Goal: Task Accomplishment & Management: Manage account settings

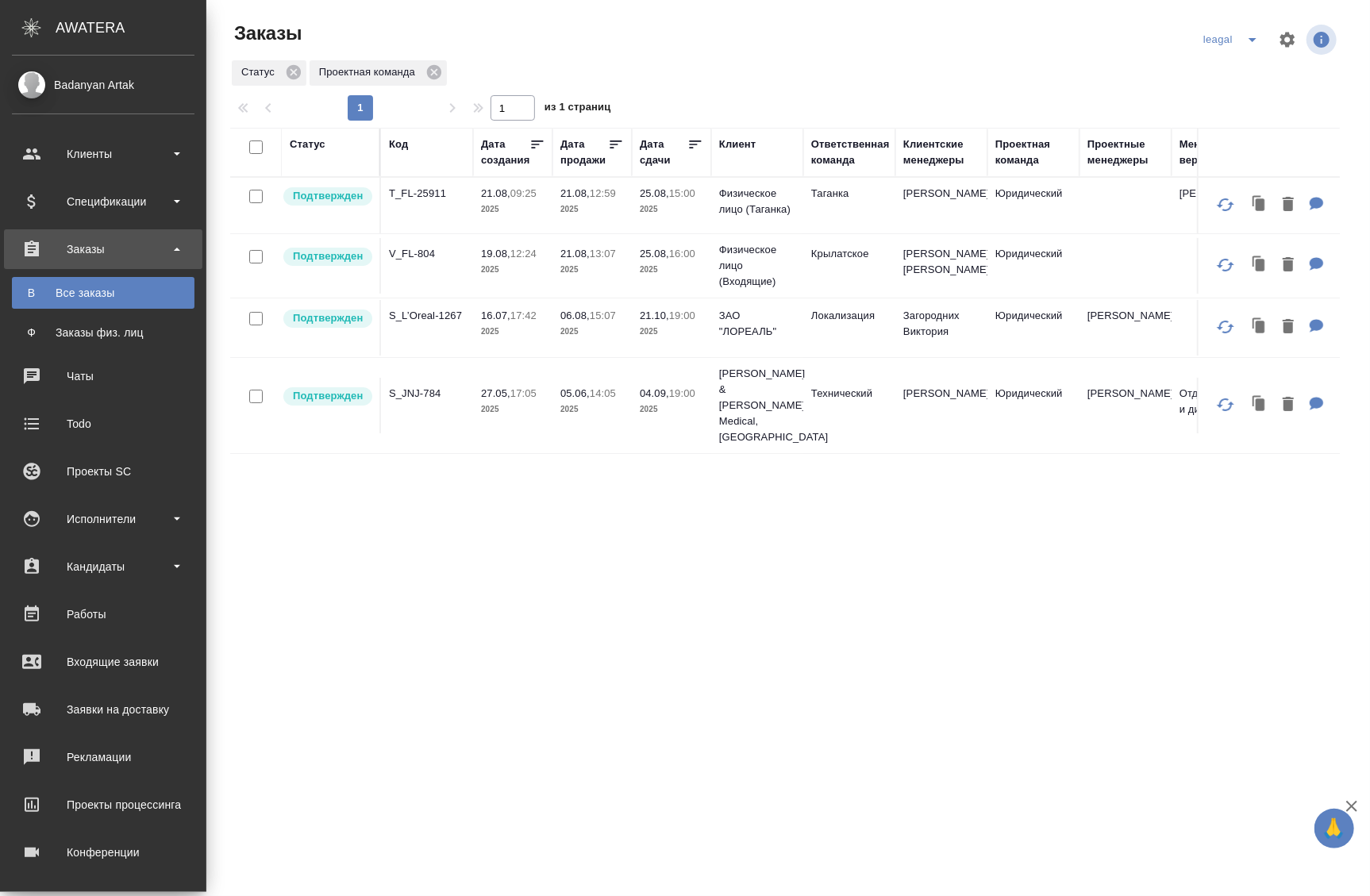
click at [878, 714] on div "Статус Код Дата создания Дата продажи Дата сдачи Клиент Ответственная команда К…" at bounding box center [785, 604] width 1110 height 953
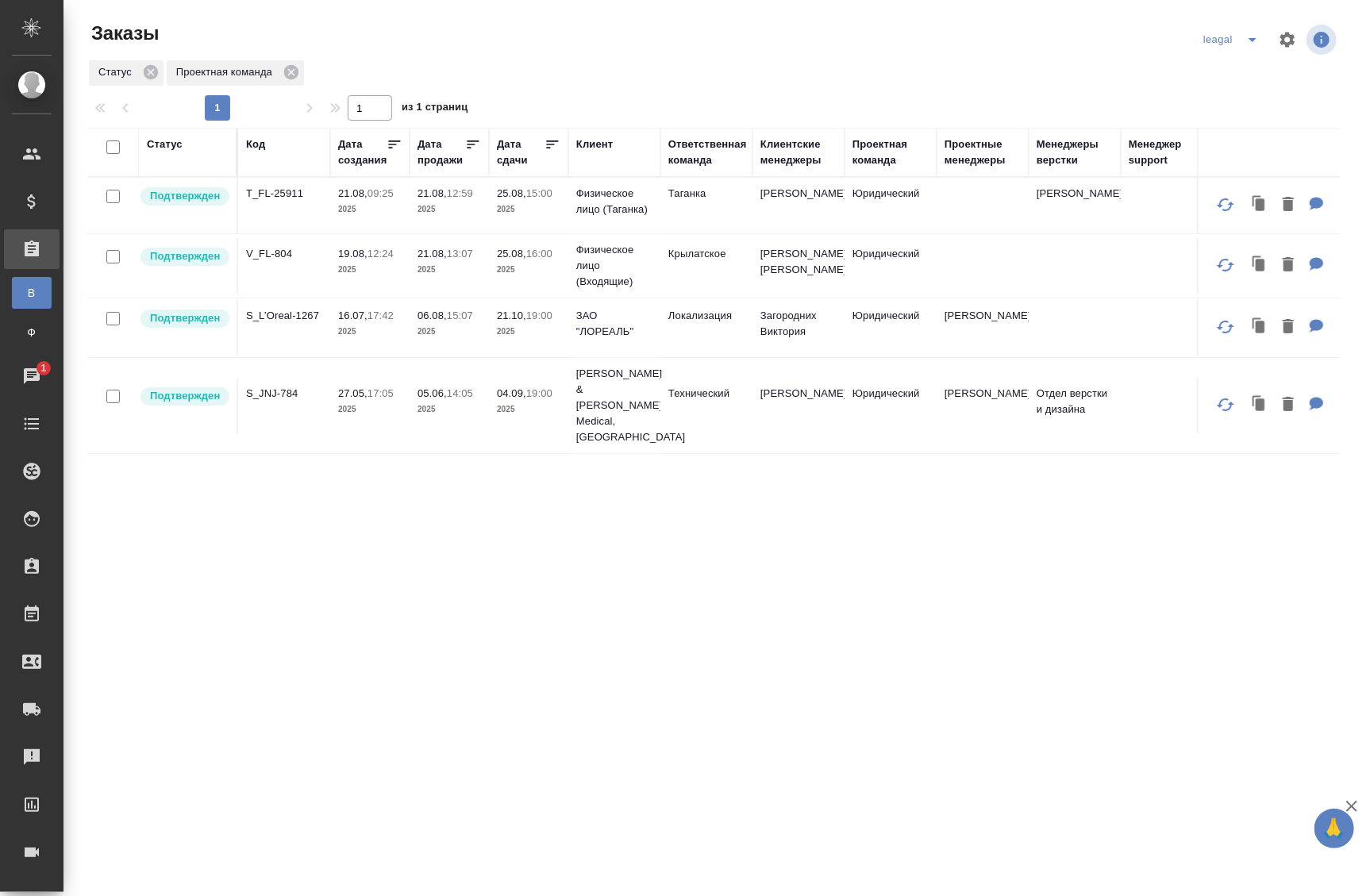
click at [962, 233] on td at bounding box center [983, 206] width 92 height 56
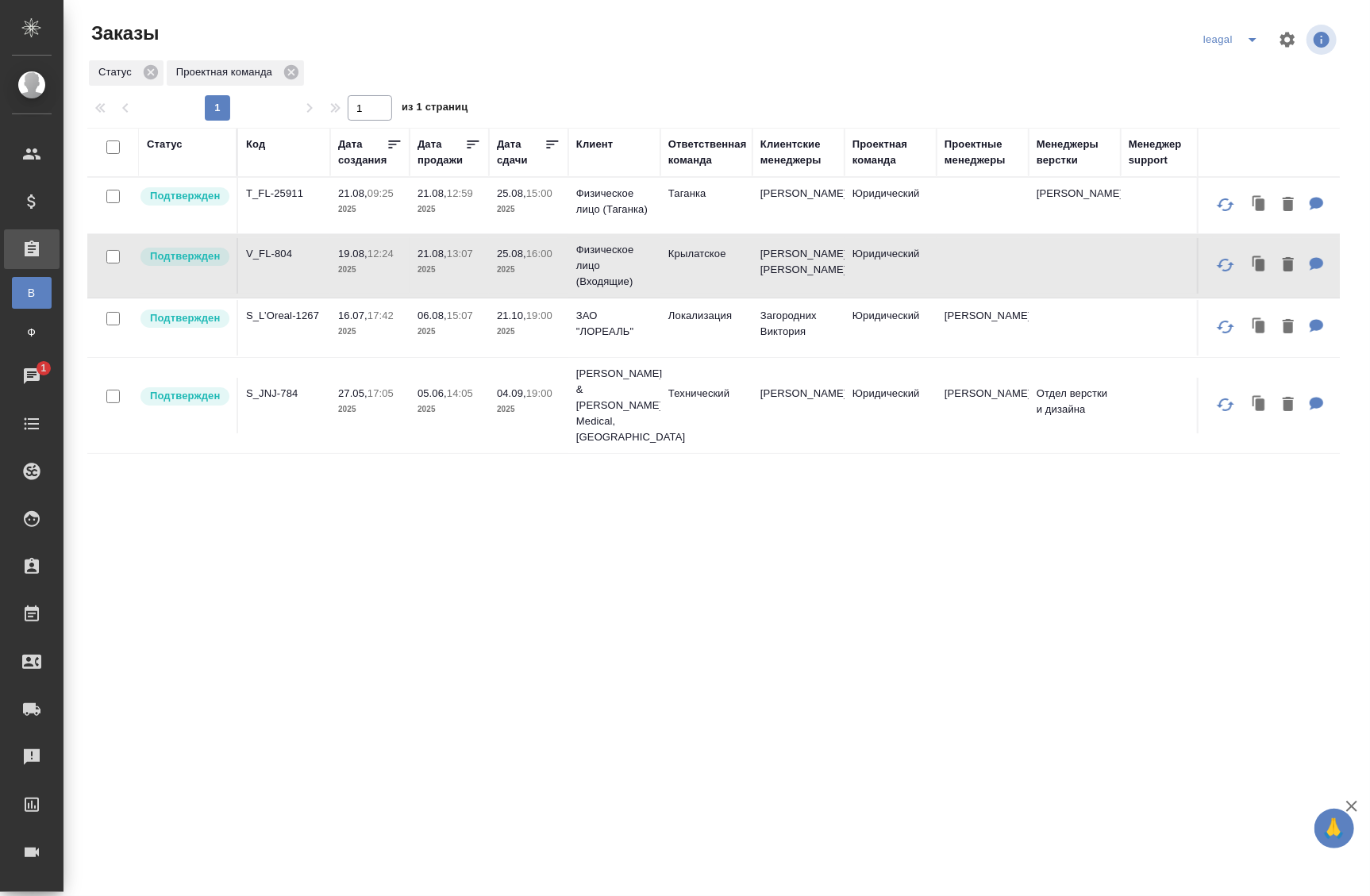
click at [681, 219] on td "Таганка" at bounding box center [706, 206] width 92 height 56
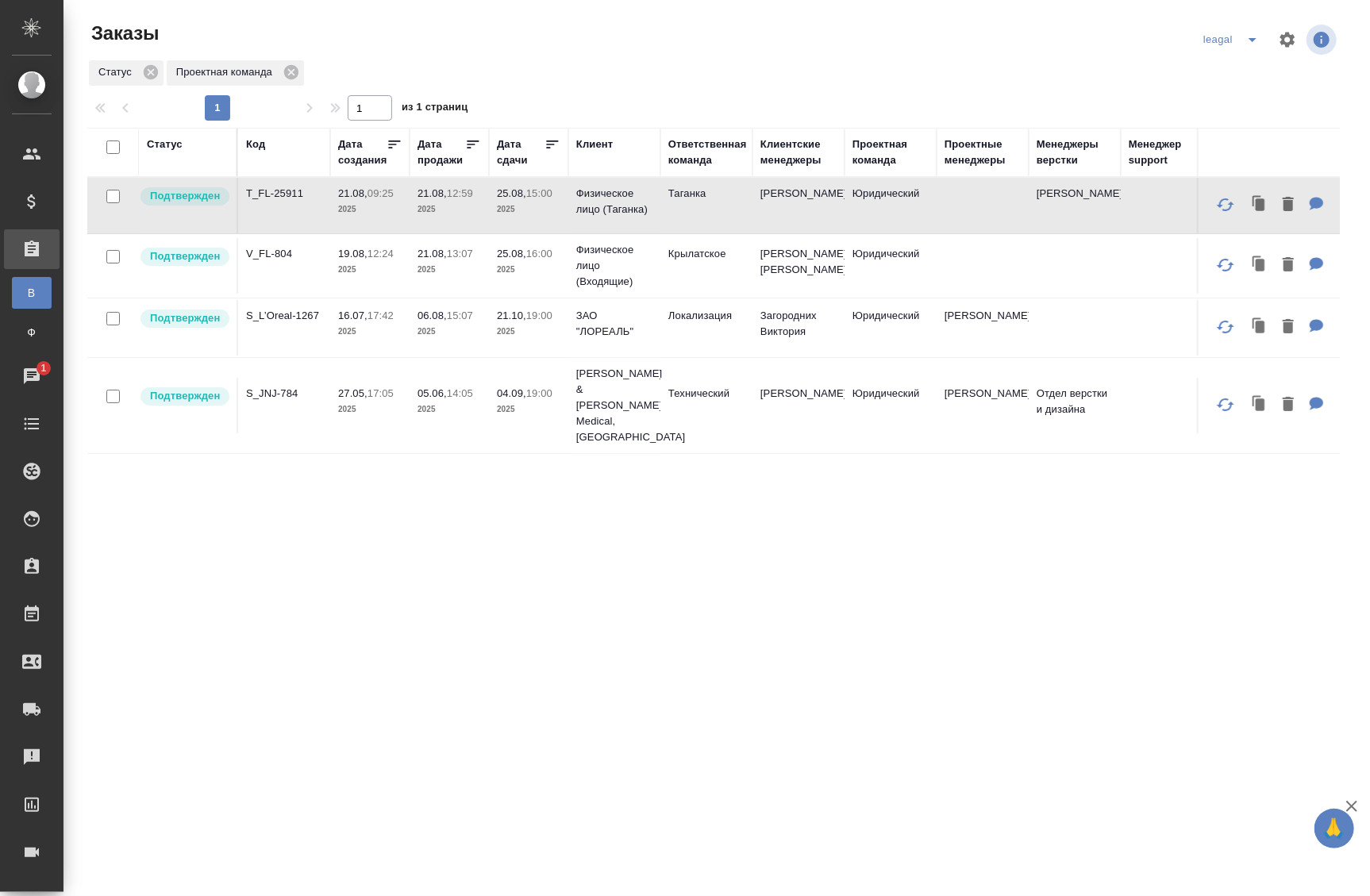
click at [681, 219] on td "Таганка" at bounding box center [706, 206] width 92 height 56
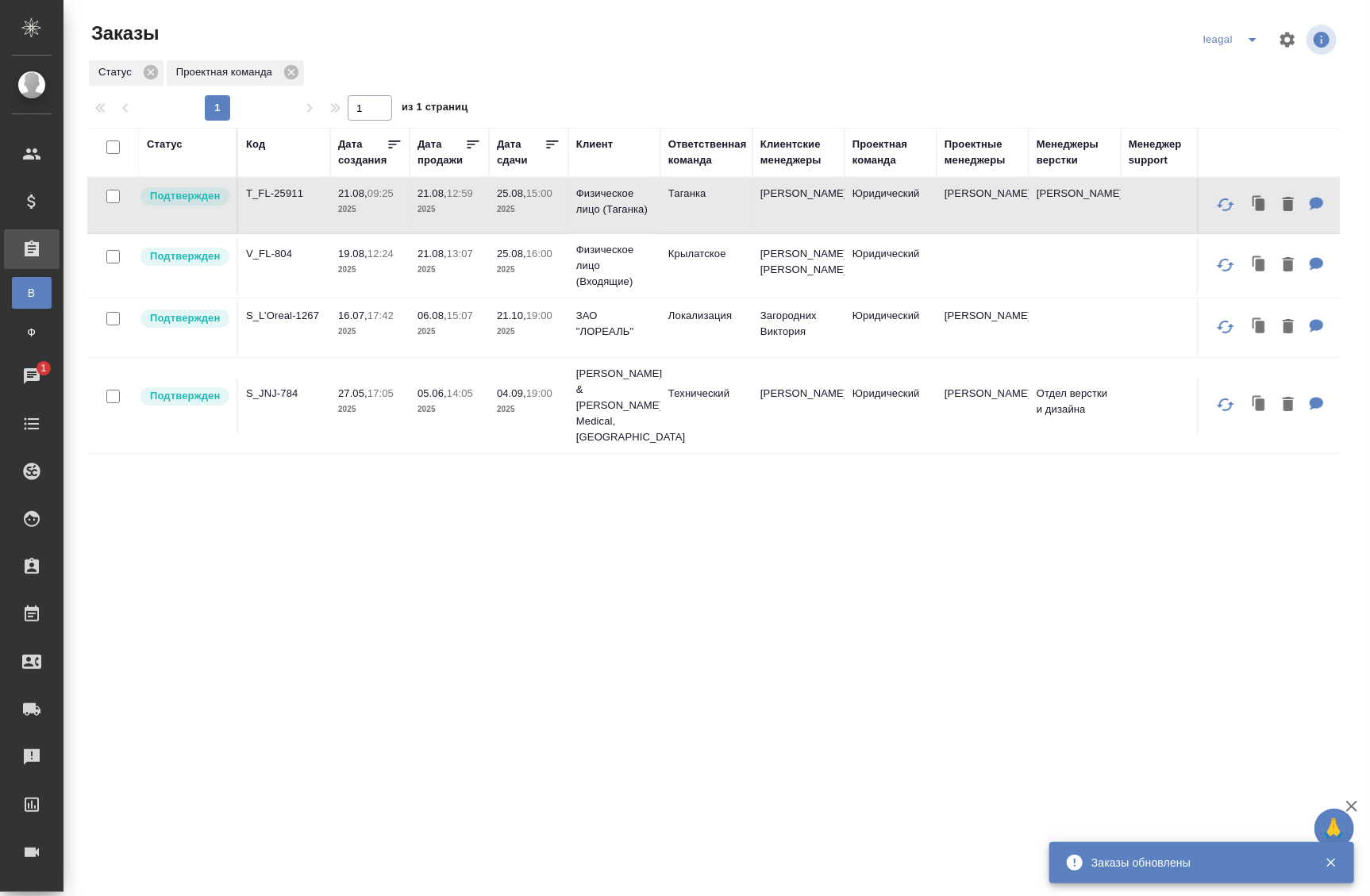
click at [487, 233] on td "21.08, 13:07 2025" at bounding box center [450, 206] width 79 height 56
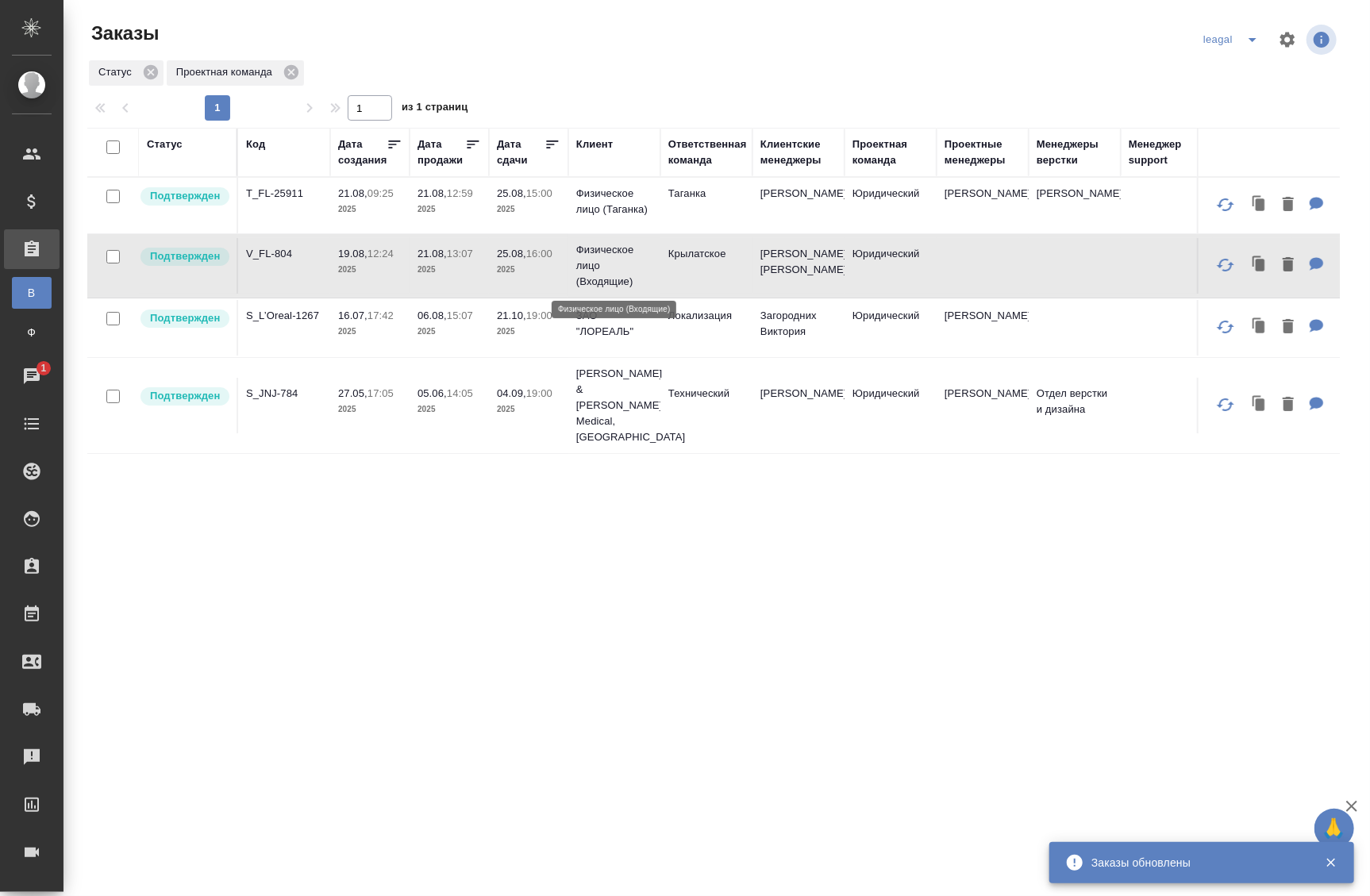
click at [639, 274] on p "Физическое лицо (Входящие)" at bounding box center [614, 266] width 76 height 48
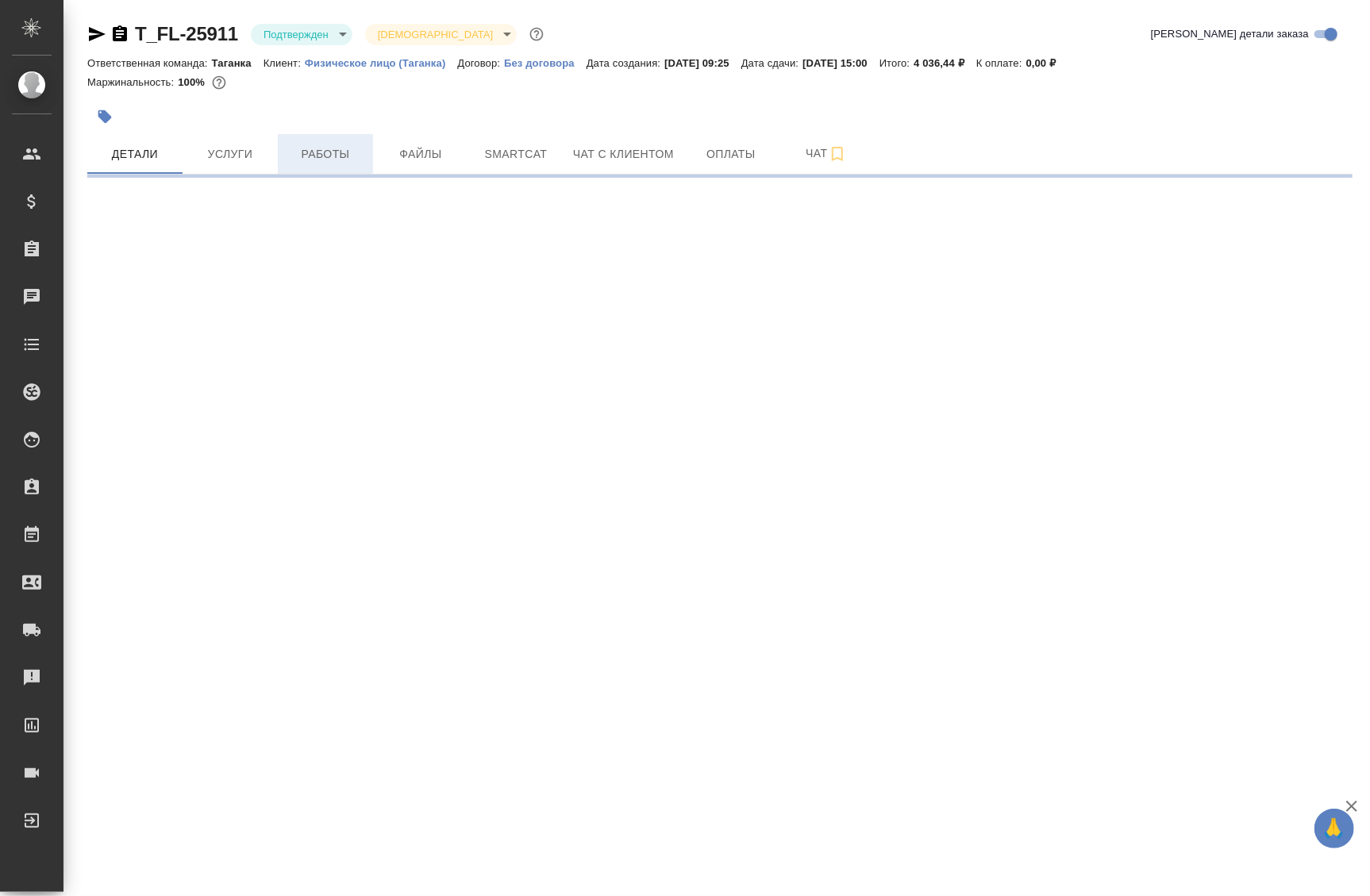
select select "RU"
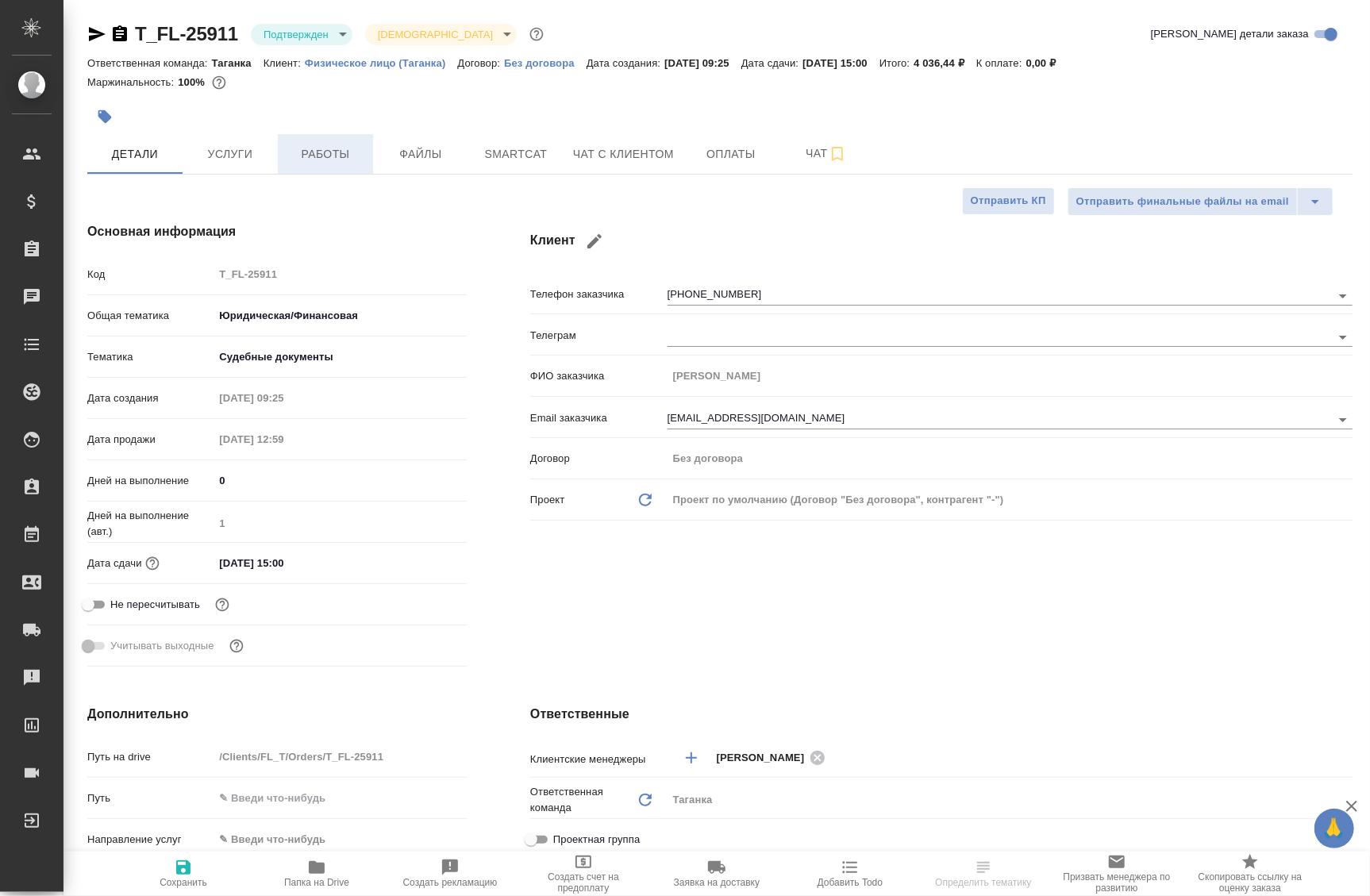
type textarea "x"
click at [796, 163] on button "Чат" at bounding box center [825, 154] width 95 height 40
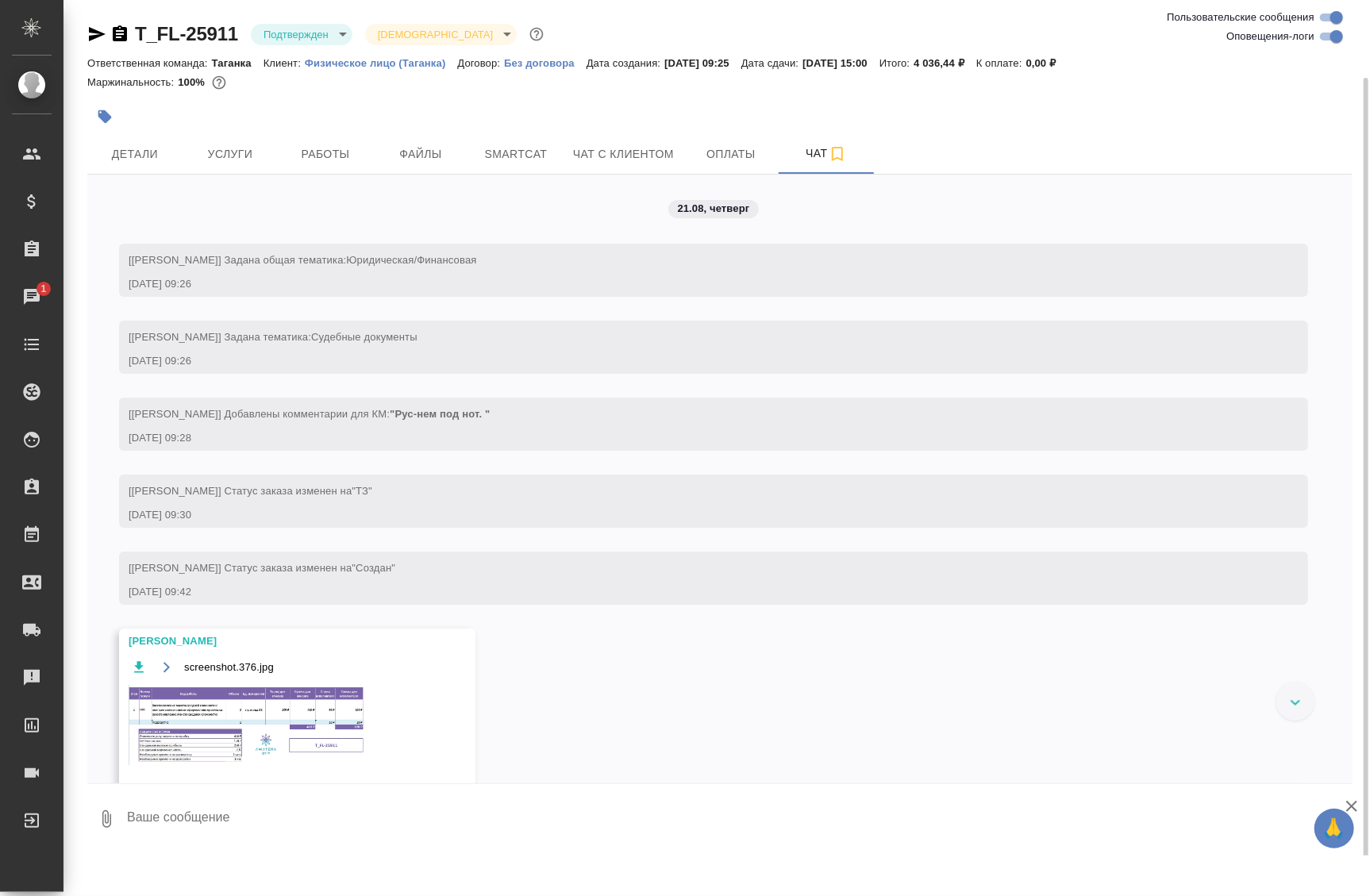
scroll to position [71, 0]
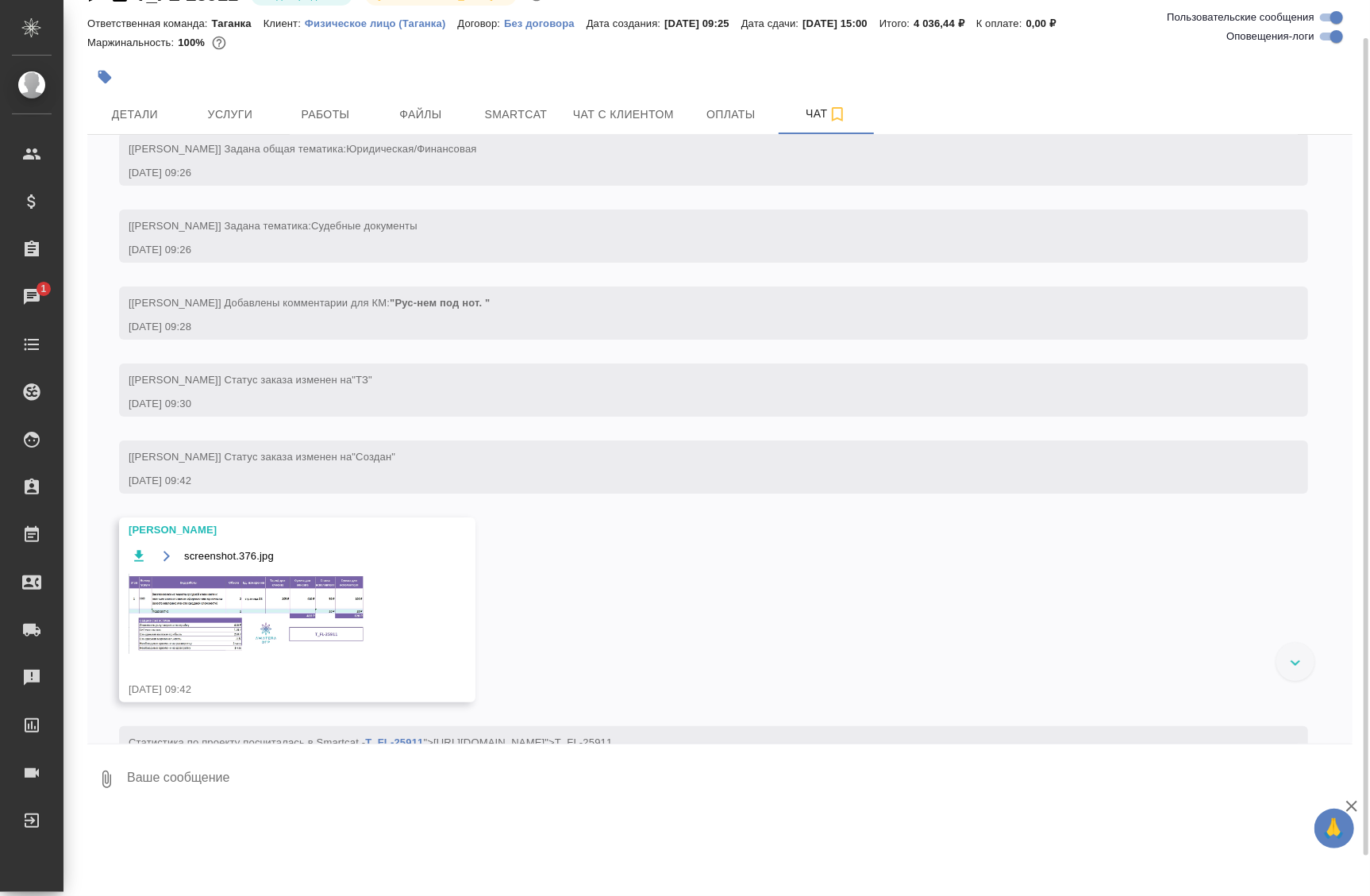
click at [275, 640] on img at bounding box center [247, 614] width 238 height 80
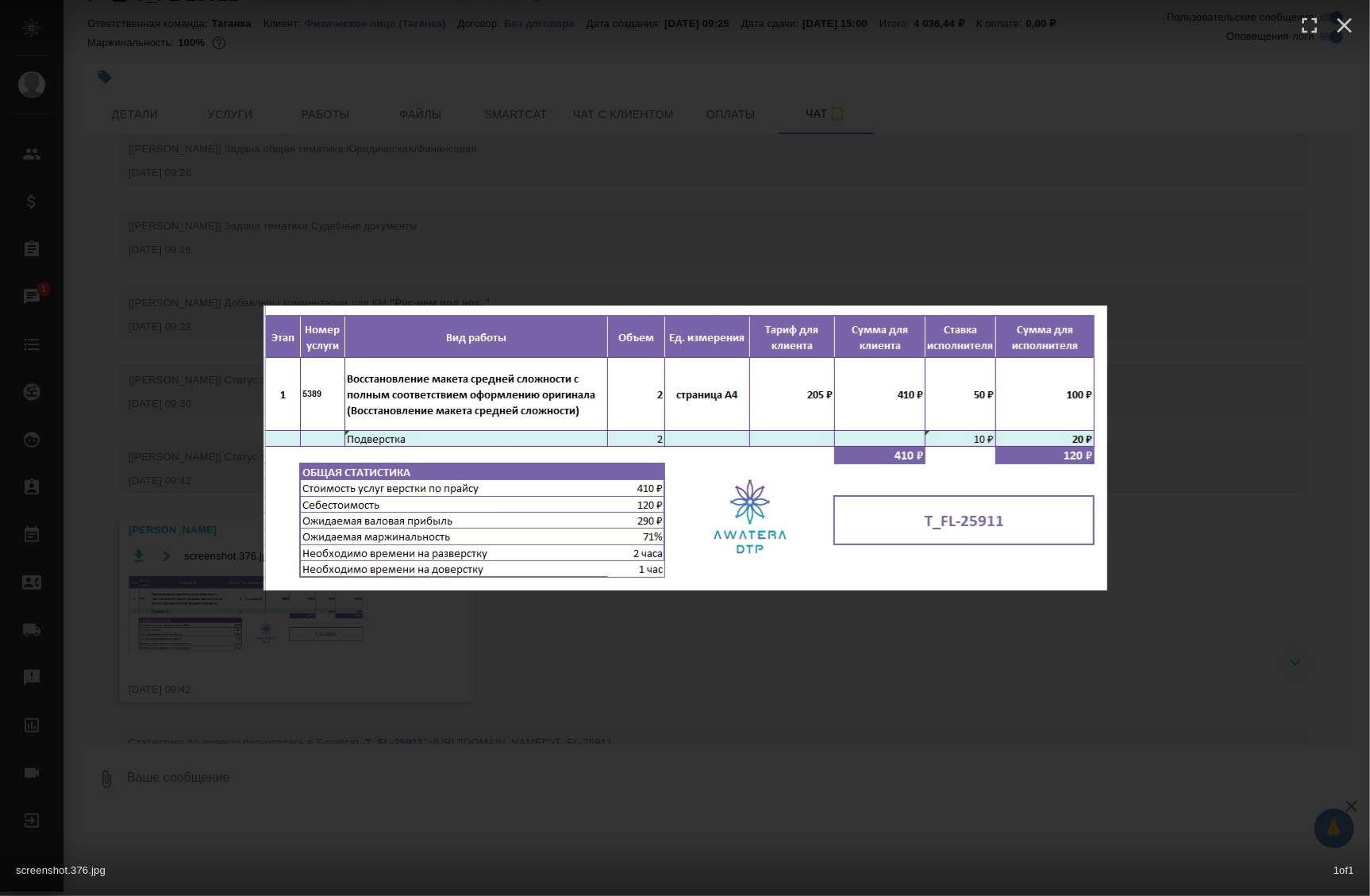
click at [592, 652] on div "screenshot.376.jpg 1 of 1" at bounding box center [685, 448] width 1370 height 896
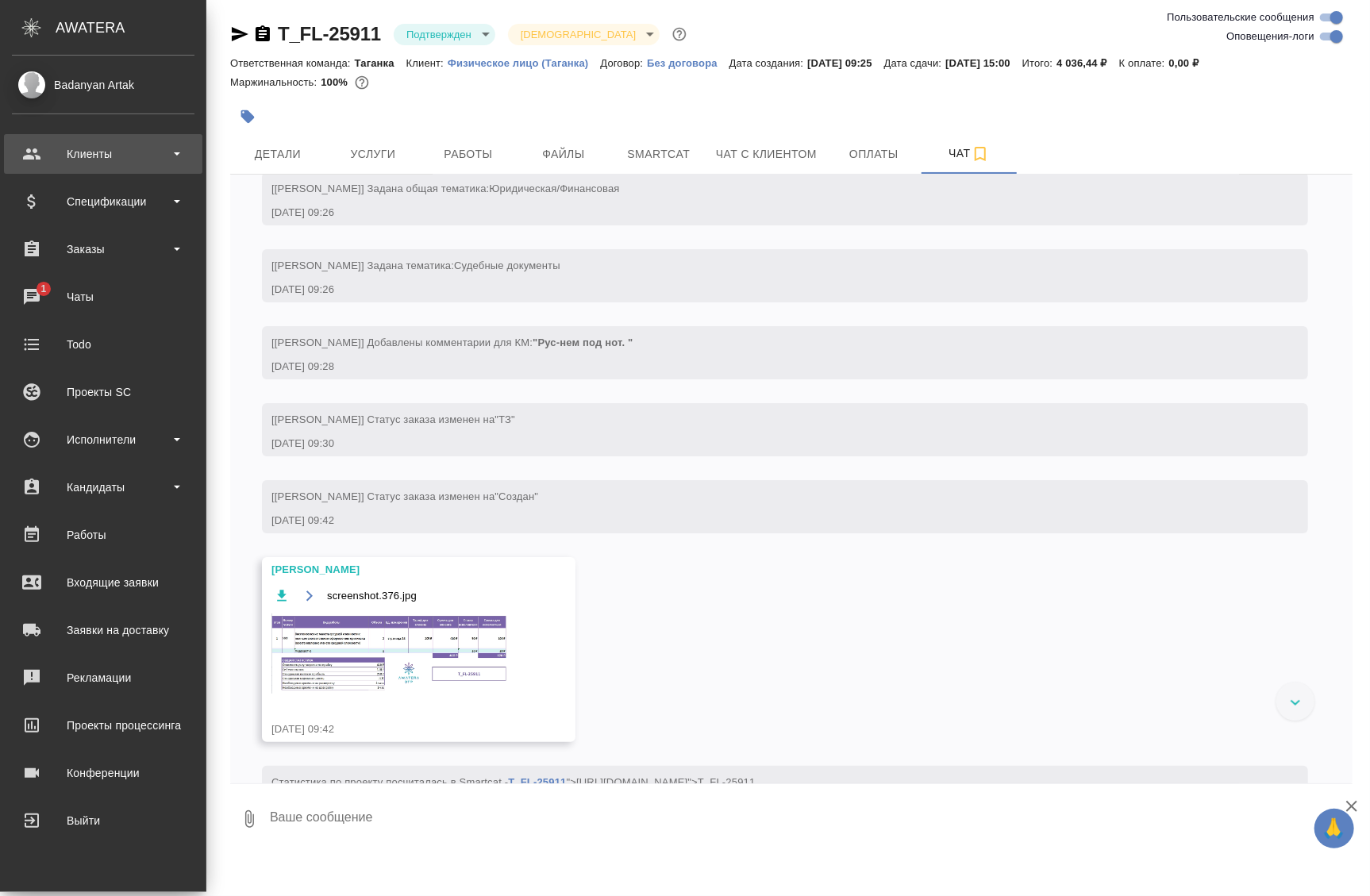
scroll to position [0, 0]
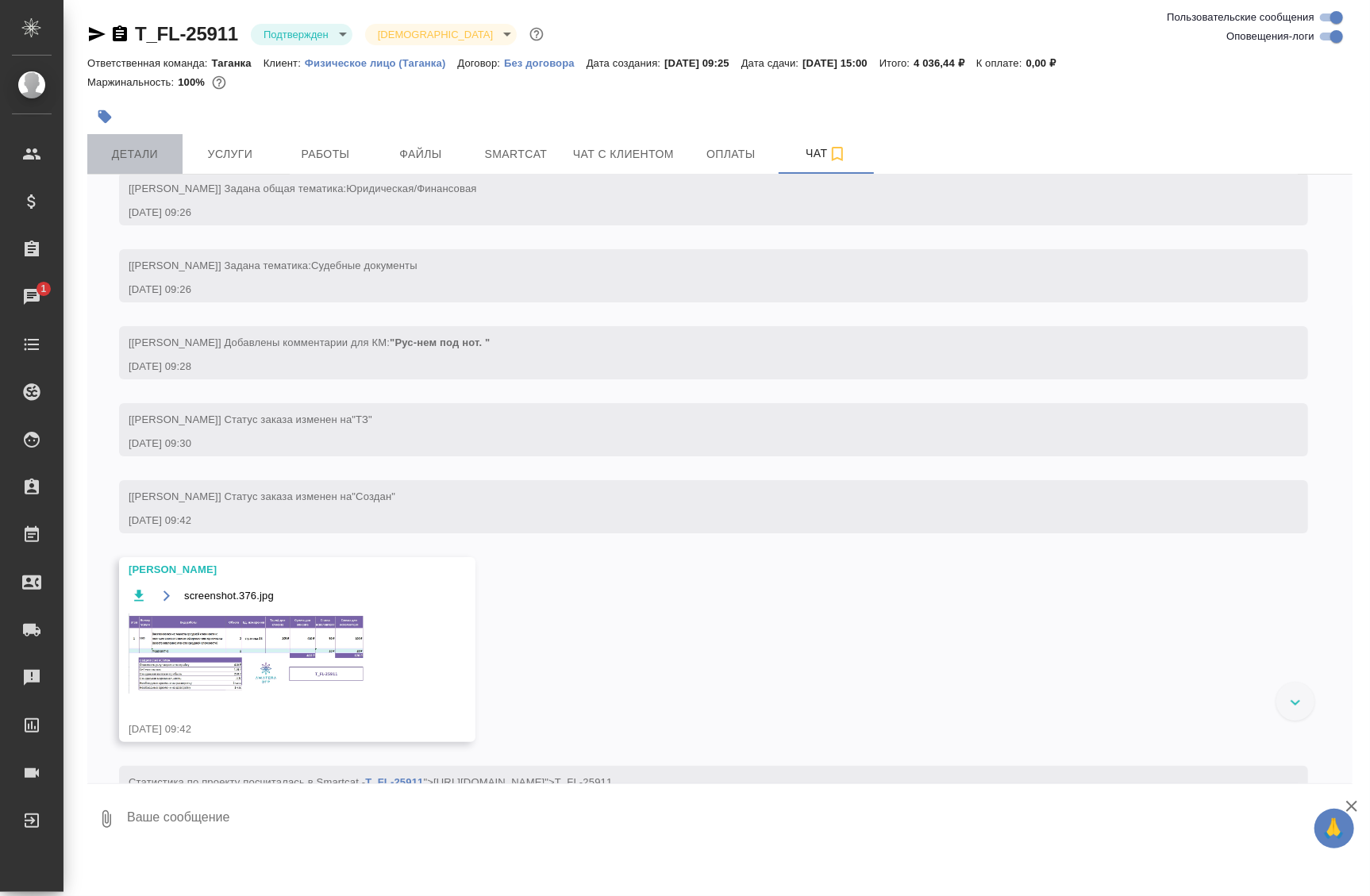
click at [151, 157] on span "Детали" at bounding box center [135, 154] width 76 height 20
click at [148, 151] on span "Детали" at bounding box center [135, 154] width 76 height 20
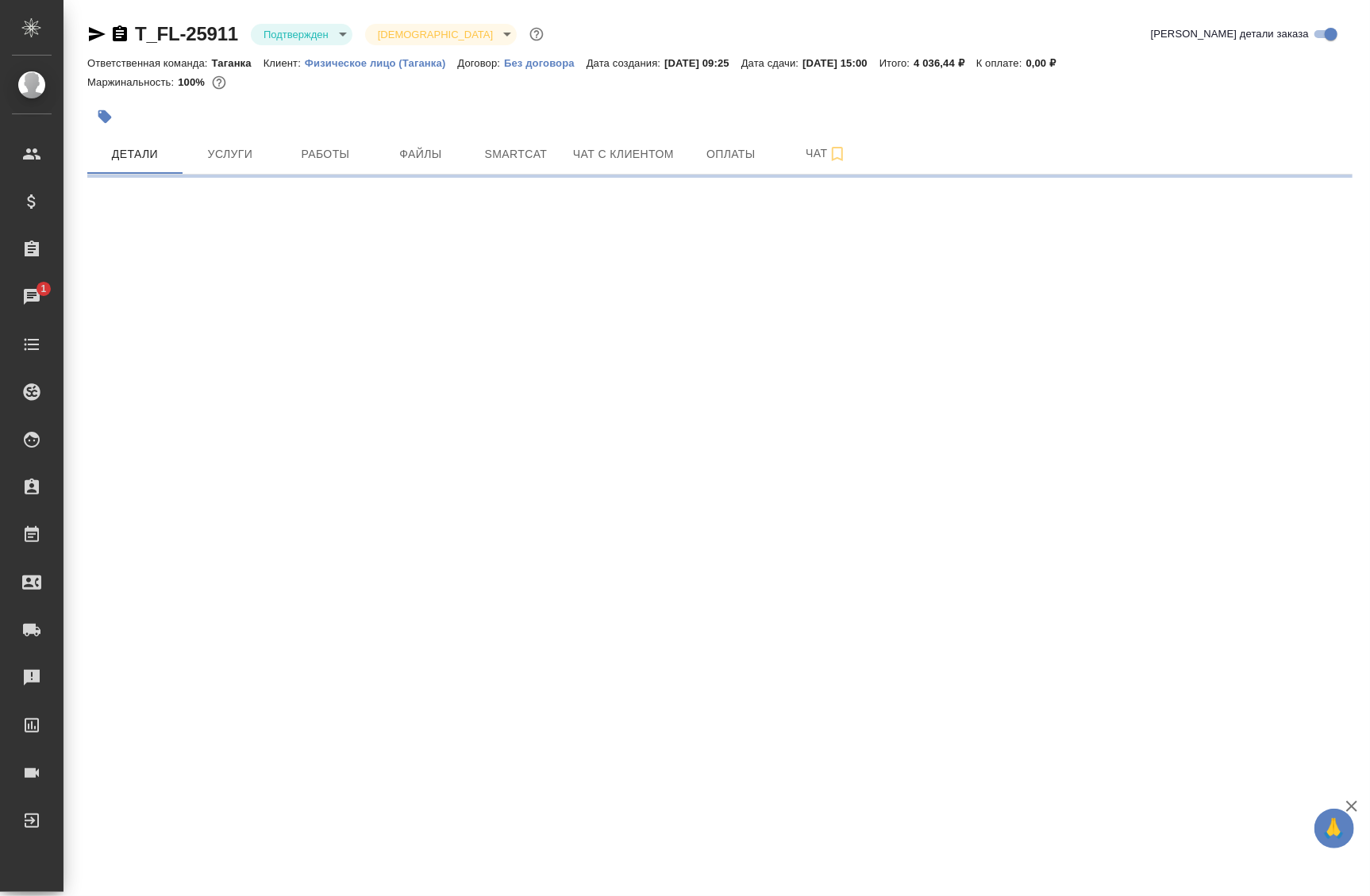
select select "RU"
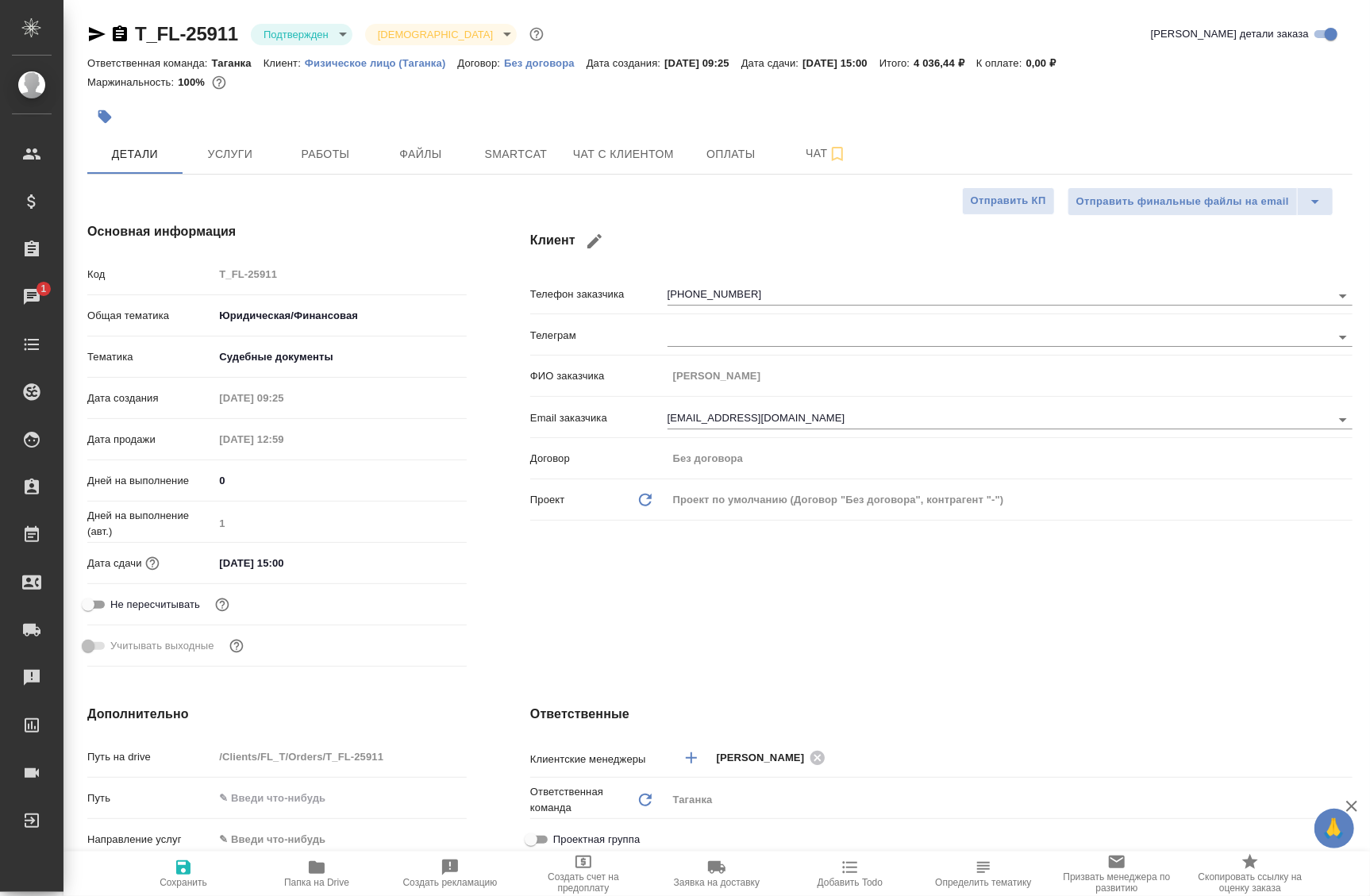
type textarea "x"
click at [308, 164] on button "Работы" at bounding box center [325, 154] width 95 height 40
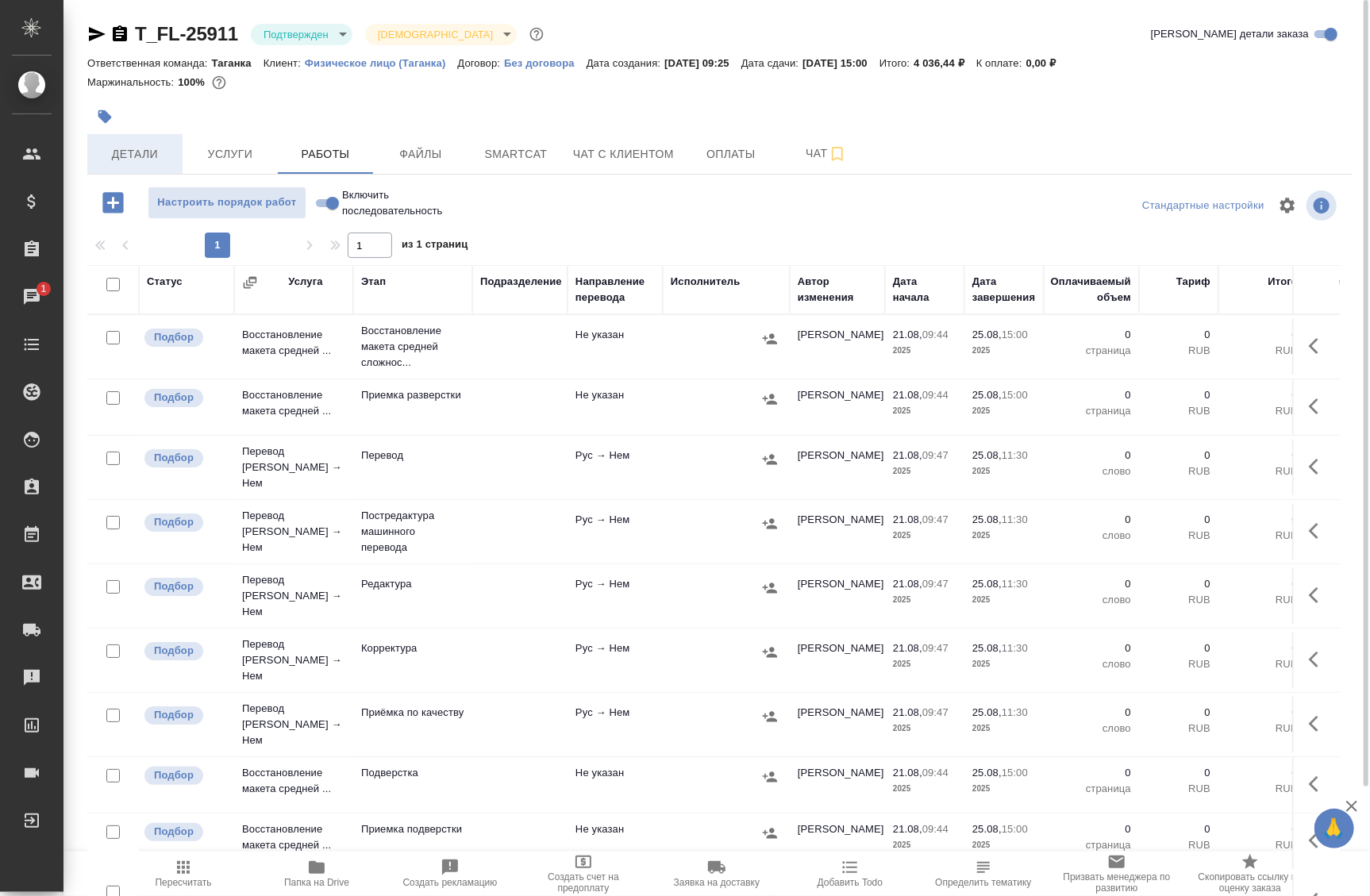
click at [118, 159] on span "Детали" at bounding box center [135, 154] width 76 height 20
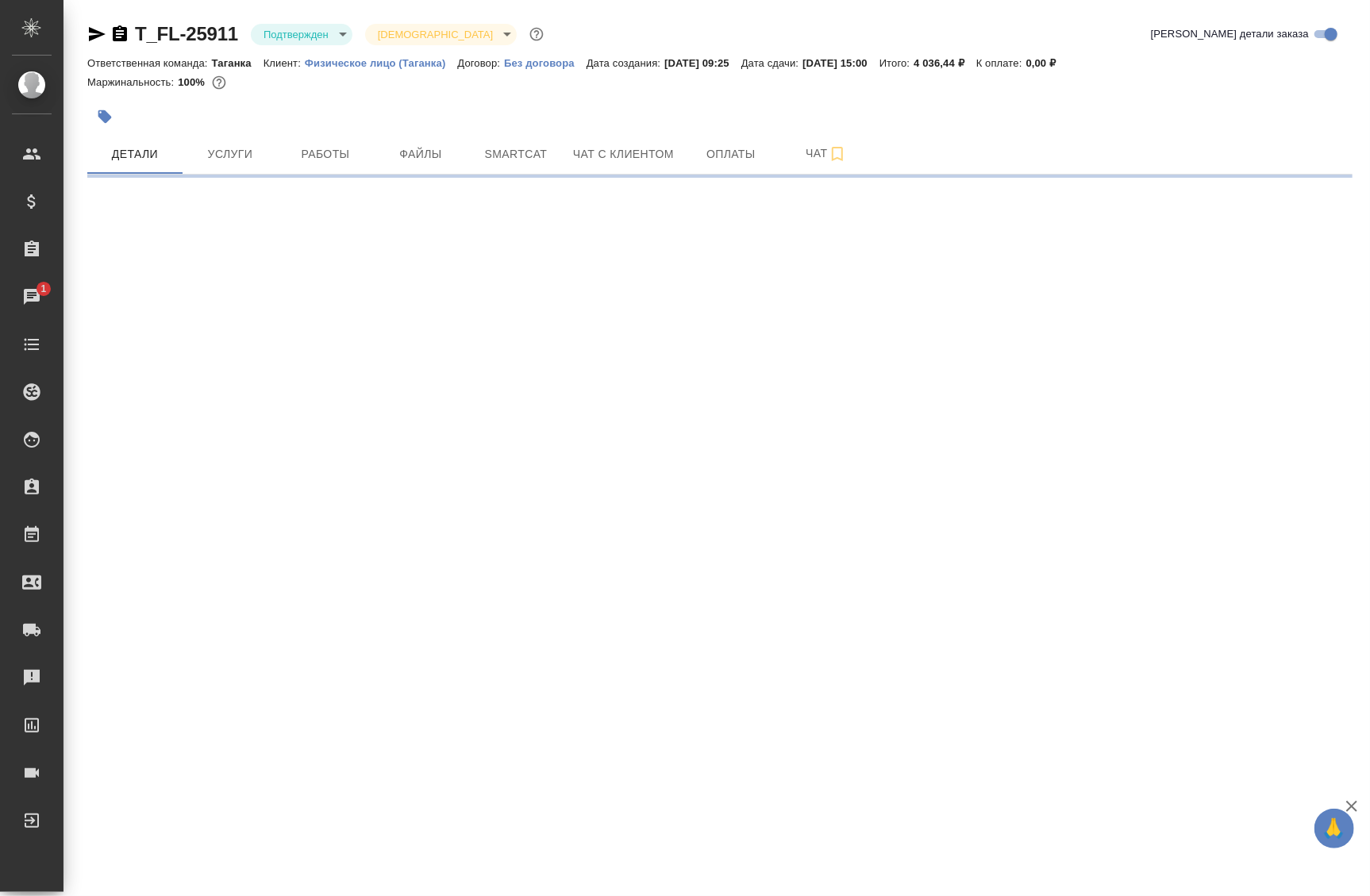
select select "RU"
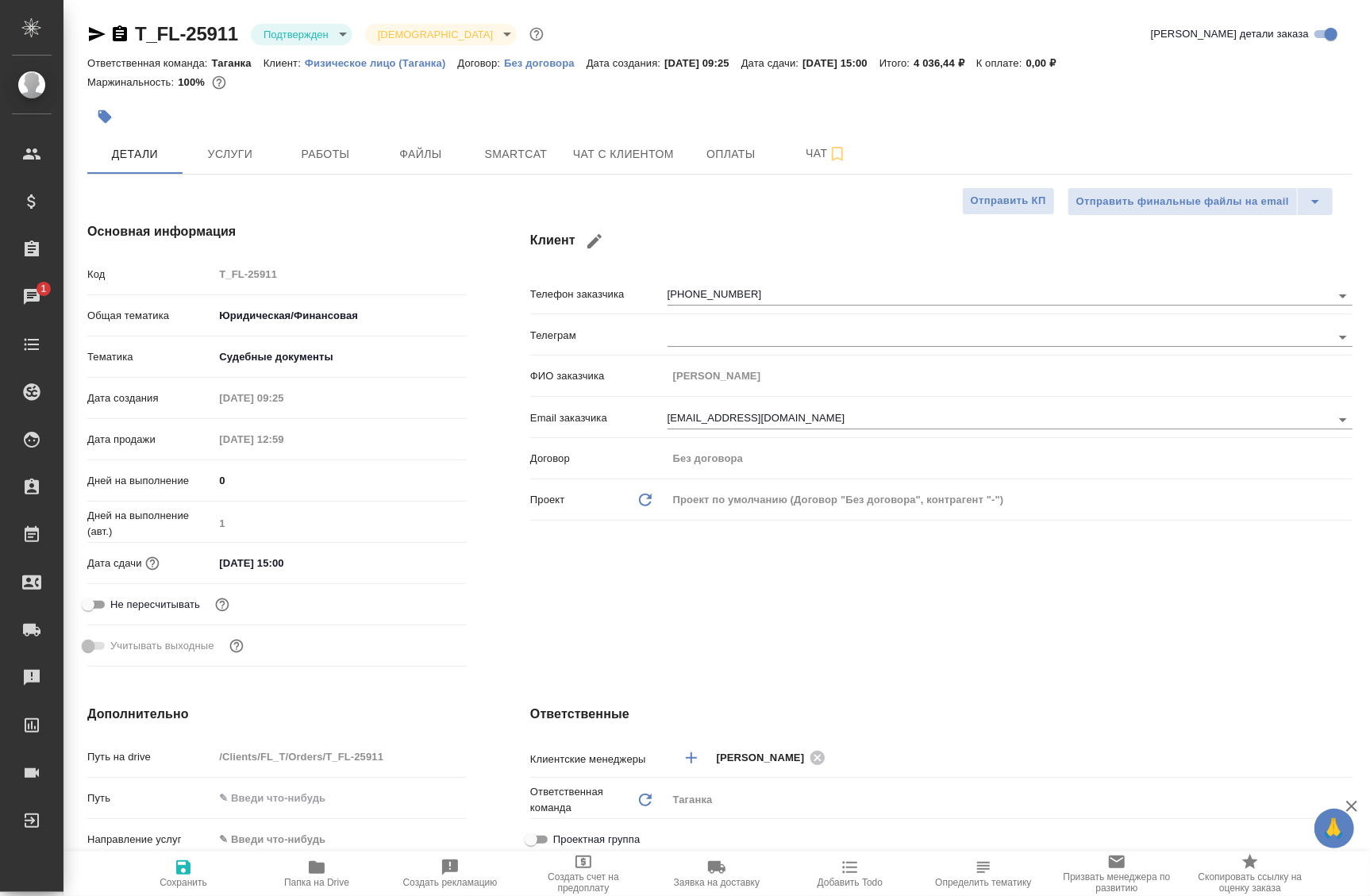
type textarea "x"
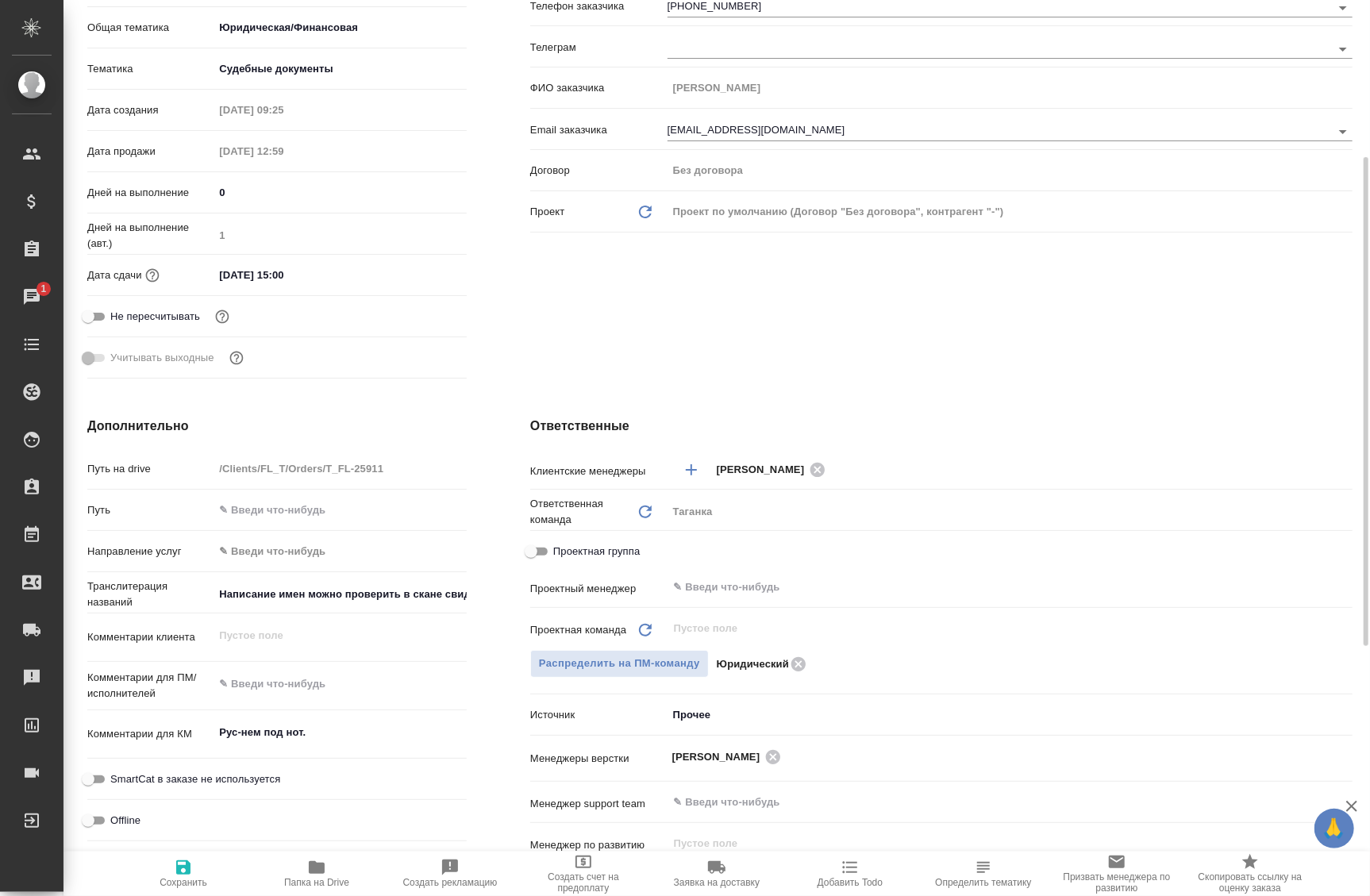
scroll to position [433, 0]
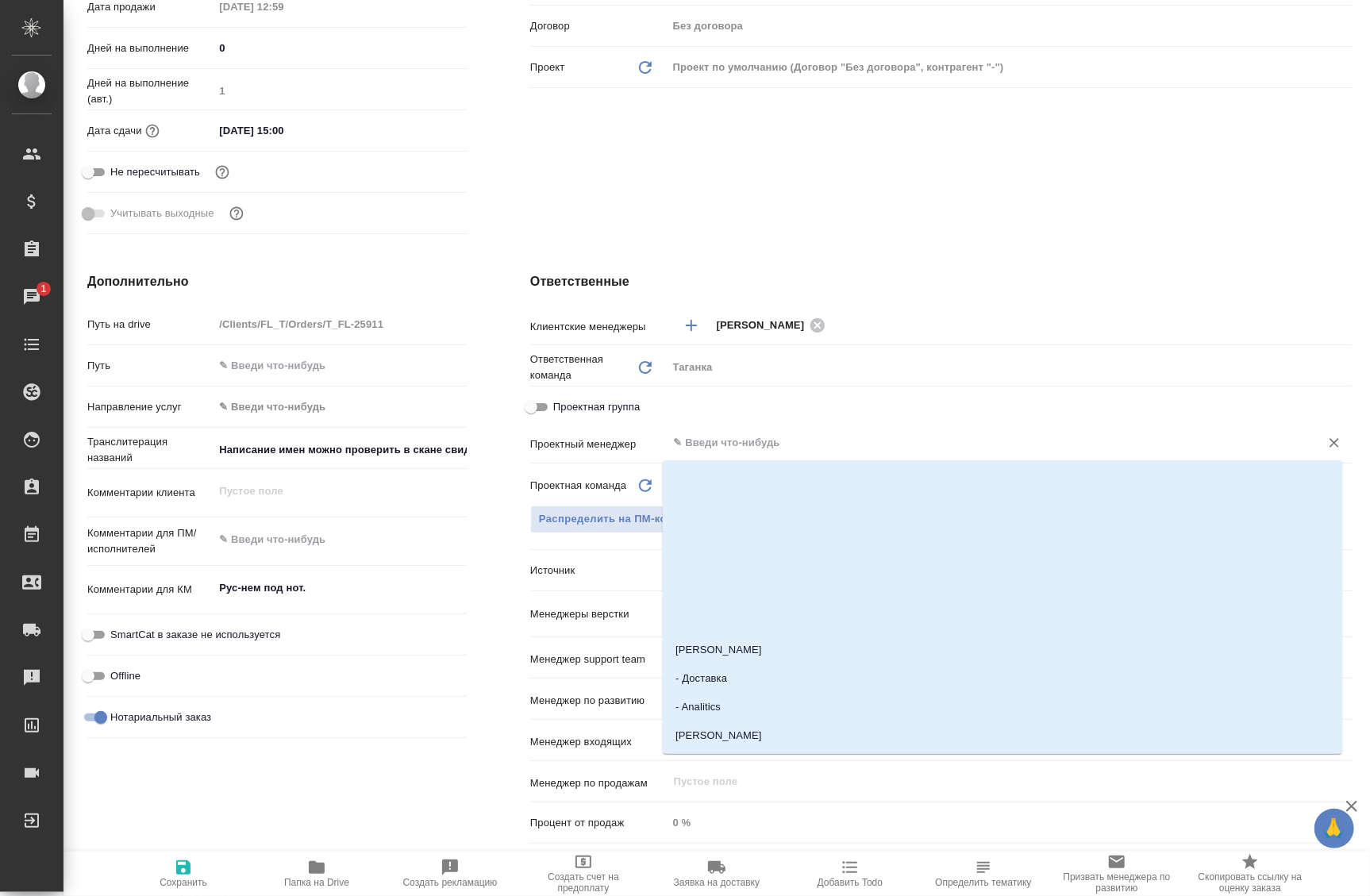
click at [719, 447] on input "text" at bounding box center [983, 443] width 622 height 19
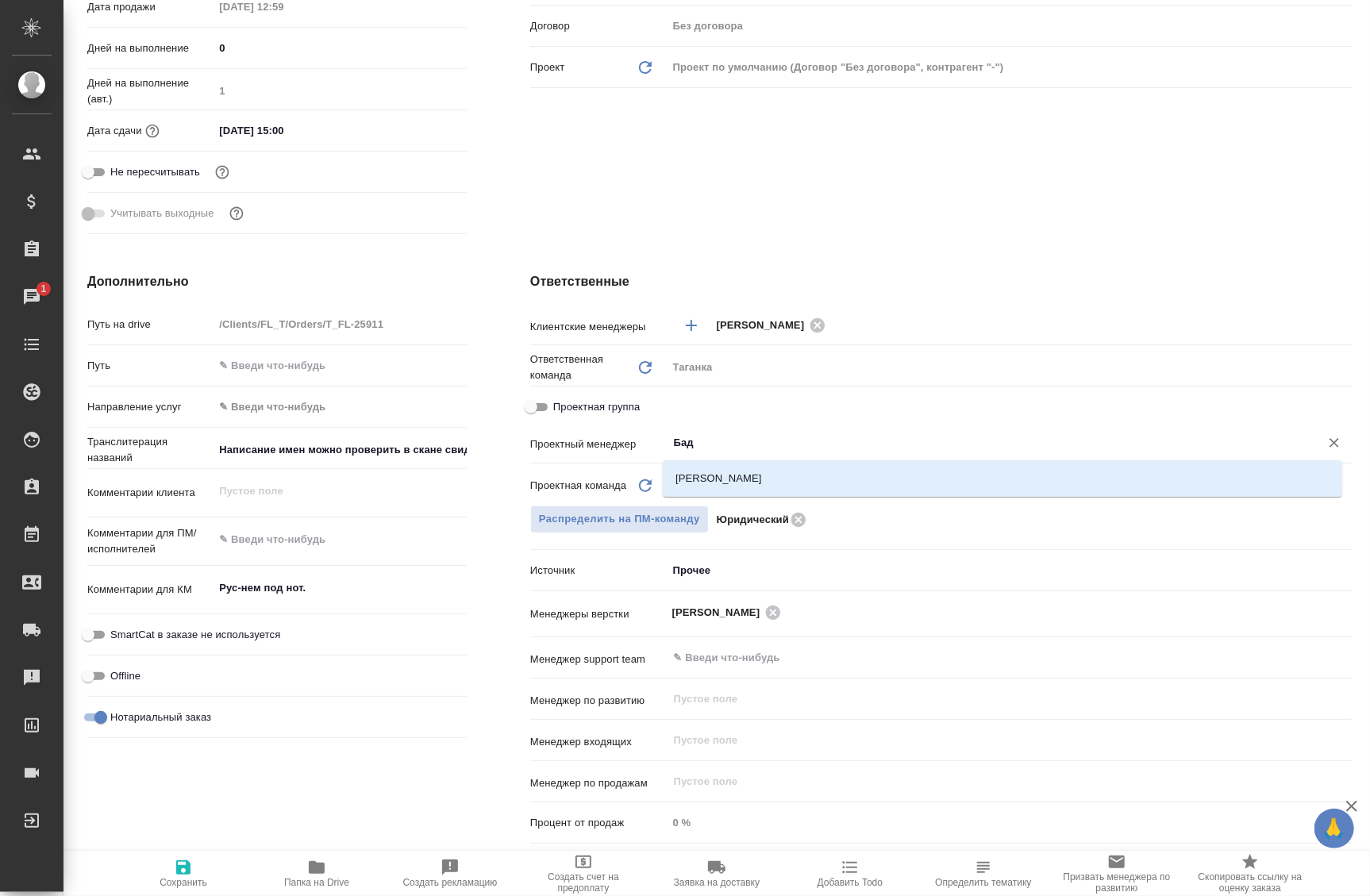
type input "Бада"
click at [732, 489] on li "[PERSON_NAME]" at bounding box center [1002, 479] width 679 height 29
type textarea "x"
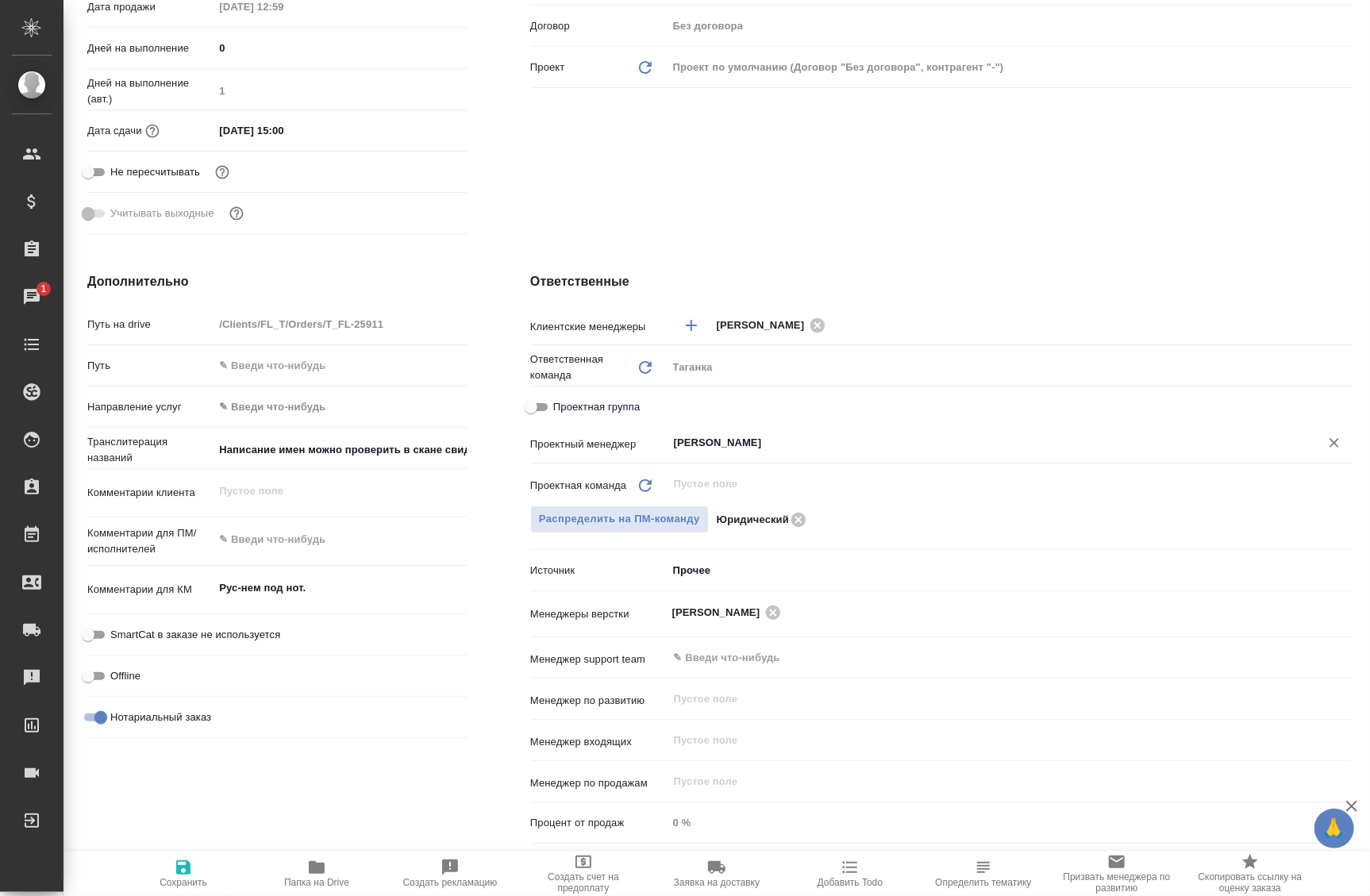
type input "[PERSON_NAME]"
click at [196, 882] on span "Сохранить" at bounding box center [183, 882] width 48 height 11
type textarea "x"
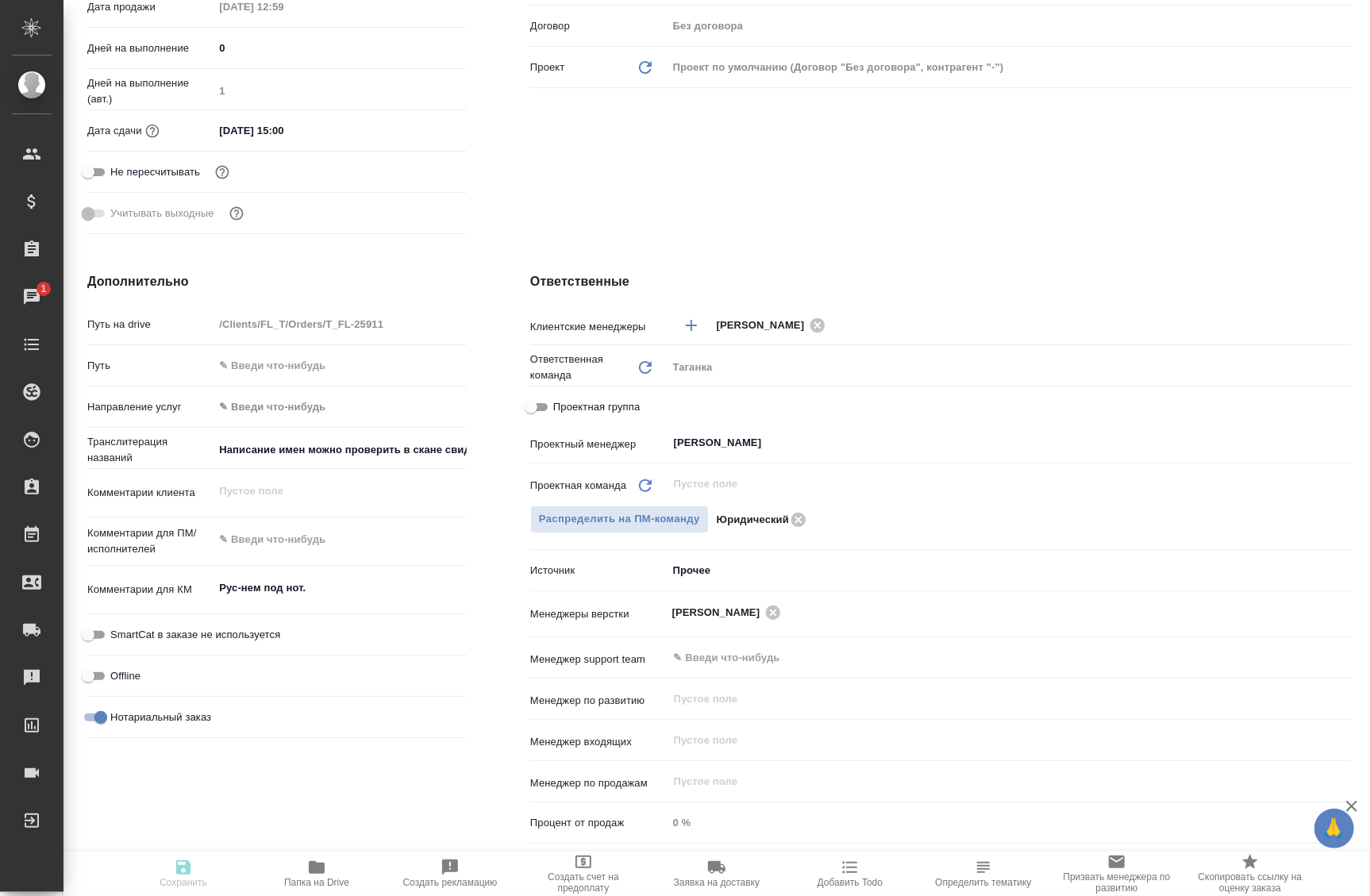
type textarea "x"
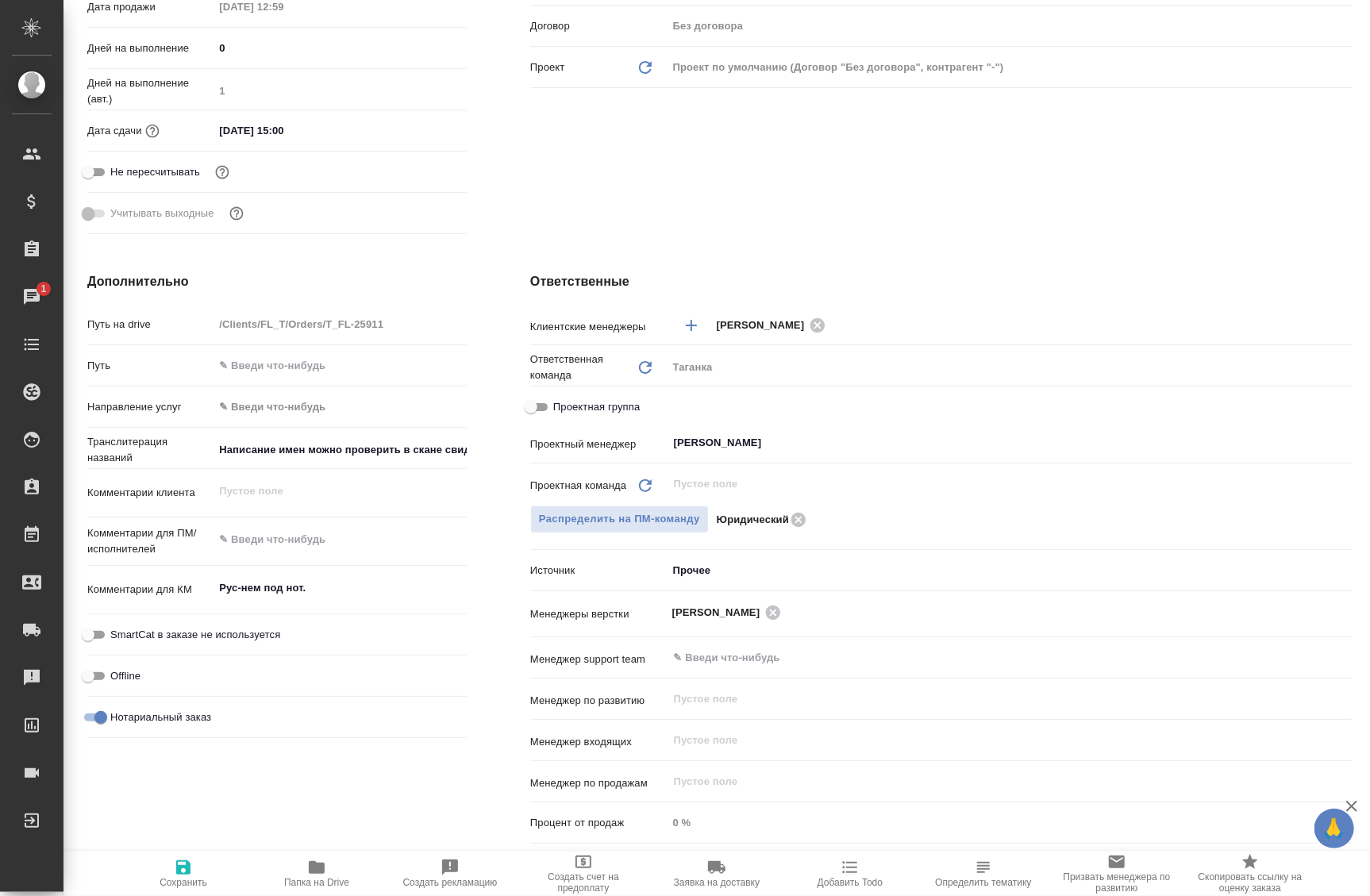
type textarea "x"
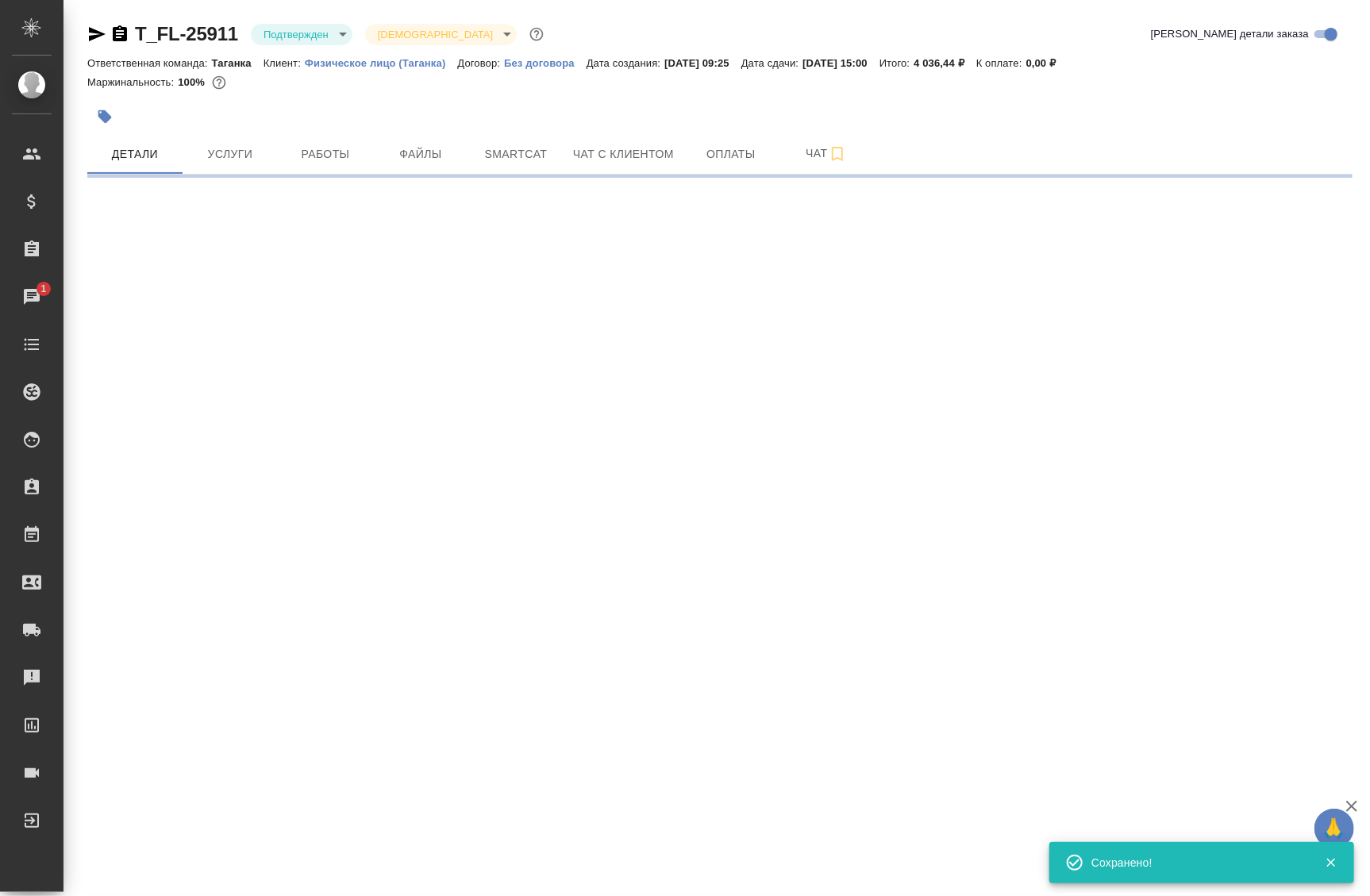
scroll to position [0, 0]
select select "RU"
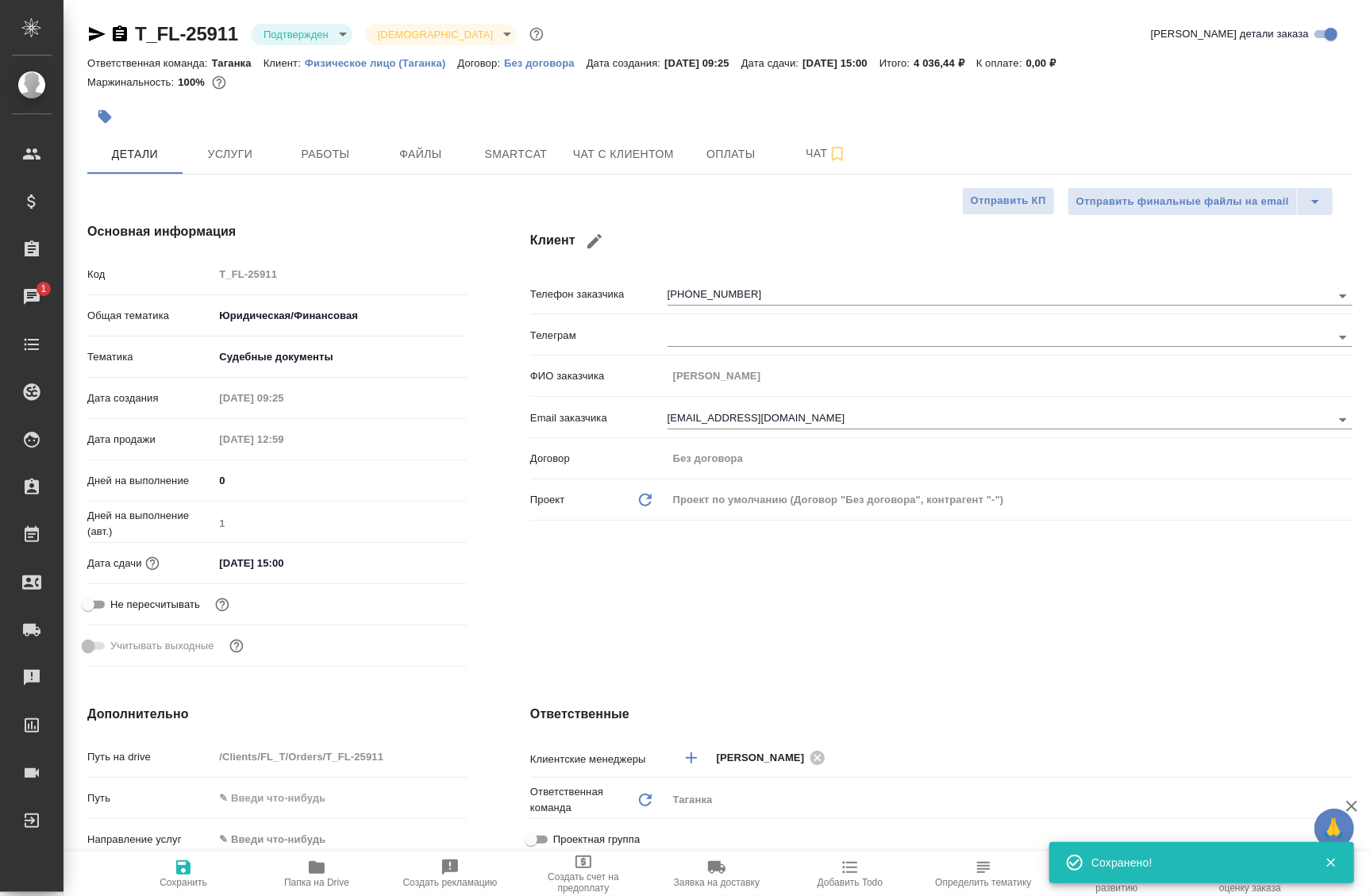
type textarea "x"
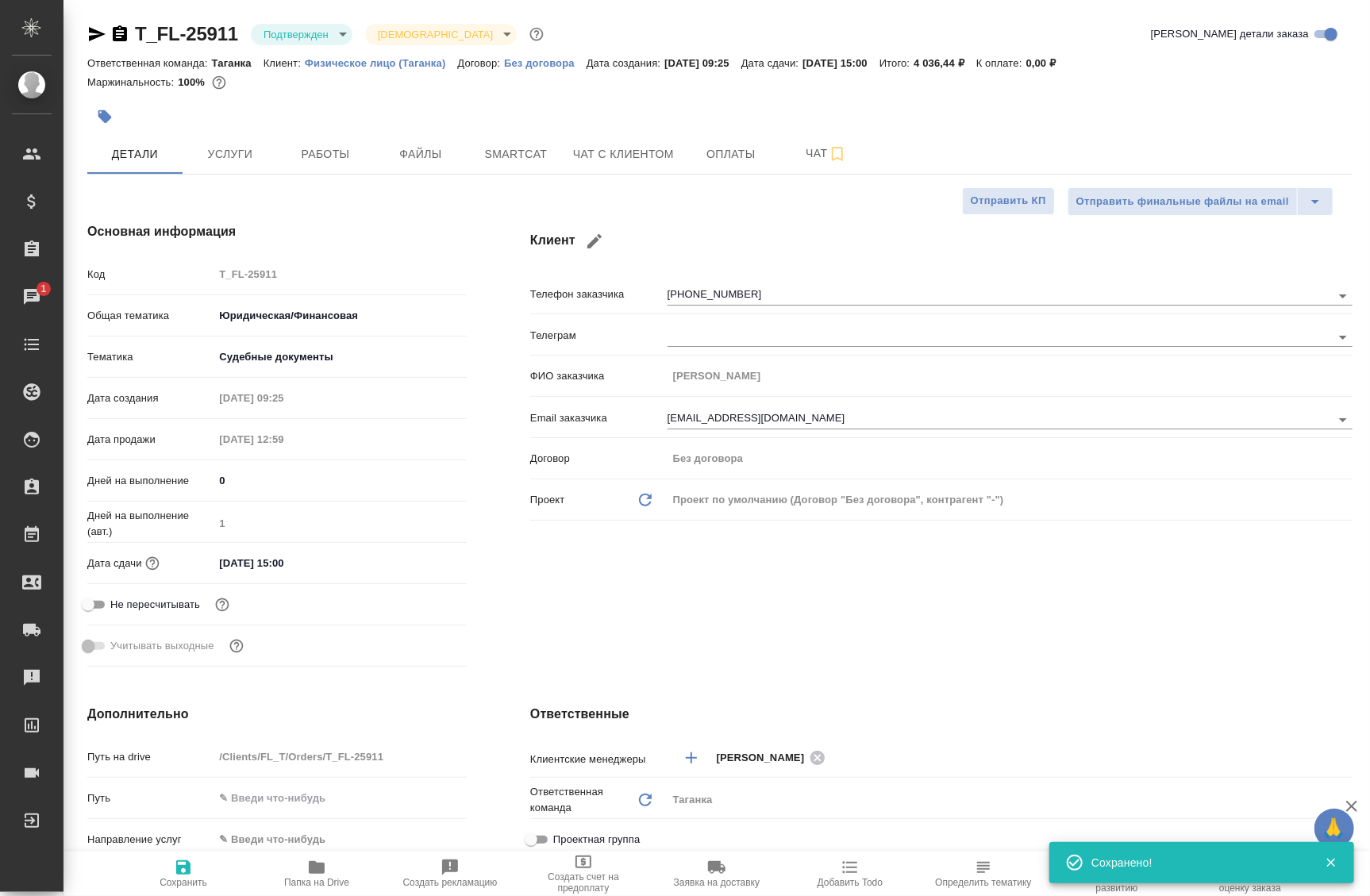
type textarea "x"
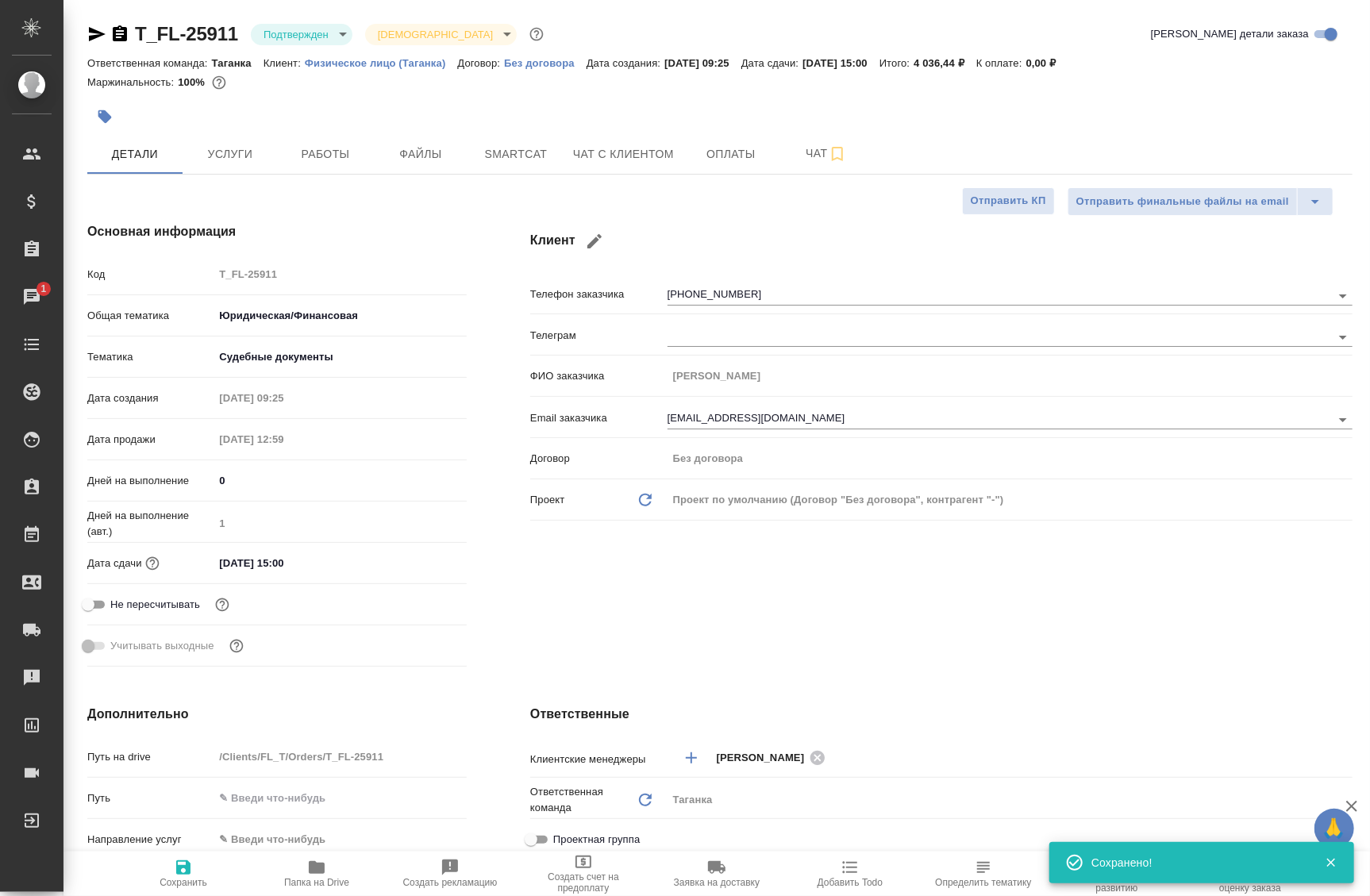
type textarea "x"
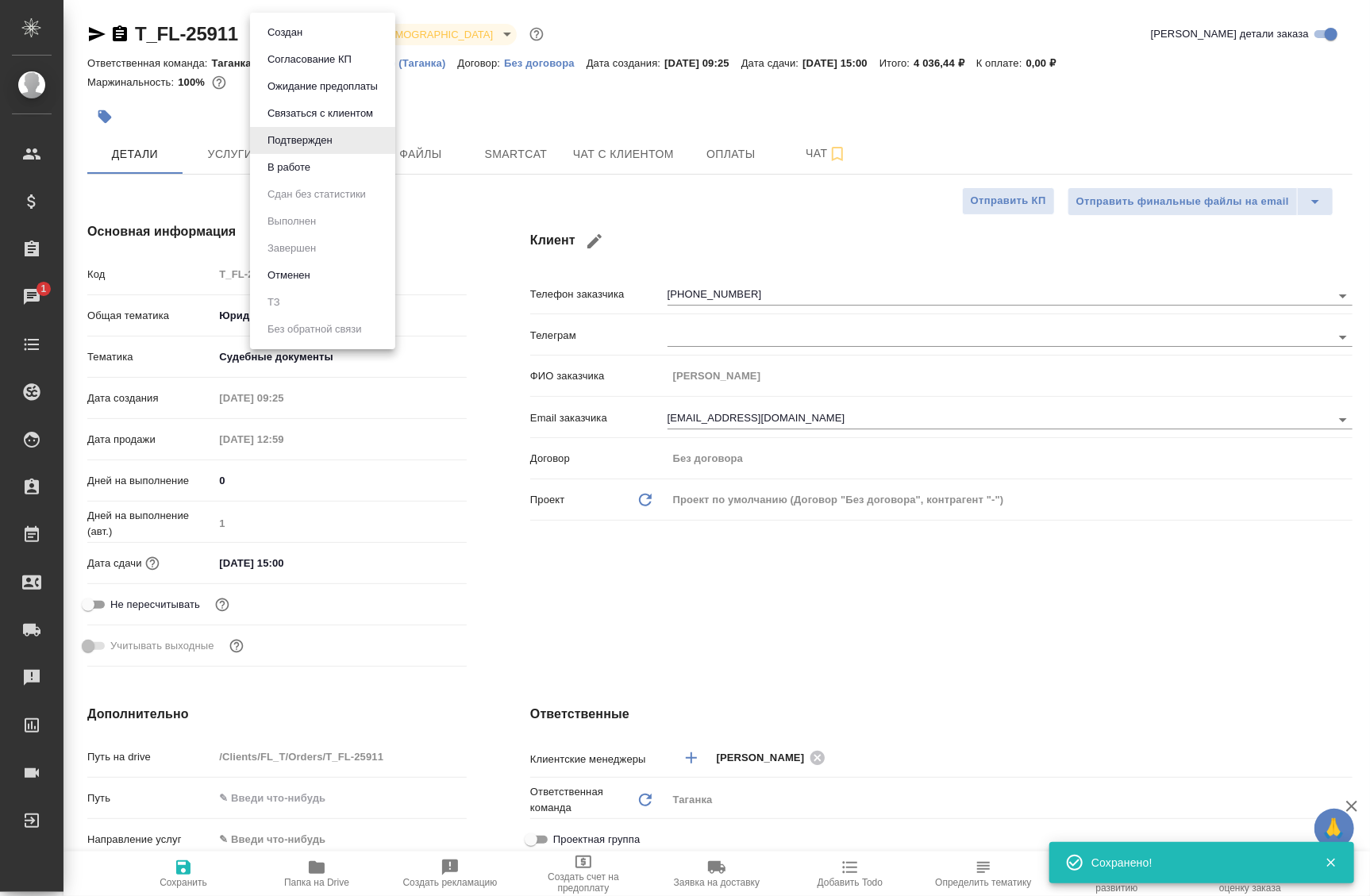
click at [329, 43] on body "🙏 .cls-1 fill:#fff; AWATERA Badanyan Artak Клиенты Спецификации Заказы 1 Чаты T…" at bounding box center [685, 448] width 1370 height 896
click at [301, 165] on button "В работе" at bounding box center [289, 167] width 52 height 17
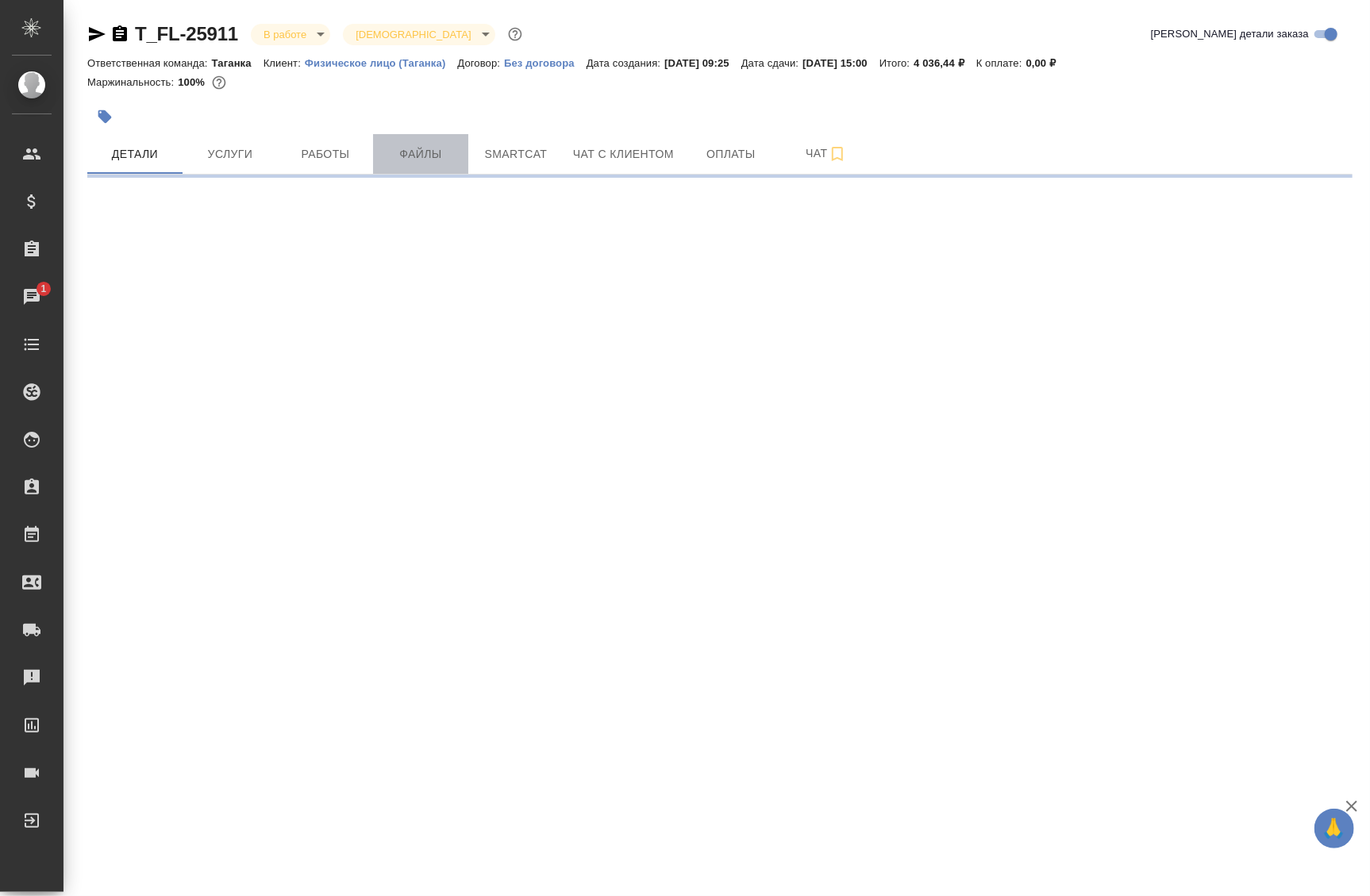
click at [395, 154] on span "Файлы" at bounding box center [421, 154] width 76 height 20
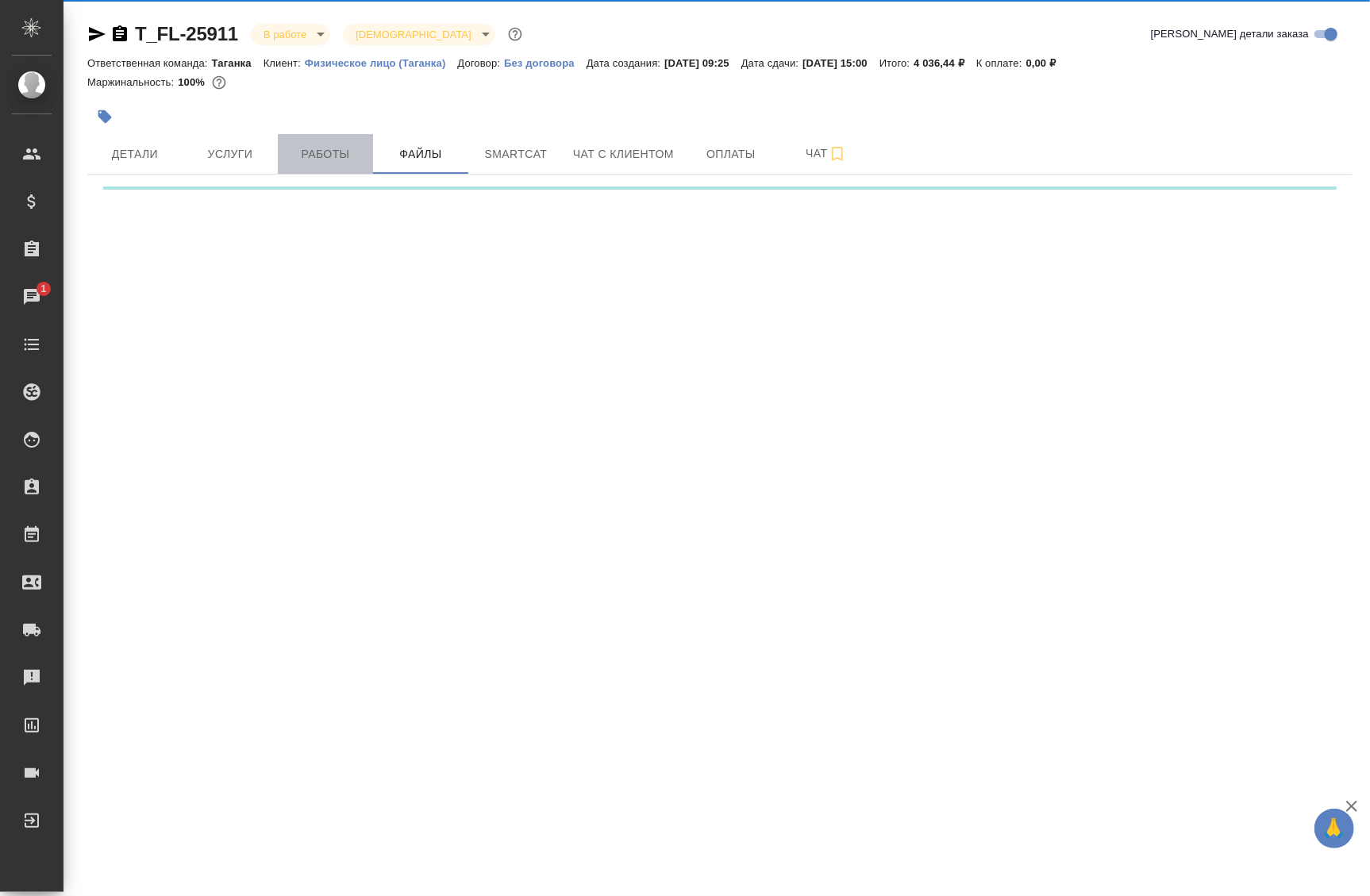
click at [335, 159] on span "Работы" at bounding box center [325, 154] width 76 height 20
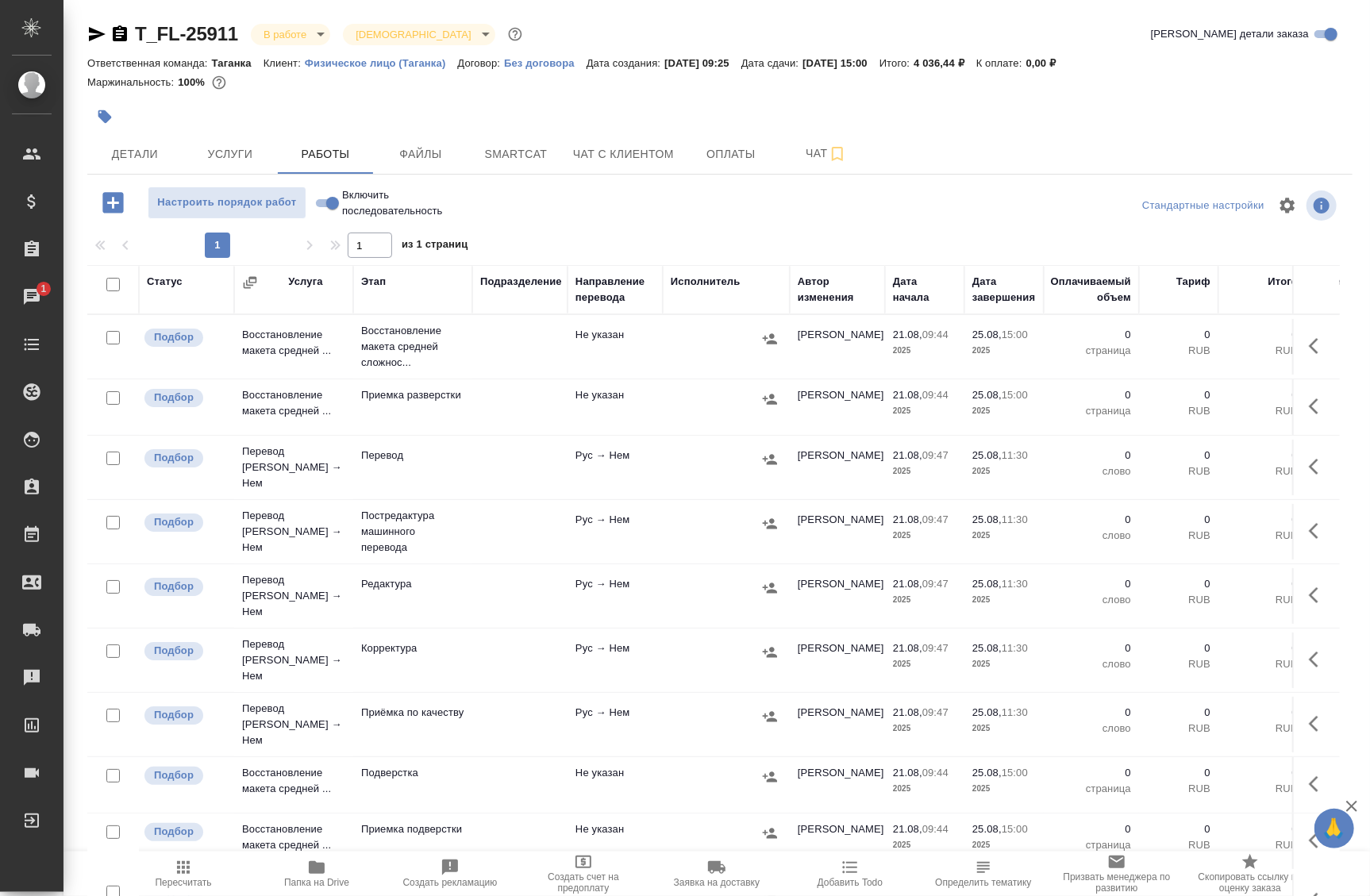
click at [340, 874] on span "Папка на Drive" at bounding box center [316, 873] width 115 height 30
click at [573, 358] on td "Не указан" at bounding box center [615, 347] width 95 height 56
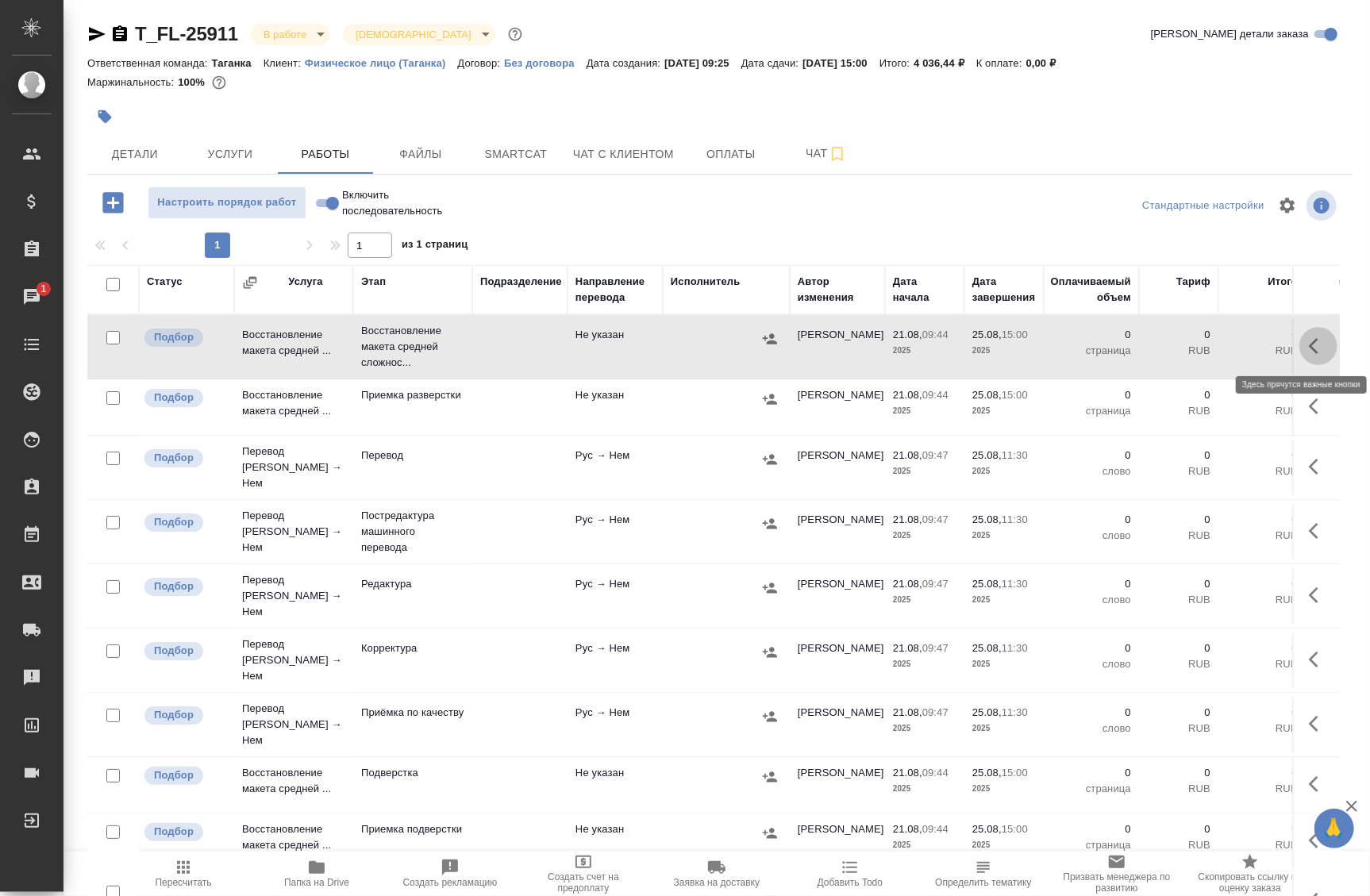
click at [1309, 342] on icon "button" at bounding box center [1319, 346] width 19 height 19
click at [815, 159] on span "Чат" at bounding box center [826, 154] width 76 height 20
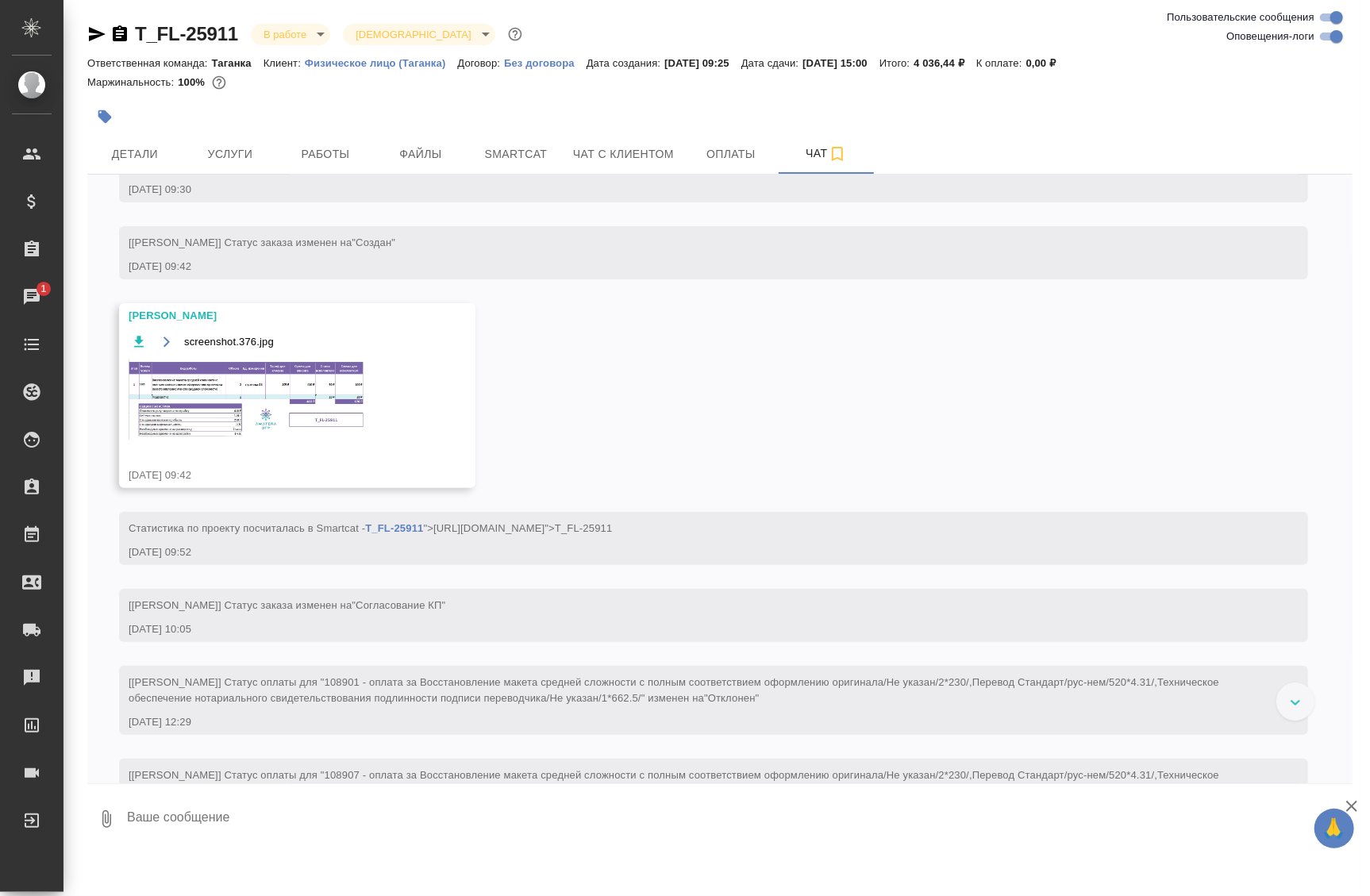
scroll to position [307, 0]
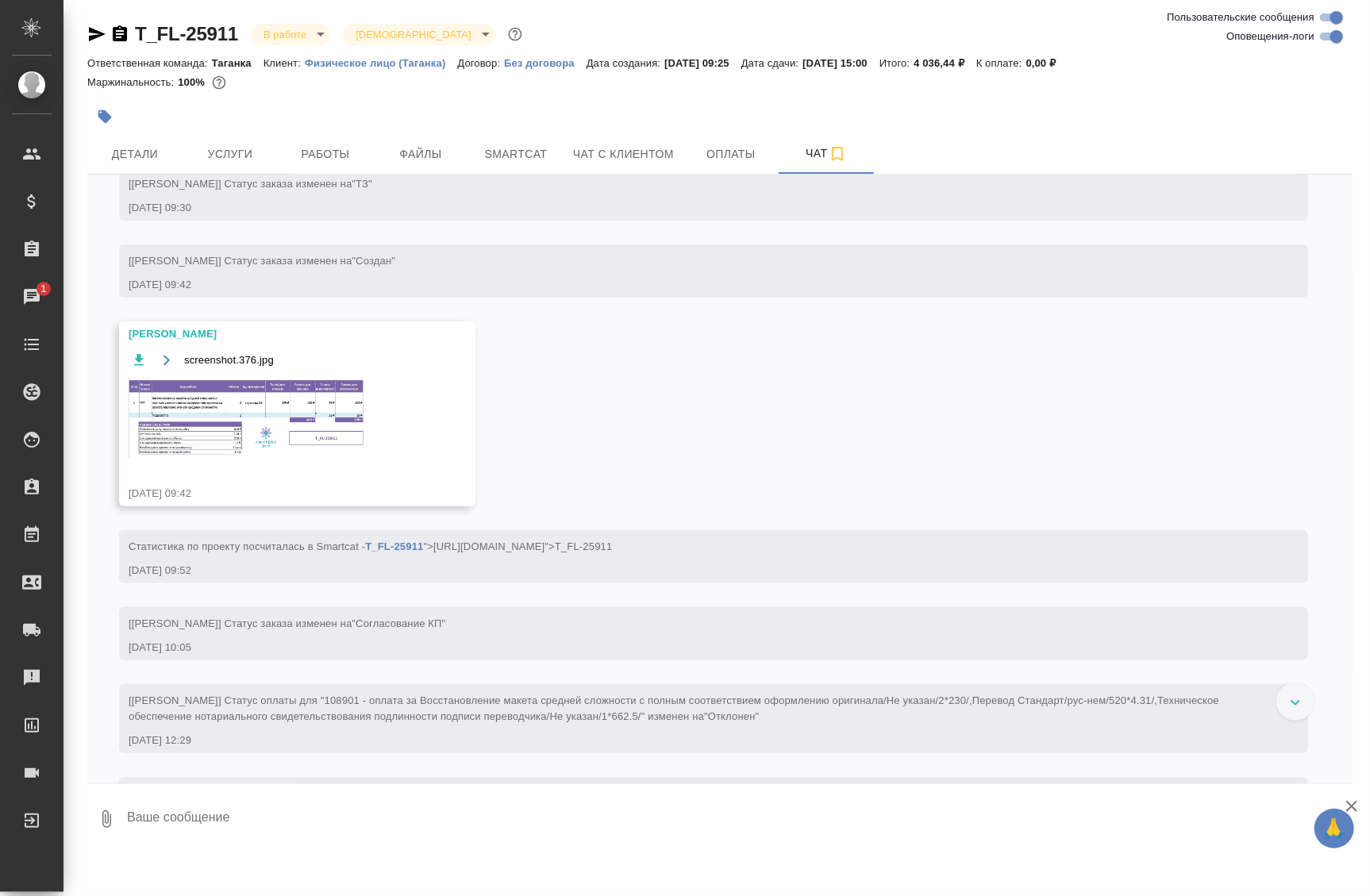
click at [272, 380] on img at bounding box center [247, 417] width 238 height 80
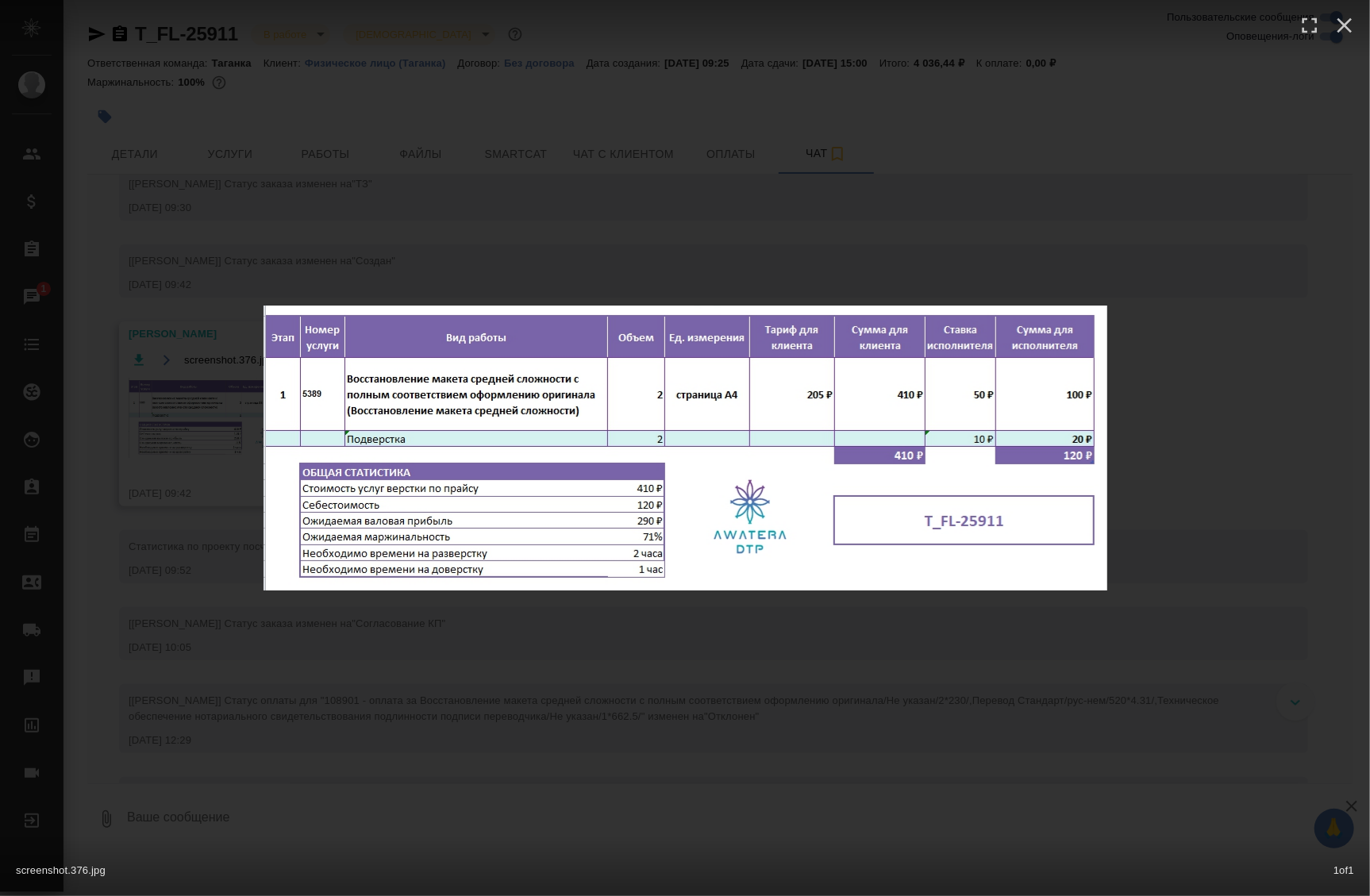
click at [422, 226] on div "screenshot.376.jpg 1 of 1" at bounding box center [685, 448] width 1370 height 896
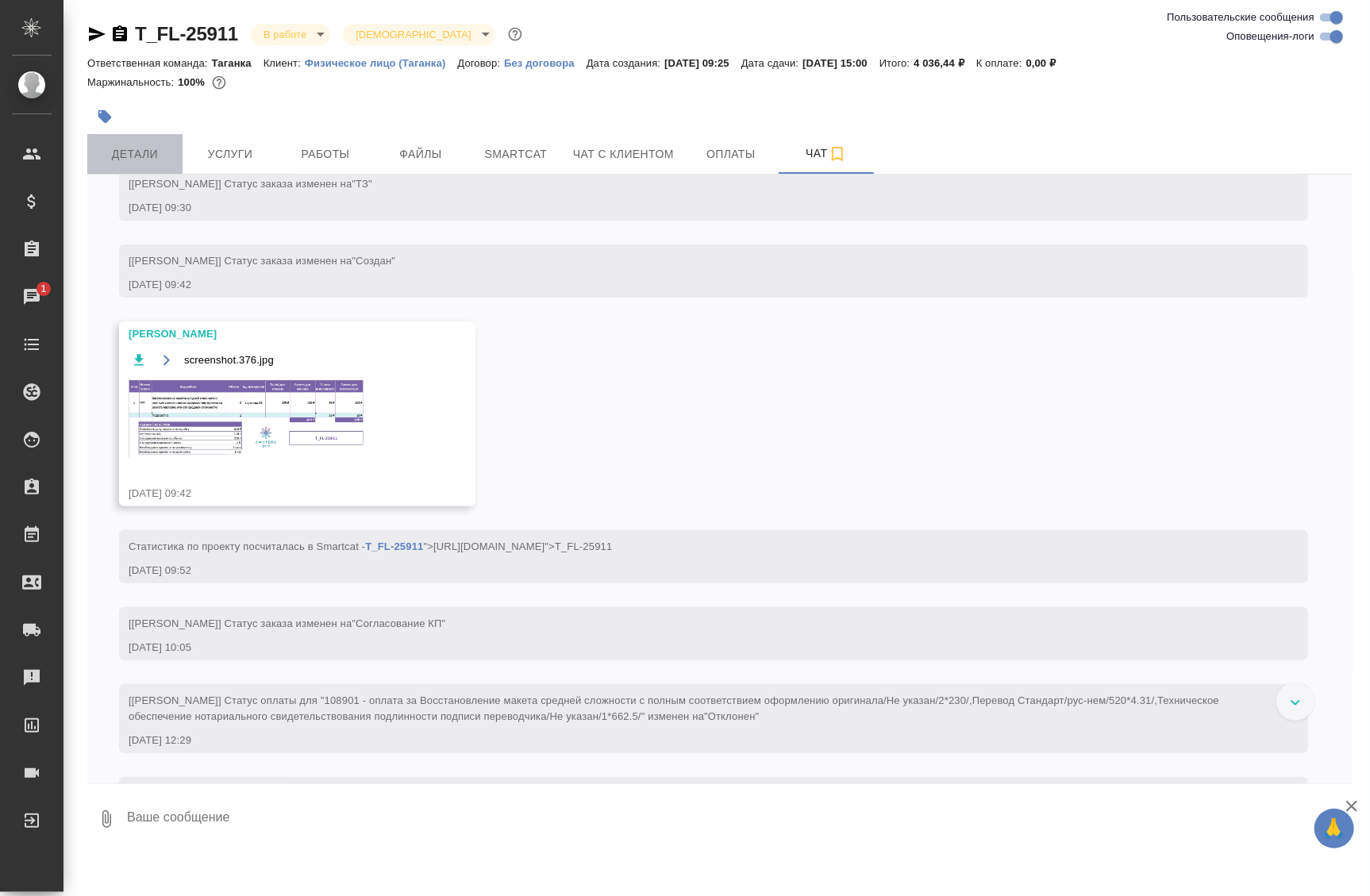
click at [148, 158] on span "Детали" at bounding box center [135, 154] width 76 height 20
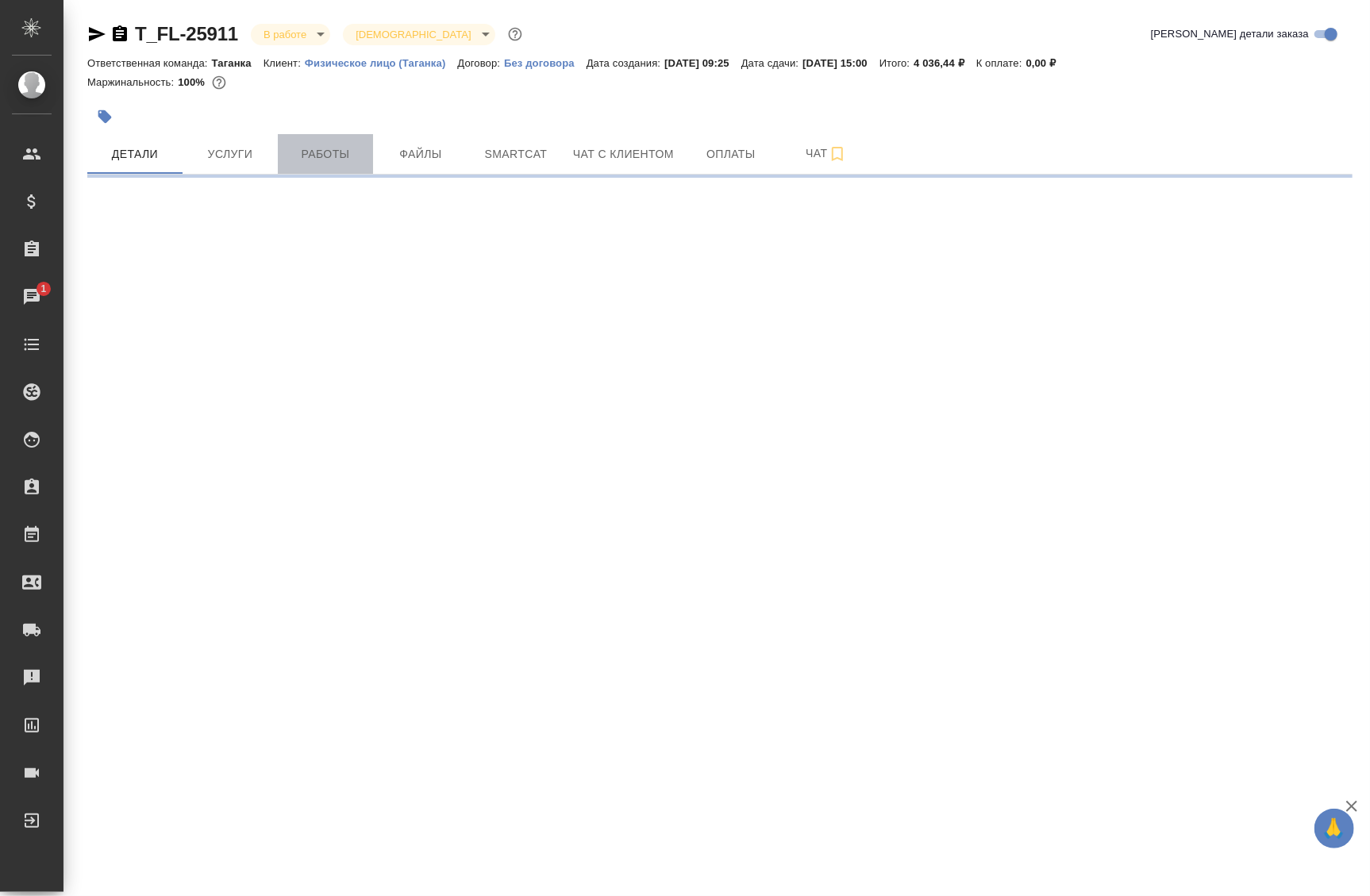
click at [340, 147] on span "Работы" at bounding box center [325, 154] width 76 height 20
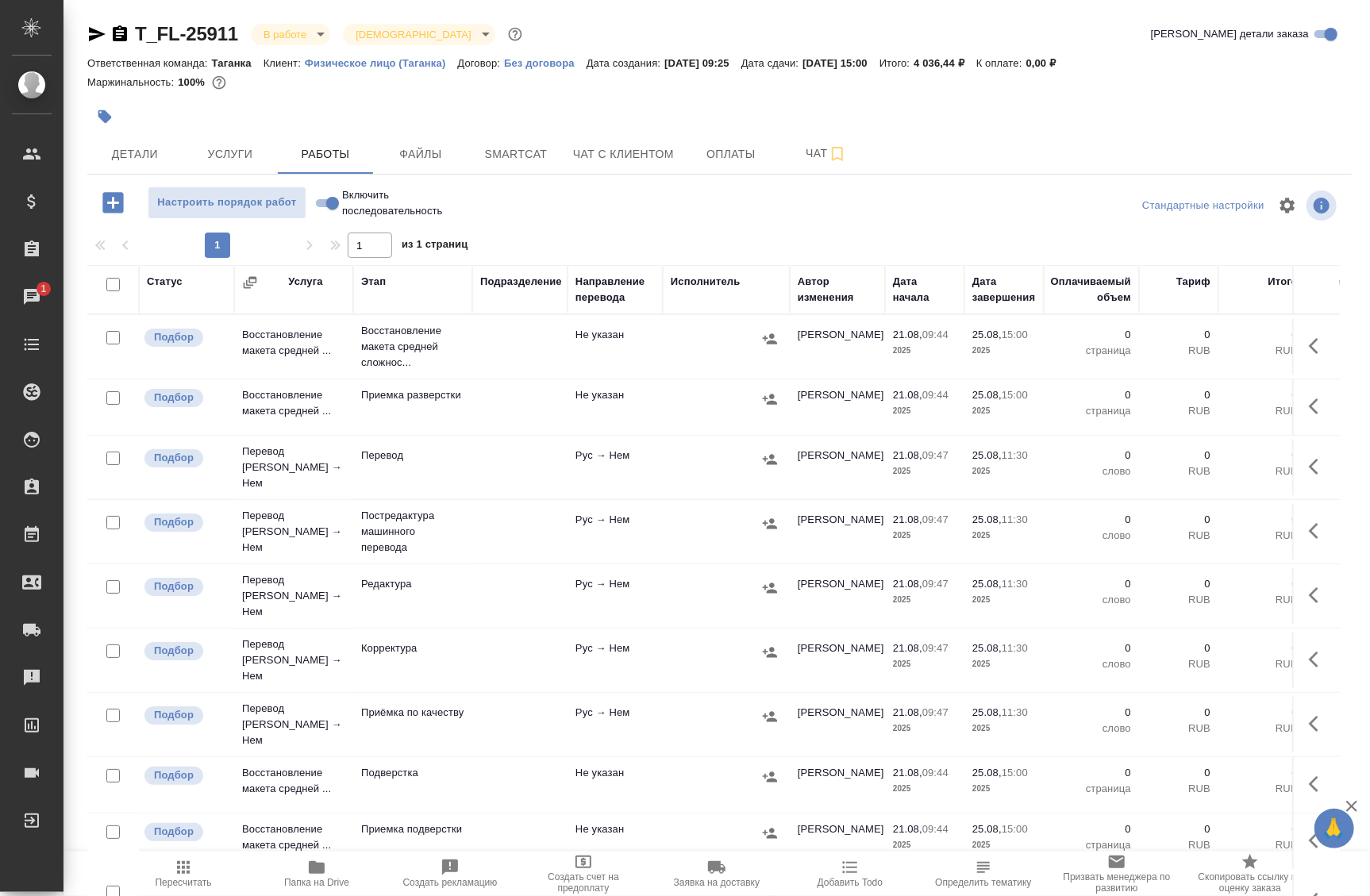
click at [581, 375] on td "Не указан" at bounding box center [615, 347] width 95 height 56
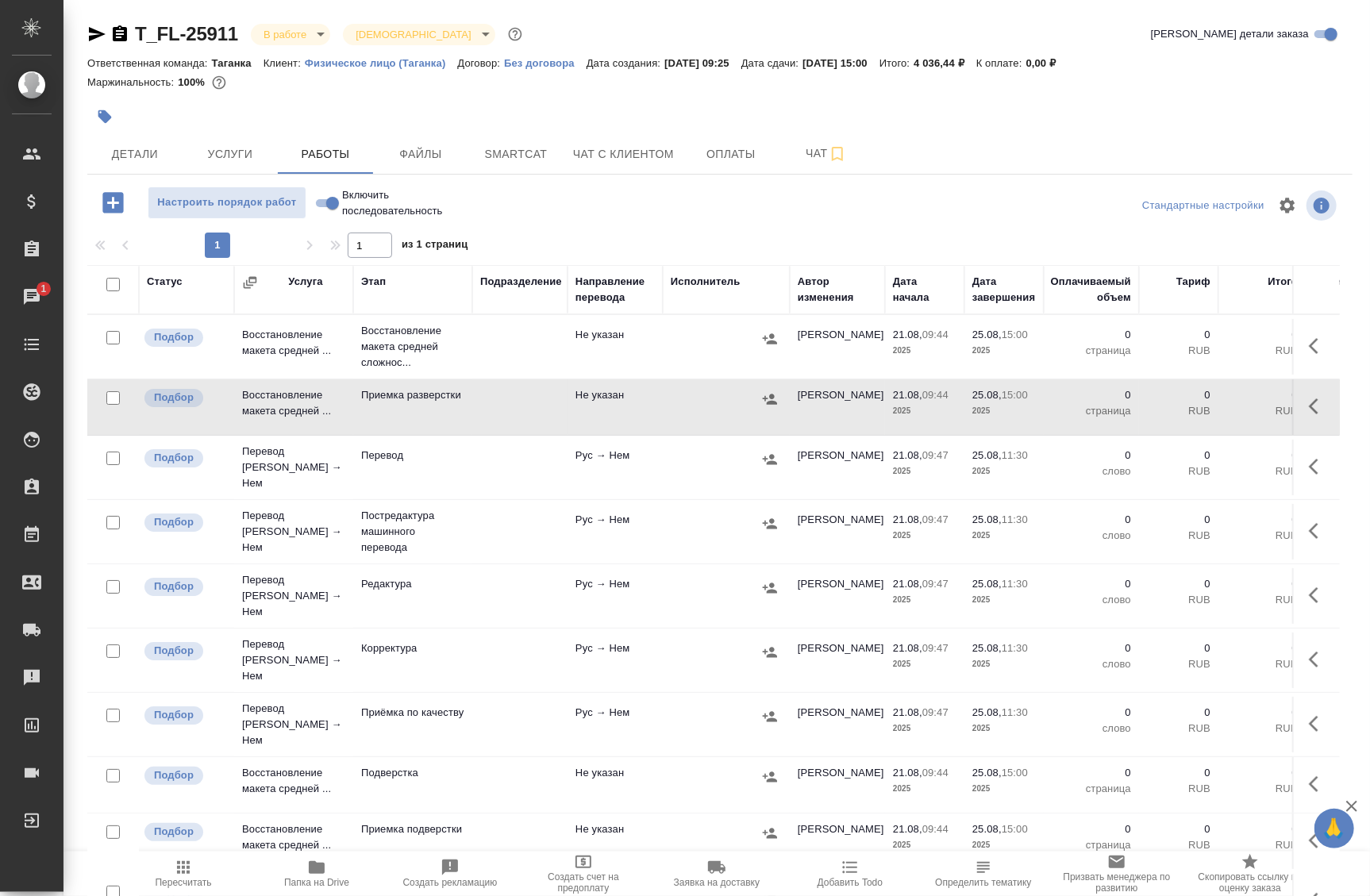
click at [532, 375] on td at bounding box center [519, 347] width 95 height 56
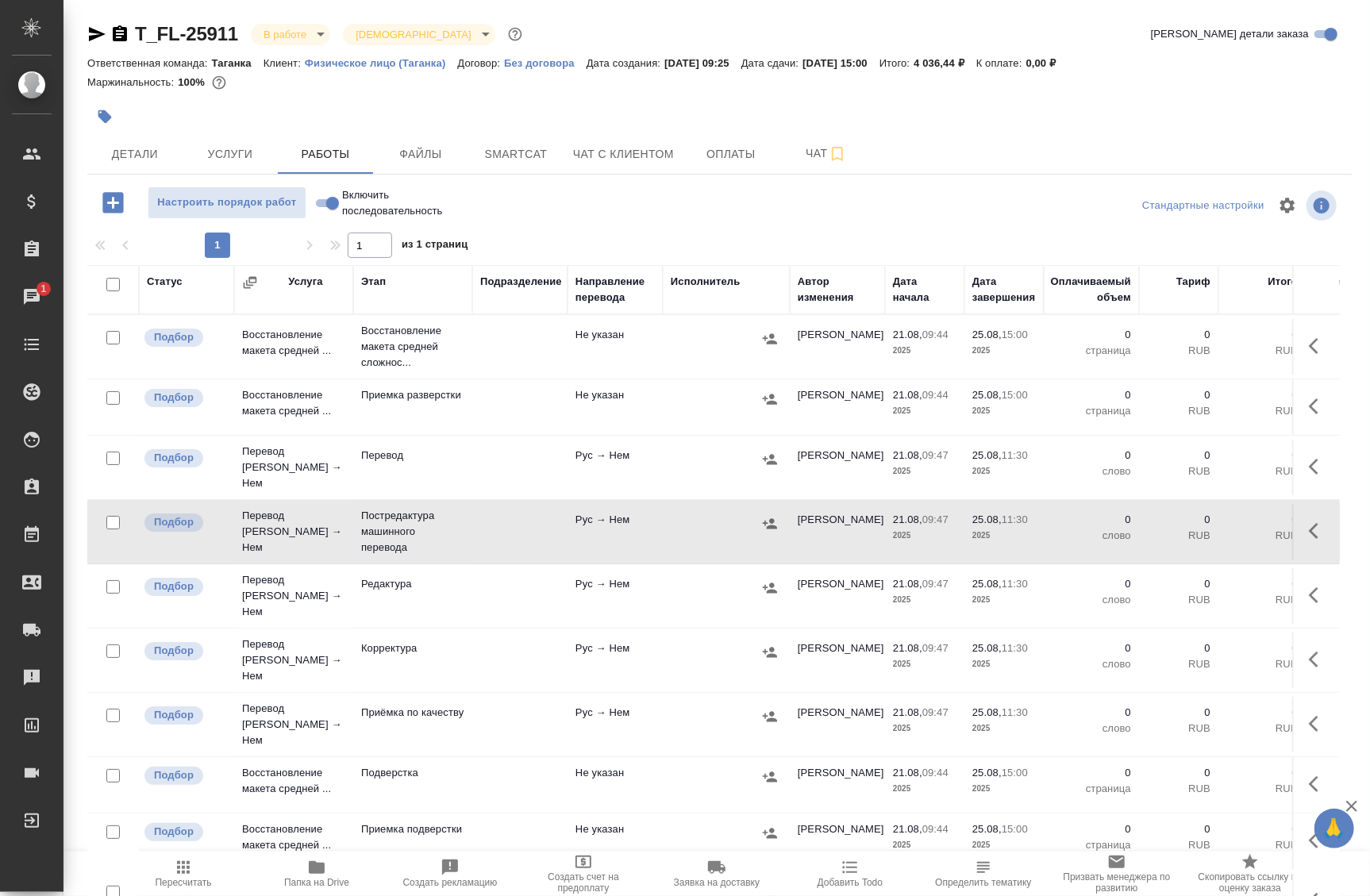
click at [557, 342] on td at bounding box center [519, 347] width 95 height 56
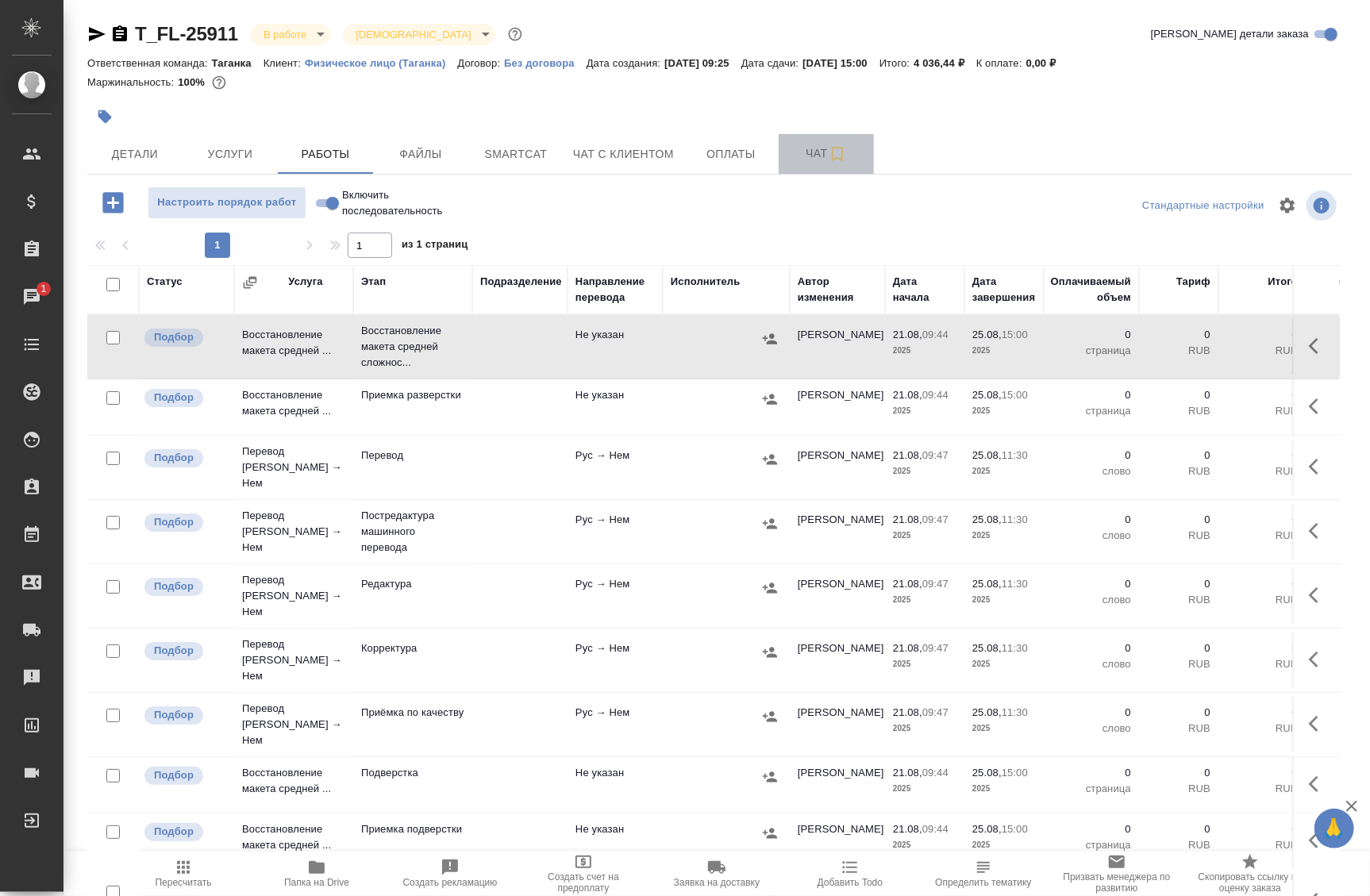
click at [806, 160] on span "Чат" at bounding box center [826, 154] width 76 height 20
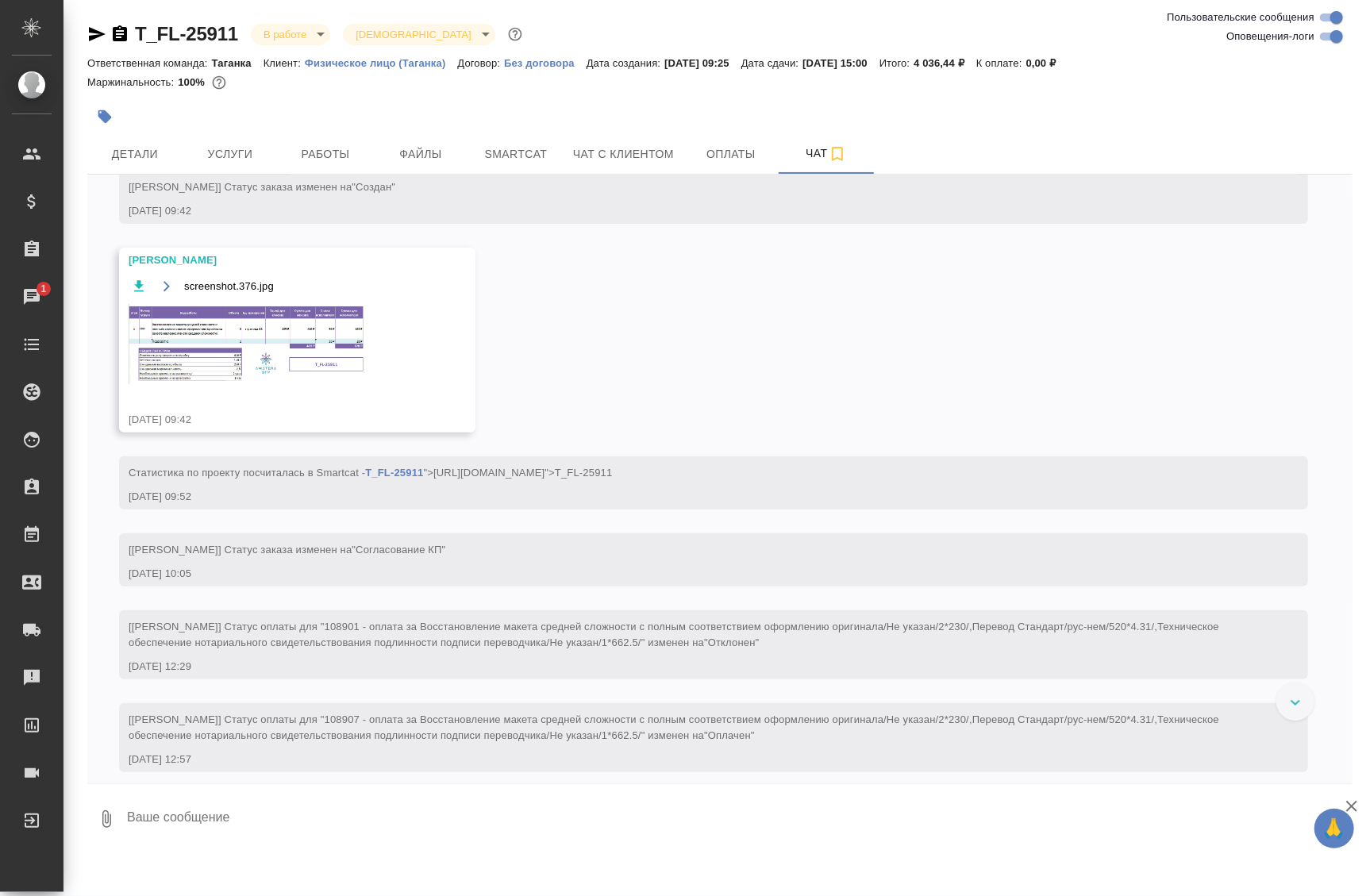
scroll to position [307, 0]
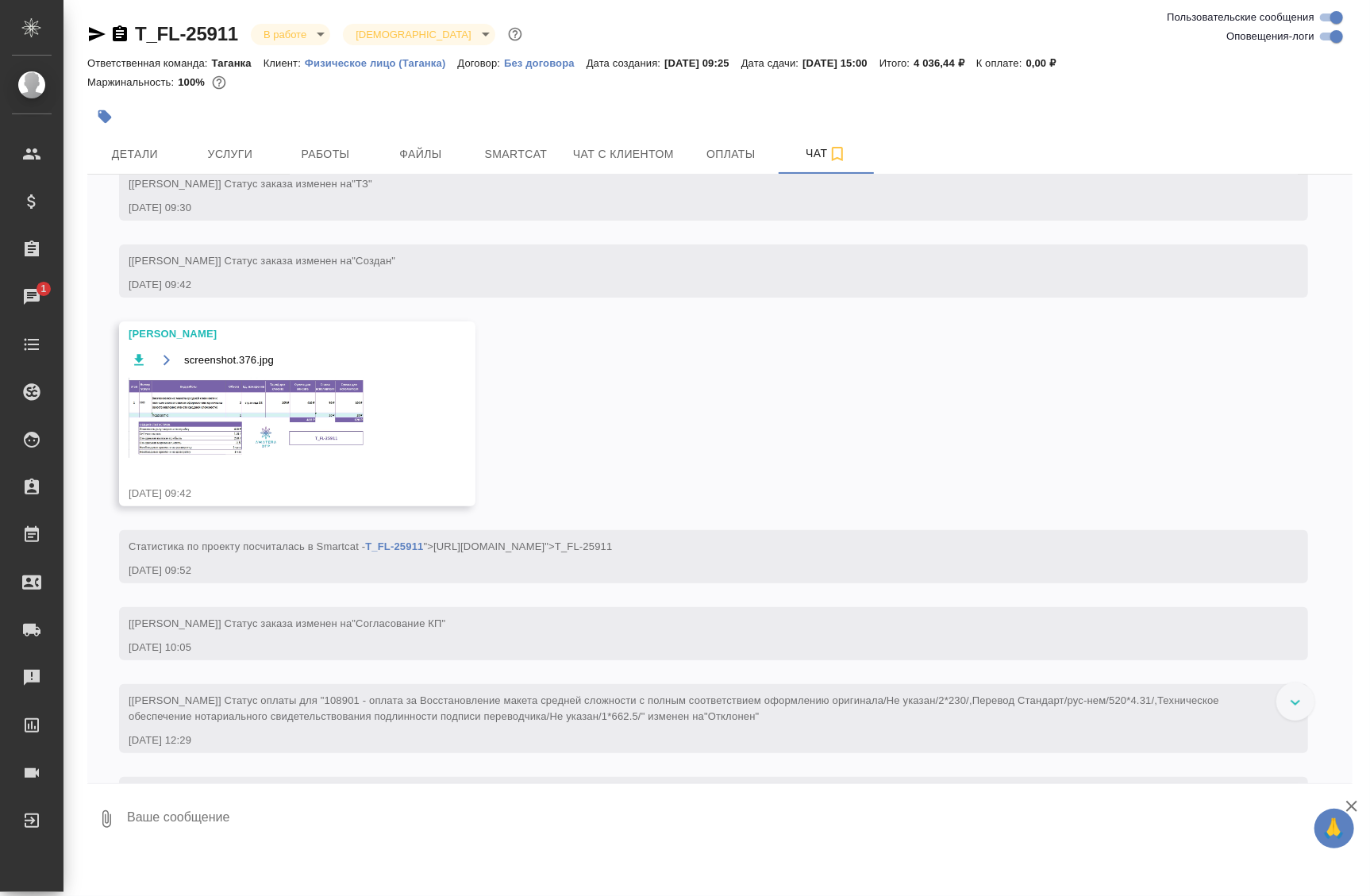
click at [247, 359] on span "screenshot.376.jpg" at bounding box center [228, 360] width 89 height 16
click at [231, 415] on img at bounding box center [247, 417] width 238 height 80
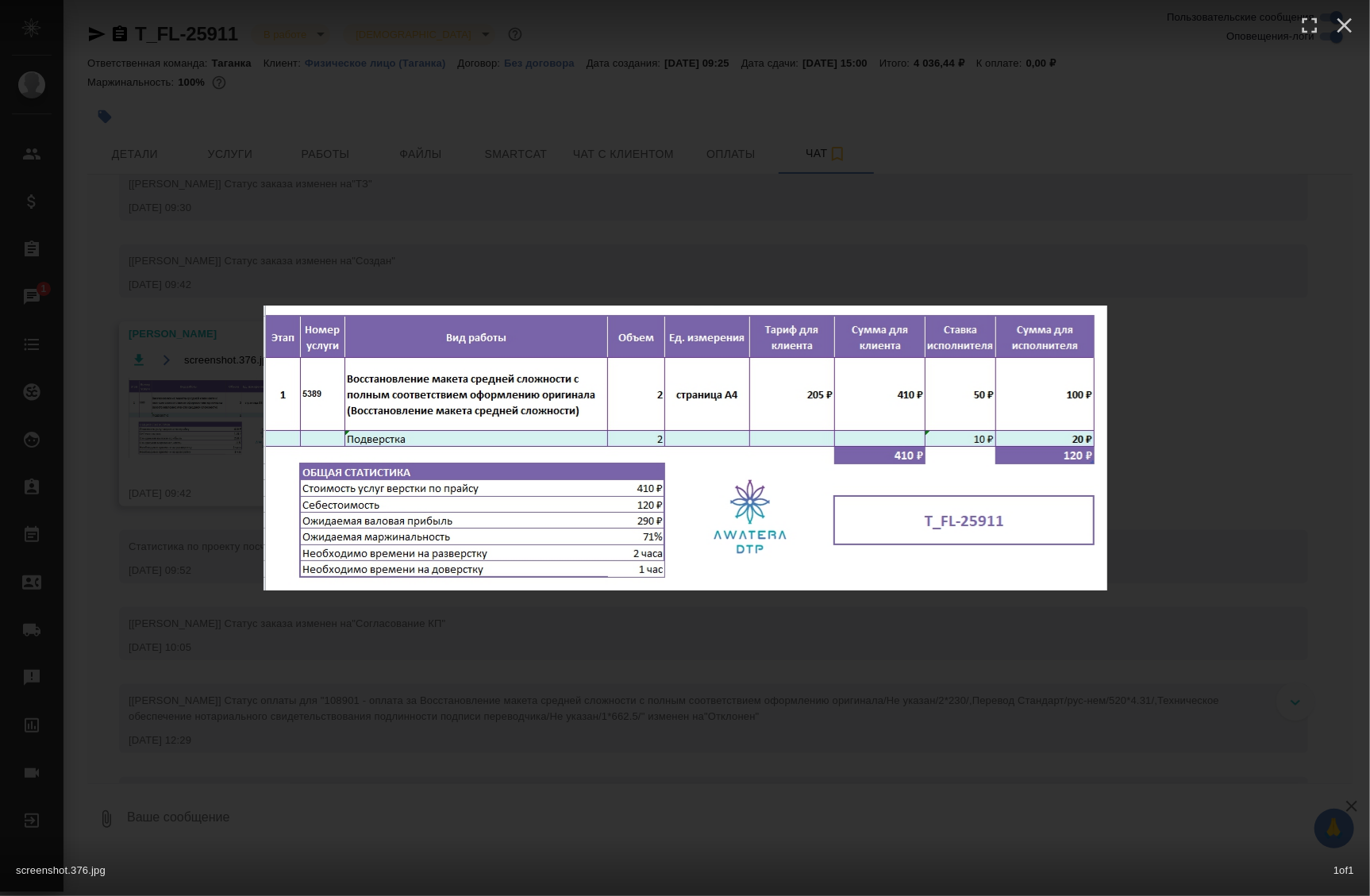
click at [1151, 285] on div "screenshot.376.jpg 1 of 1" at bounding box center [685, 448] width 1370 height 896
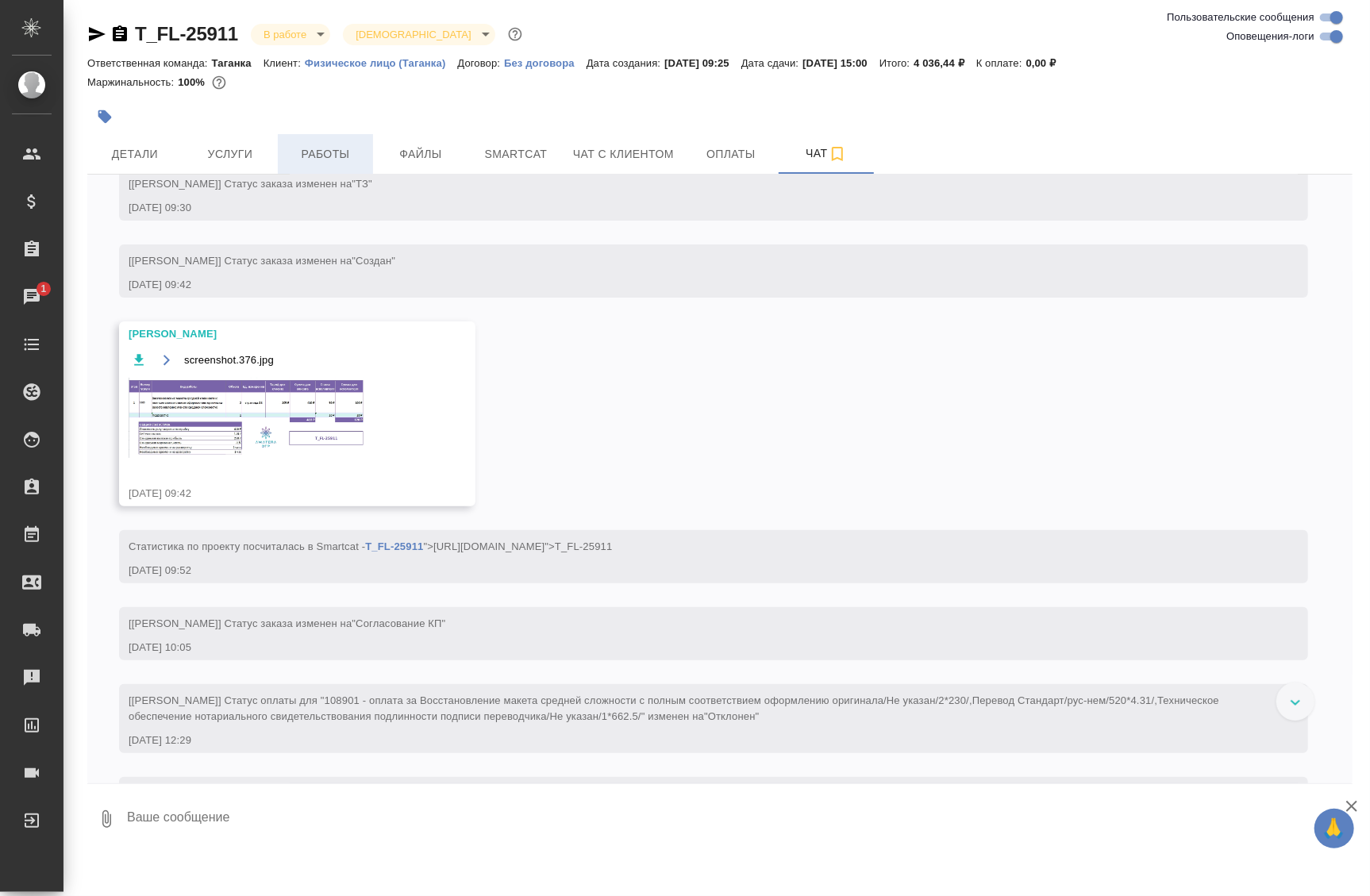
click at [300, 156] on span "Работы" at bounding box center [325, 154] width 76 height 20
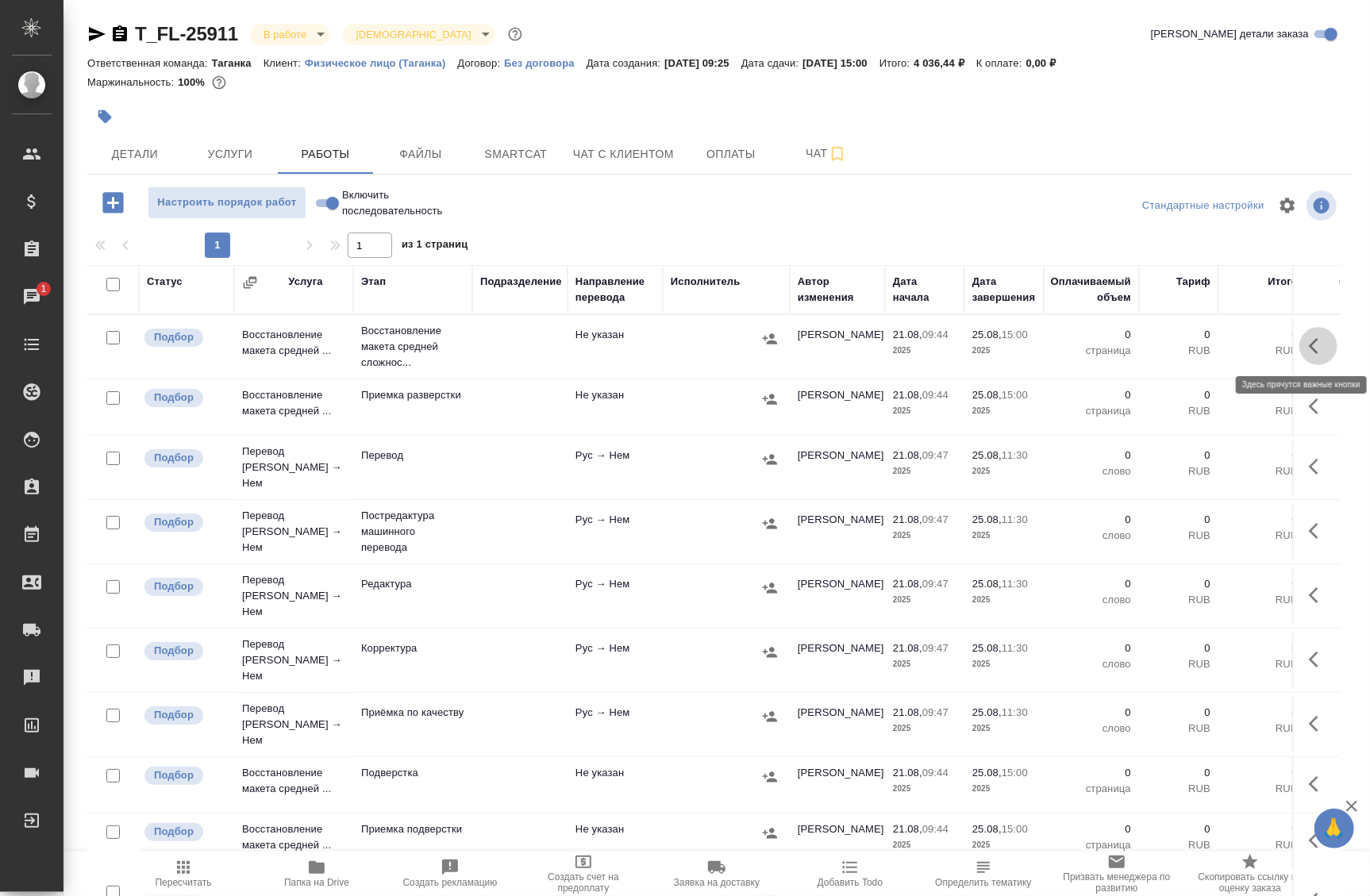
click at [1314, 341] on icon "button" at bounding box center [1319, 346] width 19 height 19
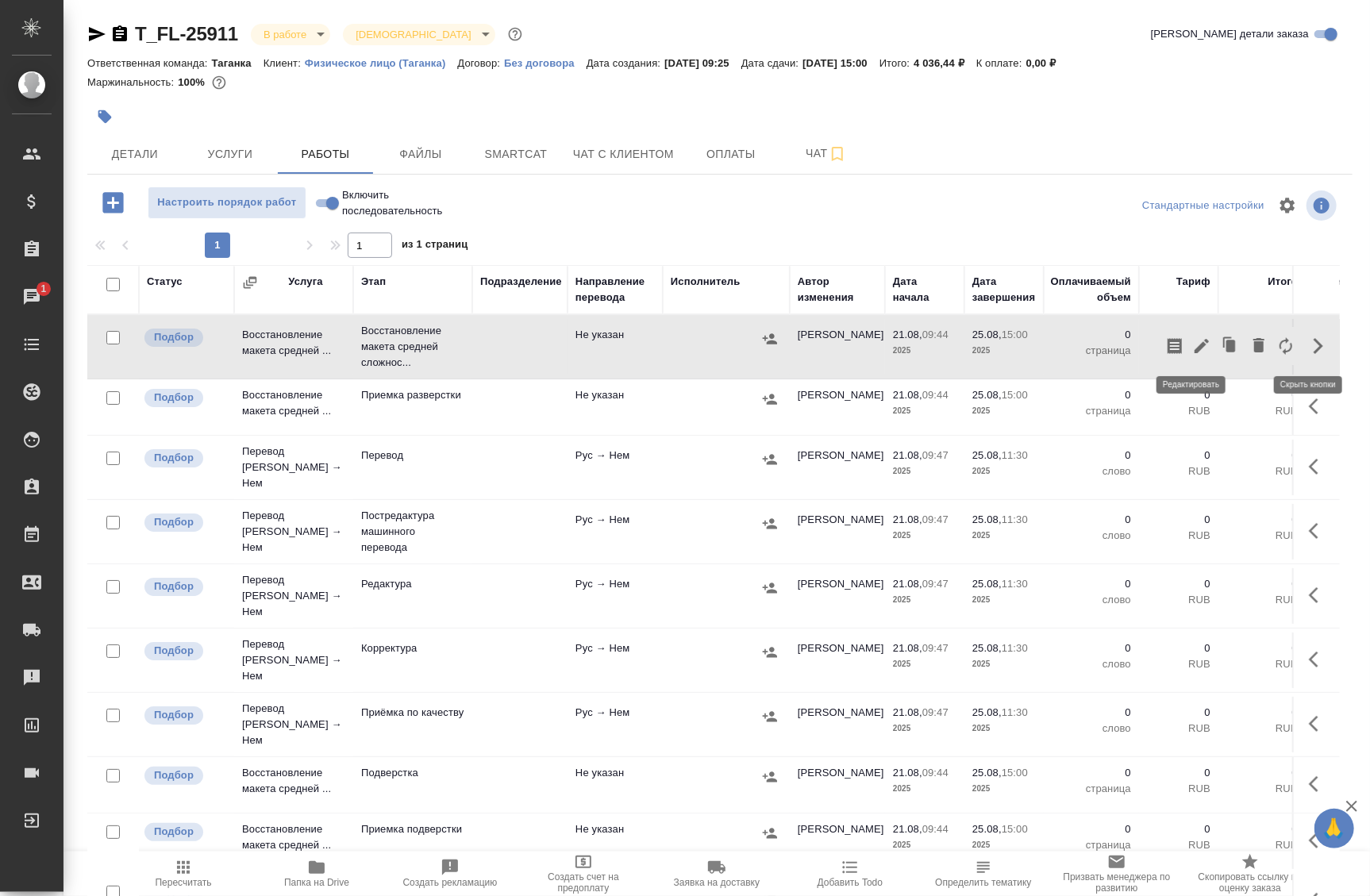
click at [1192, 350] on icon "button" at bounding box center [1201, 346] width 19 height 19
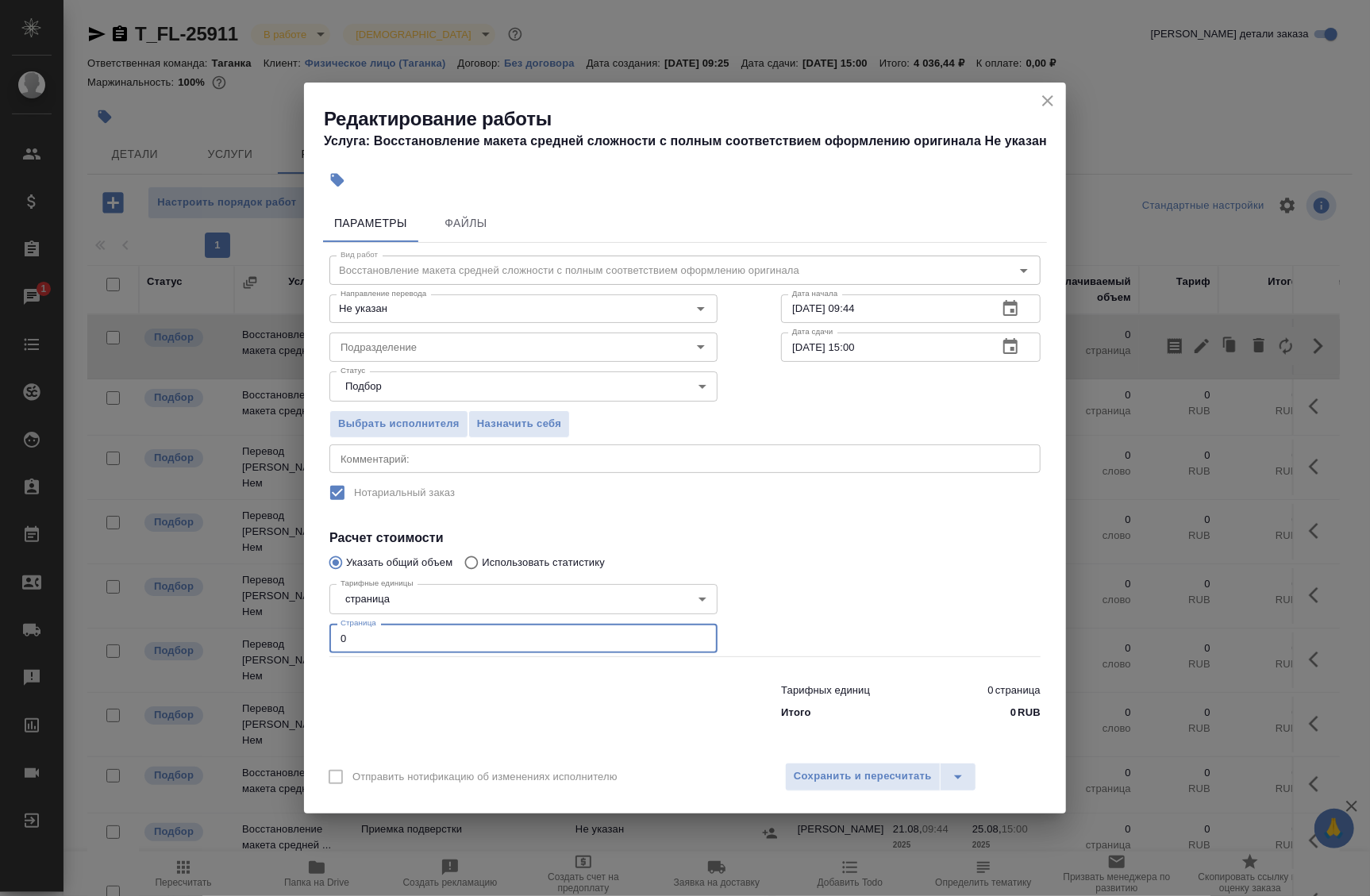
drag, startPoint x: 340, startPoint y: 636, endPoint x: 315, endPoint y: 625, distance: 27.3
click at [316, 630] on div "Параметры Файлы Вид работ Восстановление макета средней сложности с полным соот…" at bounding box center [685, 475] width 762 height 555
type input "2"
click at [1007, 305] on icon "button" at bounding box center [1010, 308] width 19 height 19
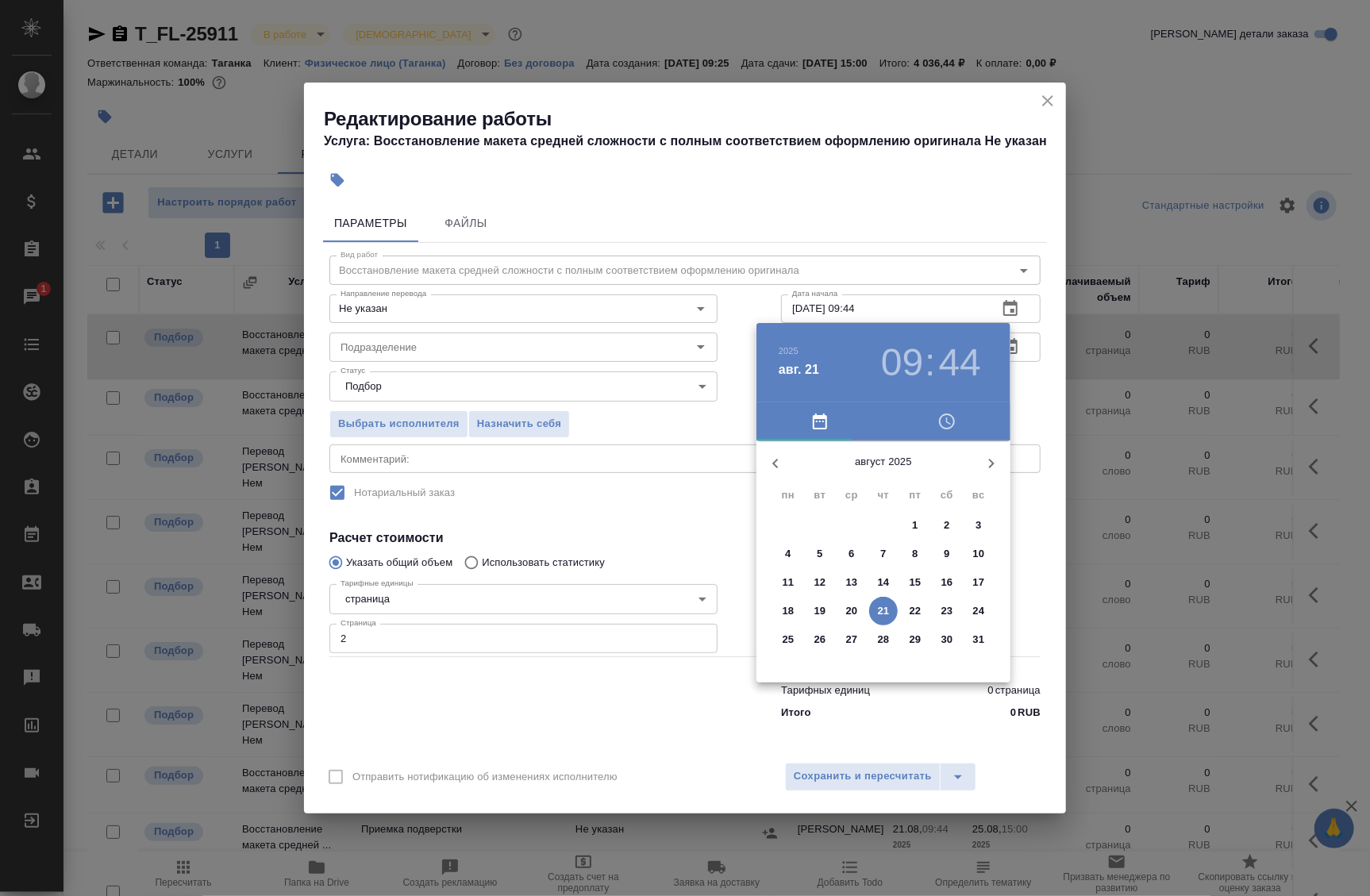
click at [883, 610] on p "21" at bounding box center [883, 611] width 12 height 16
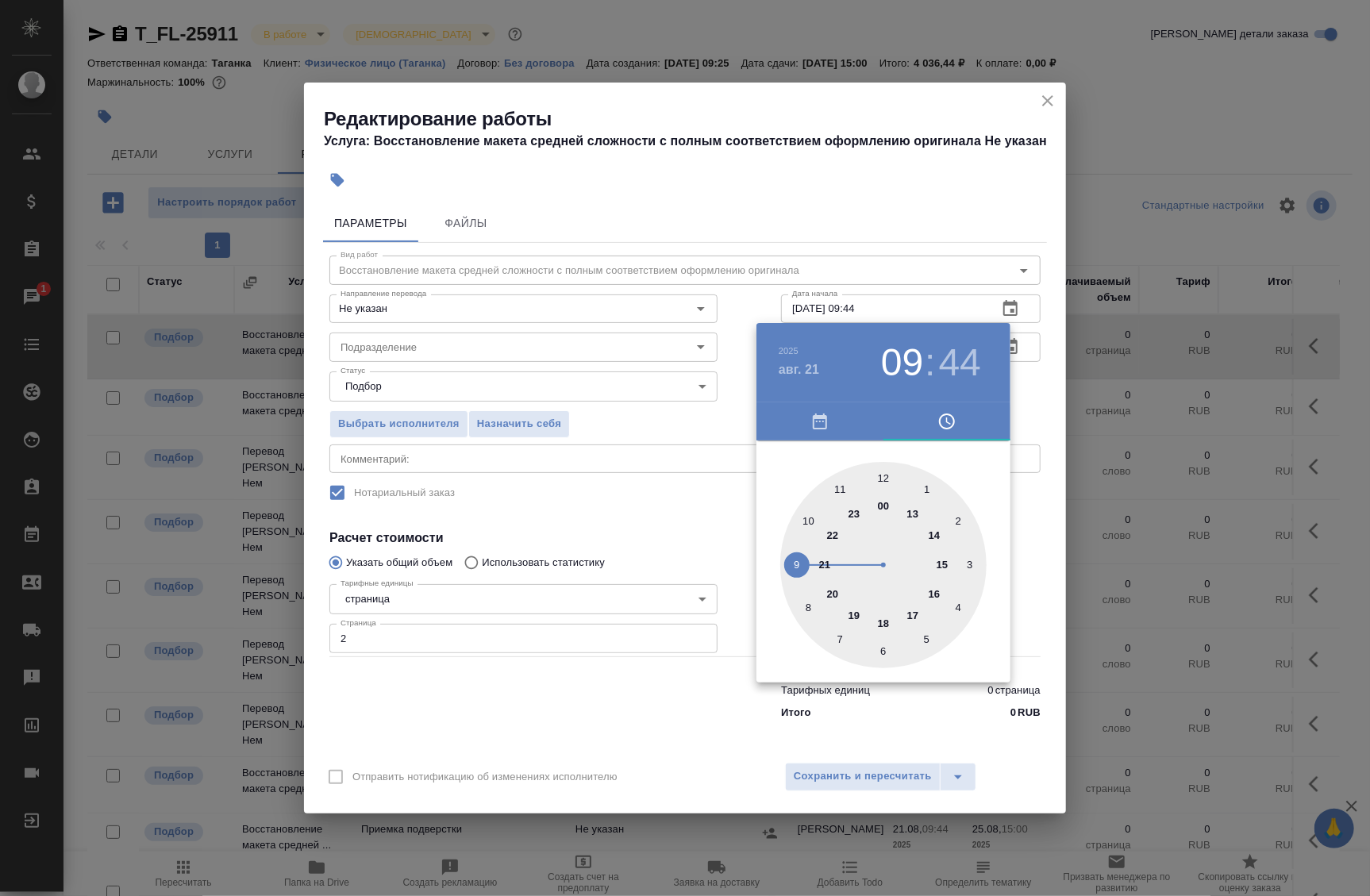
click at [915, 521] on div at bounding box center [883, 565] width 207 height 207
click at [882, 646] on div at bounding box center [883, 565] width 207 height 207
type input "21.08.2025 13:30"
click at [1037, 400] on div at bounding box center [685, 448] width 1370 height 896
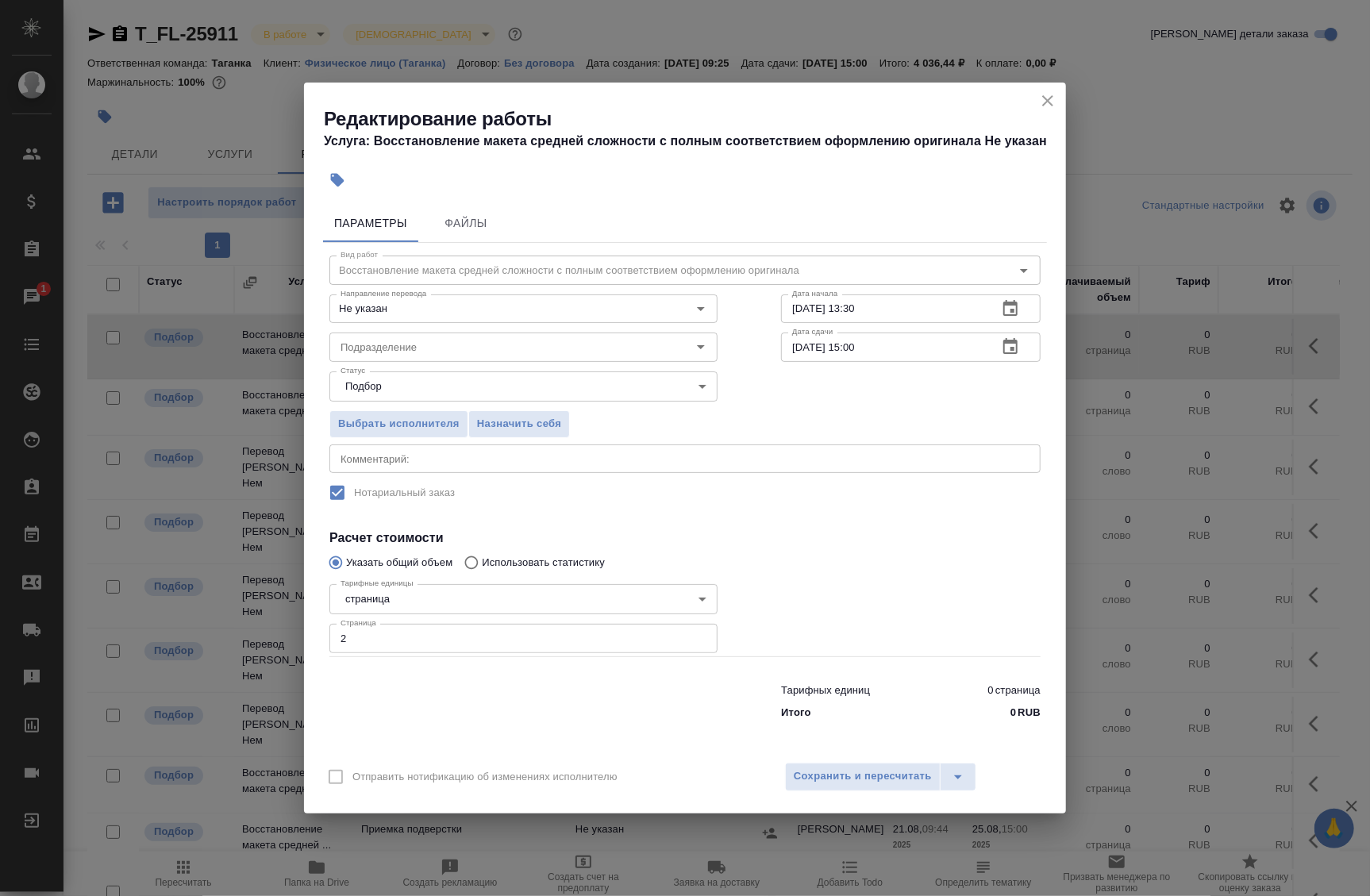
click at [1010, 347] on icon "button" at bounding box center [1010, 347] width 19 height 19
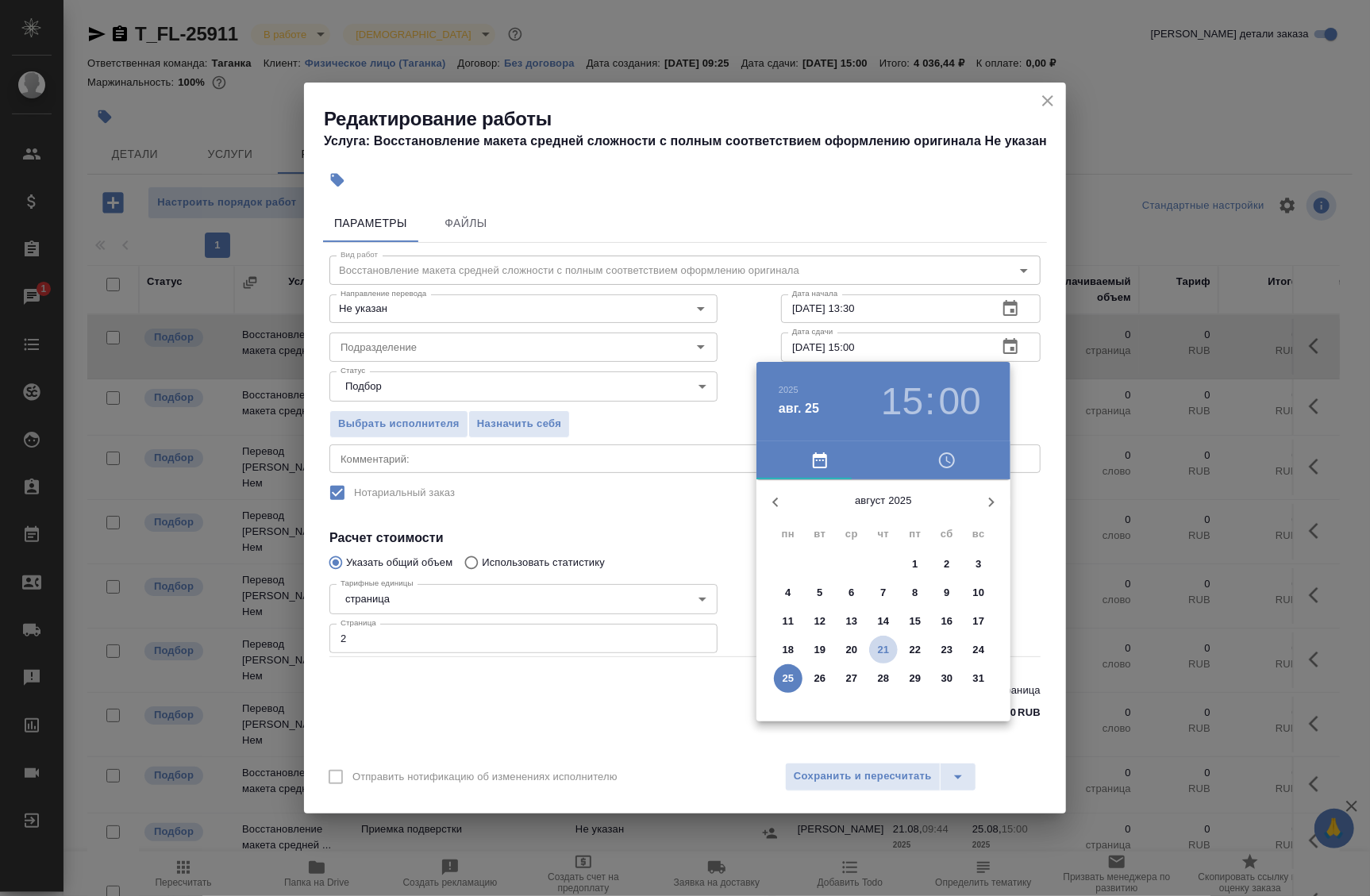
click at [881, 652] on p "21" at bounding box center [883, 650] width 12 height 16
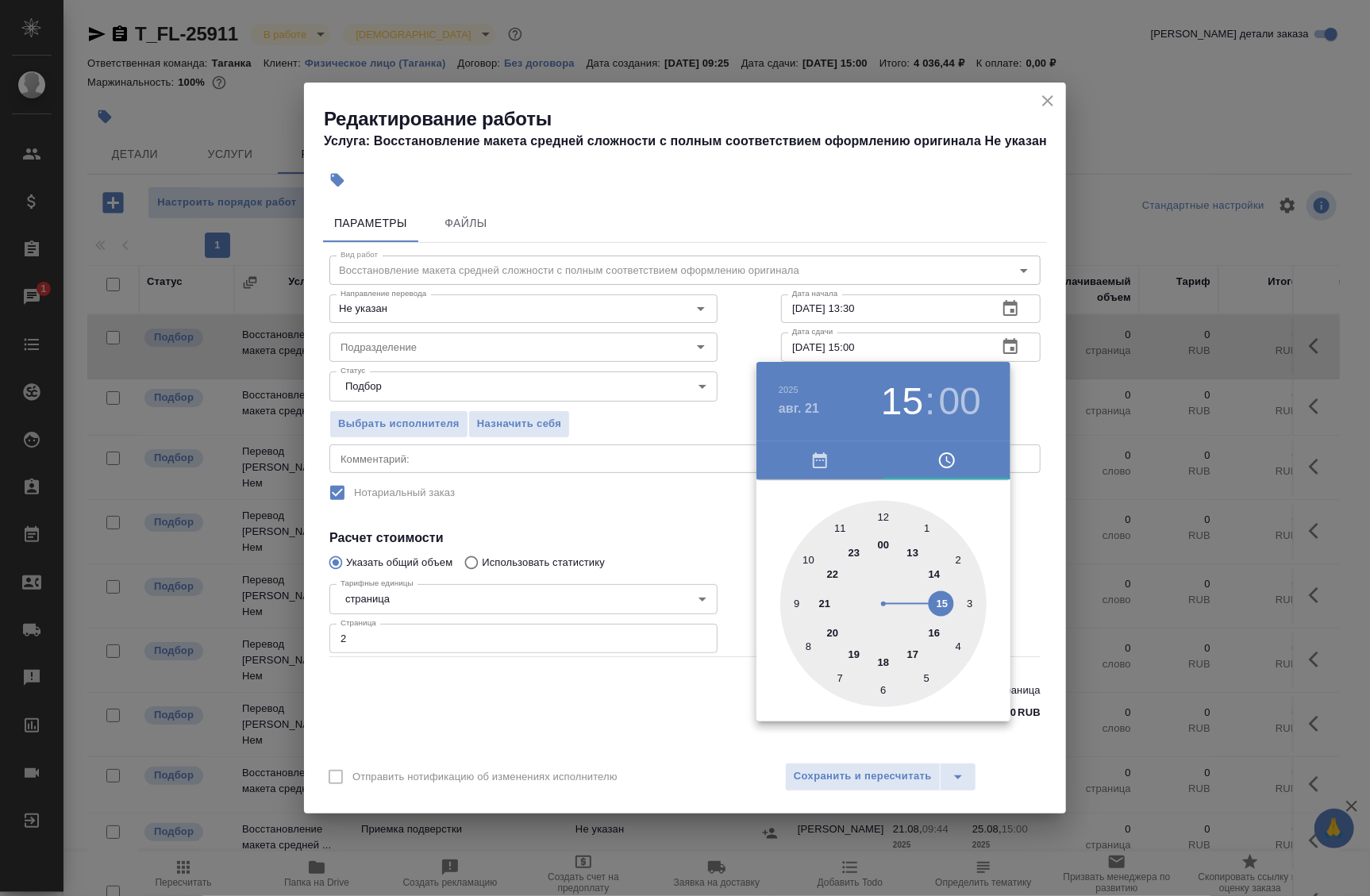
click at [916, 658] on div at bounding box center [883, 604] width 207 height 207
click at [889, 416] on h3 "17" at bounding box center [902, 401] width 42 height 44
click at [938, 635] on div at bounding box center [883, 604] width 207 height 207
type input "21.08.2025 16:00"
click at [1031, 405] on div at bounding box center [685, 448] width 1370 height 896
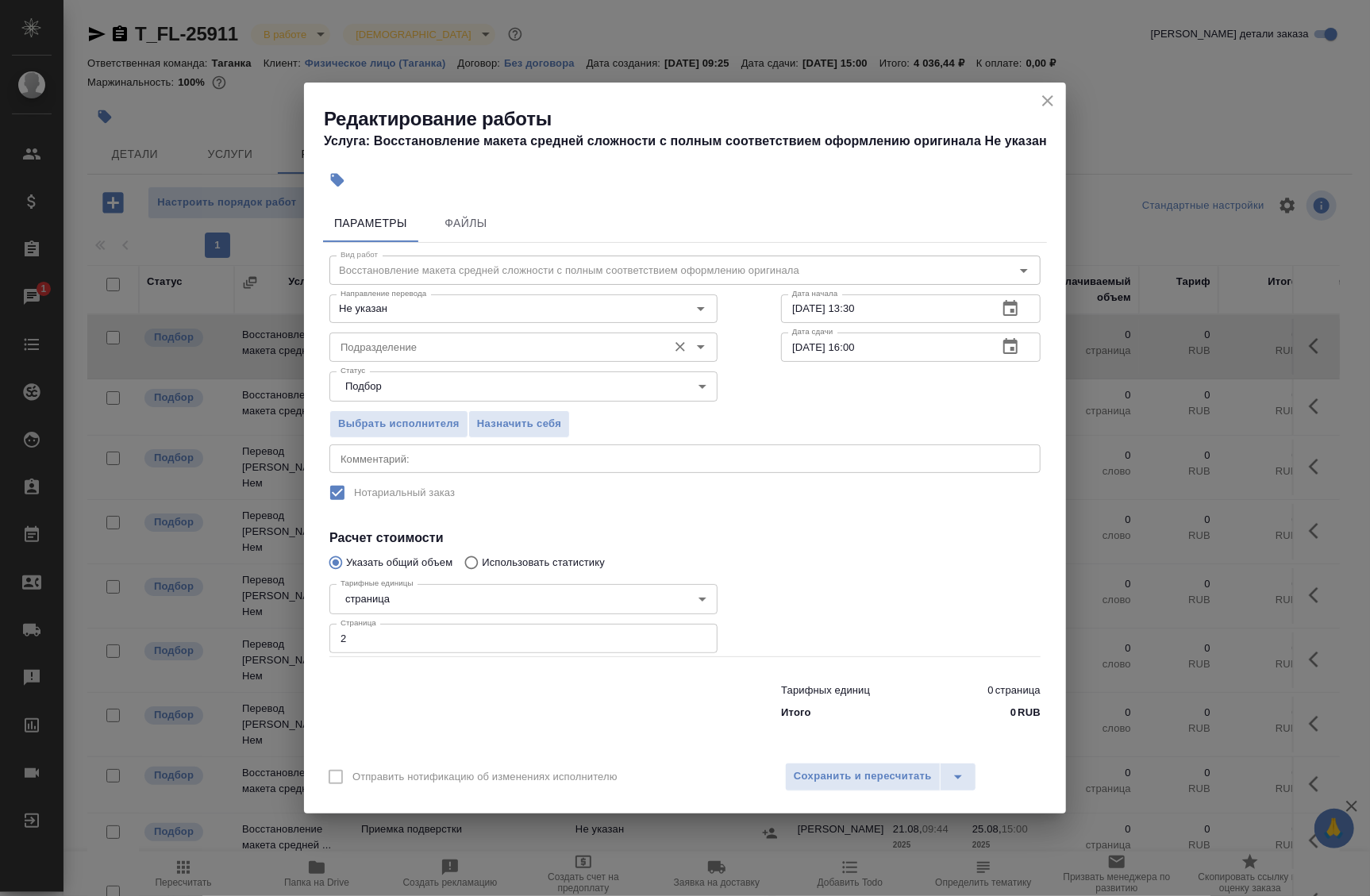
click at [480, 348] on input "Подразделение" at bounding box center [497, 347] width 325 height 19
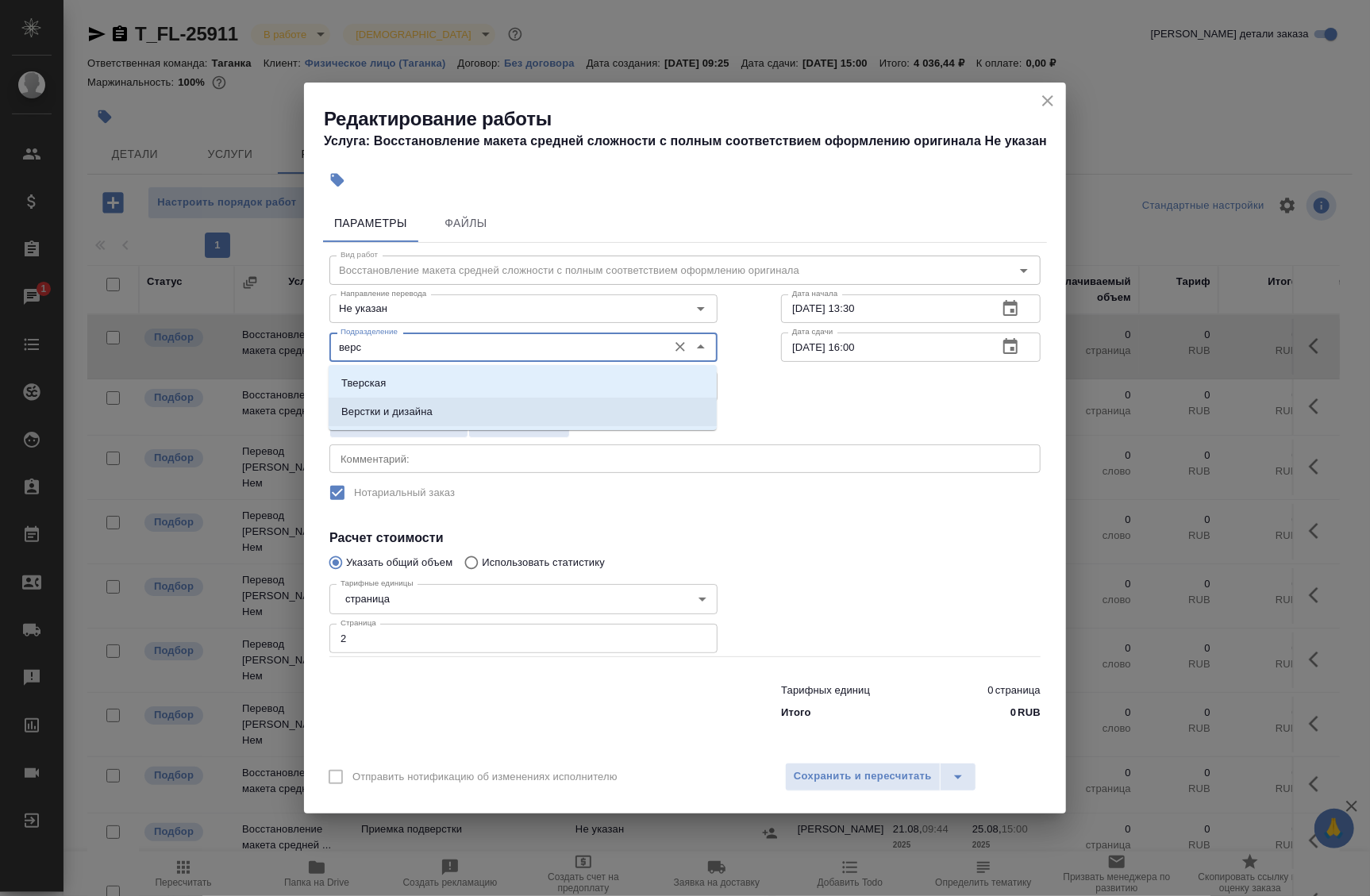
click at [432, 409] on p "Верстки и дизайна" at bounding box center [387, 412] width 91 height 16
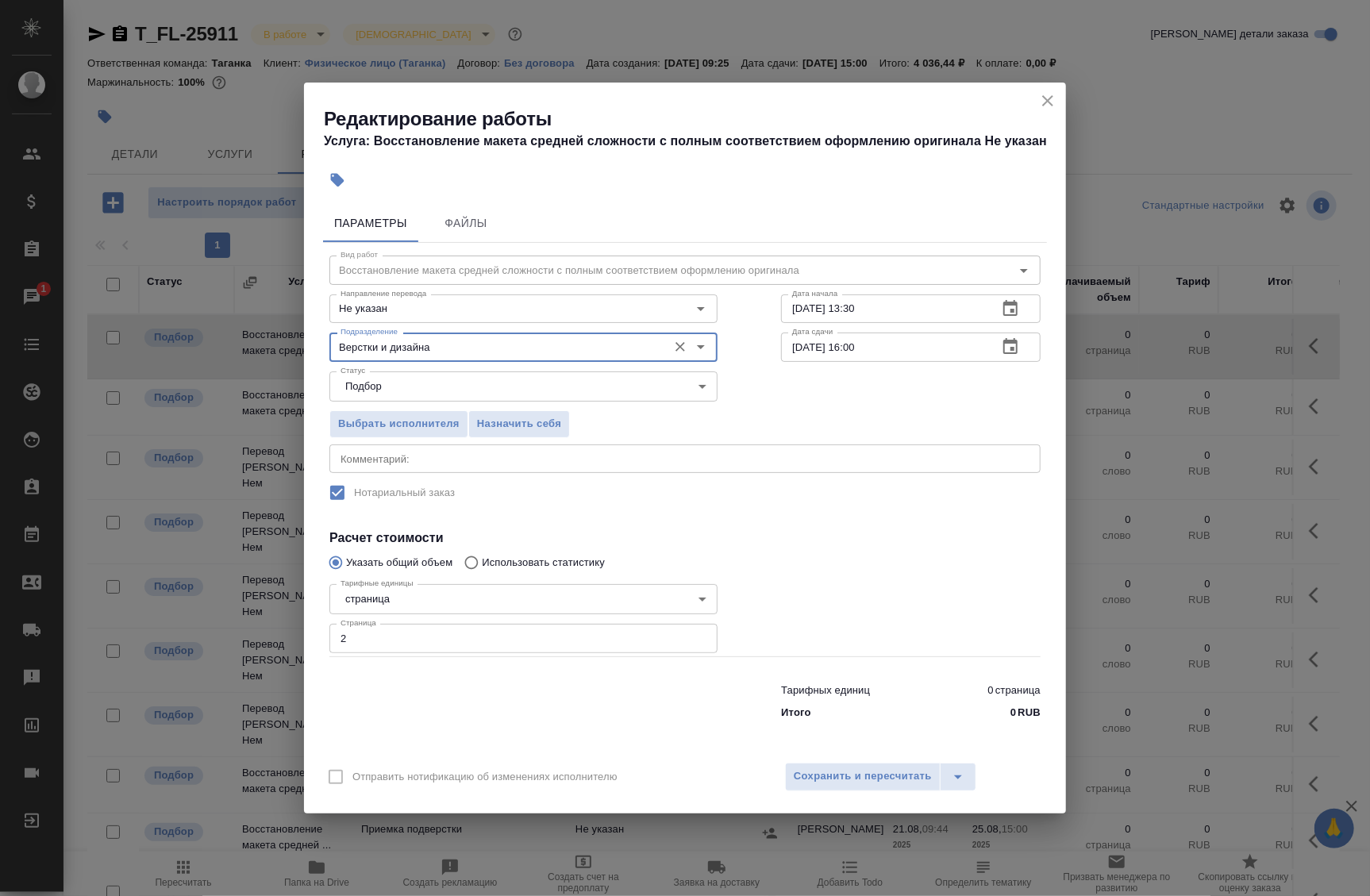
type input "Верстки и дизайна"
click at [842, 402] on div "Выбрать исполнителя Назначить себя" at bounding box center [685, 421] width 775 height 97
click at [889, 785] on button "Сохранить и пересчитать" at bounding box center [862, 778] width 155 height 29
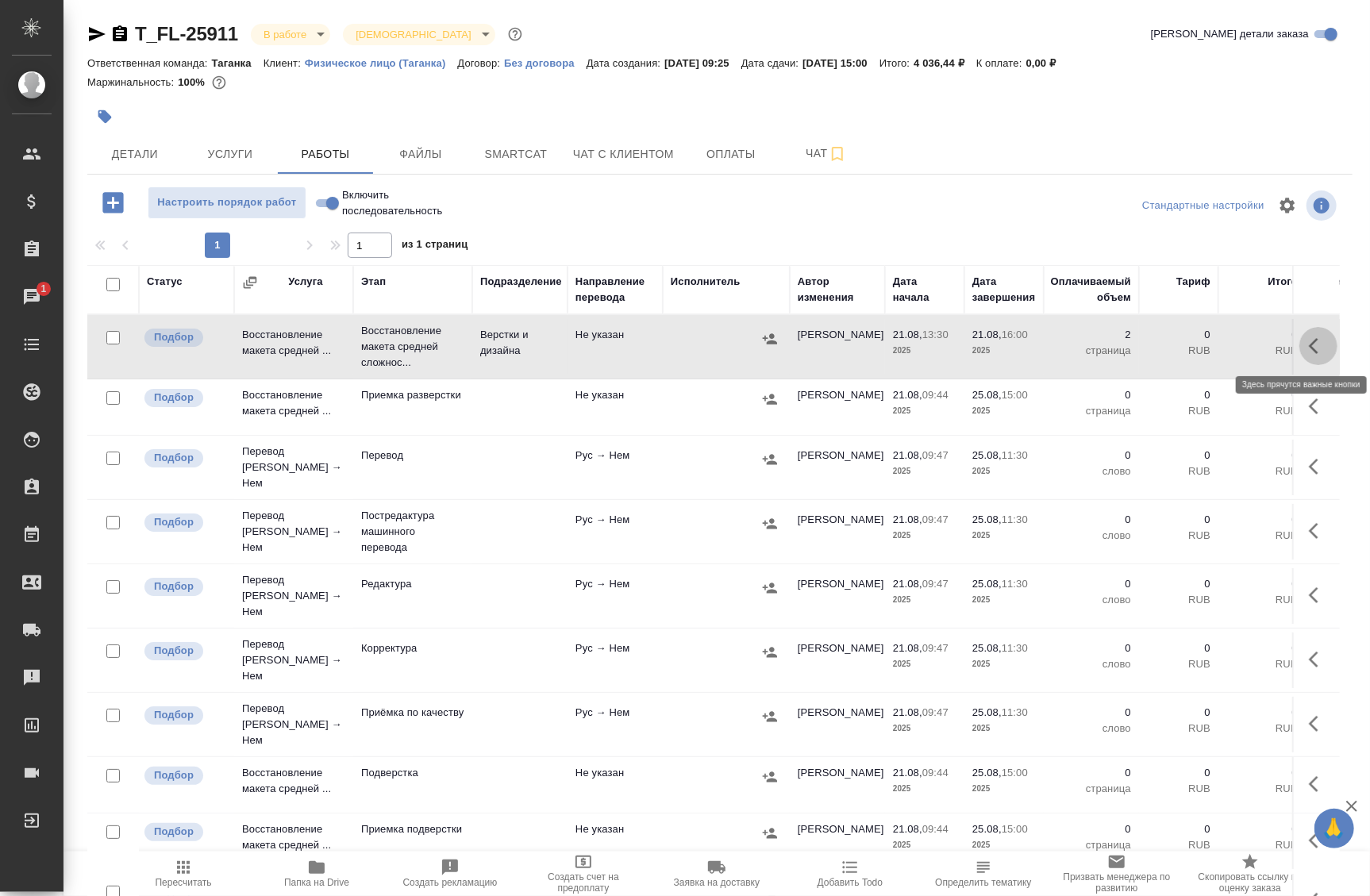
click at [1311, 340] on icon "button" at bounding box center [1319, 346] width 19 height 19
click at [1195, 345] on icon "button" at bounding box center [1202, 346] width 14 height 14
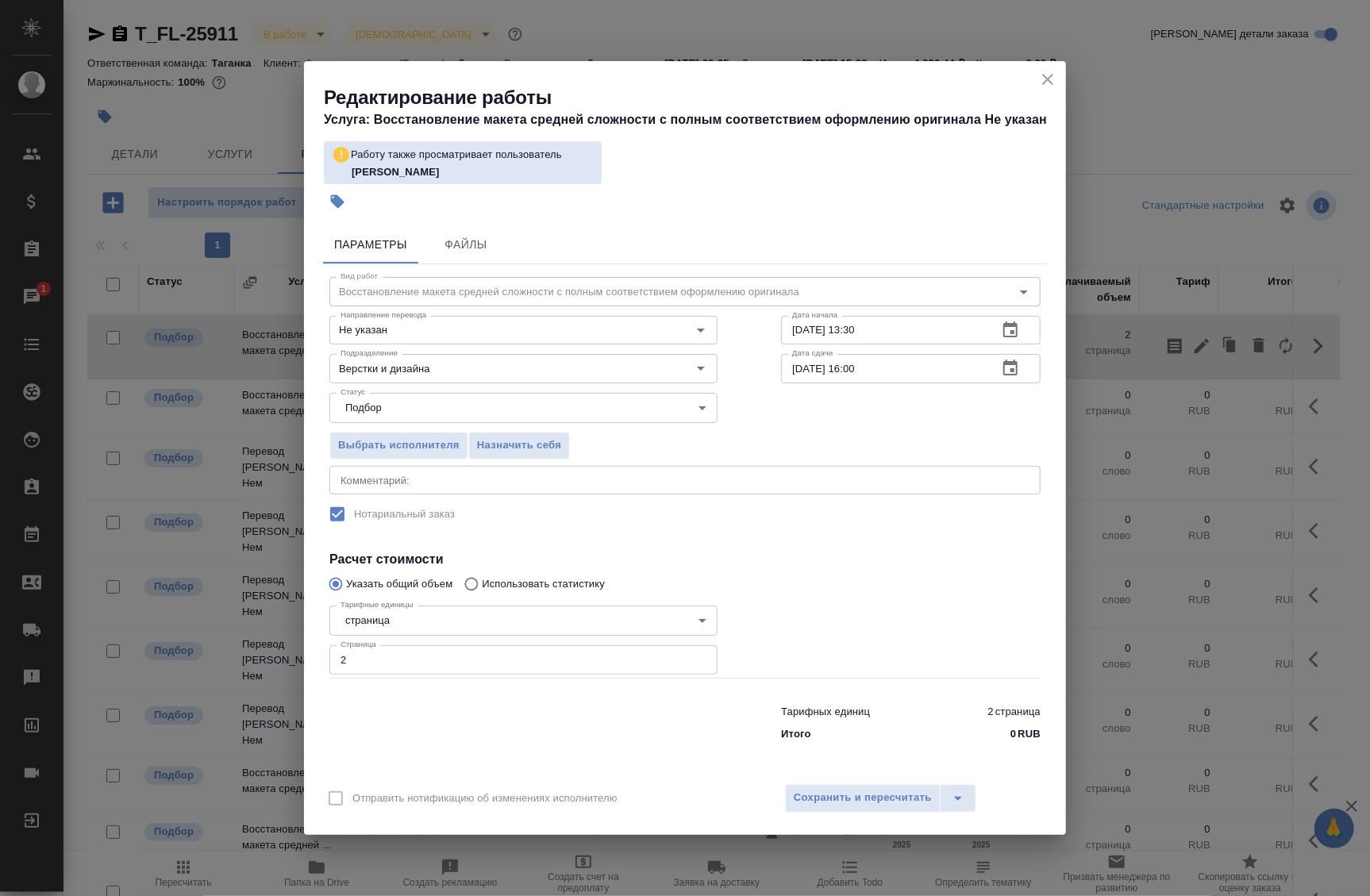
click at [390, 476] on textarea at bounding box center [685, 480] width 689 height 12
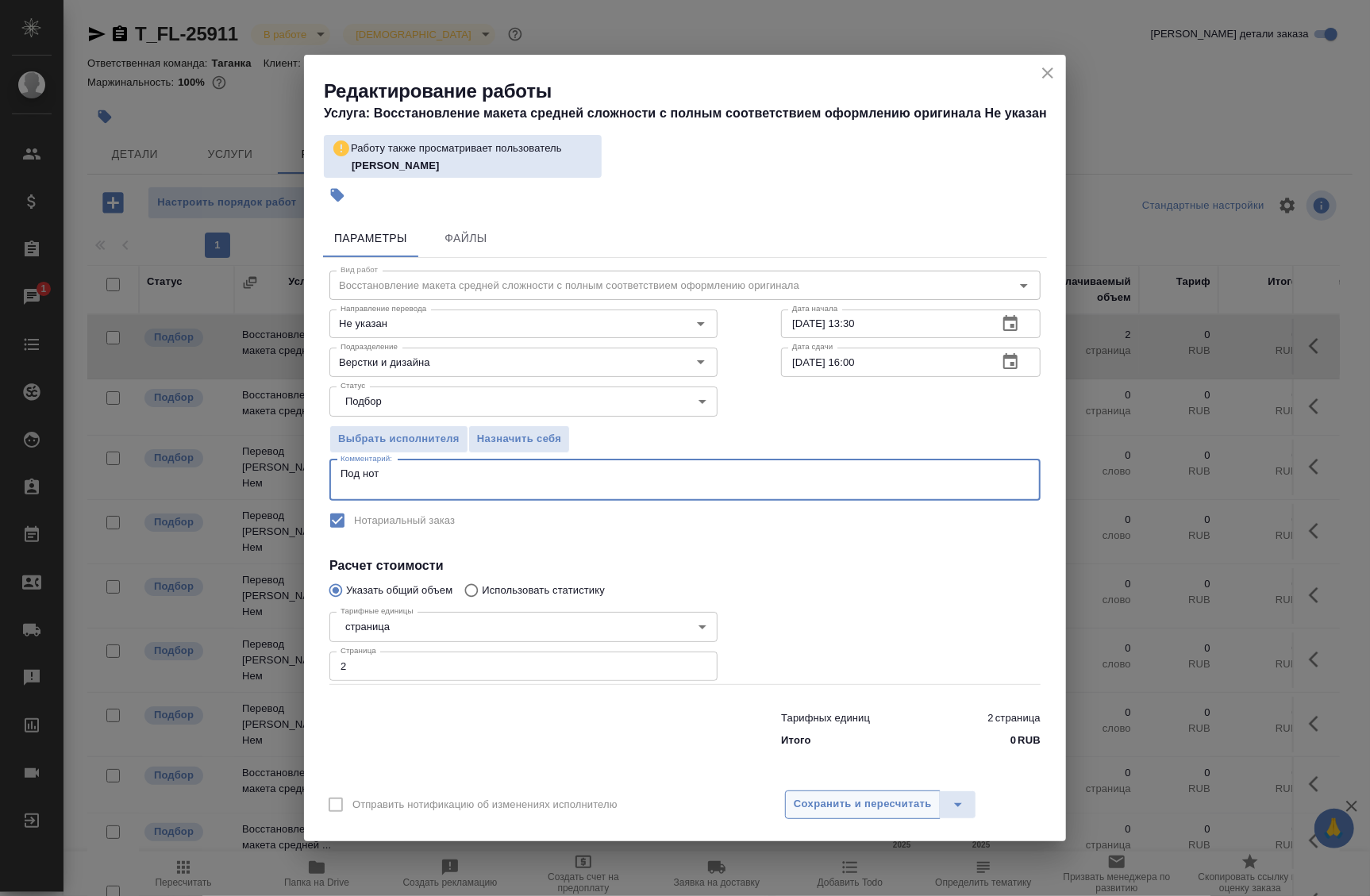
type textarea "Под нот"
click at [857, 806] on span "Сохранить и пересчитать" at bounding box center [862, 805] width 138 height 18
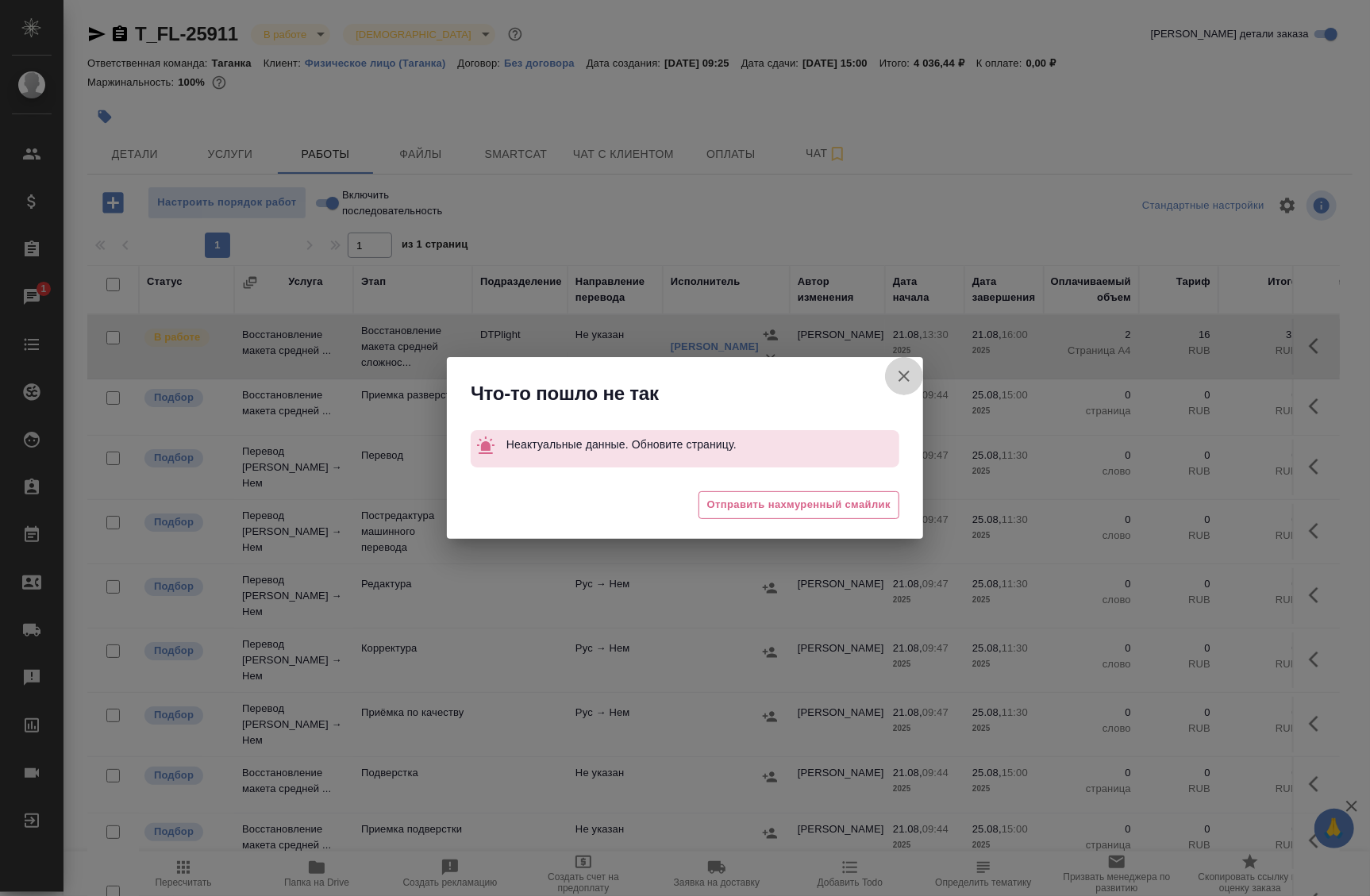
click at [906, 370] on icon "button" at bounding box center [904, 376] width 19 height 19
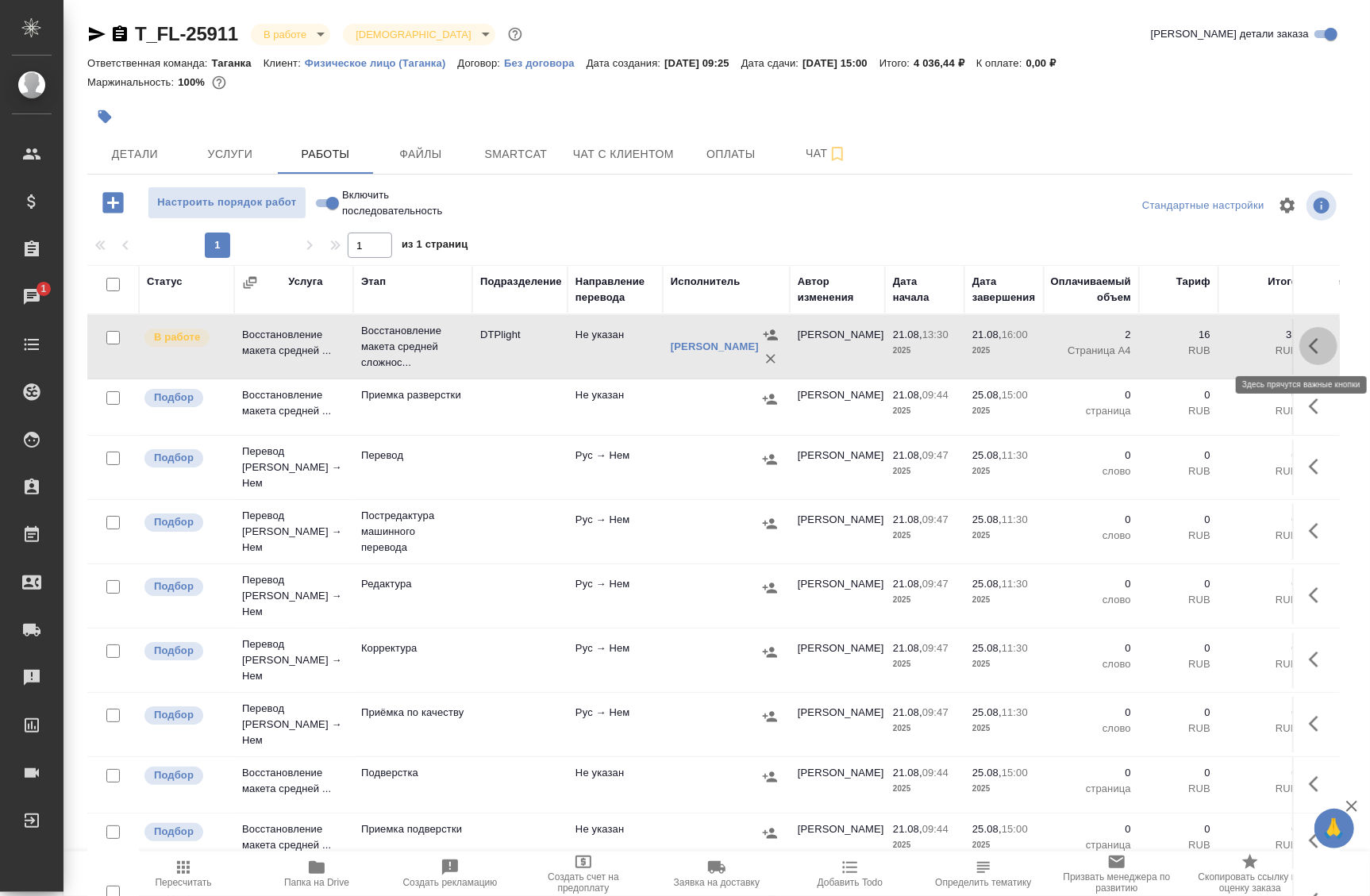
click at [1314, 349] on icon "button" at bounding box center [1319, 346] width 19 height 19
click at [1197, 347] on icon "button" at bounding box center [1201, 346] width 19 height 19
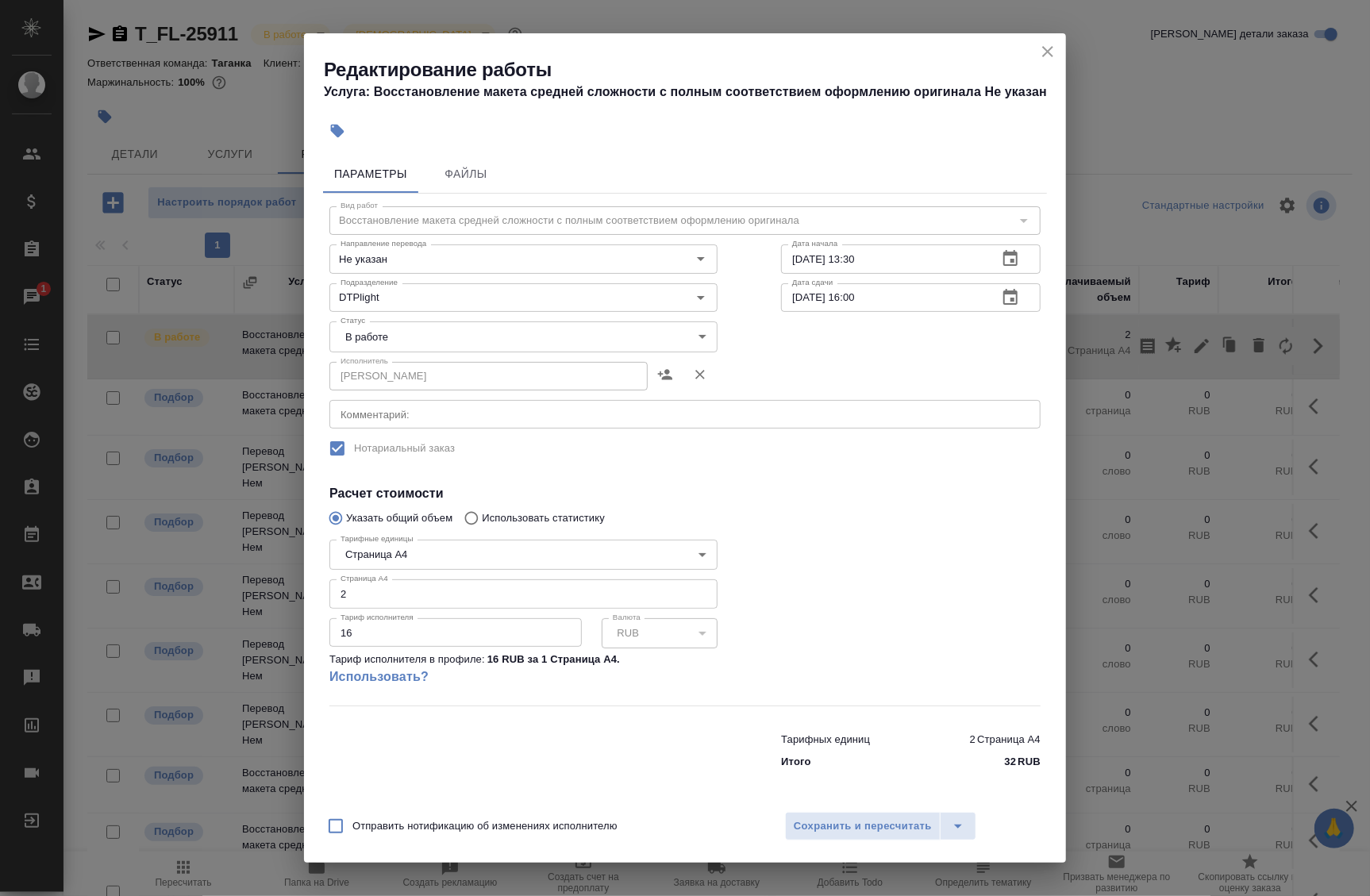
click at [471, 418] on textarea at bounding box center [685, 414] width 689 height 12
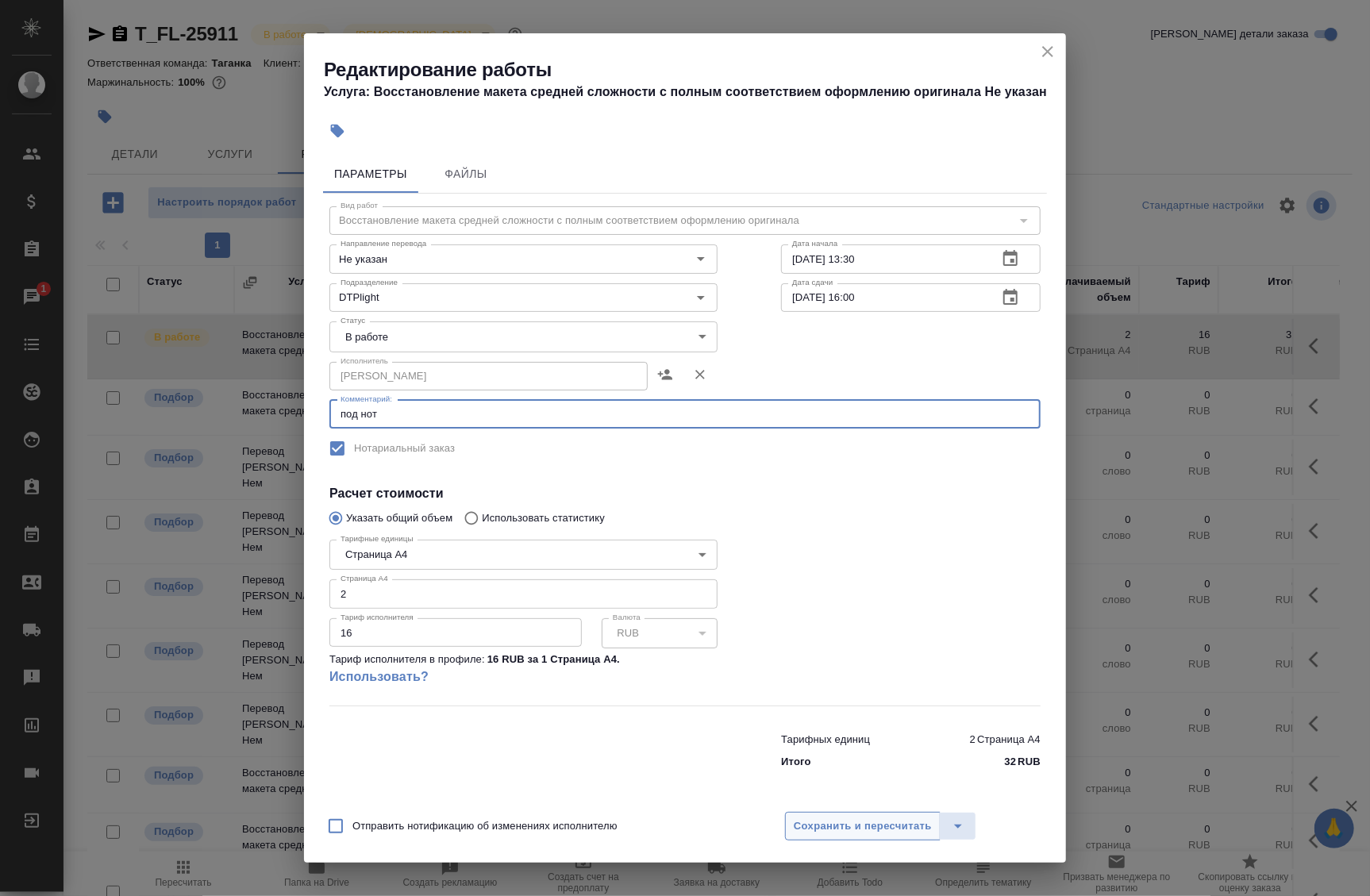
type textarea "под нот"
click at [817, 821] on span "Сохранить и пересчитать" at bounding box center [862, 826] width 138 height 18
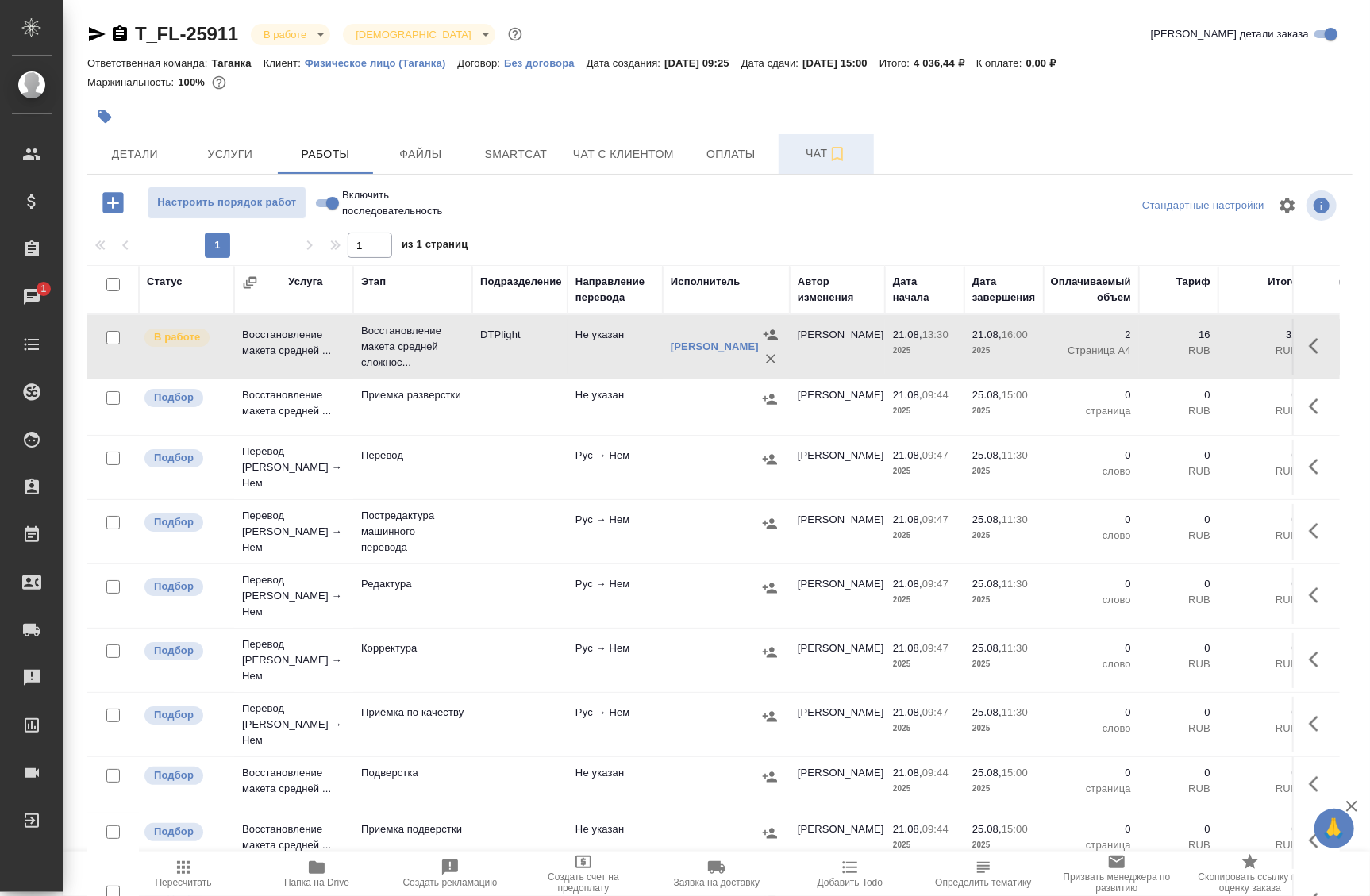
click at [836, 150] on icon "button" at bounding box center [837, 154] width 19 height 19
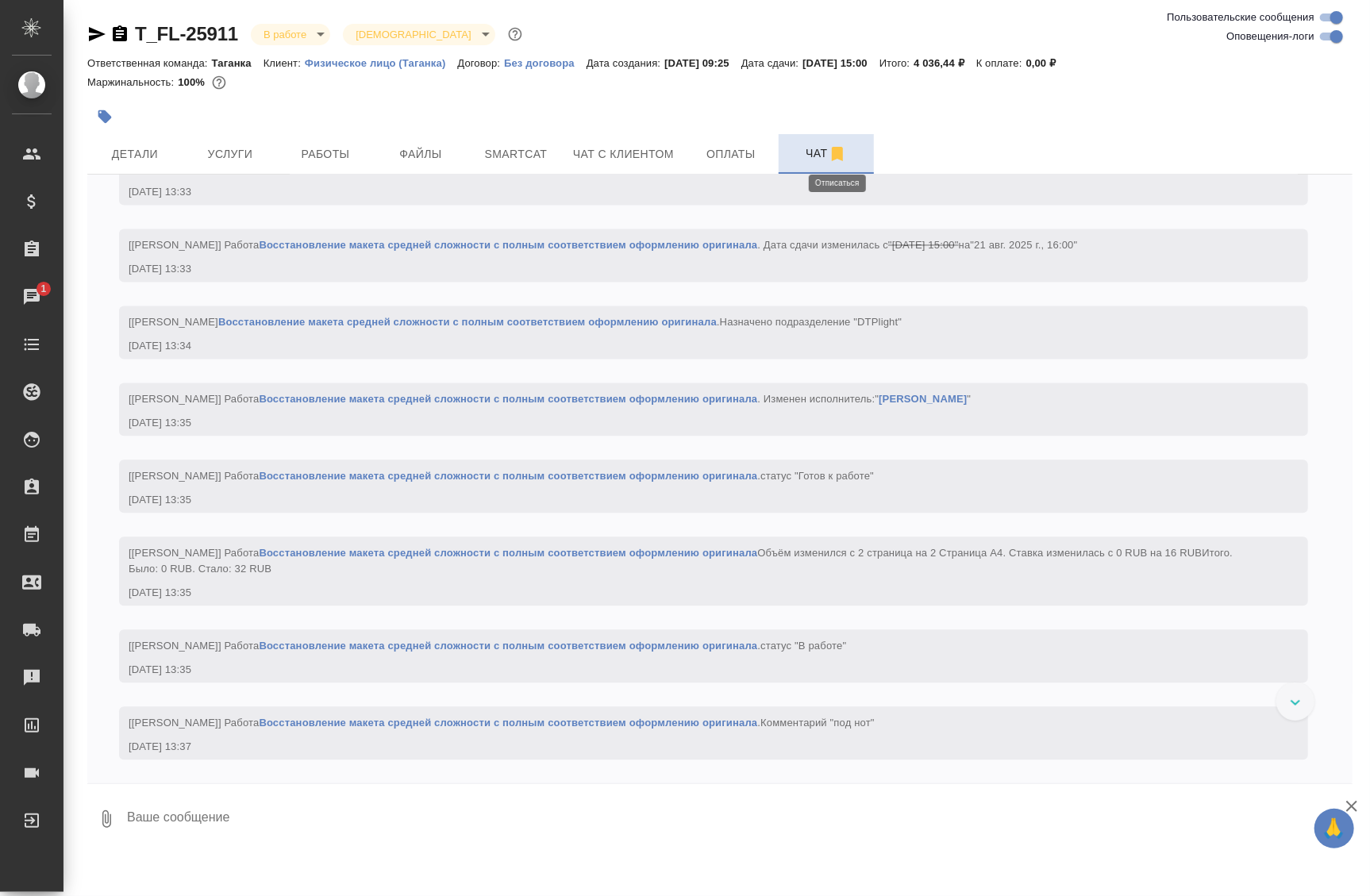
scroll to position [2048, 0]
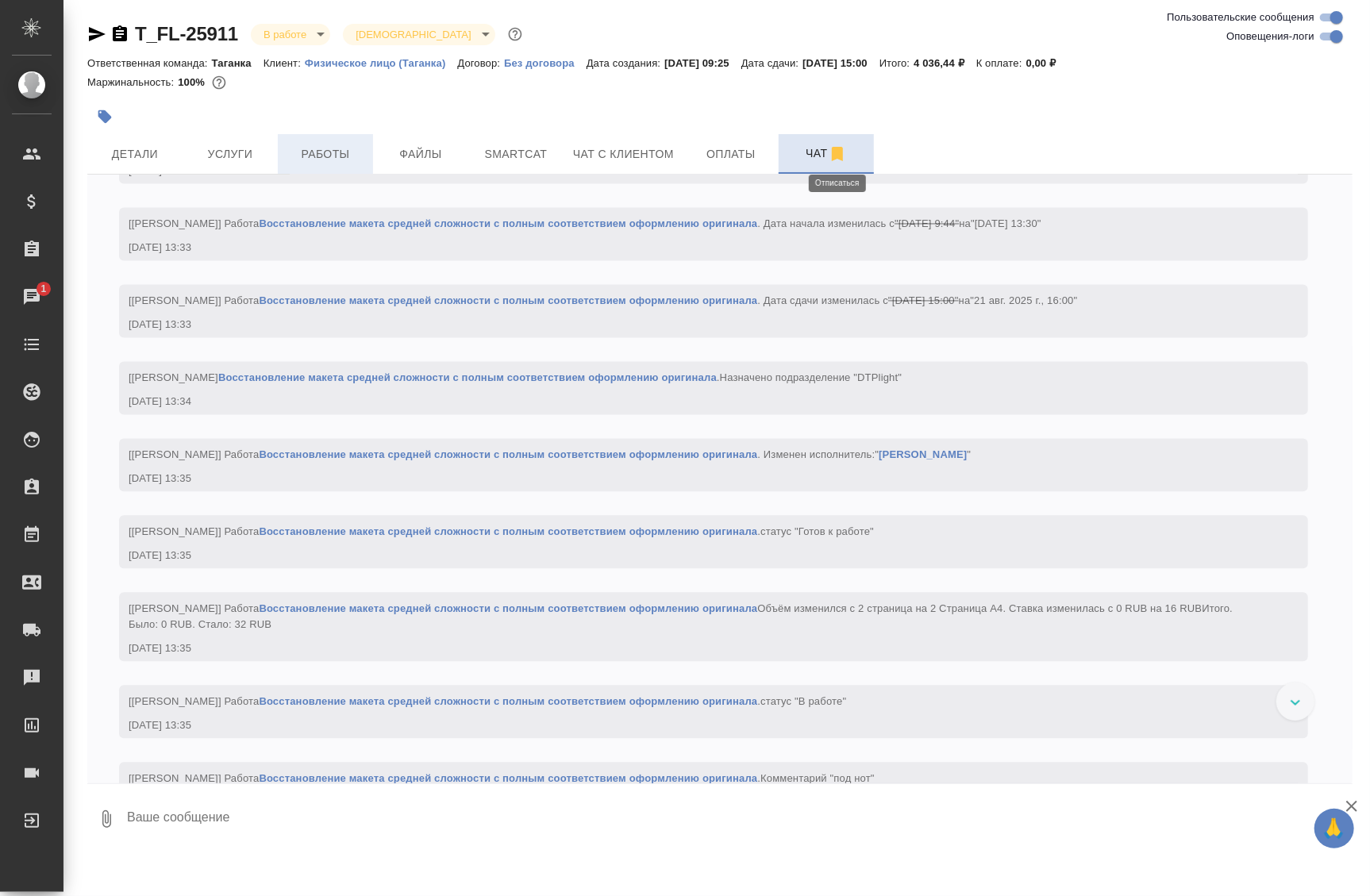
click at [333, 159] on span "Работы" at bounding box center [325, 154] width 76 height 20
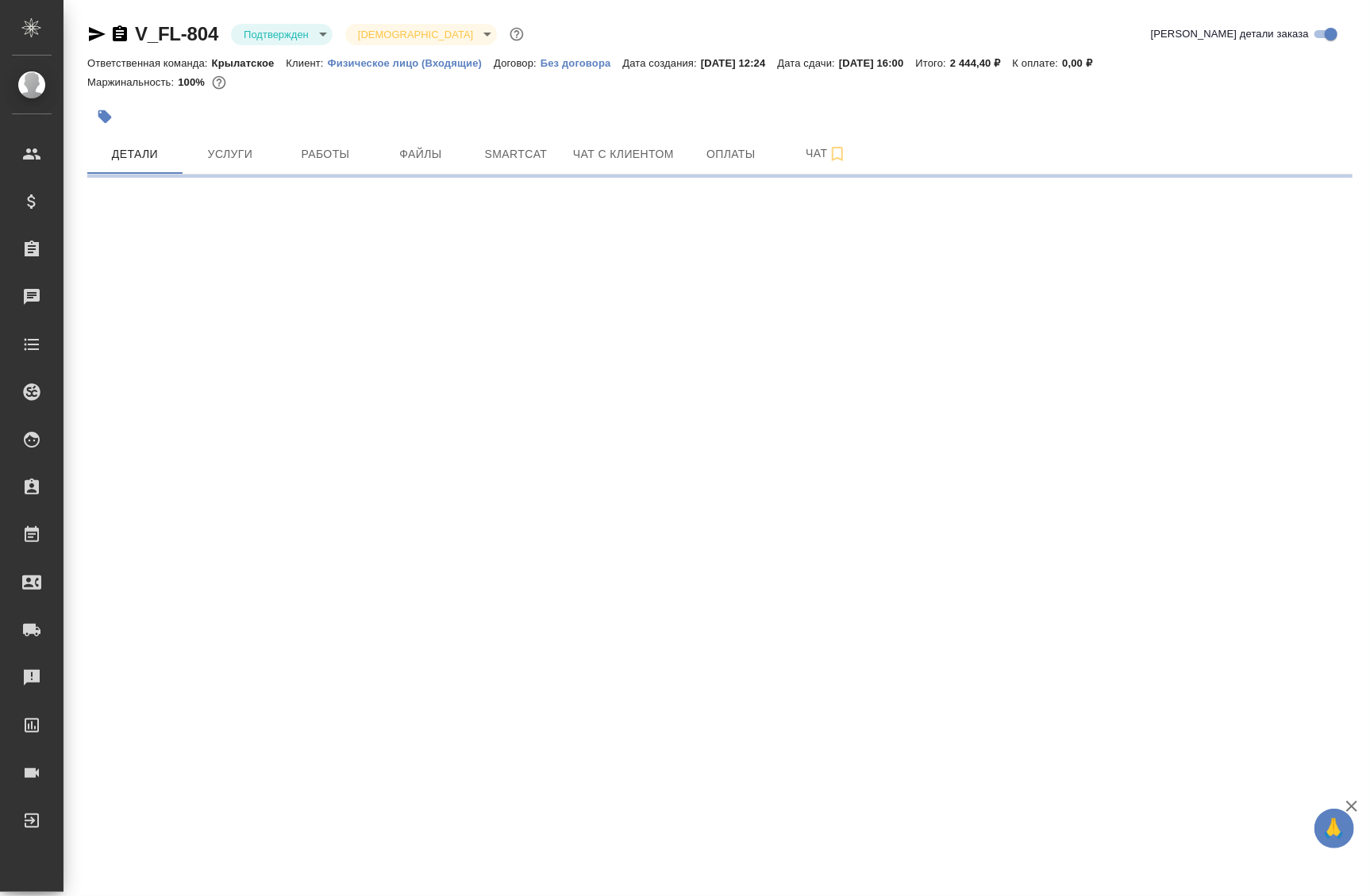
select select "RU"
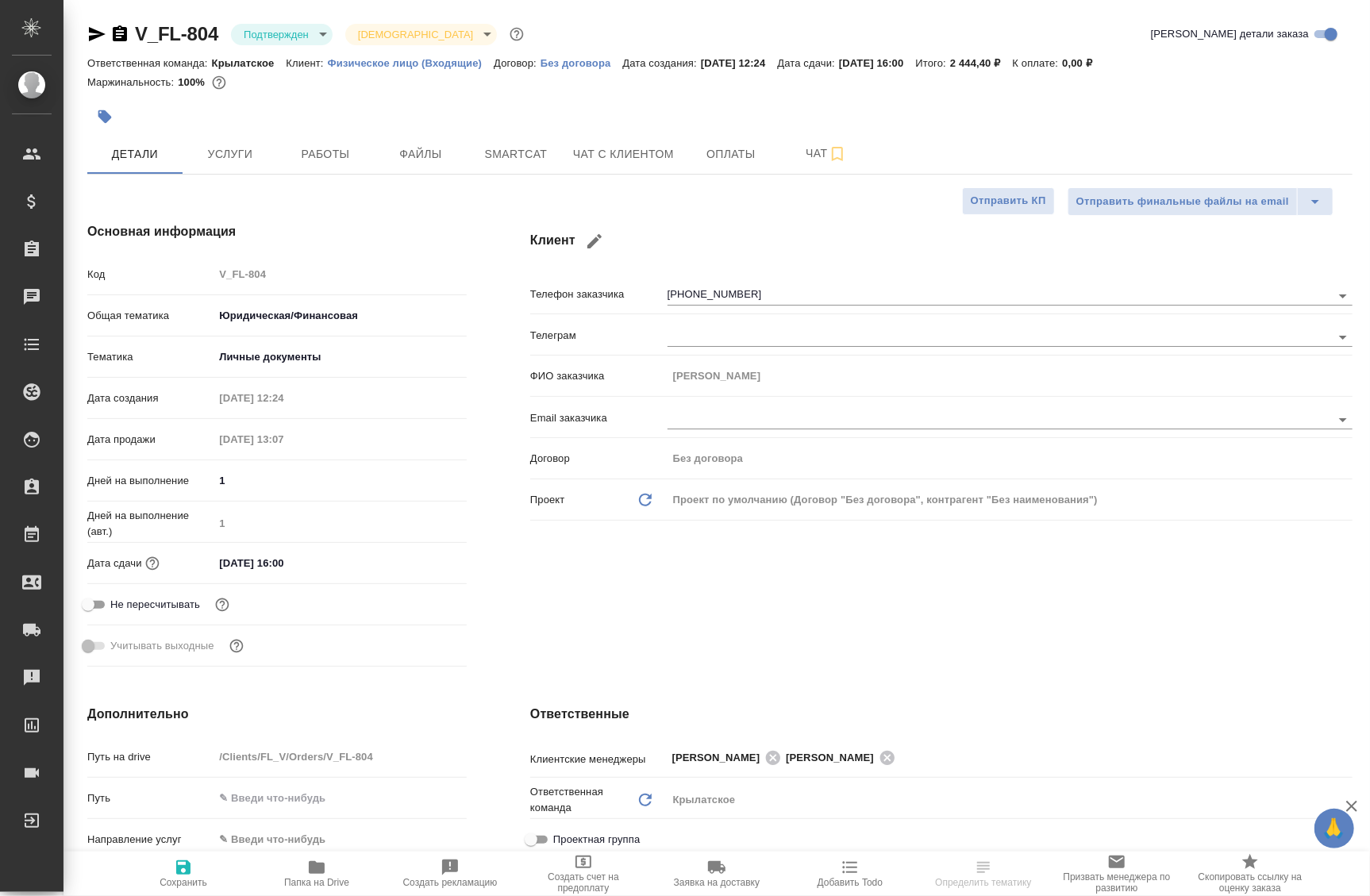
type textarea "x"
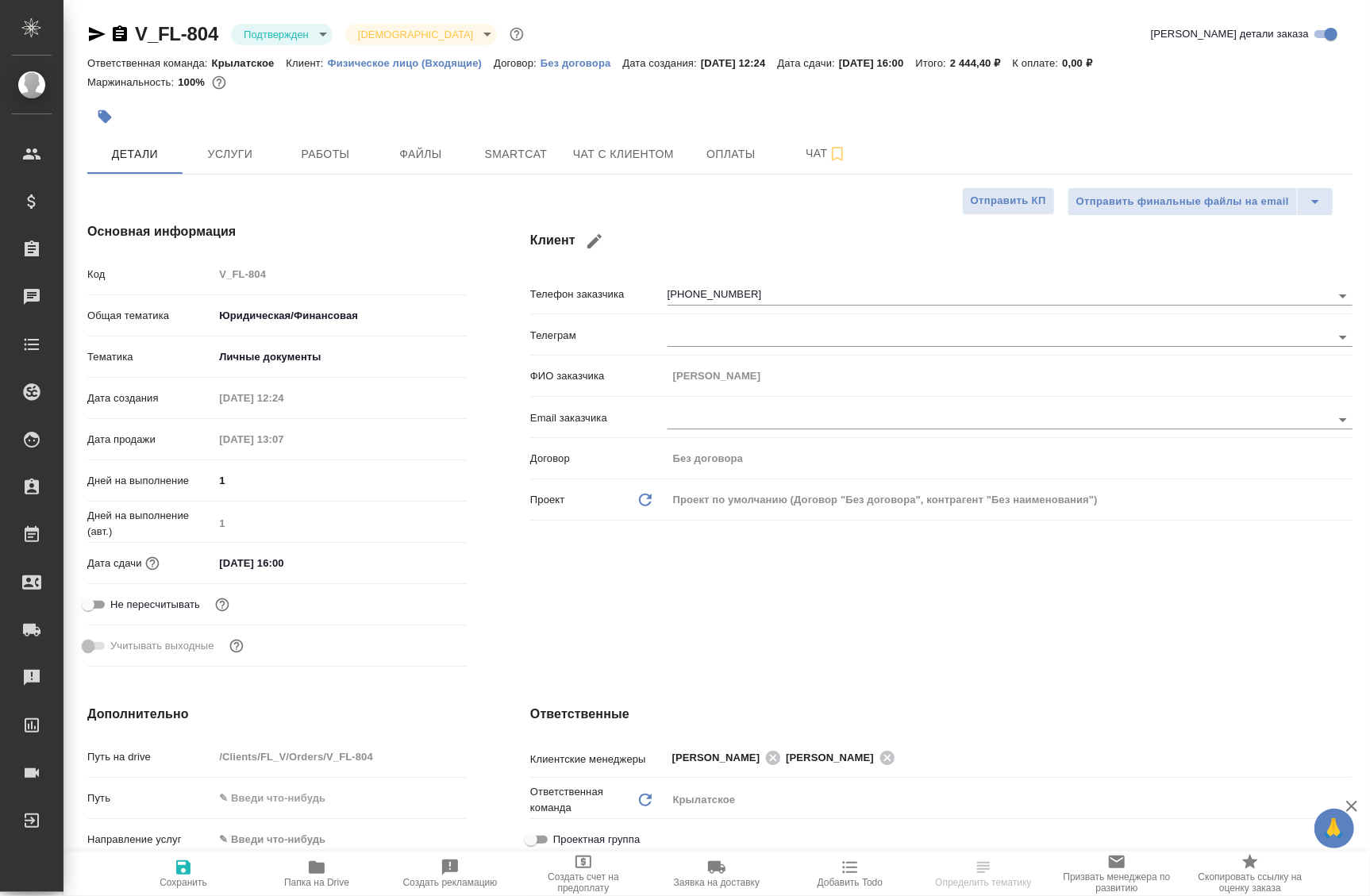
type textarea "x"
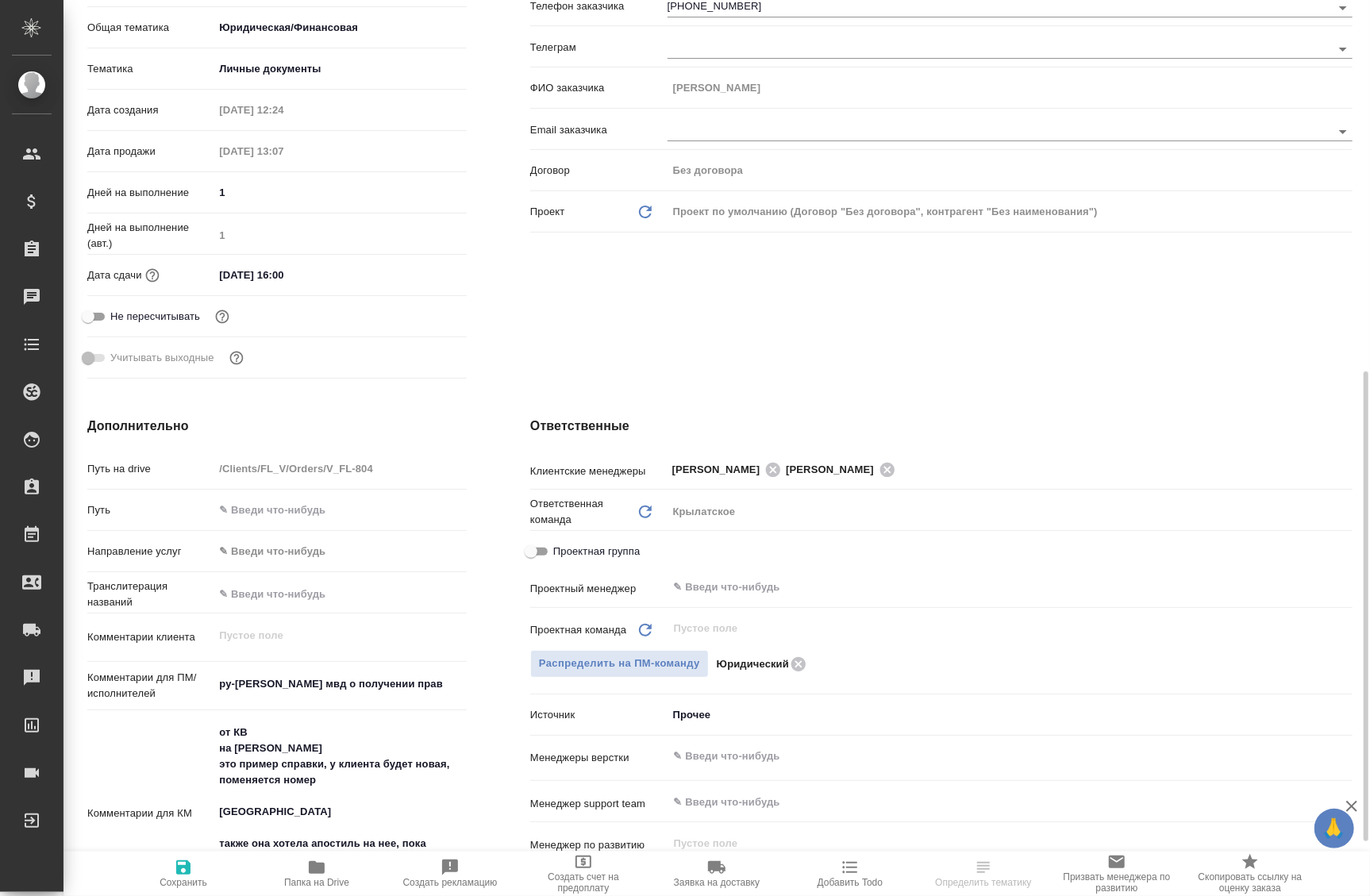
scroll to position [505, 0]
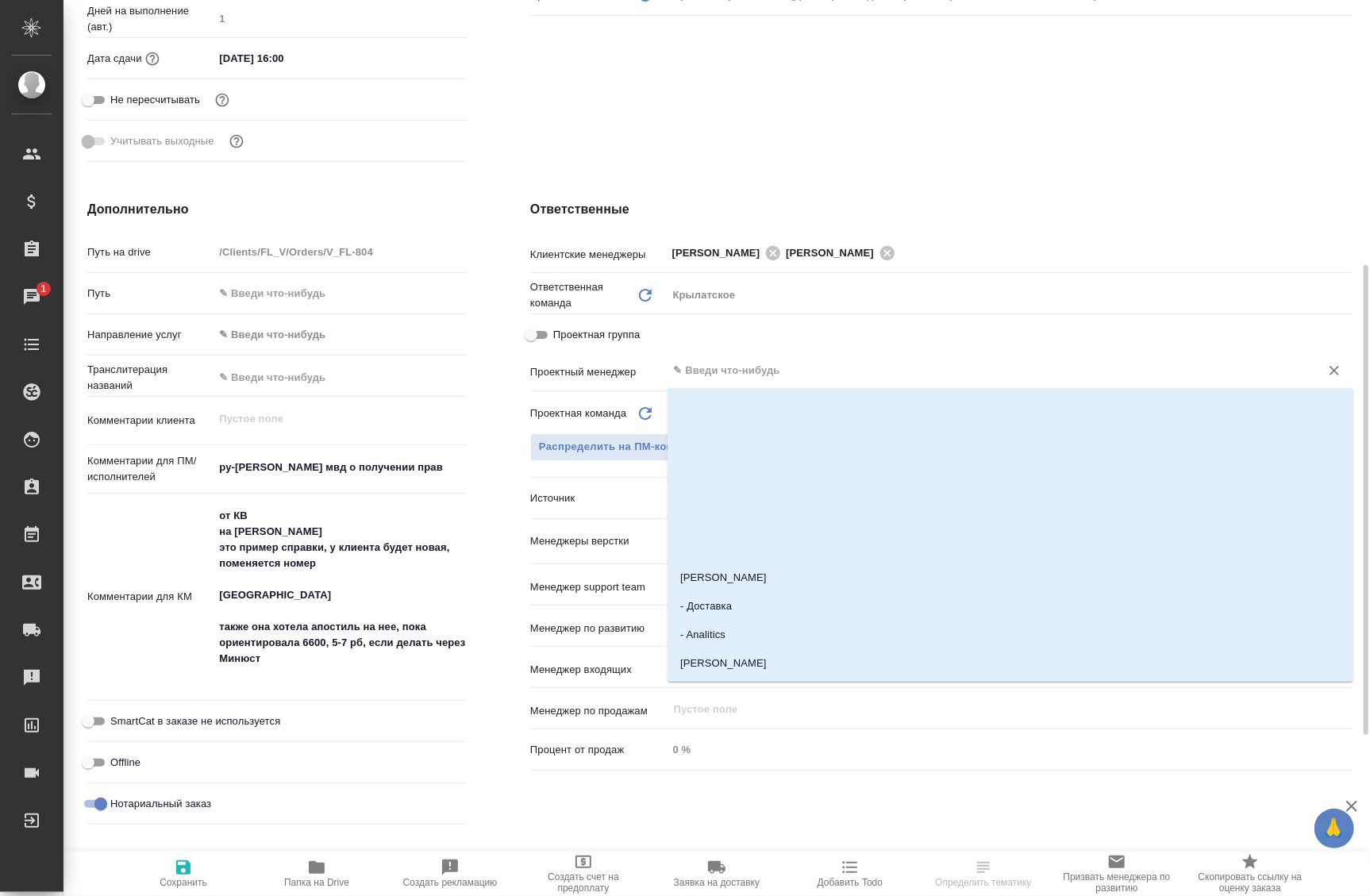
click at [722, 369] on input "text" at bounding box center [983, 370] width 622 height 19
type input "Бада"
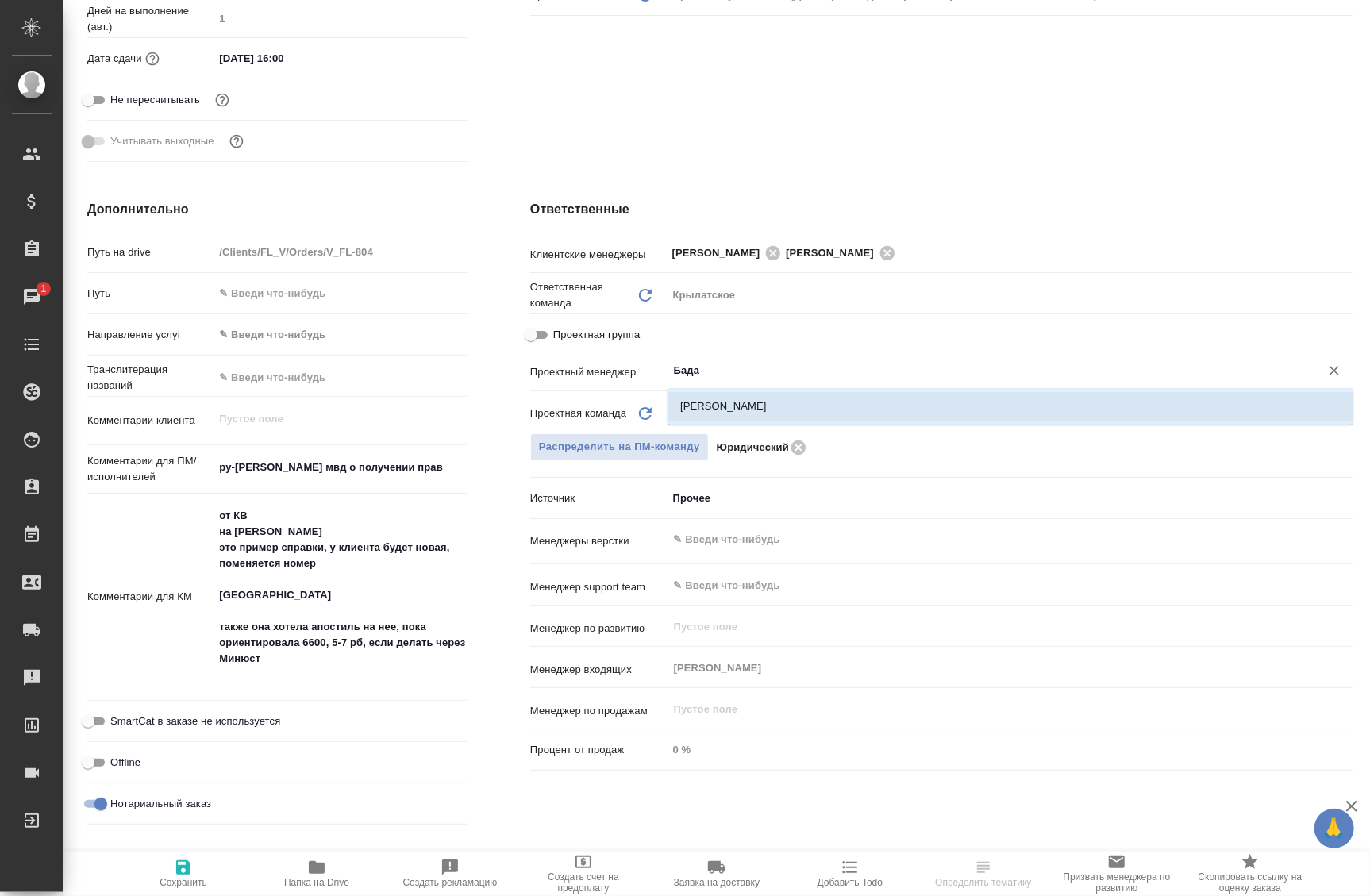
click at [741, 419] on li "[PERSON_NAME]" at bounding box center [1011, 406] width 686 height 29
type textarea "x"
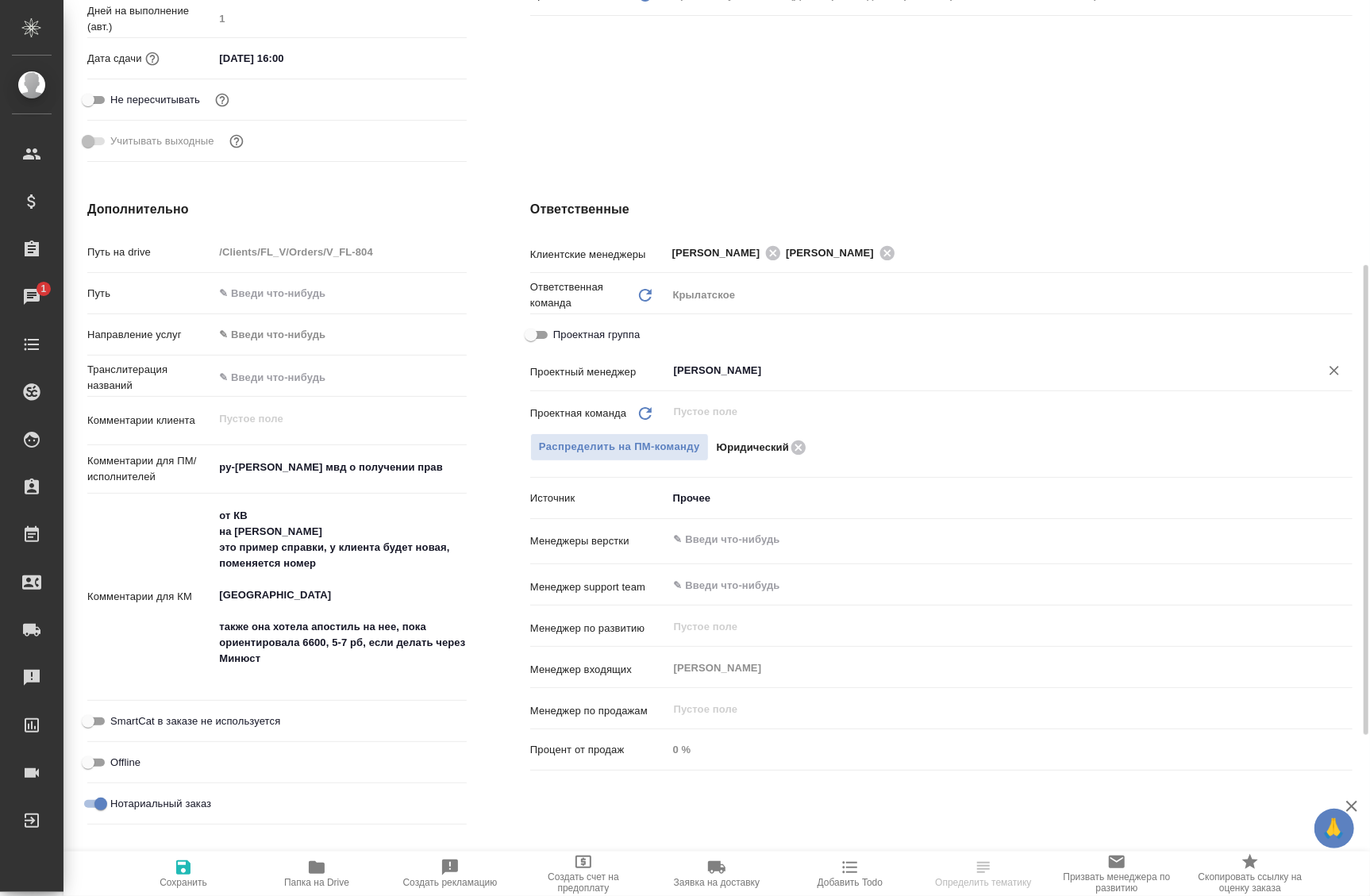
type input "[PERSON_NAME]"
click at [194, 860] on span "Сохранить" at bounding box center [183, 873] width 115 height 30
type textarea "x"
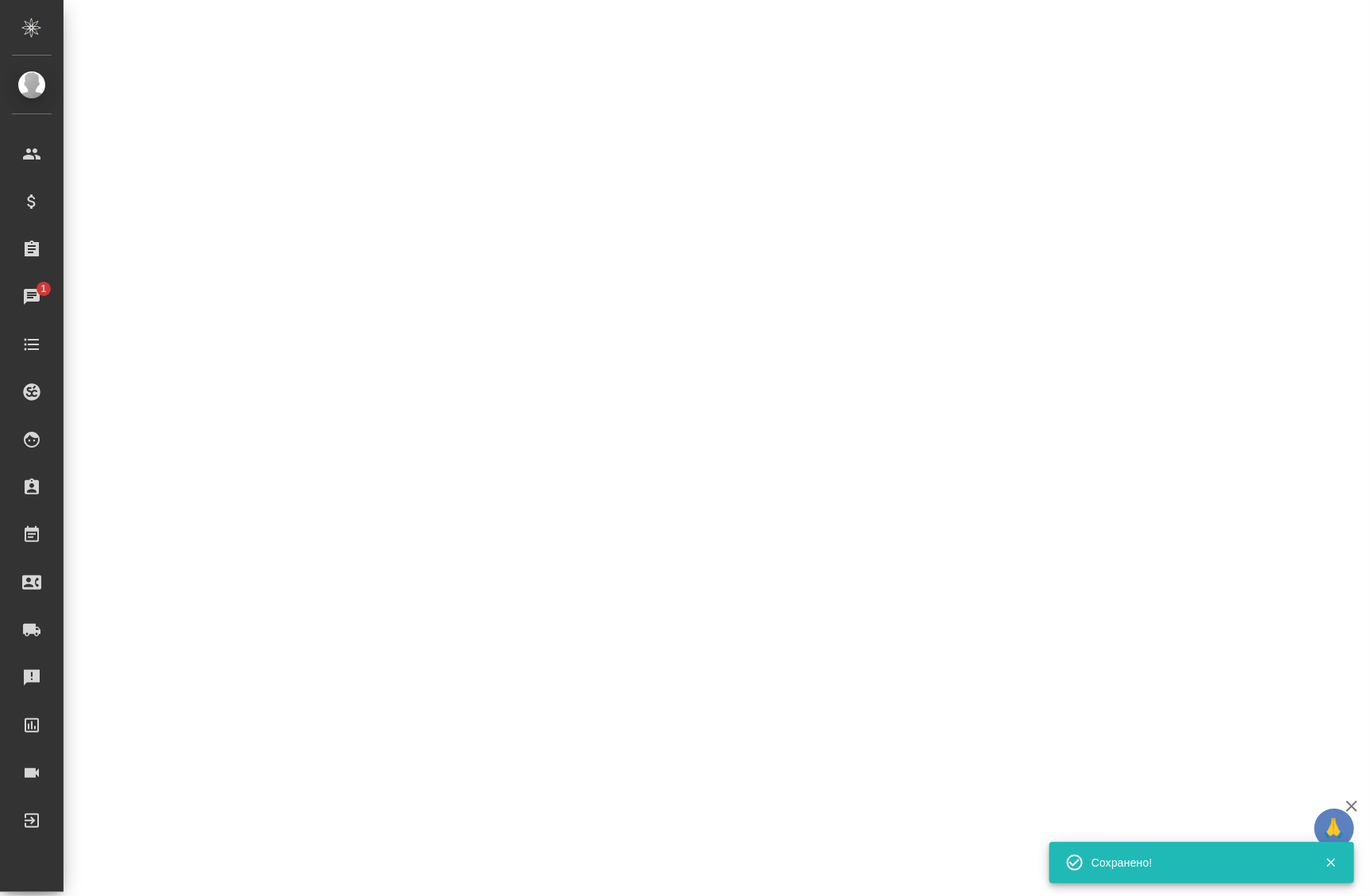
select select "RU"
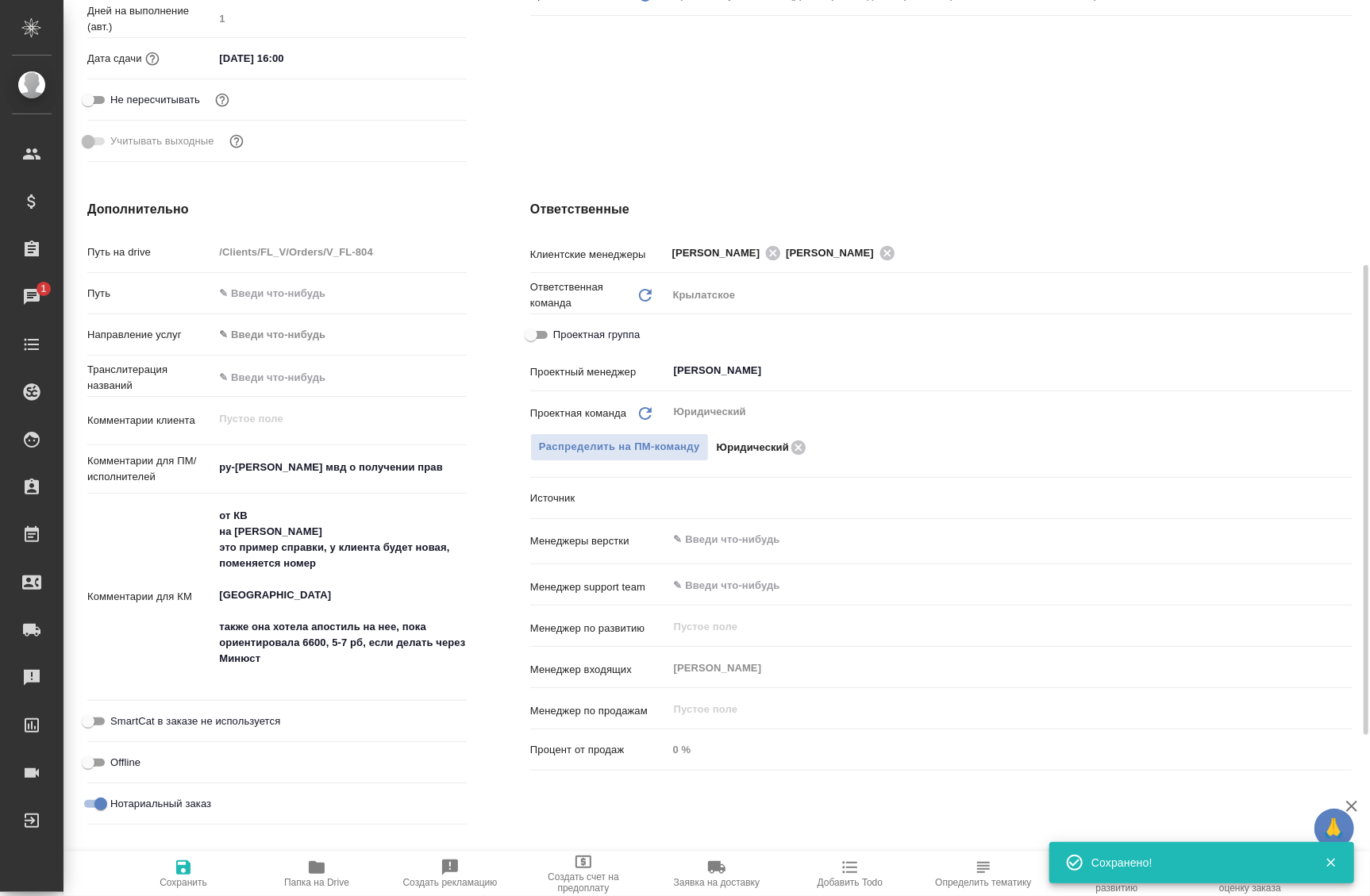
type textarea "x"
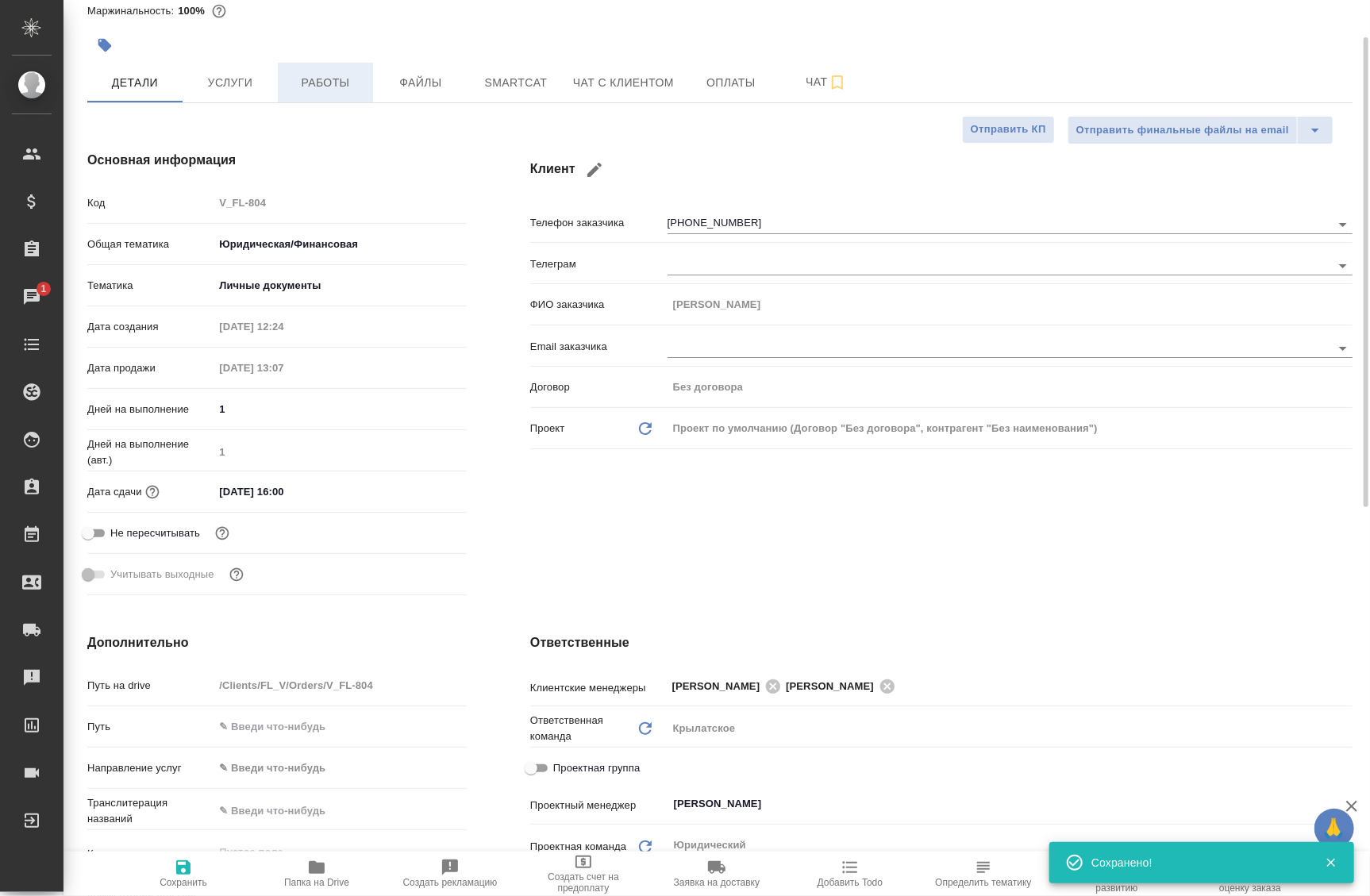
scroll to position [0, 0]
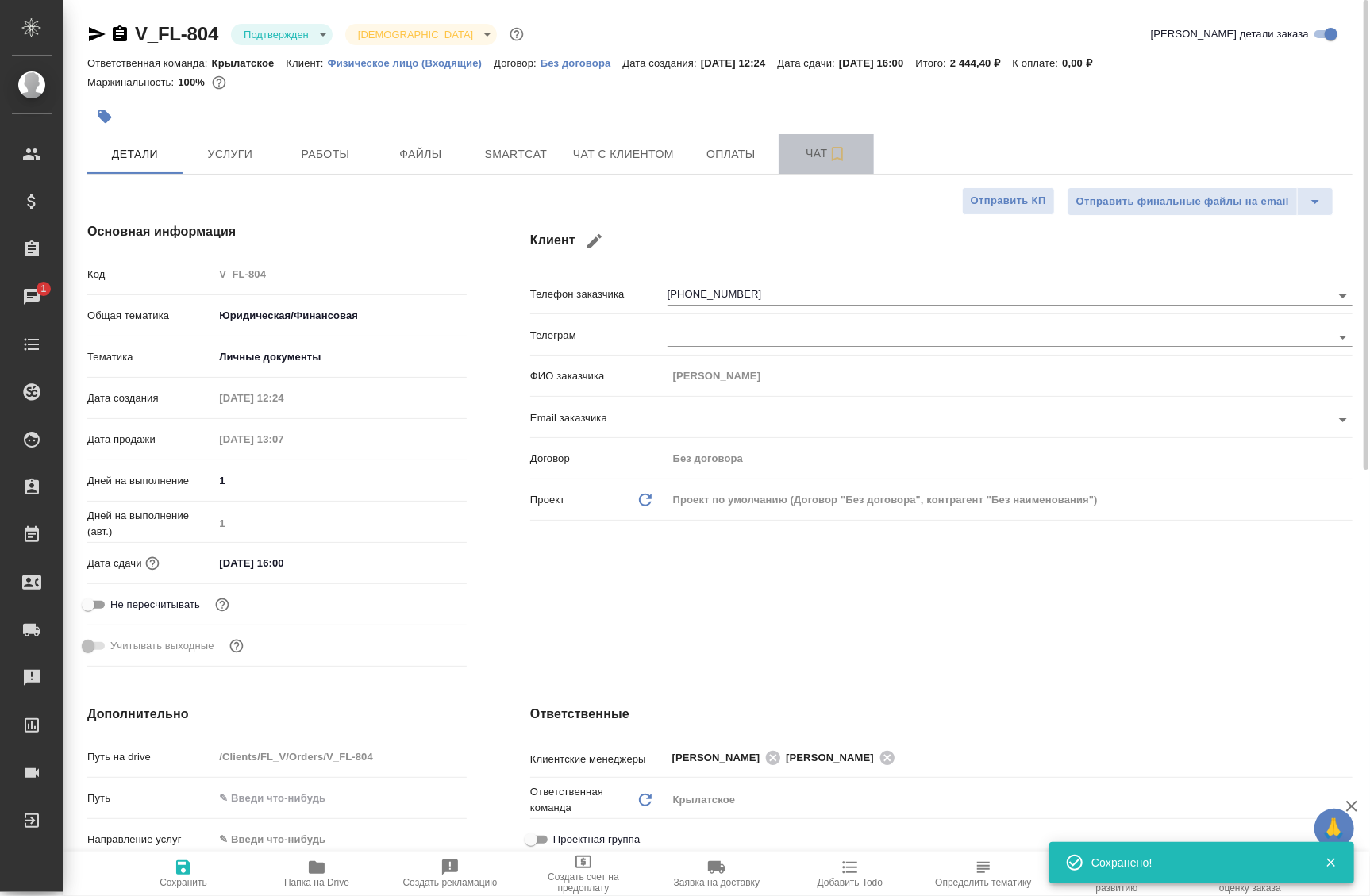
click at [817, 163] on button "Чат" at bounding box center [825, 154] width 95 height 40
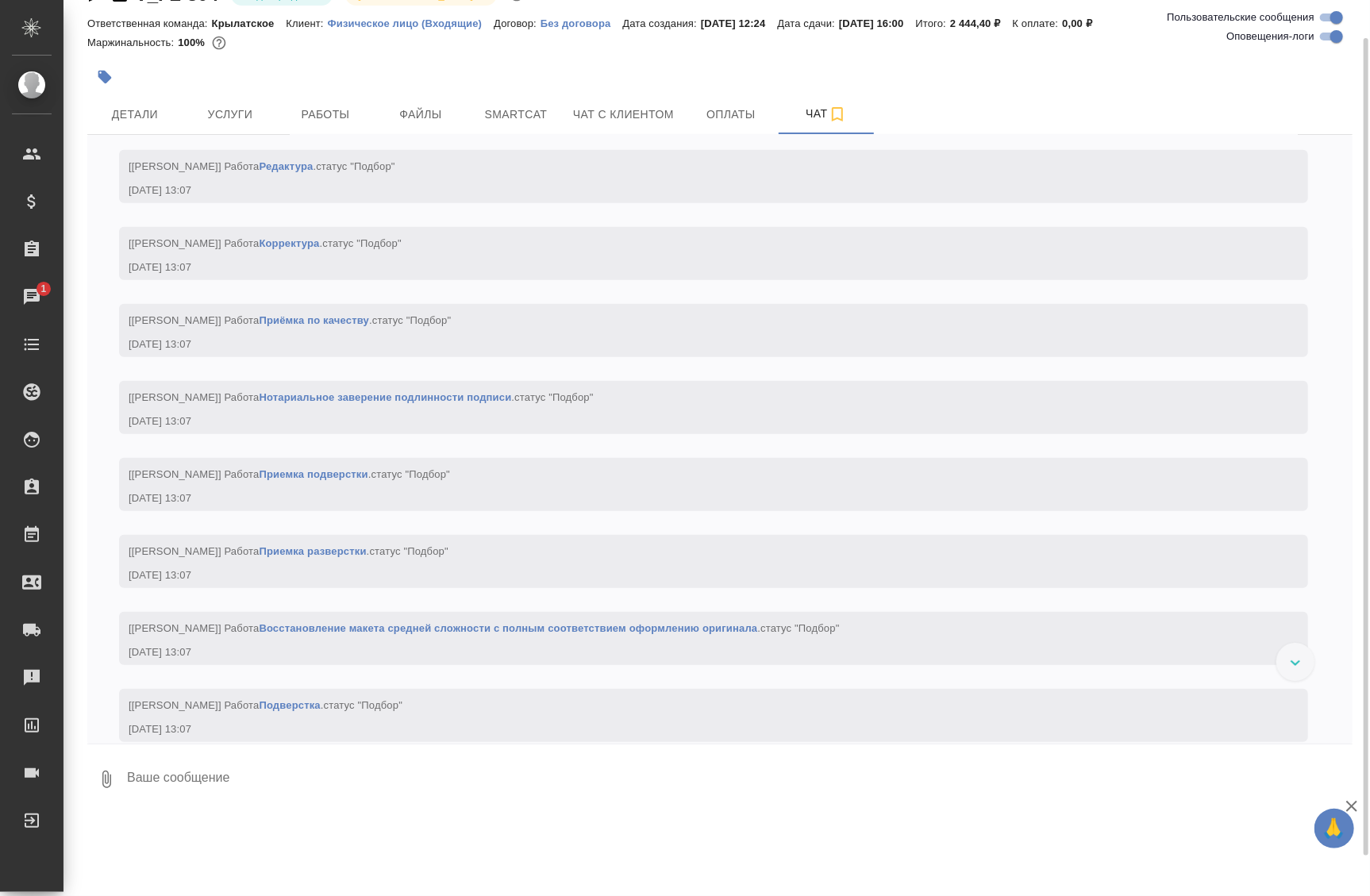
scroll to position [792, 0]
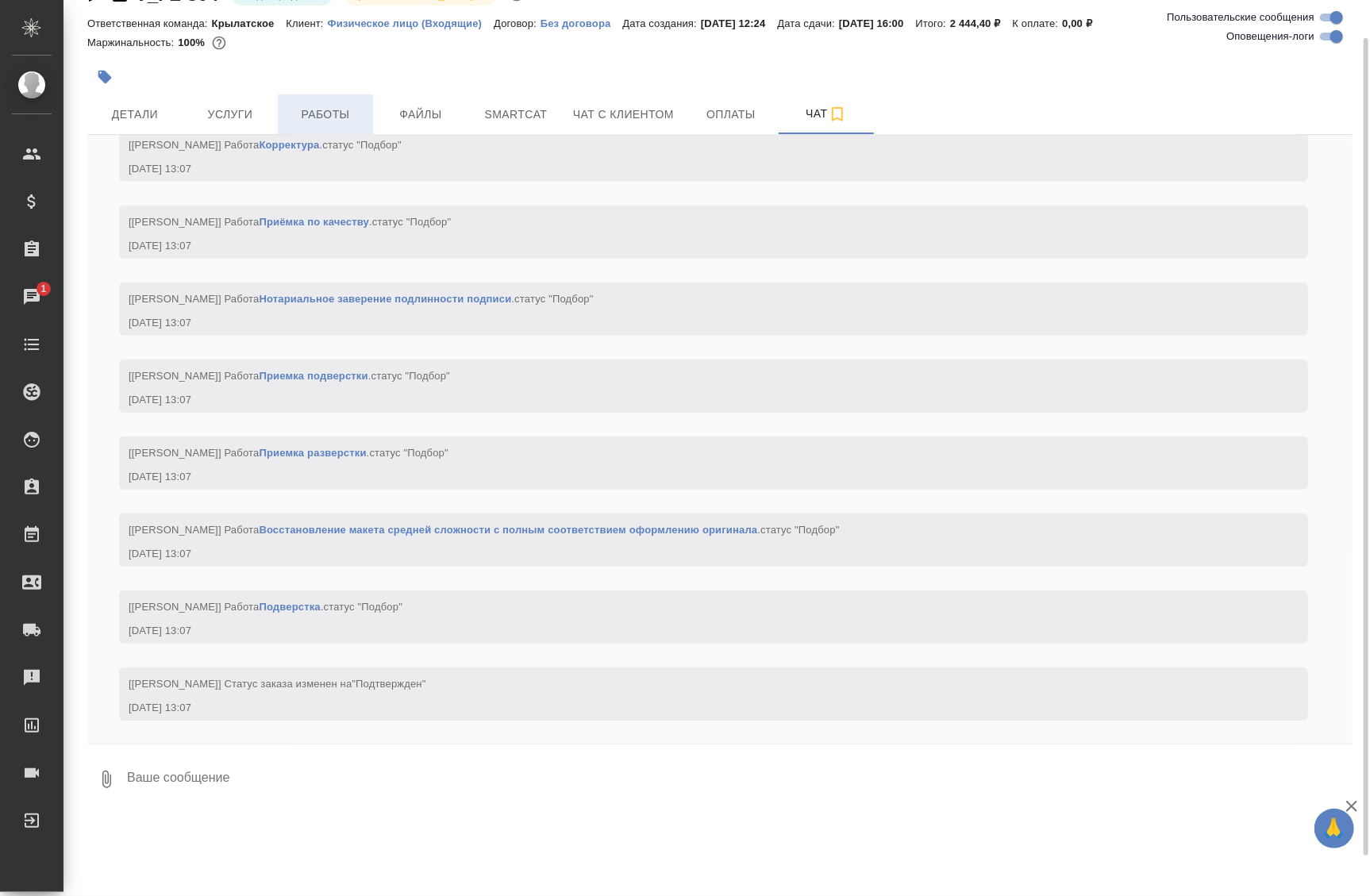
click at [345, 96] on button "Работы" at bounding box center [325, 115] width 95 height 40
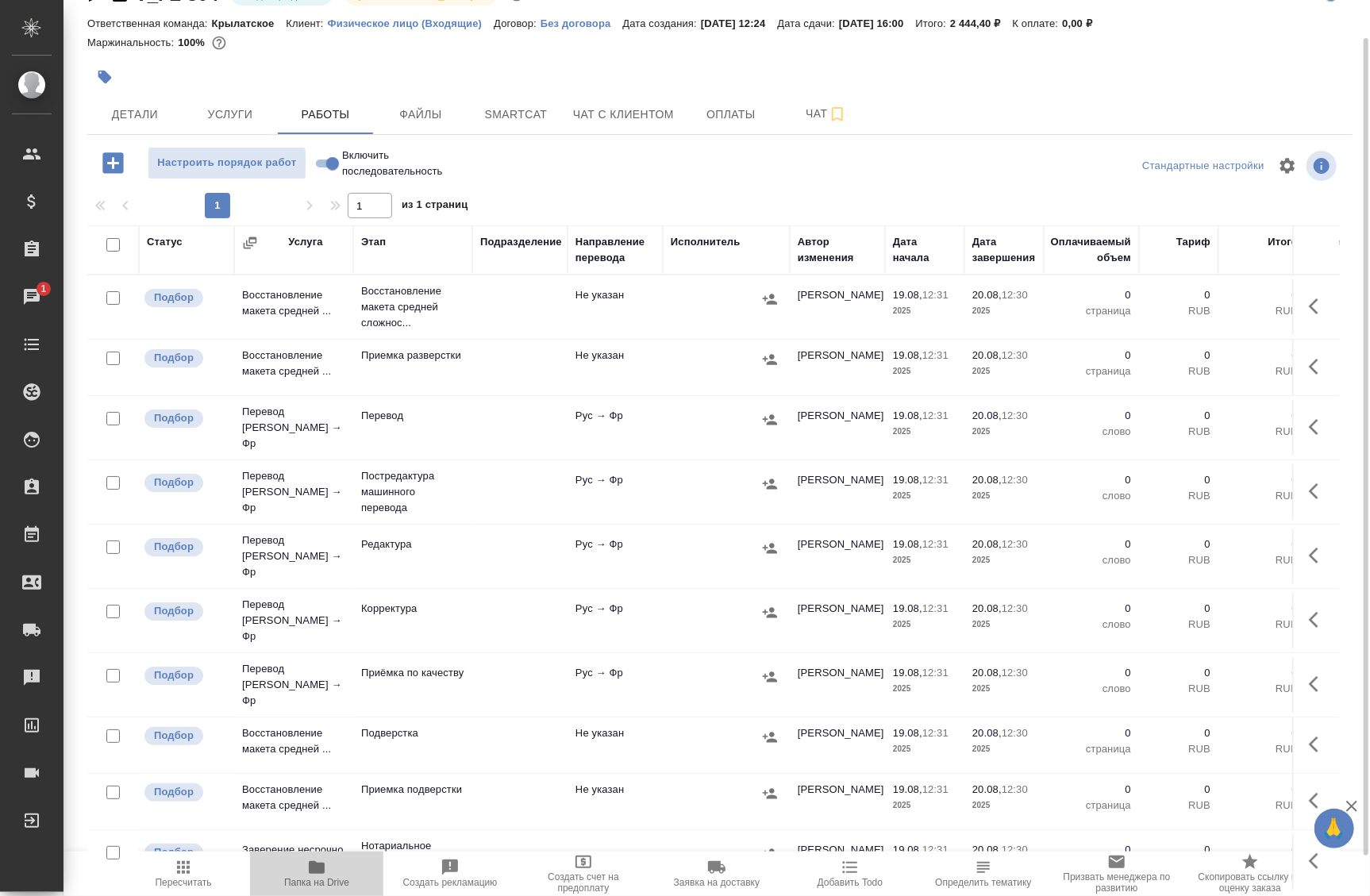
click at [328, 866] on span "Папка на Drive" at bounding box center [316, 873] width 115 height 30
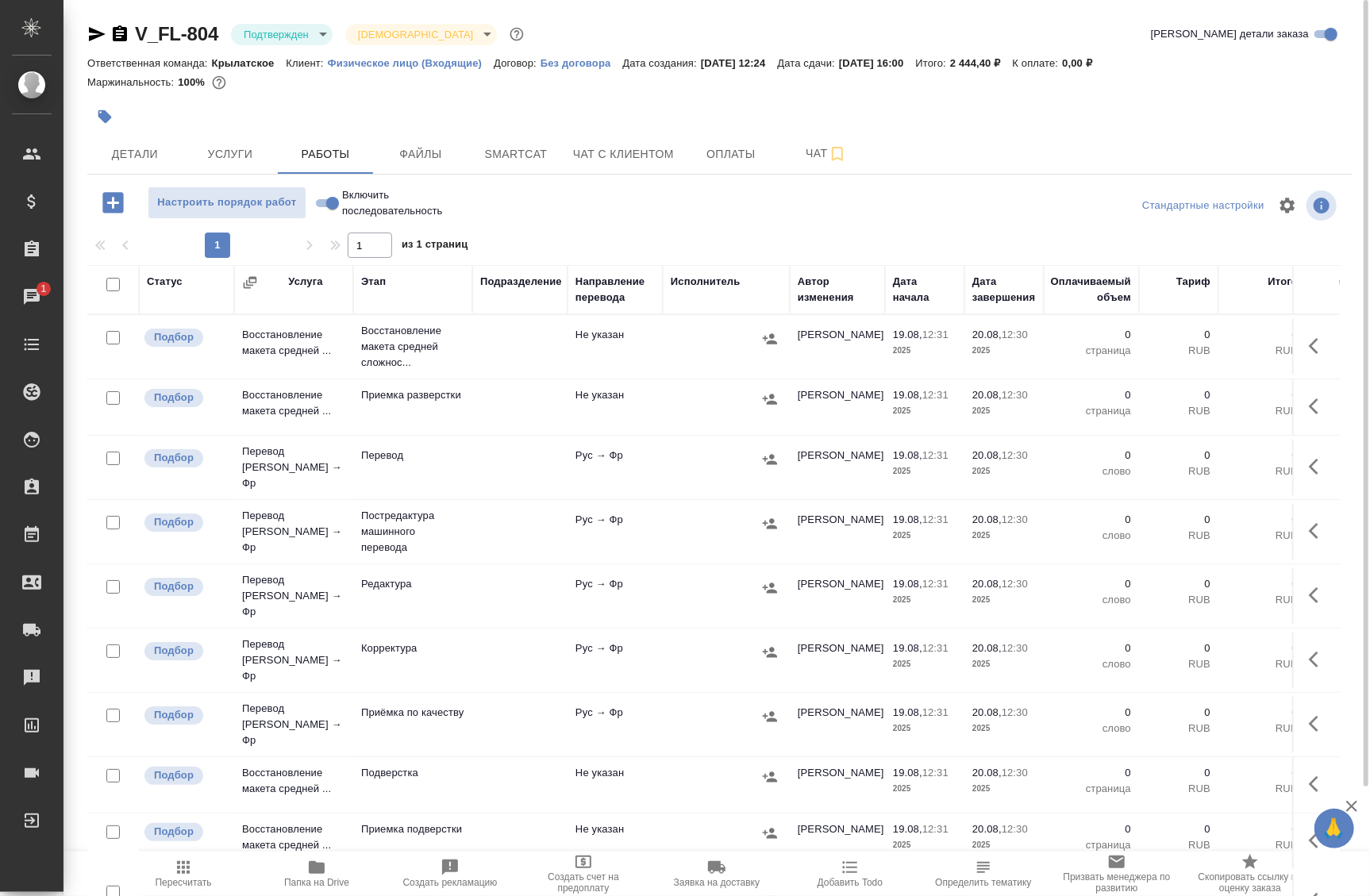
click at [286, 38] on body "🙏 .cls-1 fill:#fff; AWATERA Badanyan Artak Клиенты Спецификации Заказы 1 Чаты T…" at bounding box center [685, 448] width 1370 height 896
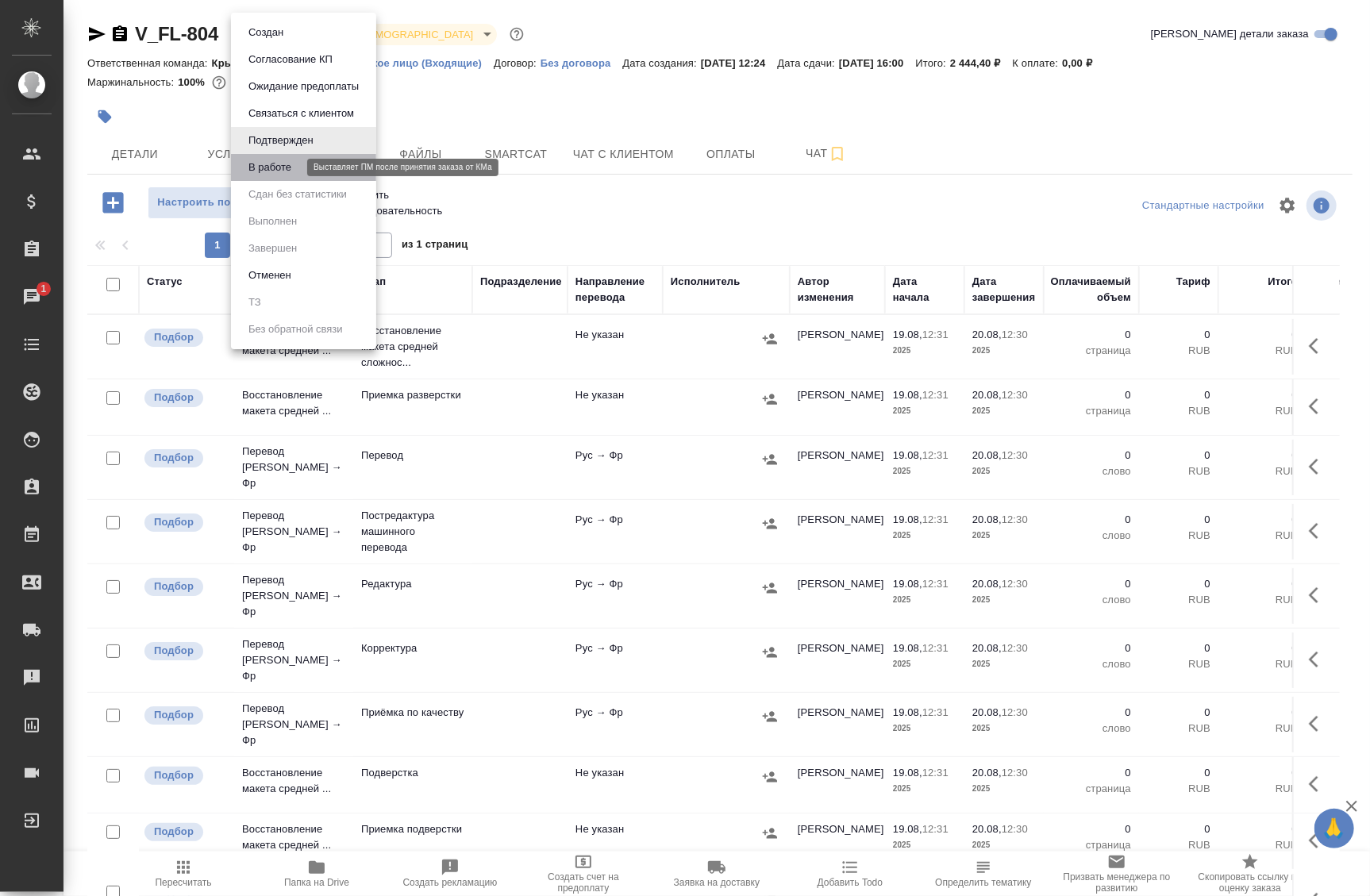
click at [271, 171] on button "В работе" at bounding box center [270, 167] width 52 height 17
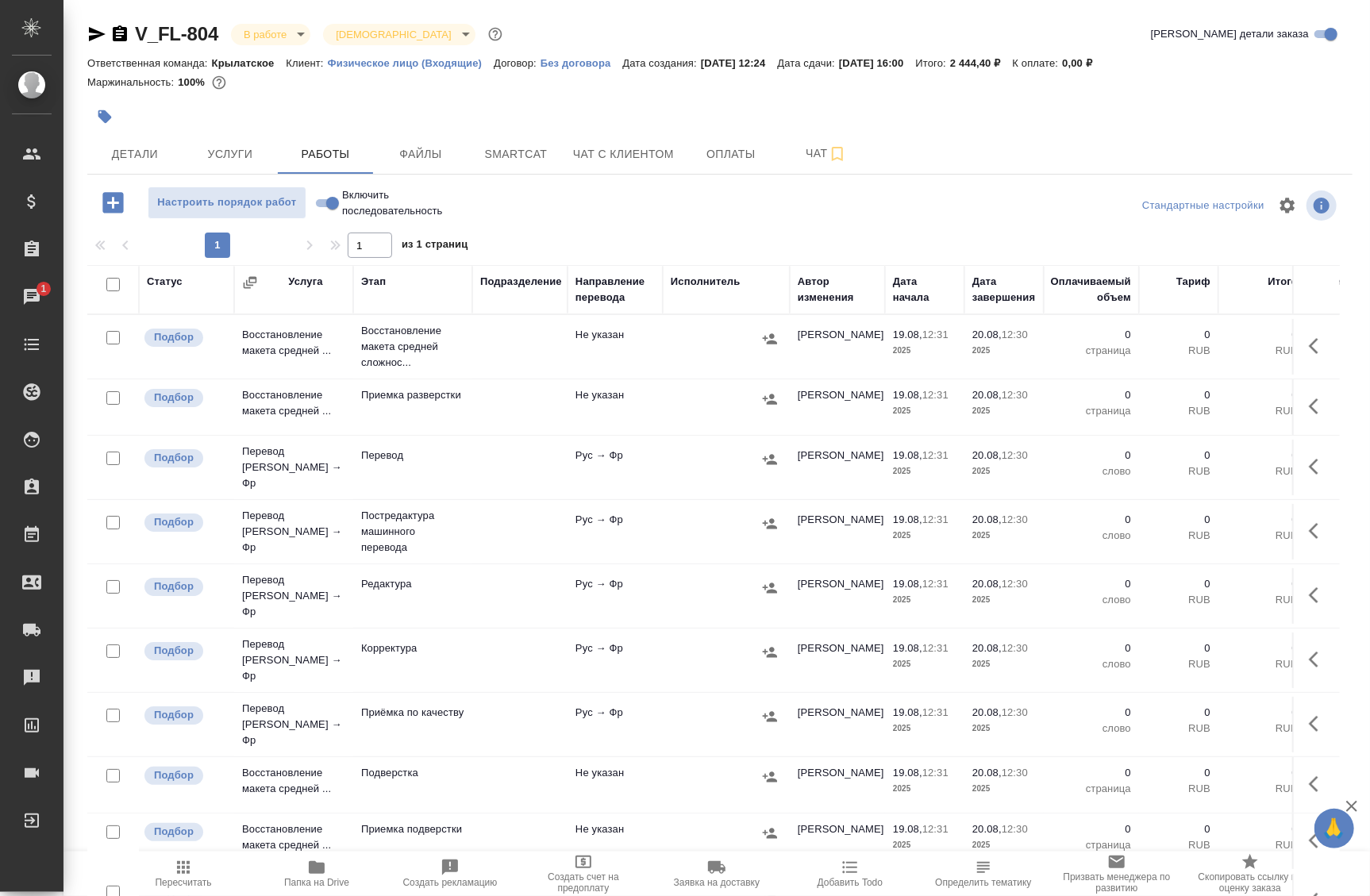
click at [331, 873] on span "Папка на Drive" at bounding box center [316, 873] width 115 height 30
click at [797, 145] on span "Чат" at bounding box center [826, 154] width 76 height 20
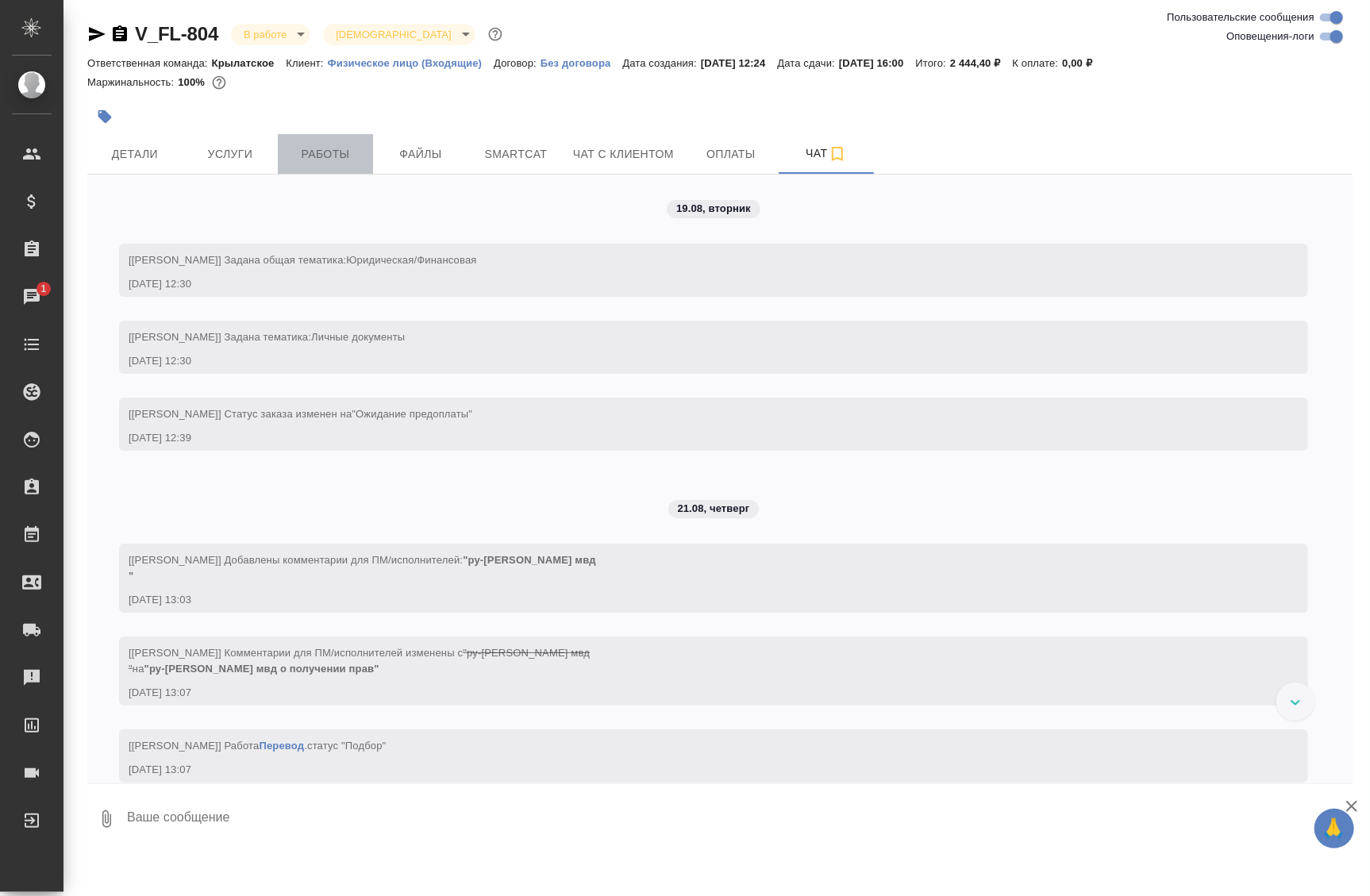
click at [305, 151] on span "Работы" at bounding box center [325, 154] width 76 height 20
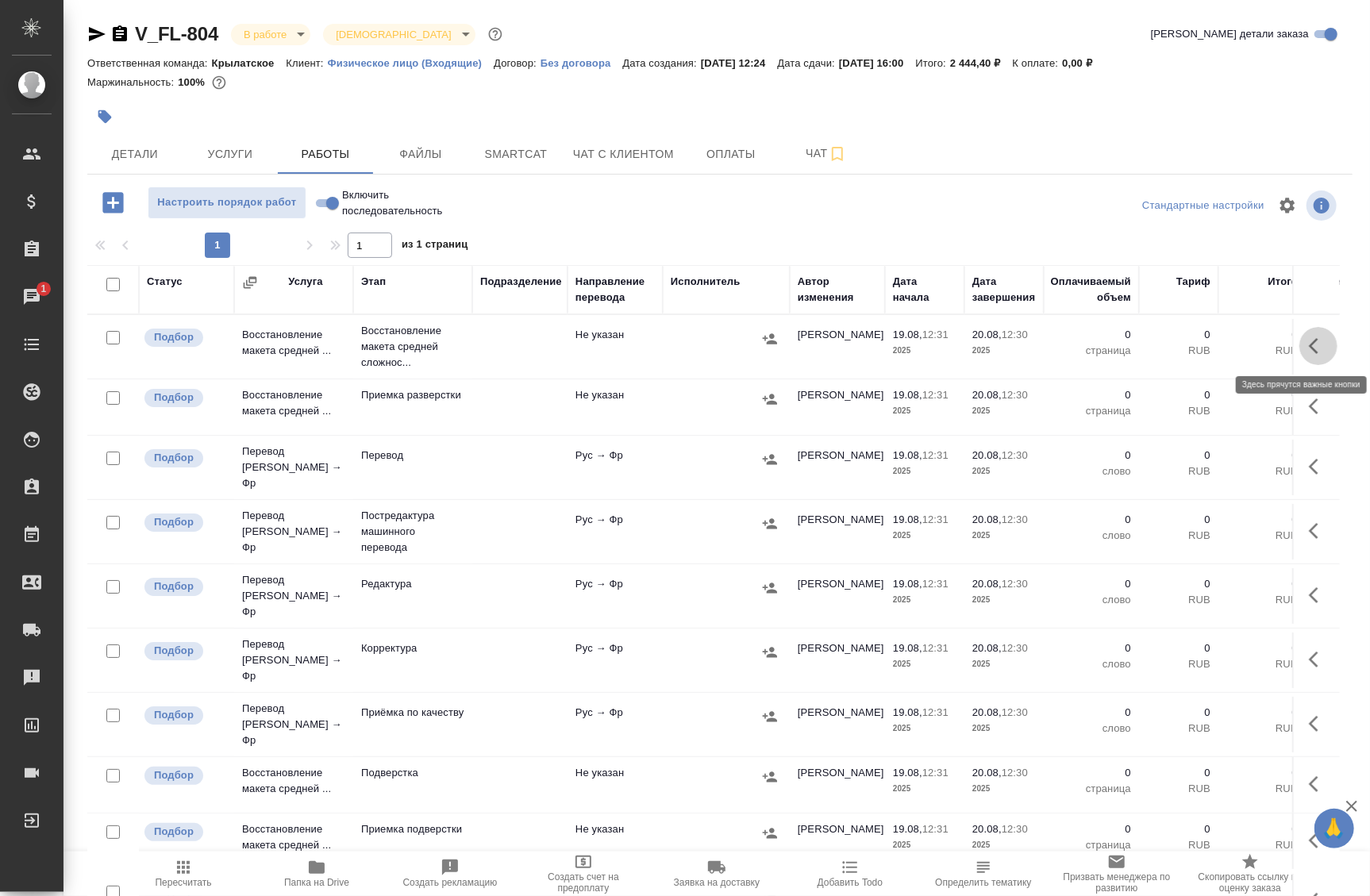
click at [1309, 344] on icon "button" at bounding box center [1319, 346] width 19 height 19
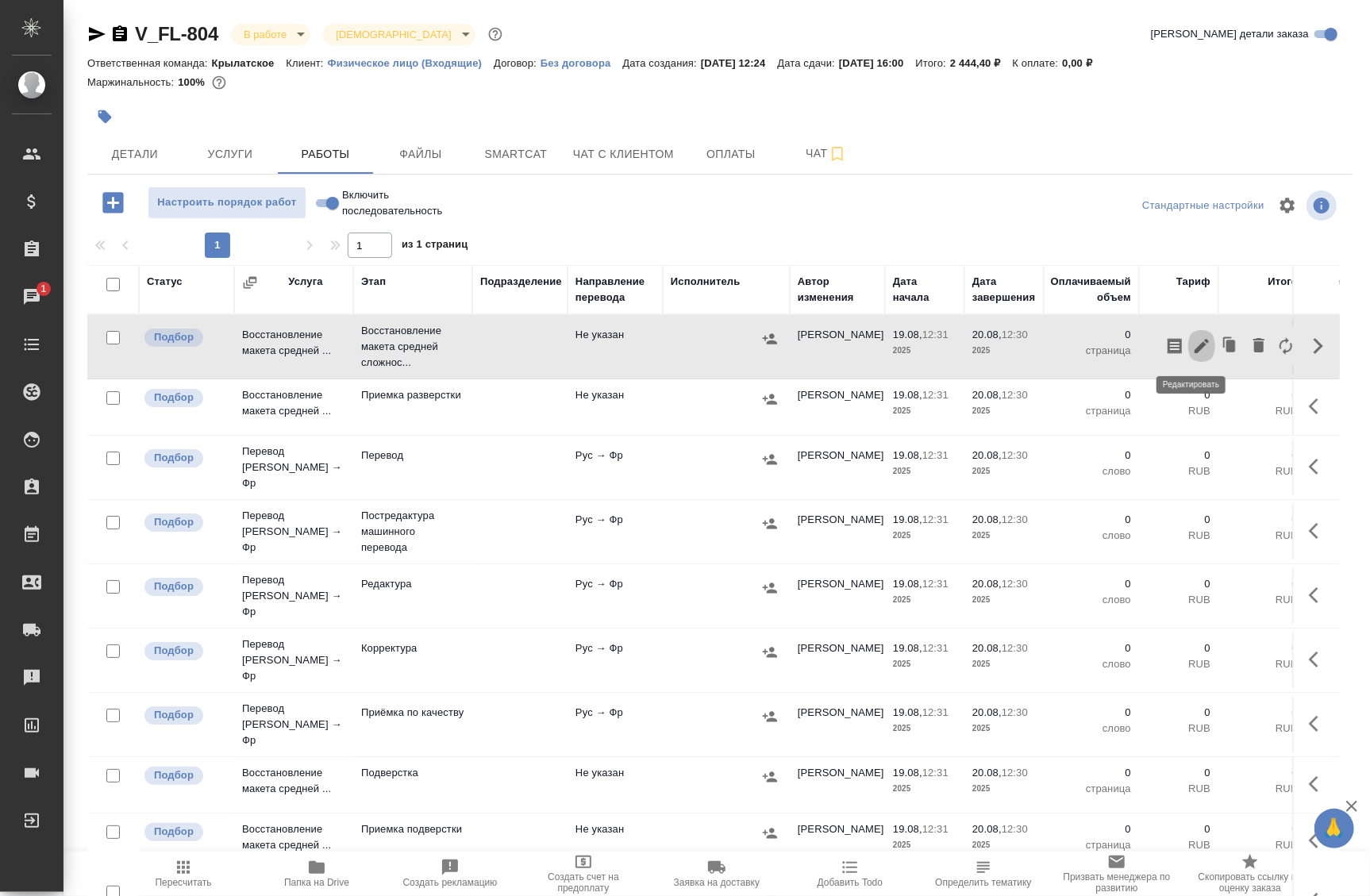
click at [1198, 343] on icon "button" at bounding box center [1201, 346] width 19 height 19
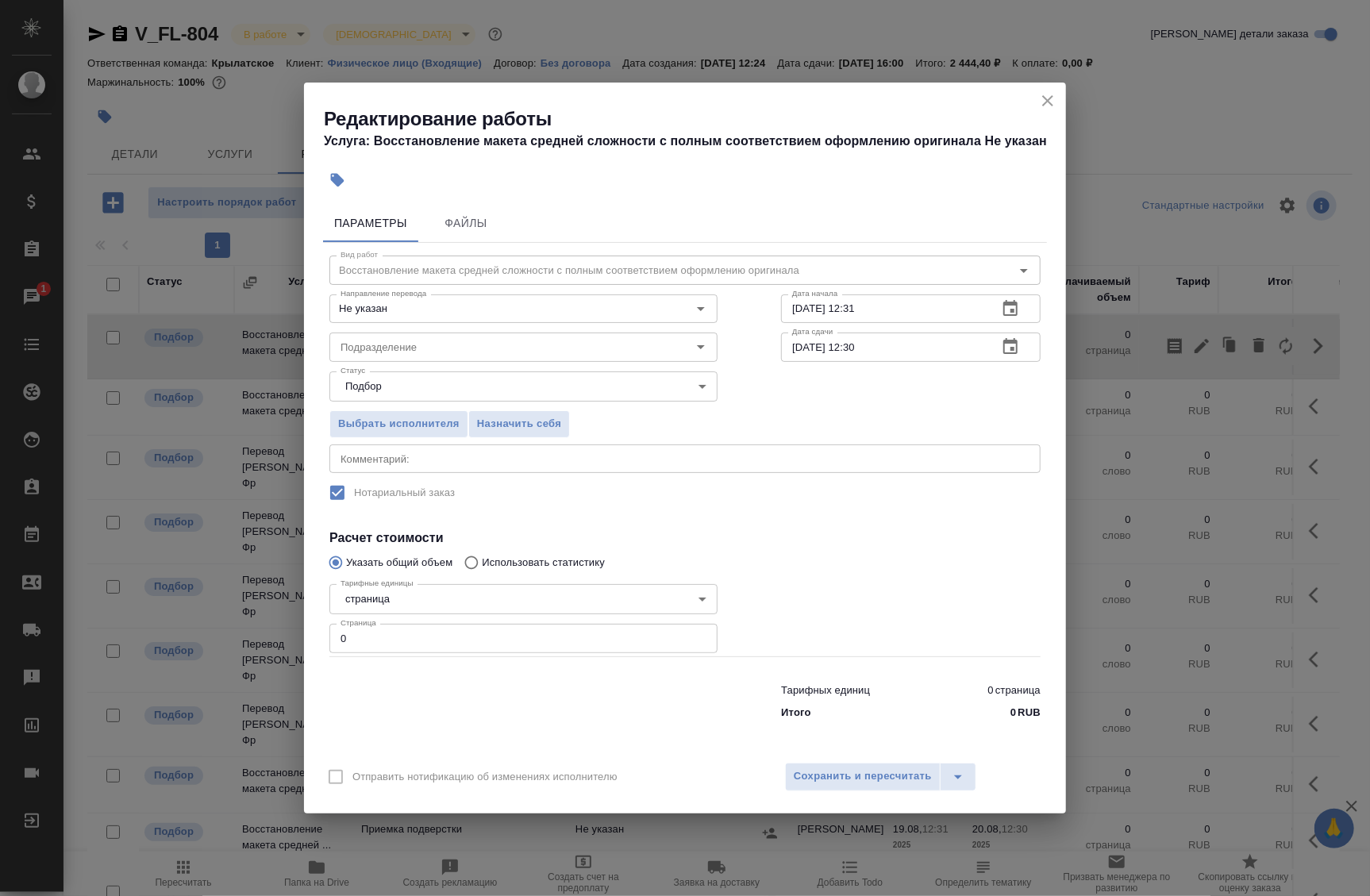
click at [458, 469] on div "x Комментарий:" at bounding box center [685, 459] width 712 height 29
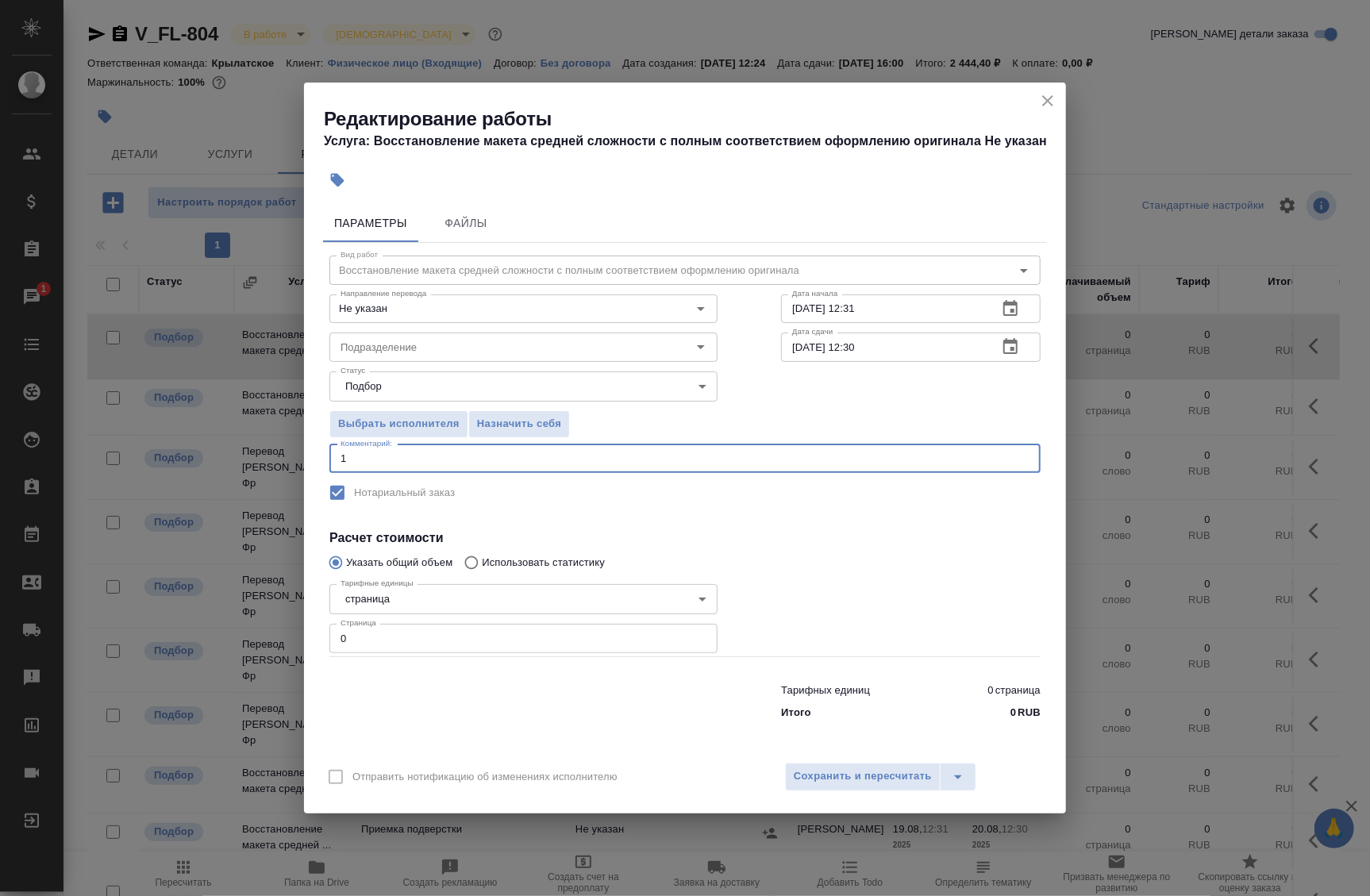
type textarea "1"
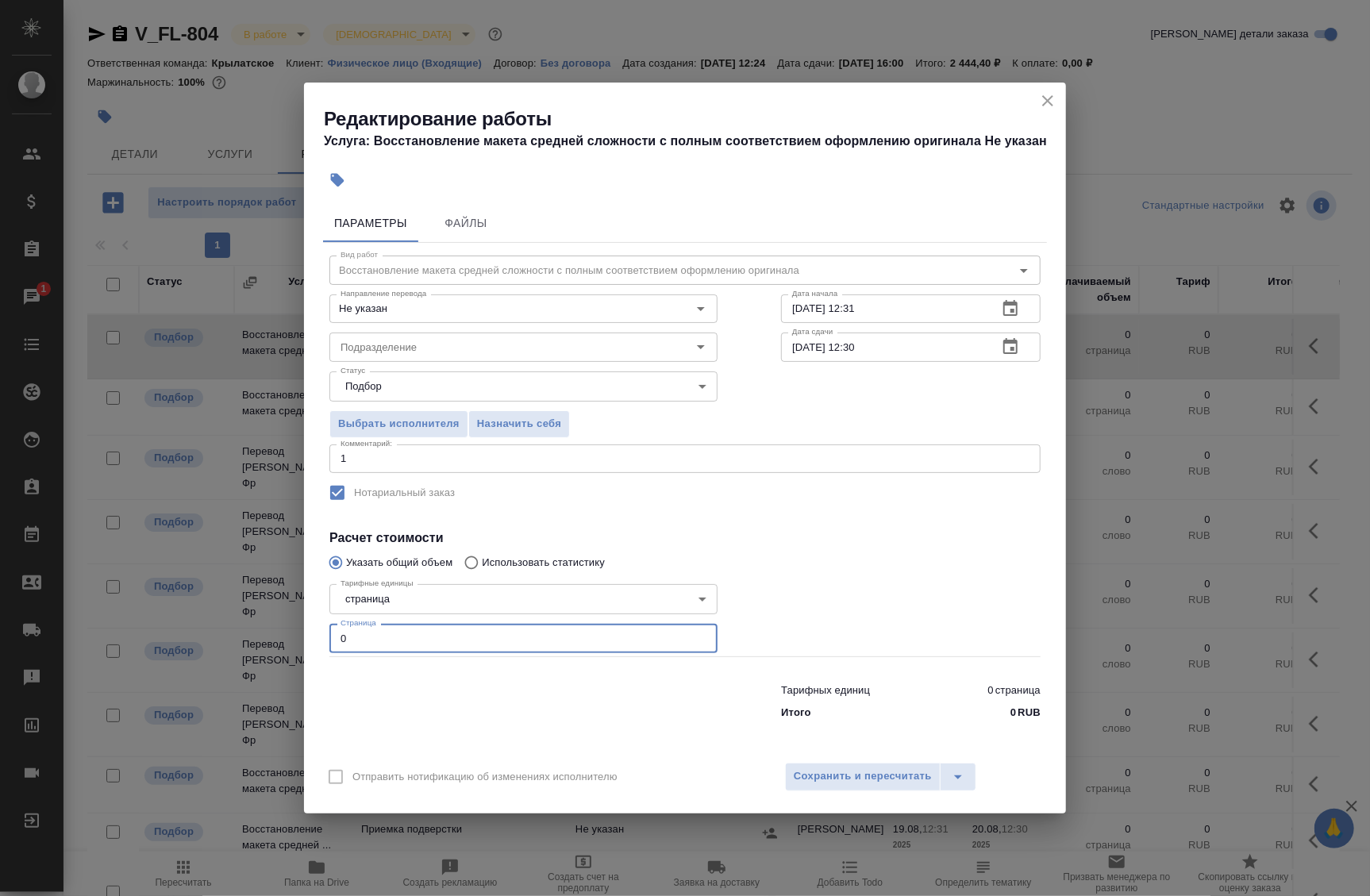
drag, startPoint x: 340, startPoint y: 634, endPoint x: 302, endPoint y: 633, distance: 38.0
click at [302, 633] on div "Редактирование работы Услуга: Восстановление макета средней сложности с полным …" at bounding box center [685, 448] width 1370 height 896
type input "1"
click at [841, 729] on div "Параметры Файлы Вид работ Восстановление макета средней сложности с полным соот…" at bounding box center [685, 475] width 762 height 555
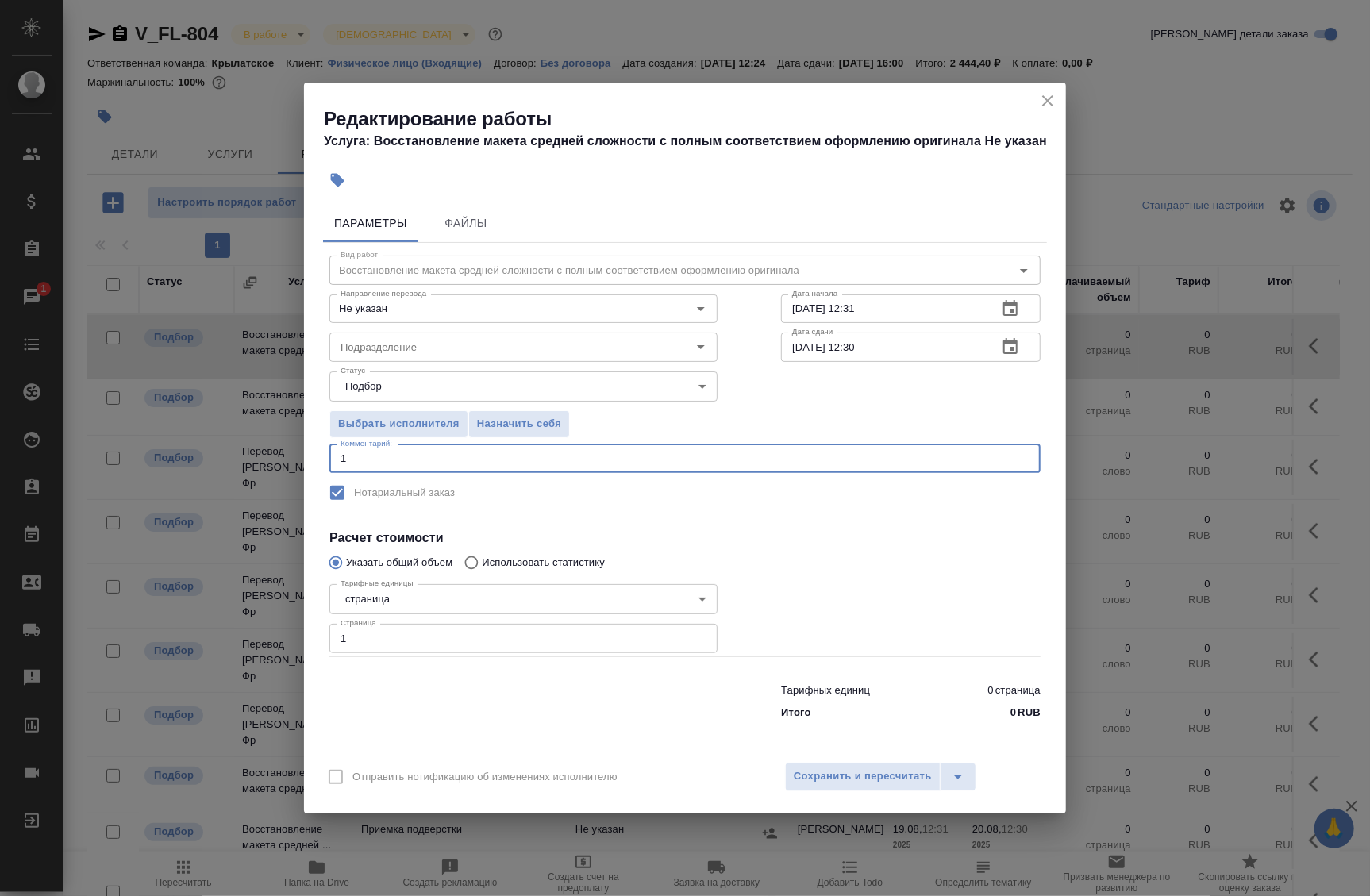
click at [387, 456] on textarea "1" at bounding box center [685, 458] width 689 height 12
type textarea "Под нот"
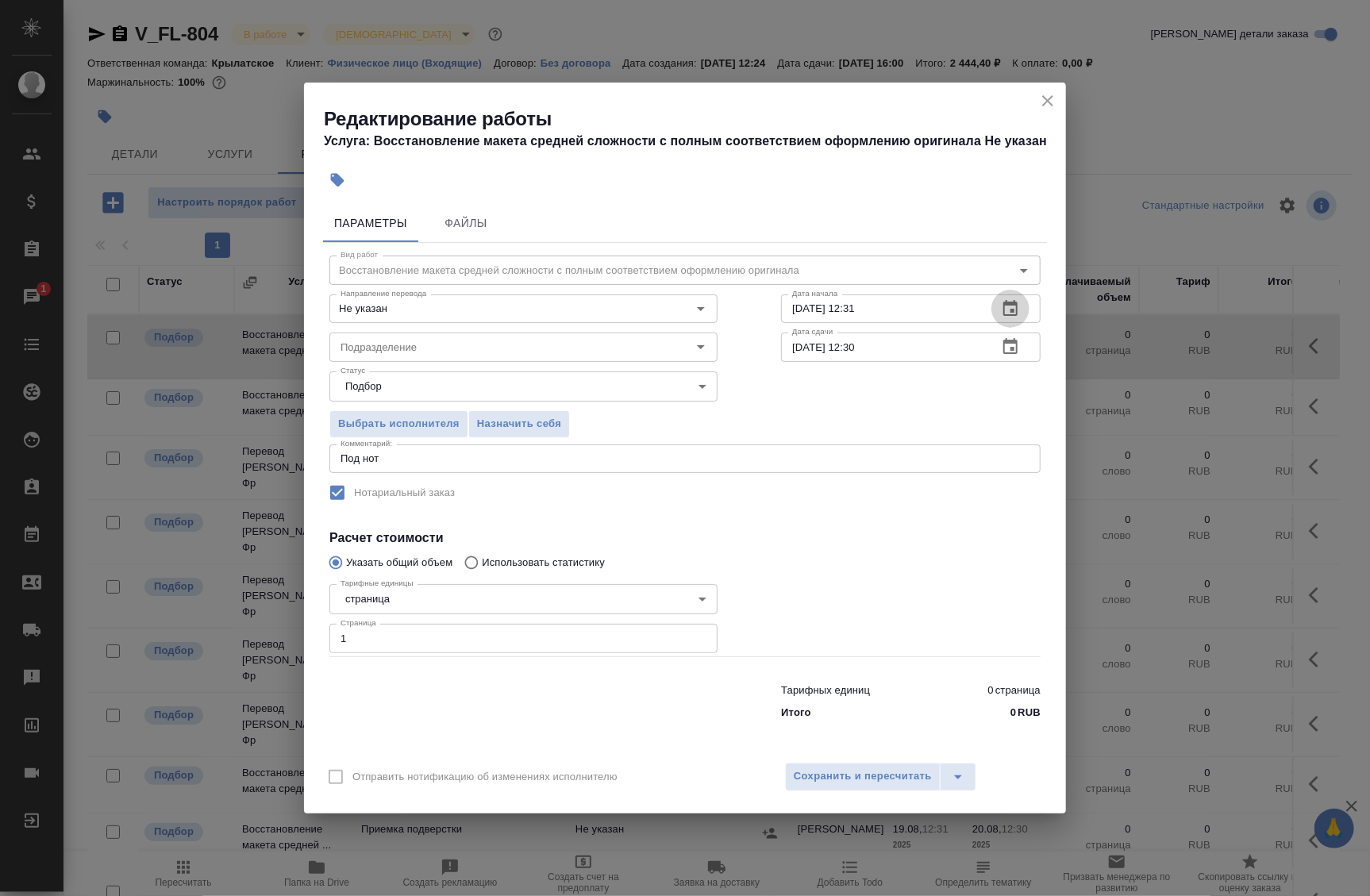
click at [1014, 310] on icon "button" at bounding box center [1011, 308] width 14 height 16
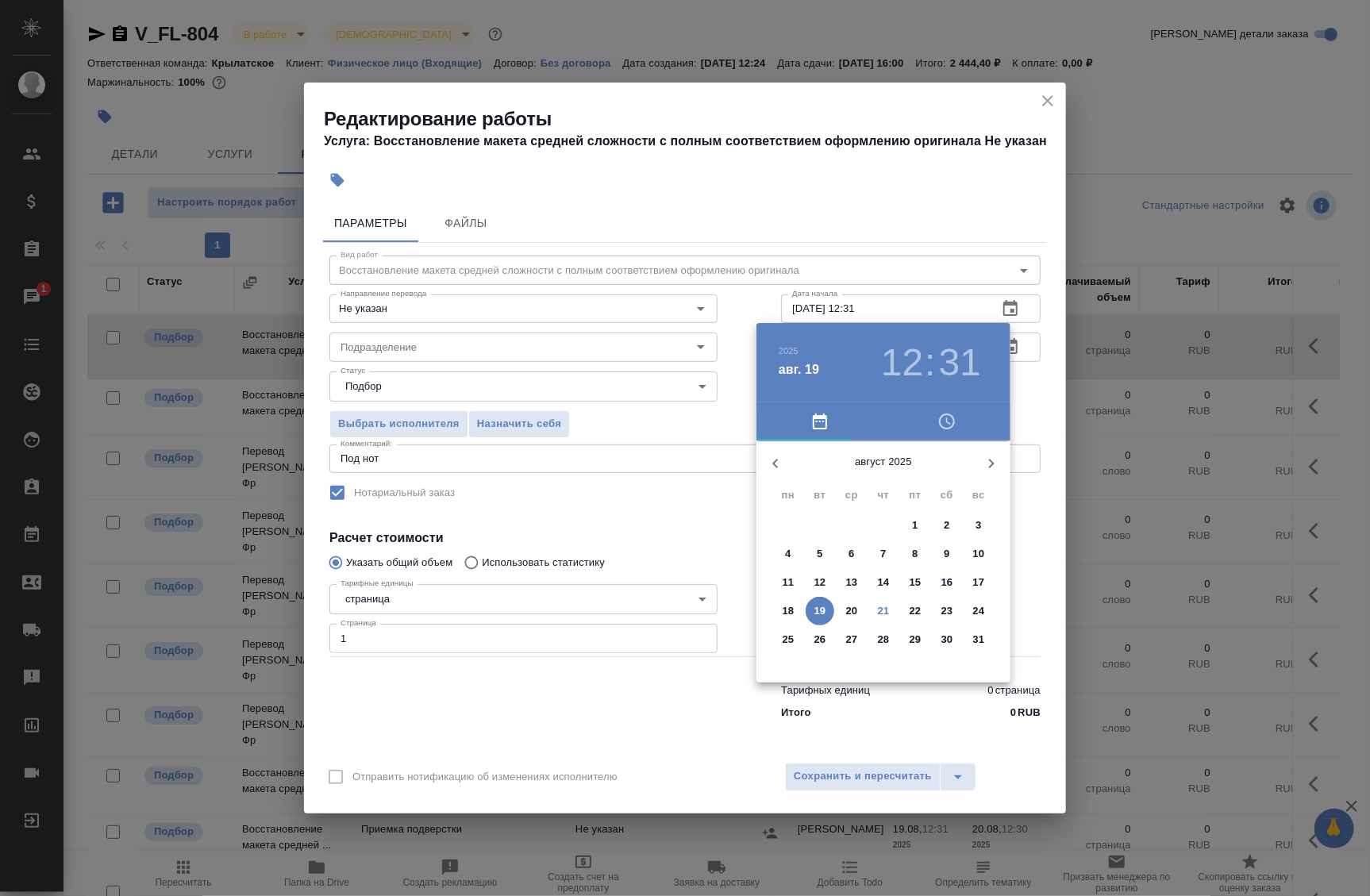
click at [886, 611] on p "21" at bounding box center [883, 611] width 12 height 16
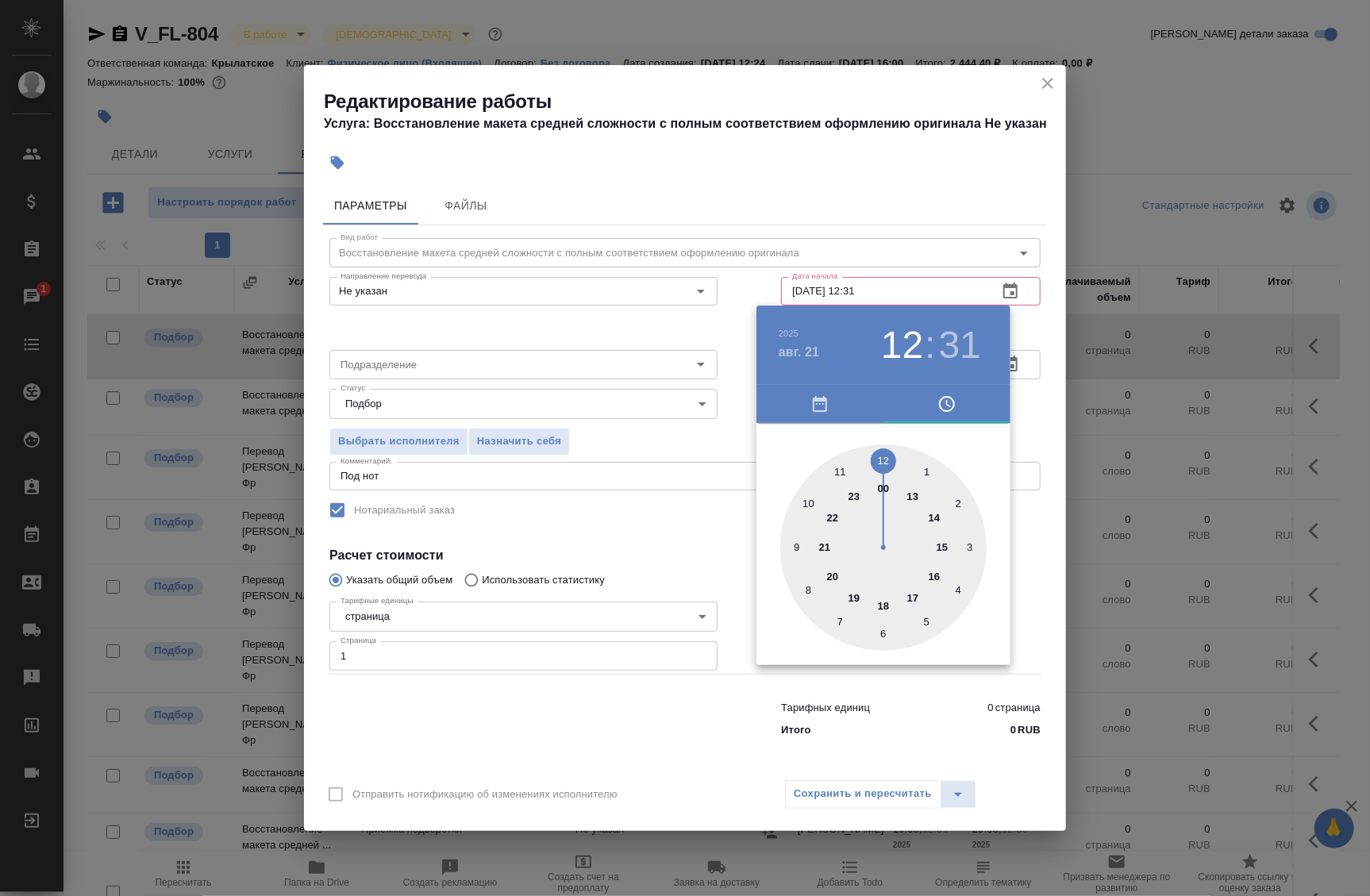
click at [911, 340] on h3 "12" at bounding box center [902, 345] width 42 height 44
click at [915, 496] on div at bounding box center [883, 547] width 207 height 207
click at [834, 617] on div at bounding box center [883, 547] width 207 height 207
click at [808, 588] on div at bounding box center [883, 547] width 207 height 207
type input "21.08.2025 13:40"
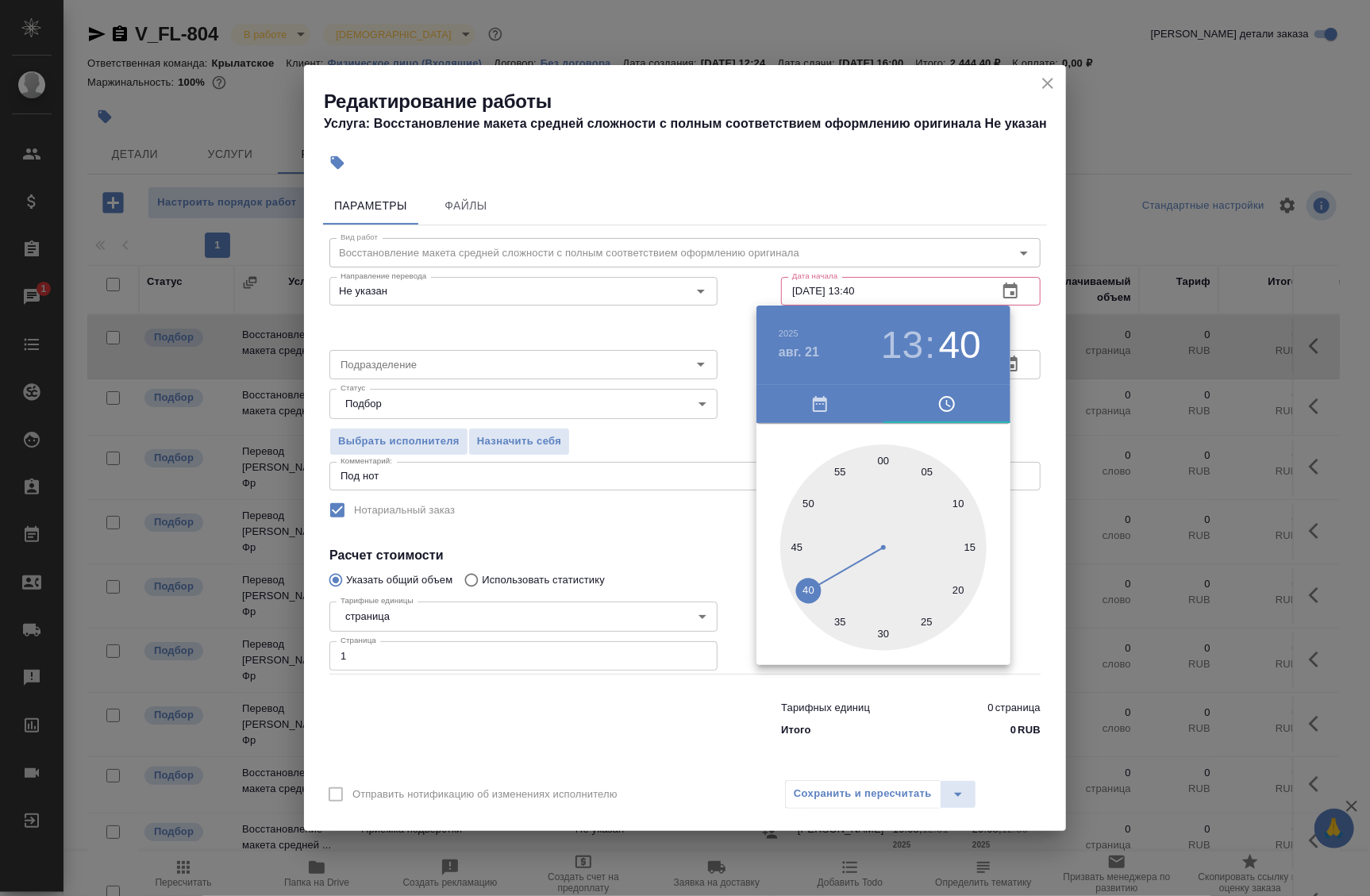
click at [1021, 415] on div at bounding box center [685, 448] width 1370 height 896
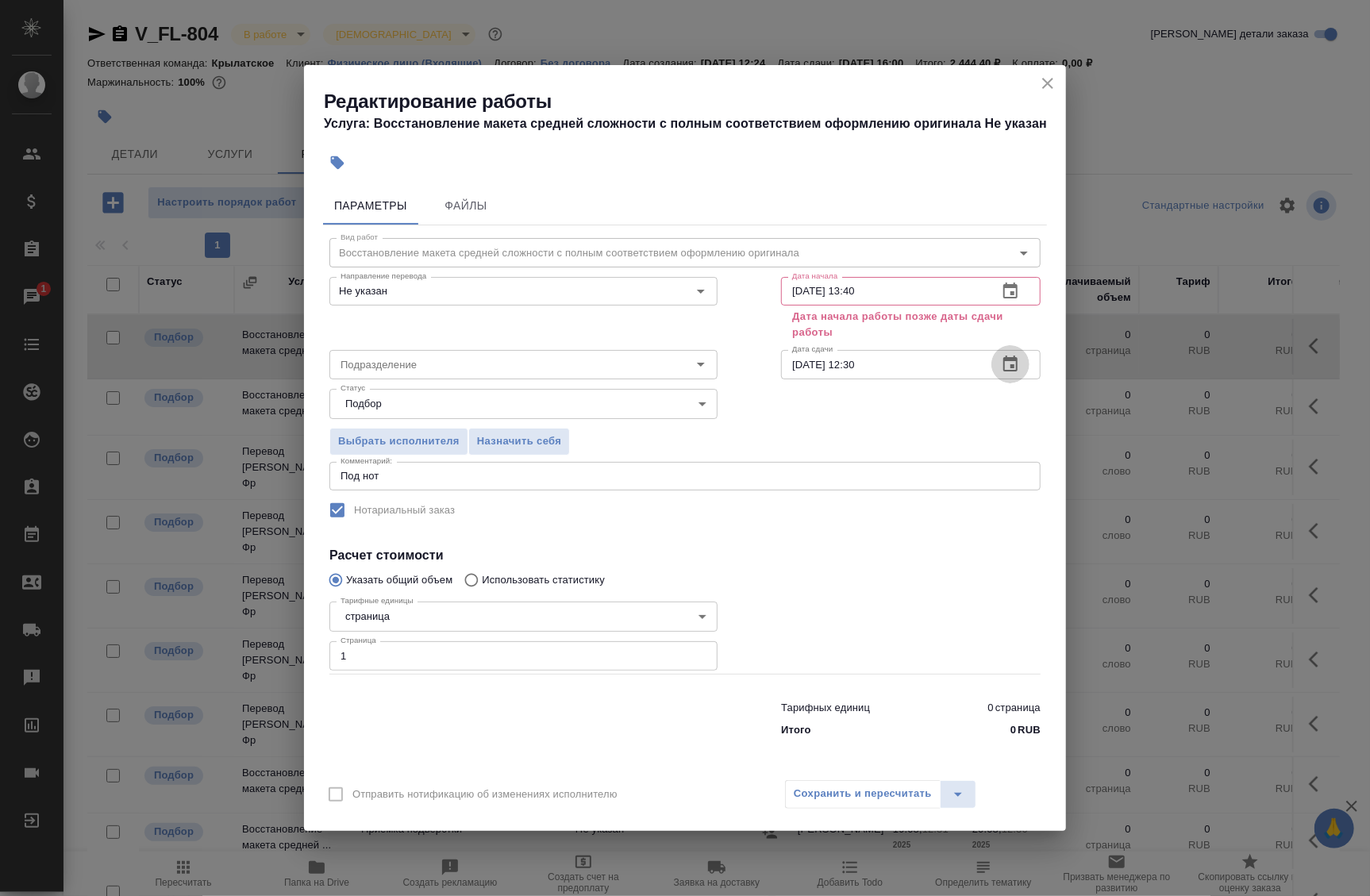
click at [1014, 359] on icon "button" at bounding box center [1011, 364] width 14 height 16
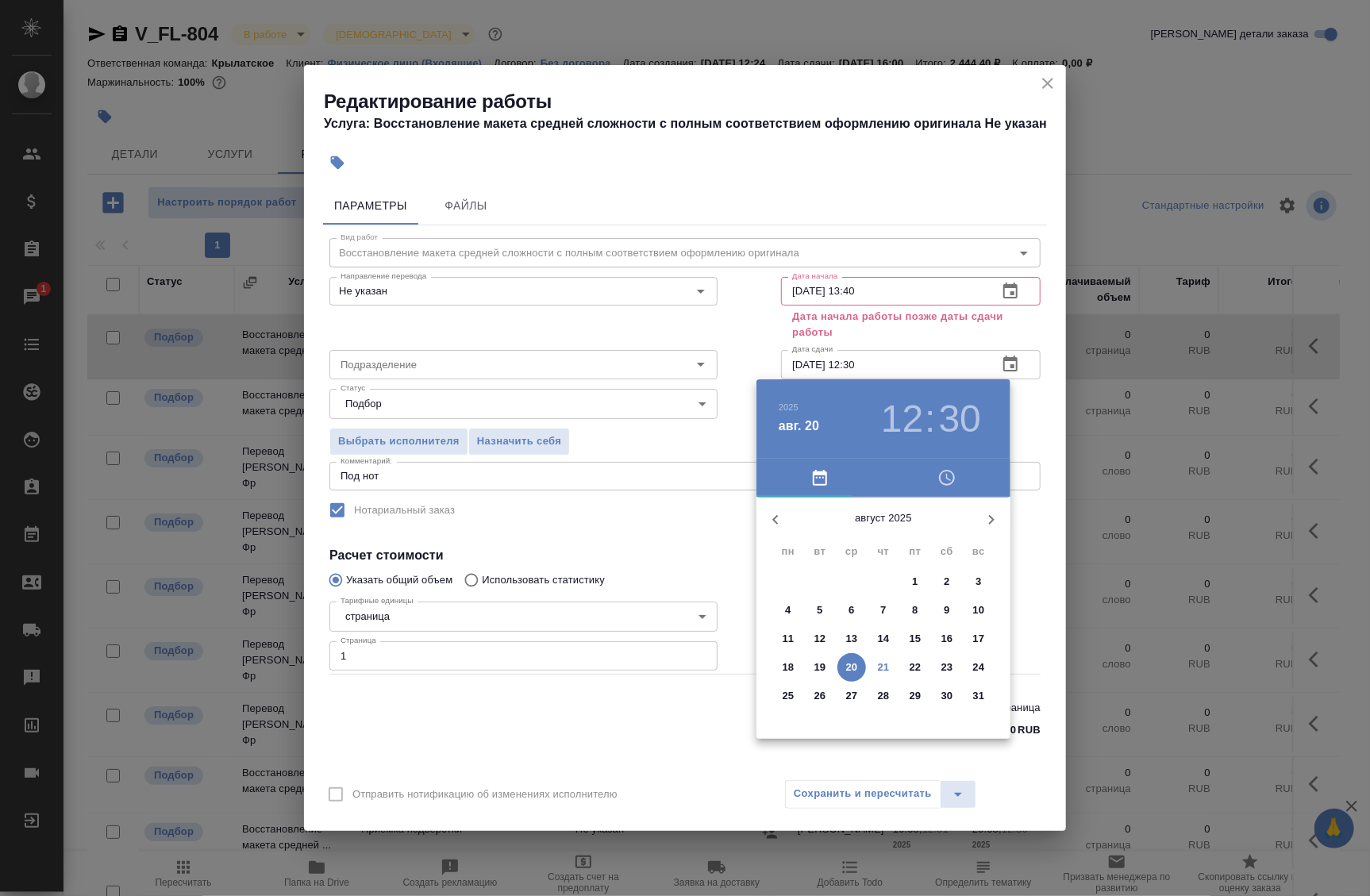
click at [888, 667] on p "21" at bounding box center [883, 667] width 12 height 16
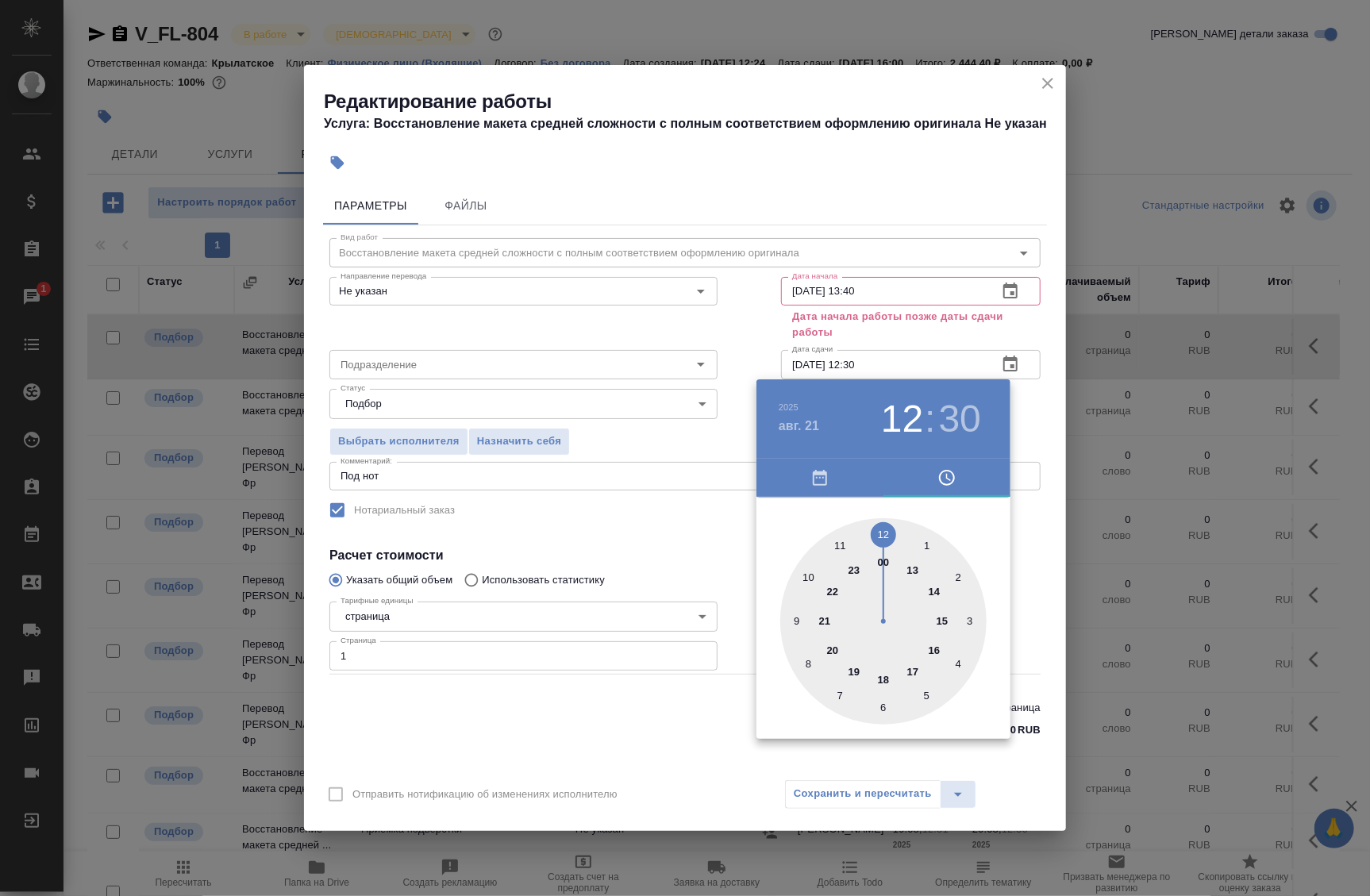
click at [935, 652] on div at bounding box center [883, 621] width 207 height 207
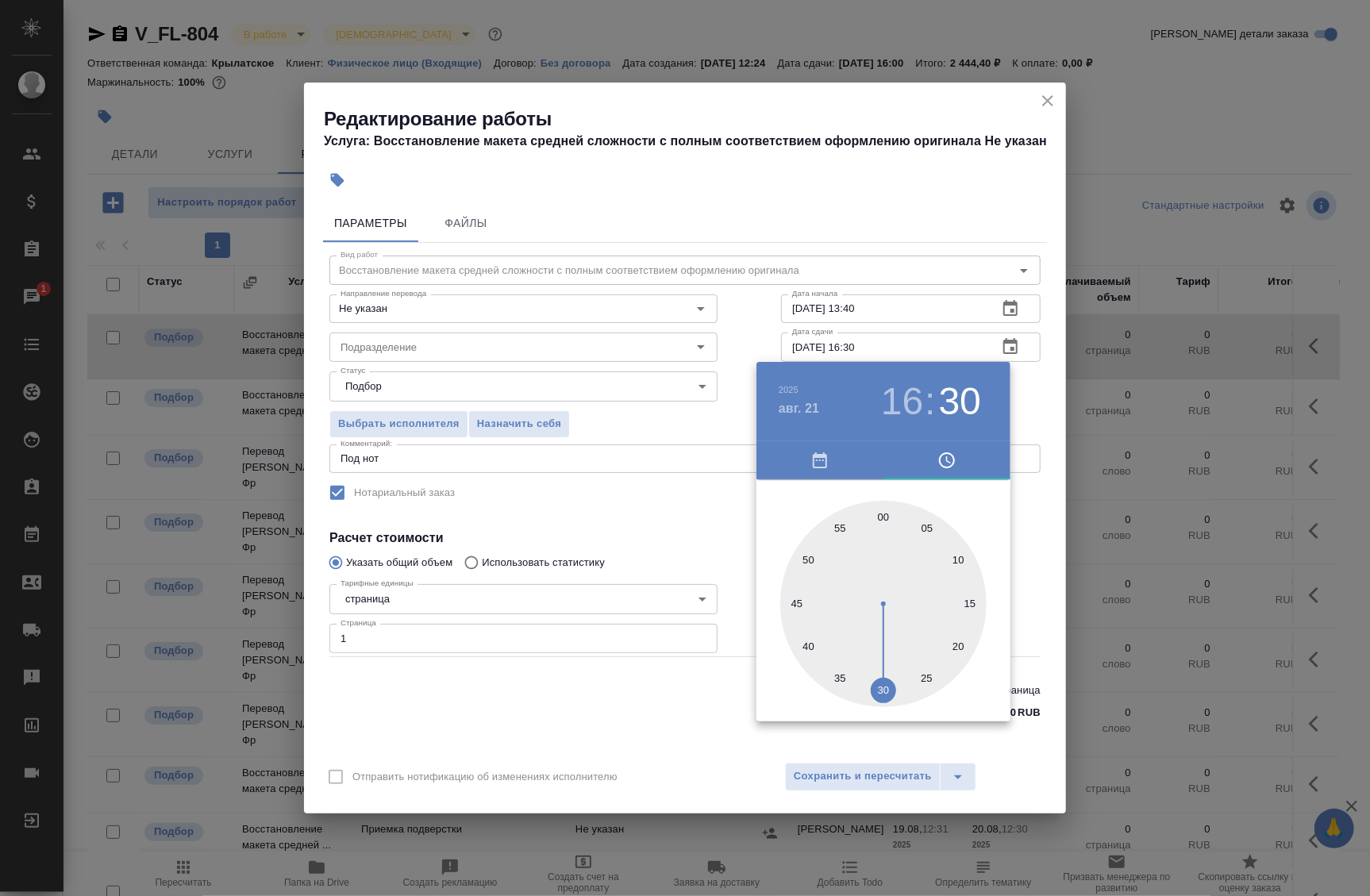
click at [887, 517] on div at bounding box center [883, 604] width 207 height 207
type input "21.08.2025 16:00"
click at [1020, 517] on div at bounding box center [685, 448] width 1370 height 896
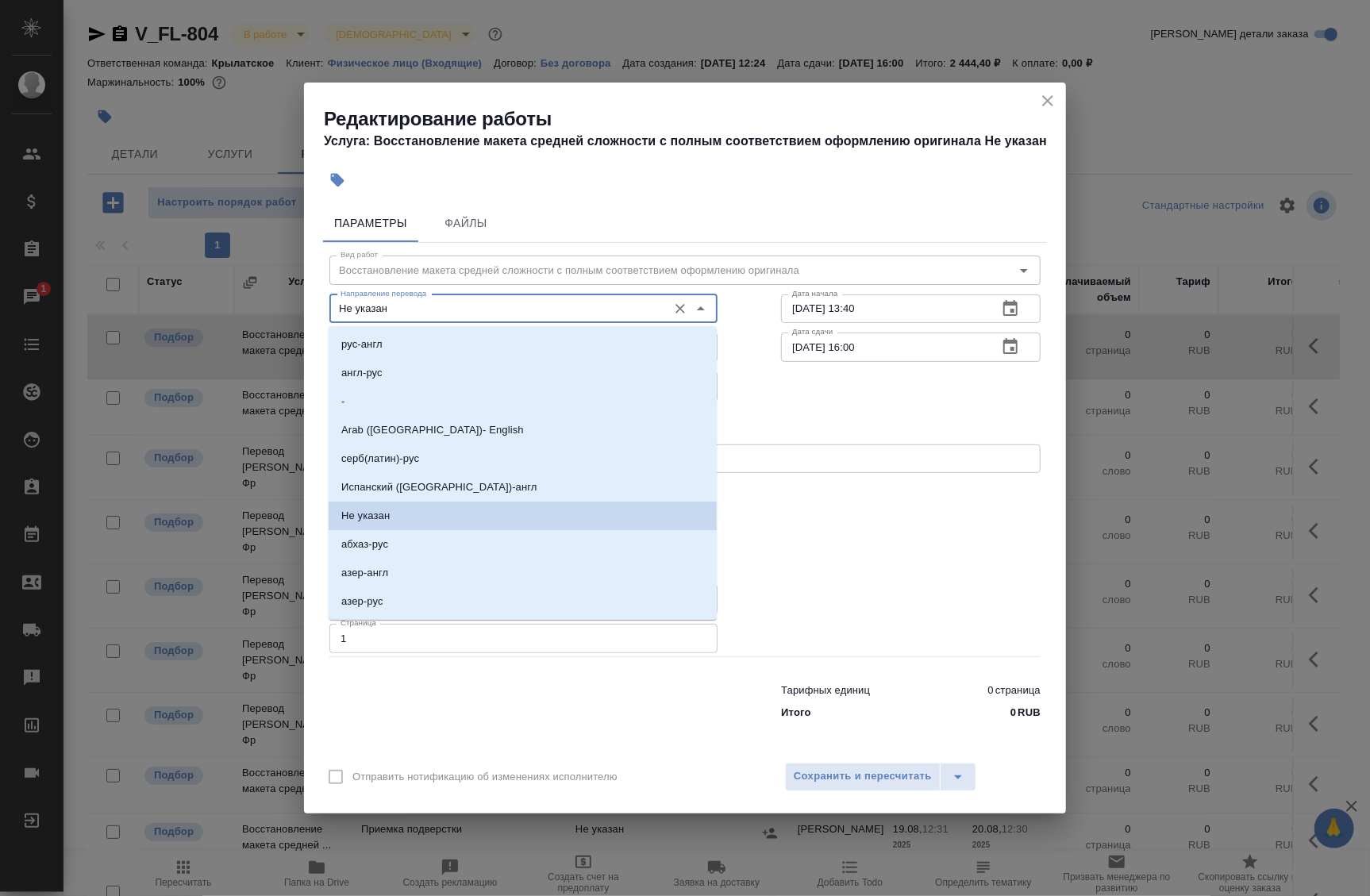
click at [416, 312] on input "Не указан" at bounding box center [497, 308] width 325 height 19
click at [463, 307] on input "Не указан" at bounding box center [497, 308] width 325 height 19
click at [555, 229] on div "Параметры Файлы" at bounding box center [685, 223] width 724 height 38
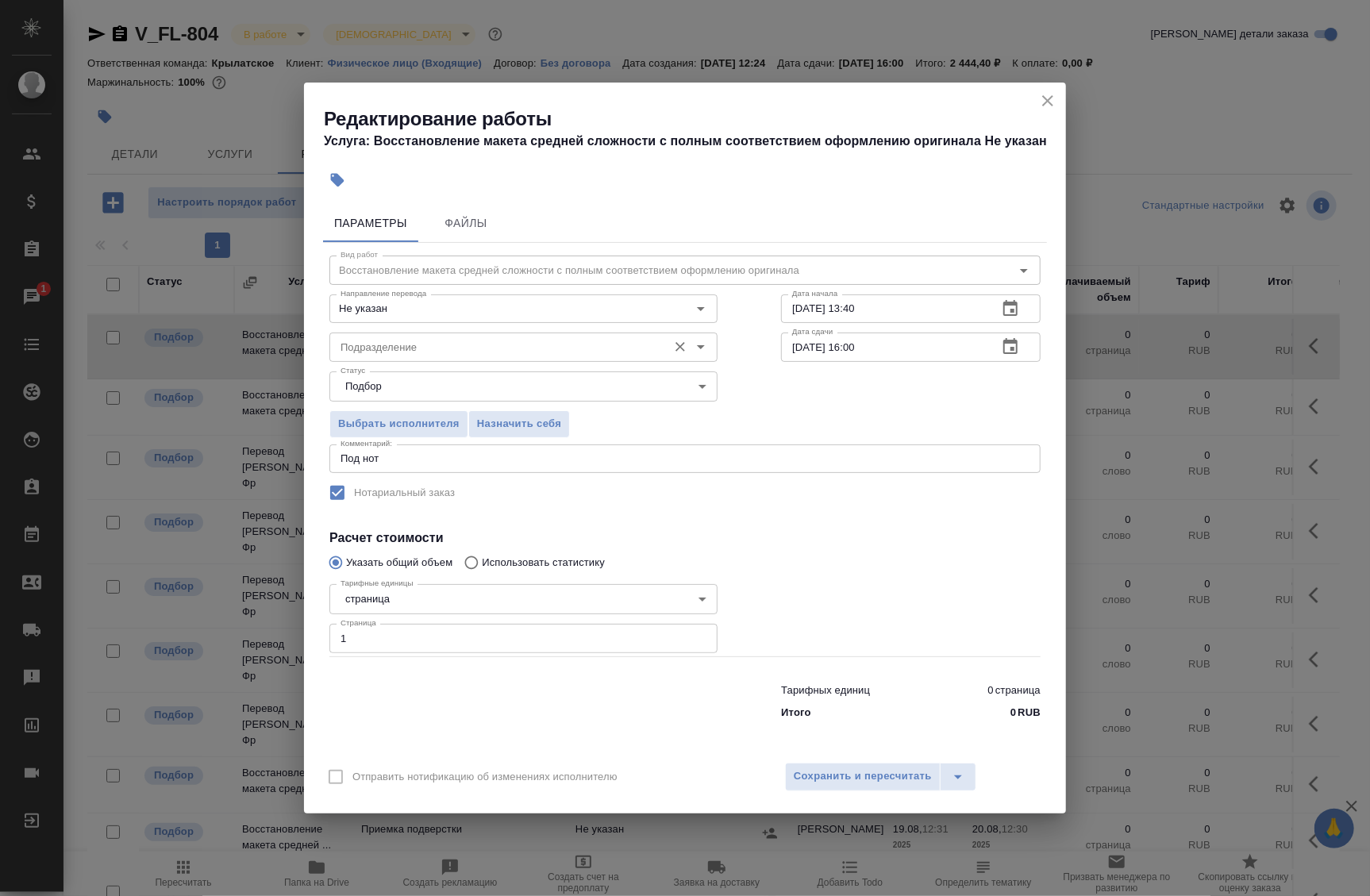
click at [430, 350] on input "Подразделение" at bounding box center [497, 347] width 325 height 19
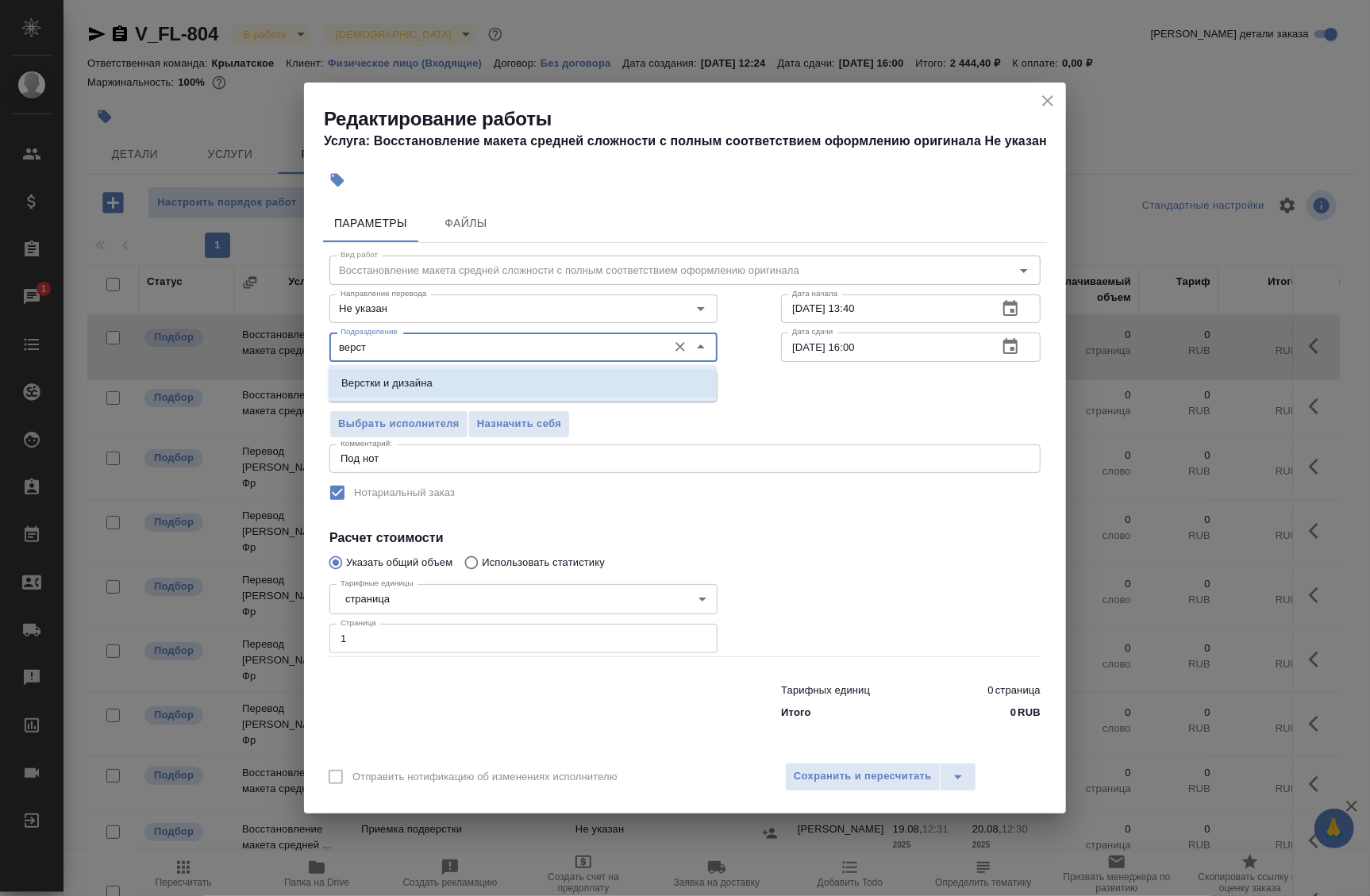
click at [407, 380] on p "Верстки и дизайна" at bounding box center [387, 384] width 91 height 16
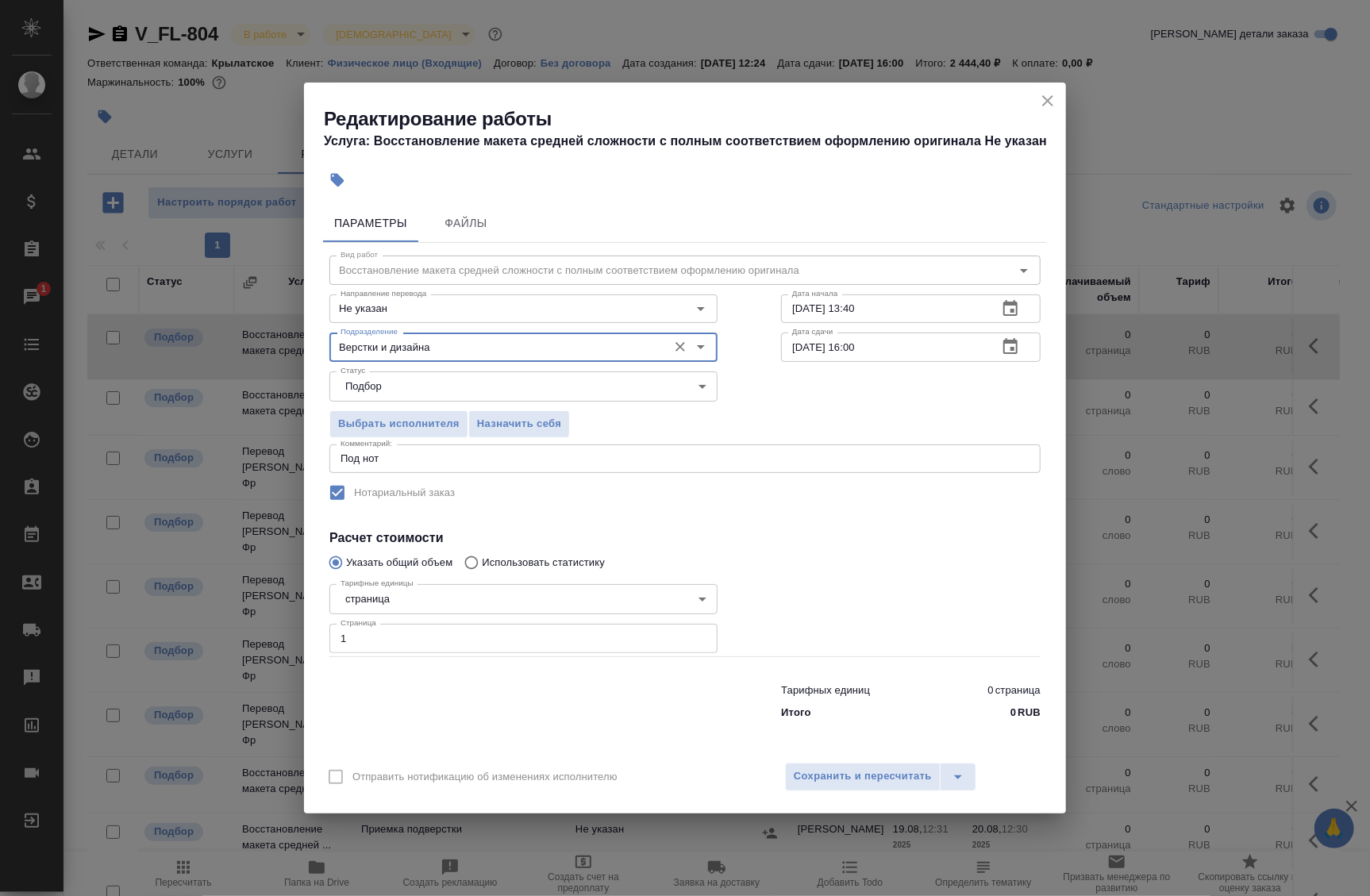
type input "Верстки и дизайна"
click at [685, 436] on div "Выбрать исполнителя Назначить себя" at bounding box center [524, 421] width 452 height 97
click at [818, 770] on span "Сохранить и пересчитать" at bounding box center [862, 777] width 138 height 18
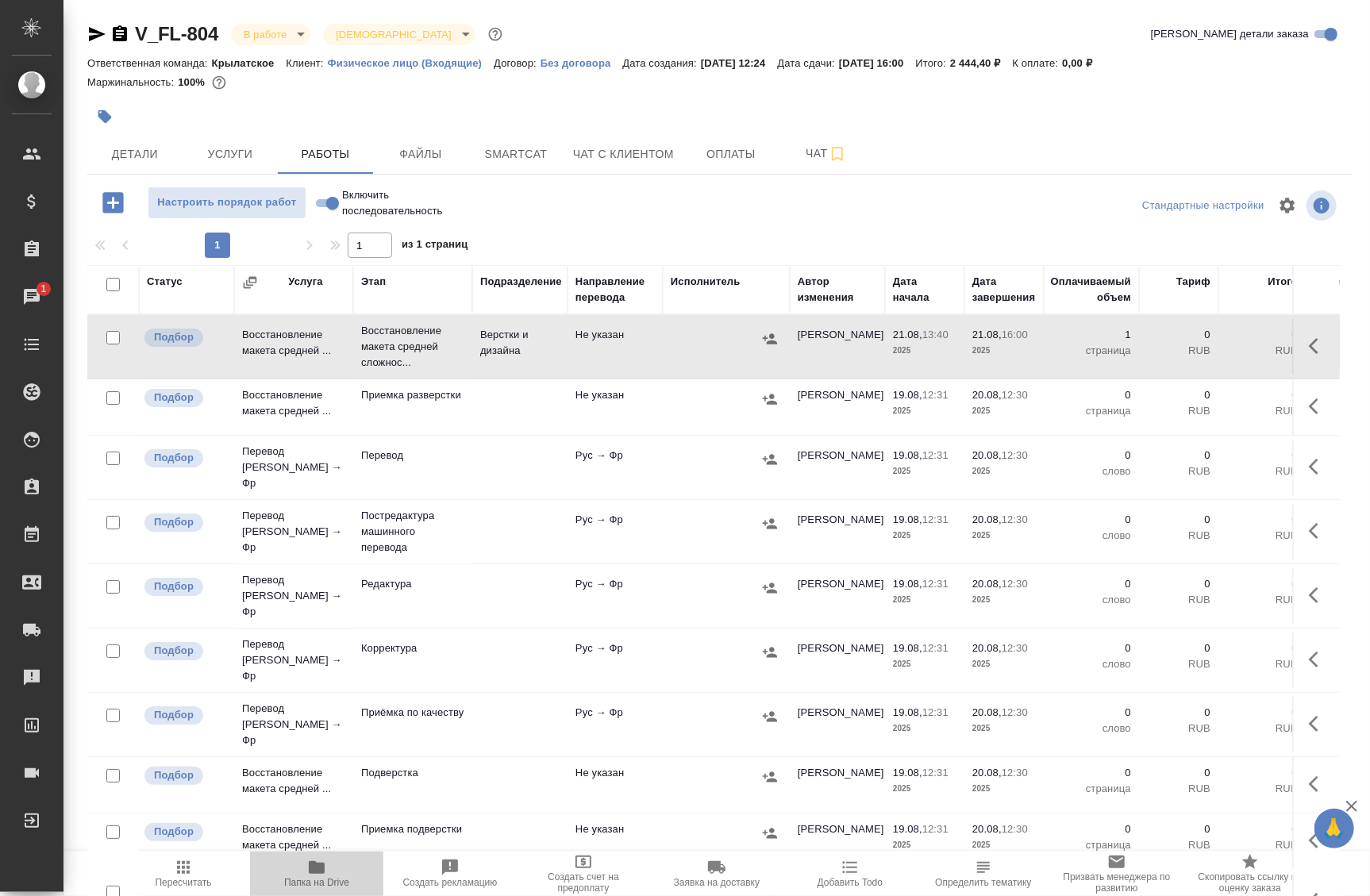
click at [294, 868] on span "Папка на Drive" at bounding box center [316, 873] width 115 height 30
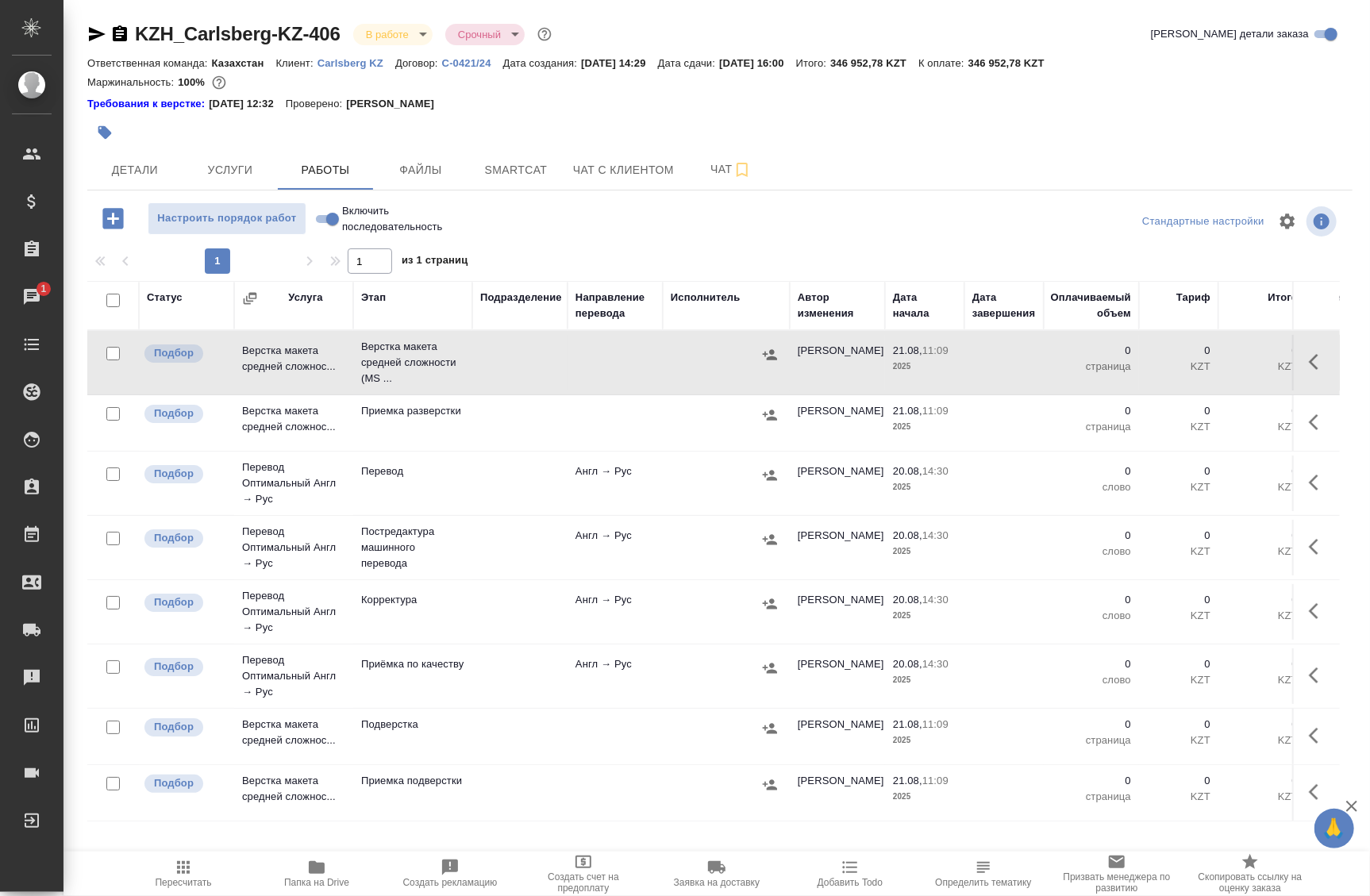
click at [437, 312] on div "Этап" at bounding box center [413, 305] width 103 height 32
click at [1309, 357] on icon "button" at bounding box center [1319, 361] width 19 height 19
click at [1198, 360] on icon "button" at bounding box center [1201, 361] width 19 height 19
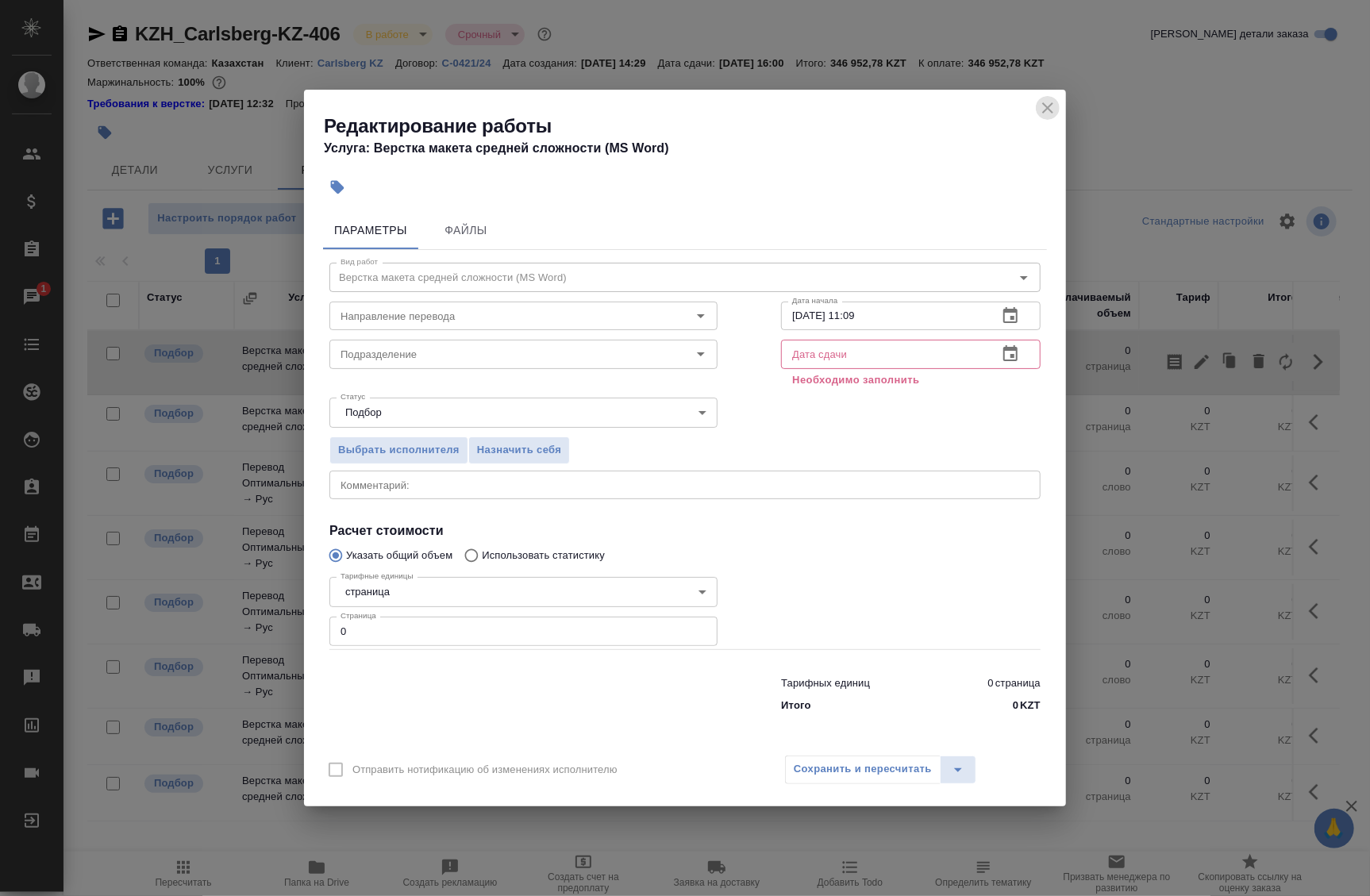
click at [1049, 106] on icon "close" at bounding box center [1048, 107] width 11 height 11
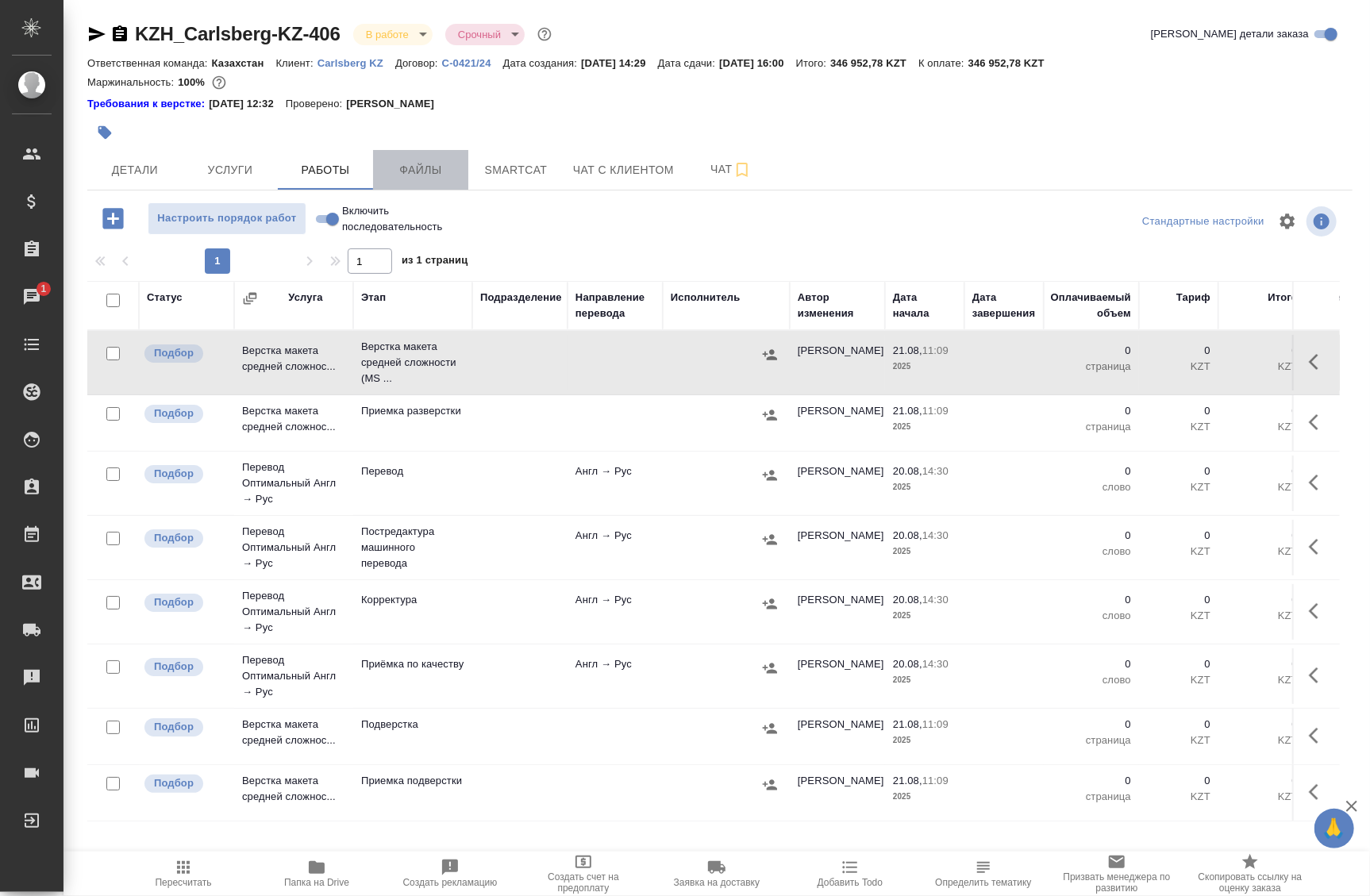
click at [407, 174] on span "Файлы" at bounding box center [421, 171] width 76 height 20
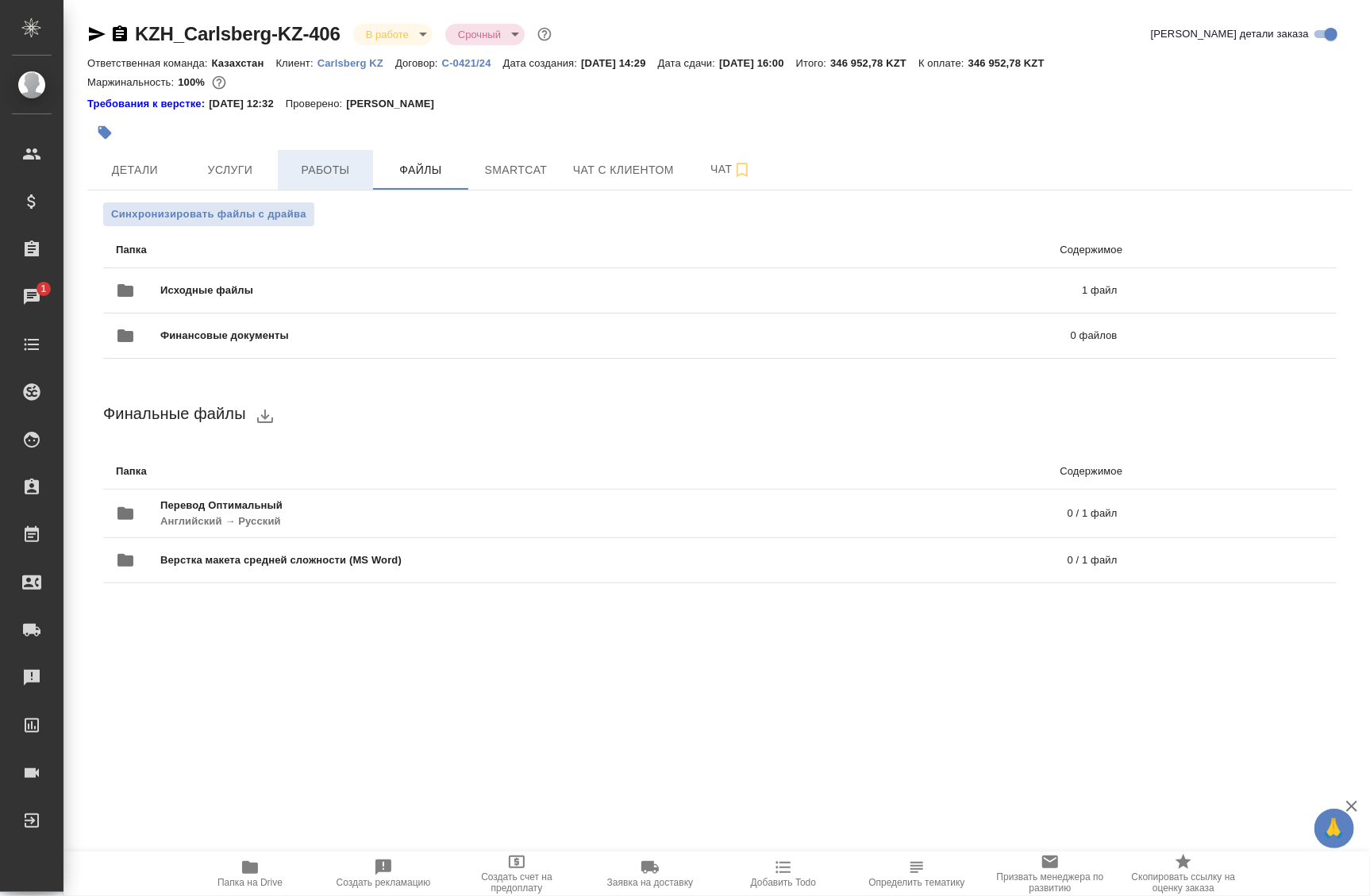
click at [317, 174] on span "Работы" at bounding box center [325, 171] width 76 height 20
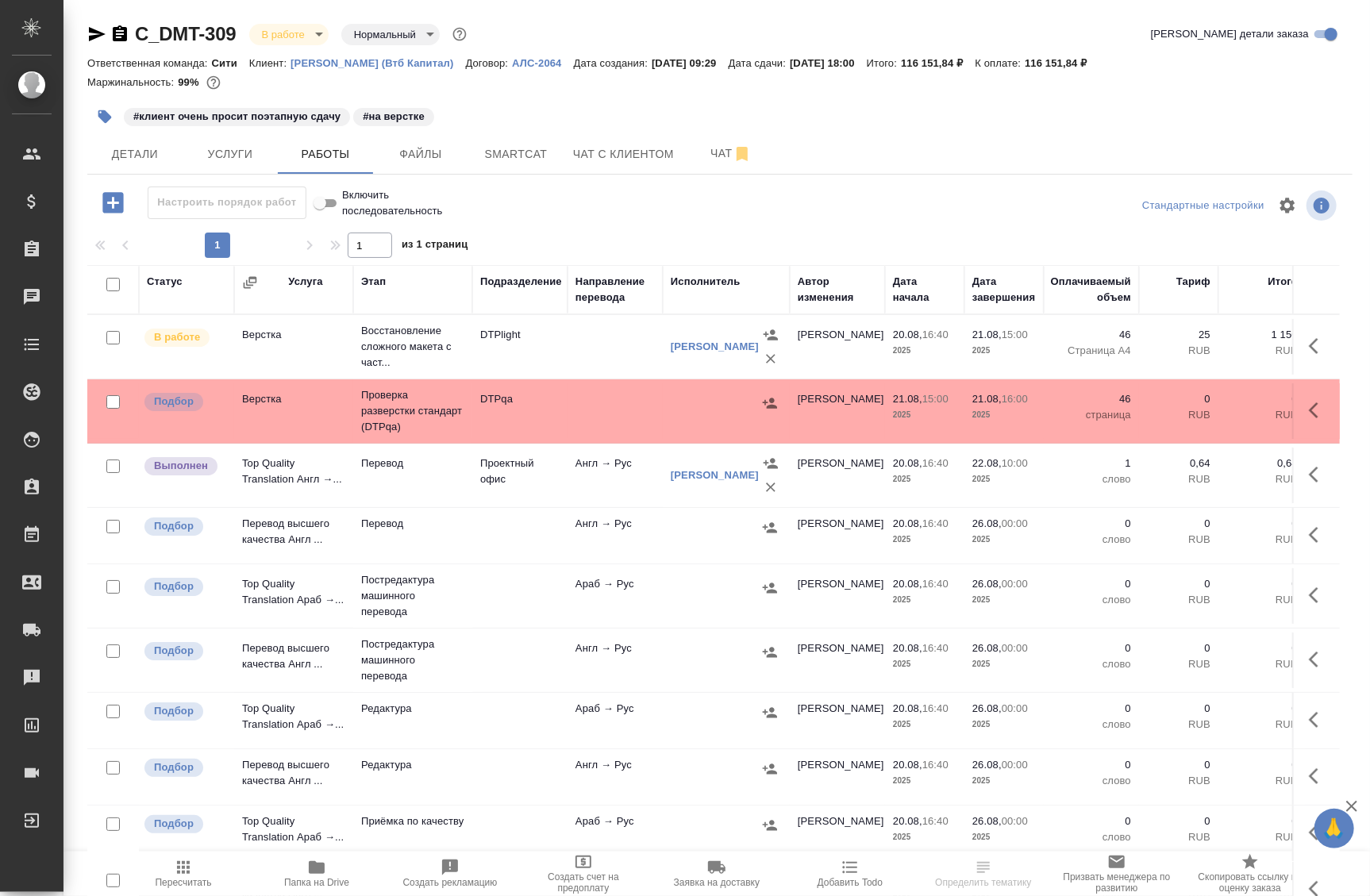
click at [579, 375] on td "Англ → Рус" at bounding box center [615, 347] width 95 height 56
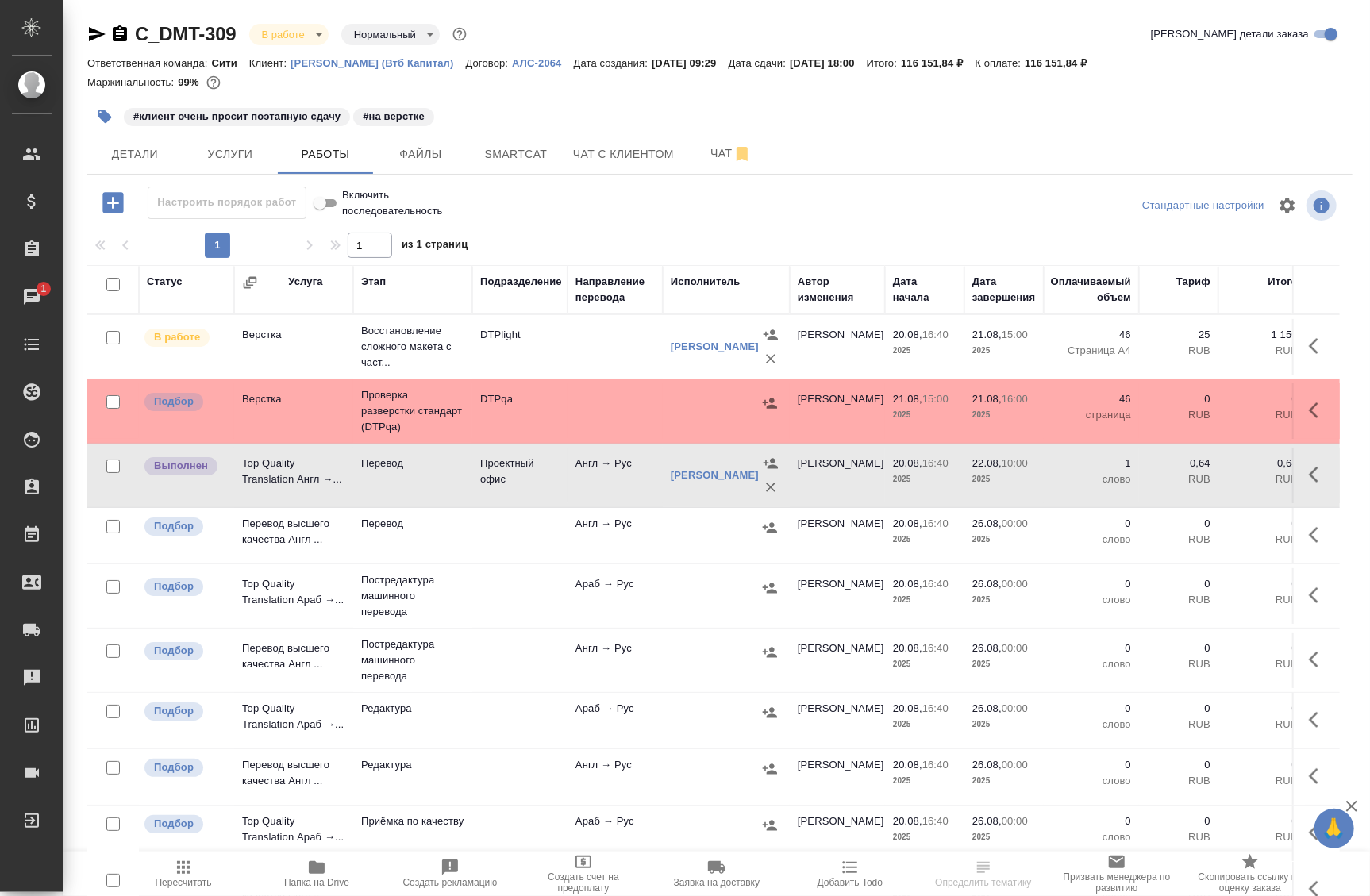
click at [619, 357] on td at bounding box center [615, 347] width 95 height 56
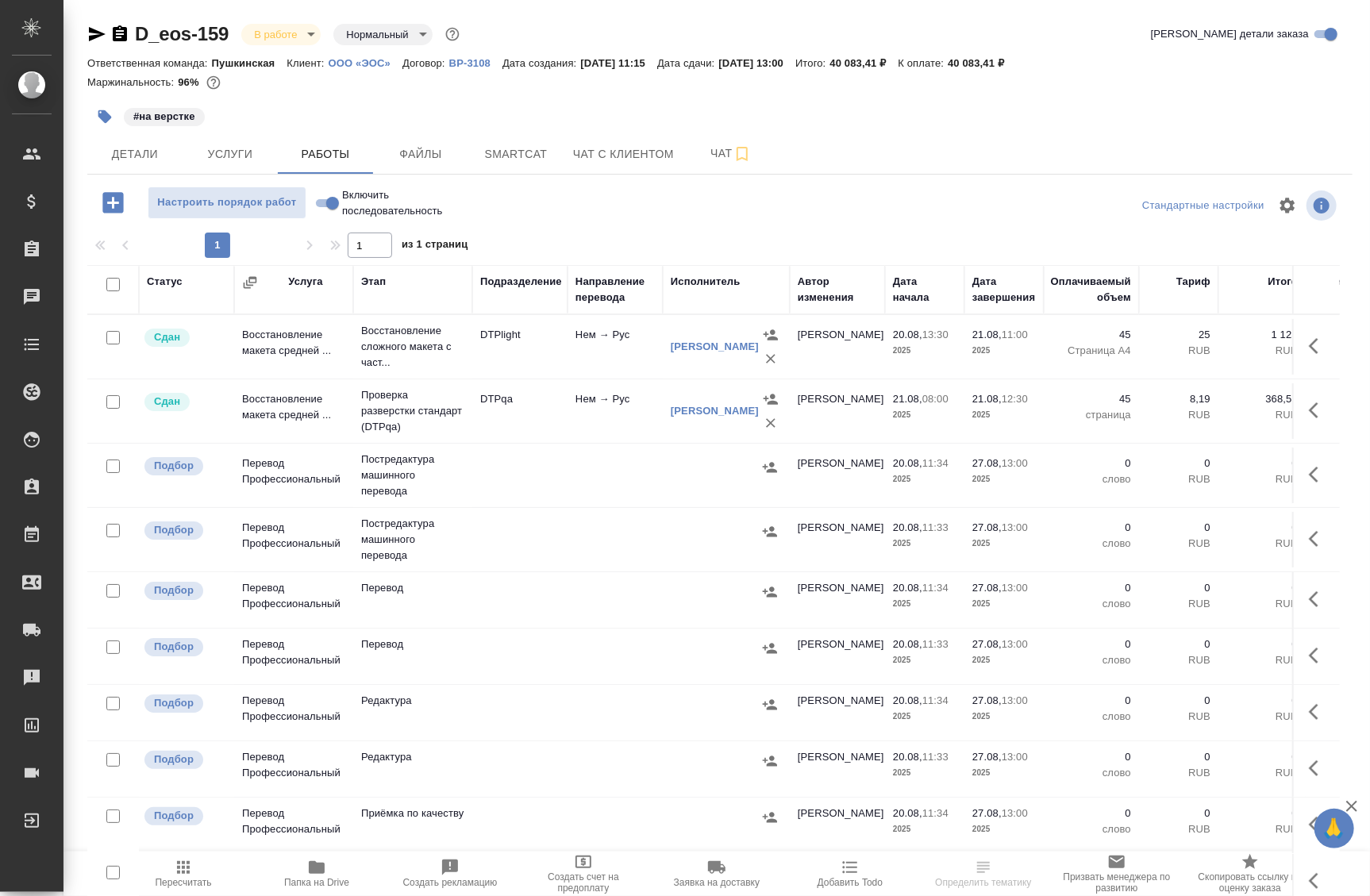
click at [79, 331] on div "D_eos-159 В работе inProgress Нормальный normal Кратко детали заказа Ответствен…" at bounding box center [720, 510] width 1283 height 1021
click at [474, 375] on td "DTPqa" at bounding box center [519, 347] width 95 height 56
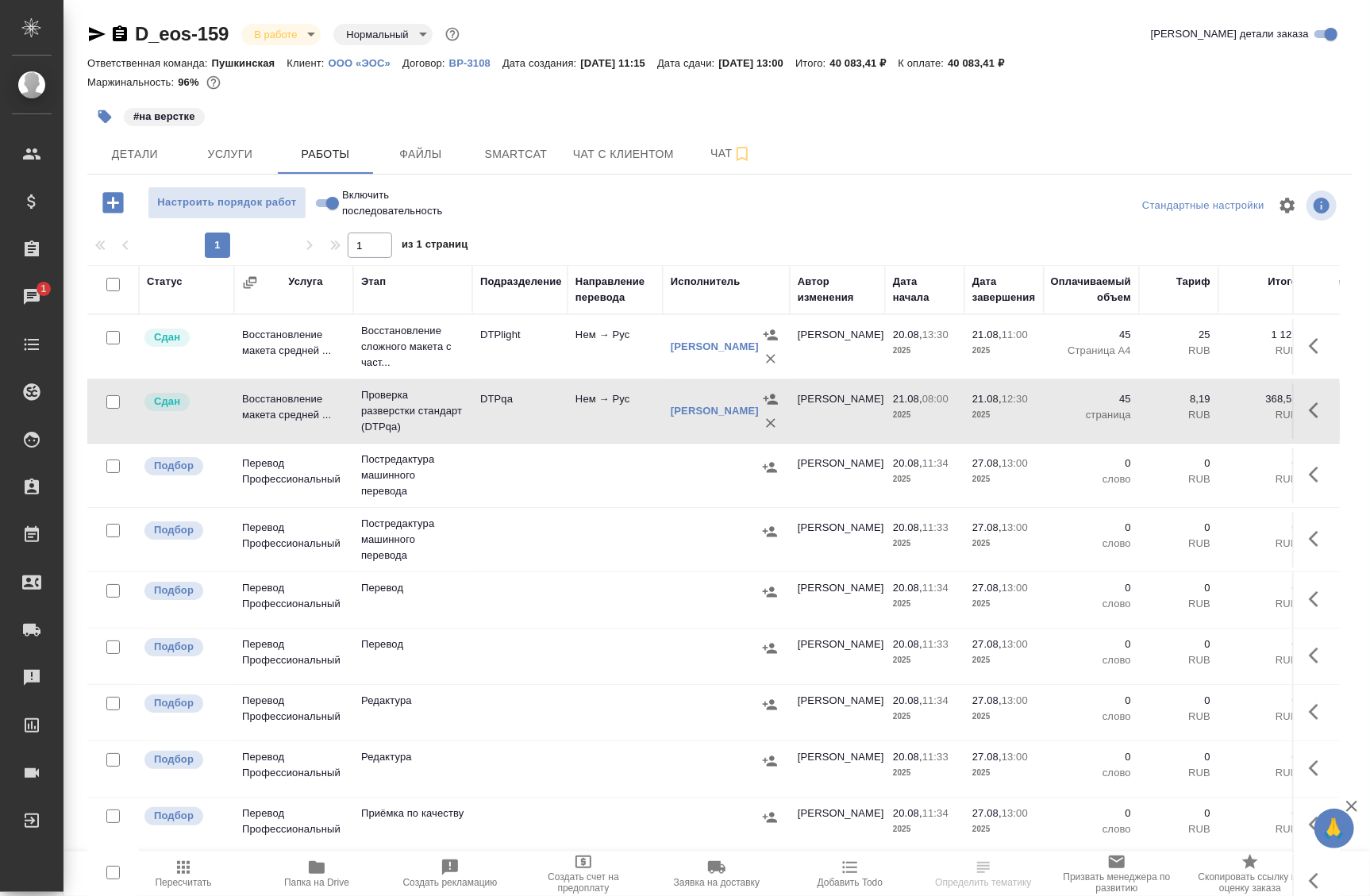
click at [507, 375] on td "DTPqa" at bounding box center [519, 347] width 95 height 56
click at [722, 157] on span "Чат" at bounding box center [731, 154] width 76 height 20
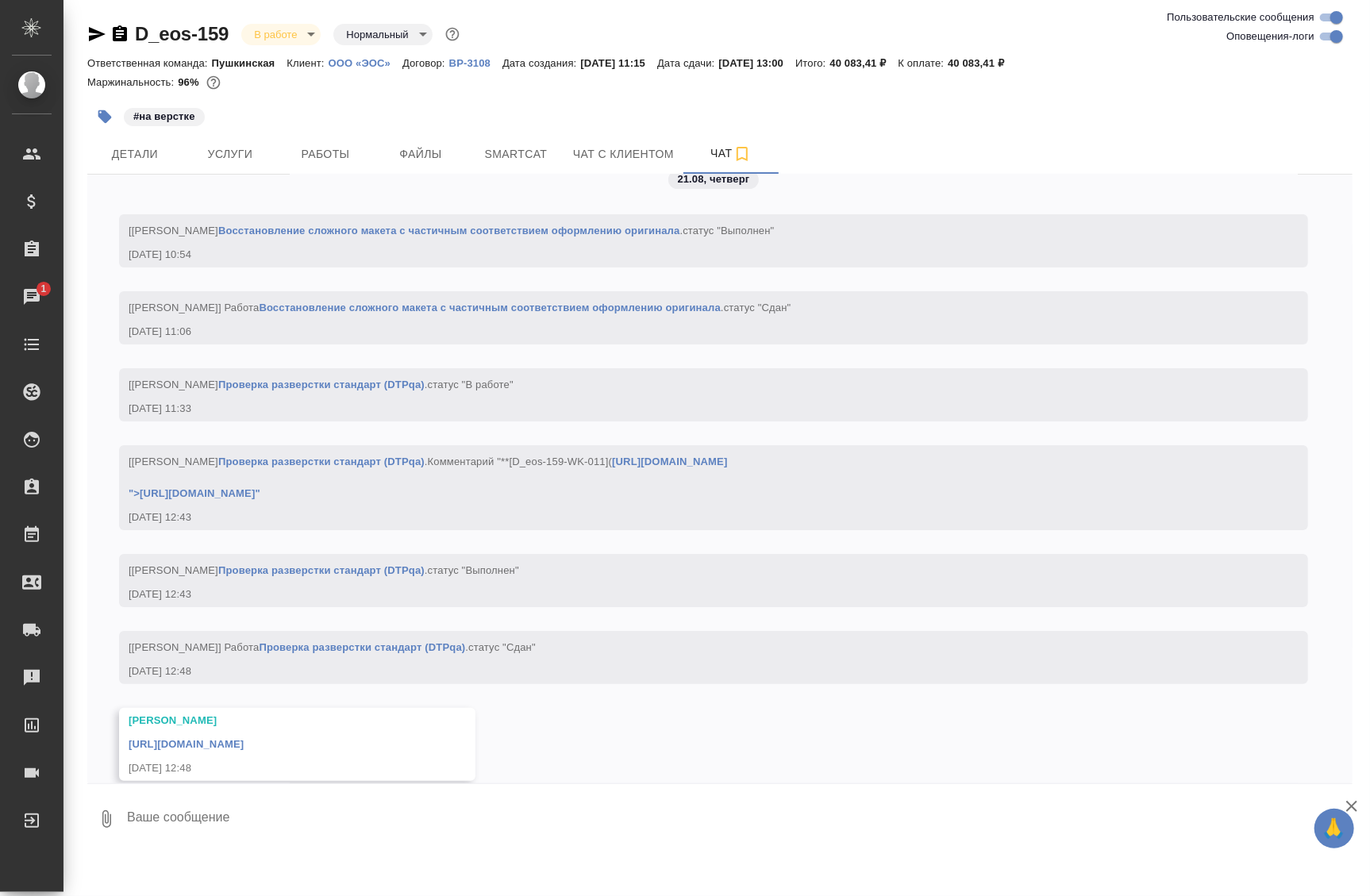
scroll to position [3848, 0]
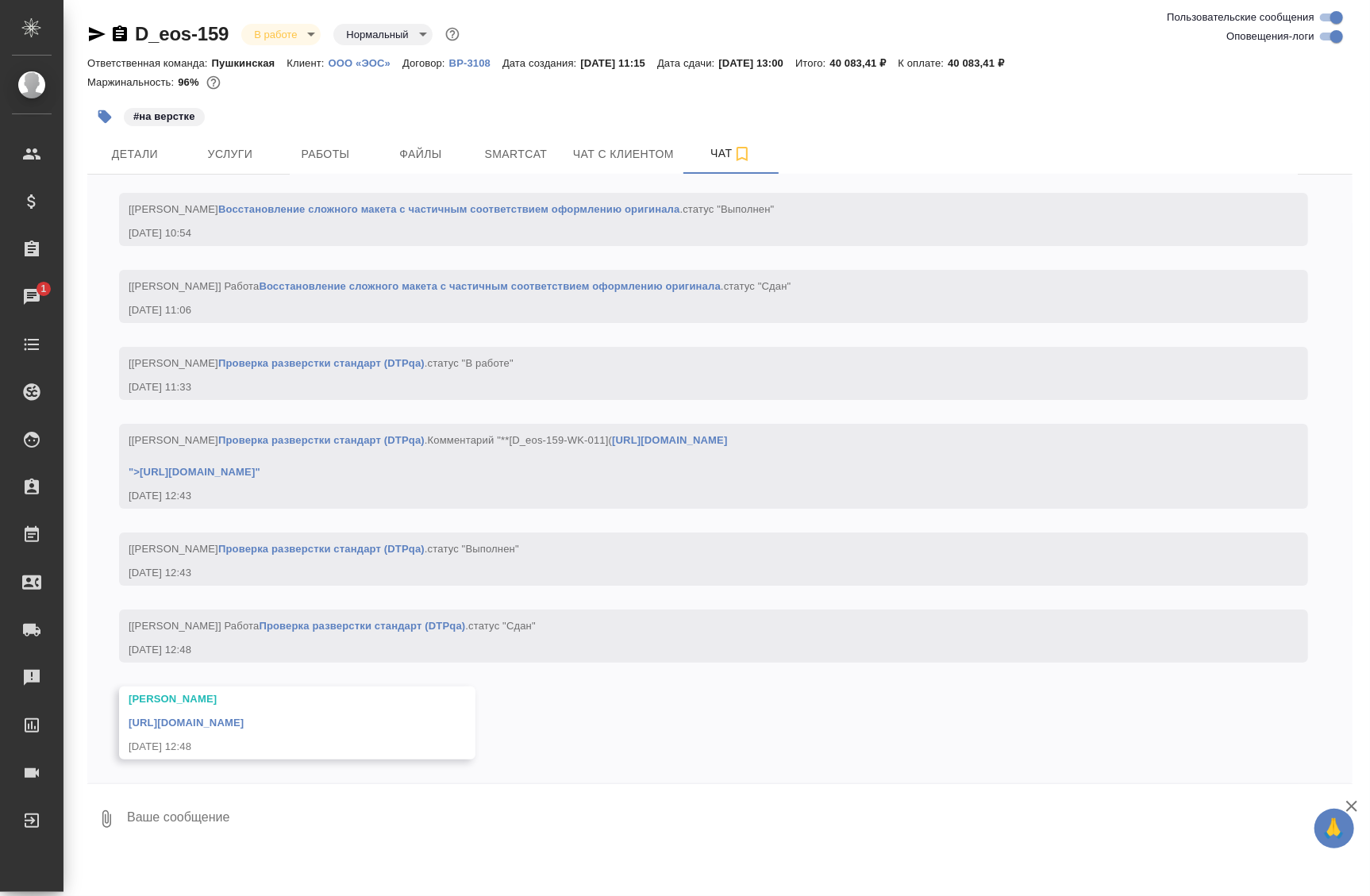
click at [247, 715] on div "https://drive.awatera.com/apps/files/files?dir=/Shares/%D0%9E%D0%9E%D0%9E%20%C2…" at bounding box center [274, 722] width 292 height 20
click at [244, 717] on link "https://drive.awatera.com/apps/files/files?dir=/Shares/%D0%9E%D0%9E%D0%9E%20%C2…" at bounding box center [185, 723] width 115 height 12
click at [496, 154] on span "Smartcat" at bounding box center [516, 154] width 76 height 20
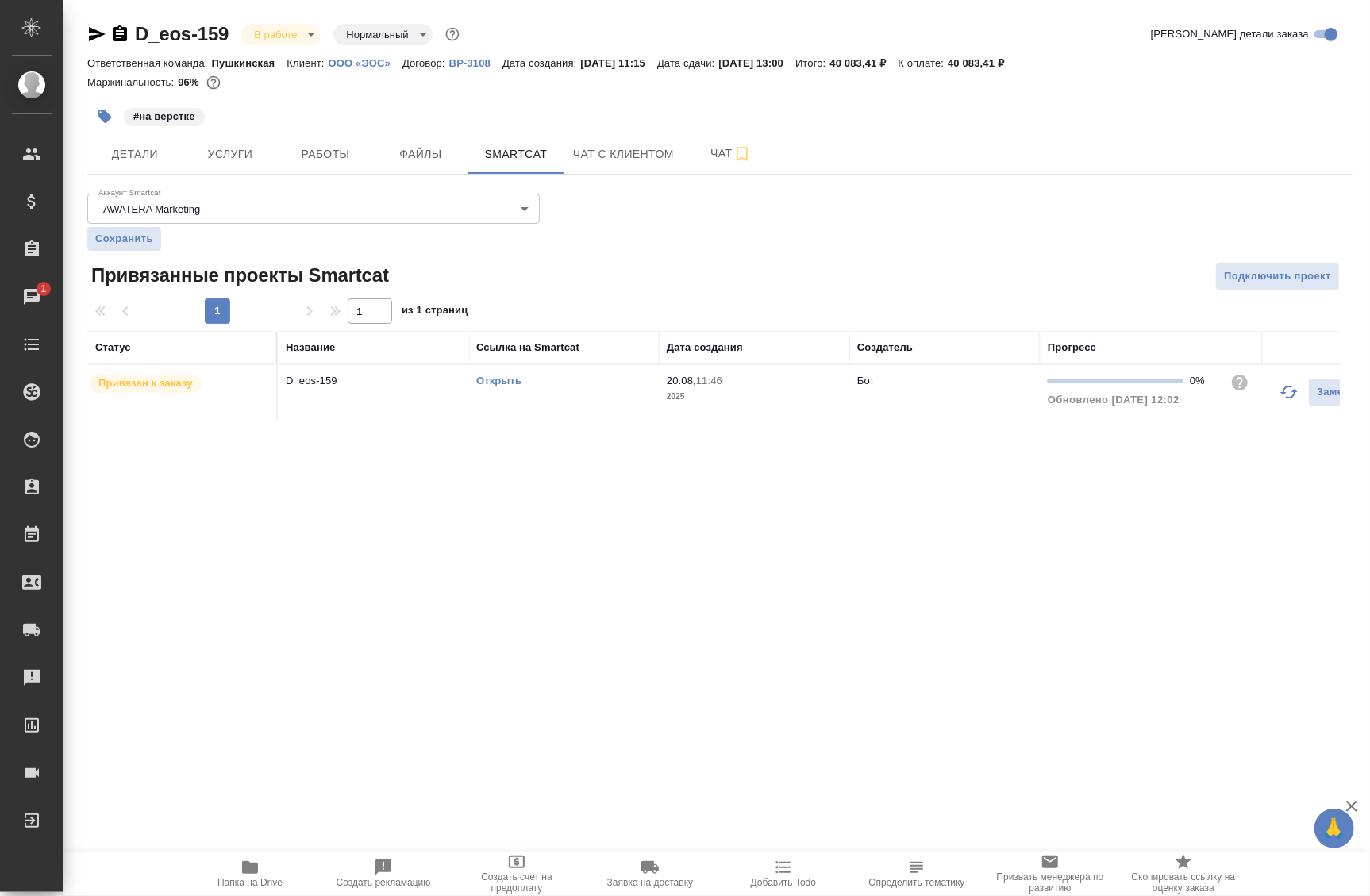
click at [505, 378] on link "Открыть" at bounding box center [499, 380] width 45 height 12
click at [251, 871] on icon "button" at bounding box center [250, 868] width 16 height 13
click at [294, 162] on span "Работы" at bounding box center [325, 154] width 76 height 20
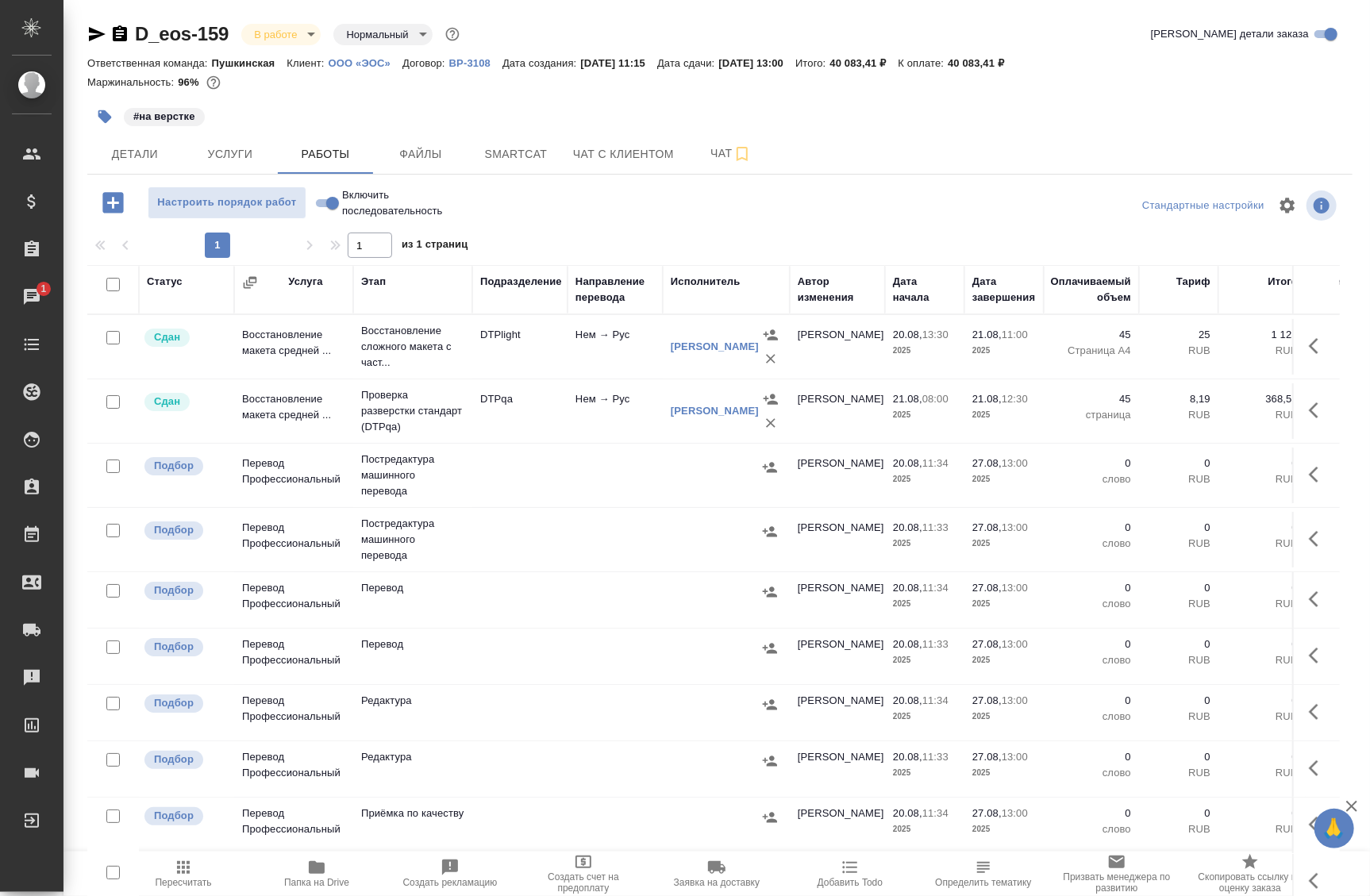
click at [666, 378] on td at bounding box center [726, 347] width 127 height 63
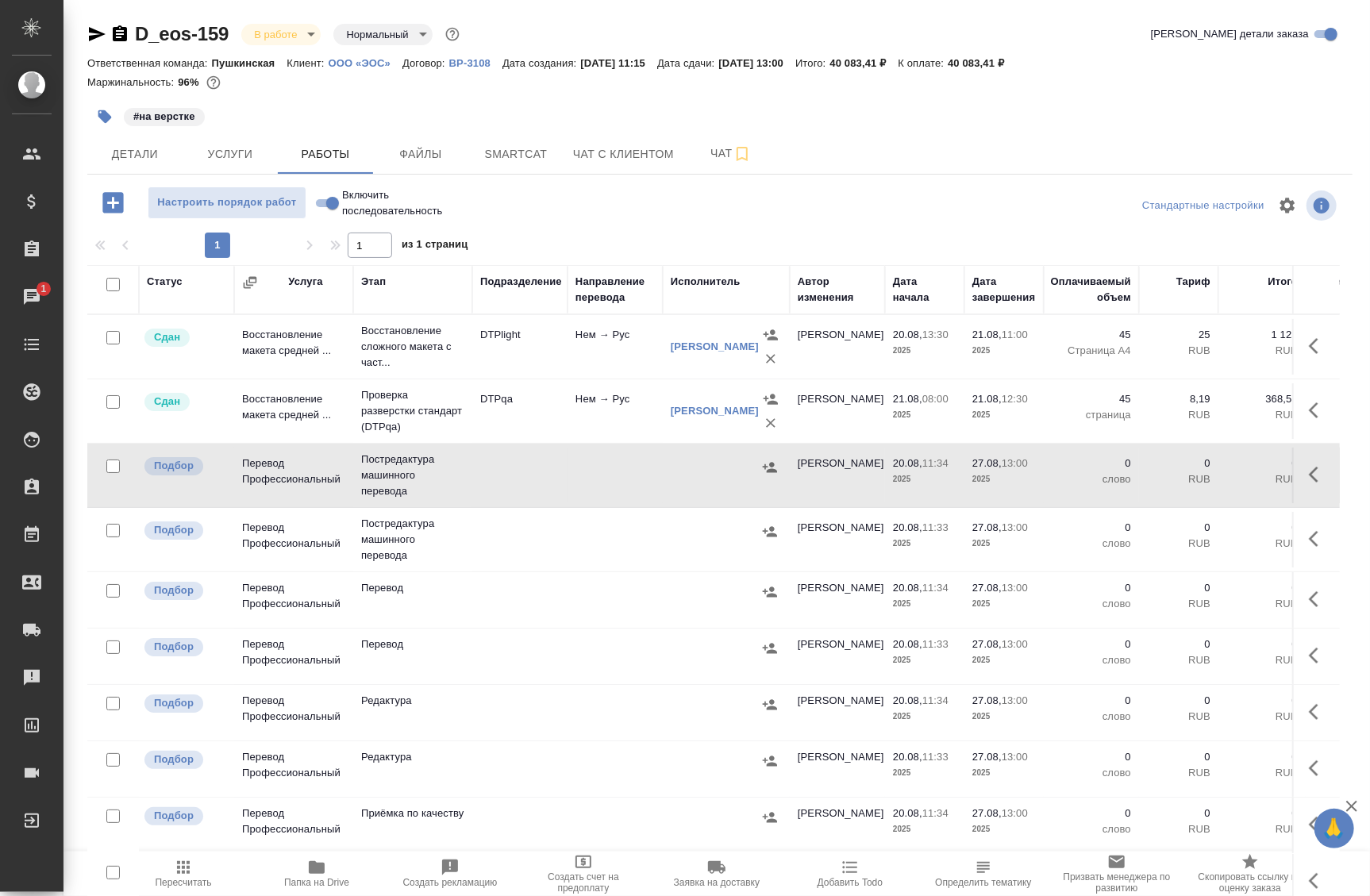
scroll to position [71, 0]
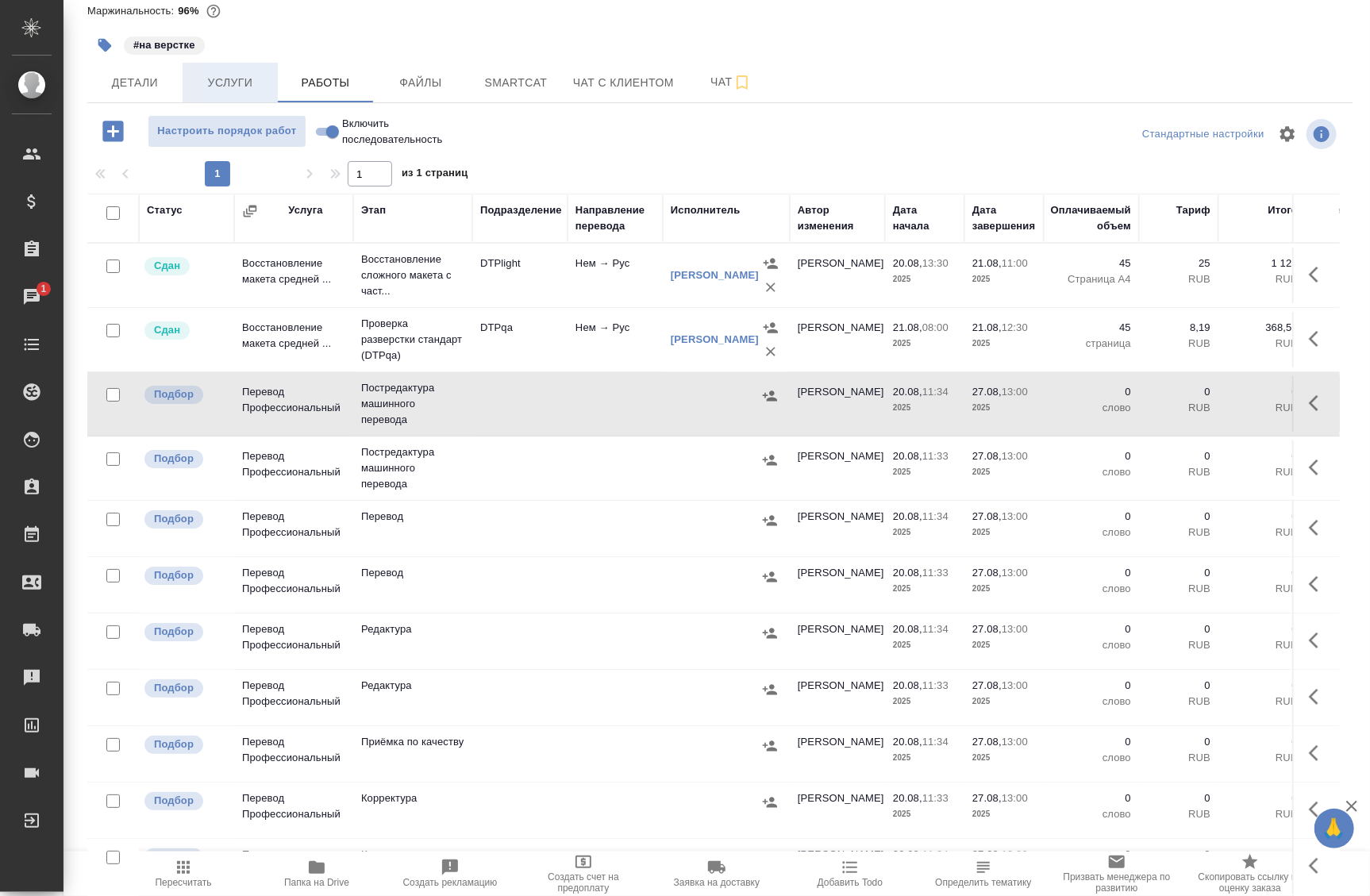
click at [253, 86] on span "Услуги" at bounding box center [230, 83] width 76 height 20
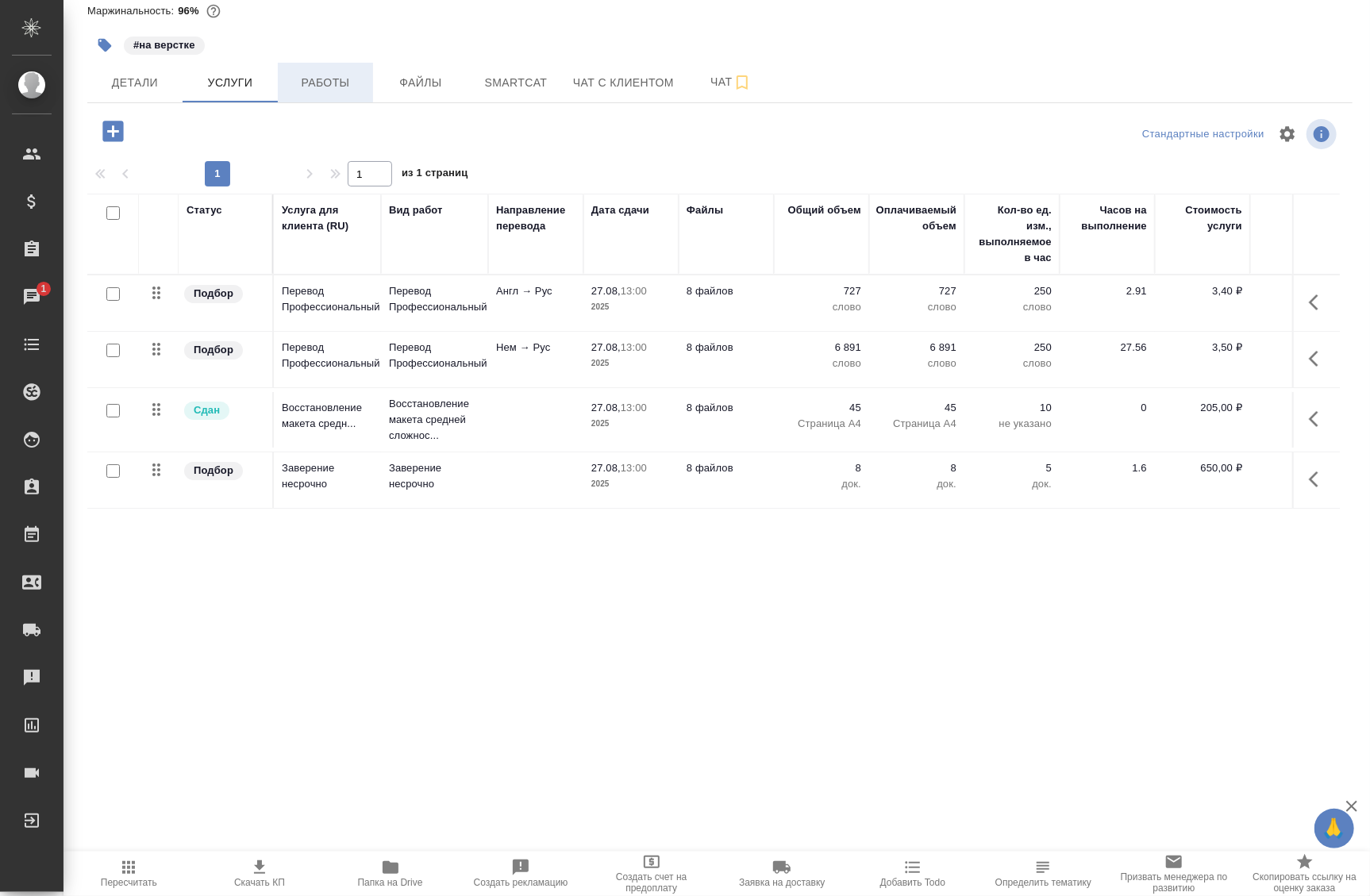
click at [308, 94] on button "Работы" at bounding box center [325, 82] width 95 height 40
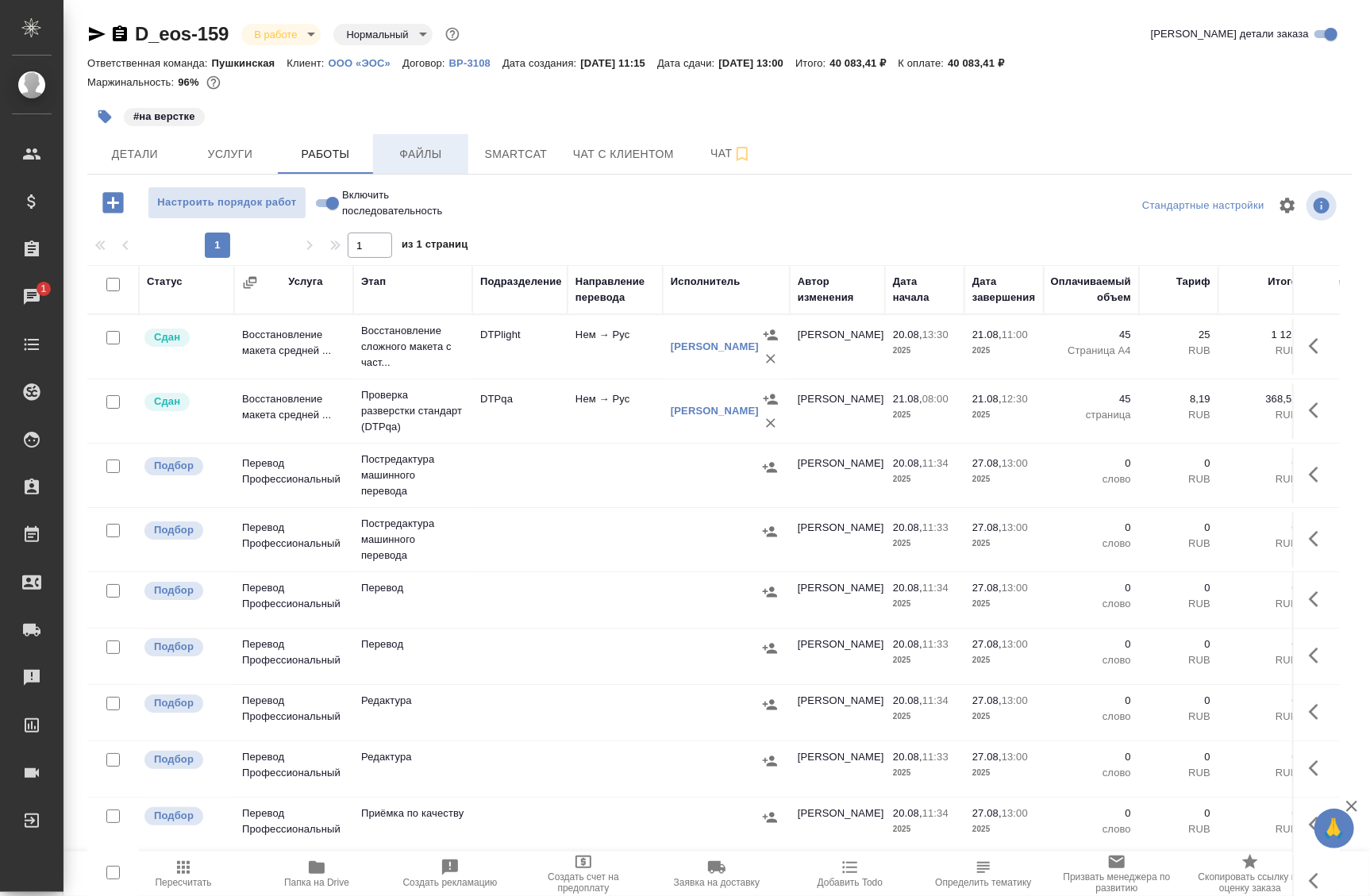
click at [426, 164] on button "Файлы" at bounding box center [420, 154] width 95 height 40
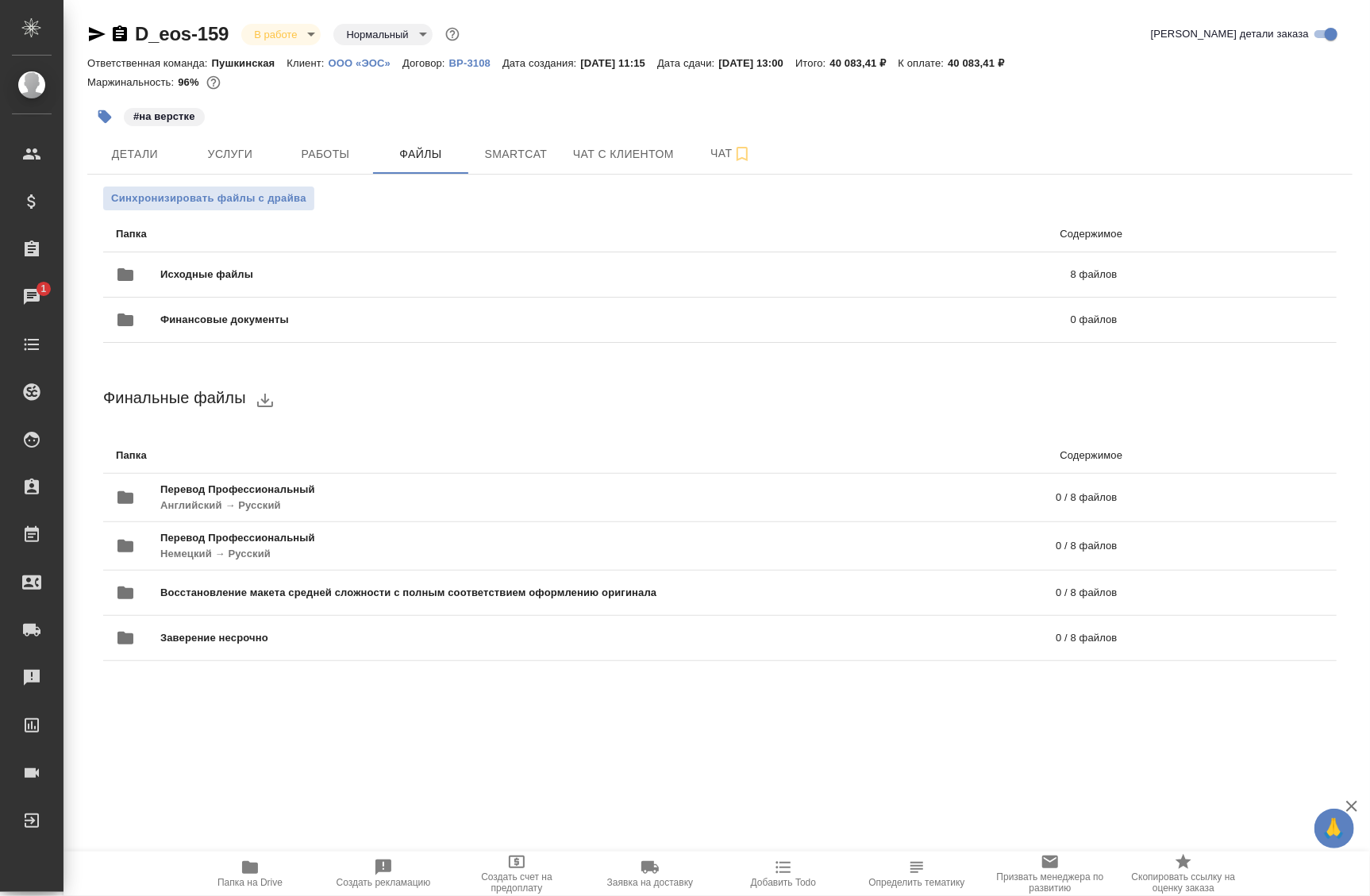
click at [324, 705] on div "Синхронизировать файлы с драйва Папка Содержимое Исходные файлы 8 файлов Финанс…" at bounding box center [720, 443] width 1265 height 537
click at [358, 146] on span "Работы" at bounding box center [325, 154] width 76 height 20
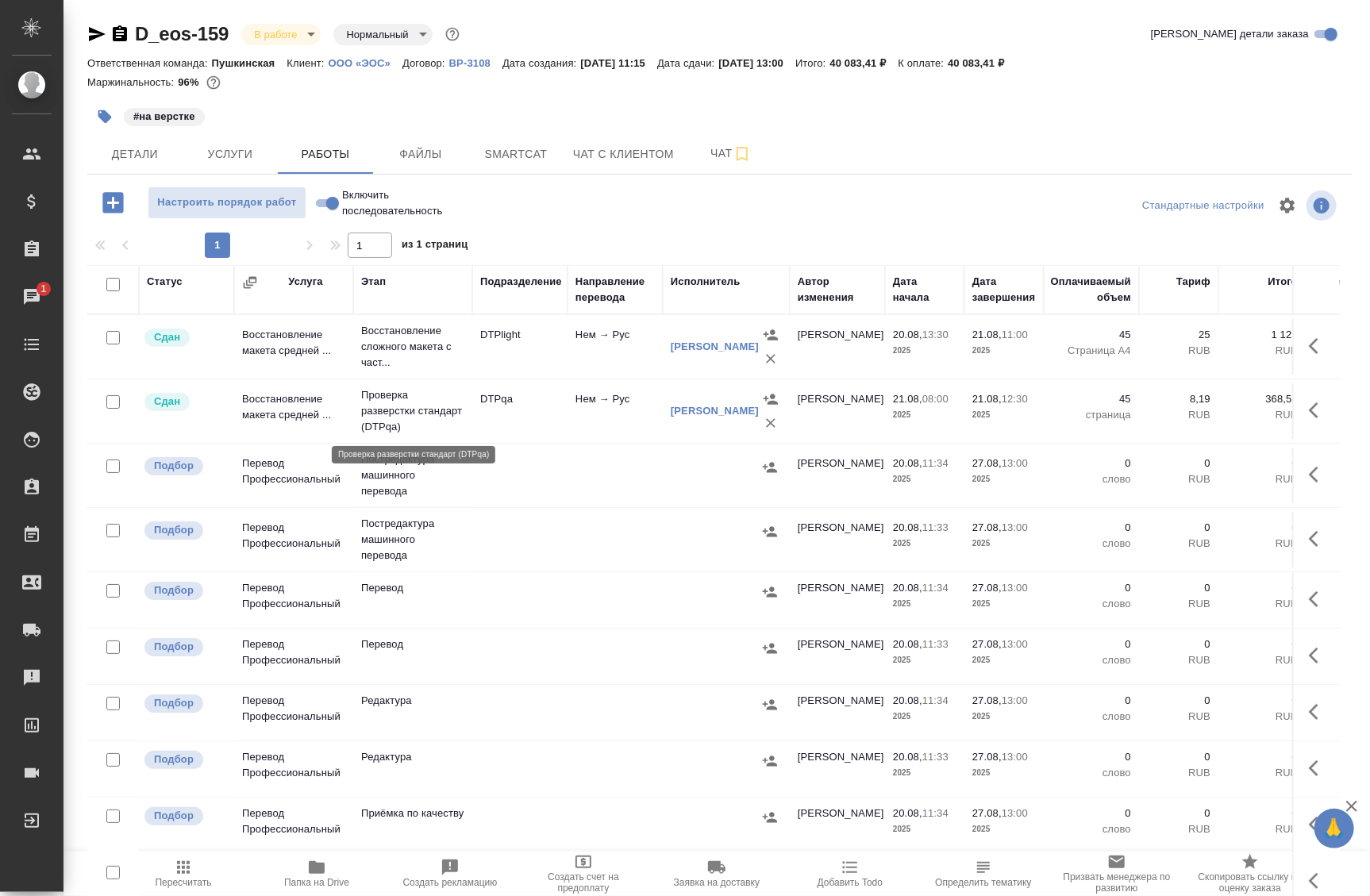
click at [445, 415] on p "Проверка разверстки стандарт (DTPqa)" at bounding box center [413, 411] width 103 height 48
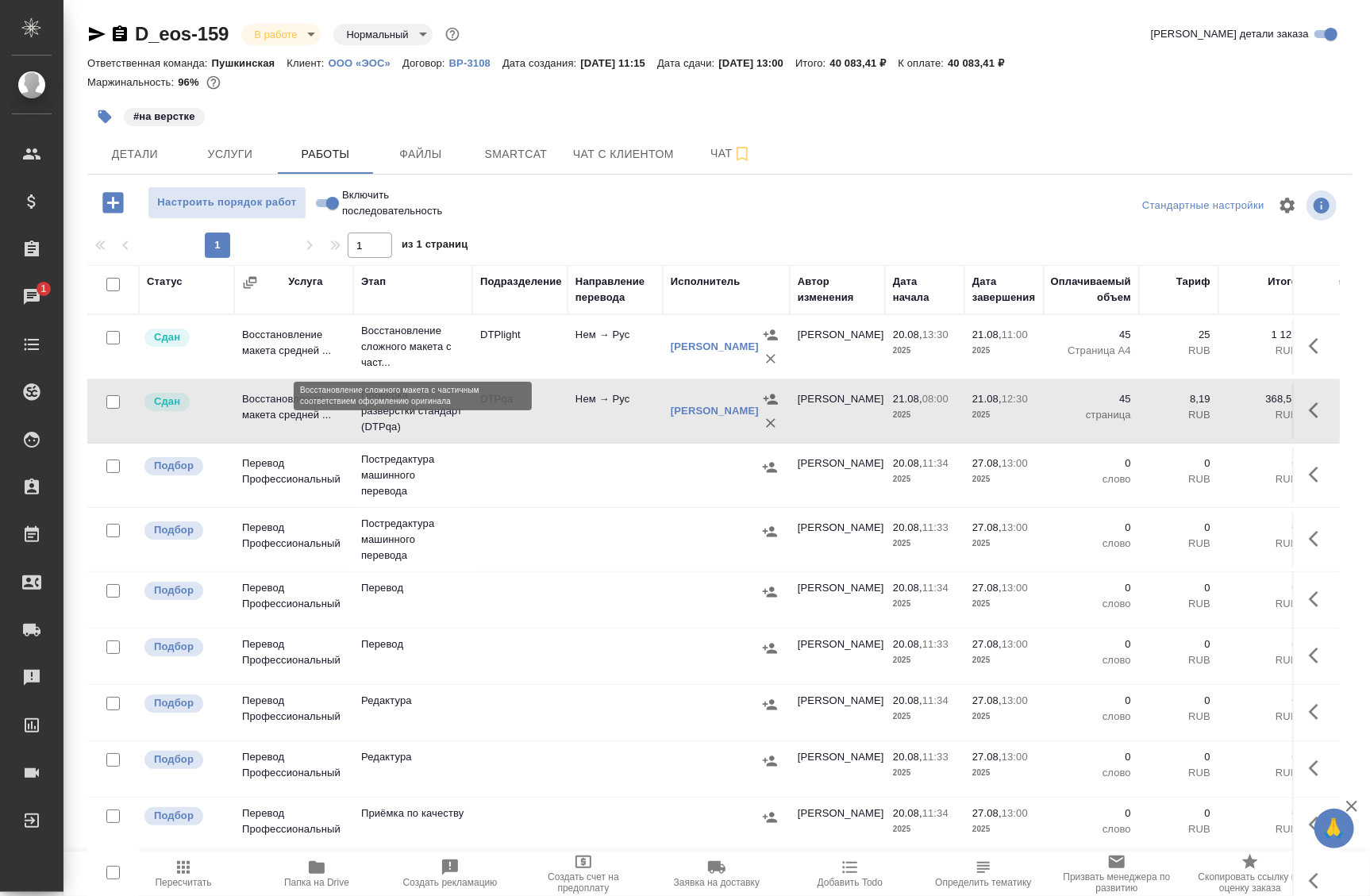
click at [458, 345] on p "Восстановление сложного макета с част..." at bounding box center [413, 347] width 103 height 48
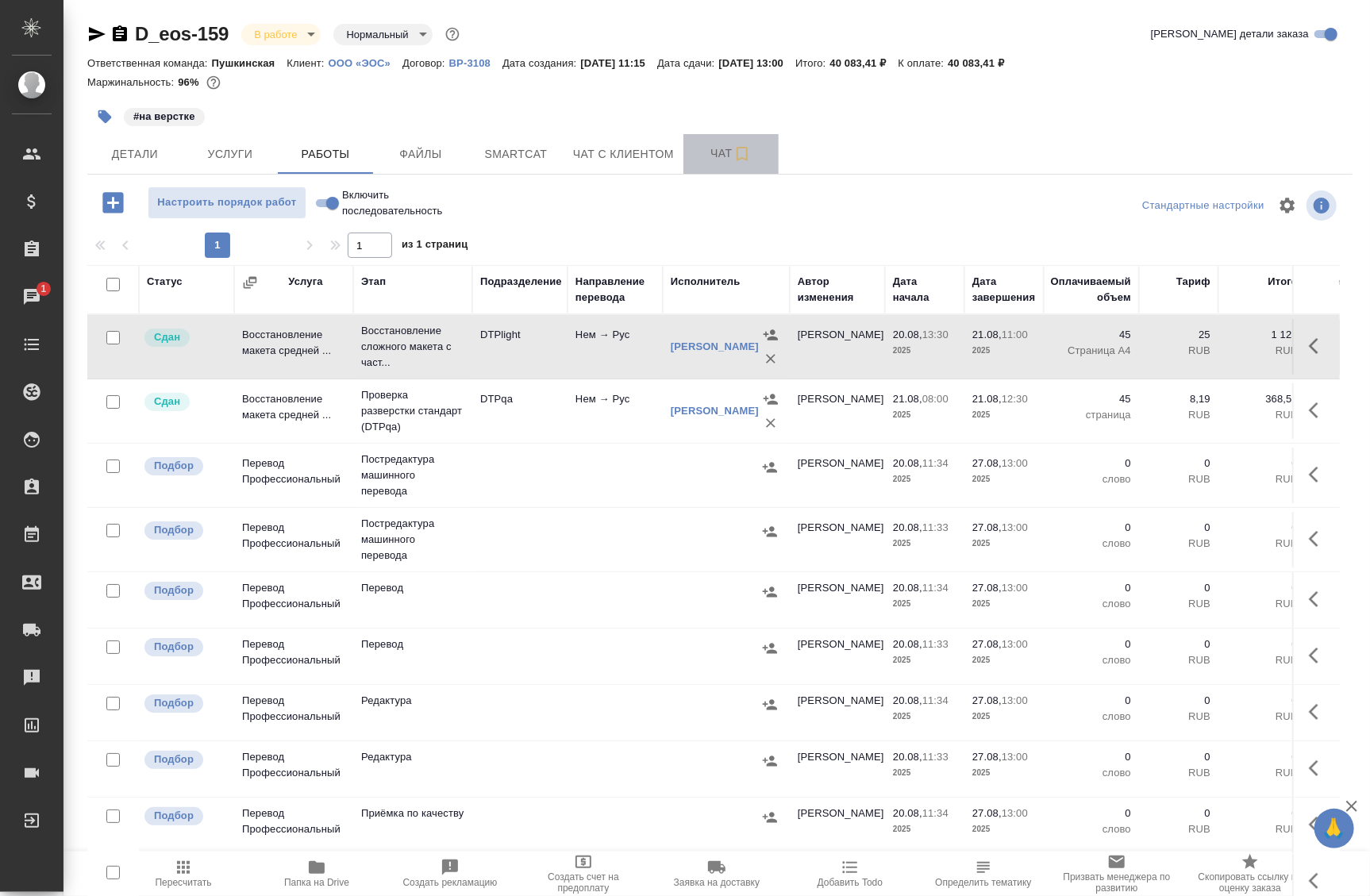
click at [727, 154] on span "Чат" at bounding box center [731, 154] width 76 height 20
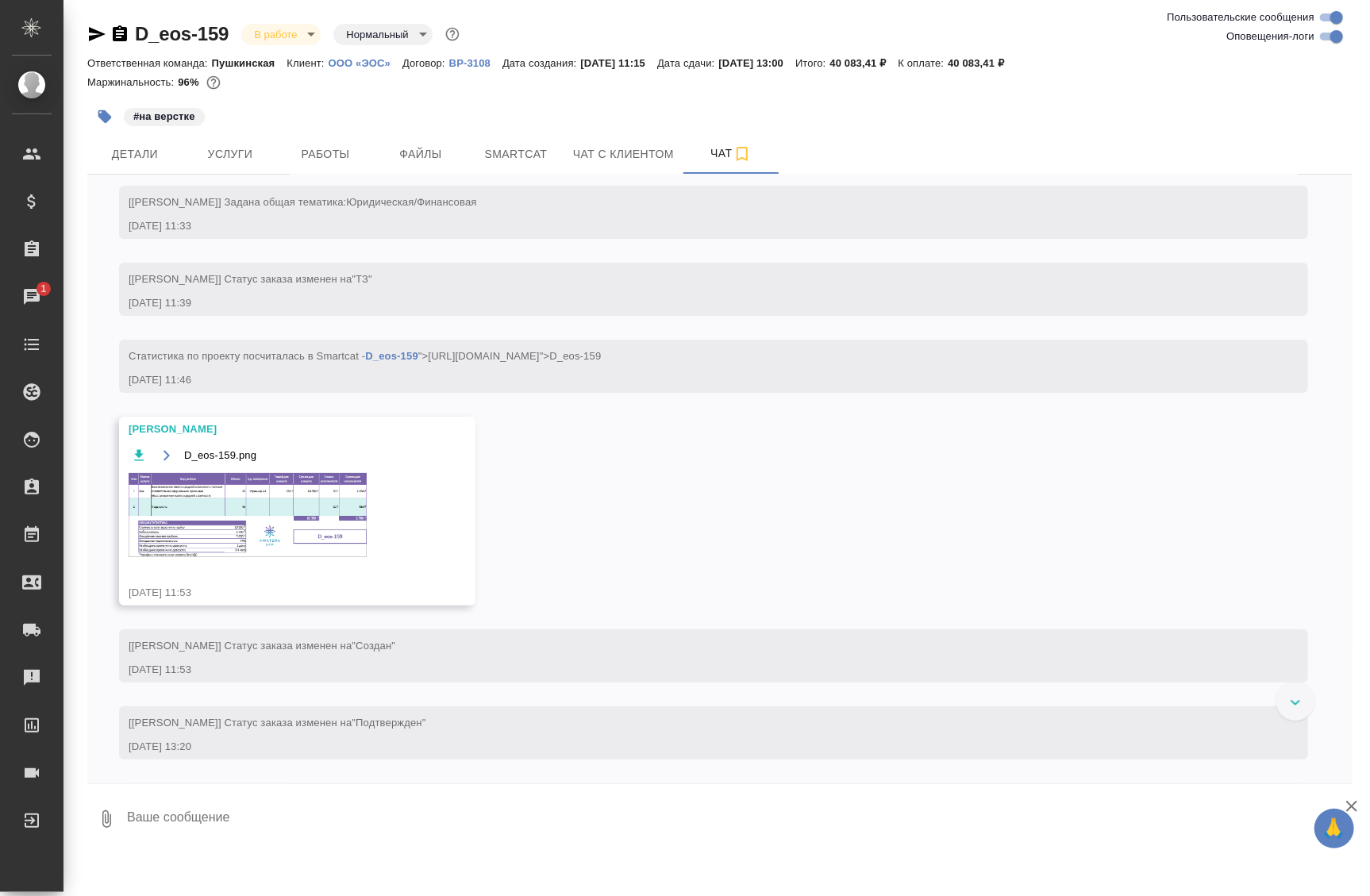
scroll to position [144, 0]
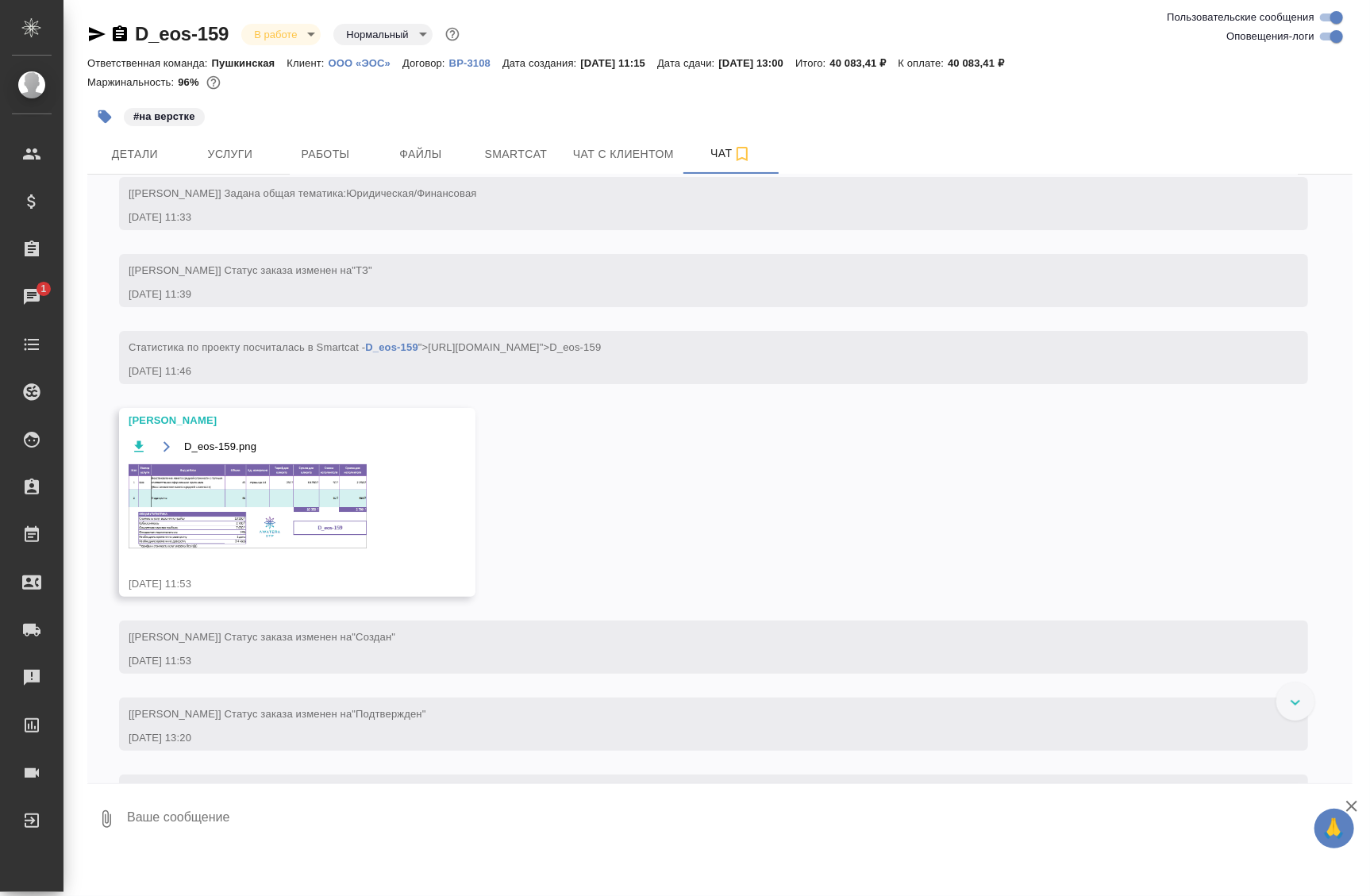
click at [259, 538] on img at bounding box center [247, 506] width 238 height 84
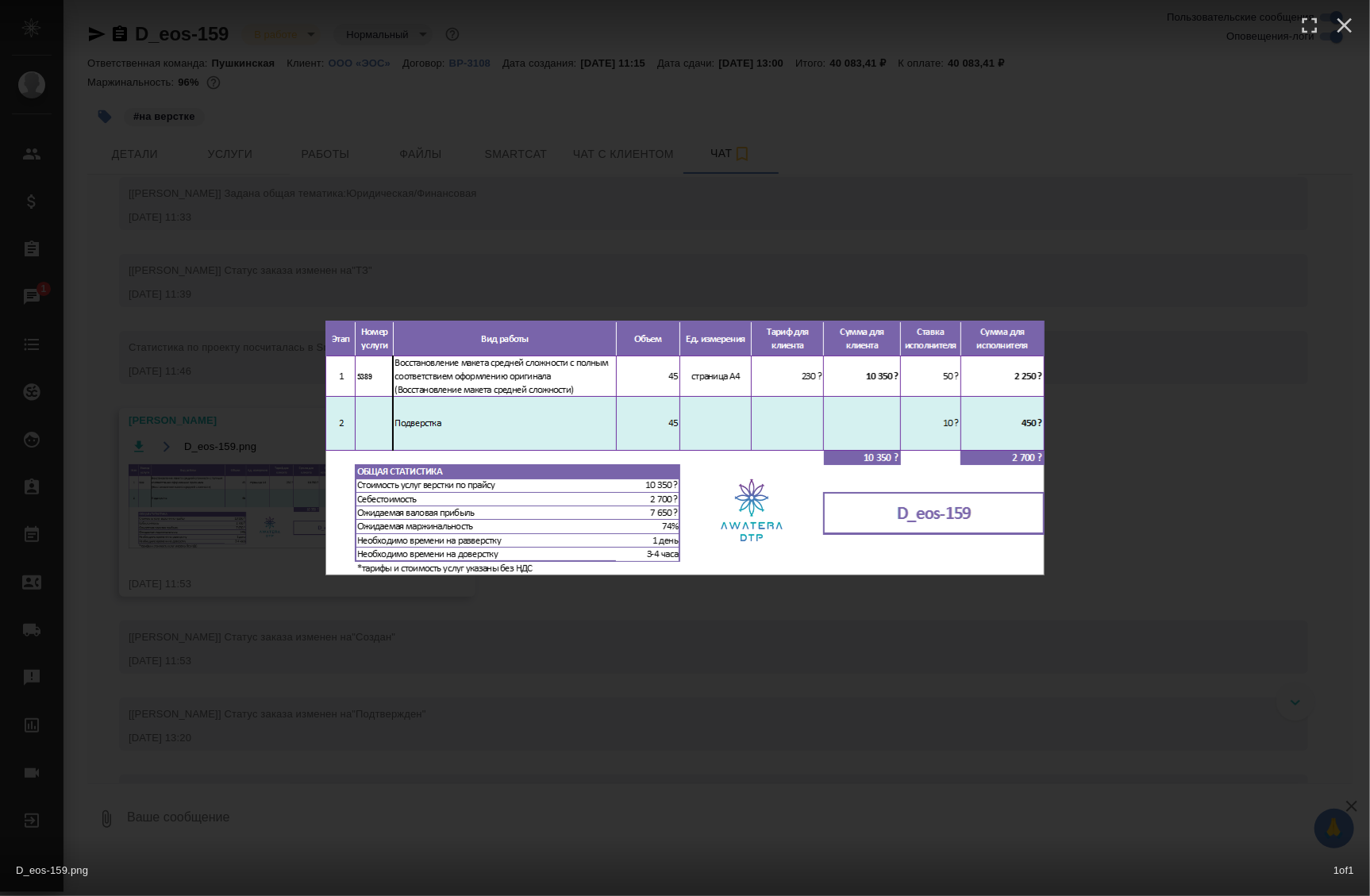
click at [191, 472] on div "D_eos-159.png 1 of 1" at bounding box center [685, 448] width 1370 height 896
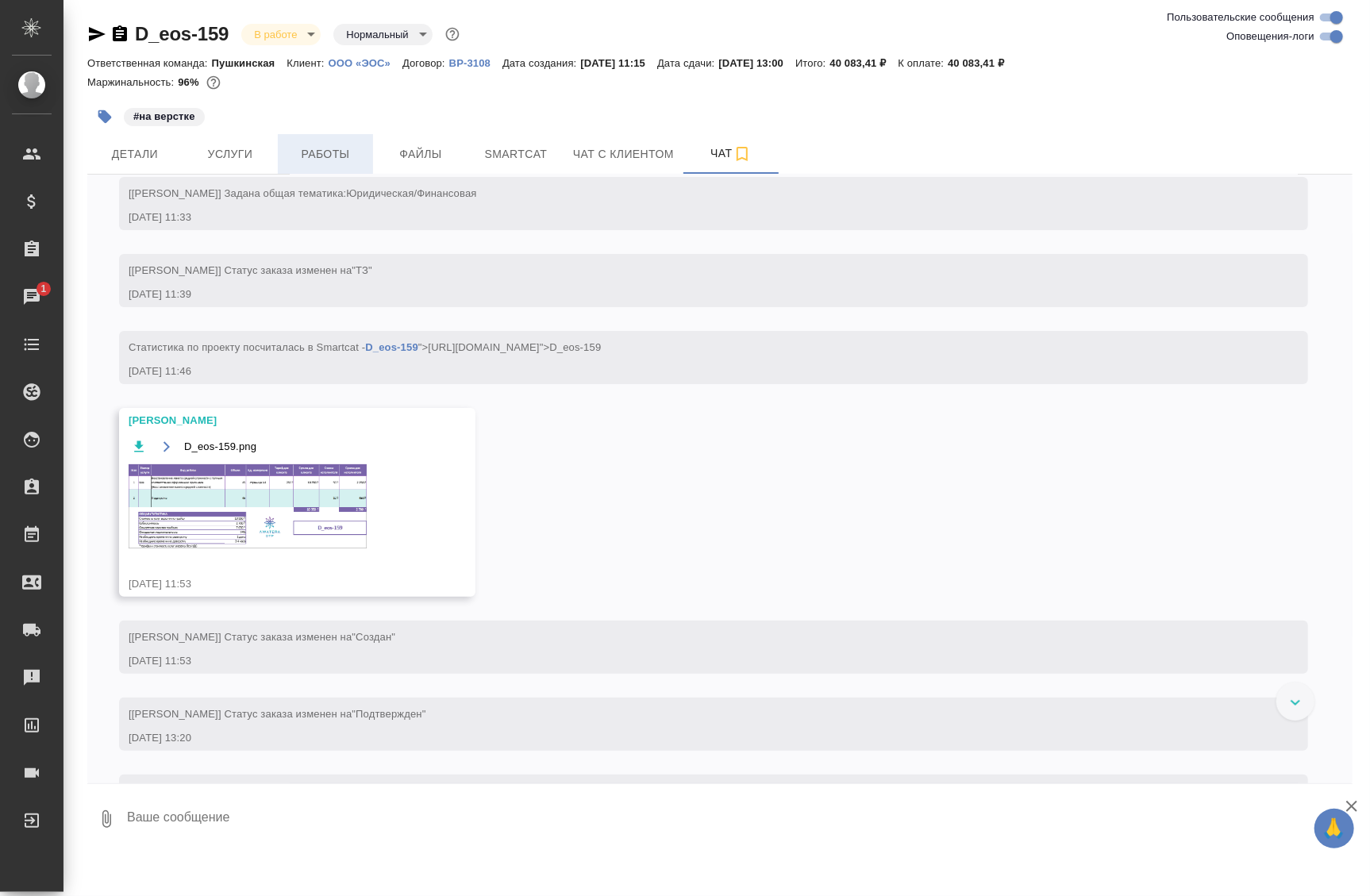
click at [357, 149] on span "Работы" at bounding box center [325, 154] width 76 height 20
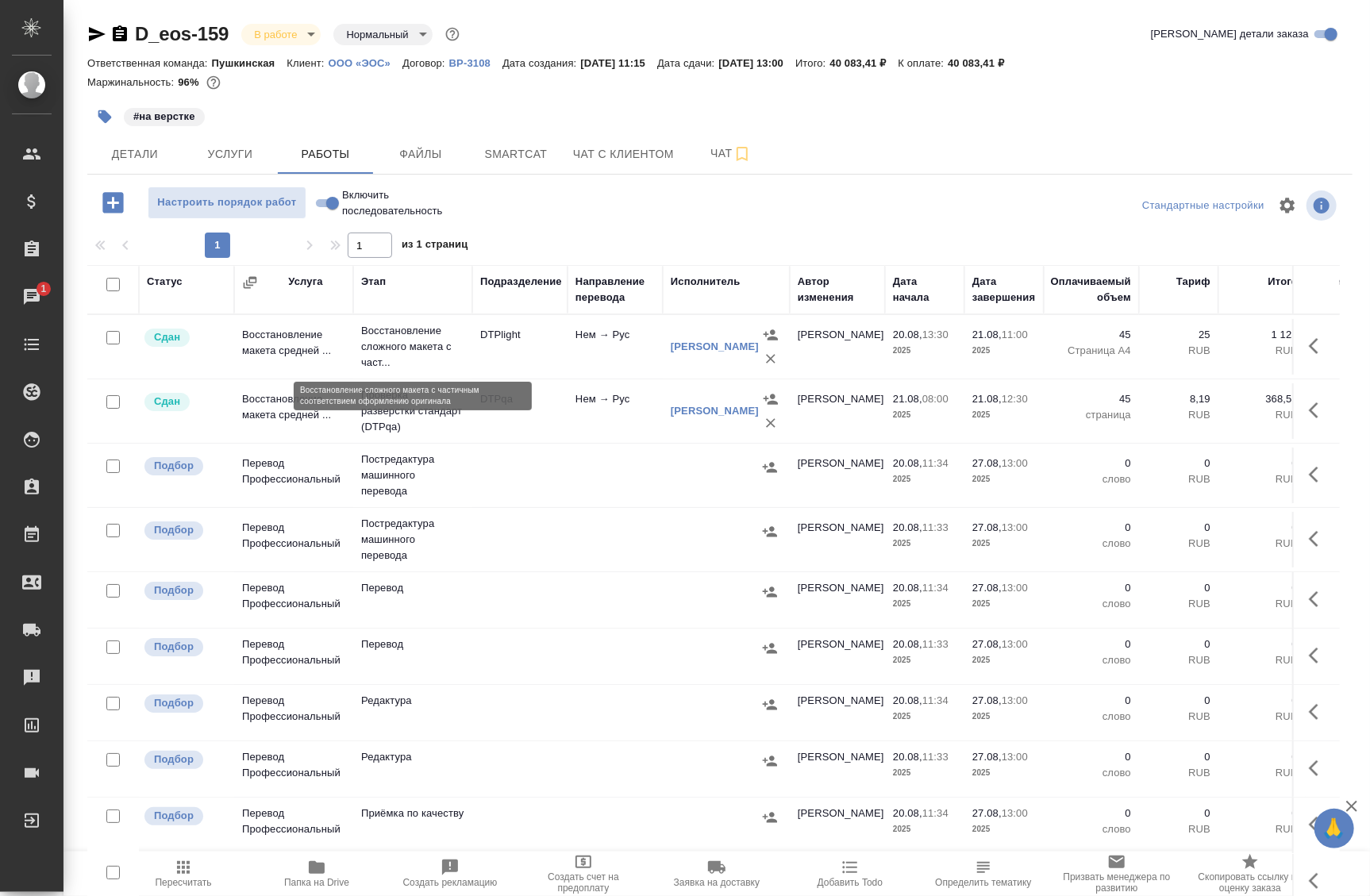
click at [452, 363] on p "Восстановление сложного макета с част..." at bounding box center [413, 347] width 103 height 48
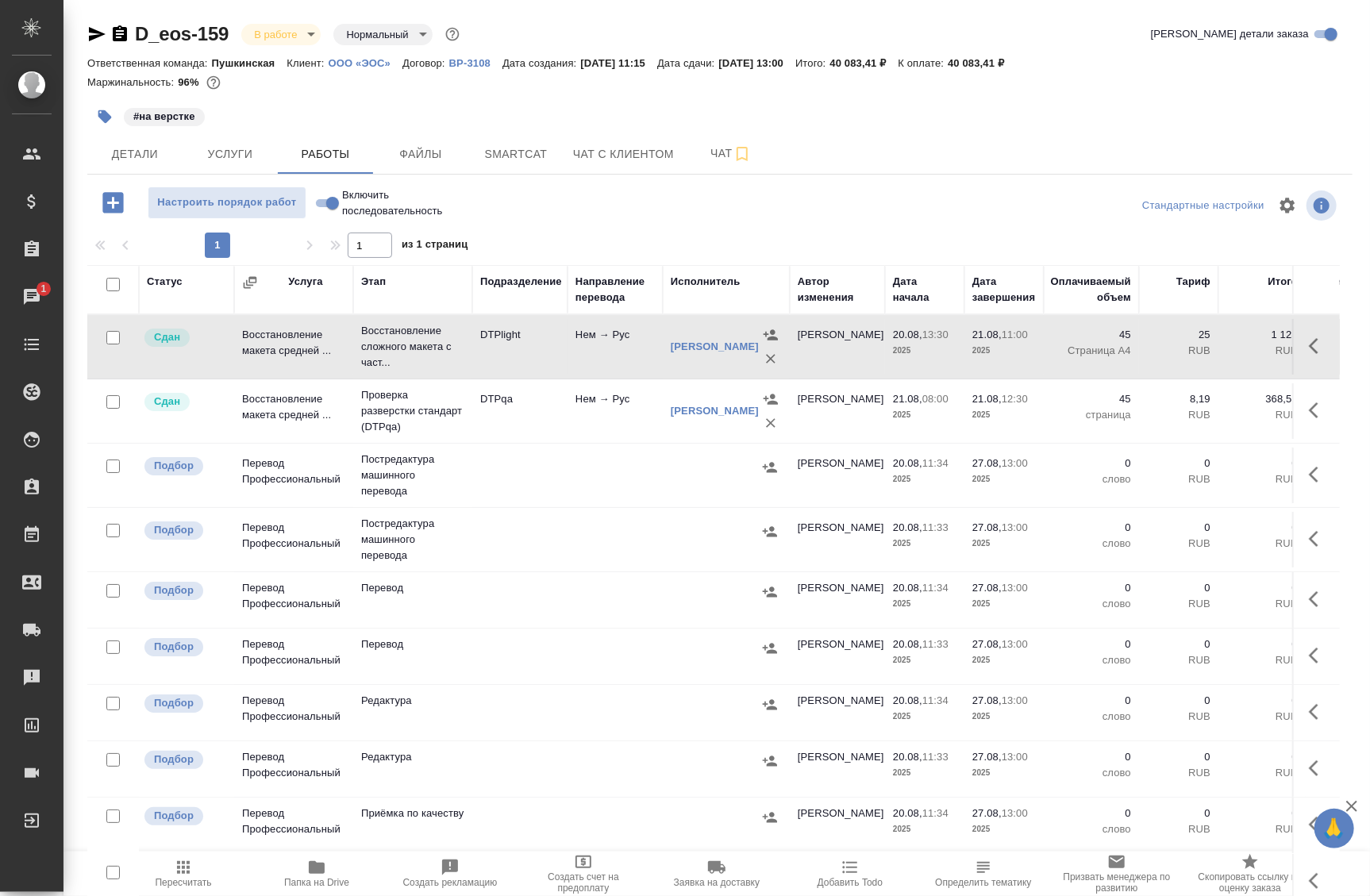
click at [331, 882] on span "Папка на Drive" at bounding box center [317, 882] width 65 height 11
click at [497, 160] on span "Smartcat" at bounding box center [516, 154] width 76 height 20
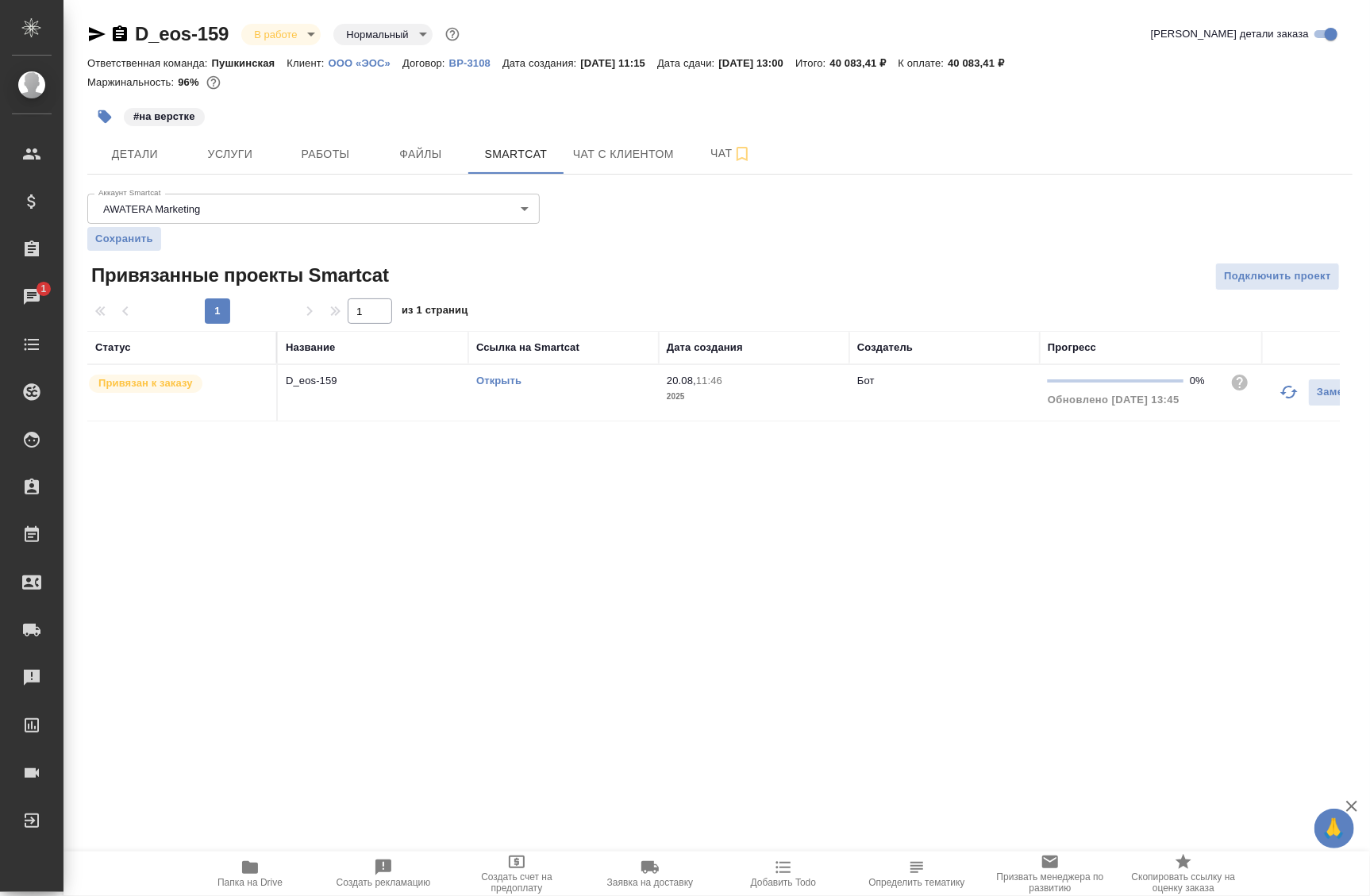
click at [348, 390] on td "D_eos-159" at bounding box center [373, 393] width 191 height 56
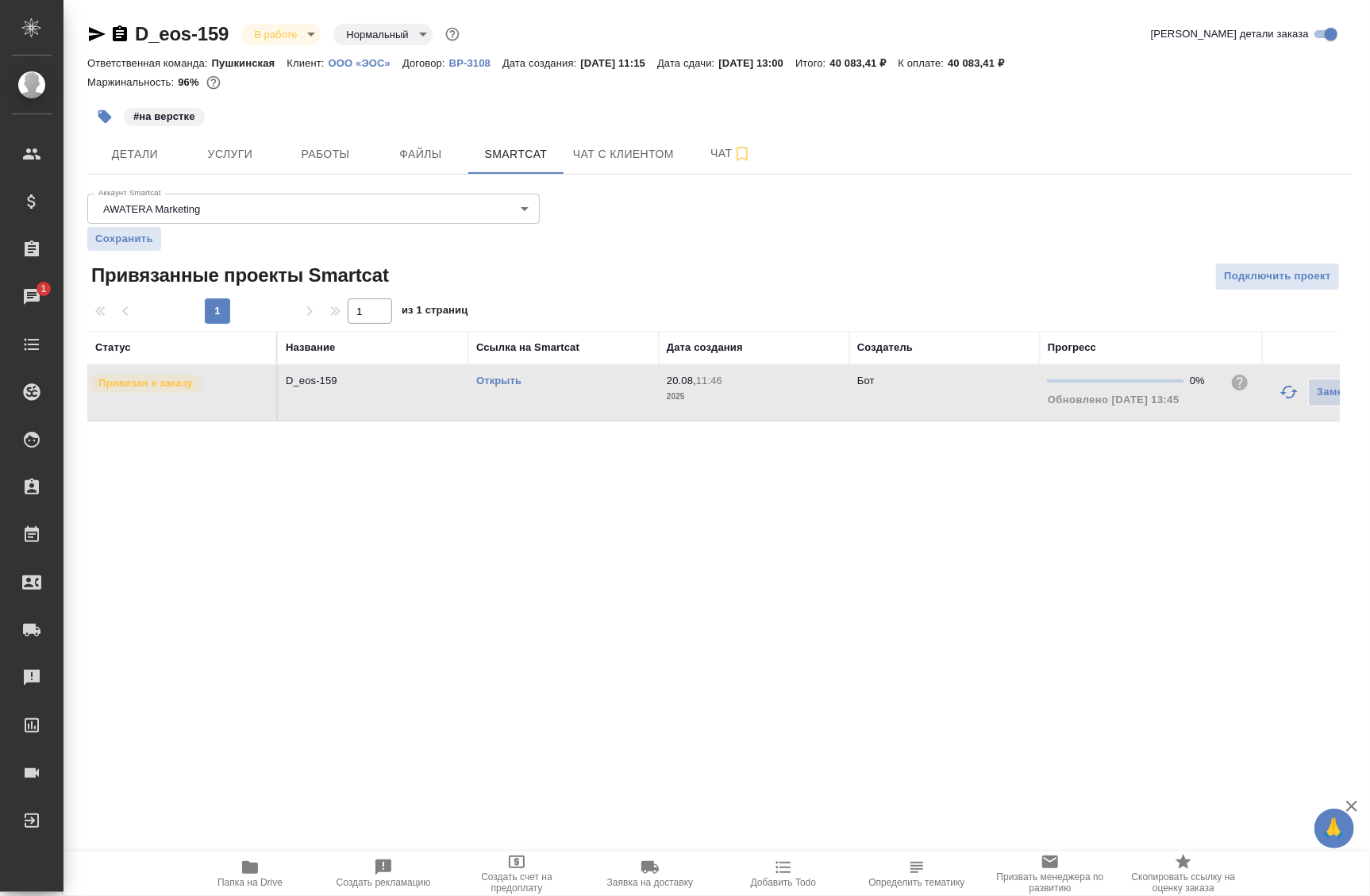
click at [348, 390] on td "D_eos-159" at bounding box center [373, 393] width 191 height 56
click at [234, 154] on span "Услуги" at bounding box center [230, 154] width 76 height 20
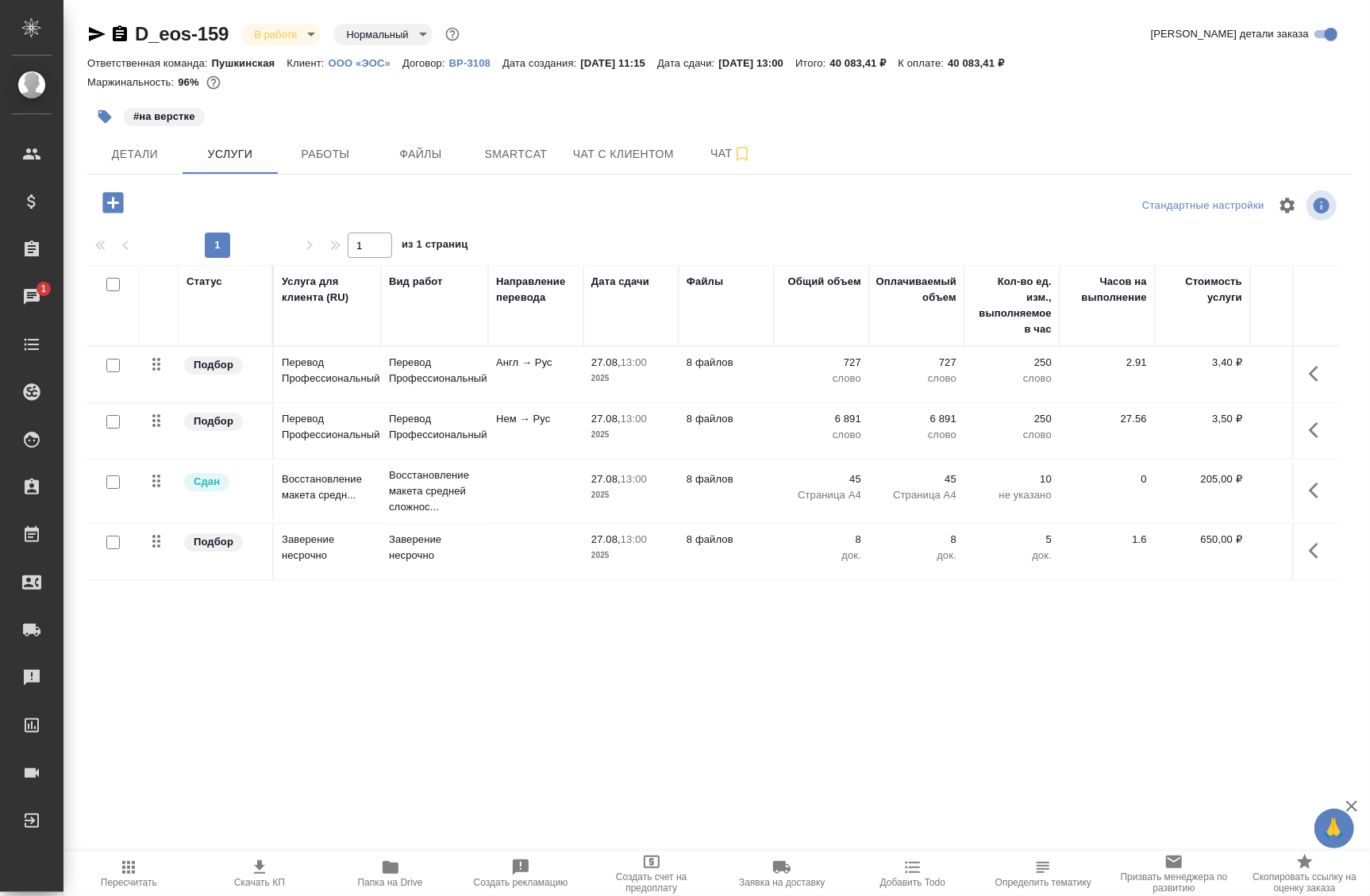
click at [489, 403] on td "Нем → Рус" at bounding box center [536, 375] width 95 height 56
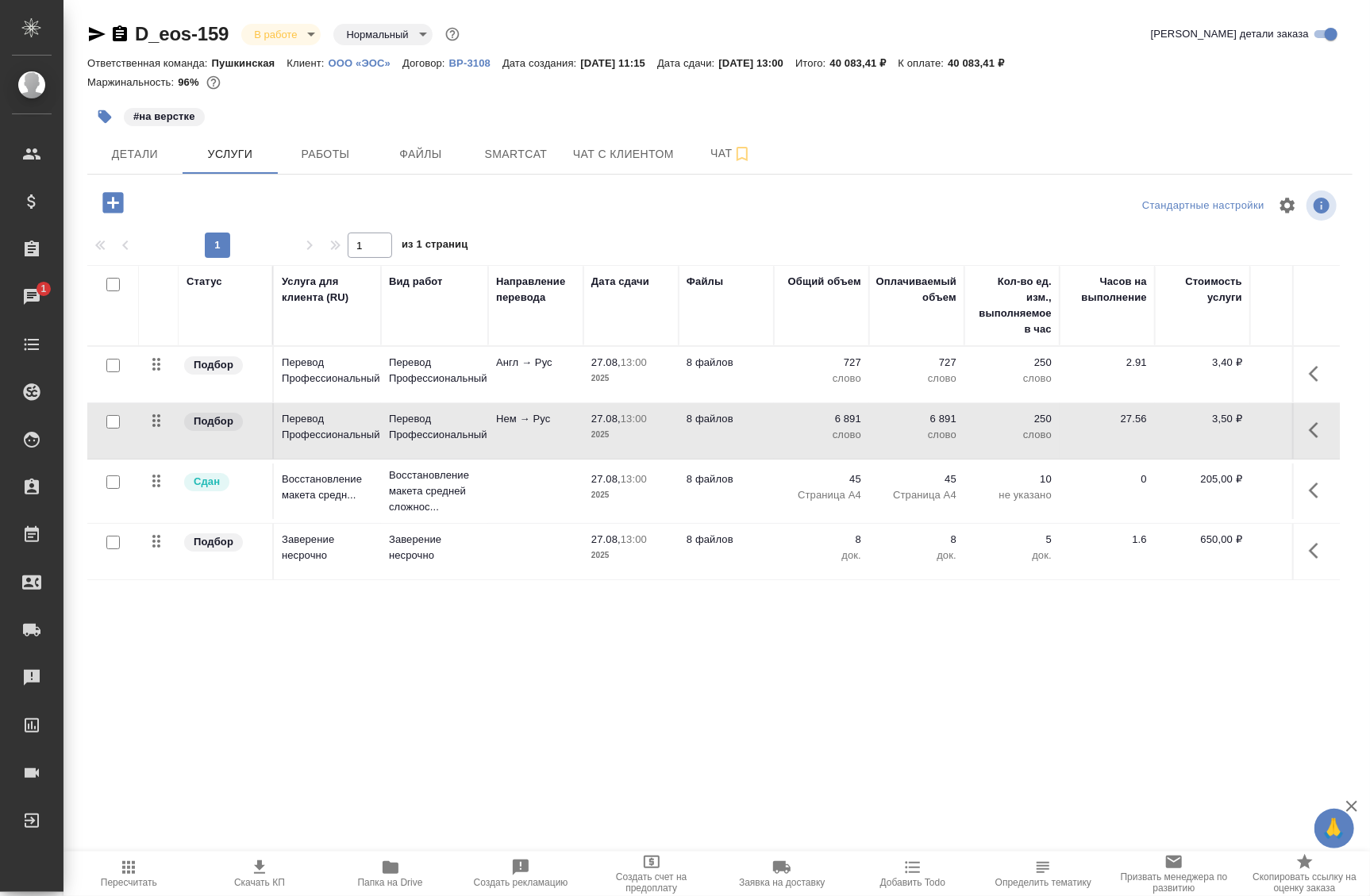
click at [1309, 430] on icon "button" at bounding box center [1319, 430] width 19 height 19
click at [1155, 428] on icon "button" at bounding box center [1163, 430] width 17 height 17
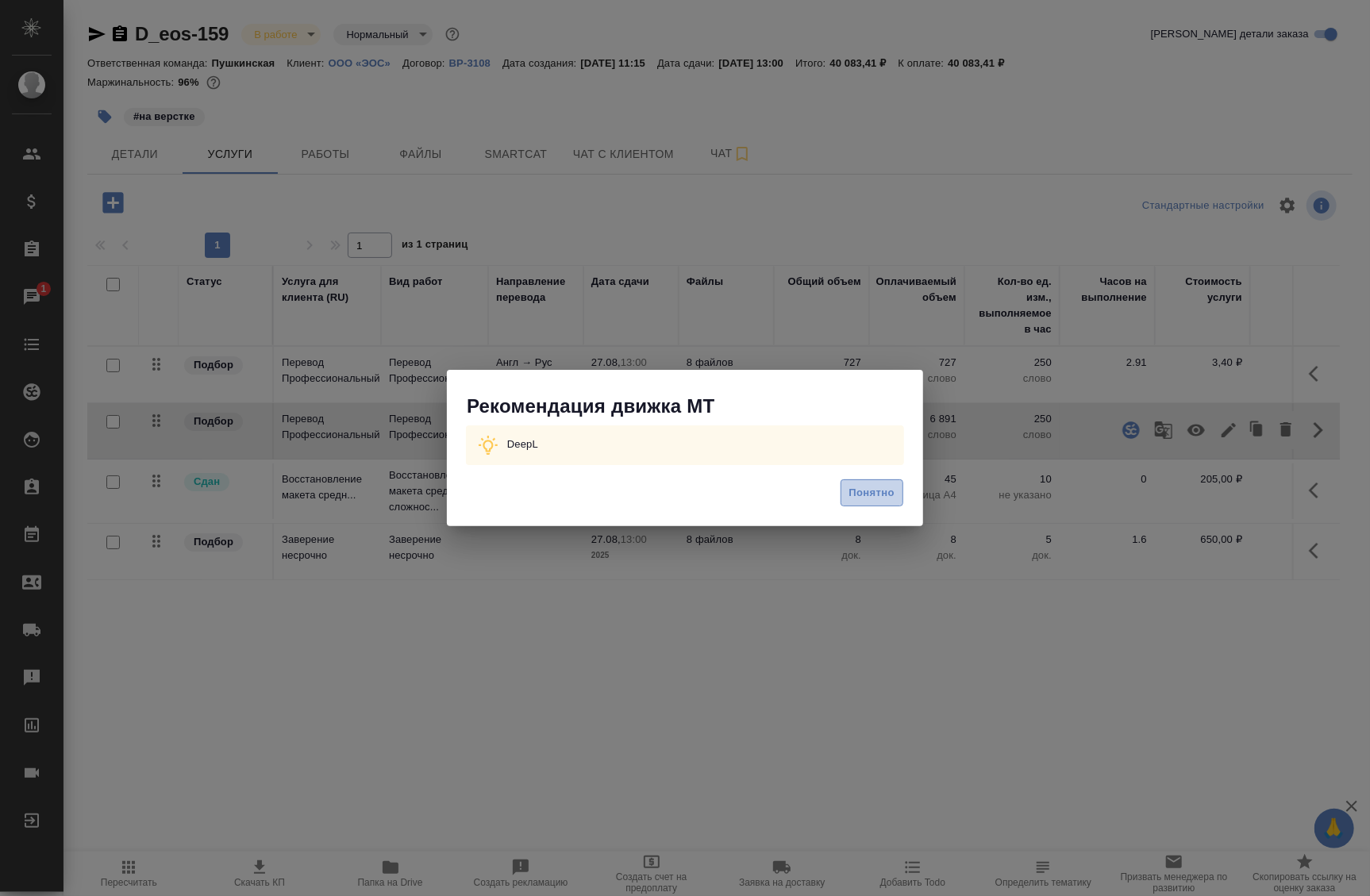
click at [879, 490] on span "Понятно" at bounding box center [872, 493] width 45 height 18
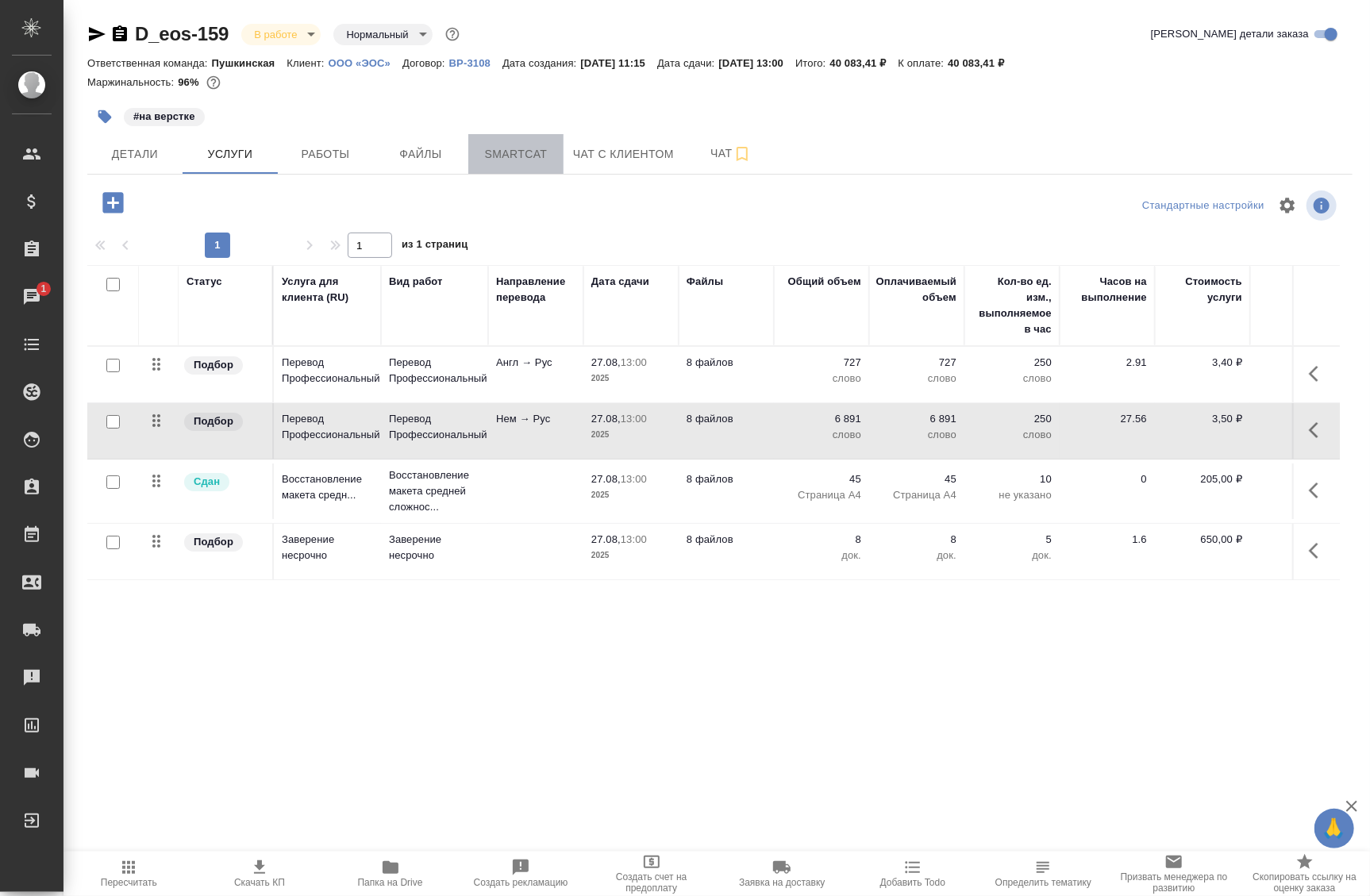
click at [540, 159] on span "Smartcat" at bounding box center [516, 154] width 76 height 20
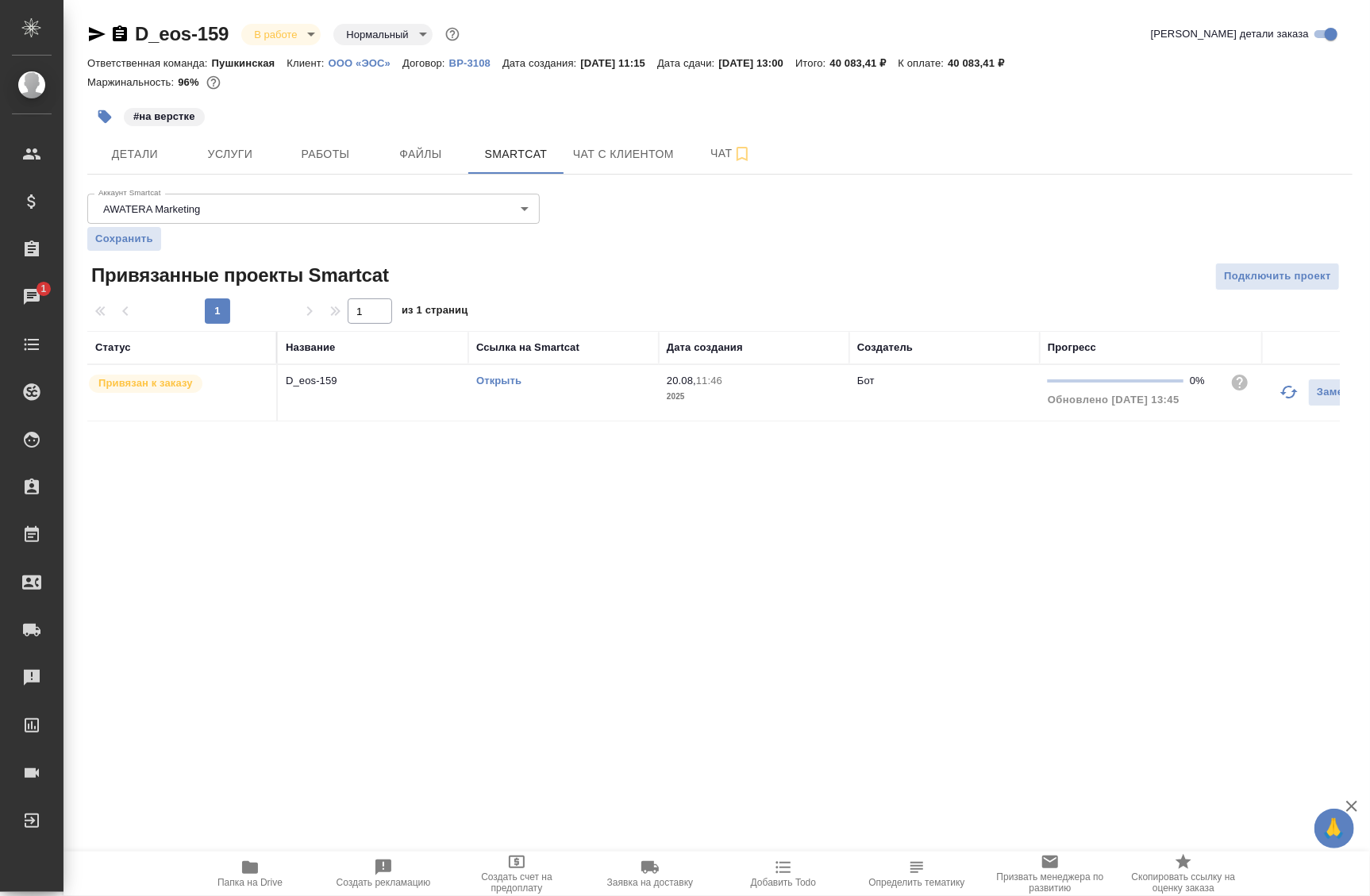
click at [356, 399] on td "D_eos-159" at bounding box center [373, 393] width 191 height 56
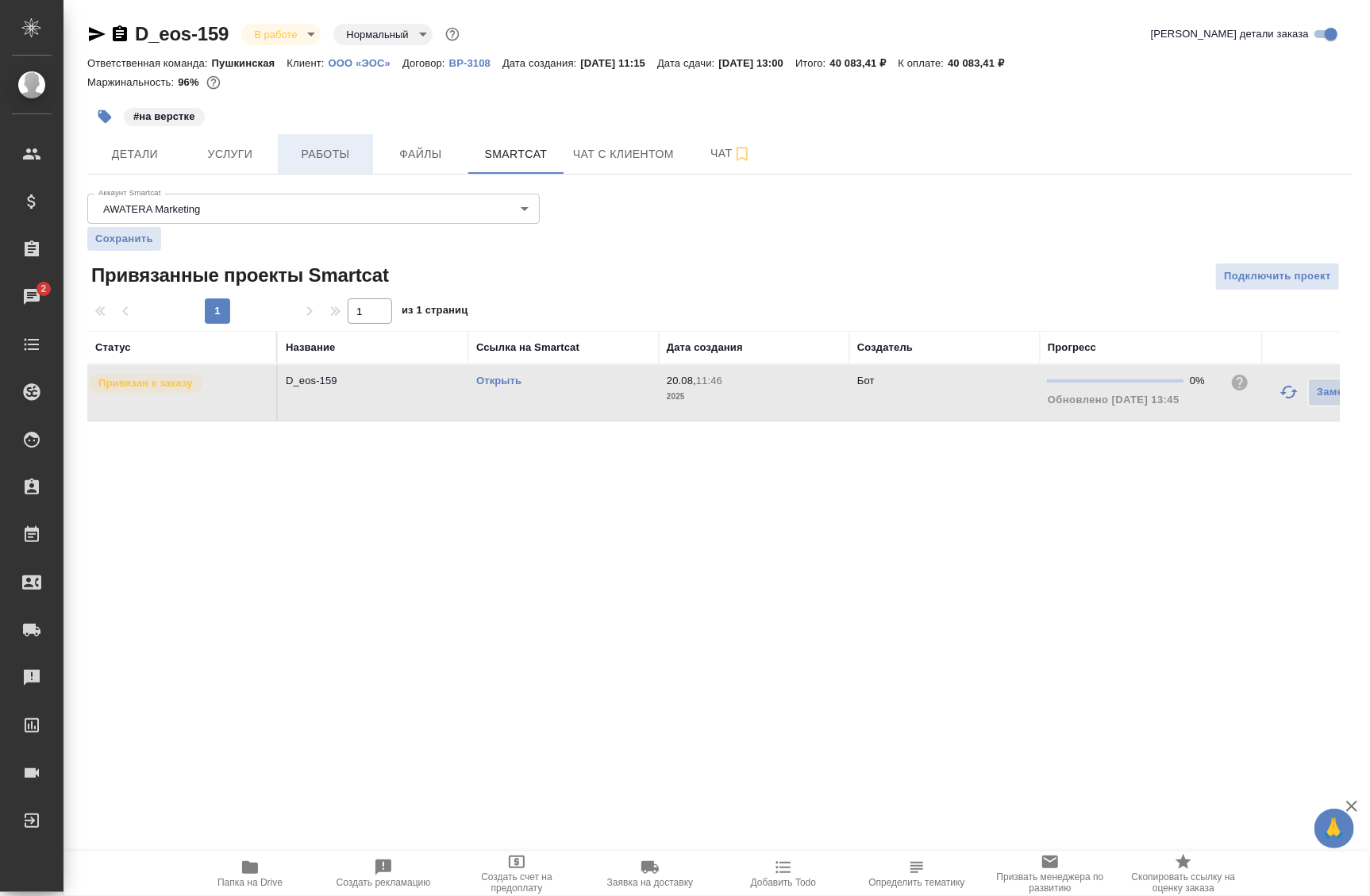
click at [342, 160] on span "Работы" at bounding box center [325, 154] width 76 height 20
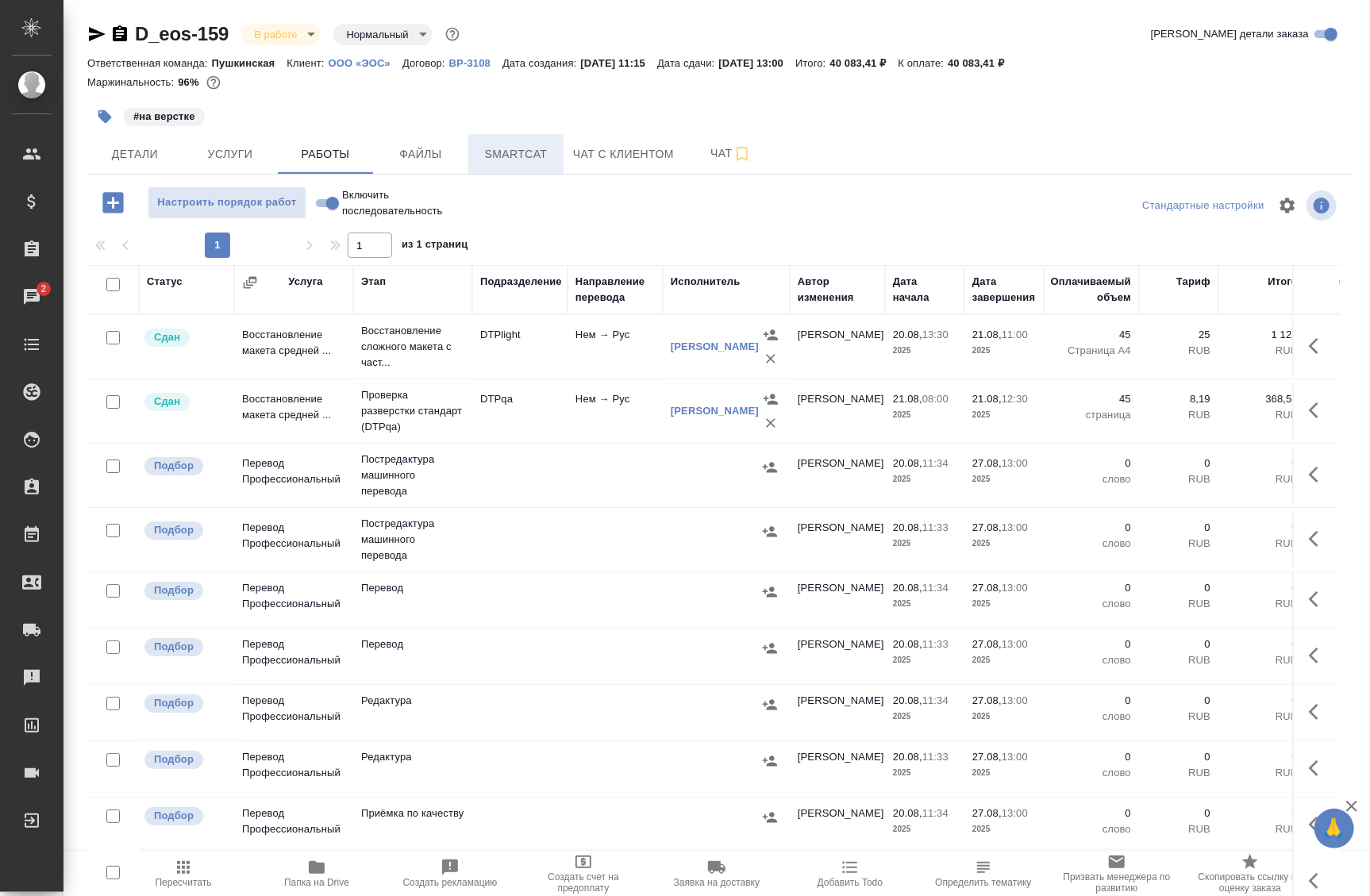
click at [534, 146] on span "Smartcat" at bounding box center [516, 154] width 76 height 20
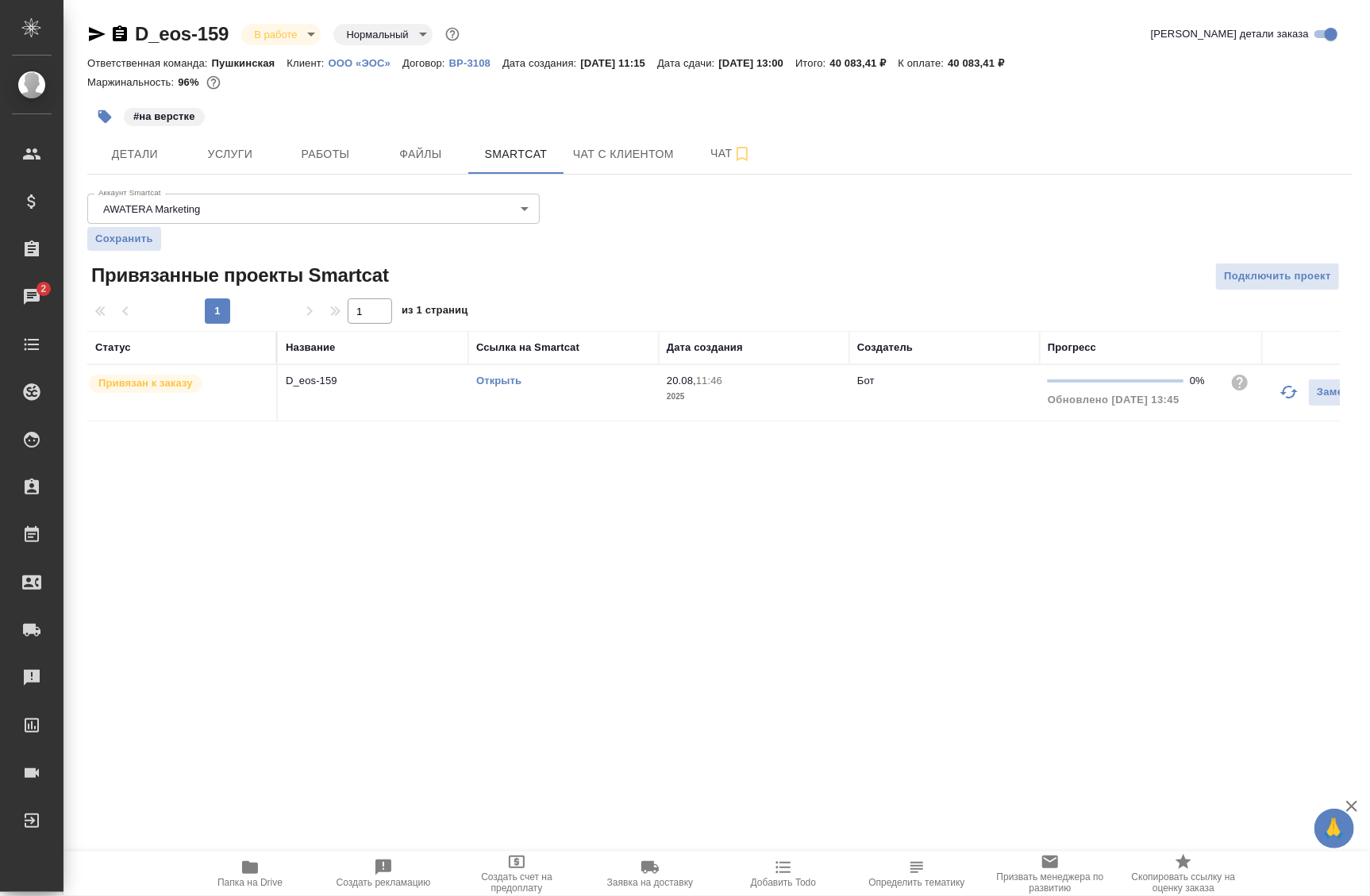
click at [502, 380] on link "Открыть" at bounding box center [499, 380] width 45 height 12
click at [300, 154] on span "Работы" at bounding box center [325, 154] width 76 height 20
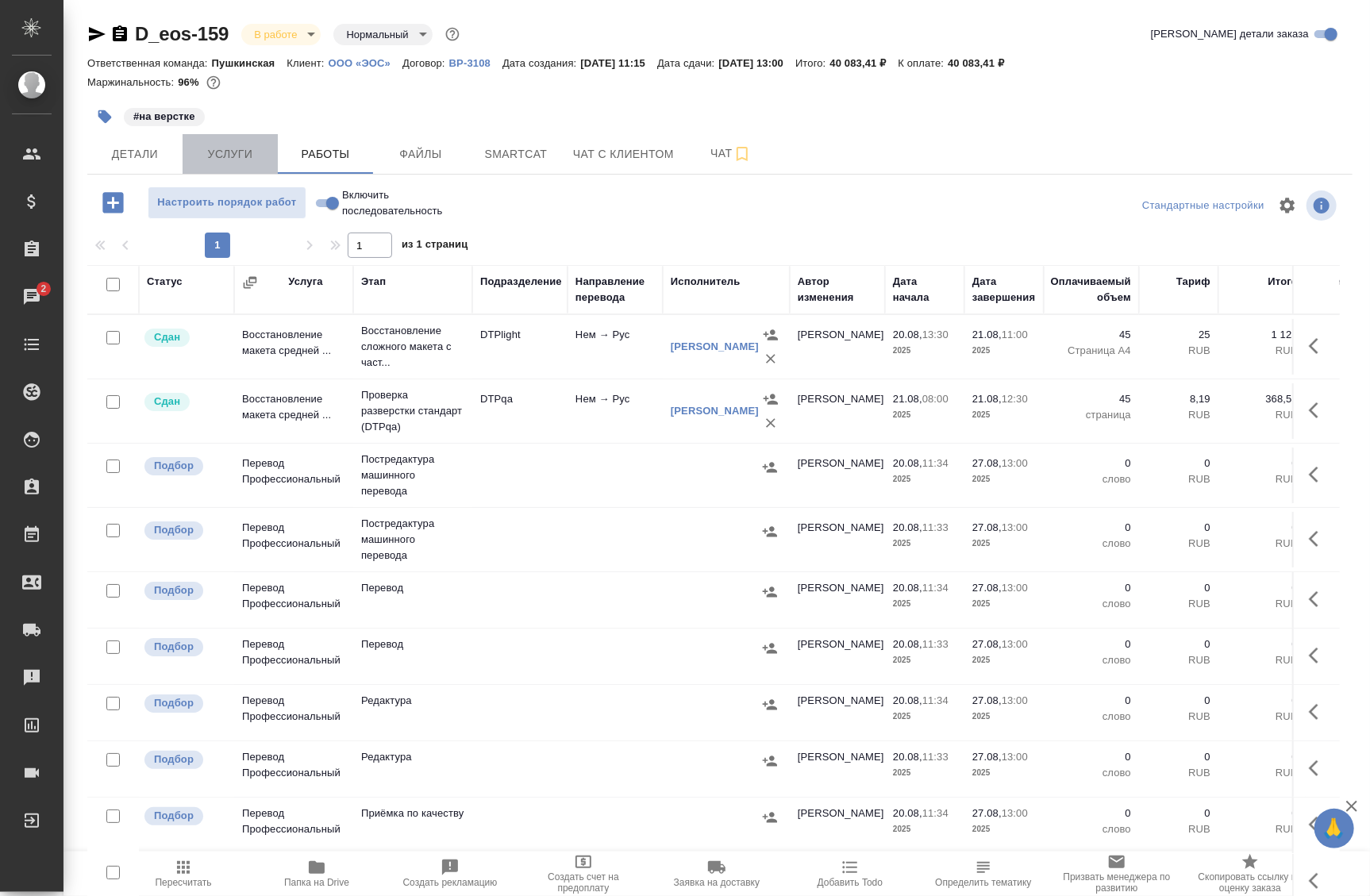
click at [211, 167] on button "Услуги" at bounding box center [229, 154] width 95 height 40
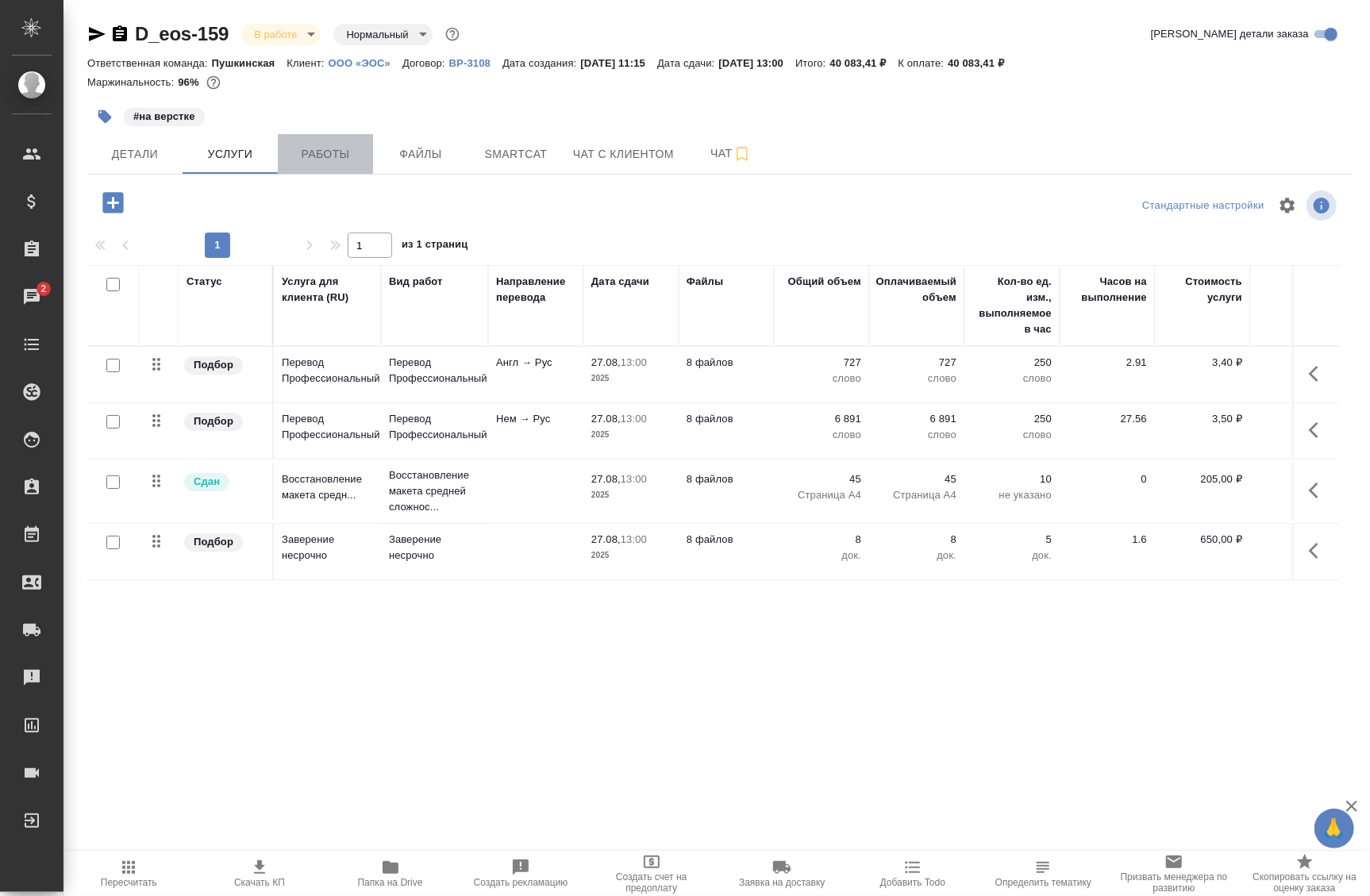
click at [321, 153] on span "Работы" at bounding box center [325, 154] width 76 height 20
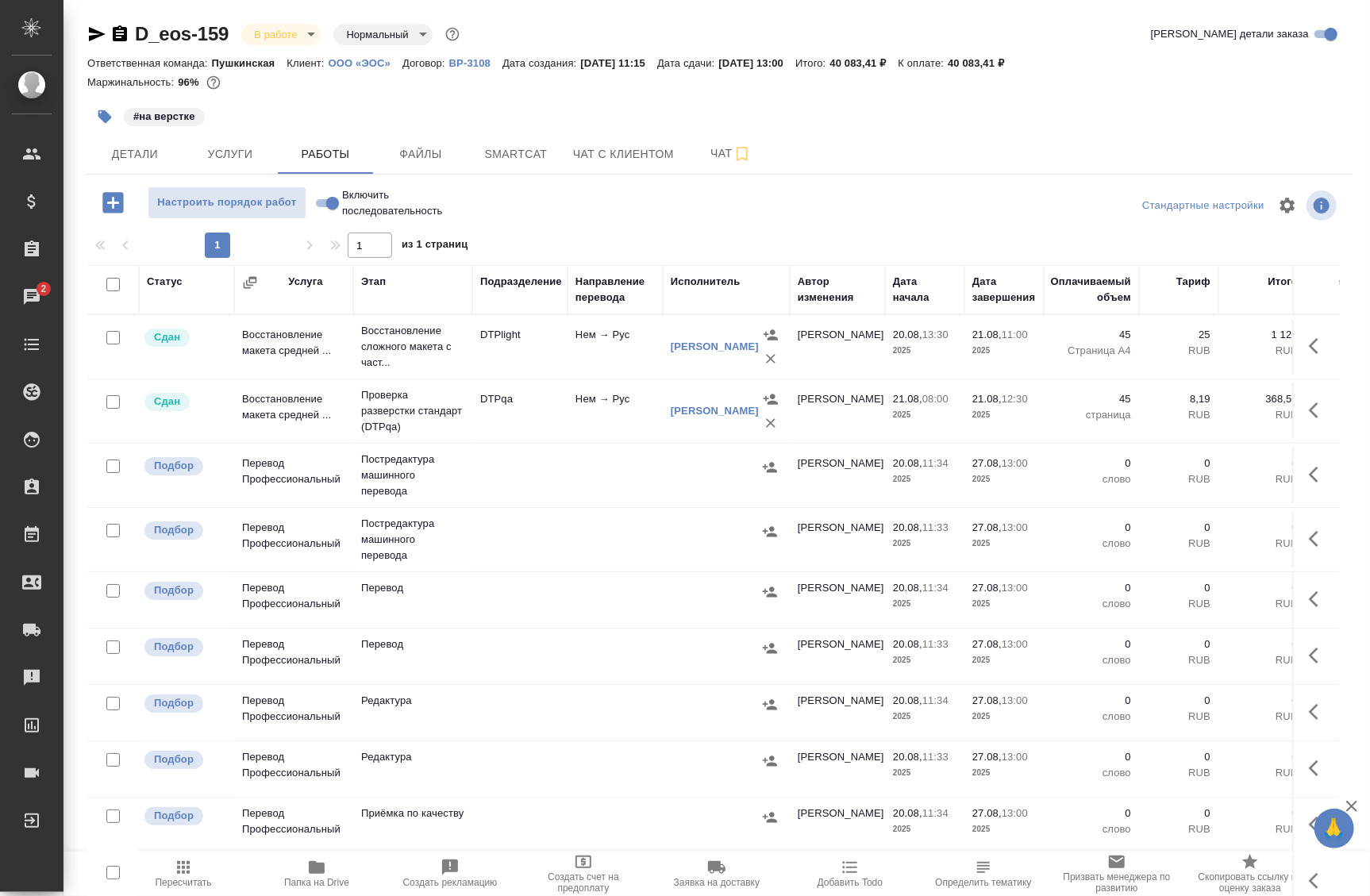
click at [553, 375] on td at bounding box center [519, 347] width 95 height 56
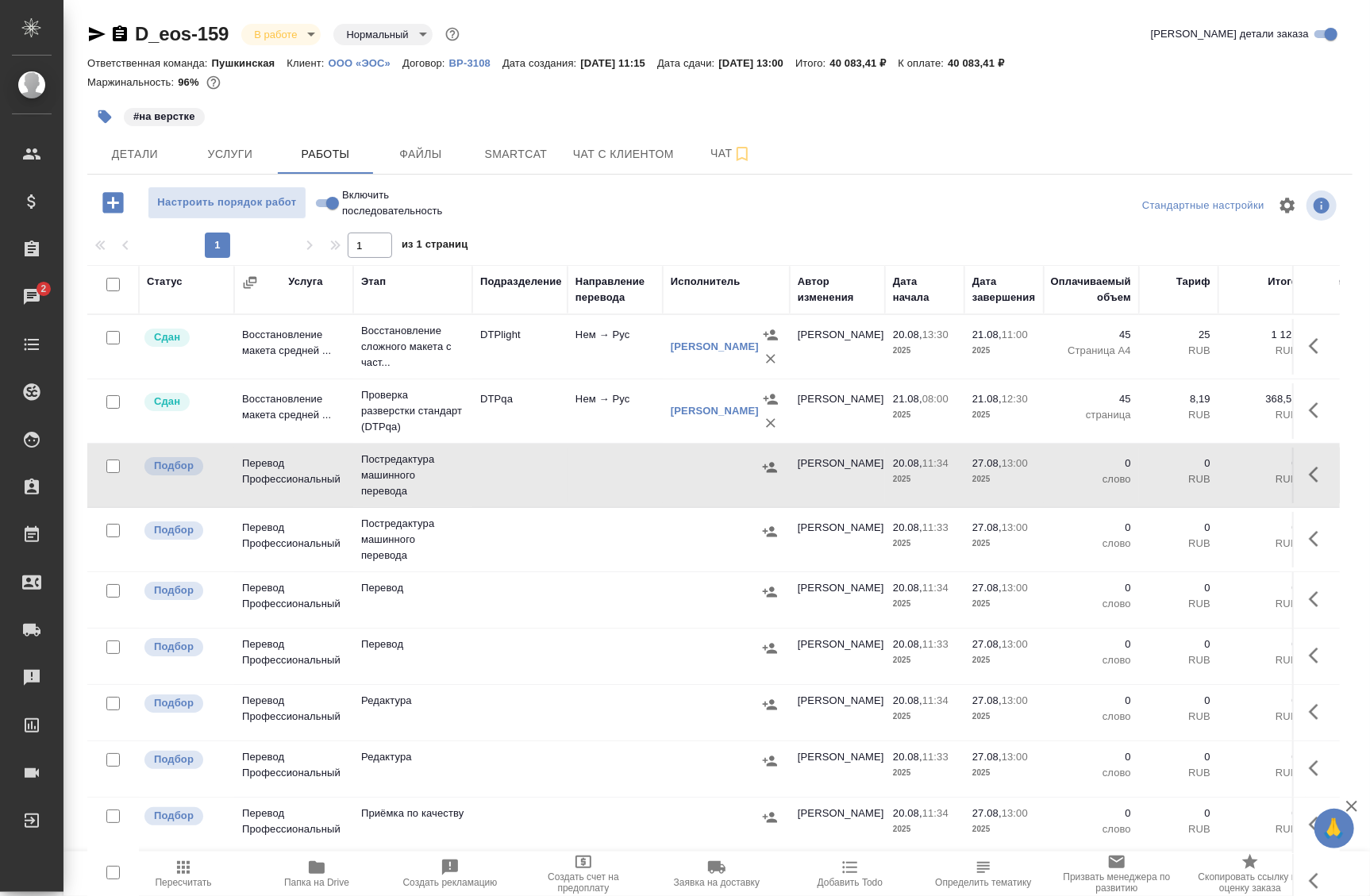
click at [640, 375] on td at bounding box center [615, 347] width 95 height 56
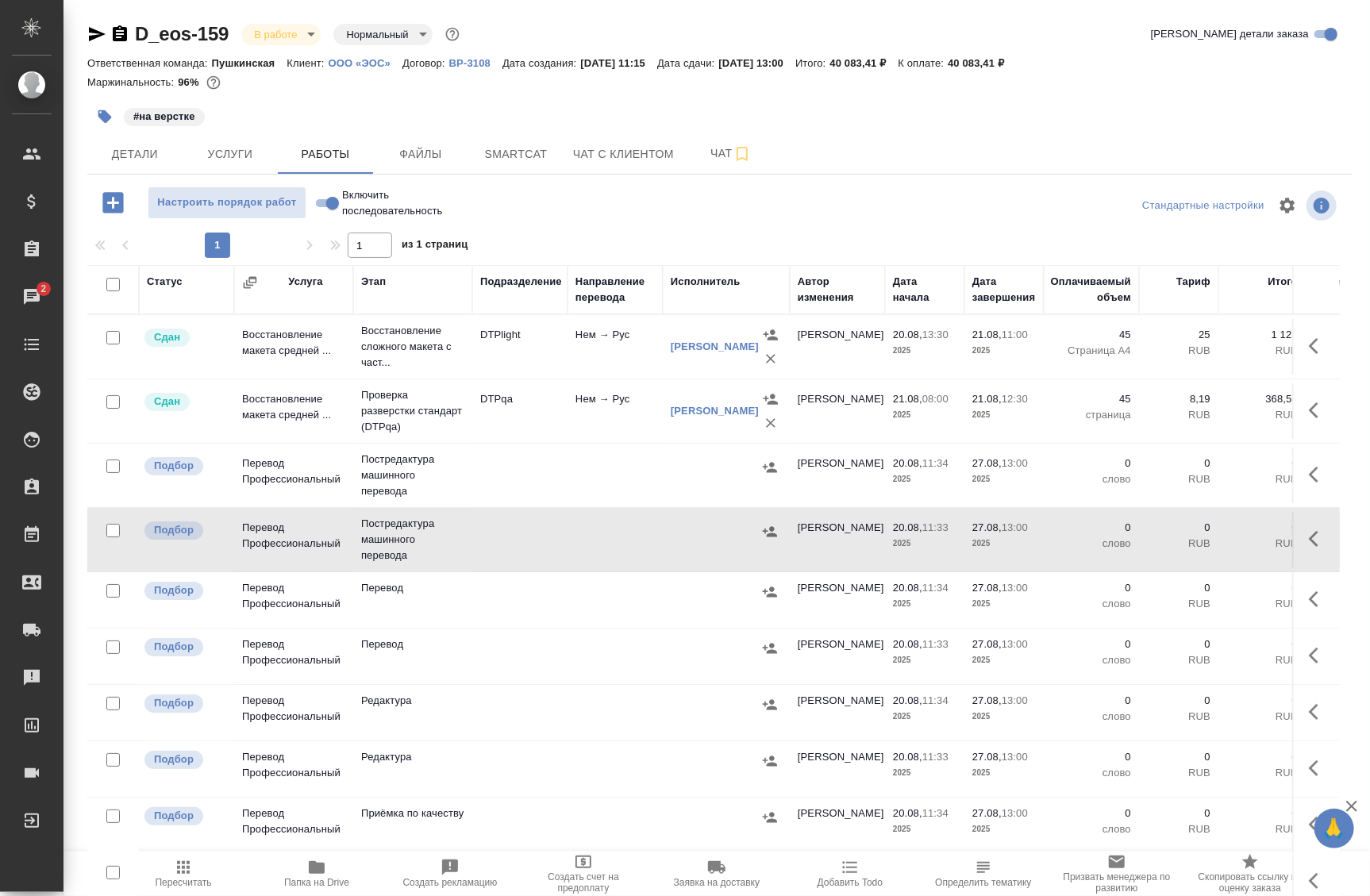
click at [707, 378] on td at bounding box center [726, 347] width 127 height 63
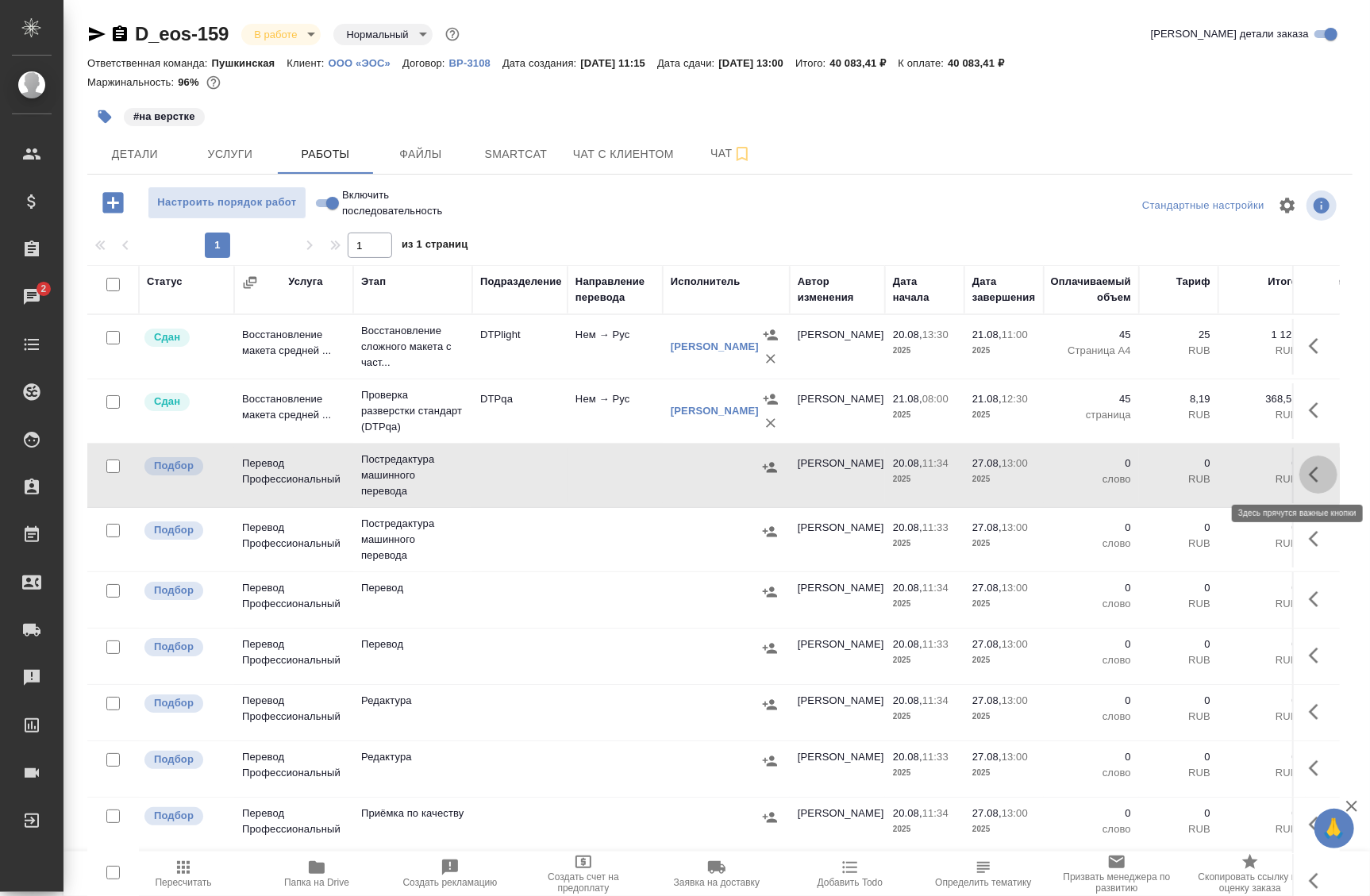
click at [1309, 469] on icon "button" at bounding box center [1319, 474] width 19 height 19
click at [1195, 477] on icon "button" at bounding box center [1202, 475] width 14 height 14
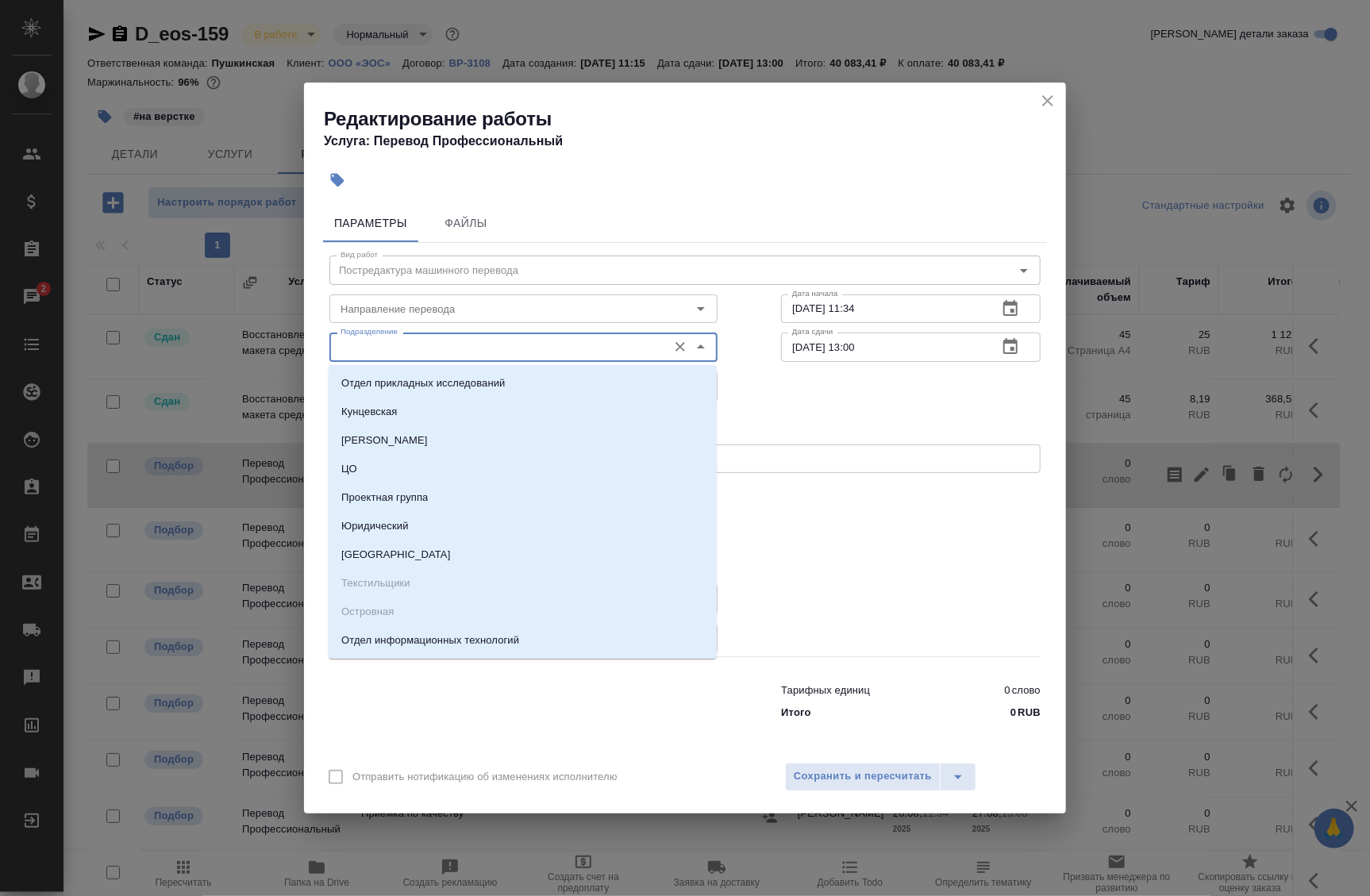
click at [498, 349] on input "Подразделение" at bounding box center [497, 347] width 325 height 19
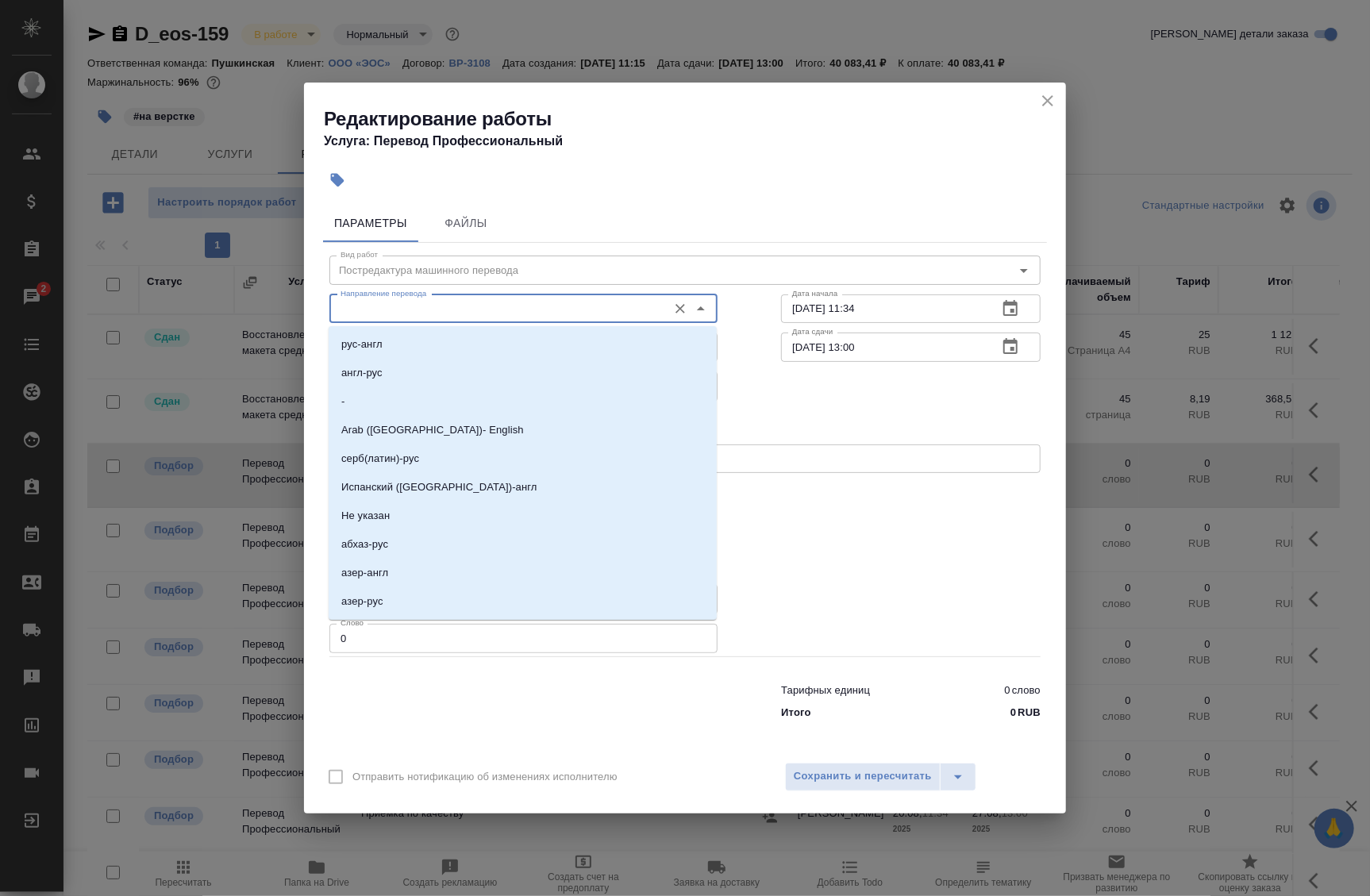
click at [471, 312] on input "Направление перевода" at bounding box center [497, 308] width 325 height 19
click at [387, 574] on li "нем-рус" at bounding box center [523, 574] width 388 height 29
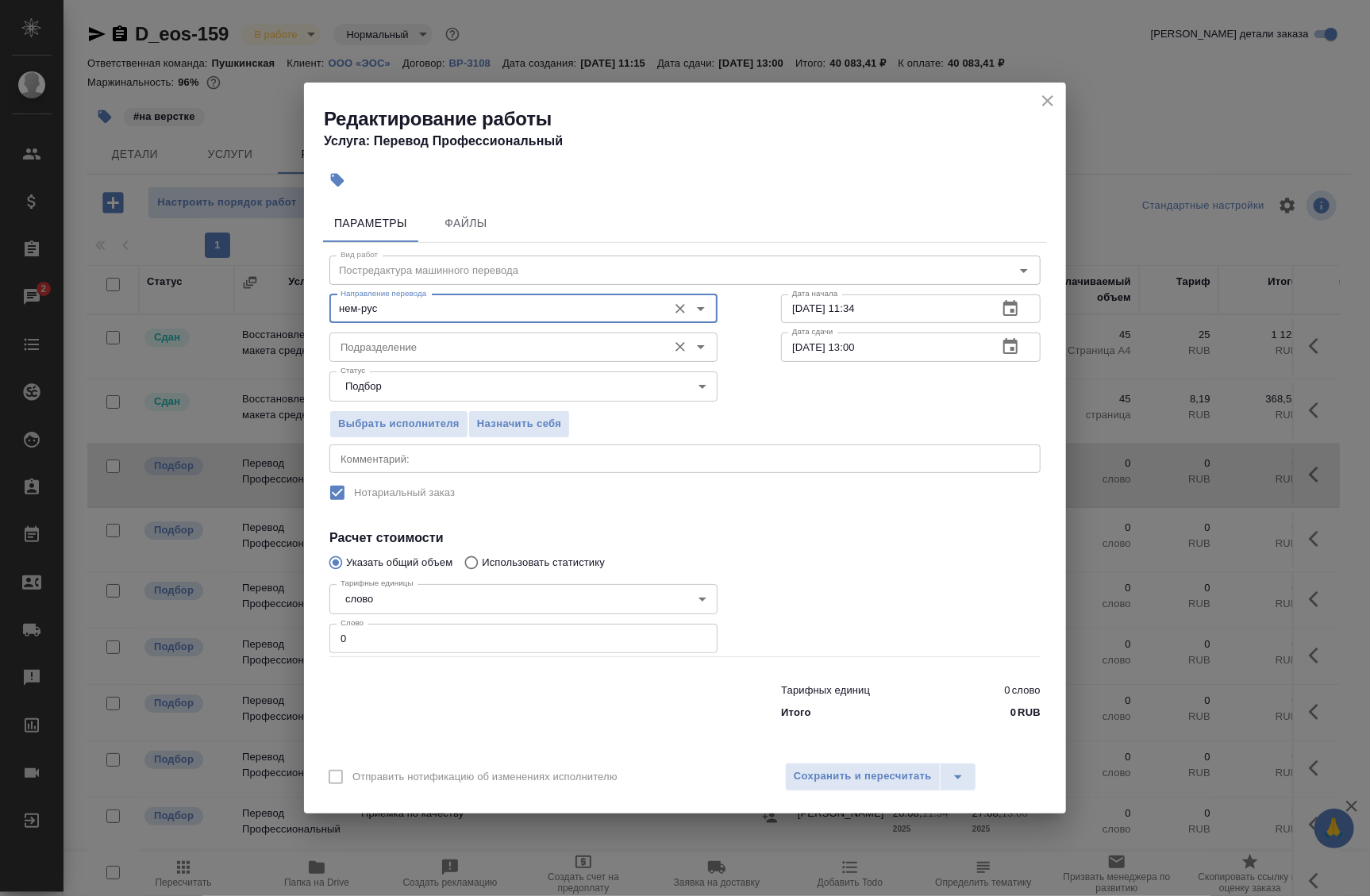
type input "нем-рус"
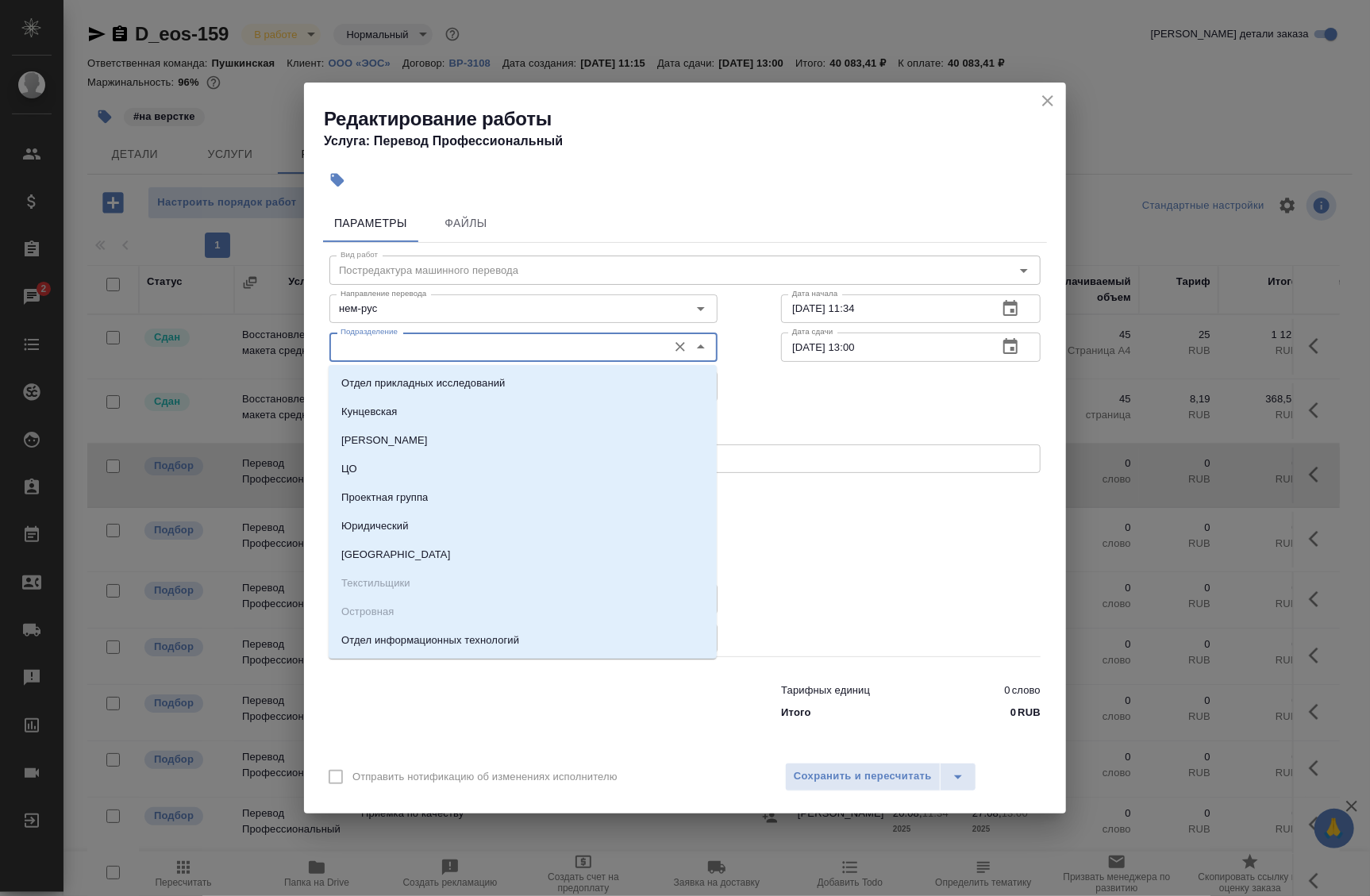
click at [409, 342] on input "Подразделение" at bounding box center [497, 347] width 325 height 19
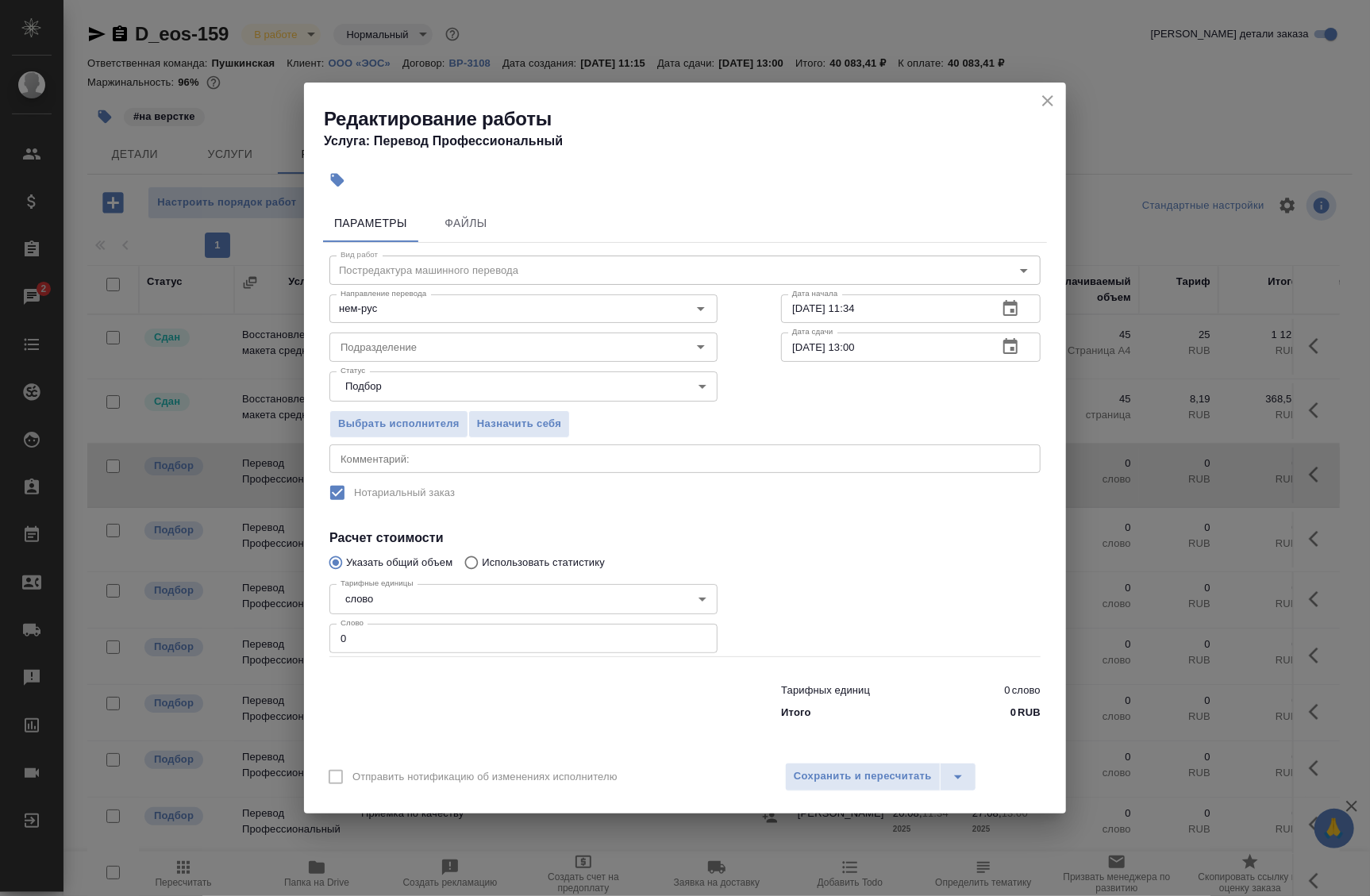
click at [823, 421] on div "Выбрать исполнителя Назначить себя" at bounding box center [685, 421] width 775 height 97
drag, startPoint x: 329, startPoint y: 630, endPoint x: 317, endPoint y: 627, distance: 12.4
click at [317, 627] on div "Параметры Файлы Вид работ Постредактура машинного перевода Вид работ Направлени…" at bounding box center [685, 475] width 762 height 555
paste input "329"
type input "3290"
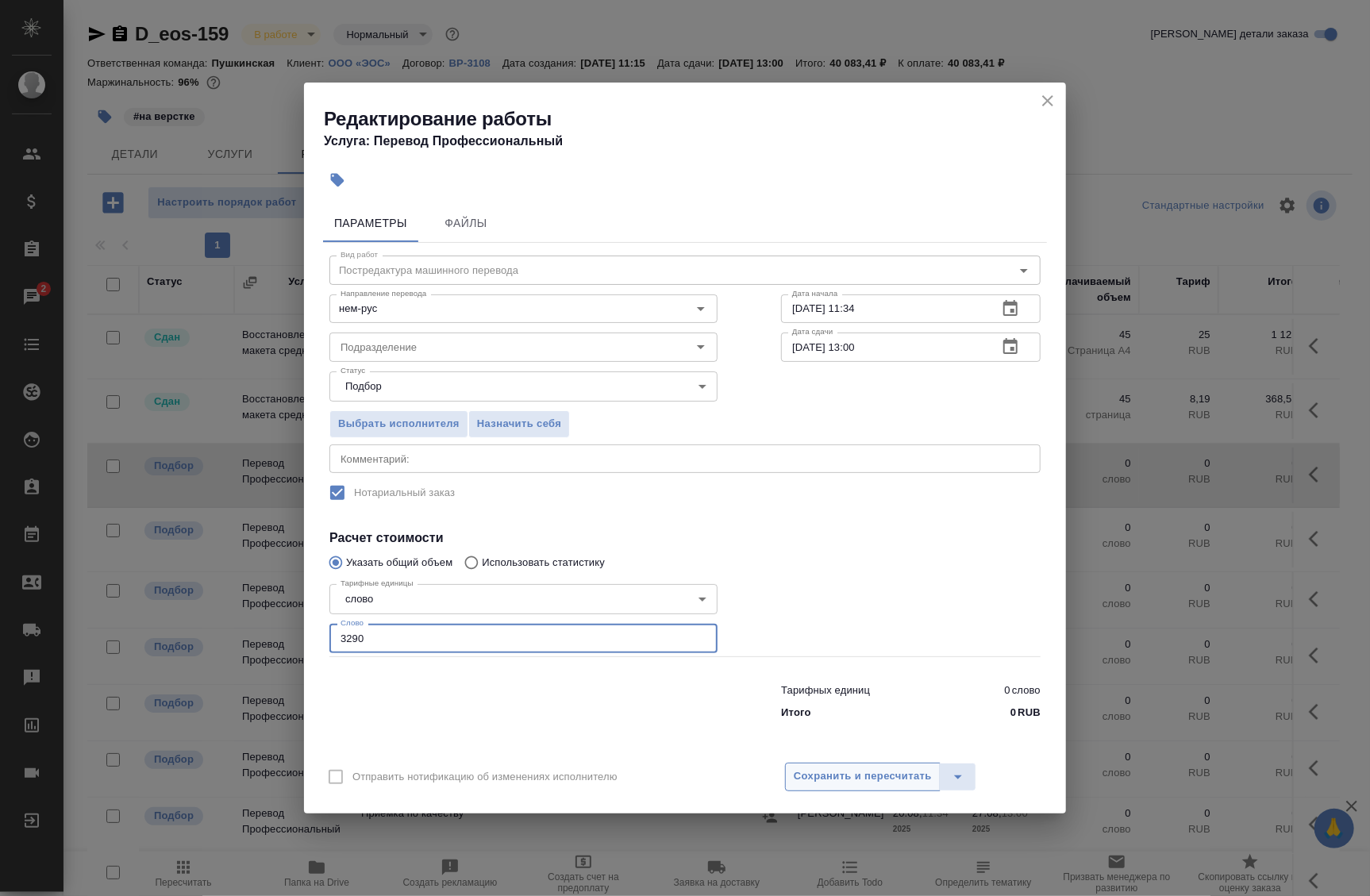
click at [841, 768] on span "Сохранить и пересчитать" at bounding box center [862, 777] width 138 height 18
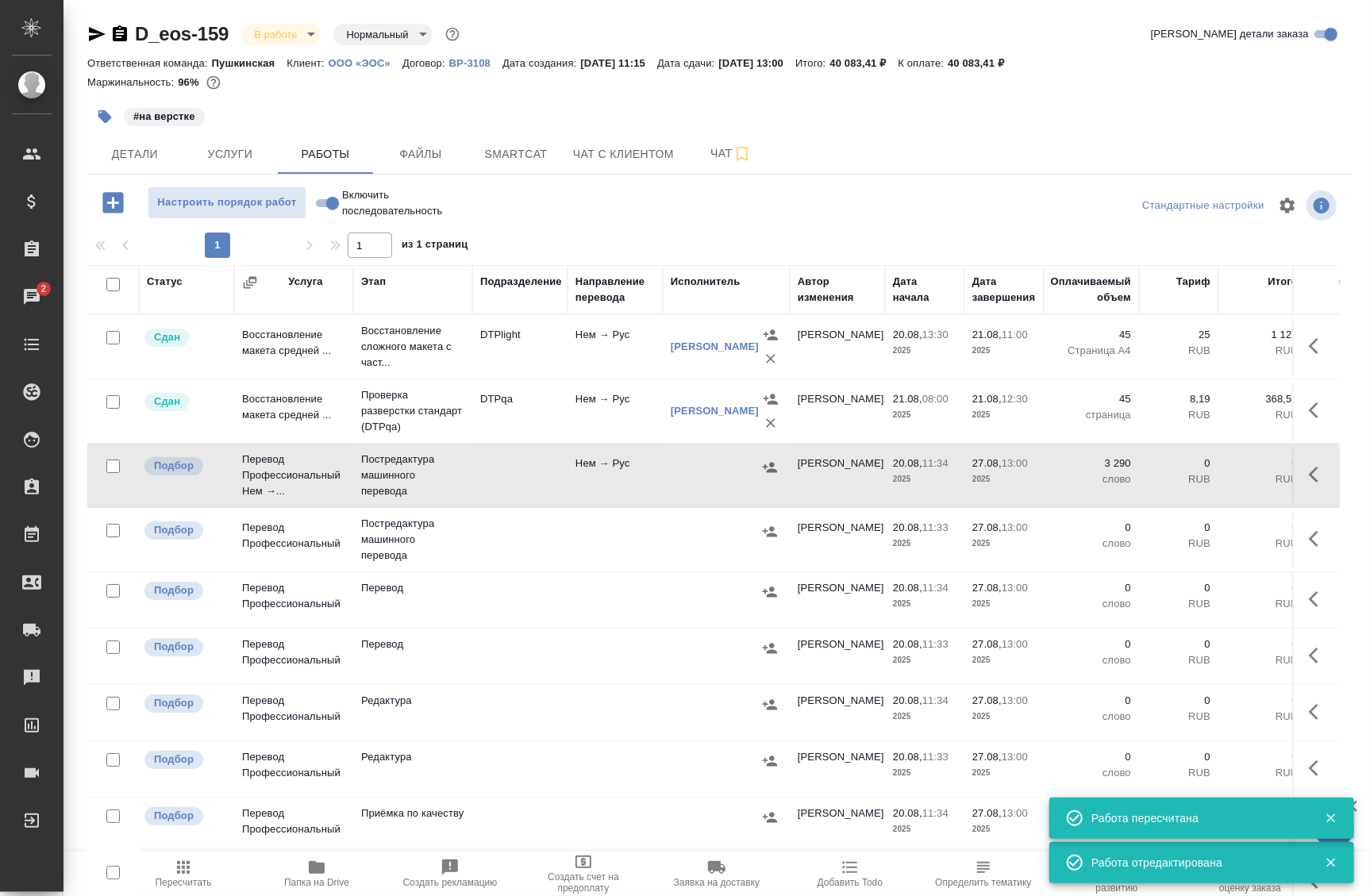
click at [1300, 475] on button "button" at bounding box center [1319, 475] width 38 height 38
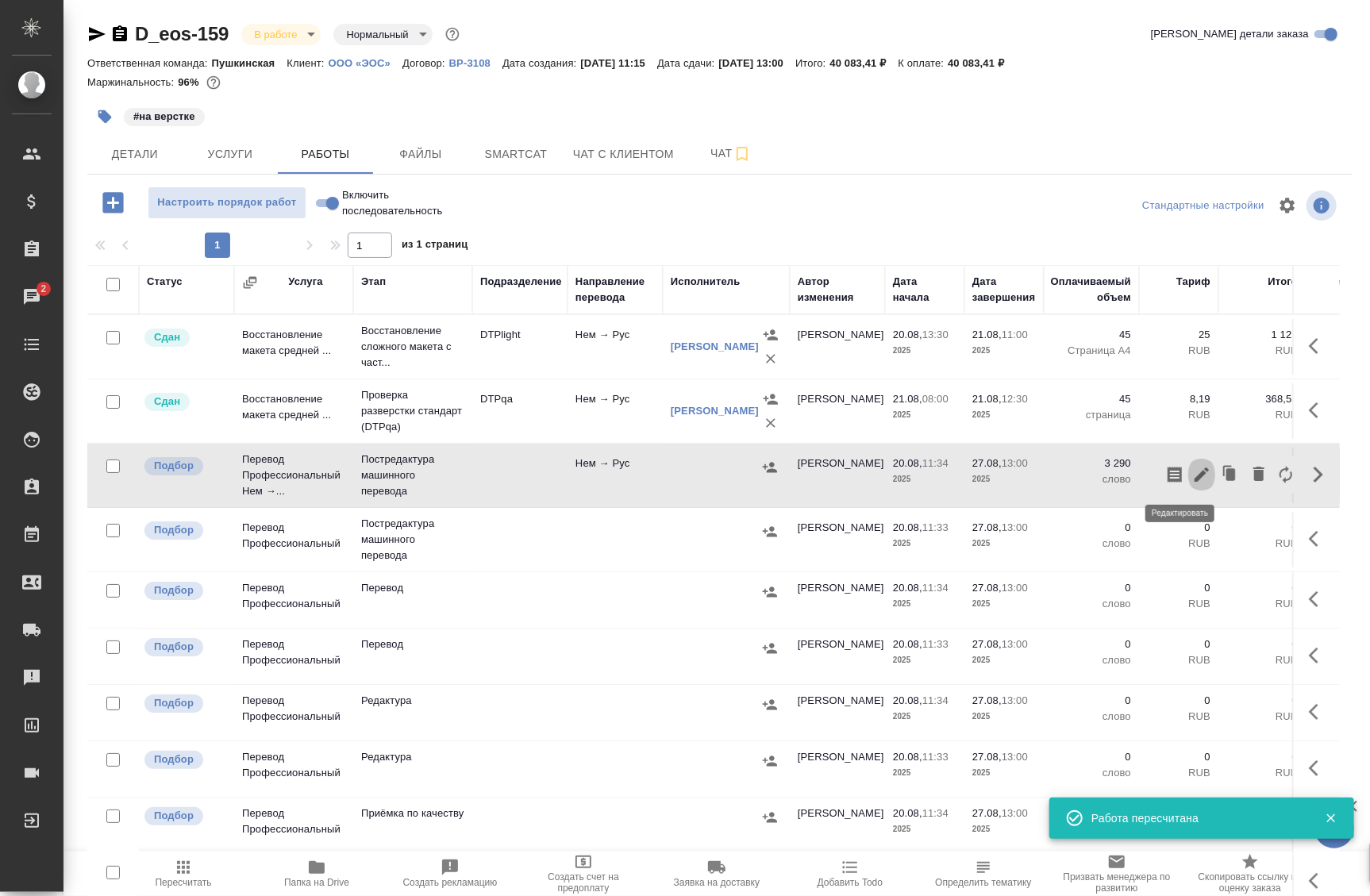
click at [1192, 476] on icon "button" at bounding box center [1201, 474] width 19 height 19
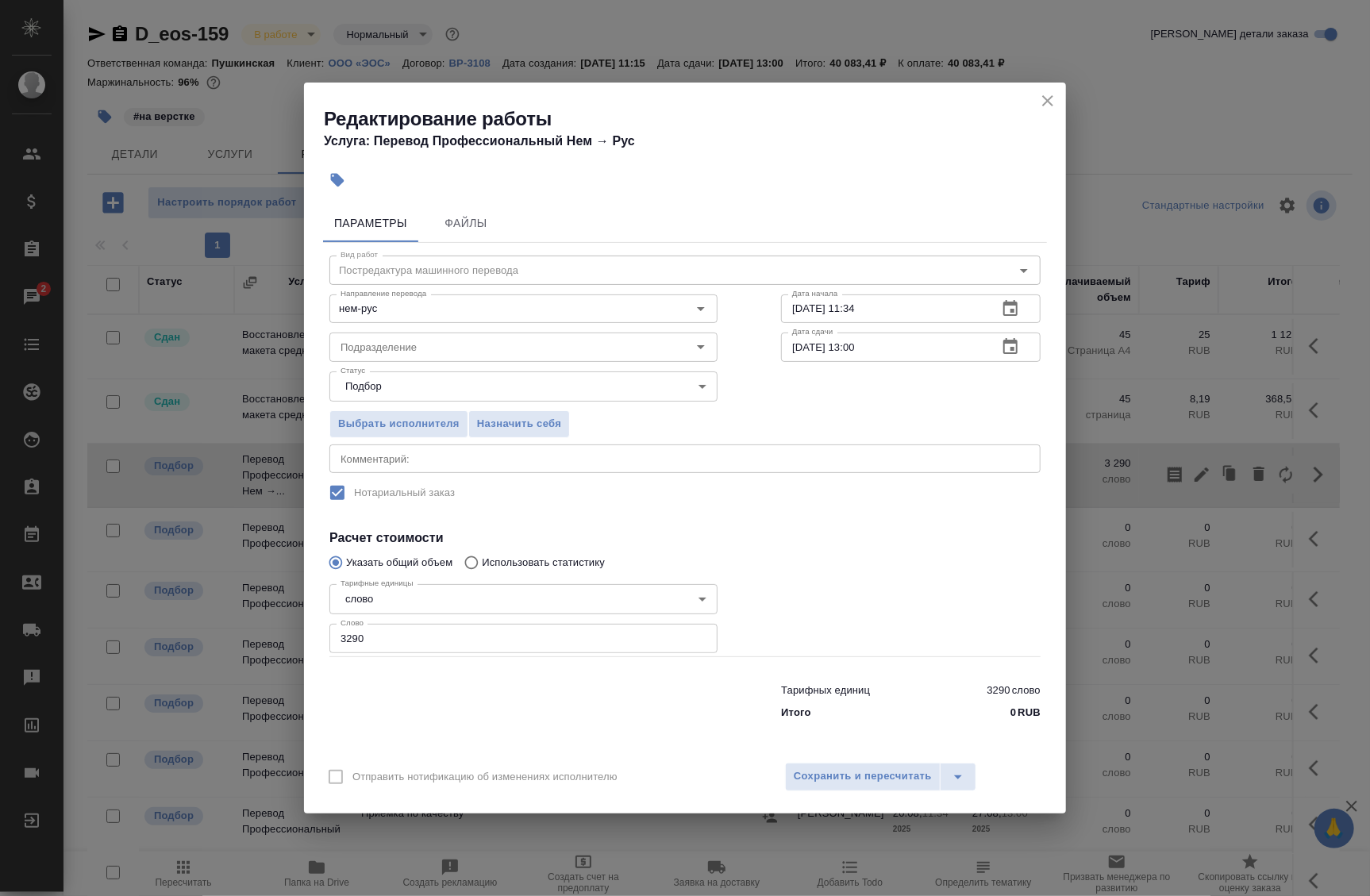
drag, startPoint x: 1048, startPoint y: 98, endPoint x: 595, endPoint y: 424, distance: 558.1
click at [659, 375] on div "Редактирование работы Услуга: Перевод Профессиональный Нем → Рус Параметры Файл…" at bounding box center [685, 447] width 762 height 731
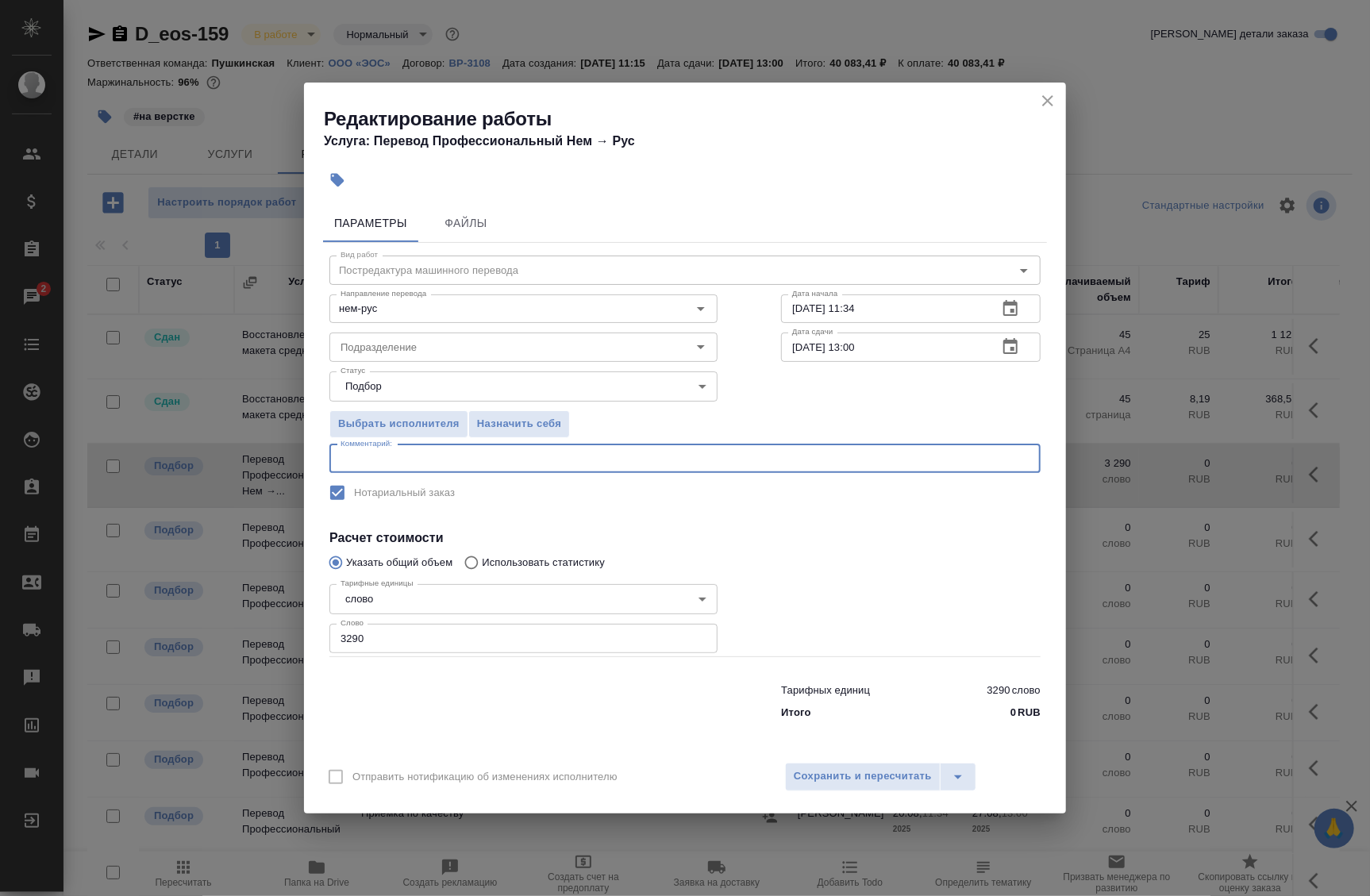
click at [509, 458] on textarea at bounding box center [685, 458] width 689 height 12
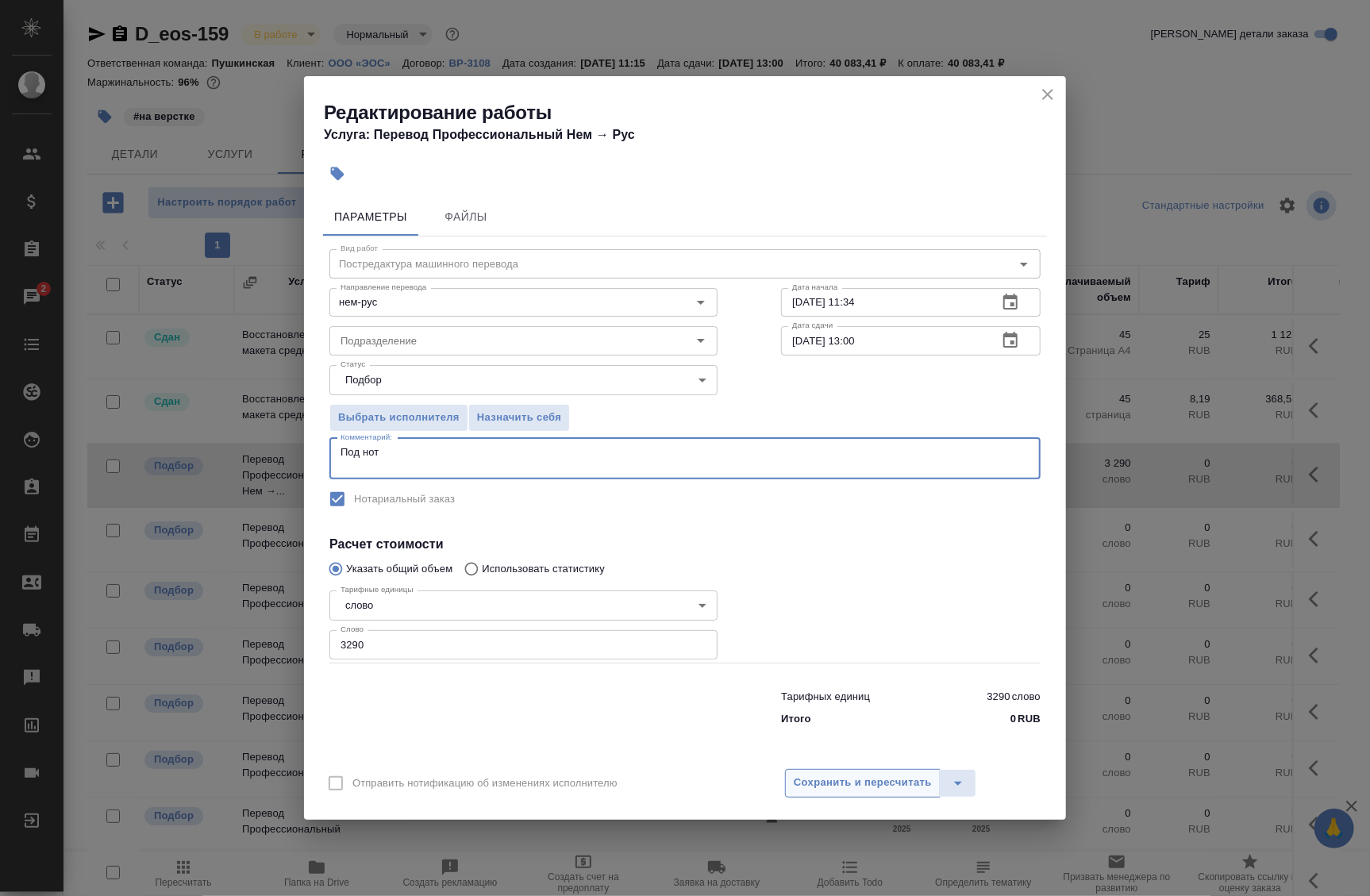
type textarea "Под нот"
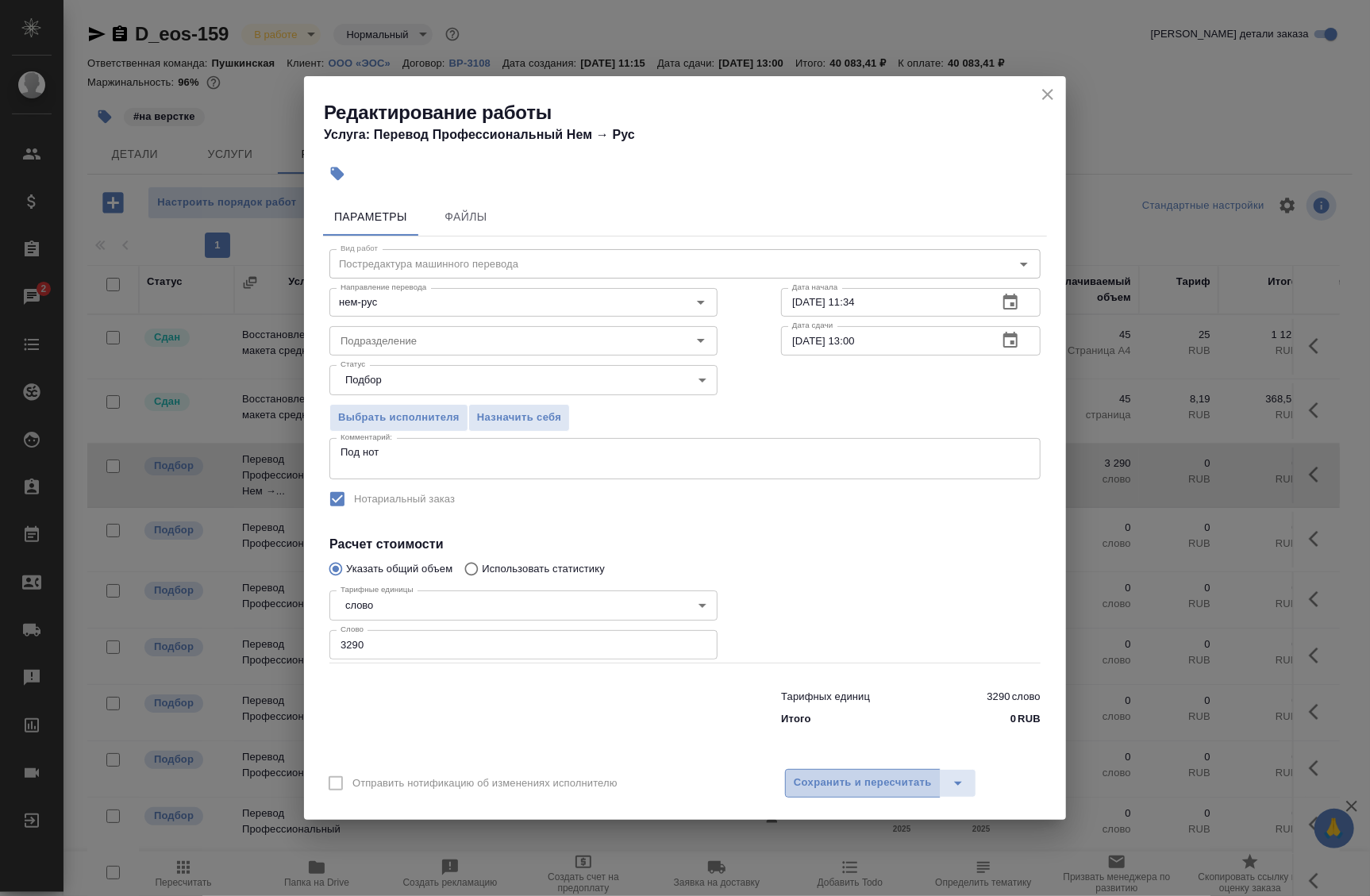
click at [874, 778] on span "Сохранить и пересчитать" at bounding box center [862, 783] width 138 height 18
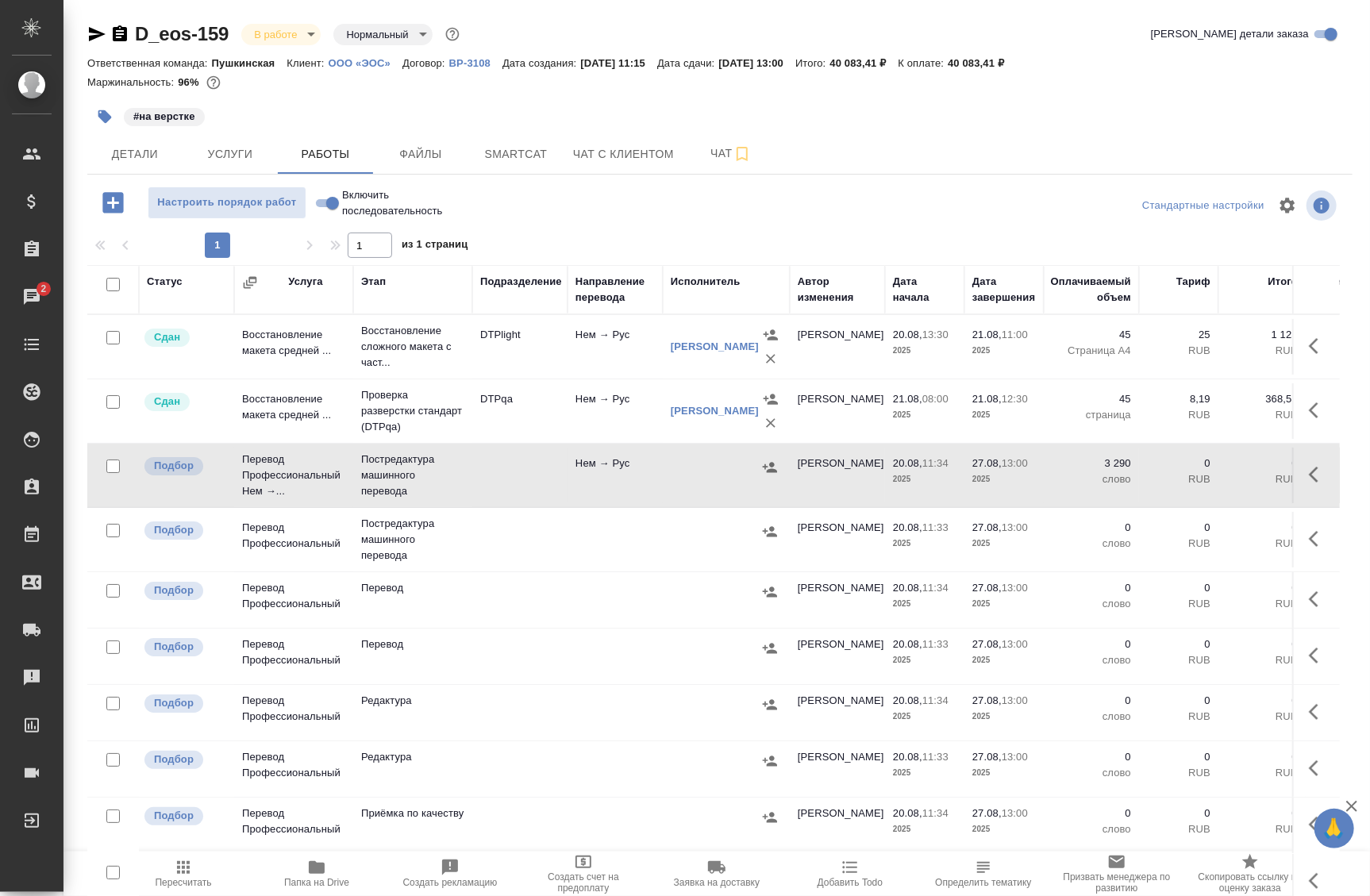
click at [338, 863] on span "Папка на Drive" at bounding box center [316, 873] width 115 height 30
click at [1309, 469] on icon "button" at bounding box center [1319, 474] width 19 height 19
click at [1192, 478] on icon "button" at bounding box center [1201, 474] width 19 height 19
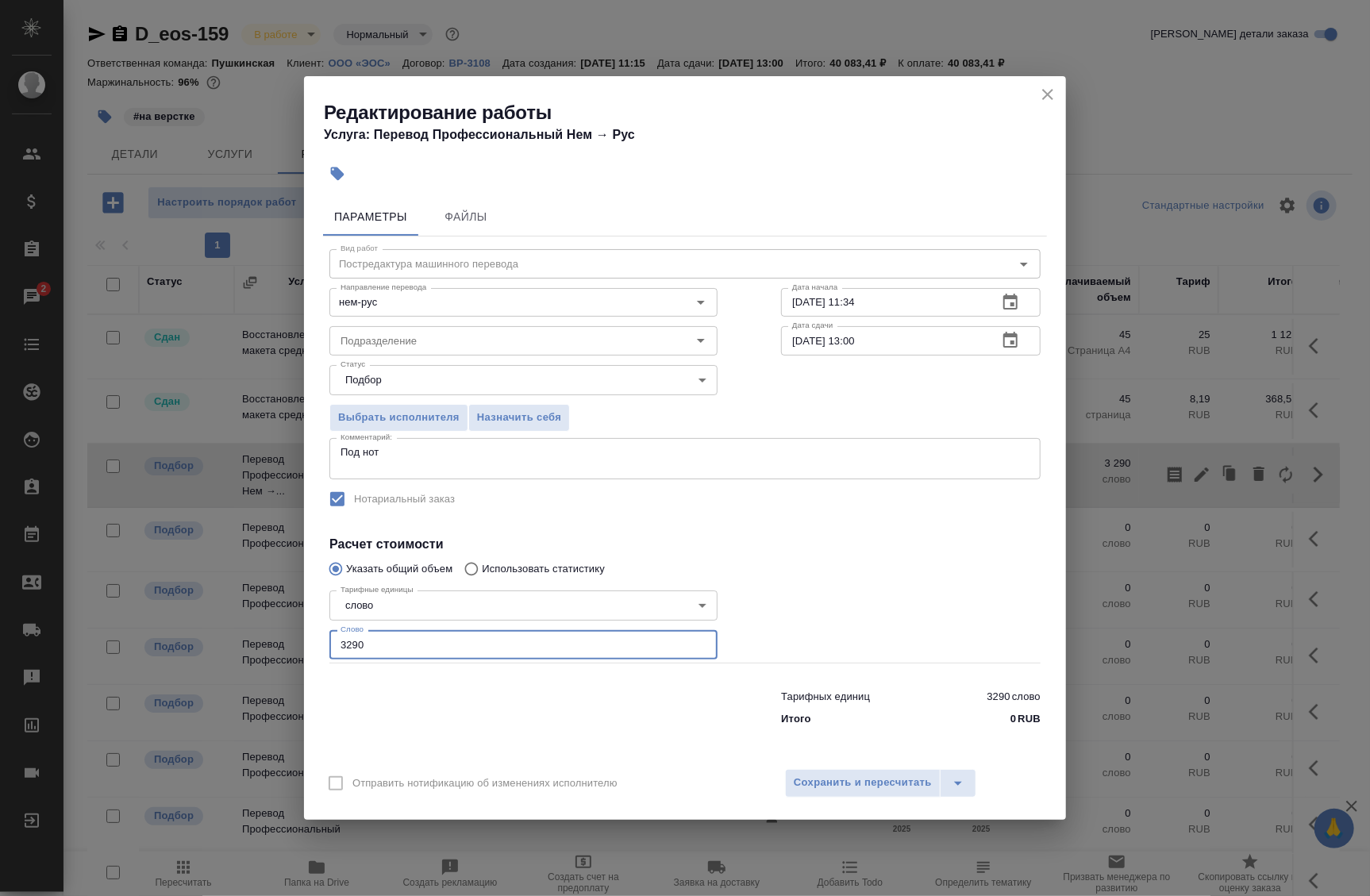
click at [502, 639] on input "3290" at bounding box center [524, 645] width 388 height 29
click at [461, 462] on textarea "Под нот" at bounding box center [685, 458] width 689 height 24
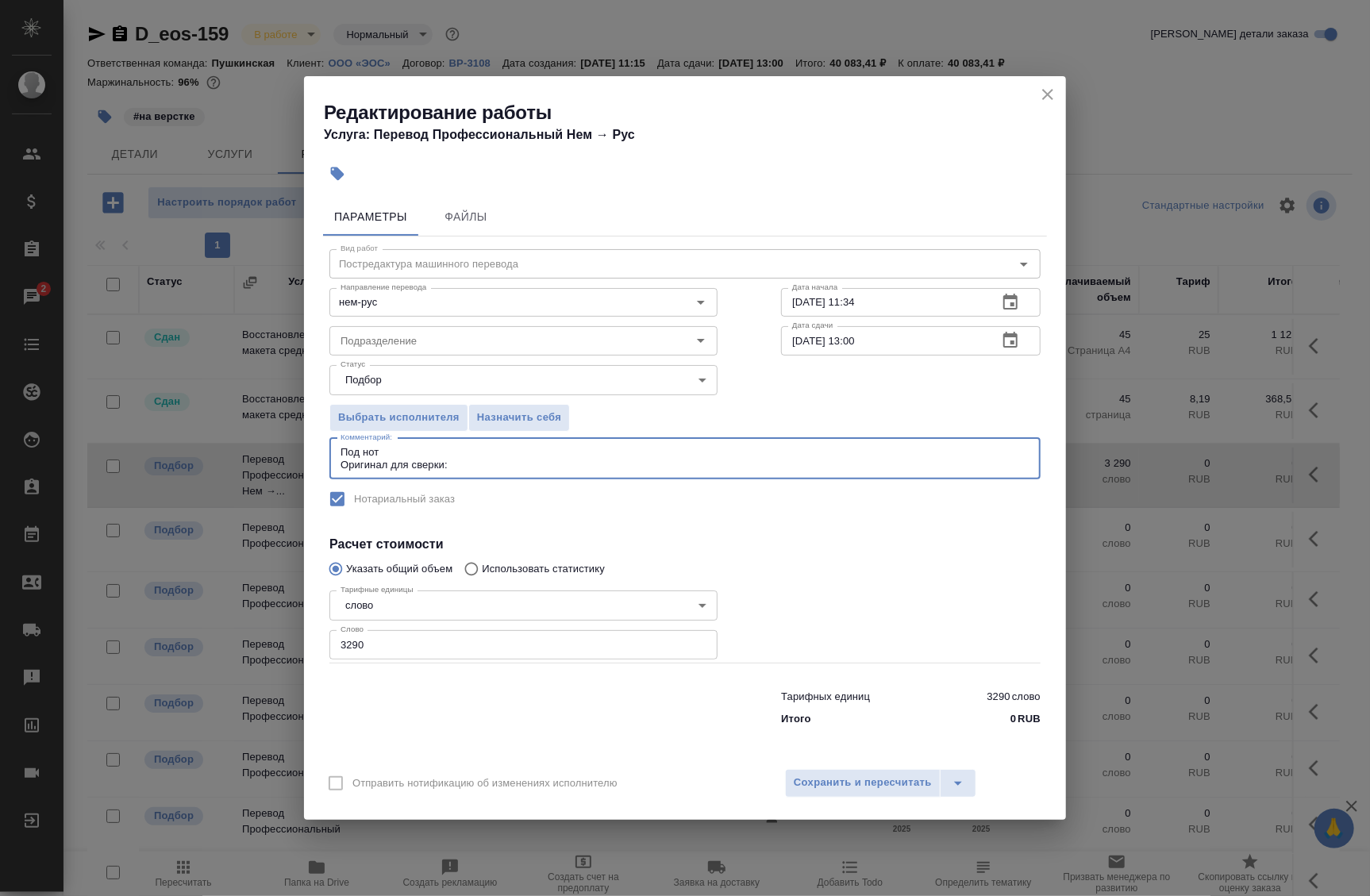
paste textarea "[URL][DOMAIN_NAME]"
type textarea "Под нот Оригинал для сверки:https://drive.awatera.com/s/tF3PCkzF9GjQMrP"
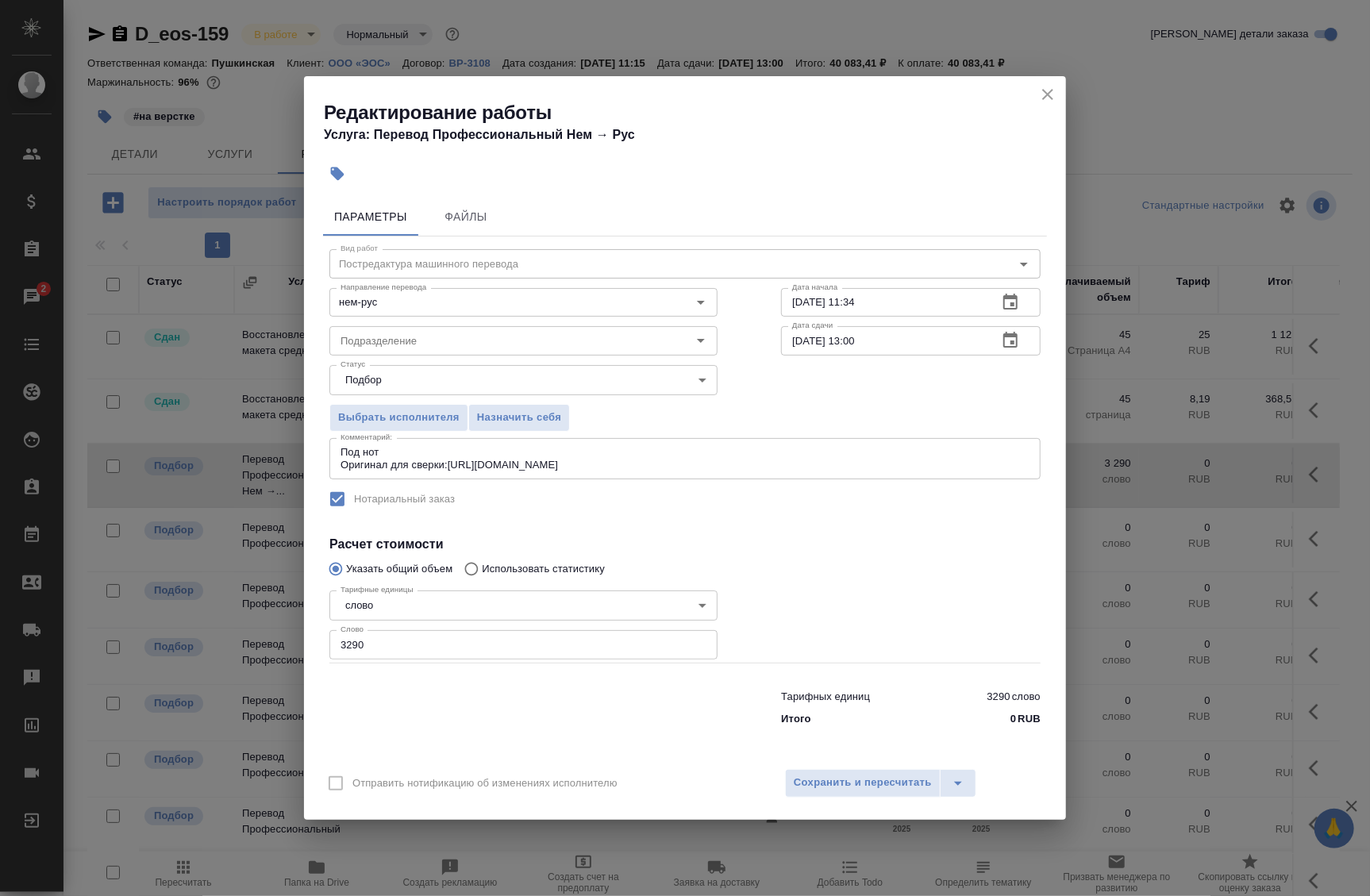
click at [815, 761] on div "Отправить нотификацию об изменениях исполнителю Сохранить и пересчитать" at bounding box center [685, 789] width 762 height 61
click at [825, 777] on span "Сохранить и пересчитать" at bounding box center [862, 783] width 138 height 18
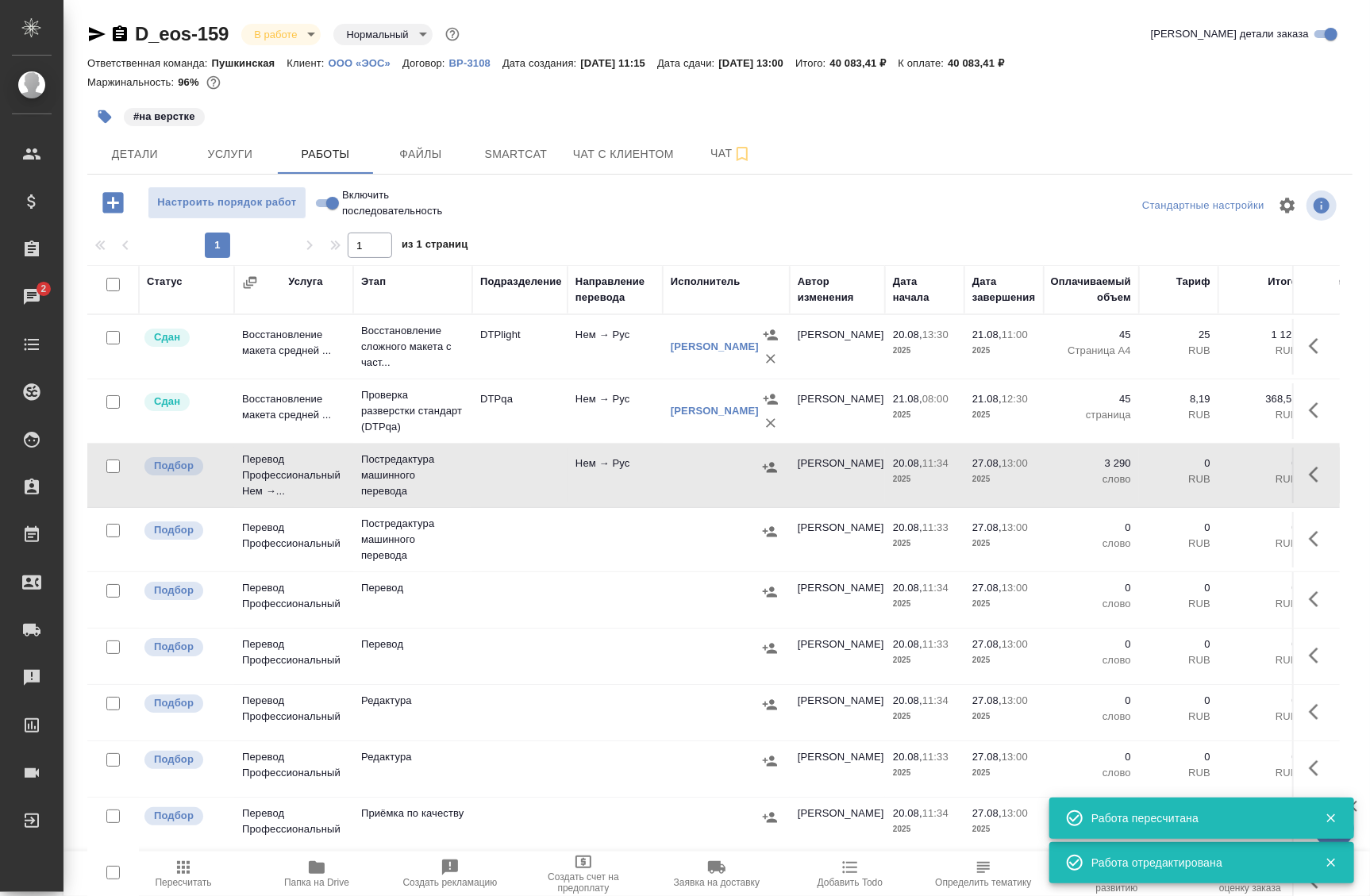
click at [1309, 476] on icon "button" at bounding box center [1319, 474] width 19 height 19
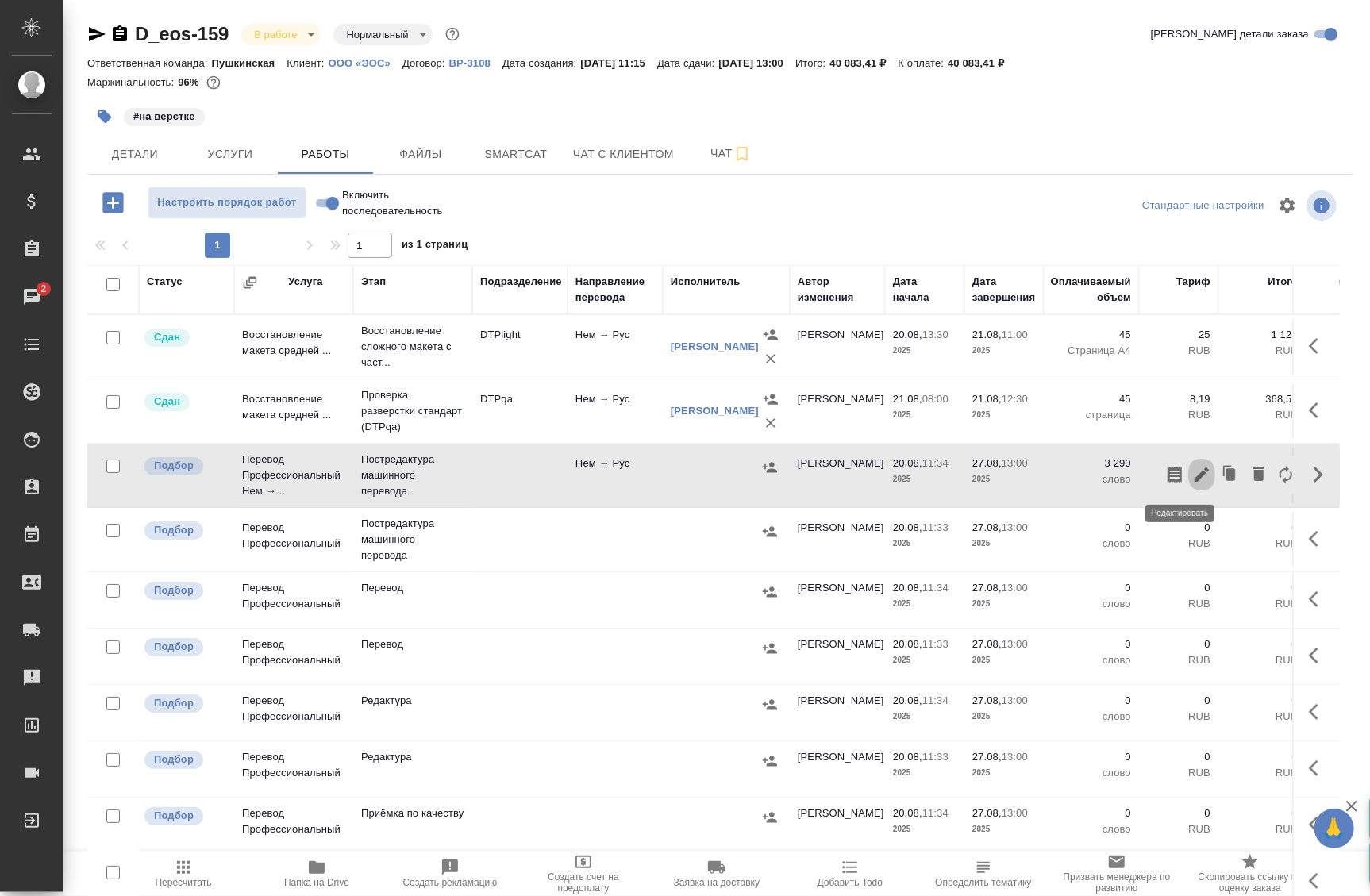
click at [1192, 479] on icon "button" at bounding box center [1201, 474] width 19 height 19
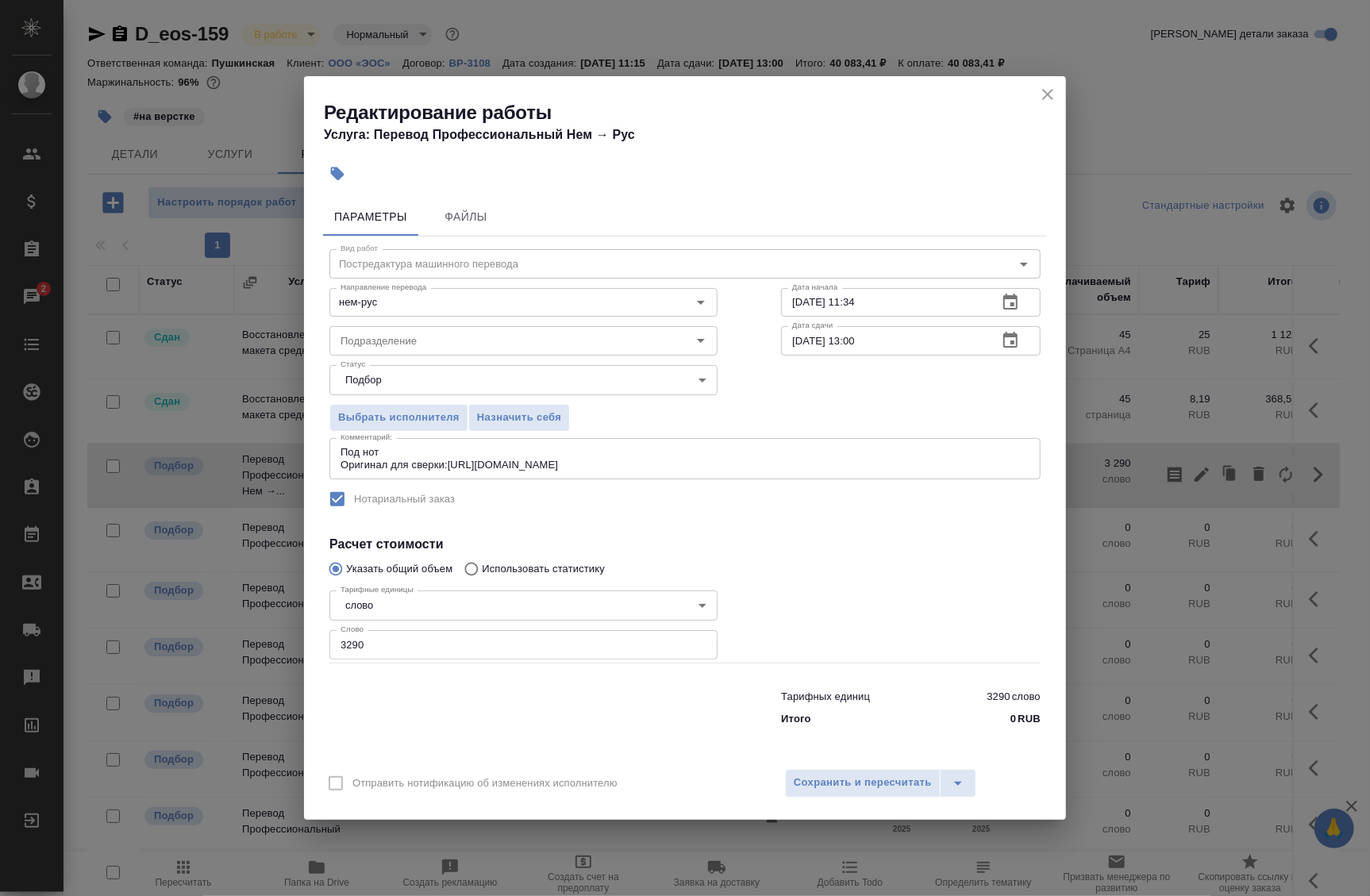
click at [1009, 306] on icon "button" at bounding box center [1010, 302] width 19 height 19
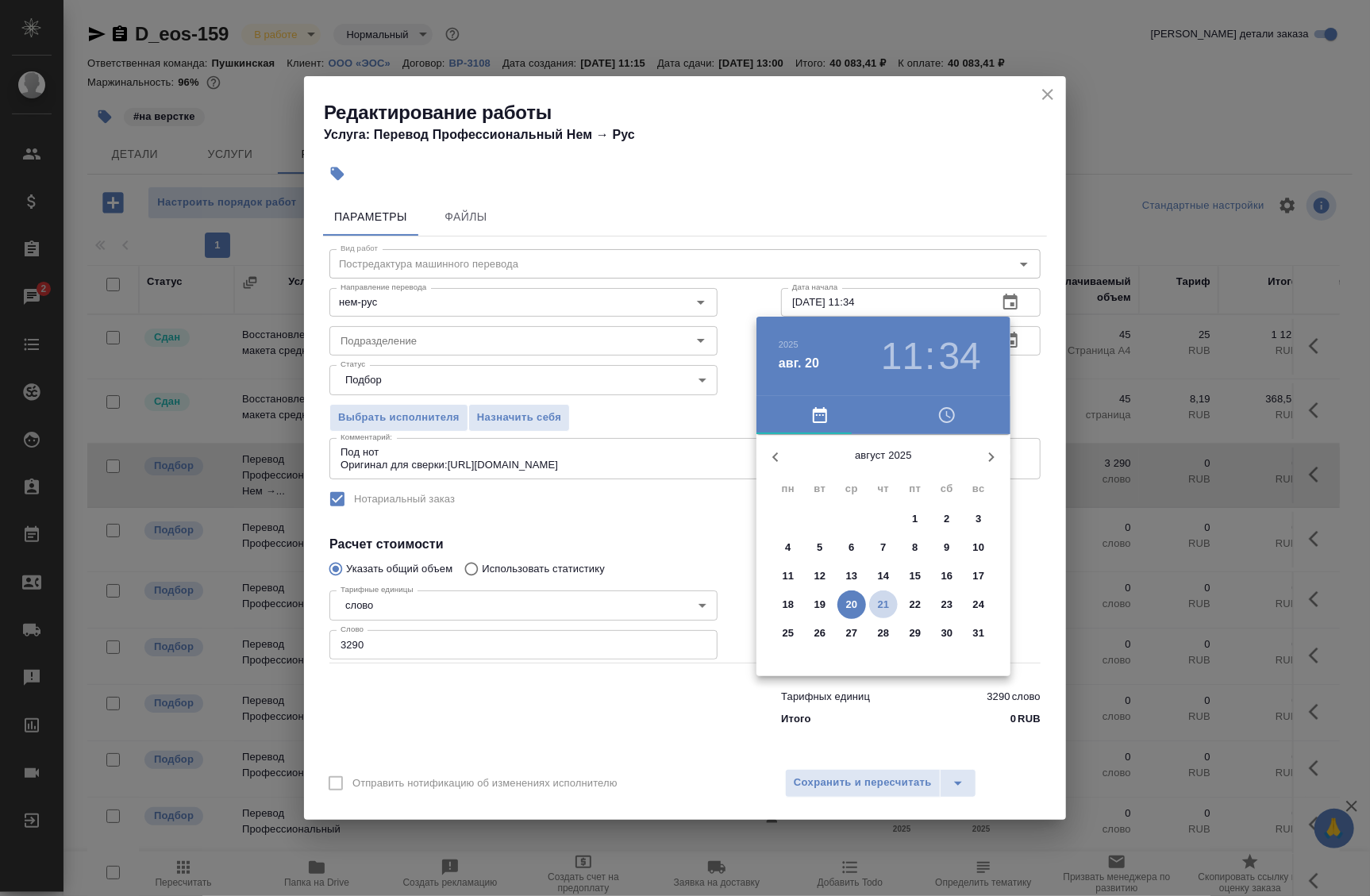
click at [878, 609] on p "21" at bounding box center [883, 605] width 12 height 16
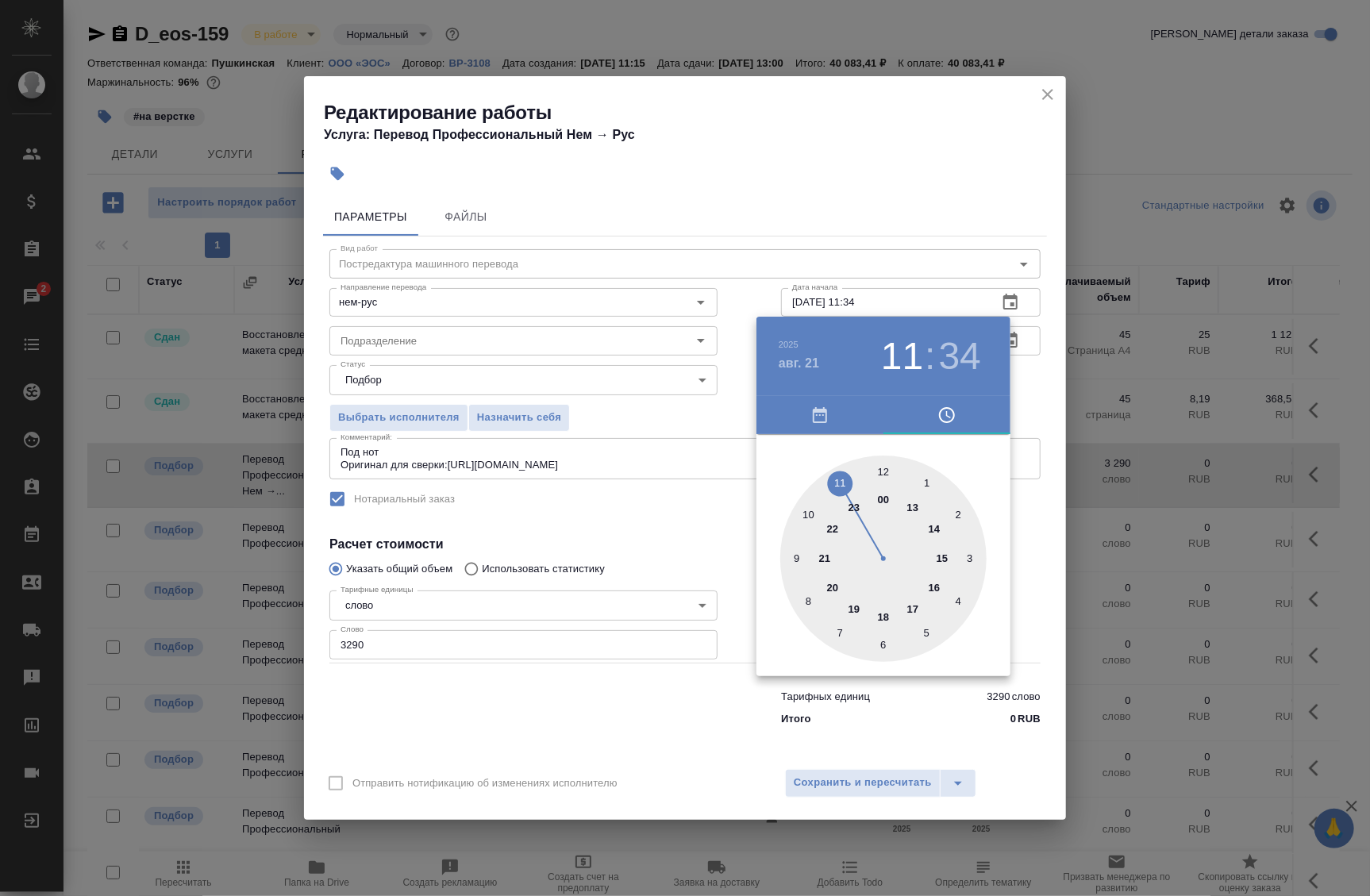
click at [938, 560] on div at bounding box center [883, 559] width 207 height 207
click at [881, 475] on div at bounding box center [883, 559] width 207 height 207
click at [903, 359] on h3 "15" at bounding box center [902, 356] width 42 height 44
click at [936, 528] on div at bounding box center [883, 559] width 207 height 207
click at [958, 513] on div at bounding box center [883, 559] width 207 height 207
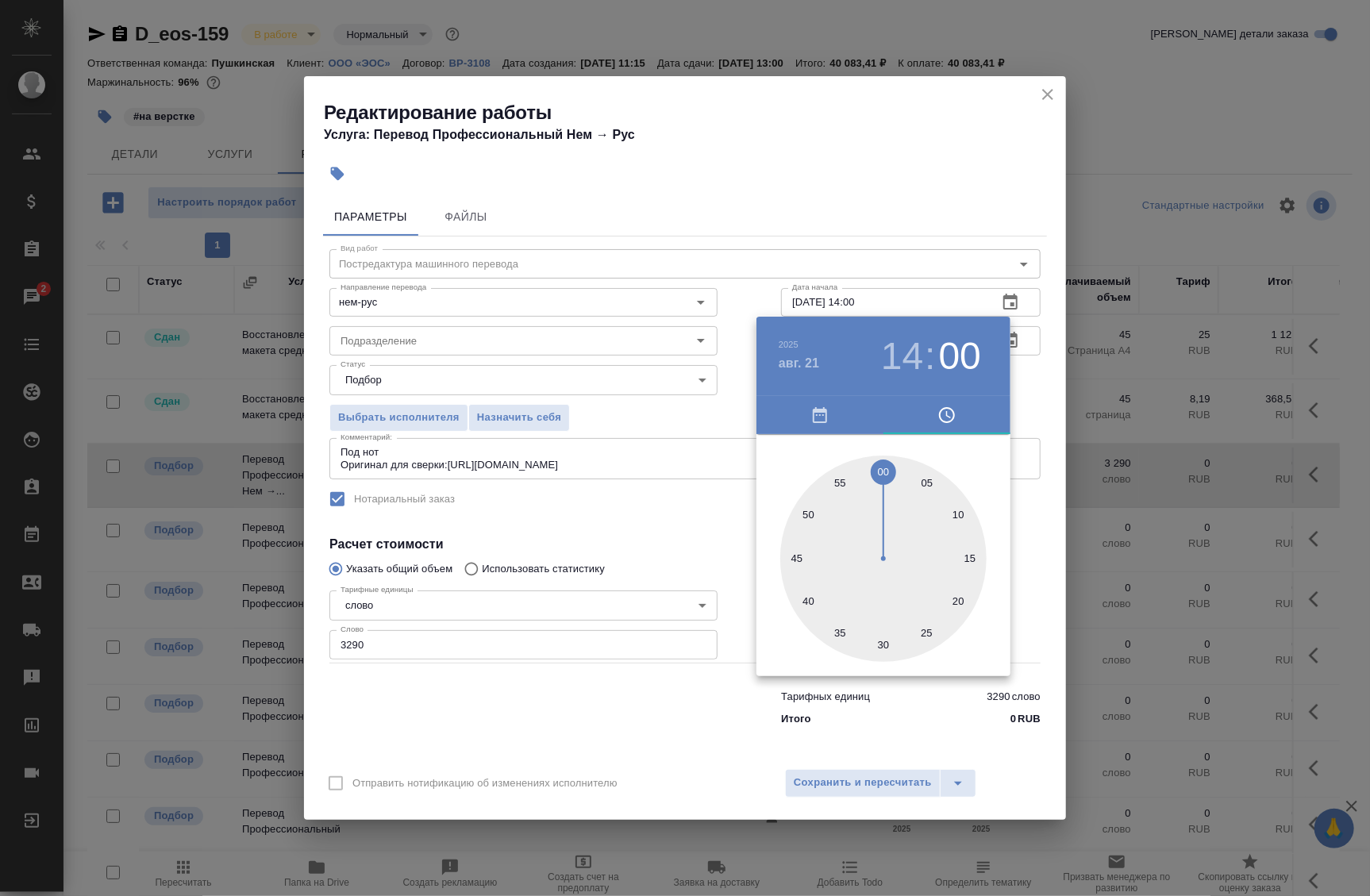
type input "21.08.2025 14:10"
drag, startPoint x: 1028, startPoint y: 416, endPoint x: 1011, endPoint y: 358, distance: 60.4
click at [1028, 413] on div at bounding box center [685, 448] width 1370 height 896
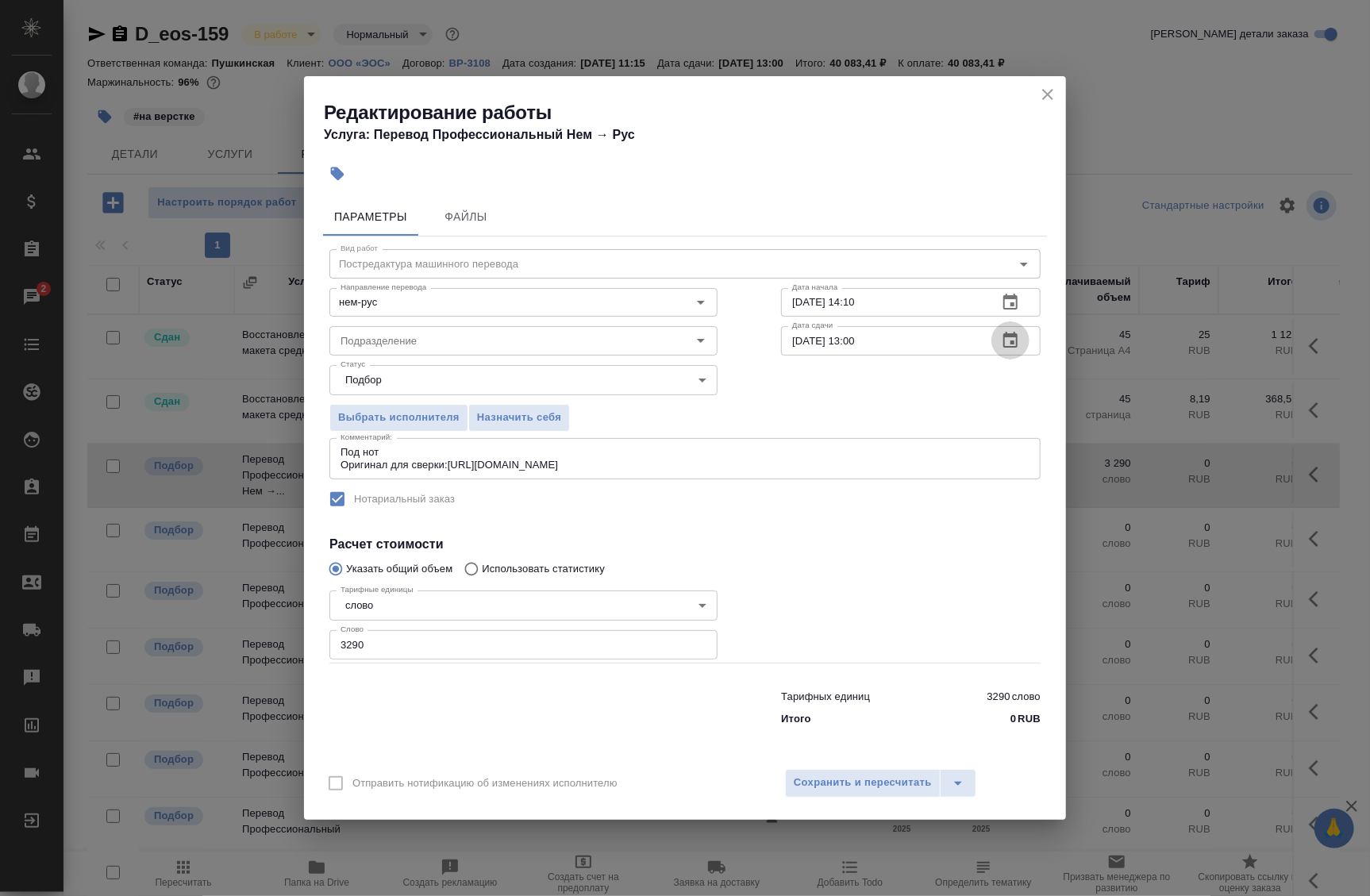
click at [1010, 341] on icon "button" at bounding box center [1010, 341] width 19 height 19
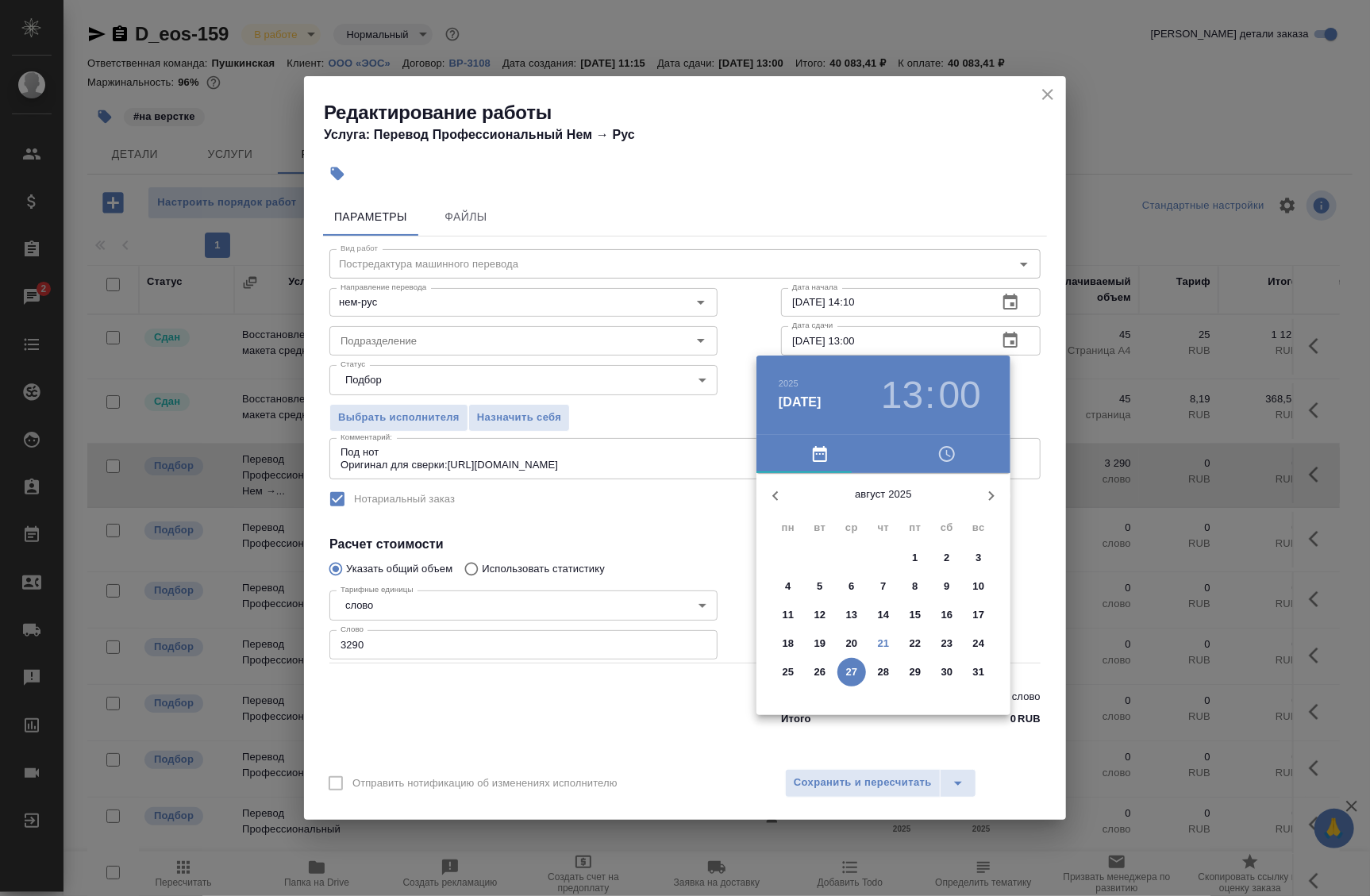
click at [943, 643] on p "23" at bounding box center [947, 644] width 12 height 16
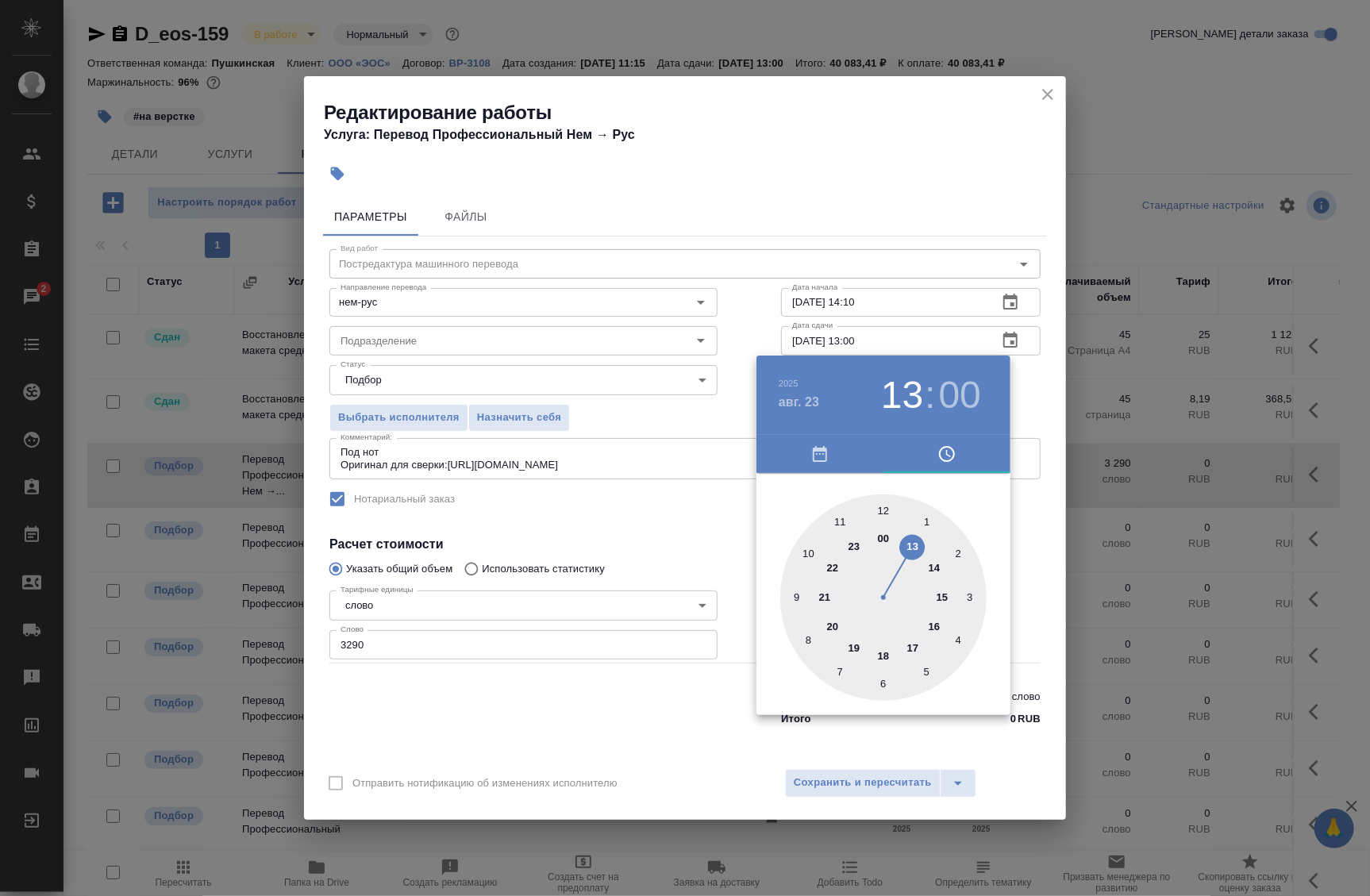
click at [800, 559] on div at bounding box center [883, 598] width 207 height 207
type input "23.08.2025 10:00"
click at [1012, 384] on div at bounding box center [685, 448] width 1370 height 896
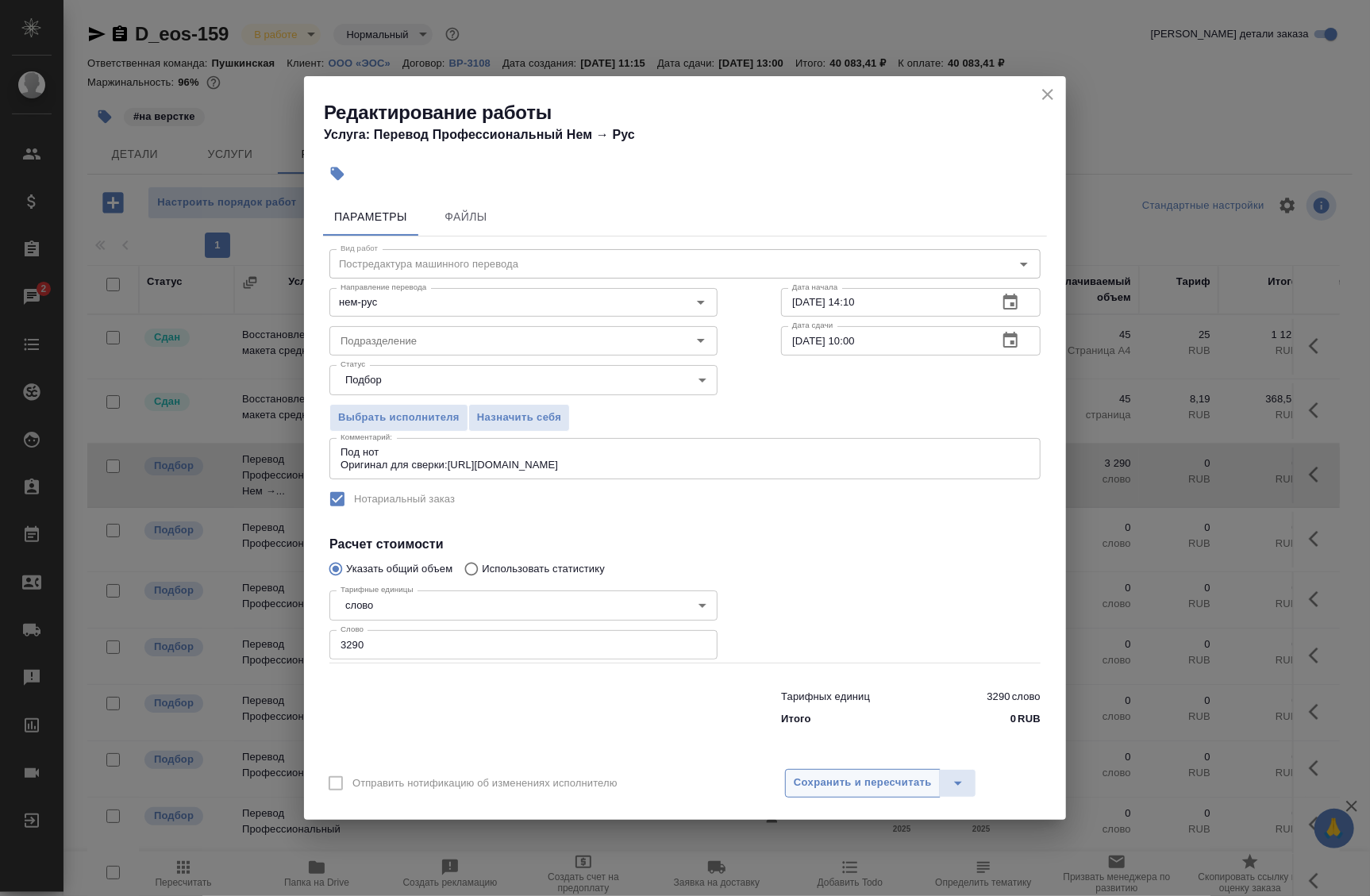
click at [837, 789] on span "Сохранить и пересчитать" at bounding box center [862, 783] width 138 height 18
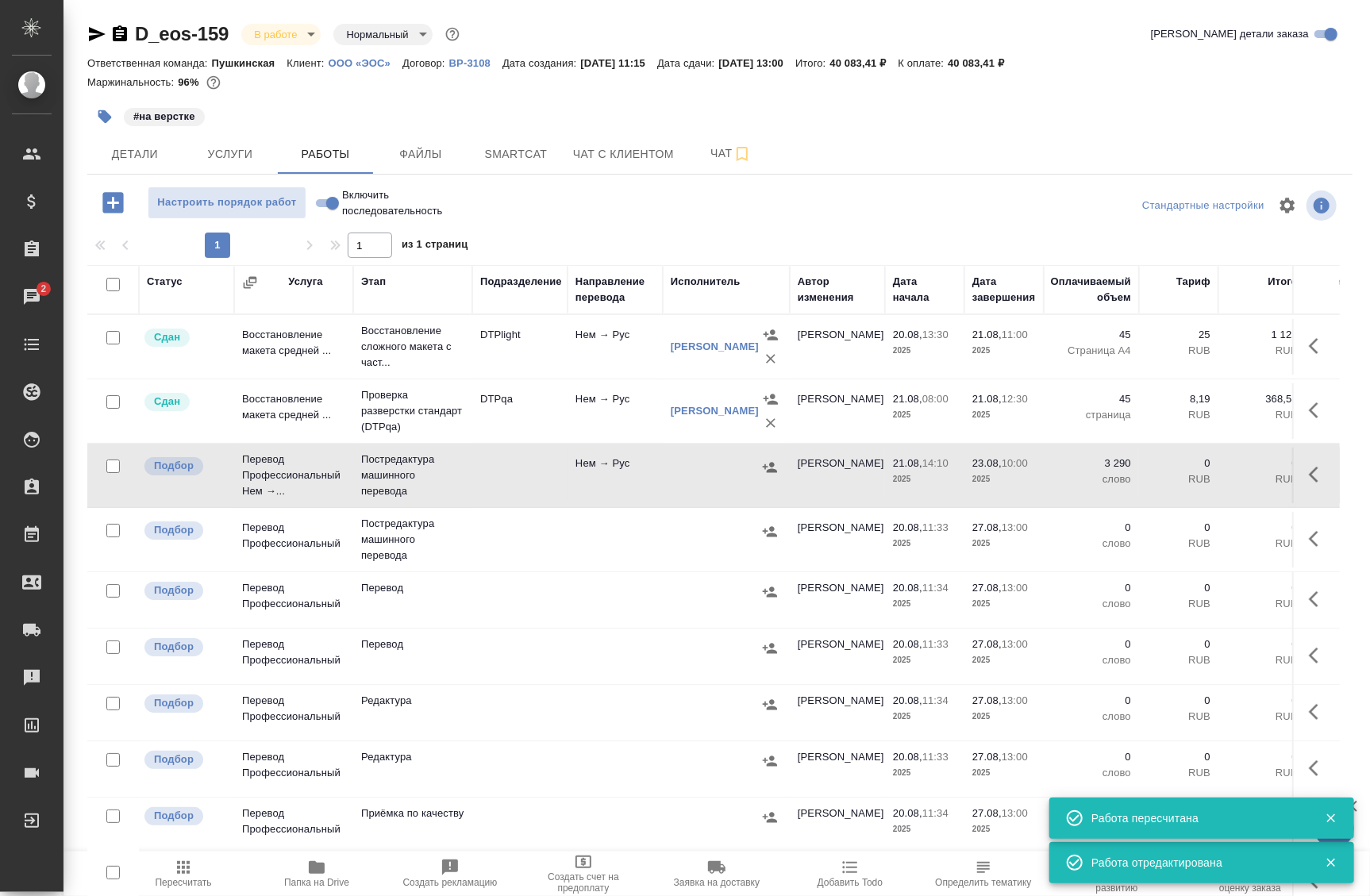
click at [1309, 480] on icon "button" at bounding box center [1319, 474] width 19 height 19
click at [1195, 476] on icon "button" at bounding box center [1202, 475] width 14 height 14
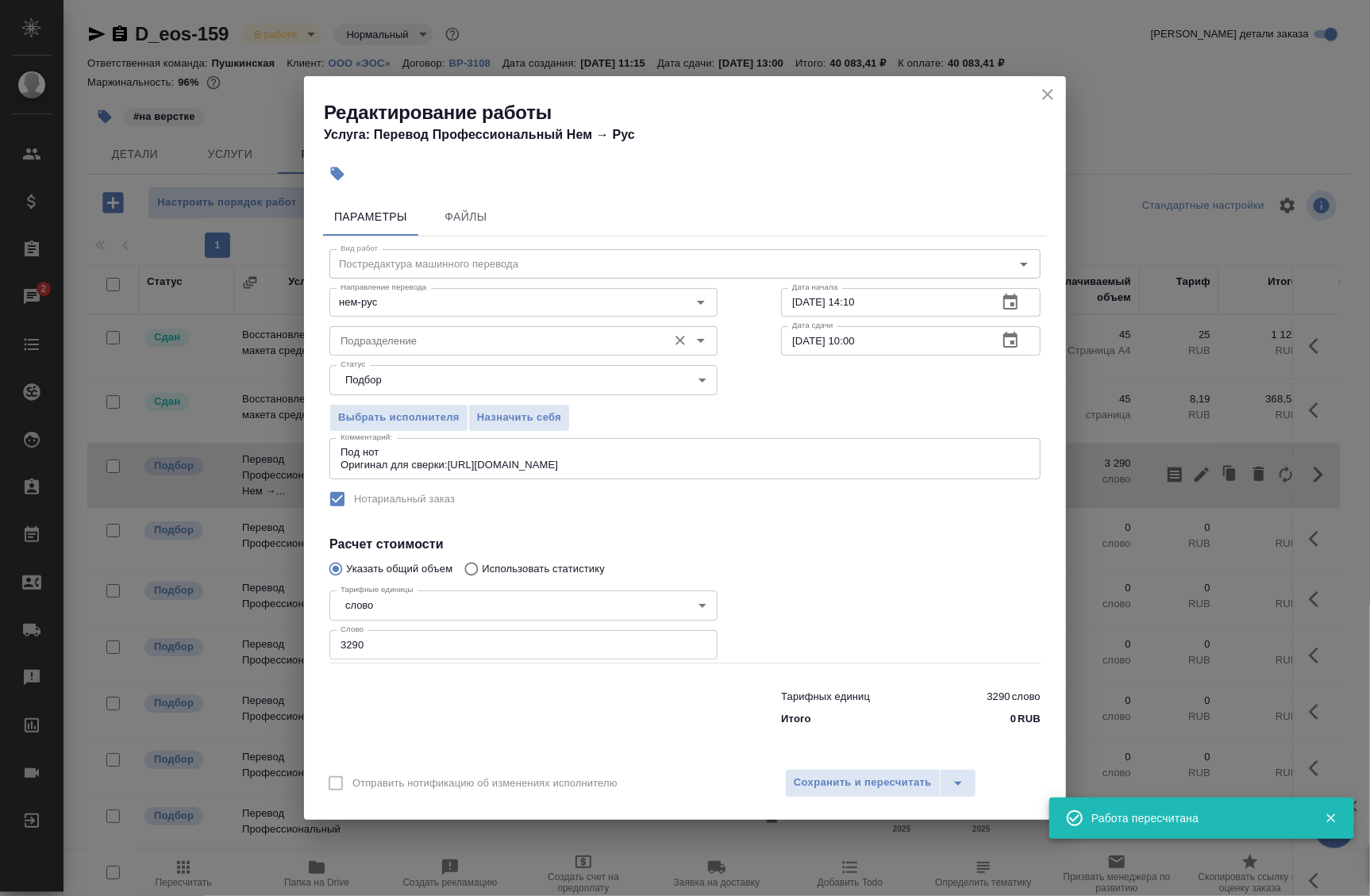
click at [492, 344] on input "Подразделение" at bounding box center [497, 341] width 325 height 19
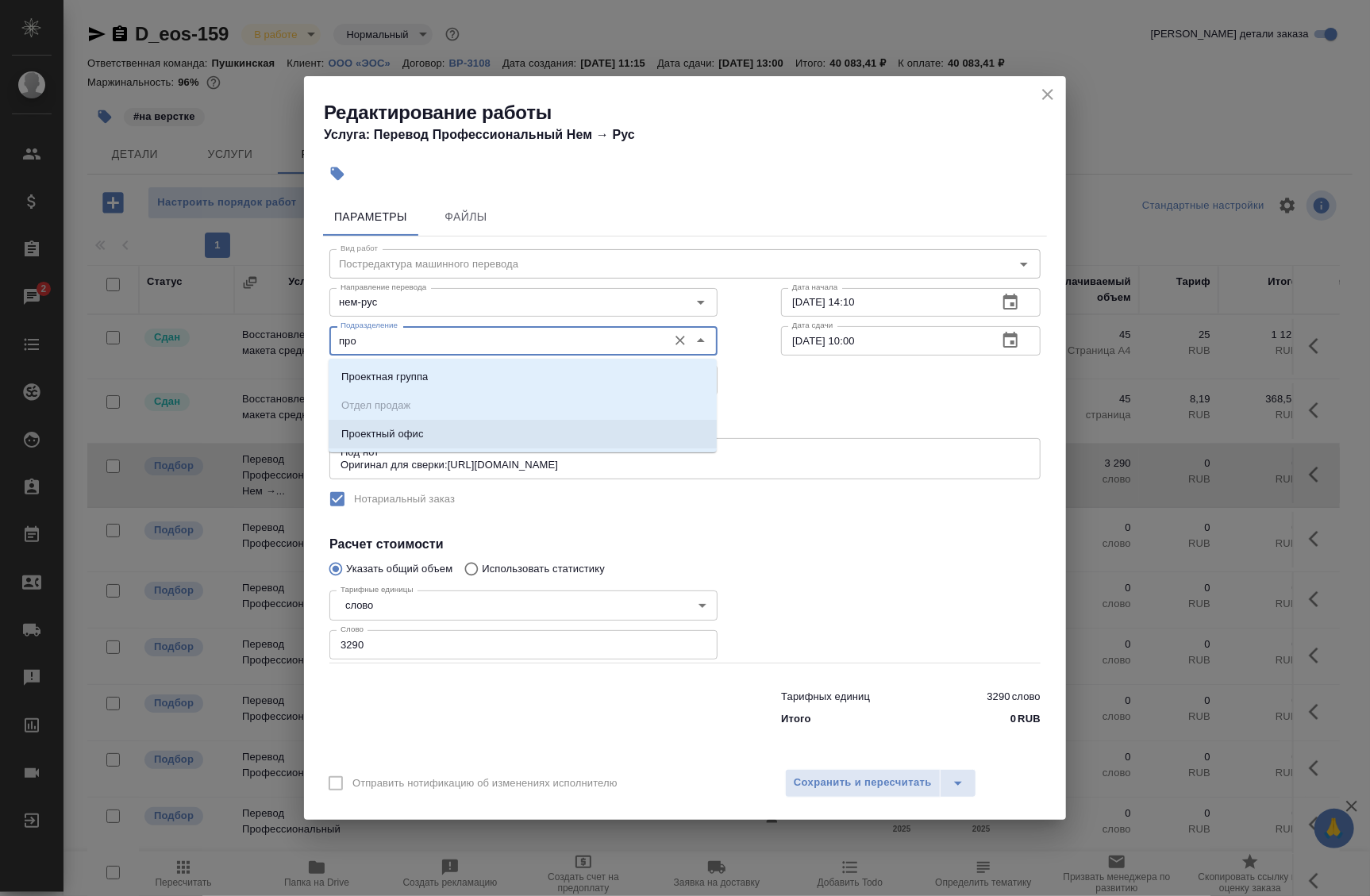
click at [436, 424] on li "Проектный офис" at bounding box center [523, 434] width 388 height 29
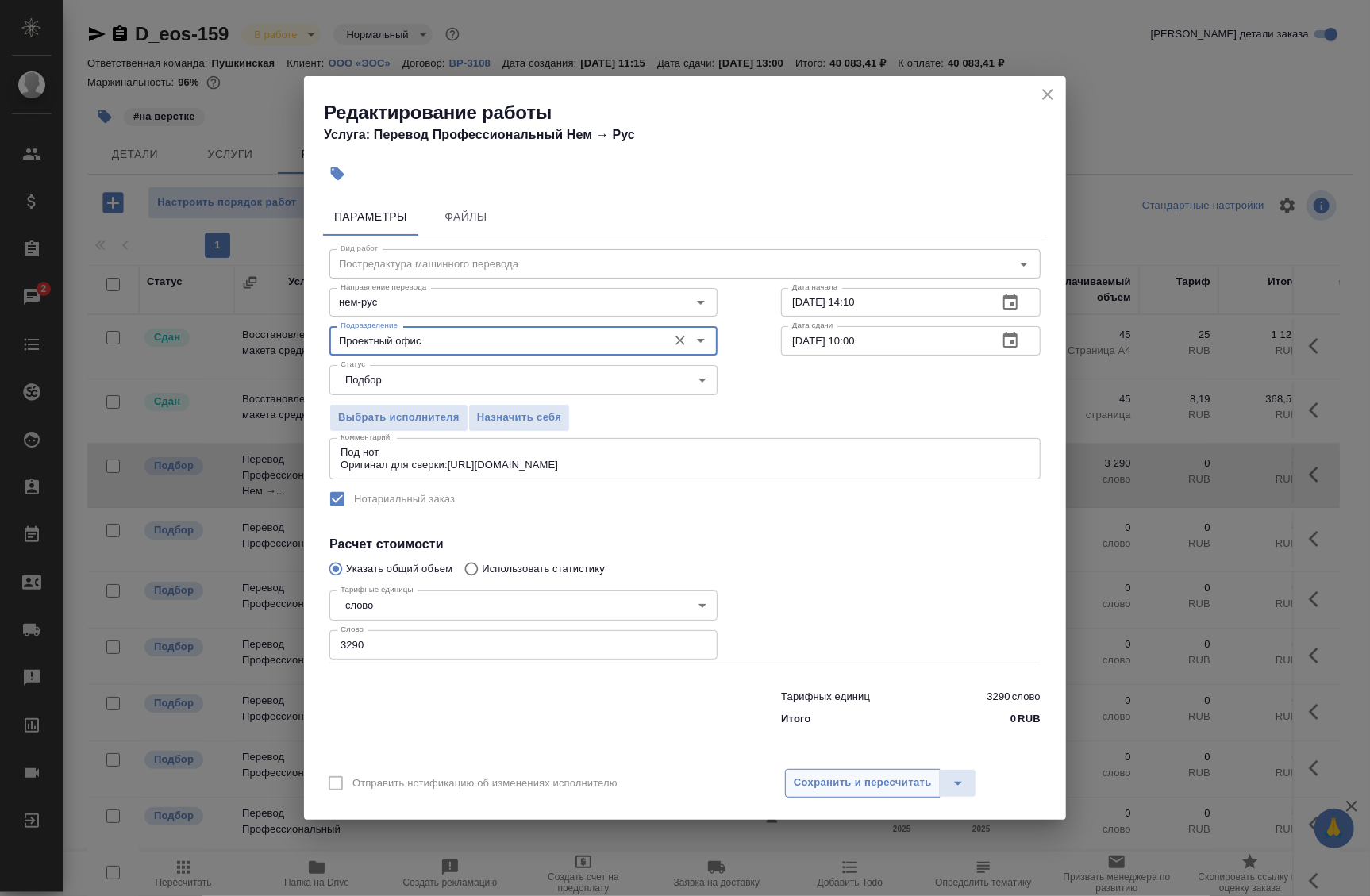
type input "Проектный офис"
click at [884, 784] on span "Сохранить и пересчитать" at bounding box center [862, 783] width 138 height 18
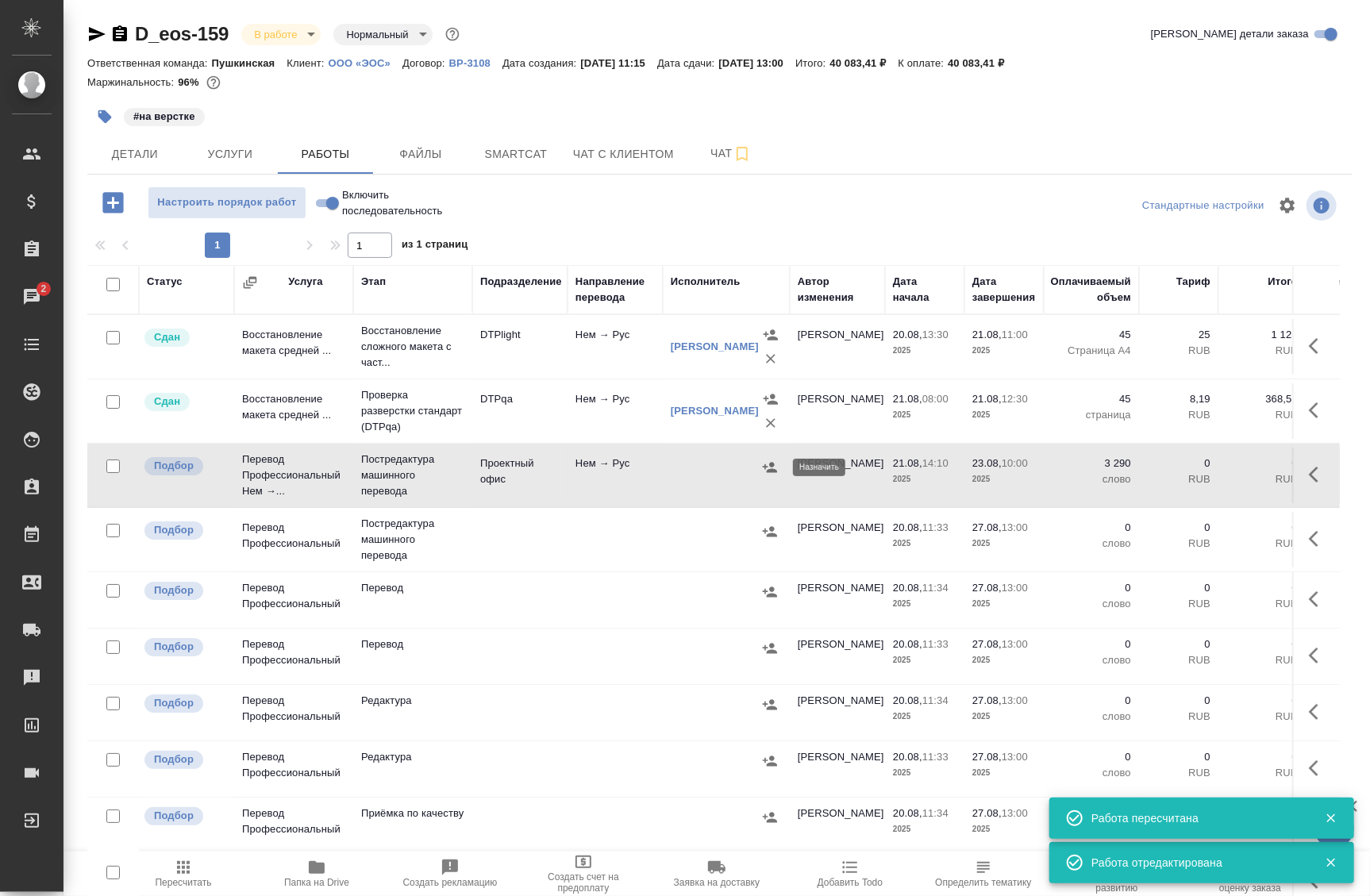
click at [767, 469] on icon "button" at bounding box center [770, 468] width 16 height 16
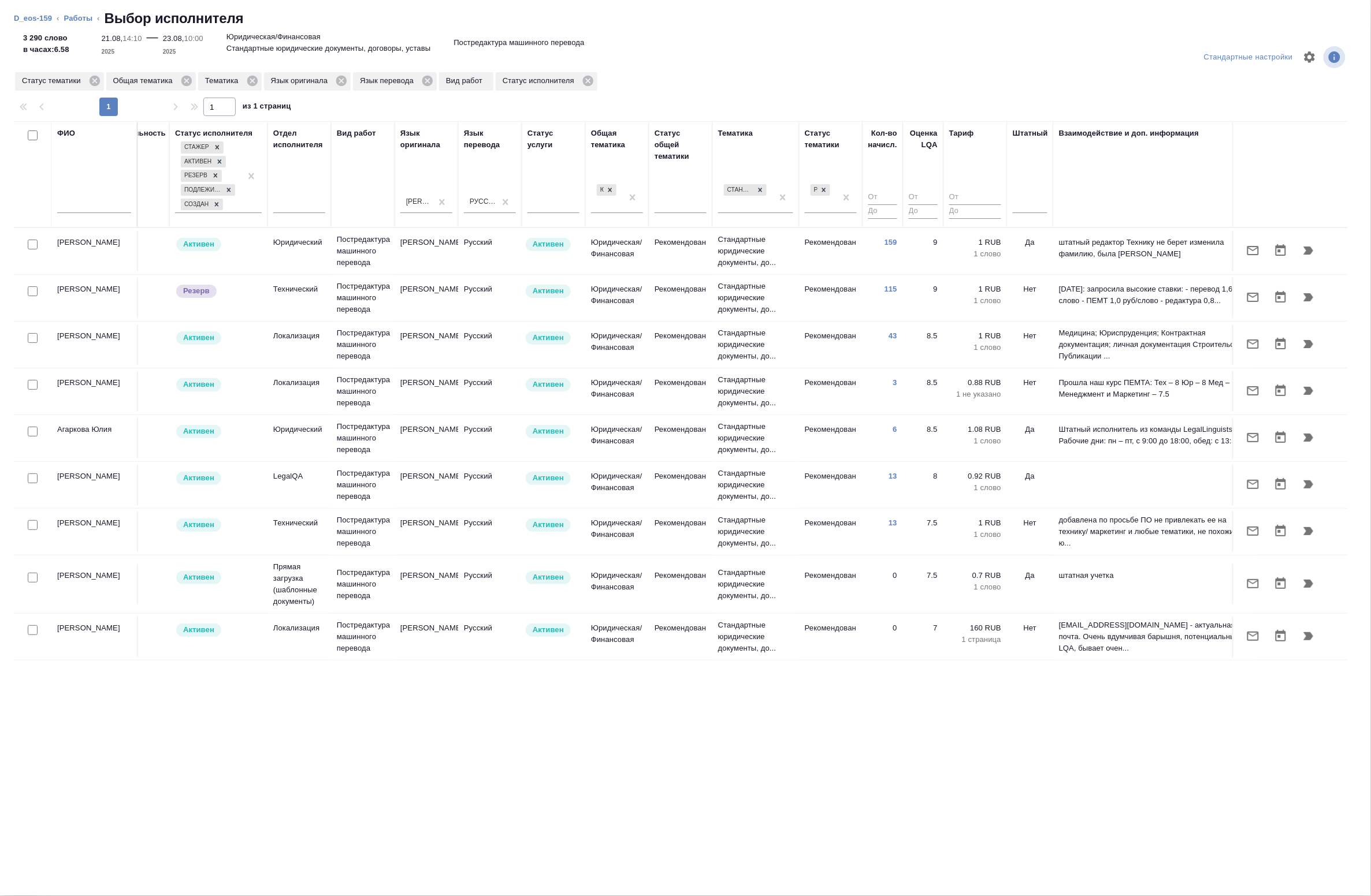
scroll to position [0, 66]
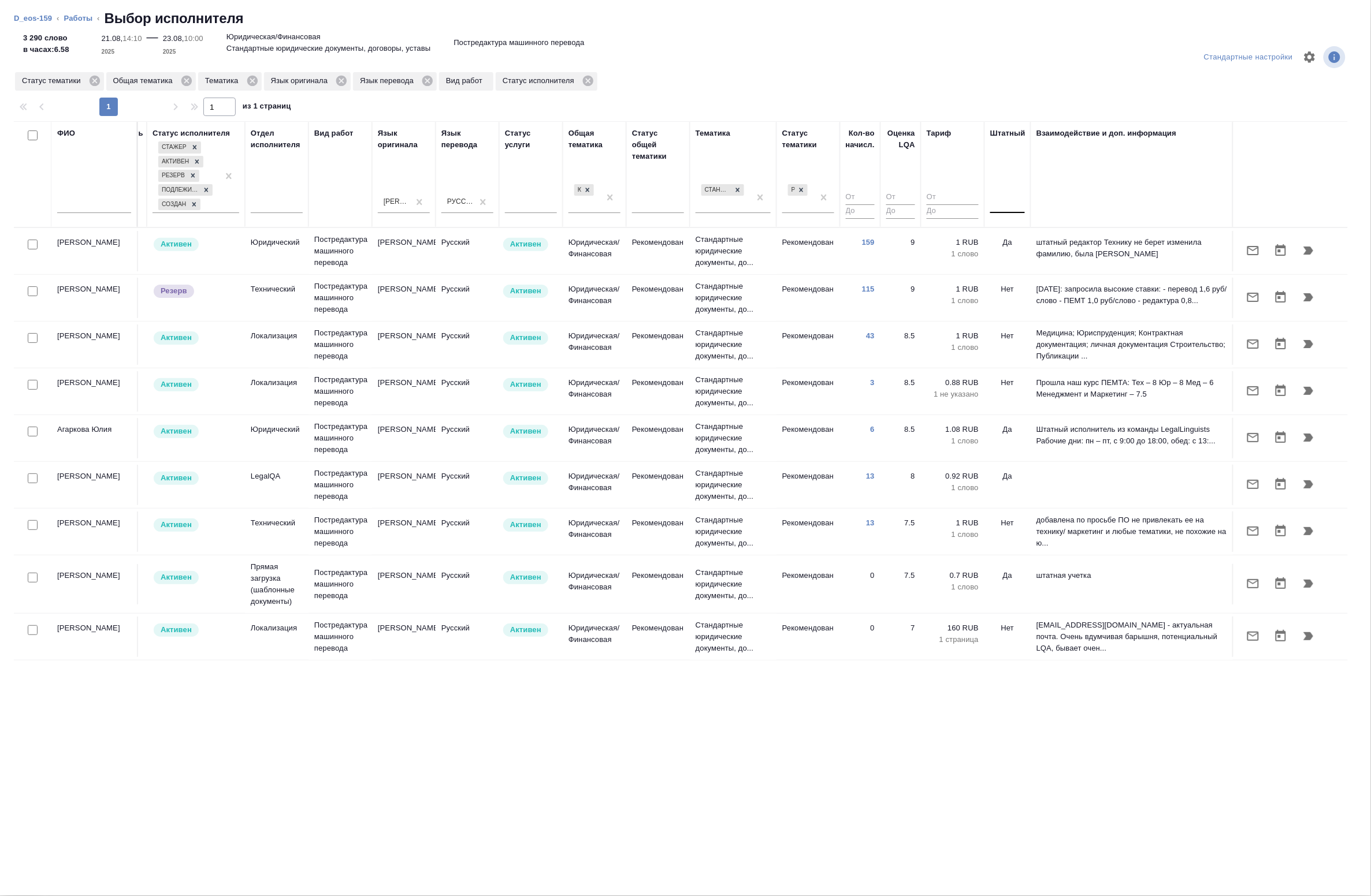
click at [996, 207] on div at bounding box center [1008, 201] width 35 height 16
click at [996, 238] on div "Нет" at bounding box center [1077, 238] width 174 height 21
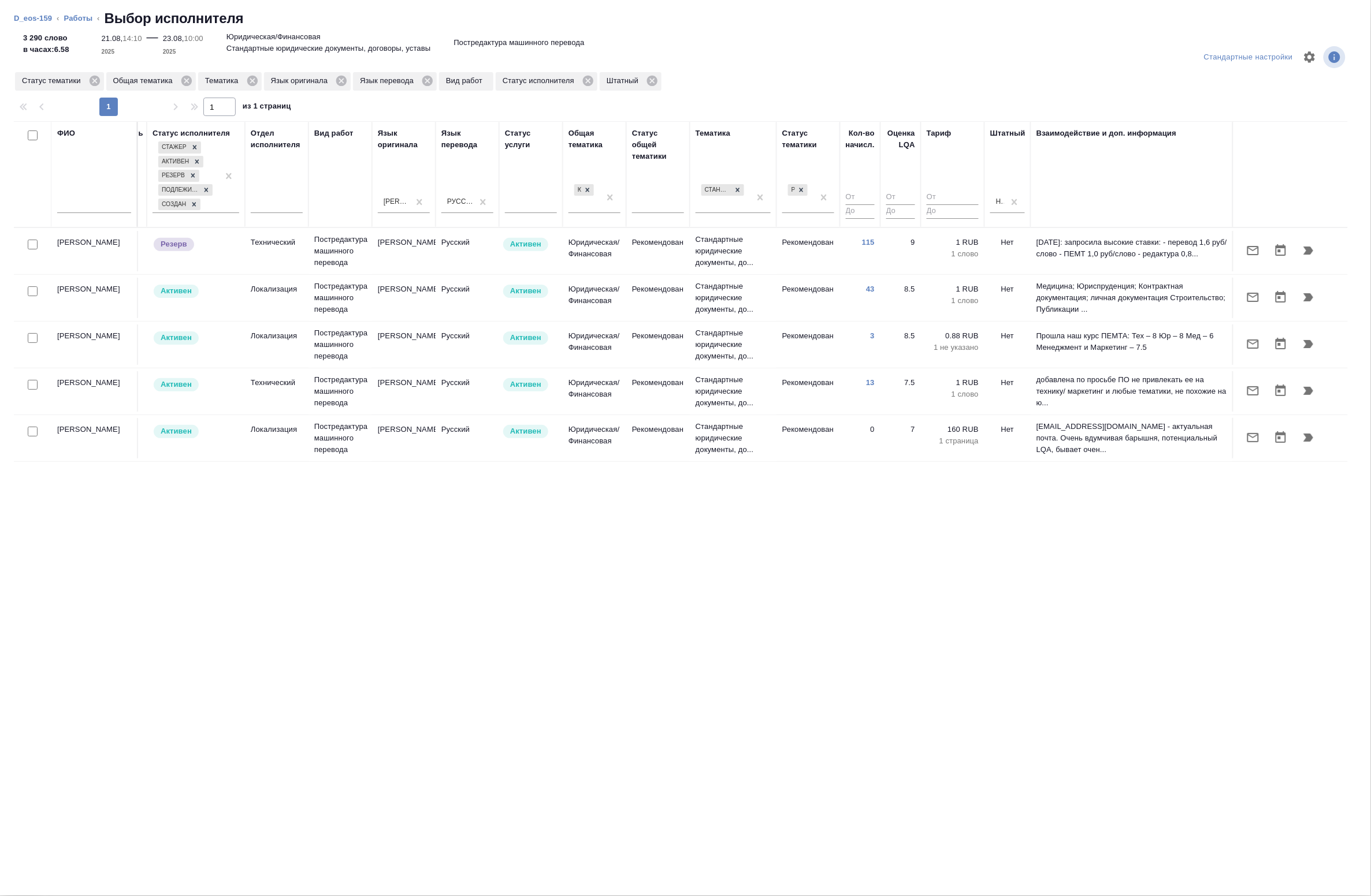
scroll to position [0, 0]
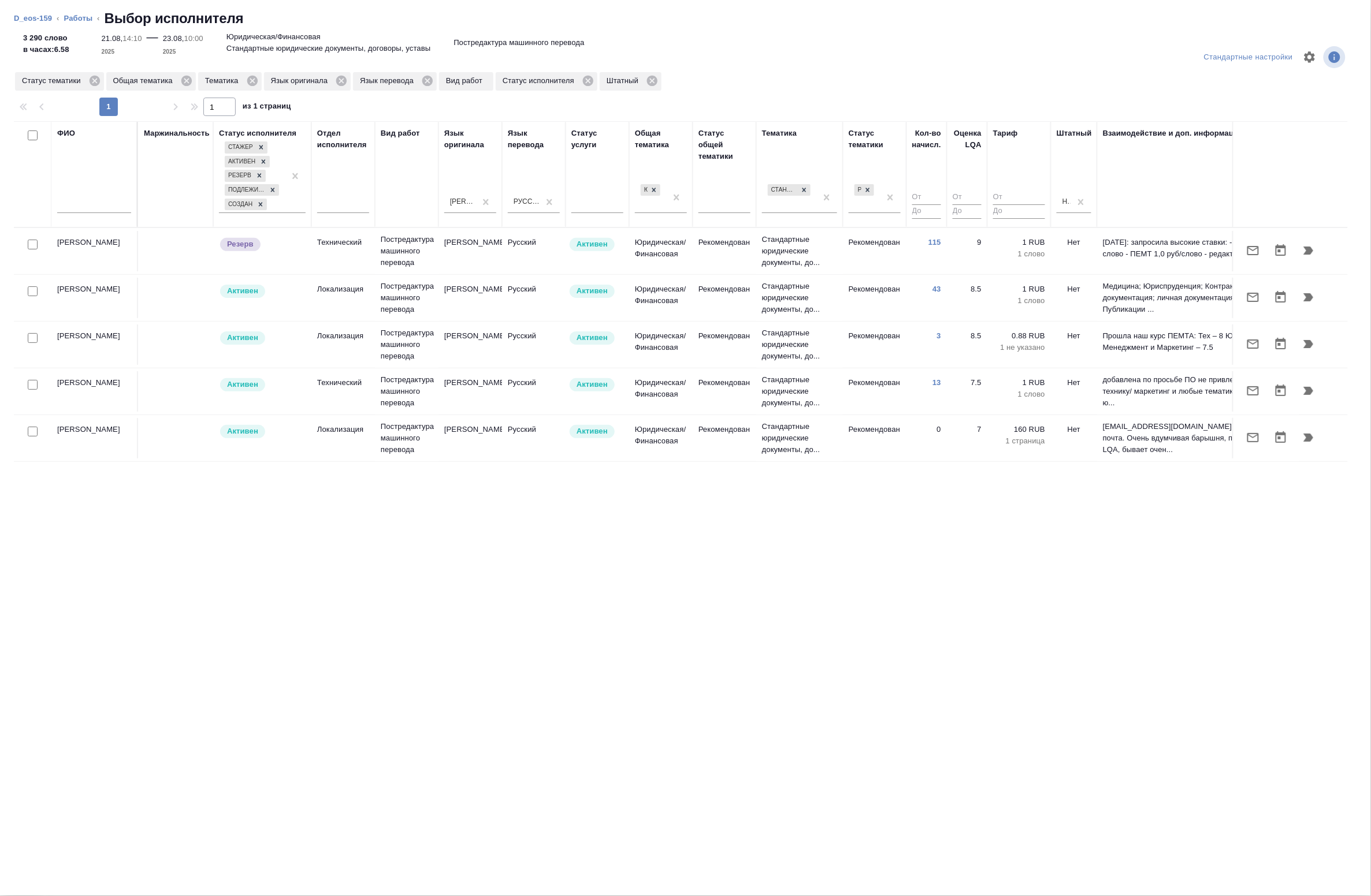
click at [32, 296] on input "checkbox" at bounding box center [32, 291] width 10 height 10
checkbox input "true"
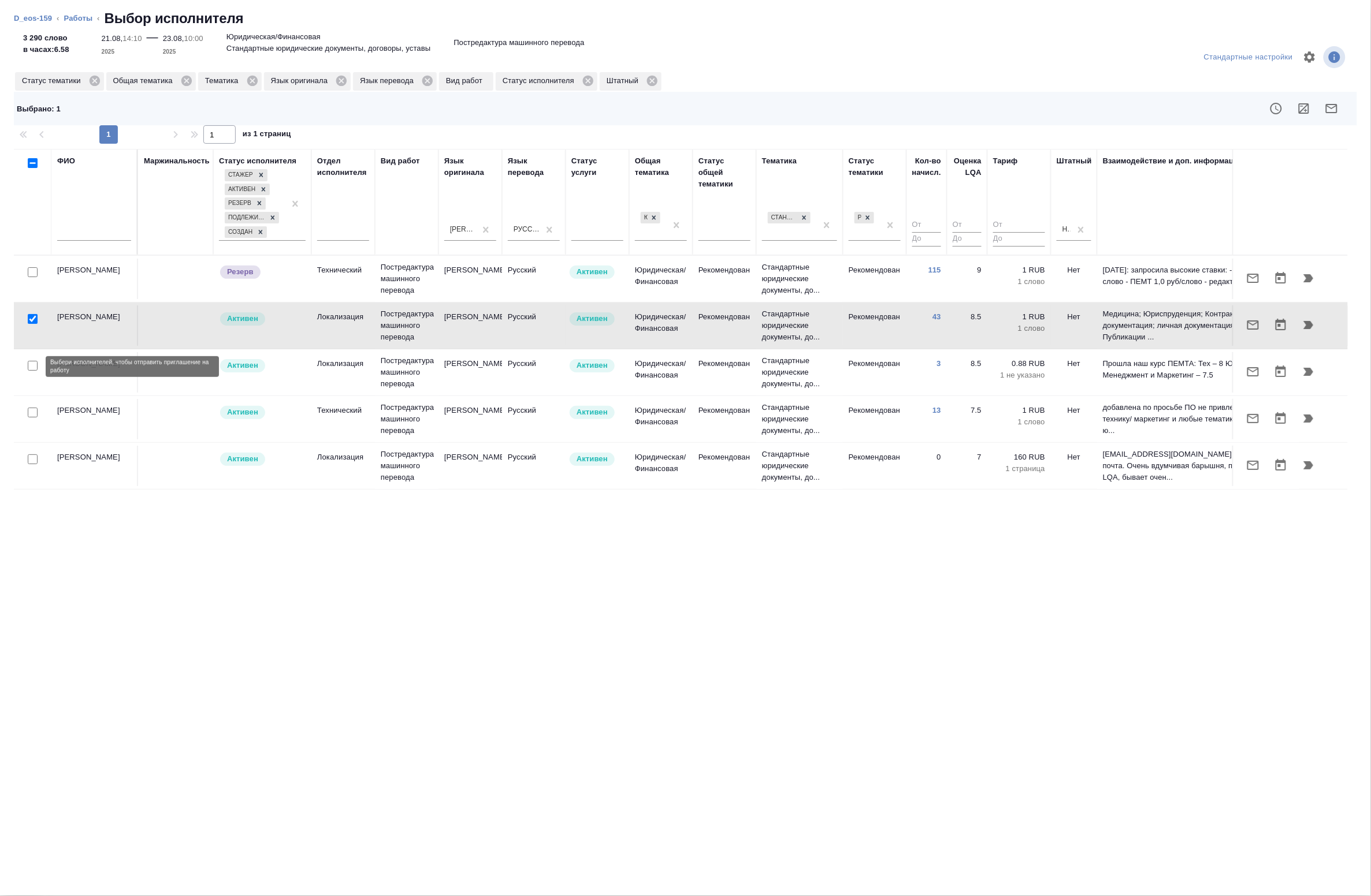
drag, startPoint x: 30, startPoint y: 364, endPoint x: 27, endPoint y: 411, distance: 47.1
click at [30, 365] on input "checkbox" at bounding box center [32, 365] width 10 height 10
checkbox input "true"
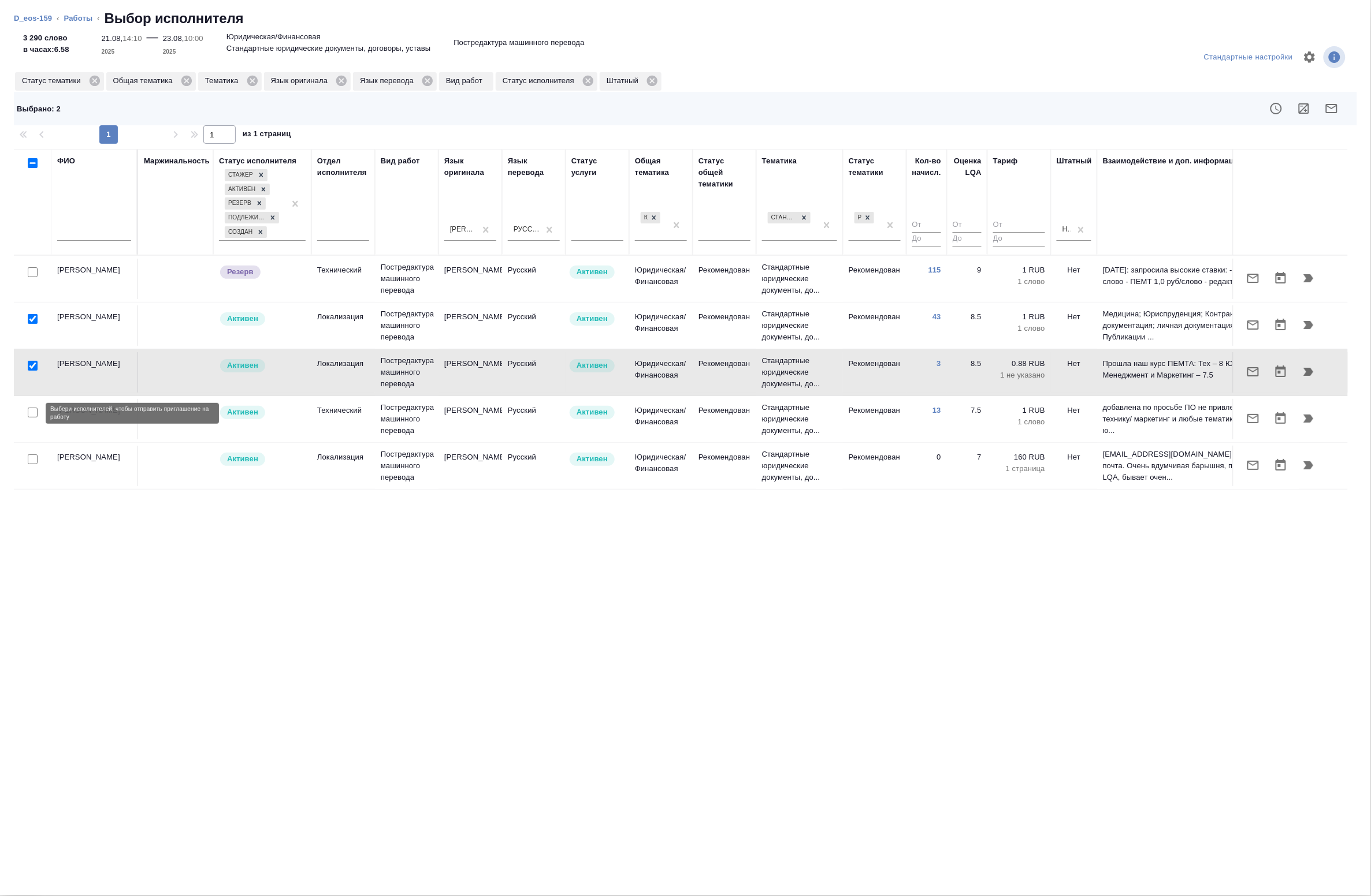
click at [29, 414] on input "checkbox" at bounding box center [32, 413] width 10 height 10
checkbox input "true"
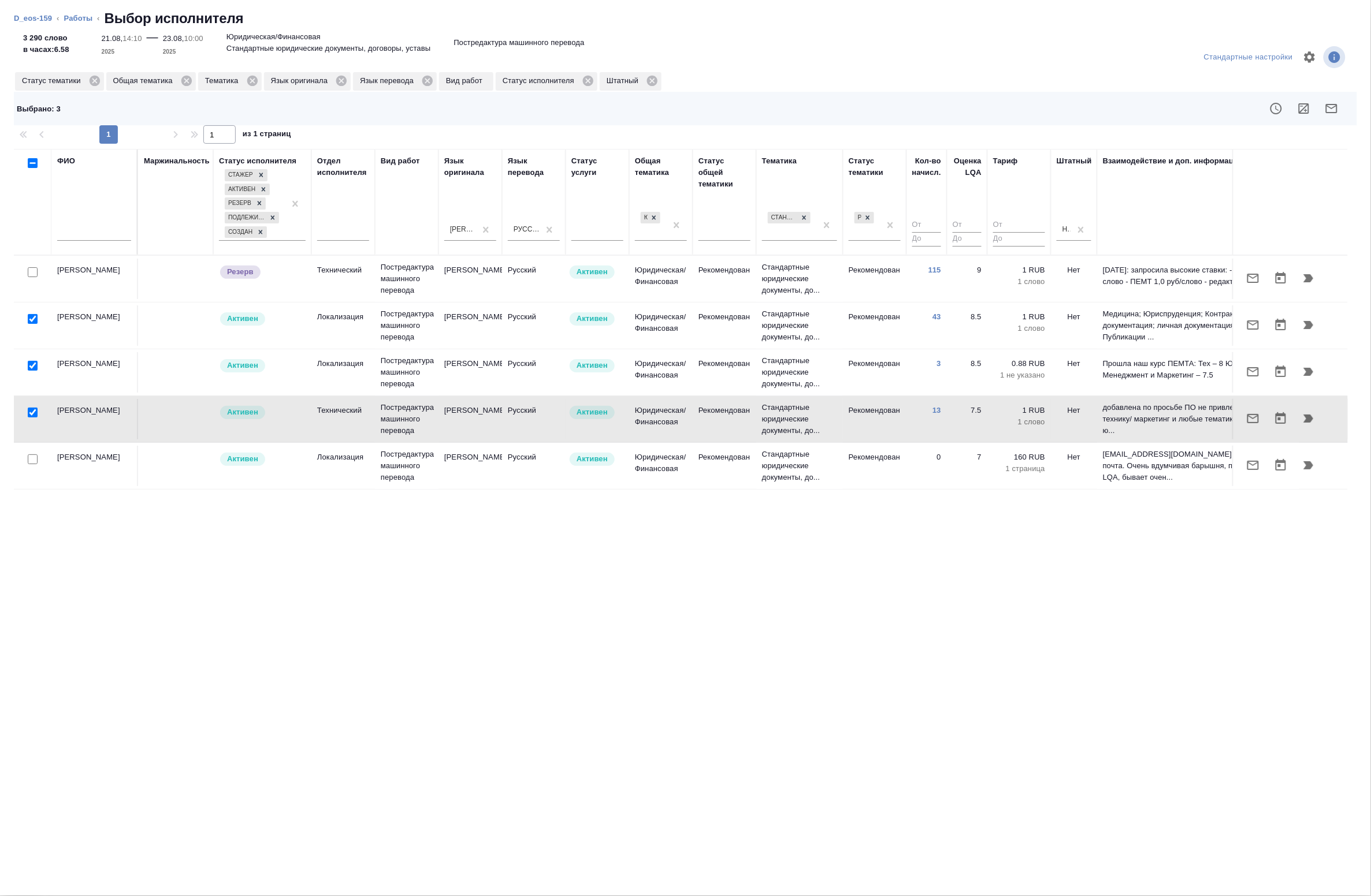
click at [31, 280] on div at bounding box center [33, 273] width 26 height 16
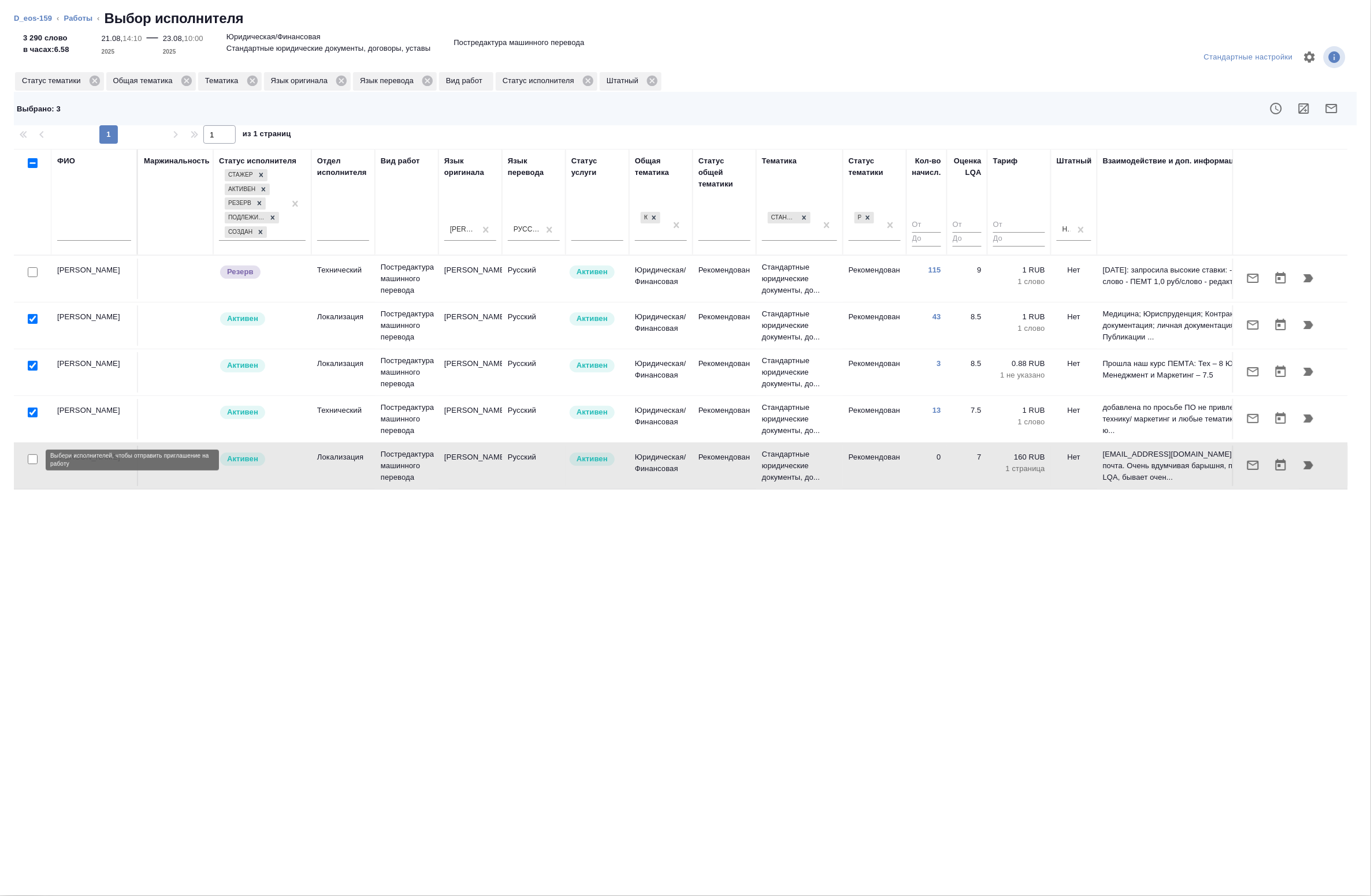
click at [31, 460] on input "checkbox" at bounding box center [32, 459] width 10 height 10
checkbox input "true"
click at [996, 108] on icon "button" at bounding box center [1303, 108] width 14 height 14
click at [34, 460] on input "checkbox" at bounding box center [32, 459] width 10 height 10
checkbox input "false"
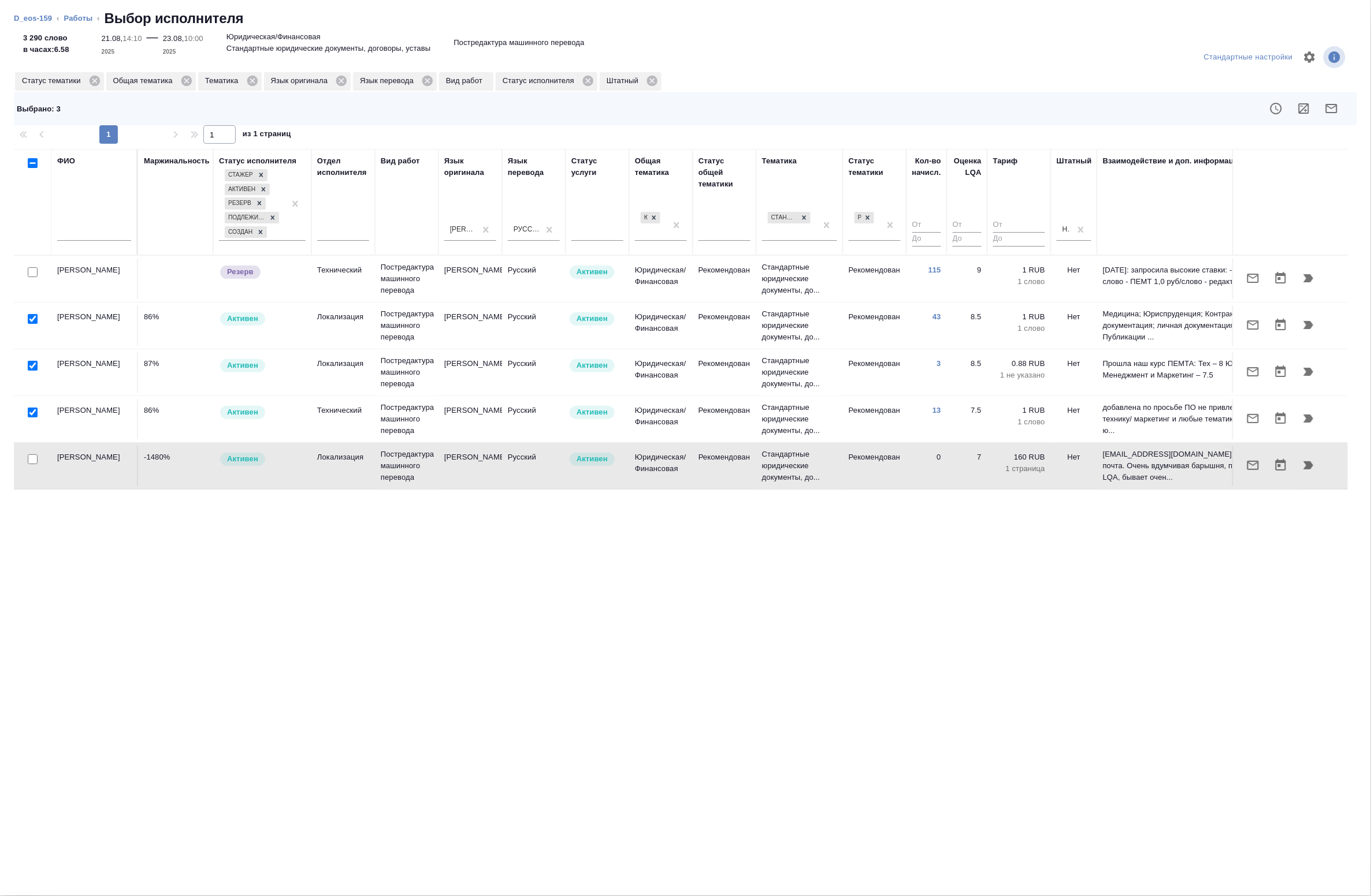
click at [31, 414] on input "checkbox" at bounding box center [32, 413] width 10 height 10
checkbox input "false"
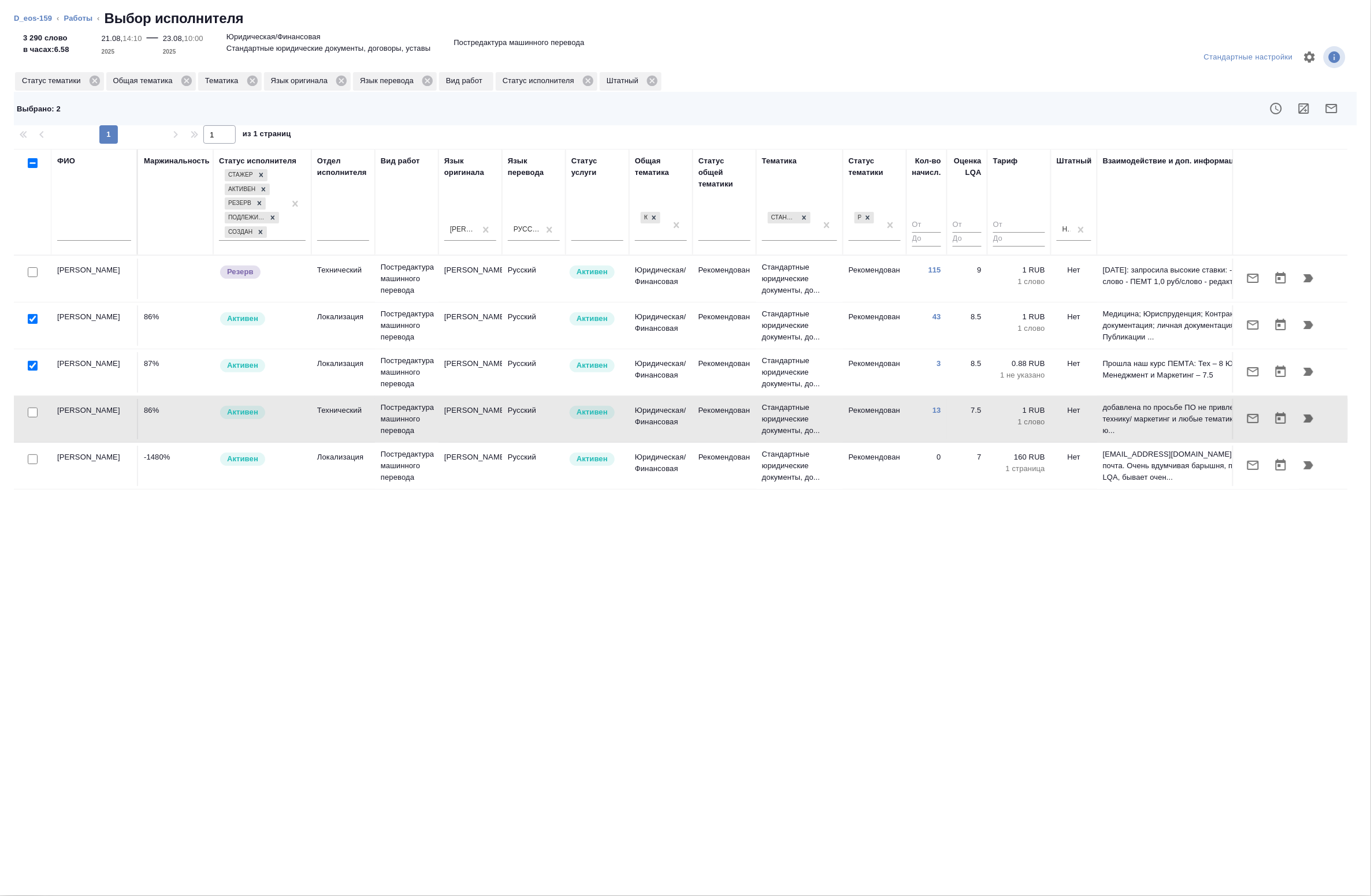
click at [35, 323] on input "checkbox" at bounding box center [32, 319] width 10 height 10
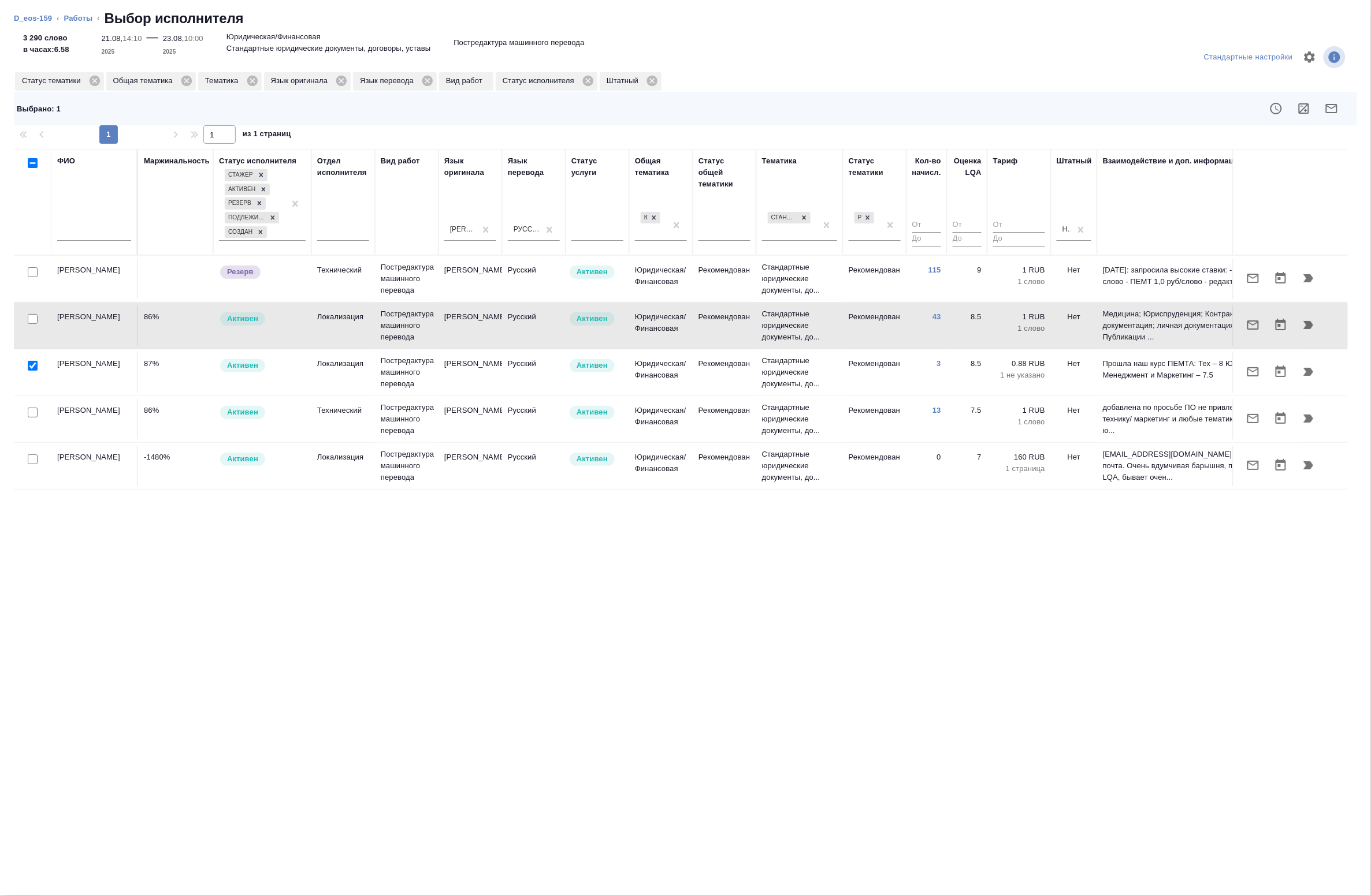
click at [35, 323] on input "checkbox" at bounding box center [32, 319] width 10 height 10
checkbox input "true"
click at [29, 414] on input "checkbox" at bounding box center [32, 413] width 10 height 10
checkbox input "true"
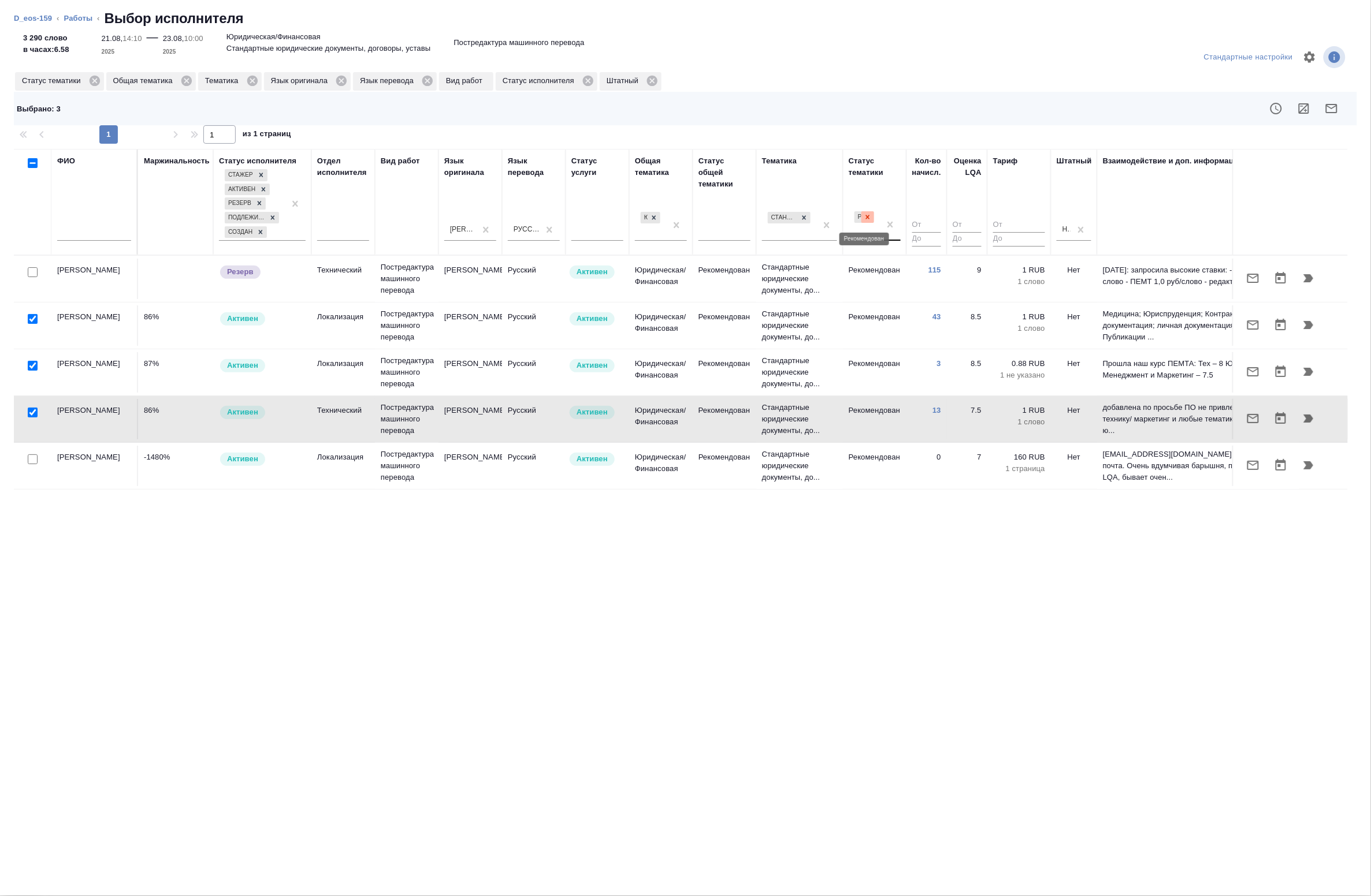
click at [867, 217] on icon at bounding box center [868, 217] width 4 height 4
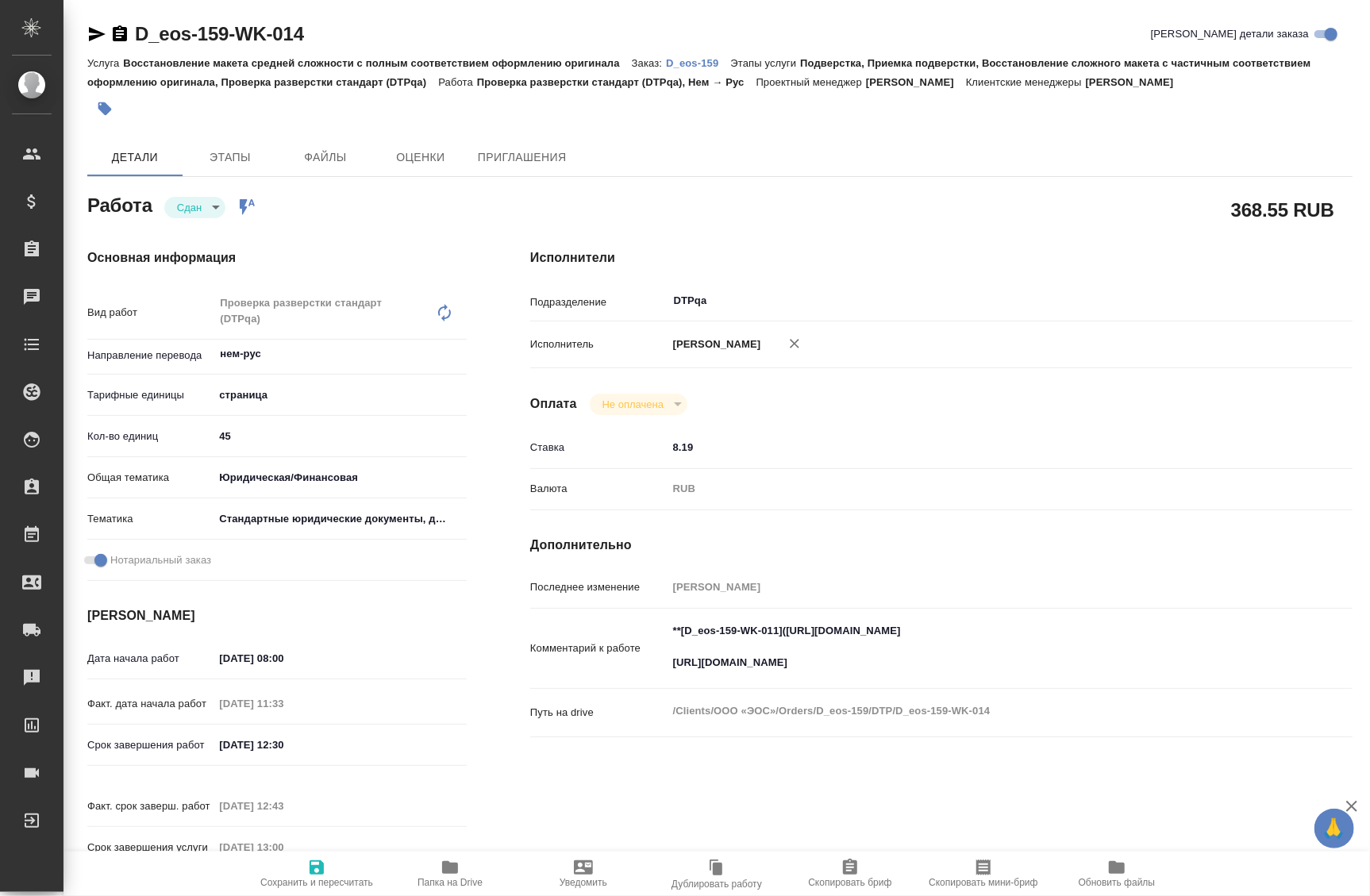
type textarea "x"
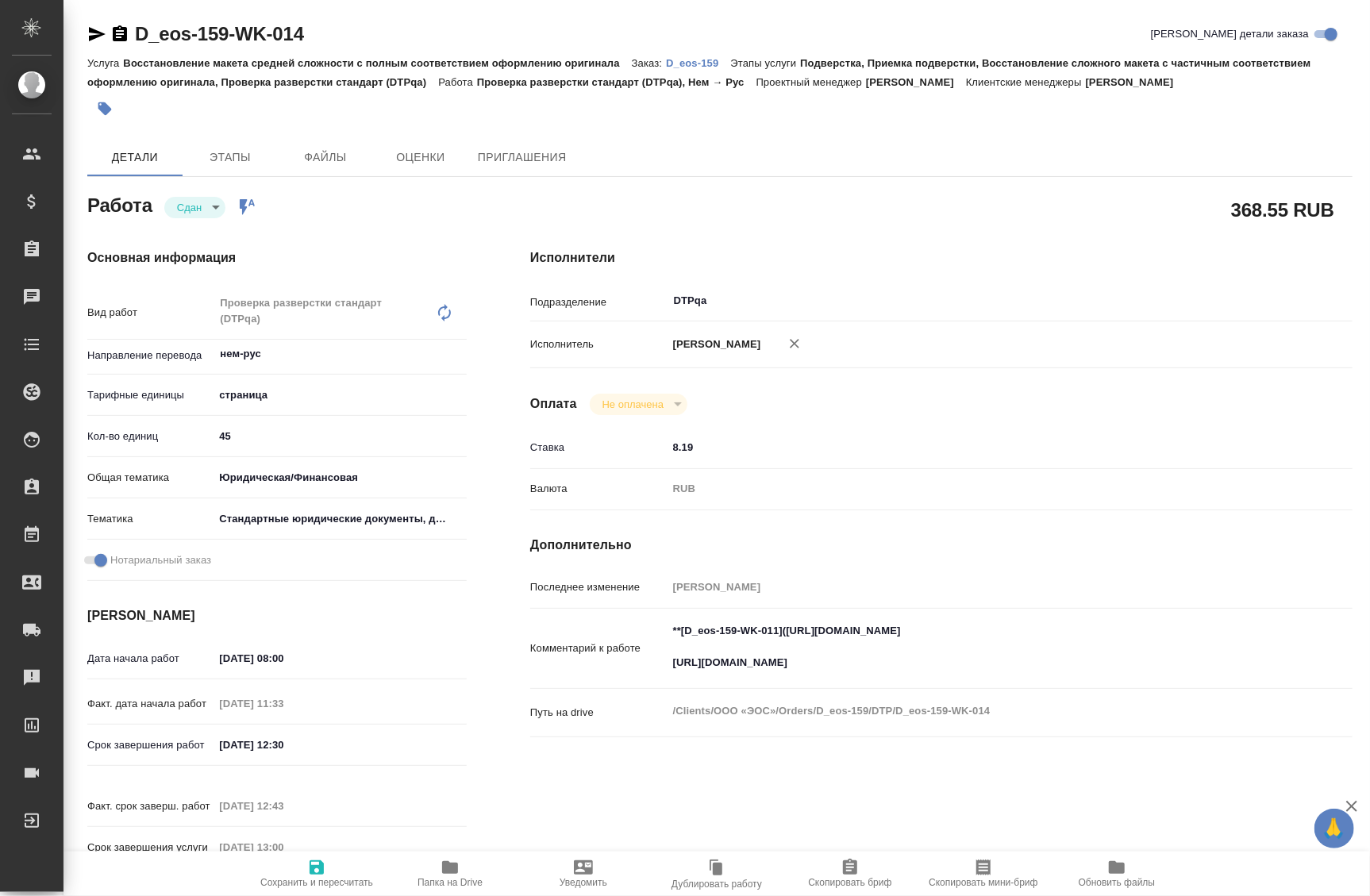
type textarea "x"
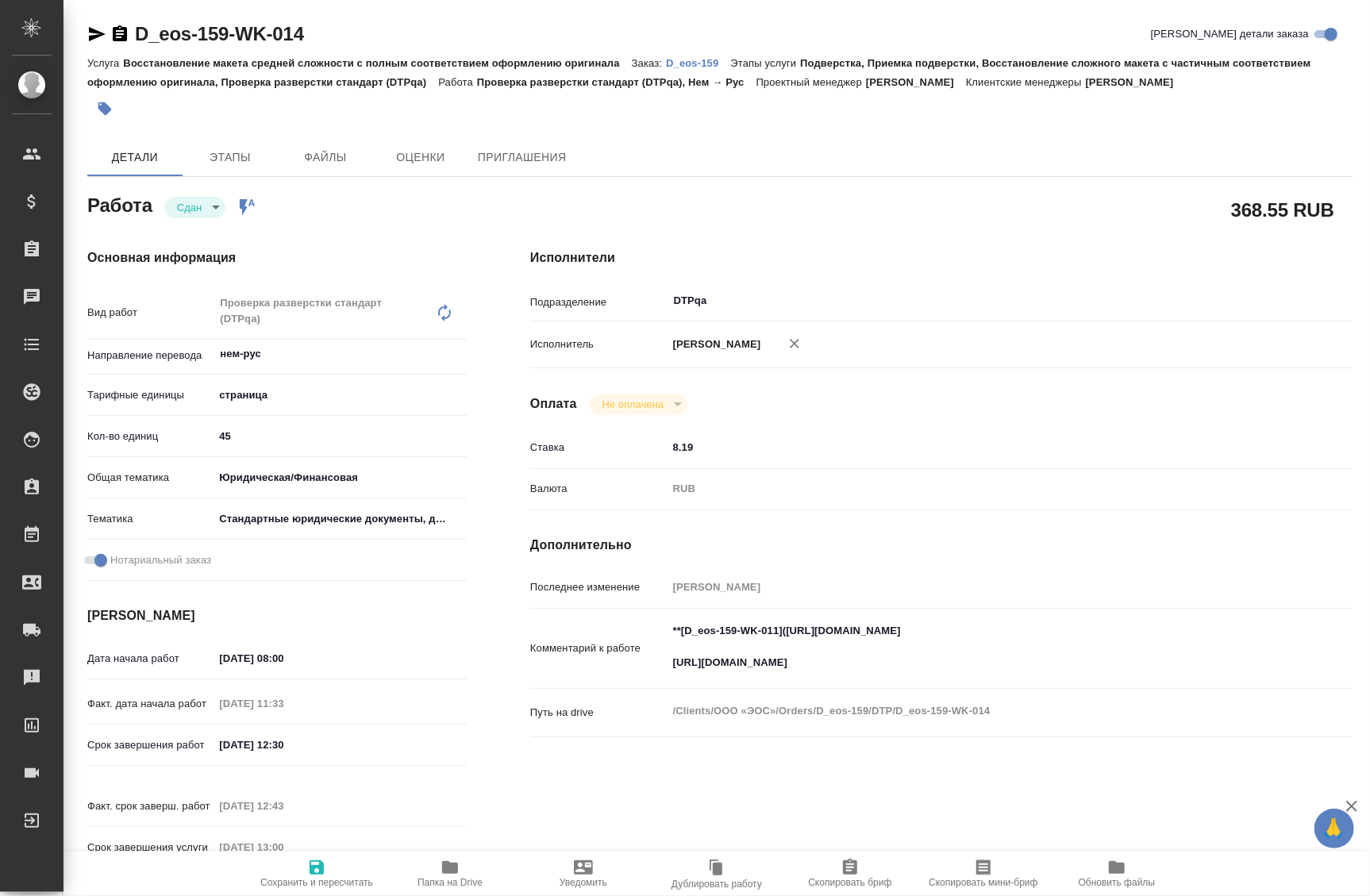
type textarea "x"
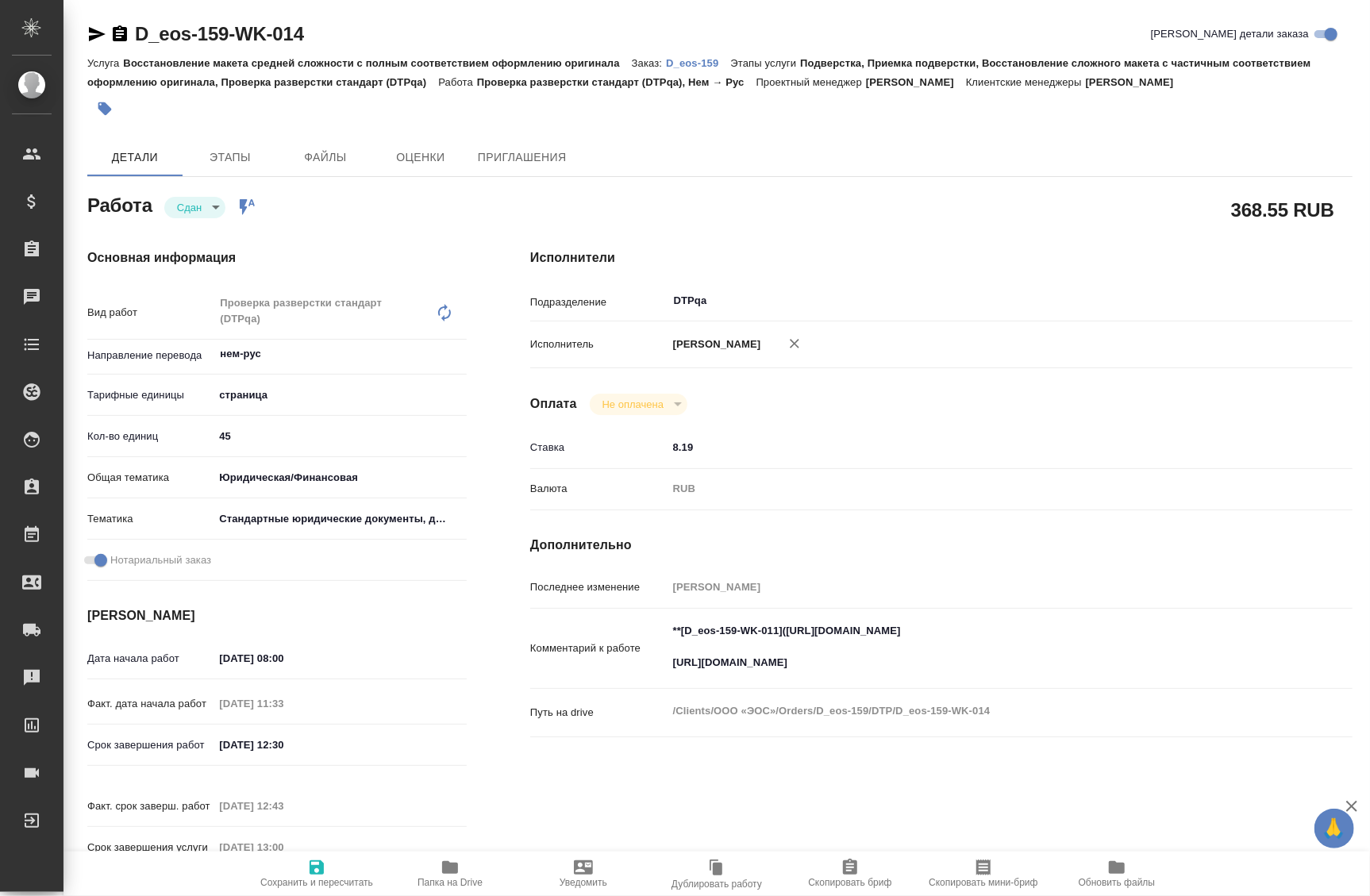
type textarea "x"
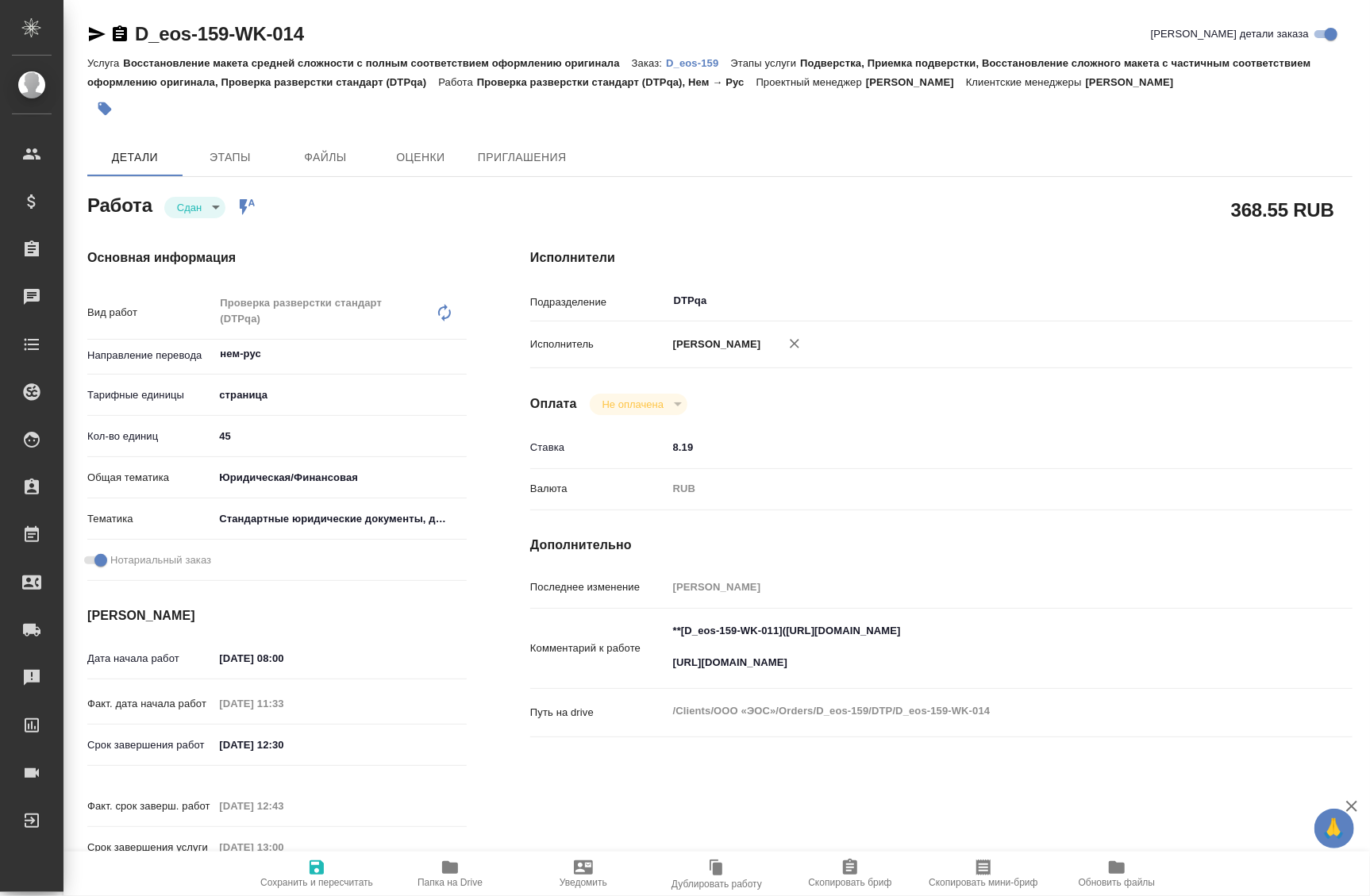
click at [463, 863] on span "Папка на Drive" at bounding box center [450, 873] width 115 height 30
type textarea "x"
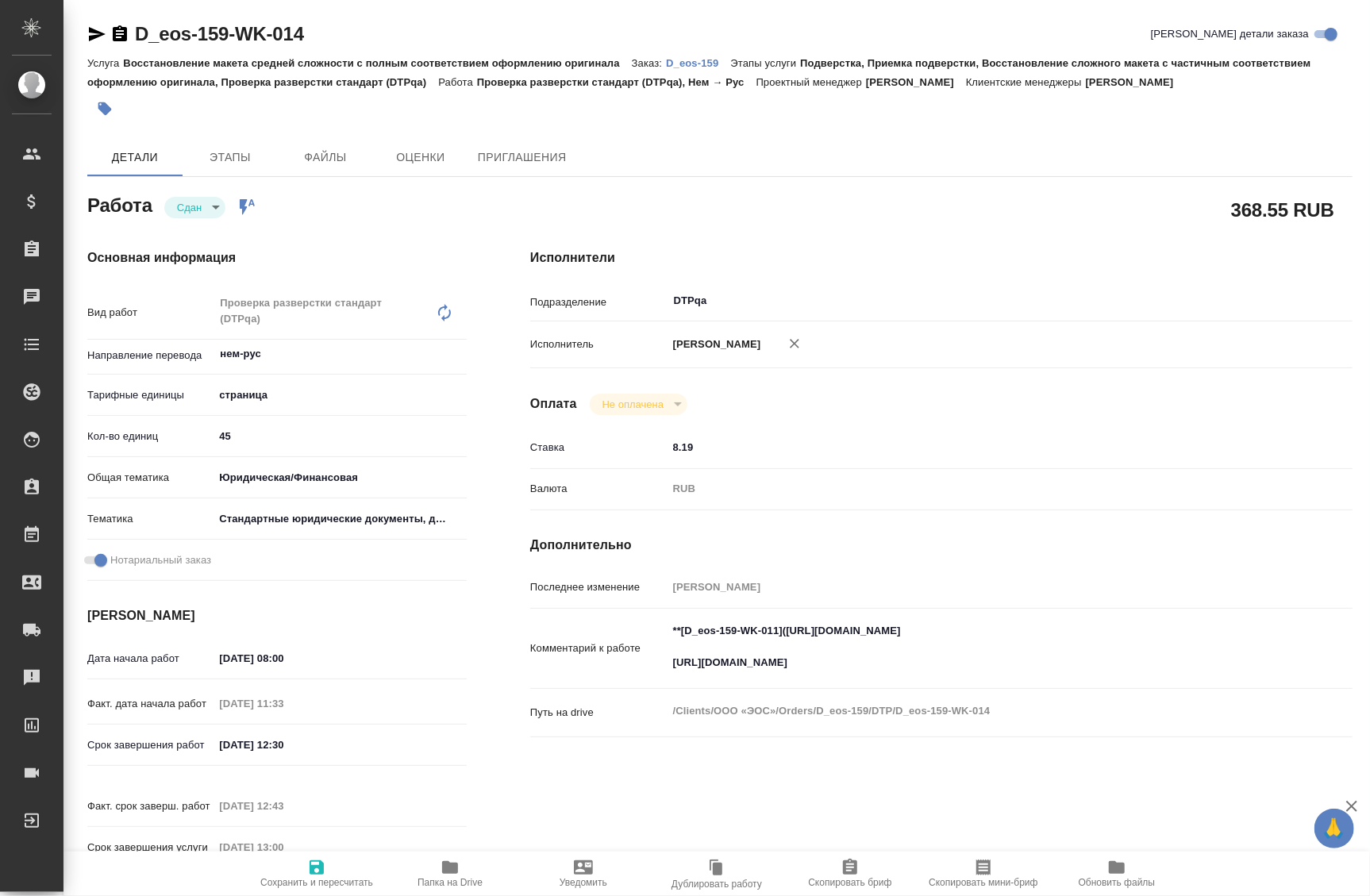
type textarea "x"
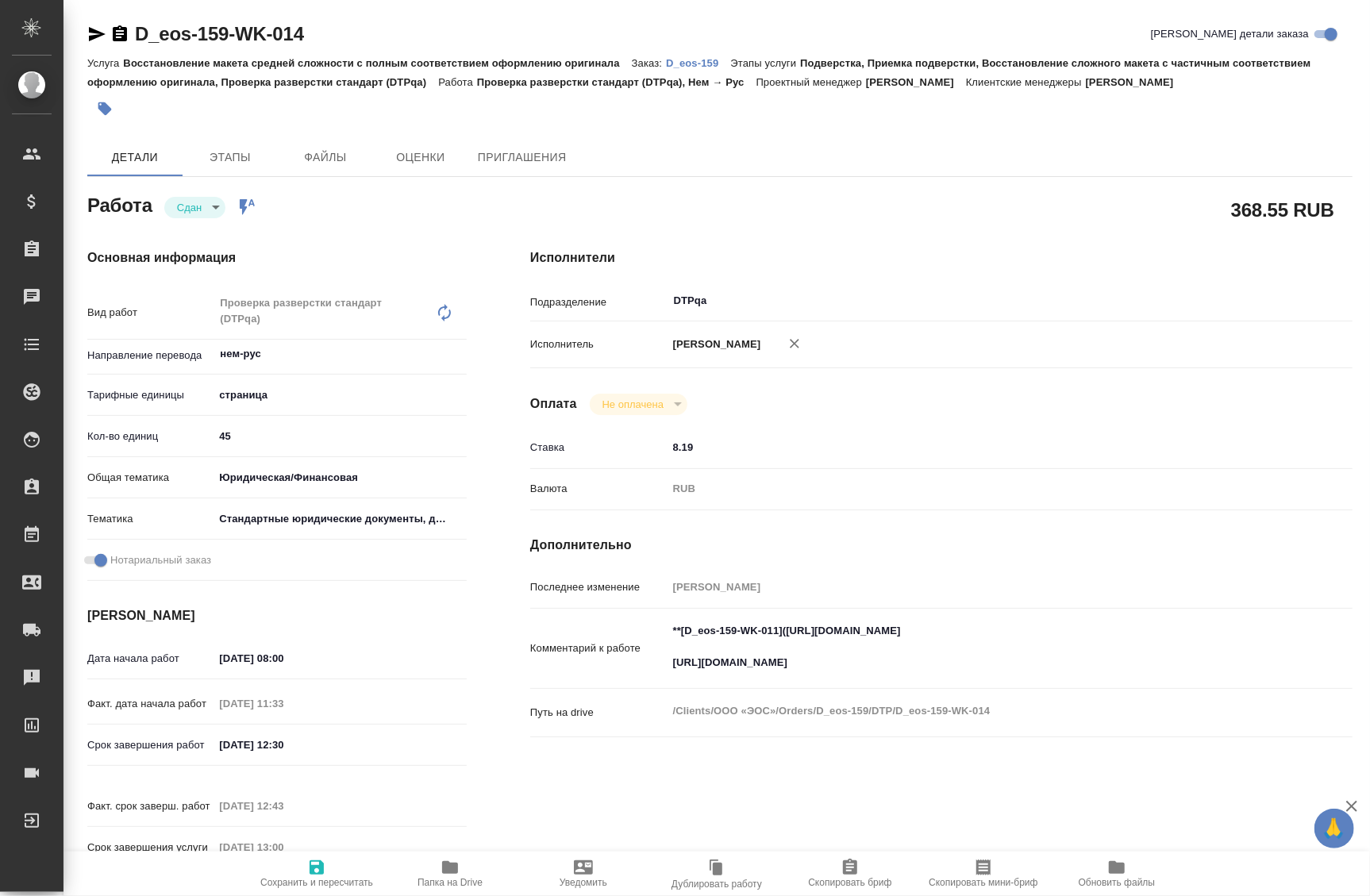
type textarea "x"
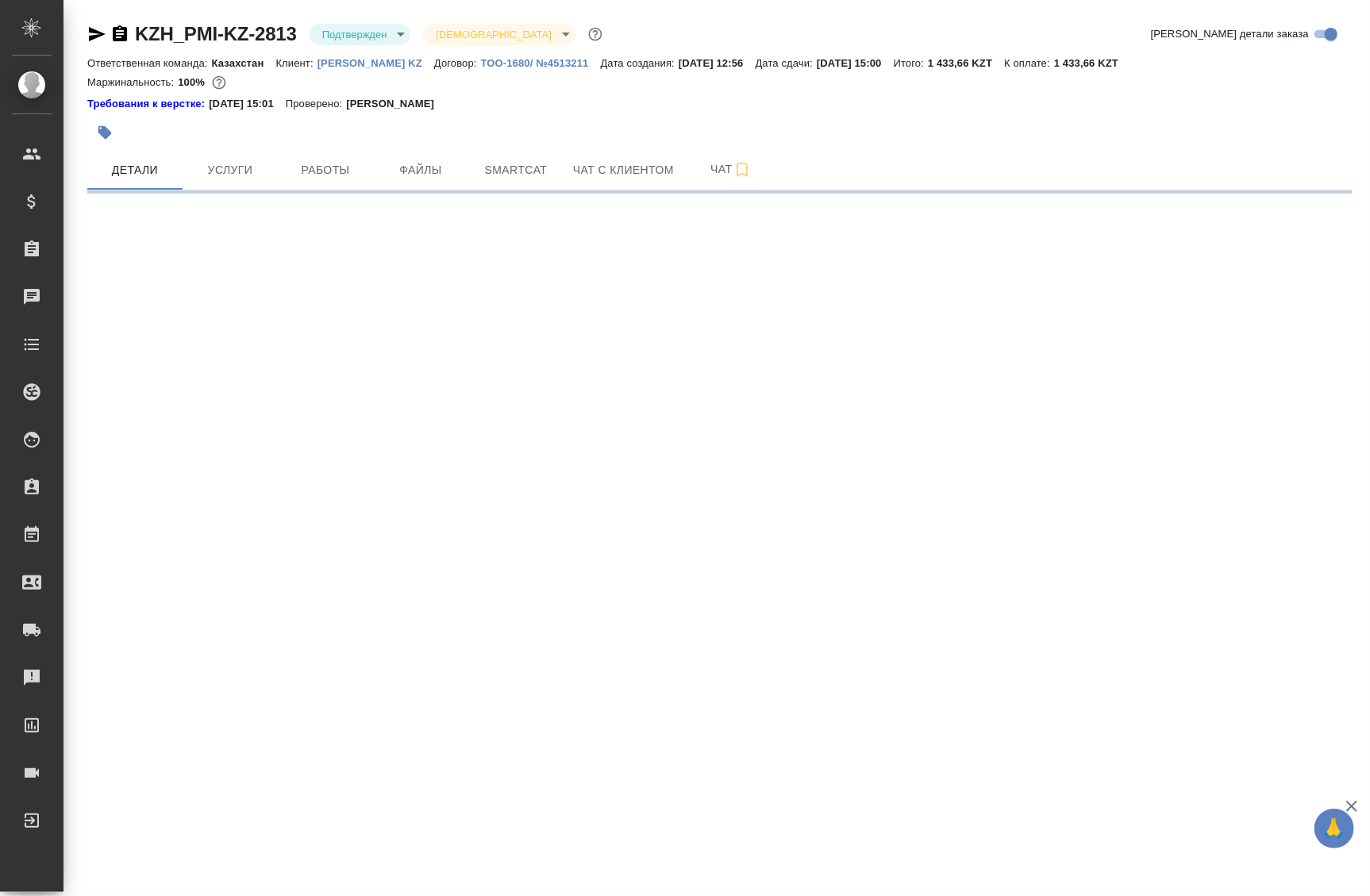
select select "RU"
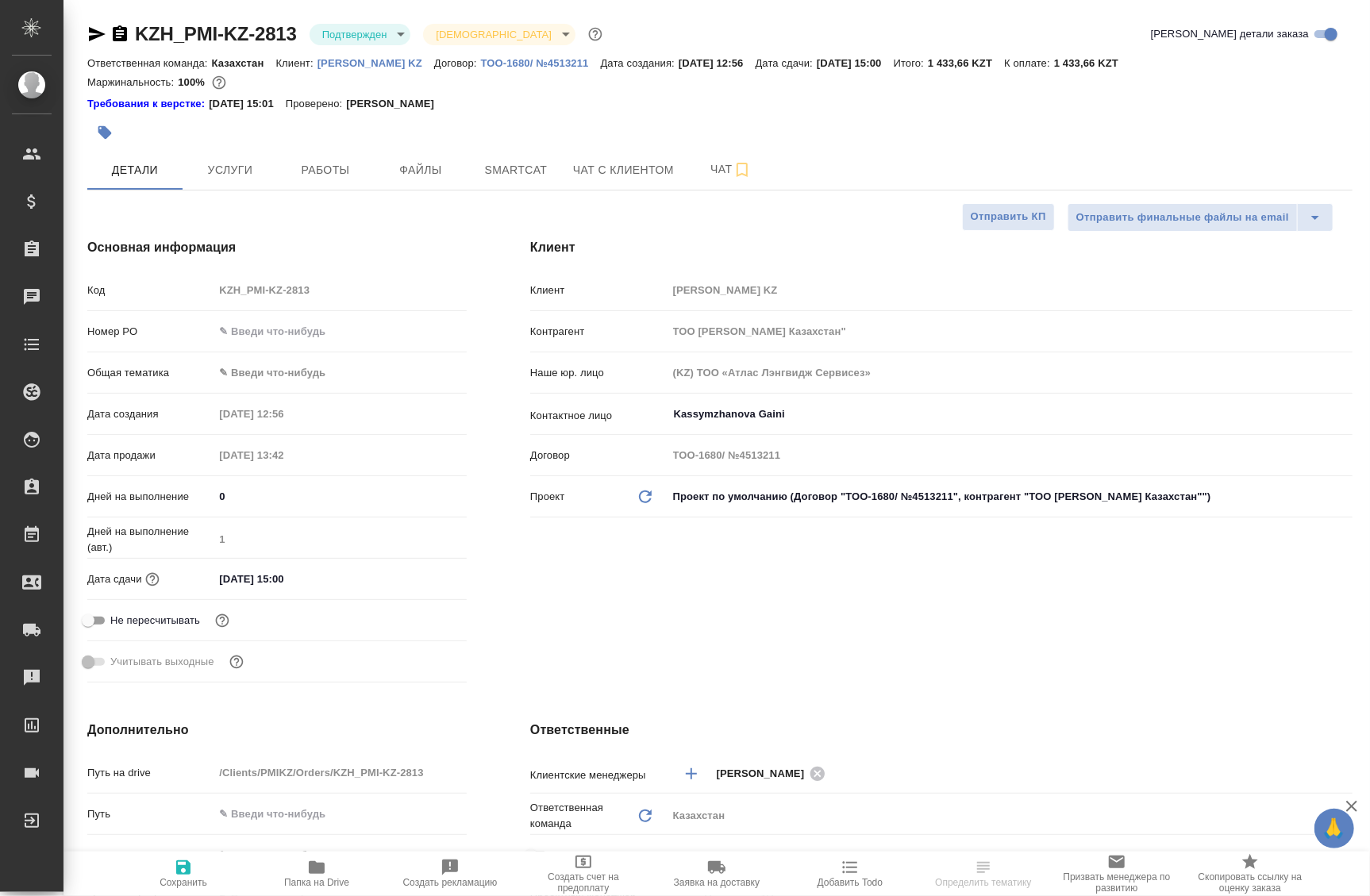
type textarea "x"
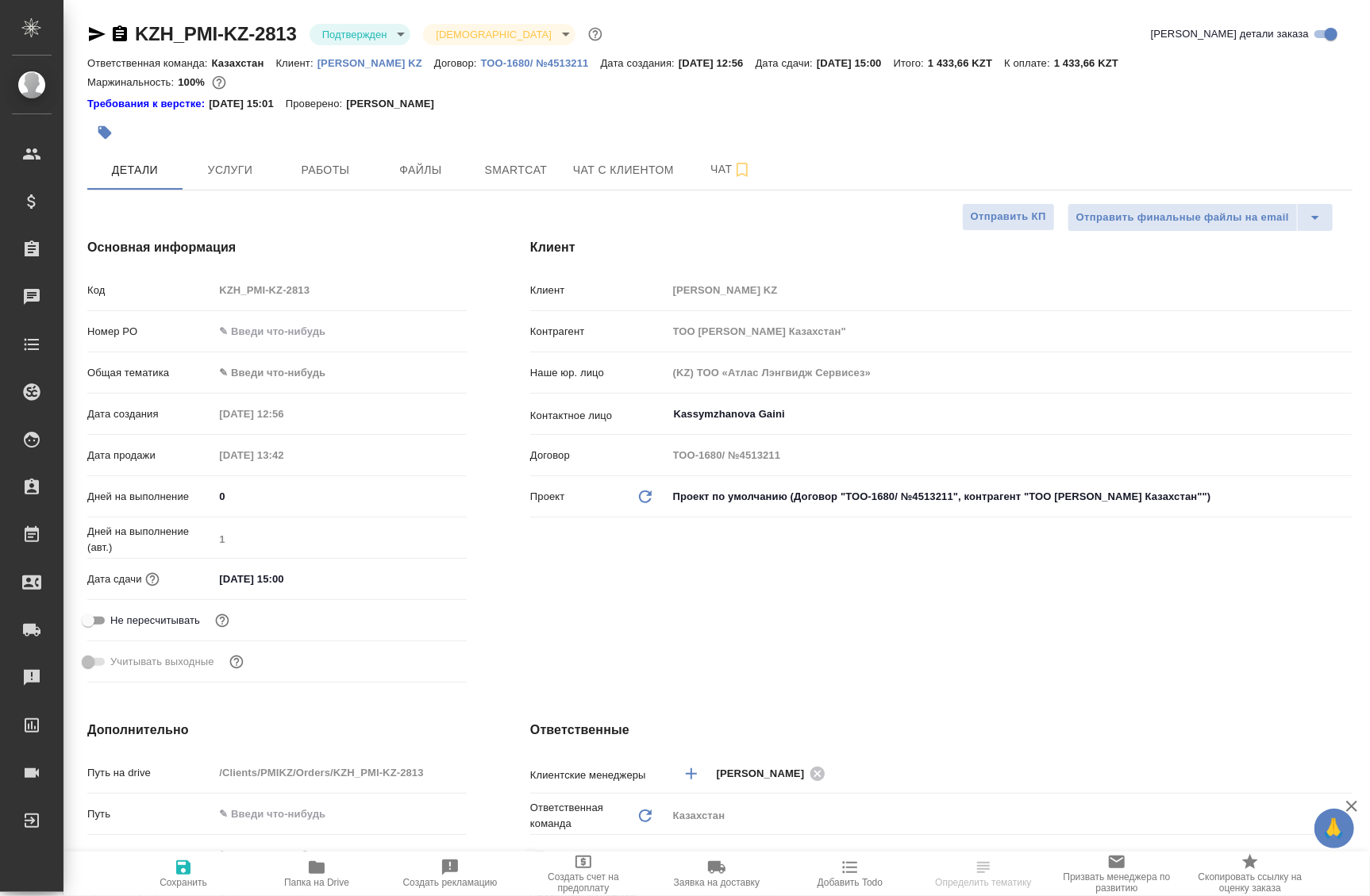
type textarea "x"
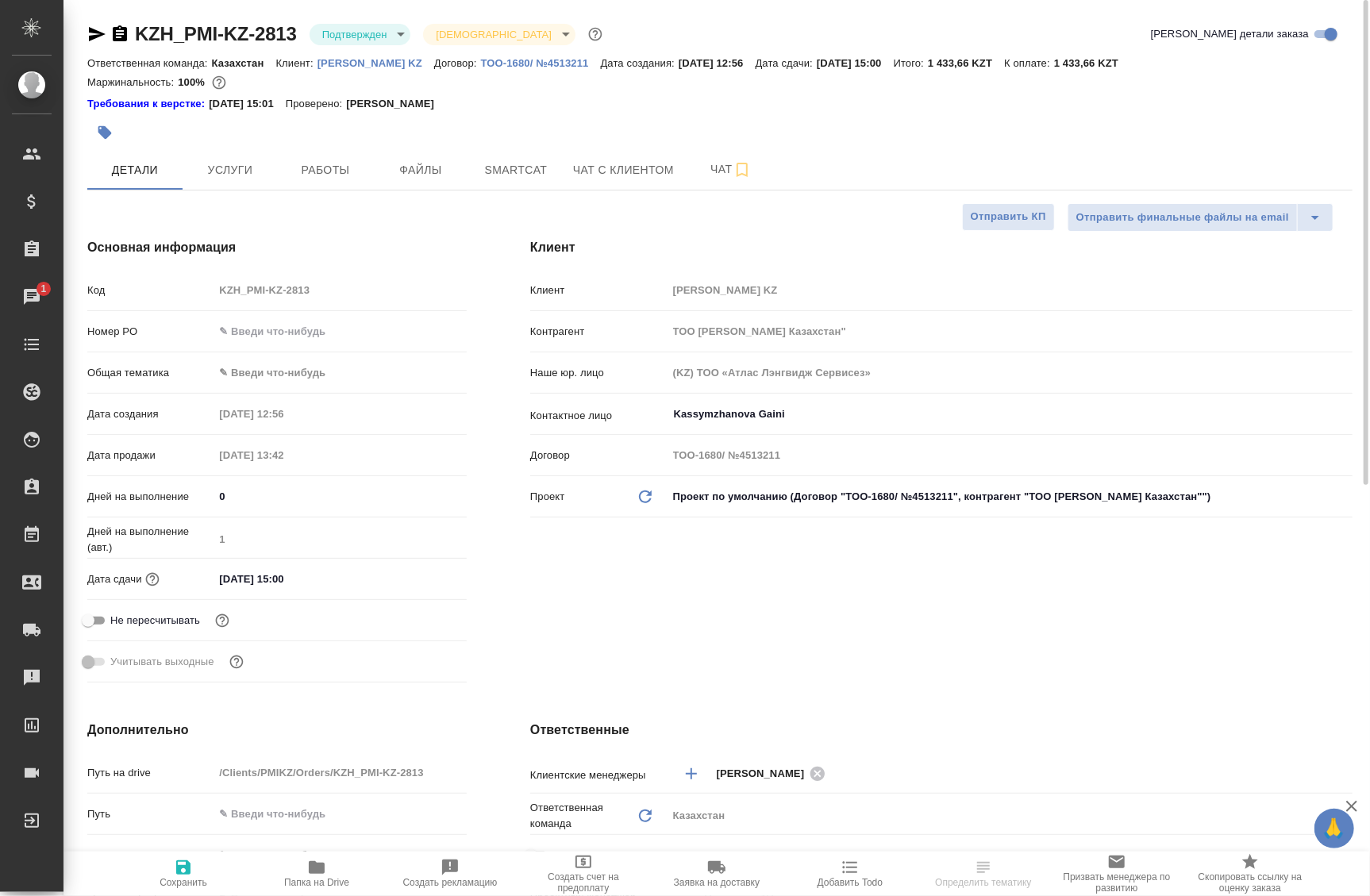
type textarea "x"
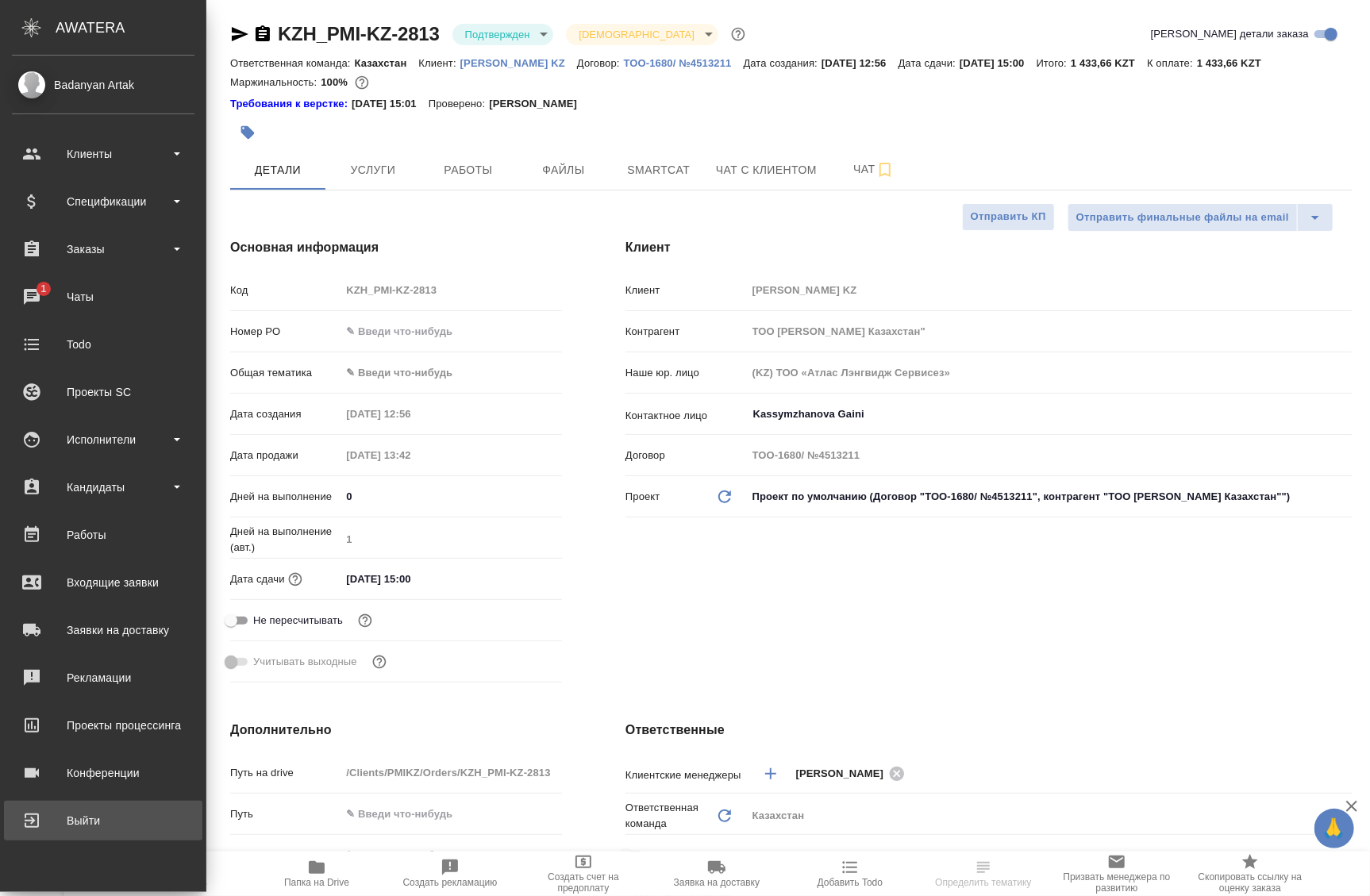
type textarea "x"
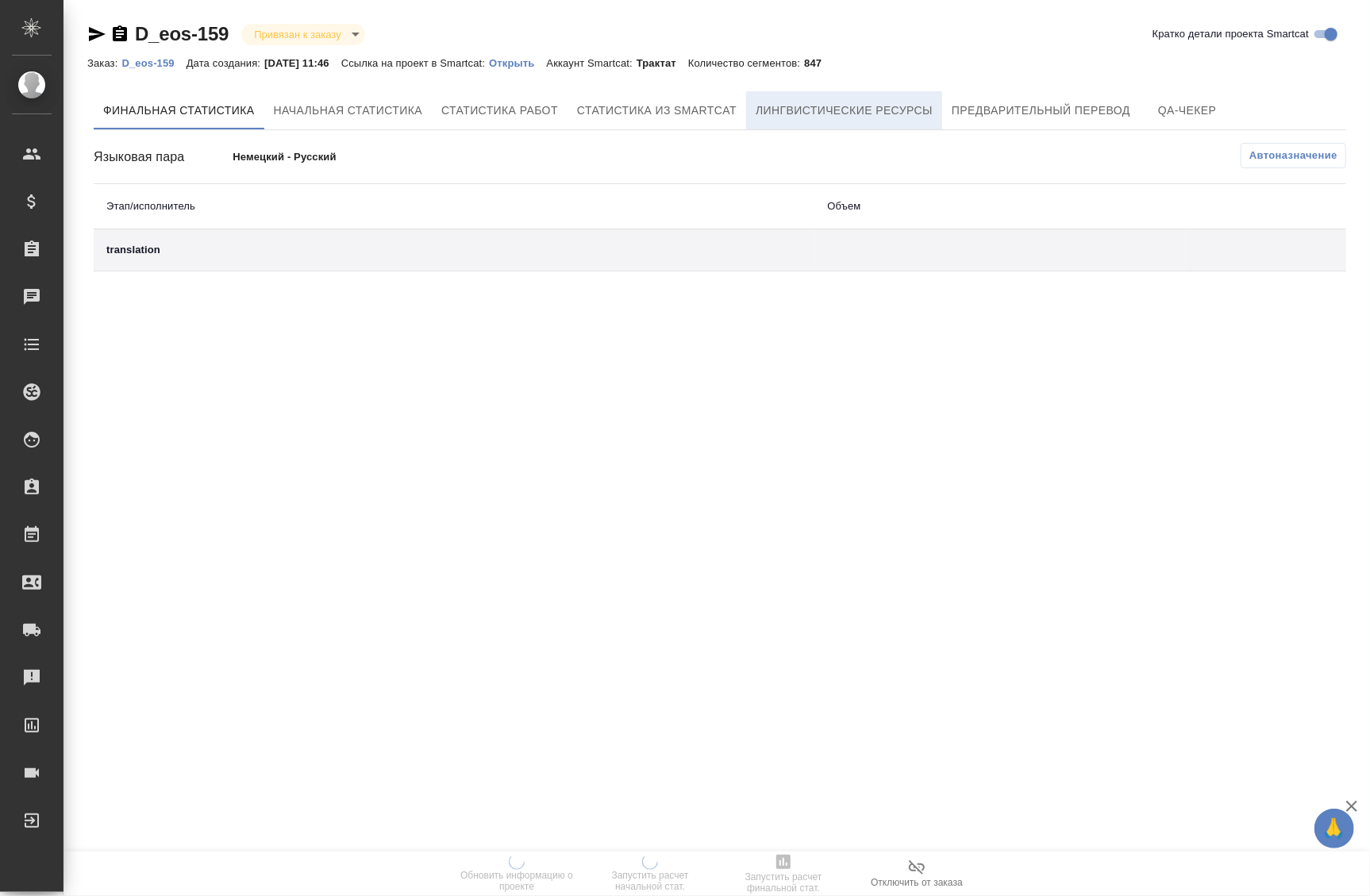
click at [857, 118] on span "Лингвистические ресурсы" at bounding box center [844, 111] width 177 height 20
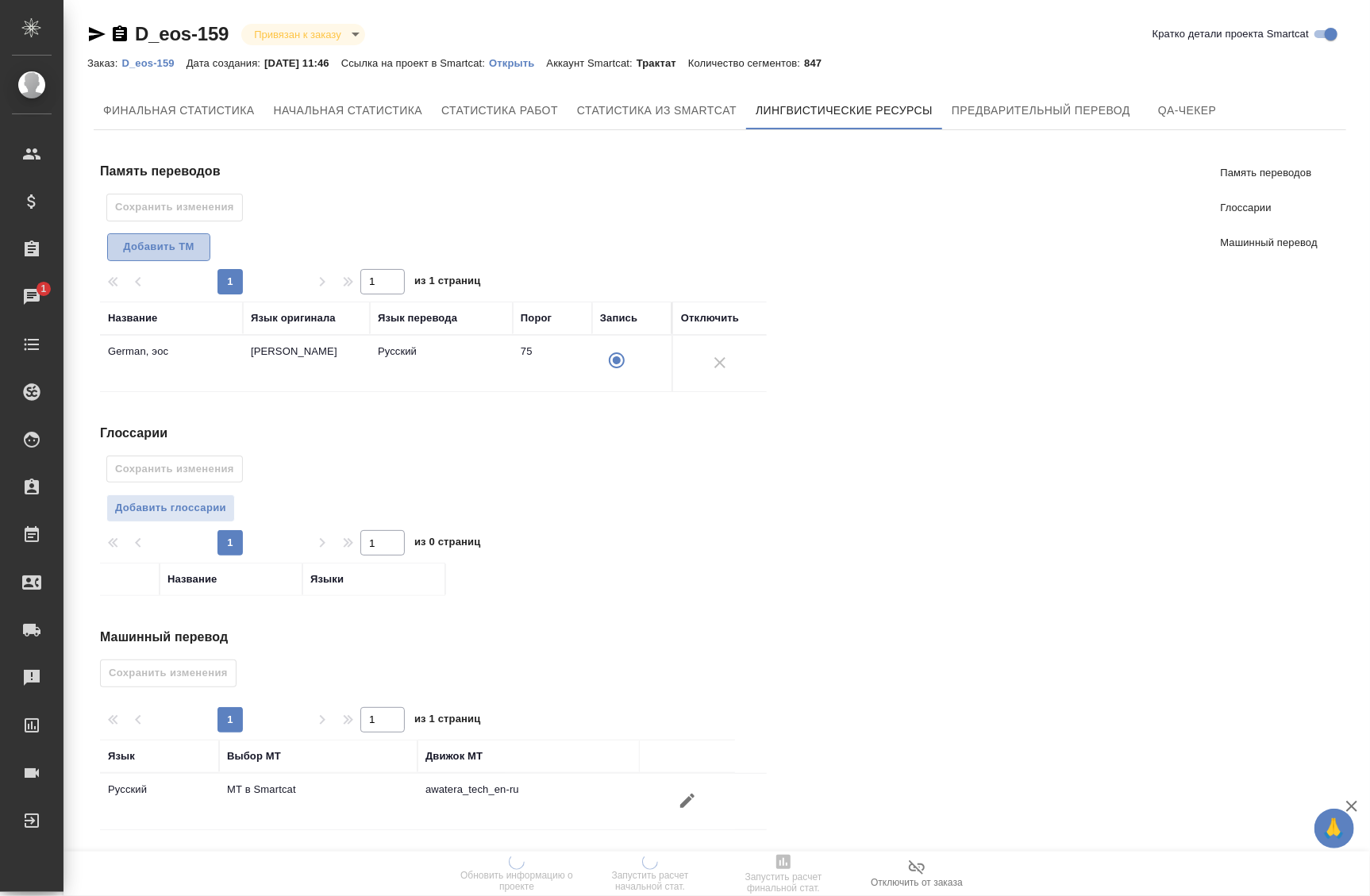
click at [174, 247] on span "Добавить TM" at bounding box center [158, 247] width 86 height 18
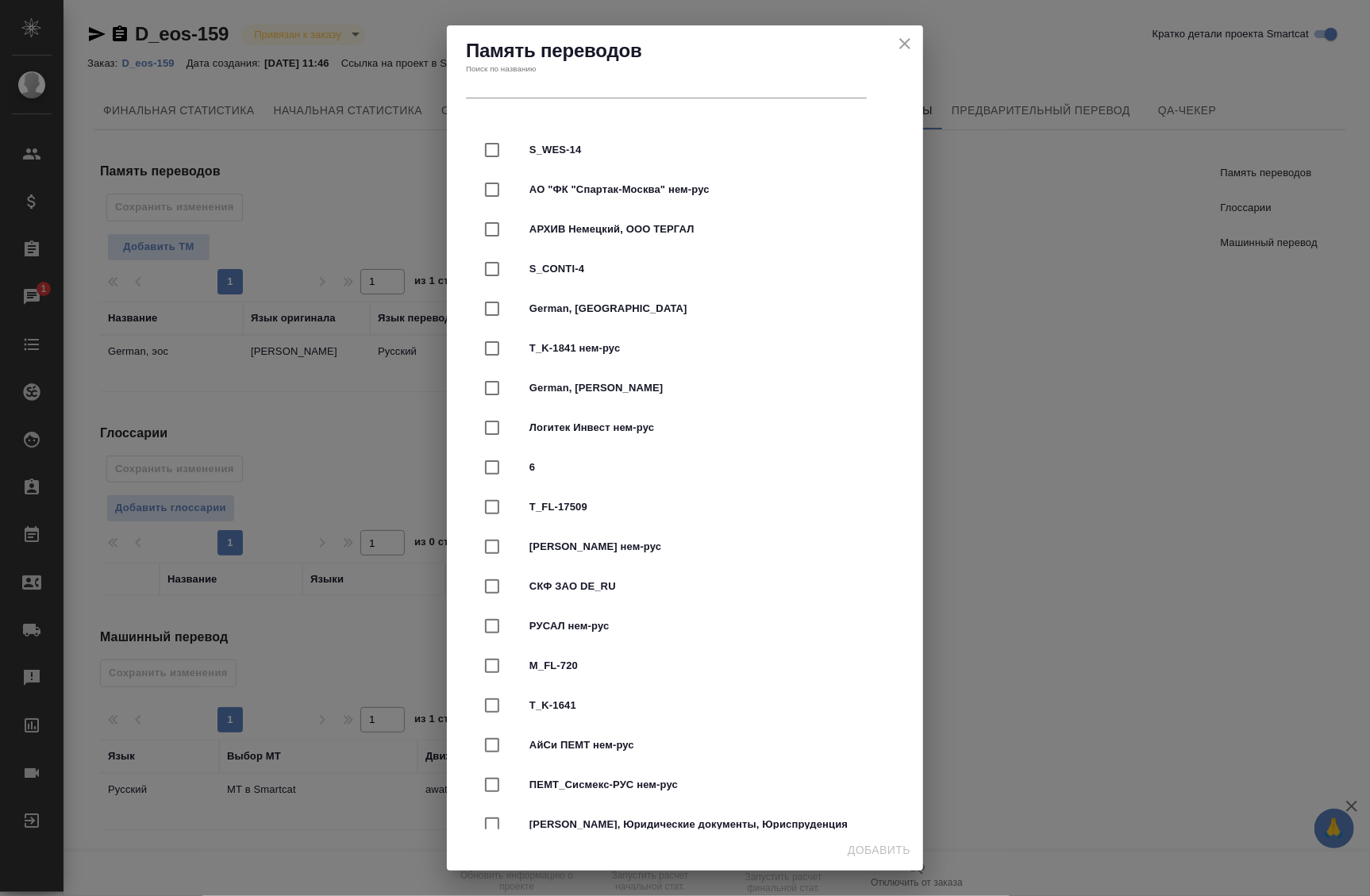
click at [528, 415] on input "text" at bounding box center [666, 425] width 401 height 23
type input "у"
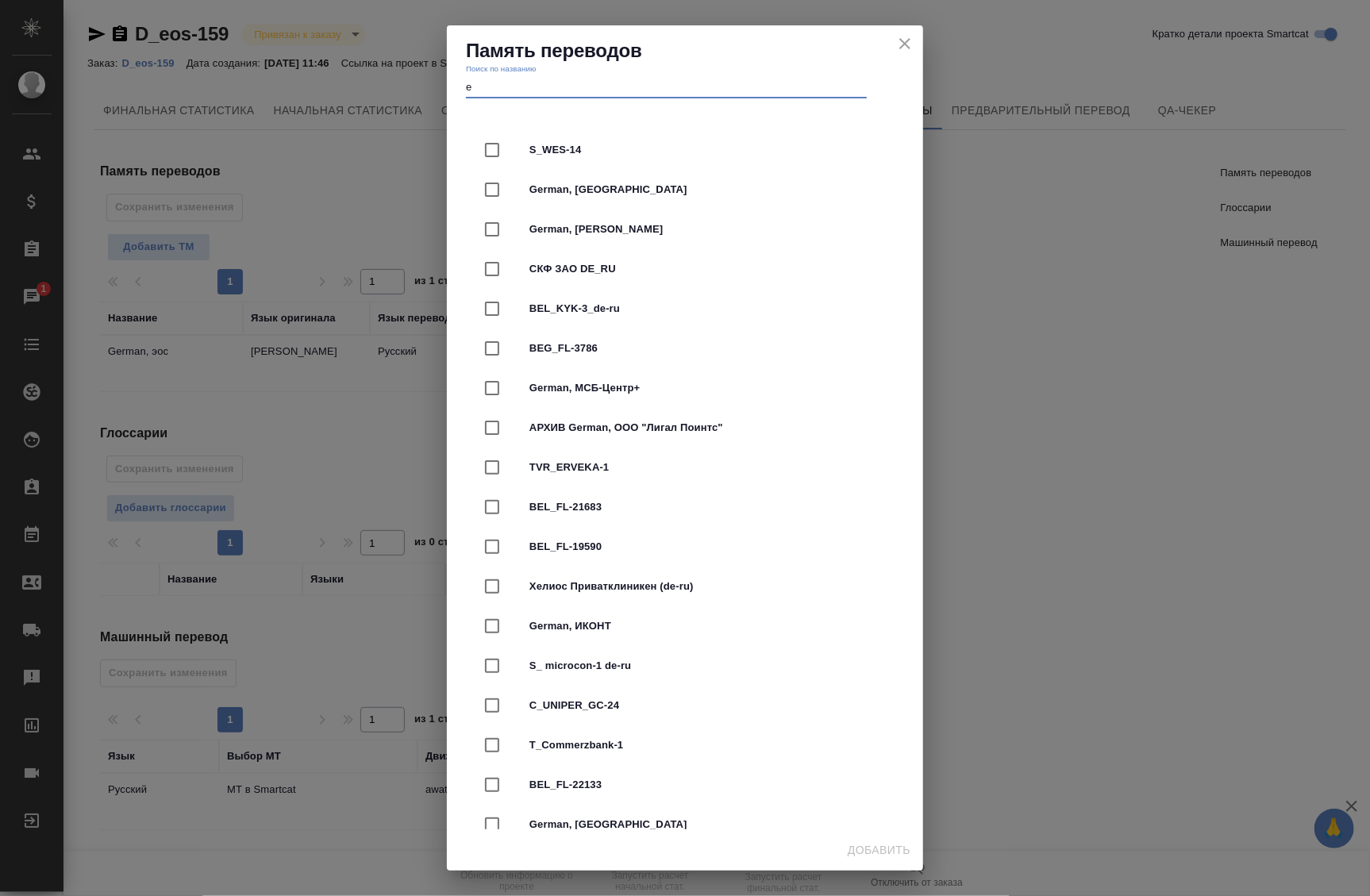
type input "e"
type input """
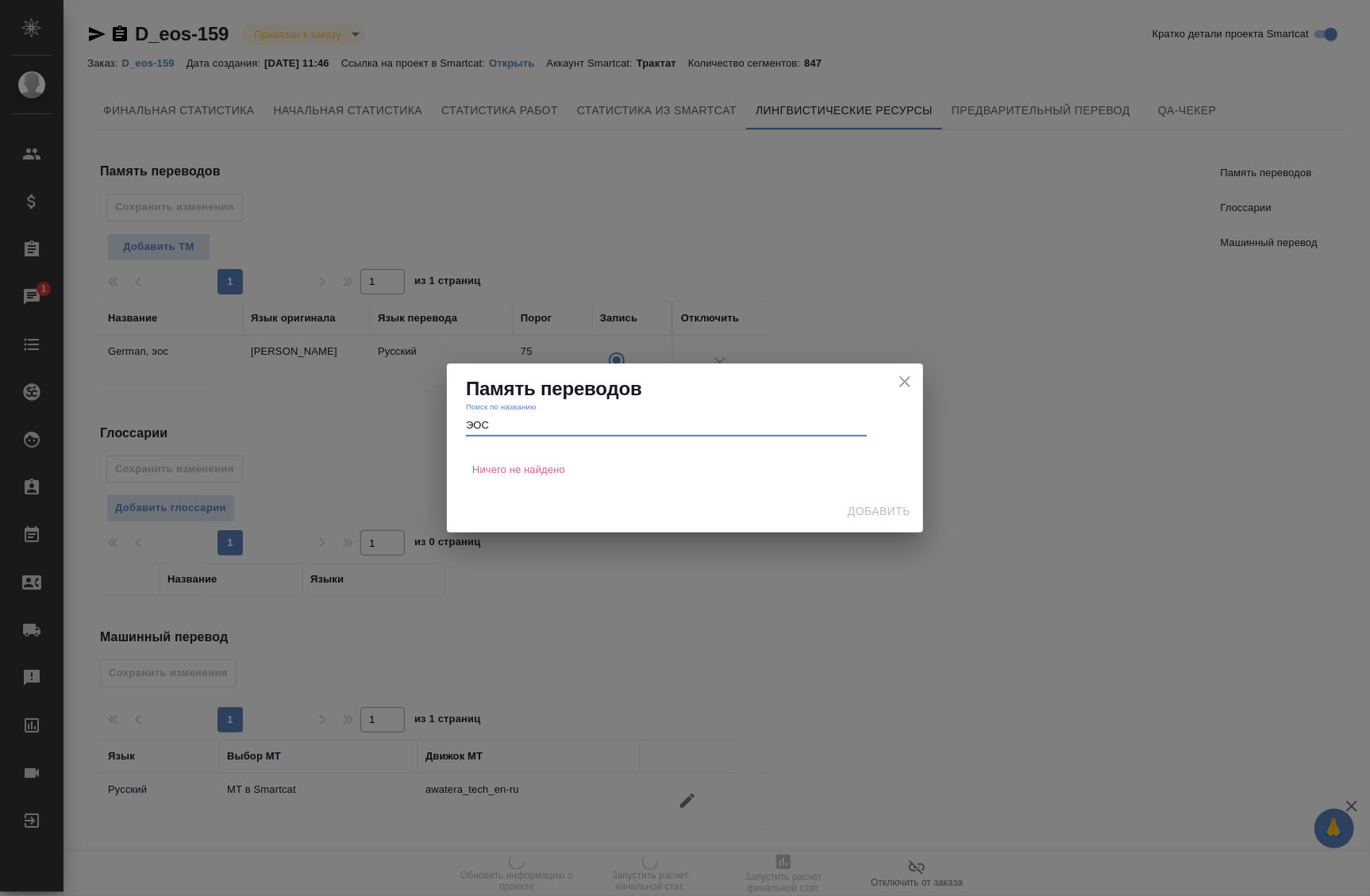
drag, startPoint x: 484, startPoint y: 421, endPoint x: 430, endPoint y: 410, distance: 55.1
click at [430, 410] on div "Память переводов Поиск по названию ЭОС Ничего не найдено Добавить" at bounding box center [685, 448] width 1370 height 896
type input "у"
type input "e"
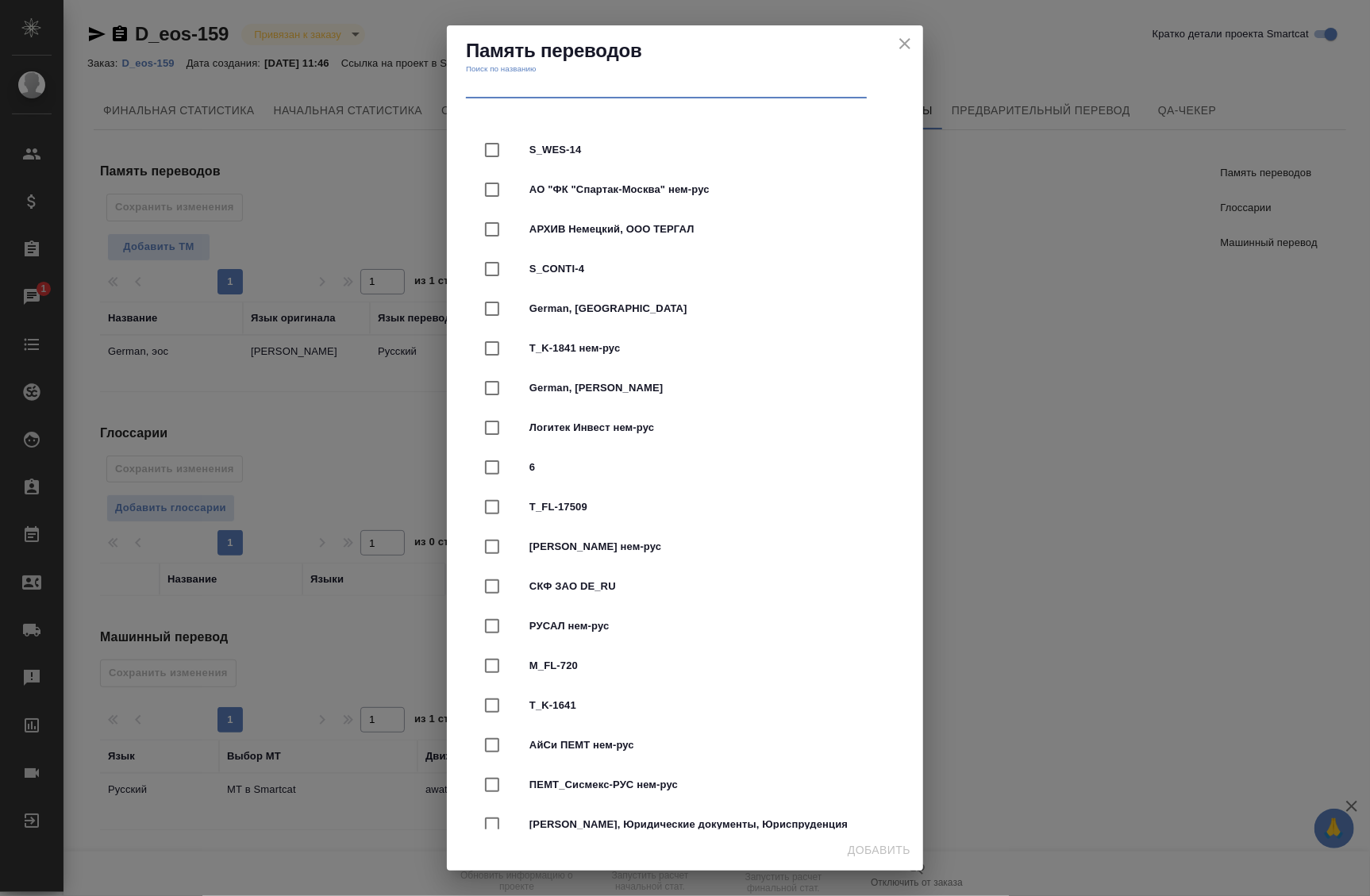
click at [909, 372] on icon "close" at bounding box center [905, 381] width 19 height 19
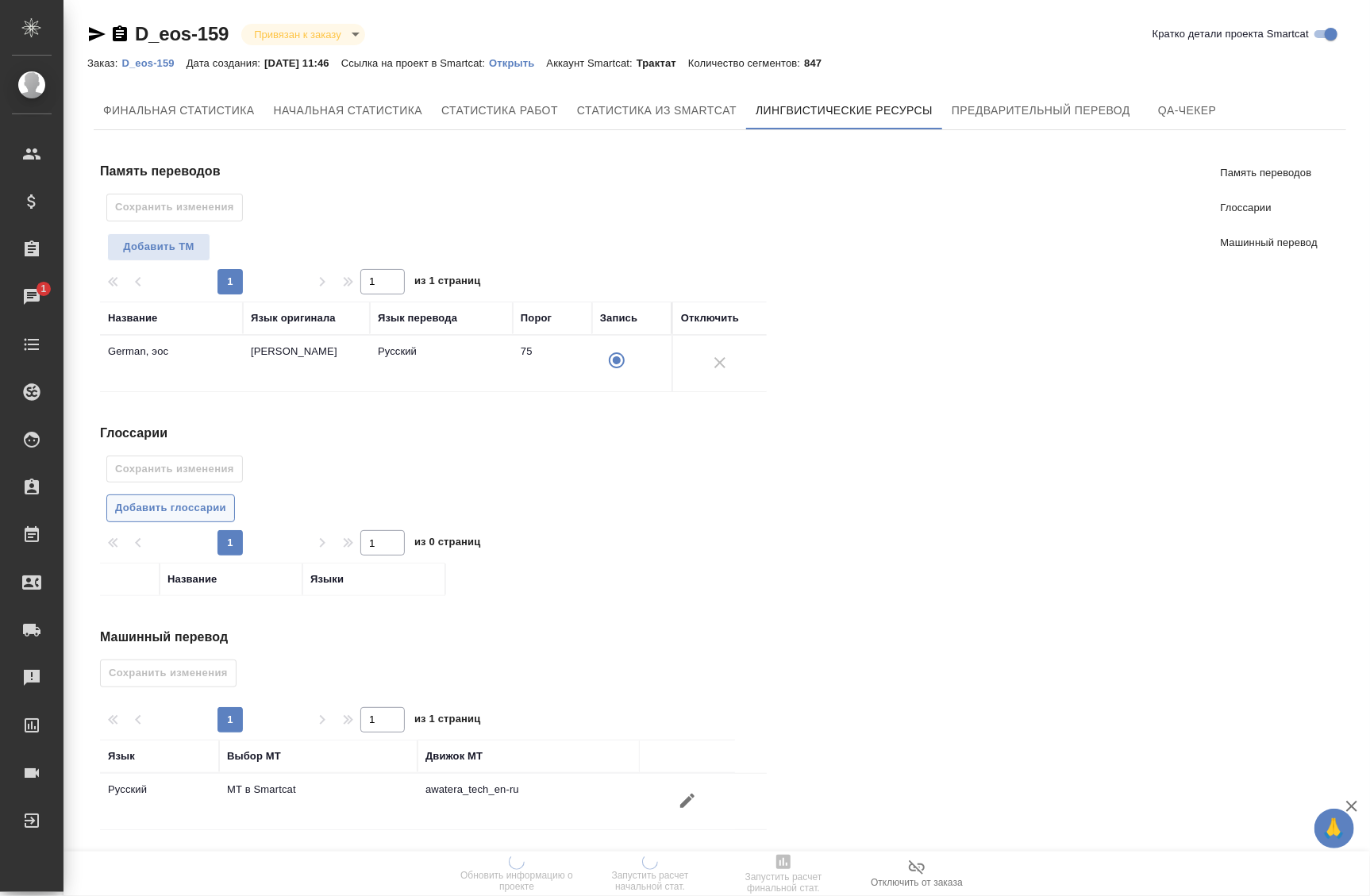
click at [198, 509] on span "Добавить глоссарии" at bounding box center [170, 509] width 111 height 18
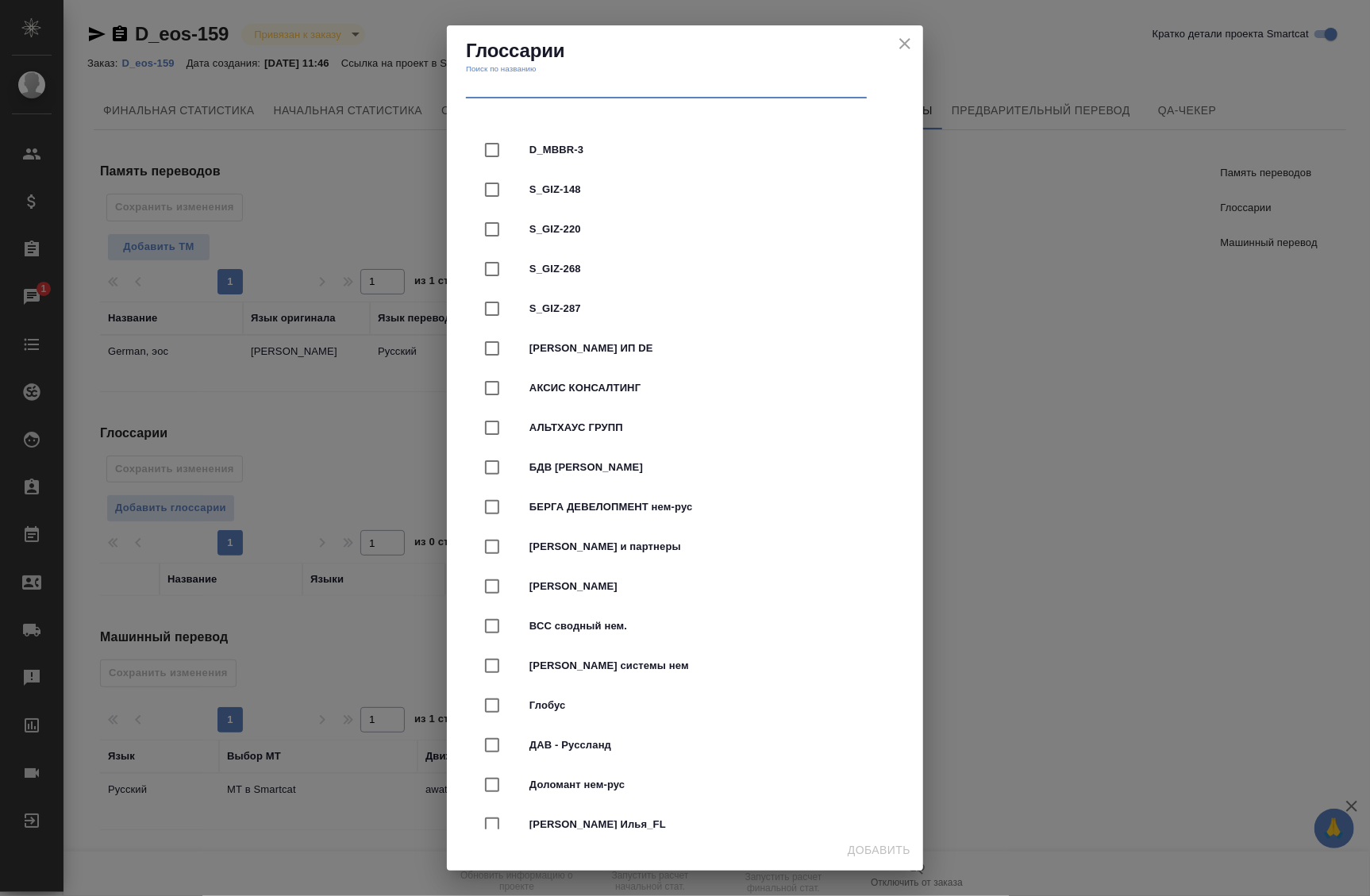
click at [562, 81] on input "text" at bounding box center [666, 87] width 401 height 23
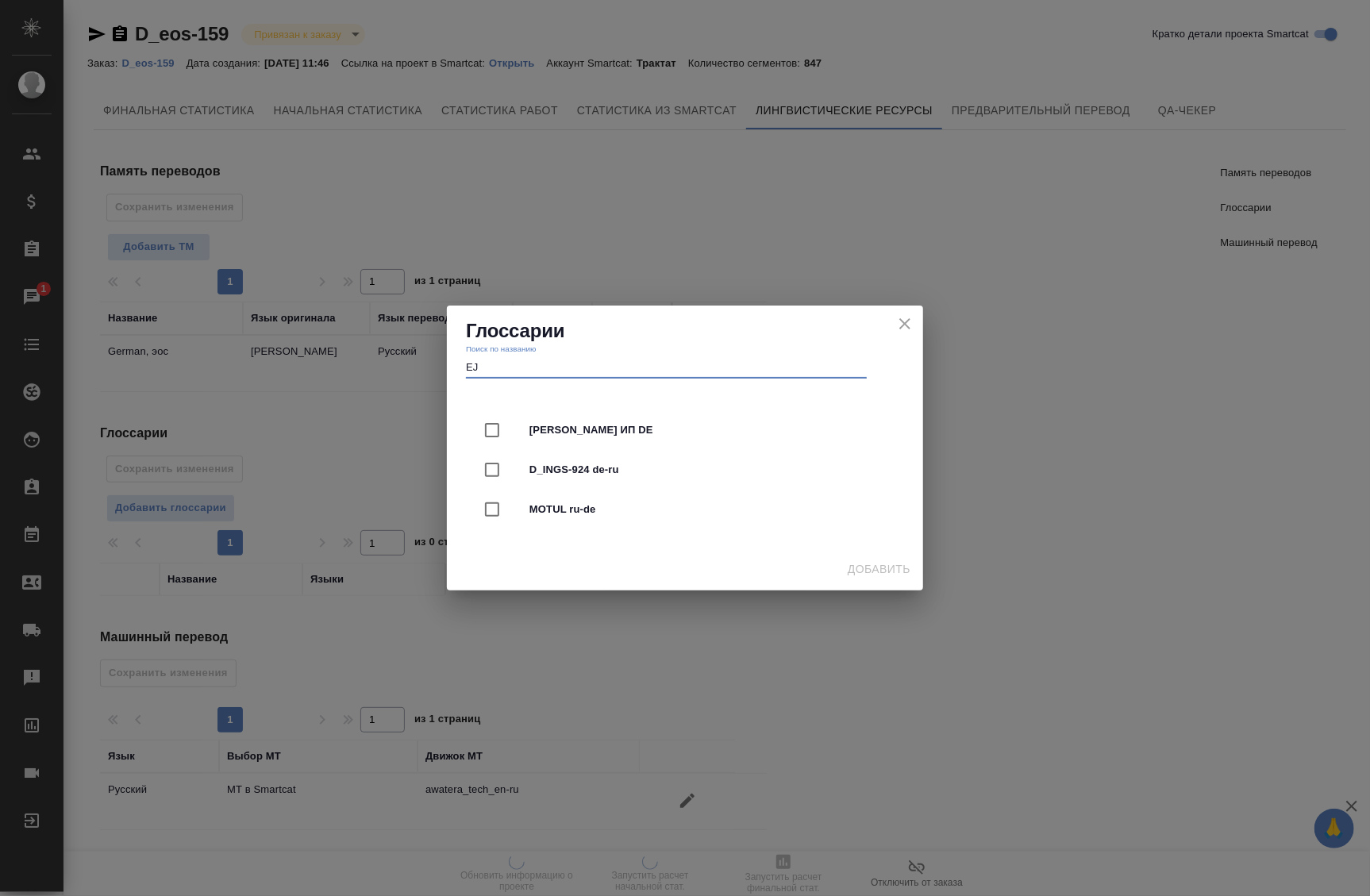
type input "E"
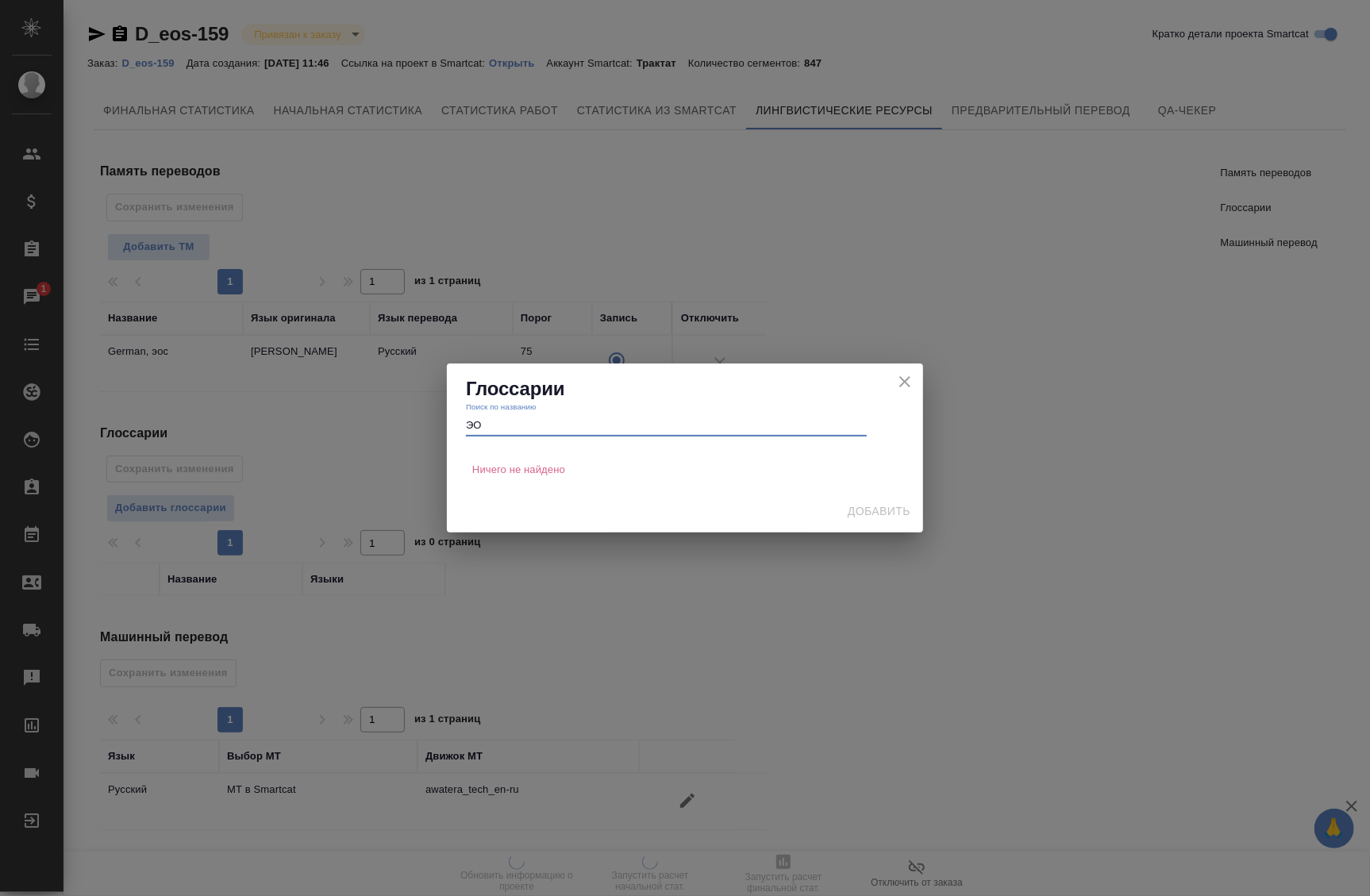
type input "Э"
type input "Е"
type input "E"
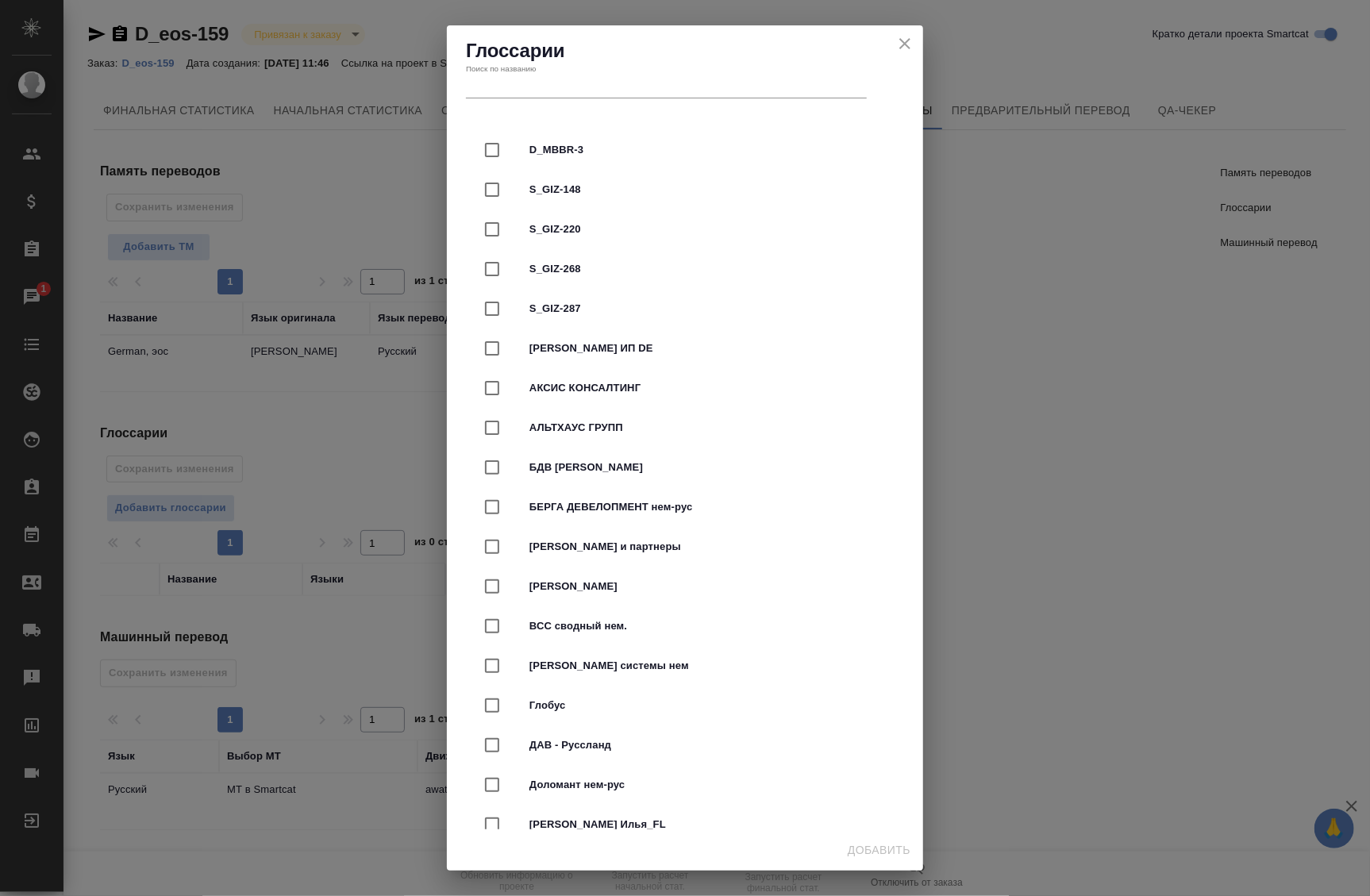
click at [905, 369] on div "D_MBBR-3 S_GIZ-148 S_GIZ-220 S_GIZ-268 S_GIZ-287 АВАКОВ СУРЕН МИРЗОЕВИЧ ИП DE А…" at bounding box center [685, 470] width 476 height 718
click at [899, 48] on icon "close" at bounding box center [905, 43] width 11 height 11
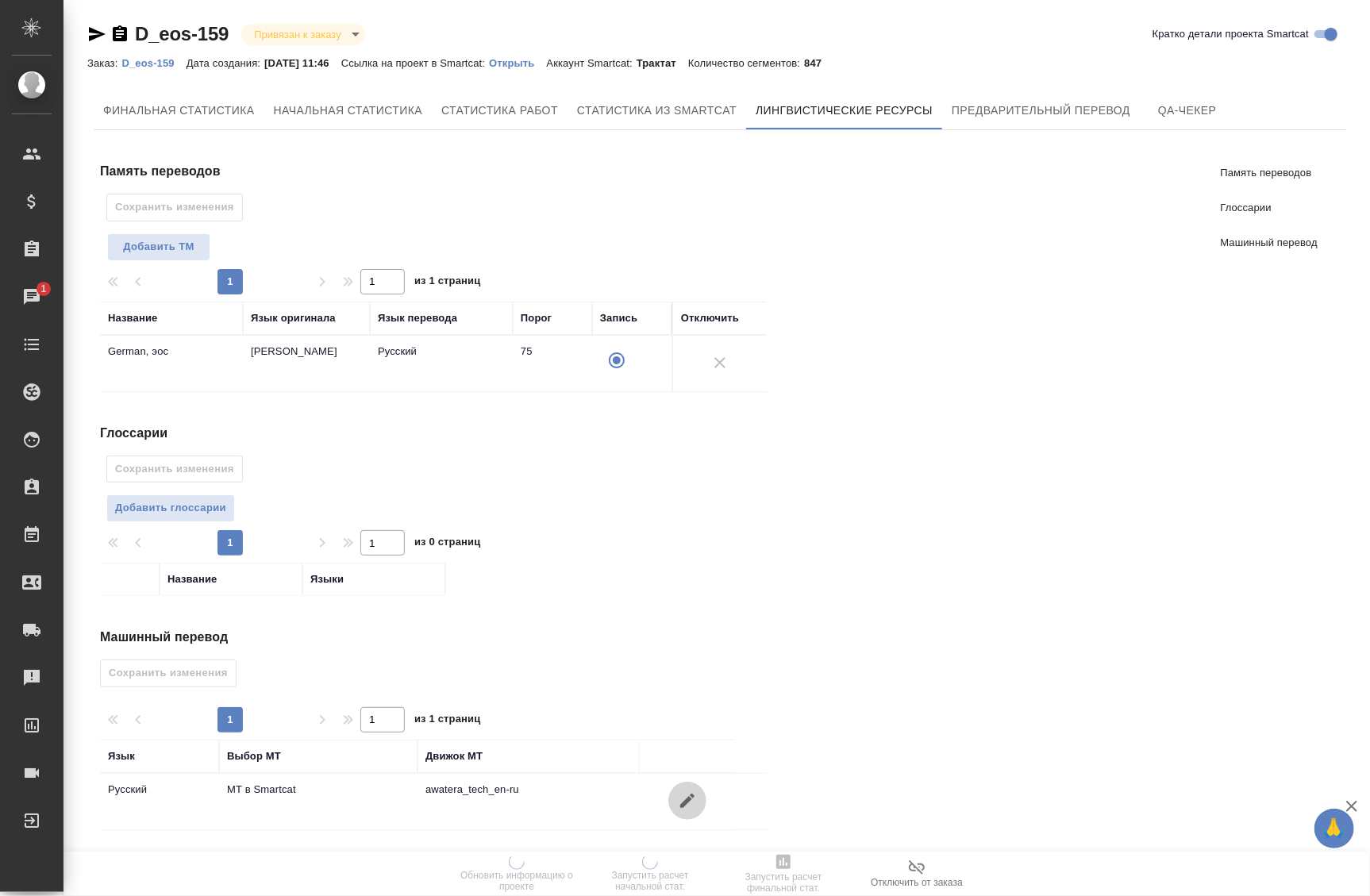
click at [683, 798] on icon "button" at bounding box center [687, 800] width 19 height 19
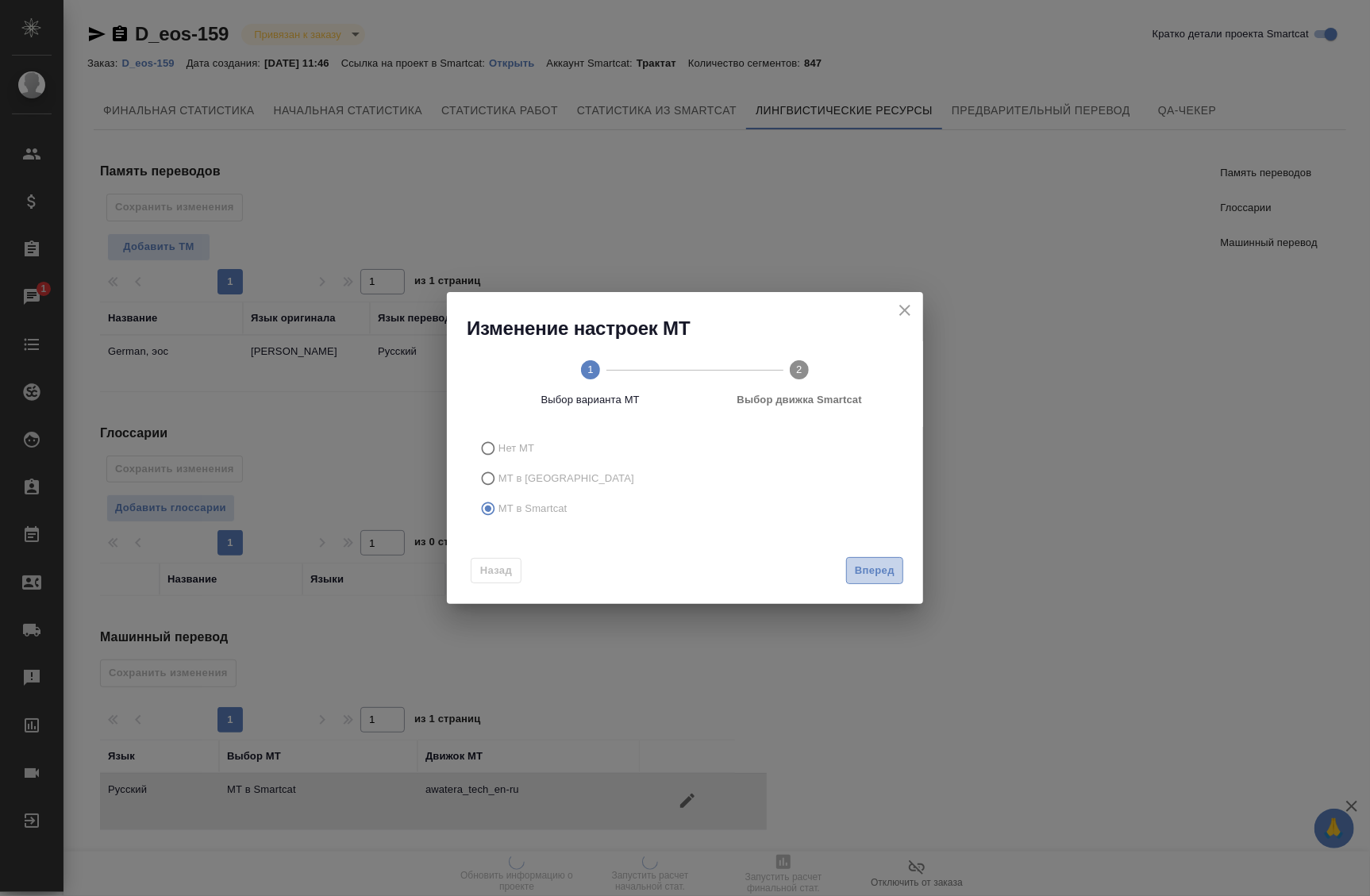
click at [892, 572] on span "Вперед" at bounding box center [875, 571] width 40 height 18
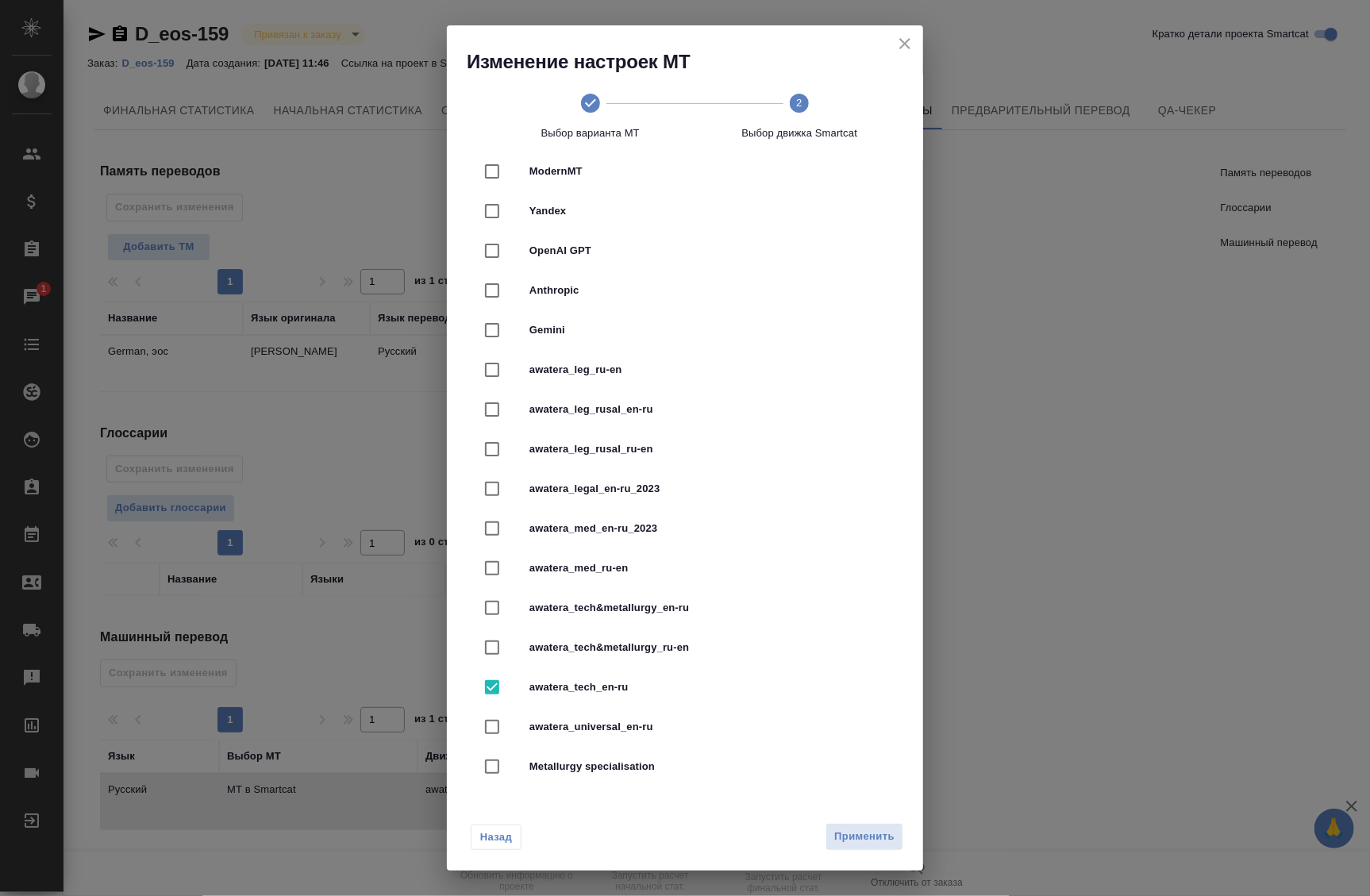
scroll to position [353, 0]
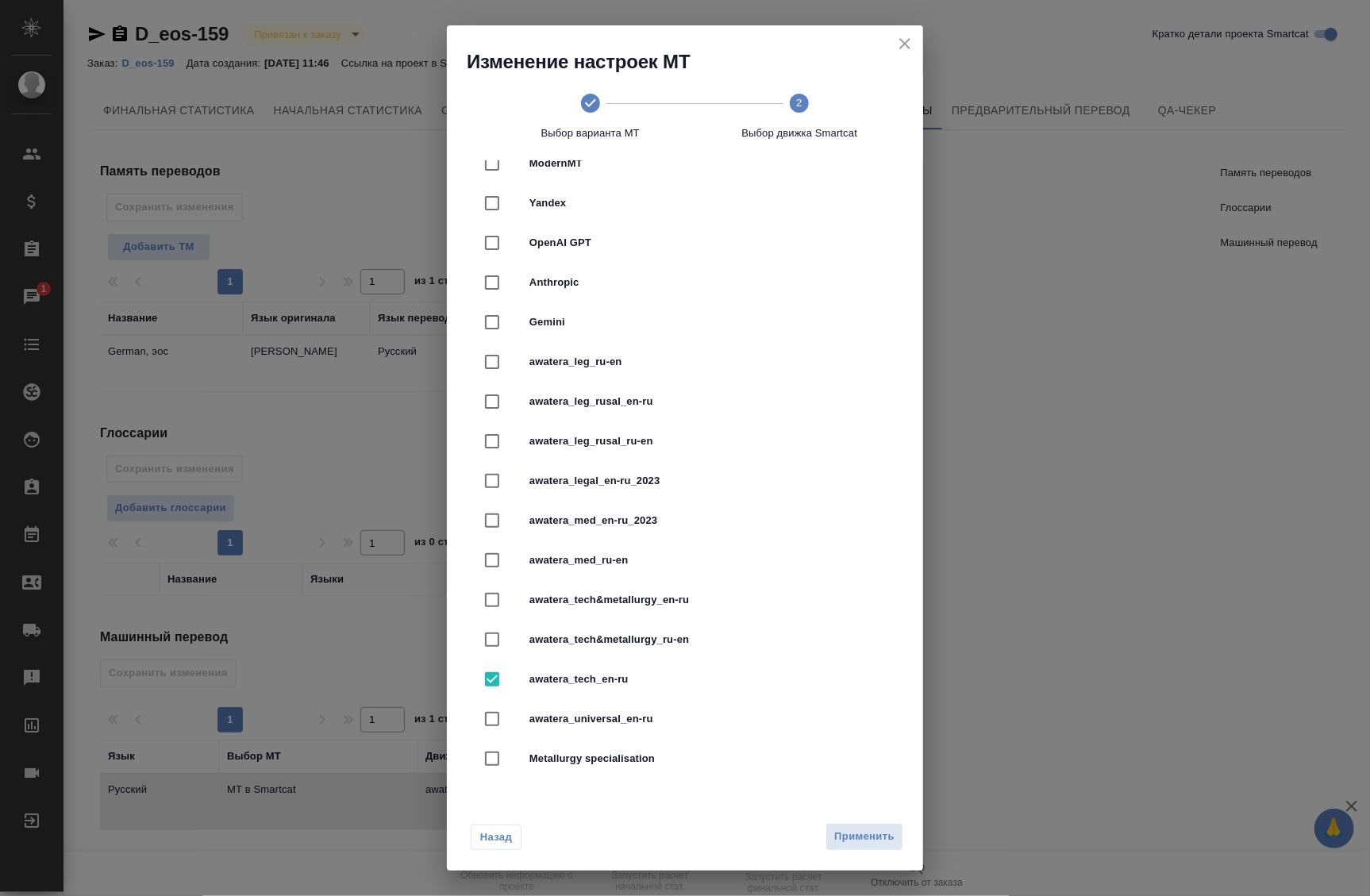
click at [494, 680] on input "checkbox" at bounding box center [492, 679] width 33 height 33
checkbox input "true"
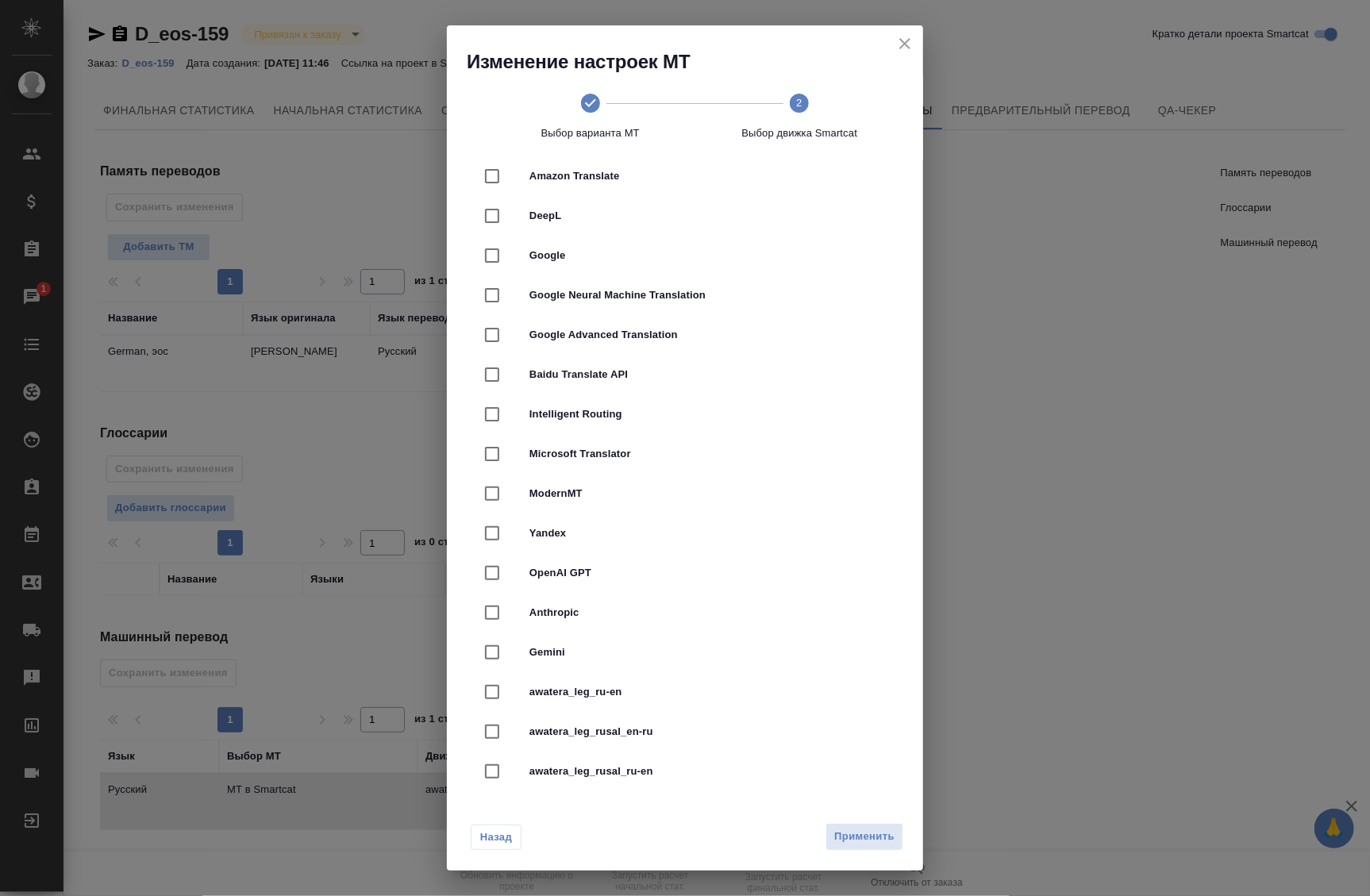
scroll to position [0, 0]
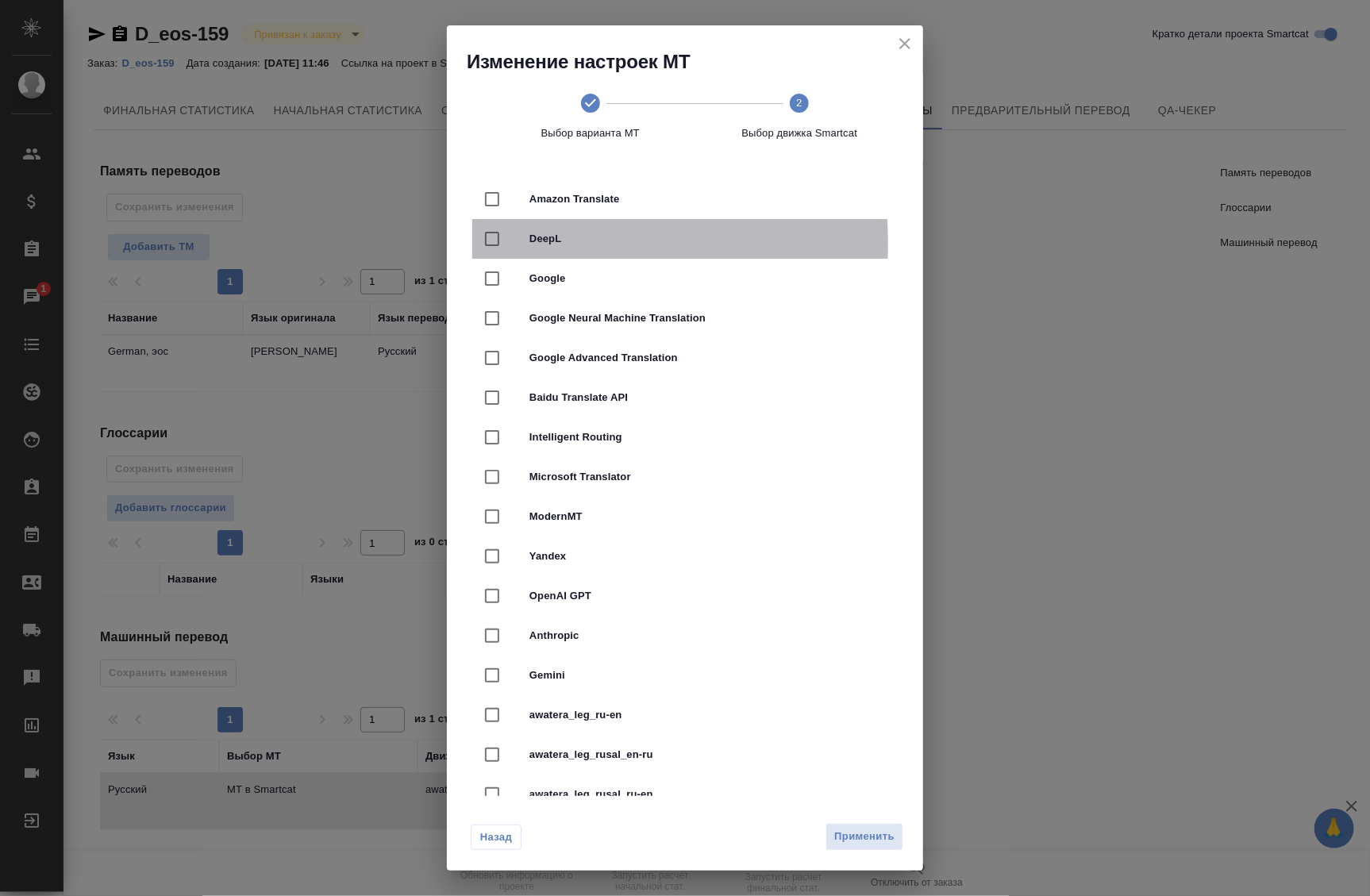
click at [495, 244] on input "checkbox" at bounding box center [492, 238] width 33 height 33
checkbox input "true"
checkbox input "false"
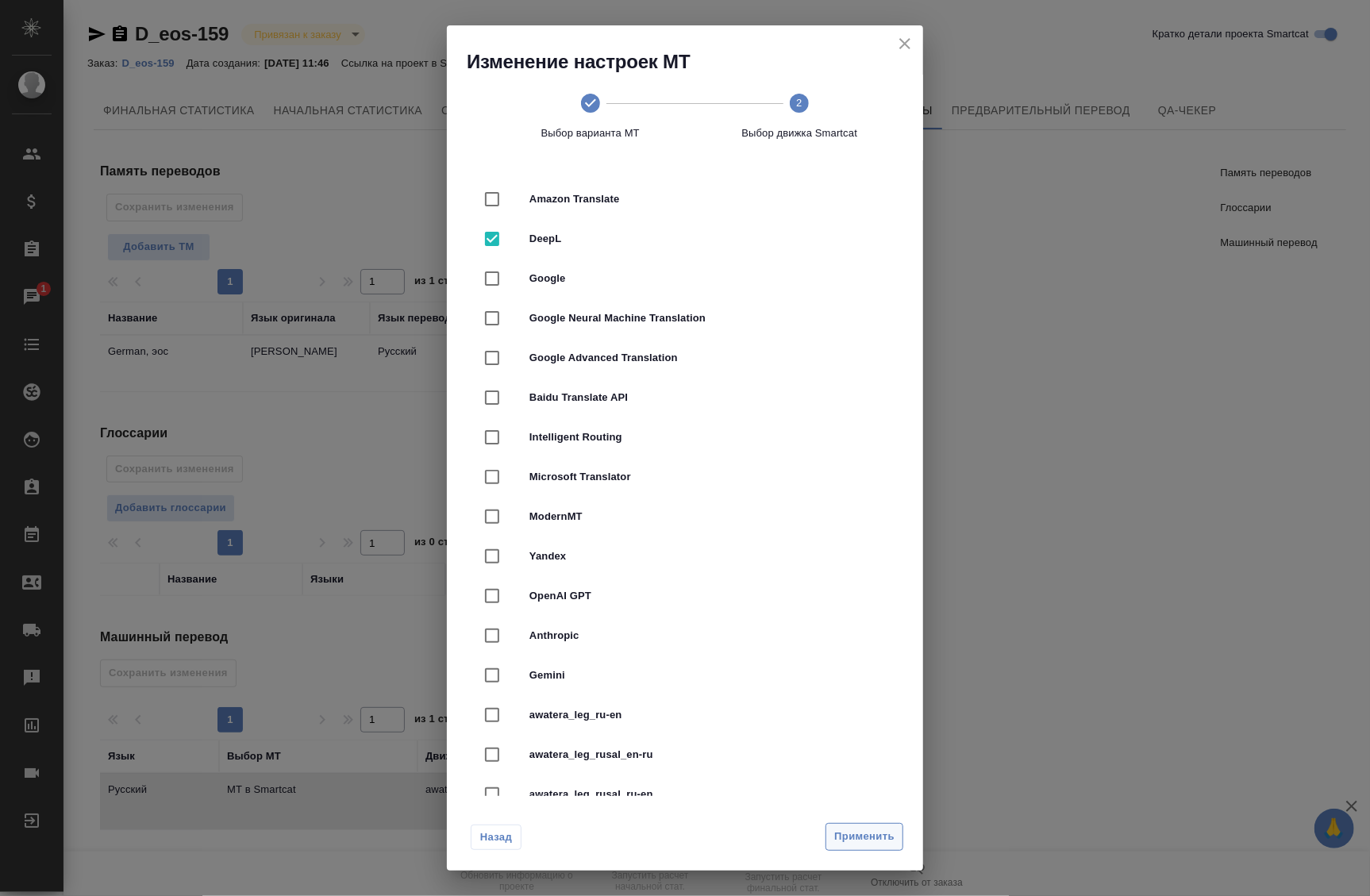
click at [857, 836] on span "Применить" at bounding box center [864, 837] width 61 height 18
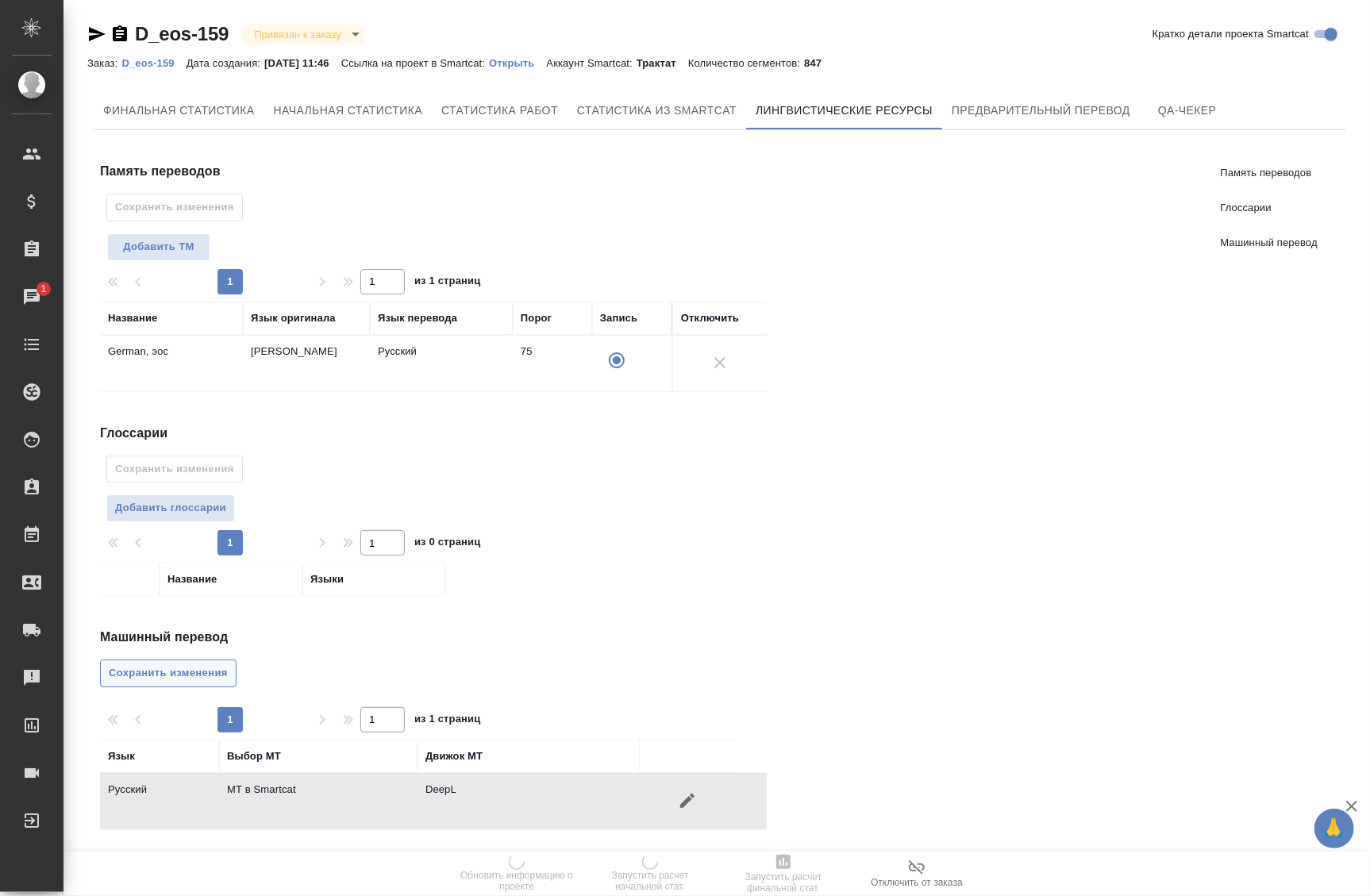
click at [170, 667] on span "Сохранить изменения" at bounding box center [168, 674] width 119 height 18
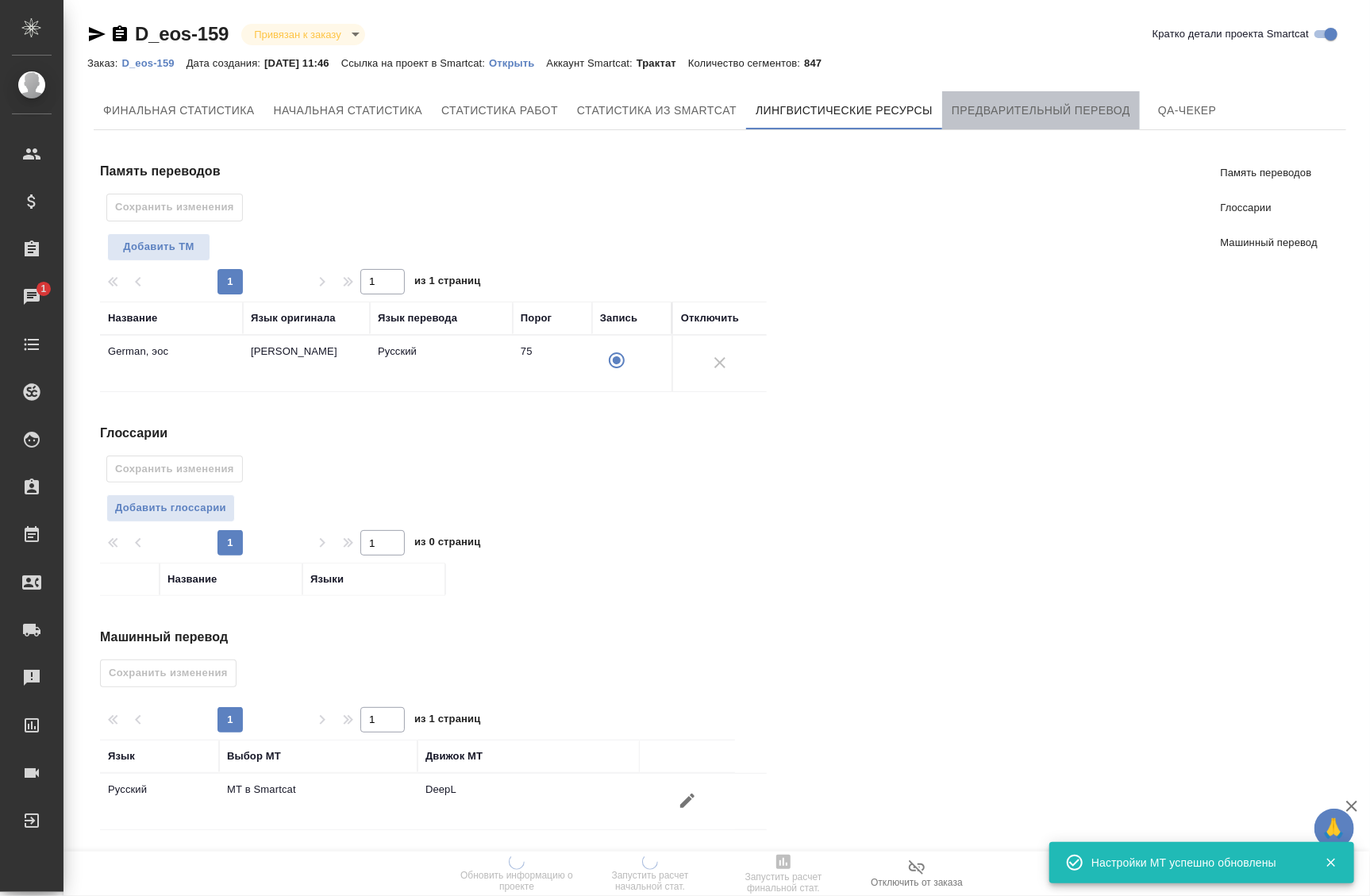
click at [992, 115] on span "Предварительный перевод" at bounding box center [1041, 111] width 179 height 20
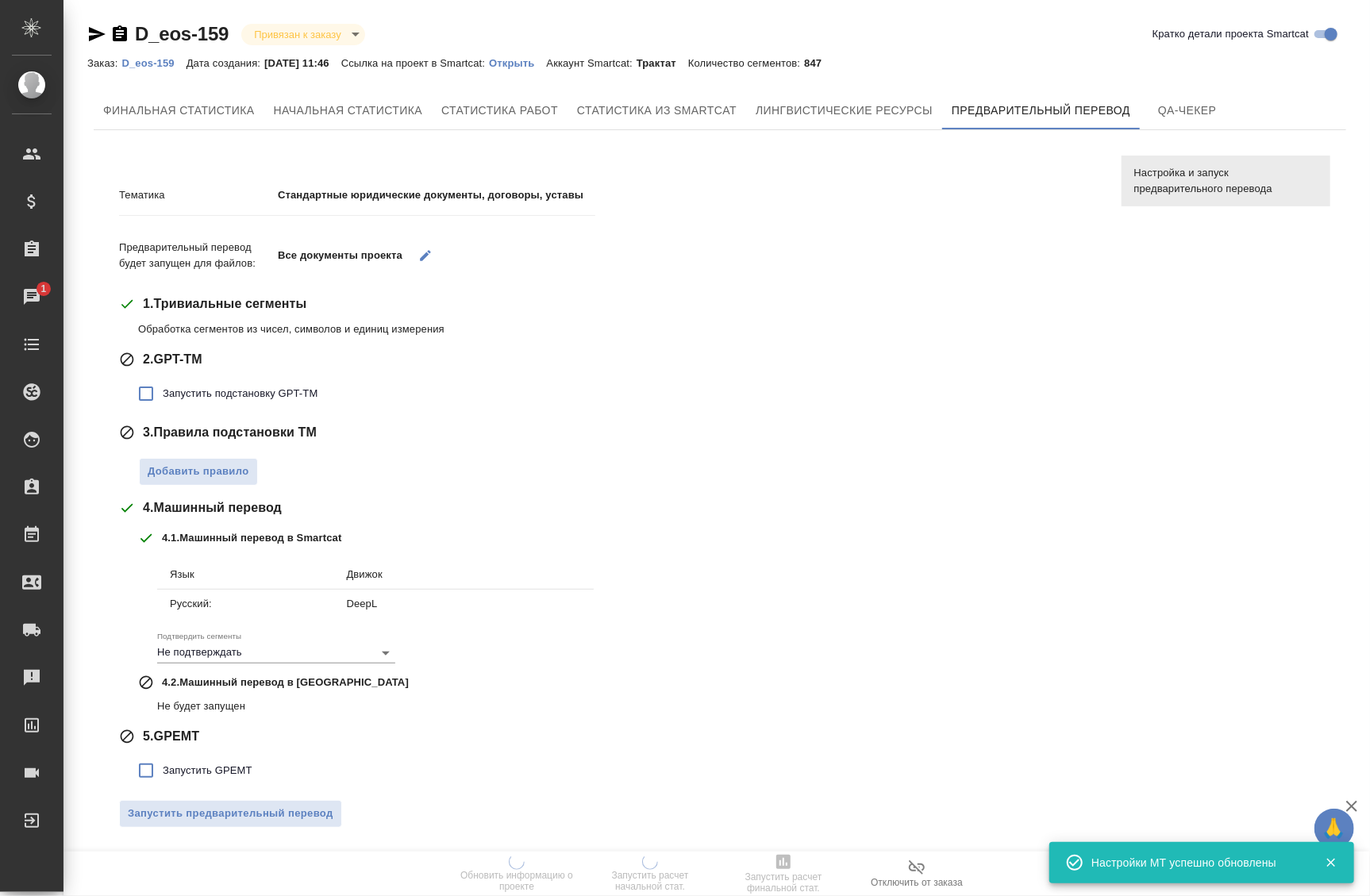
click at [160, 385] on input "Запустить подстановку GPT-TM" at bounding box center [145, 394] width 33 height 33
checkbox input "true"
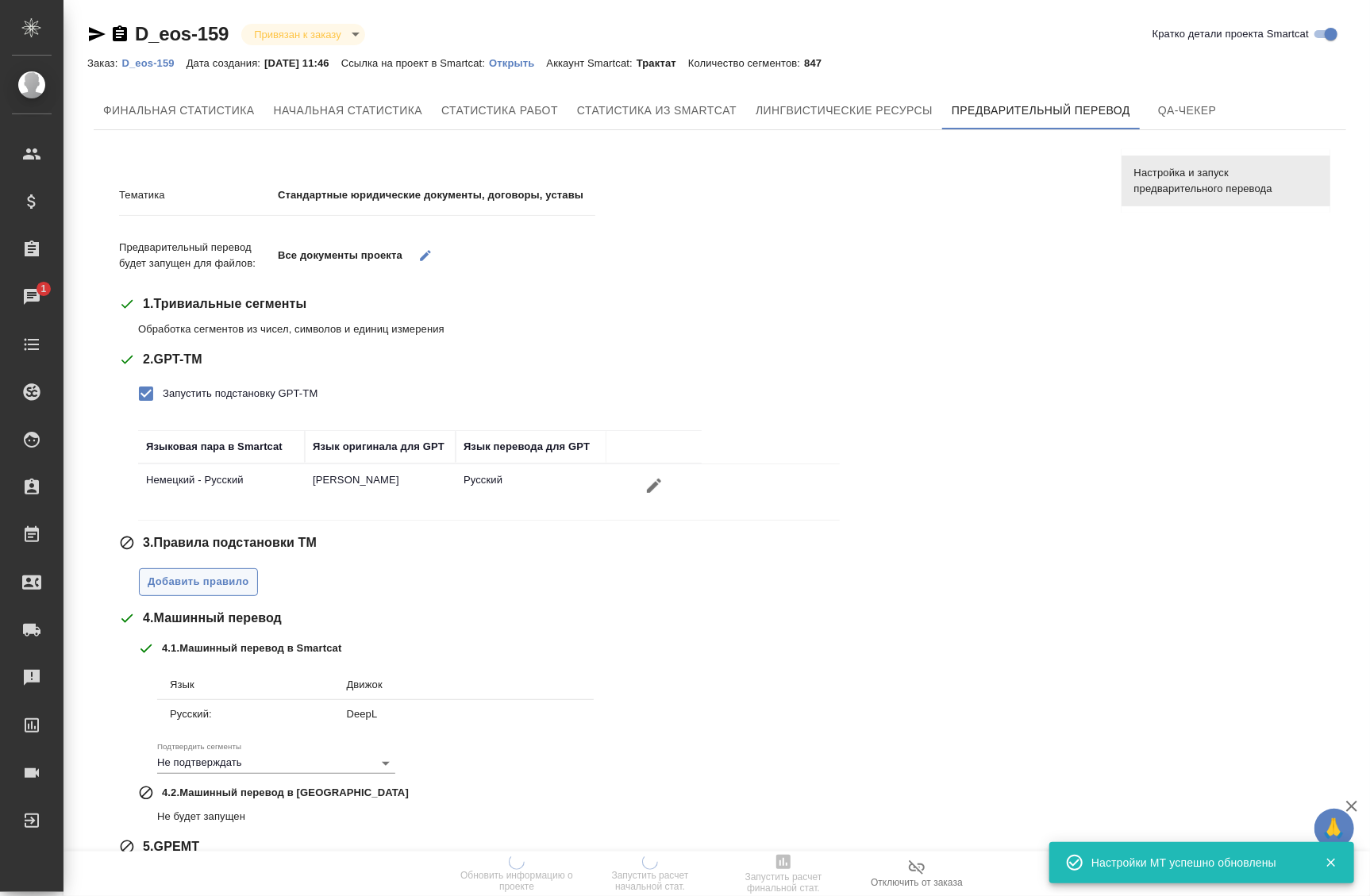
scroll to position [107, 0]
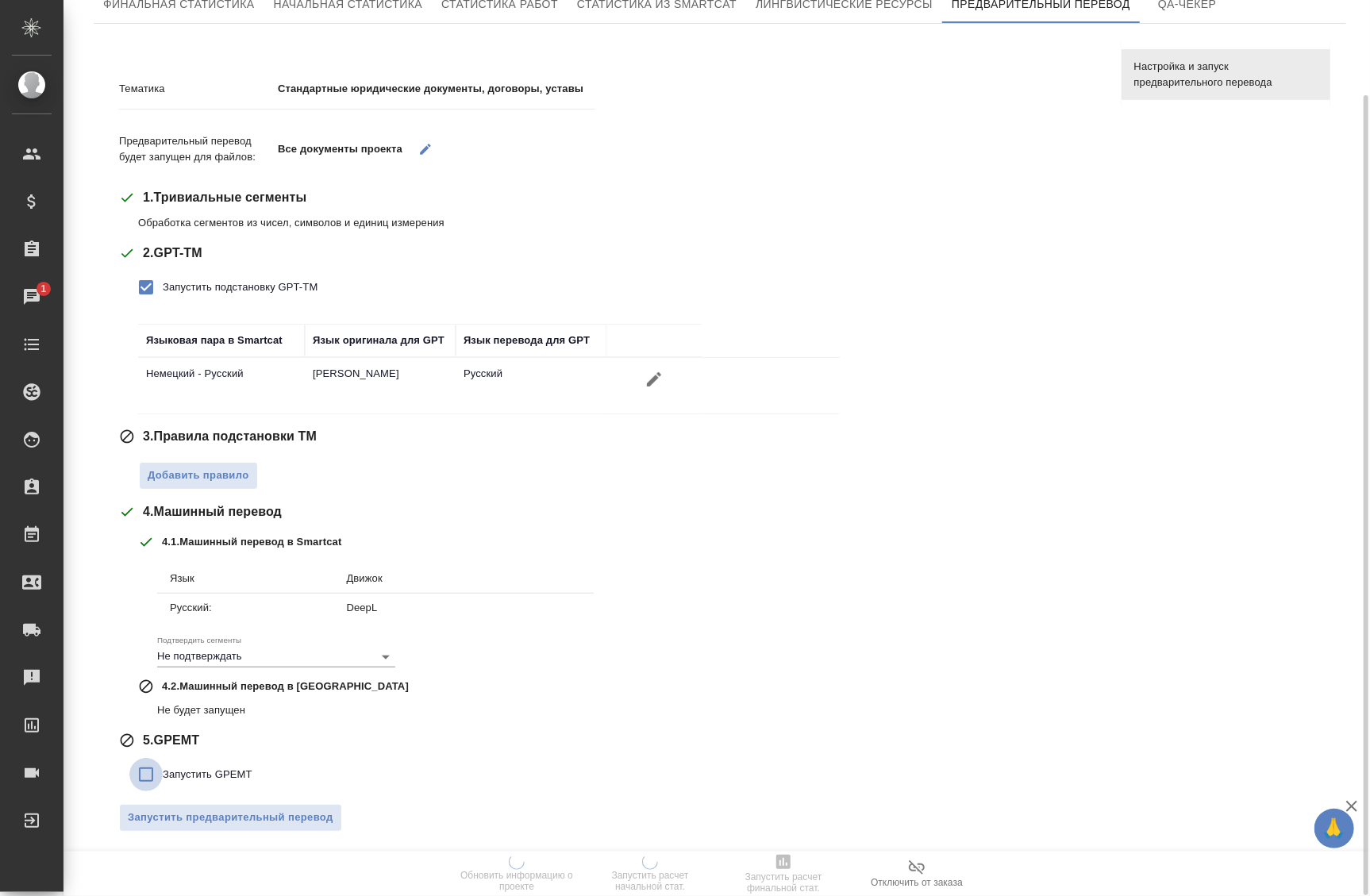
click at [138, 779] on input "Запустить GPEMT" at bounding box center [145, 775] width 33 height 33
checkbox input "true"
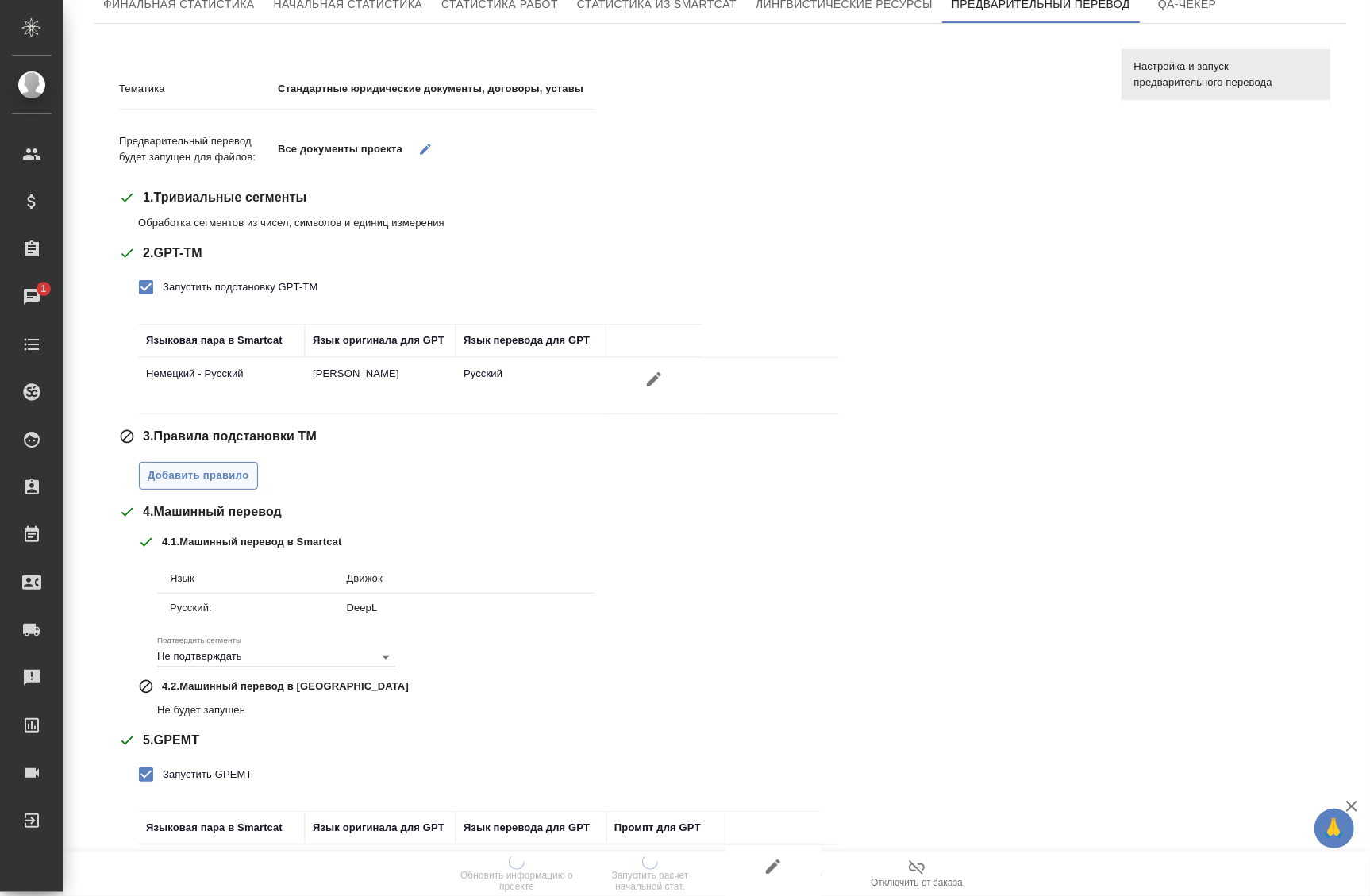
click at [222, 484] on button "Добавить правило" at bounding box center [199, 476] width 119 height 28
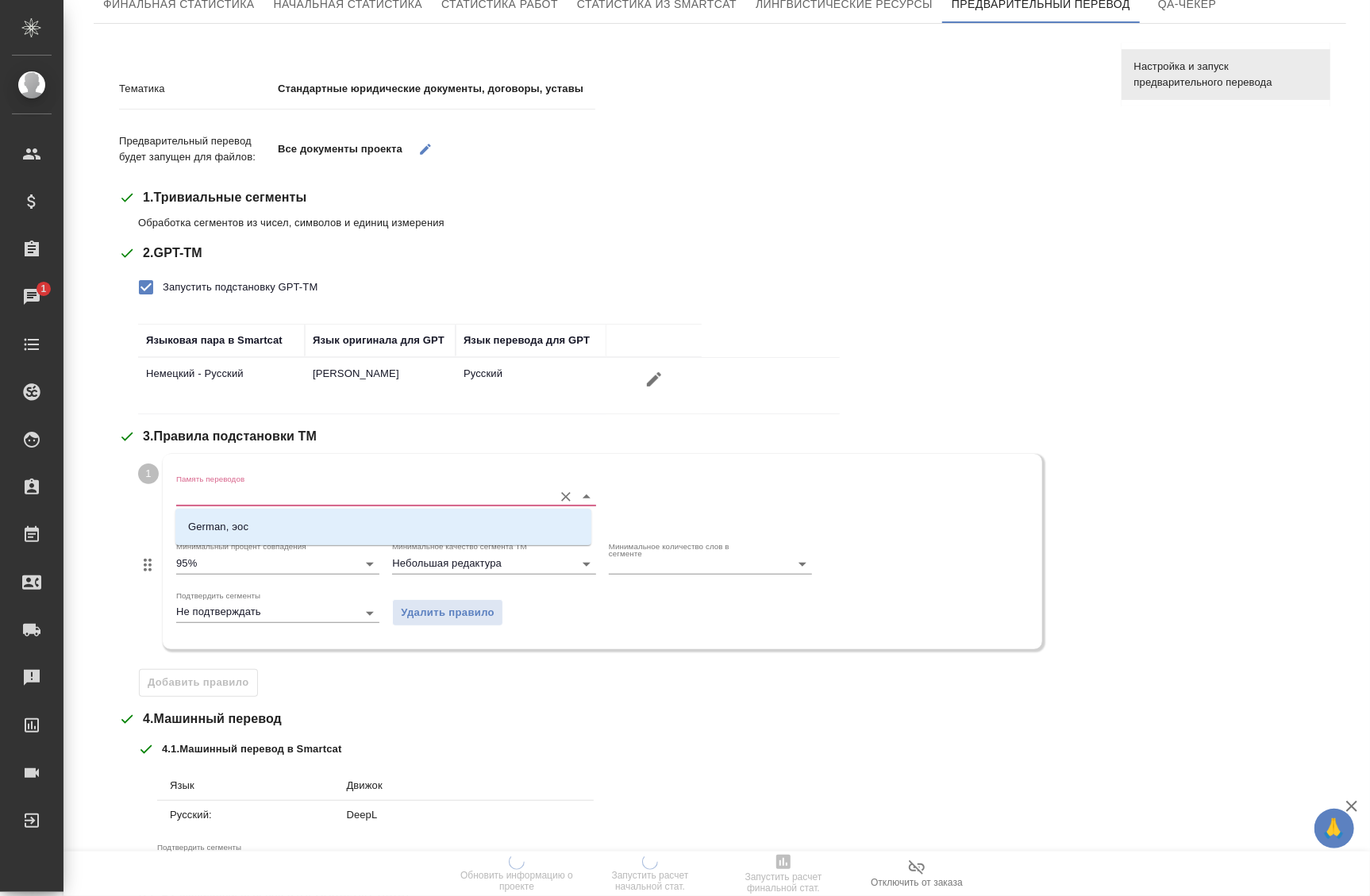
click at [275, 502] on input "Память переводов" at bounding box center [360, 496] width 369 height 19
click at [259, 532] on li "German, эос" at bounding box center [383, 527] width 416 height 29
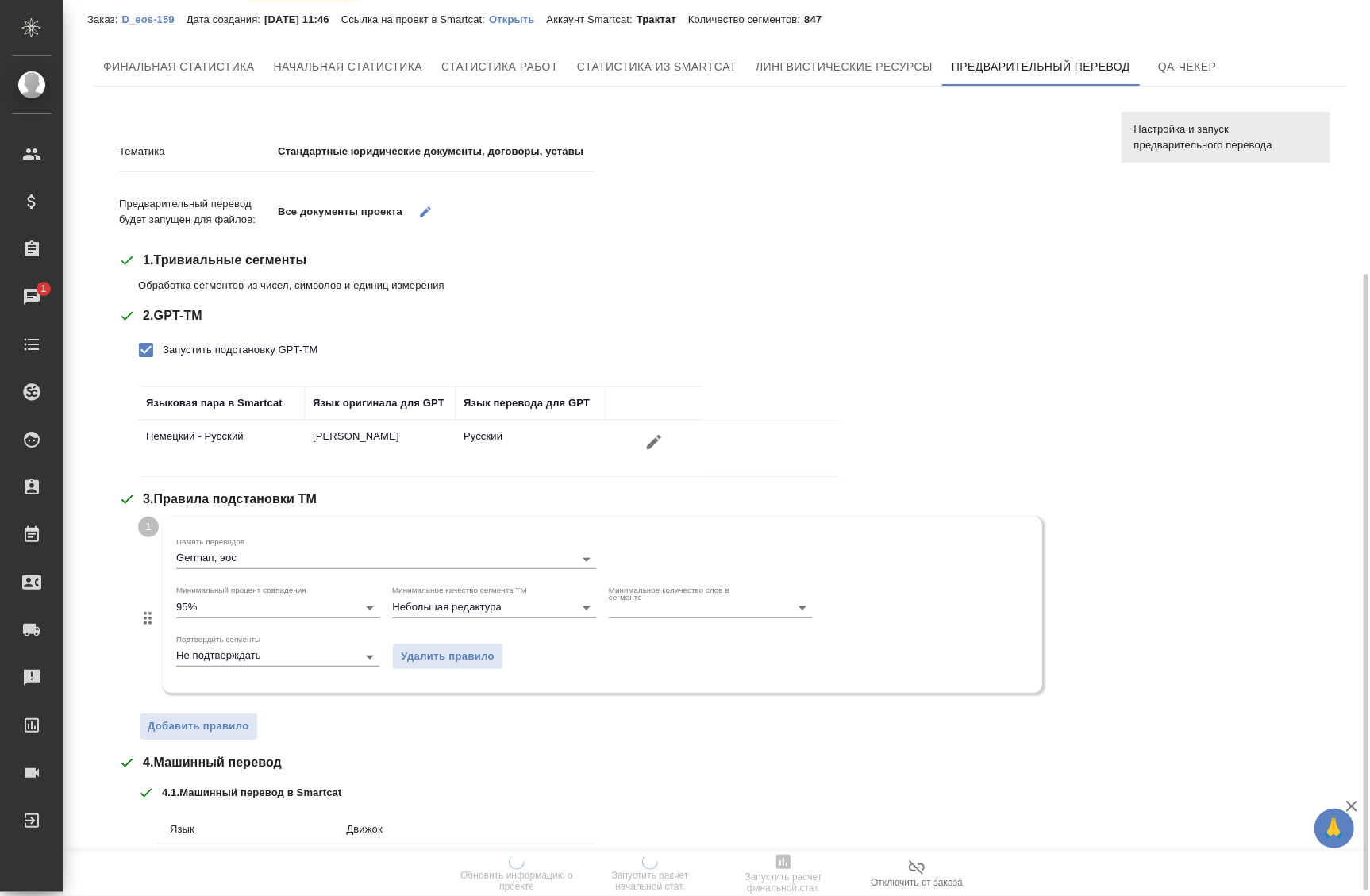
scroll to position [405, 0]
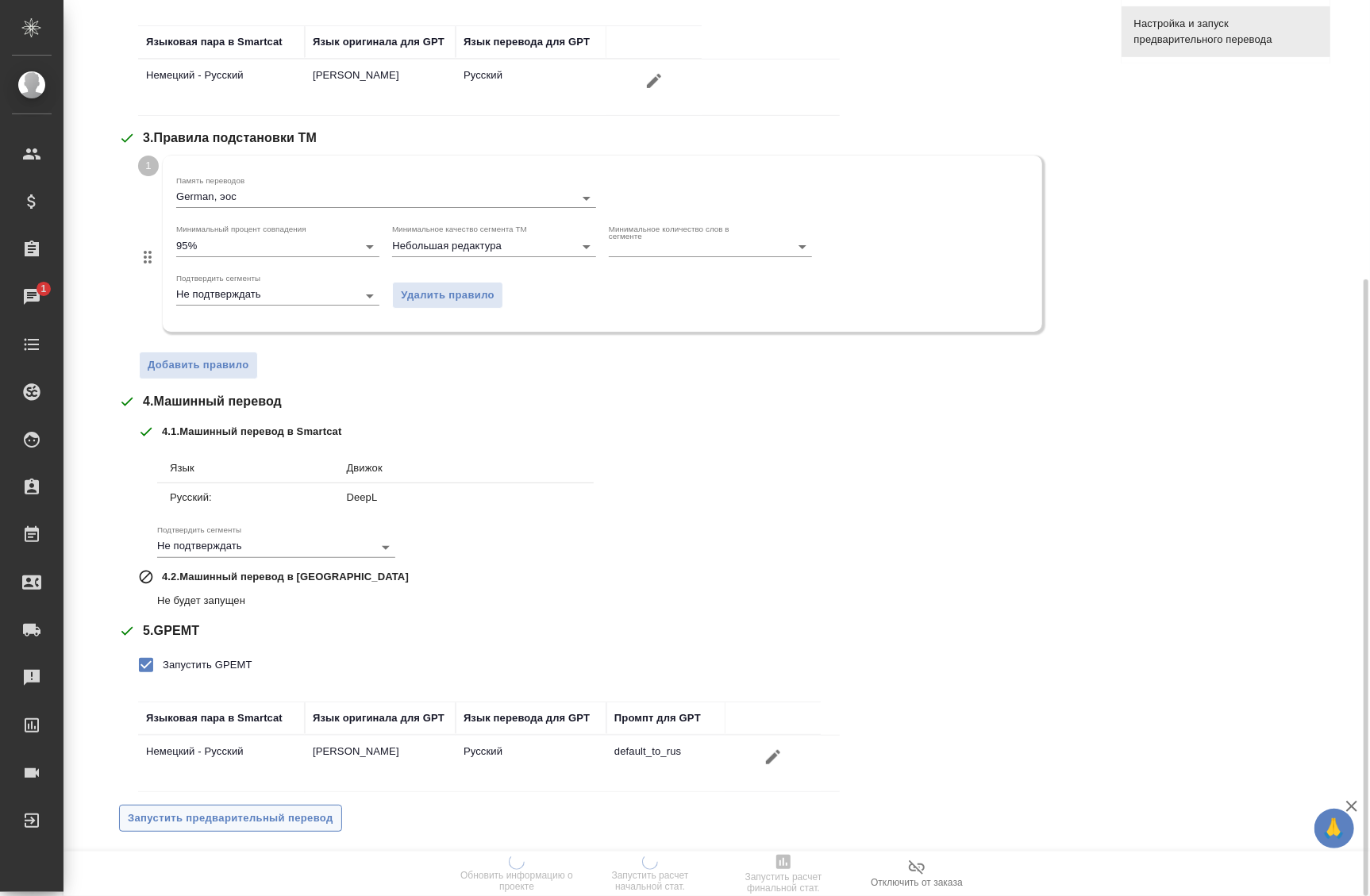
click at [246, 810] on span "Запустить предварительный перевод" at bounding box center [231, 819] width 206 height 18
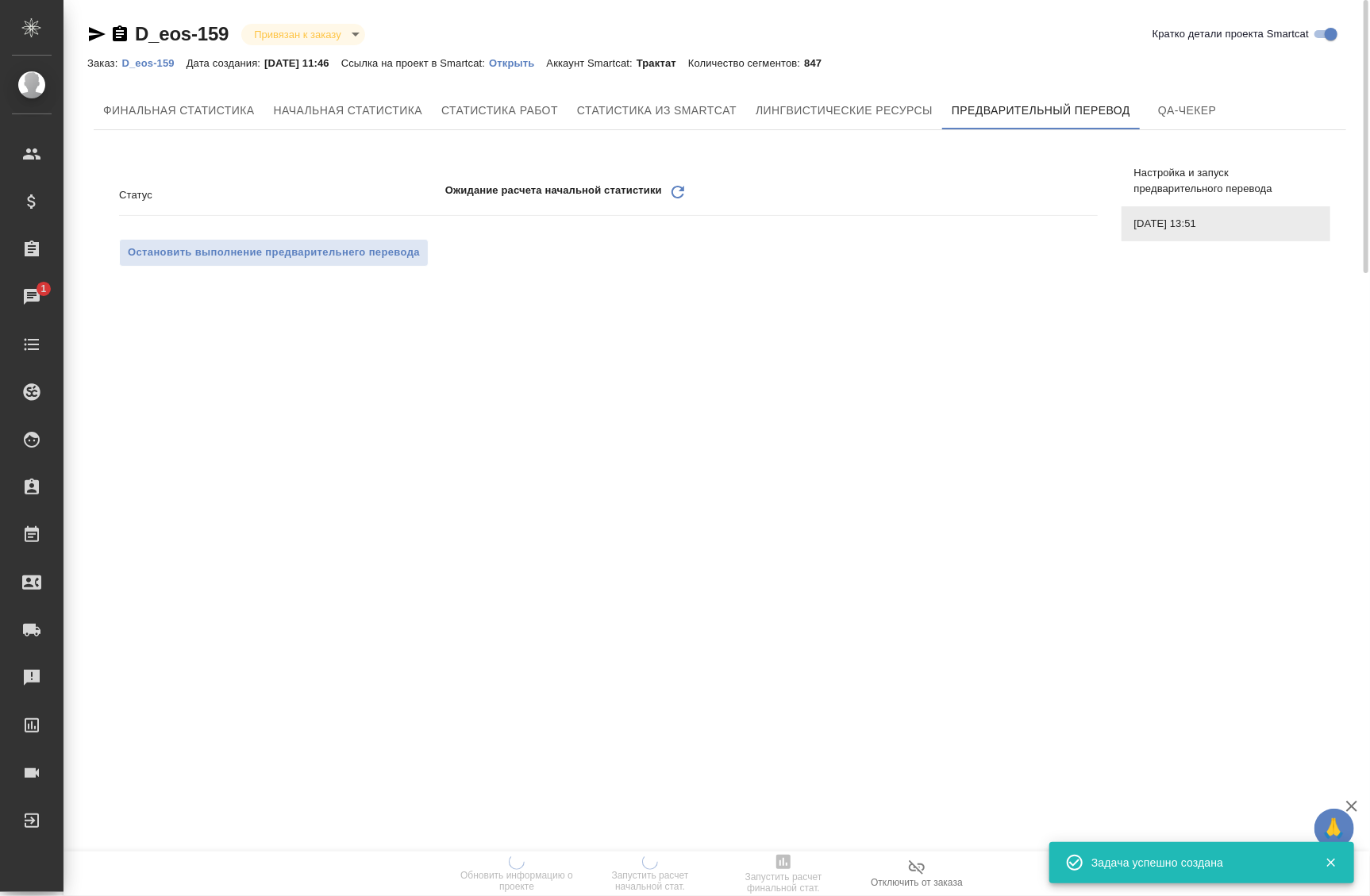
scroll to position [0, 0]
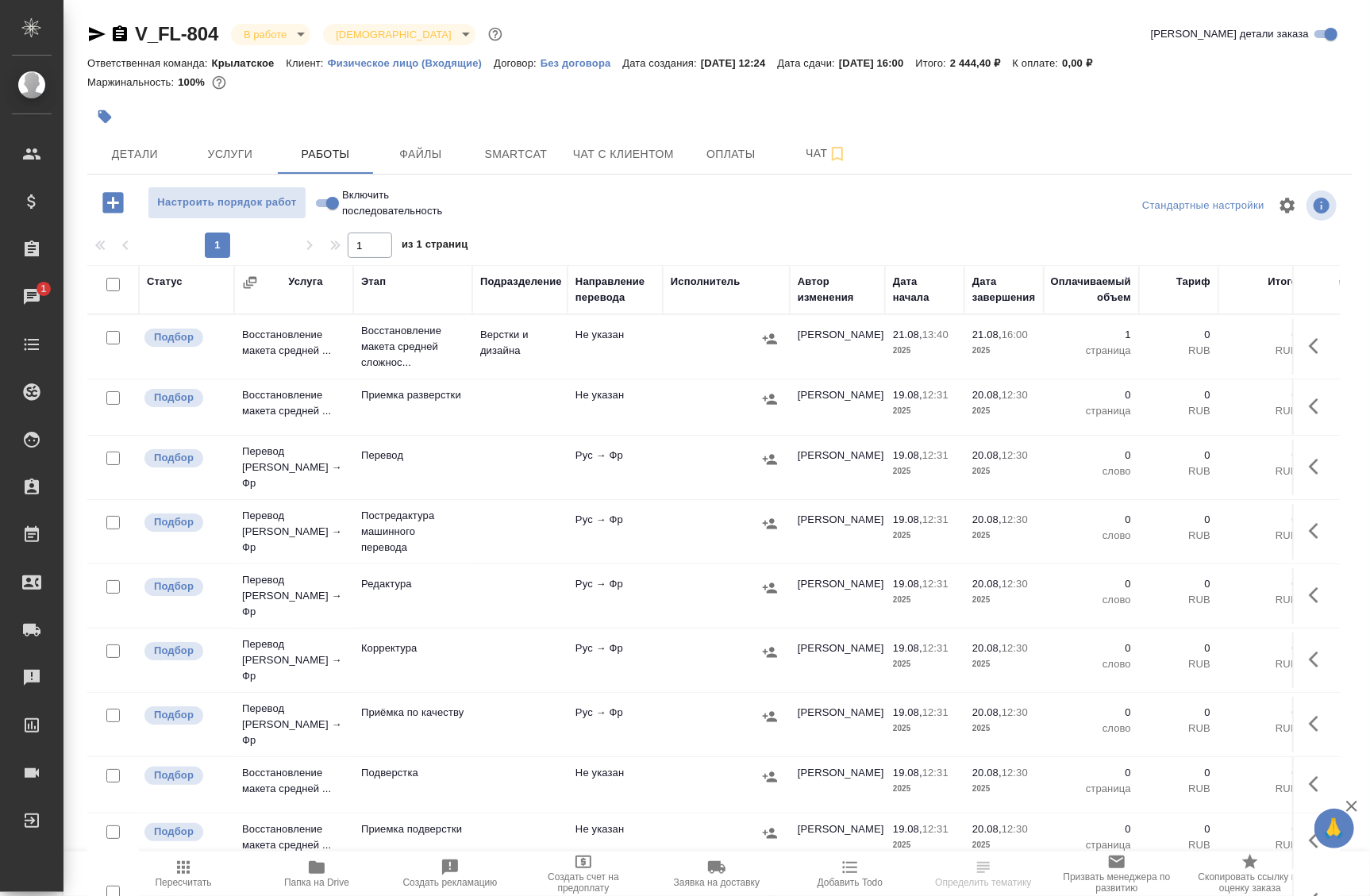
click at [659, 341] on td "Не указан" at bounding box center [615, 347] width 95 height 56
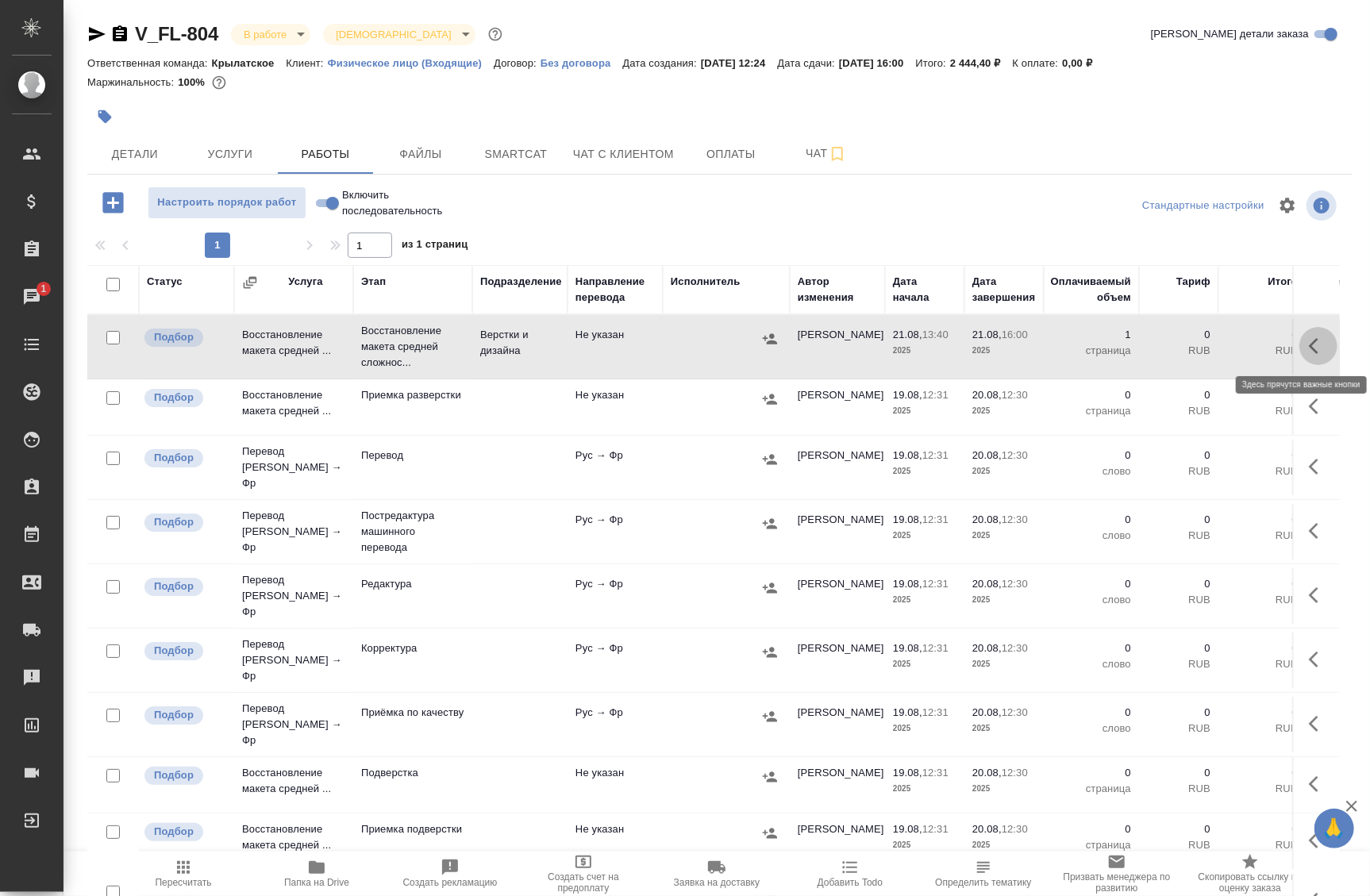
click at [1311, 345] on icon "button" at bounding box center [1319, 346] width 19 height 19
click at [1167, 345] on icon "button" at bounding box center [1174, 346] width 19 height 19
click at [1309, 337] on icon "button" at bounding box center [1319, 346] width 19 height 19
click at [1309, 346] on icon "button" at bounding box center [1319, 346] width 19 height 19
click at [1309, 345] on icon "button" at bounding box center [1319, 346] width 19 height 19
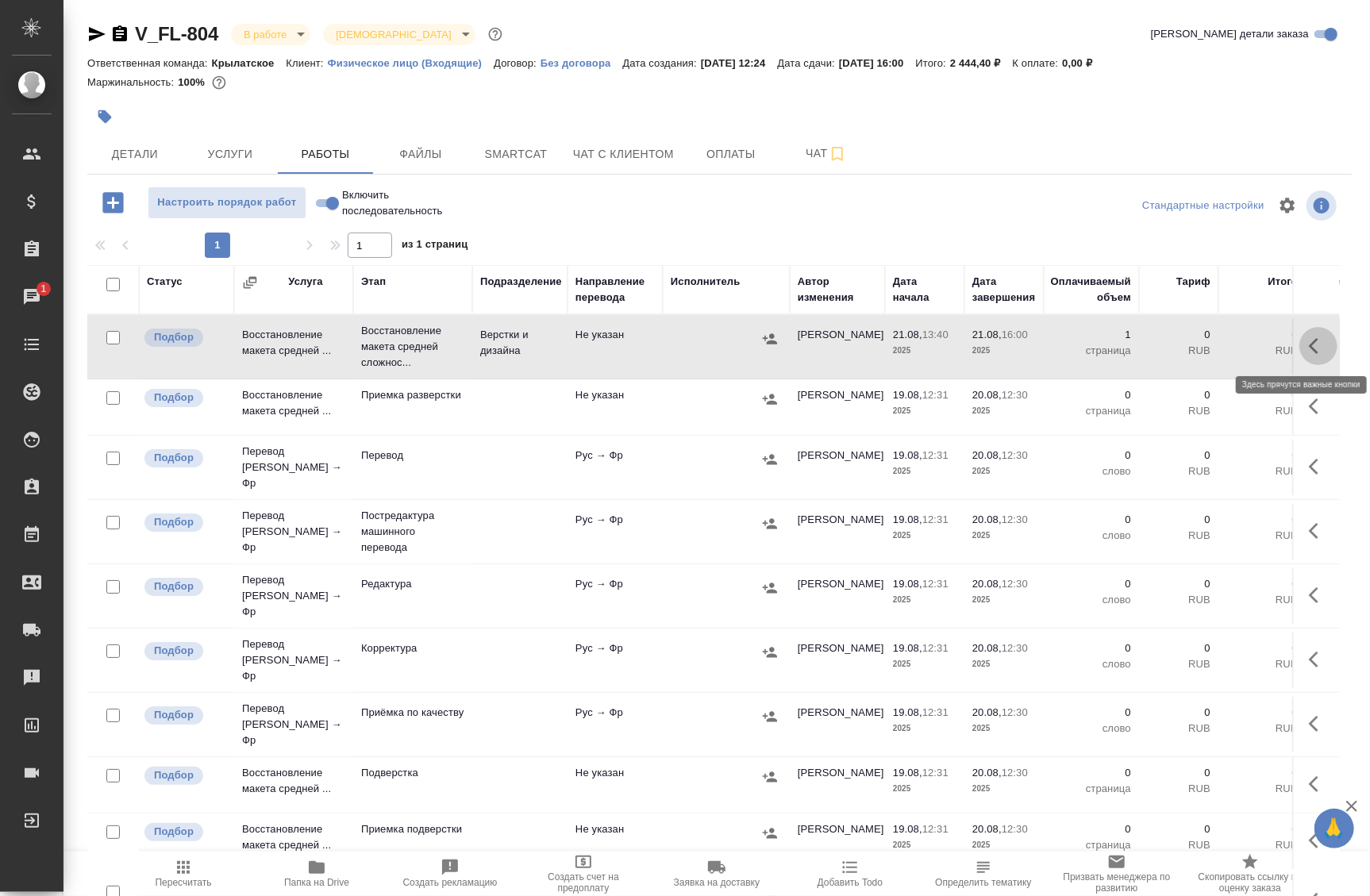
click at [1309, 347] on icon "button" at bounding box center [1319, 346] width 19 height 19
click at [1195, 345] on icon "button" at bounding box center [1202, 346] width 14 height 14
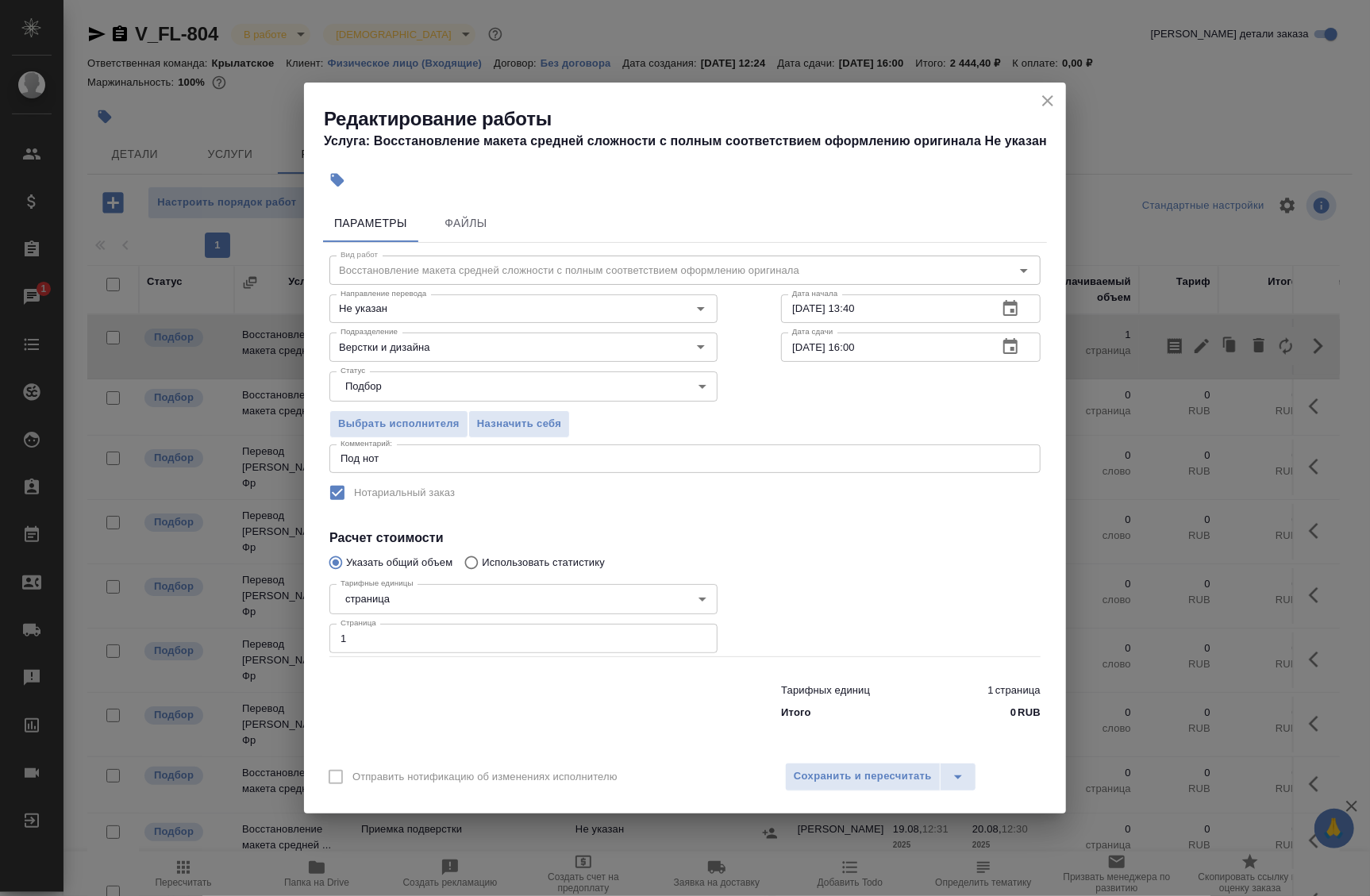
drag, startPoint x: 475, startPoint y: 358, endPoint x: 272, endPoint y: 343, distance: 203.6
click at [272, 343] on div "Редактирование работы Услуга: Восстановление макета средней сложности с полным …" at bounding box center [685, 448] width 1370 height 896
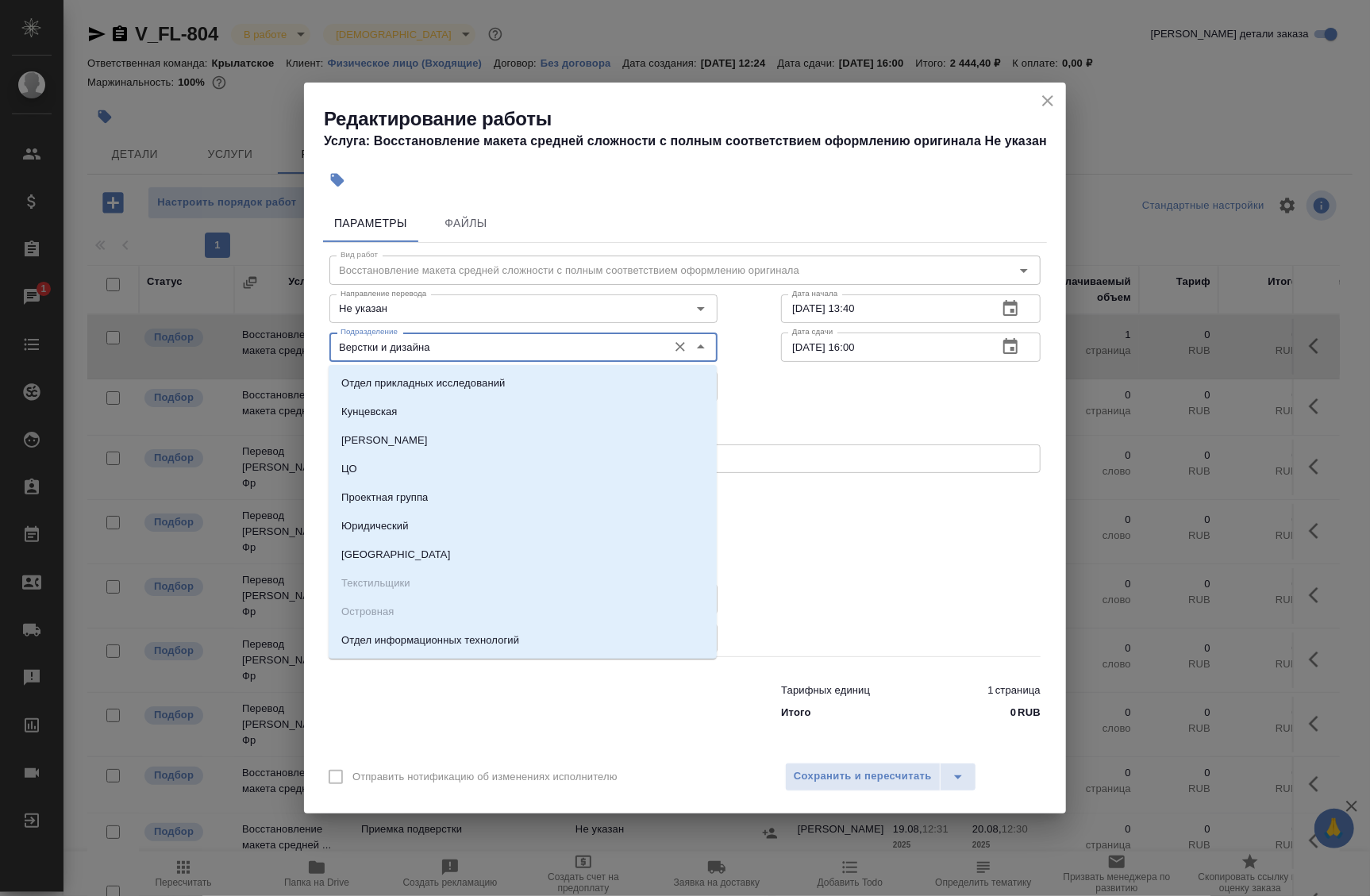
drag, startPoint x: 446, startPoint y: 353, endPoint x: 246, endPoint y: 339, distance: 200.5
click at [247, 339] on div "Редактирование работы Услуга: Восстановление макета средней сложности с полным …" at bounding box center [685, 448] width 1370 height 896
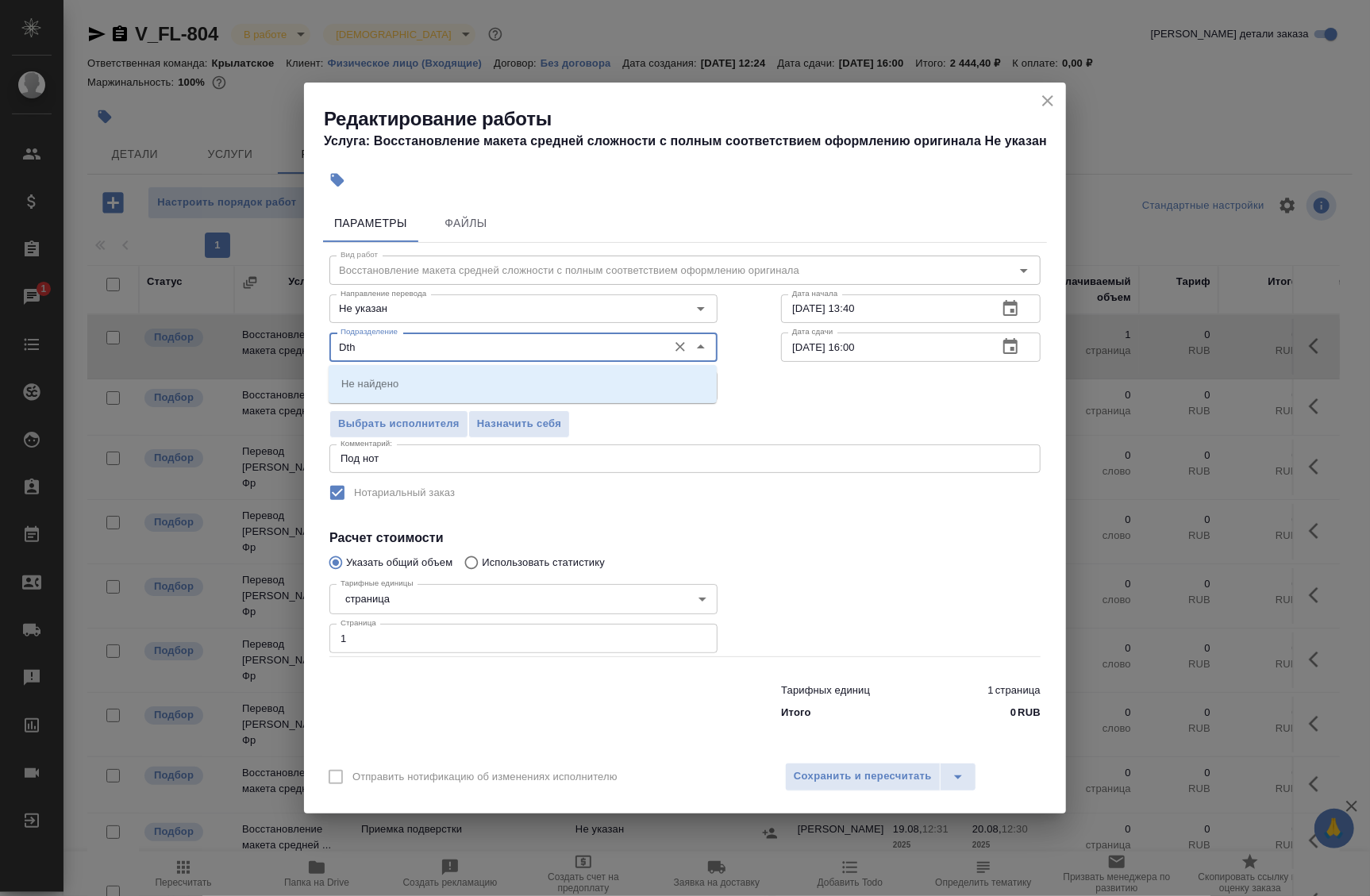
drag, startPoint x: 408, startPoint y: 349, endPoint x: 238, endPoint y: 337, distance: 170.4
click at [238, 337] on div "Редактирование работы Услуга: Восстановление макета средней сложности с полным …" at bounding box center [685, 448] width 1370 height 896
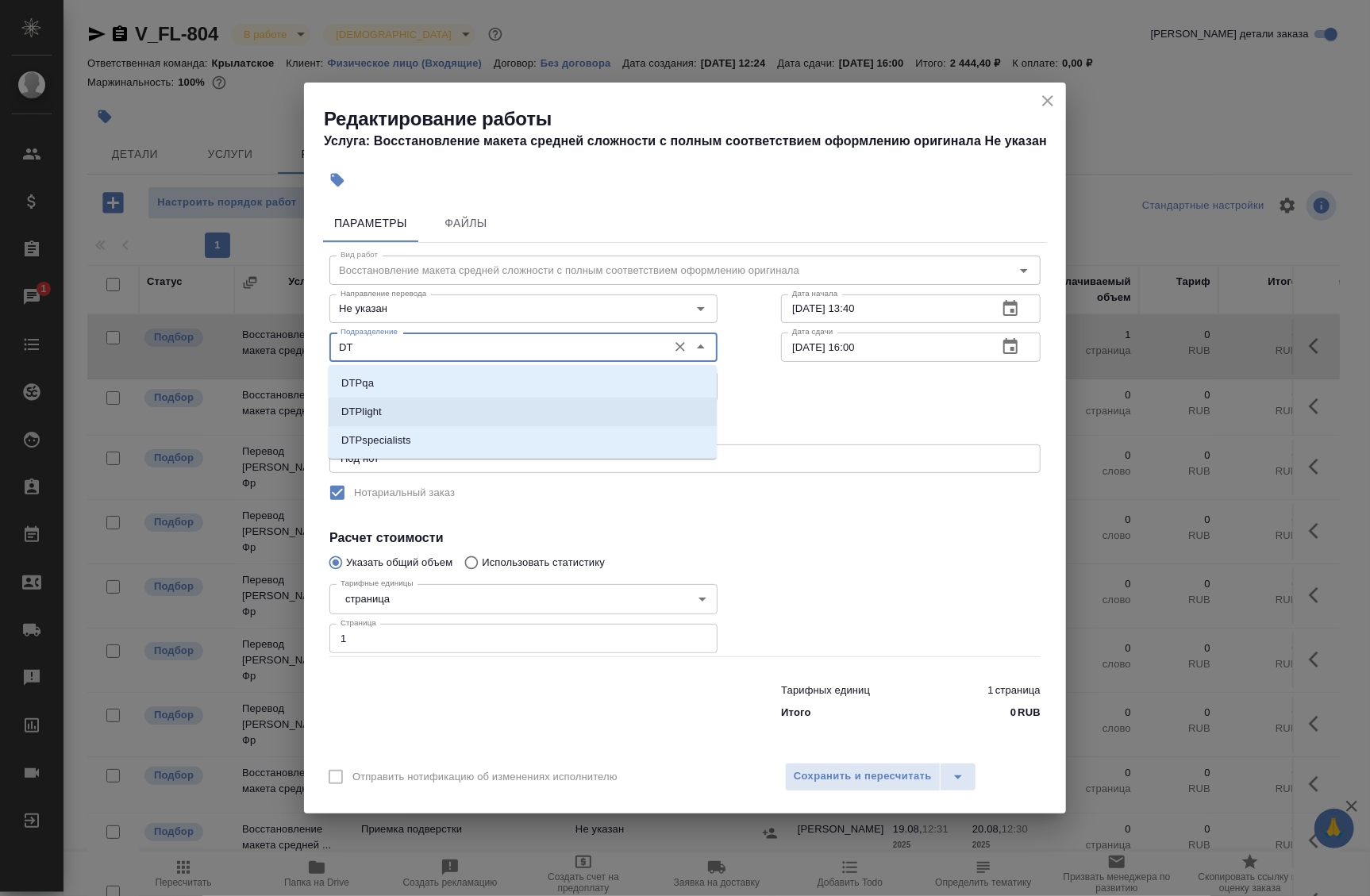
click at [419, 416] on li "DTPlight" at bounding box center [523, 412] width 388 height 29
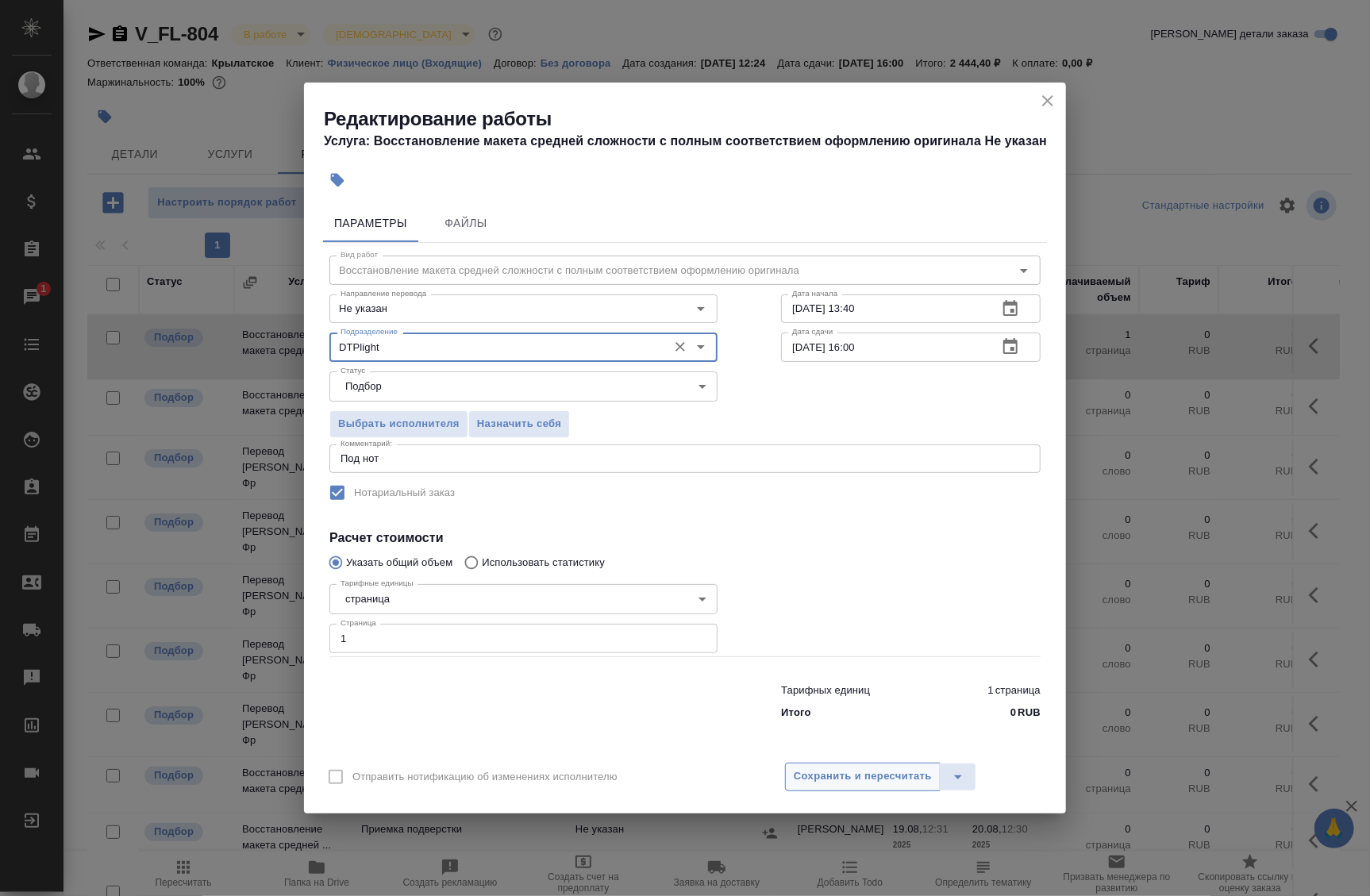
type input "DTPlight"
click at [845, 774] on span "Сохранить и пересчитать" at bounding box center [862, 777] width 138 height 18
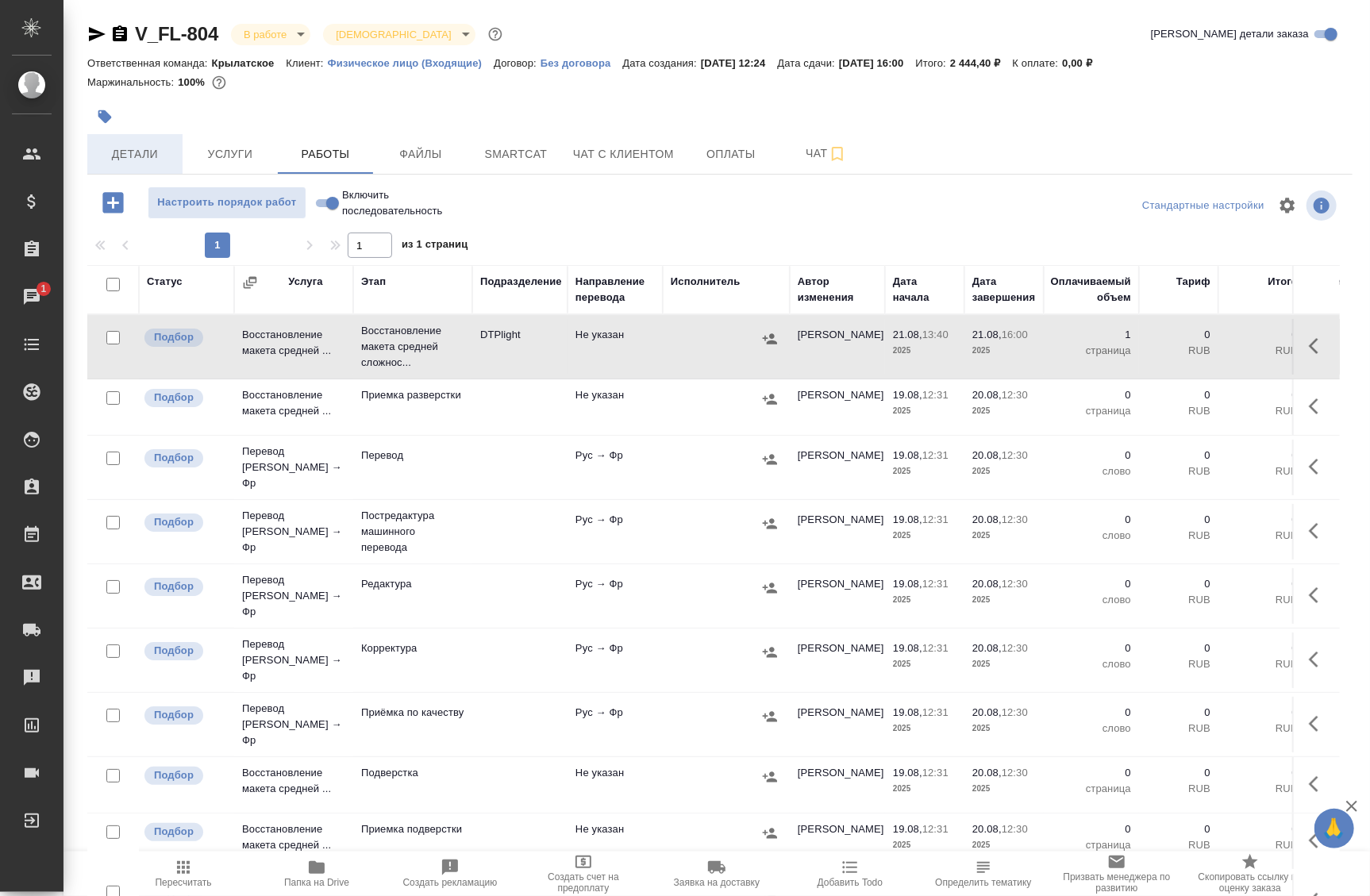
click at [154, 149] on span "Детали" at bounding box center [135, 154] width 76 height 20
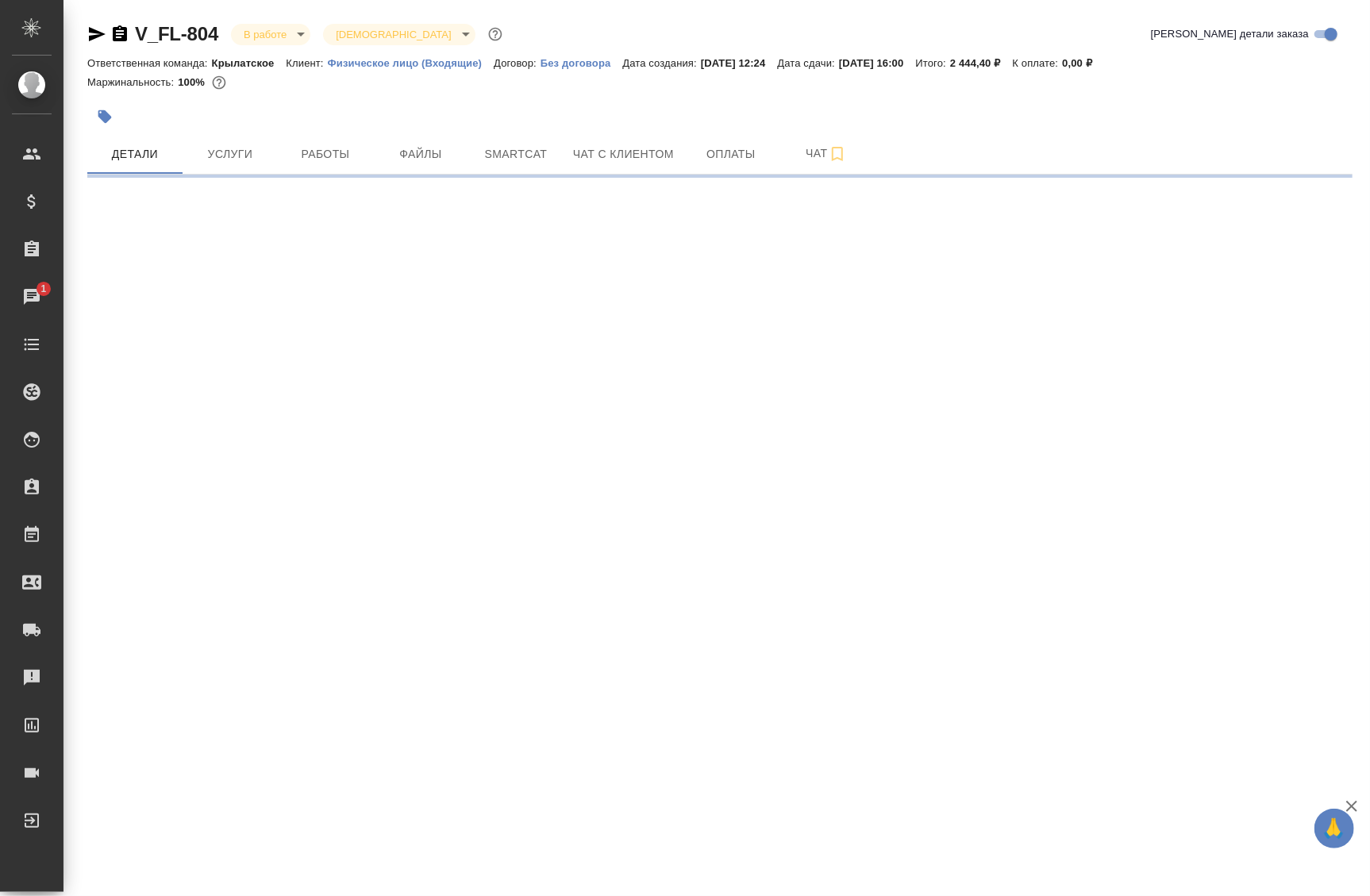
select select "RU"
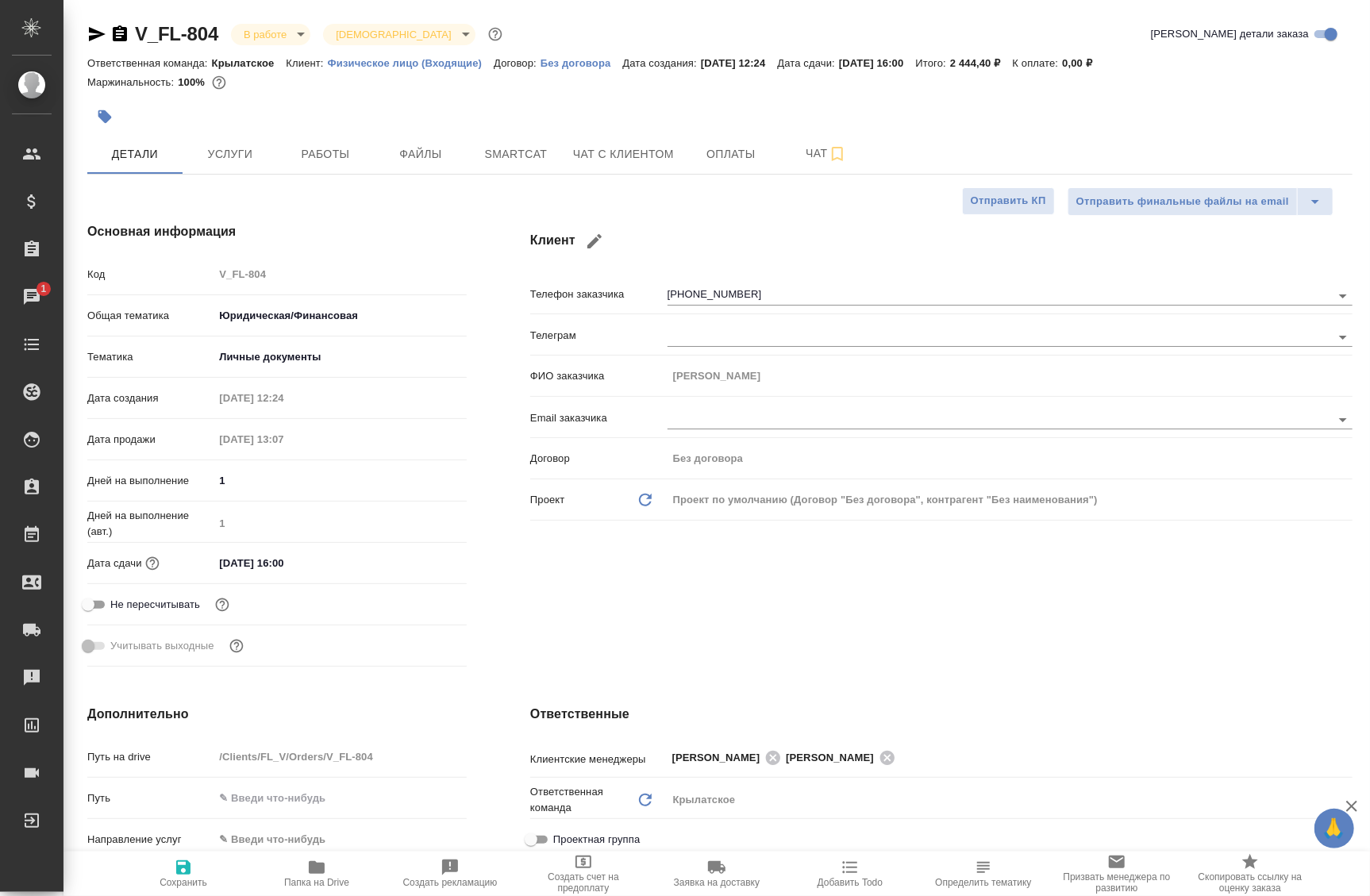
type textarea "x"
click at [339, 152] on span "Работы" at bounding box center [325, 154] width 76 height 20
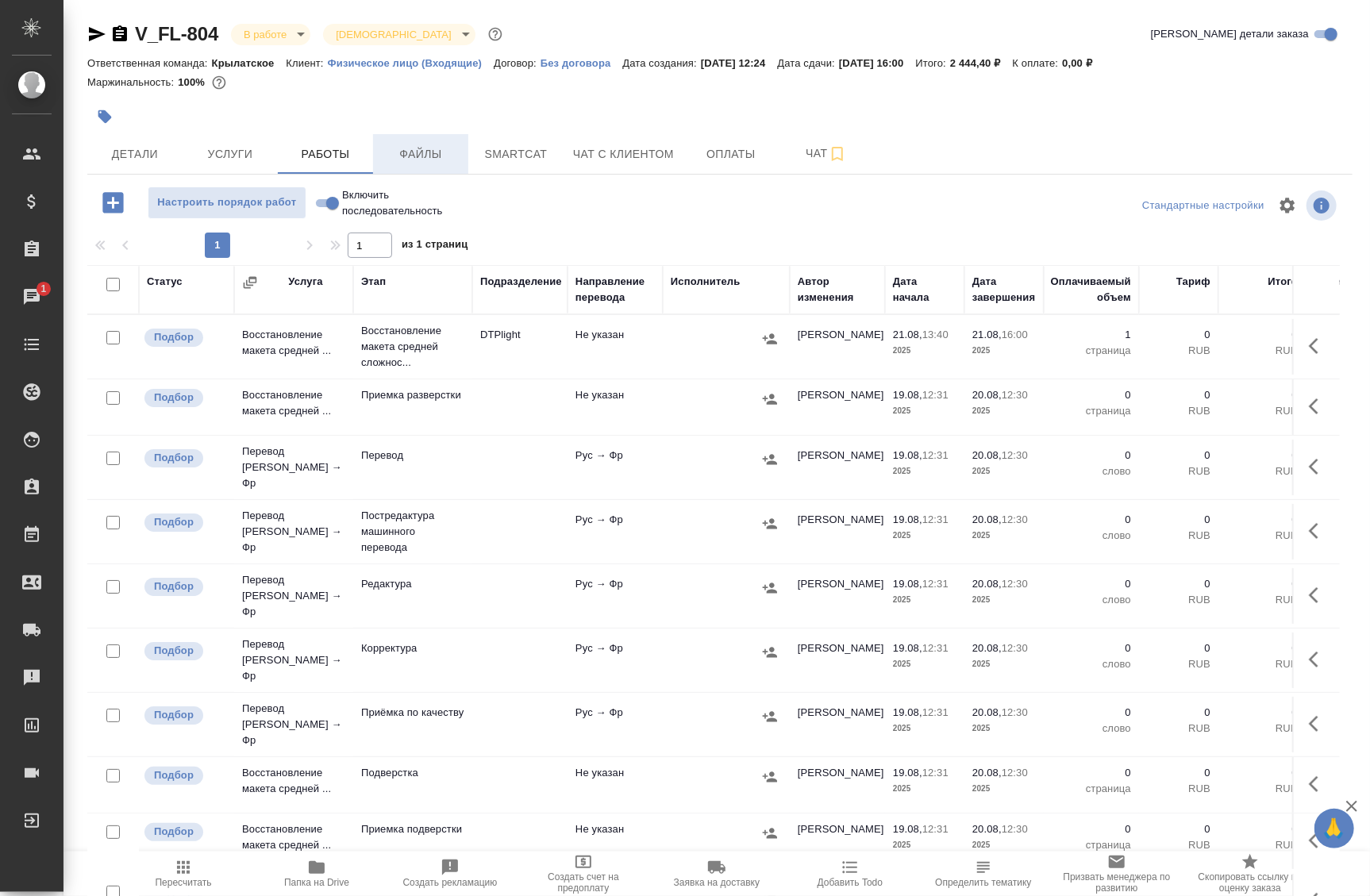
click at [425, 161] on span "Файлы" at bounding box center [421, 154] width 76 height 20
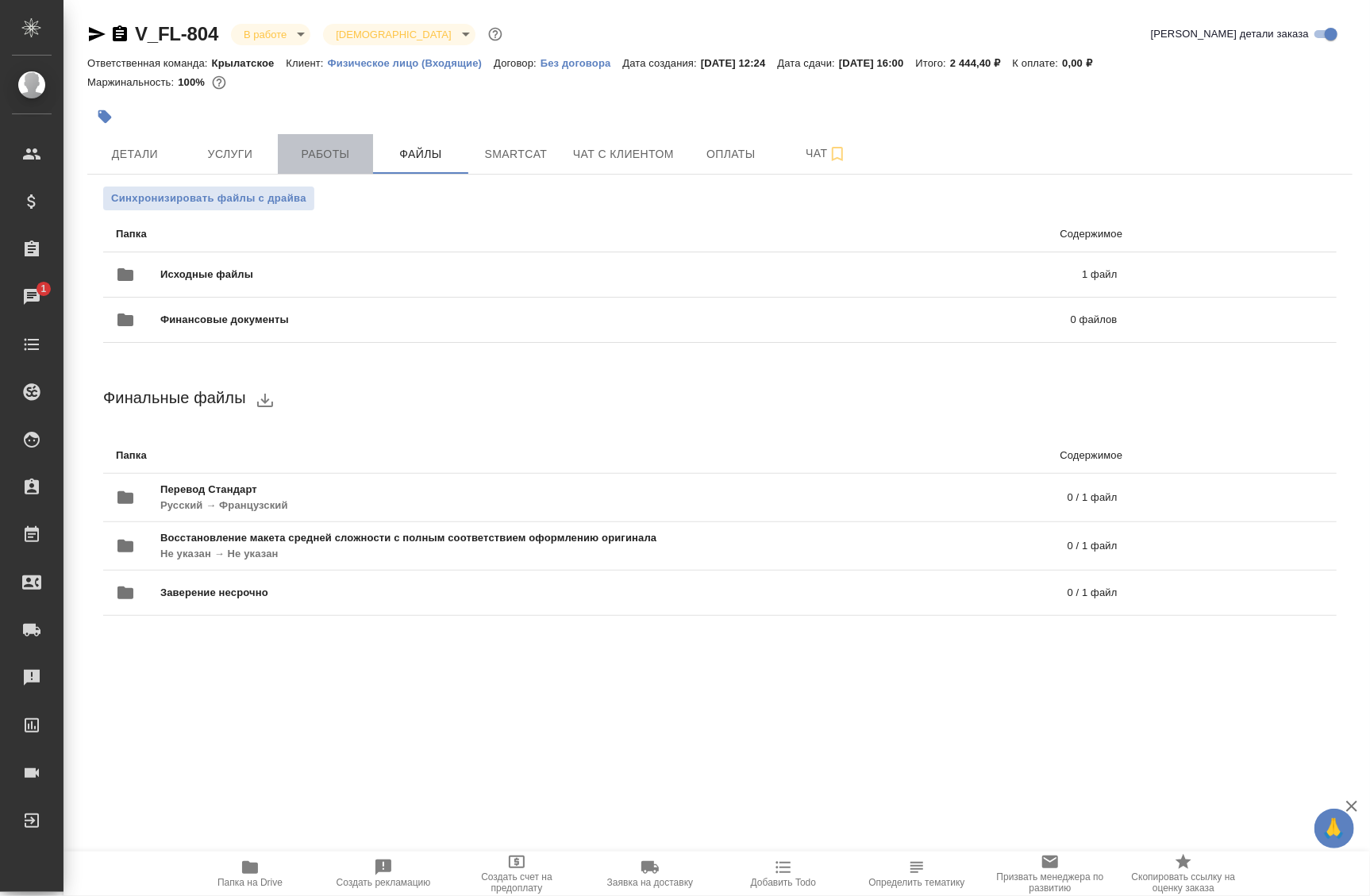
click at [340, 161] on span "Работы" at bounding box center [325, 154] width 76 height 20
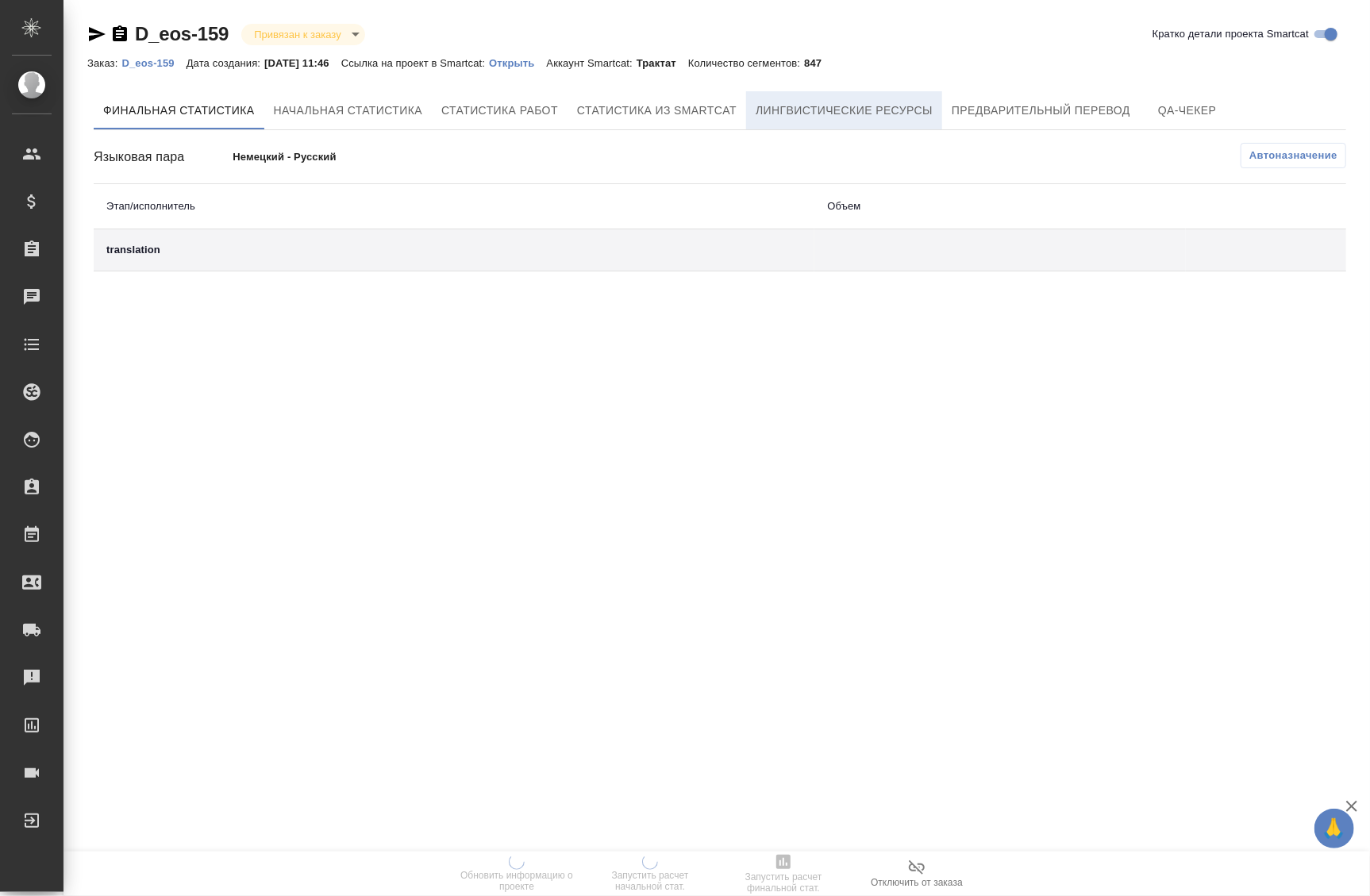
click at [832, 119] on span "Лингвистические ресурсы" at bounding box center [844, 111] width 177 height 20
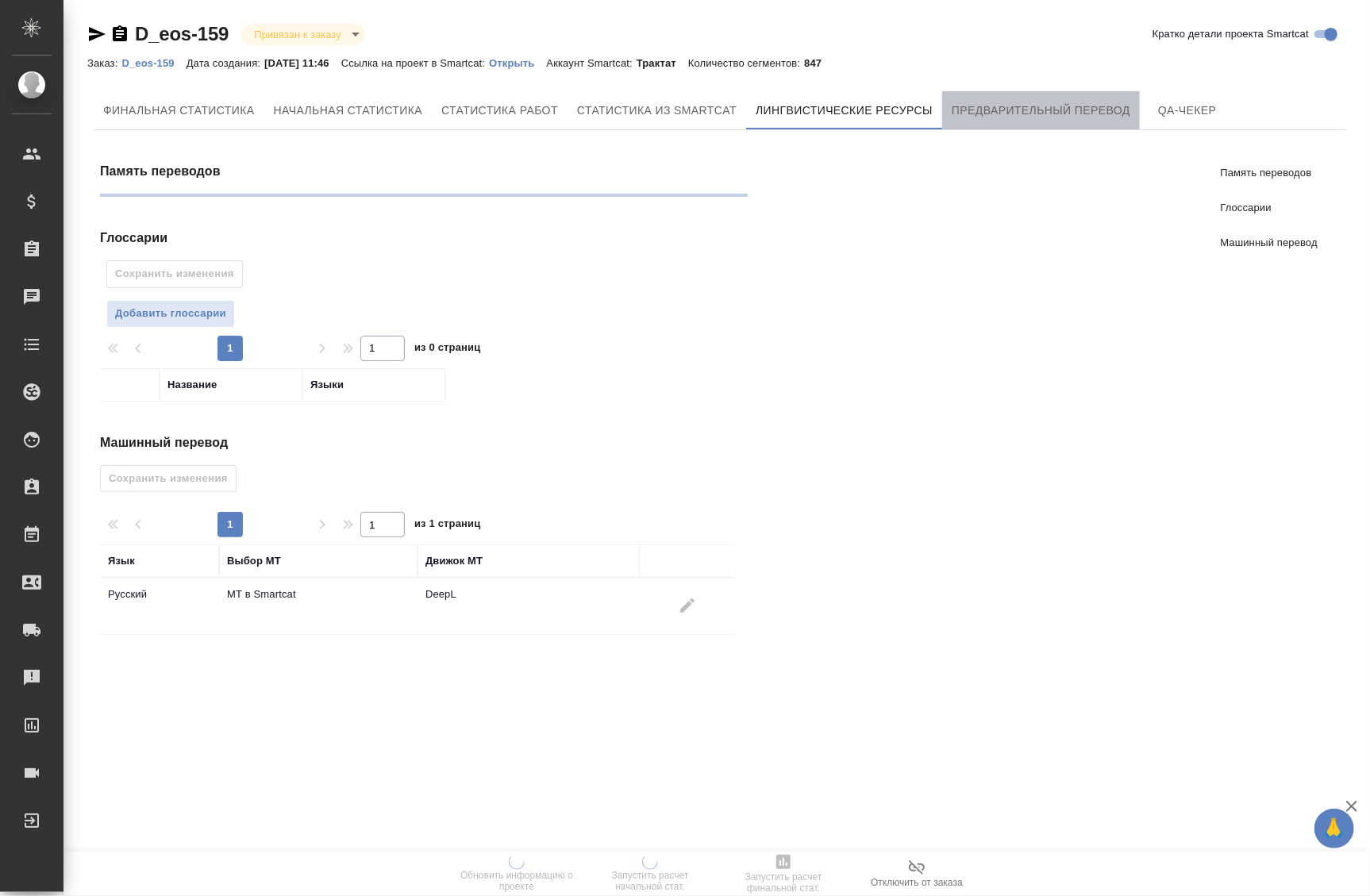
click at [968, 108] on span "Предварительный перевод" at bounding box center [1041, 111] width 179 height 20
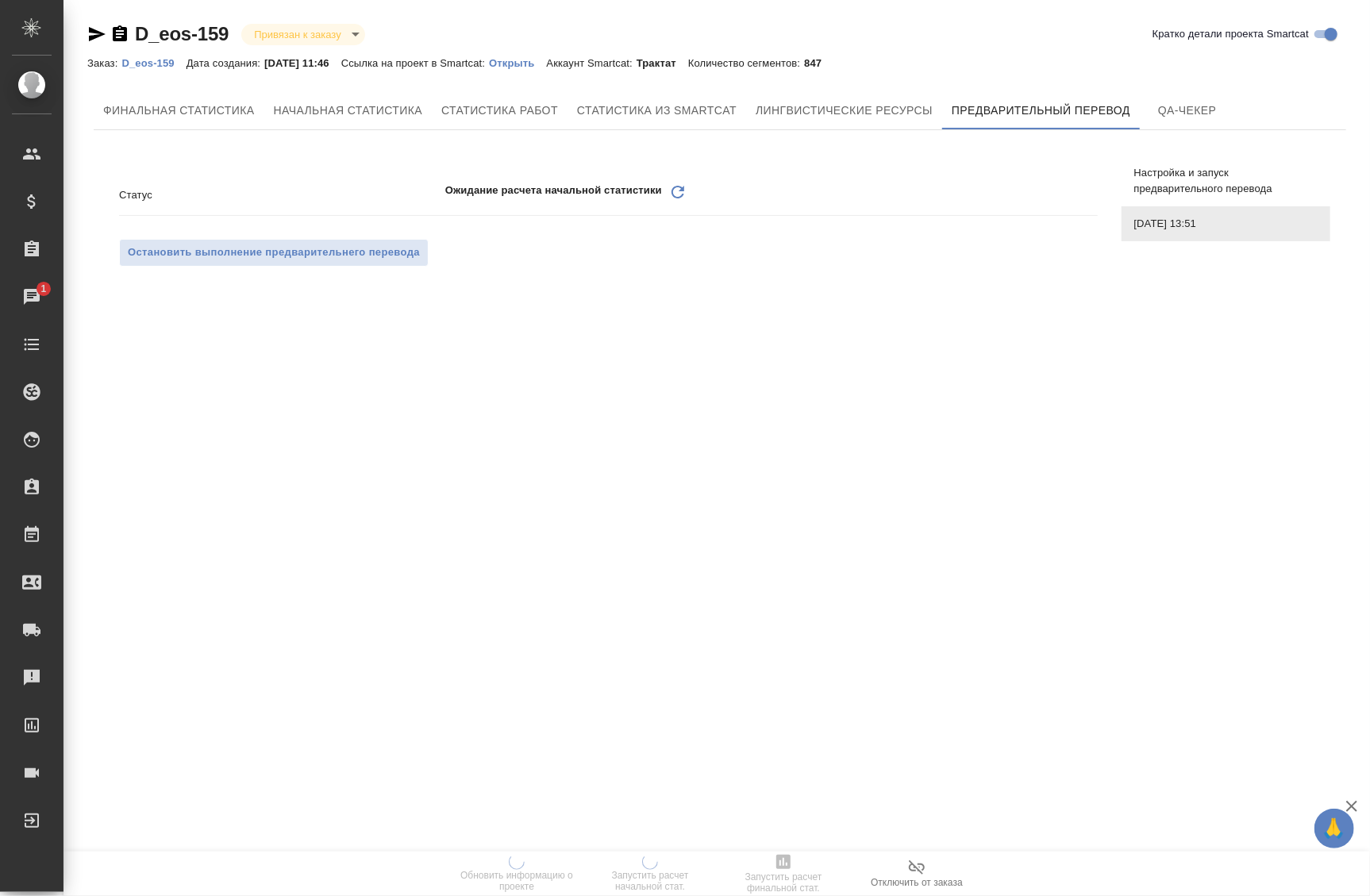
click at [681, 190] on icon at bounding box center [678, 192] width 13 height 13
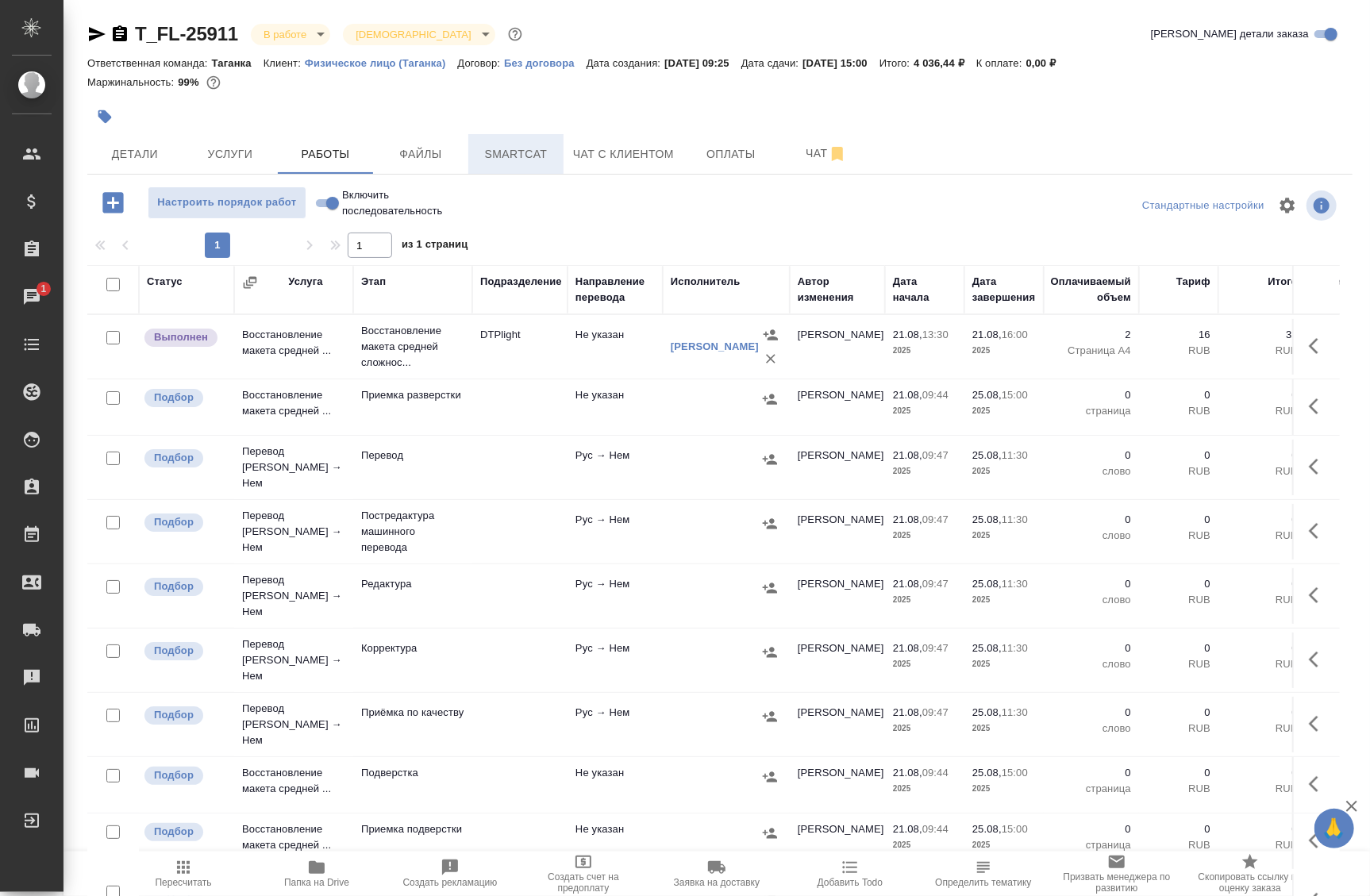
click at [525, 166] on button "Smartcat" at bounding box center [516, 154] width 95 height 40
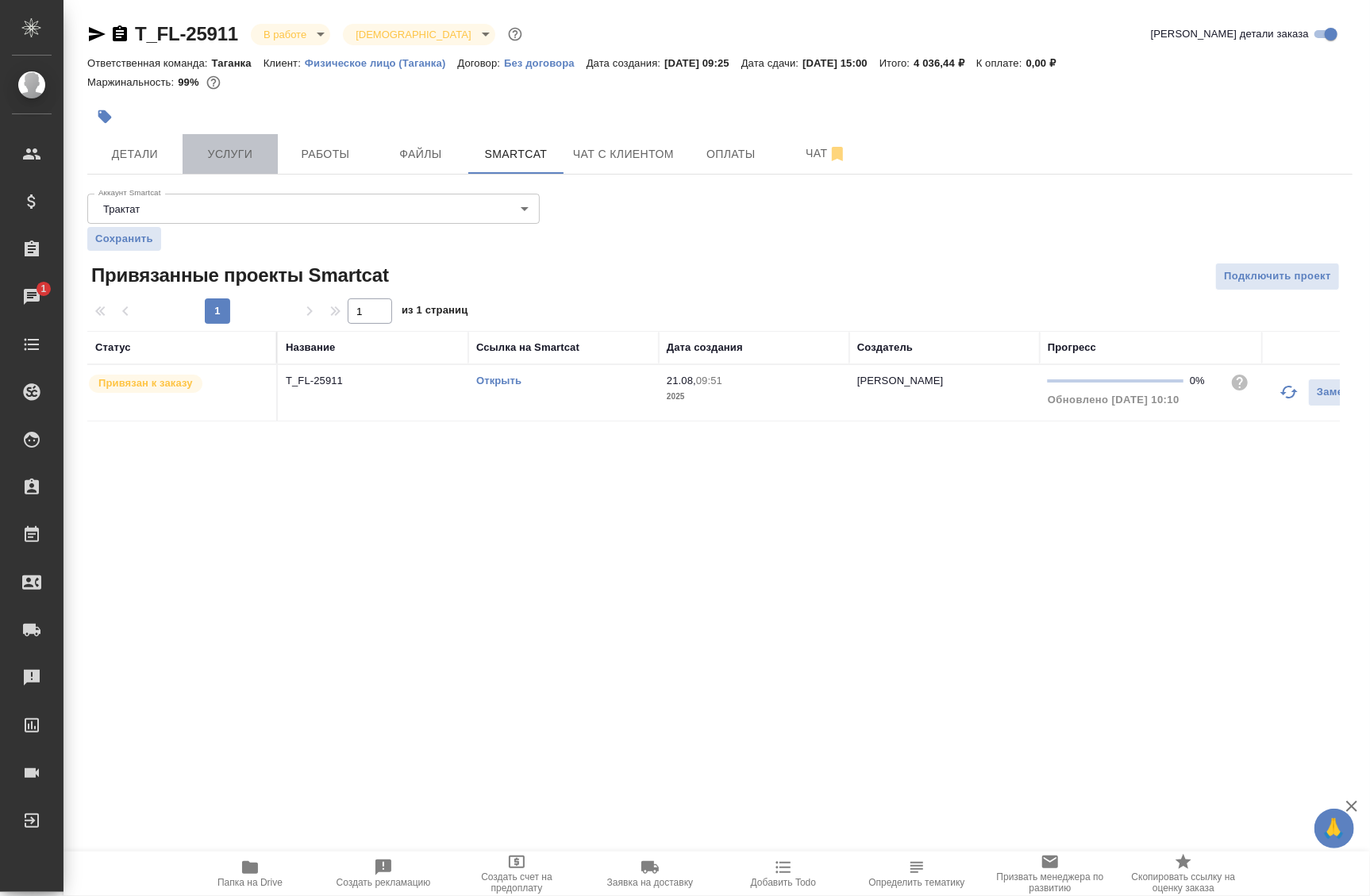
click at [200, 170] on button "Услуги" at bounding box center [229, 154] width 95 height 40
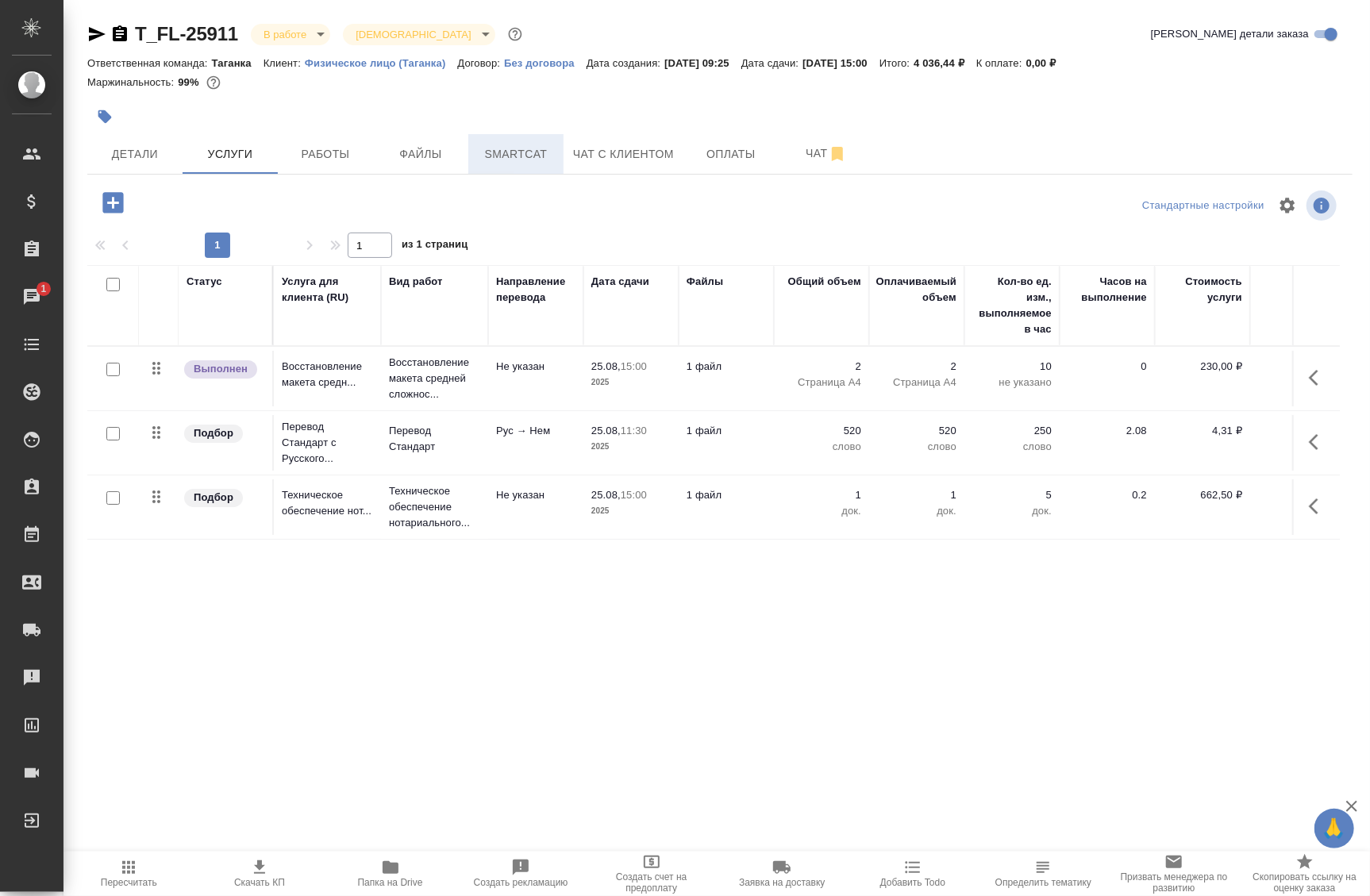
click at [539, 151] on span "Smartcat" at bounding box center [516, 154] width 76 height 20
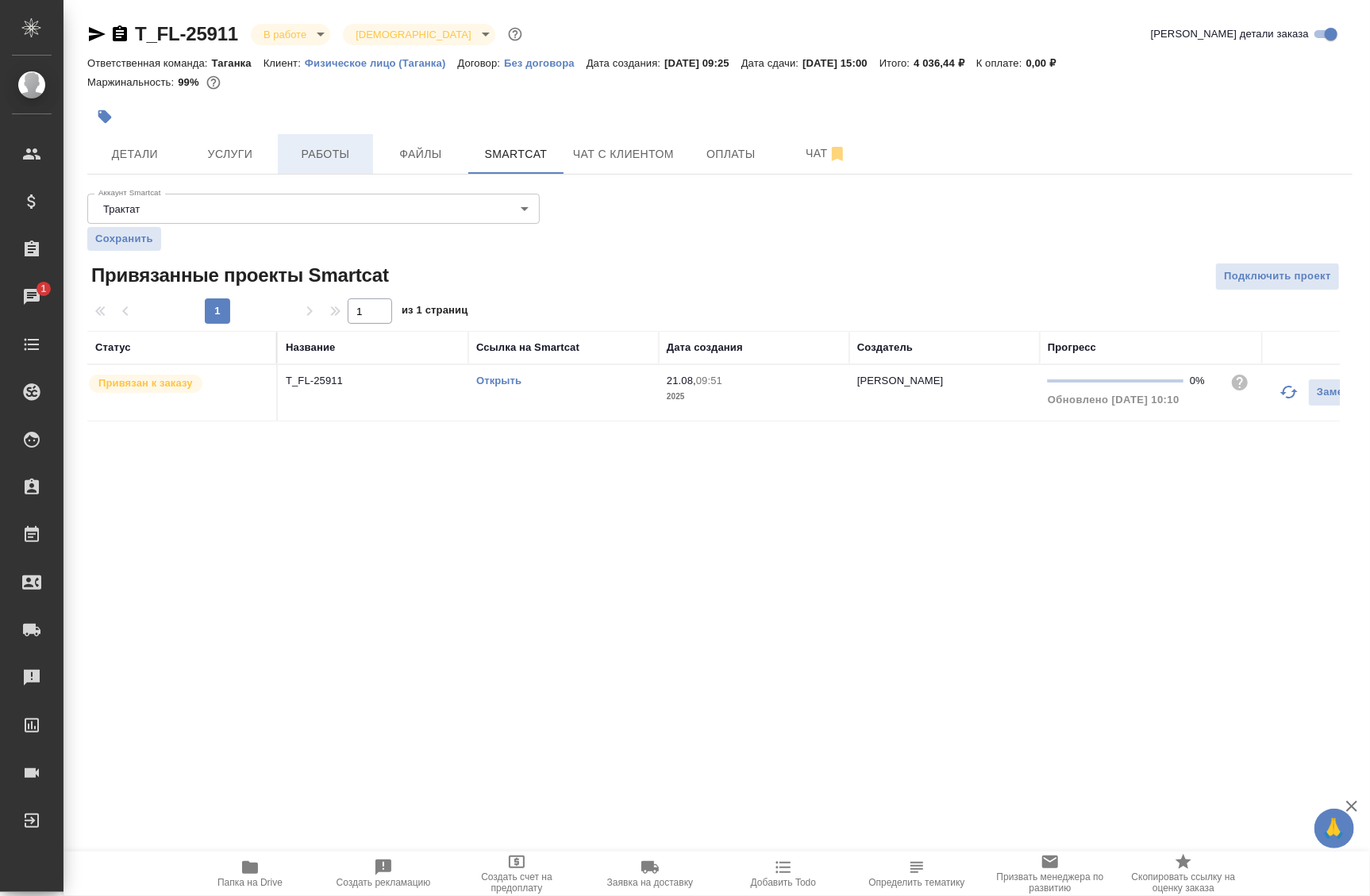
click at [343, 165] on button "Работы" at bounding box center [325, 154] width 95 height 40
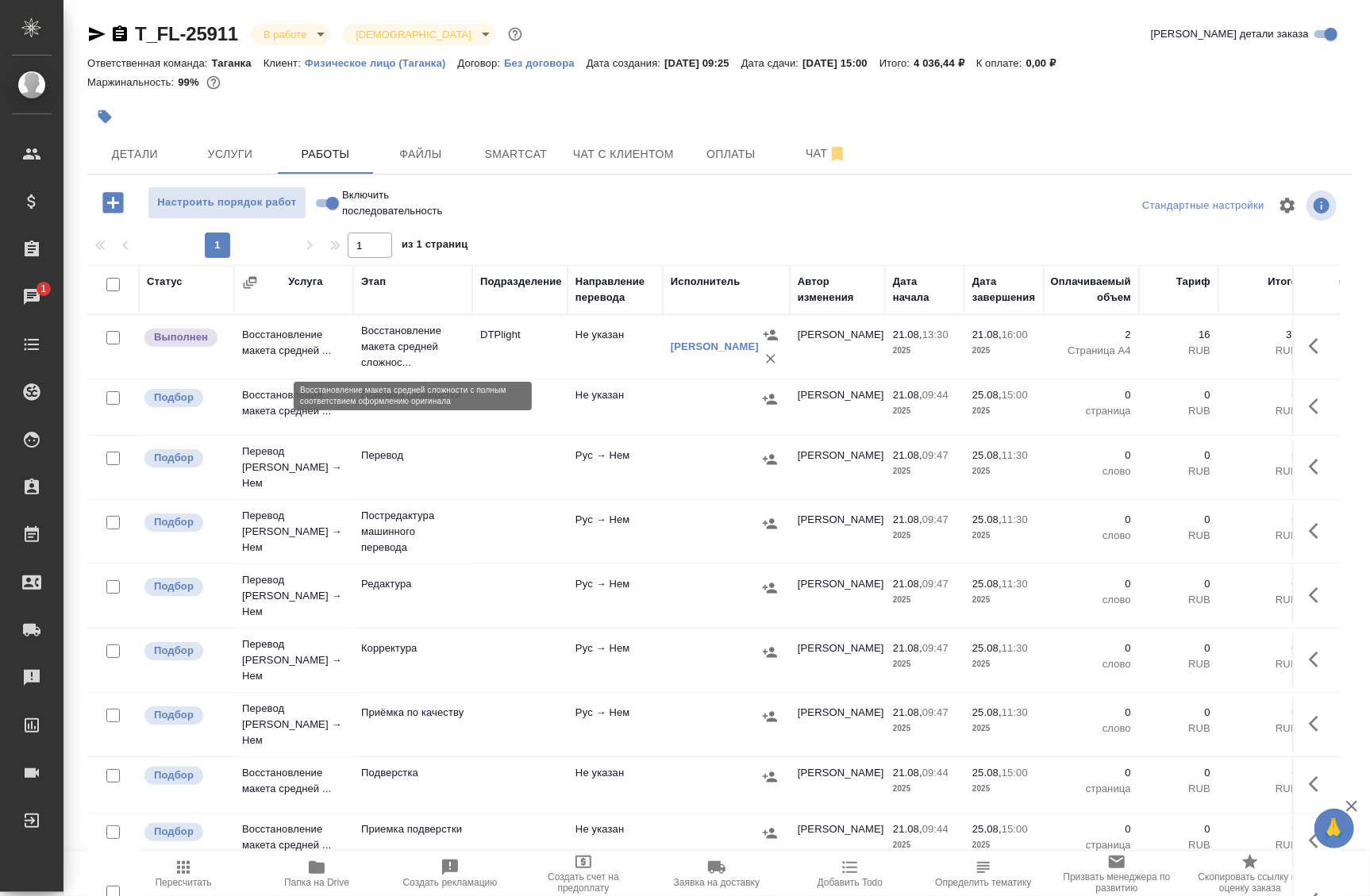
click at [420, 357] on p "Восстановление макета средней сложнос..." at bounding box center [413, 347] width 103 height 48
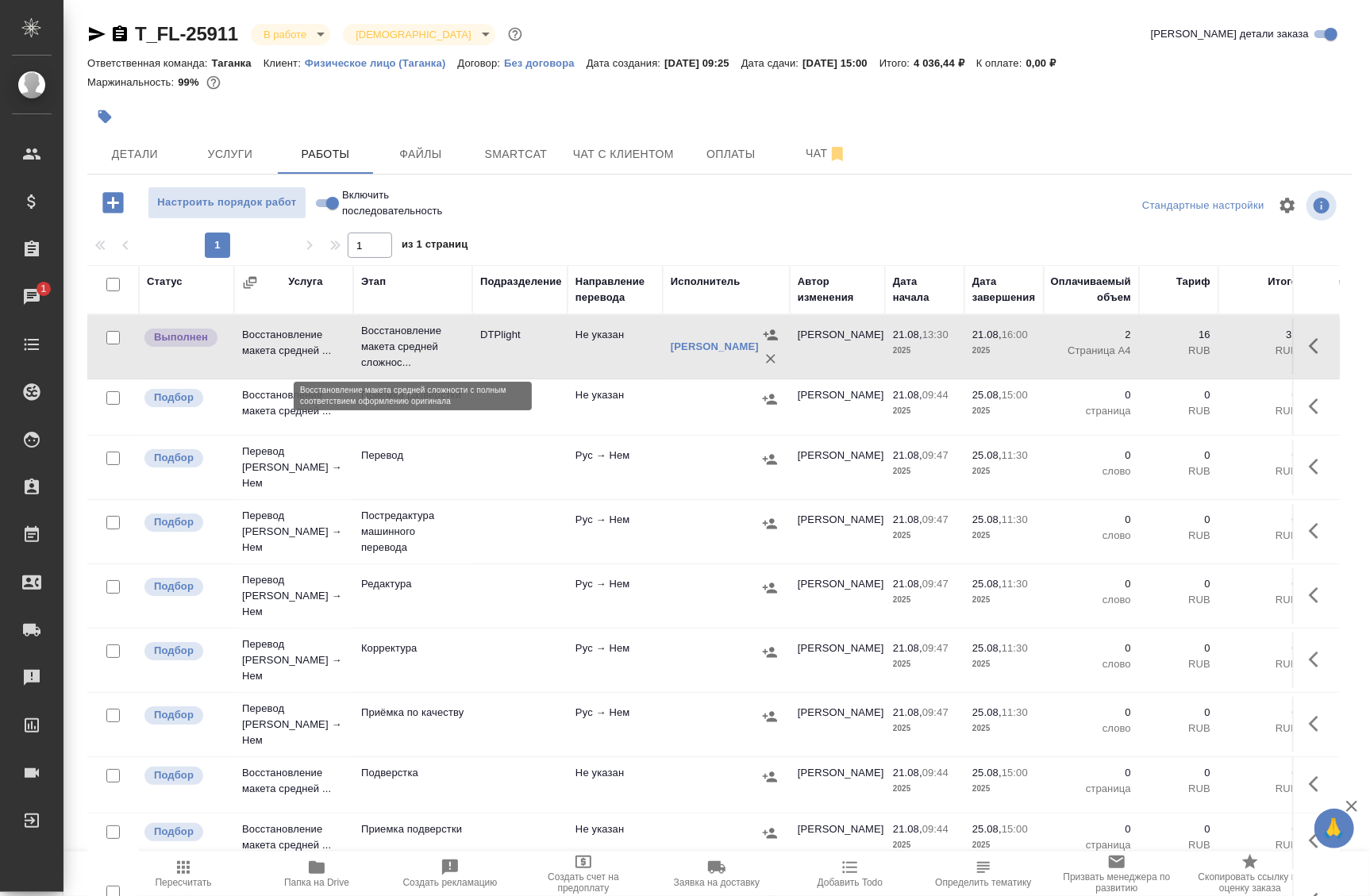
click at [420, 357] on p "Восстановление макета средней сложнос..." at bounding box center [413, 347] width 103 height 48
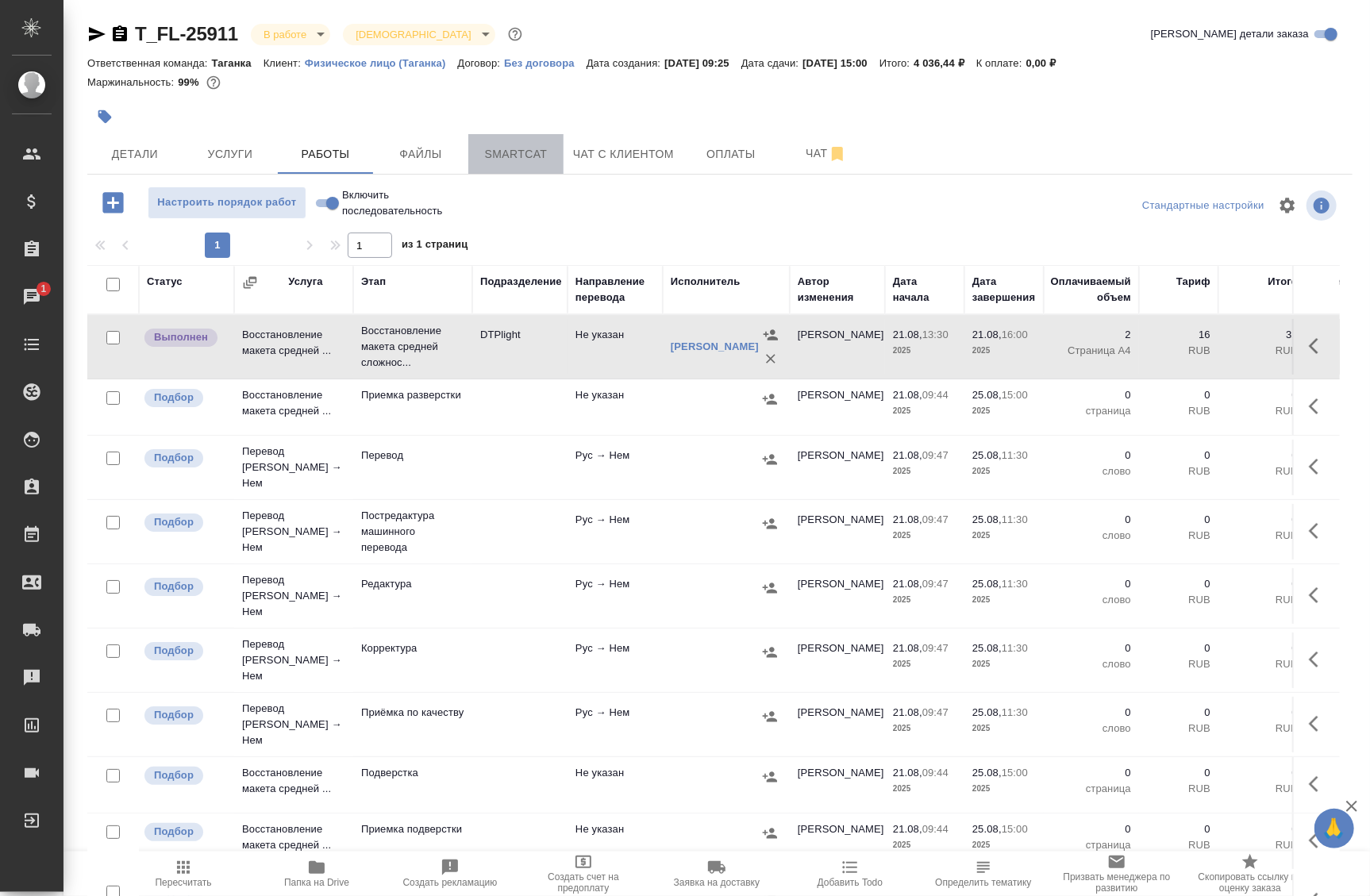
click at [528, 151] on span "Smartcat" at bounding box center [516, 154] width 76 height 20
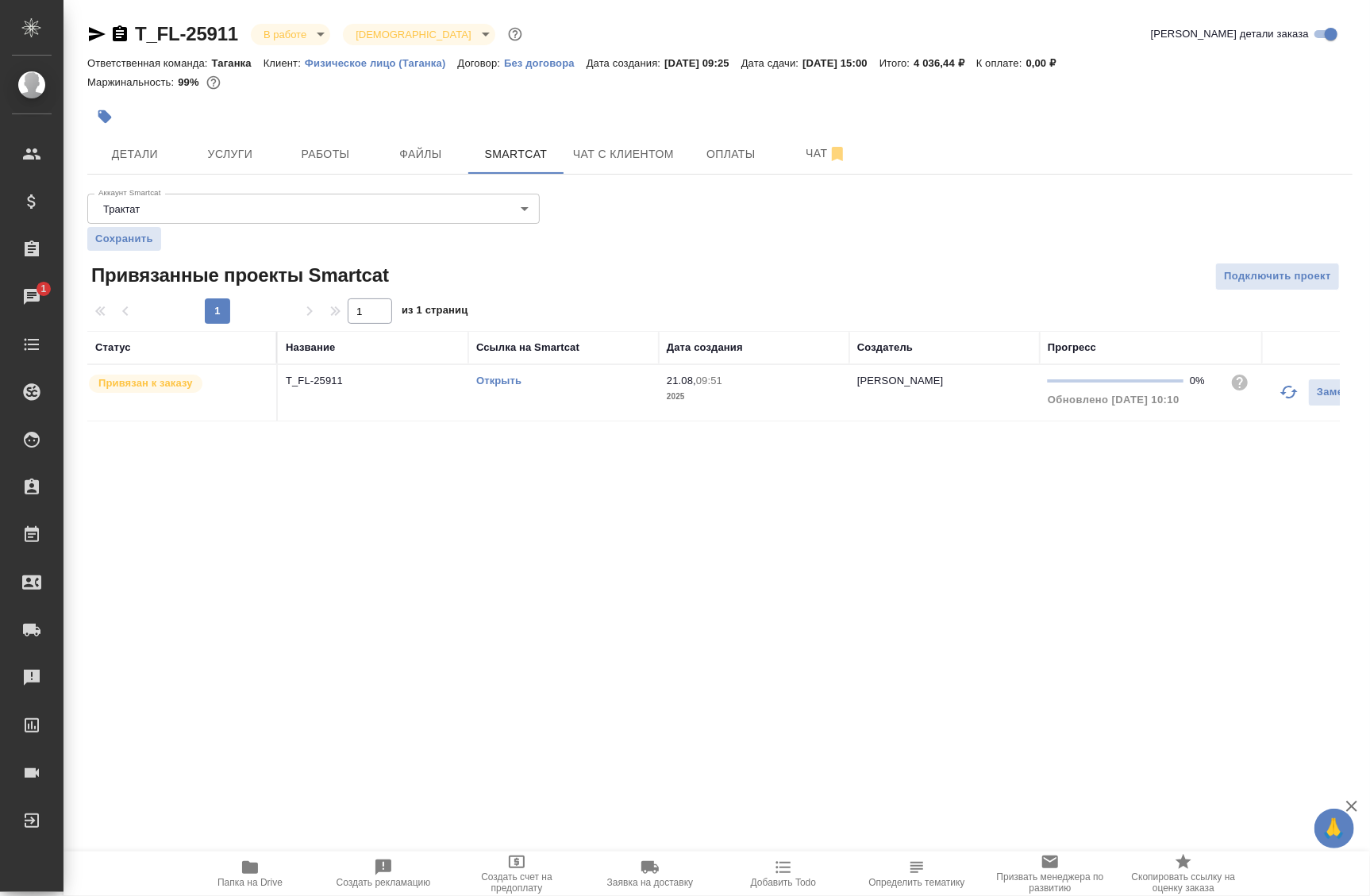
click at [497, 384] on link "Открыть" at bounding box center [499, 380] width 45 height 12
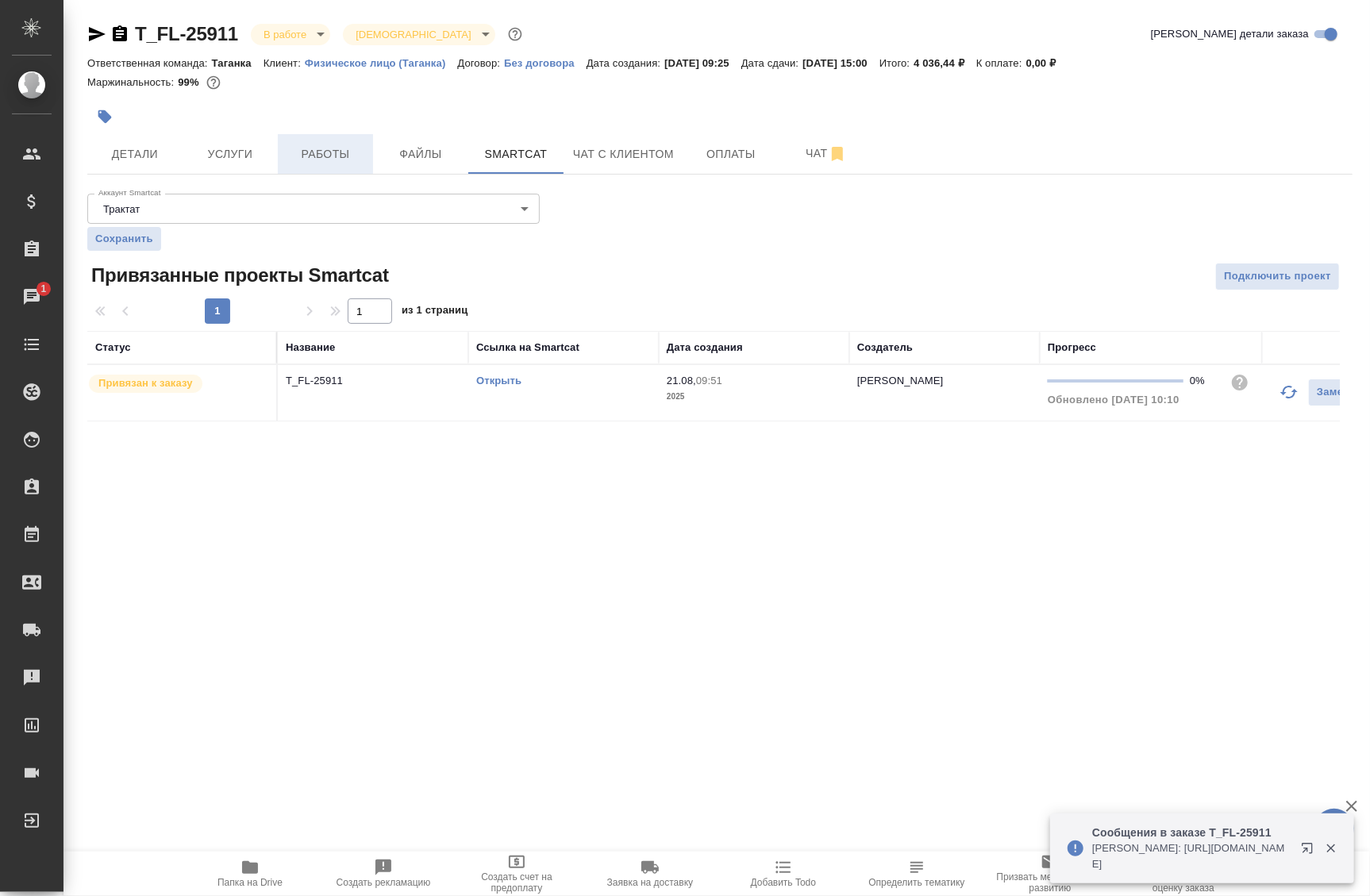
click at [355, 146] on span "Работы" at bounding box center [325, 154] width 76 height 20
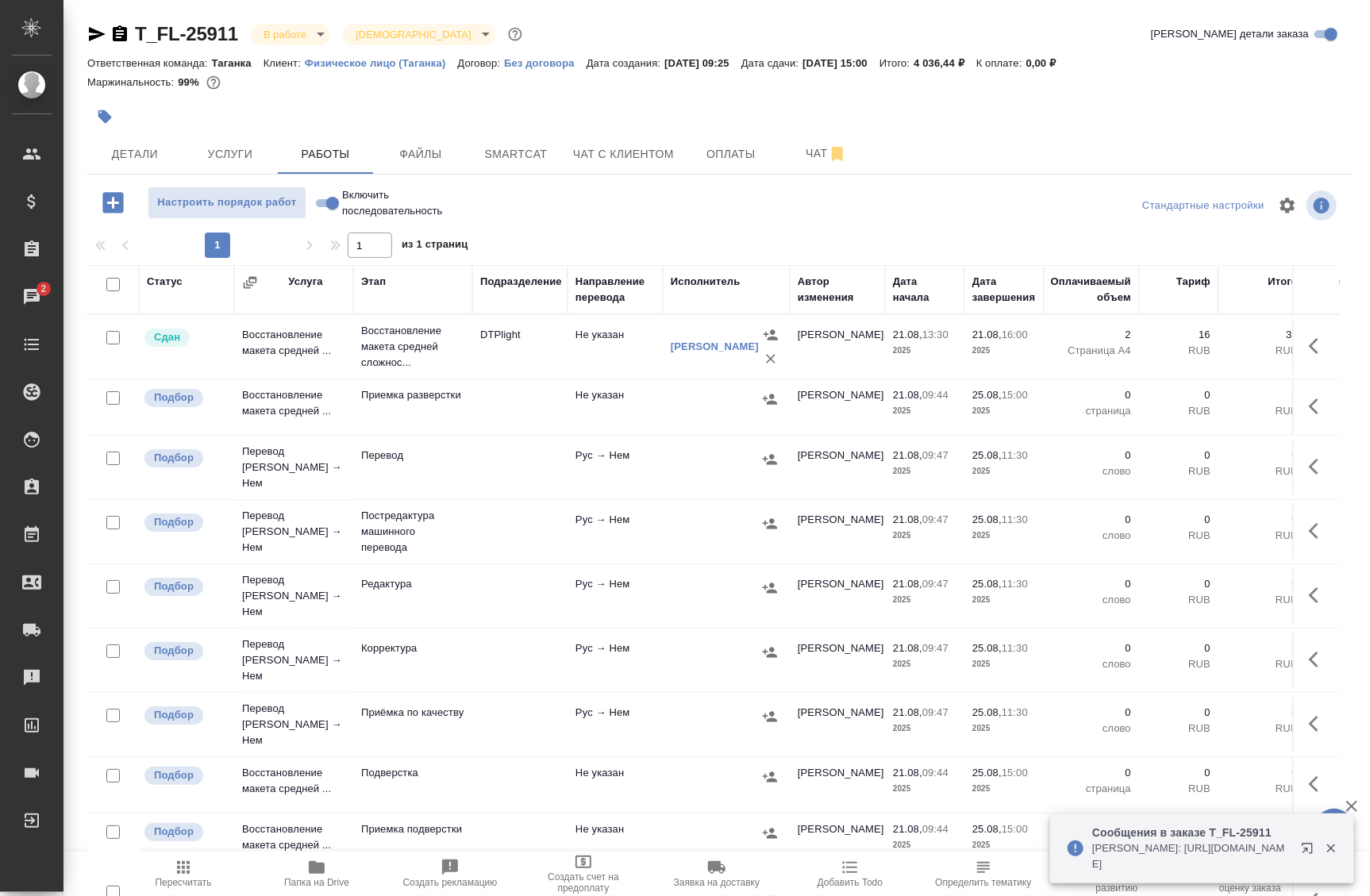
click at [658, 375] on td "Рус → Нем" at bounding box center [615, 347] width 95 height 56
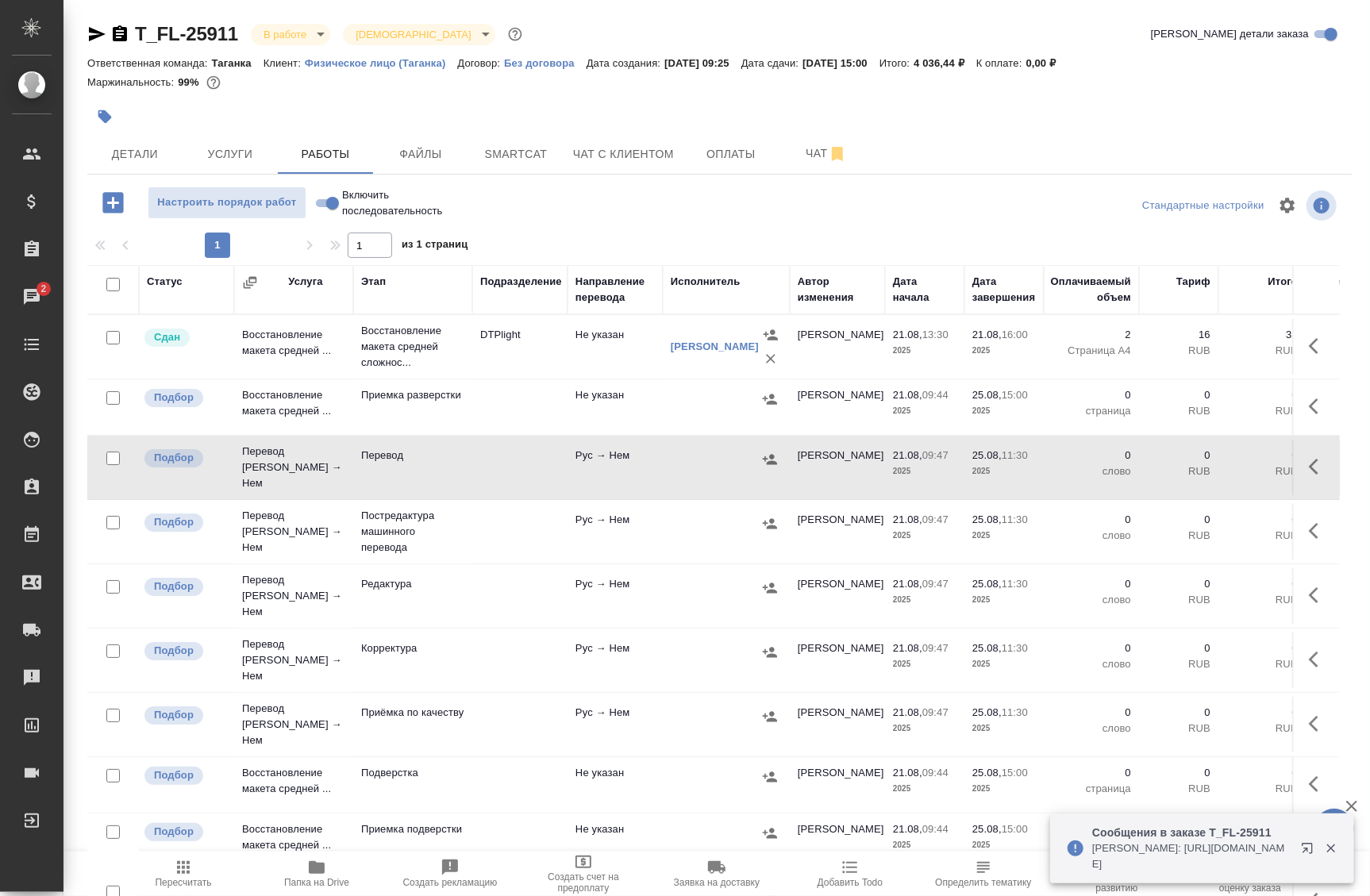
click at [689, 513] on div at bounding box center [726, 524] width 111 height 23
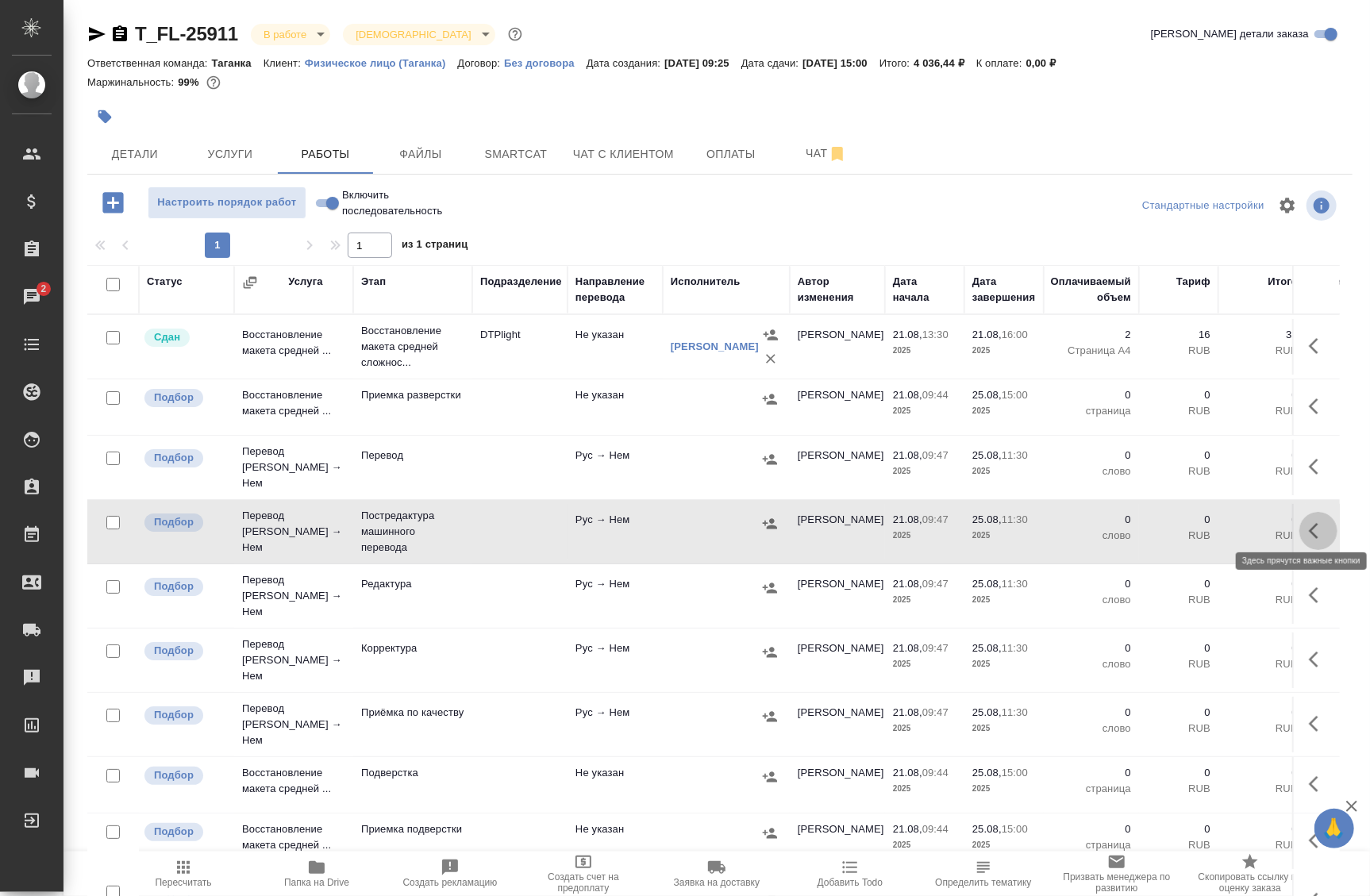
click at [1309, 524] on icon "button" at bounding box center [1319, 531] width 19 height 19
click at [1192, 527] on icon "button" at bounding box center [1201, 531] width 19 height 19
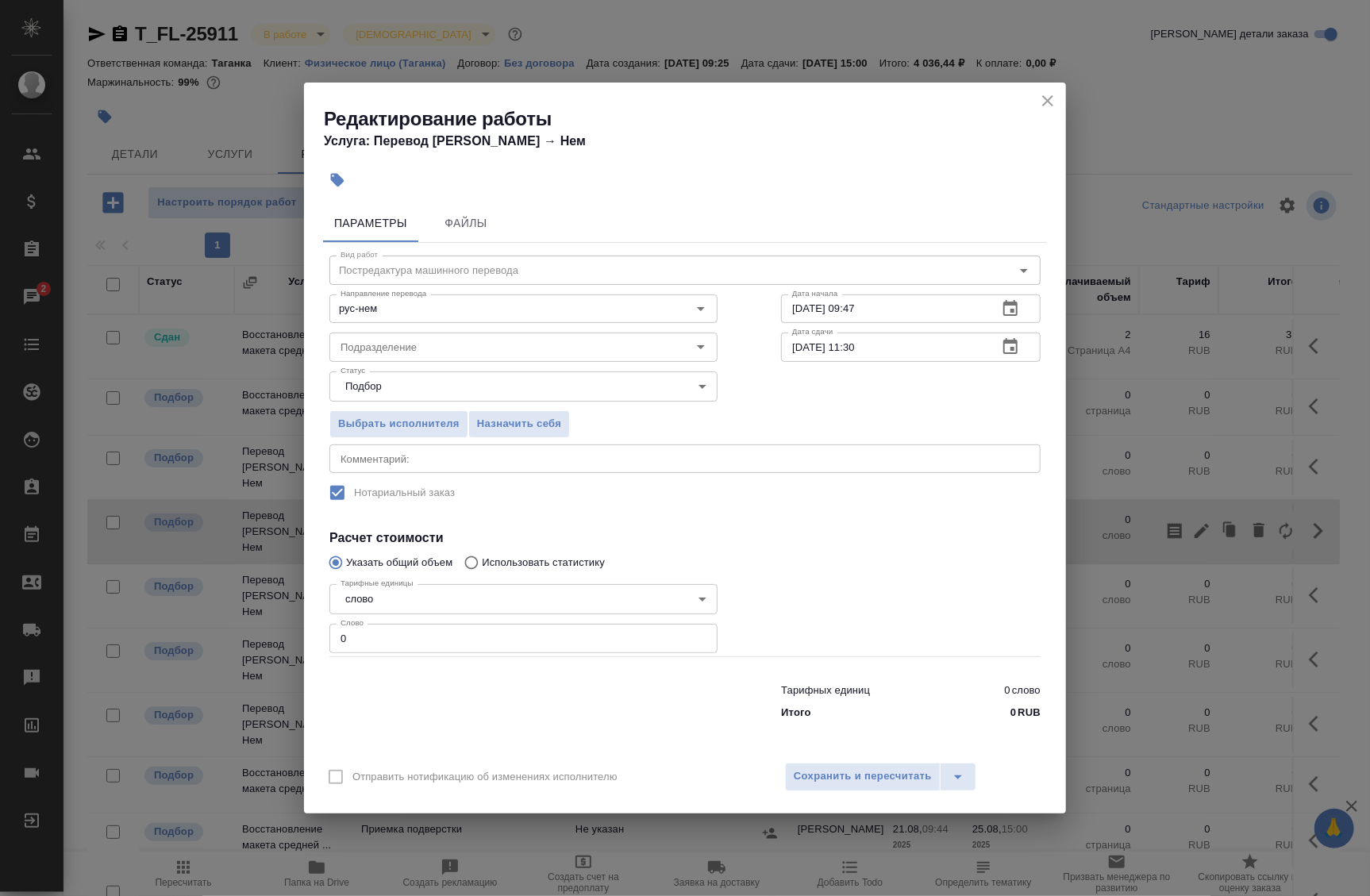
click at [530, 462] on textarea at bounding box center [685, 458] width 689 height 12
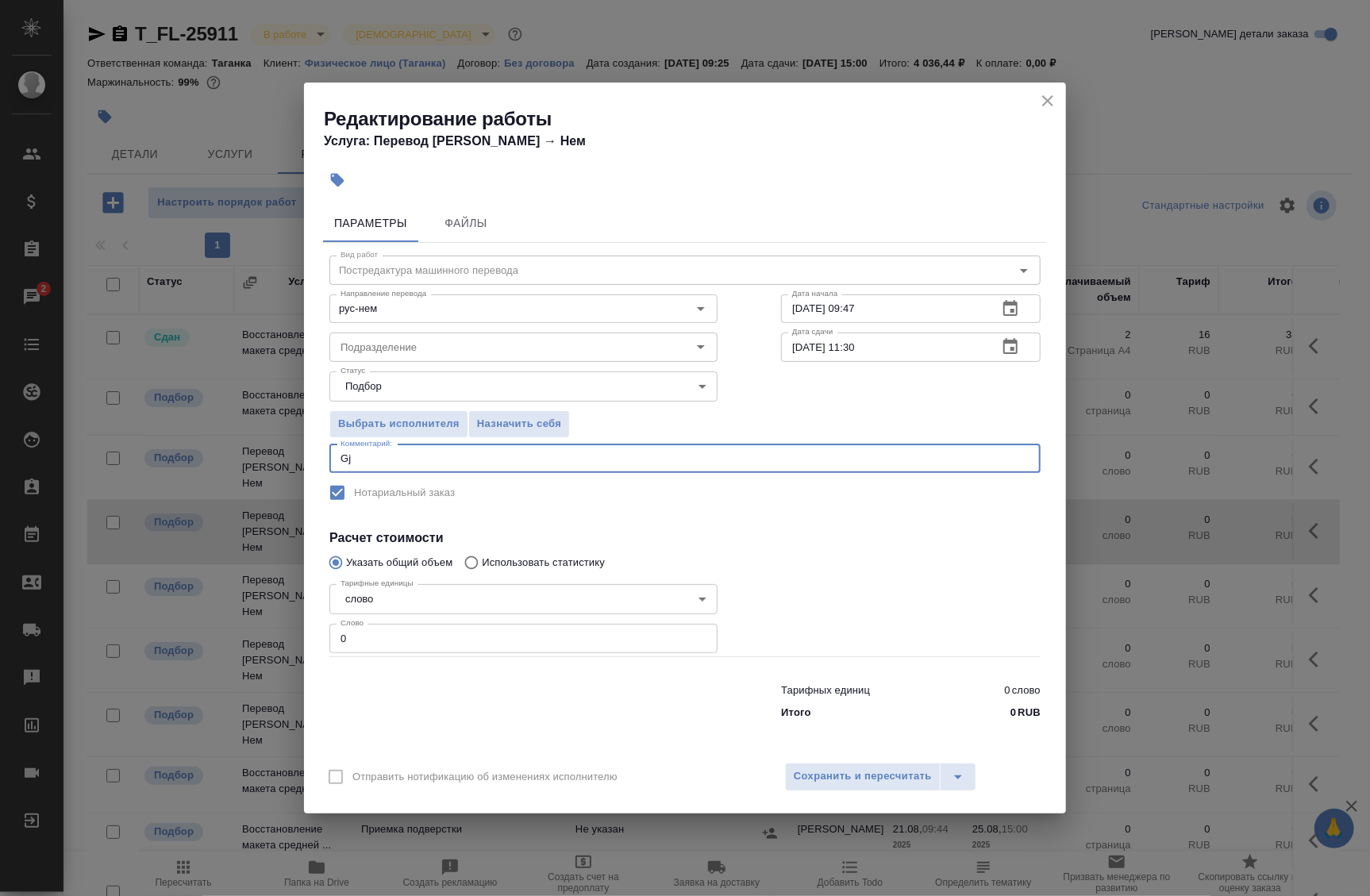
type textarea "G"
type textarea "Под нот"
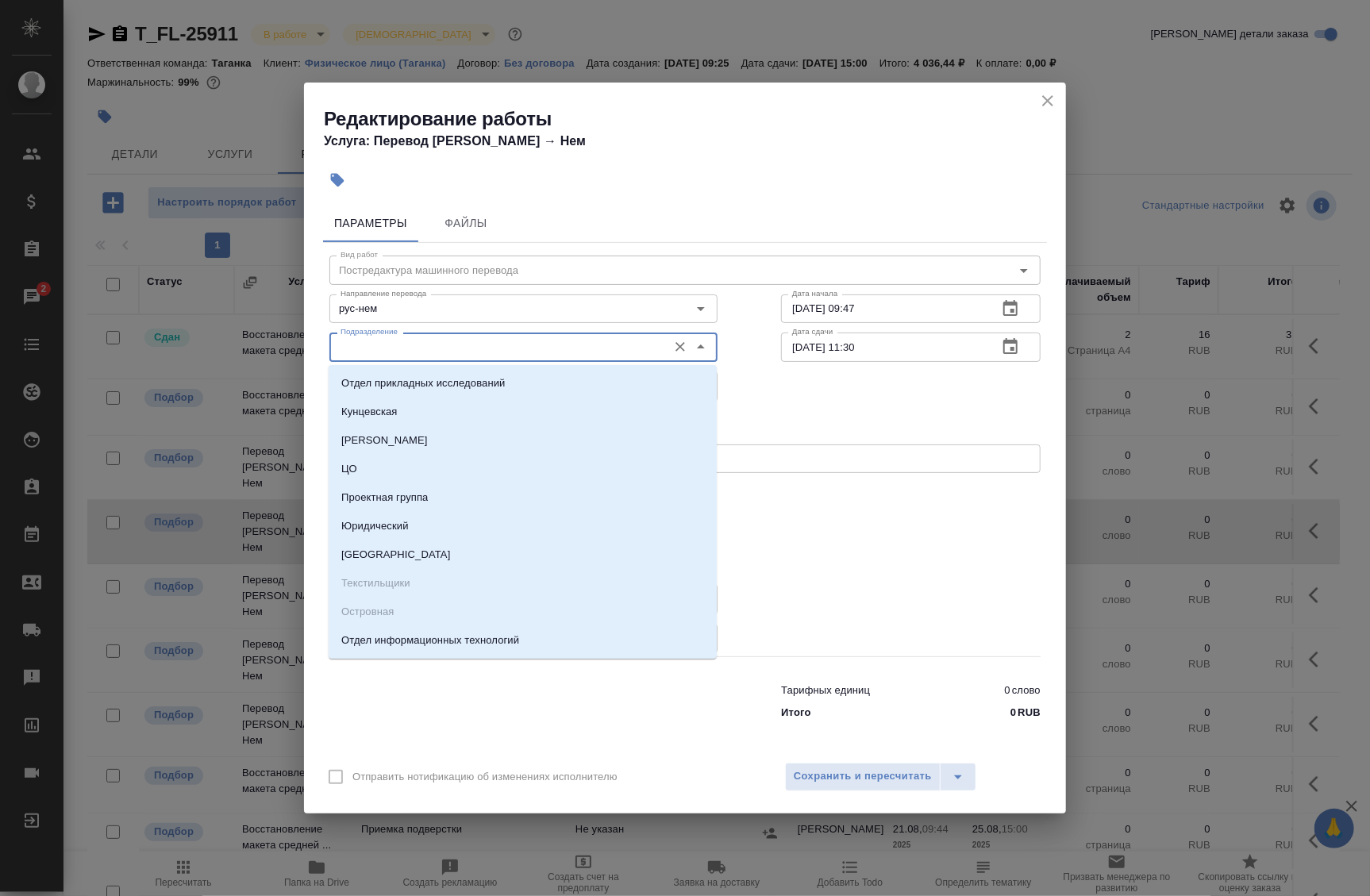
click at [456, 351] on input "Подразделение" at bounding box center [497, 347] width 325 height 19
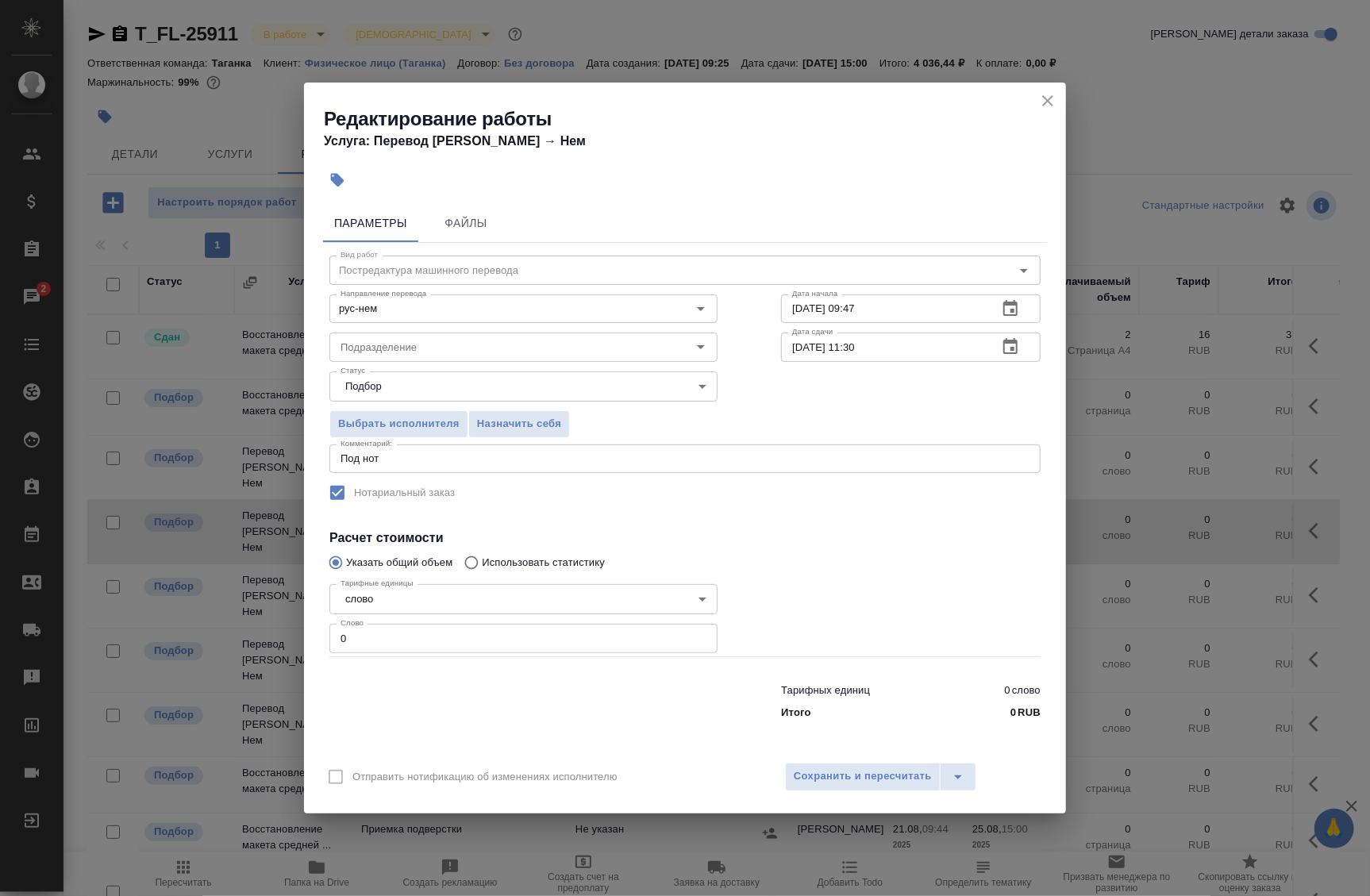
click at [857, 384] on div "Выбрать исполнителя Назначить себя" at bounding box center [685, 421] width 775 height 97
drag, startPoint x: 398, startPoint y: 640, endPoint x: 315, endPoint y: 633, distance: 83.3
click at [315, 633] on div "Параметры Файлы Вид работ Постредактура машинного перевода Вид работ Направлени…" at bounding box center [685, 475] width 762 height 555
paste input "469"
type input "469"
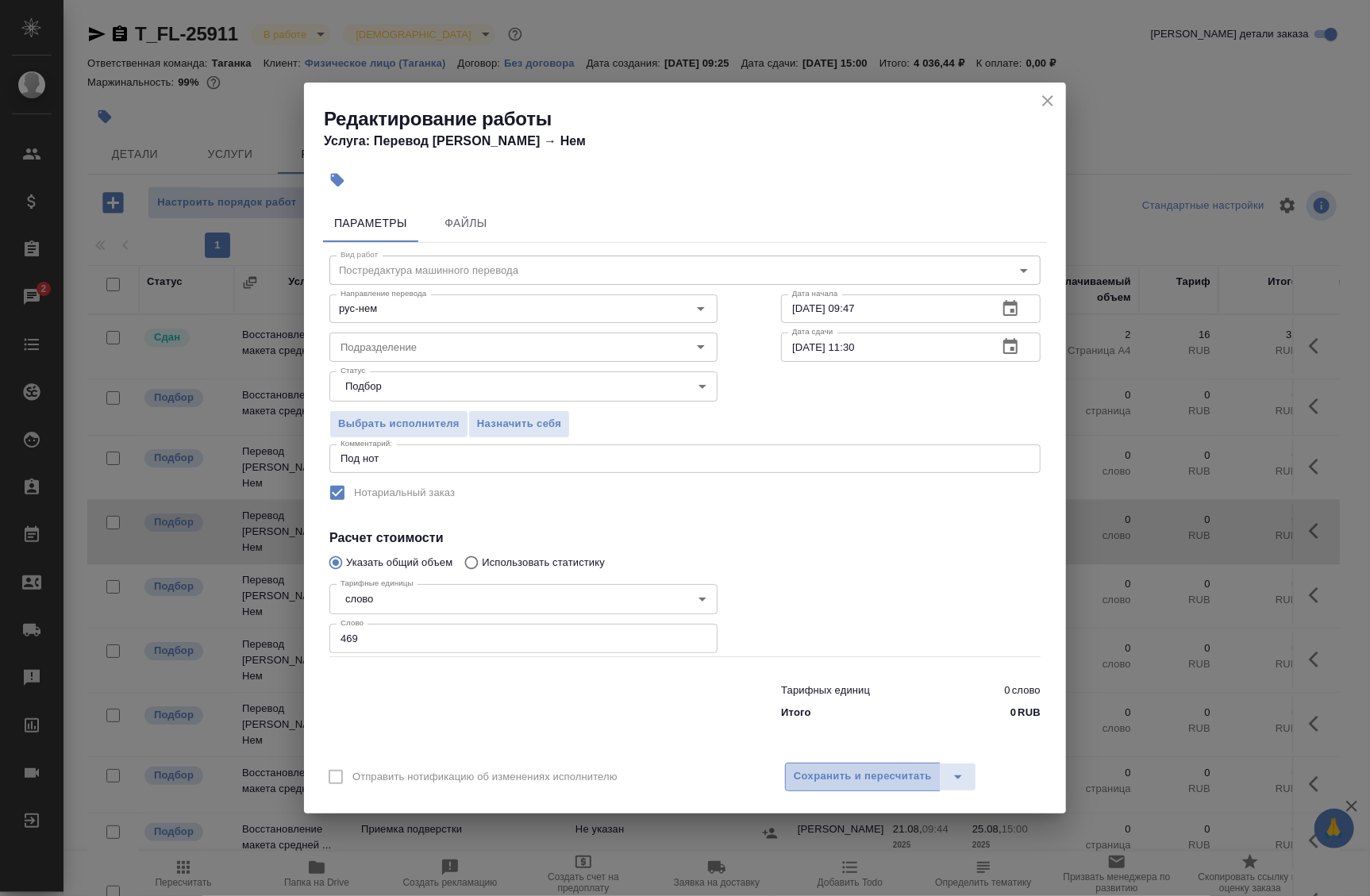
click at [849, 765] on button "Сохранить и пересчитать" at bounding box center [862, 778] width 155 height 29
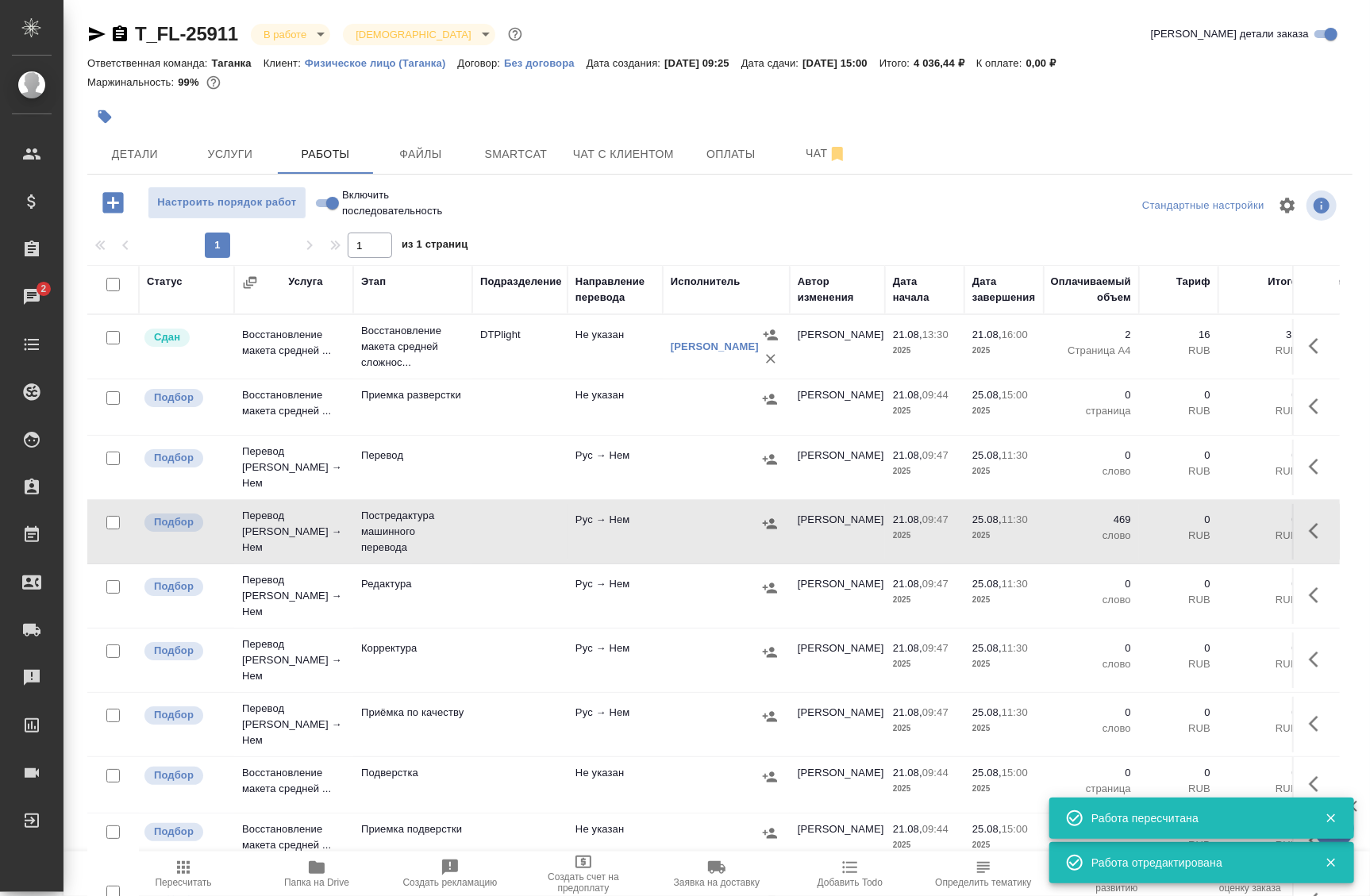
click at [1309, 524] on icon "button" at bounding box center [1319, 531] width 19 height 19
click at [1198, 528] on icon "button" at bounding box center [1201, 531] width 19 height 19
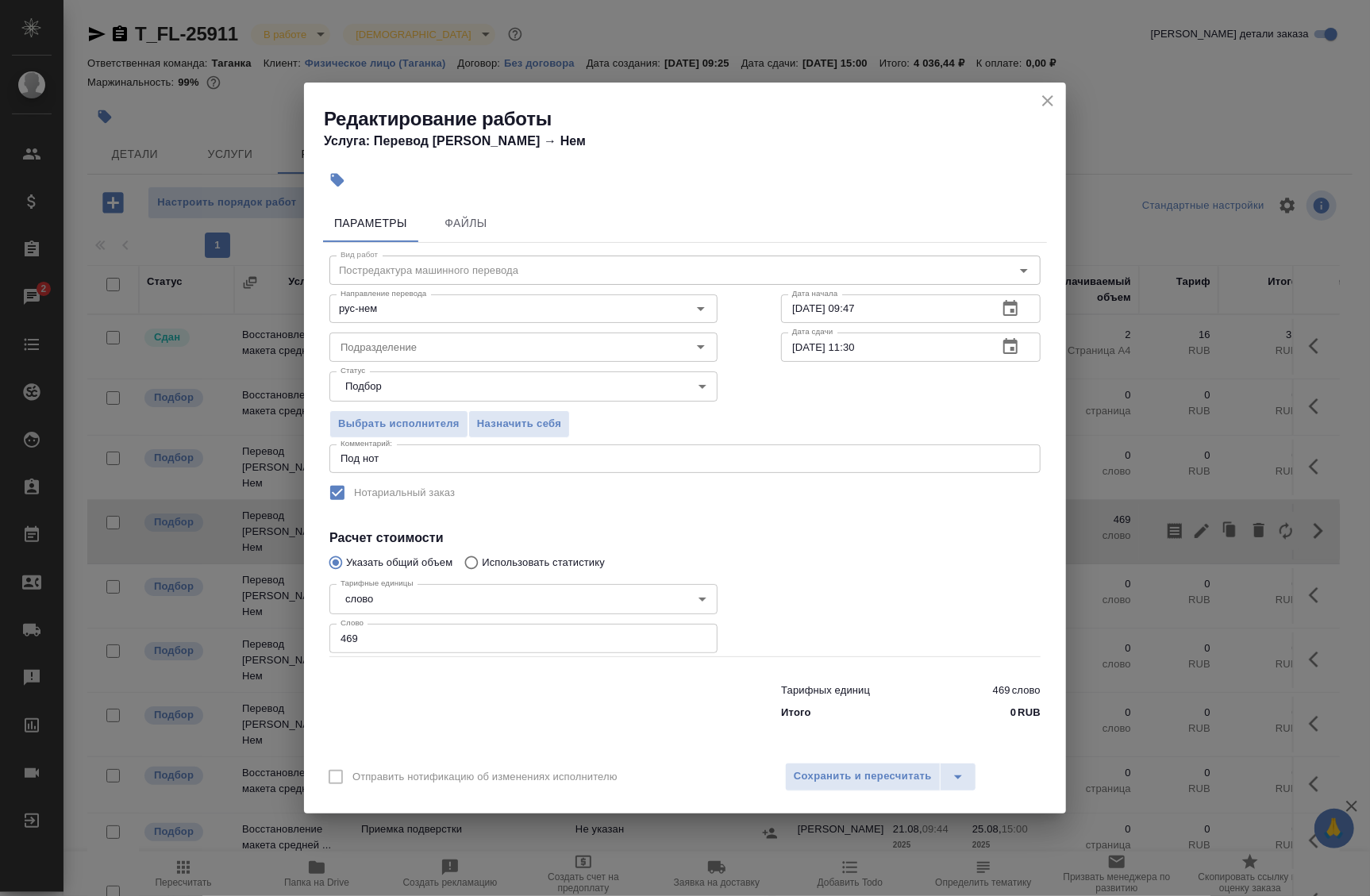
click at [999, 309] on button "button" at bounding box center [1011, 309] width 38 height 38
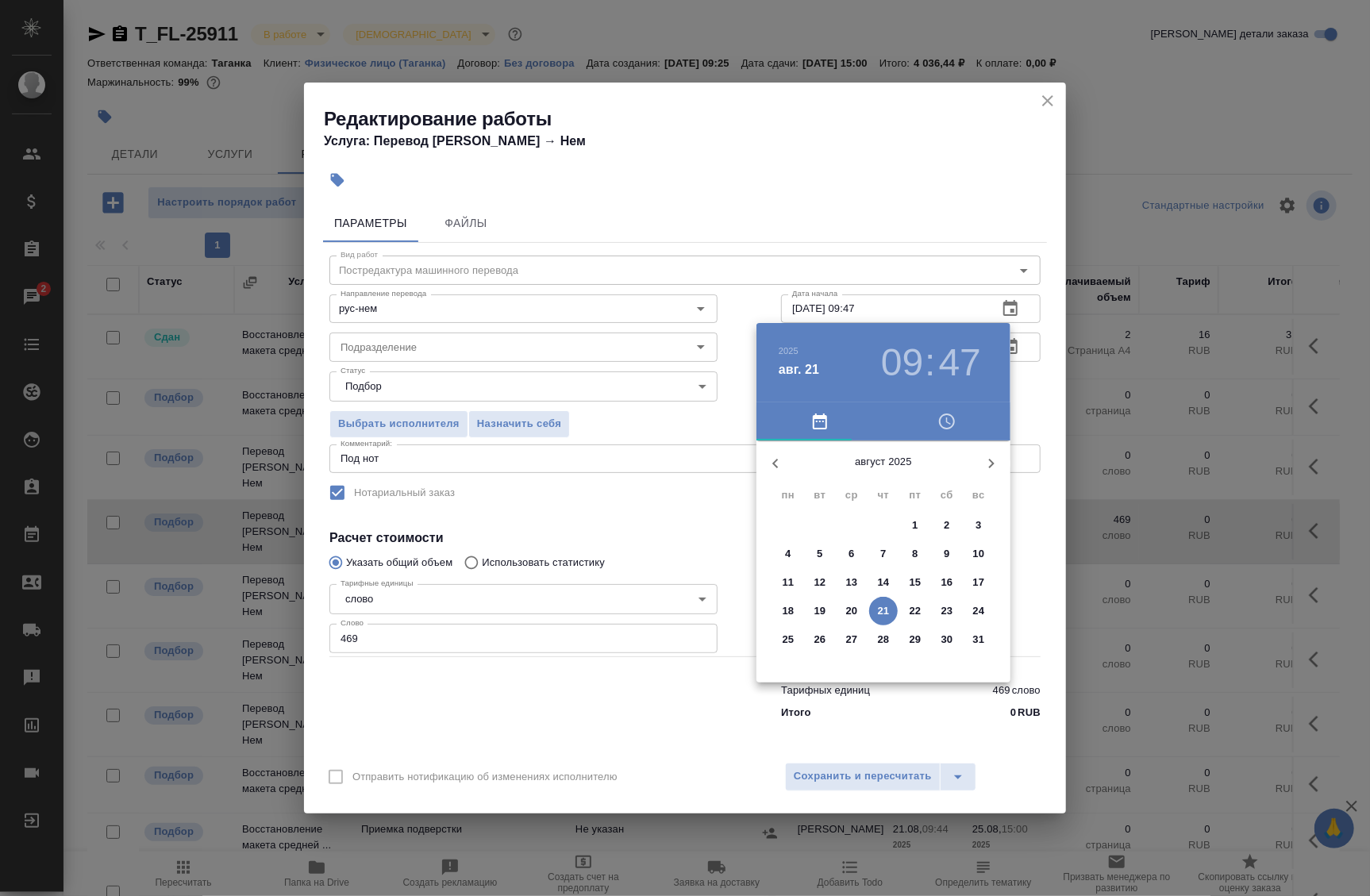
click at [887, 611] on p "21" at bounding box center [883, 611] width 12 height 16
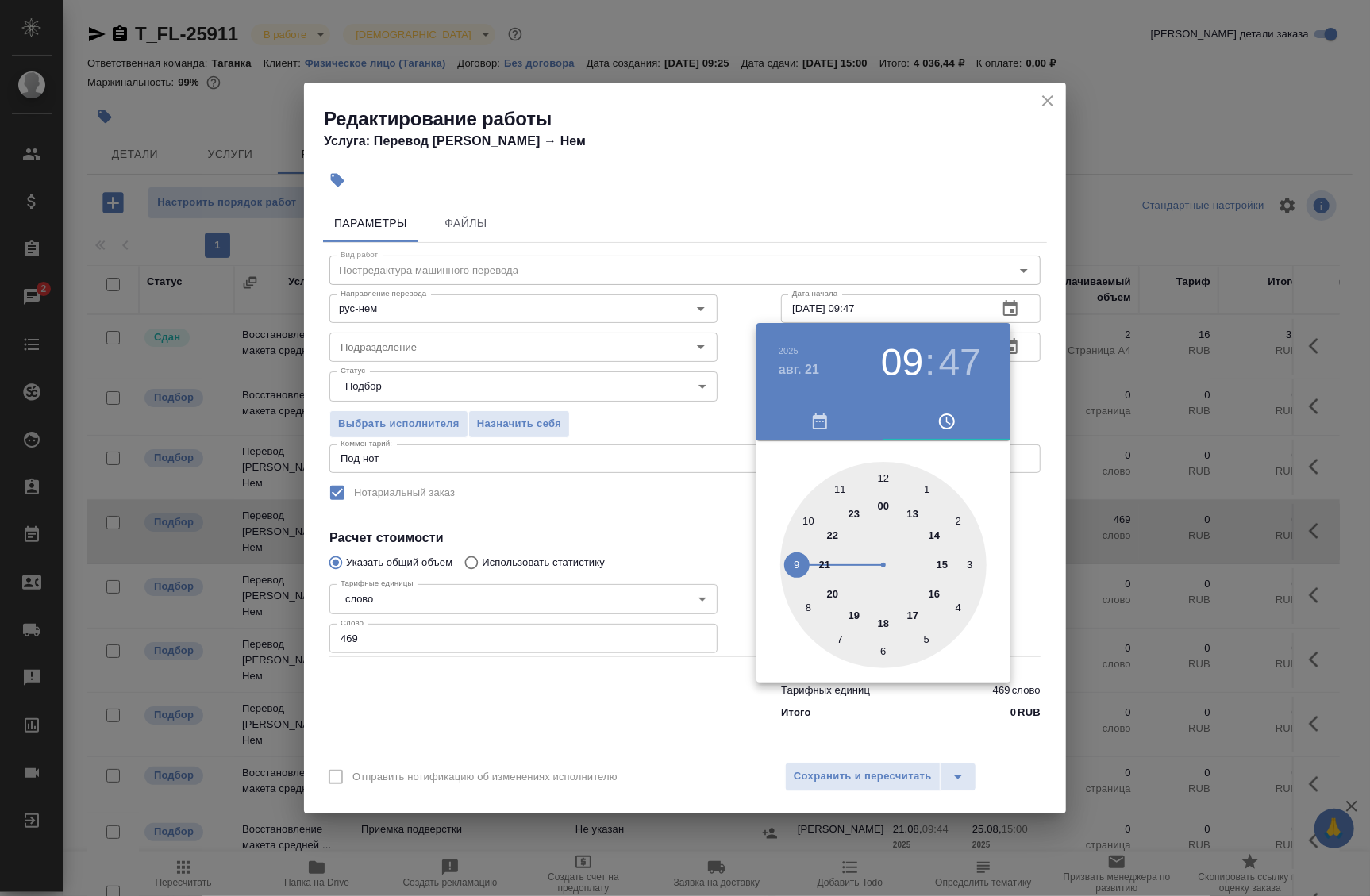
click at [936, 536] on div at bounding box center [883, 565] width 207 height 207
click at [881, 471] on div at bounding box center [883, 565] width 207 height 207
type input "21.08.2025 14:00"
drag, startPoint x: 1033, startPoint y: 397, endPoint x: 1027, endPoint y: 358, distance: 39.5
click at [1033, 397] on div at bounding box center [685, 448] width 1370 height 896
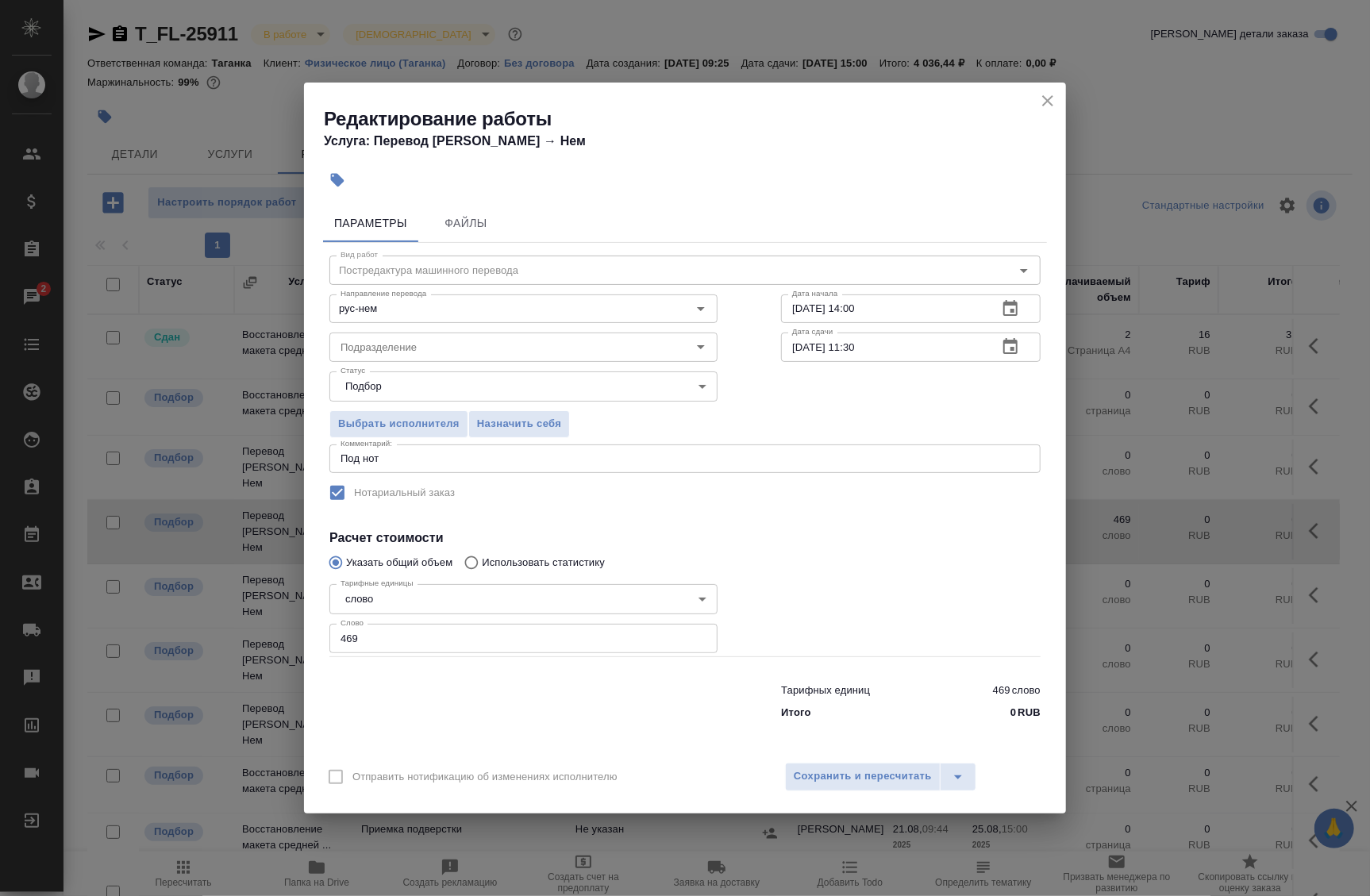
click at [1016, 344] on icon "button" at bounding box center [1010, 347] width 19 height 19
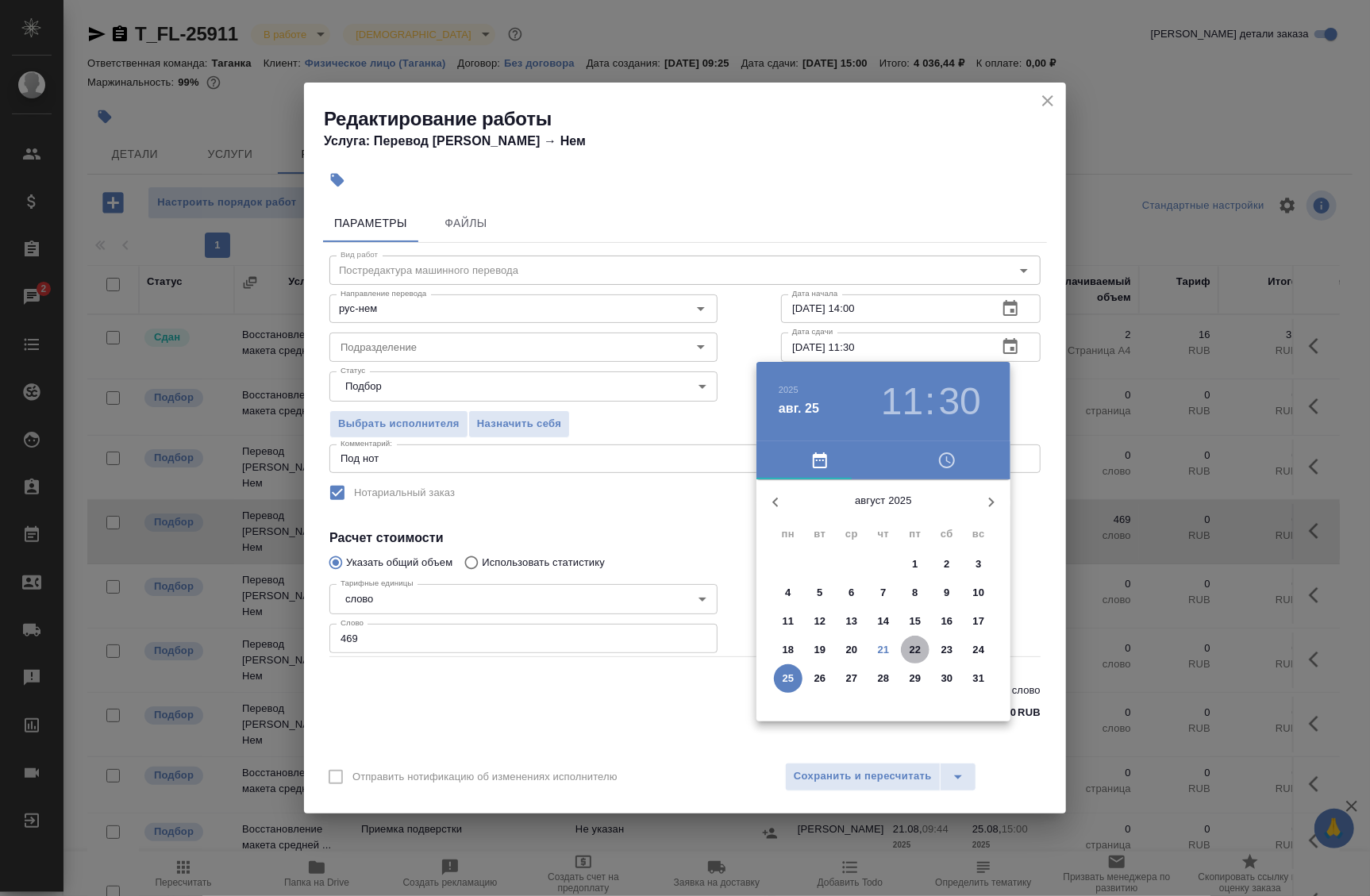
click at [921, 653] on p "22" at bounding box center [915, 650] width 12 height 16
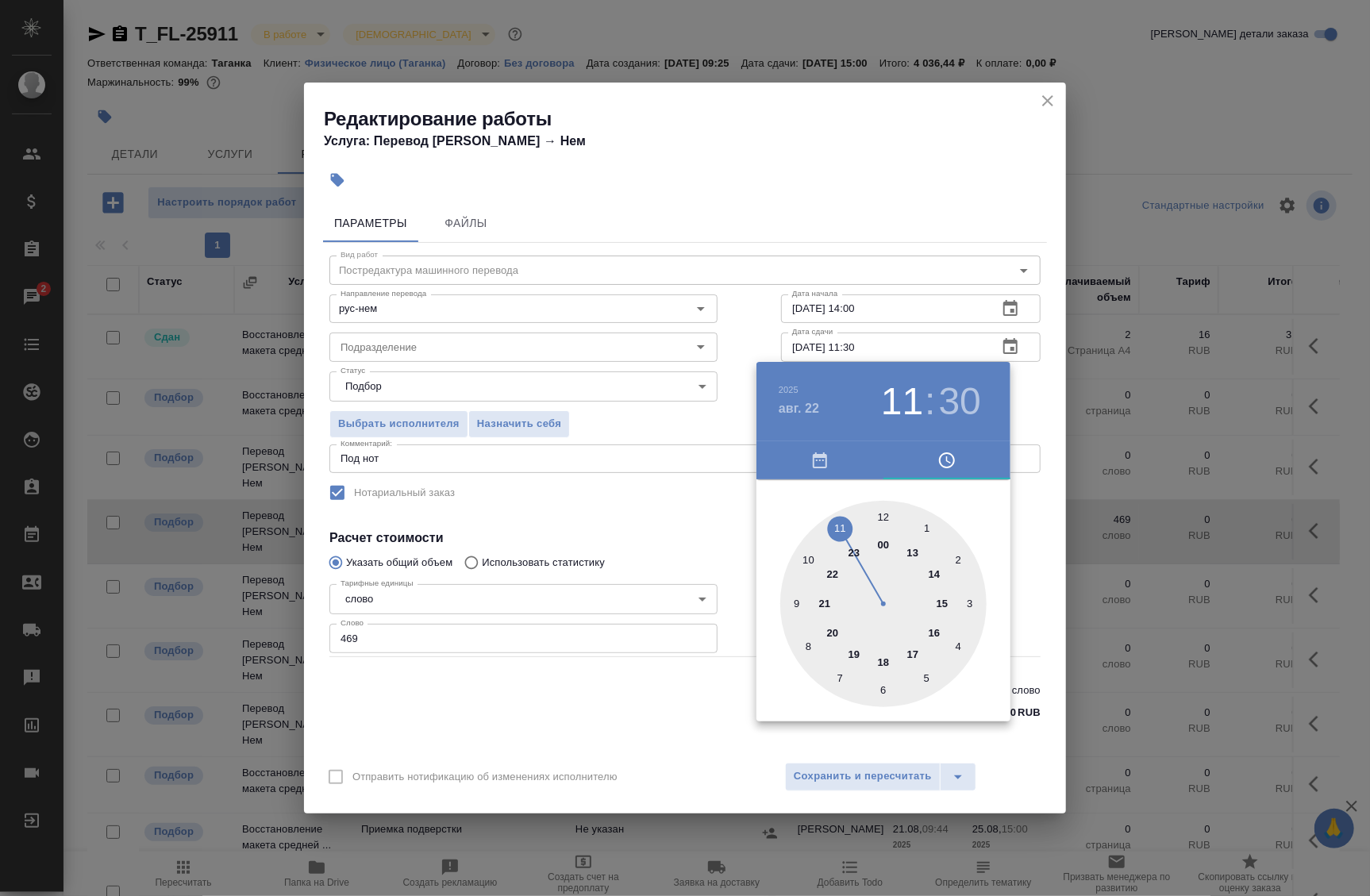
click at [807, 557] on div at bounding box center [883, 604] width 207 height 207
click at [887, 520] on div at bounding box center [883, 604] width 207 height 207
type input "22.08.2025 10:00"
click at [1032, 417] on div at bounding box center [685, 448] width 1370 height 896
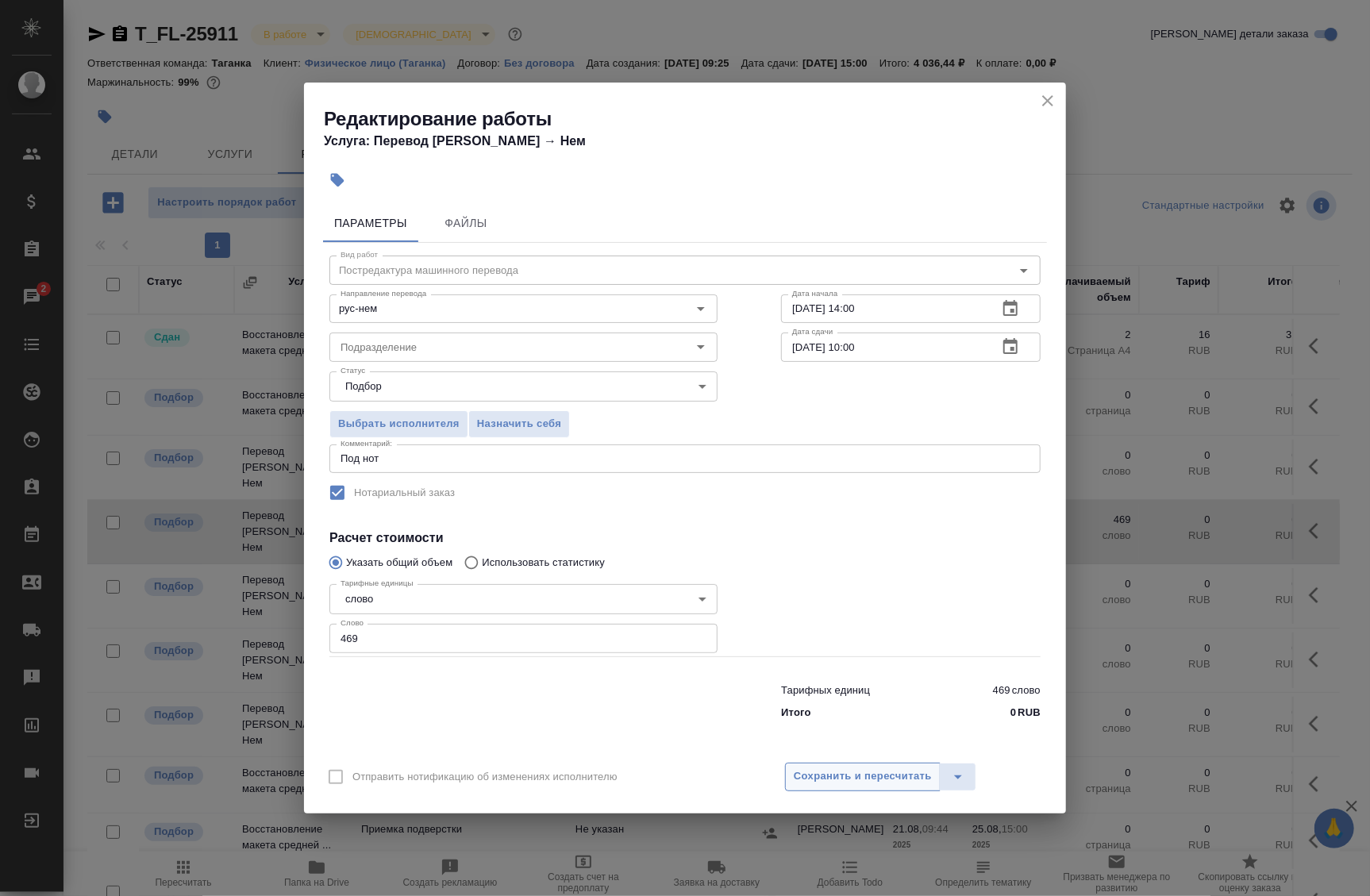
click at [841, 778] on span "Сохранить и пересчитать" at bounding box center [862, 777] width 138 height 18
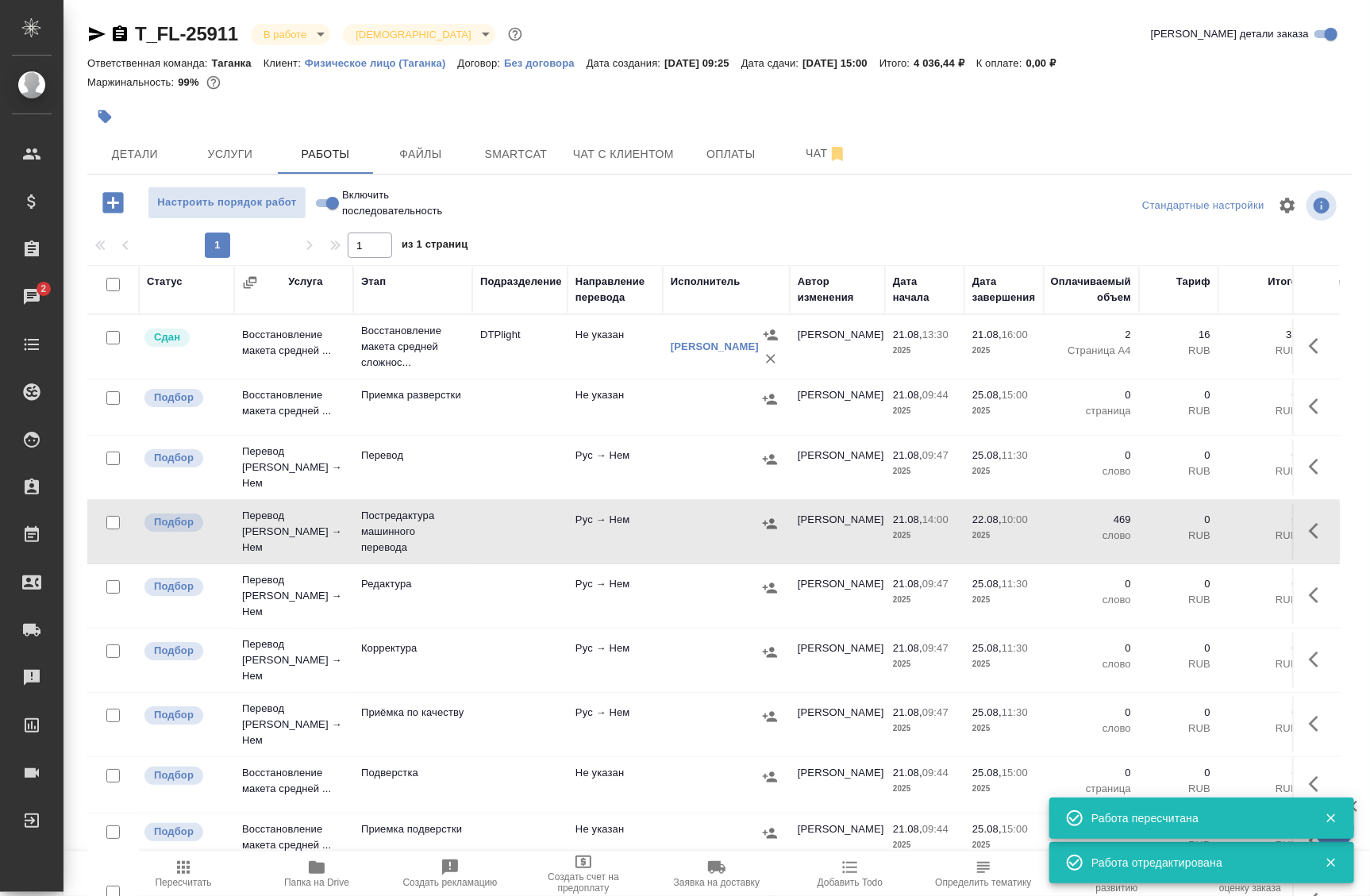
click at [1309, 522] on icon "button" at bounding box center [1319, 531] width 19 height 19
click at [1193, 526] on icon "button" at bounding box center [1201, 531] width 19 height 19
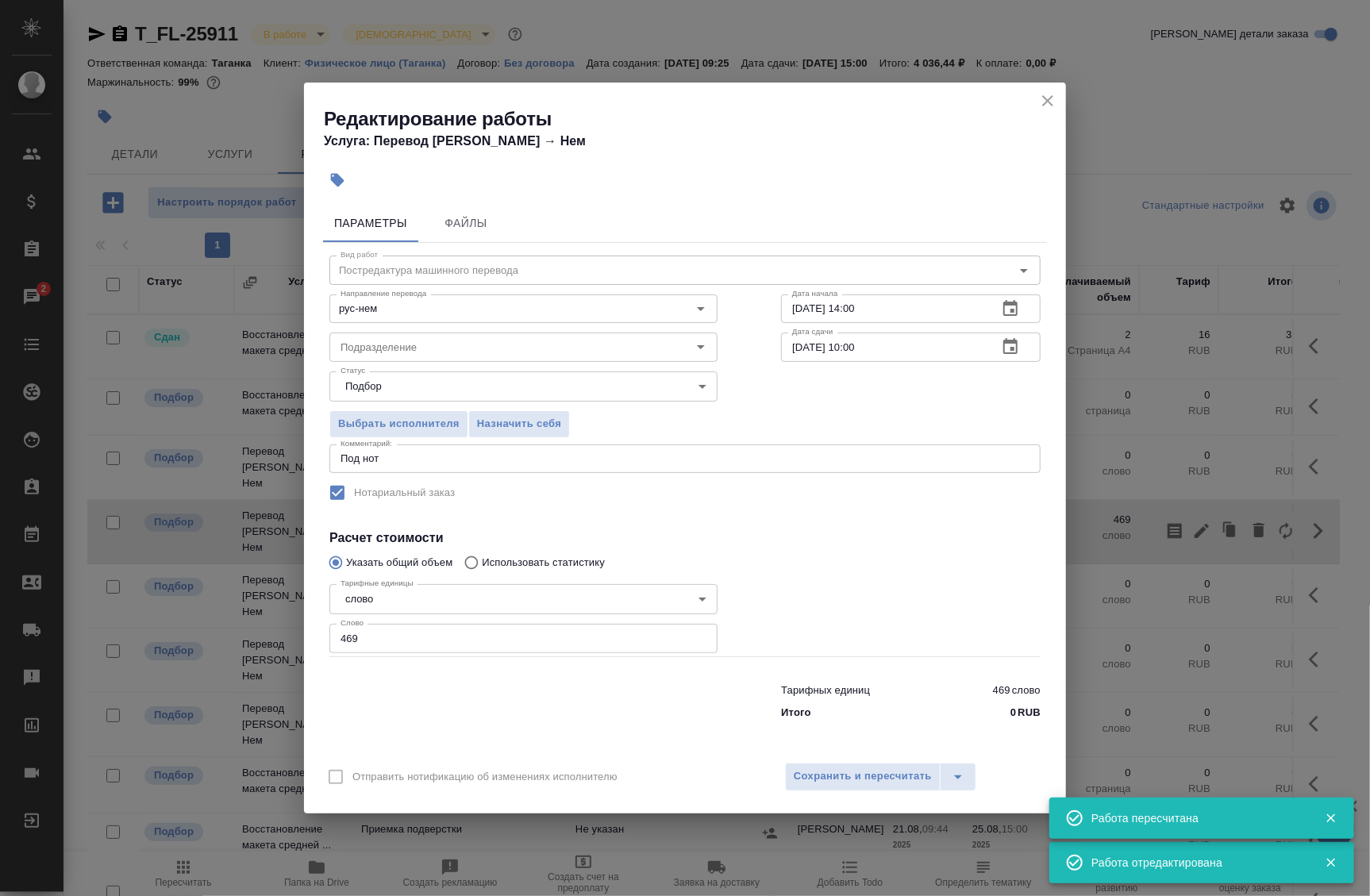
click at [563, 387] on body "🙏 .cls-1 fill:#fff; AWATERA Badanyan Artak Клиенты Спецификации Заказы 2 Чаты T…" at bounding box center [685, 448] width 1370 height 896
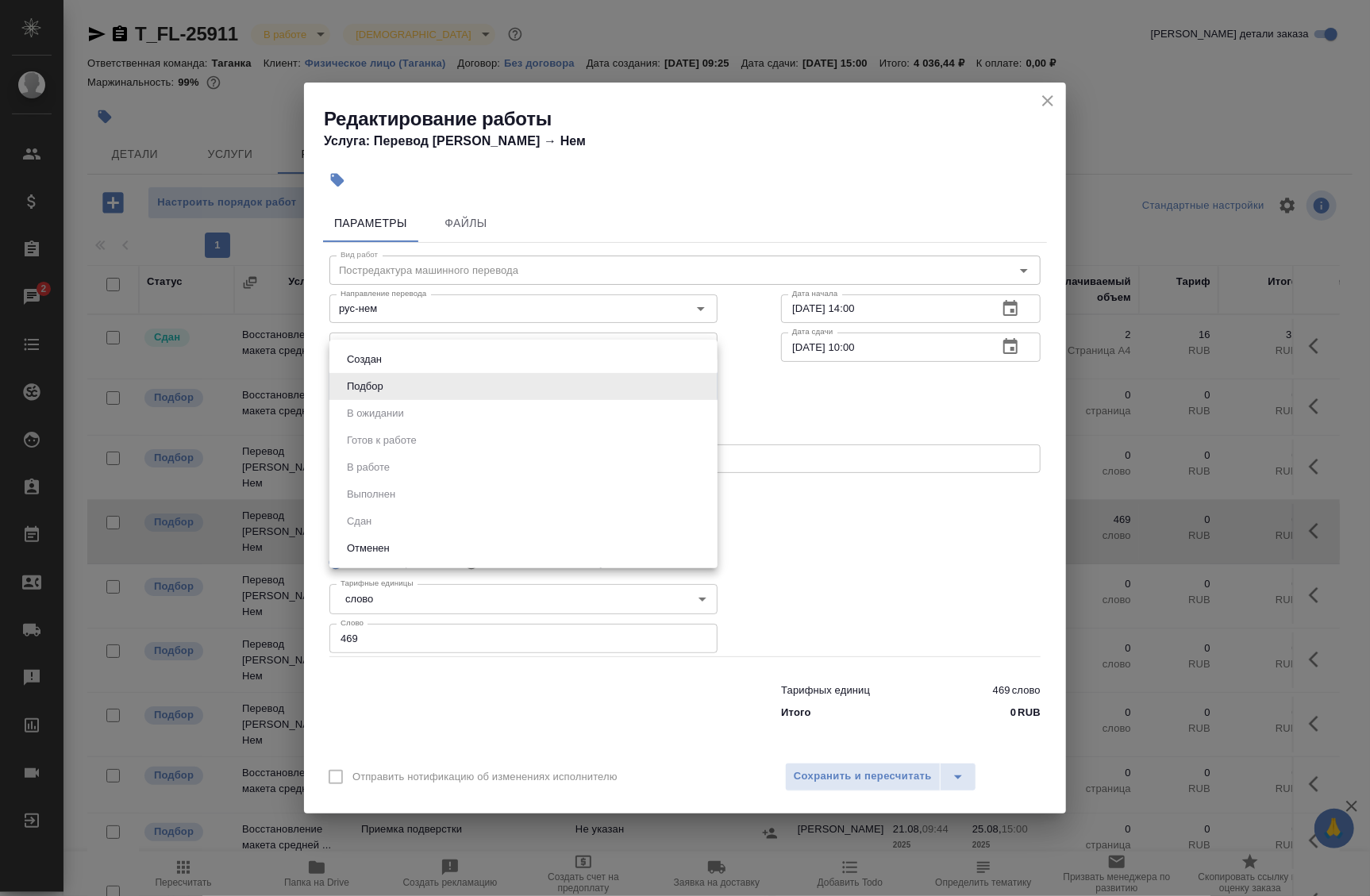
click at [781, 350] on div at bounding box center [685, 448] width 1370 height 896
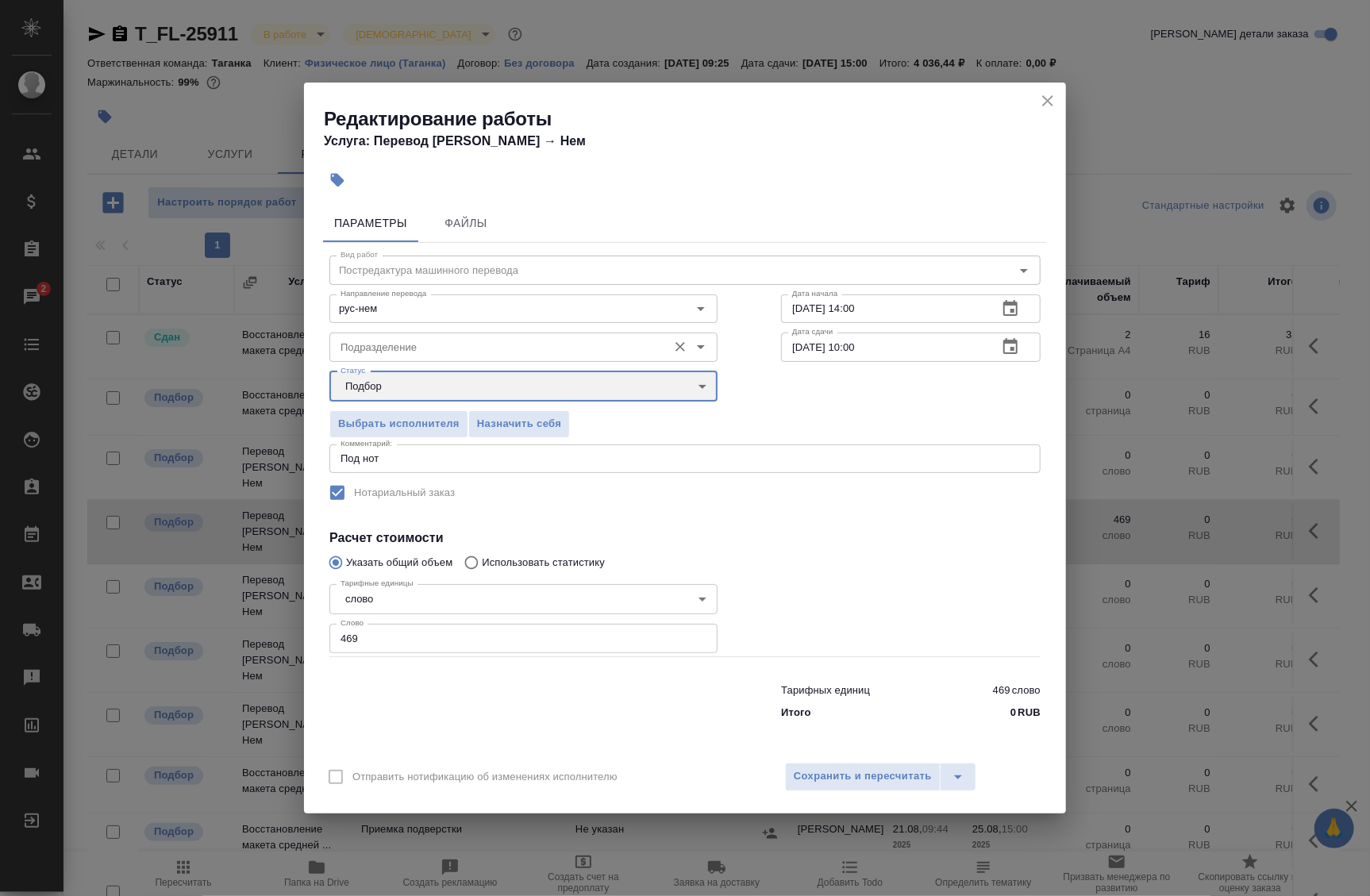
drag, startPoint x: 679, startPoint y: 355, endPoint x: 670, endPoint y: 354, distance: 9.1
click at [678, 355] on icon "Очистить" at bounding box center [681, 347] width 16 height 16
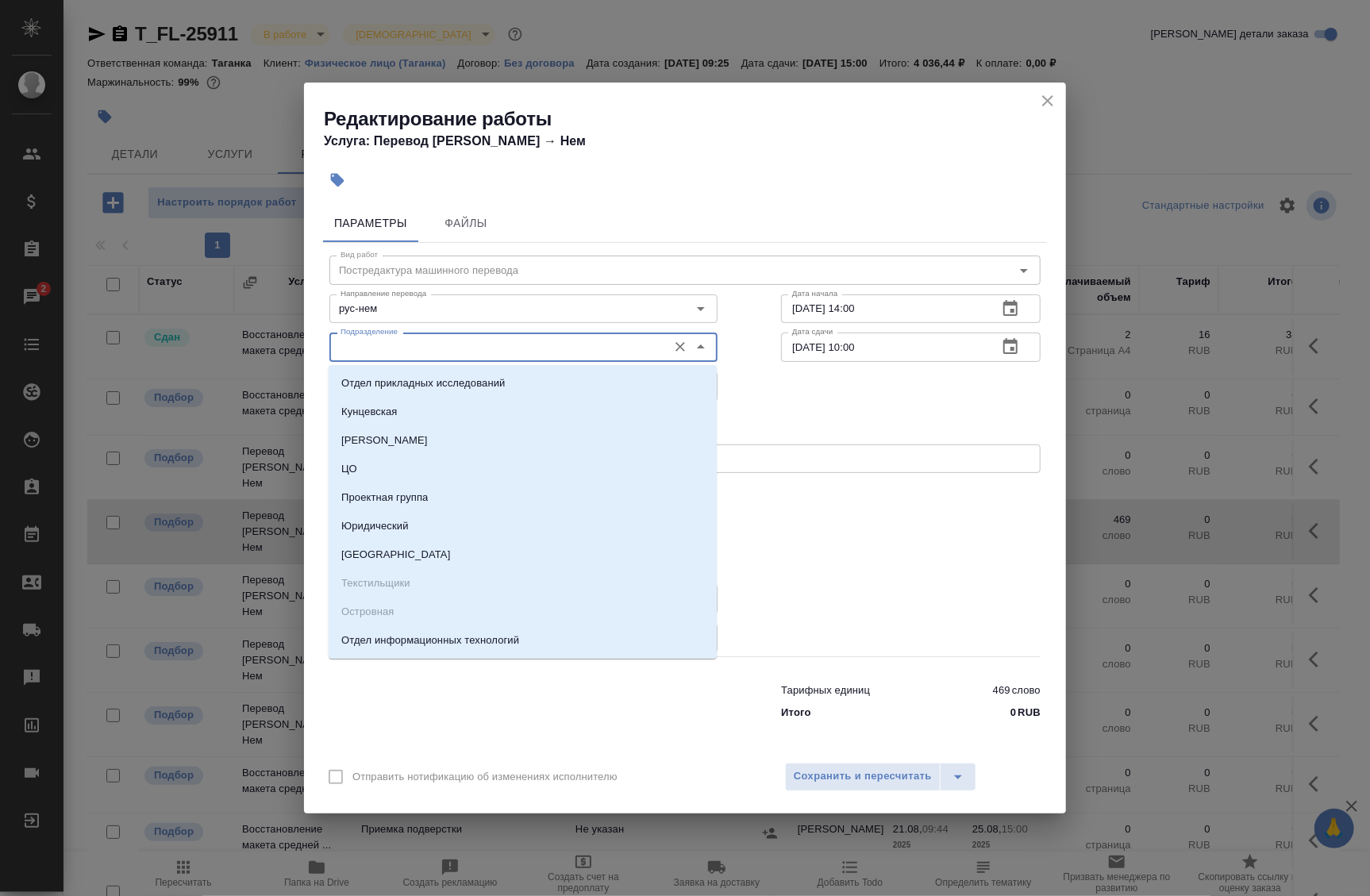
click at [641, 351] on input "Подразделение" at bounding box center [497, 347] width 325 height 19
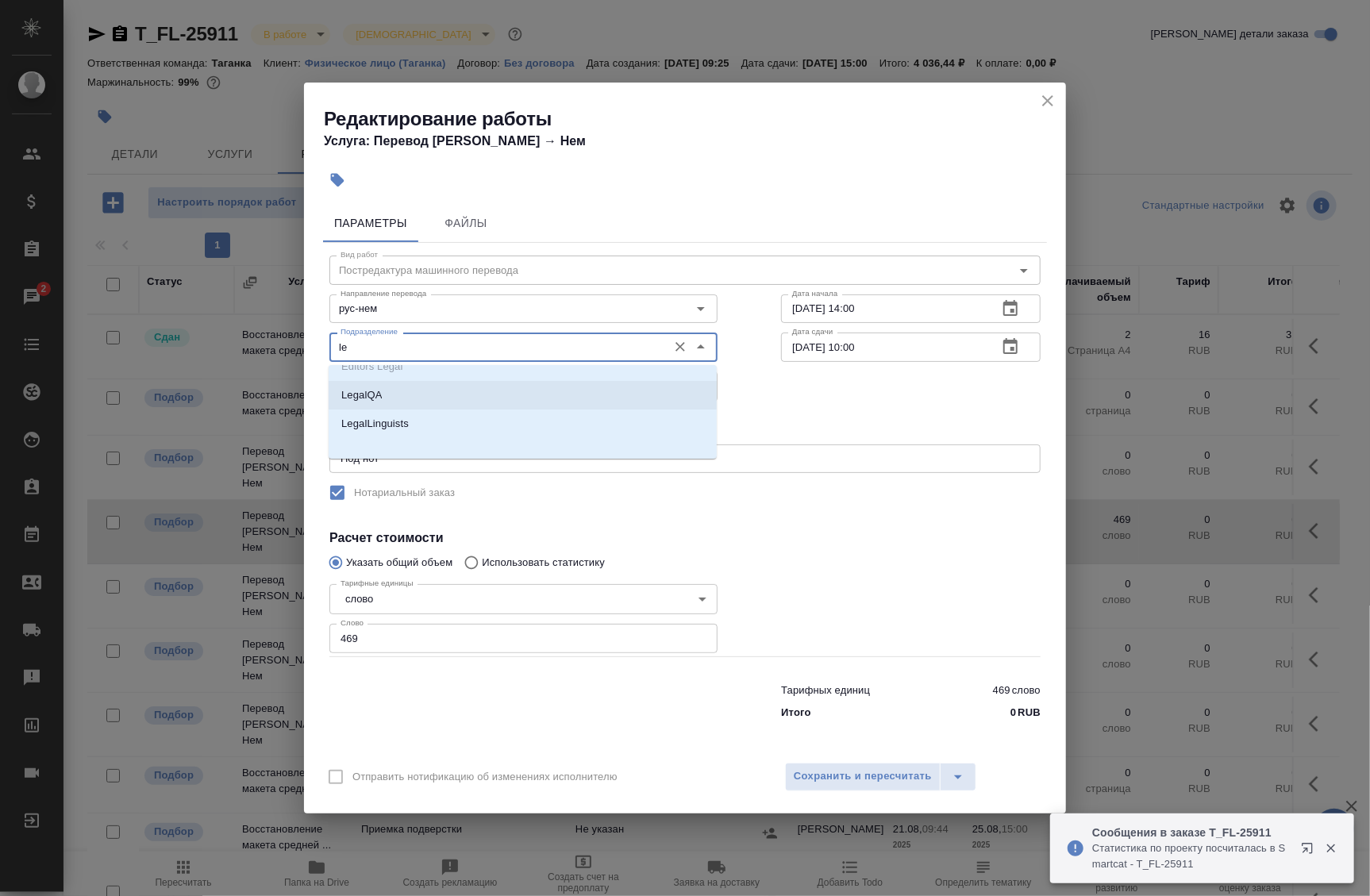
scroll to position [24, 0]
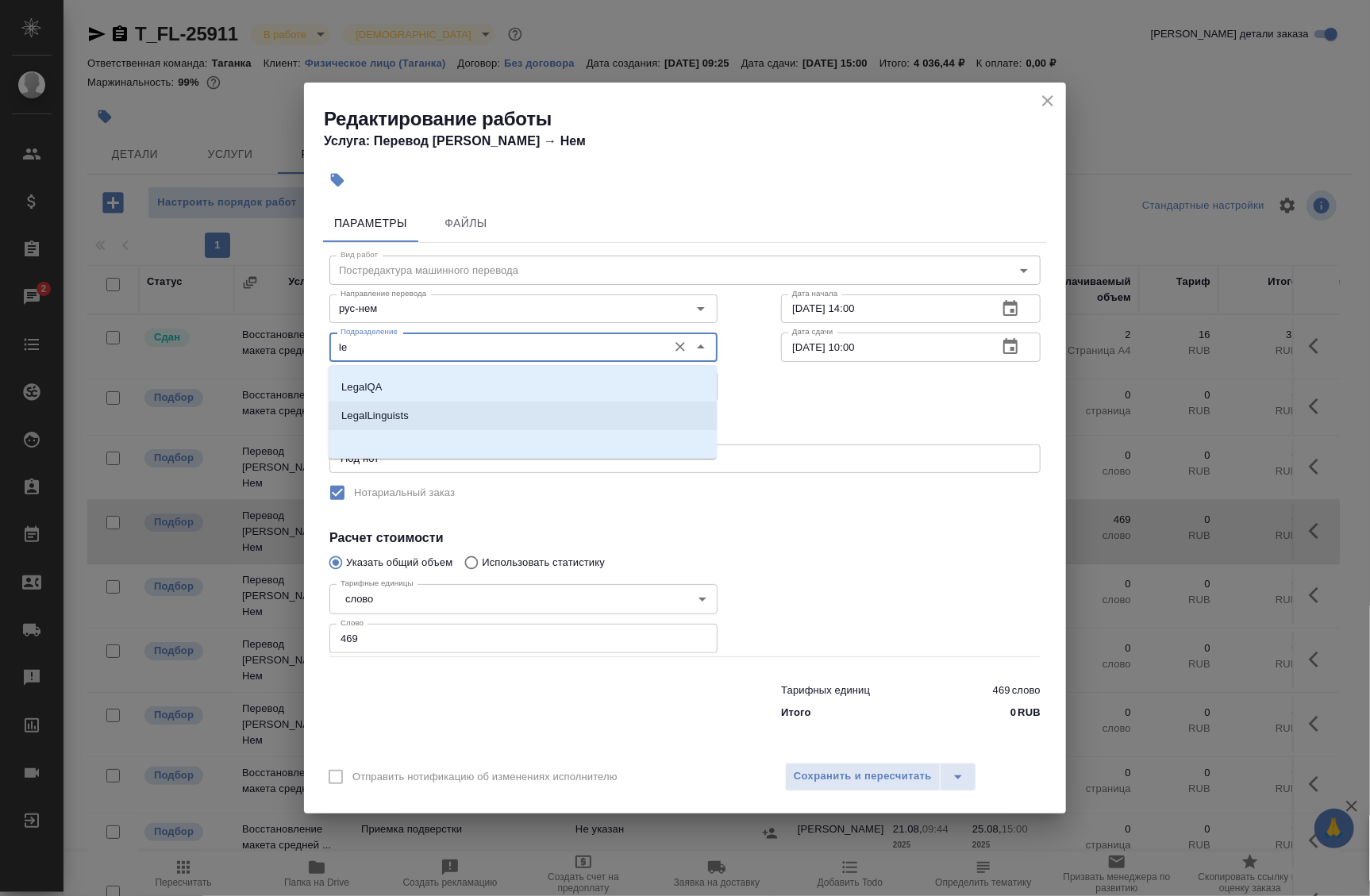
click at [582, 416] on li "LegalLinguists" at bounding box center [523, 416] width 388 height 29
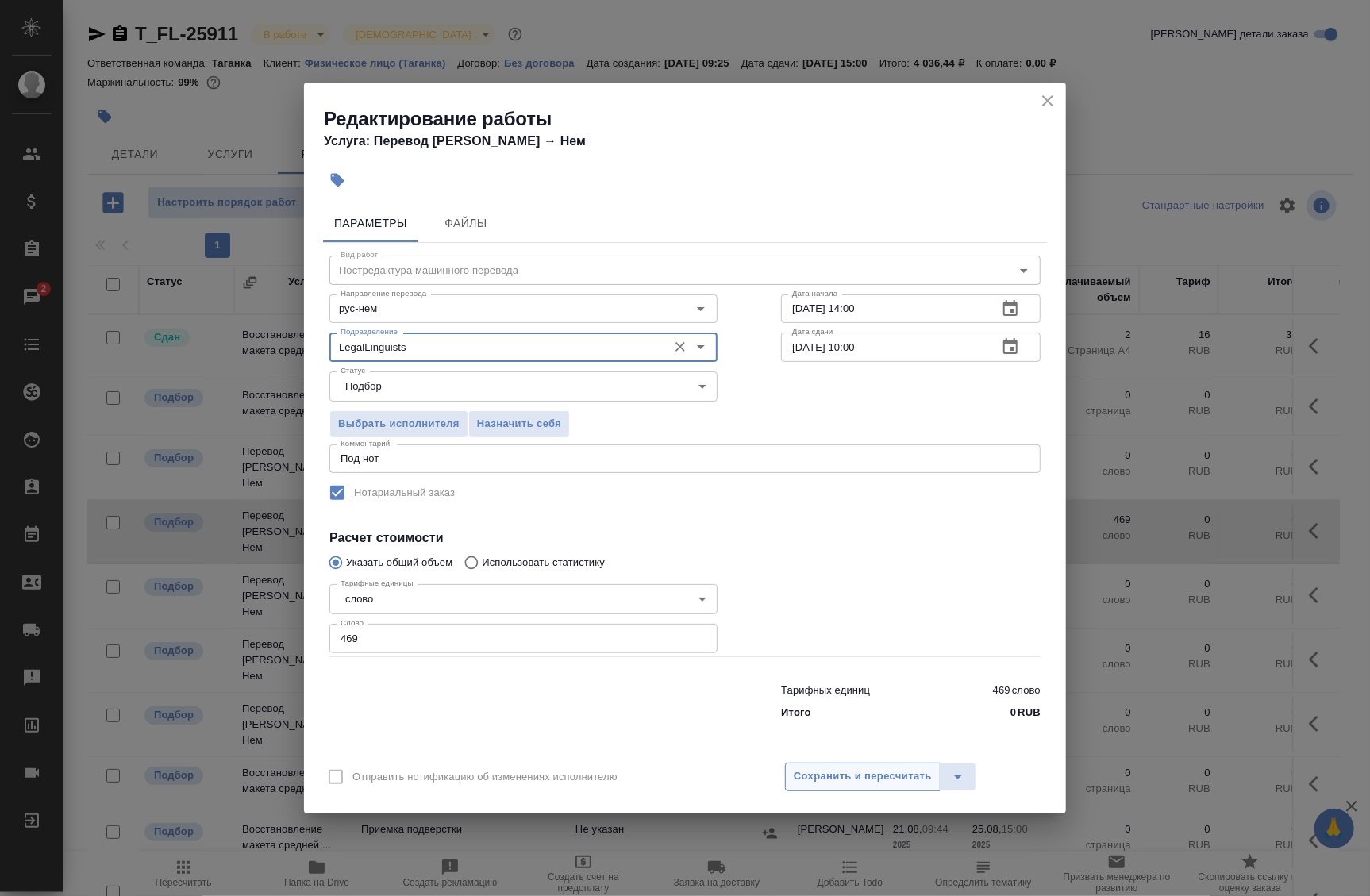
type input "LegalLinguists"
click at [837, 782] on span "Сохранить и пересчитать" at bounding box center [862, 777] width 138 height 18
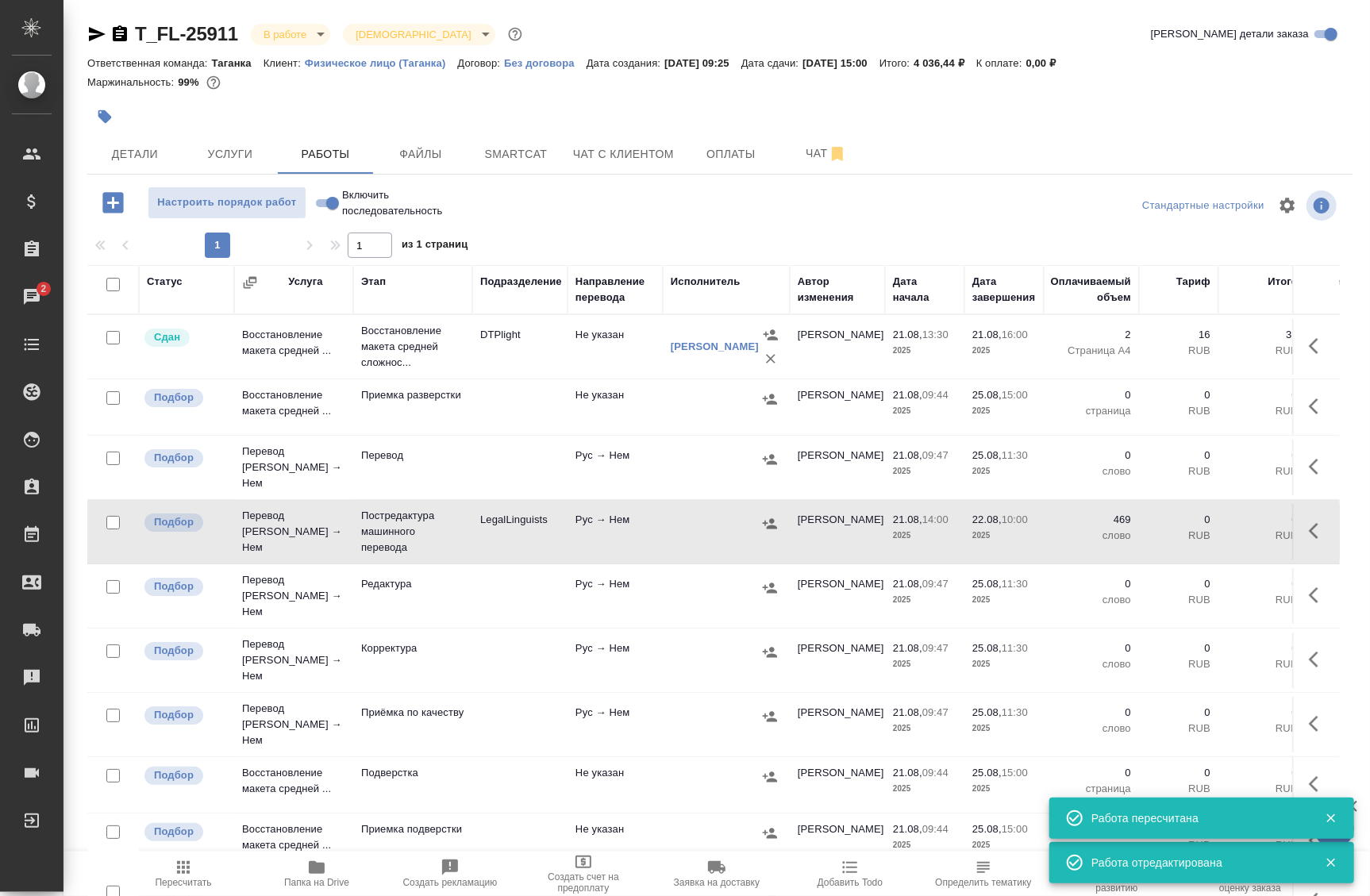
click at [713, 378] on td at bounding box center [726, 347] width 127 height 63
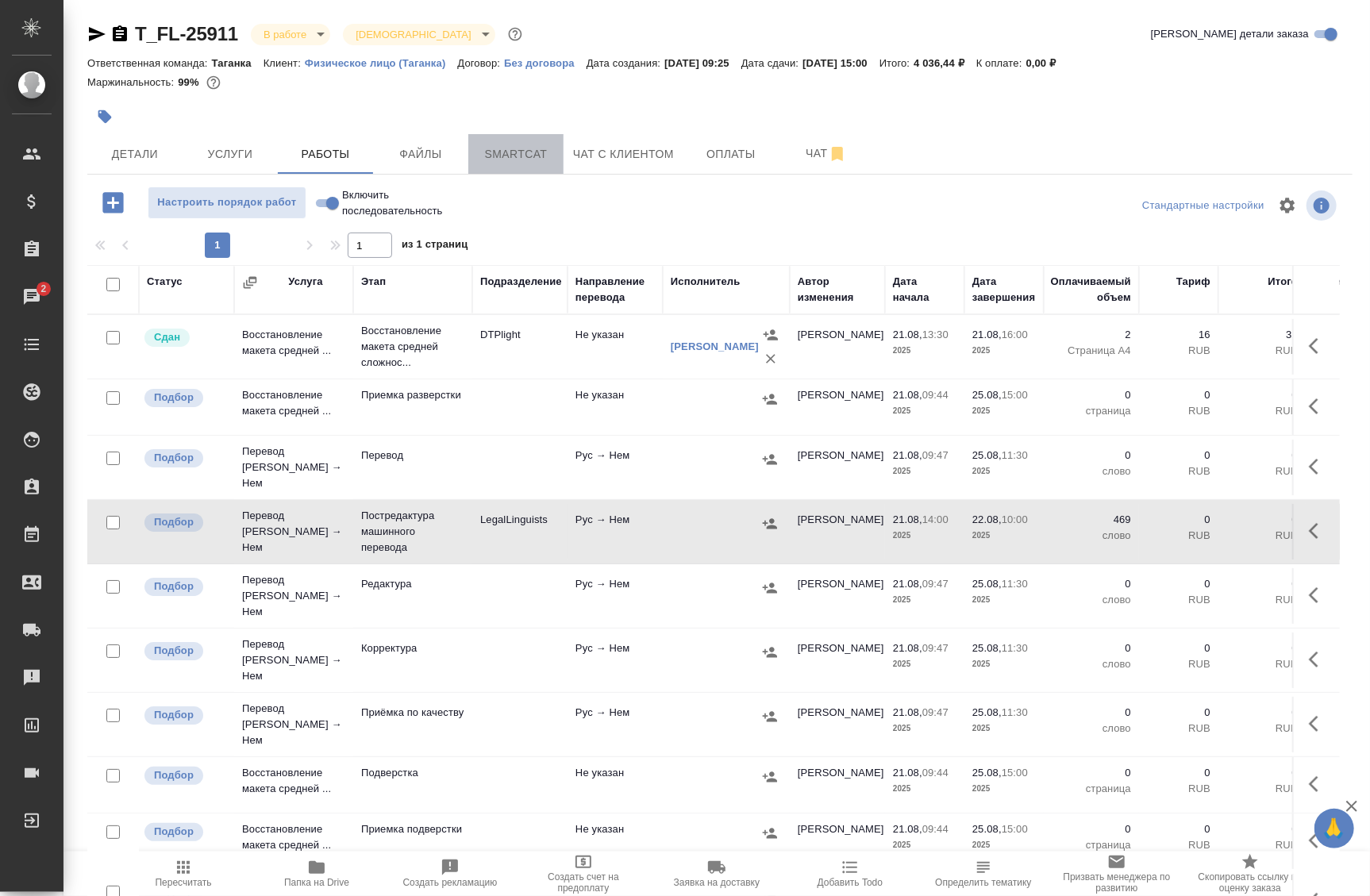
click at [537, 156] on span "Smartcat" at bounding box center [516, 154] width 76 height 20
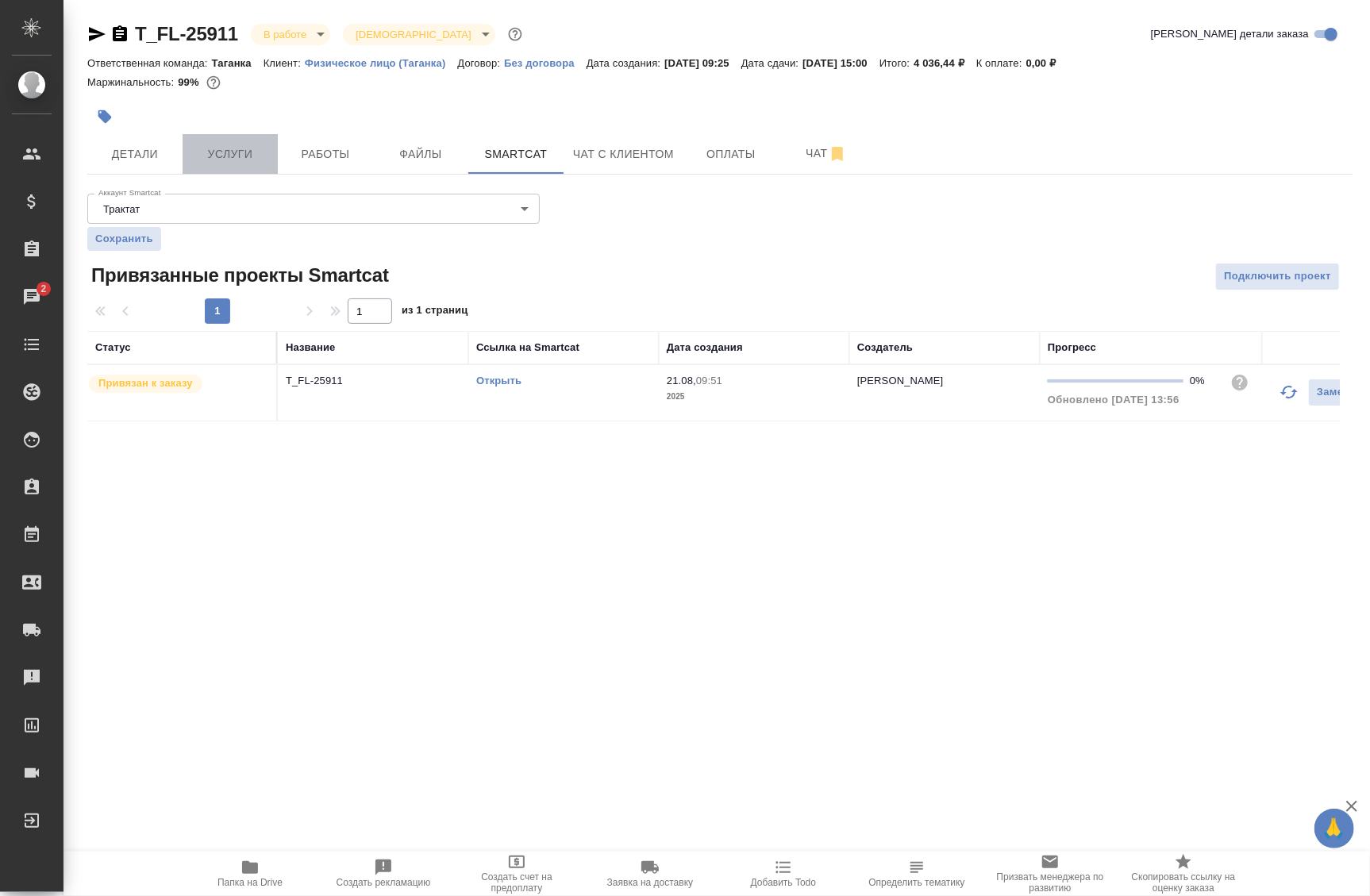
click at [248, 154] on span "Услуги" at bounding box center [230, 154] width 76 height 20
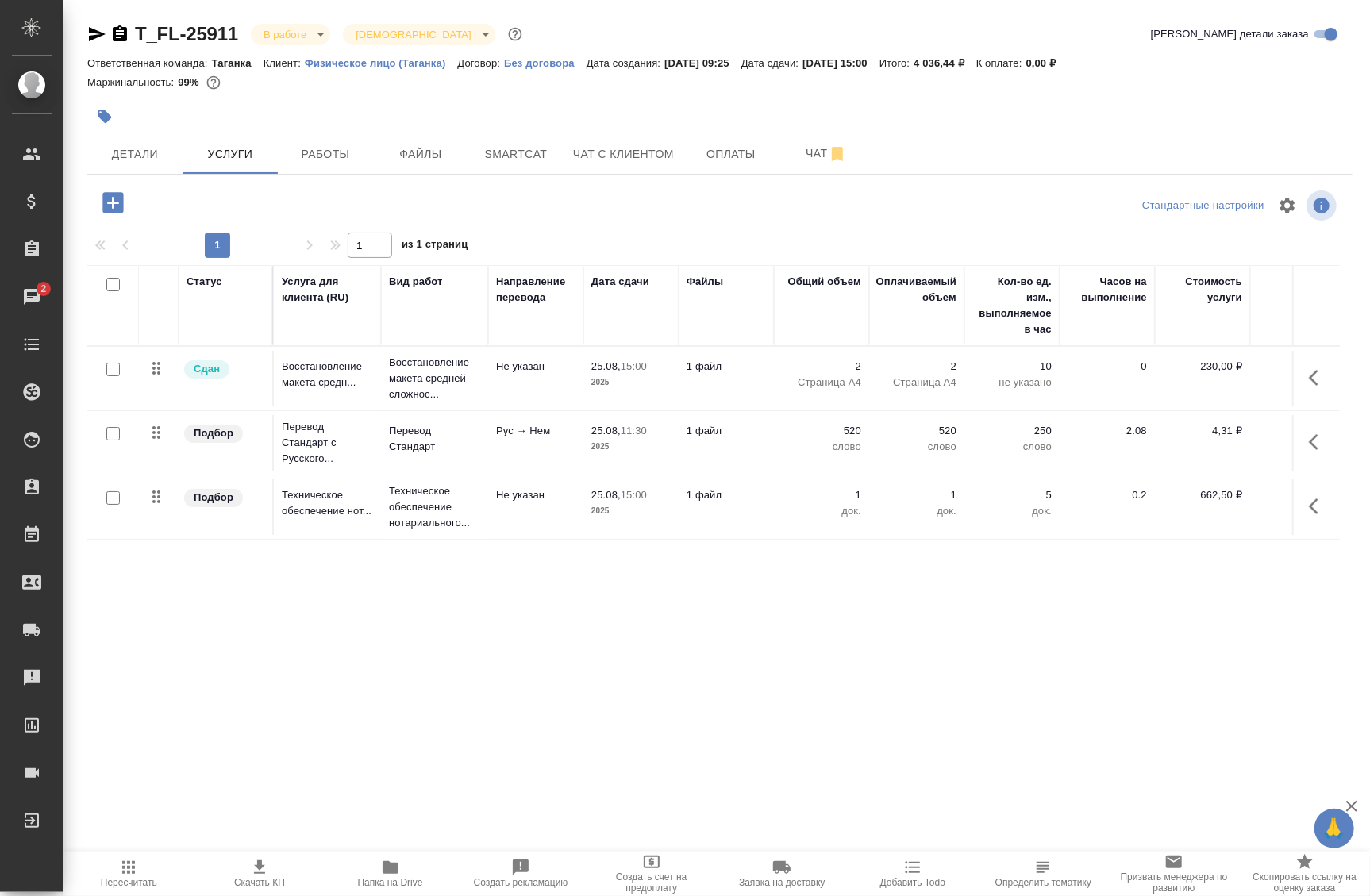
click at [801, 439] on p "слово" at bounding box center [822, 447] width 79 height 16
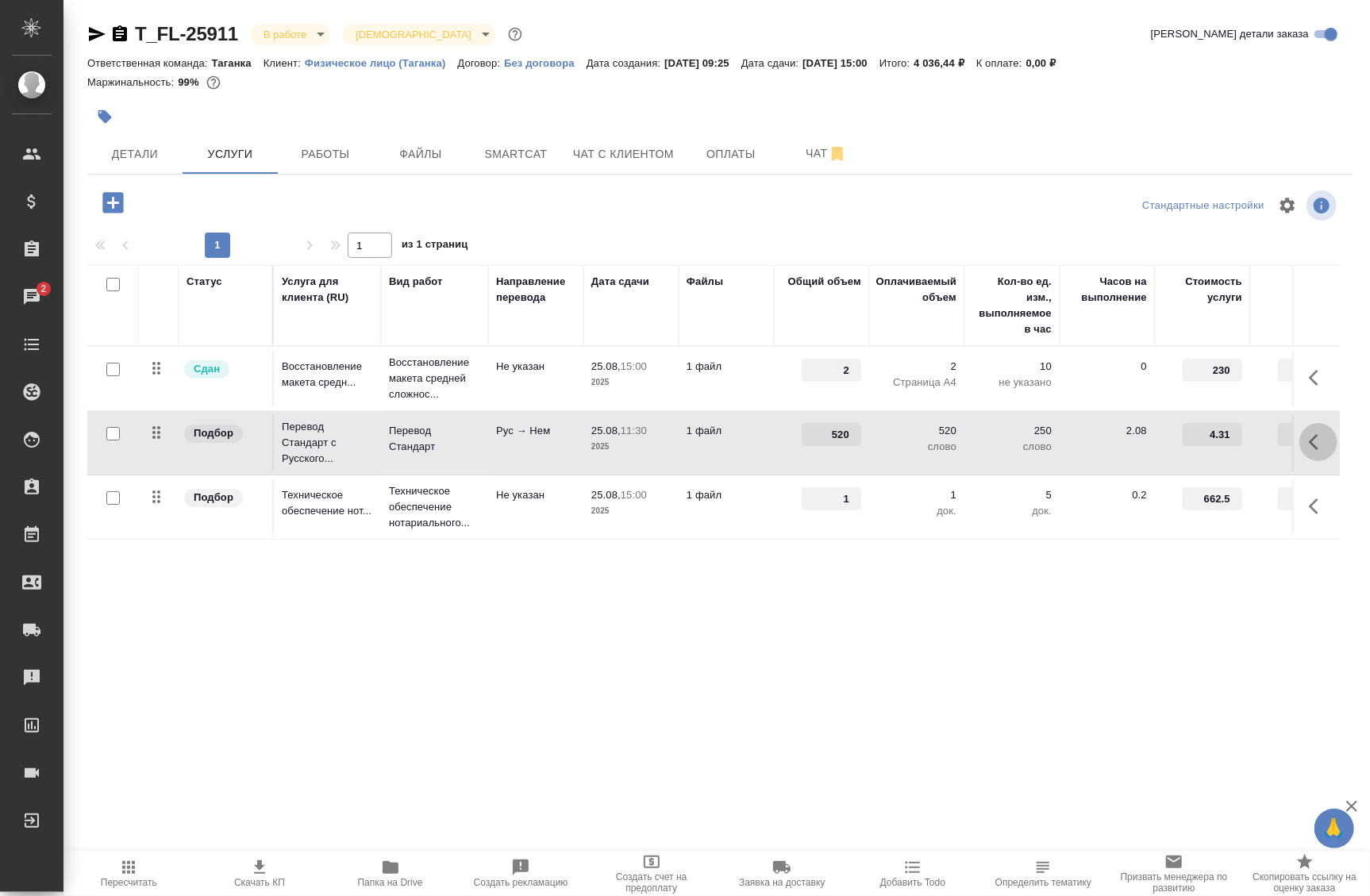
click at [1309, 443] on icon "button" at bounding box center [1319, 442] width 19 height 19
click at [1160, 443] on icon "button" at bounding box center [1163, 442] width 17 height 17
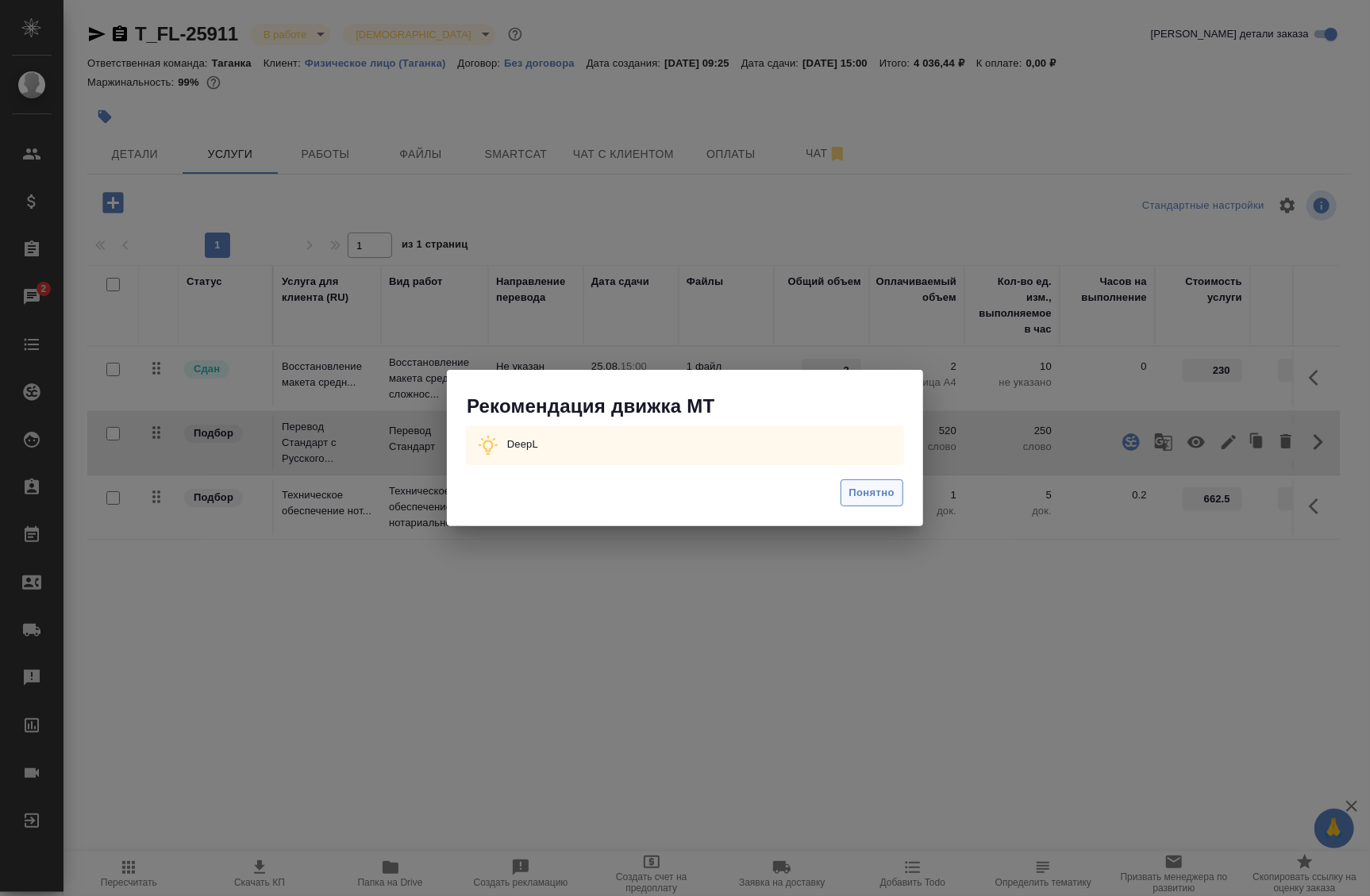
click at [882, 495] on span "Понятно" at bounding box center [872, 493] width 45 height 18
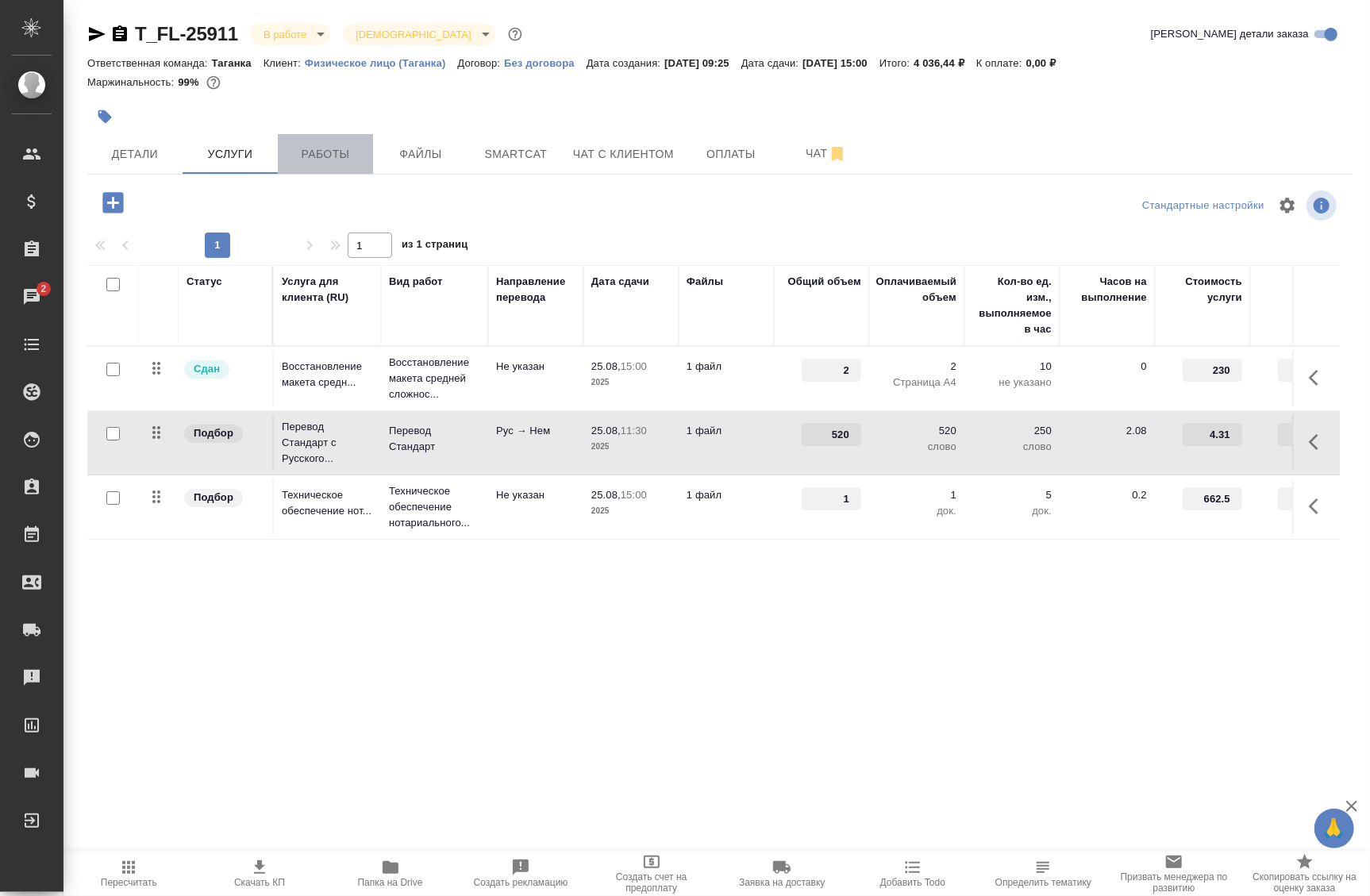
click at [350, 148] on span "Работы" at bounding box center [325, 154] width 76 height 20
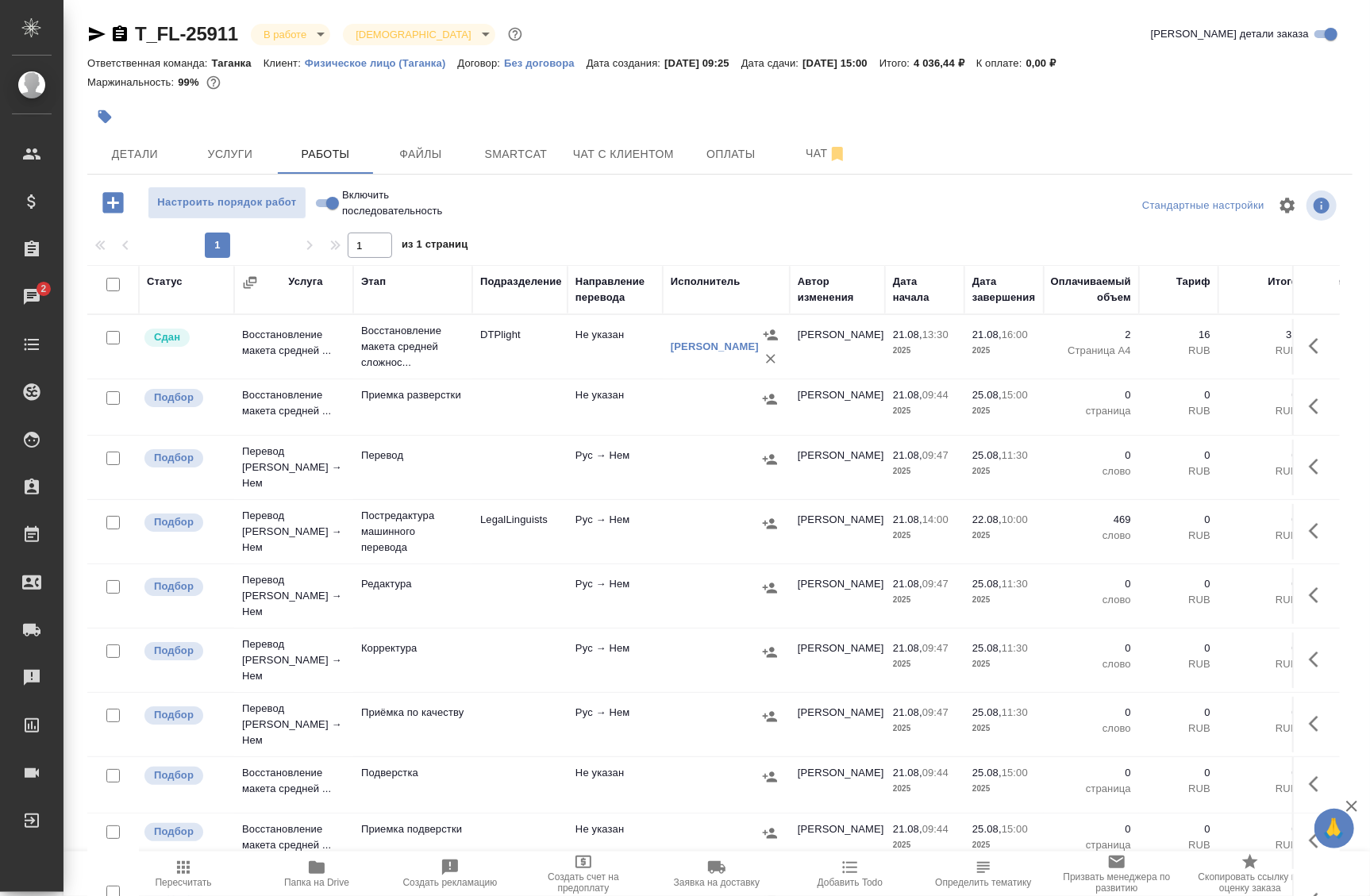
click at [663, 378] on td at bounding box center [726, 347] width 127 height 63
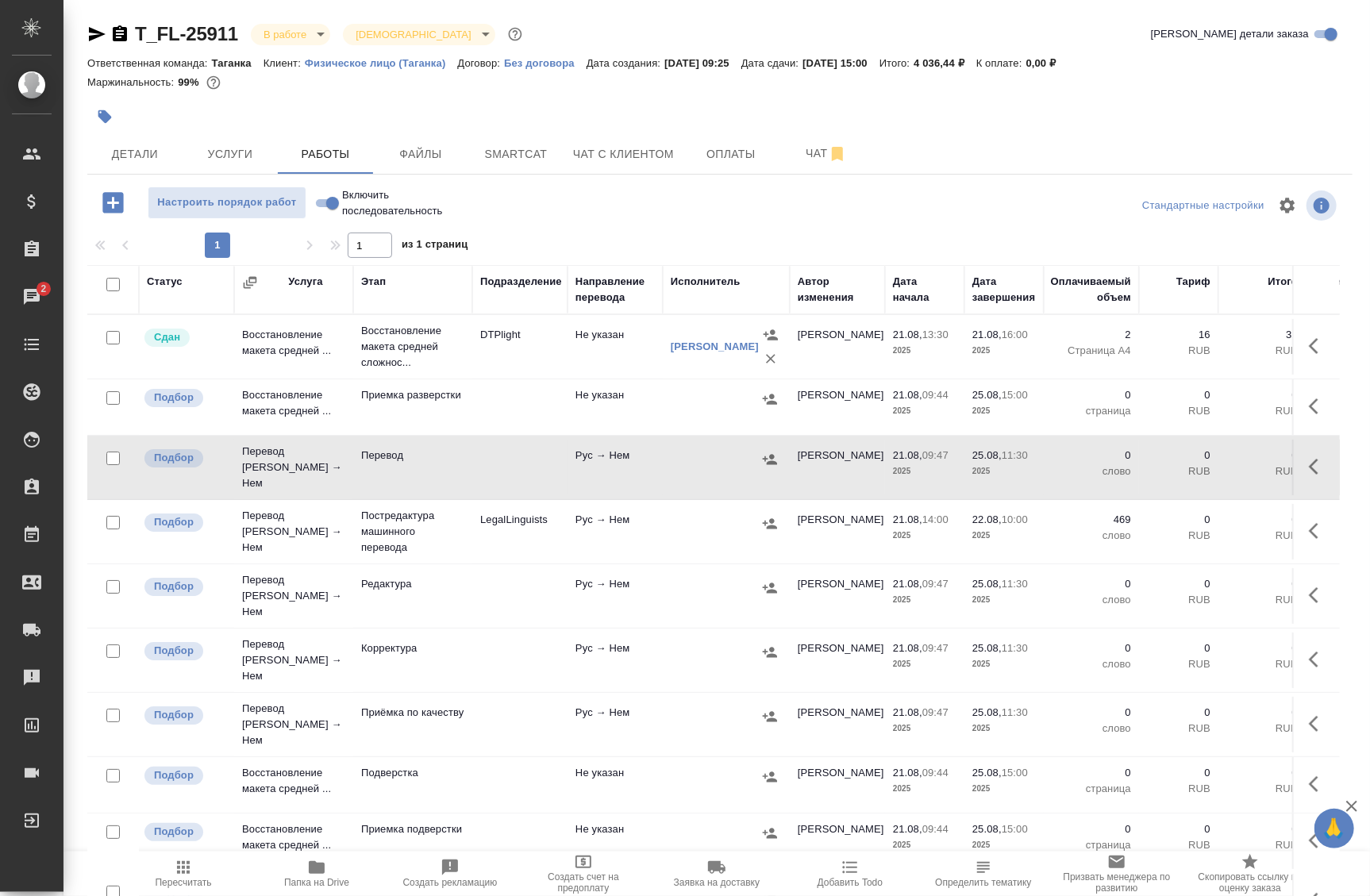
click at [1309, 464] on icon "button" at bounding box center [1319, 466] width 19 height 19
click at [750, 378] on td at bounding box center [726, 347] width 127 height 63
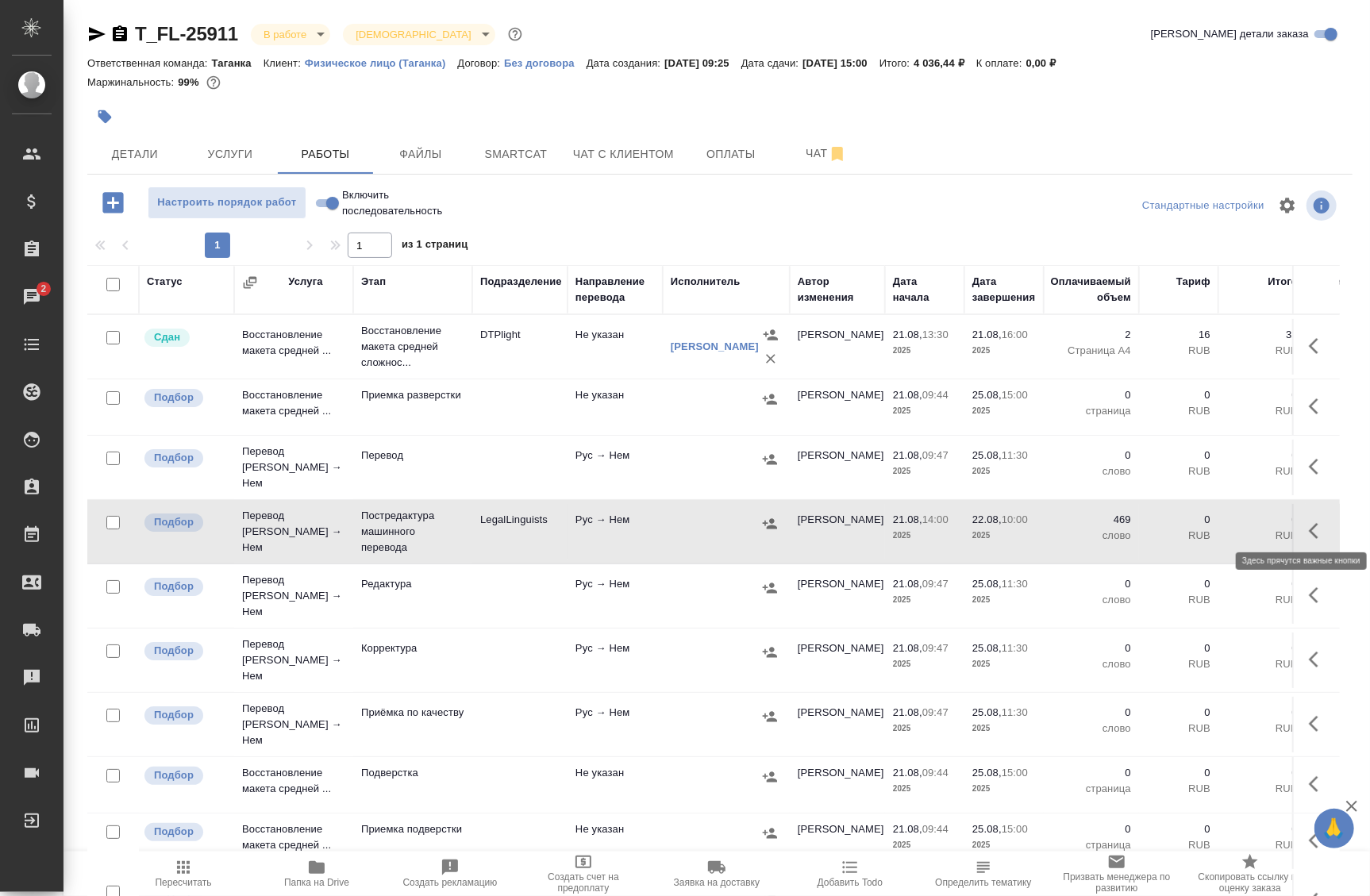
drag, startPoint x: 1309, startPoint y: 527, endPoint x: 1290, endPoint y: 526, distance: 19.0
click at [1309, 527] on icon "button" at bounding box center [1319, 531] width 19 height 19
click at [1168, 524] on icon "button" at bounding box center [1175, 531] width 14 height 16
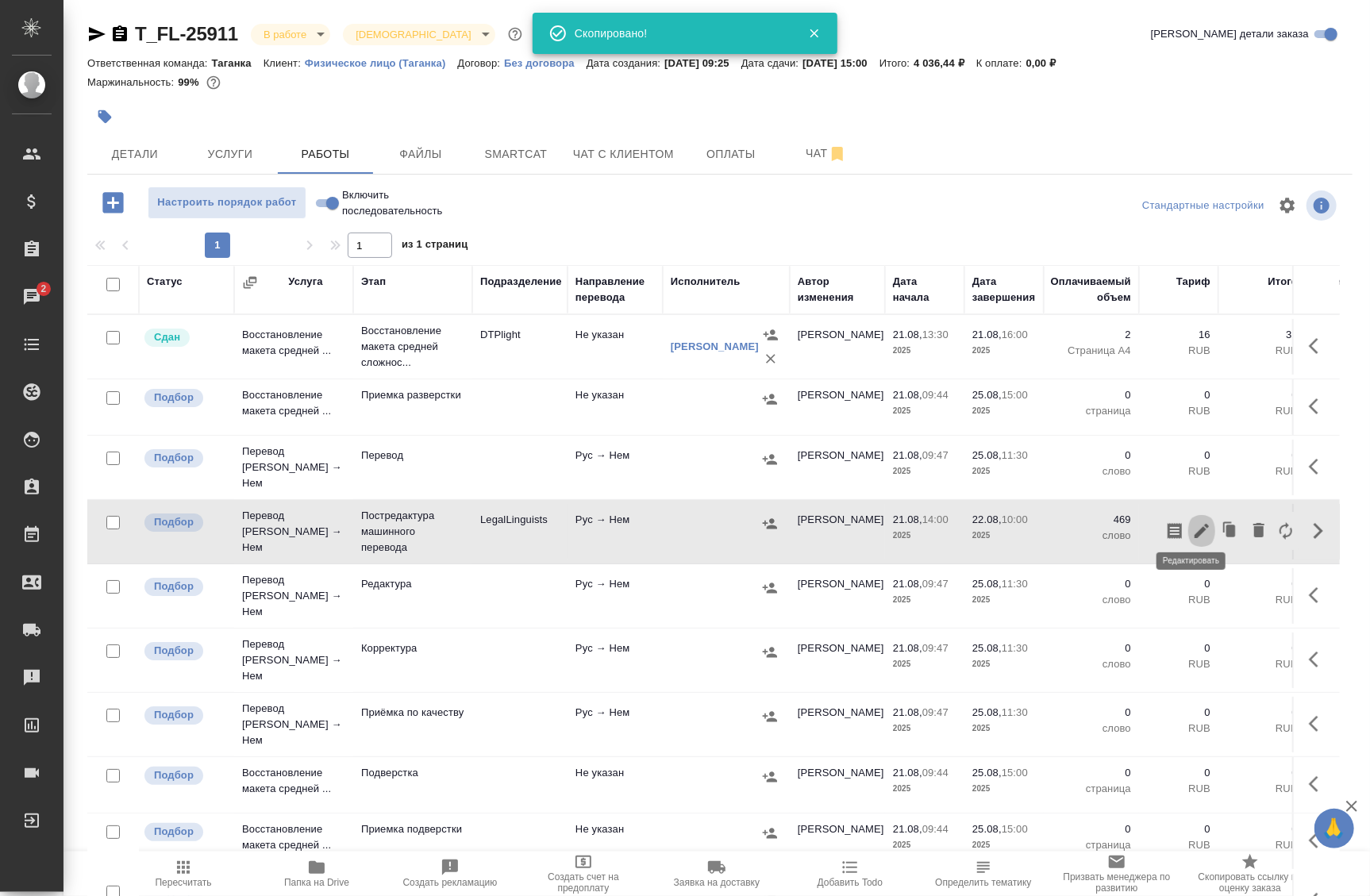
click at [1192, 523] on icon "button" at bounding box center [1201, 531] width 19 height 19
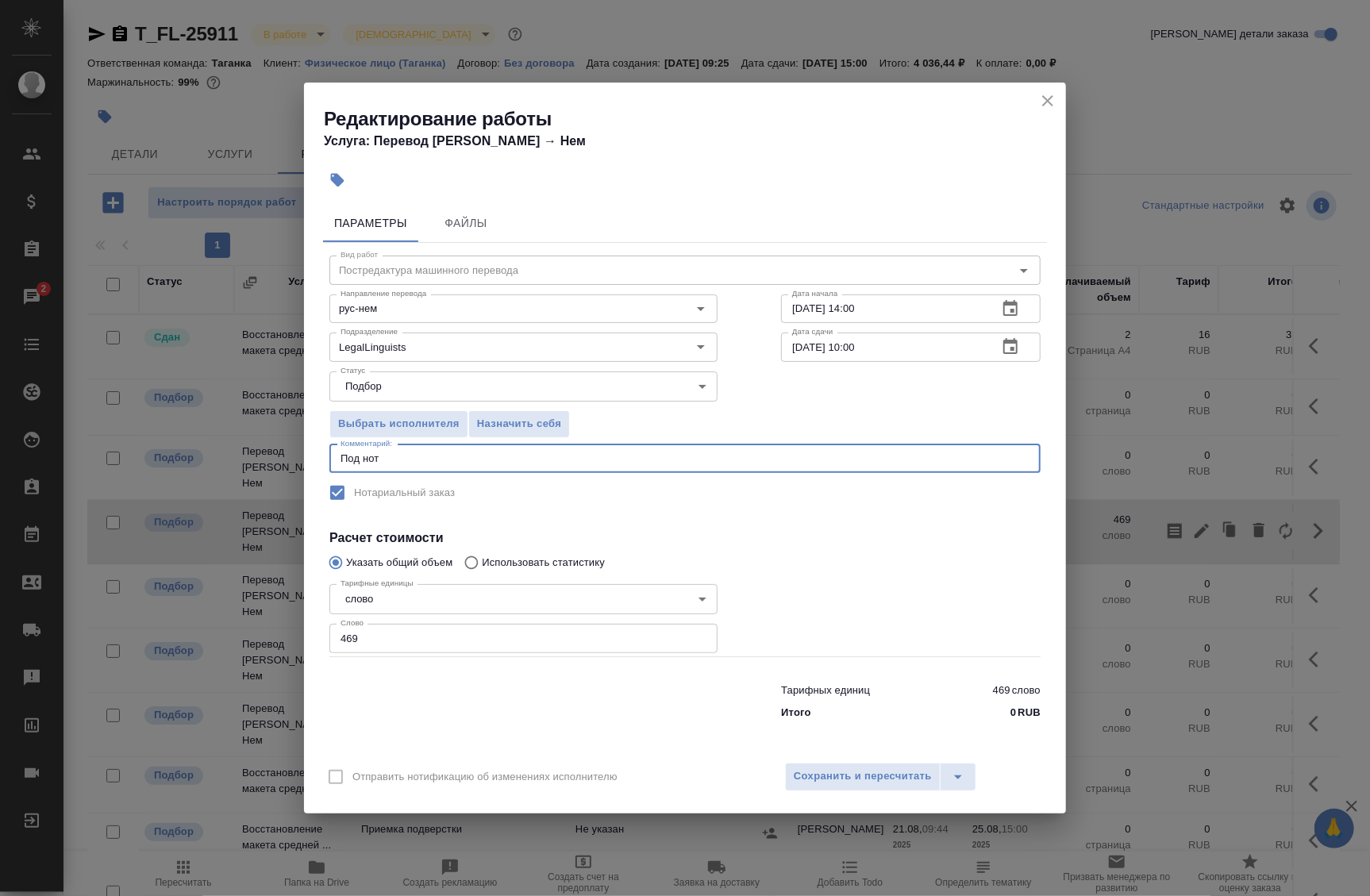
click at [453, 461] on textarea "Под нот" at bounding box center [685, 458] width 689 height 12
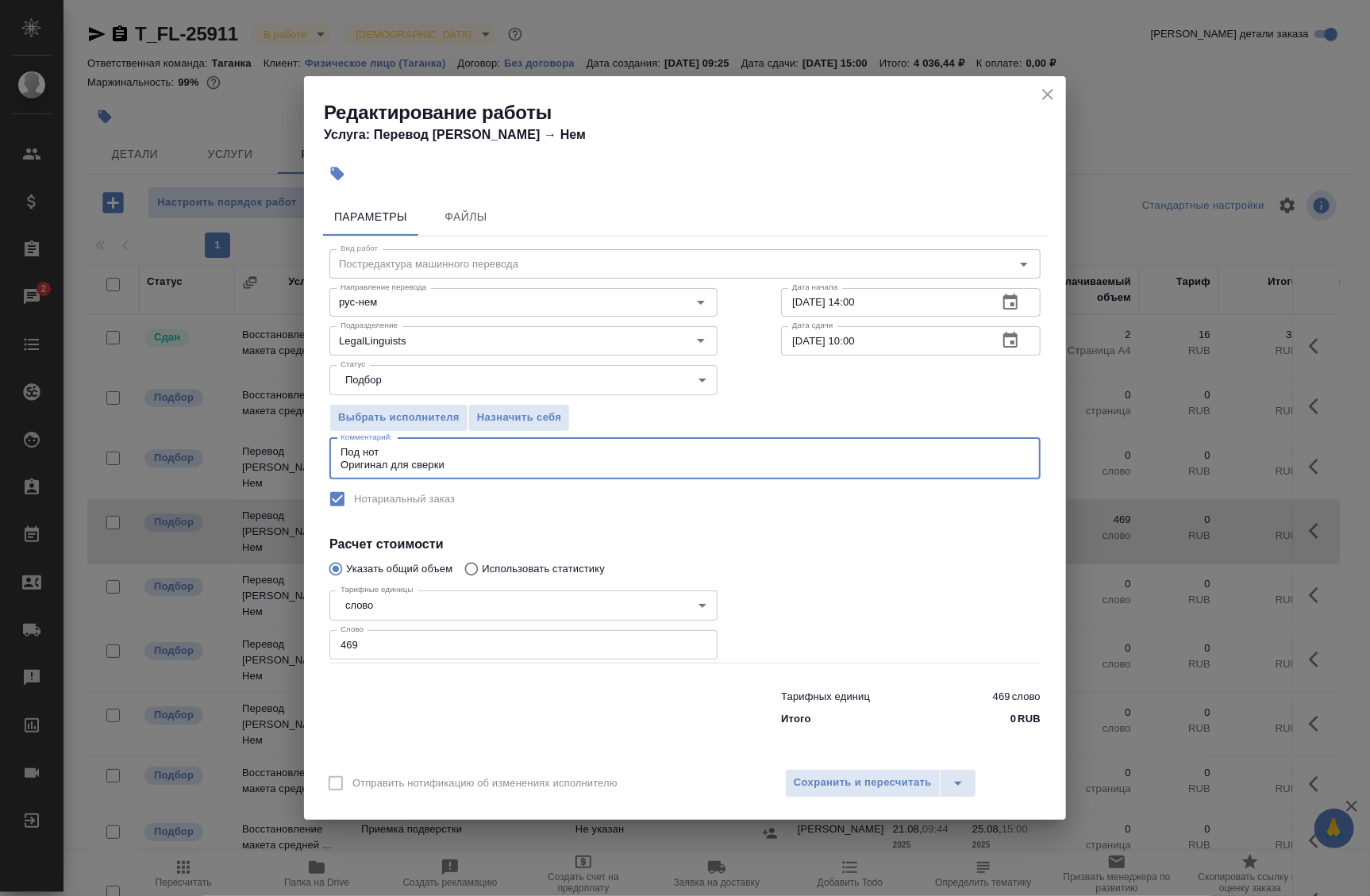
click at [450, 463] on textarea "Под нот Оригинал для сверки" at bounding box center [685, 458] width 689 height 24
paste textarea "https://drive.awatera.com/s/3jLiPeyodSg4pzE"
type textarea "Под нот Оригинал для сверки :https://drive.awatera.com/s/3jLiPeyodSg4pzE"
click at [826, 782] on span "Сохранить и пересчитать" at bounding box center [862, 783] width 138 height 18
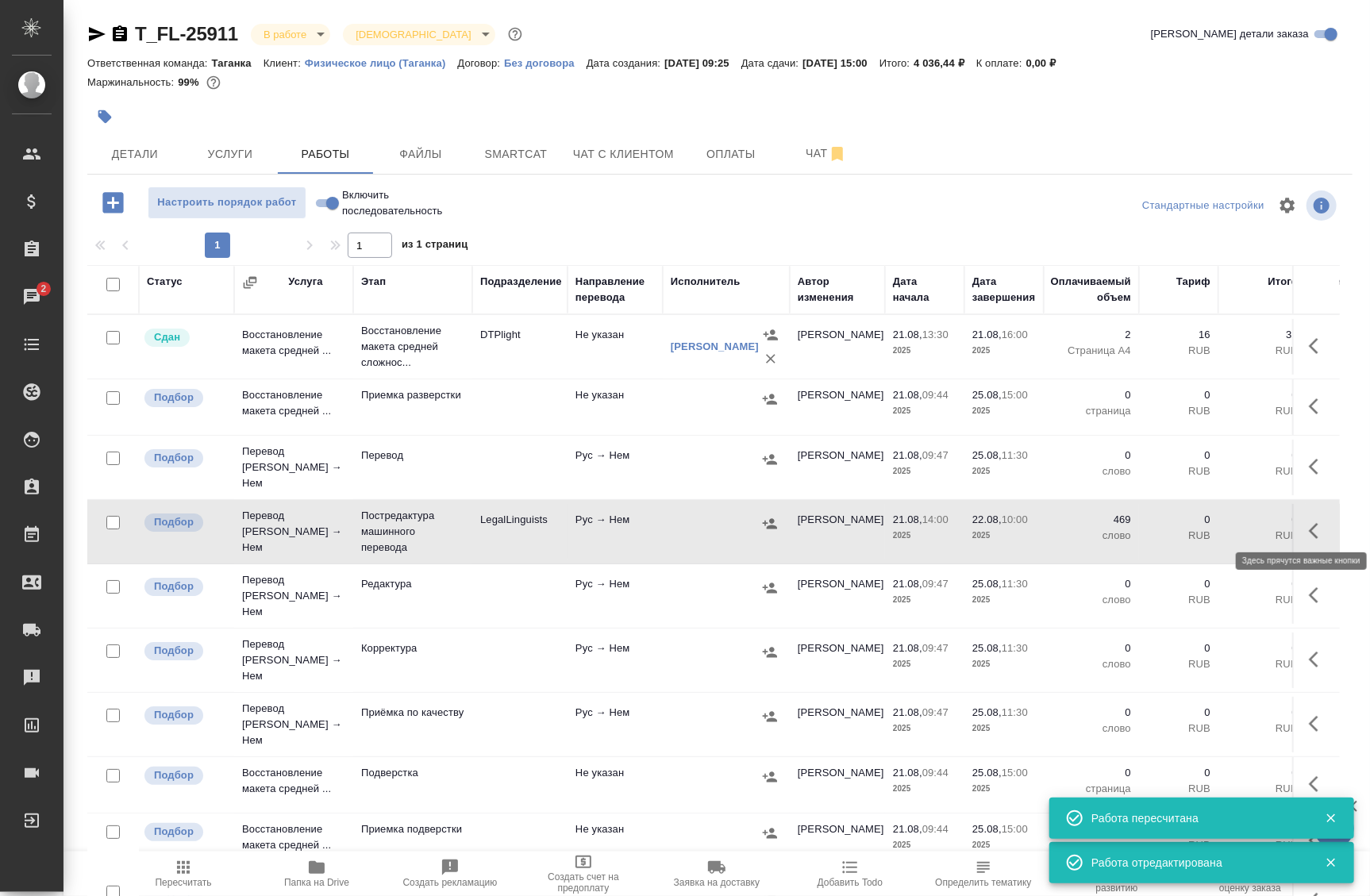
click at [1309, 523] on icon "button" at bounding box center [1314, 531] width 10 height 16
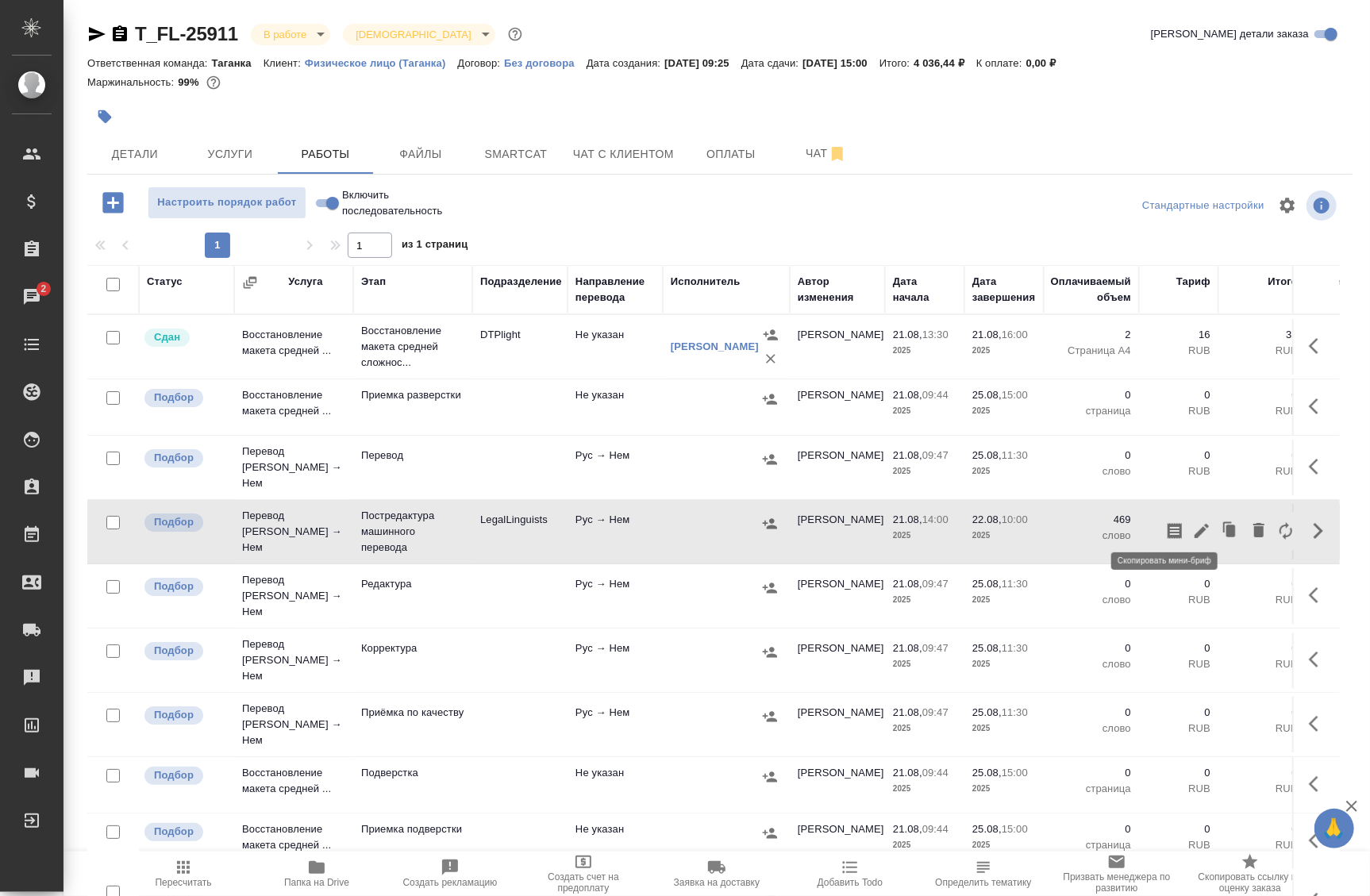
click at [1168, 530] on icon "button" at bounding box center [1175, 531] width 14 height 16
click at [245, 161] on span "Услуги" at bounding box center [230, 154] width 76 height 20
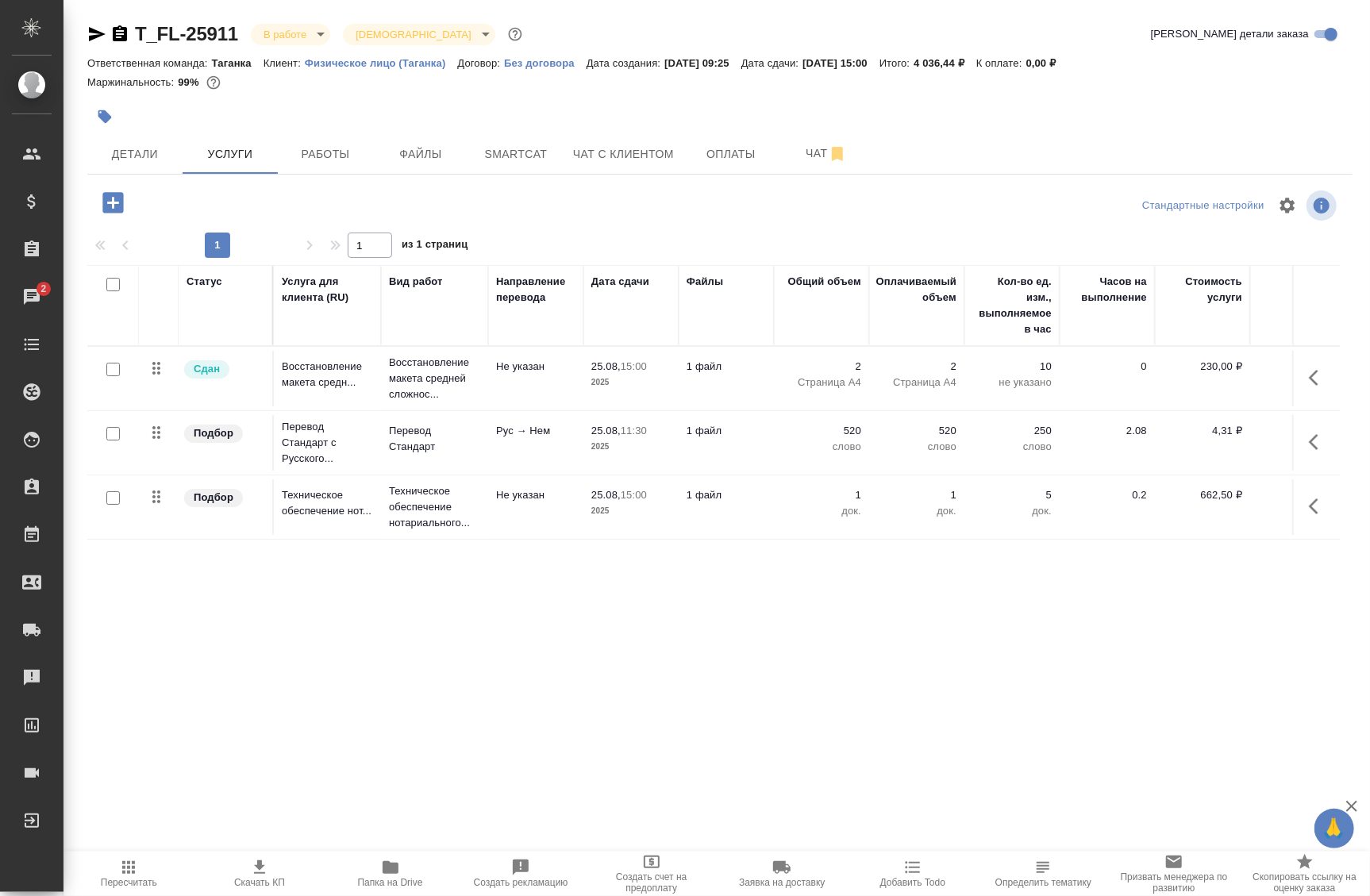
click at [160, 611] on div "Статус Услуга для клиента (RU) Вид работ Направление перевода Дата сдачи Файлы …" at bounding box center [713, 622] width 1253 height 714
click at [380, 141] on button "Файлы" at bounding box center [420, 154] width 95 height 40
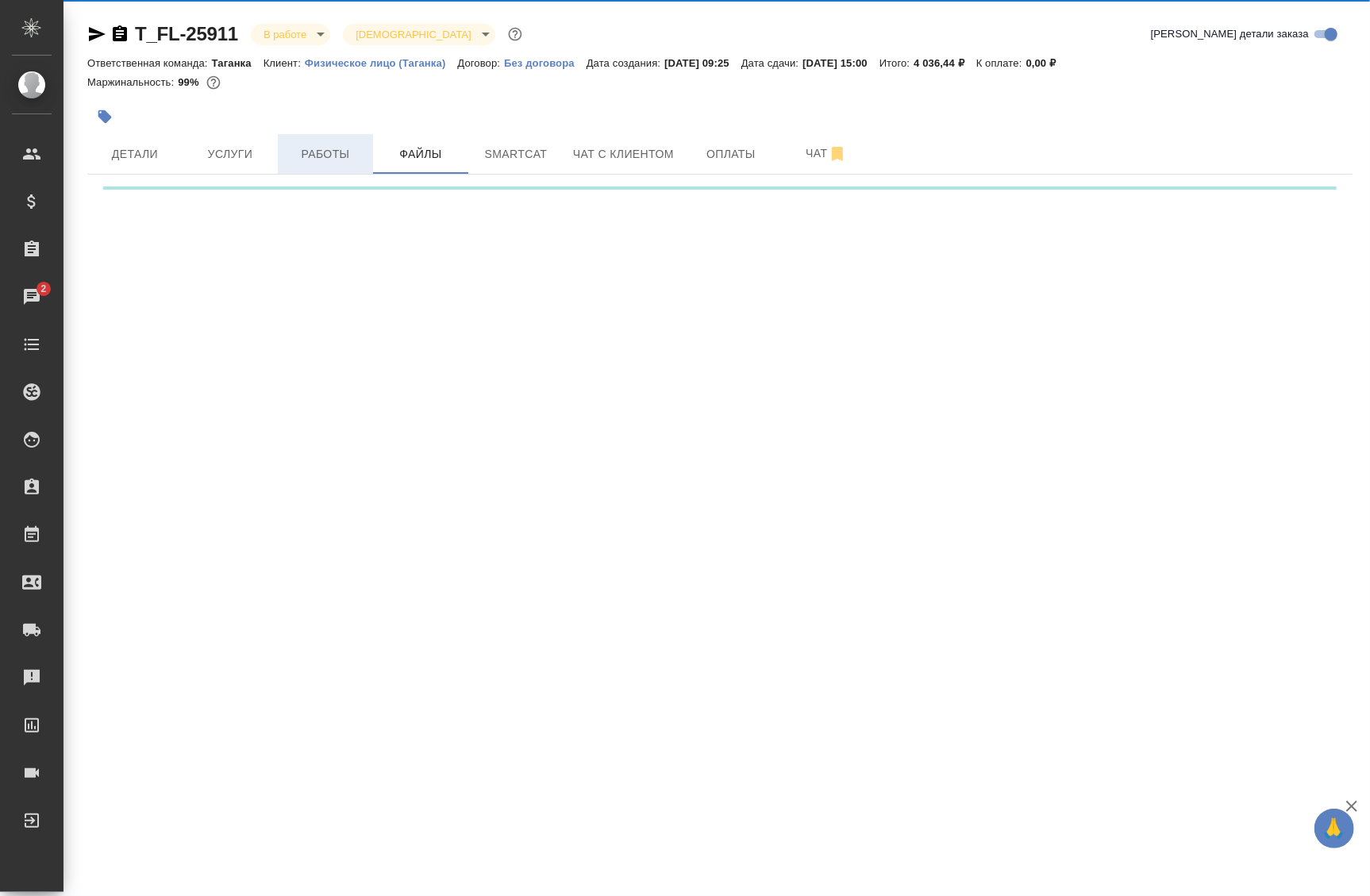
click at [328, 151] on span "Работы" at bounding box center [325, 154] width 76 height 20
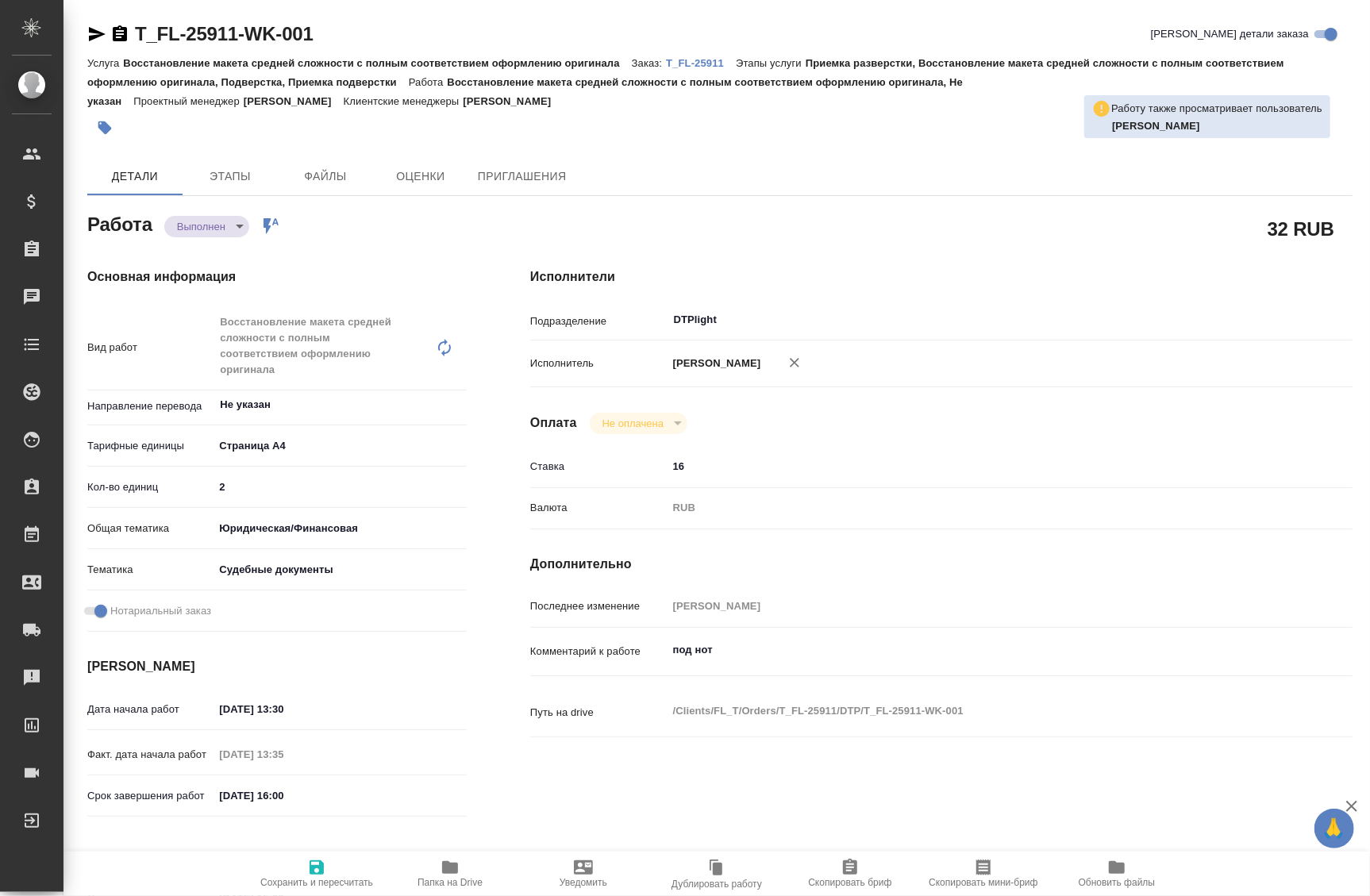
type textarea "x"
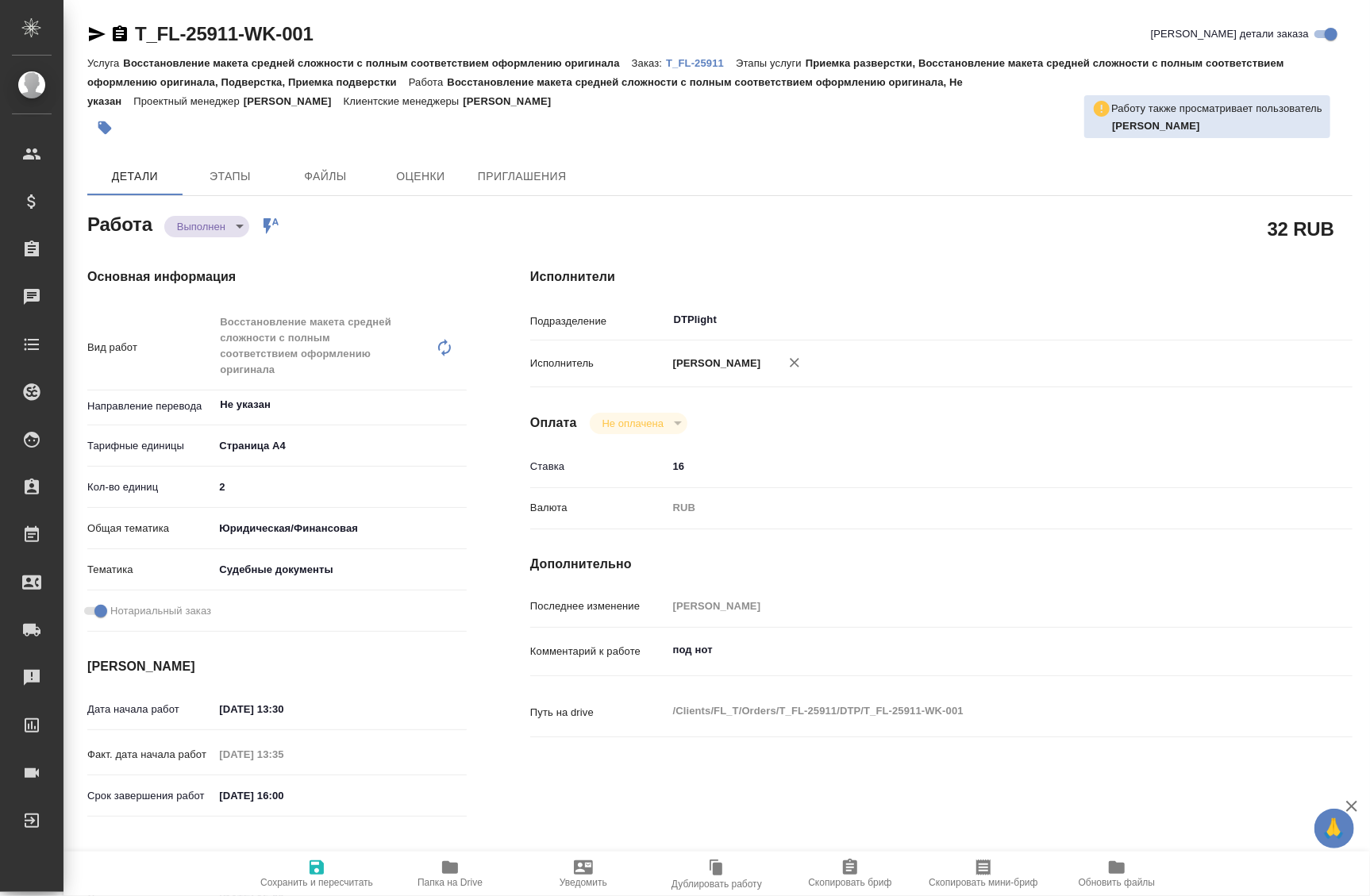
type textarea "x"
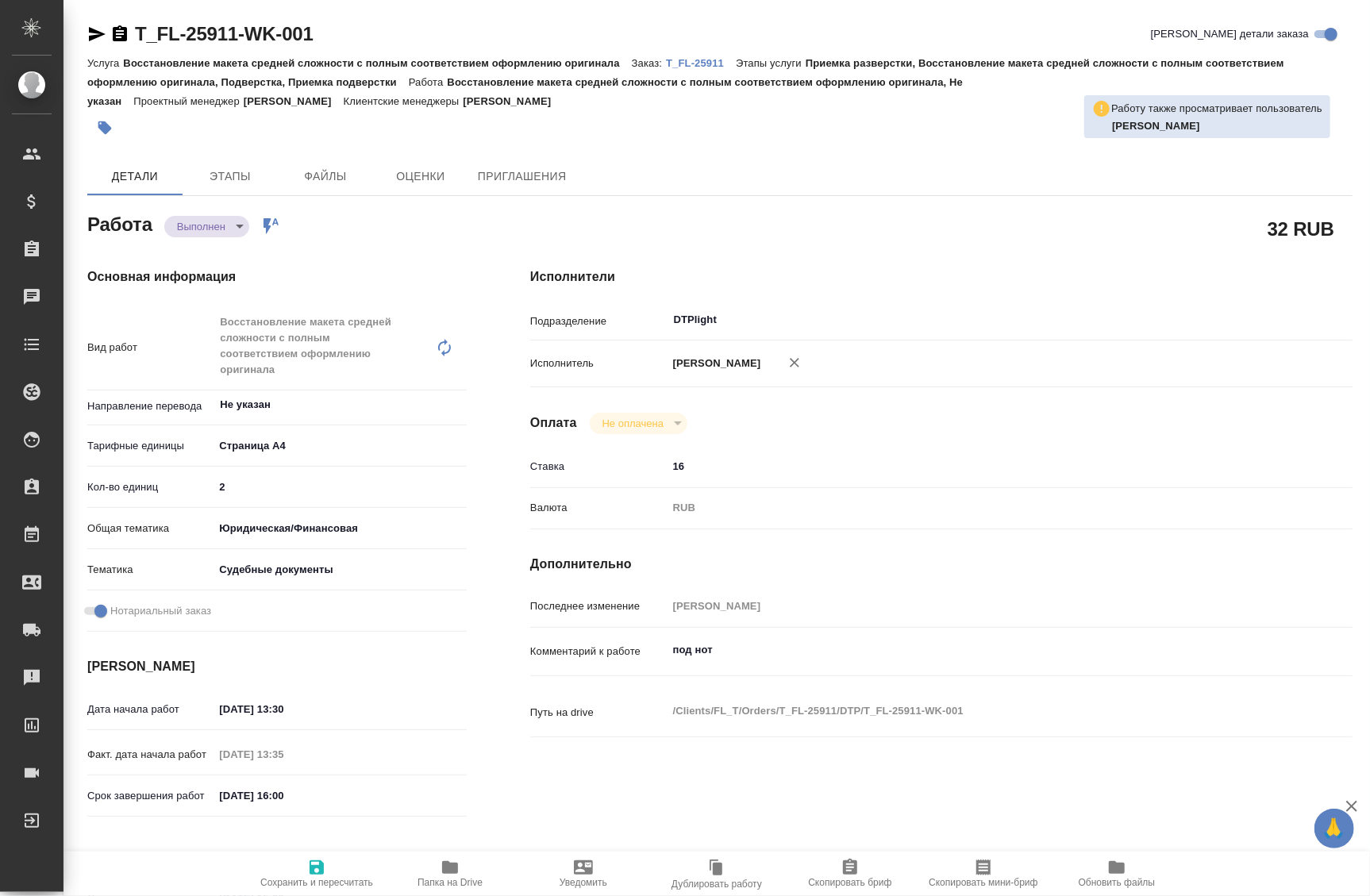
type textarea "x"
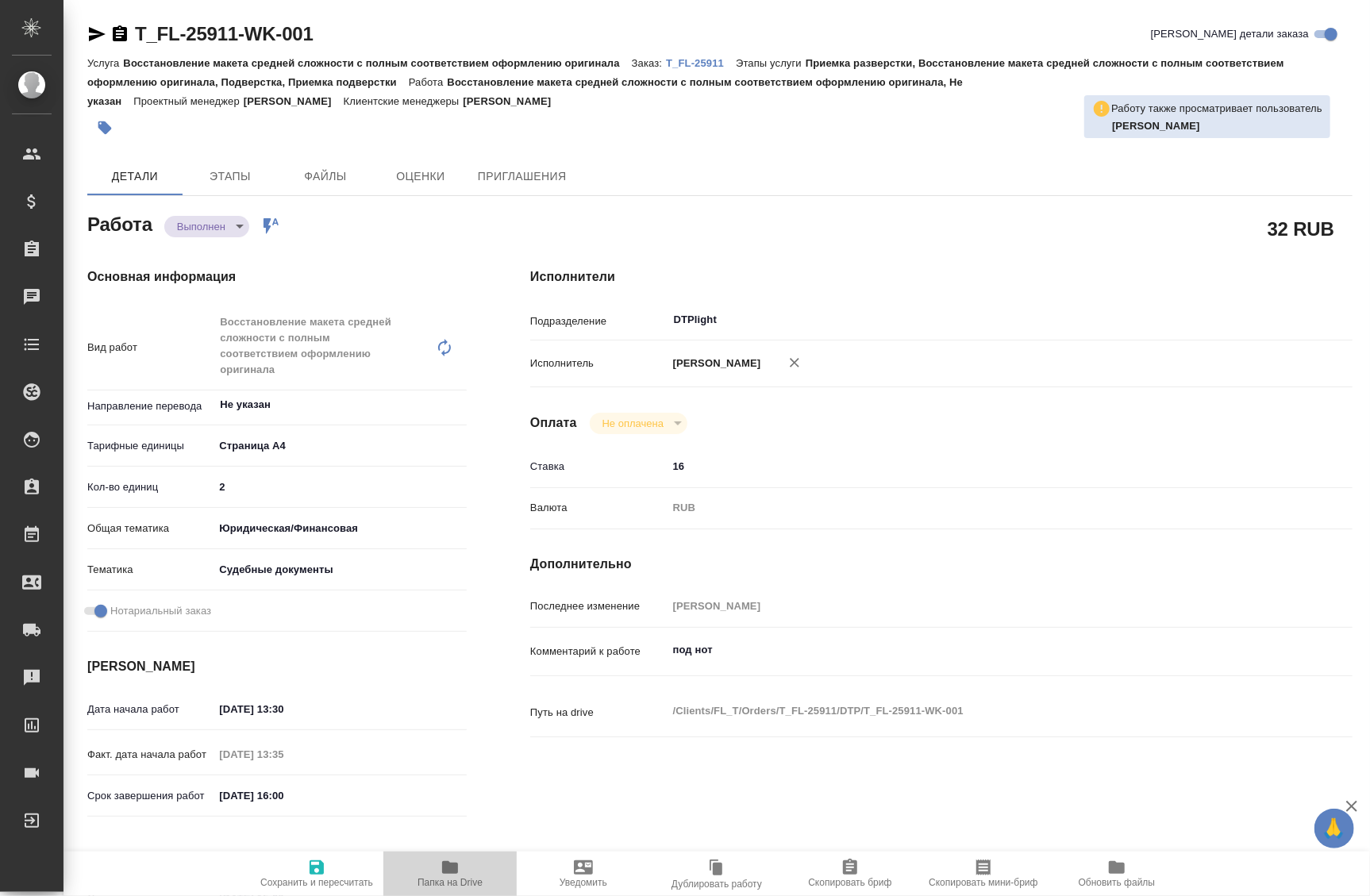
click at [432, 876] on span "Папка на Drive" at bounding box center [450, 873] width 115 height 30
type textarea "x"
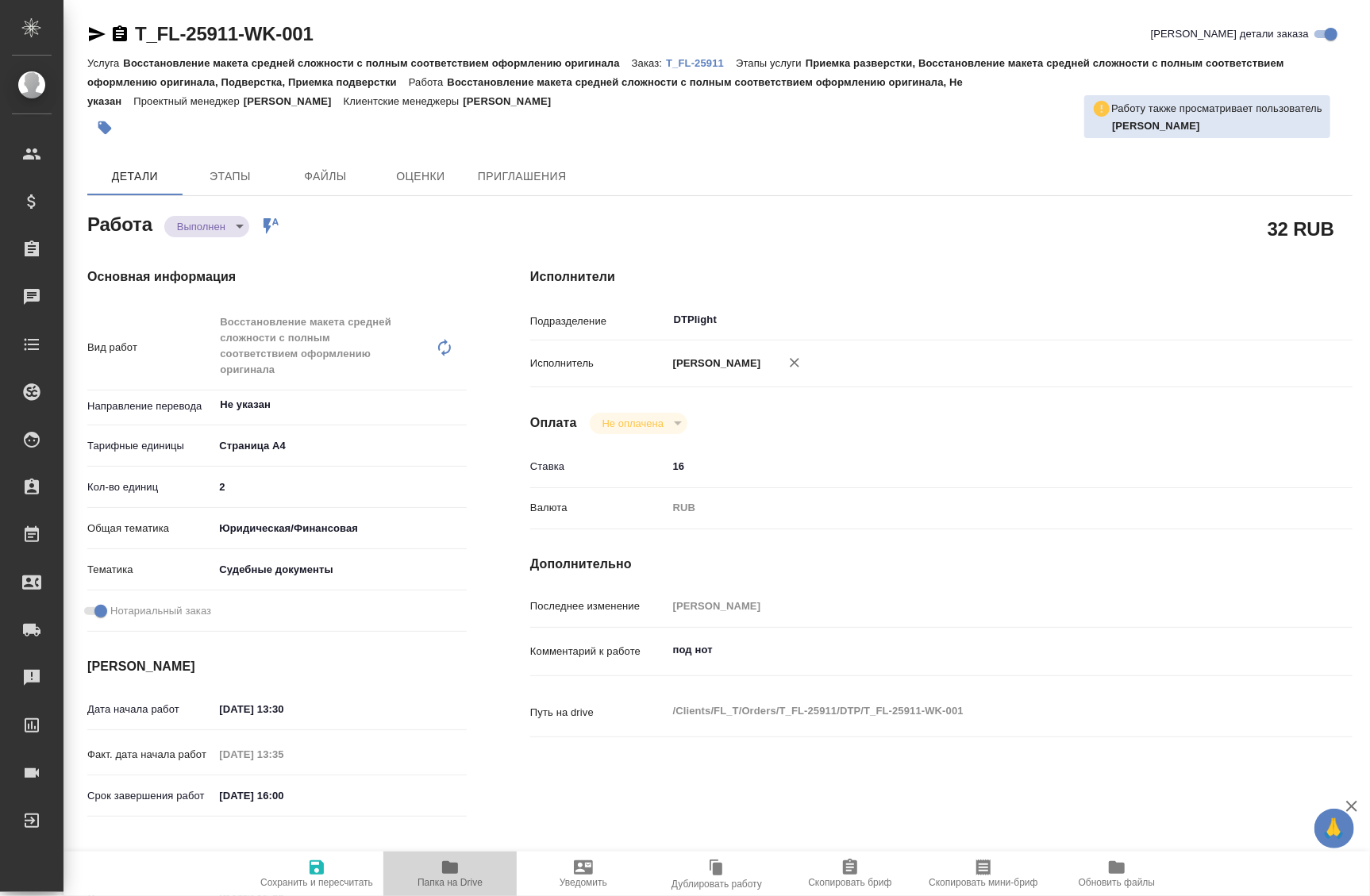
type textarea "x"
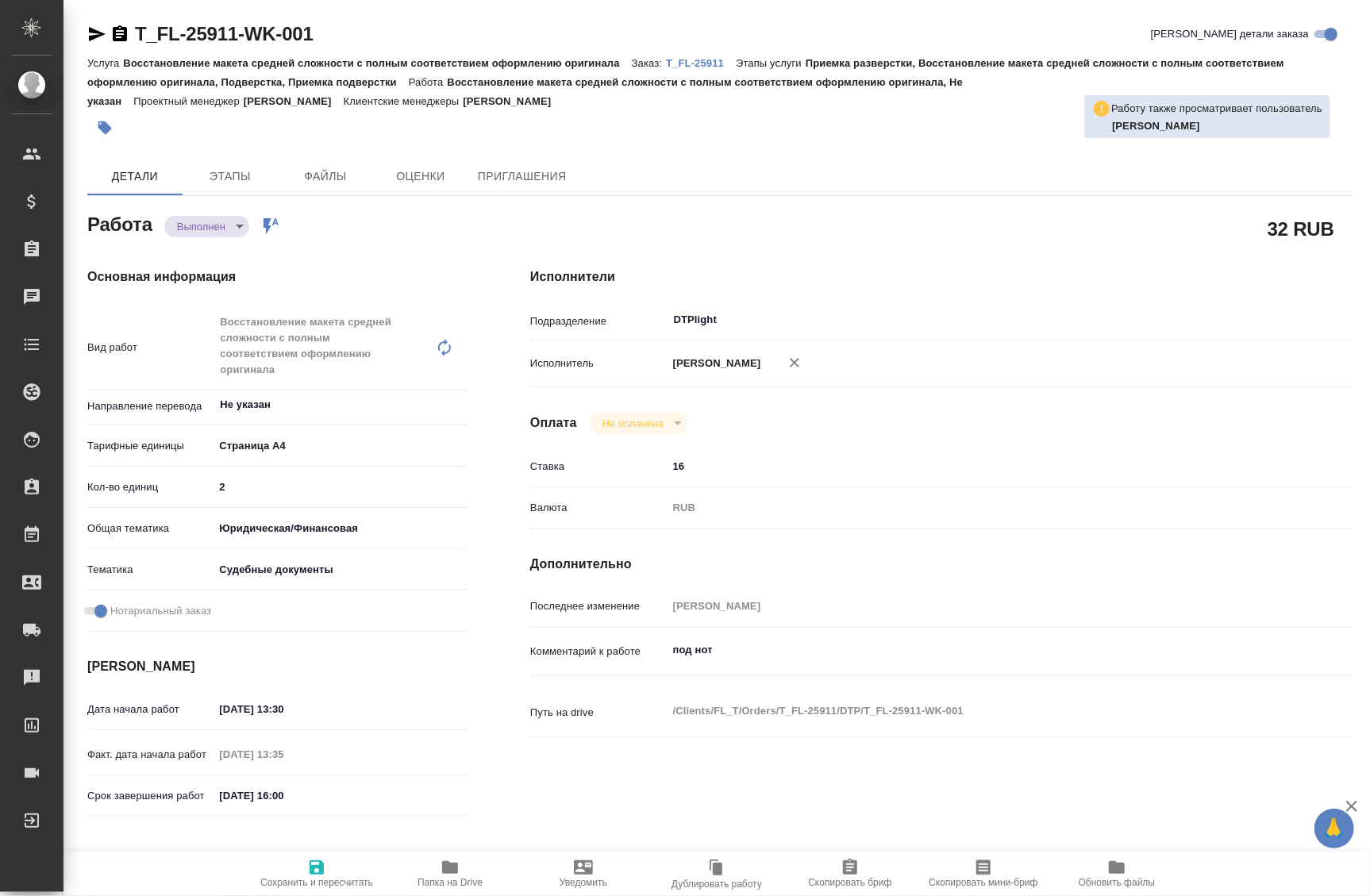
type textarea "x"
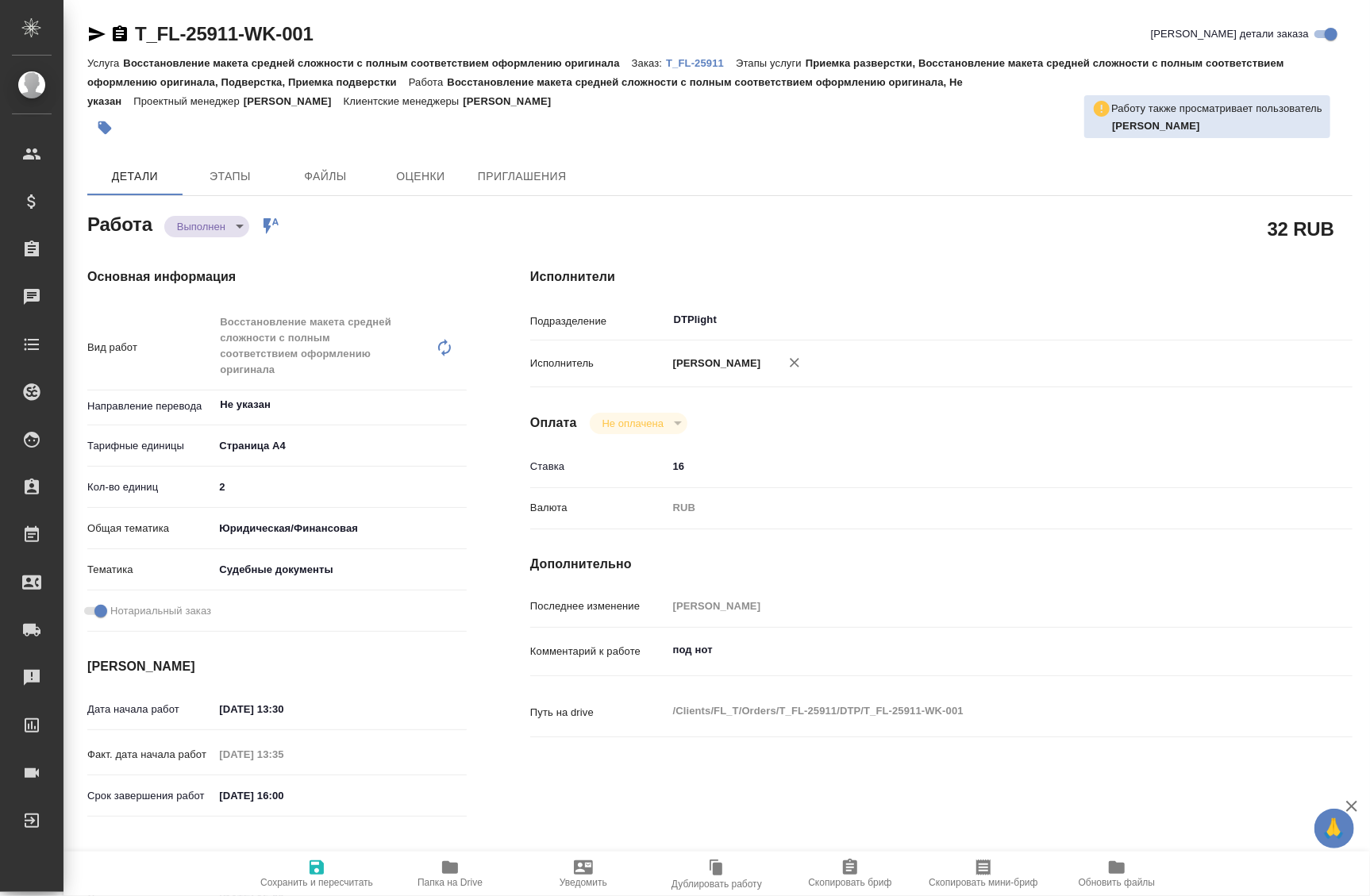
type textarea "x"
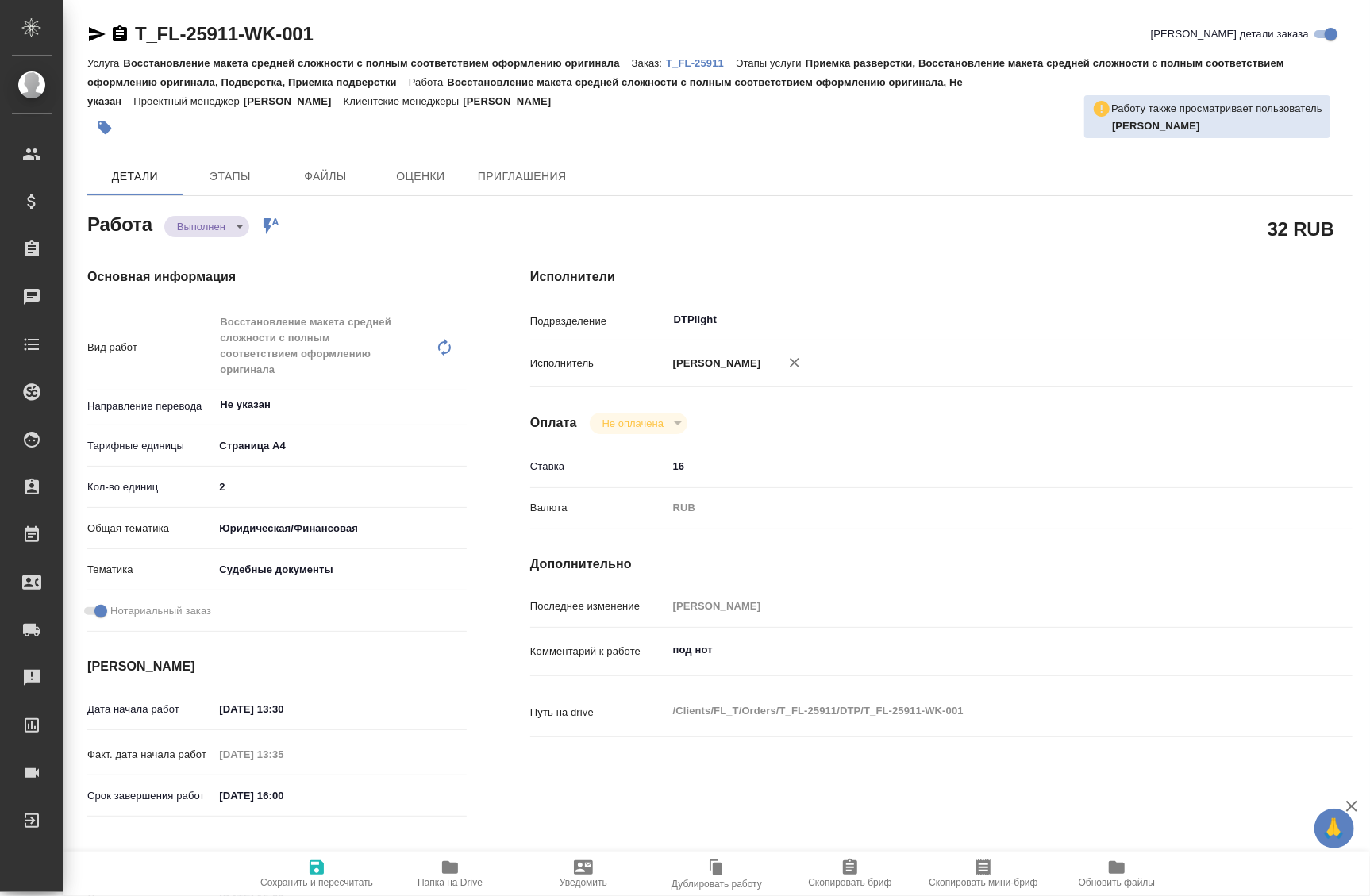
type textarea "x"
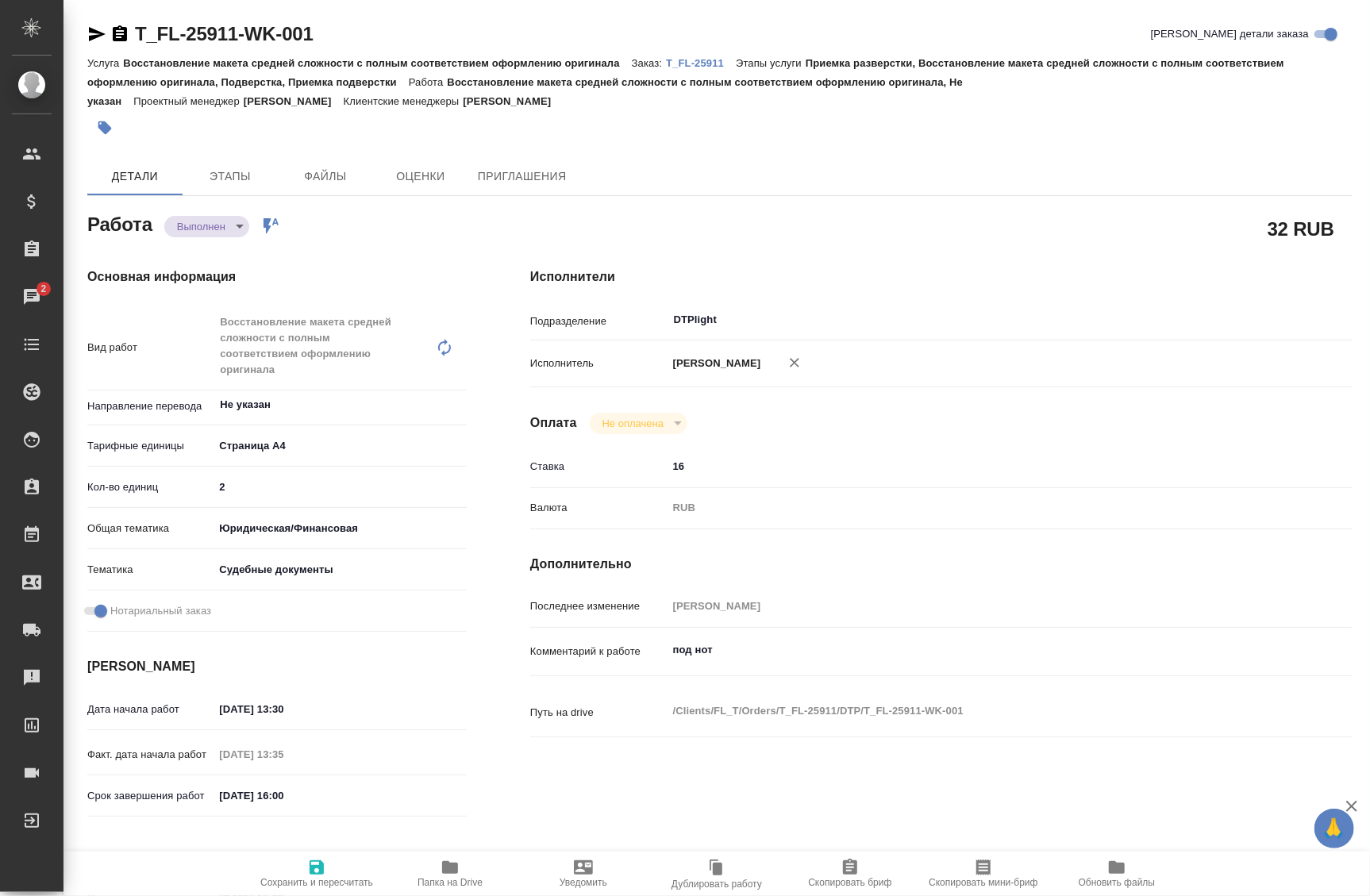
type textarea "x"
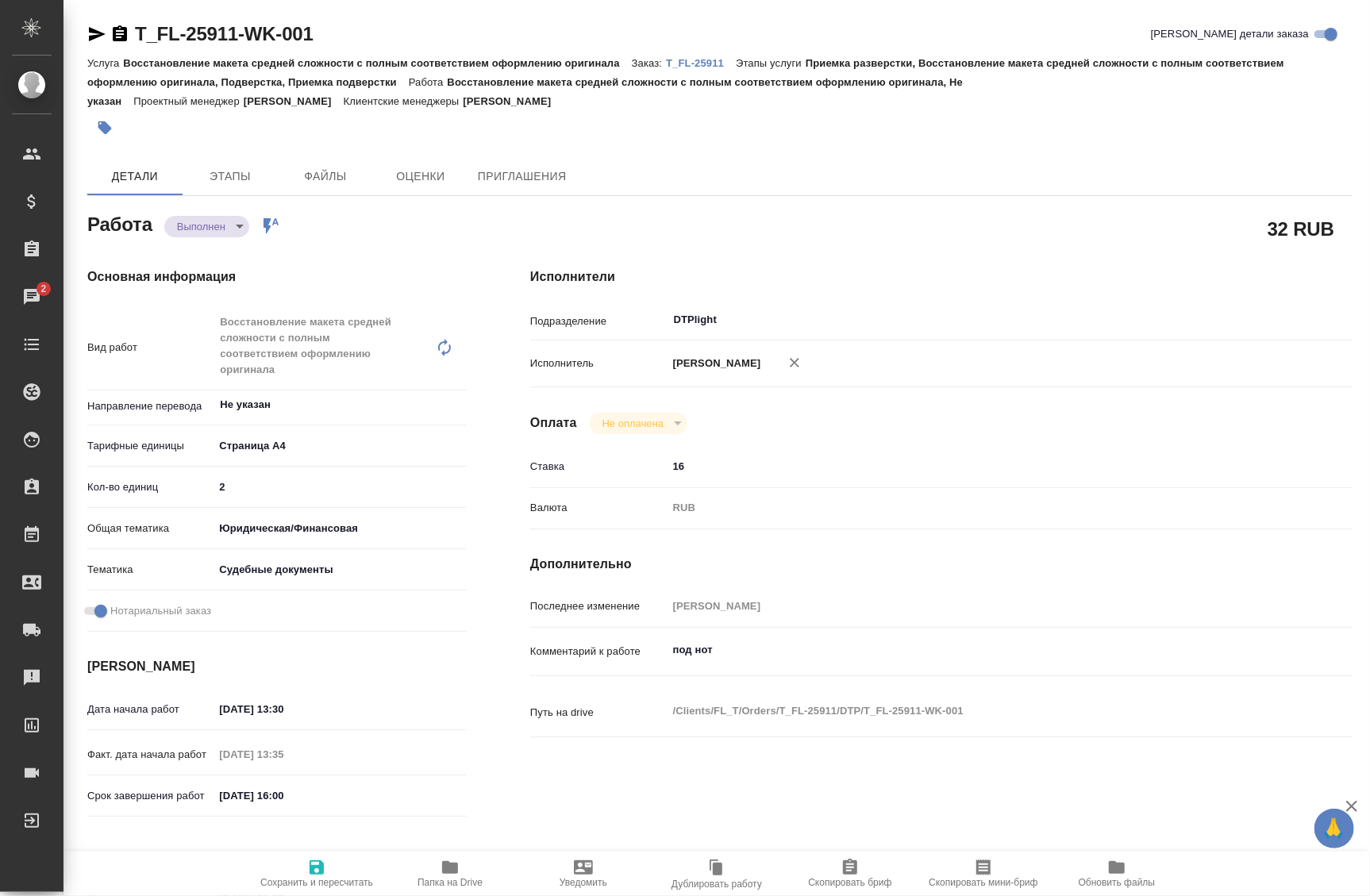
type textarea "x"
click at [455, 877] on span "Папка на Drive" at bounding box center [450, 882] width 65 height 11
type textarea "x"
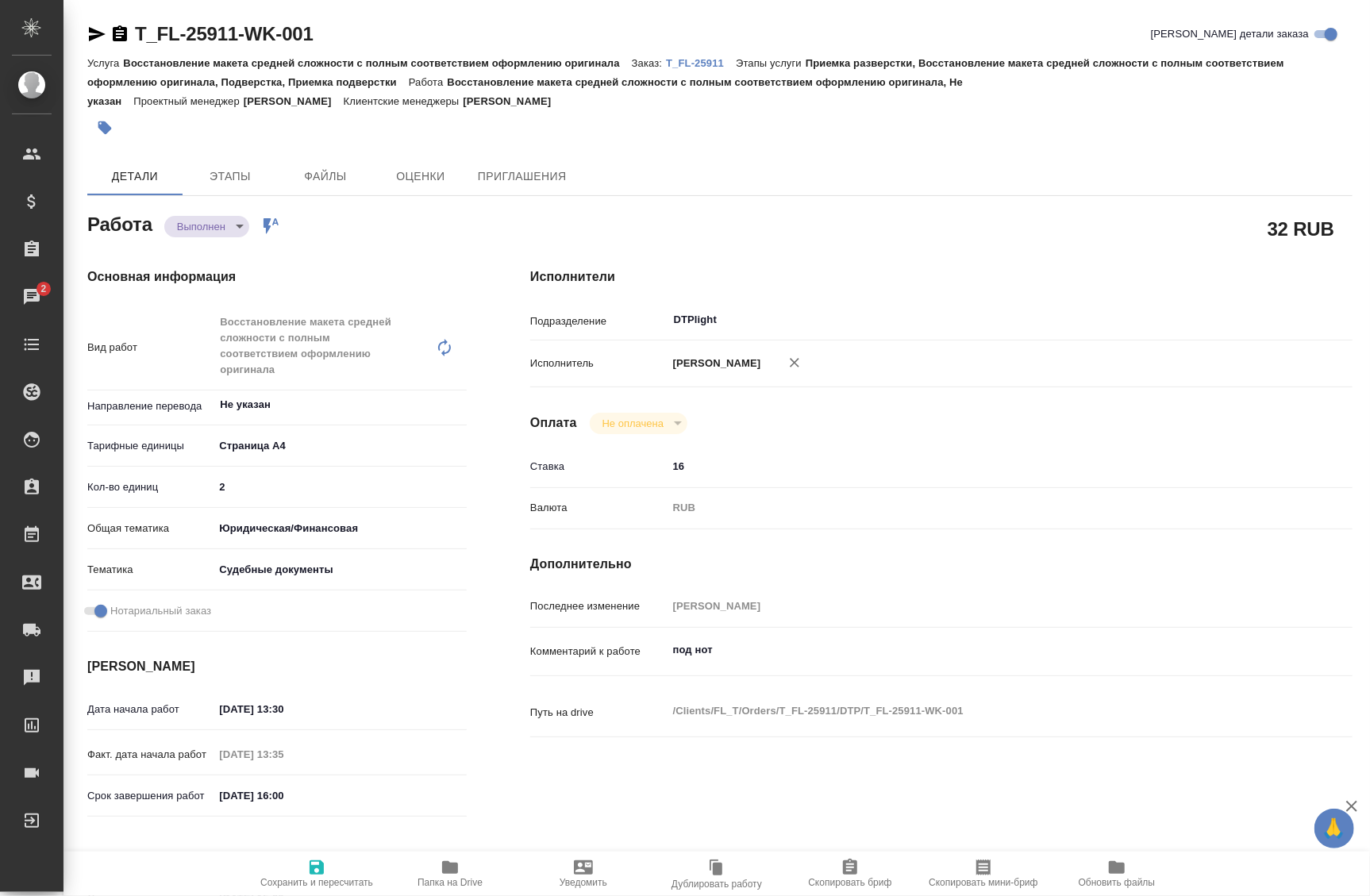
type textarea "x"
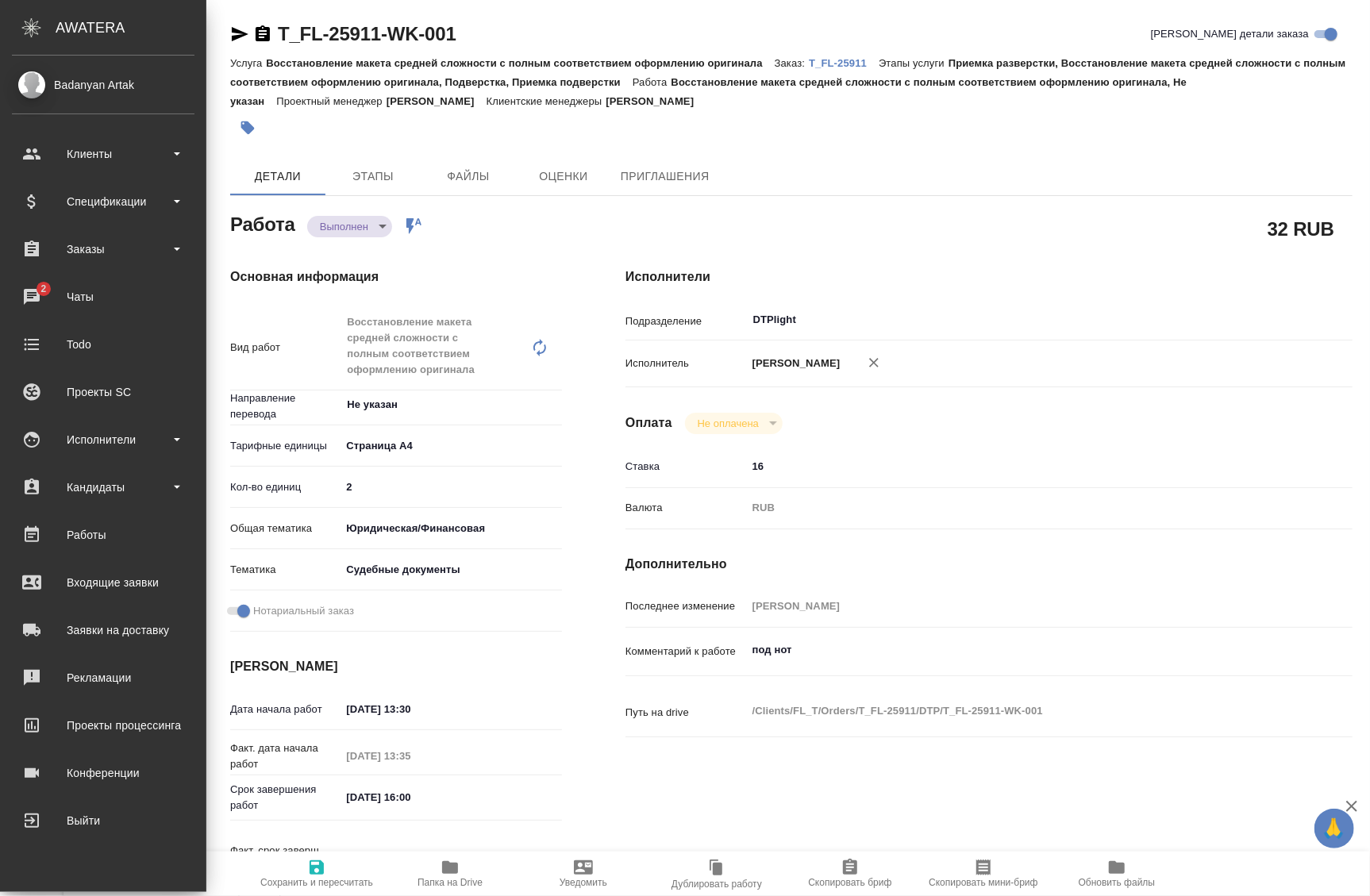
type textarea "x"
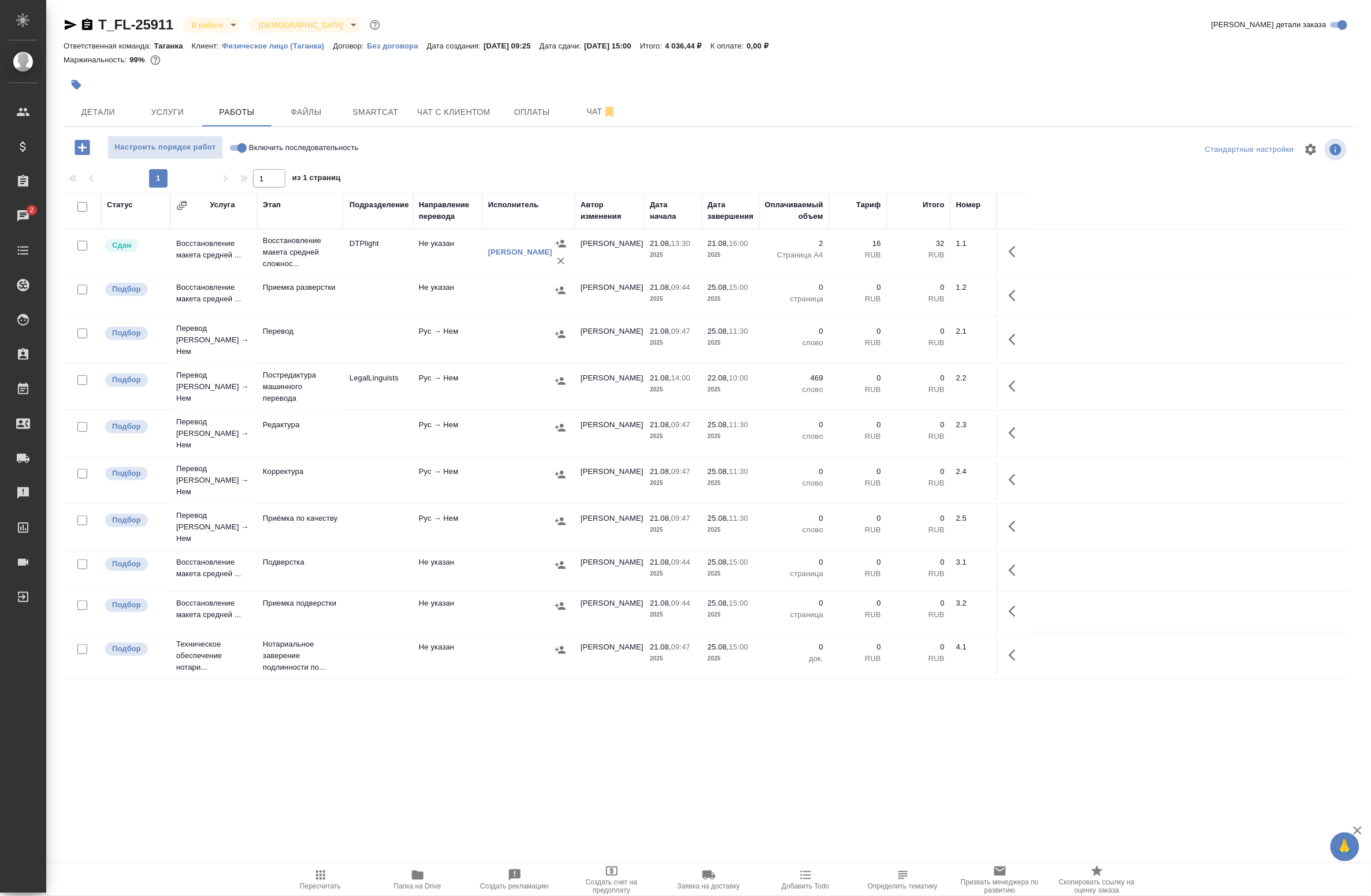
click at [130, 652] on div ".cls-1 fill:#fff; AWATERA Badanyan [PERSON_NAME] Спецификации Заказы 2 Чаты Tod…" at bounding box center [686, 448] width 1371 height 896
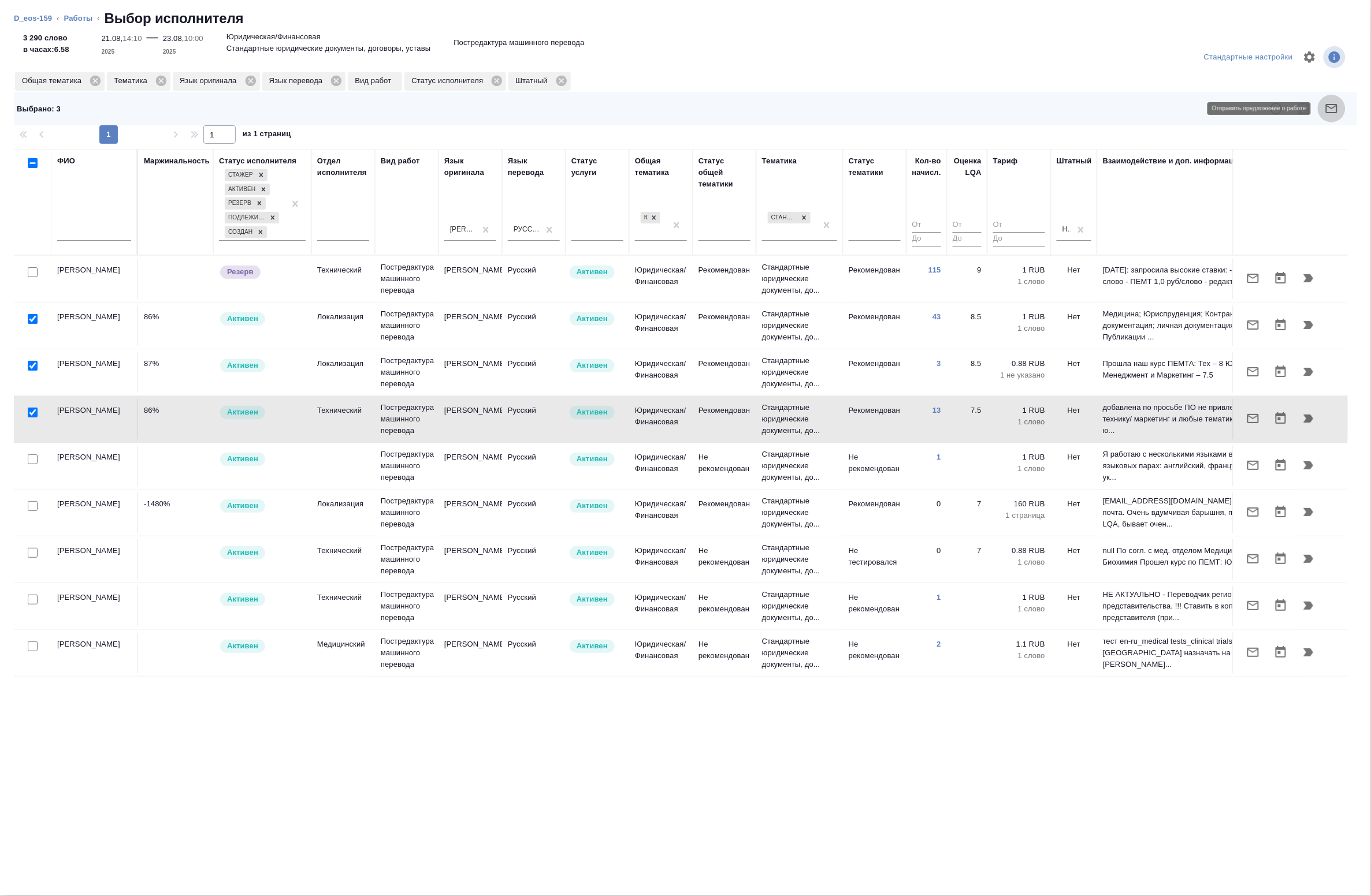
click at [1329, 108] on icon "button" at bounding box center [1332, 108] width 14 height 14
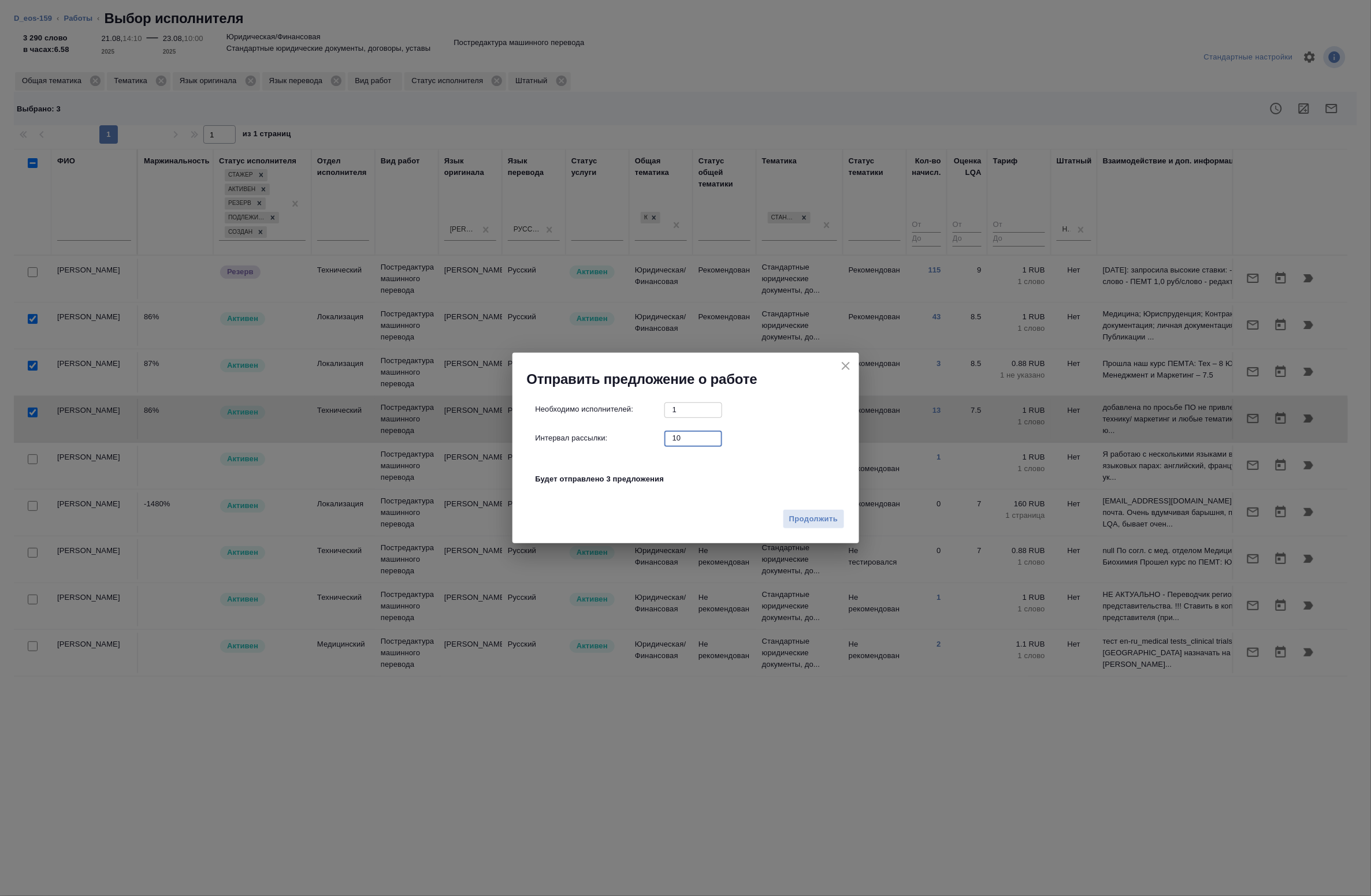
drag, startPoint x: 662, startPoint y: 437, endPoint x: 610, endPoint y: 437, distance: 52.0
click at [611, 437] on div "Интервал рассылки: 10 ​" at bounding box center [690, 438] width 310 height 14
type input "0"
click at [813, 515] on span "Продолжить" at bounding box center [814, 520] width 49 height 13
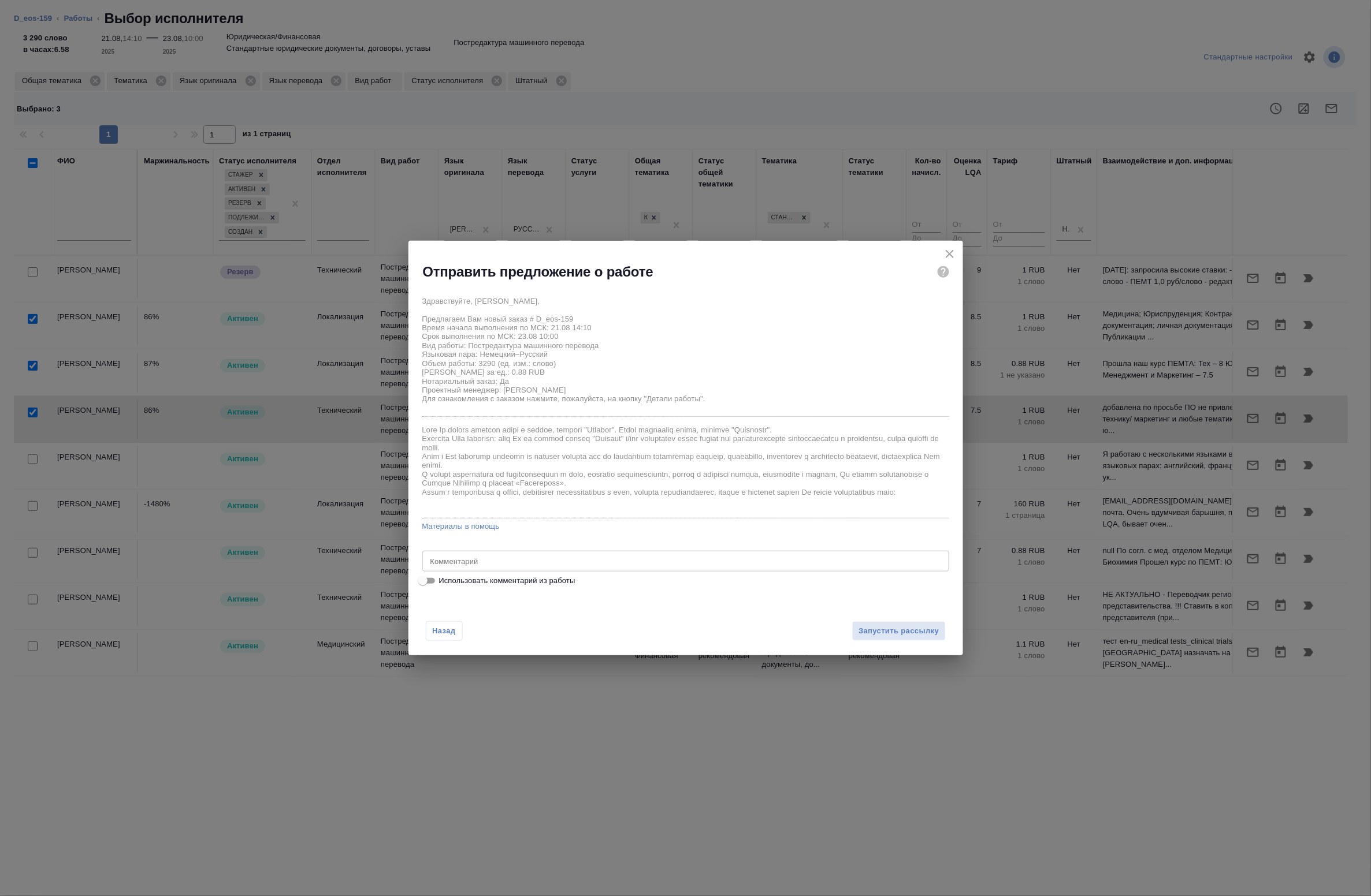
click at [504, 581] on span "Использовать комментарий из работы" at bounding box center [507, 581] width 136 height 12
click at [444, 581] on input "Использовать комментарий из работы" at bounding box center [423, 581] width 41 height 14
checkbox input "true"
type textarea "Под нот Оригинал для сверки:https://drive.awatera.com/s/tF3PCkzF9GjQMrP"
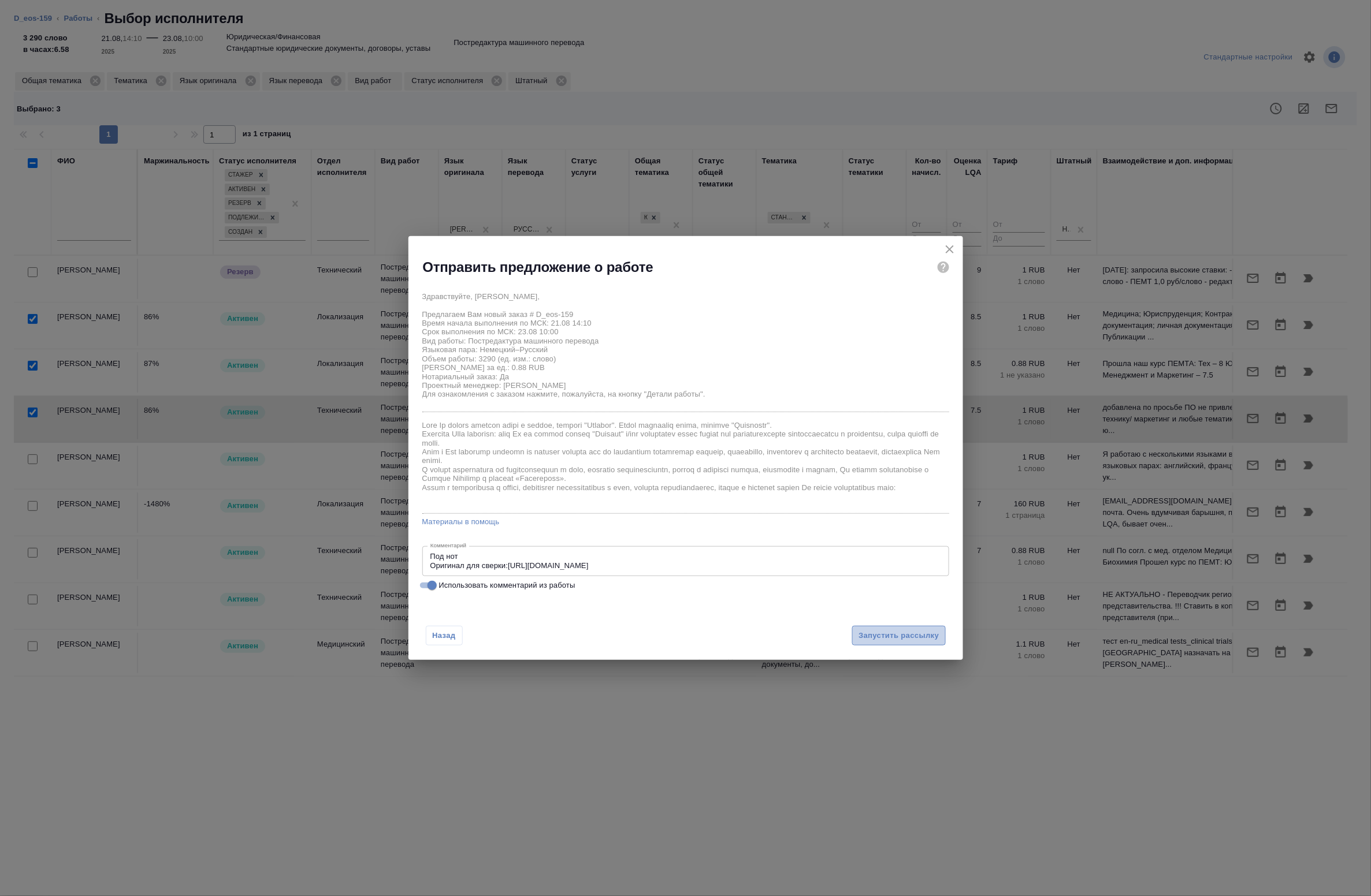
click at [904, 638] on span "Запустить рассылку" at bounding box center [898, 636] width 80 height 13
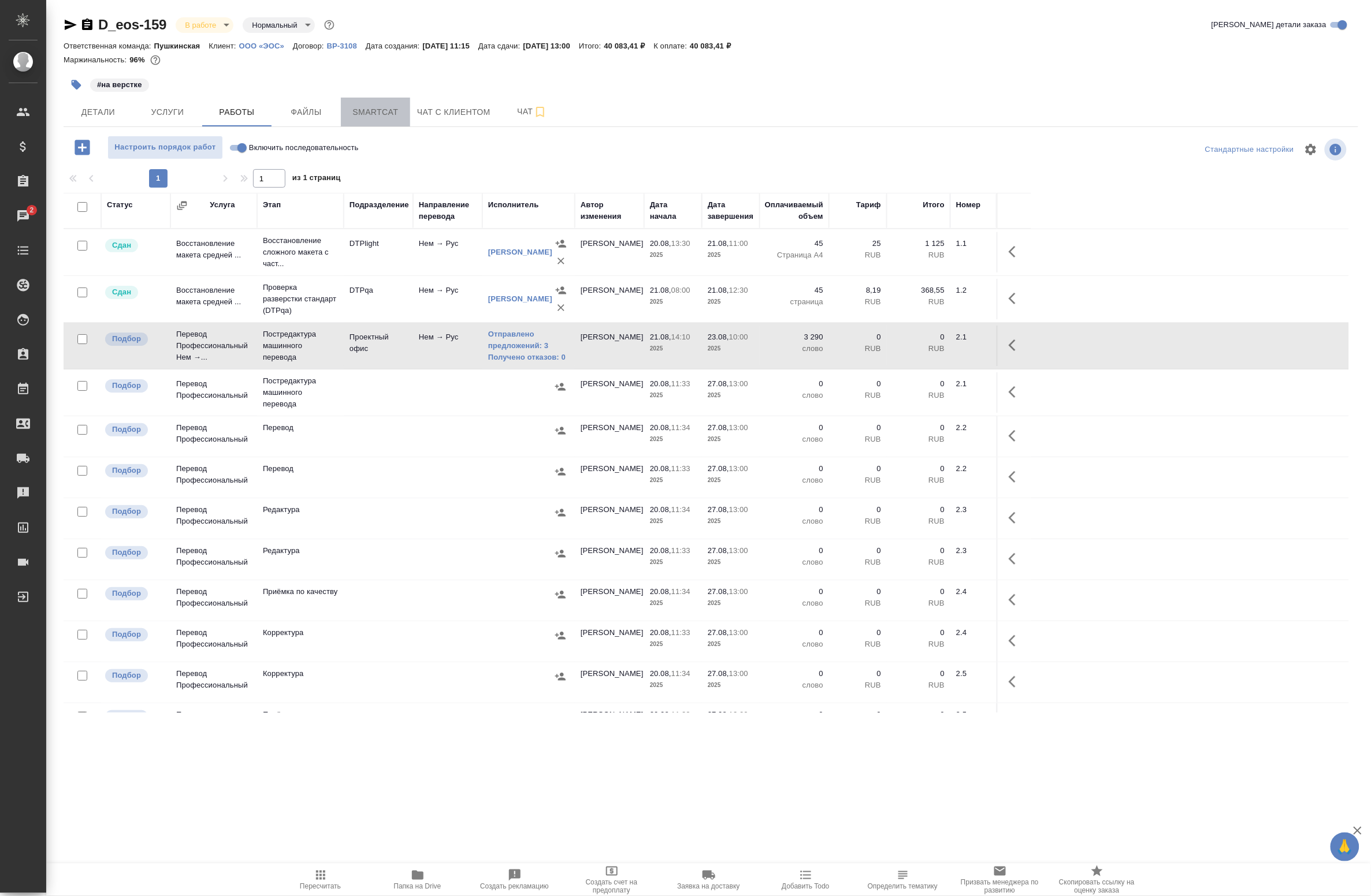
click at [370, 110] on span "Smartcat" at bounding box center [375, 112] width 55 height 14
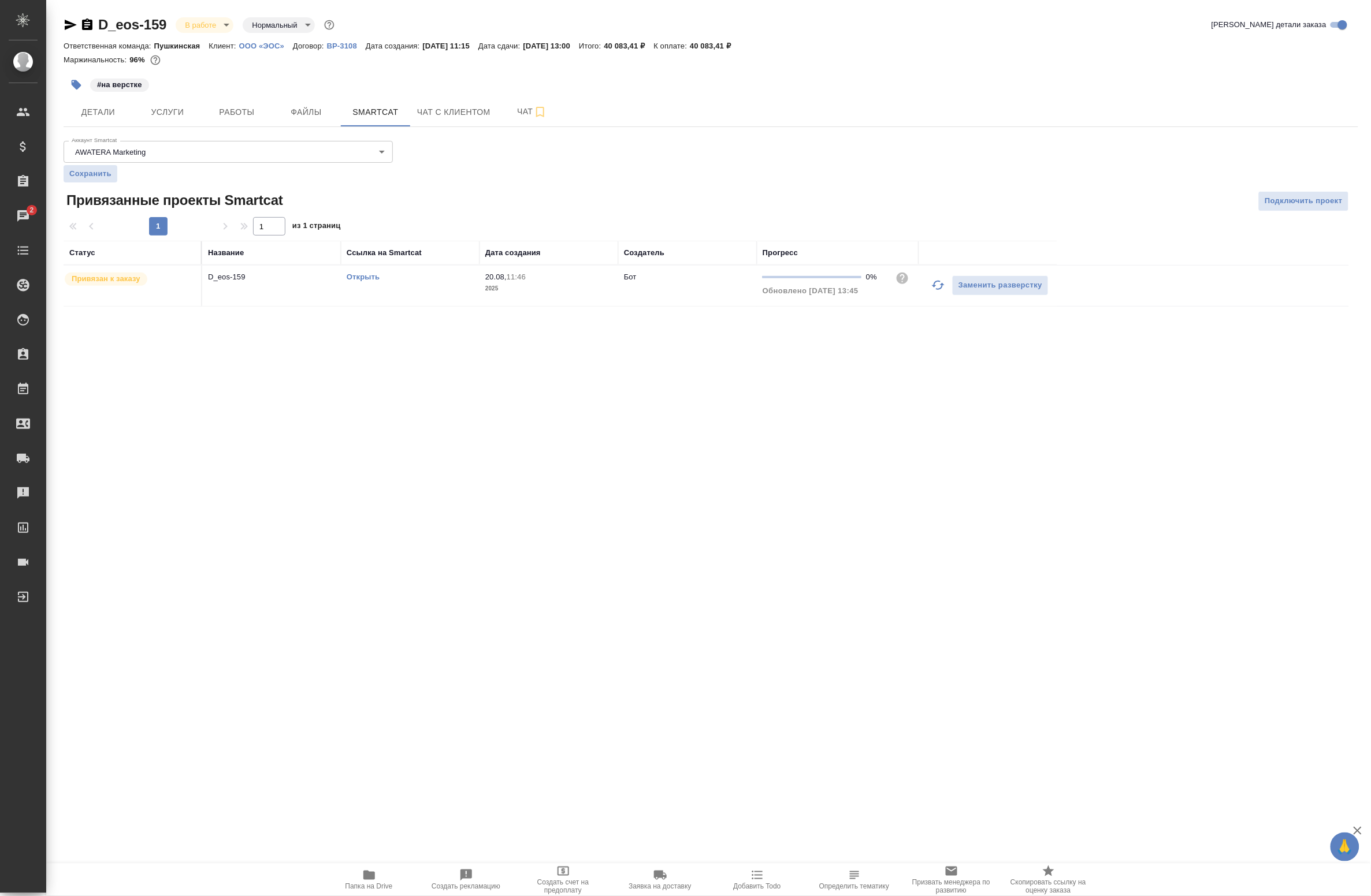
click at [416, 289] on td "Открыть" at bounding box center [410, 286] width 139 height 41
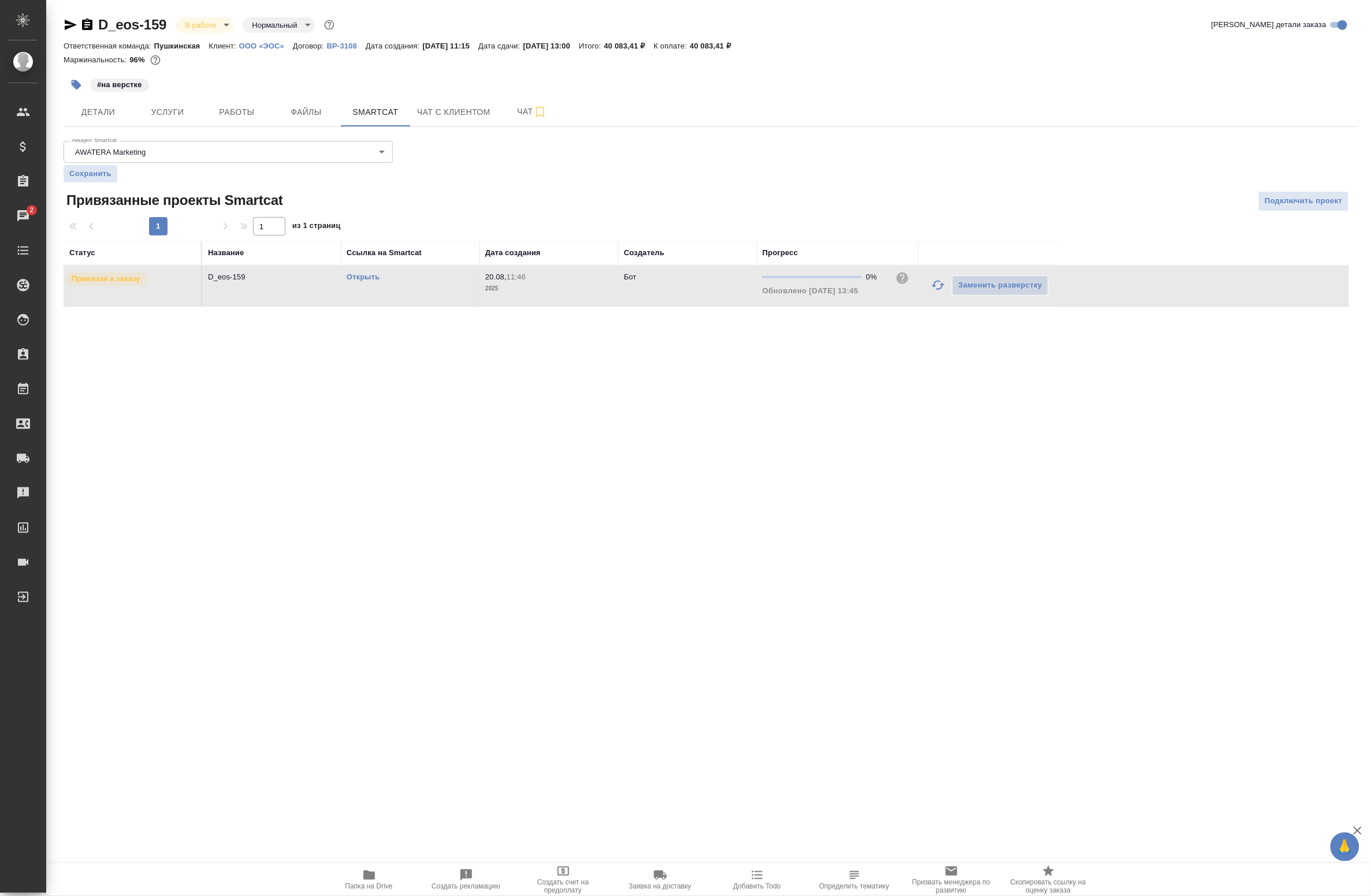
click at [416, 289] on td "Открыть" at bounding box center [410, 286] width 139 height 41
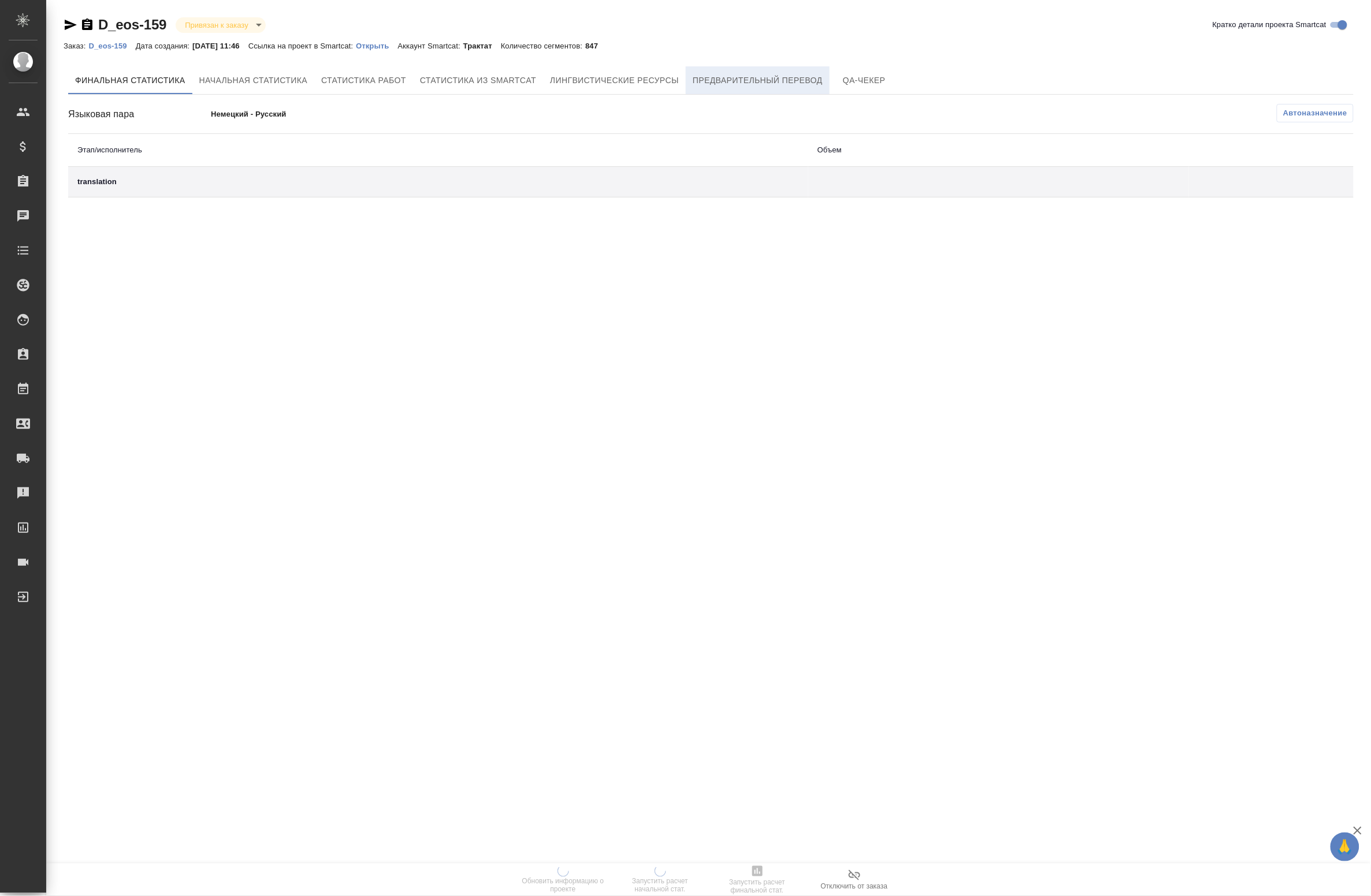
click at [729, 74] on span "Предварительный перевод" at bounding box center [758, 81] width 130 height 14
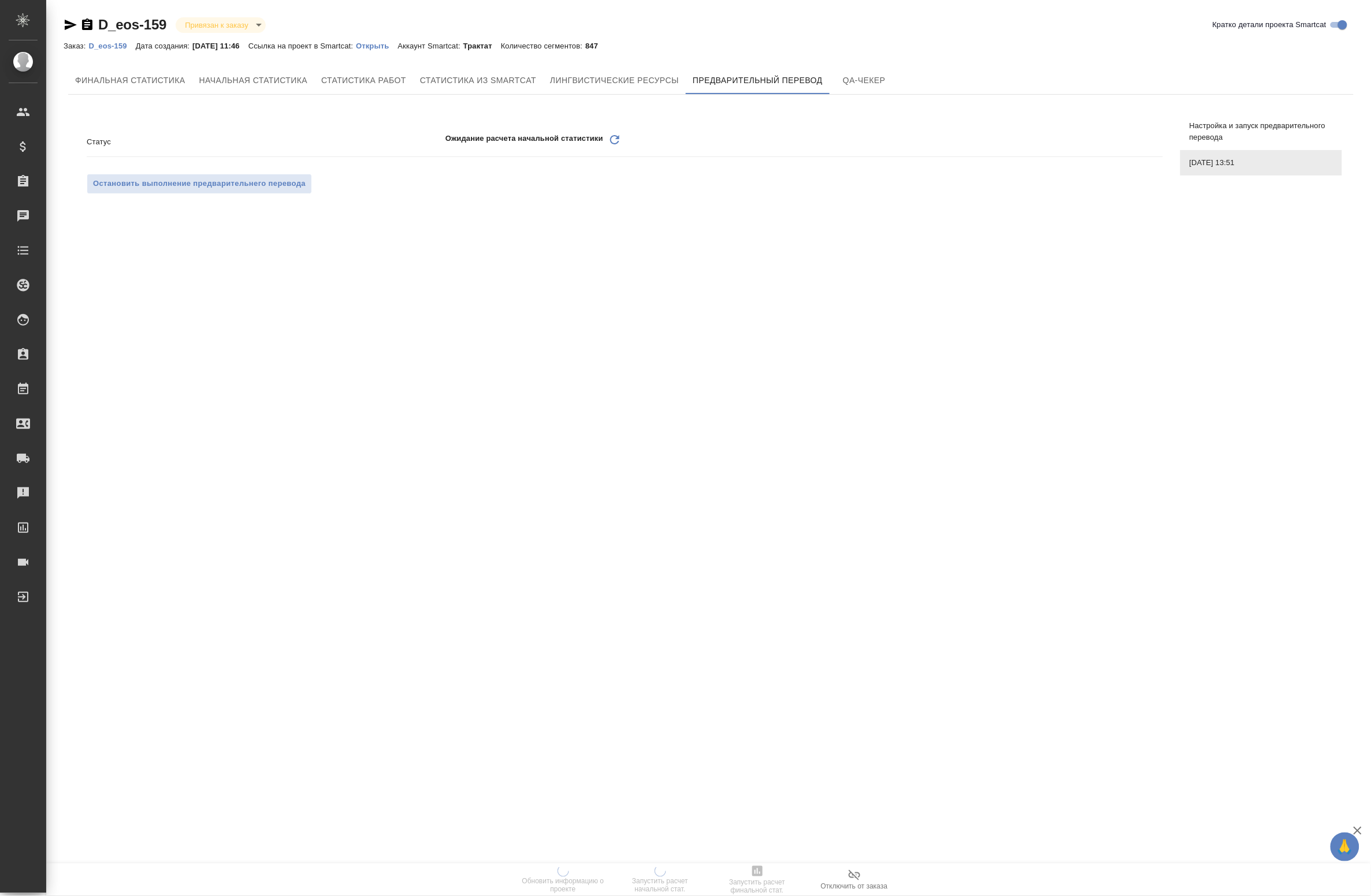
click at [602, 142] on p "Ожидание расчета начальной статистики" at bounding box center [524, 141] width 158 height 18
click at [611, 142] on icon at bounding box center [615, 140] width 9 height 9
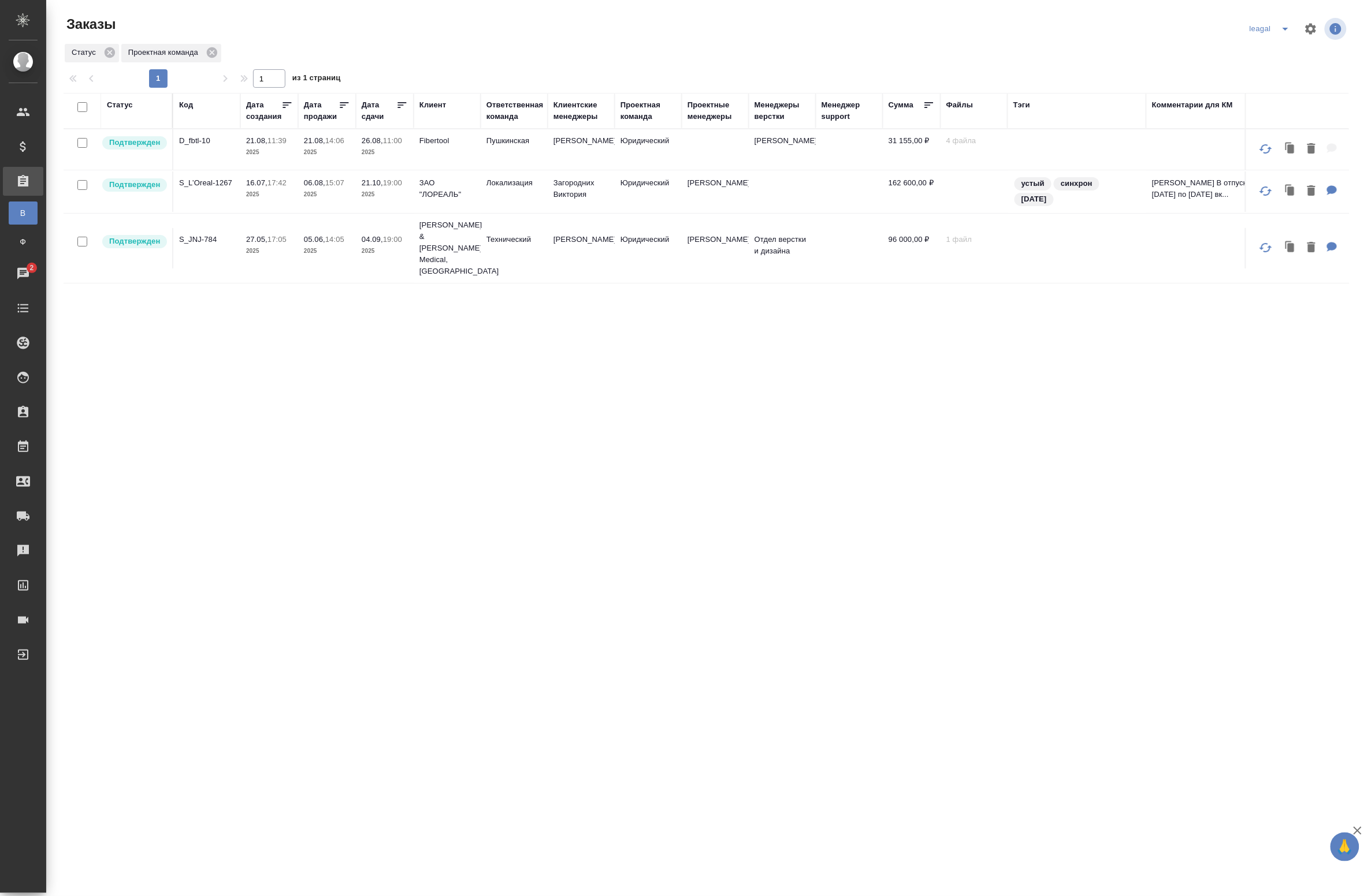
click at [1286, 28] on icon "split button" at bounding box center [1286, 29] width 6 height 3
click at [1263, 59] on li "Артак" at bounding box center [1272, 52] width 50 height 18
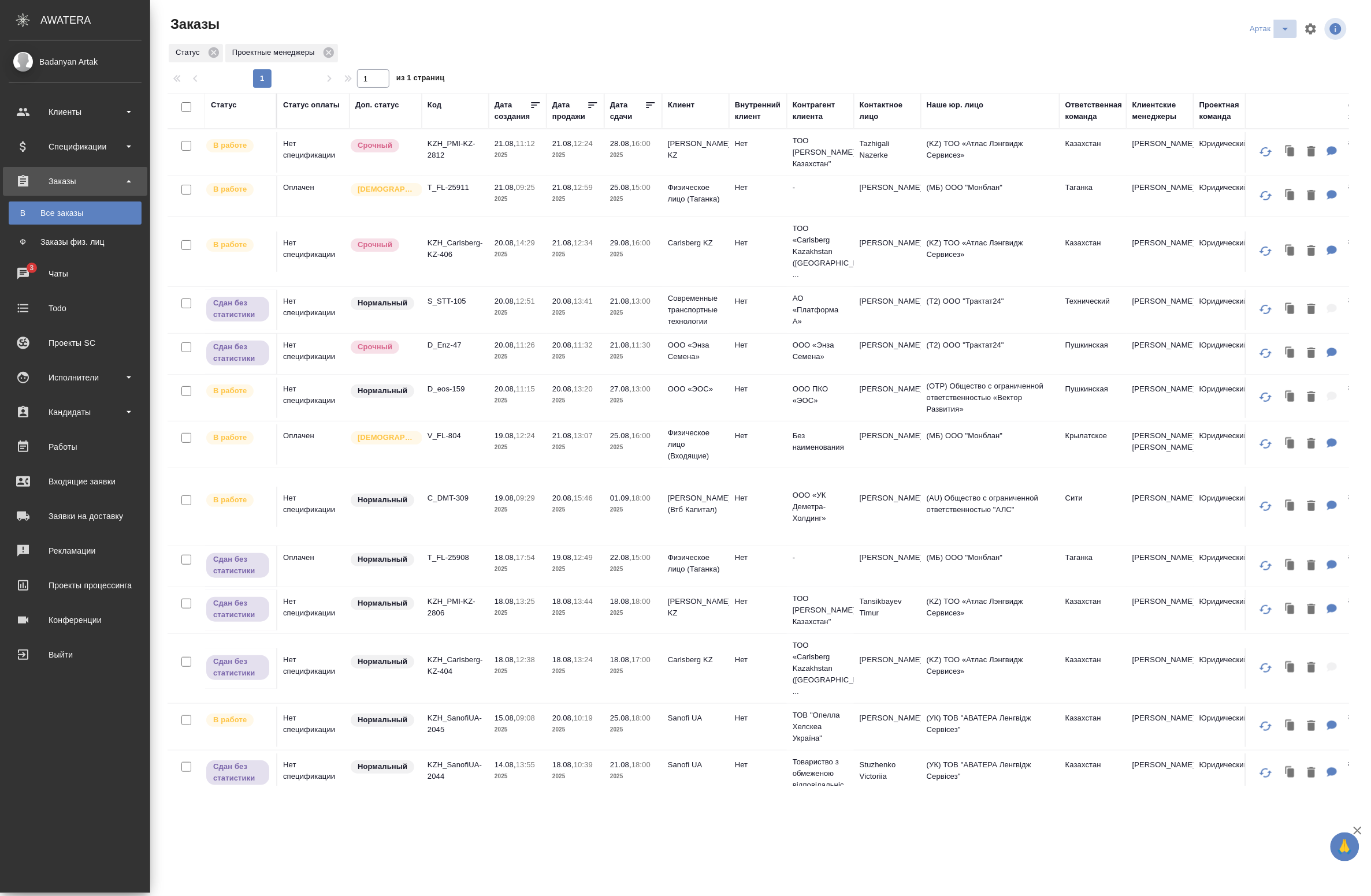
click at [1290, 33] on icon "split button" at bounding box center [1285, 28] width 14 height 14
click at [1259, 52] on li "leagal" at bounding box center [1273, 52] width 50 height 18
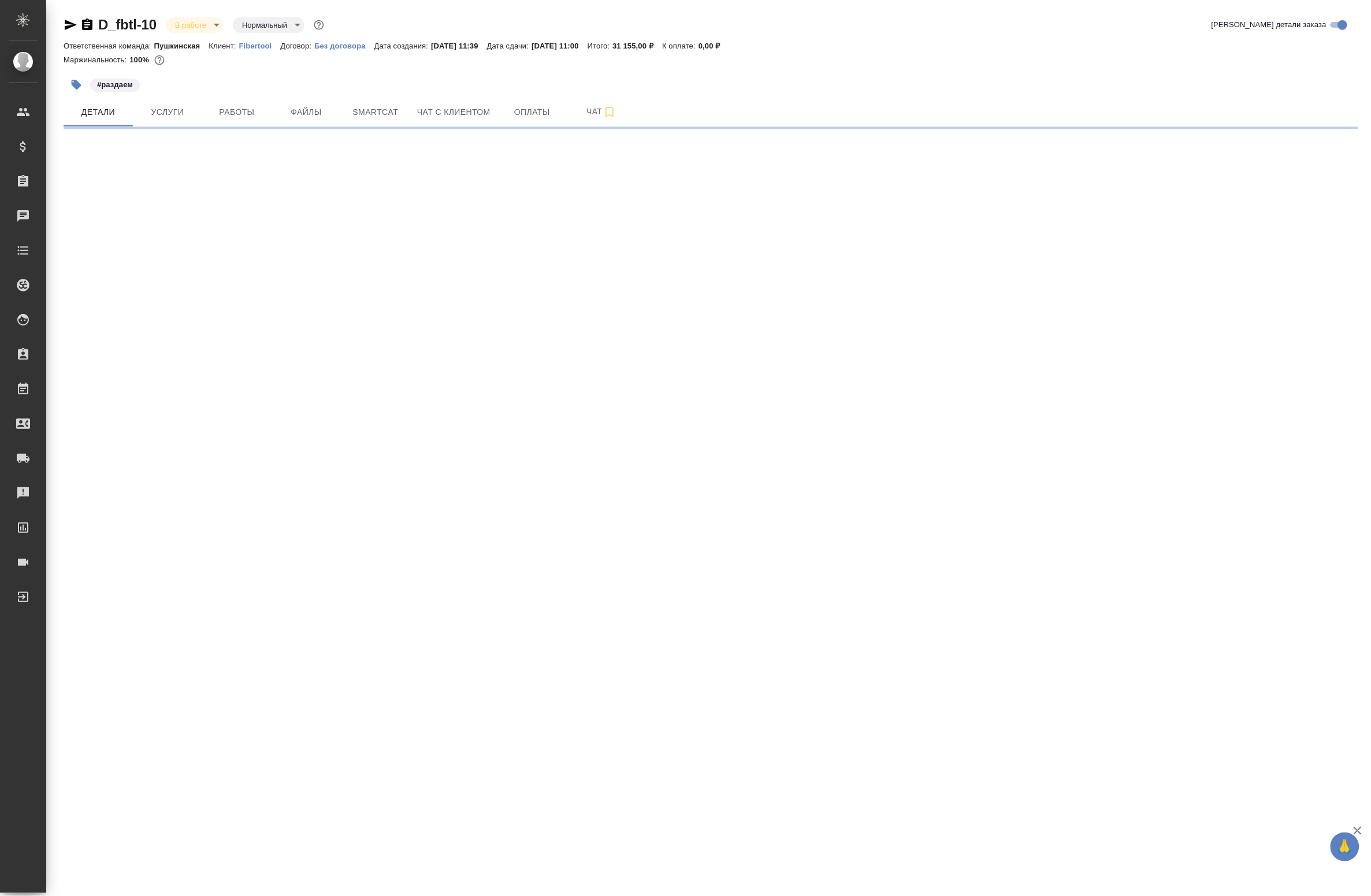
select select "RU"
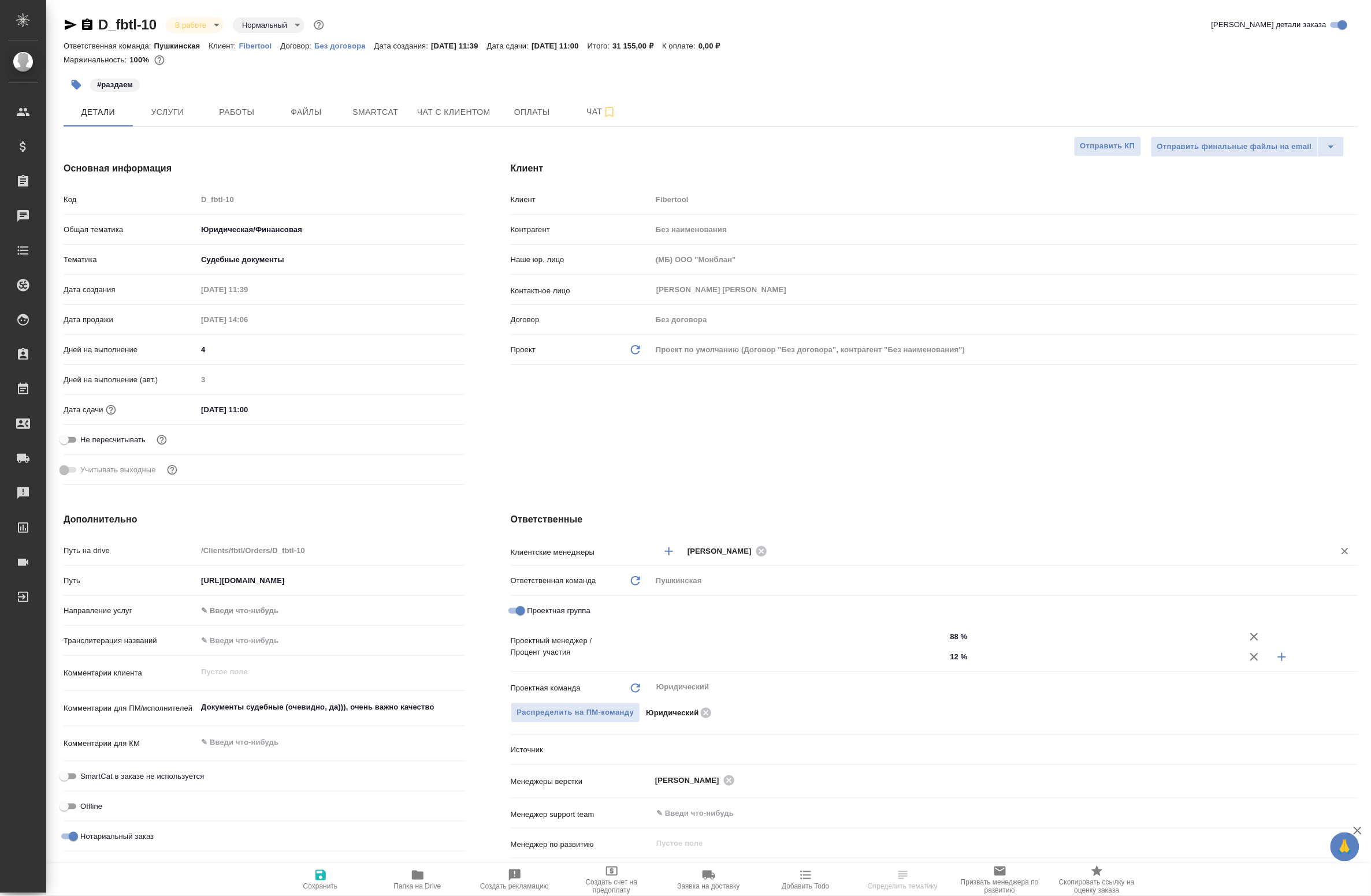
type textarea "x"
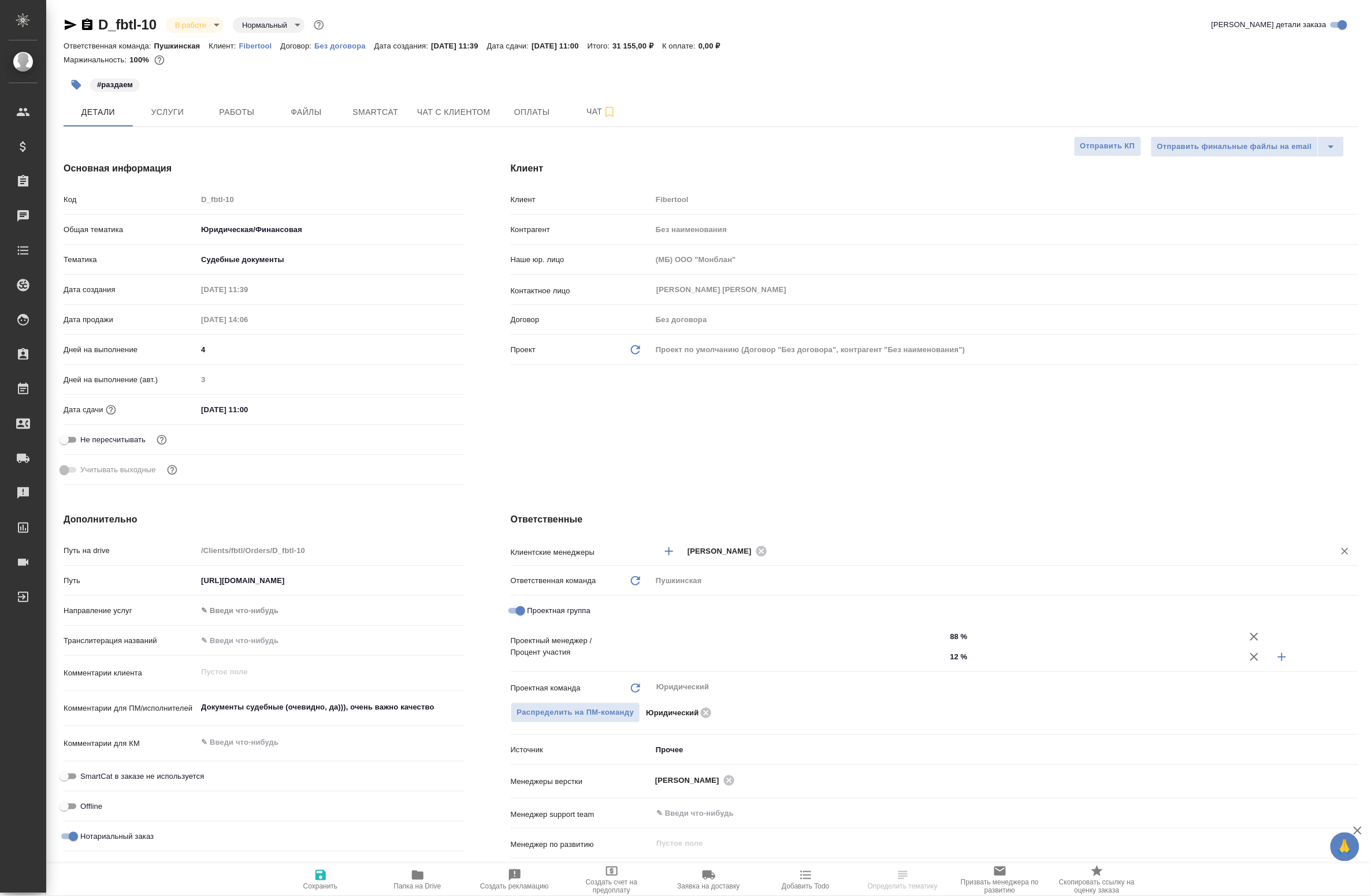
type textarea "x"
type input "Валеев Динар"
type input "[PERSON_NAME]"
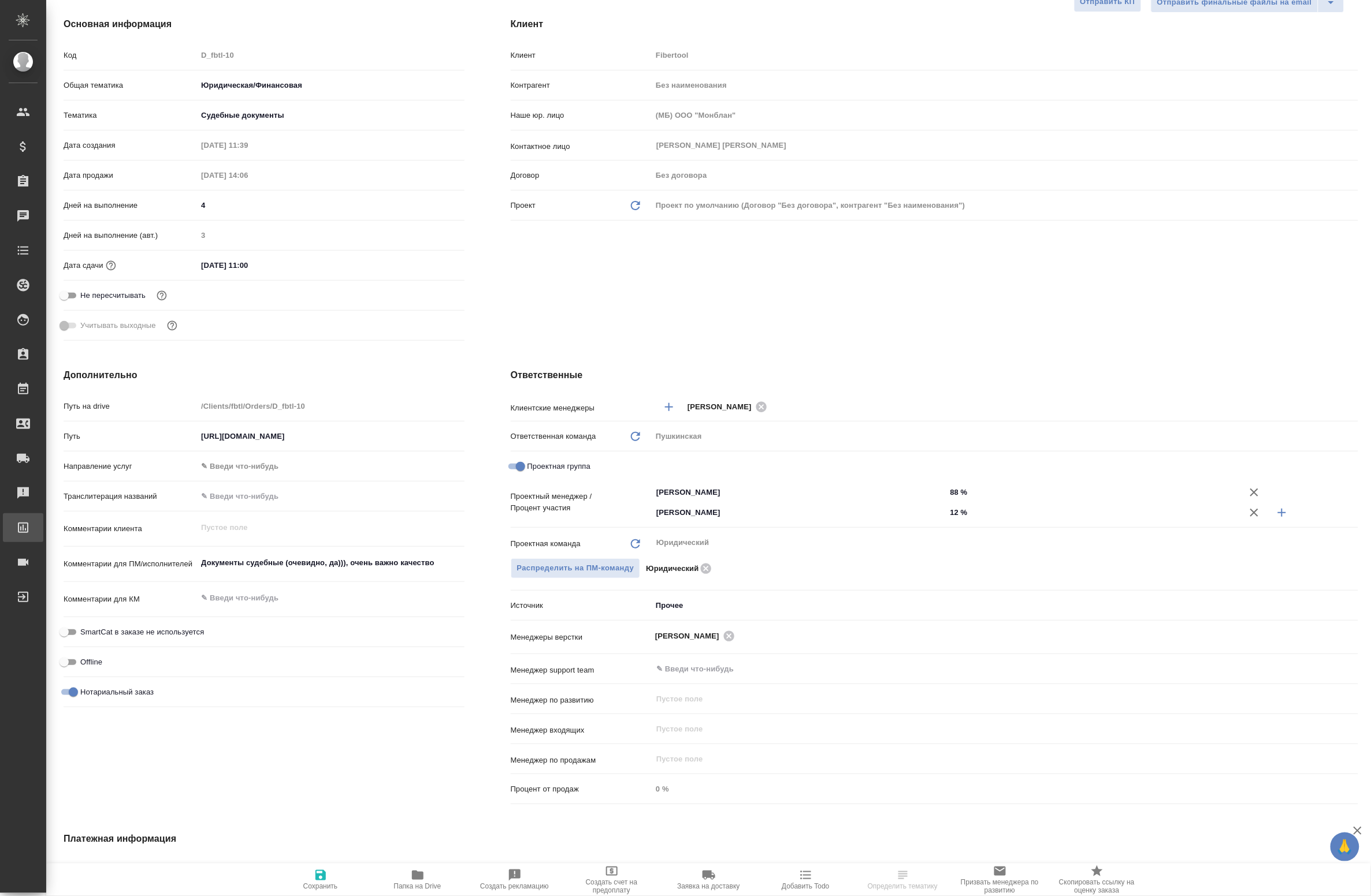
type textarea "x"
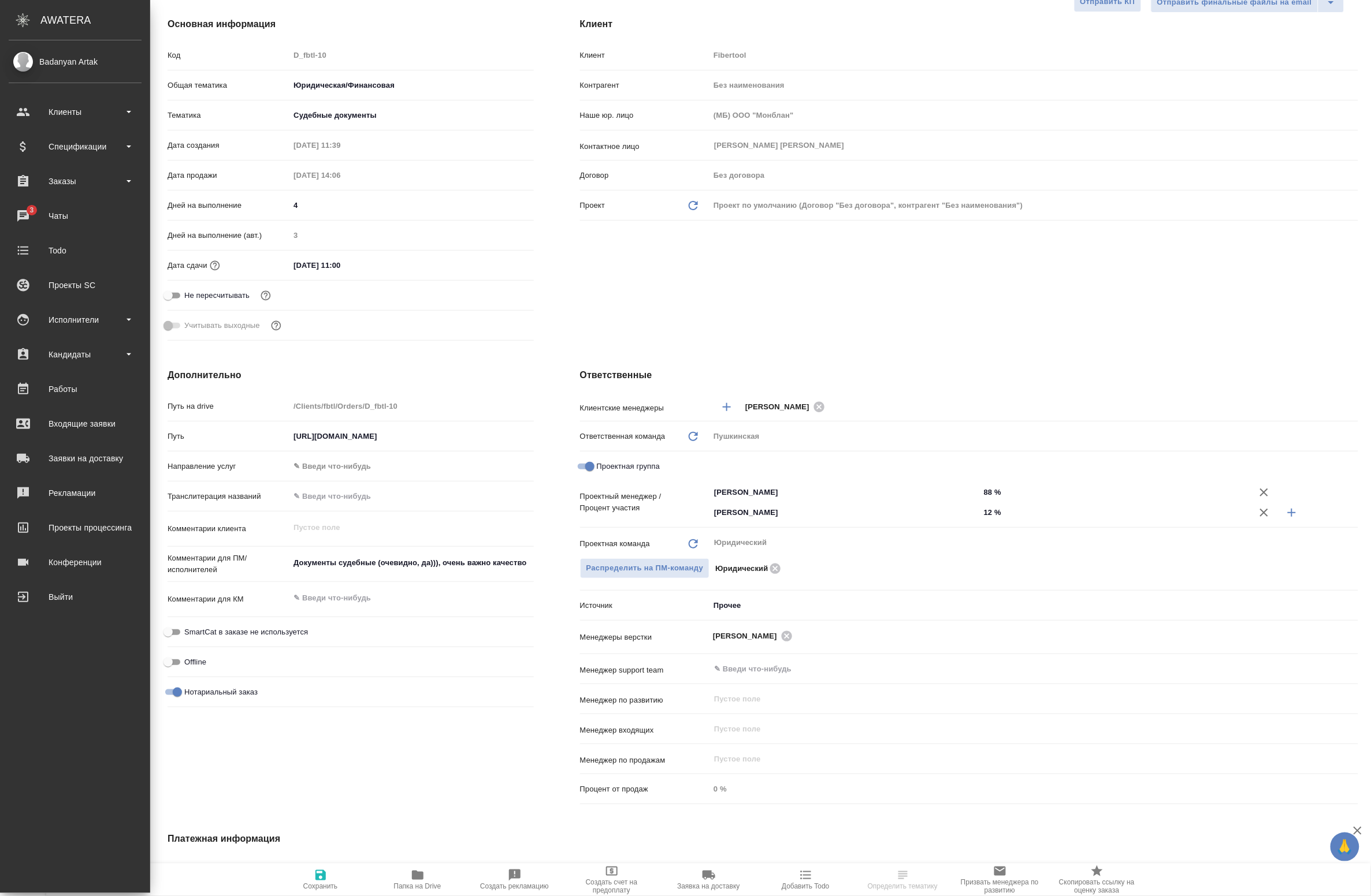
type textarea "x"
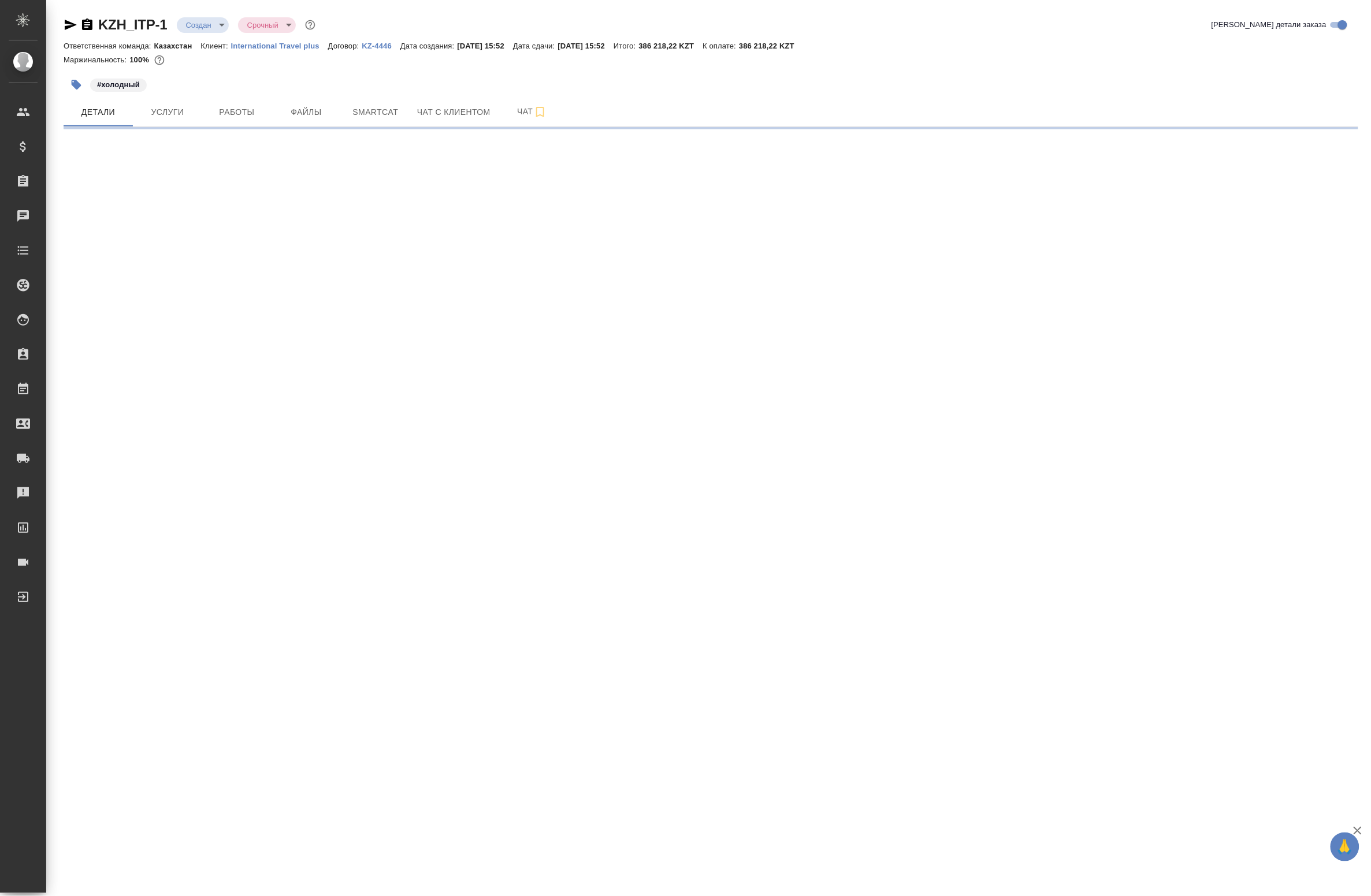
select select "RU"
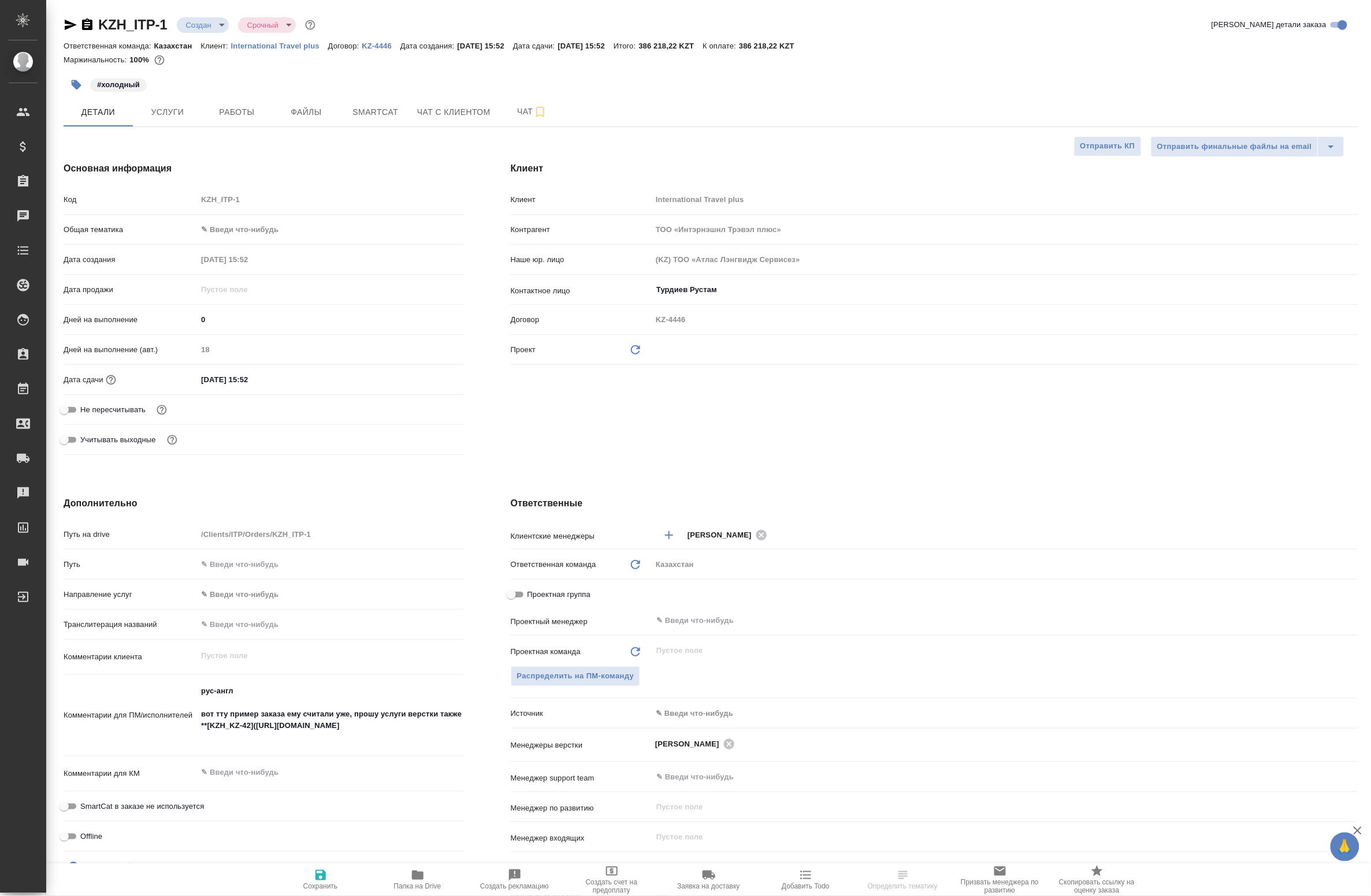
type textarea "x"
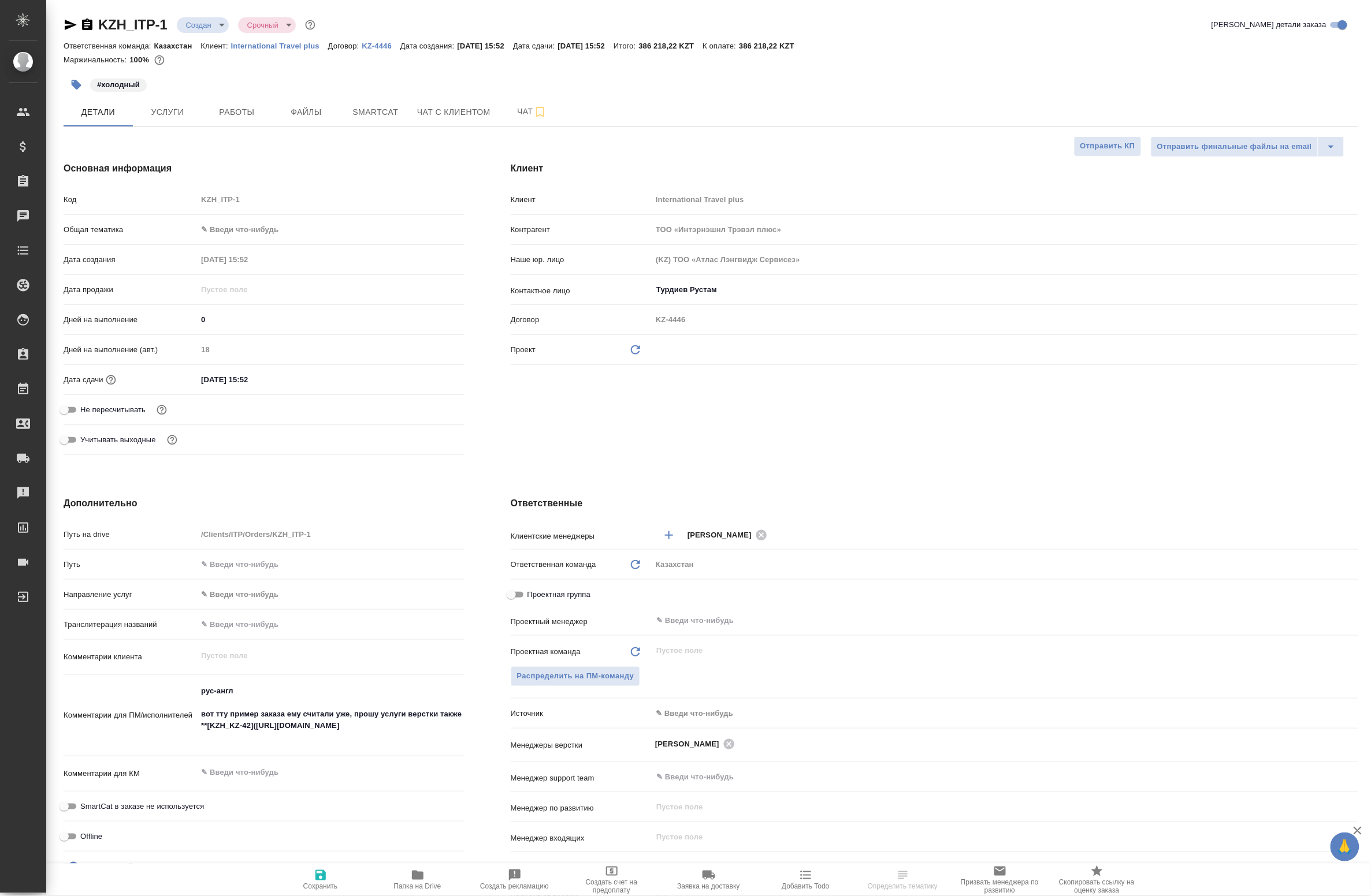
type textarea "x"
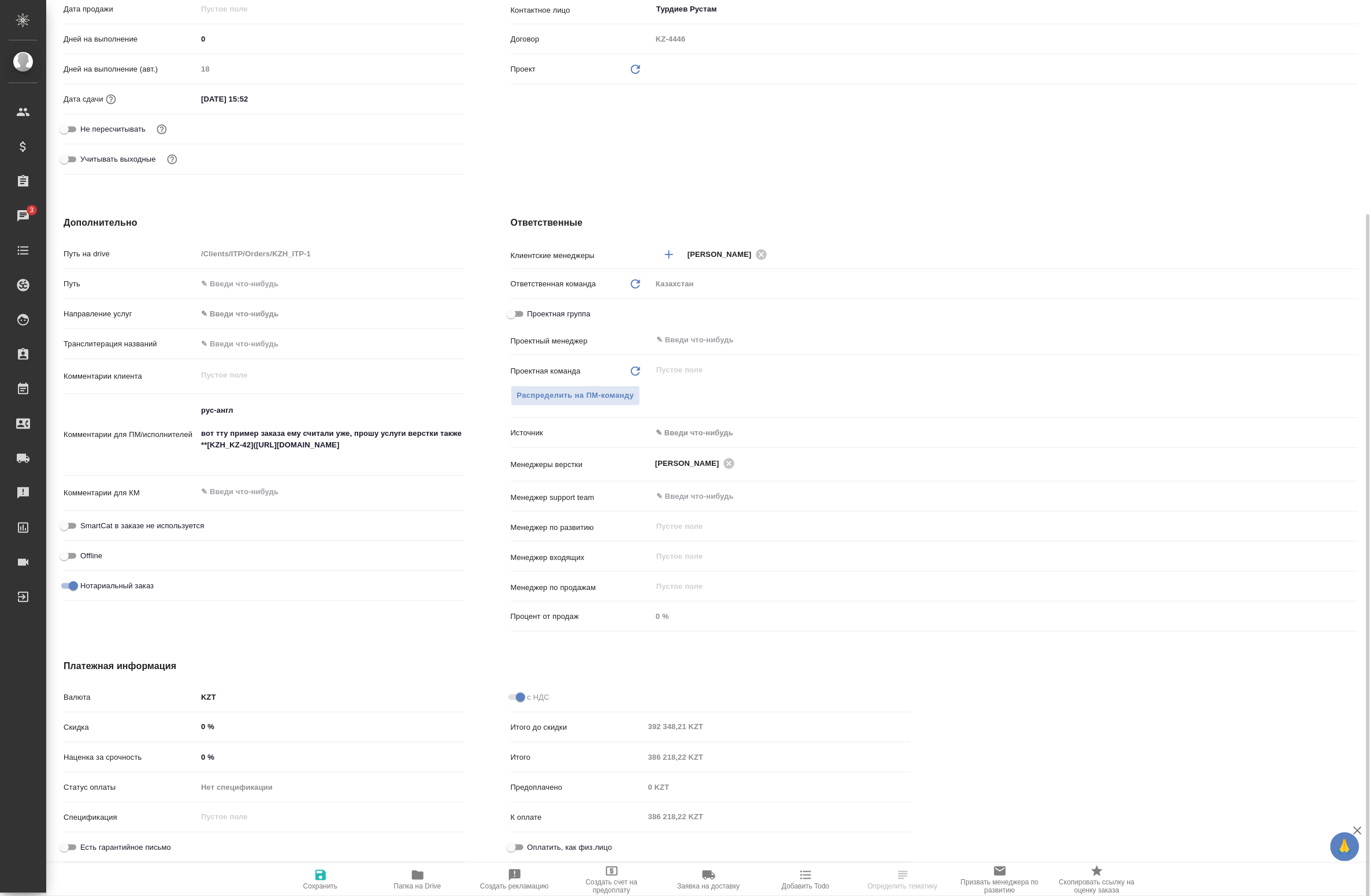
scroll to position [280, 0]
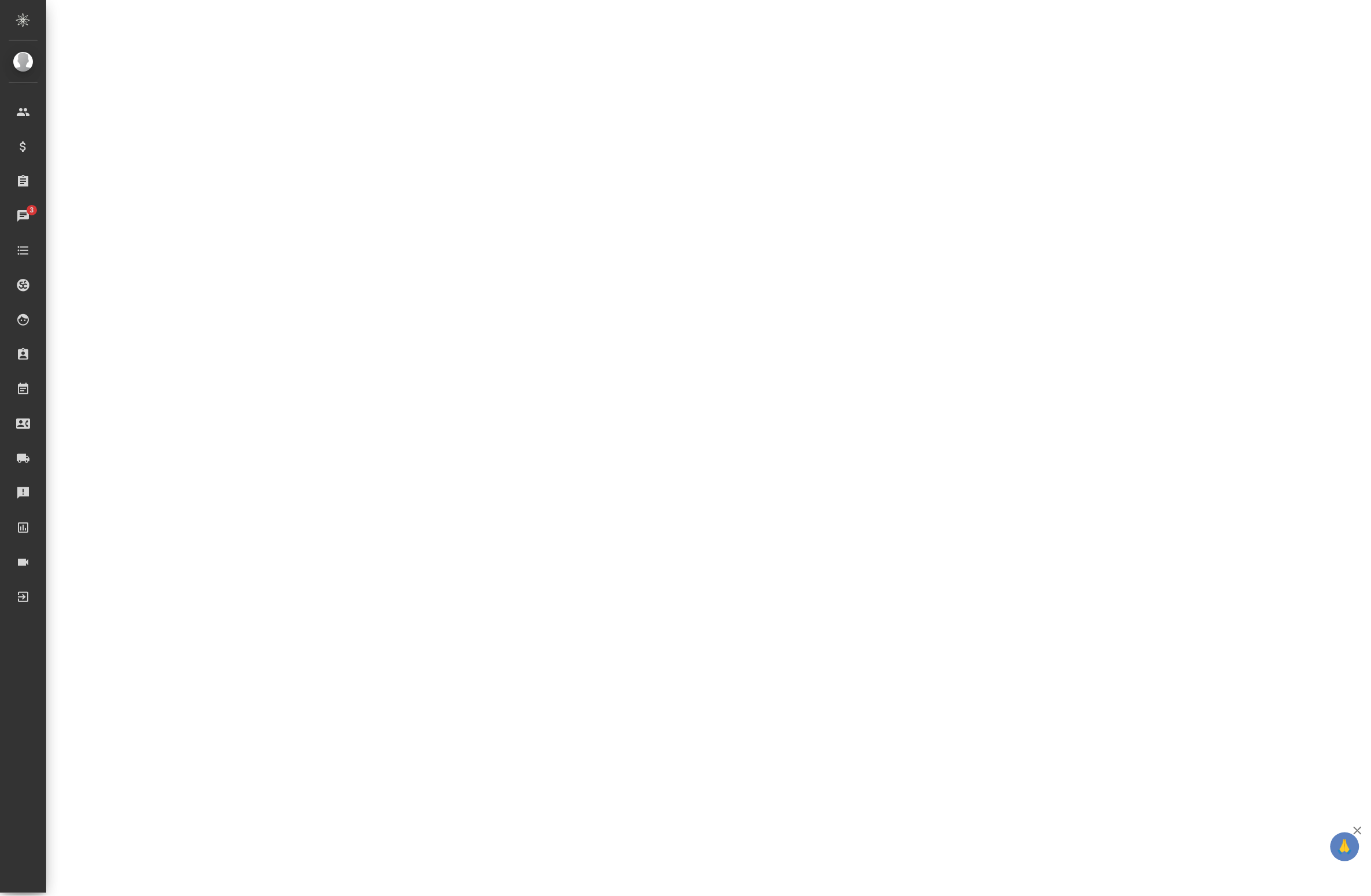
select select "RU"
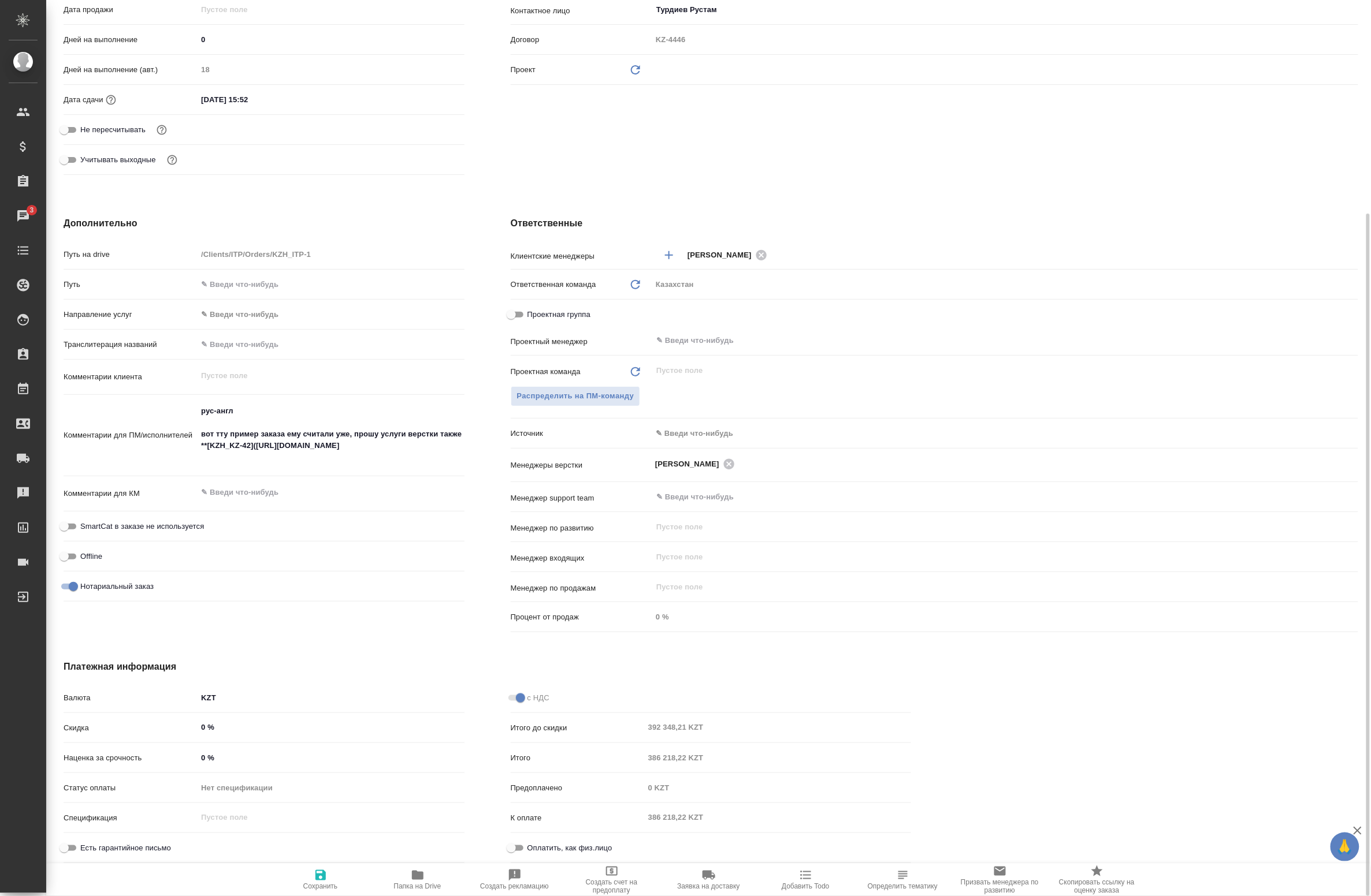
type textarea "x"
click at [423, 464] on textarea "рус-англ вот тту пример заказа ему считали уже, прошу услуги верстки также **[K…" at bounding box center [331, 434] width 266 height 66
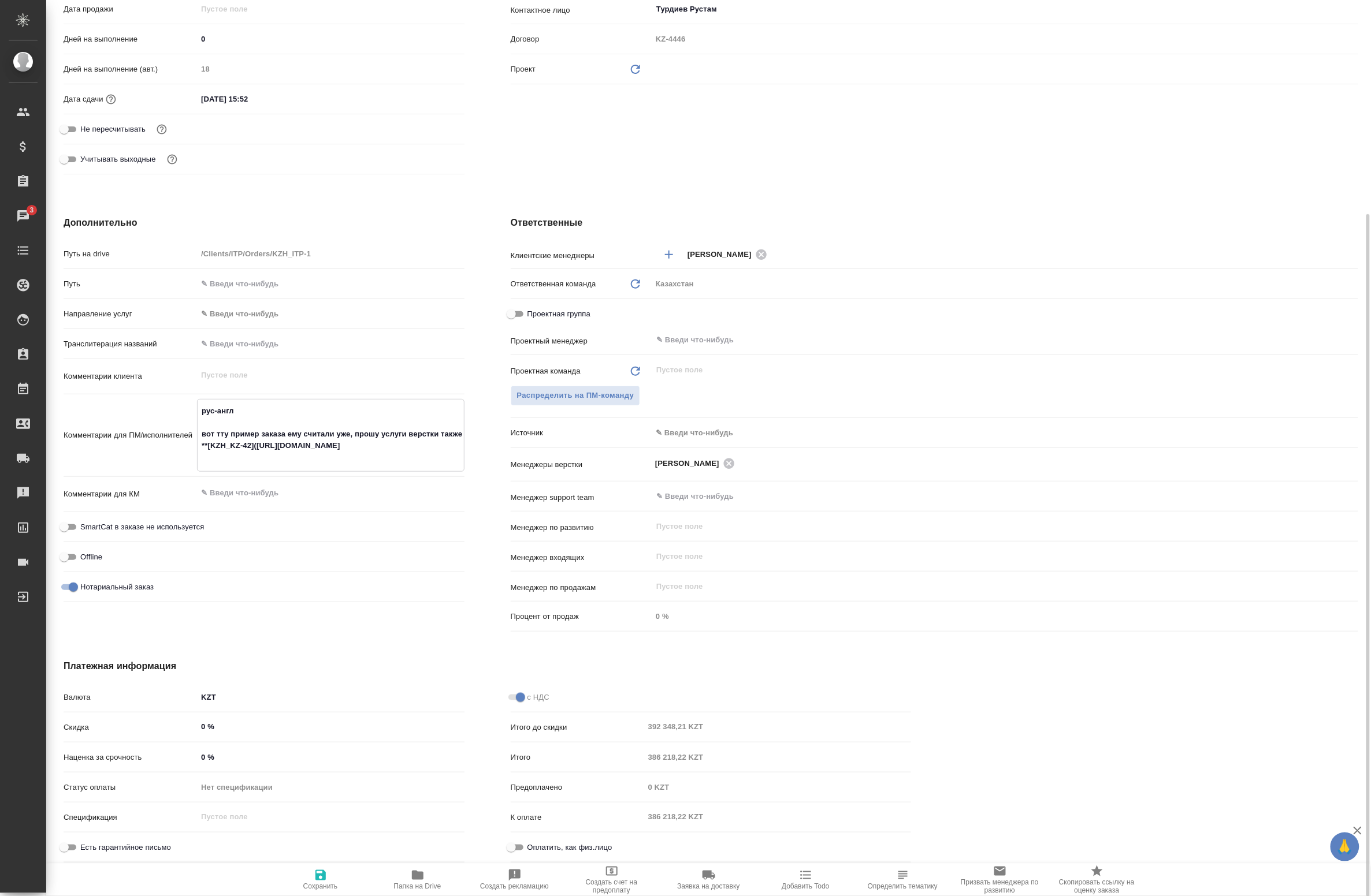
click at [423, 464] on textarea "рус-англ вот тту пример заказа ему считали уже, прошу услуги верстки также **[K…" at bounding box center [331, 434] width 266 height 66
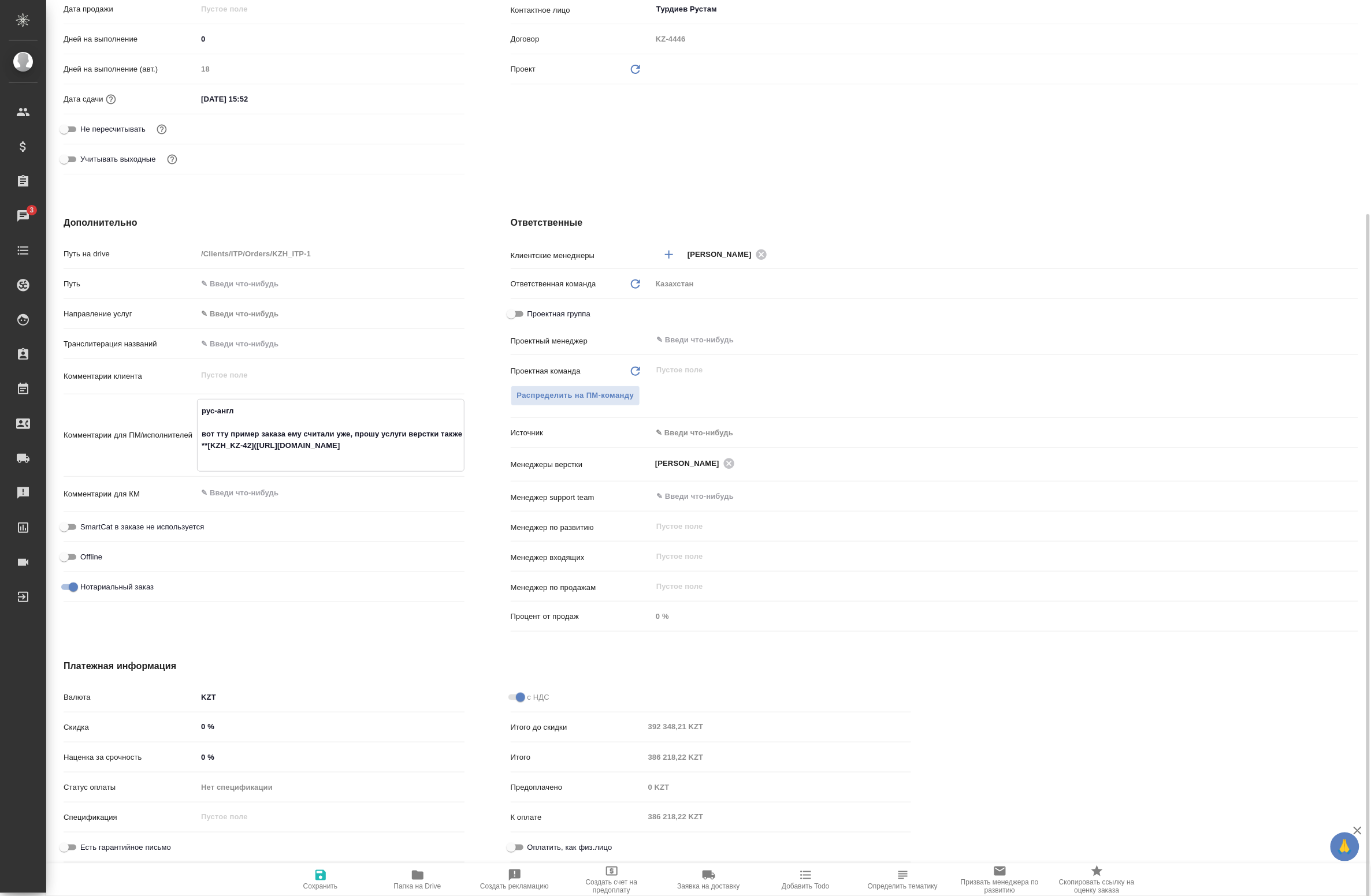
scroll to position [0, 0]
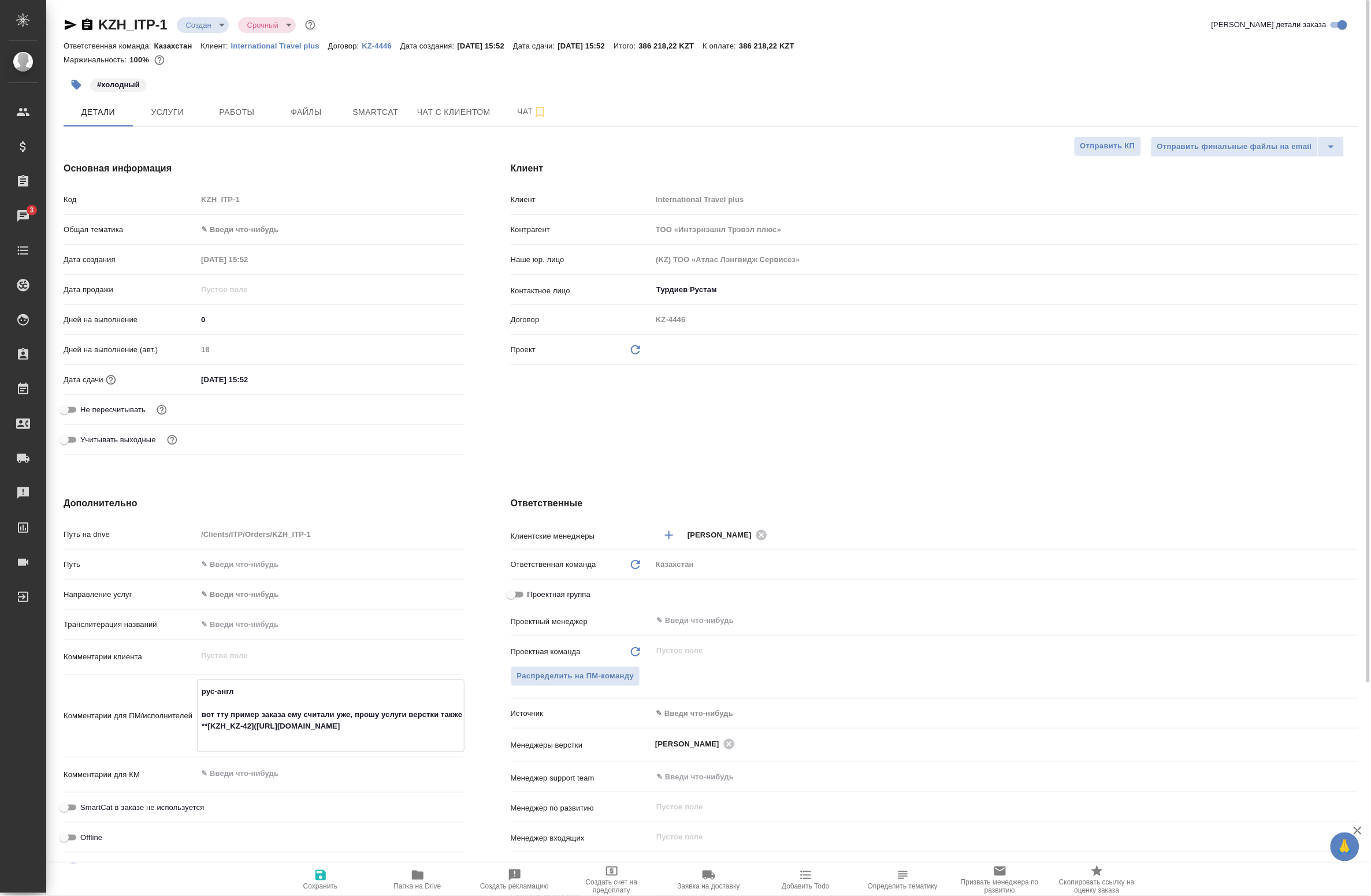
type textarea "x"
click at [405, 876] on span "Папка на Drive" at bounding box center [417, 879] width 83 height 22
type textarea "x"
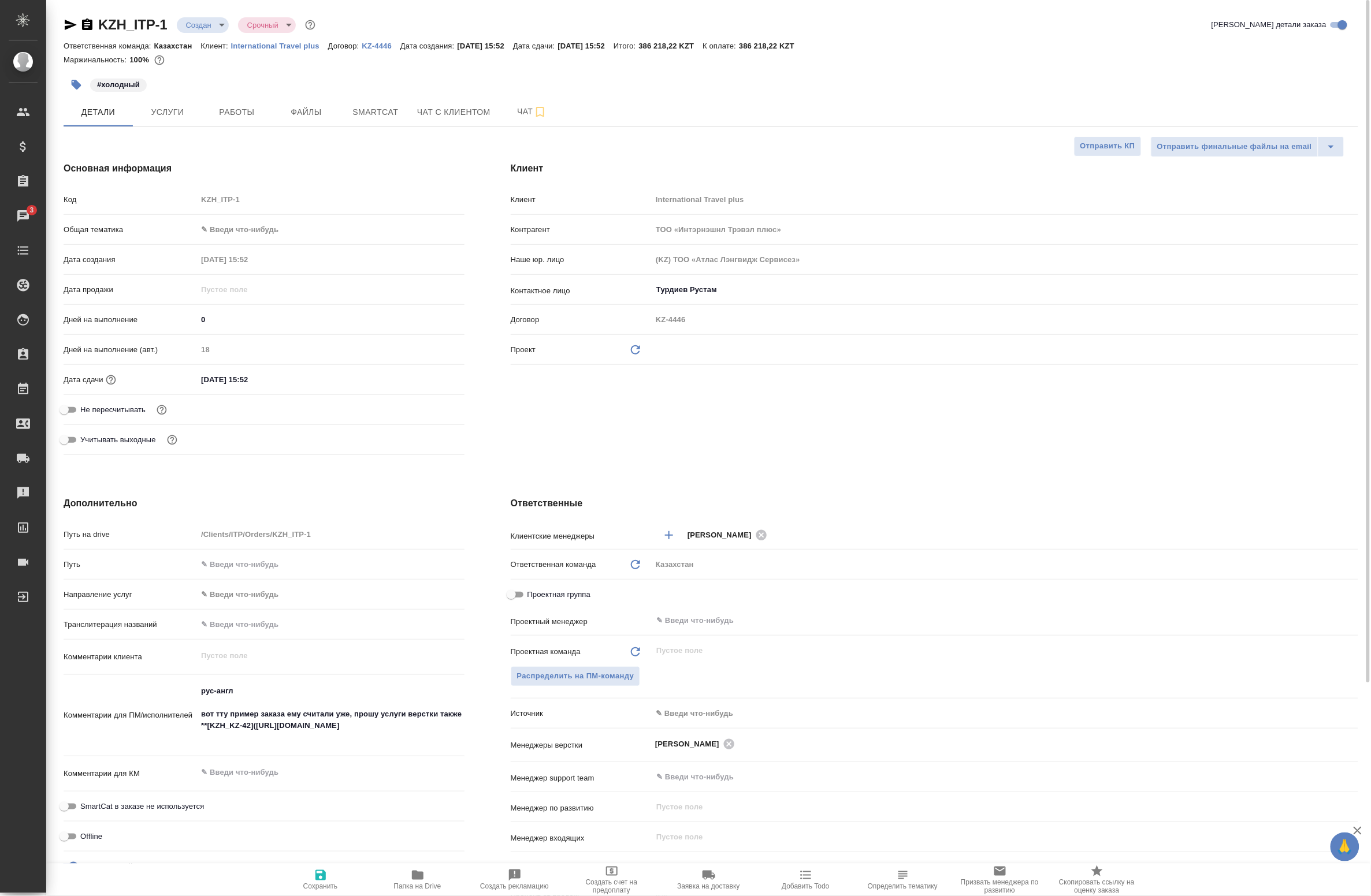
type textarea "x"
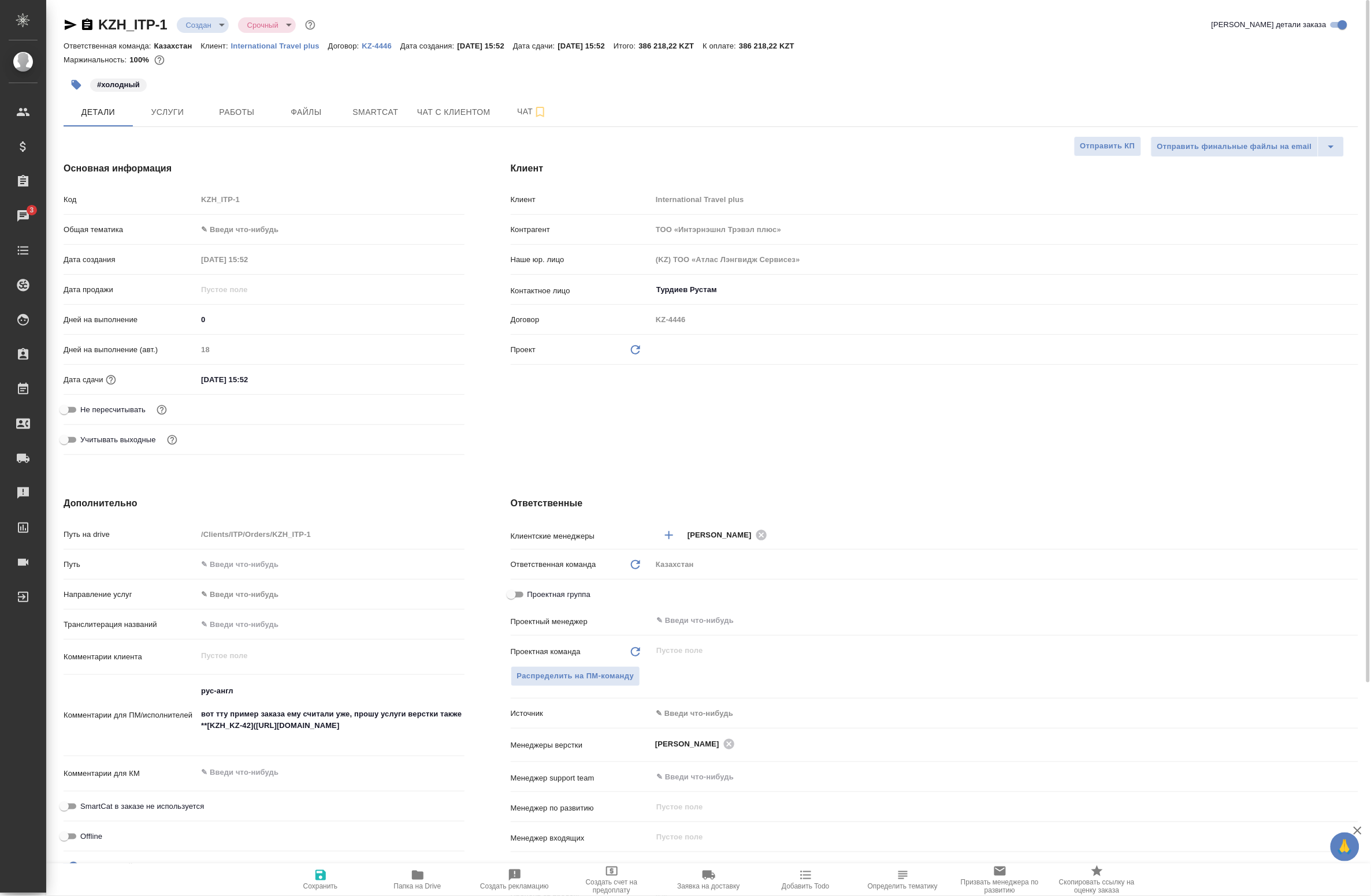
type textarea "x"
click at [362, 110] on span "Smartcat" at bounding box center [375, 112] width 55 height 14
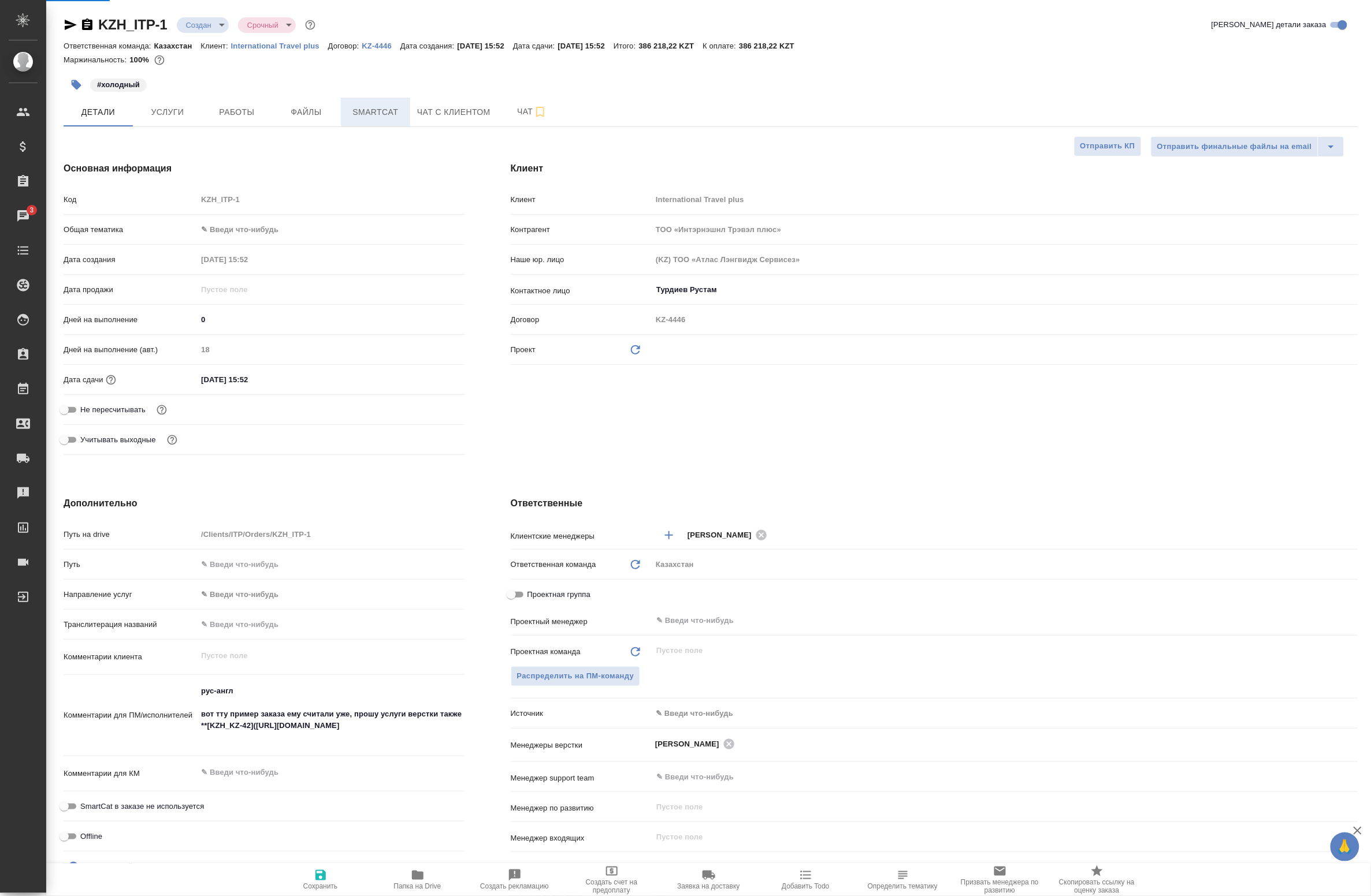
click at [362, 110] on span "Smartcat" at bounding box center [375, 112] width 55 height 14
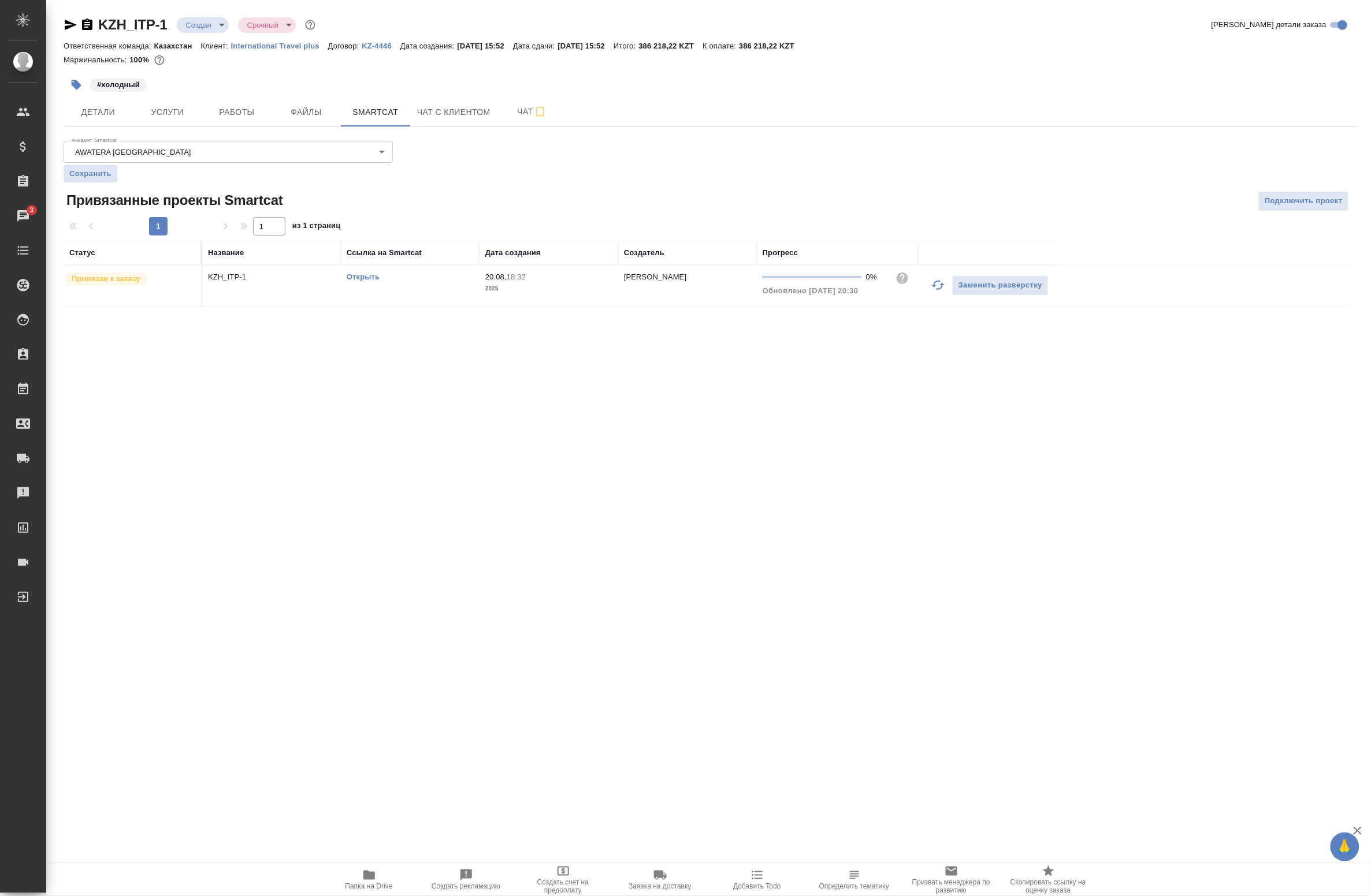
click at [368, 279] on link "Открыть" at bounding box center [363, 277] width 33 height 9
click at [538, 107] on icon "button" at bounding box center [540, 112] width 8 height 11
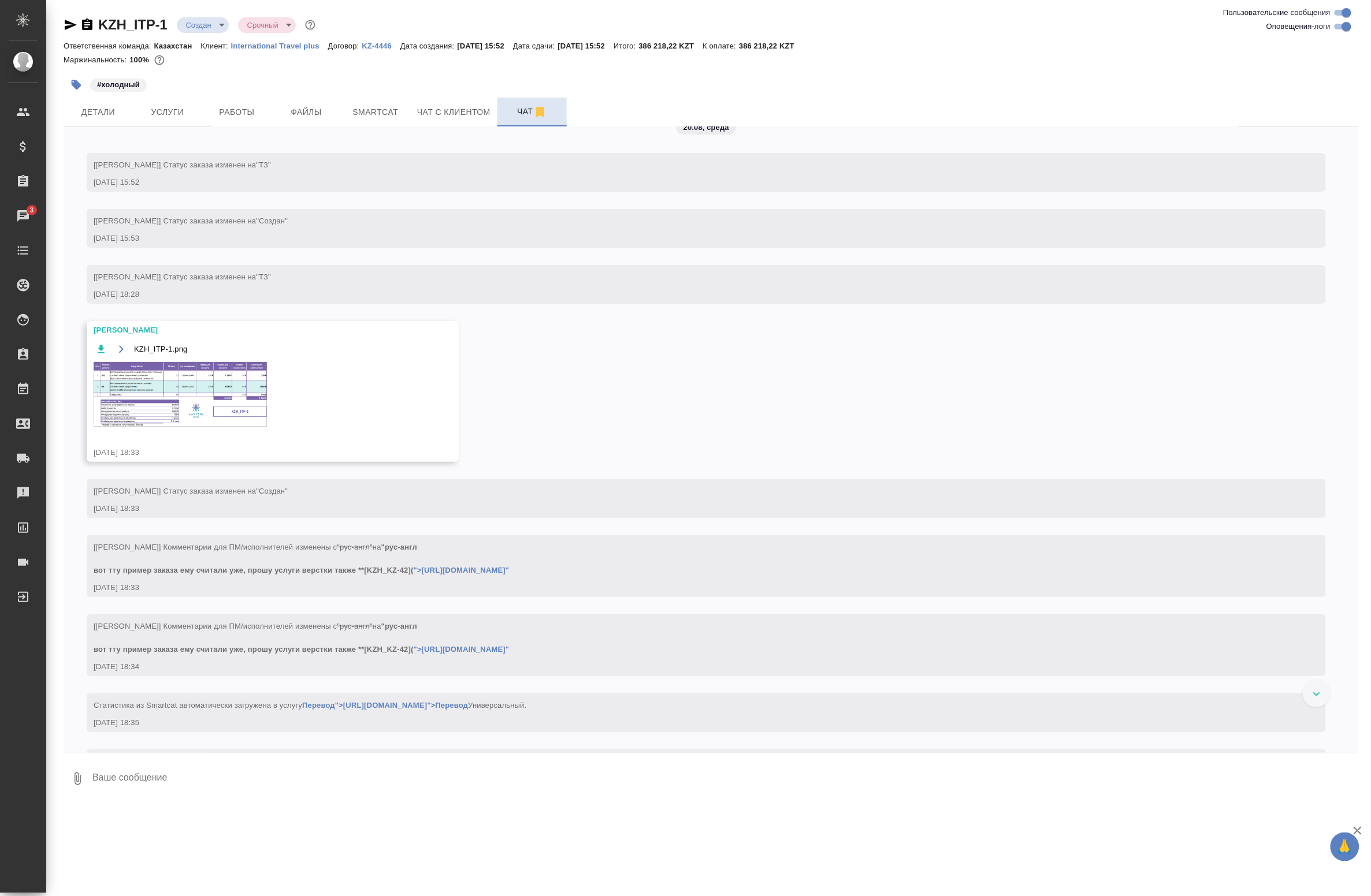
scroll to position [14, 0]
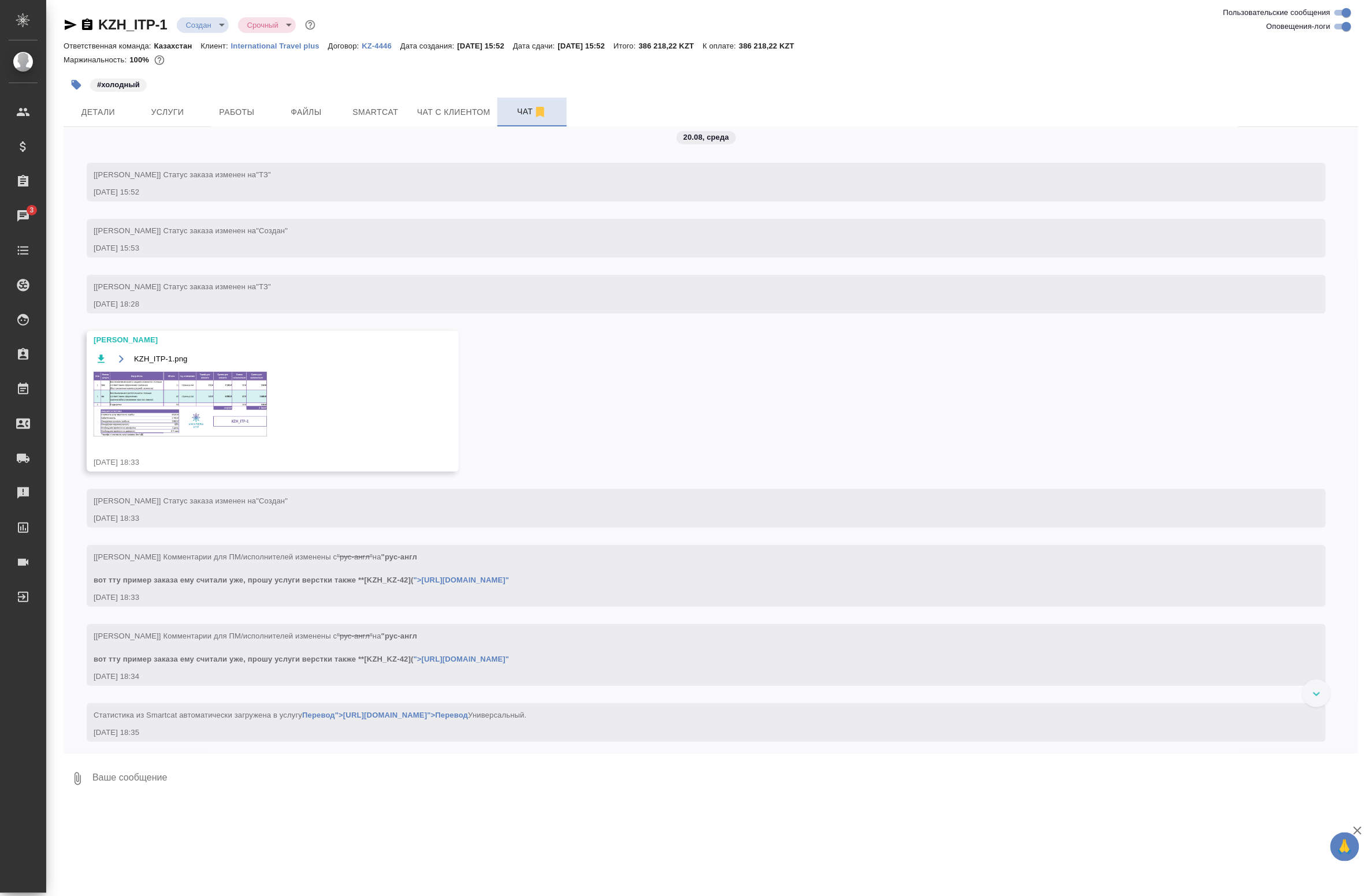
click at [226, 440] on div "KZH_ITP-1.png" at bounding box center [256, 401] width 325 height 99
click at [204, 411] on img at bounding box center [180, 404] width 174 height 64
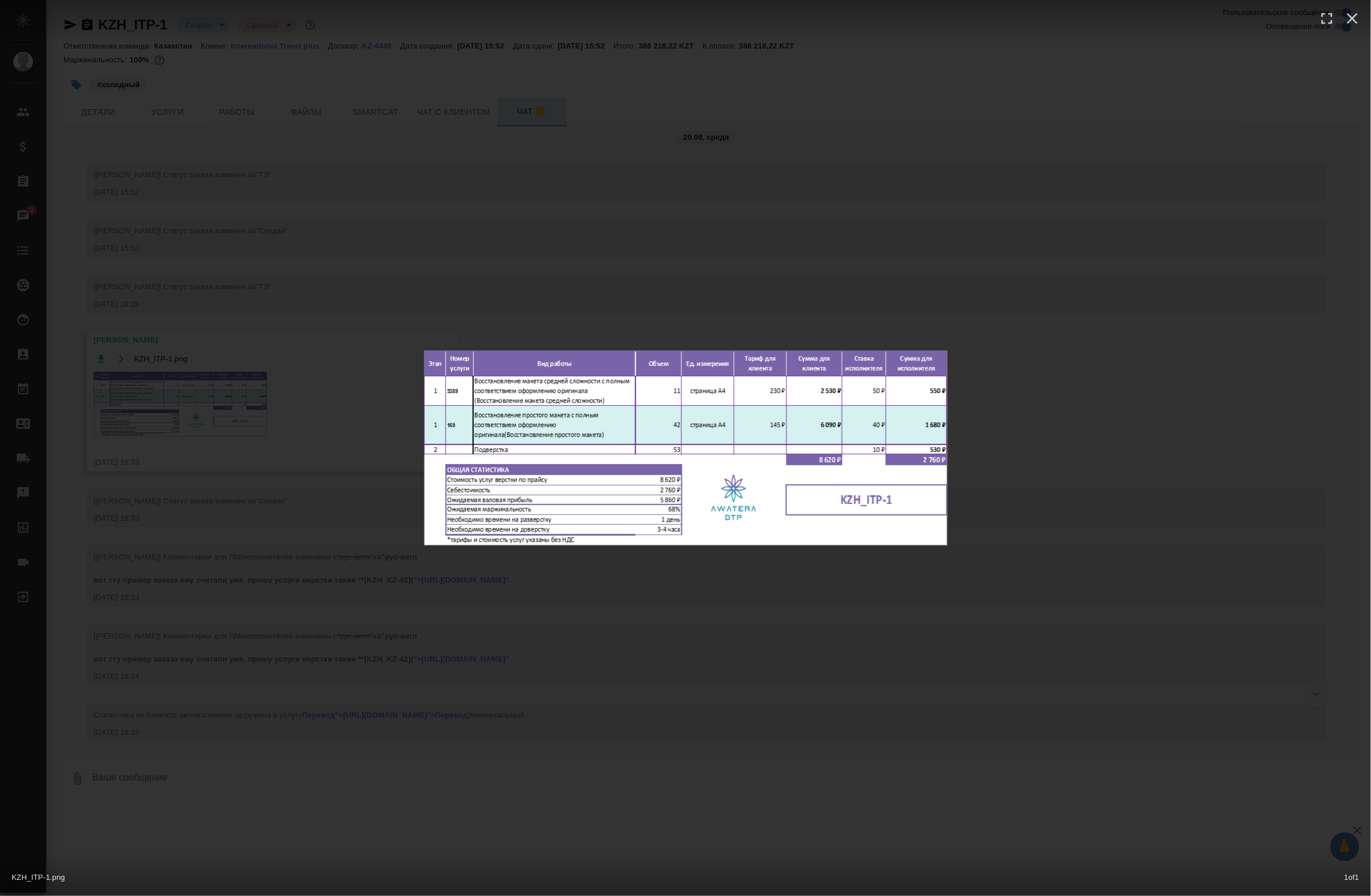
click at [323, 508] on div "KZH_ITP-1.png 1 of 1" at bounding box center [686, 448] width 1371 height 896
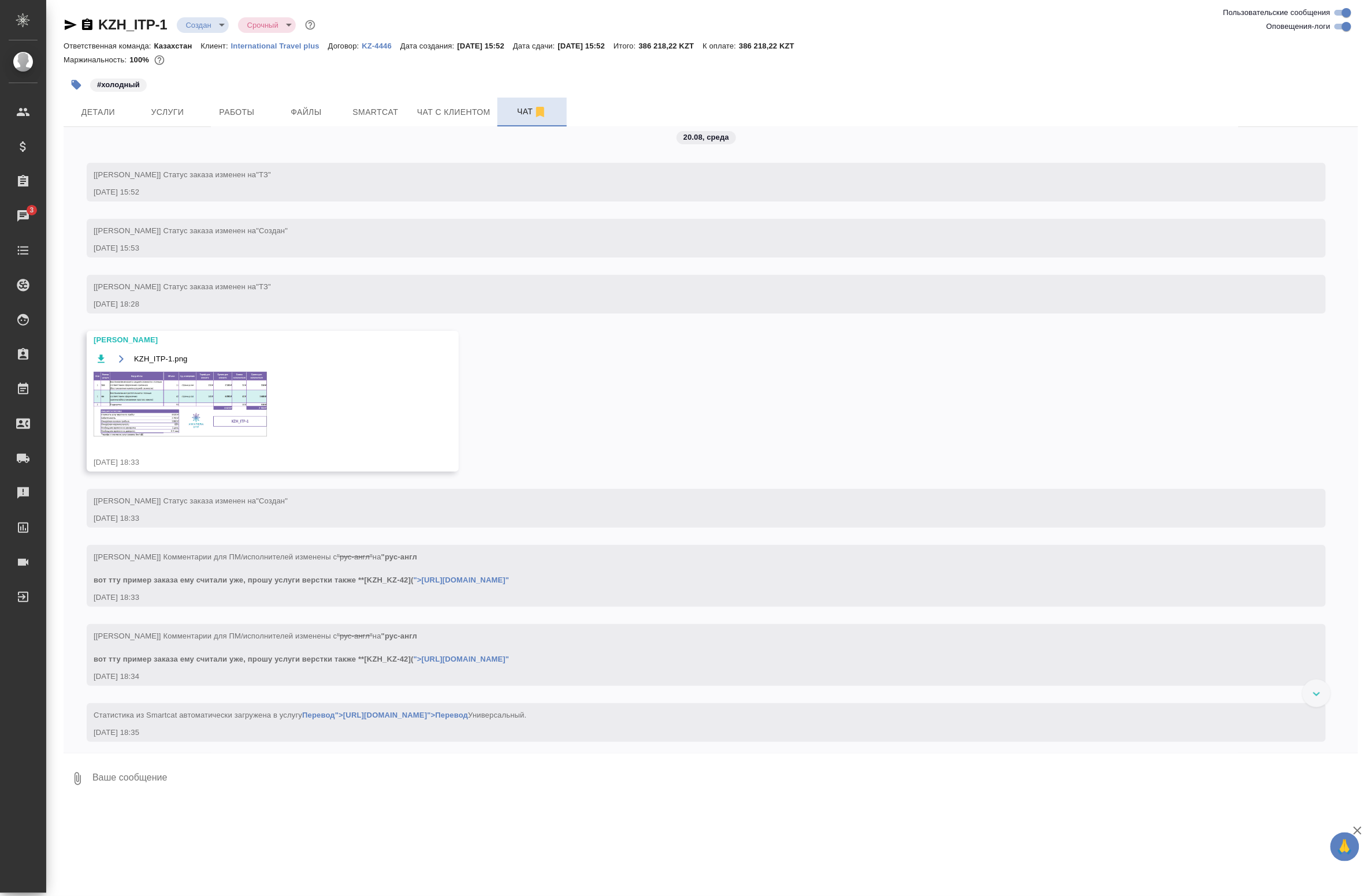
click at [216, 420] on img at bounding box center [180, 404] width 174 height 64
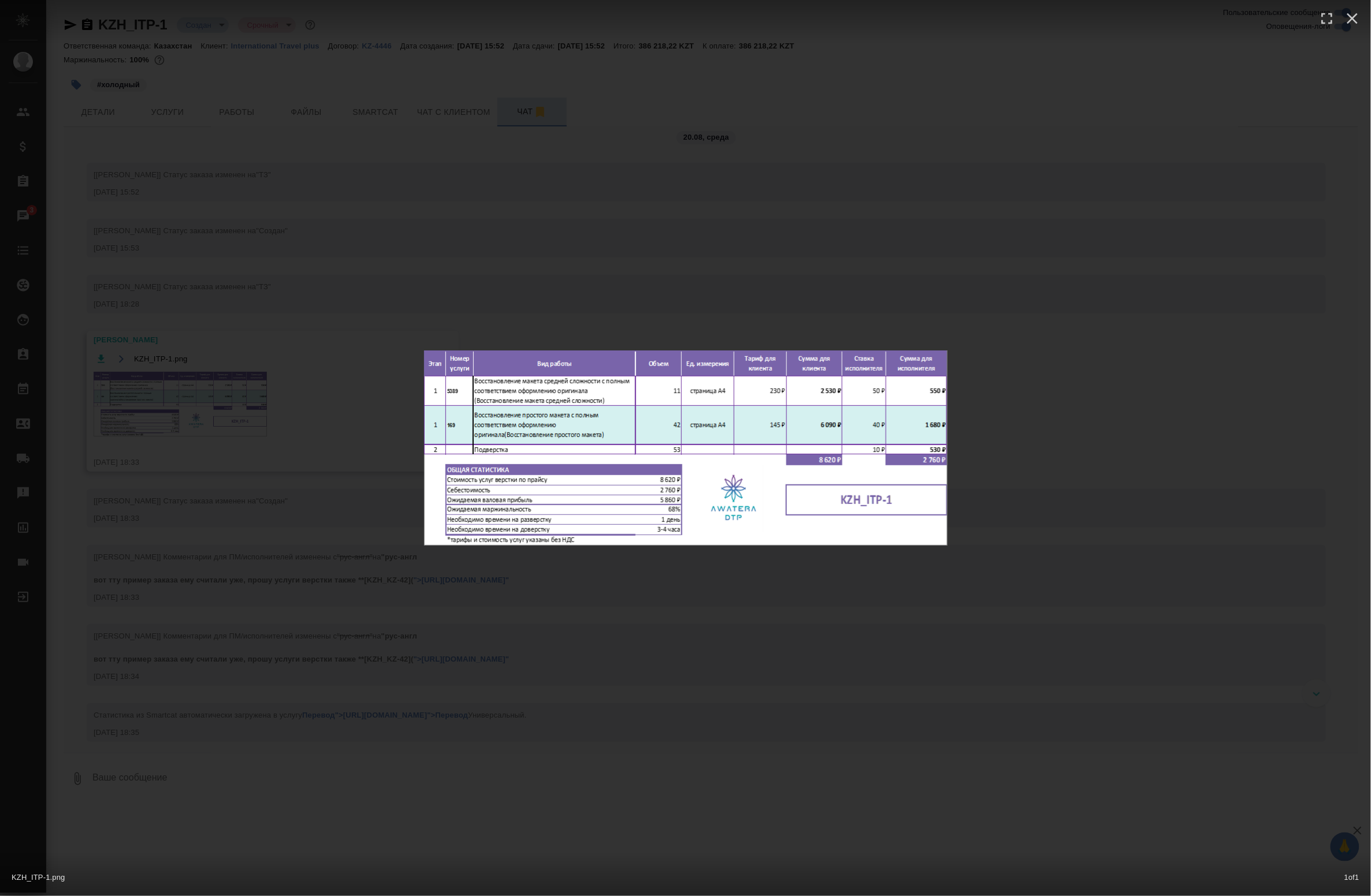
click at [327, 514] on div "KZH_ITP-1.png 1 of 1" at bounding box center [686, 448] width 1371 height 896
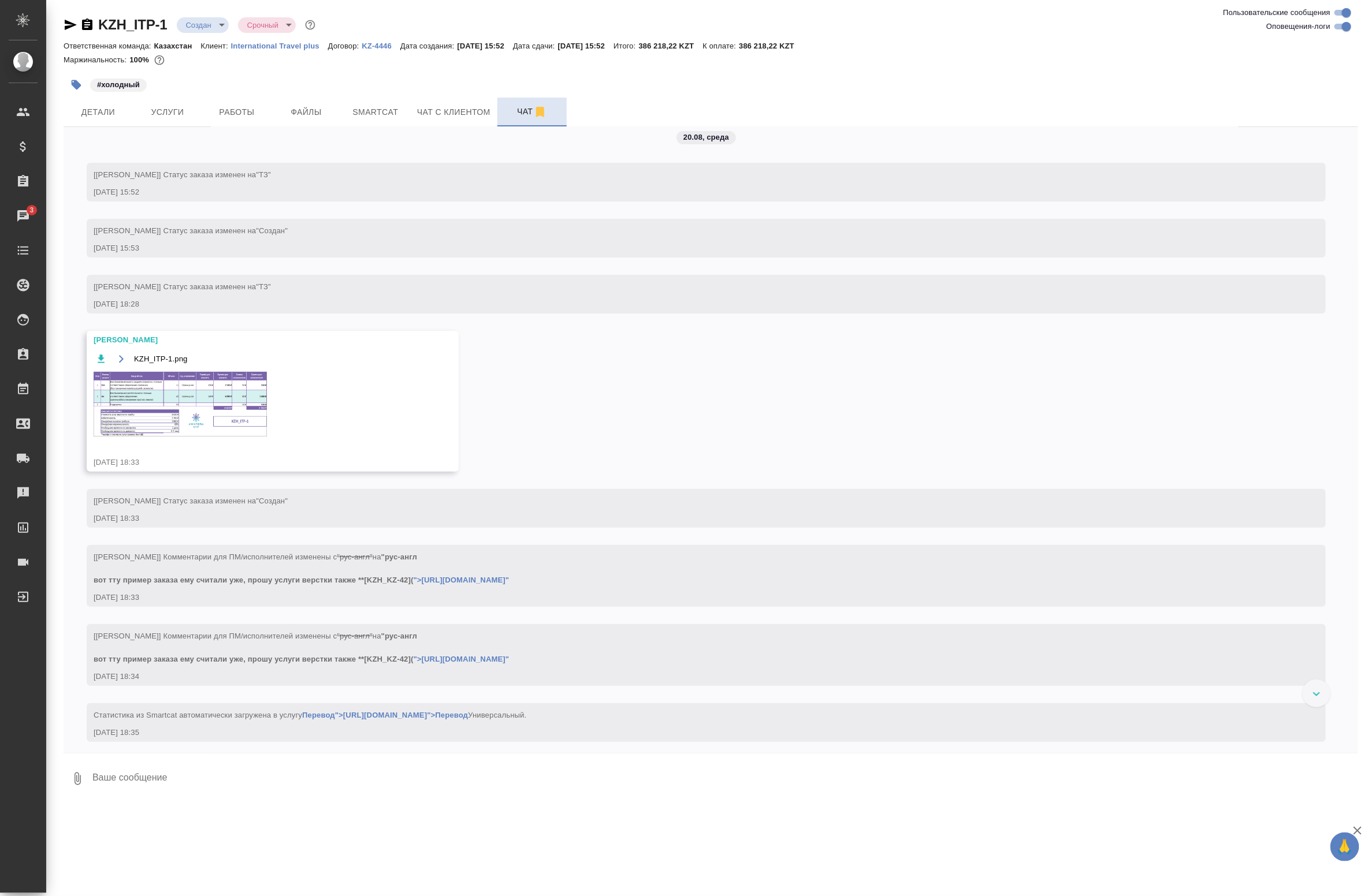
click at [197, 390] on img at bounding box center [180, 404] width 174 height 64
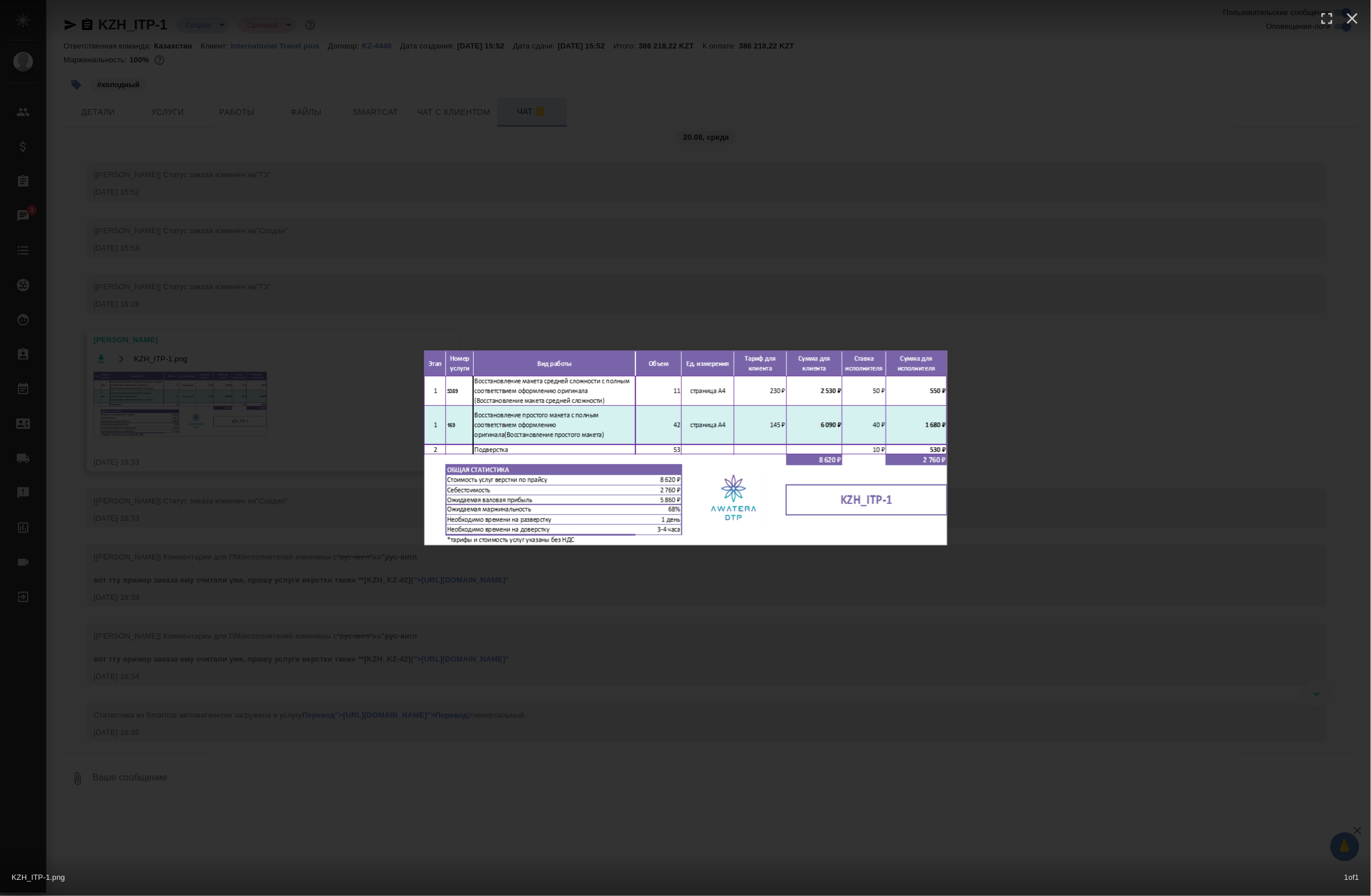
click at [638, 295] on div "KZH_ITP-1.png 1 of 1" at bounding box center [686, 448] width 1371 height 896
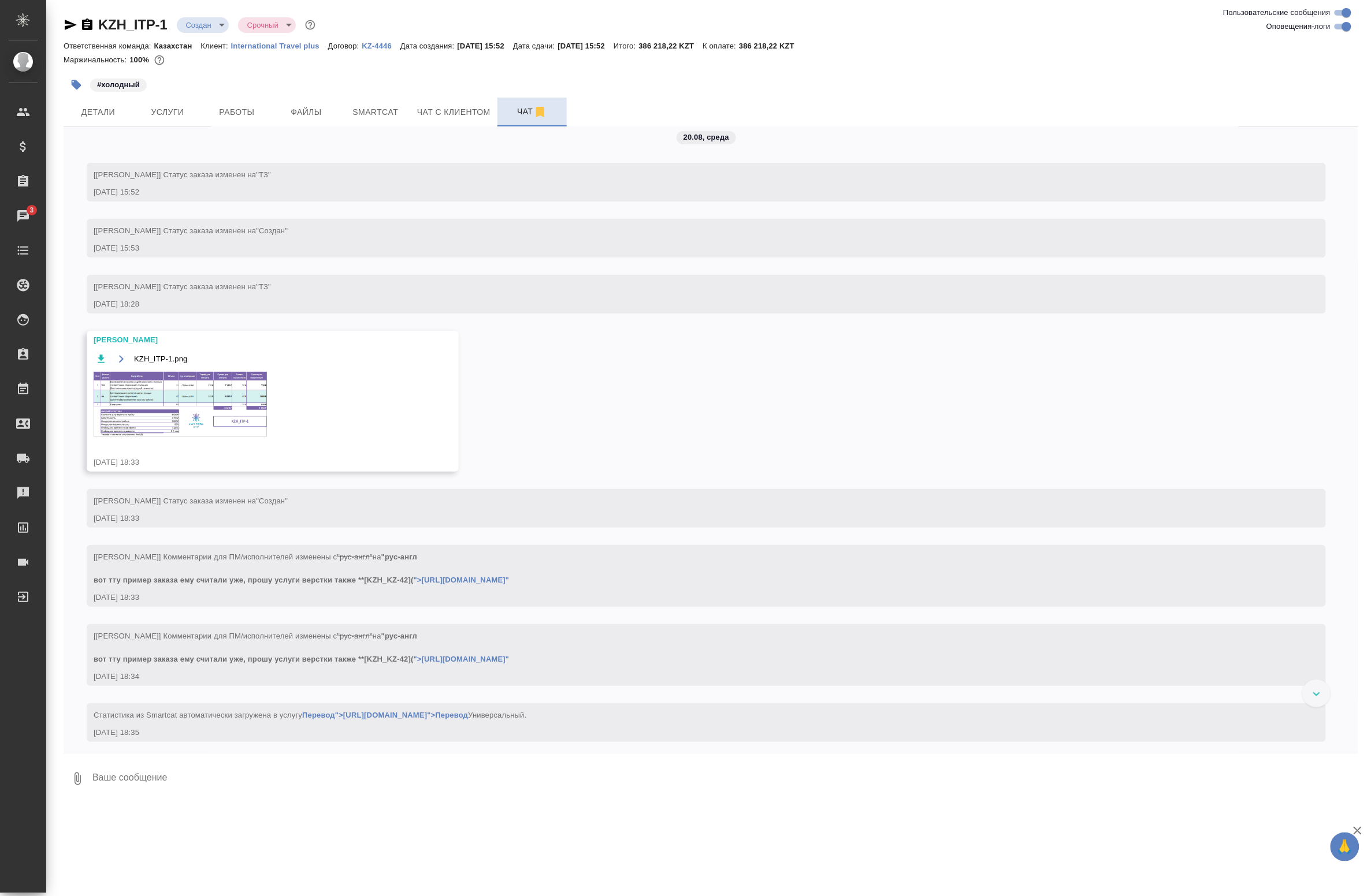
click at [226, 399] on img at bounding box center [180, 404] width 174 height 64
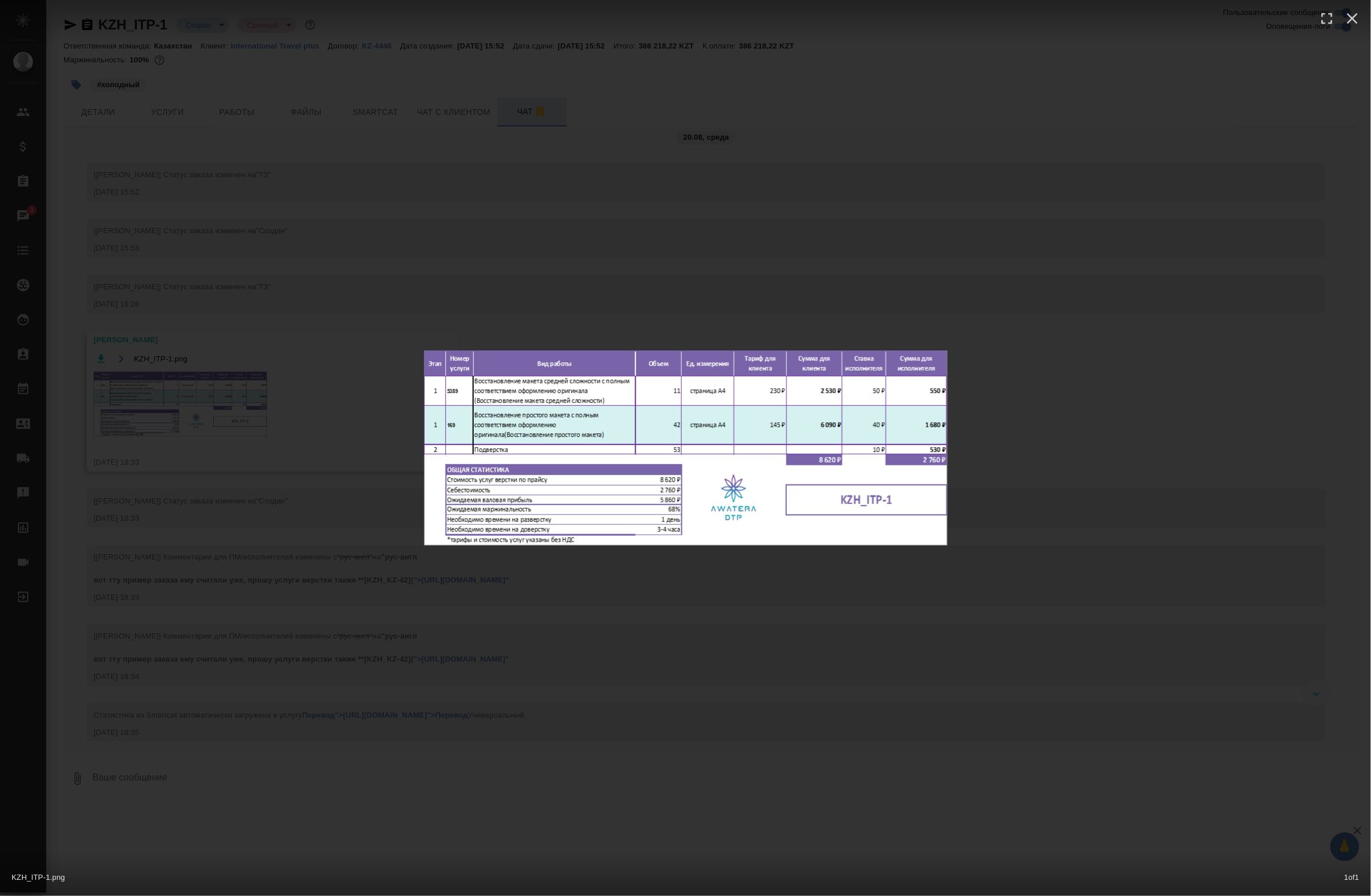
click at [371, 512] on div "KZH_ITP-1.png 1 of 1" at bounding box center [686, 448] width 1371 height 896
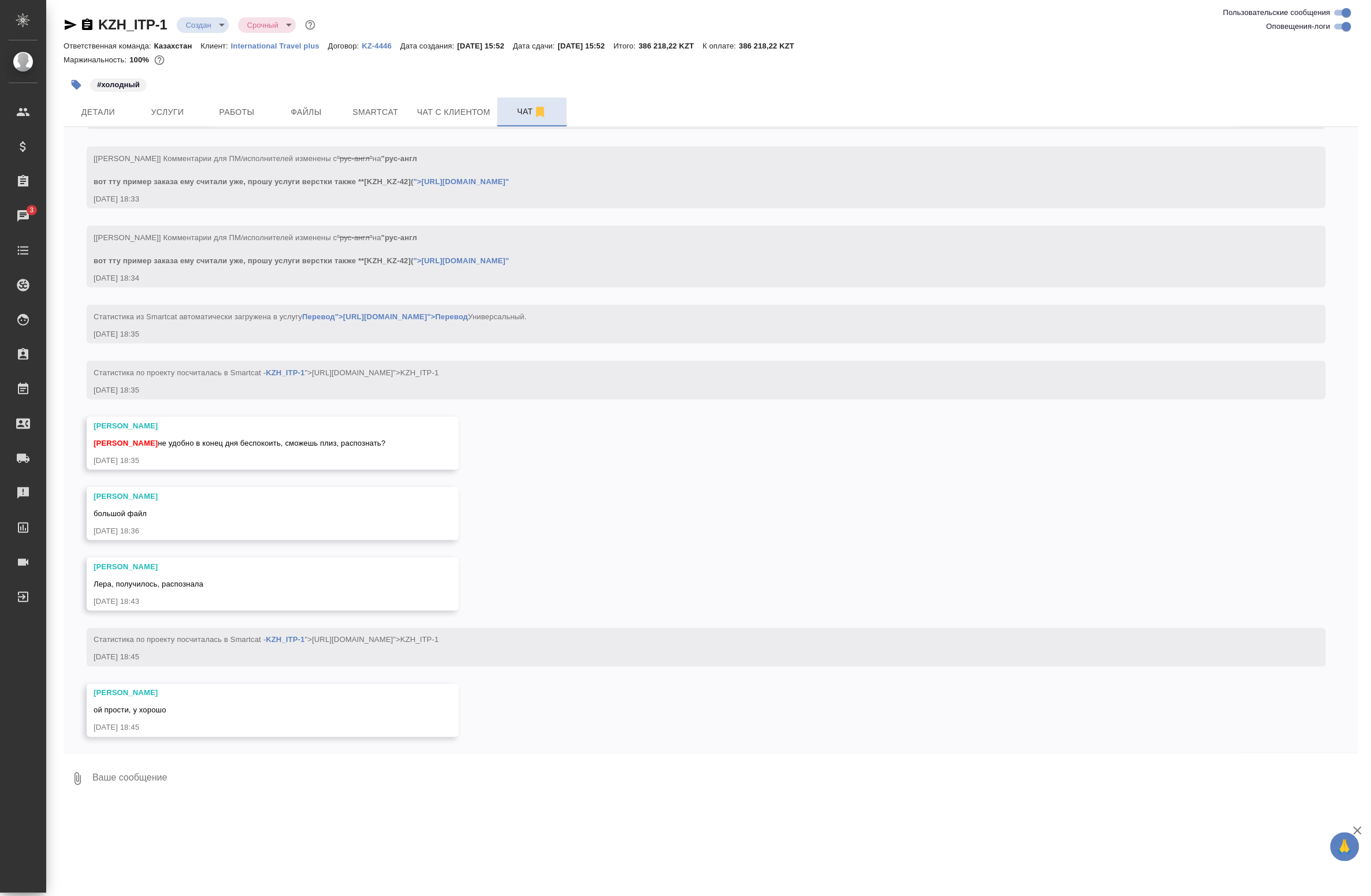
scroll to position [413, 0]
click at [236, 120] on button "Работы" at bounding box center [237, 112] width 69 height 29
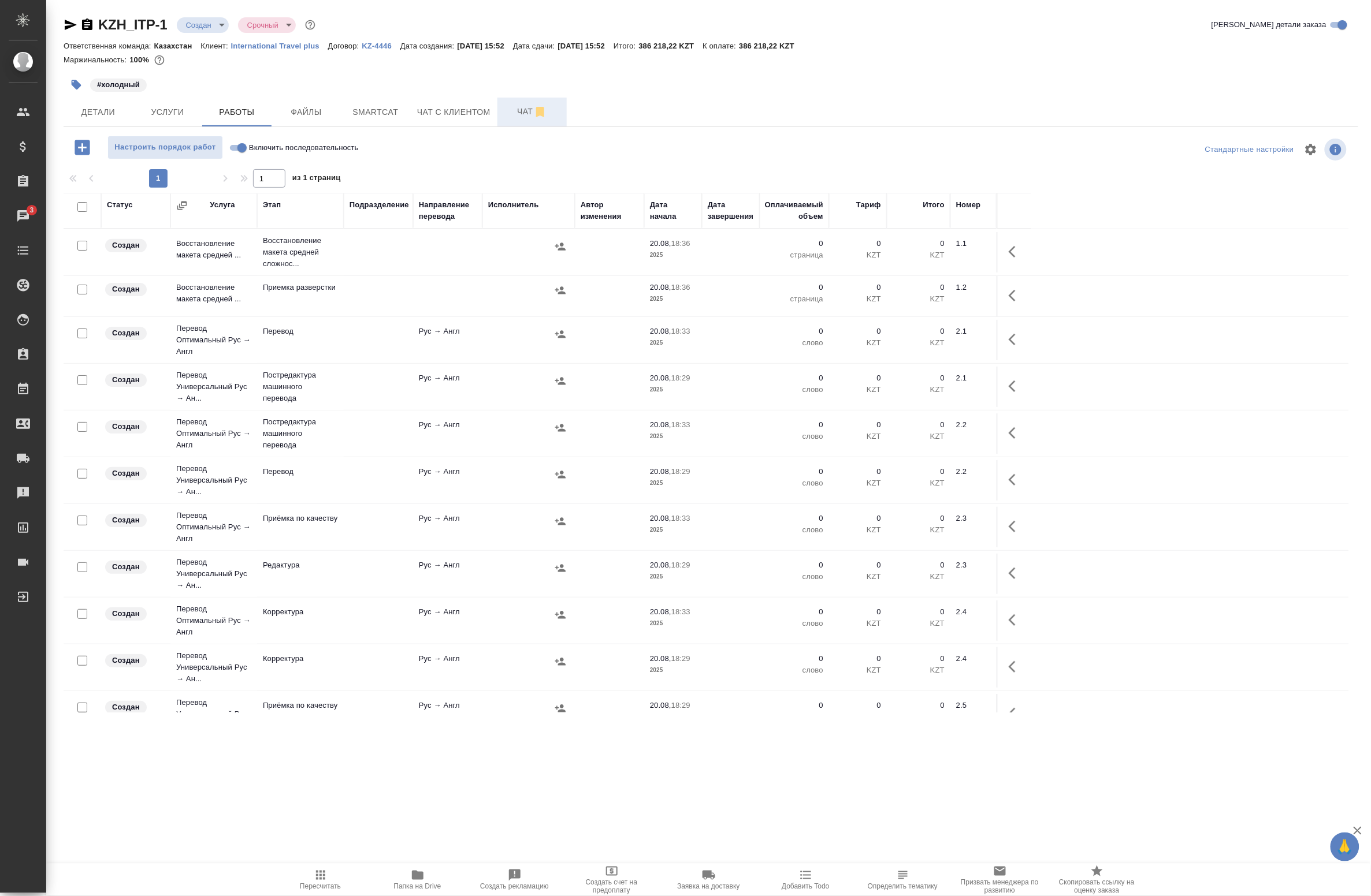
click at [128, 787] on div ".cls-1 fill:#fff; AWATERA Badanyan Artak Клиенты Спецификации Заказы 3 Чаты Tod…" at bounding box center [686, 448] width 1371 height 896
drag, startPoint x: 820, startPoint y: 46, endPoint x: 770, endPoint y: 48, distance: 50.0
click at [770, 48] on p "386 218,22 KZT" at bounding box center [771, 45] width 64 height 9
copy p "386 218,22 KZ"
click at [185, 114] on span "Услуги" at bounding box center [168, 112] width 55 height 14
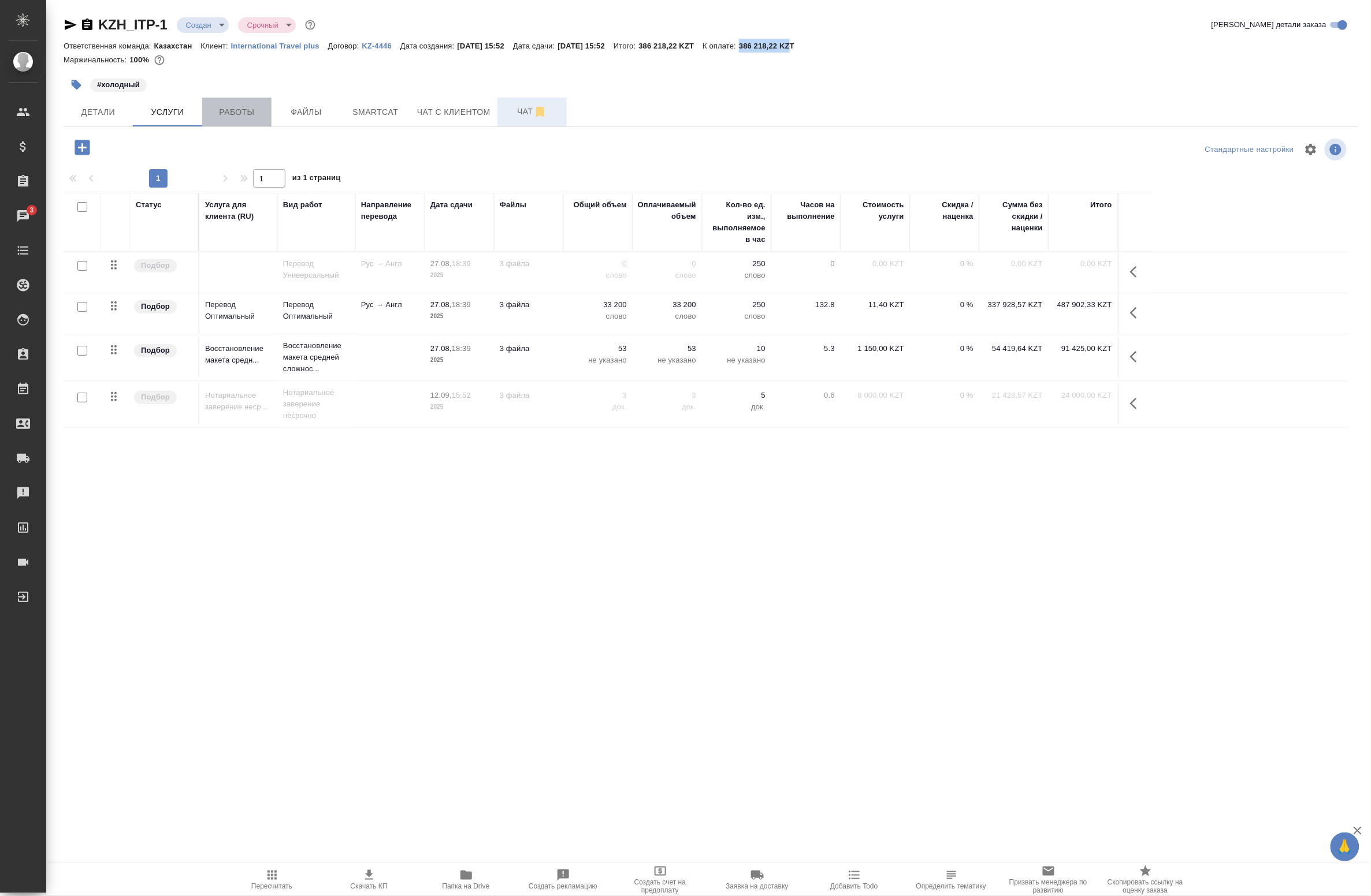
click at [225, 120] on button "Работы" at bounding box center [237, 112] width 69 height 29
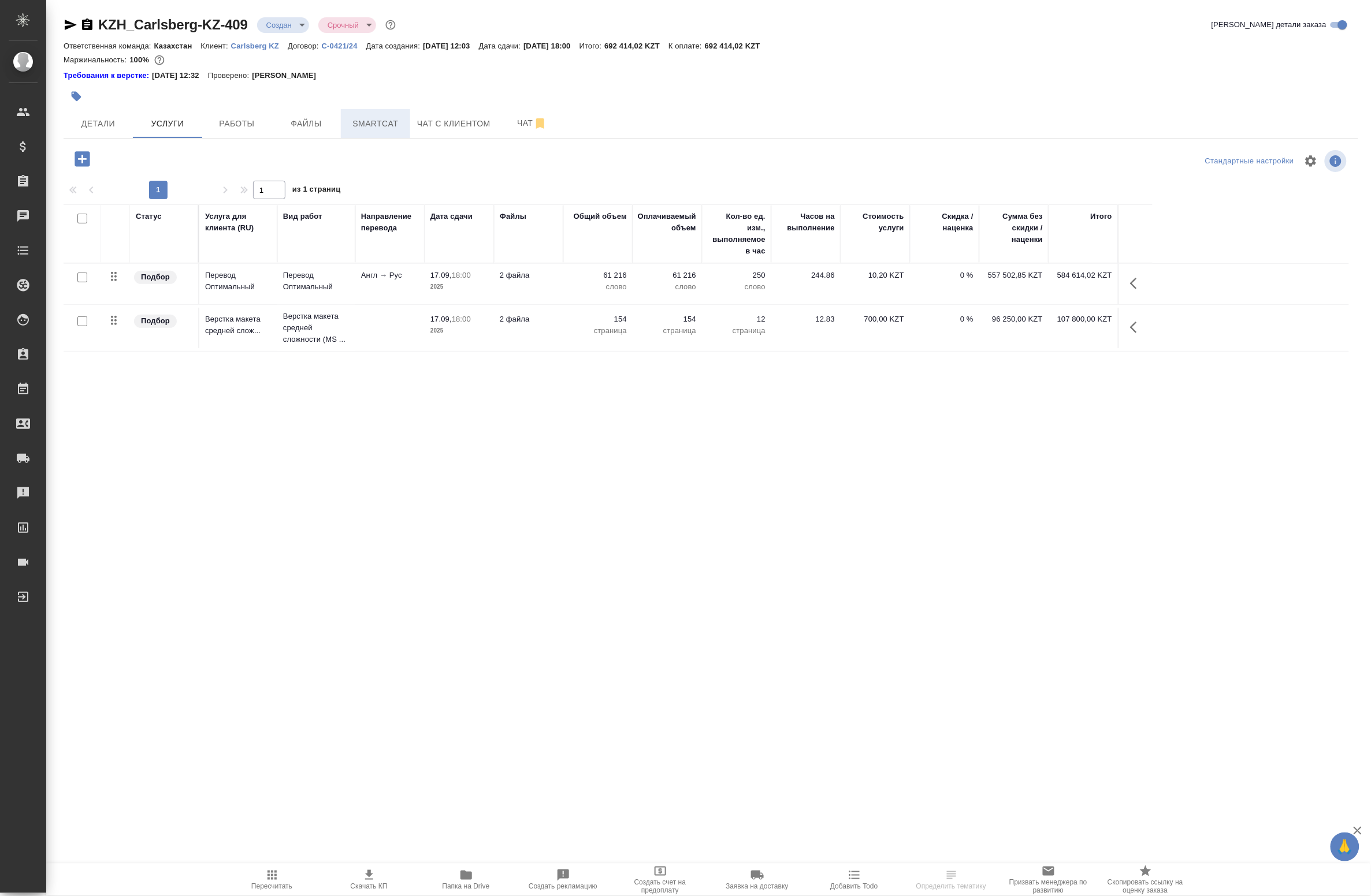
click at [365, 137] on button "Smartcat" at bounding box center [375, 123] width 69 height 29
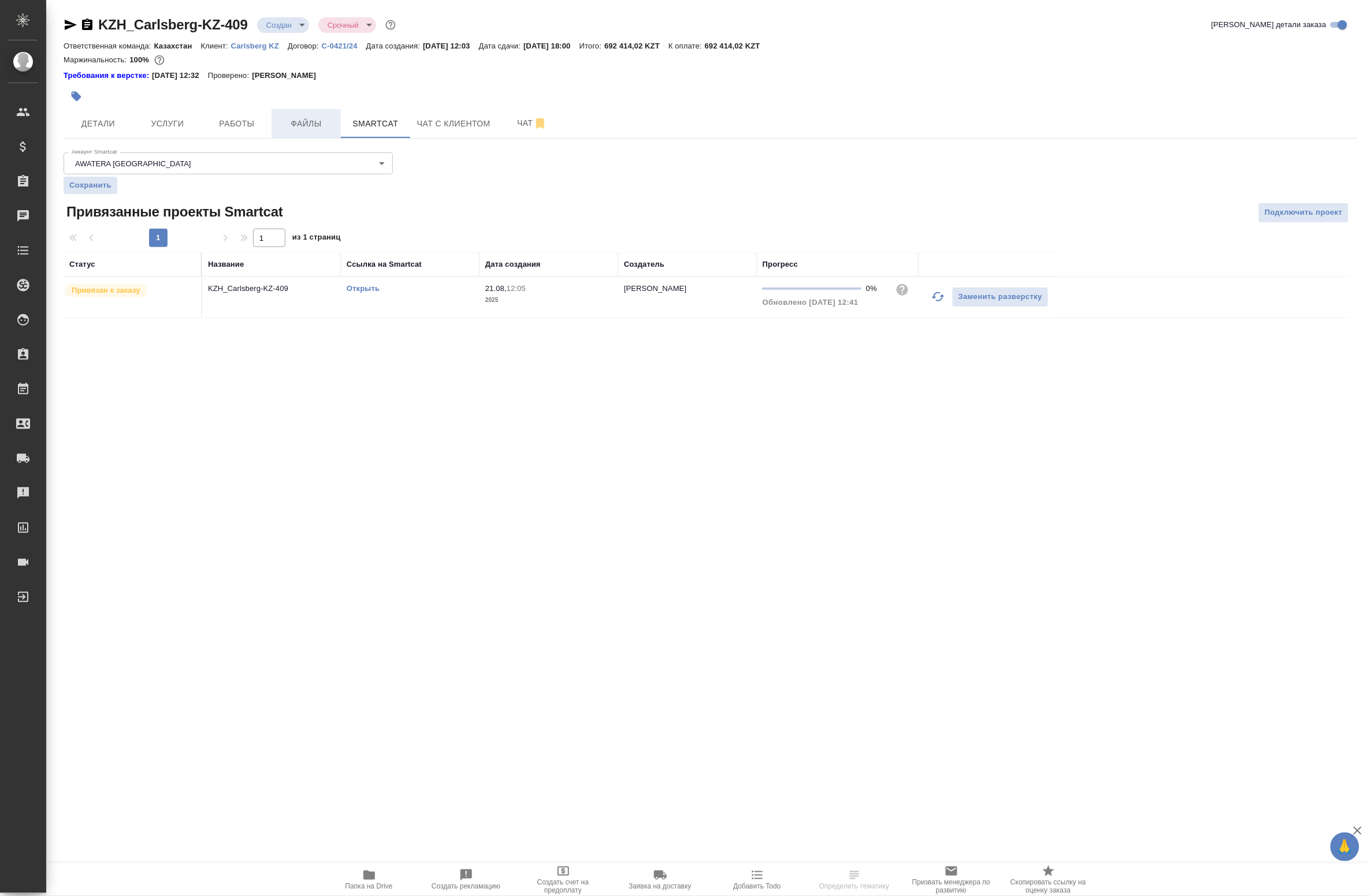
click at [309, 127] on span "Файлы" at bounding box center [306, 124] width 55 height 14
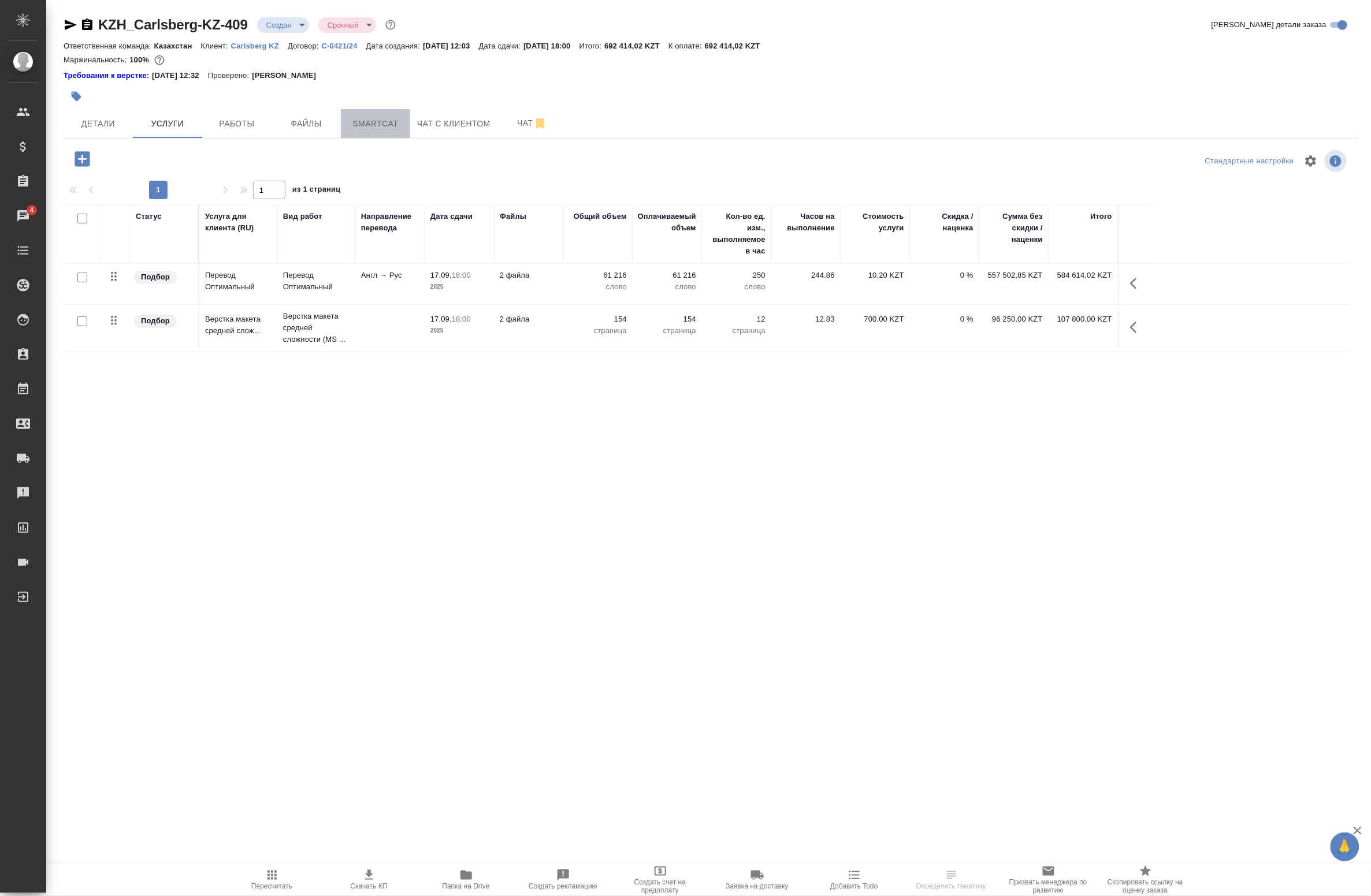
click at [375, 122] on span "Smartcat" at bounding box center [375, 124] width 55 height 14
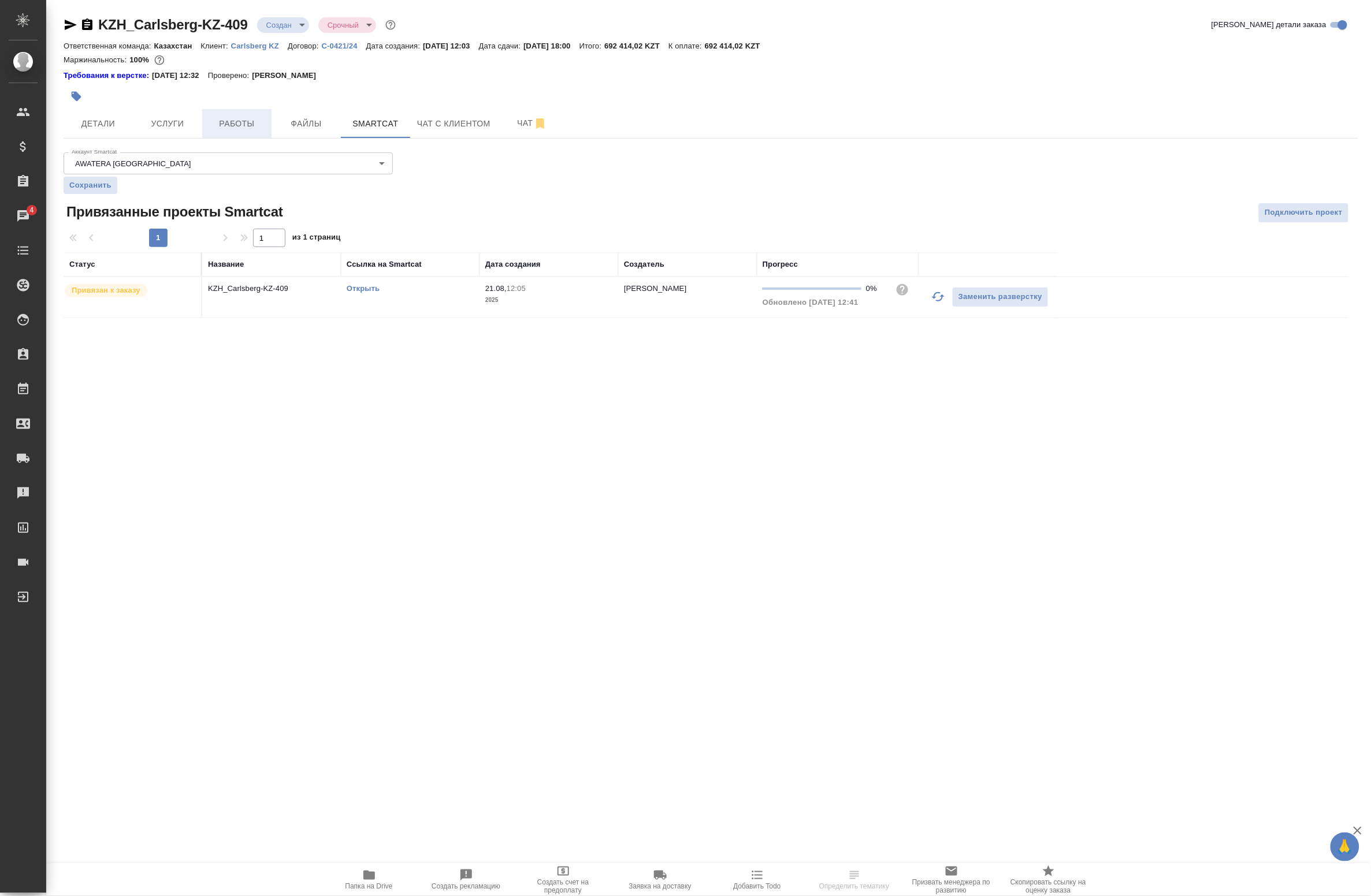
click at [214, 120] on span "Работы" at bounding box center [237, 124] width 55 height 14
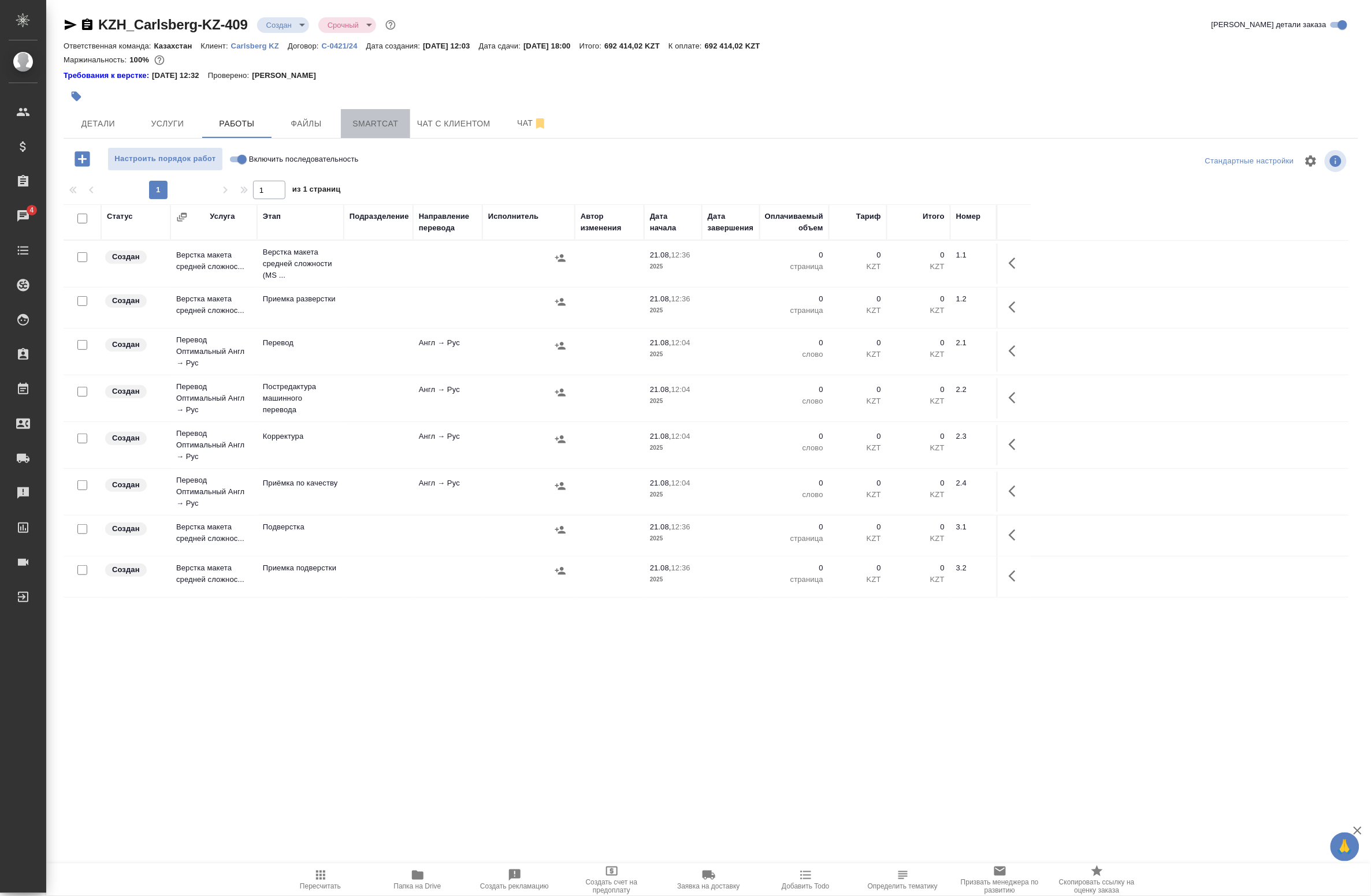
click at [394, 122] on span "Smartcat" at bounding box center [375, 124] width 55 height 14
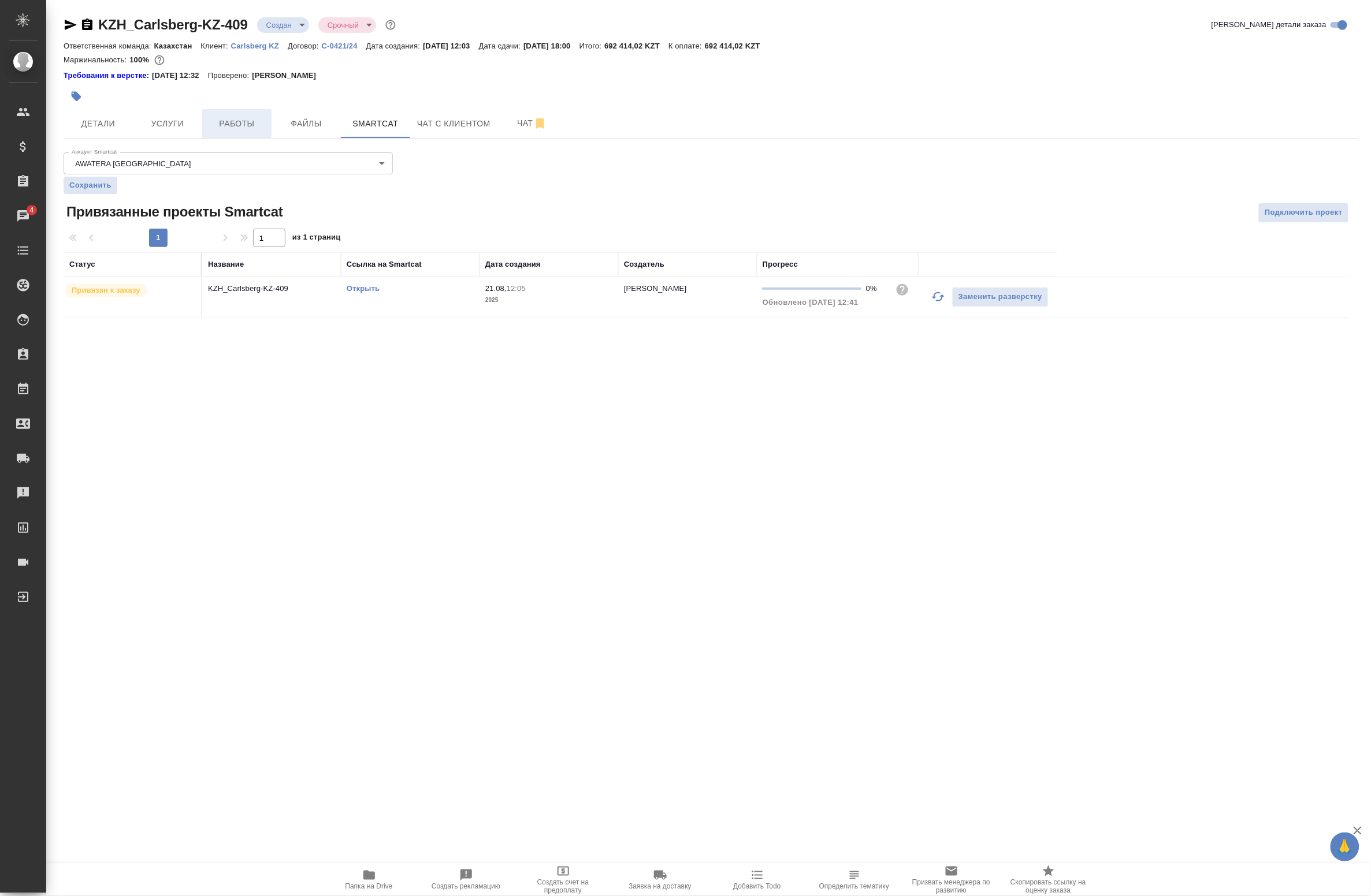
click at [246, 122] on span "Работы" at bounding box center [237, 124] width 55 height 14
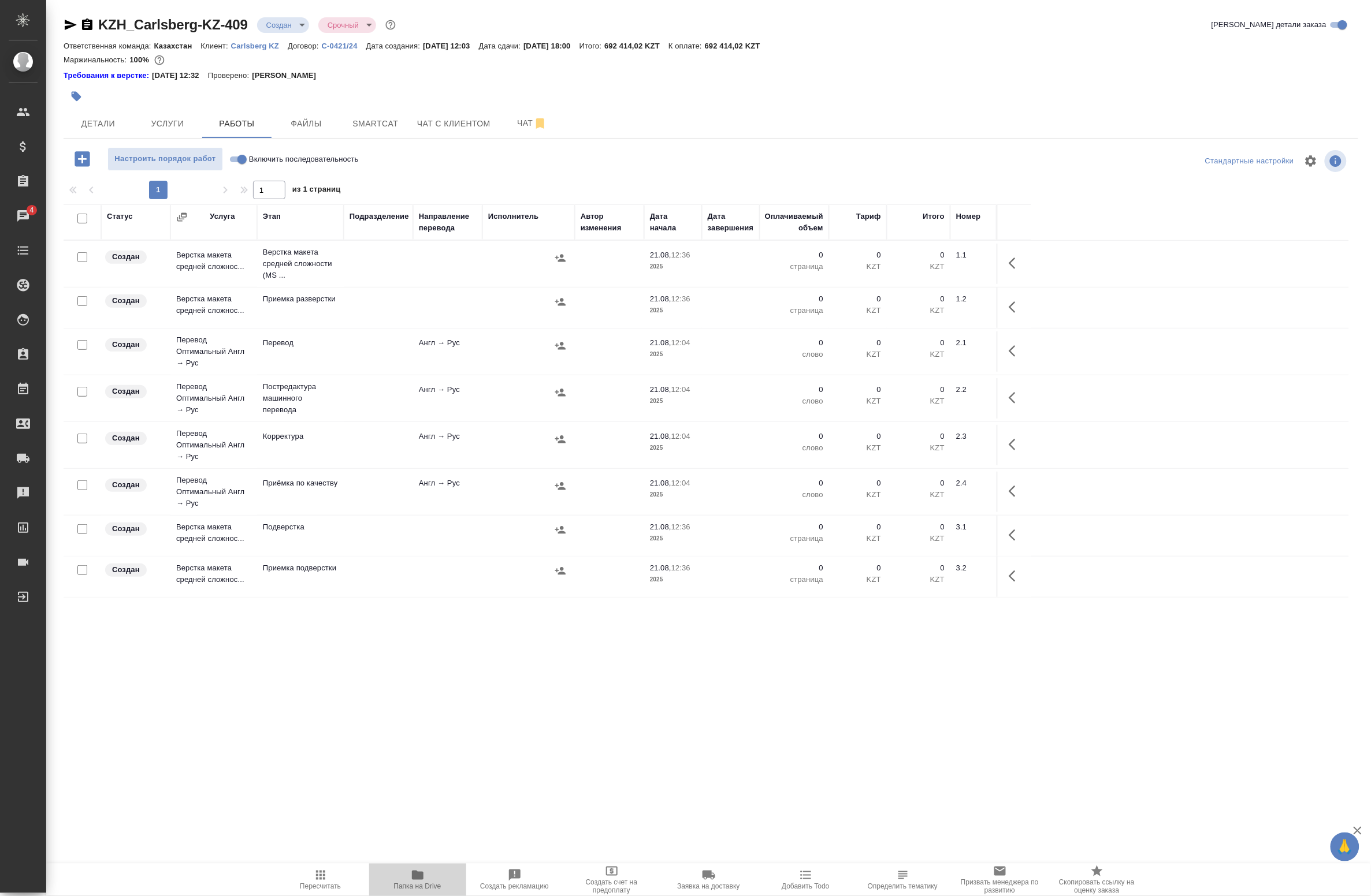
click at [413, 885] on span "Папка на Drive" at bounding box center [418, 886] width 47 height 8
click at [371, 125] on span "Smartcat" at bounding box center [375, 124] width 55 height 14
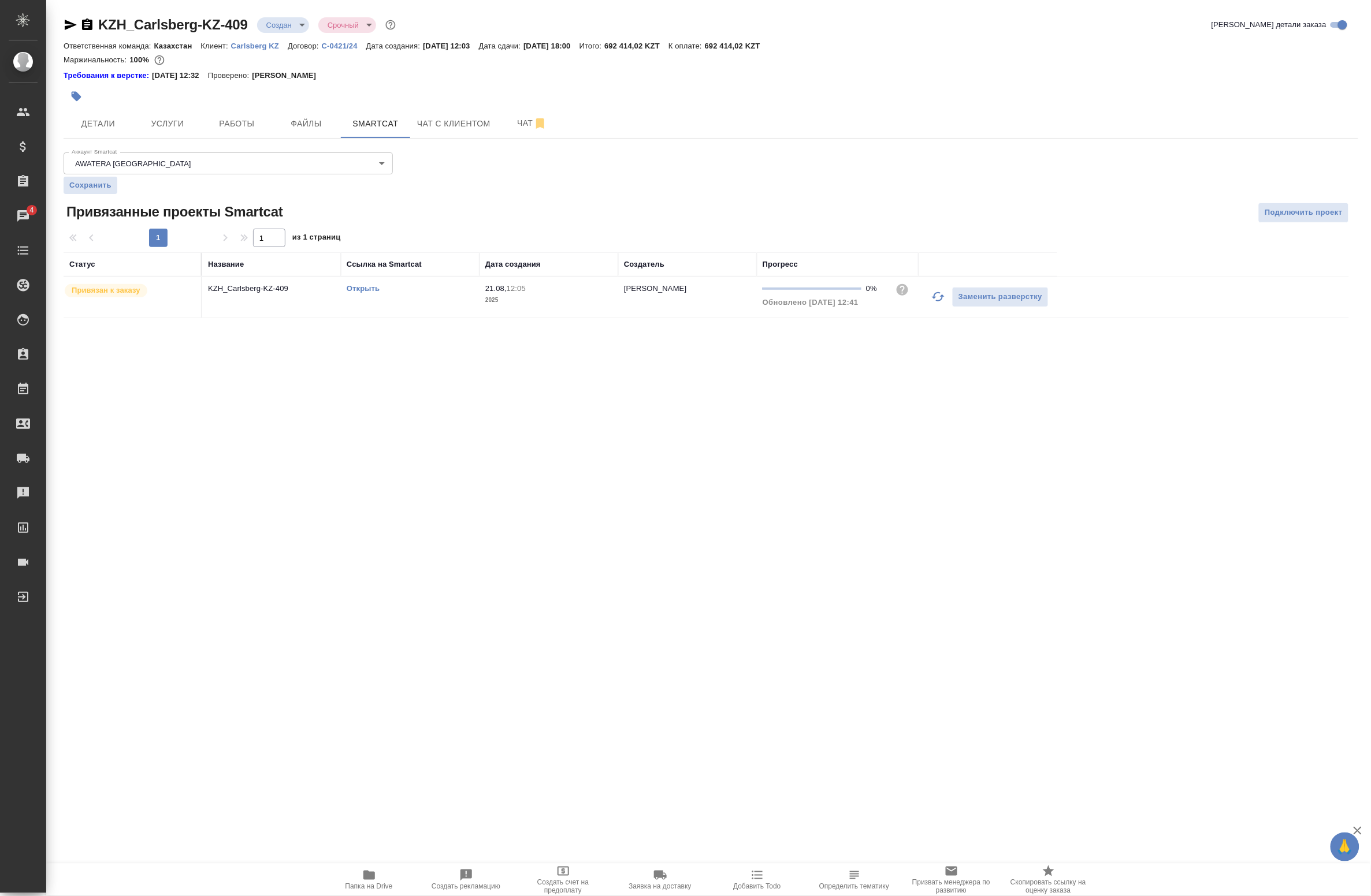
click at [361, 290] on link "Открыть" at bounding box center [363, 288] width 33 height 9
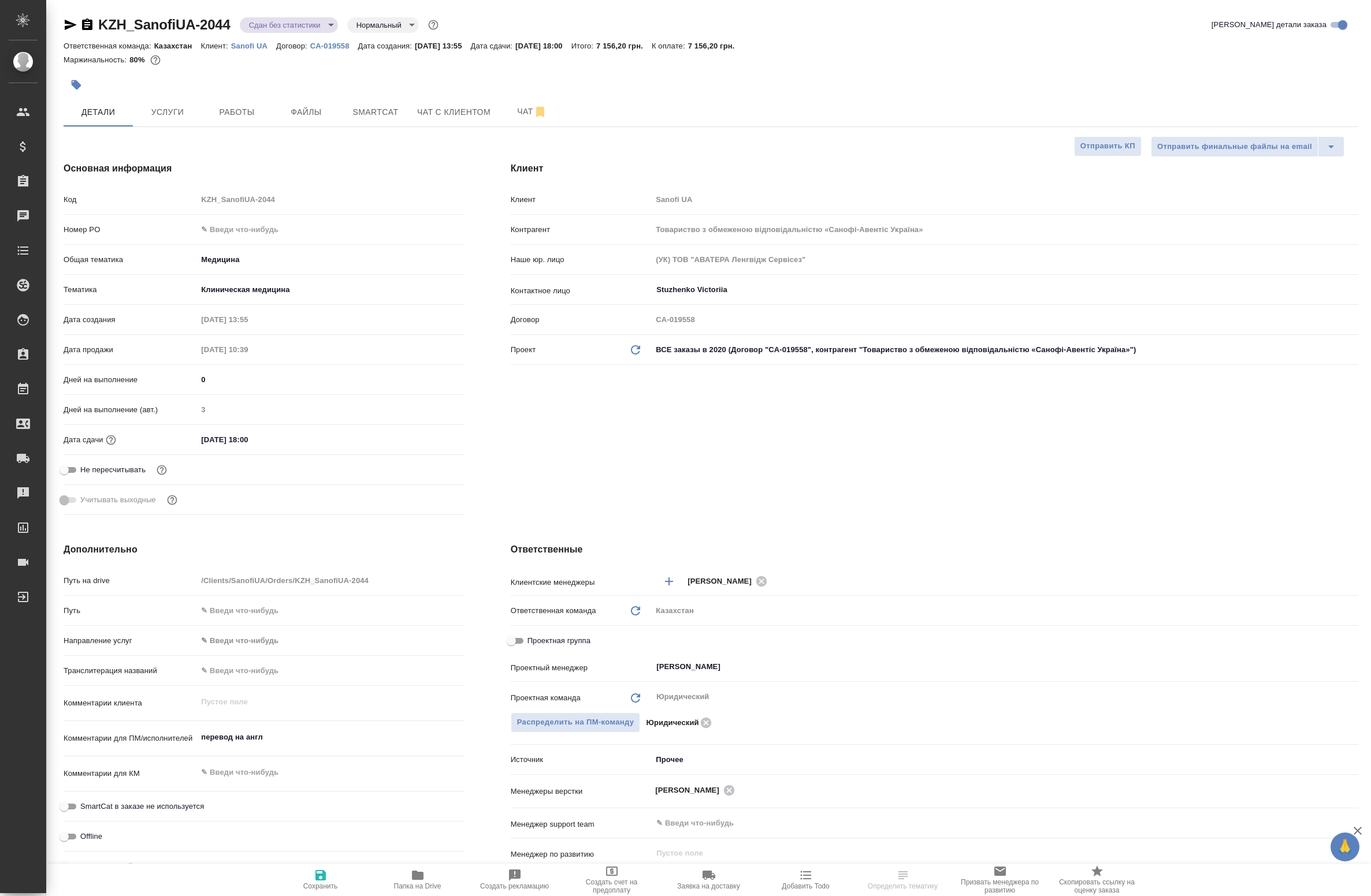
select select "RU"
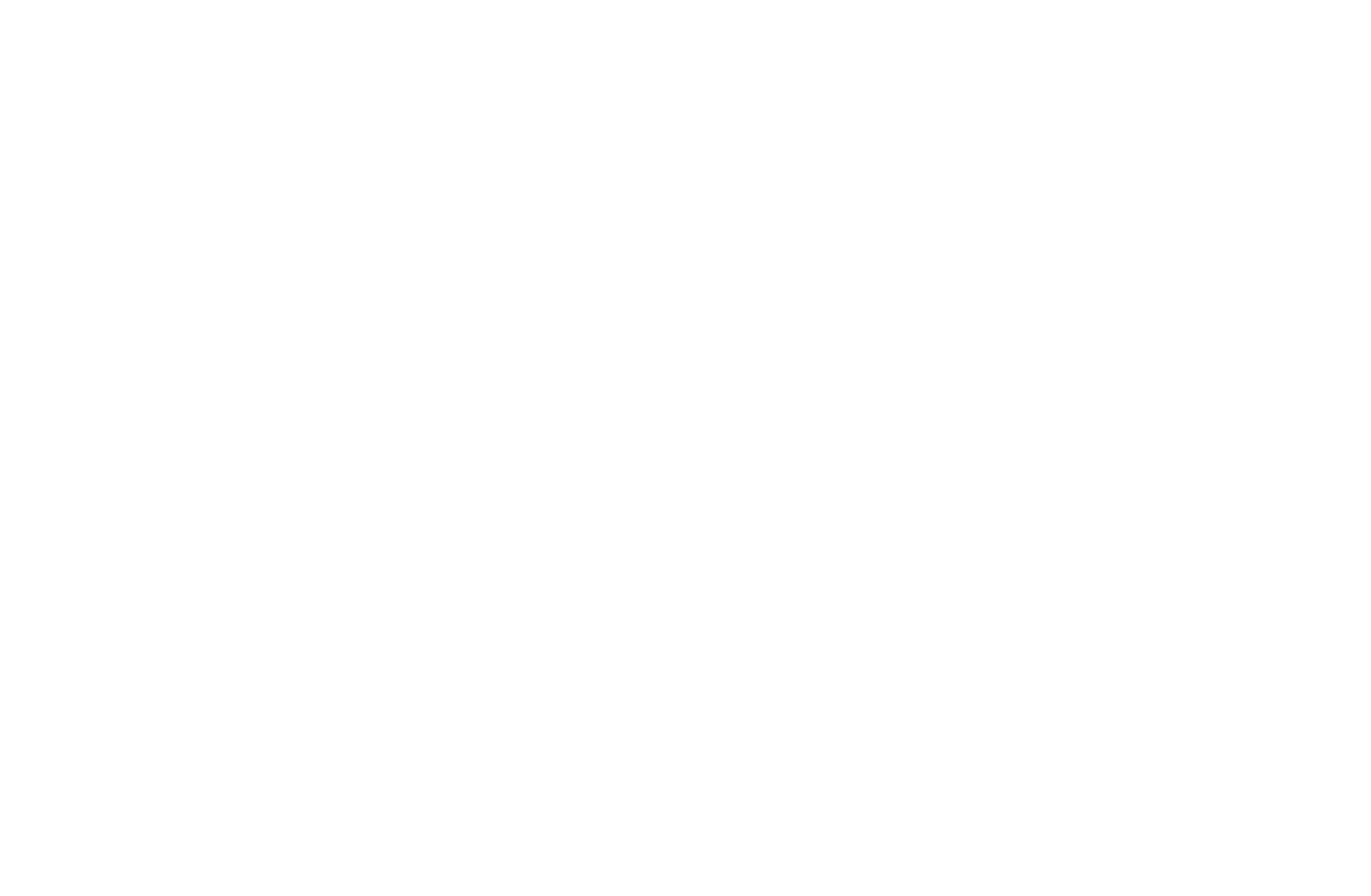
select select "RU"
type textarea "x"
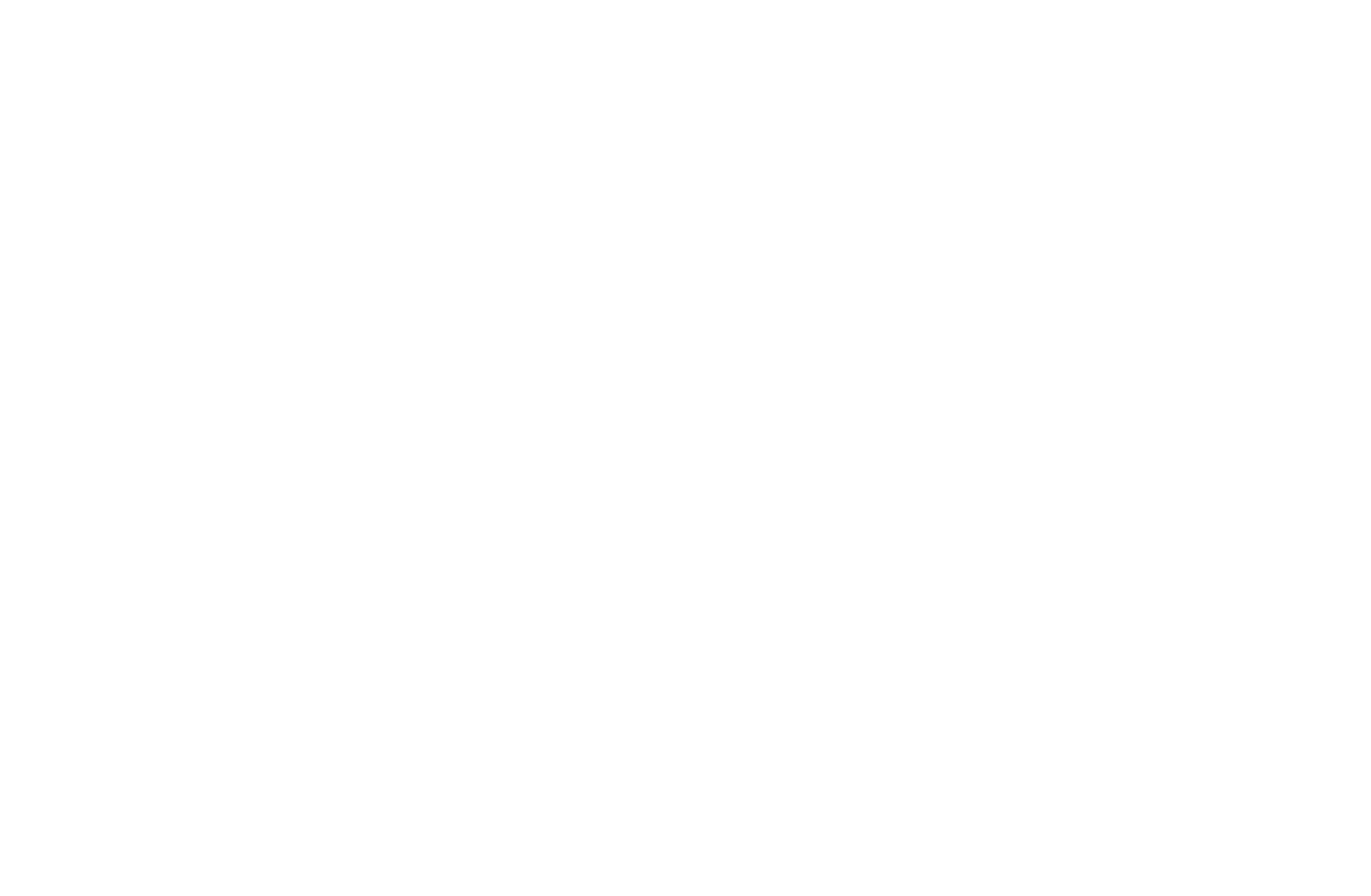
type textarea "x"
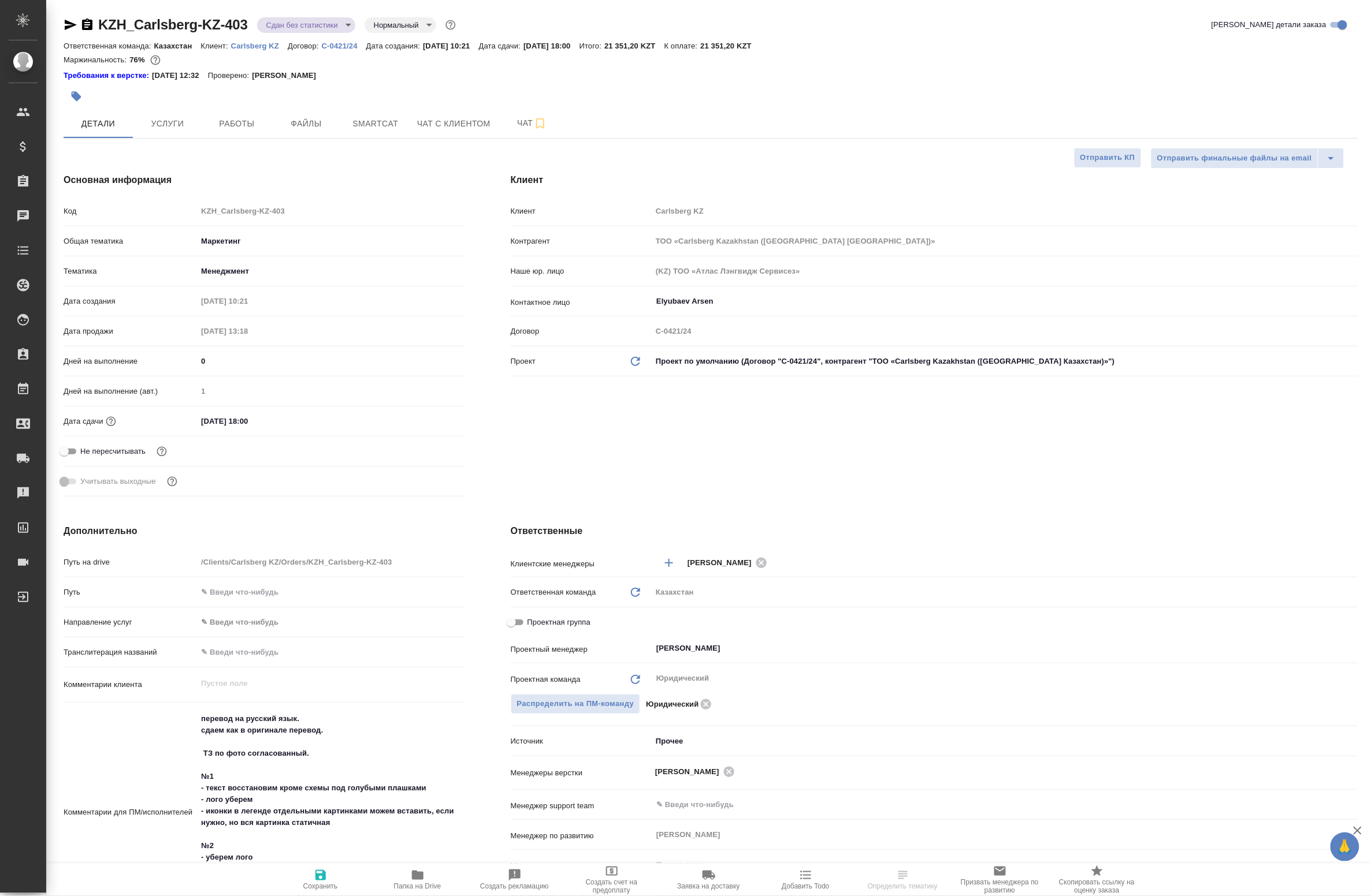
type textarea "x"
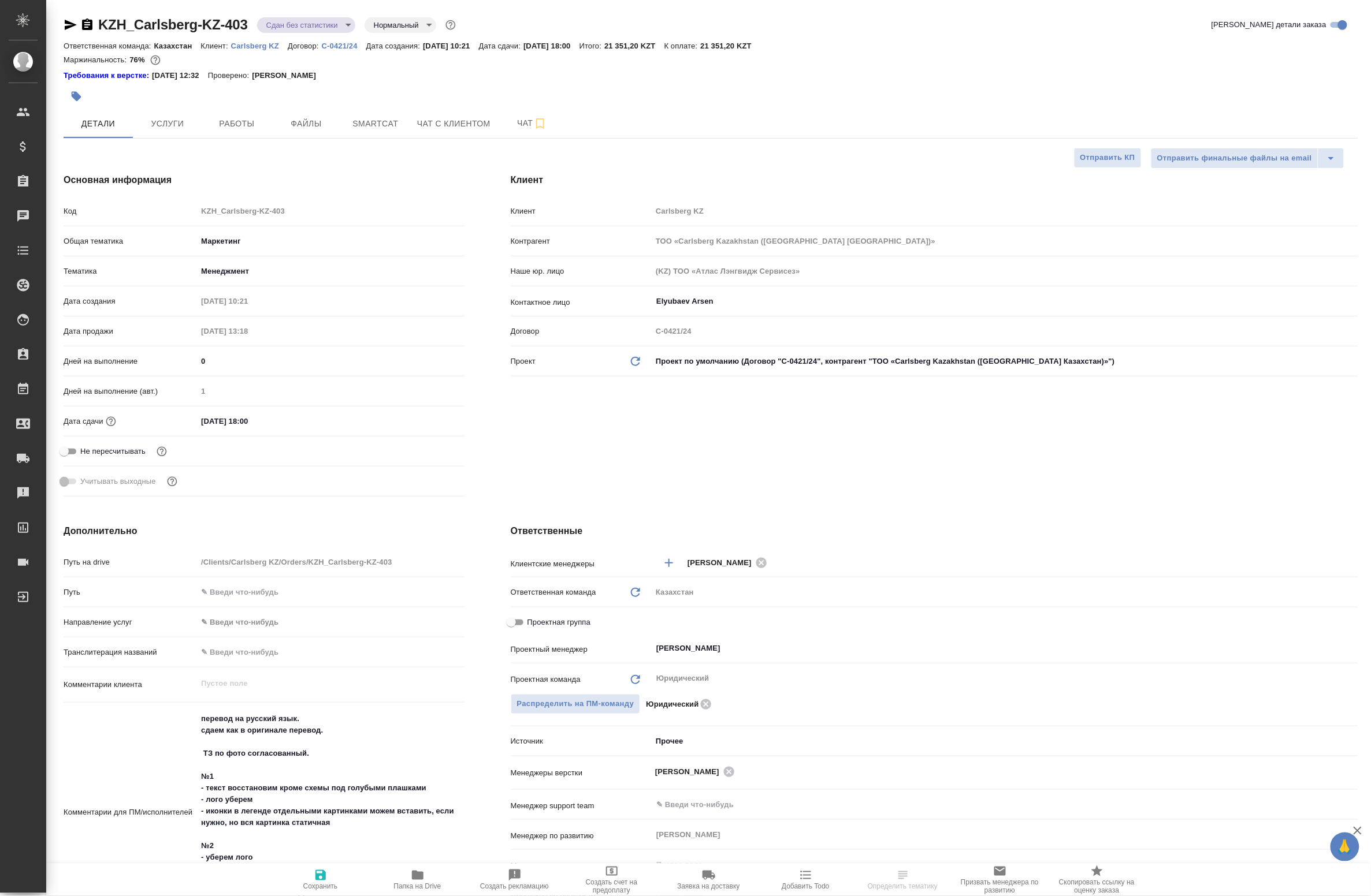
type textarea "x"
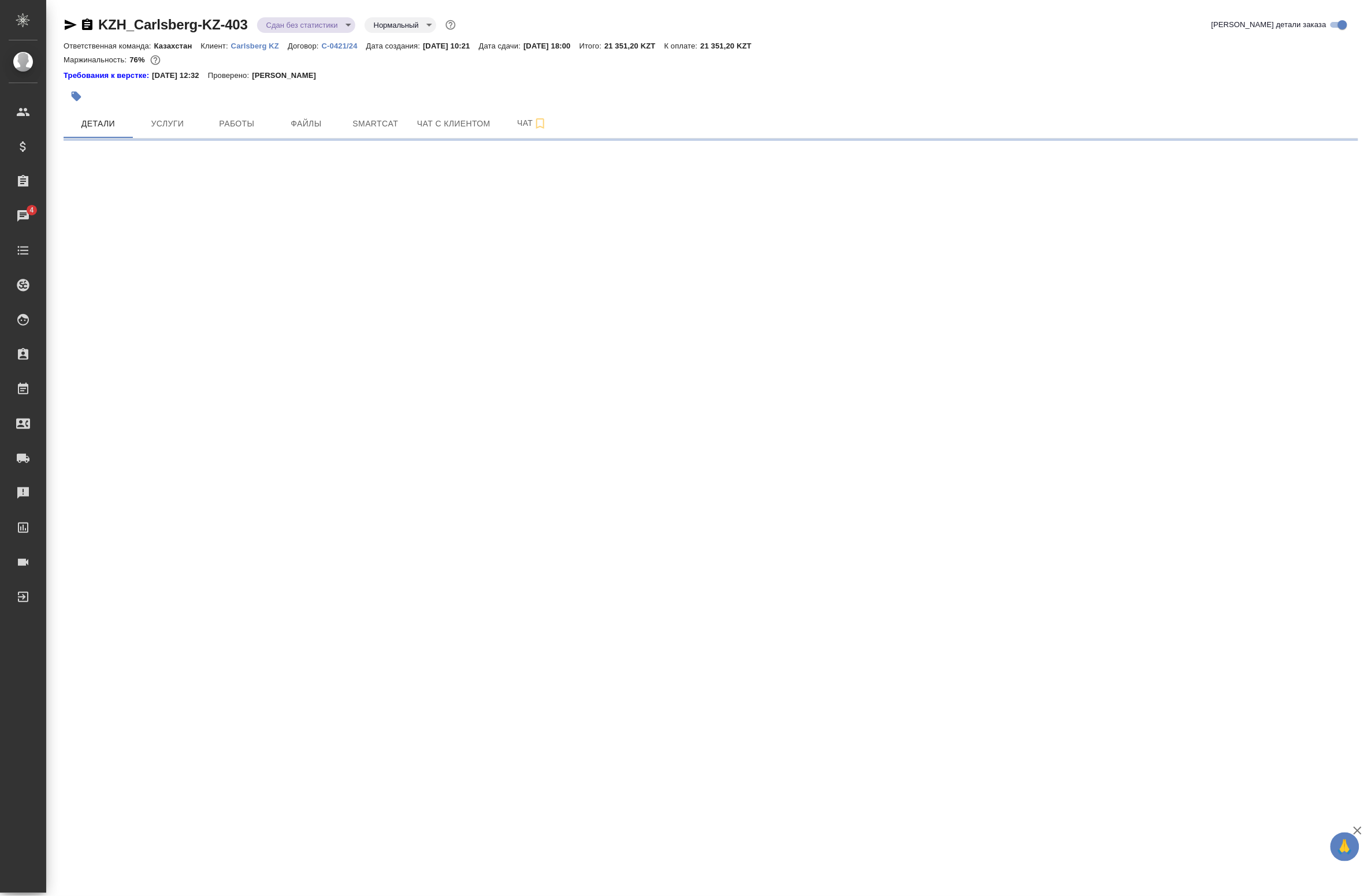
select select "RU"
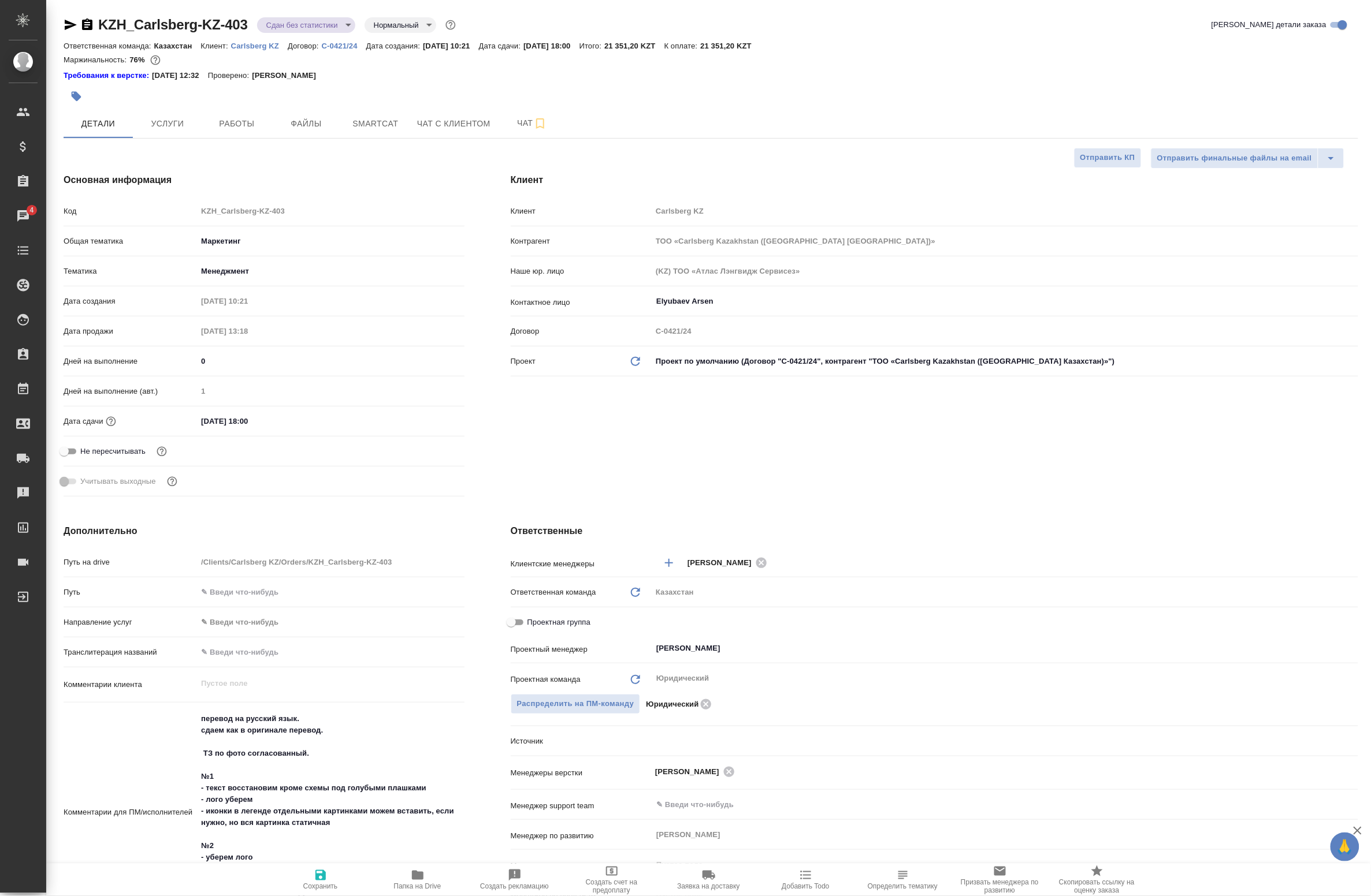
type textarea "x"
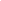
select select "RU"
type textarea "x"
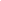
type textarea "x"
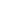
select select "RU"
type textarea "x"
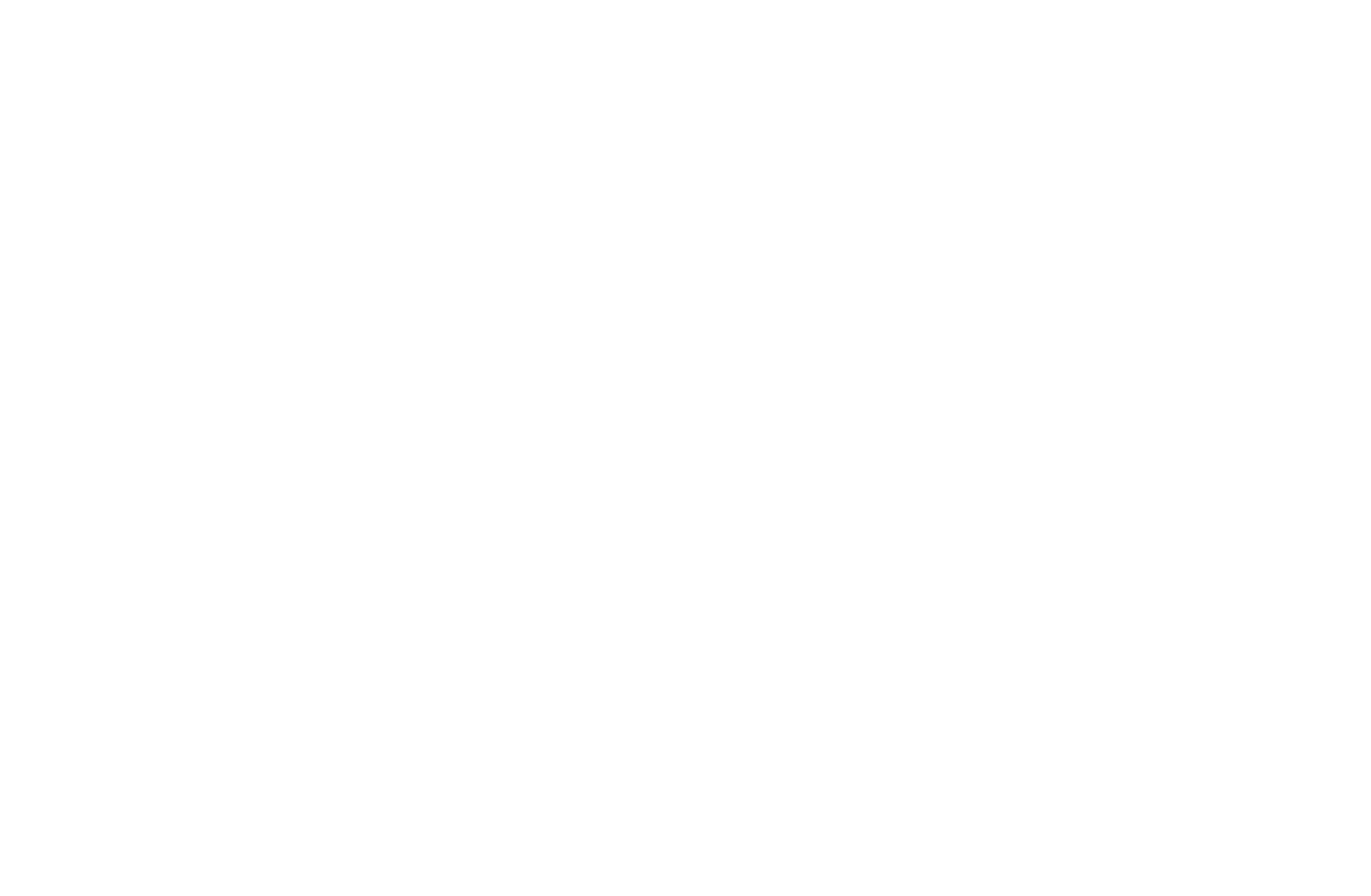
select select "RU"
type textarea "x"
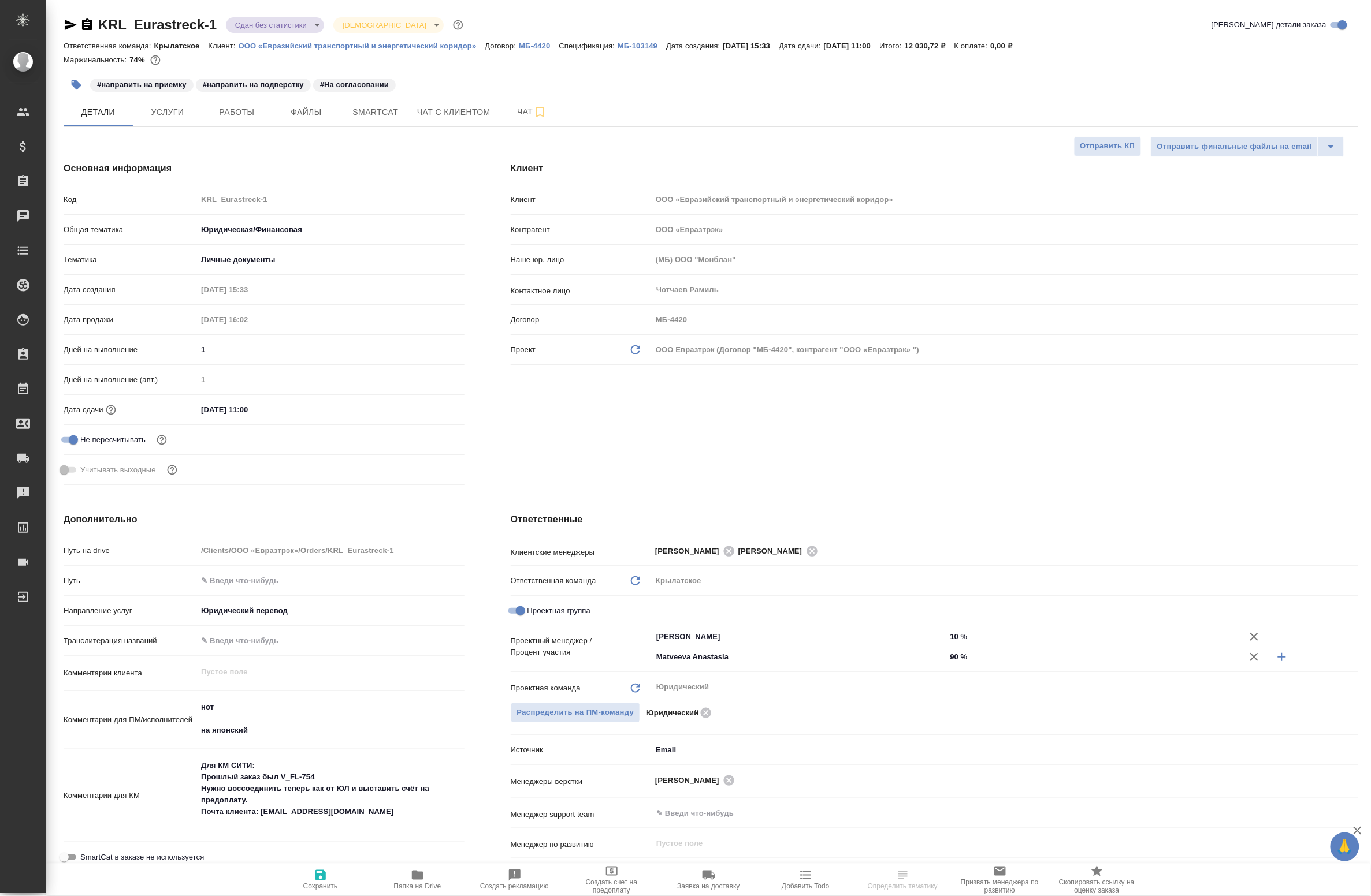
type textarea "x"
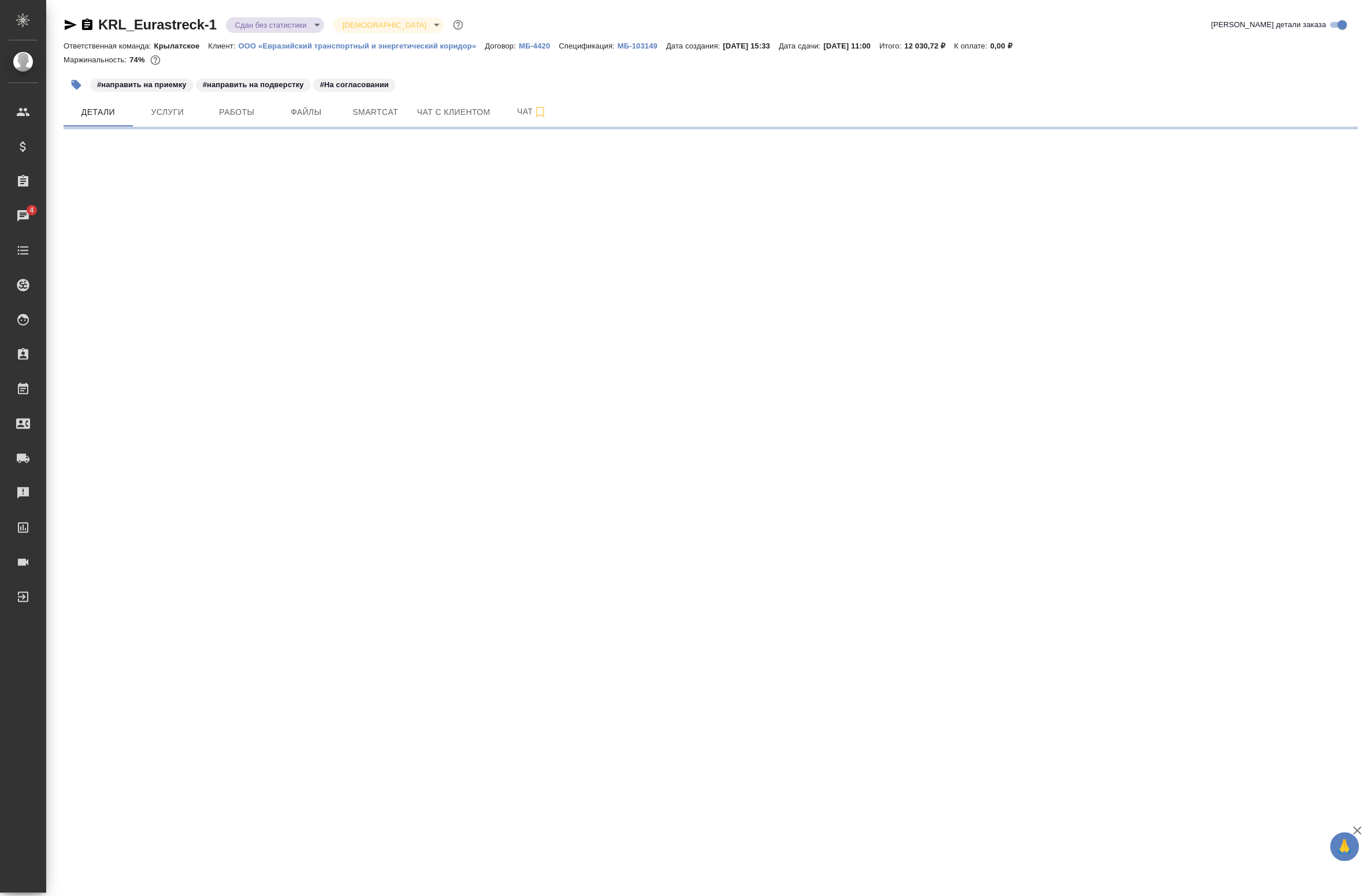
select select "RU"
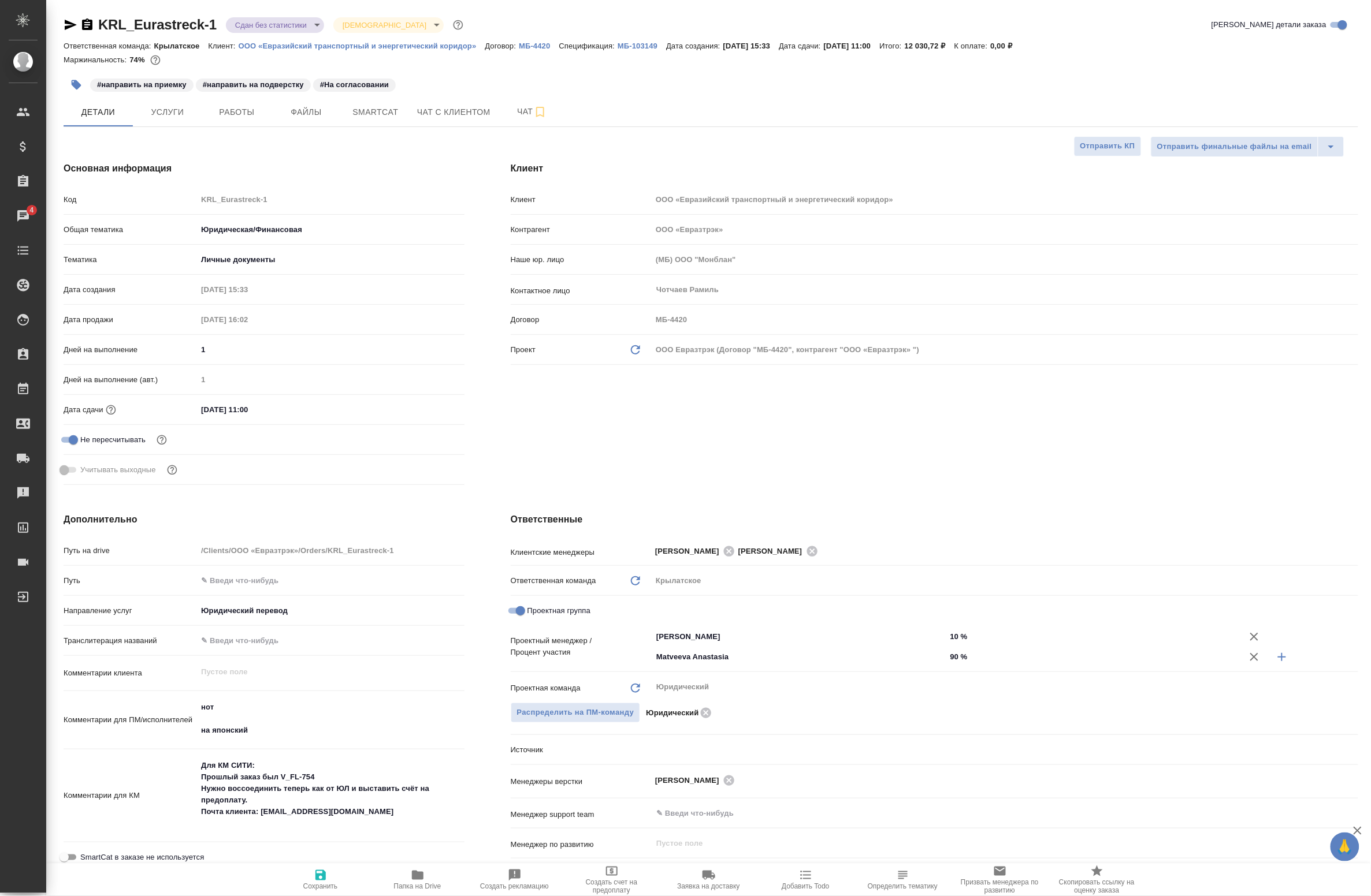
type textarea "x"
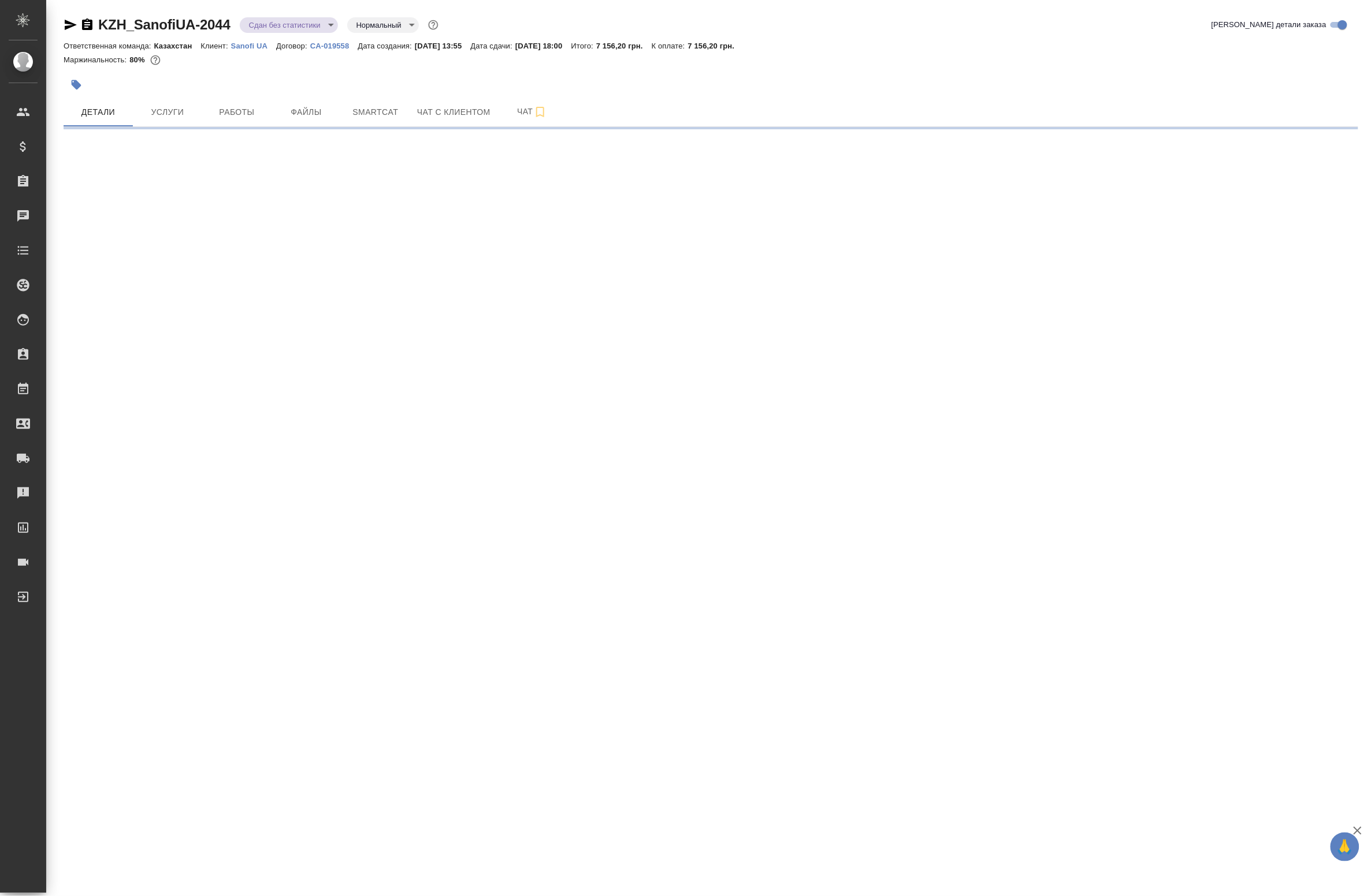
select select "RU"
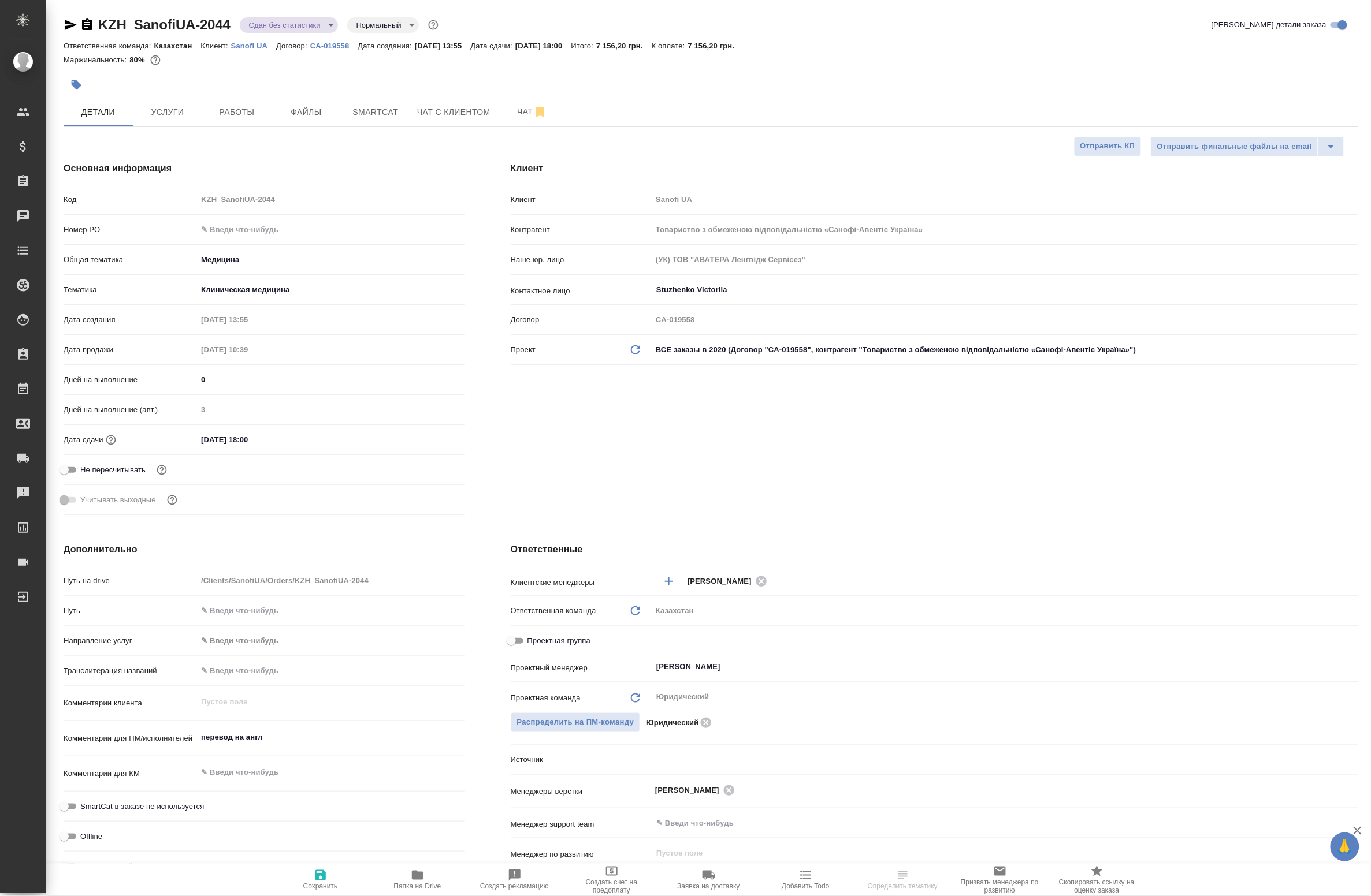
type textarea "x"
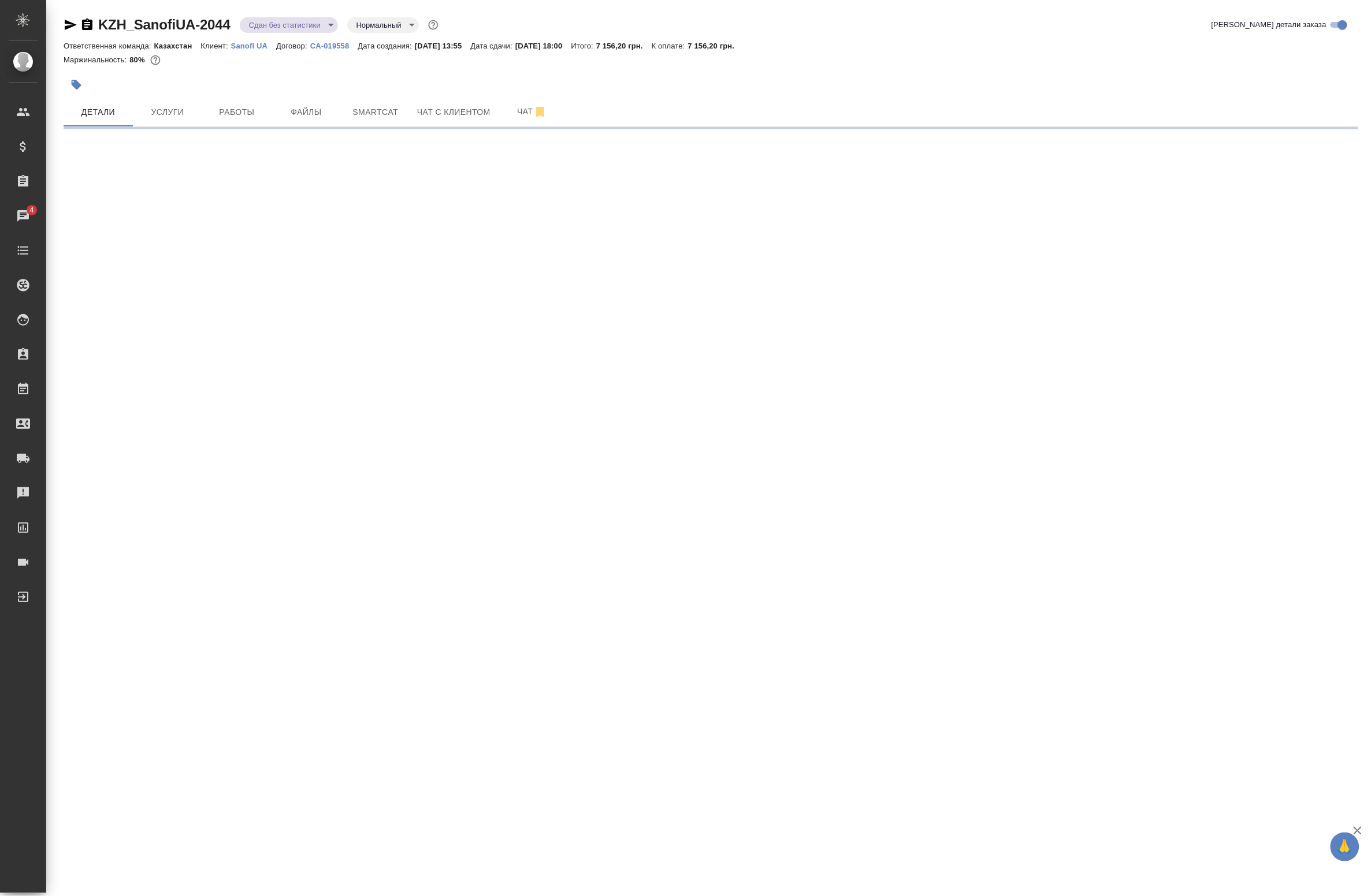
select select "RU"
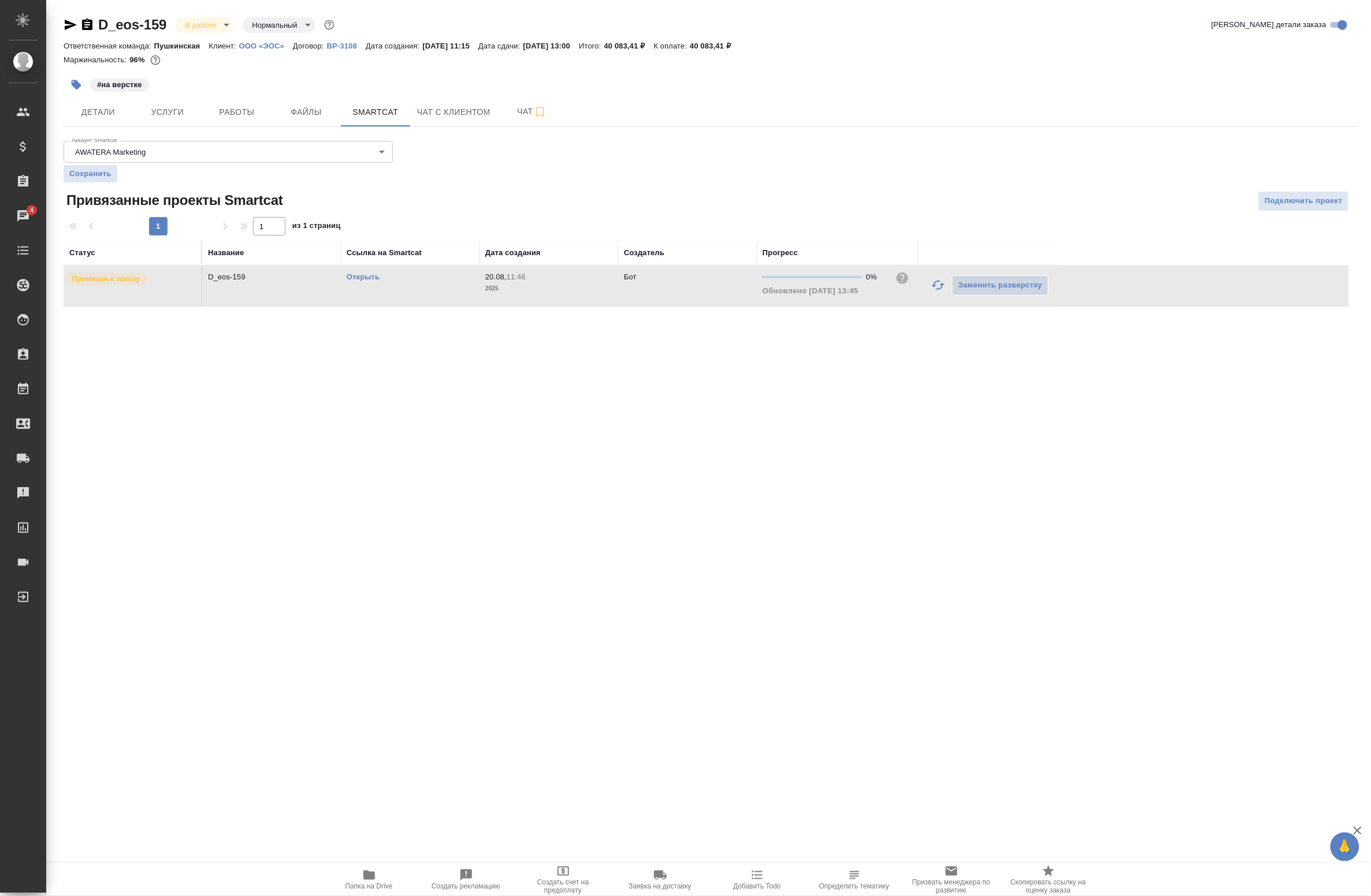
click at [246, 94] on div "#на верстке" at bounding box center [495, 85] width 863 height 26
click at [240, 105] on span "Работы" at bounding box center [237, 112] width 55 height 14
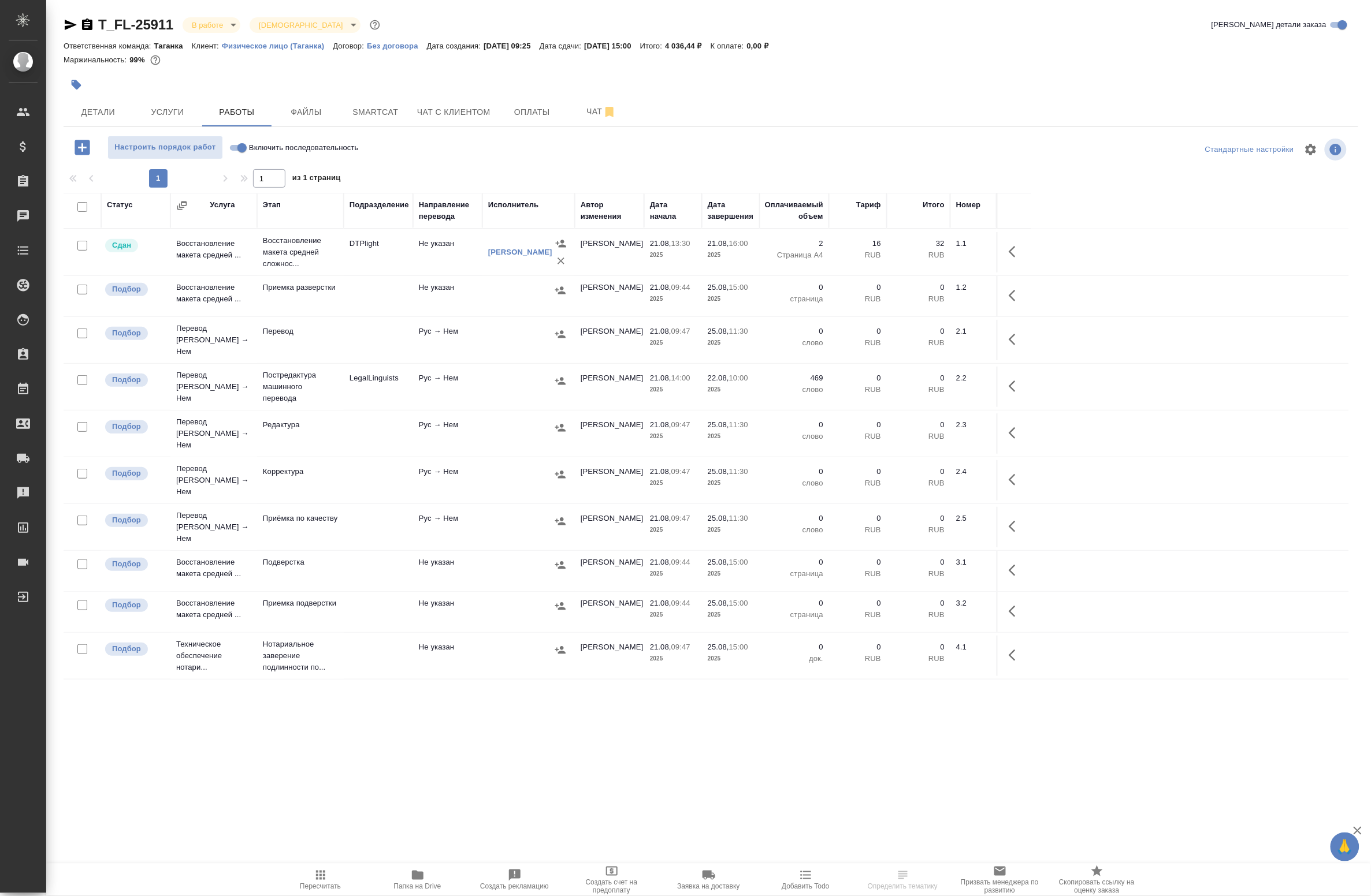
click at [482, 275] on td at bounding box center [528, 252] width 93 height 46
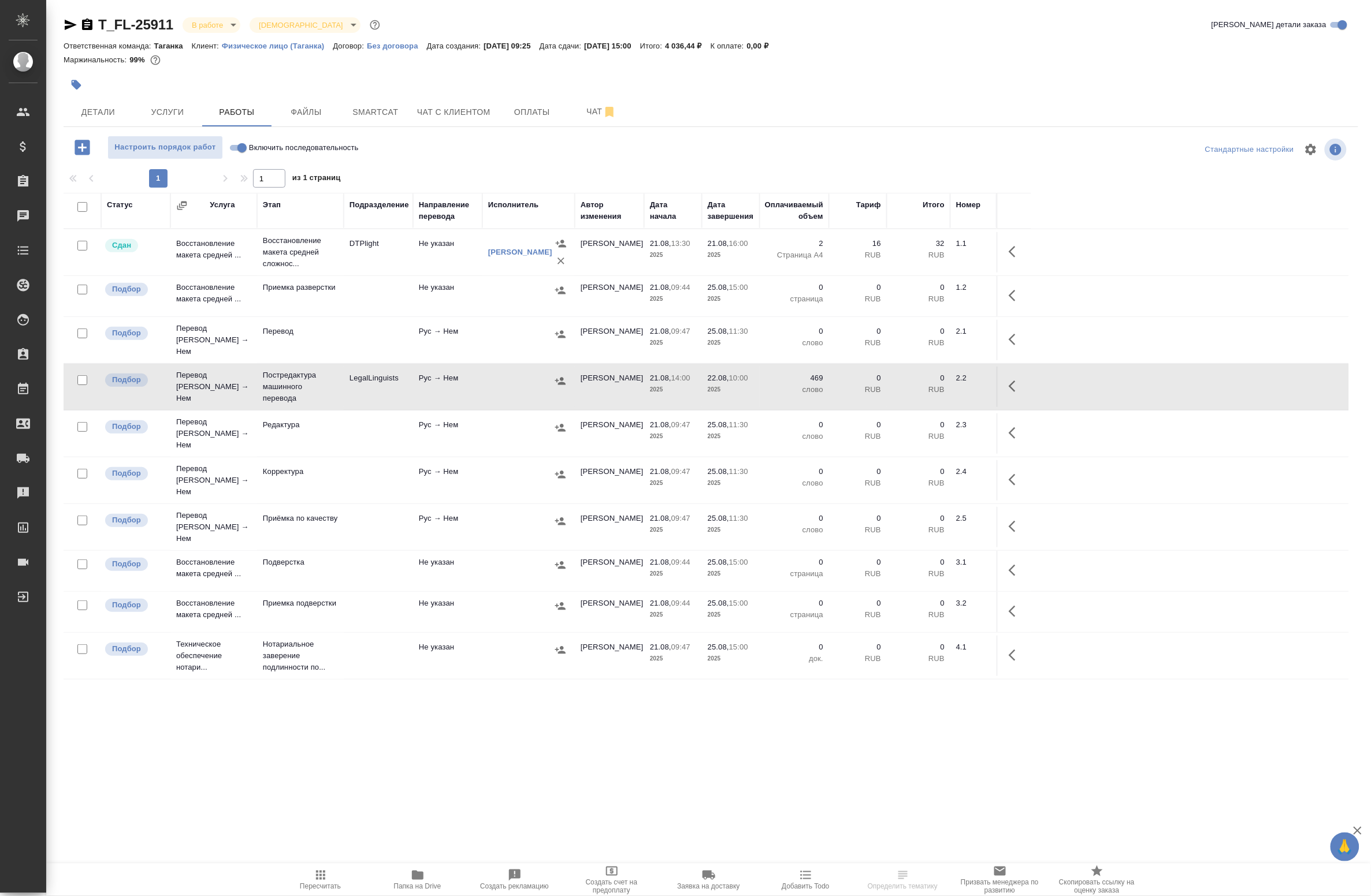
click at [1014, 380] on icon "button" at bounding box center [1012, 386] width 7 height 12
click at [927, 380] on icon "button" at bounding box center [931, 386] width 14 height 14
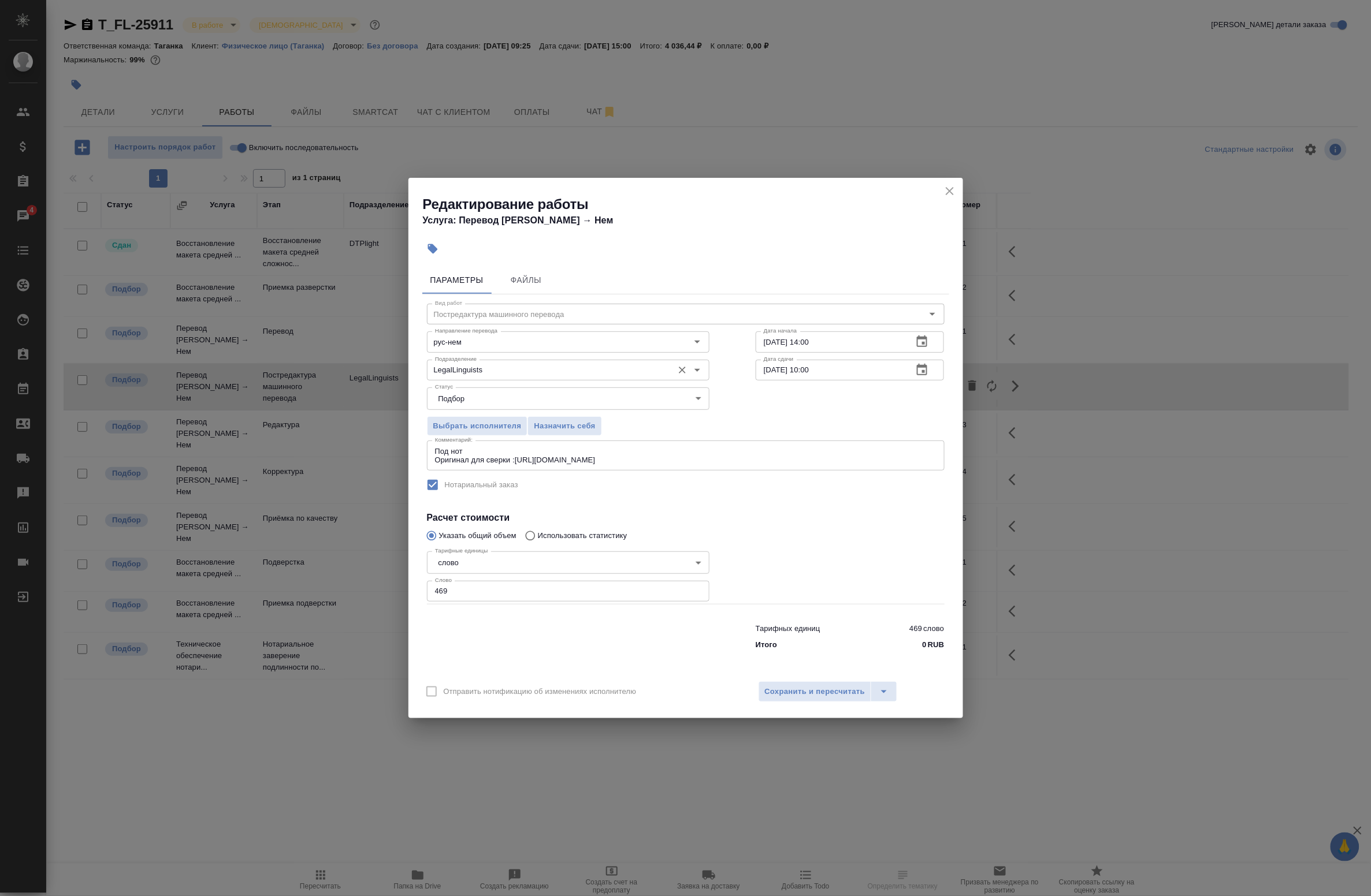
click at [547, 369] on input "LegalLinguists" at bounding box center [549, 370] width 237 height 14
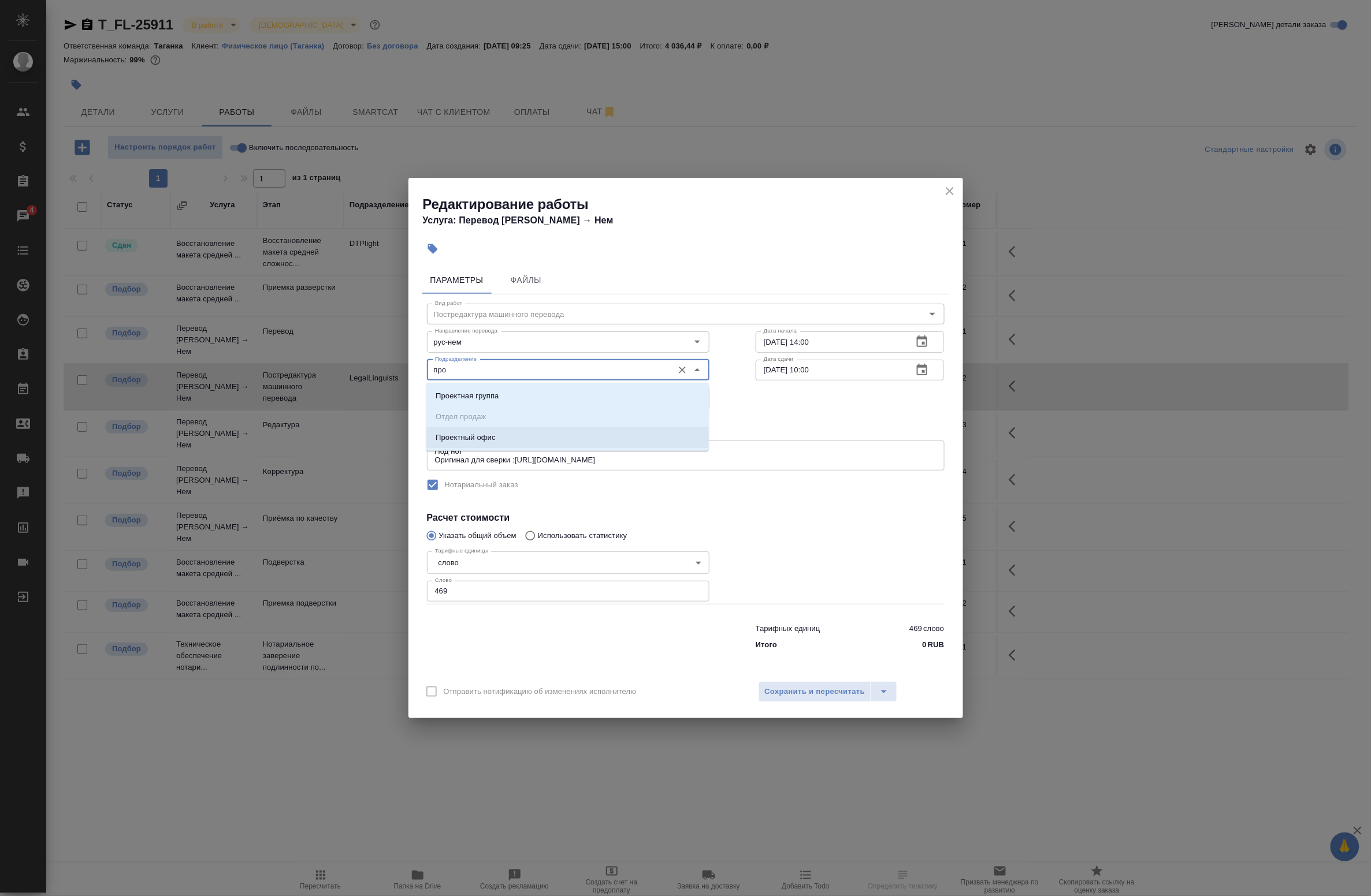
click at [522, 439] on li "Проектный офис" at bounding box center [568, 438] width 283 height 21
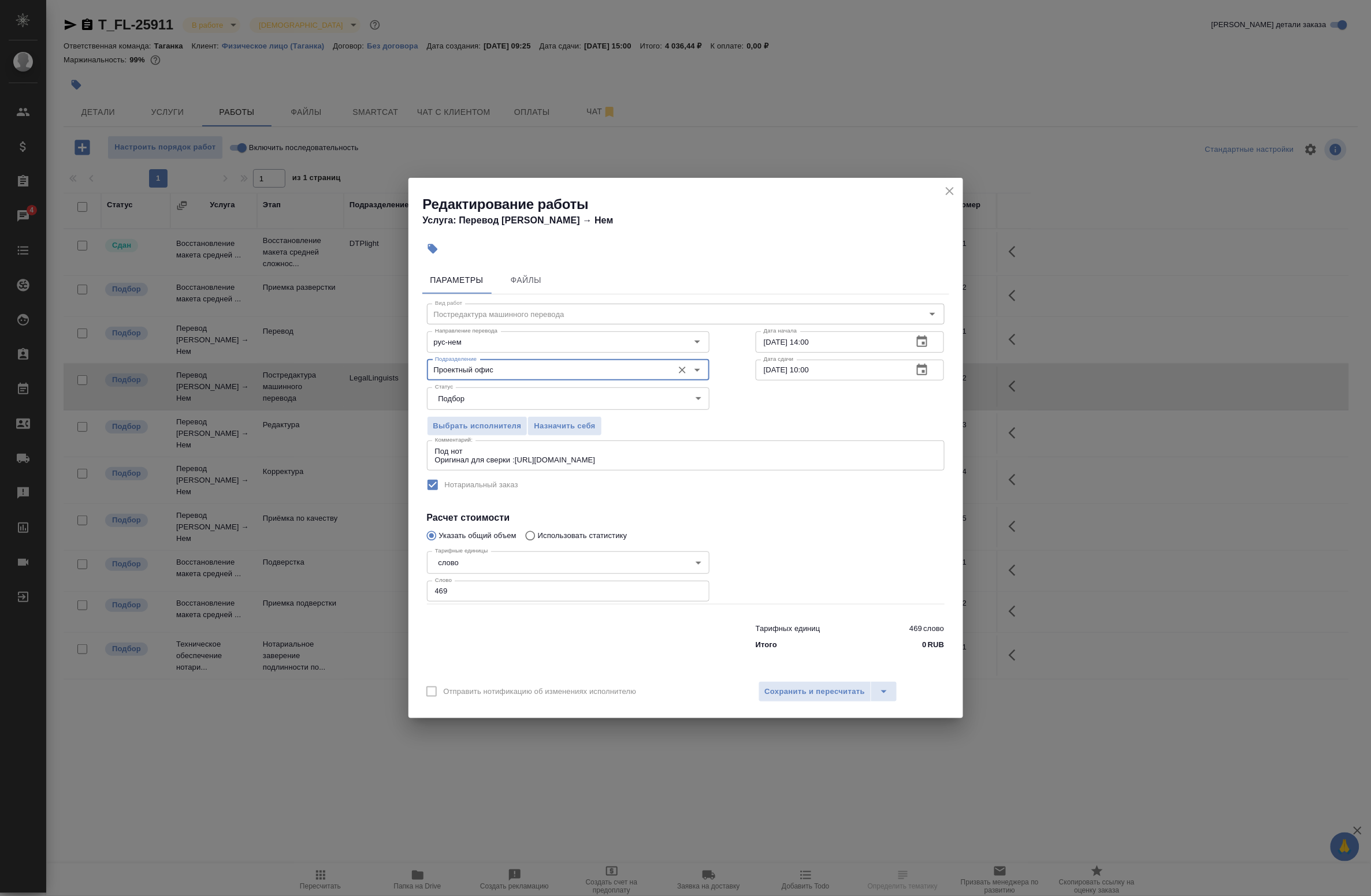
type input "Проектный офис"
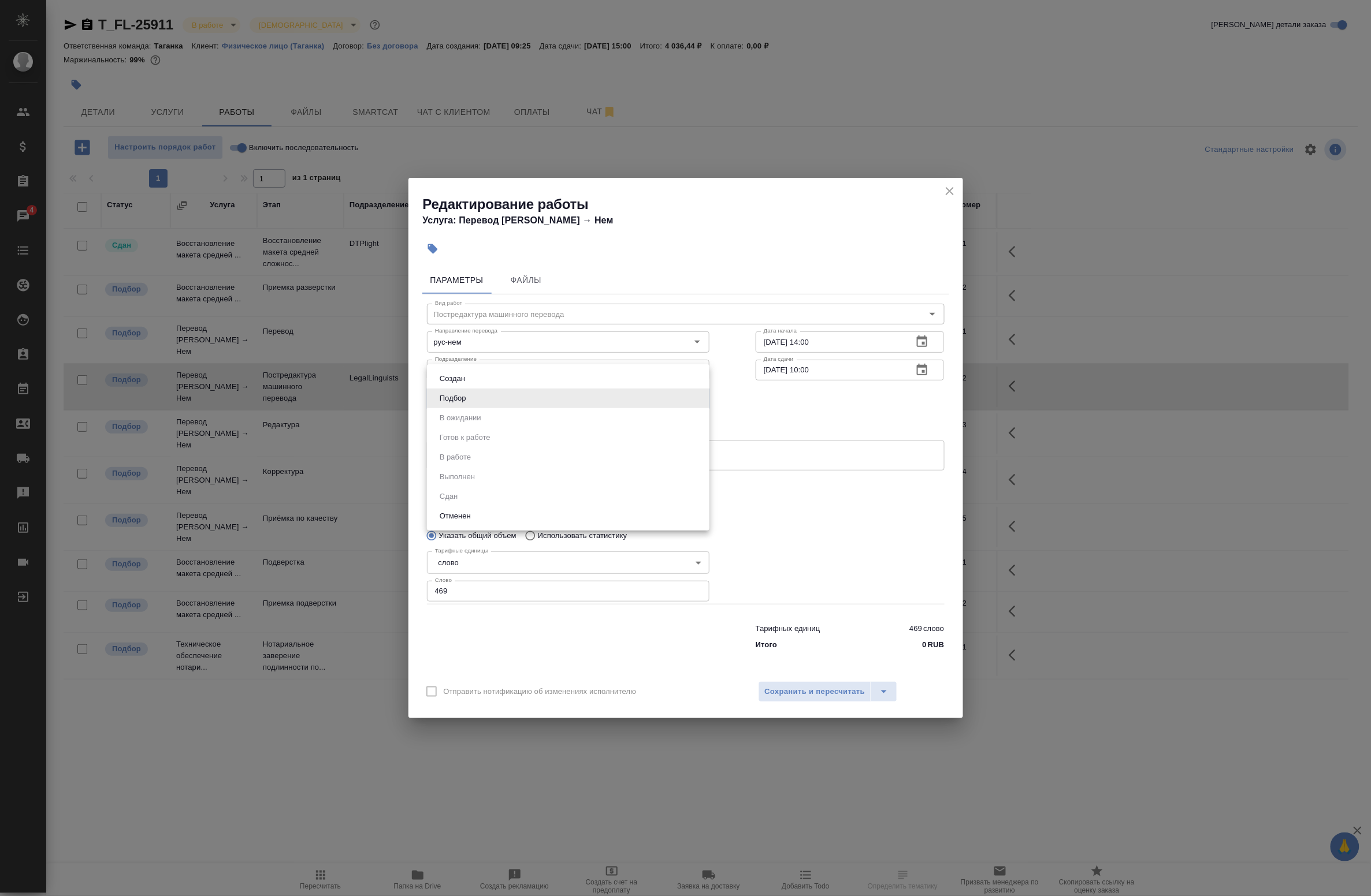
click at [497, 397] on body "🙏 .cls-1 fill:#fff; AWATERA Badanyan Artak Клиенты Спецификации Заказы 4 Чаты T…" at bounding box center [686, 448] width 1371 height 896
click at [757, 419] on div at bounding box center [686, 448] width 1371 height 896
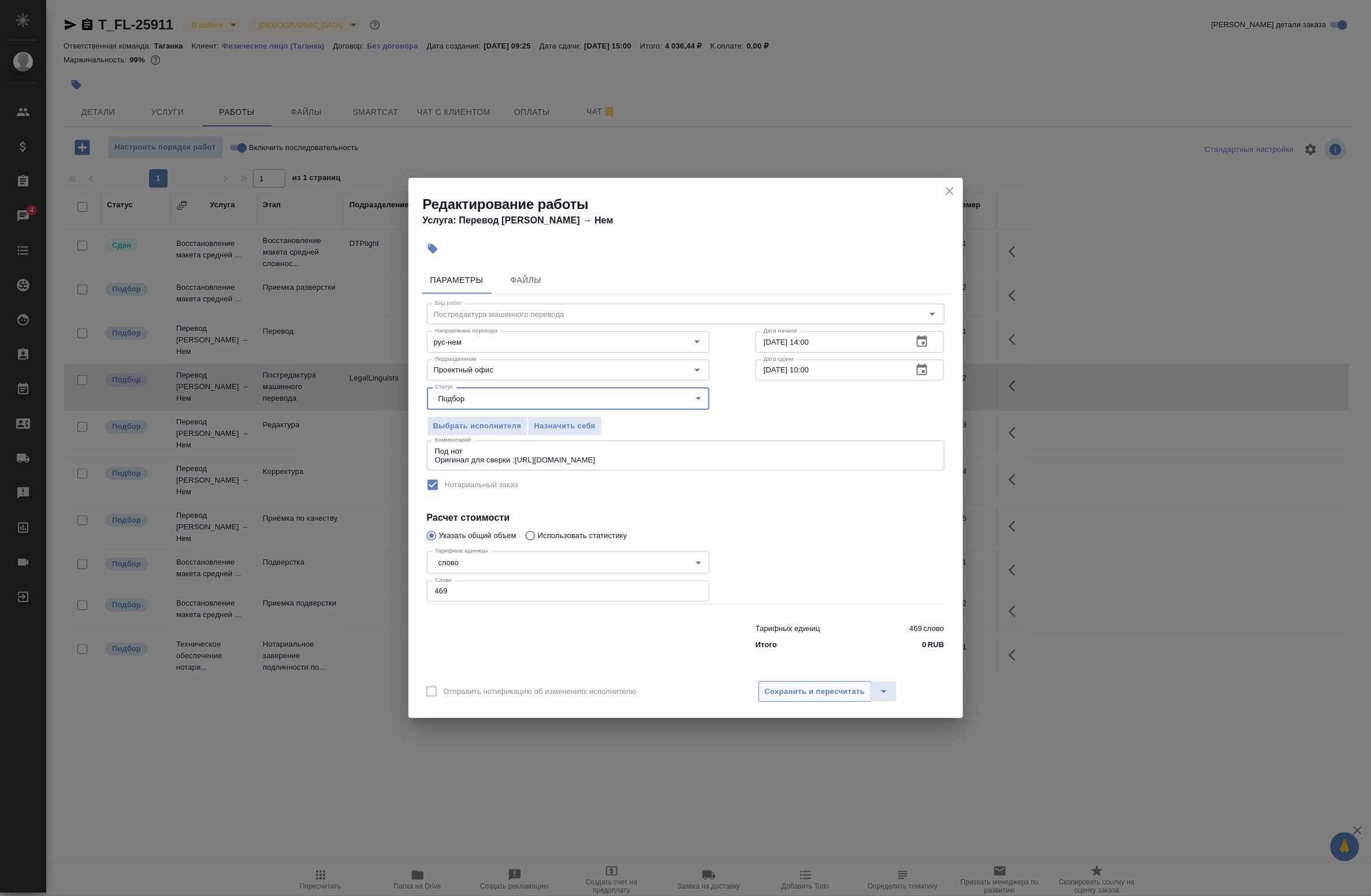
click at [791, 700] on button "Сохранить и пересчитать" at bounding box center [815, 692] width 113 height 21
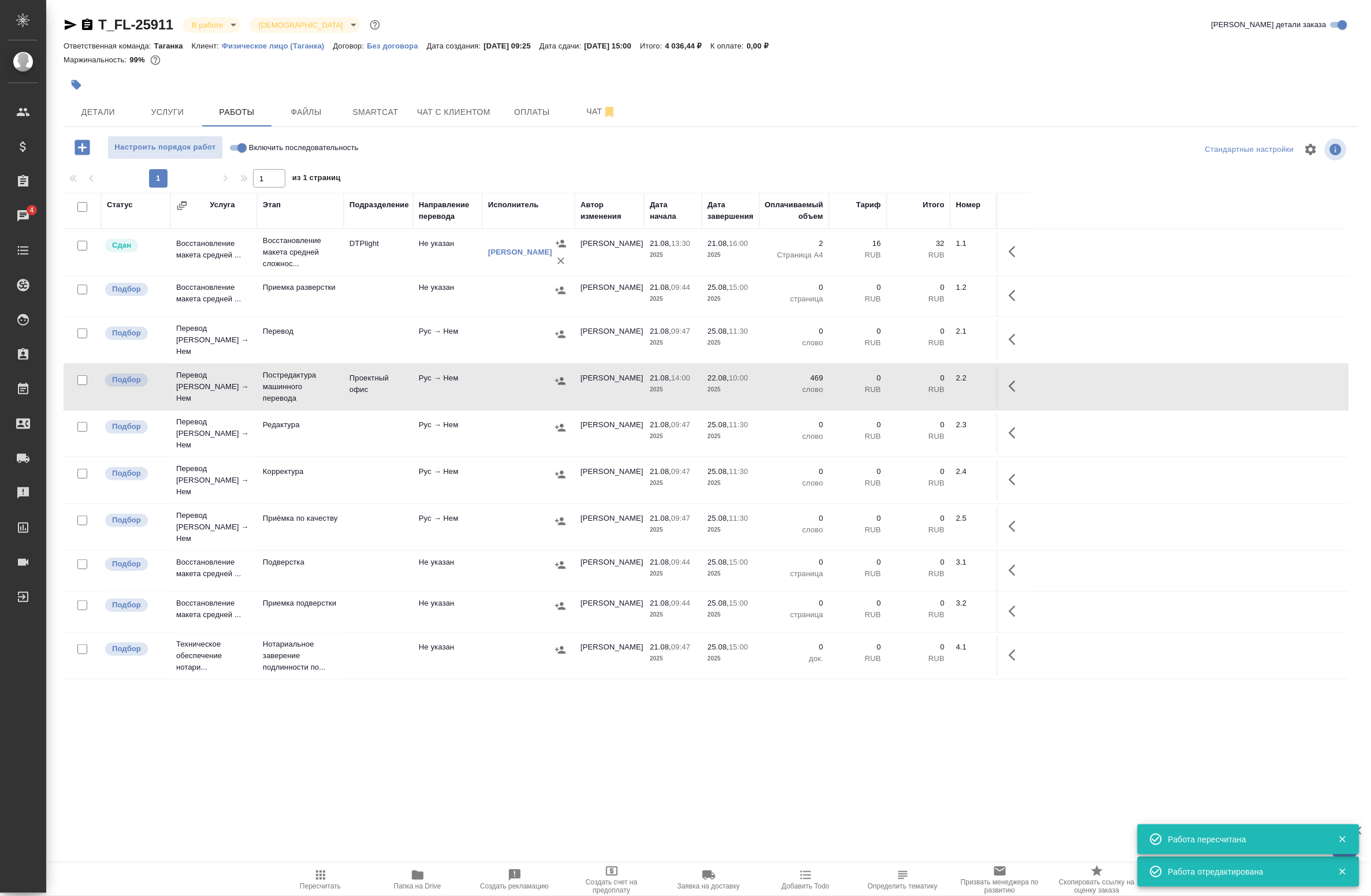
click at [561, 376] on icon "button" at bounding box center [561, 381] width 12 height 12
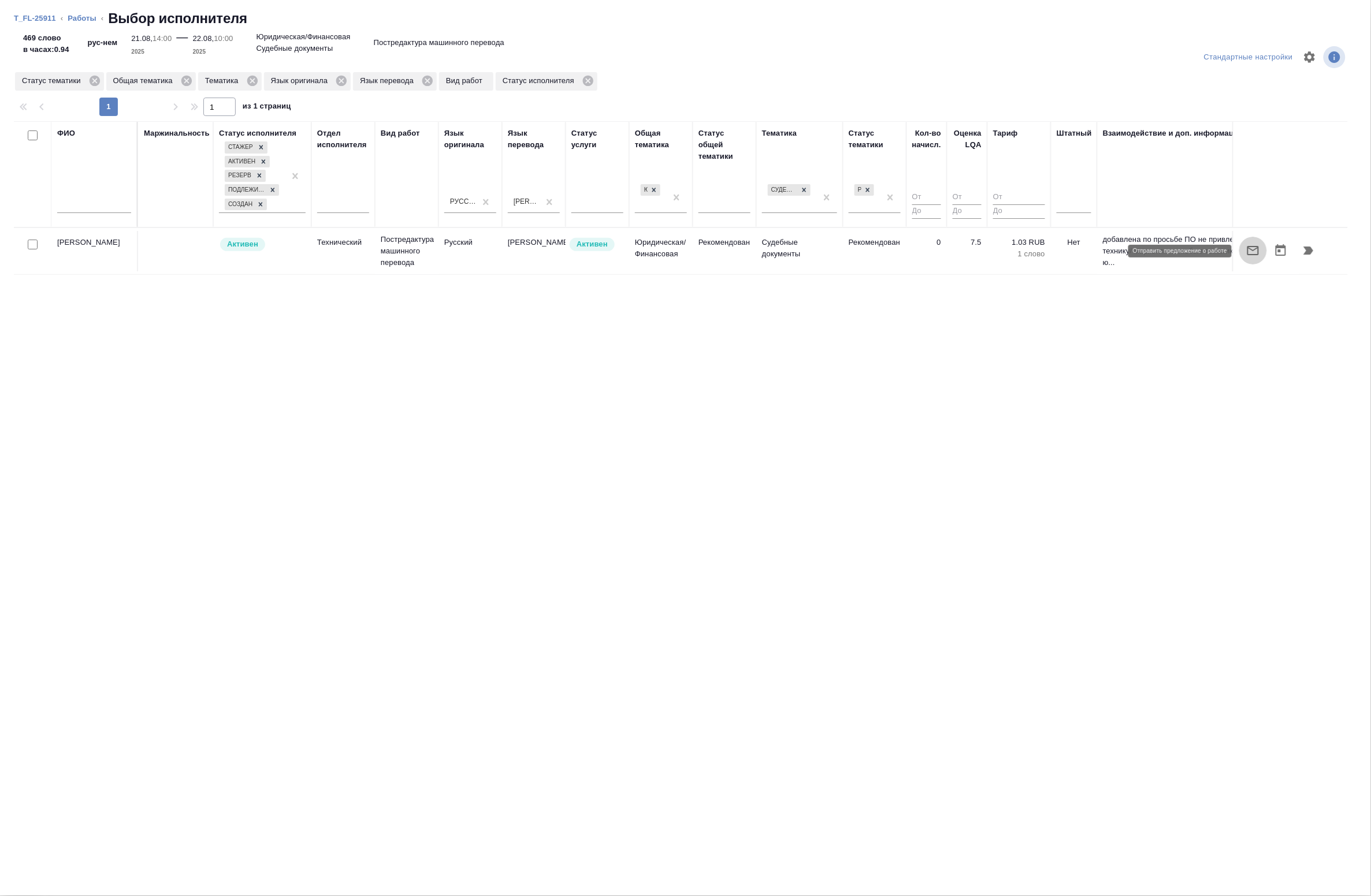
click at [1255, 251] on icon "button" at bounding box center [1253, 250] width 14 height 14
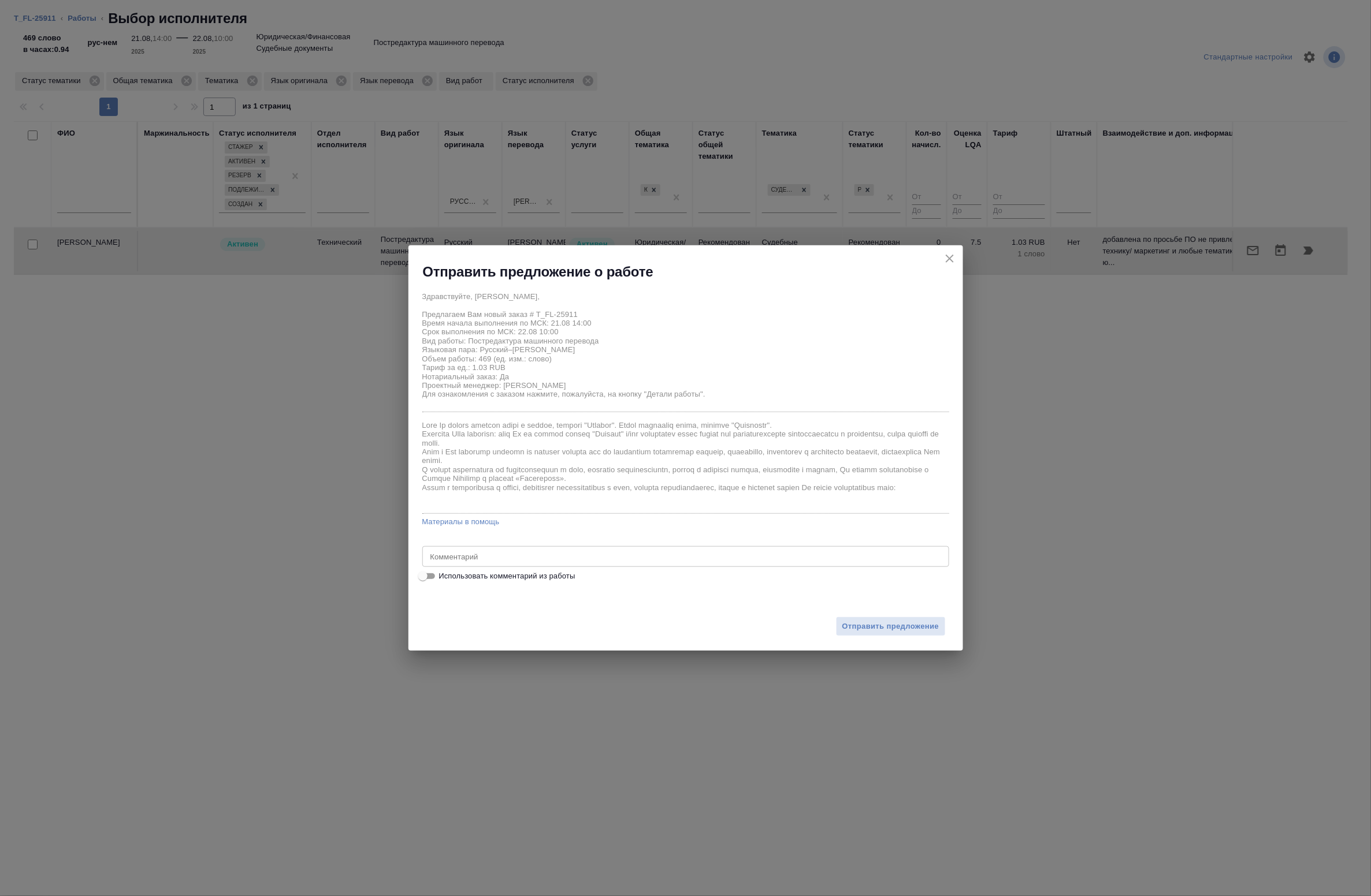
click at [492, 569] on div "Здравствуйте, Лариса, Предлагаем Вам новый заказ # T_FL-25911 Время начала выпо…" at bounding box center [686, 434] width 527 height 298
click at [491, 572] on span "Использовать комментарий из работы" at bounding box center [507, 577] width 136 height 12
click at [444, 572] on input "Использовать комментарий из работы" at bounding box center [423, 576] width 41 height 14
checkbox input "true"
type textarea "Под нот Оригинал для сверки :https://drive.awatera.com/s/3jLiPeyodSg4pzE"
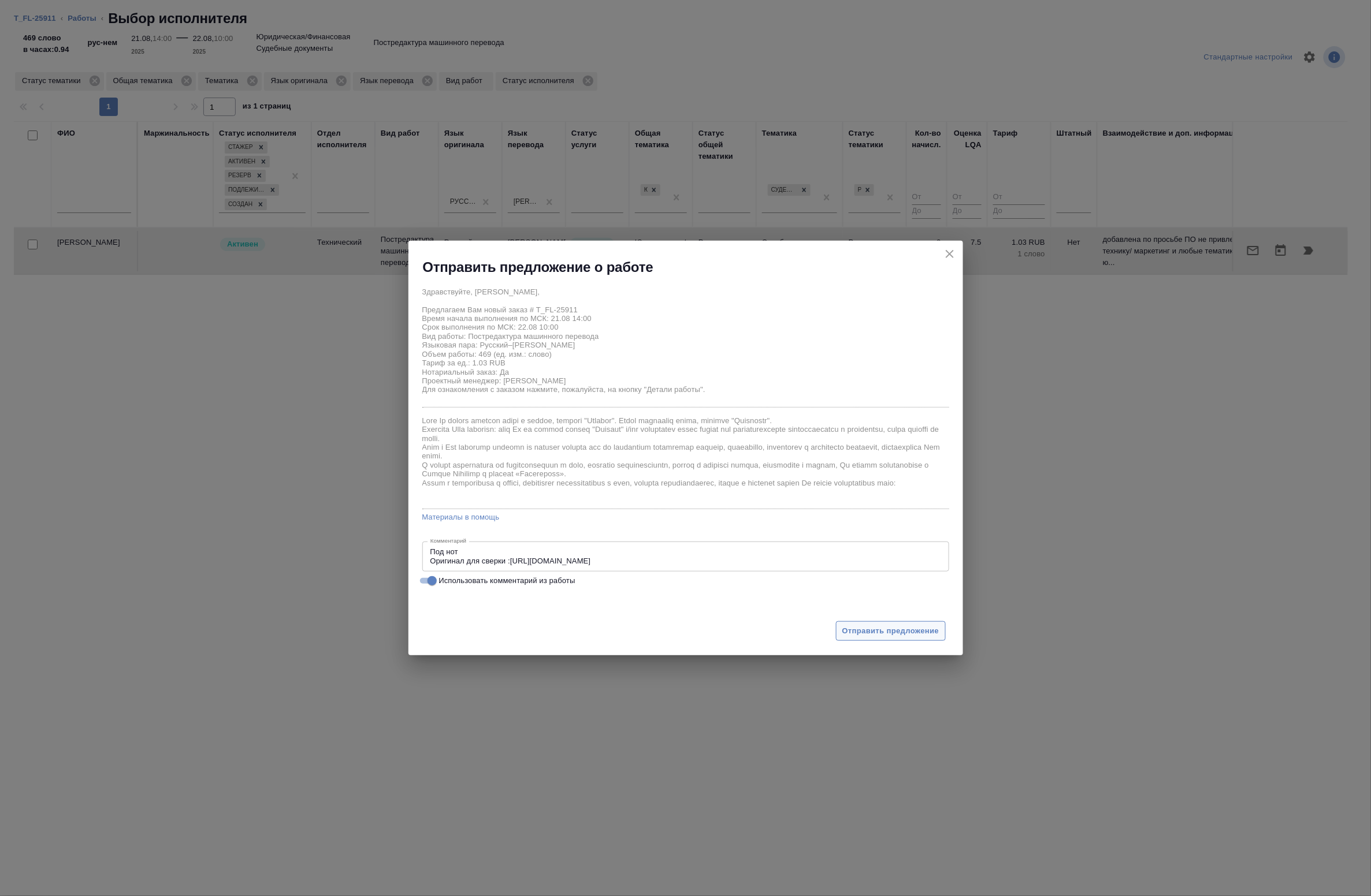
click at [894, 625] on span "Отправить предложение" at bounding box center [891, 631] width 97 height 13
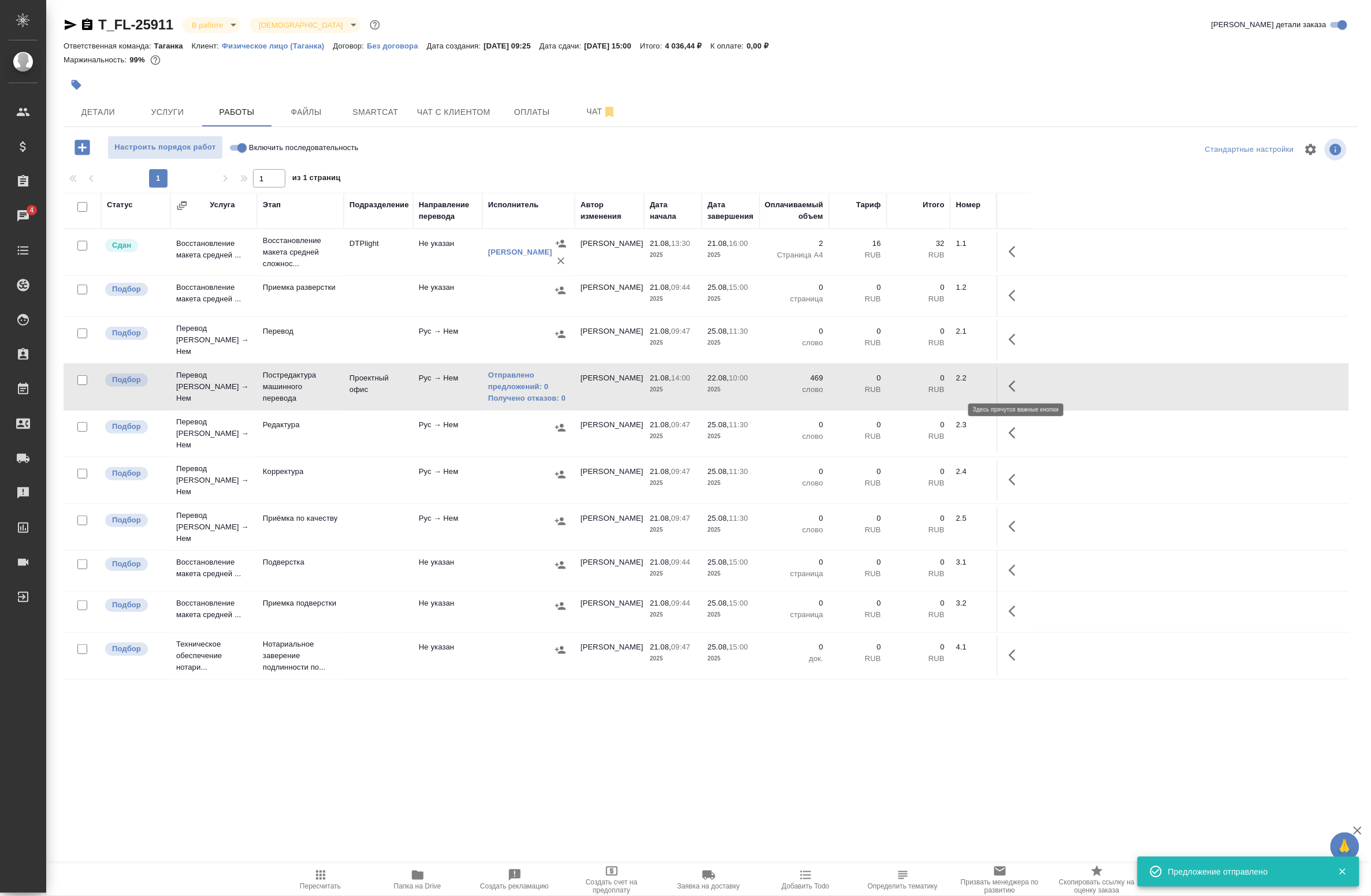
click at [1021, 380] on icon "button" at bounding box center [1015, 386] width 14 height 14
click at [521, 380] on link "Отправлено предложений: 0" at bounding box center [528, 381] width 81 height 23
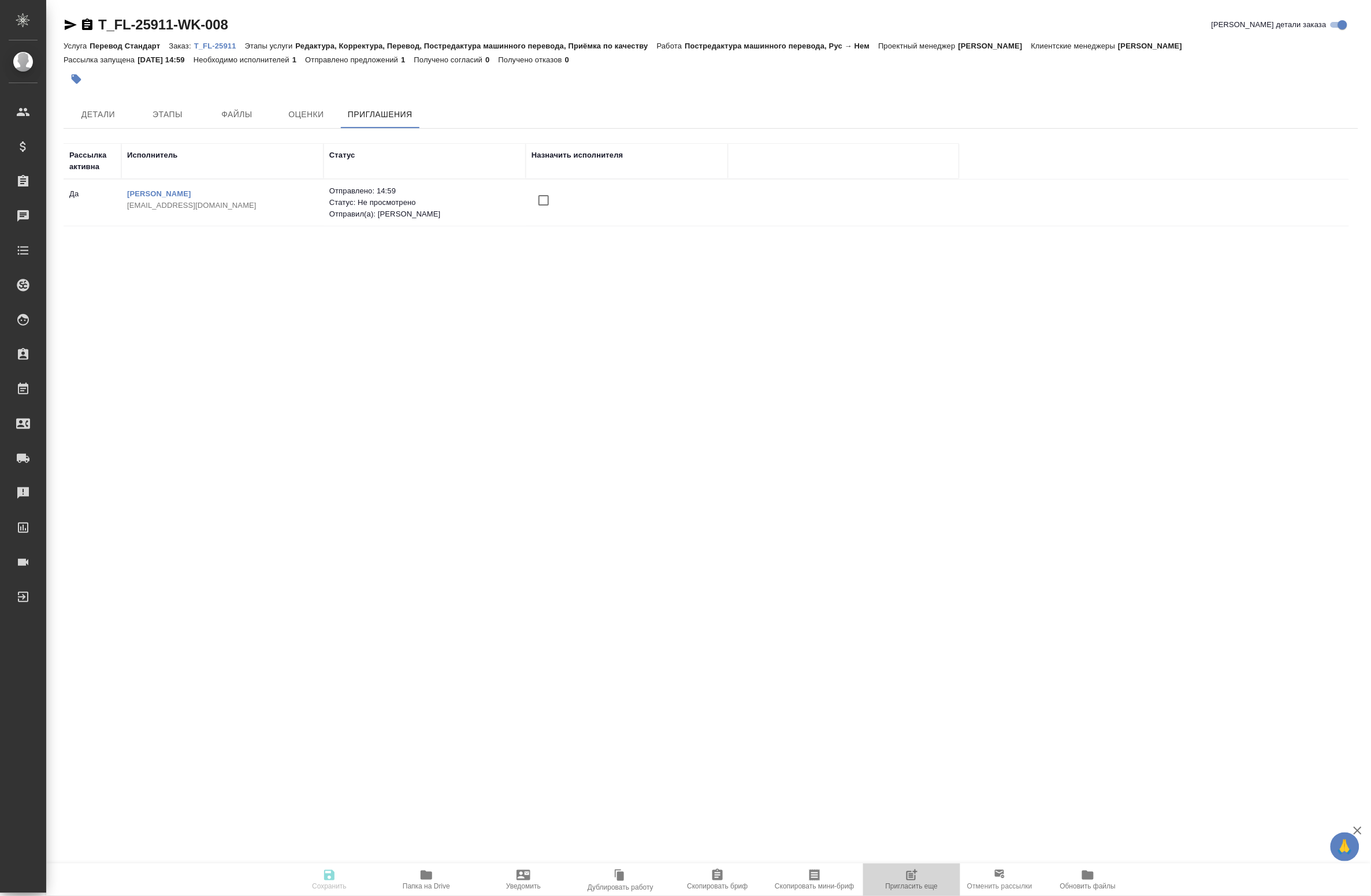
click at [904, 876] on span "Пригласить еще" at bounding box center [912, 879] width 83 height 22
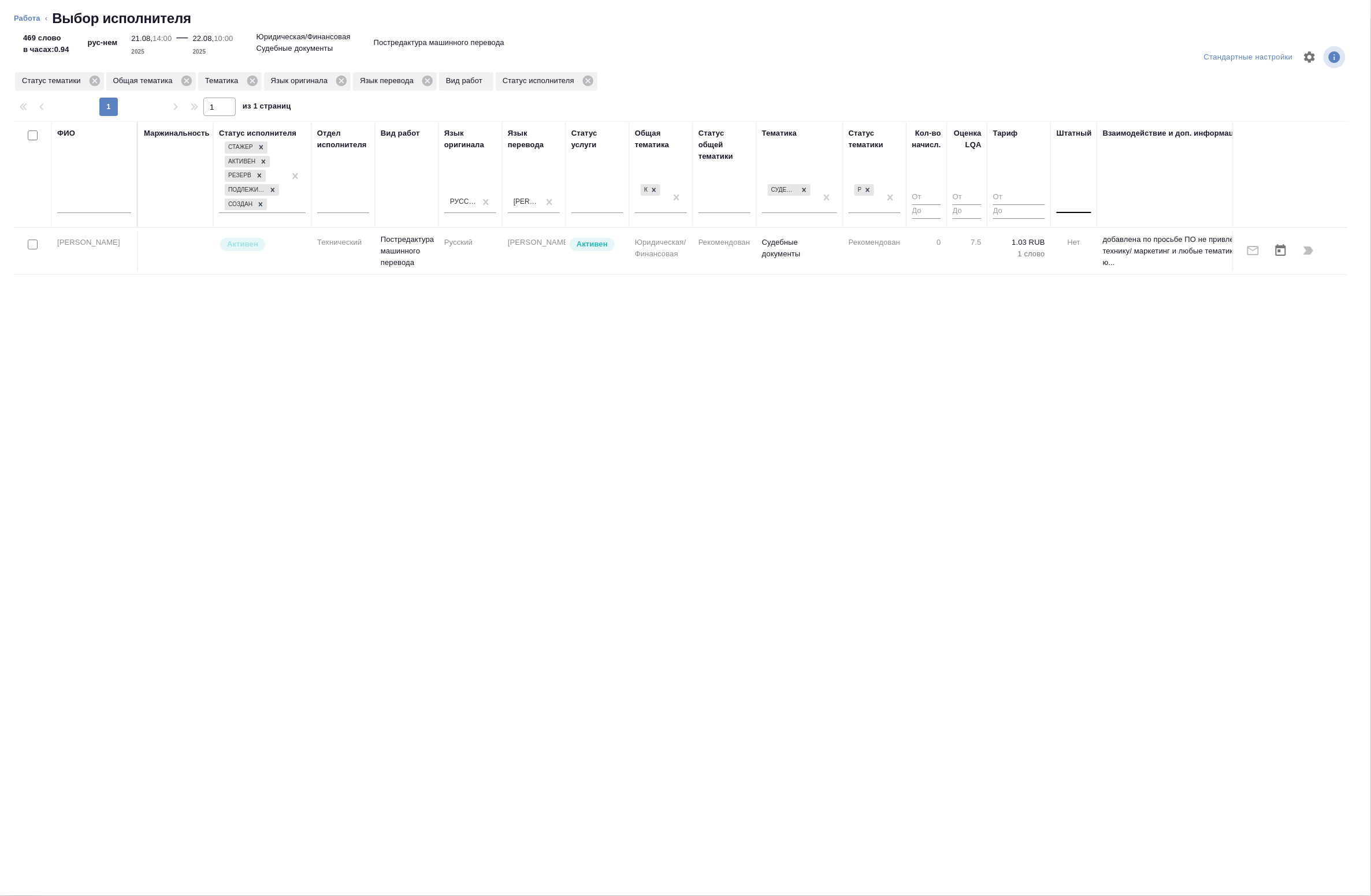
click at [1067, 203] on div at bounding box center [1074, 201] width 35 height 16
click at [1077, 233] on div "Нет" at bounding box center [1144, 238] width 174 height 21
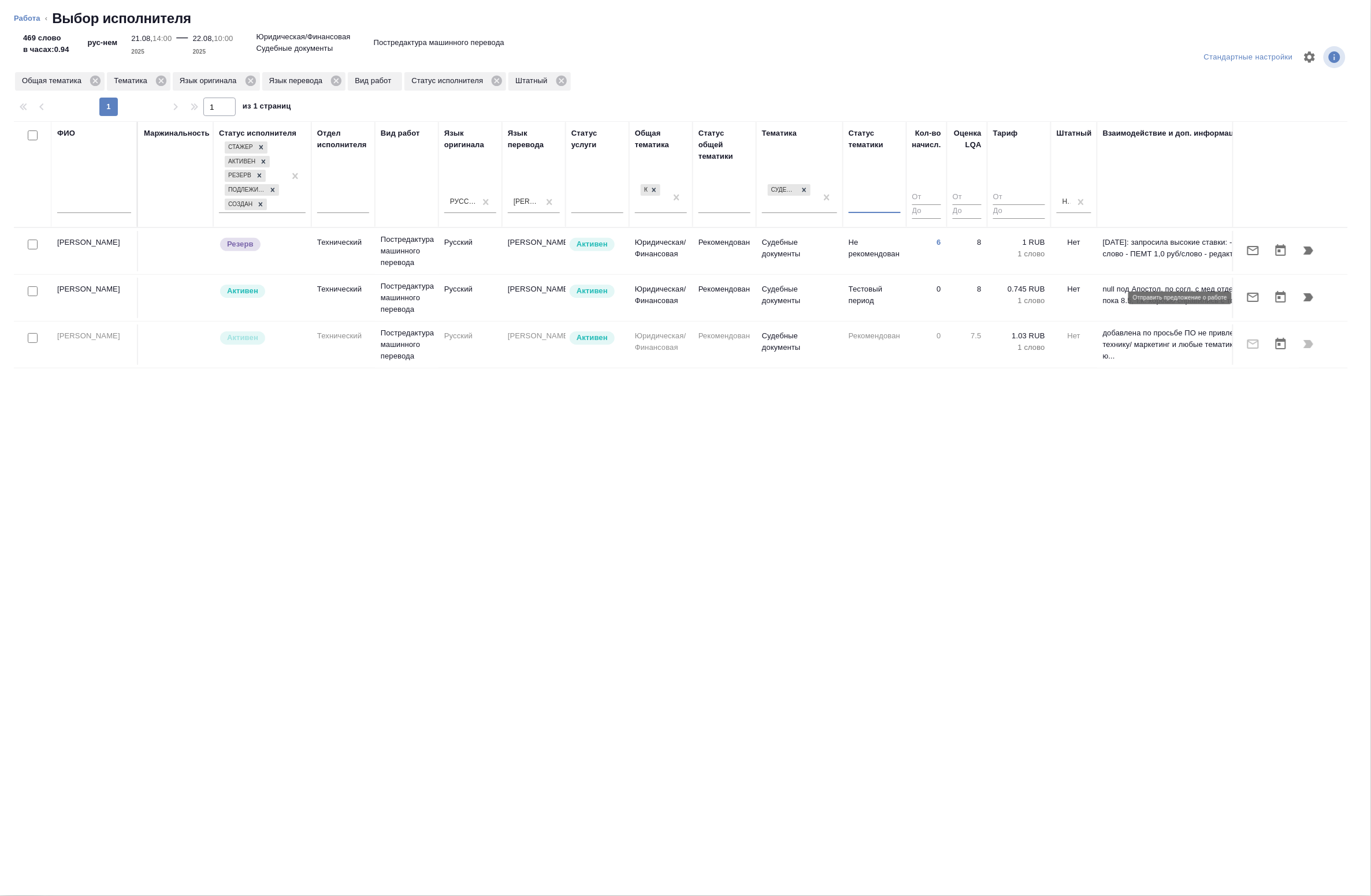
click at [1260, 299] on button "button" at bounding box center [1253, 298] width 28 height 28
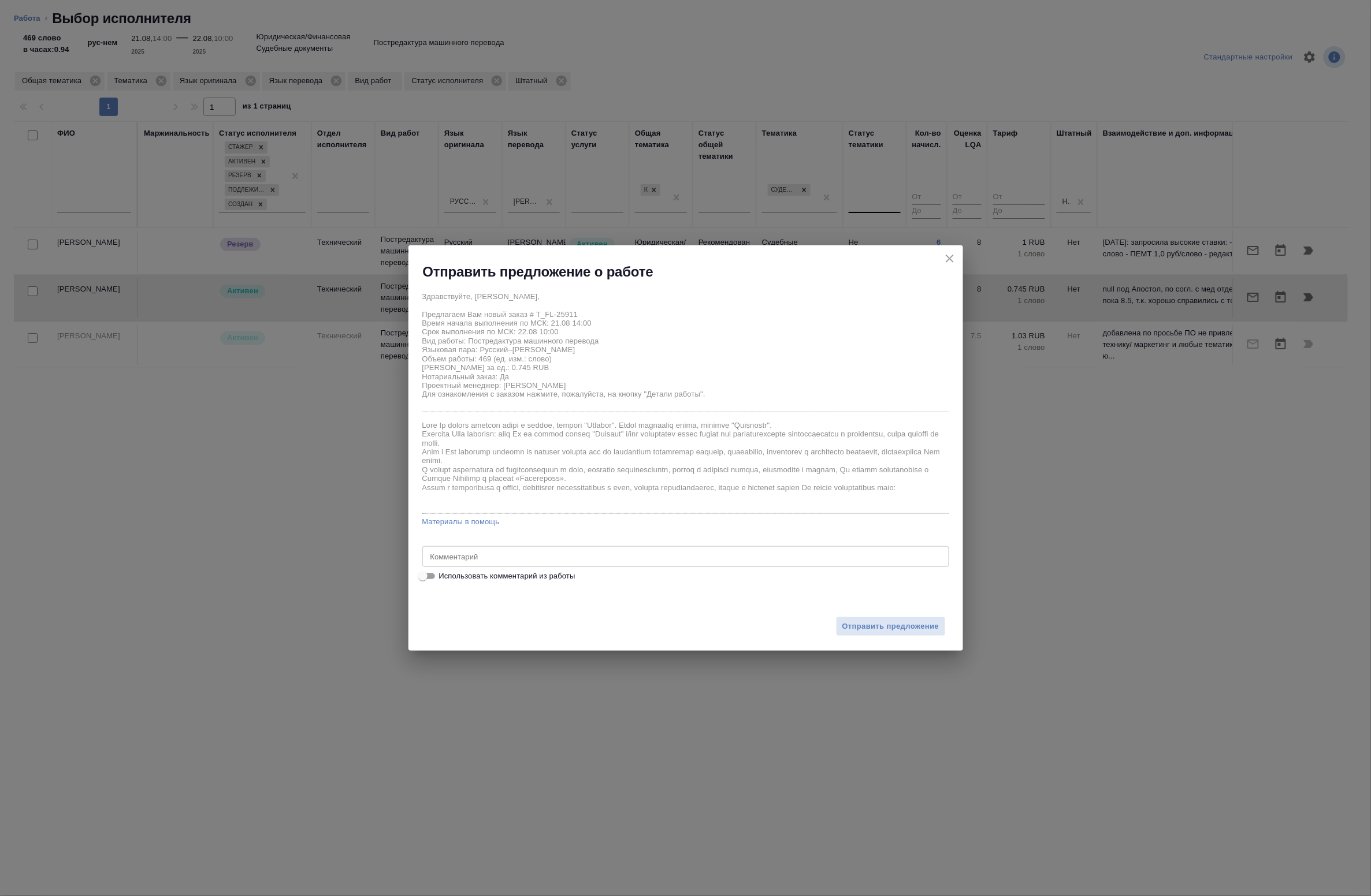
click at [453, 581] on span "Использовать комментарий из работы" at bounding box center [507, 577] width 136 height 12
click at [444, 581] on input "Использовать комментарий из работы" at bounding box center [423, 576] width 41 height 14
checkbox input "true"
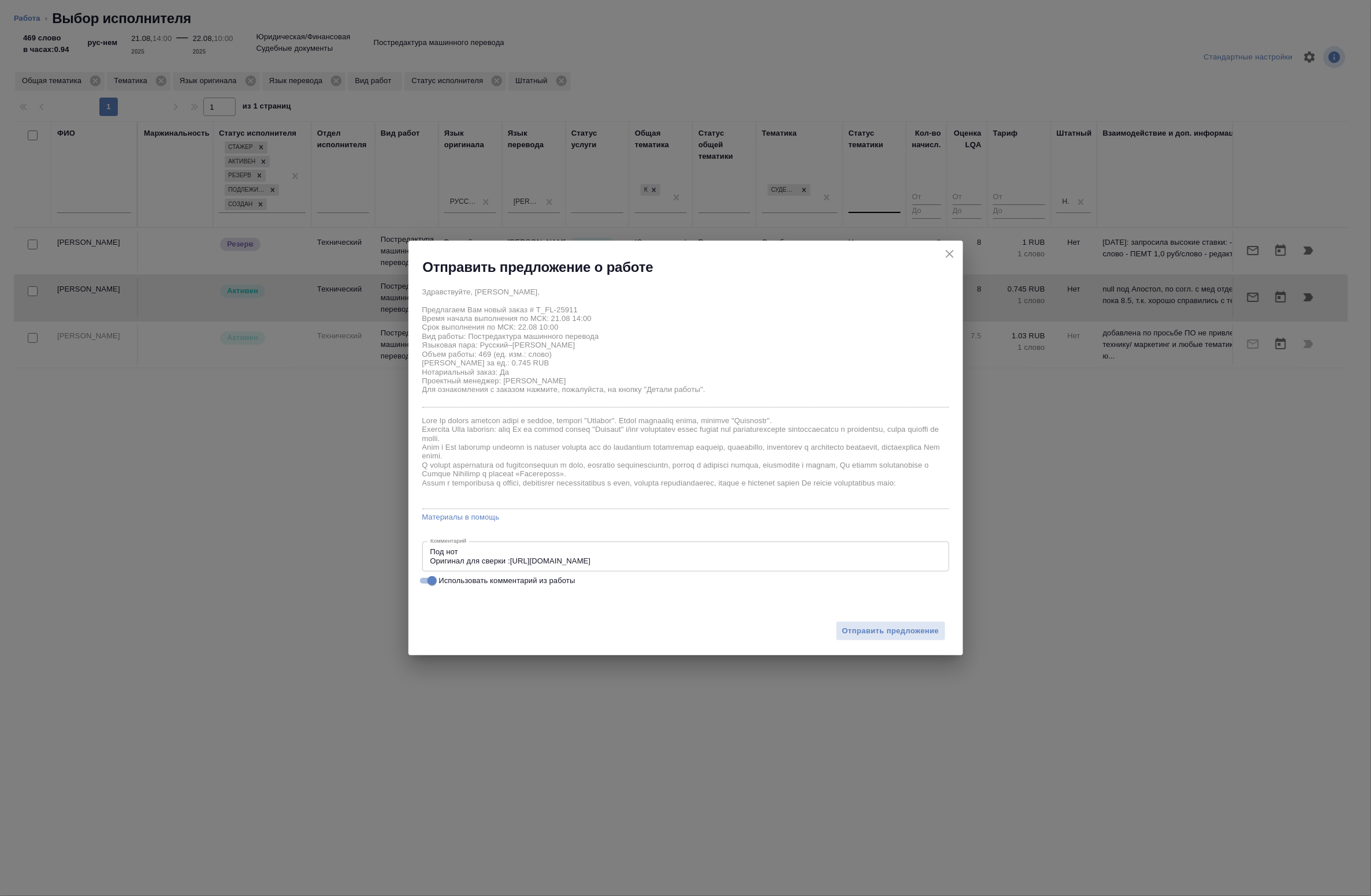
type textarea "Под нот Оригинал для сверки :https://drive.awatera.com/s/3jLiPeyodSg4pzE"
click at [858, 631] on span "Отправить предложение" at bounding box center [891, 631] width 97 height 13
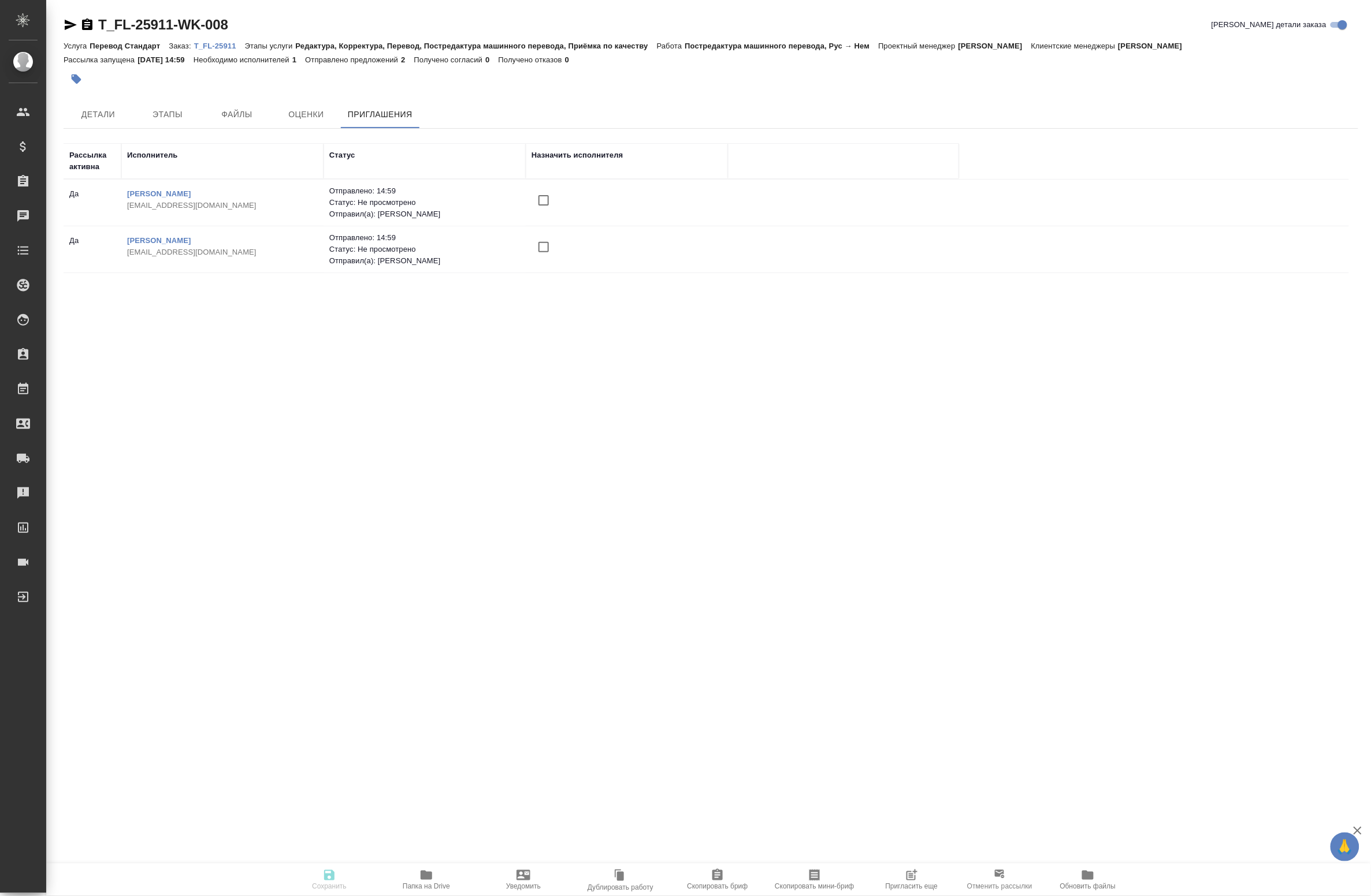
click at [442, 878] on span "Папка на Drive" at bounding box center [426, 879] width 83 height 22
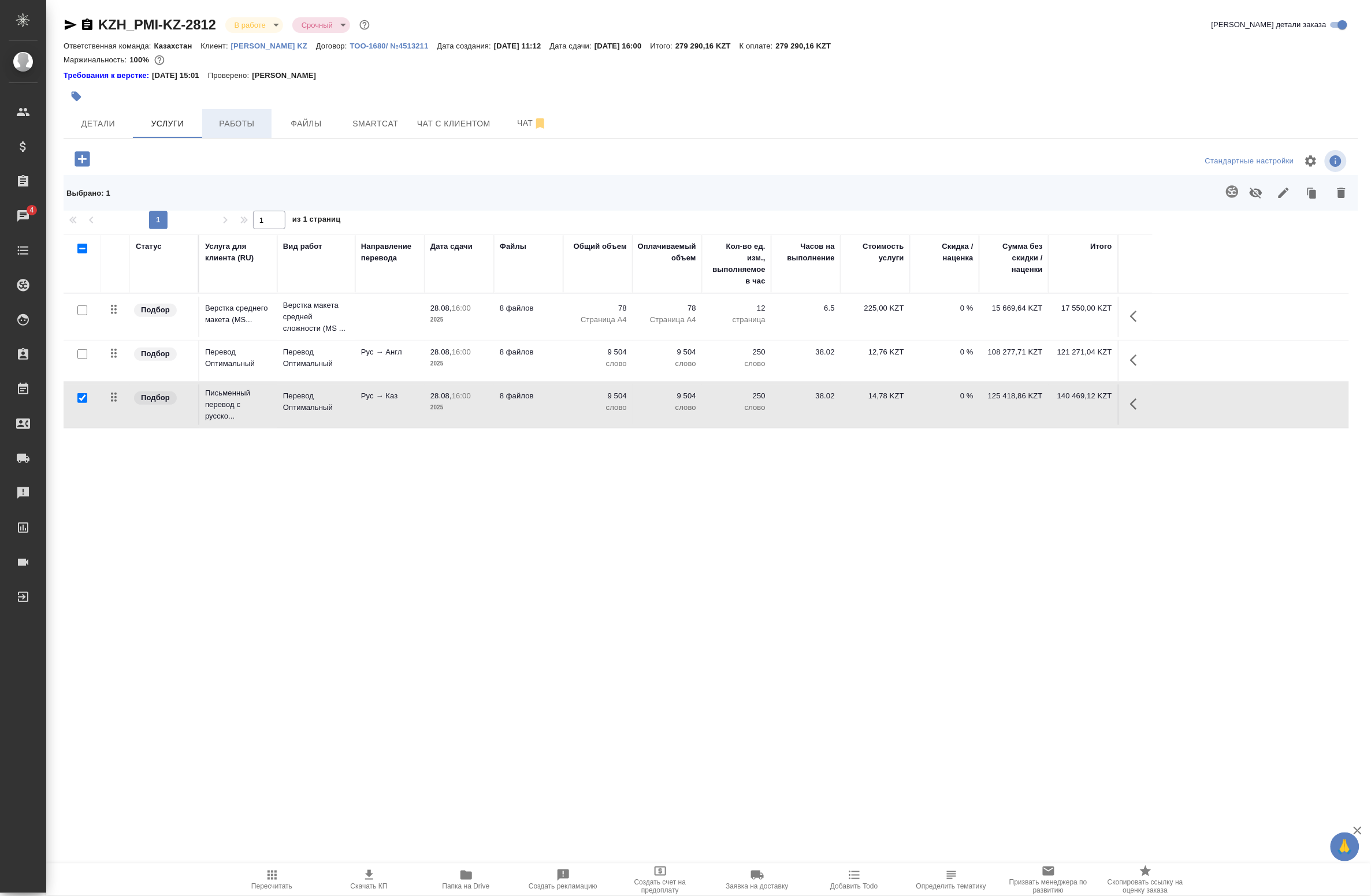
click at [241, 114] on button "Работы" at bounding box center [237, 123] width 69 height 29
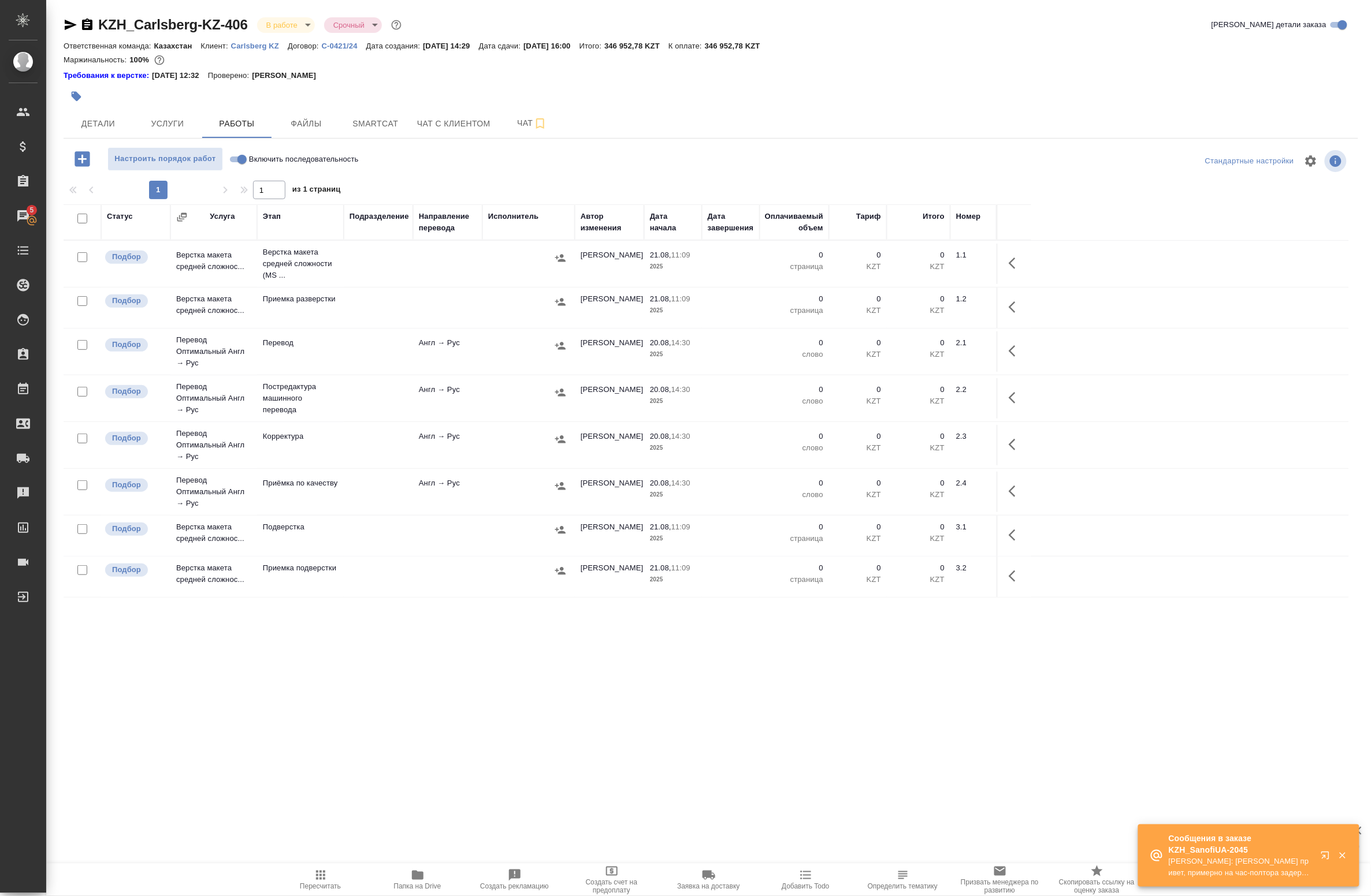
click at [1189, 838] on p "Сообщения в заказе KZH_SanofiUA-2045" at bounding box center [1241, 844] width 145 height 23
click at [1215, 873] on p "Арсеньева Вера: Баданян Артак привет, примерно на час-полтора задержим разверст…" at bounding box center [1241, 867] width 145 height 23
click at [23, 214] on span "5" at bounding box center [31, 210] width 18 height 12
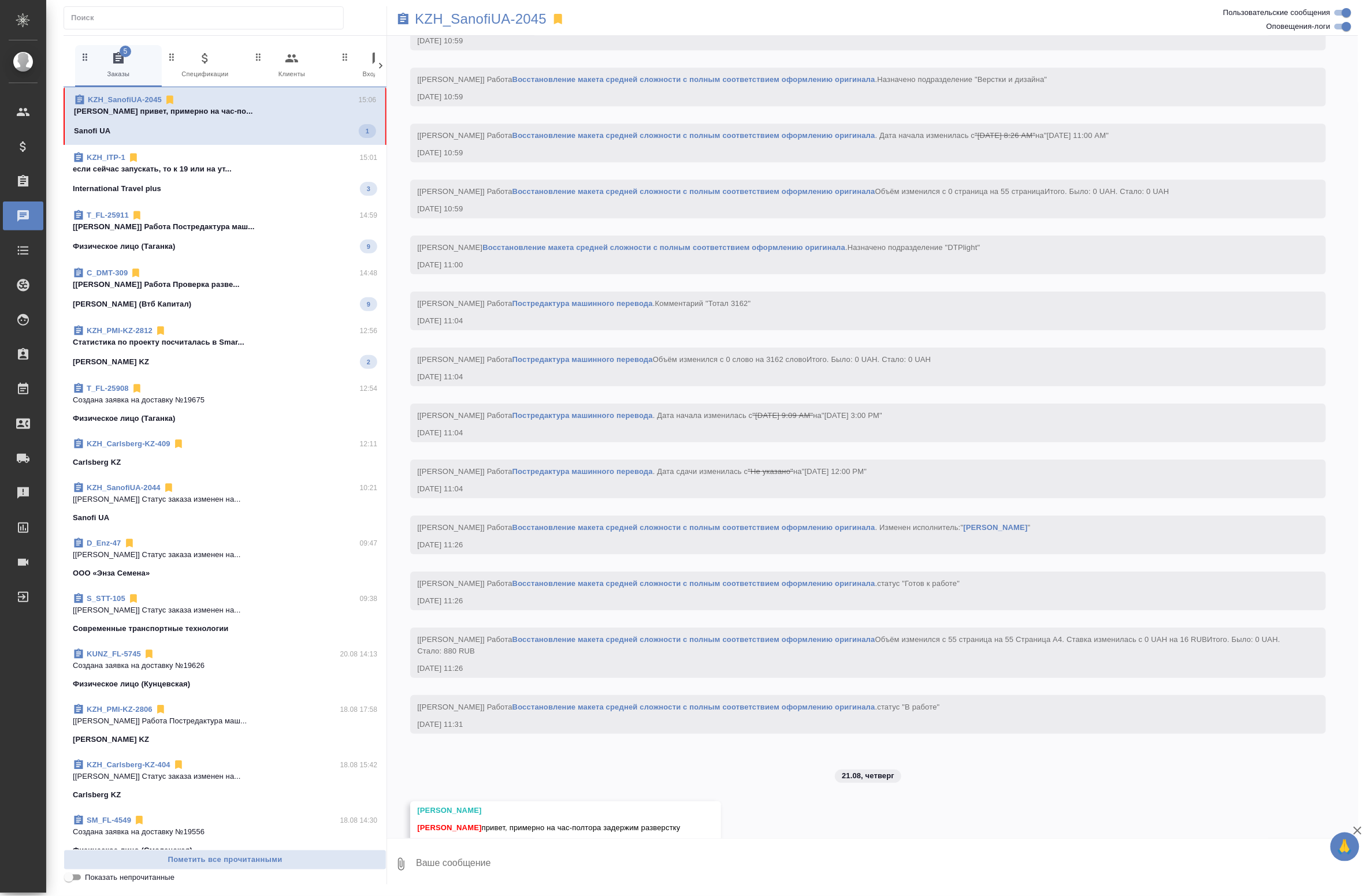
scroll to position [1456, 0]
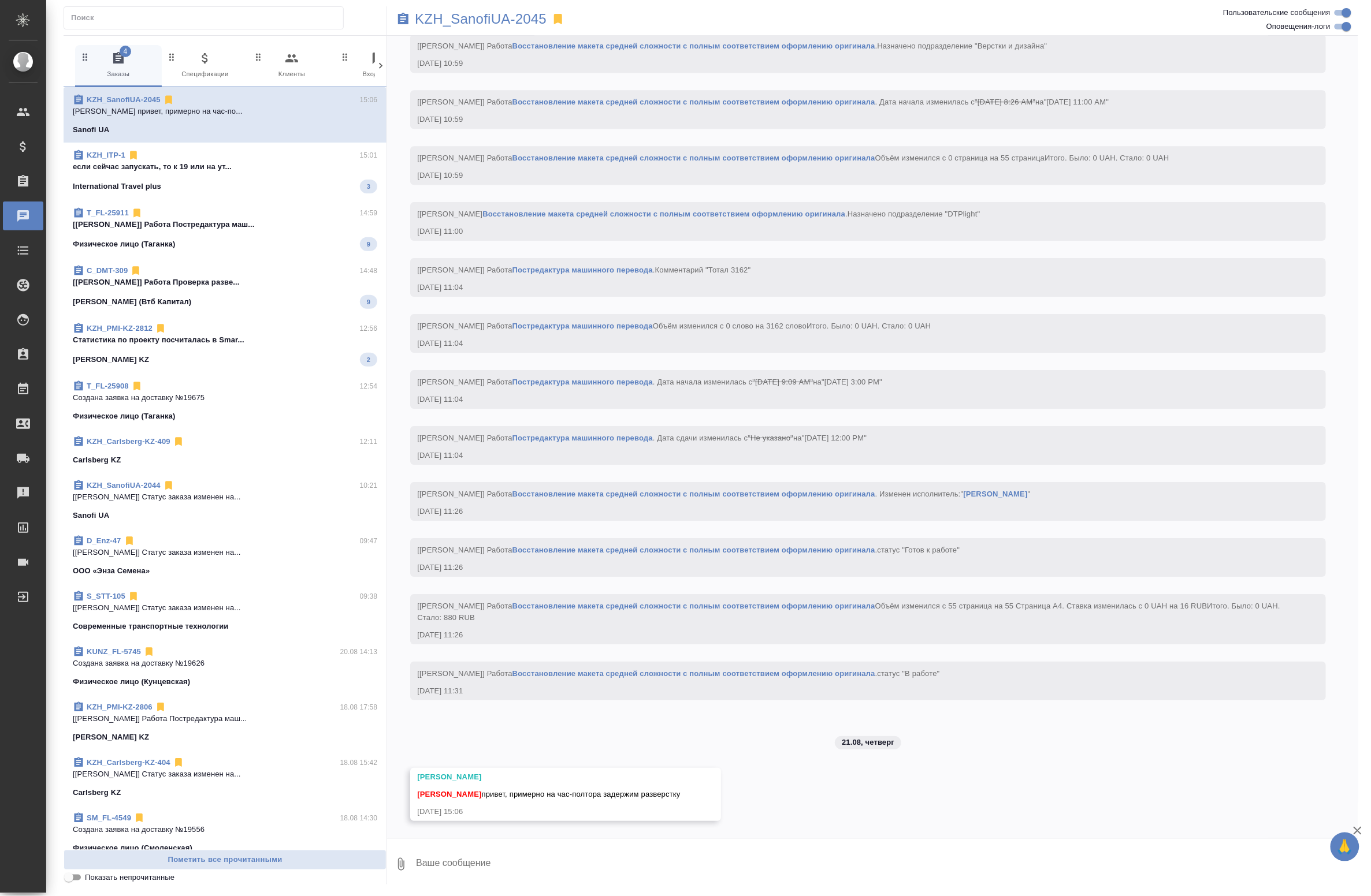
click at [585, 861] on textarea at bounding box center [887, 864] width 944 height 39
click at [544, 852] on textarea at bounding box center [887, 864] width 944 height 39
click at [633, 864] on textarea at bounding box center [887, 864] width 944 height 39
type textarea "Хорошо, отпишись как закончите"
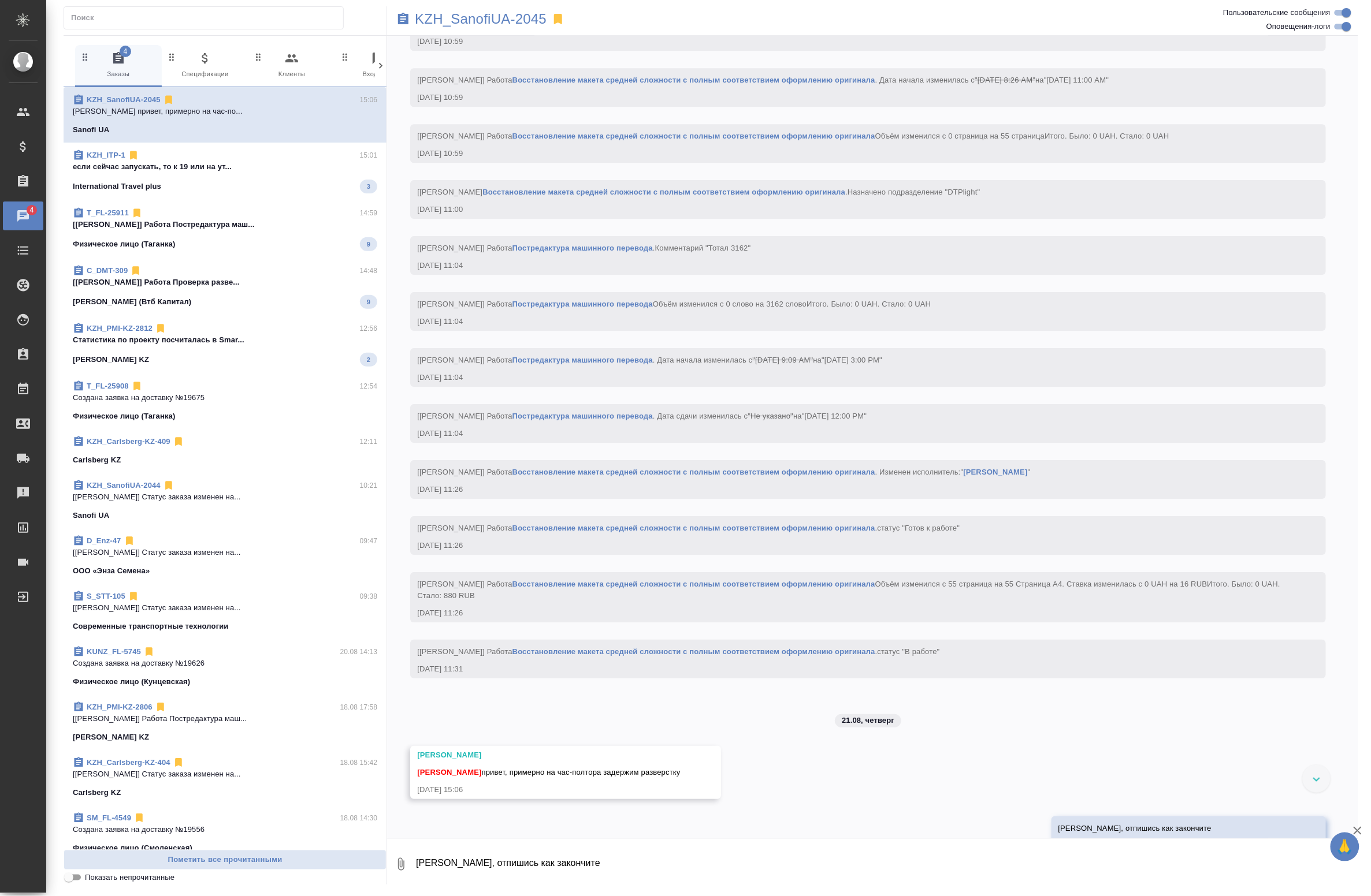
scroll to position [1513, 0]
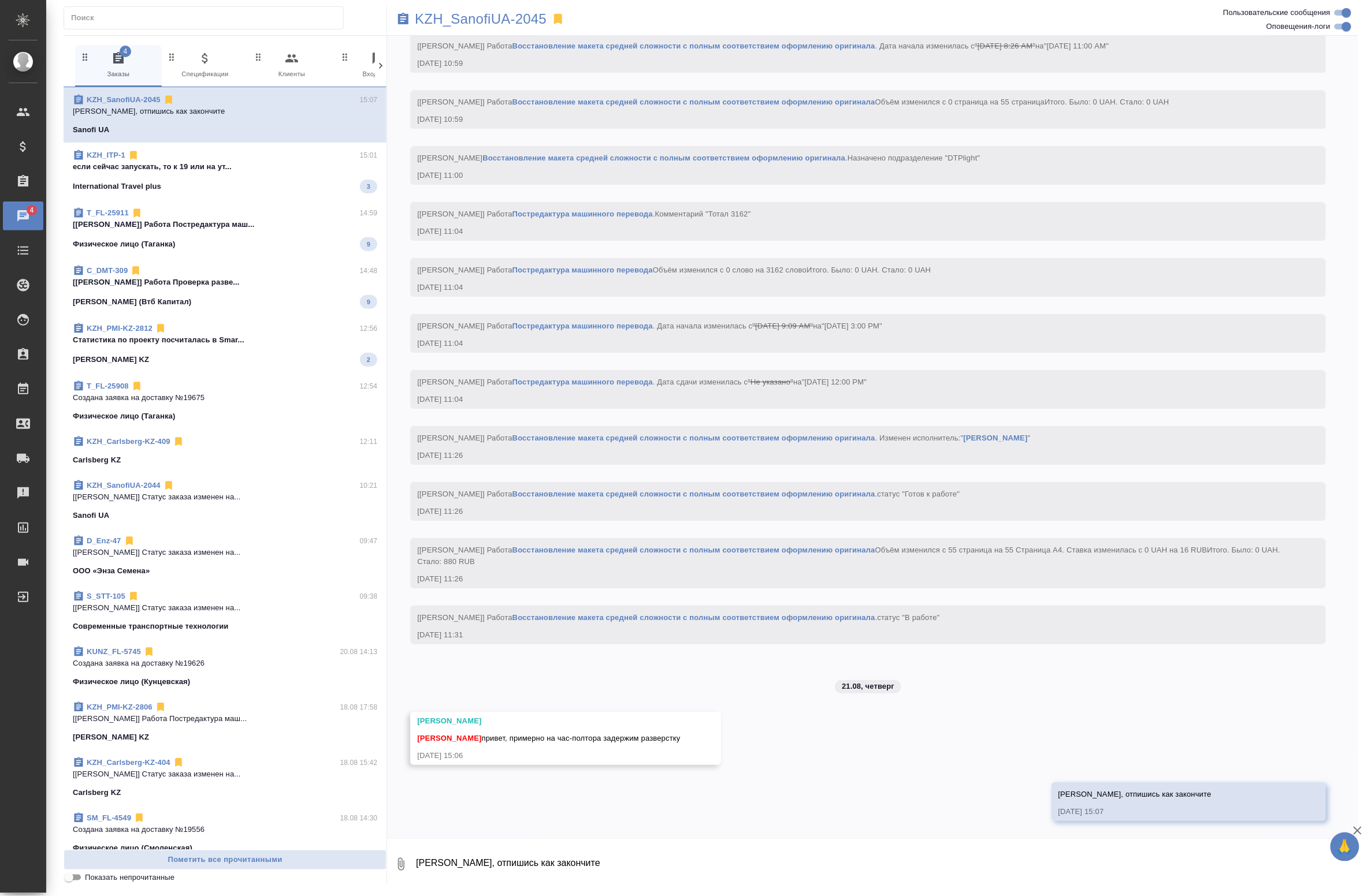
click at [72, 36] on div "4 Заказы 0 Спецификации 0 Клиенты 0 Входящие 0 Тендеры 0 Исполнители 0 Подбор и…" at bounding box center [225, 460] width 323 height 849
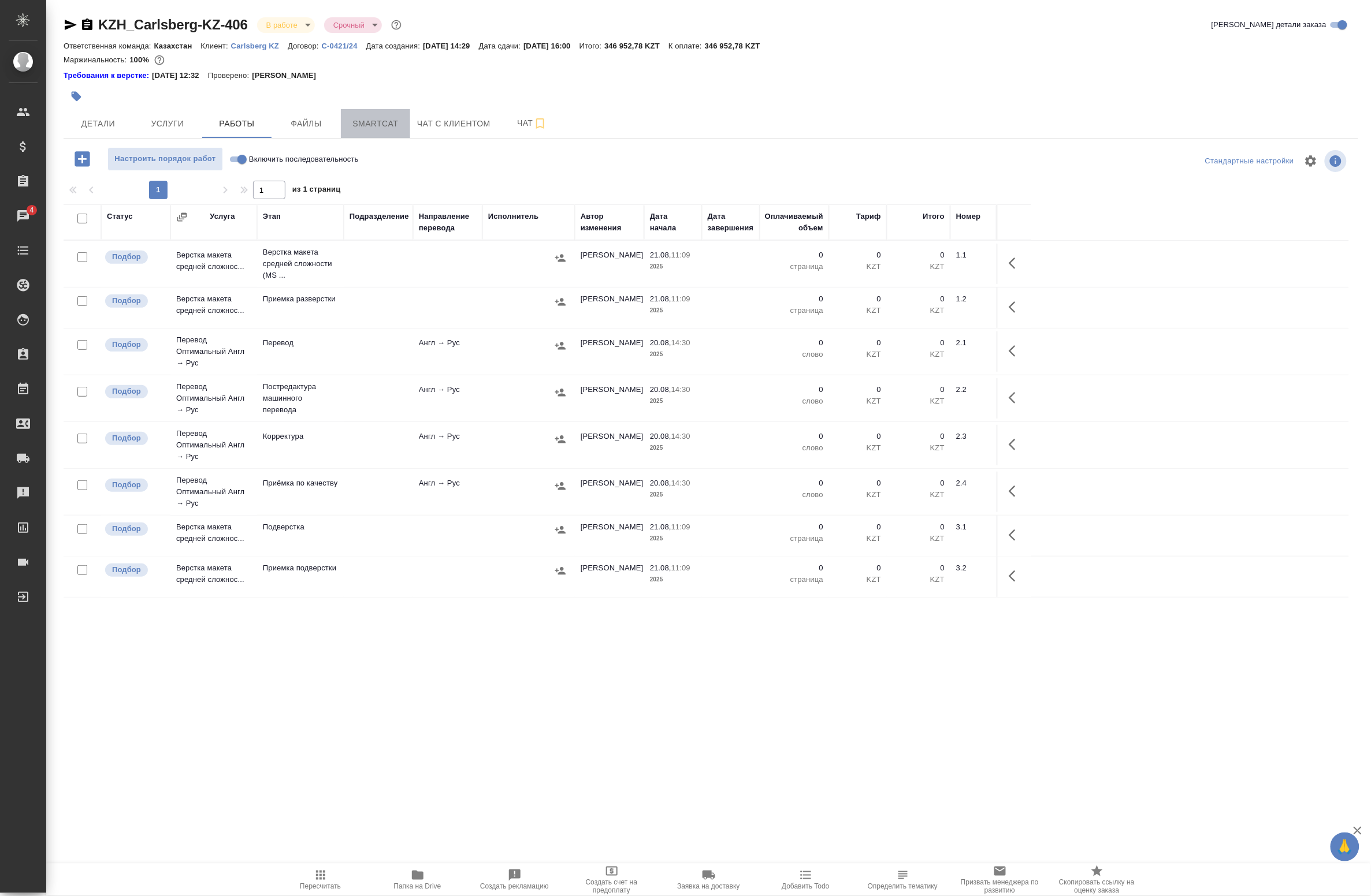
click at [376, 124] on span "Smartcat" at bounding box center [375, 124] width 55 height 14
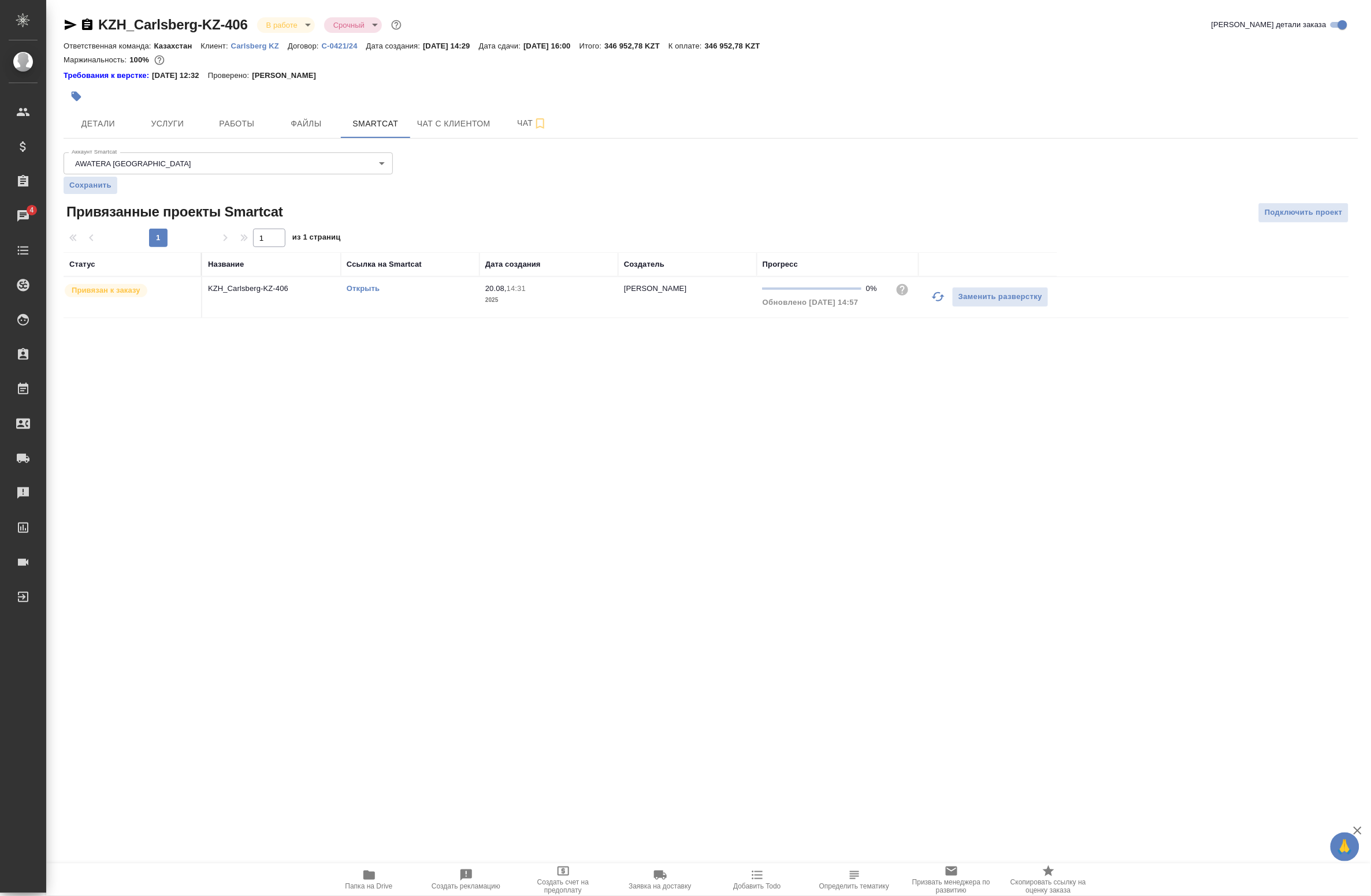
click at [352, 289] on link "Открыть" at bounding box center [363, 288] width 33 height 9
click at [380, 870] on span "Папка на Drive" at bounding box center [369, 879] width 83 height 22
click at [368, 288] on link "Открыть" at bounding box center [363, 288] width 33 height 9
click at [307, 286] on p "KZH_Carlsberg-KZ-406" at bounding box center [271, 289] width 127 height 12
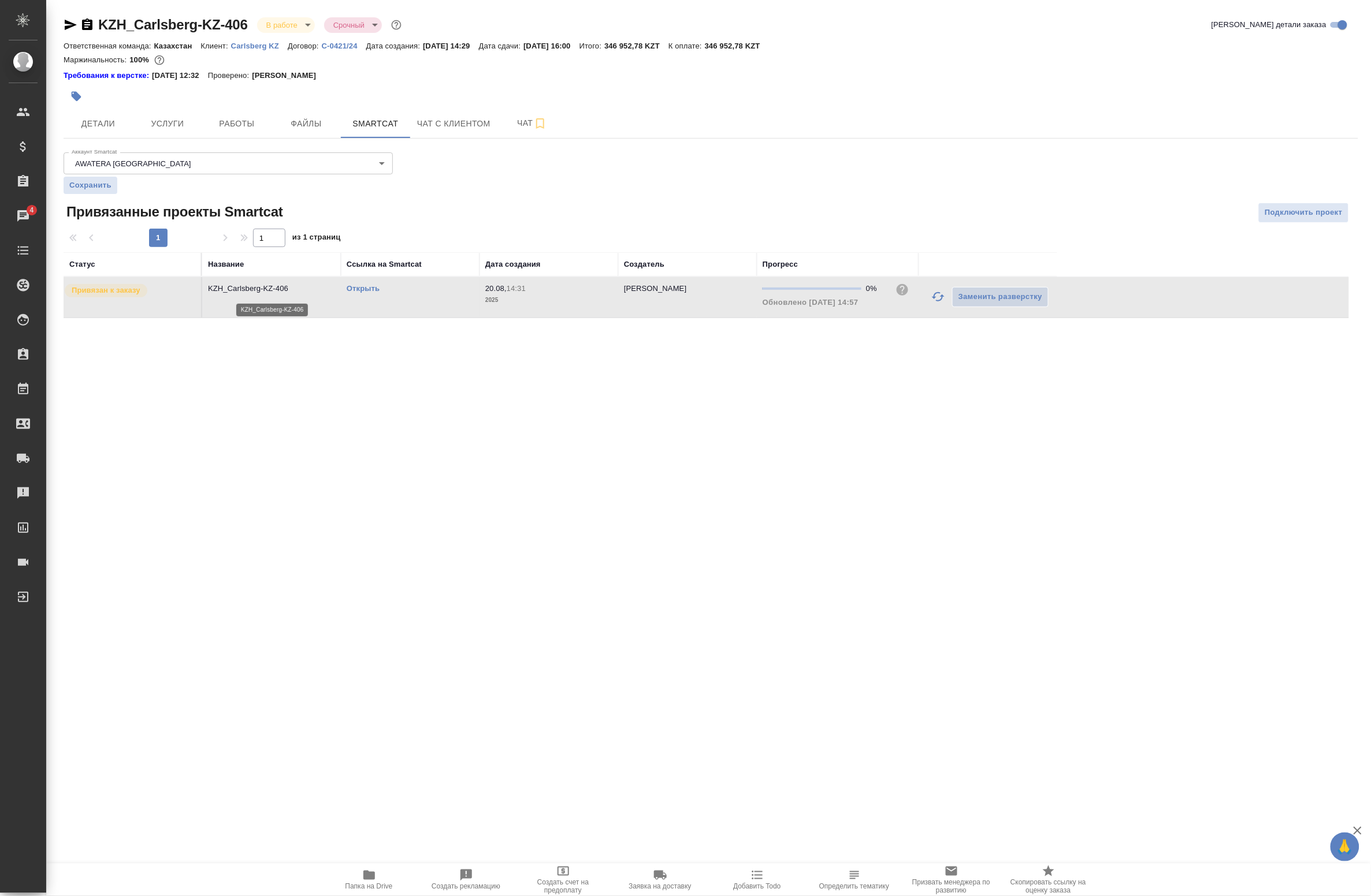
click at [307, 286] on p "KZH_Carlsberg-KZ-406" at bounding box center [271, 289] width 127 height 12
click at [168, 118] on span "Услуги" at bounding box center [168, 124] width 55 height 14
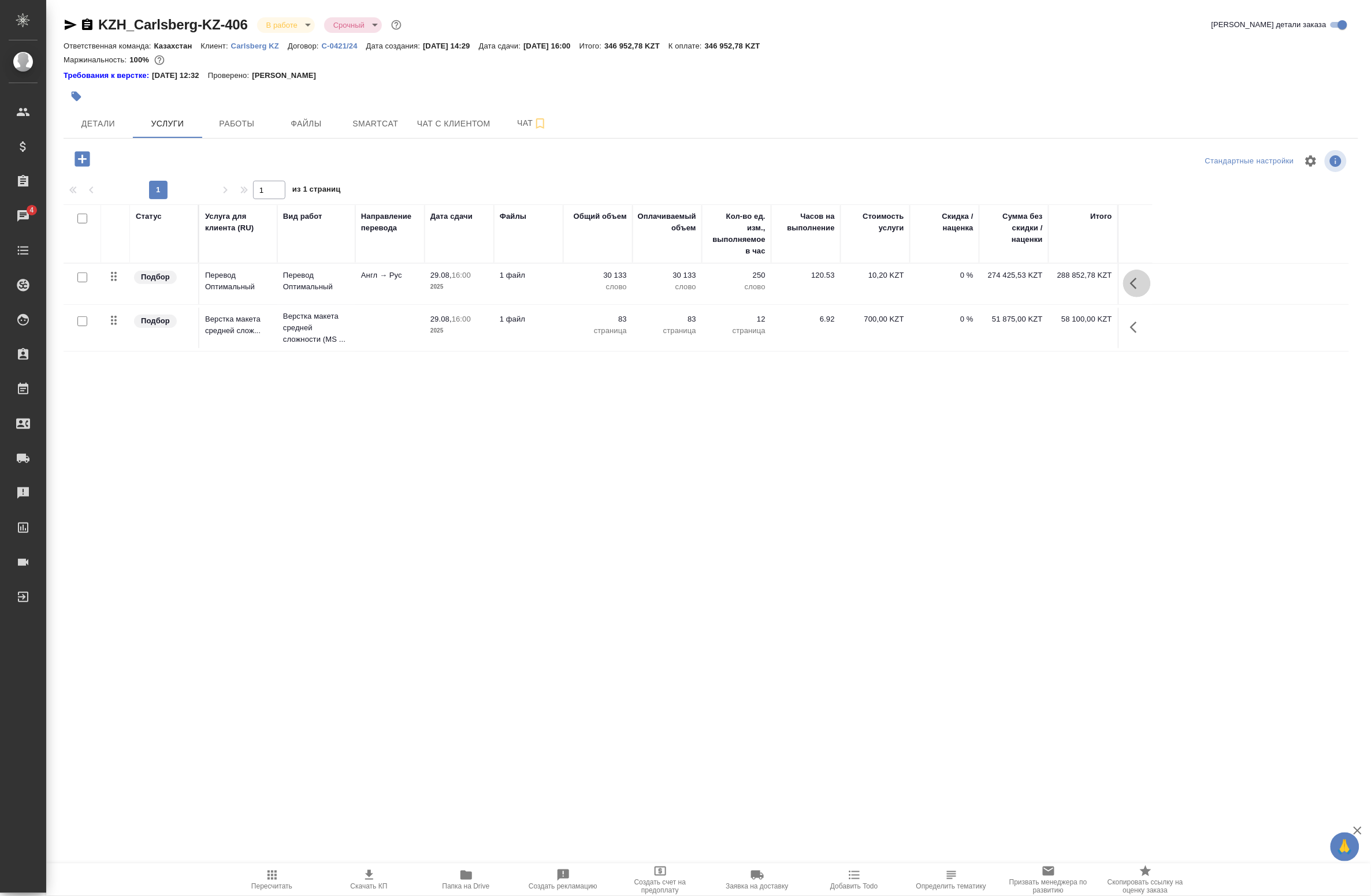
click at [1131, 281] on icon "button" at bounding box center [1136, 283] width 14 height 14
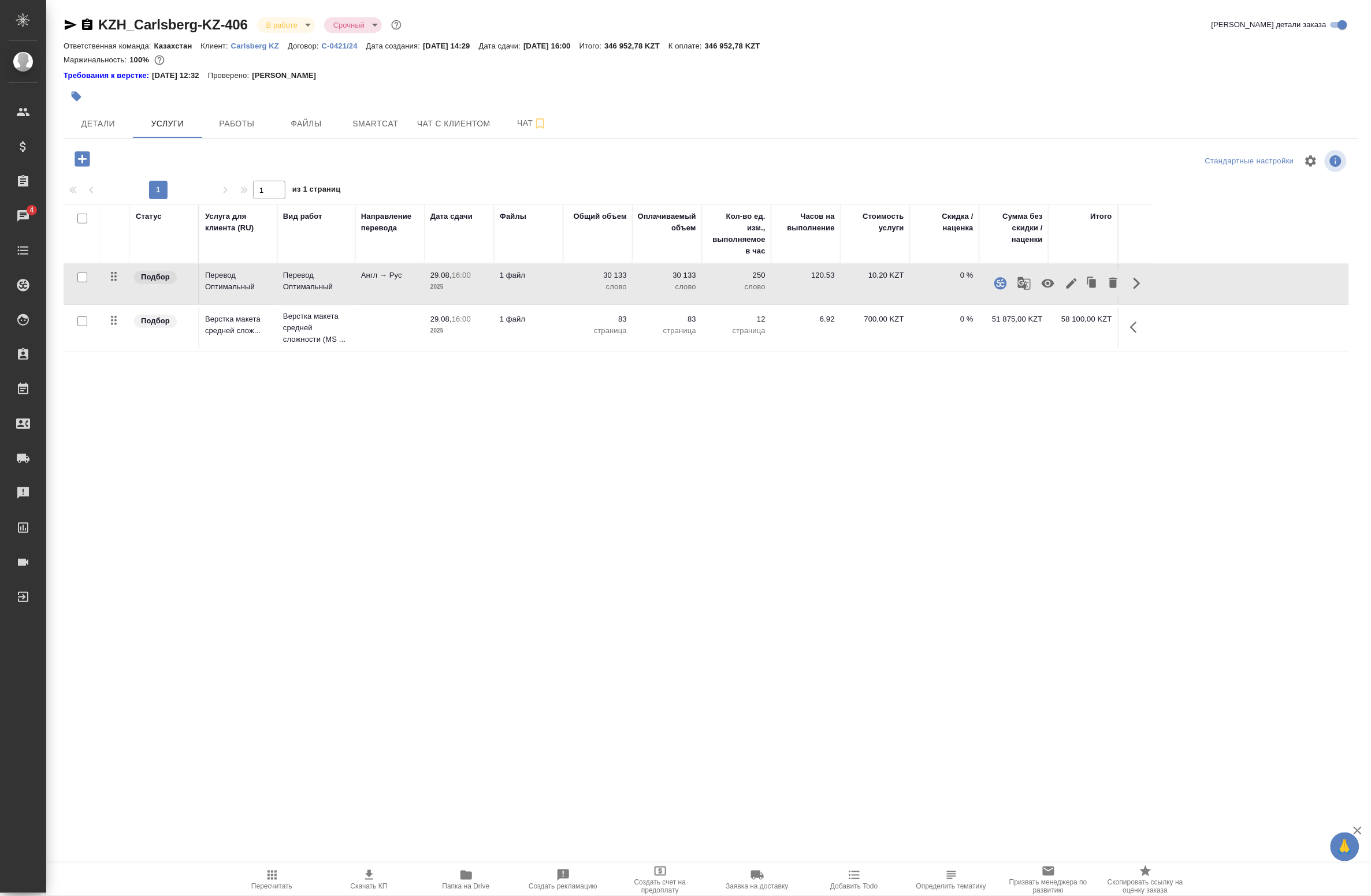
click at [1025, 287] on icon "button" at bounding box center [1024, 283] width 12 height 12
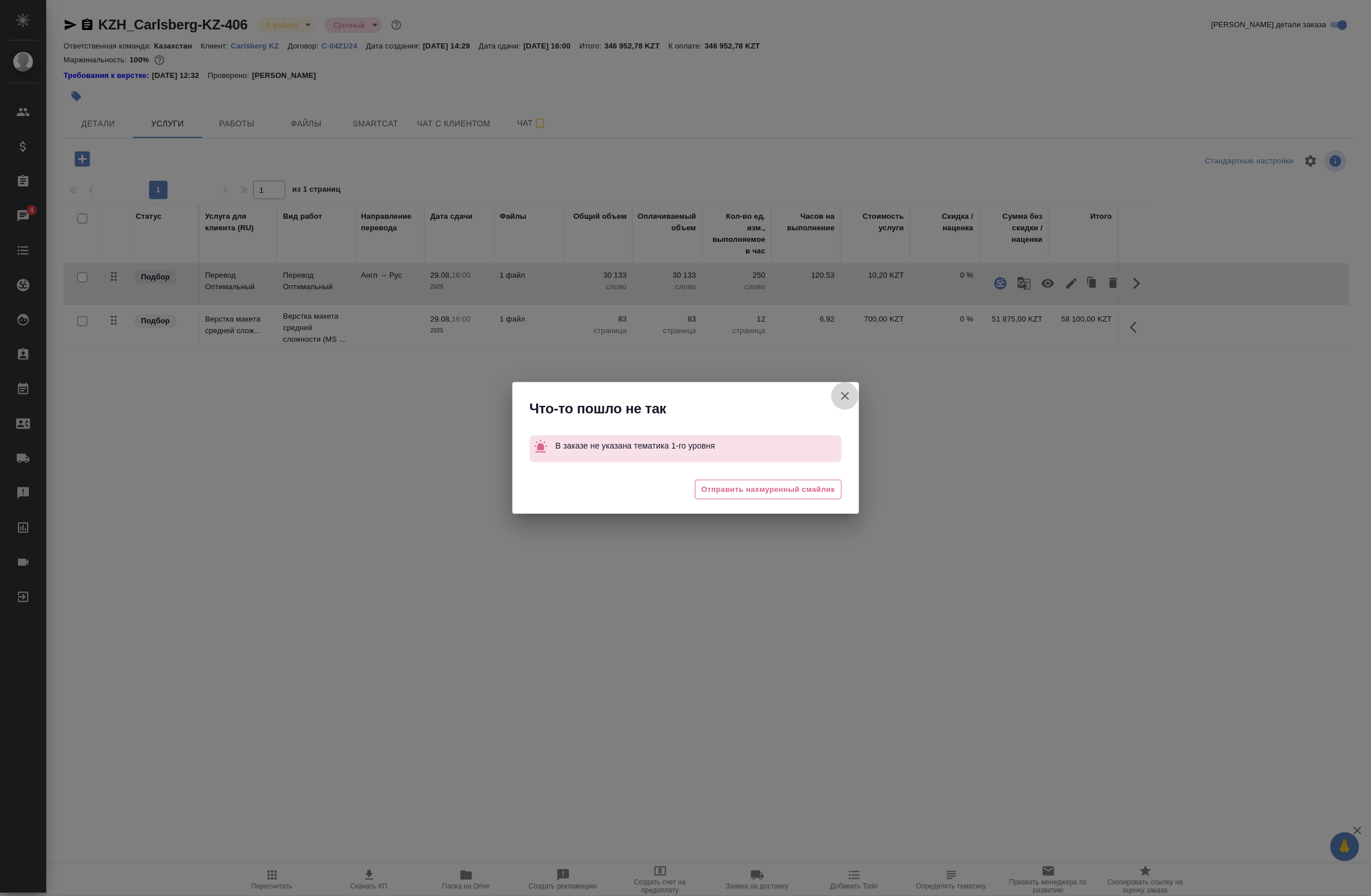
click at [849, 393] on icon "button" at bounding box center [845, 395] width 14 height 14
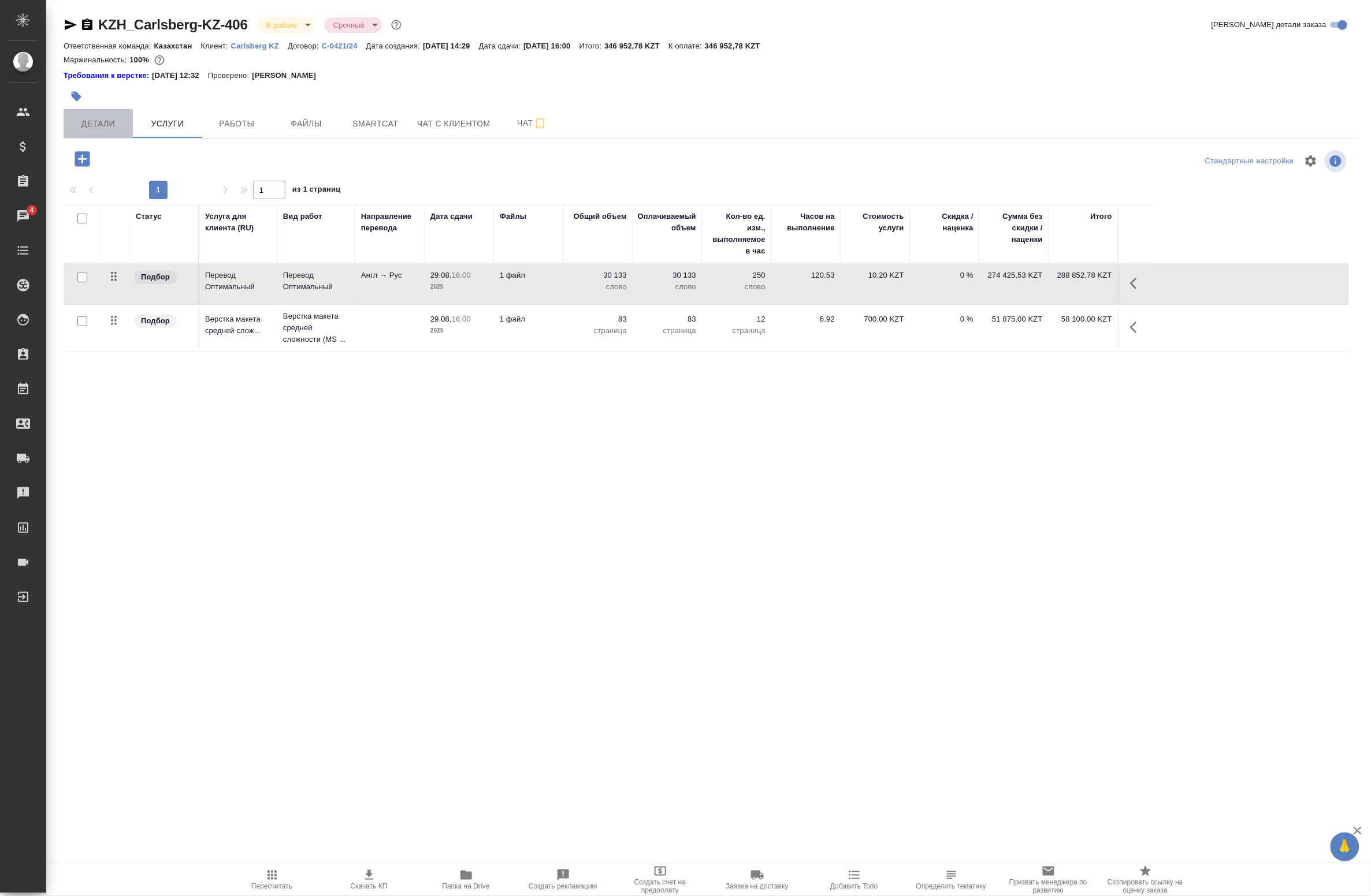
click at [88, 125] on span "Детали" at bounding box center [98, 124] width 55 height 14
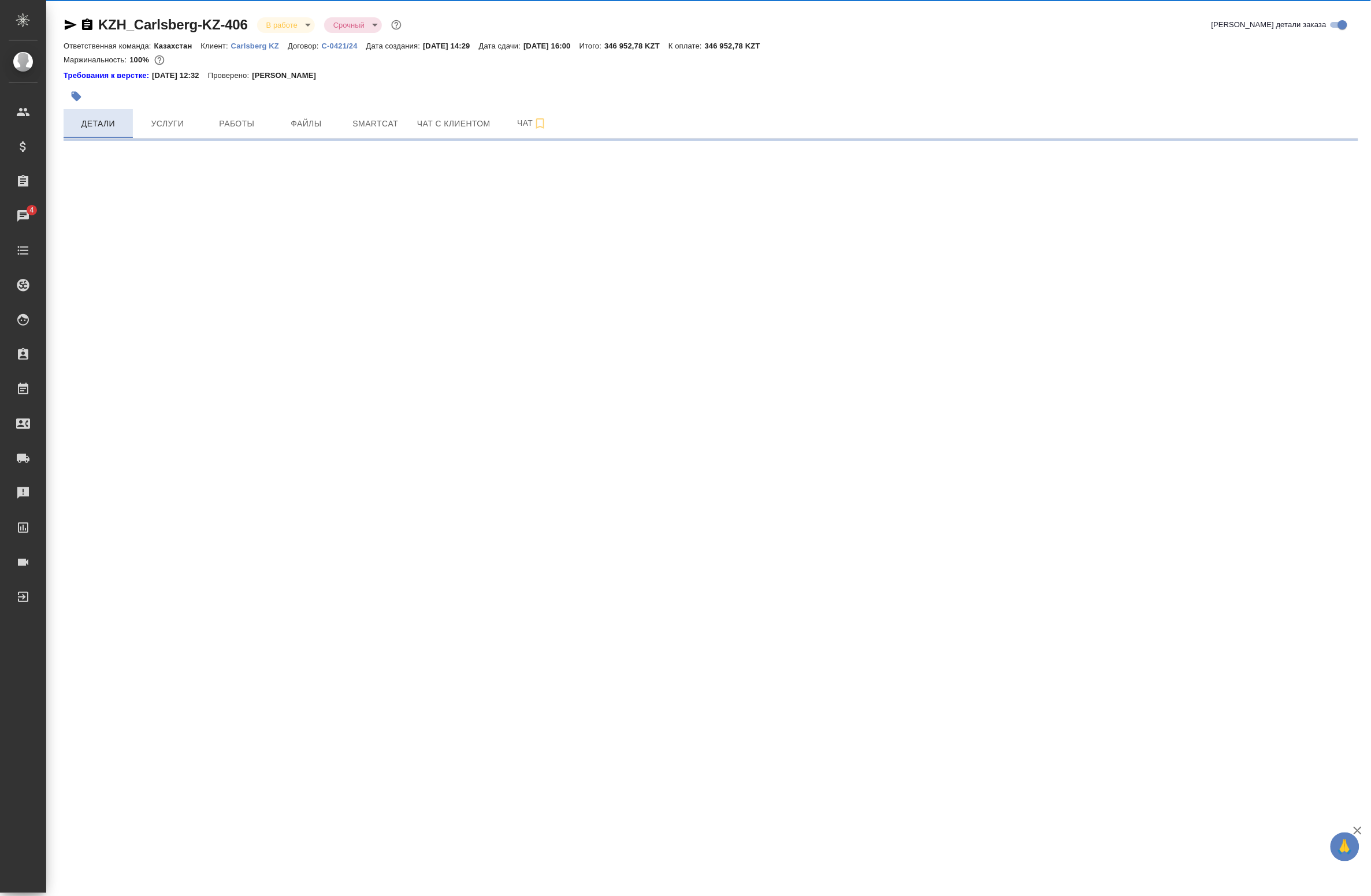
select select "RU"
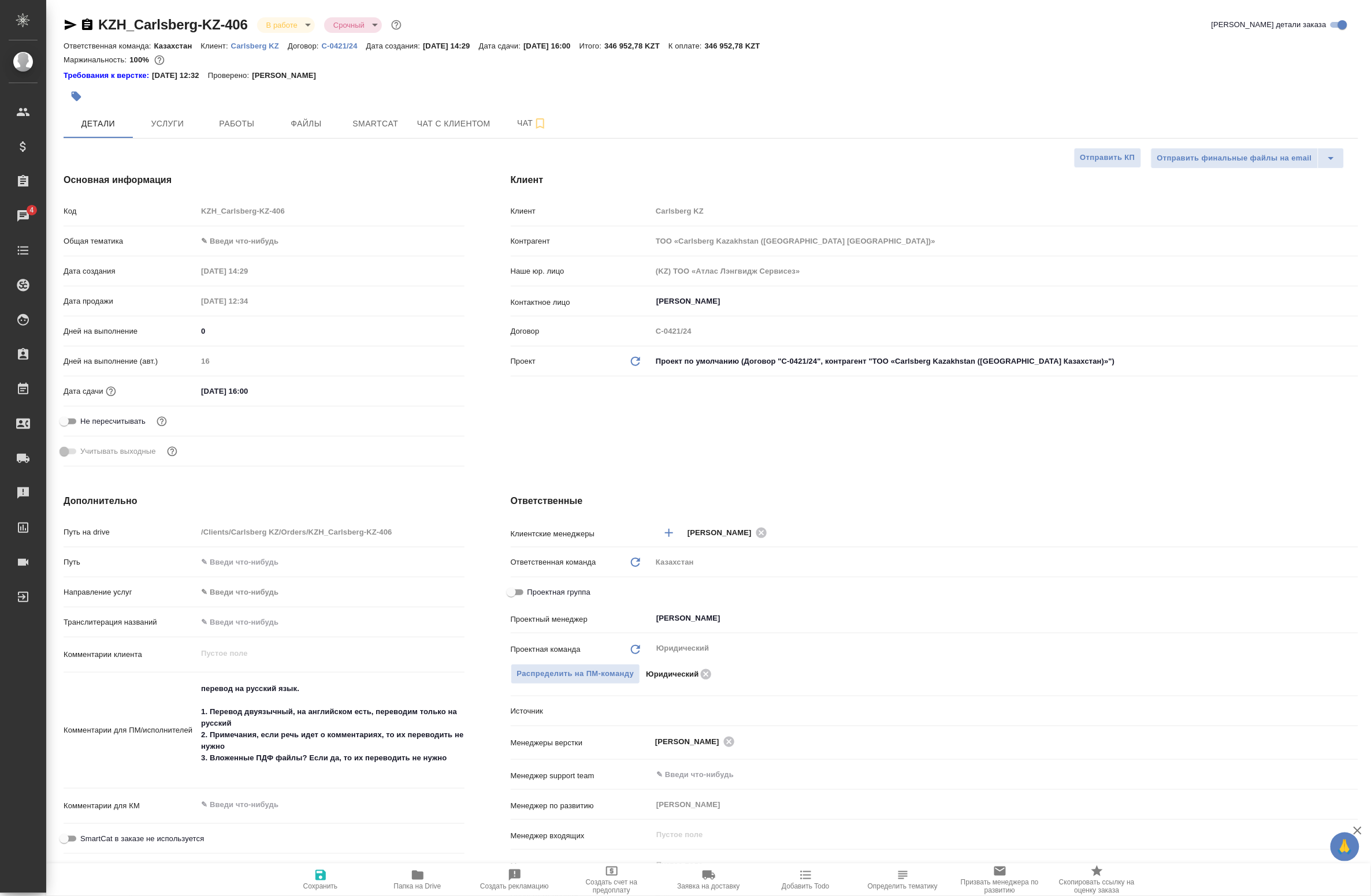
type textarea "x"
click at [265, 238] on body "🙏 .cls-1 fill:#fff; AWATERA Badanyan Artak Клиенты Спецификации Заказы 4 Чаты T…" at bounding box center [686, 448] width 1371 height 896
type textarea "x"
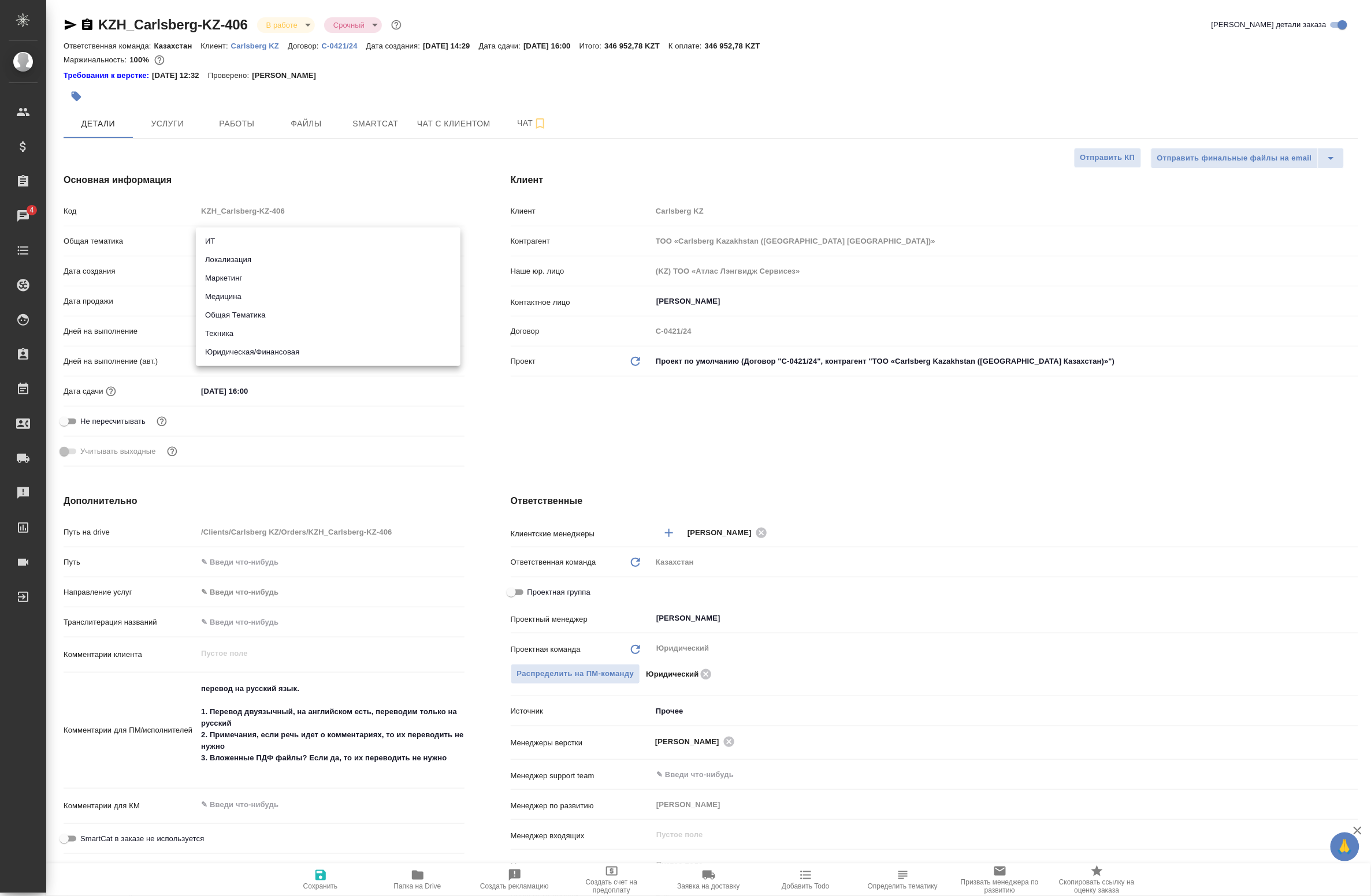
type textarea "x"
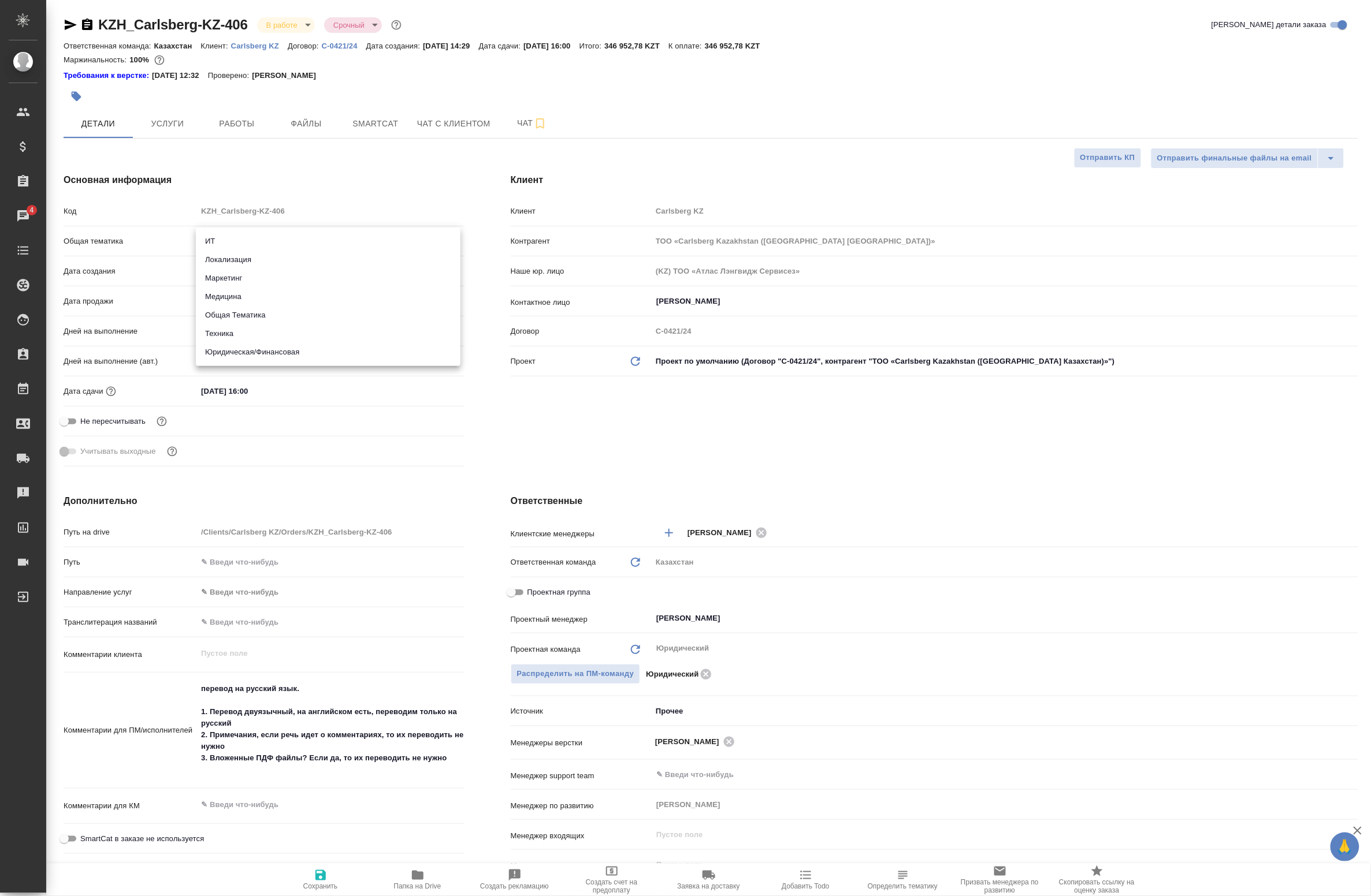
type textarea "x"
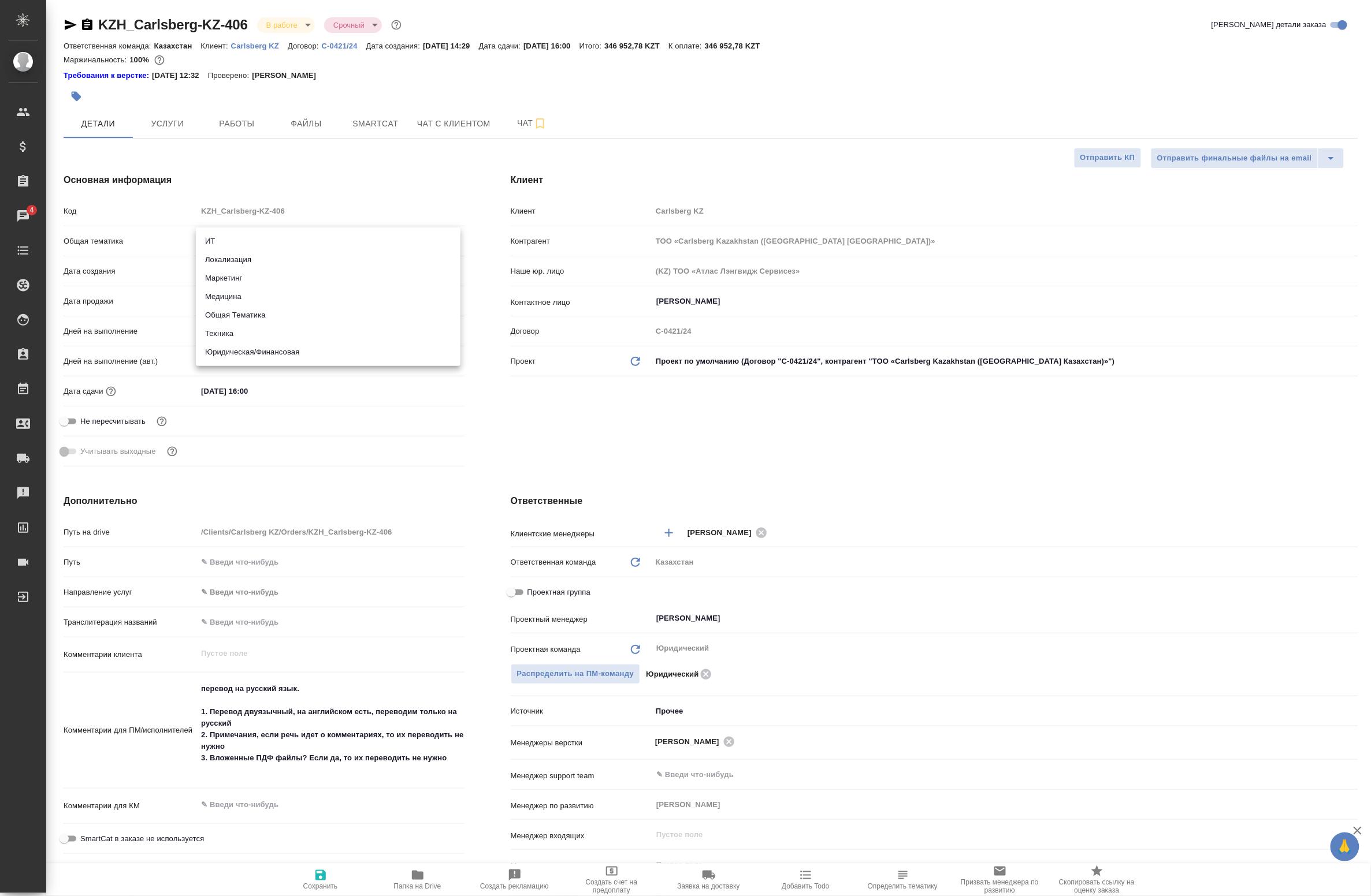
type textarea "x"
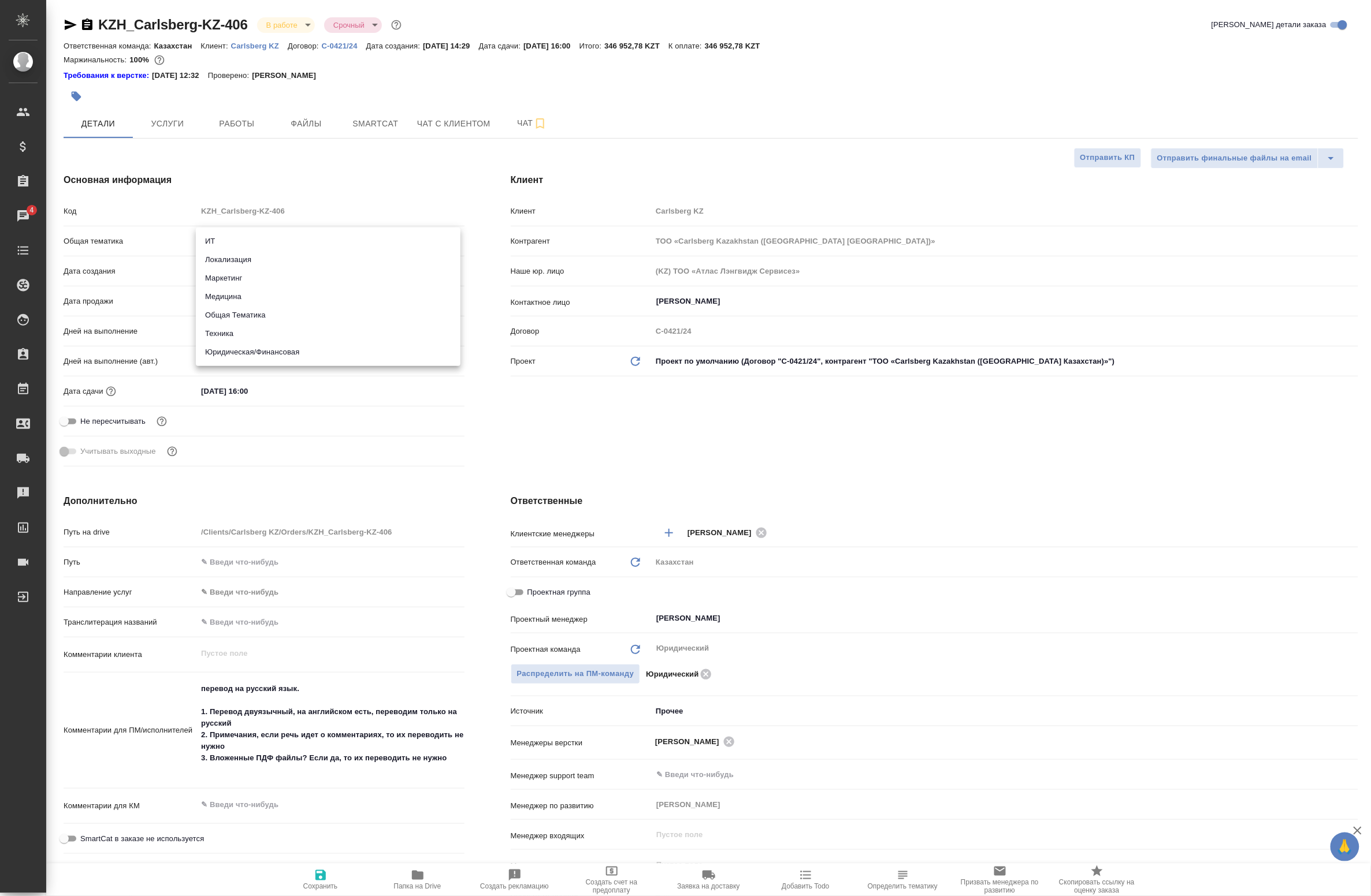
type textarea "x"
click at [330, 175] on div at bounding box center [686, 448] width 1371 height 896
type textarea "x"
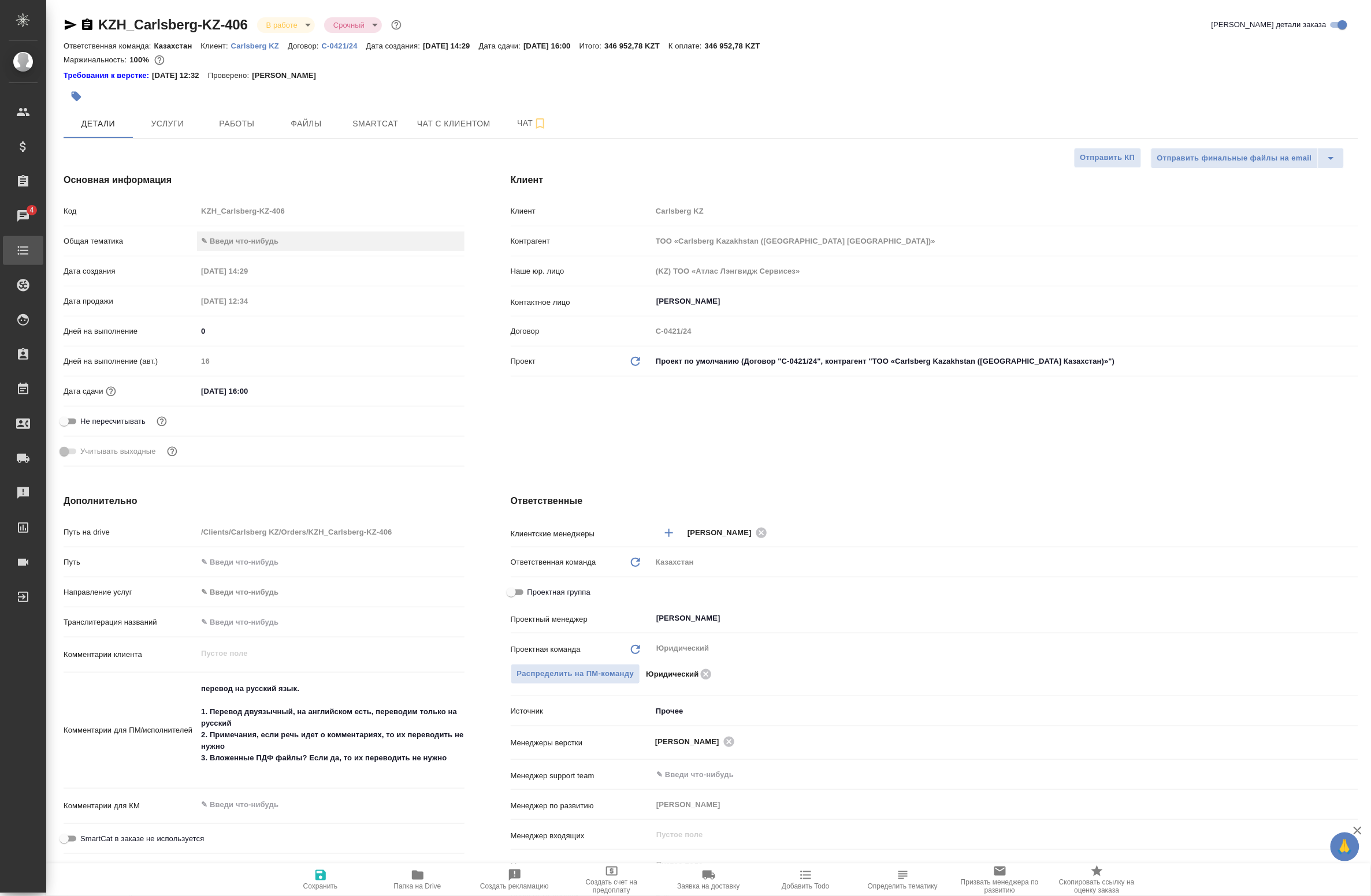
type textarea "x"
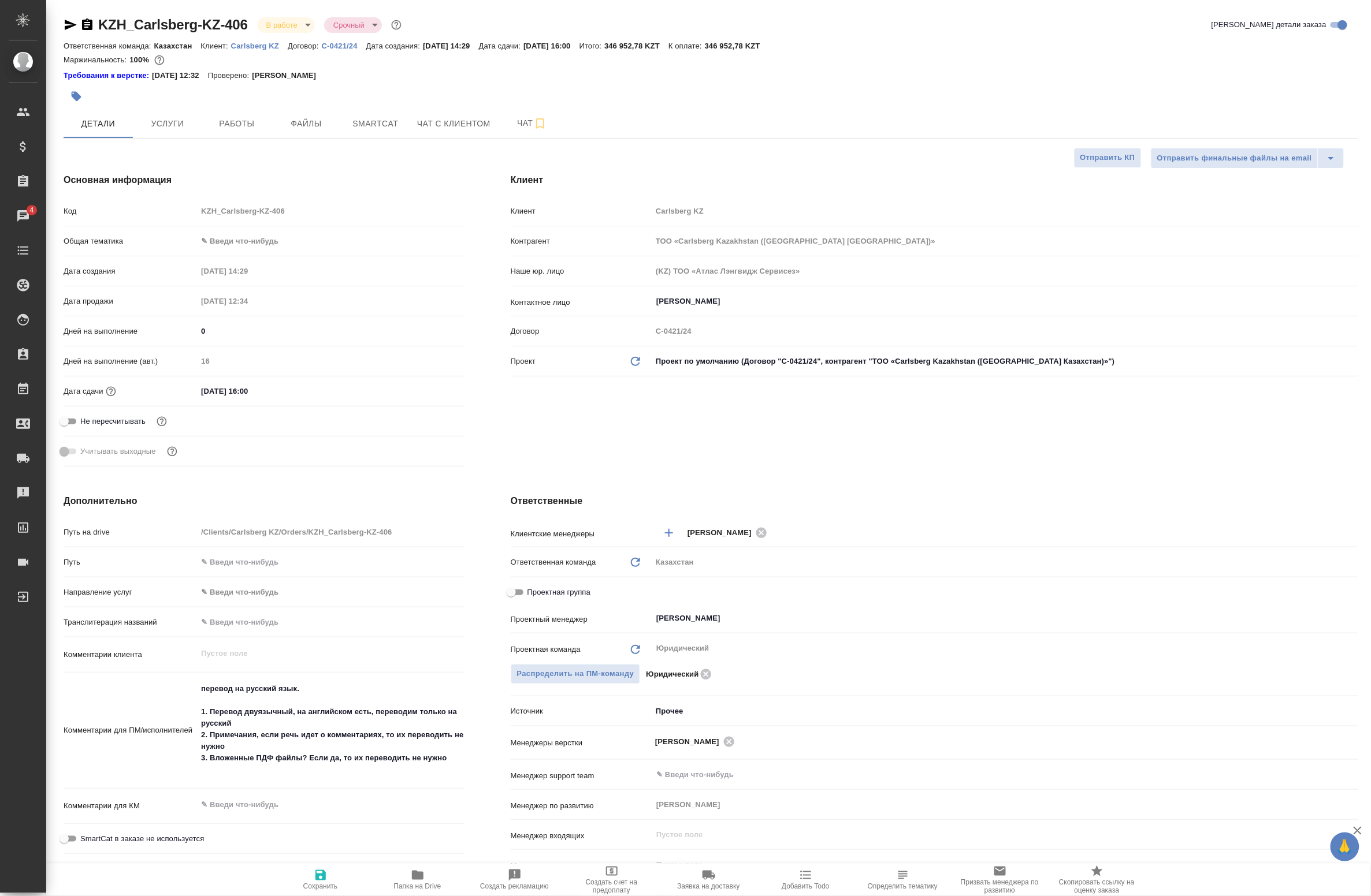
type textarea "x"
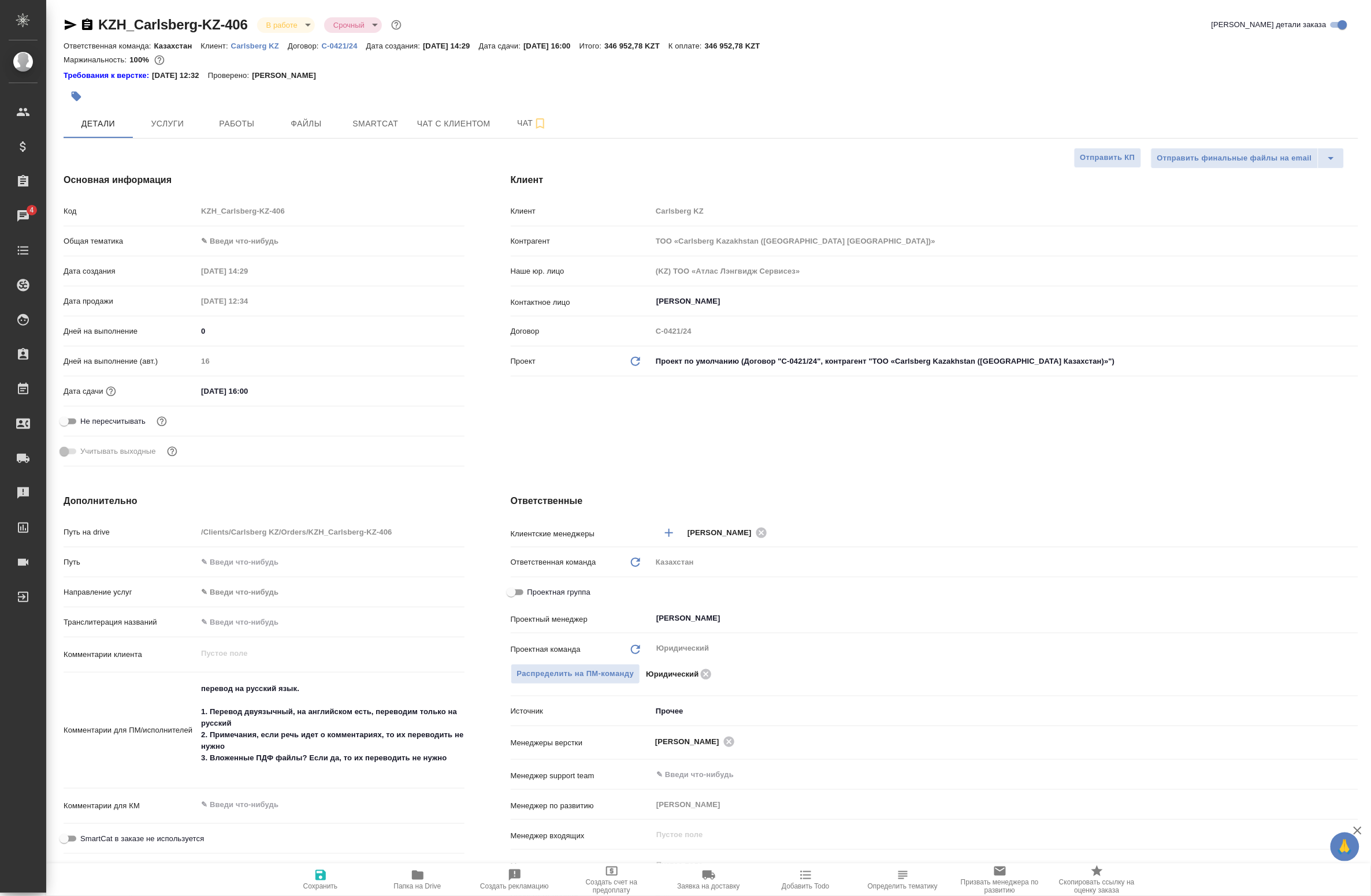
type textarea "x"
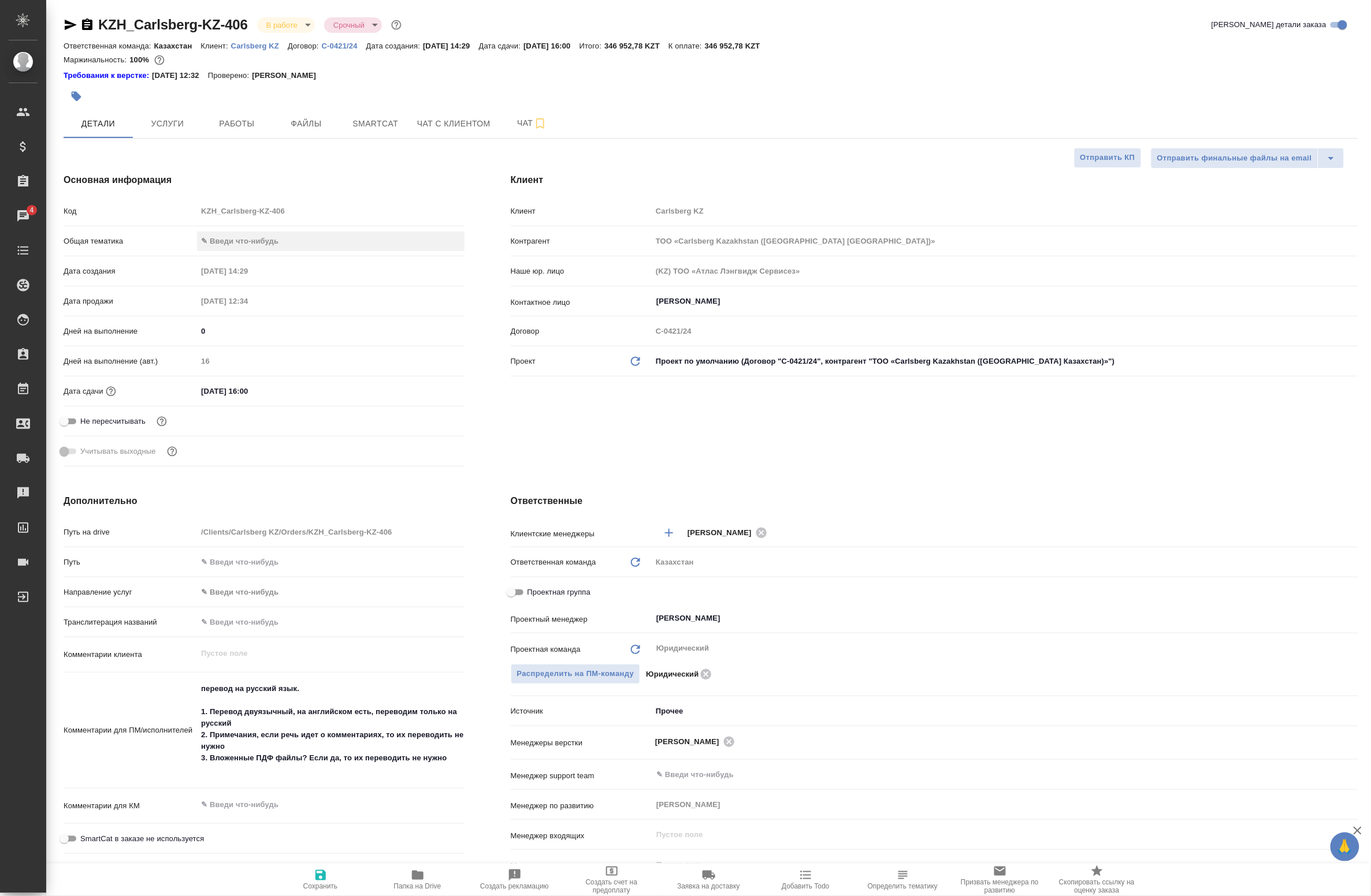
type textarea "x"
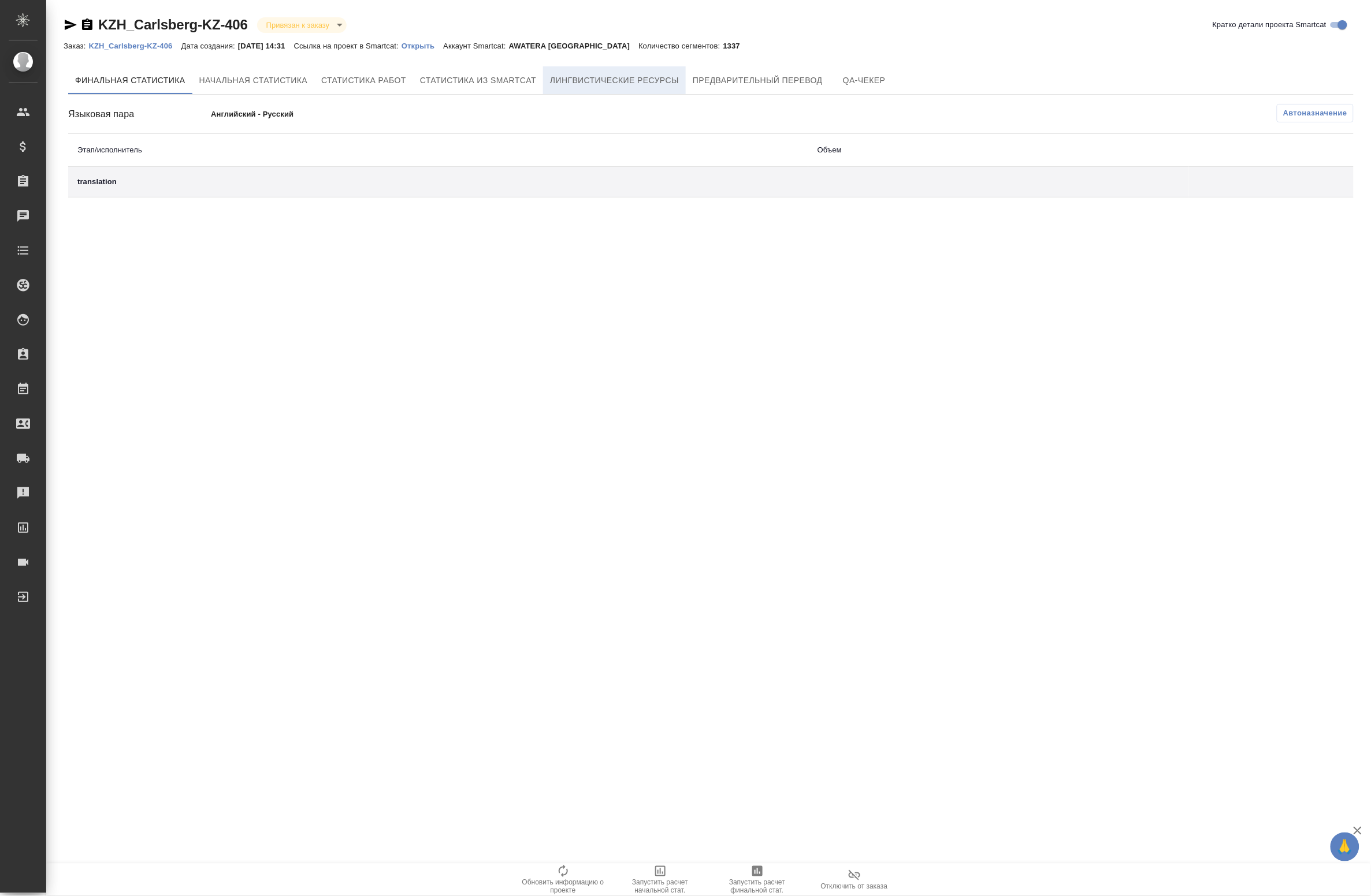
click at [614, 77] on span "Лингвистические ресурсы" at bounding box center [615, 81] width 129 height 14
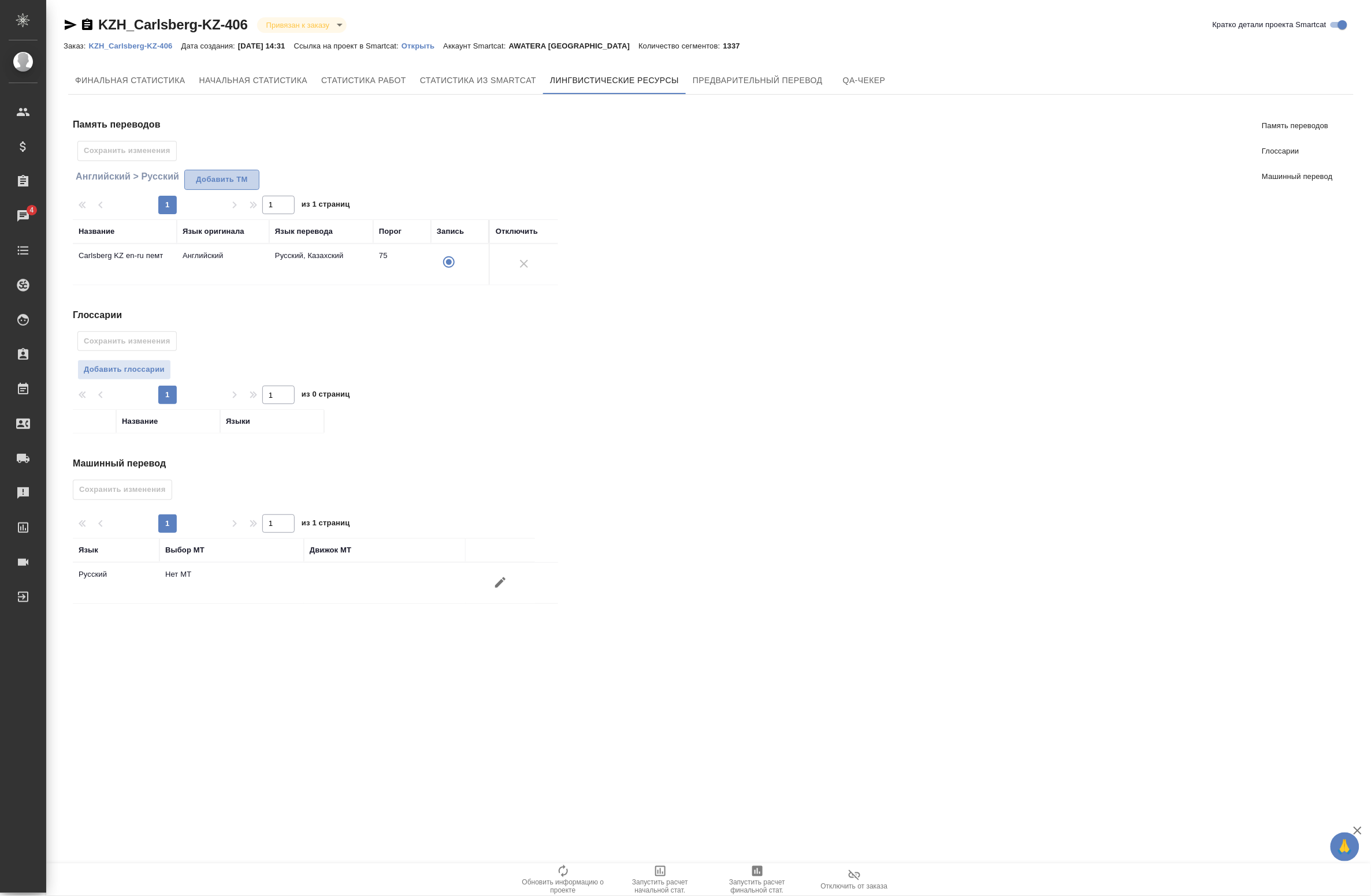
click at [214, 177] on span "Добавить TM" at bounding box center [221, 180] width 62 height 13
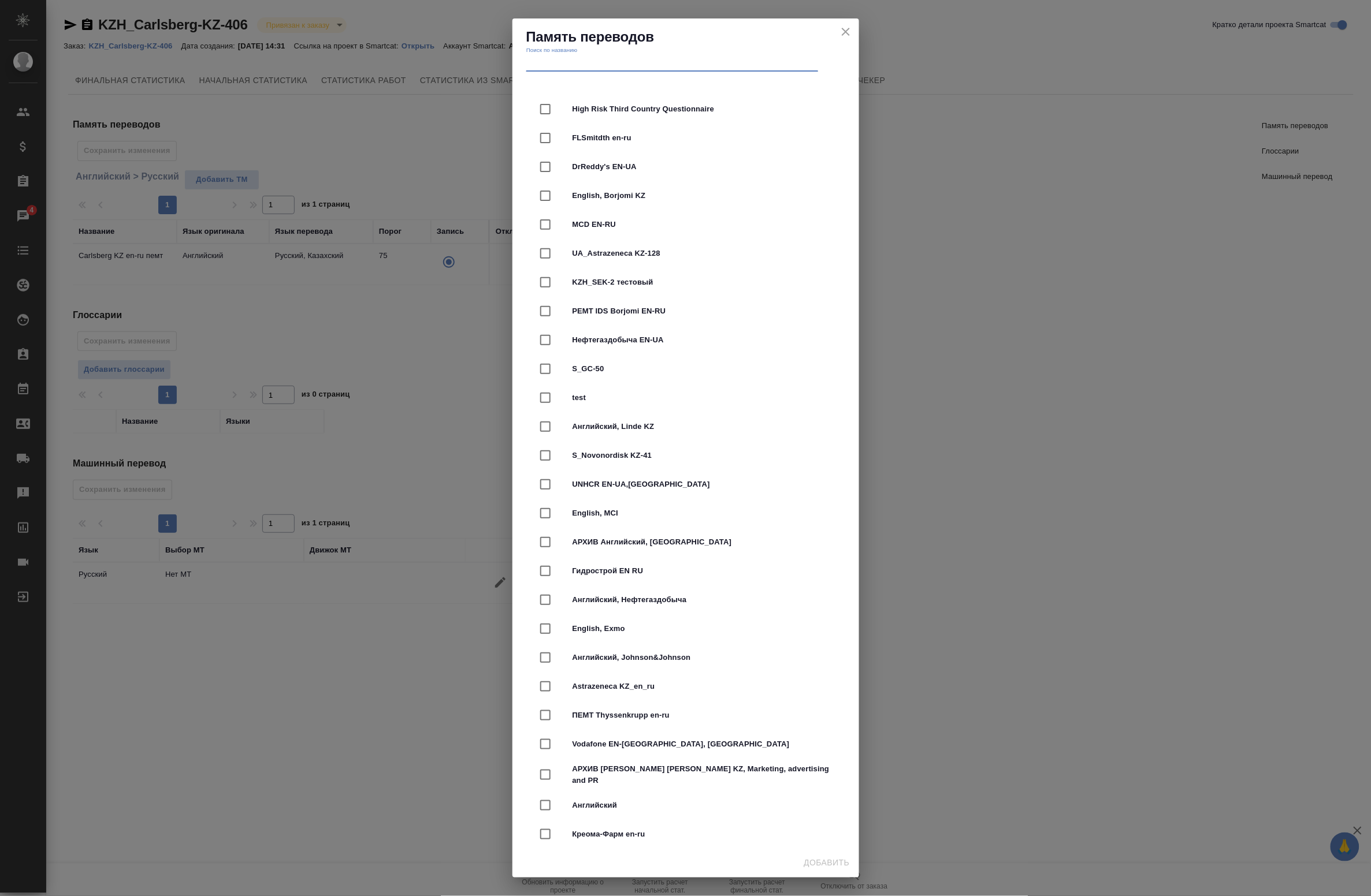
click at [604, 64] on input "text" at bounding box center [672, 63] width 292 height 16
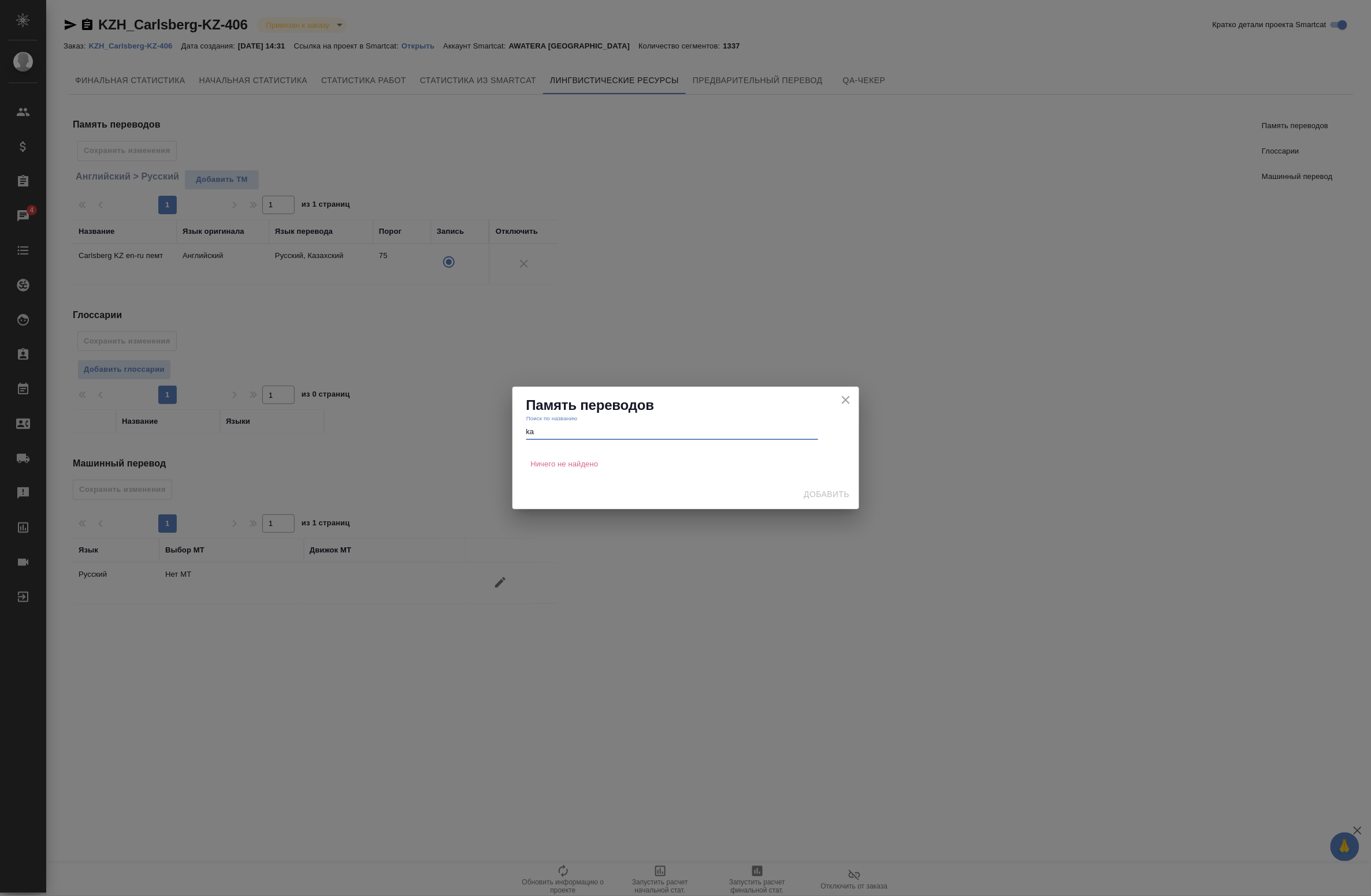
type input "k"
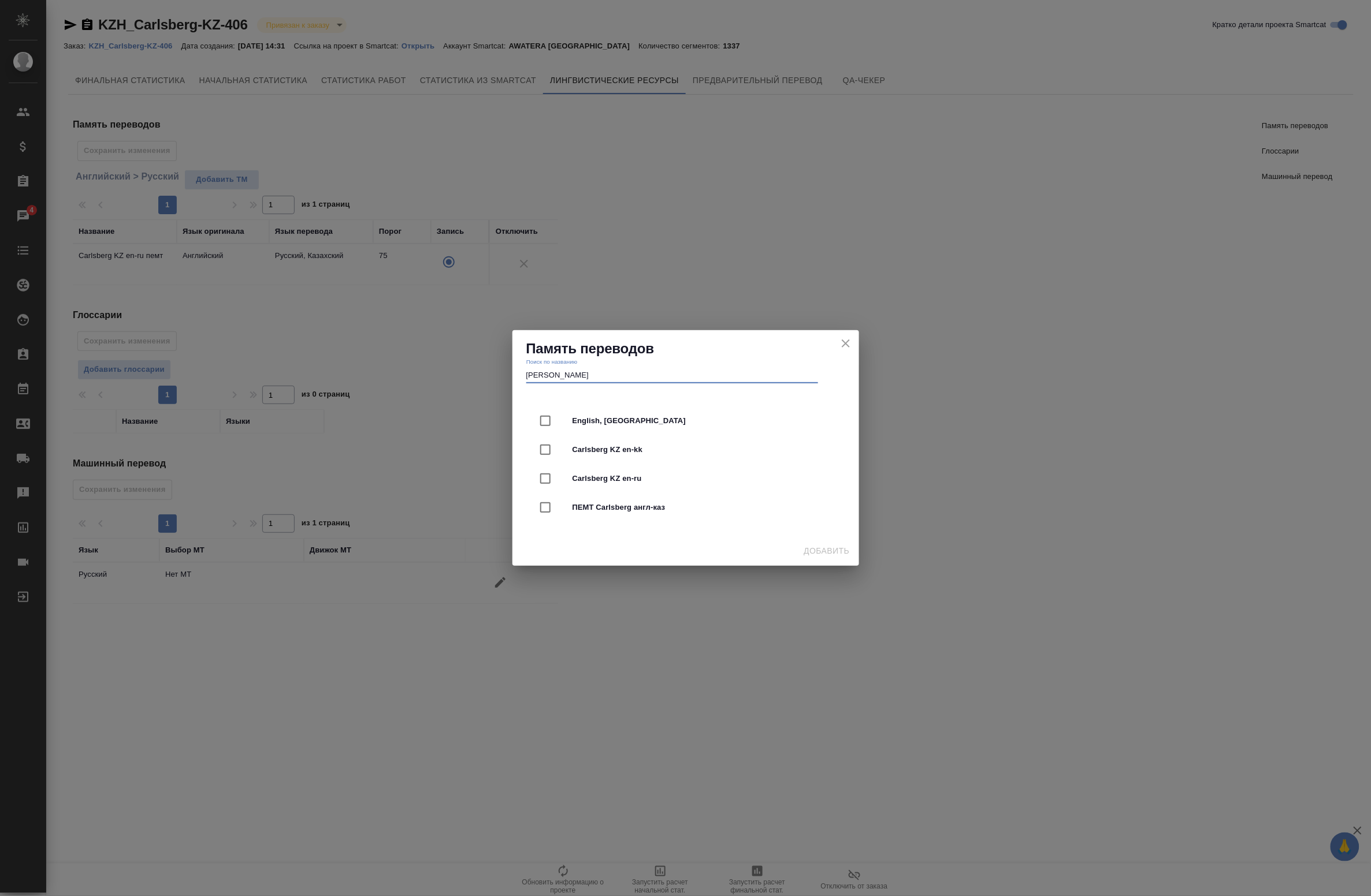
type input "carl"
click at [543, 481] on input "checkbox" at bounding box center [545, 478] width 24 height 24
checkbox input "true"
click at [827, 553] on span "Добавить" at bounding box center [827, 551] width 45 height 14
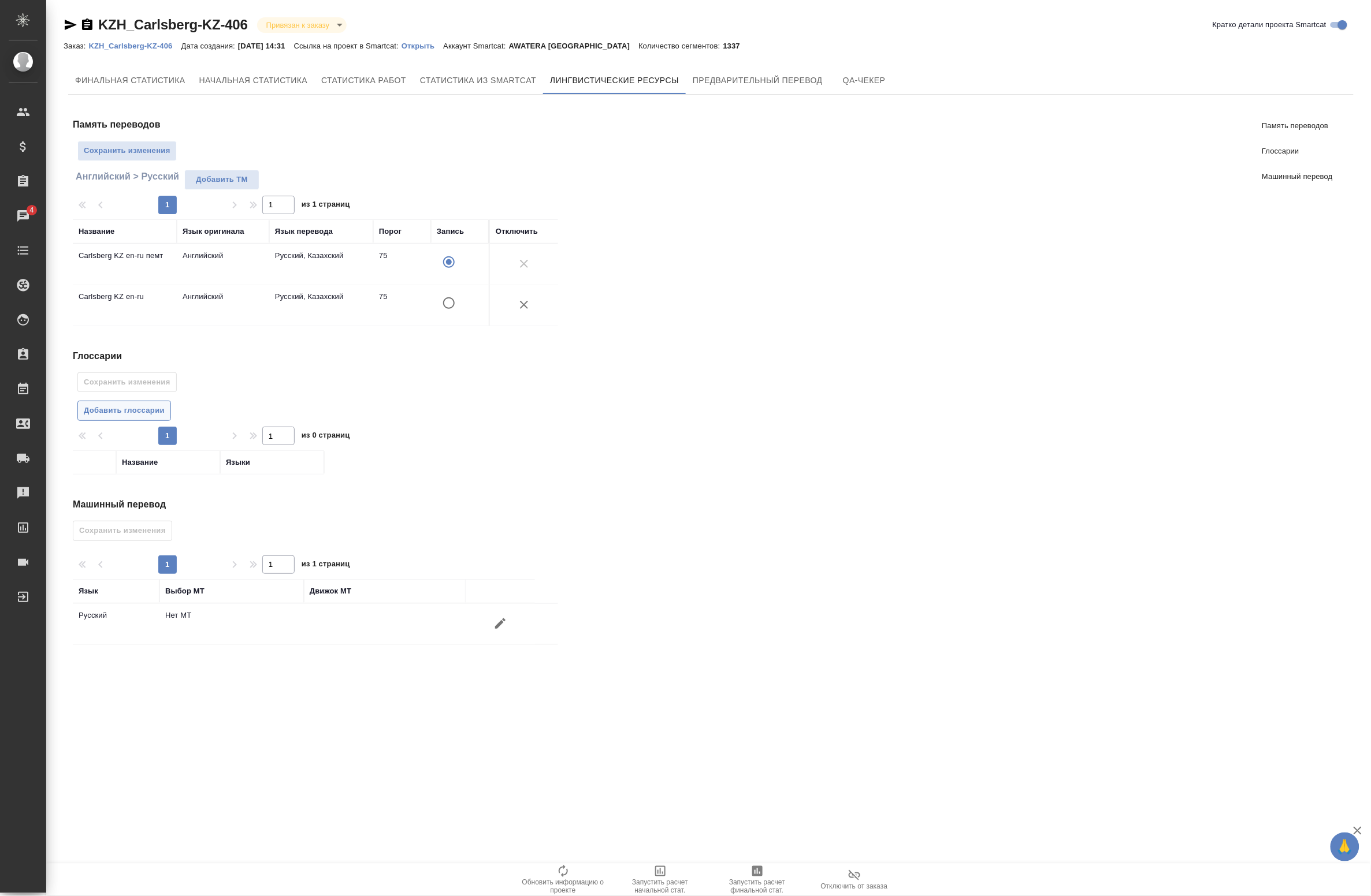
click at [156, 411] on span "Добавить глоссарии" at bounding box center [124, 411] width 81 height 13
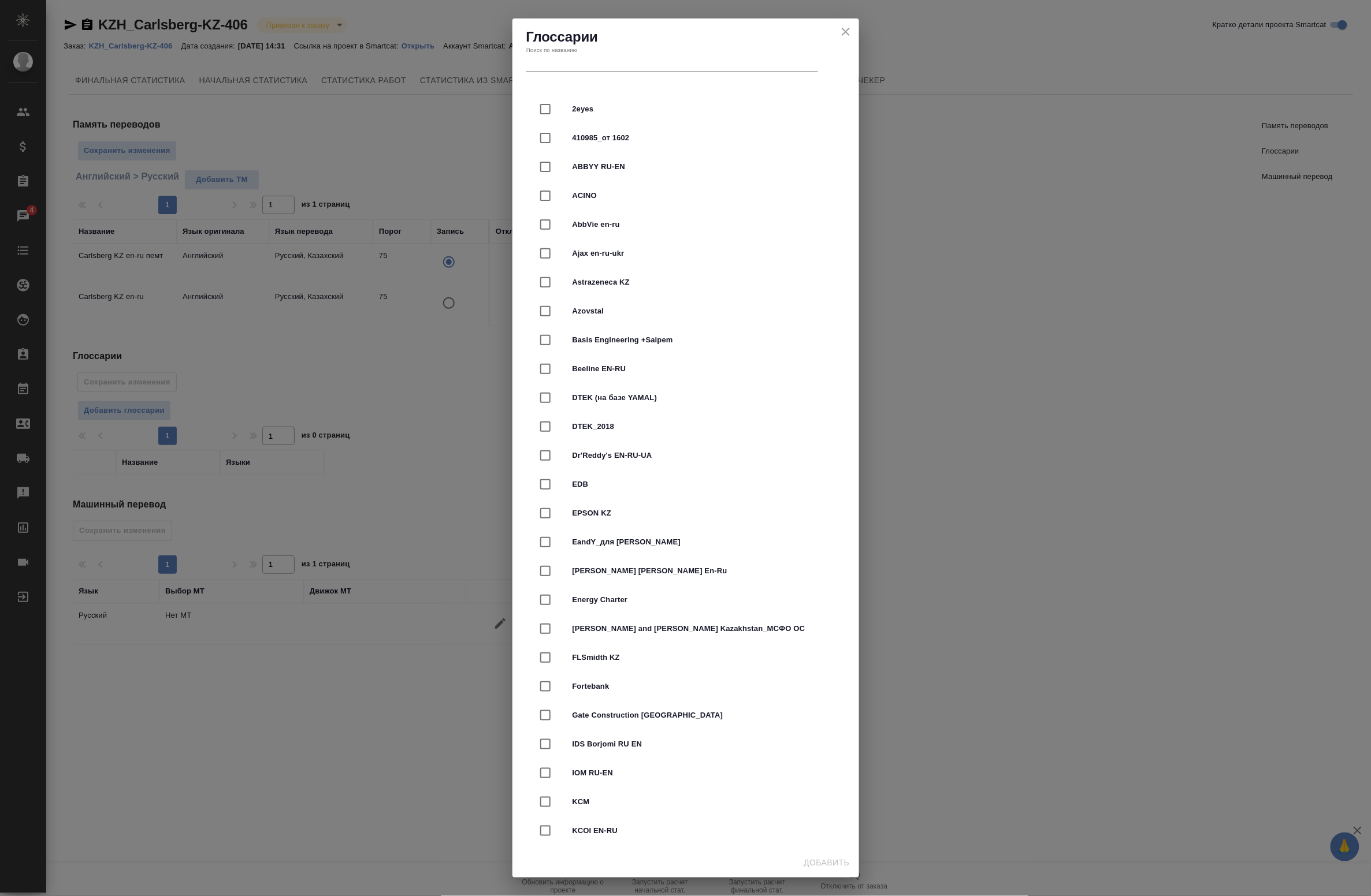
click at [623, 372] on div "Поиск по названию" at bounding box center [672, 385] width 292 height 26
click at [618, 382] on input "text" at bounding box center [672, 390] width 292 height 16
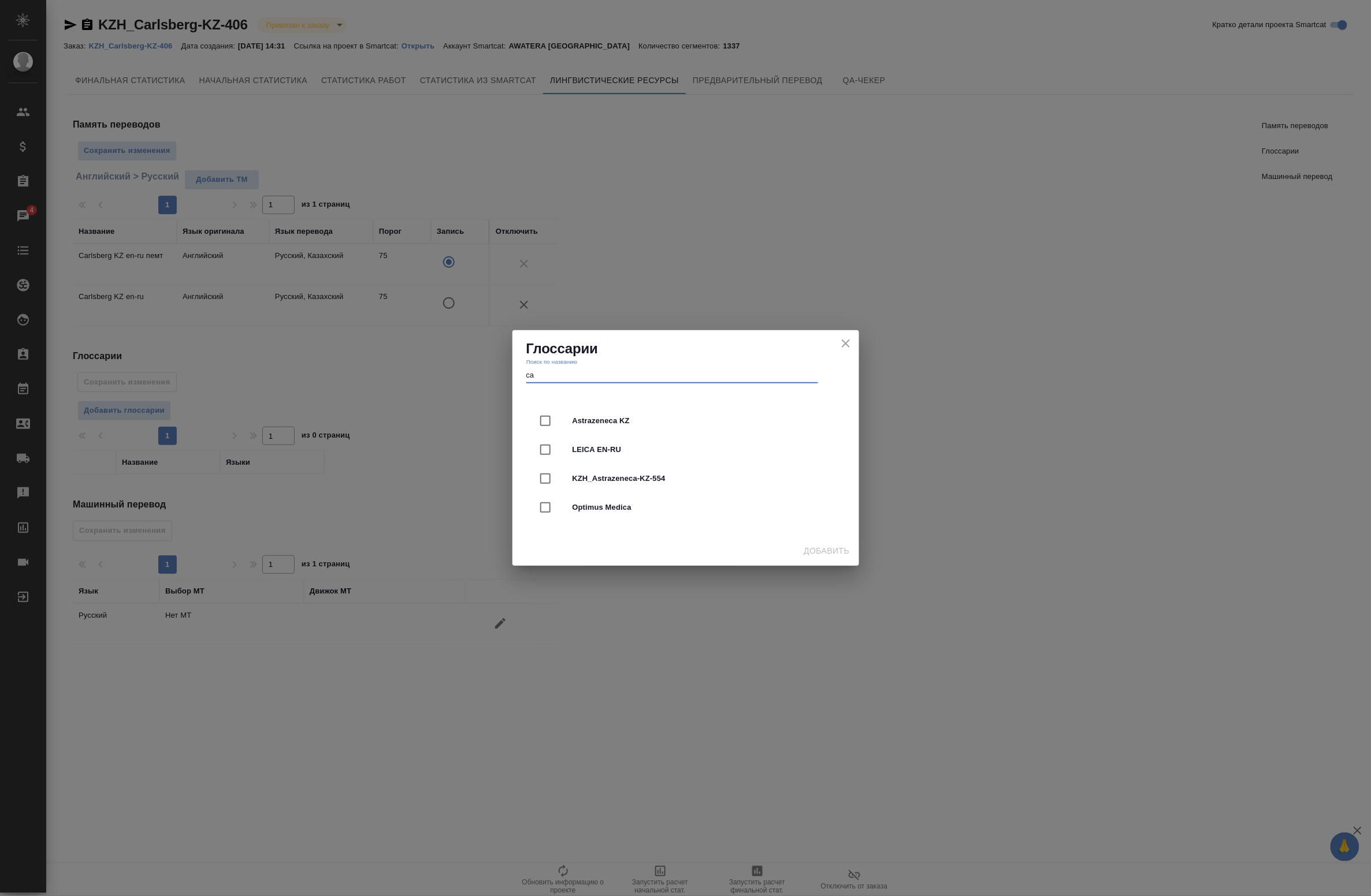
type input "c"
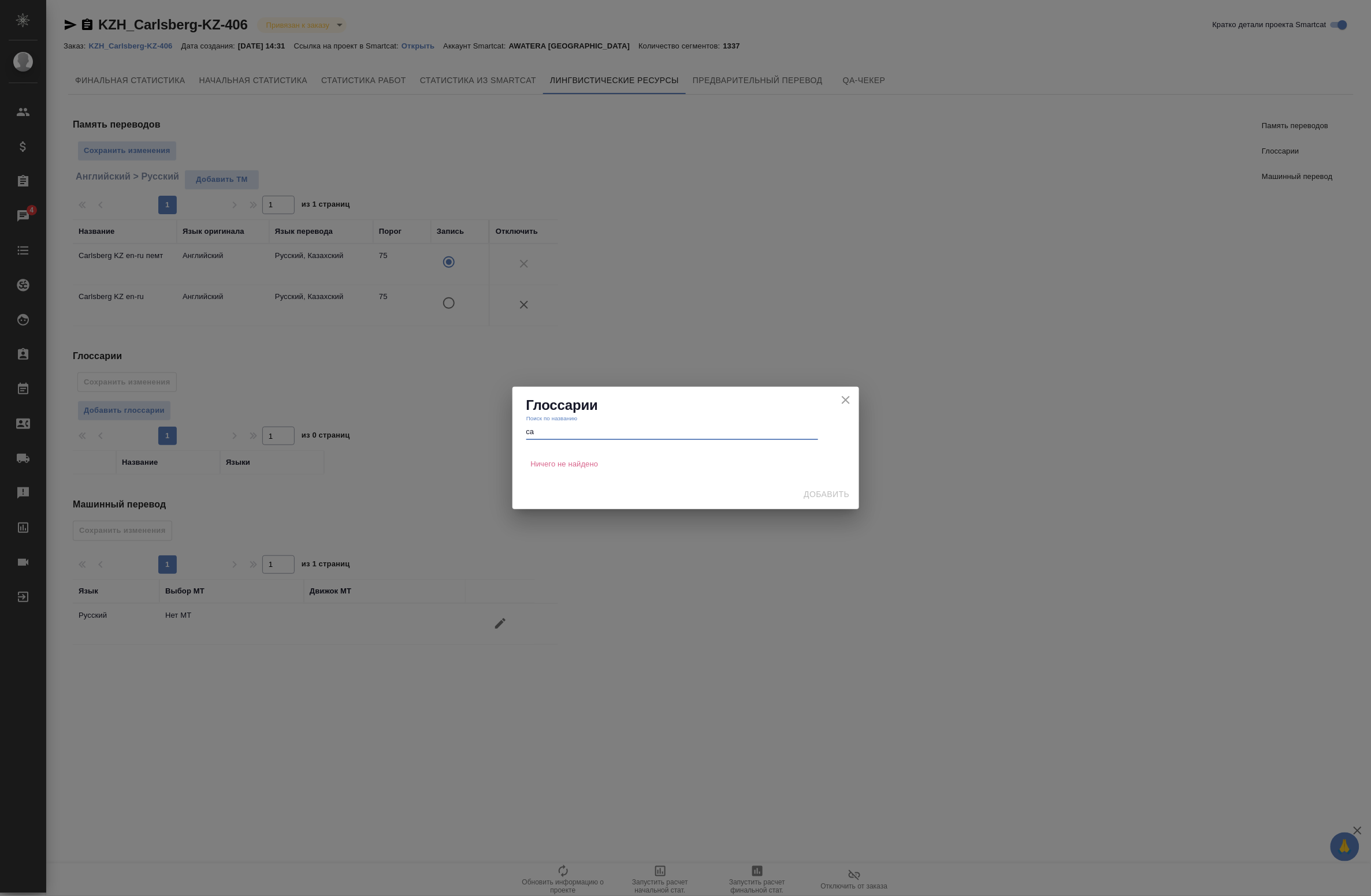
type input "c"
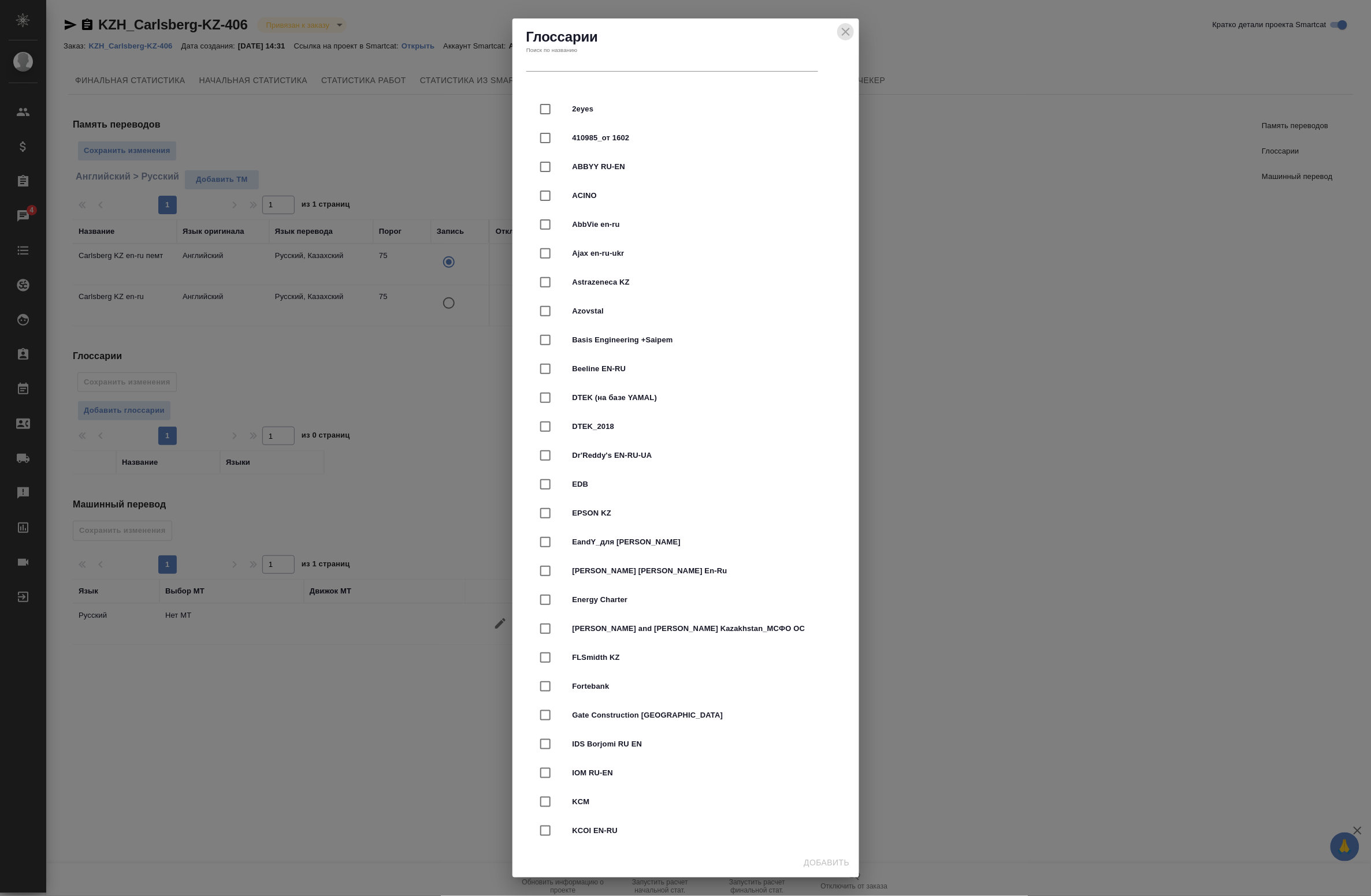
click at [847, 365] on icon "close" at bounding box center [845, 371] width 14 height 14
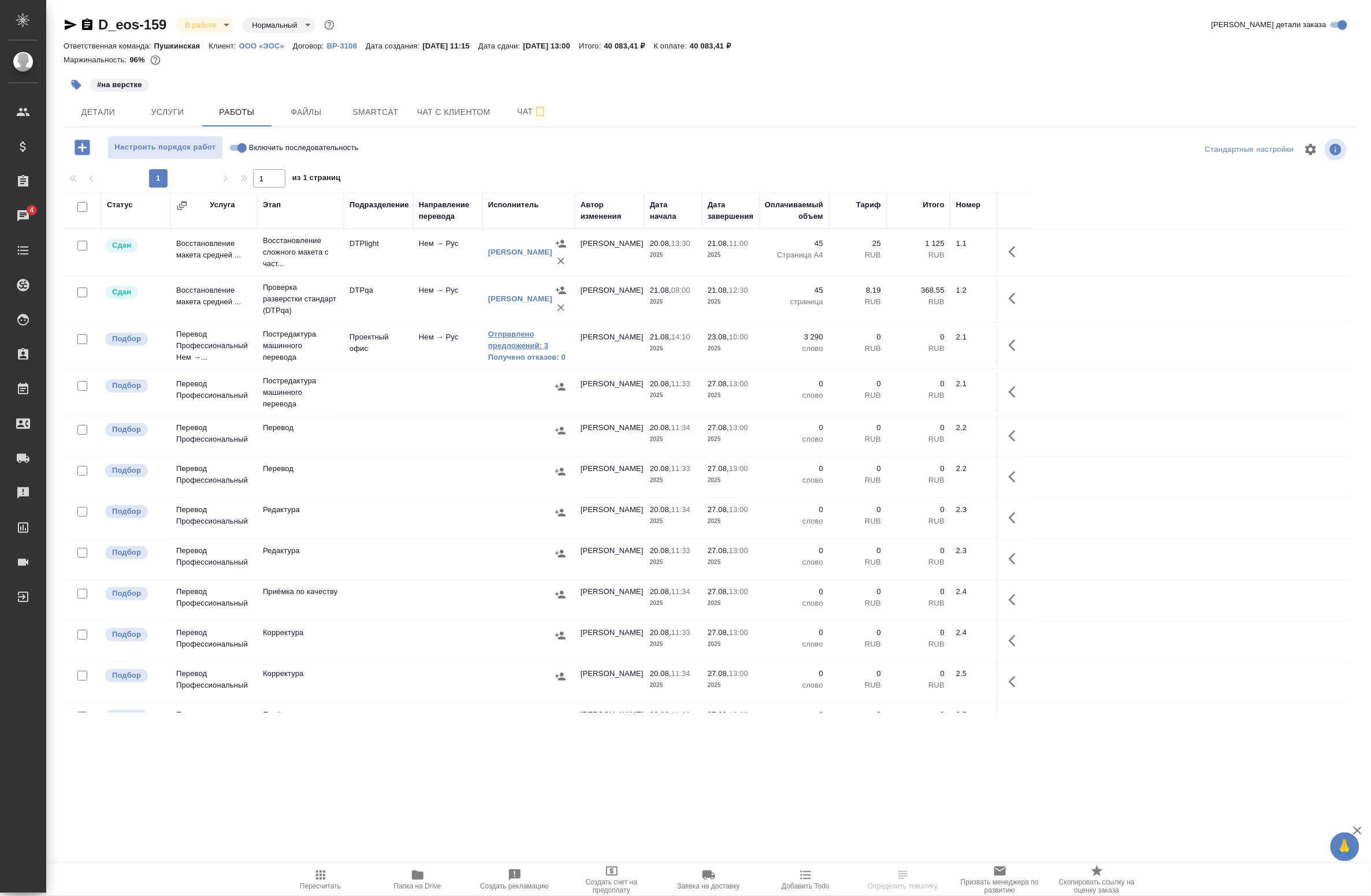
click at [532, 346] on link "Отправлено предложений: 3" at bounding box center [528, 340] width 81 height 23
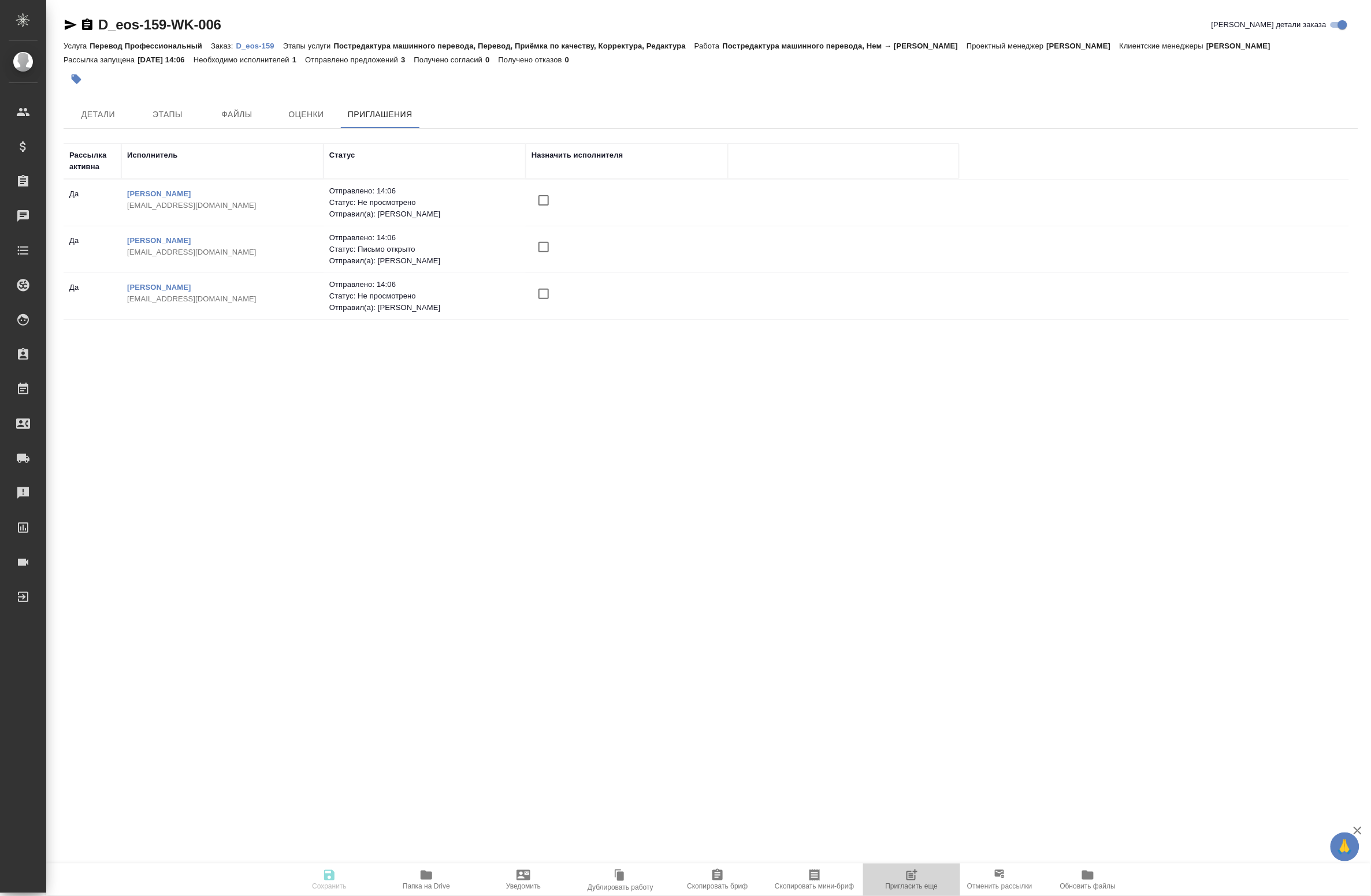
click at [909, 882] on span "Пригласить еще" at bounding box center [912, 886] width 53 height 8
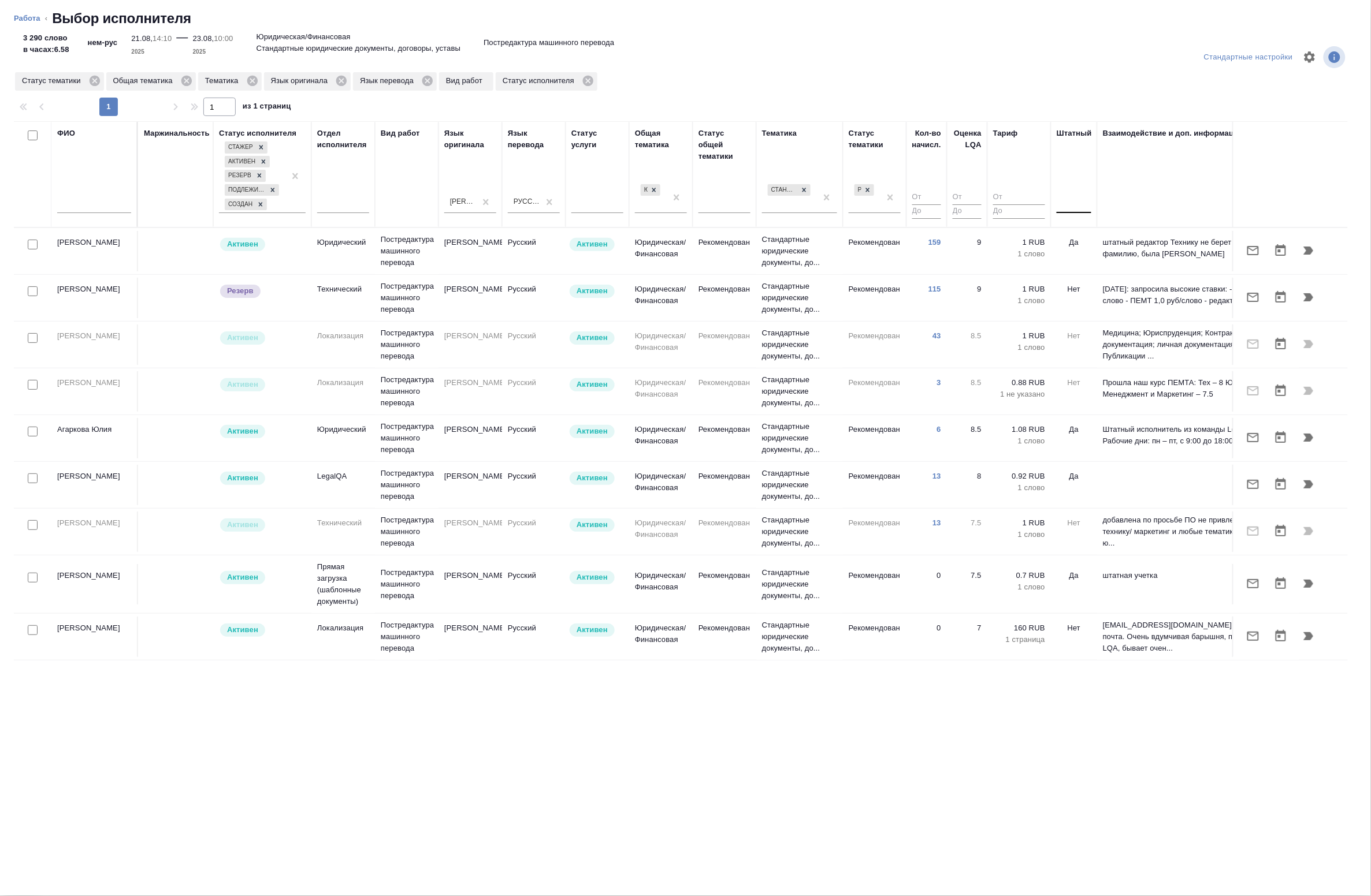
click at [1063, 198] on div at bounding box center [1074, 201] width 35 height 16
click at [1086, 243] on div "Нет" at bounding box center [1144, 238] width 174 height 21
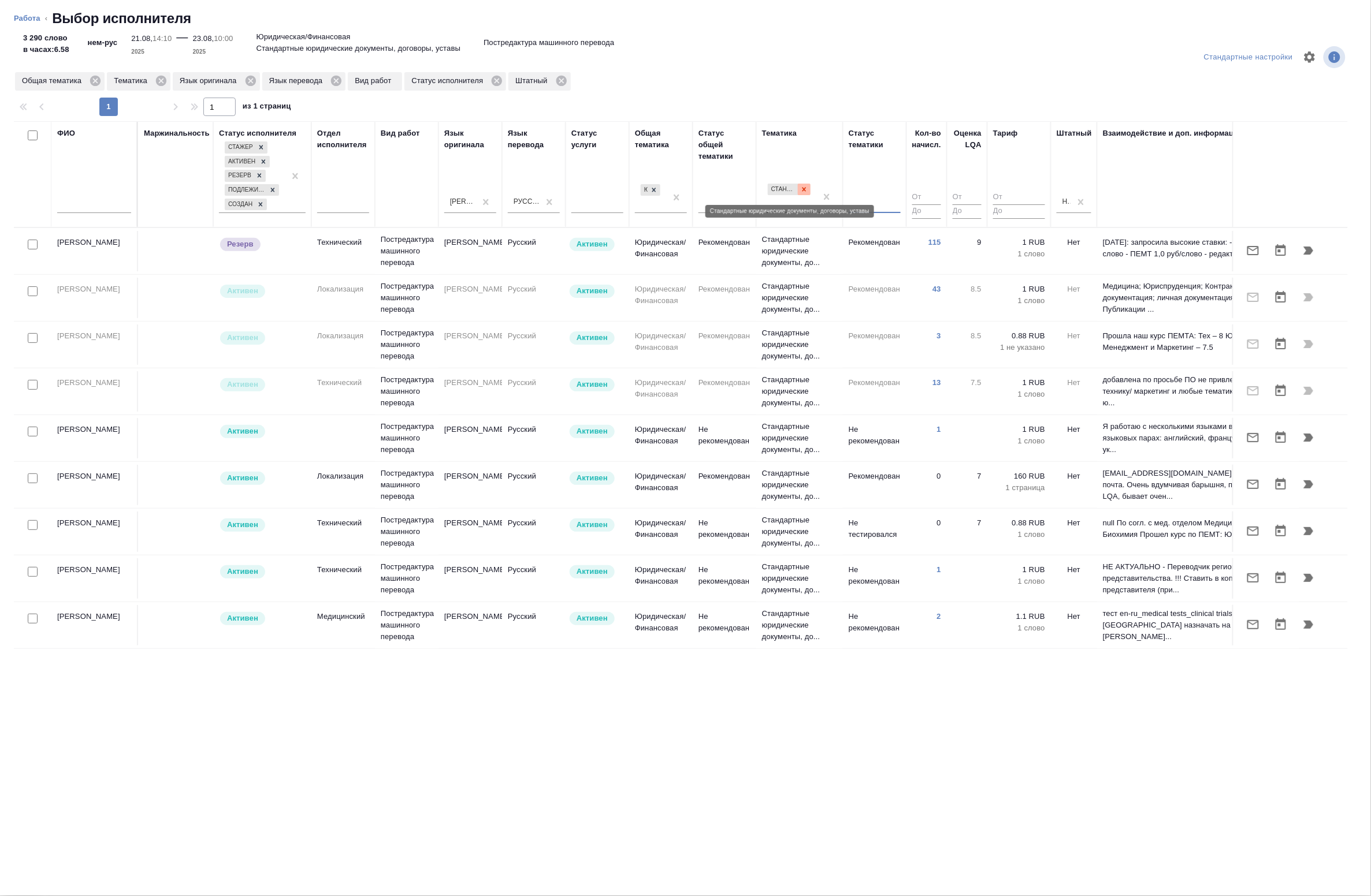
click at [801, 190] on icon at bounding box center [804, 189] width 8 height 8
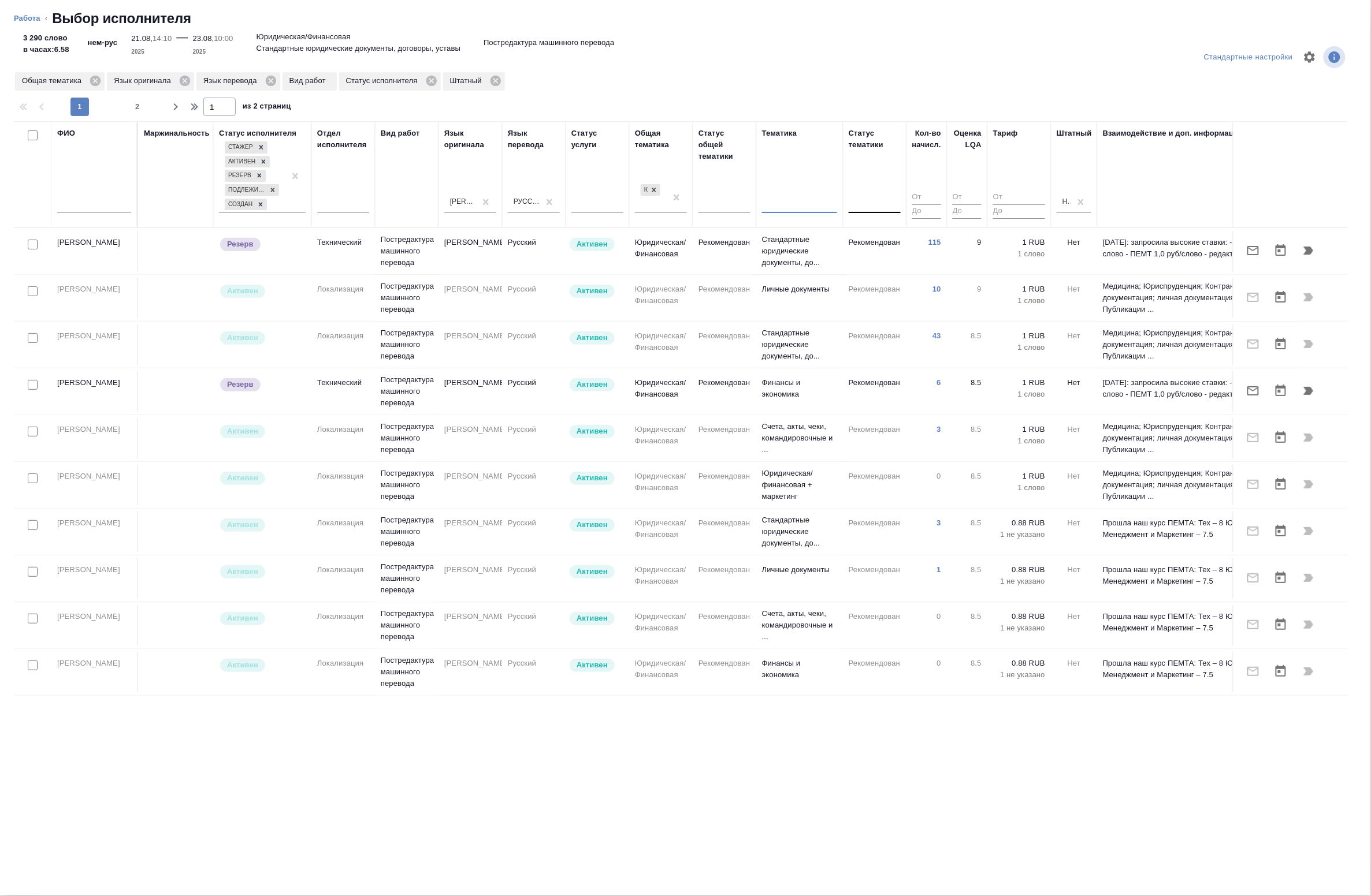
click at [792, 206] on div at bounding box center [799, 201] width 75 height 16
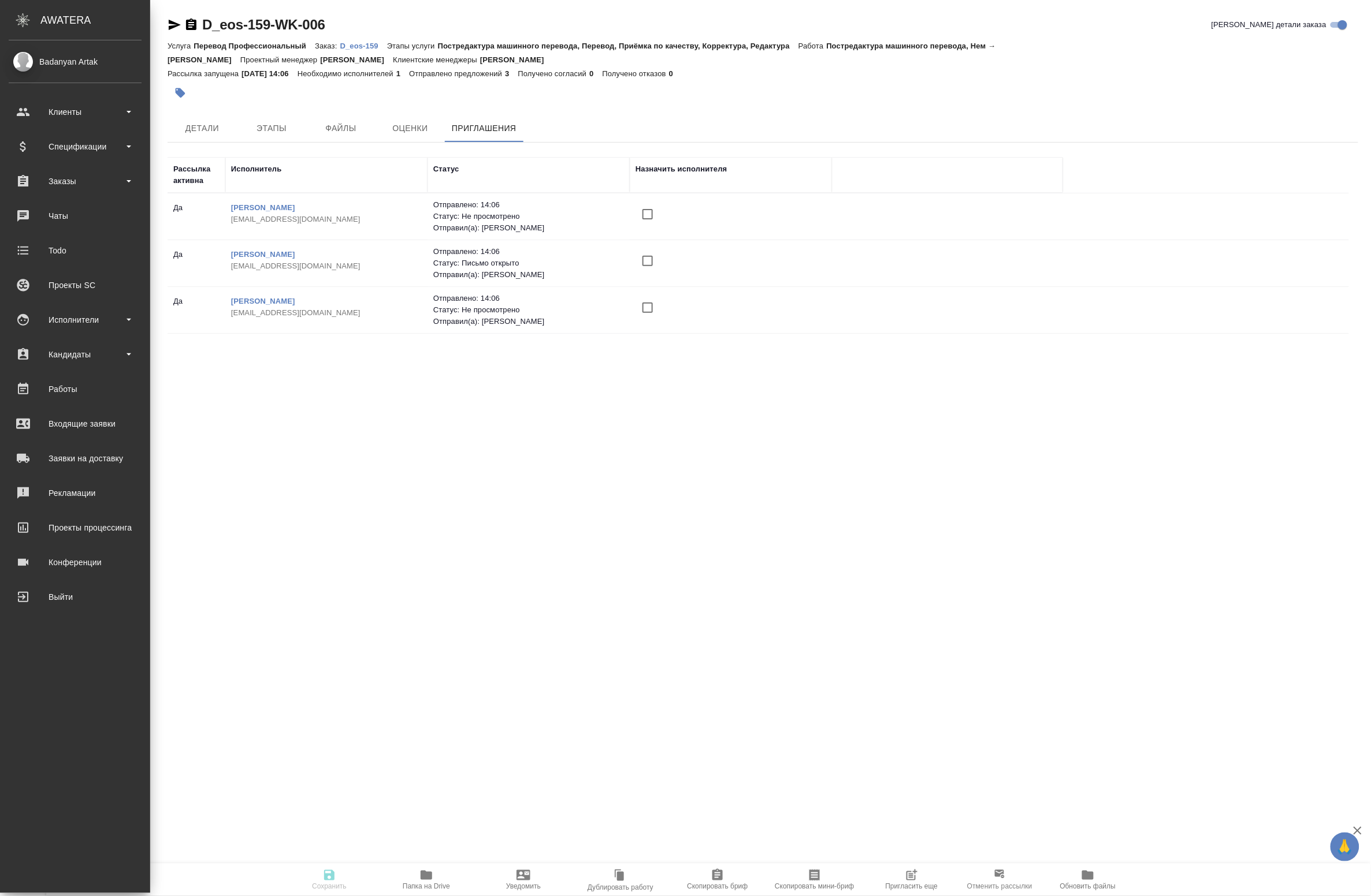
click at [919, 884] on span "Пригласить еще" at bounding box center [912, 886] width 53 height 8
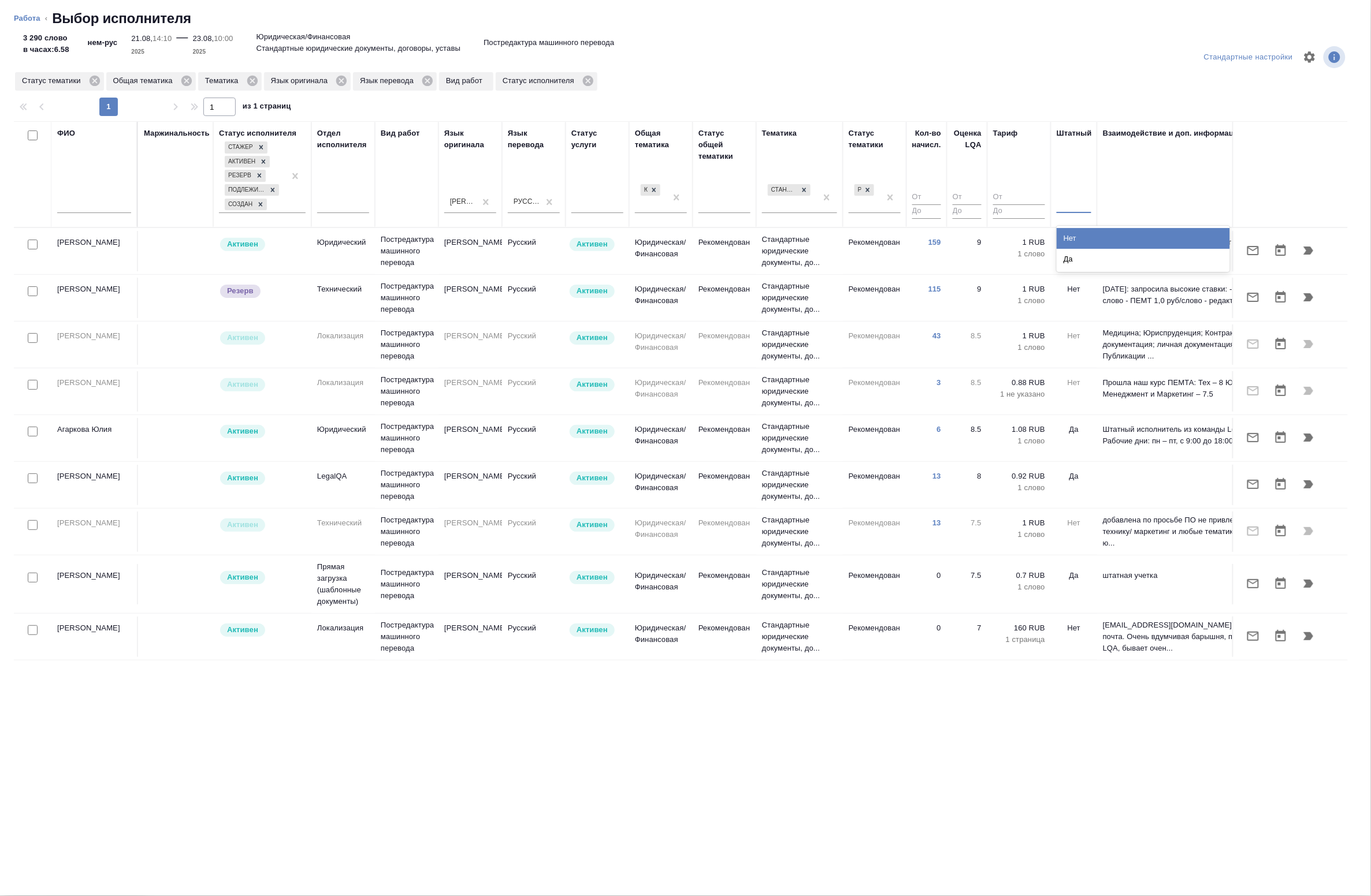
drag, startPoint x: 1073, startPoint y: 203, endPoint x: 1082, endPoint y: 224, distance: 22.8
click at [1073, 204] on div at bounding box center [1074, 201] width 35 height 16
click at [1089, 230] on div "Нет" at bounding box center [1144, 238] width 174 height 21
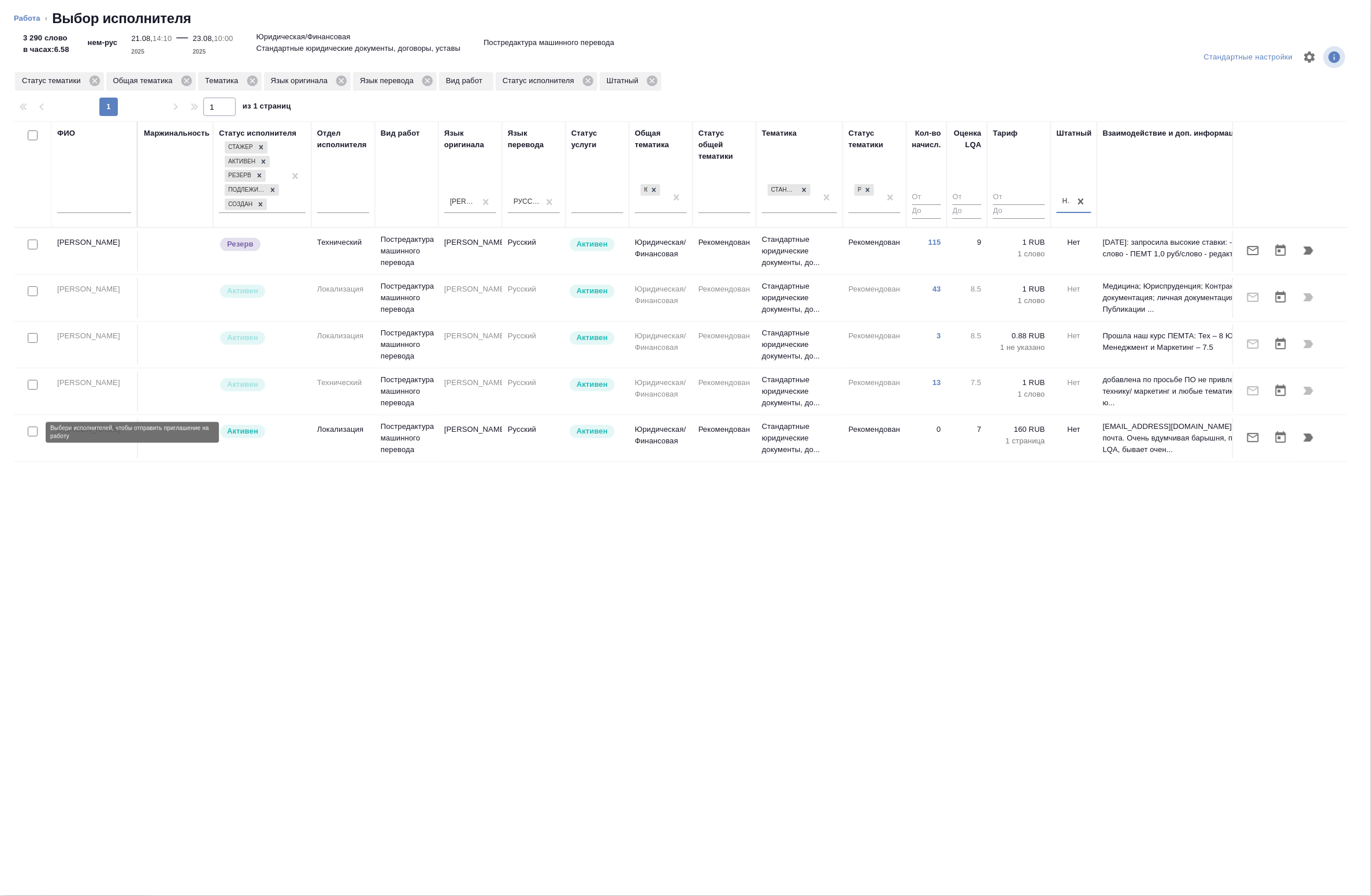
click at [32, 433] on input "checkbox" at bounding box center [32, 432] width 10 height 10
checkbox input "true"
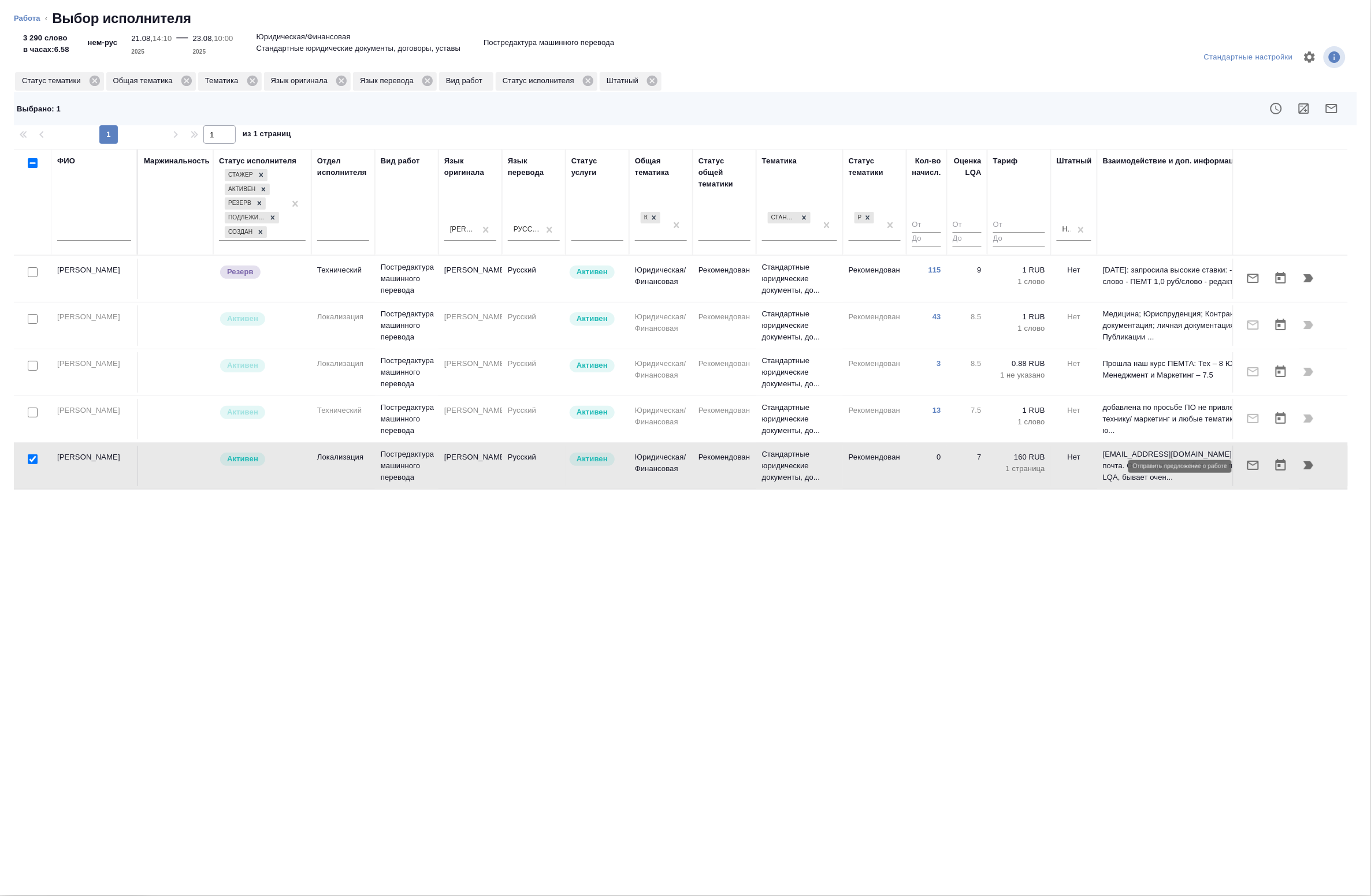
click at [1254, 472] on icon "button" at bounding box center [1253, 465] width 14 height 14
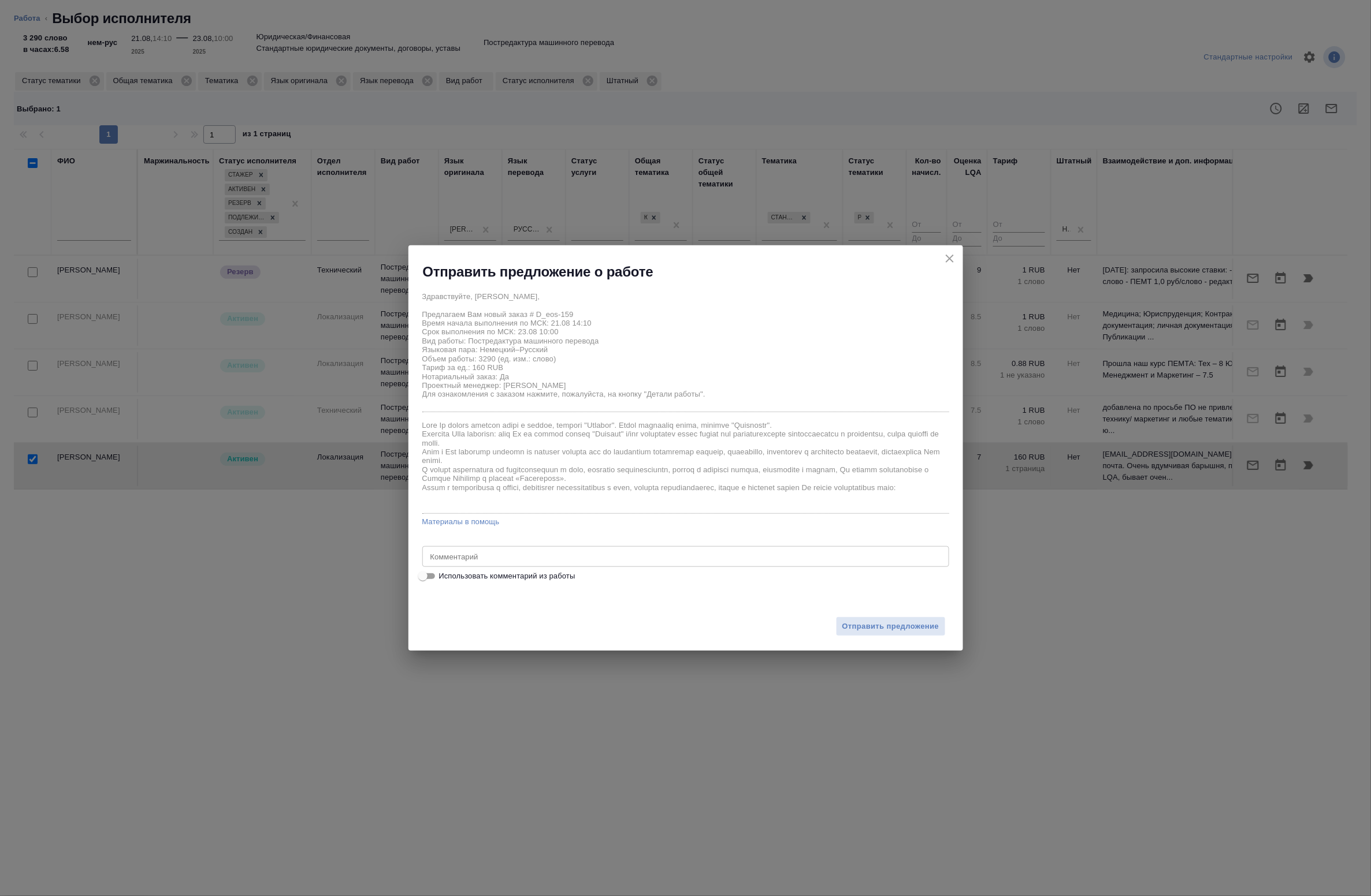
click at [538, 581] on span "Использовать комментарий из работы" at bounding box center [507, 577] width 136 height 12
click at [444, 581] on input "Использовать комментарий из работы" at bounding box center [423, 576] width 41 height 14
checkbox input "true"
type textarea "Под нот Оригинал для сверки:[URL][DOMAIN_NAME]"
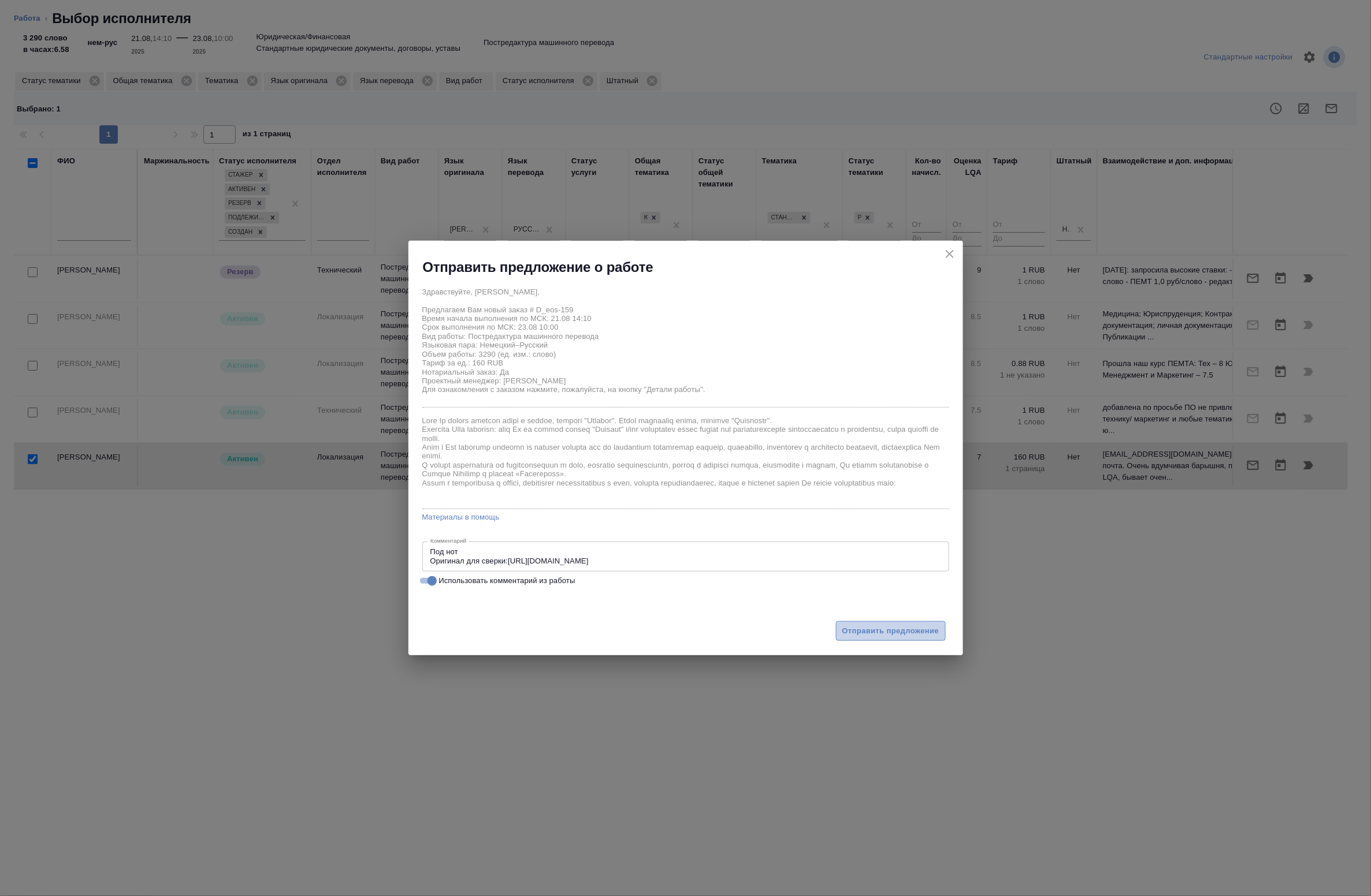
click at [867, 633] on span "Отправить предложение" at bounding box center [891, 631] width 97 height 13
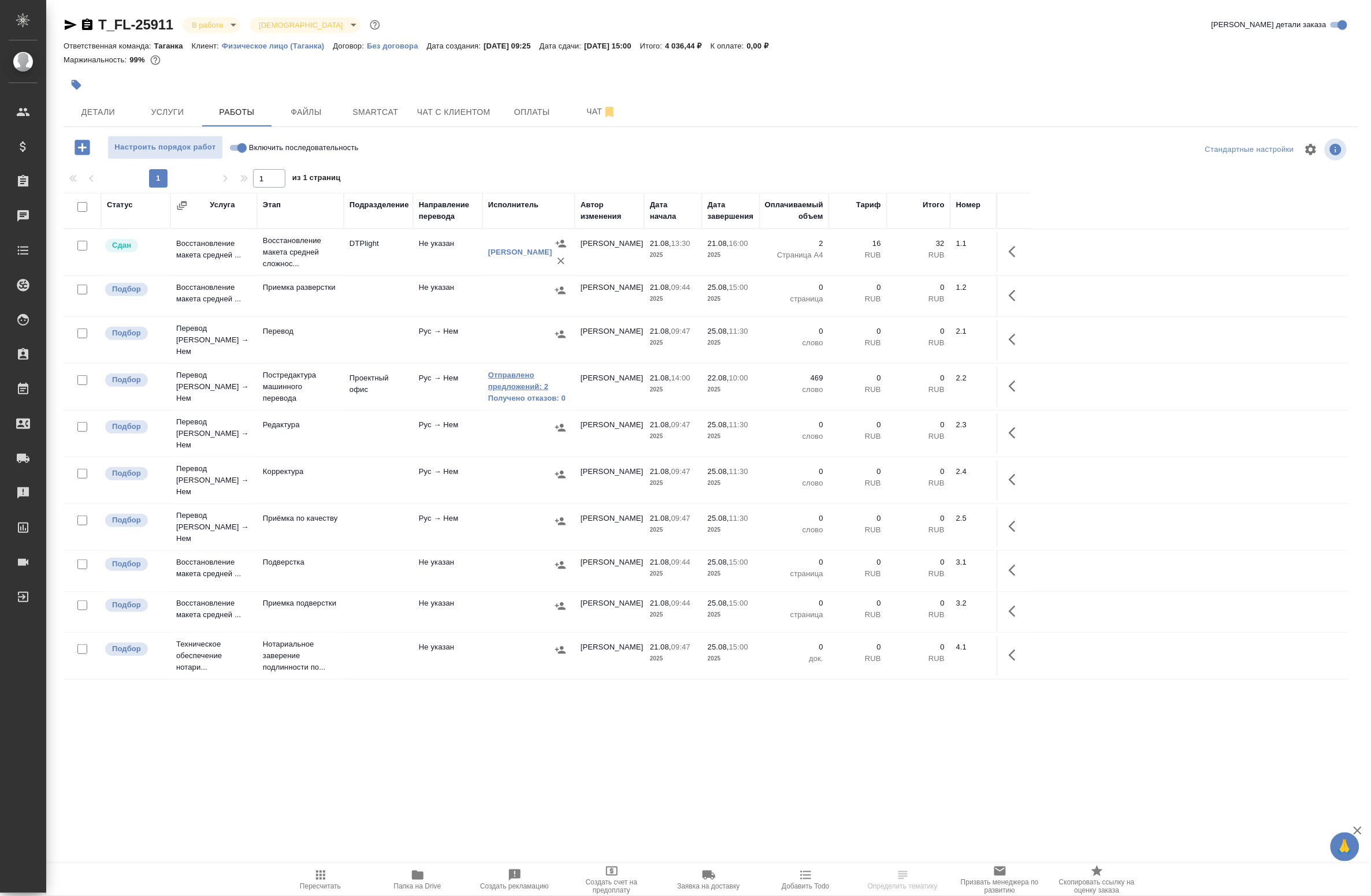
click at [538, 378] on link "Отправлено предложений: 2" at bounding box center [528, 381] width 81 height 23
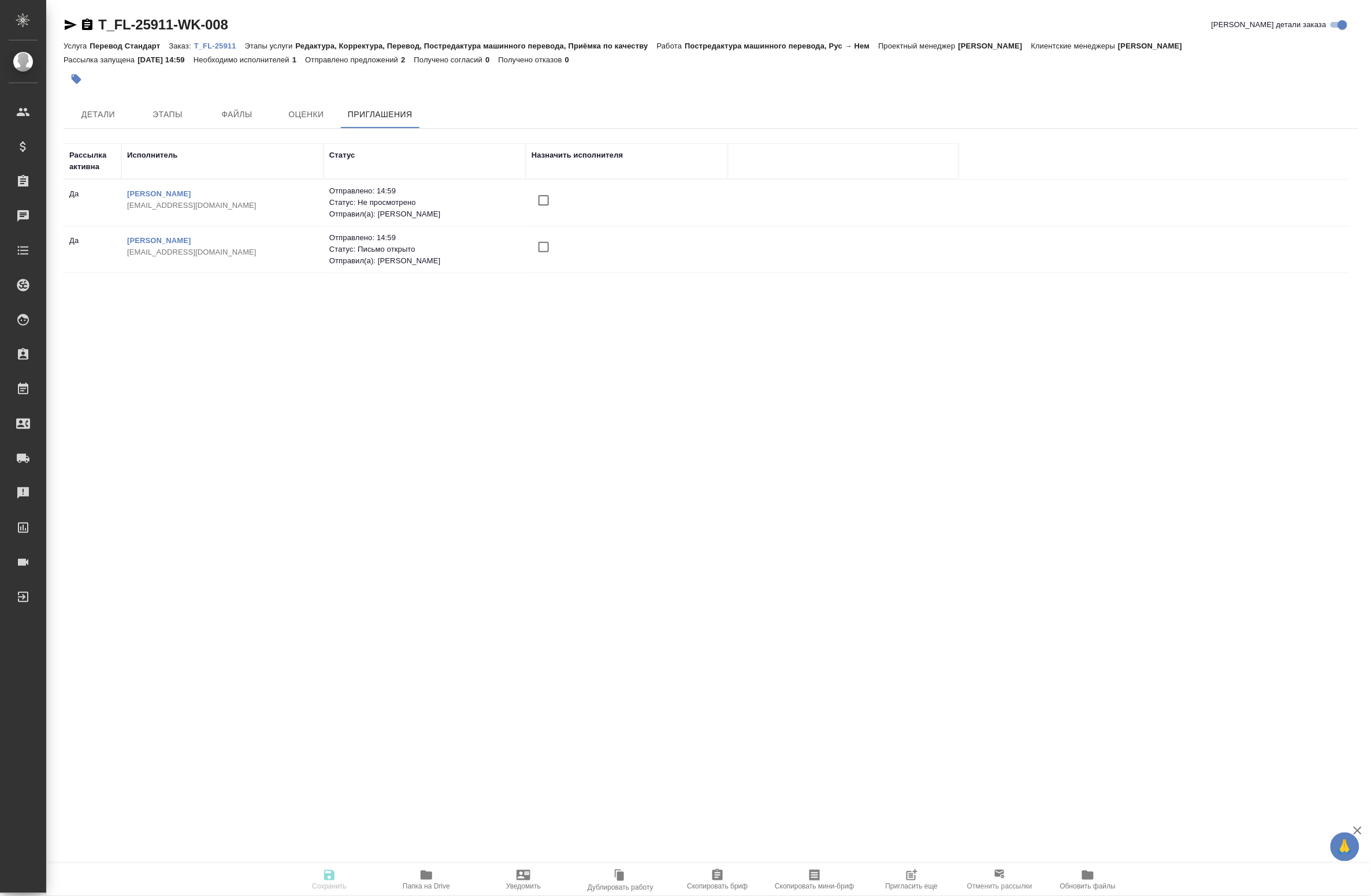
click at [445, 880] on span "Папка на Drive" at bounding box center [426, 879] width 83 height 22
click at [907, 878] on icon "button" at bounding box center [911, 876] width 9 height 9
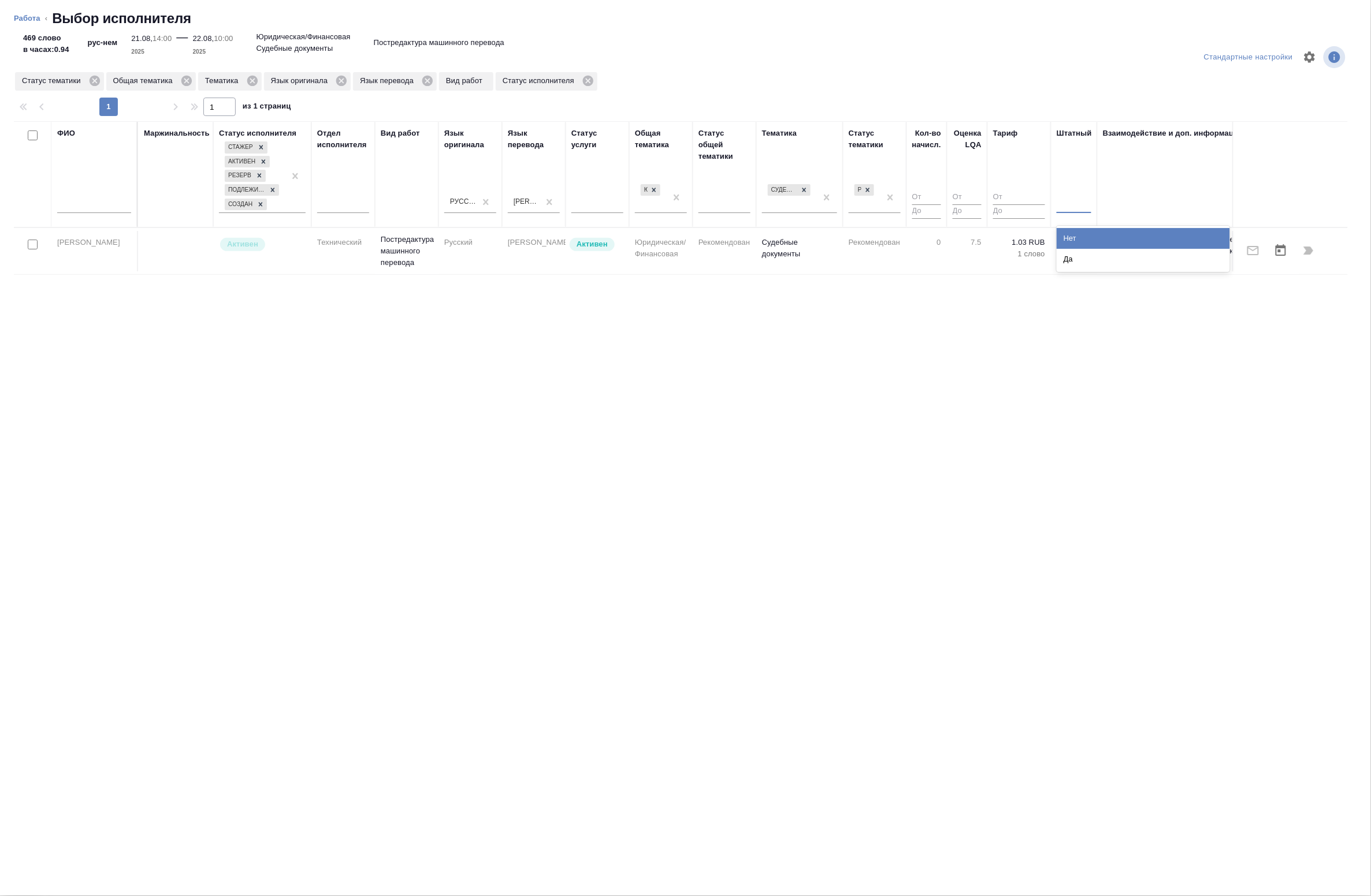
click at [1082, 203] on div at bounding box center [1074, 201] width 35 height 16
click at [1073, 236] on div "Нет" at bounding box center [1144, 238] width 174 height 21
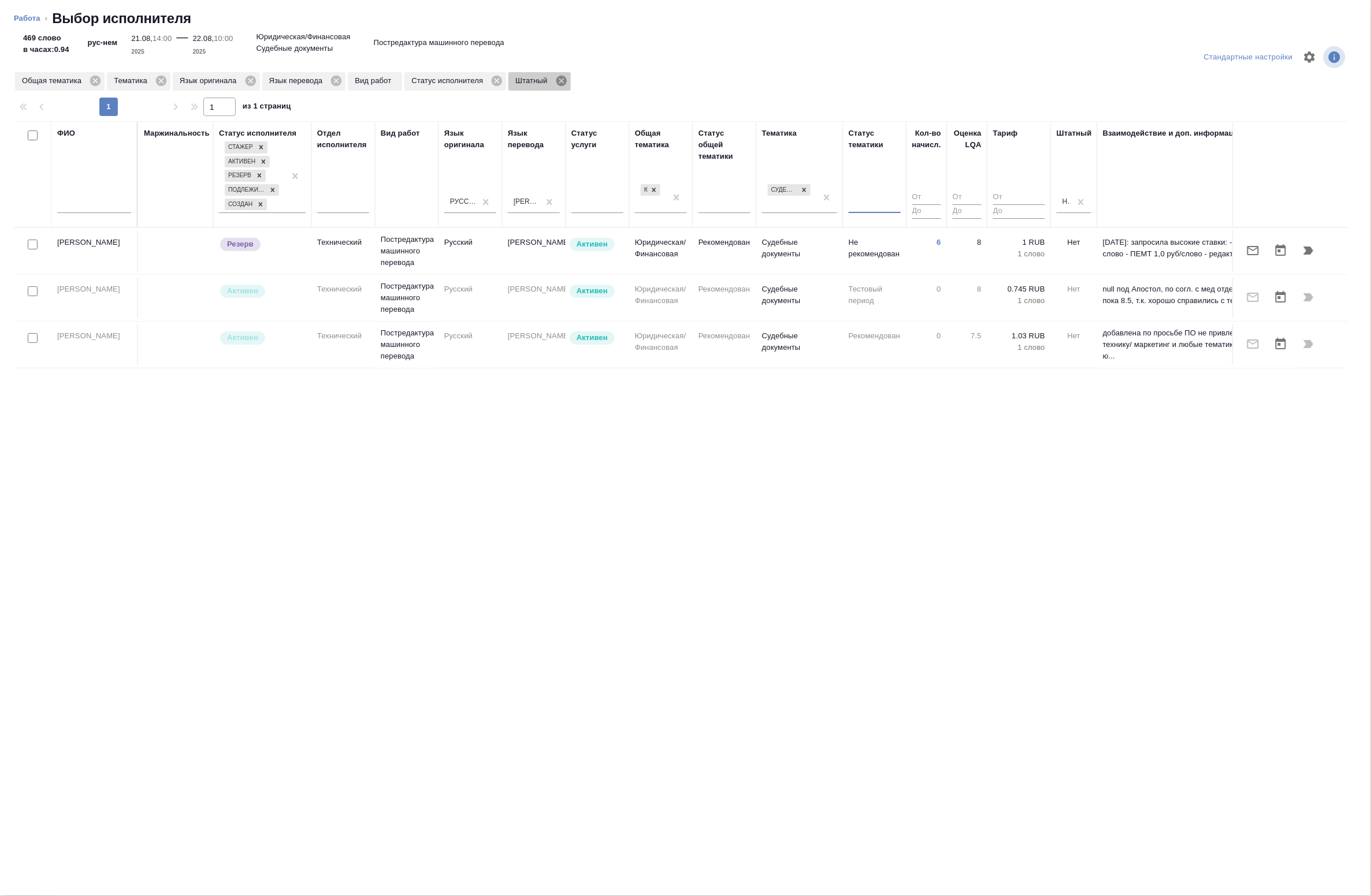
click at [563, 83] on icon at bounding box center [561, 81] width 11 height 11
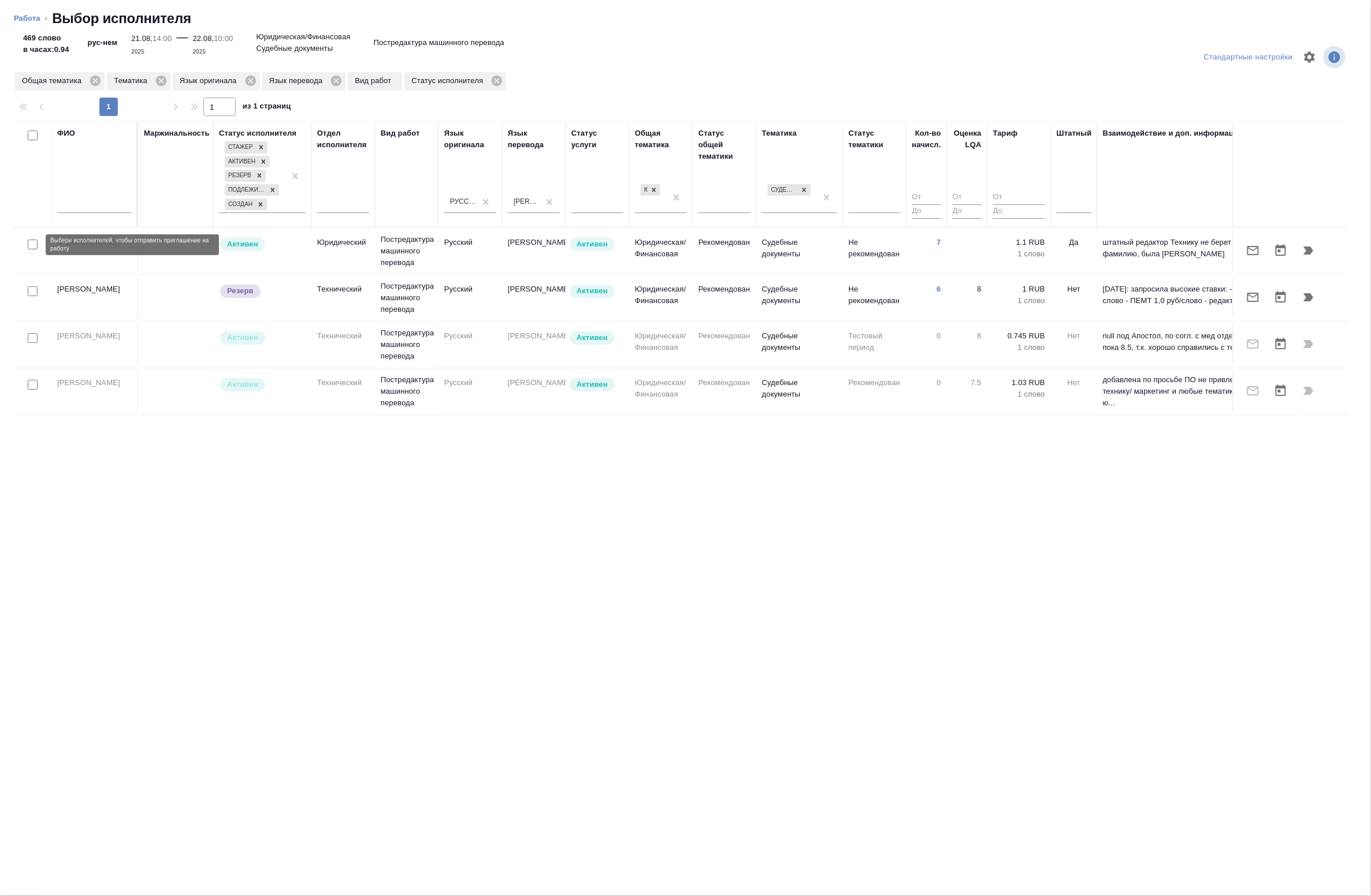
click at [35, 246] on input "checkbox" at bounding box center [32, 244] width 10 height 10
checkbox input "true"
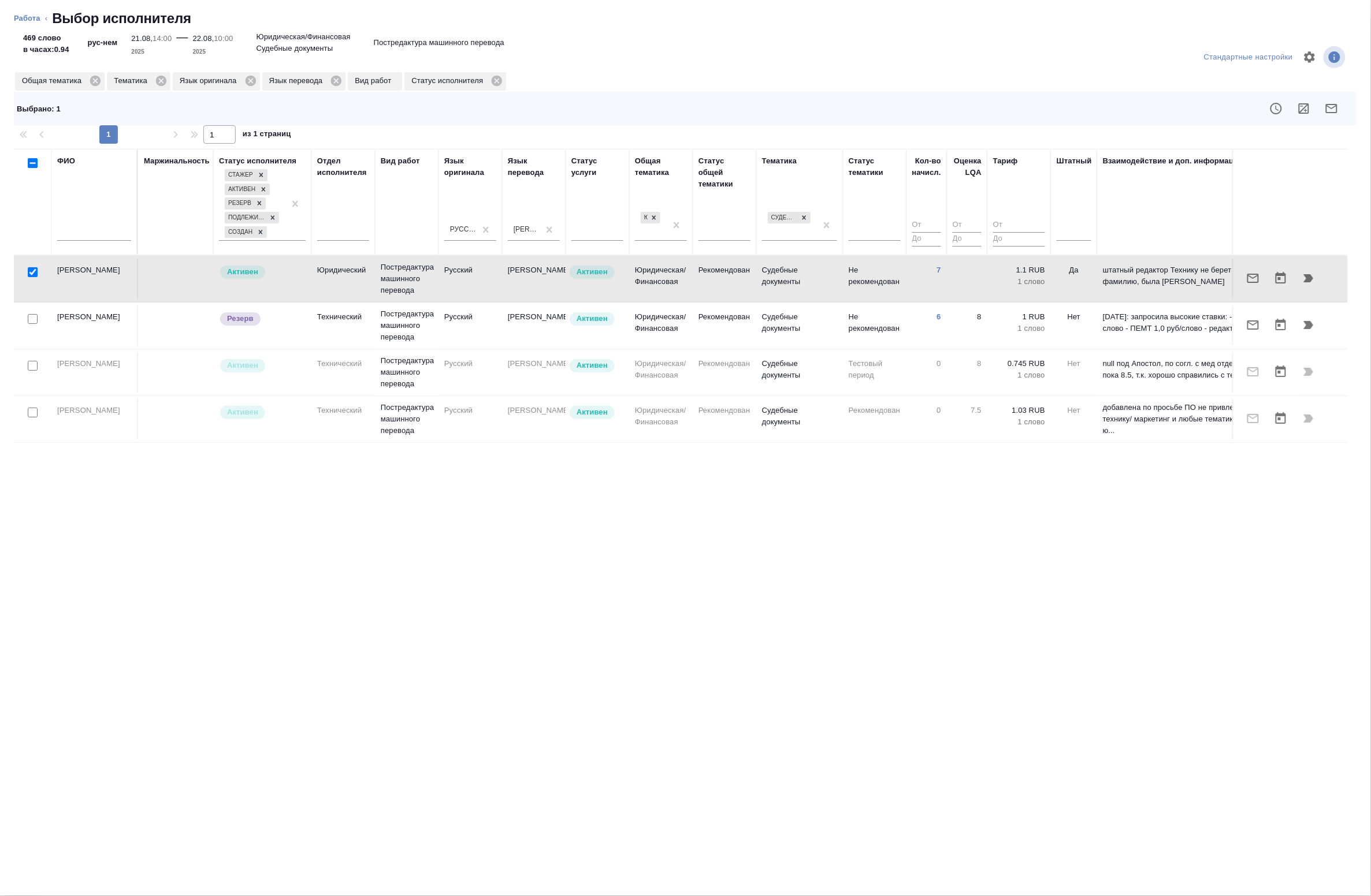
click at [1301, 108] on icon "button" at bounding box center [1303, 108] width 14 height 14
click at [1257, 280] on icon "button" at bounding box center [1253, 278] width 14 height 14
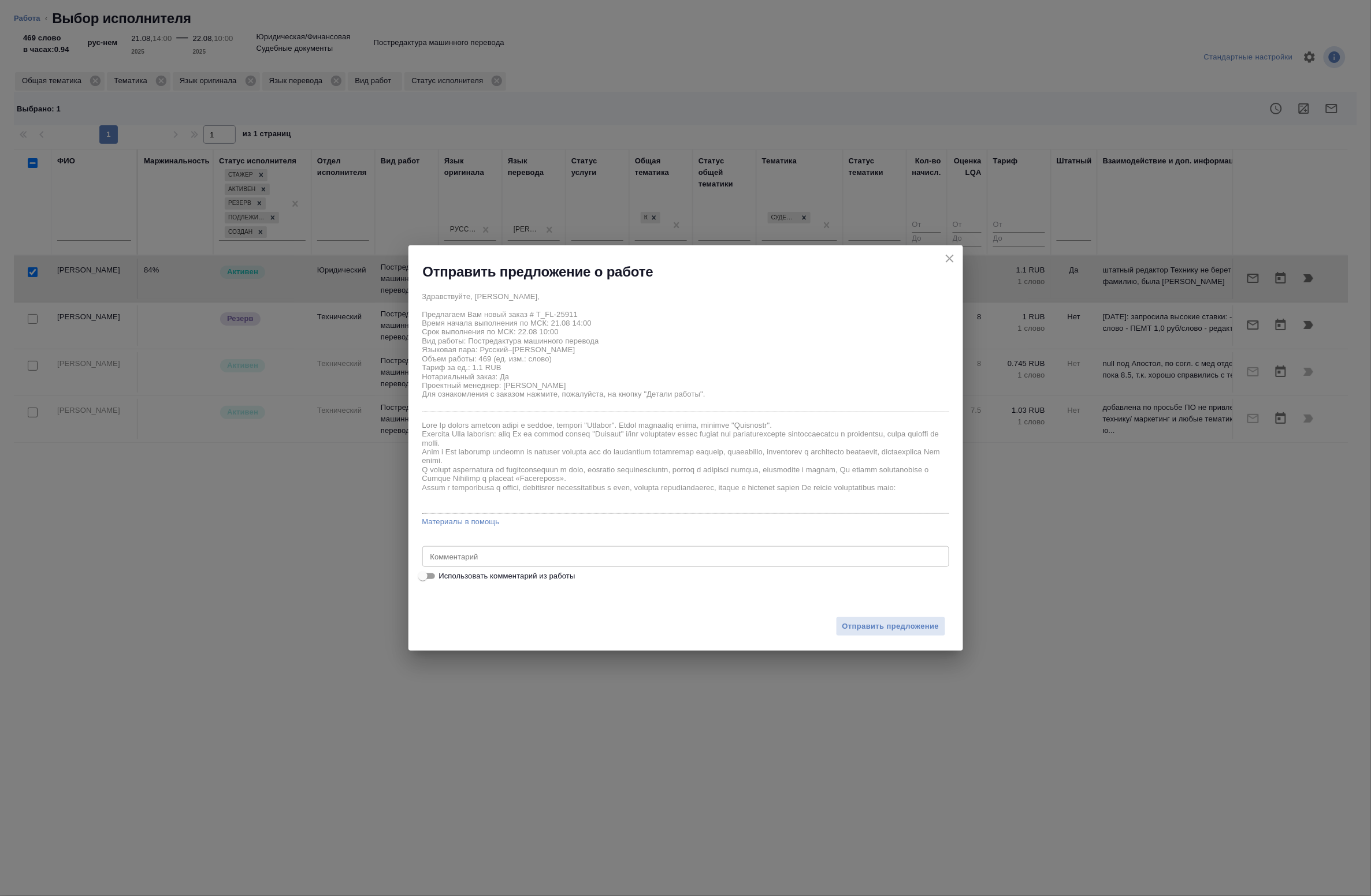
click at [499, 575] on span "Использовать комментарий из работы" at bounding box center [507, 577] width 136 height 12
click at [444, 575] on input "Использовать комментарий из работы" at bounding box center [423, 576] width 41 height 14
checkbox input "true"
type textarea "Под нот Оригинал для сверки :https://drive.awatera.com/s/3jLiPeyodSg4pzE"
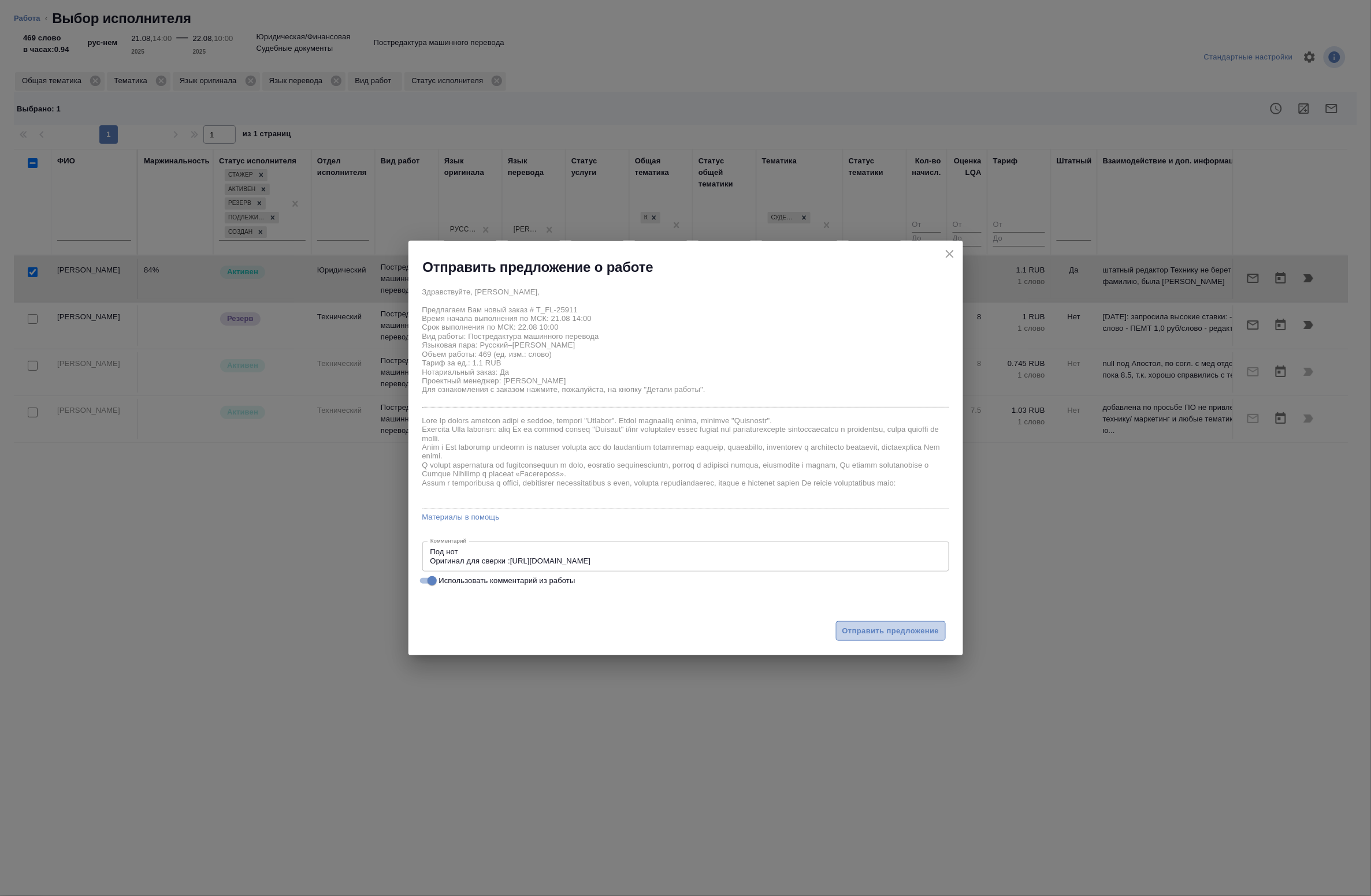
click at [915, 628] on span "Отправить предложение" at bounding box center [891, 631] width 97 height 13
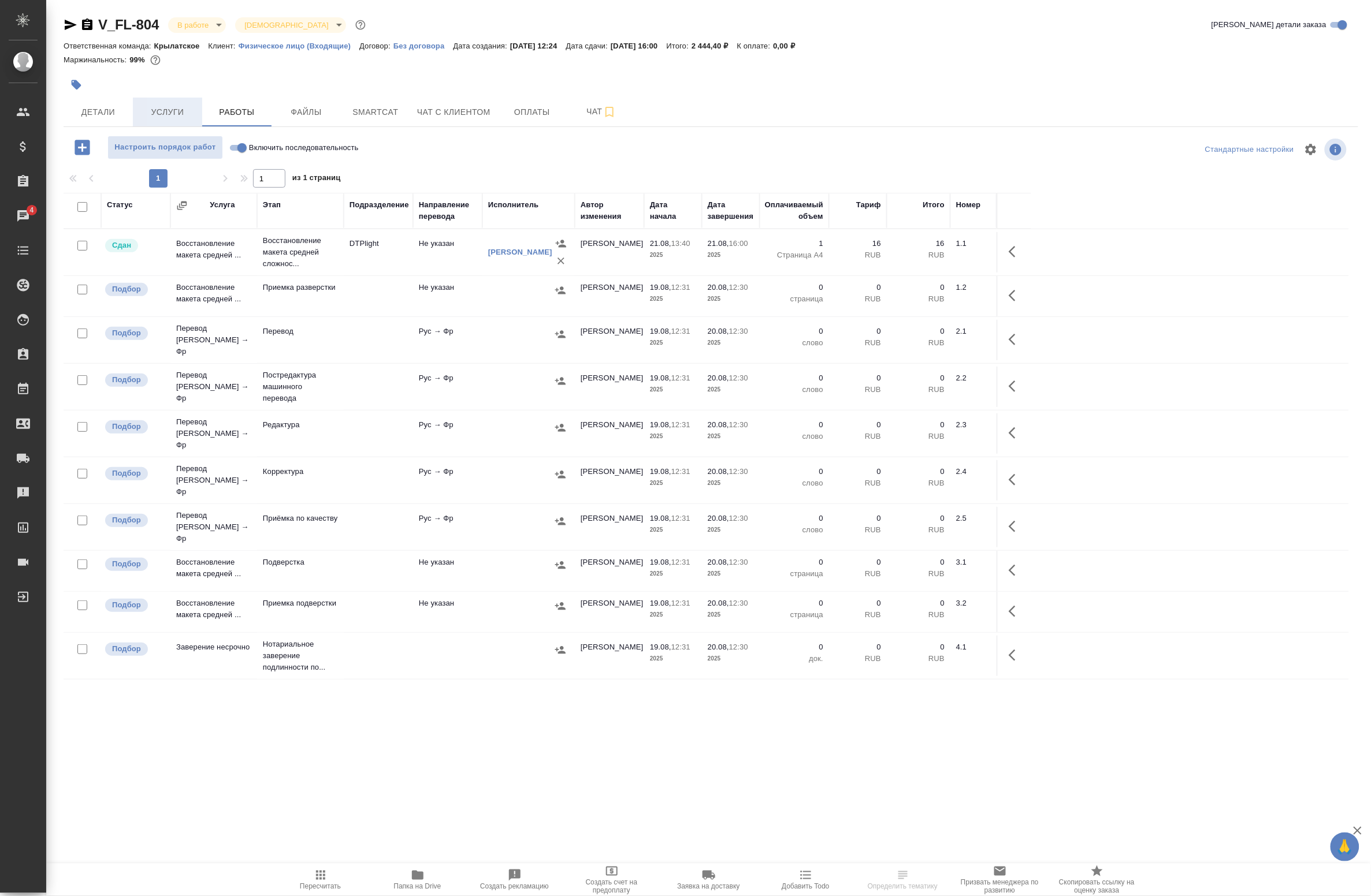
click at [164, 116] on span "Услуги" at bounding box center [168, 112] width 55 height 14
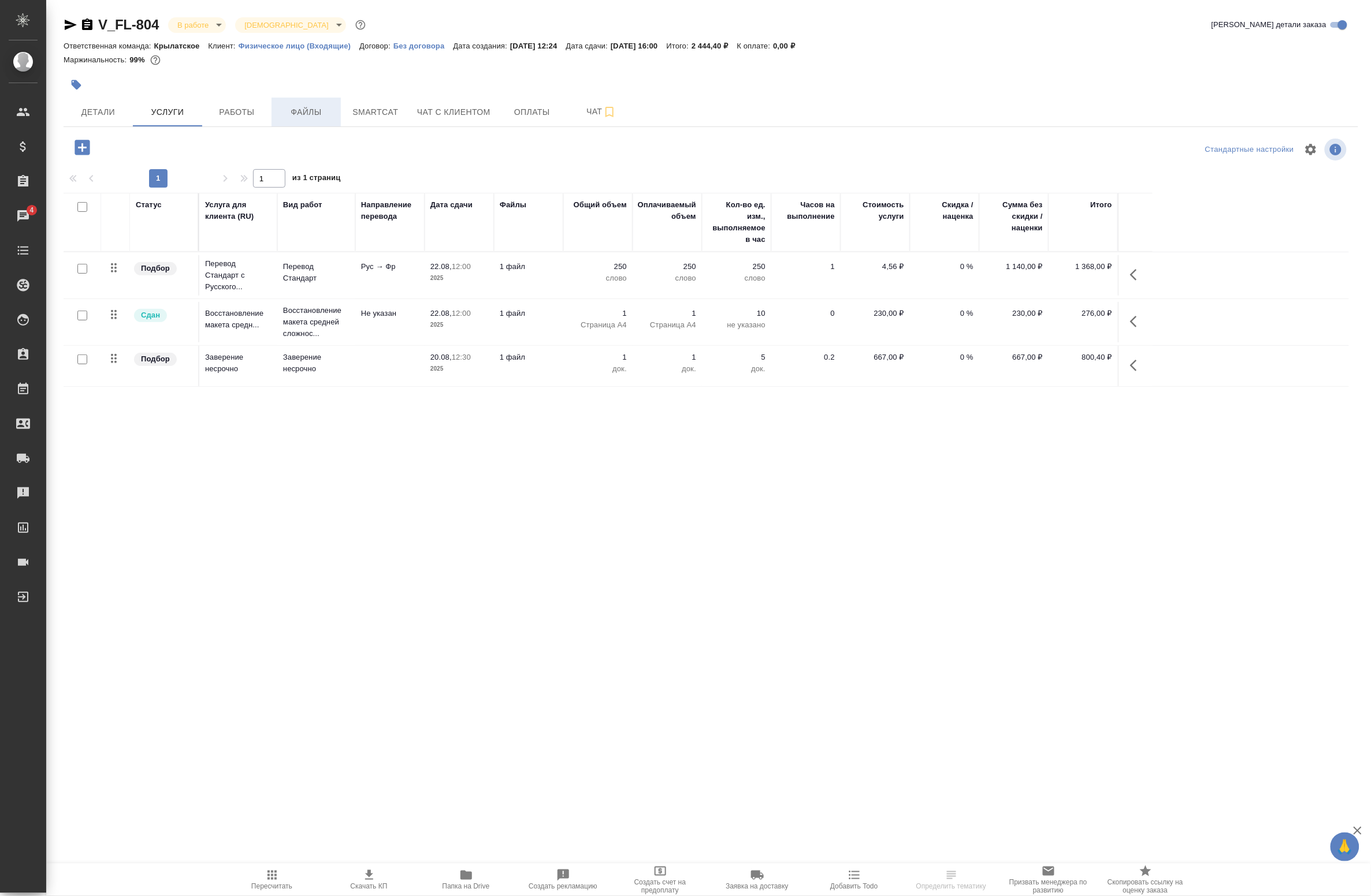
click at [292, 122] on button "Файлы" at bounding box center [306, 112] width 69 height 29
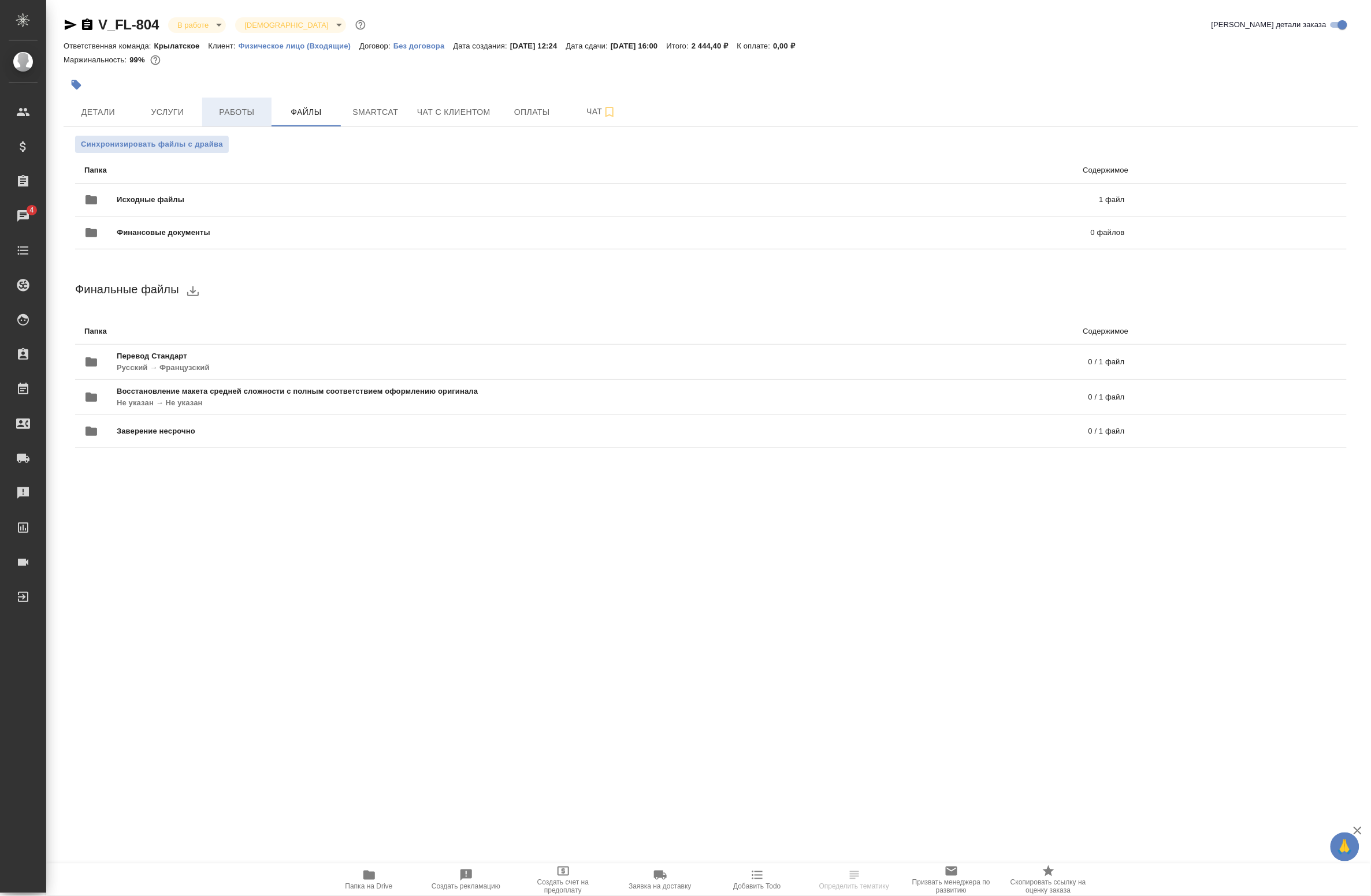
click at [248, 105] on span "Работы" at bounding box center [237, 112] width 55 height 14
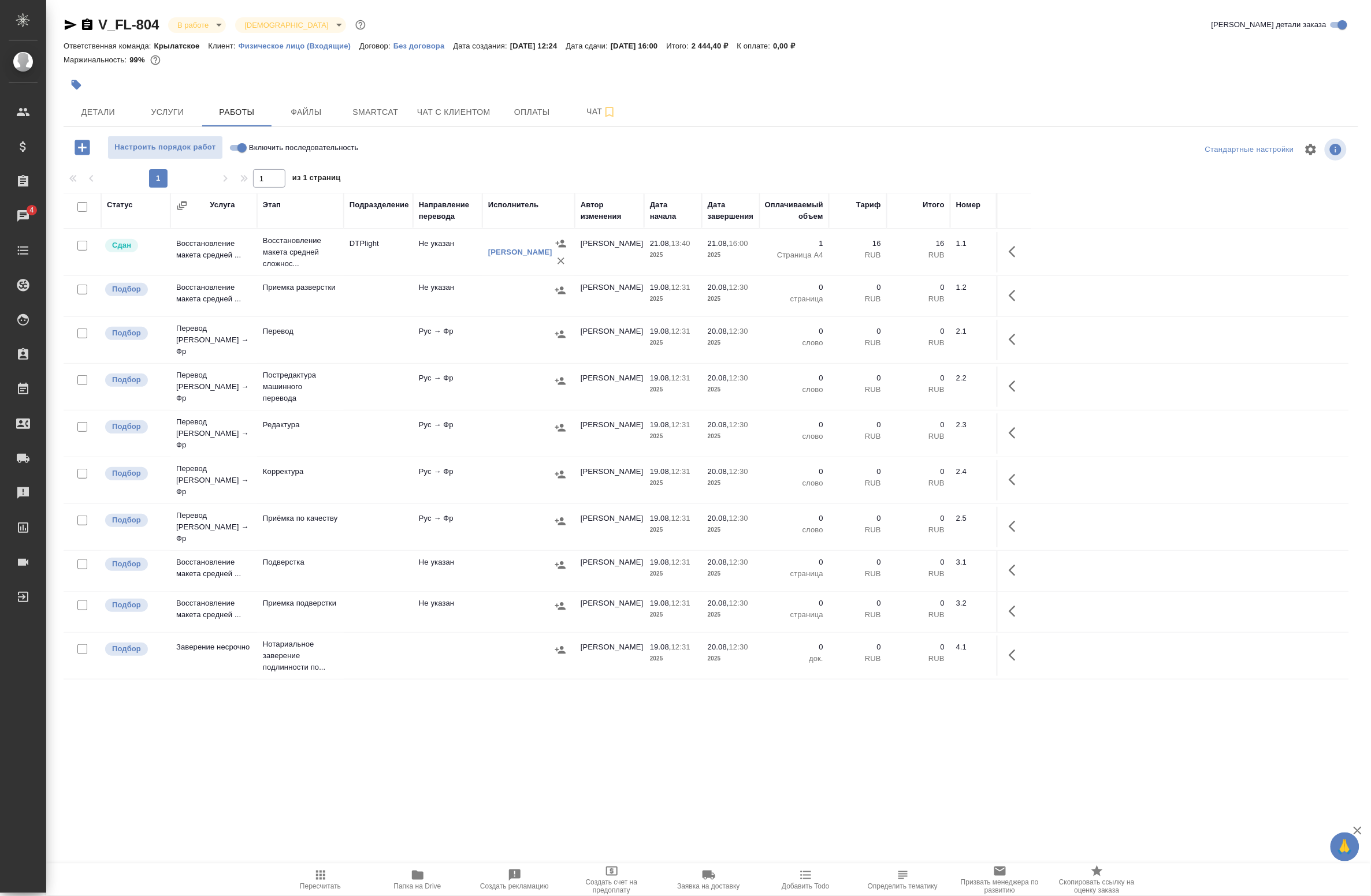
click at [400, 255] on td "DTPlight" at bounding box center [378, 252] width 69 height 41
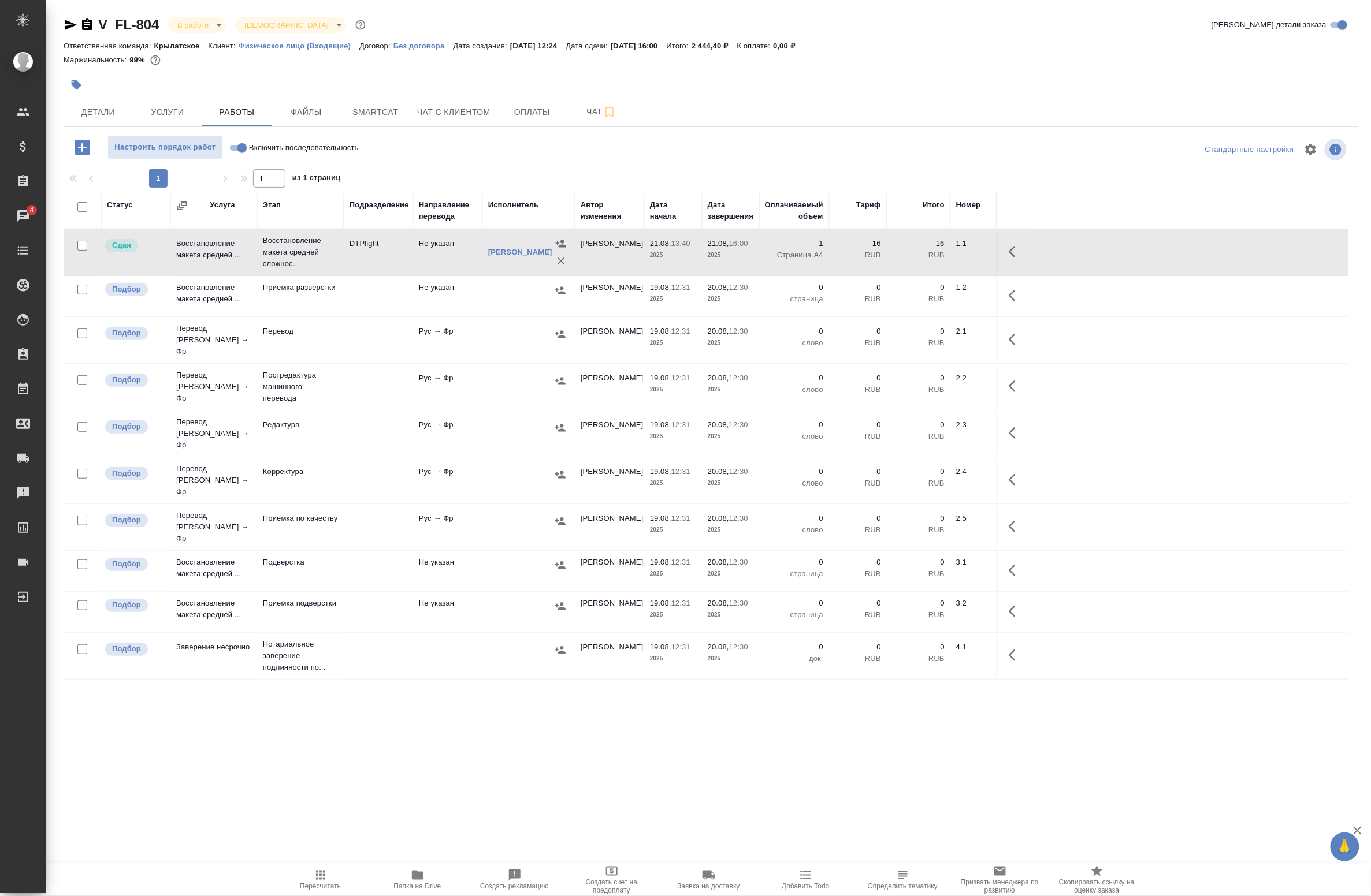
click at [400, 255] on td "DTPlight" at bounding box center [378, 252] width 69 height 41
click at [390, 112] on span "Smartcat" at bounding box center [375, 112] width 55 height 14
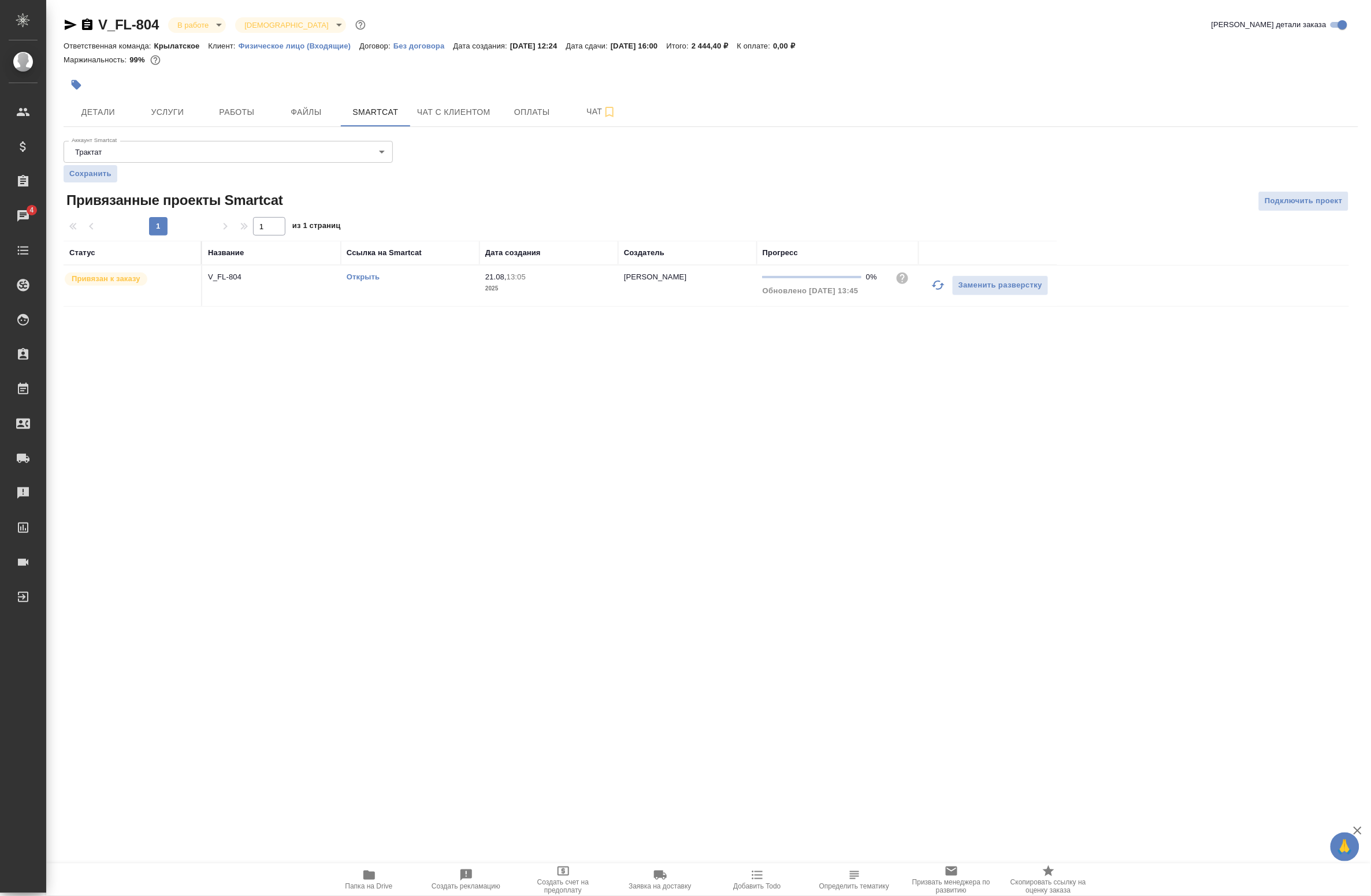
click at [361, 279] on link "Открыть" at bounding box center [363, 277] width 33 height 9
click at [271, 279] on p "V_FL-804" at bounding box center [271, 277] width 127 height 12
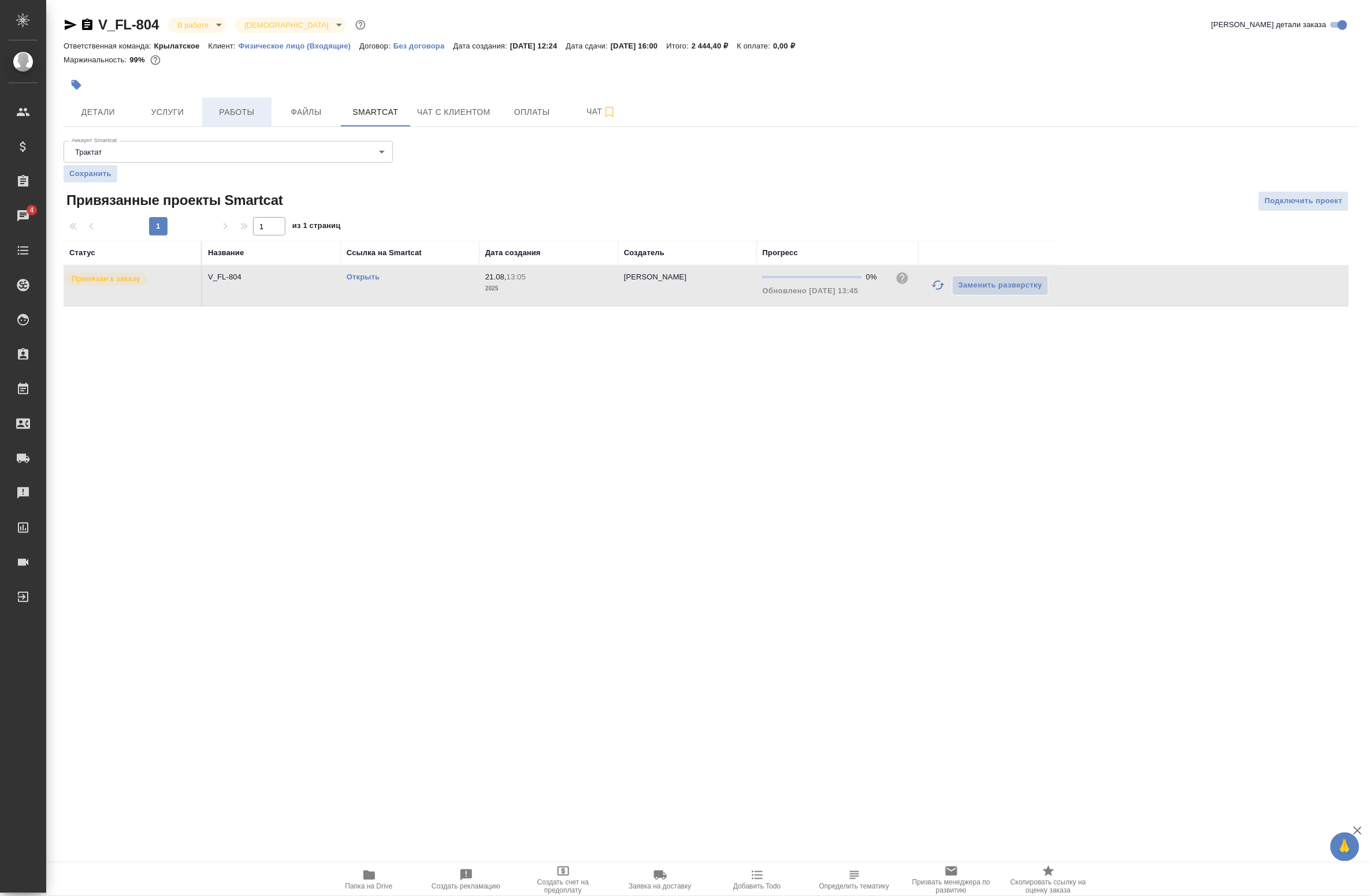
click at [250, 113] on span "Работы" at bounding box center [237, 112] width 55 height 14
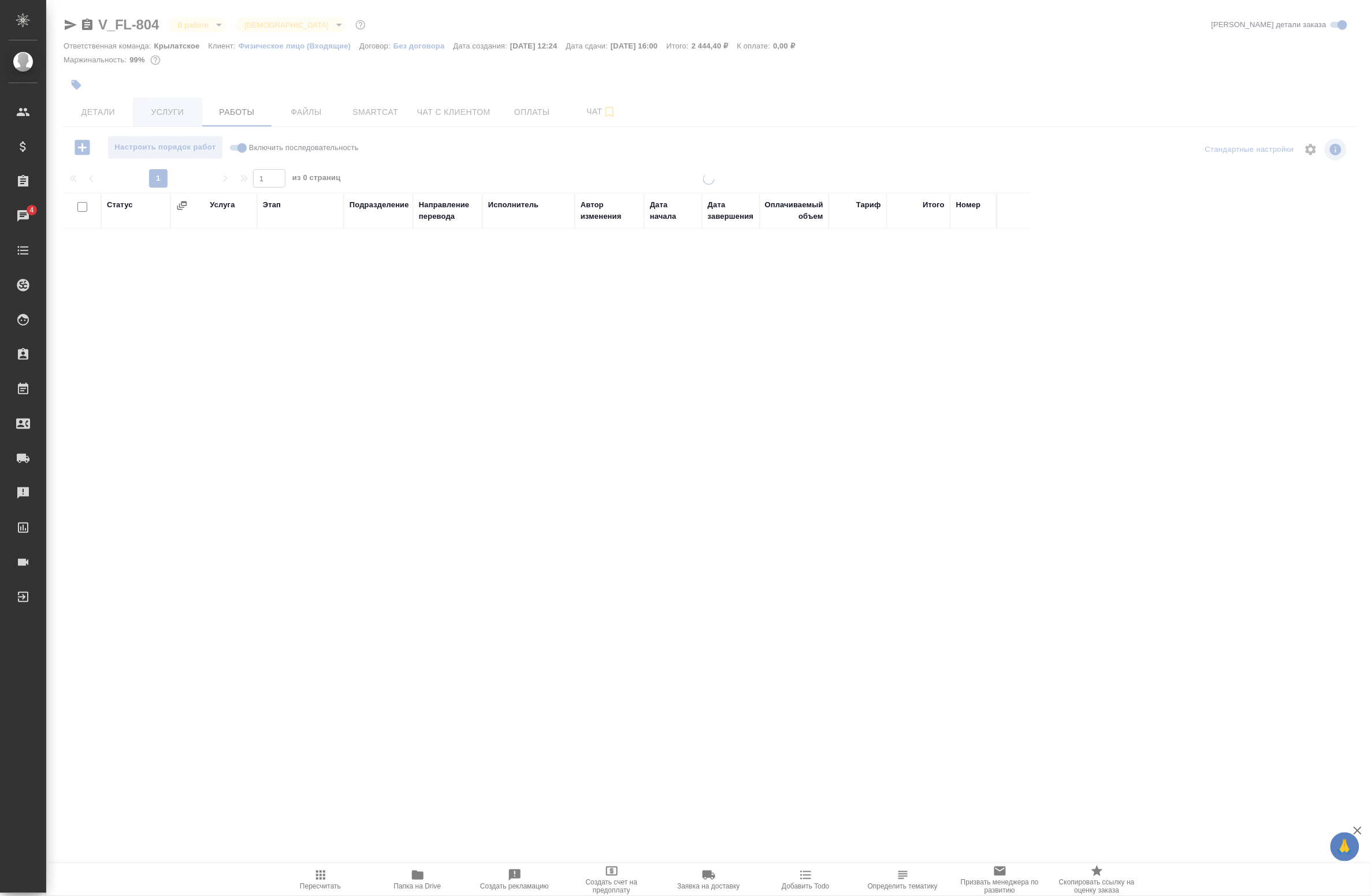
click at [187, 110] on span "Услуги" at bounding box center [168, 112] width 55 height 14
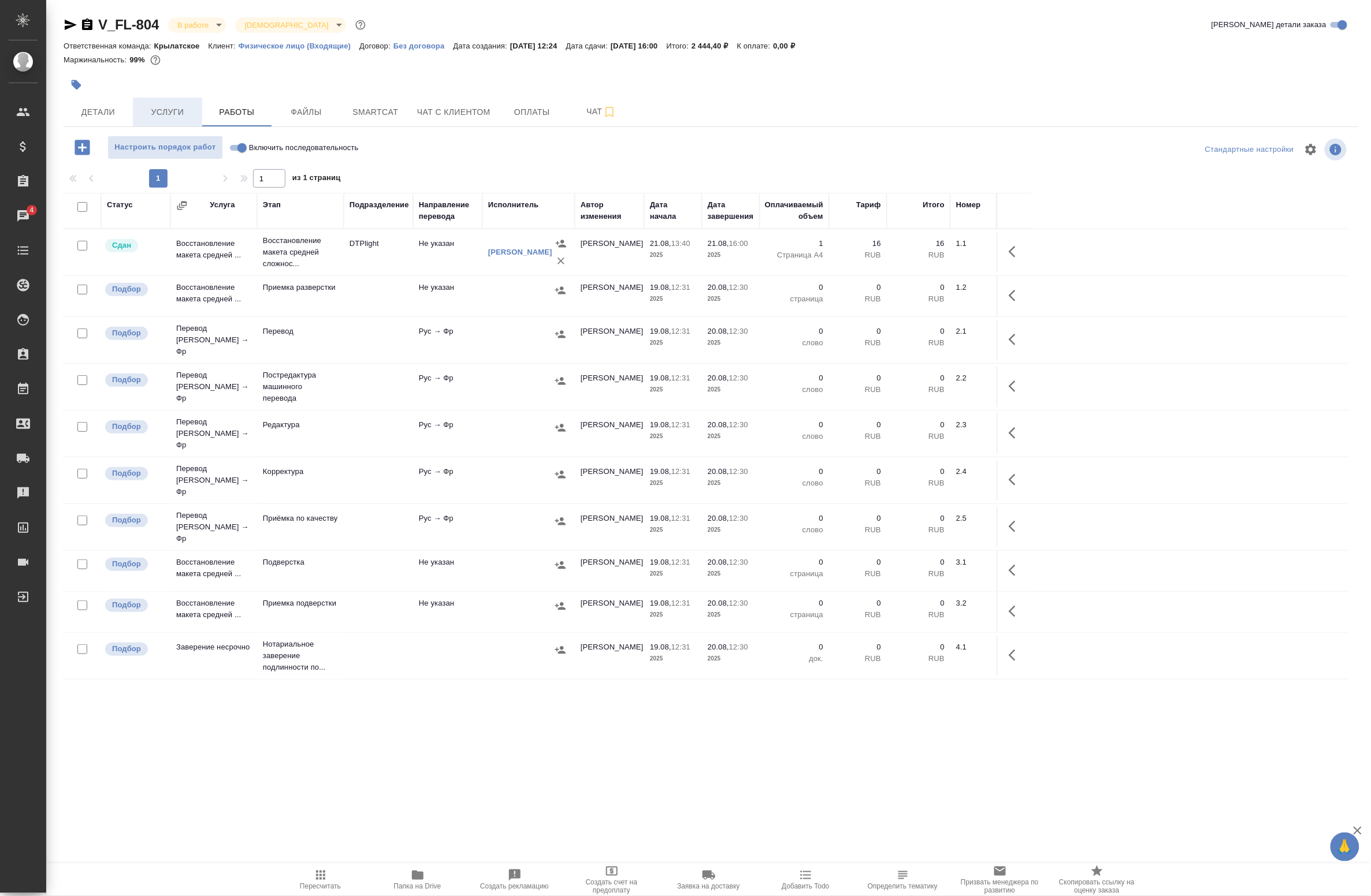
click at [180, 111] on span "Услуги" at bounding box center [168, 112] width 55 height 14
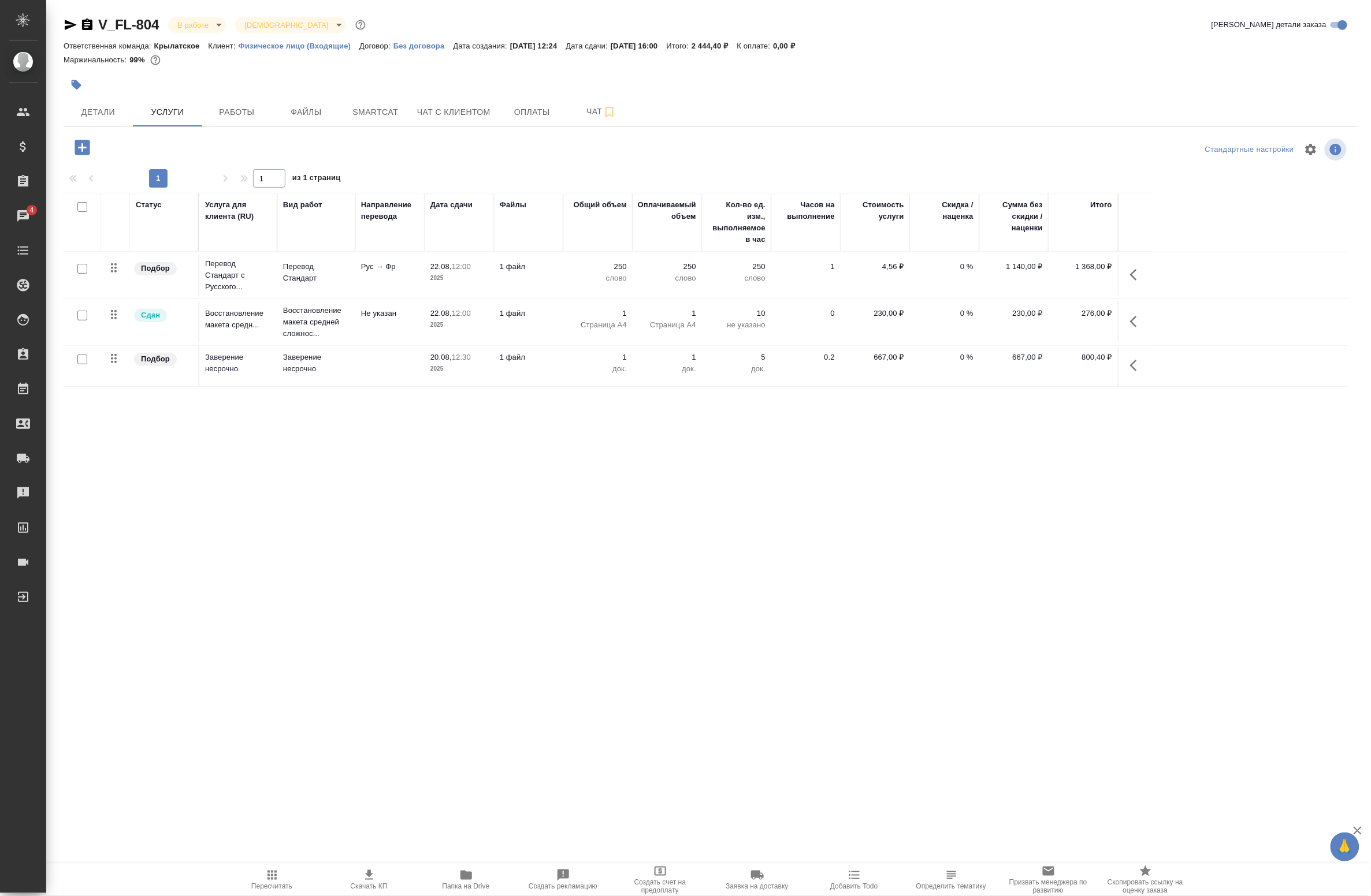
click at [306, 284] on p "Восстановление макета средней сложнос..." at bounding box center [316, 272] width 66 height 23
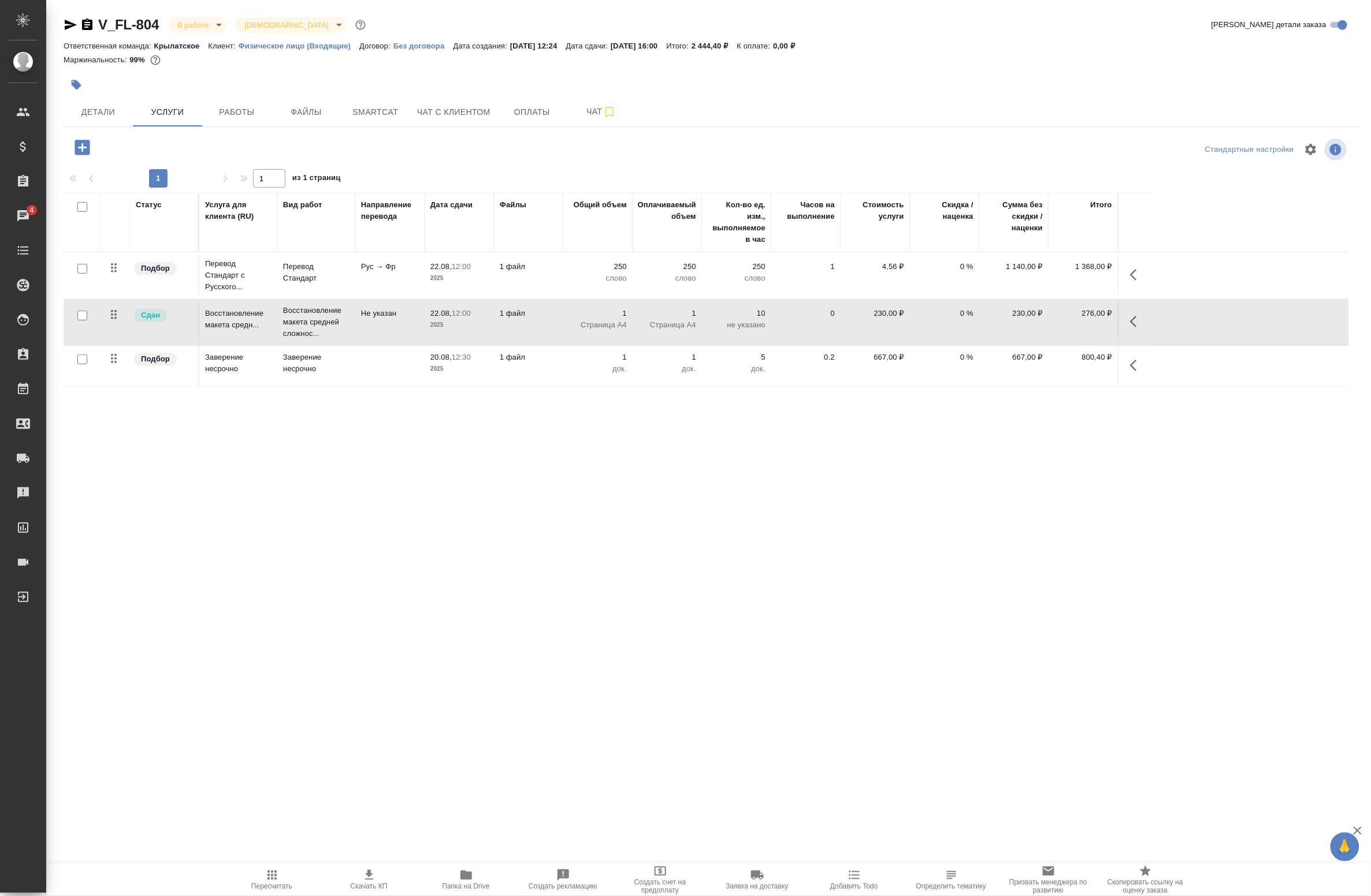
click at [466, 277] on p "2025" at bounding box center [459, 279] width 58 height 12
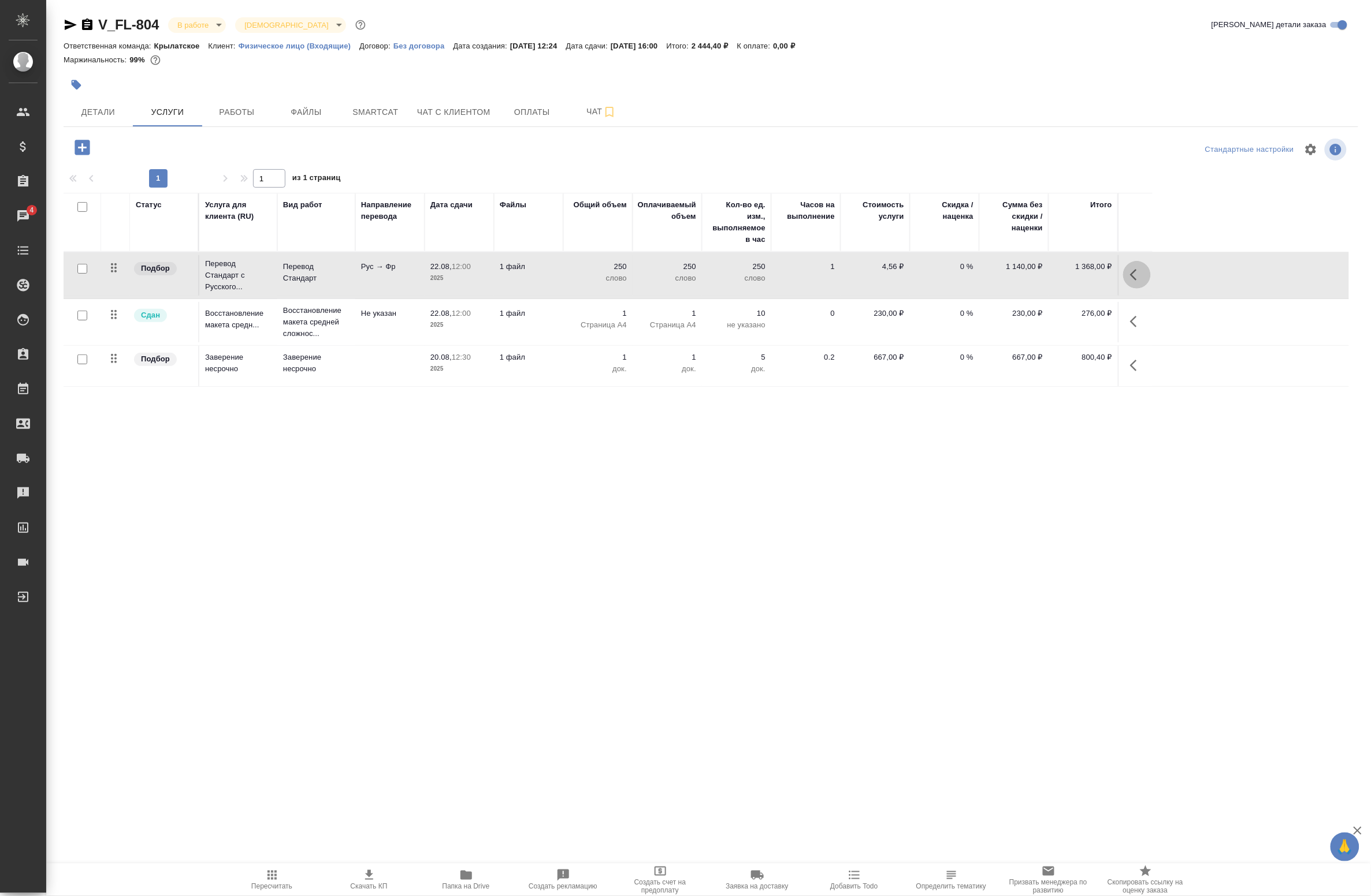
click at [1138, 270] on icon "button" at bounding box center [1136, 275] width 14 height 14
click at [1023, 272] on icon "button" at bounding box center [1024, 275] width 12 height 12
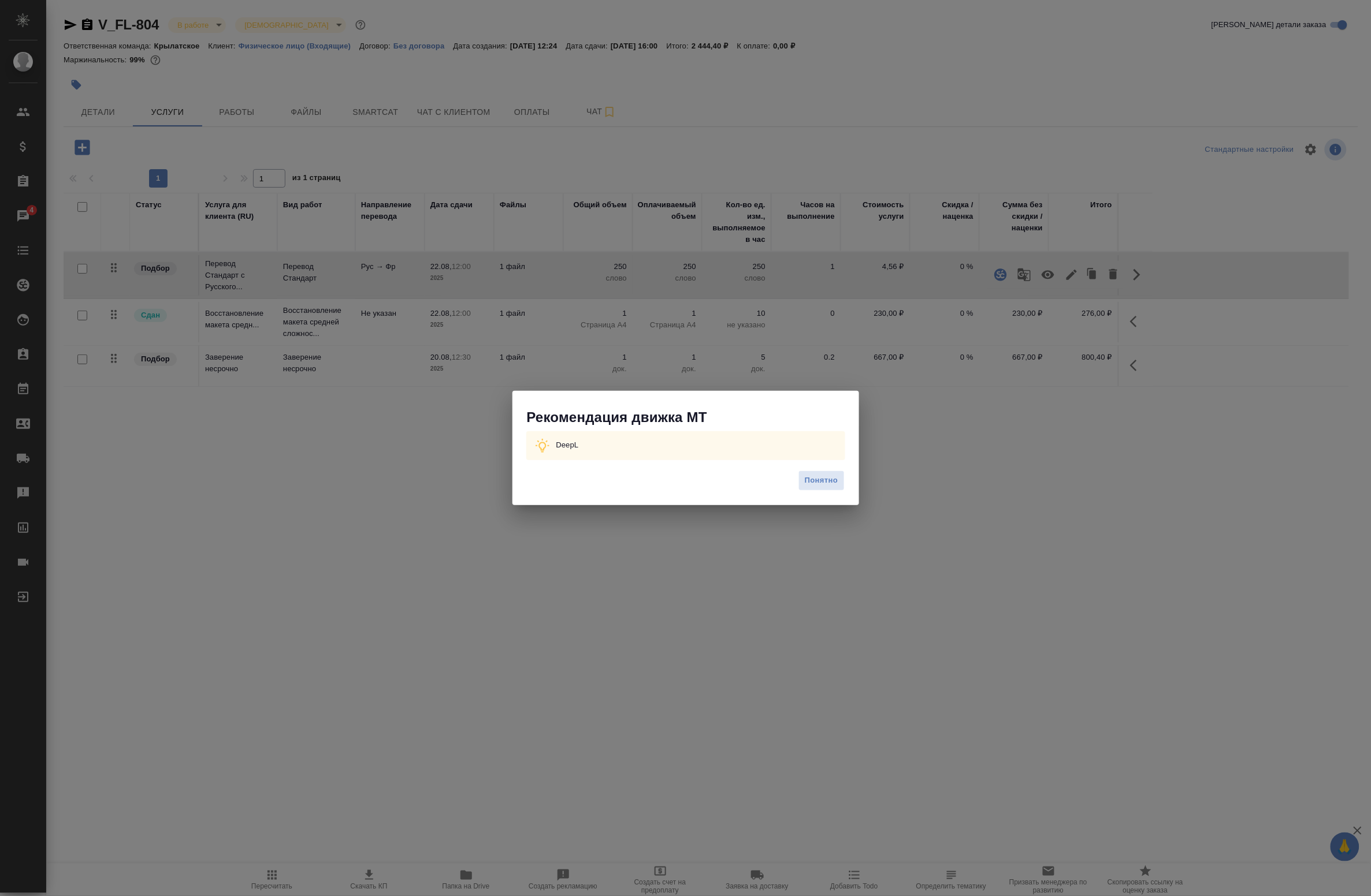
click at [810, 491] on div "Понятно" at bounding box center [686, 485] width 346 height 41
click at [806, 475] on span "Понятно" at bounding box center [822, 481] width 33 height 13
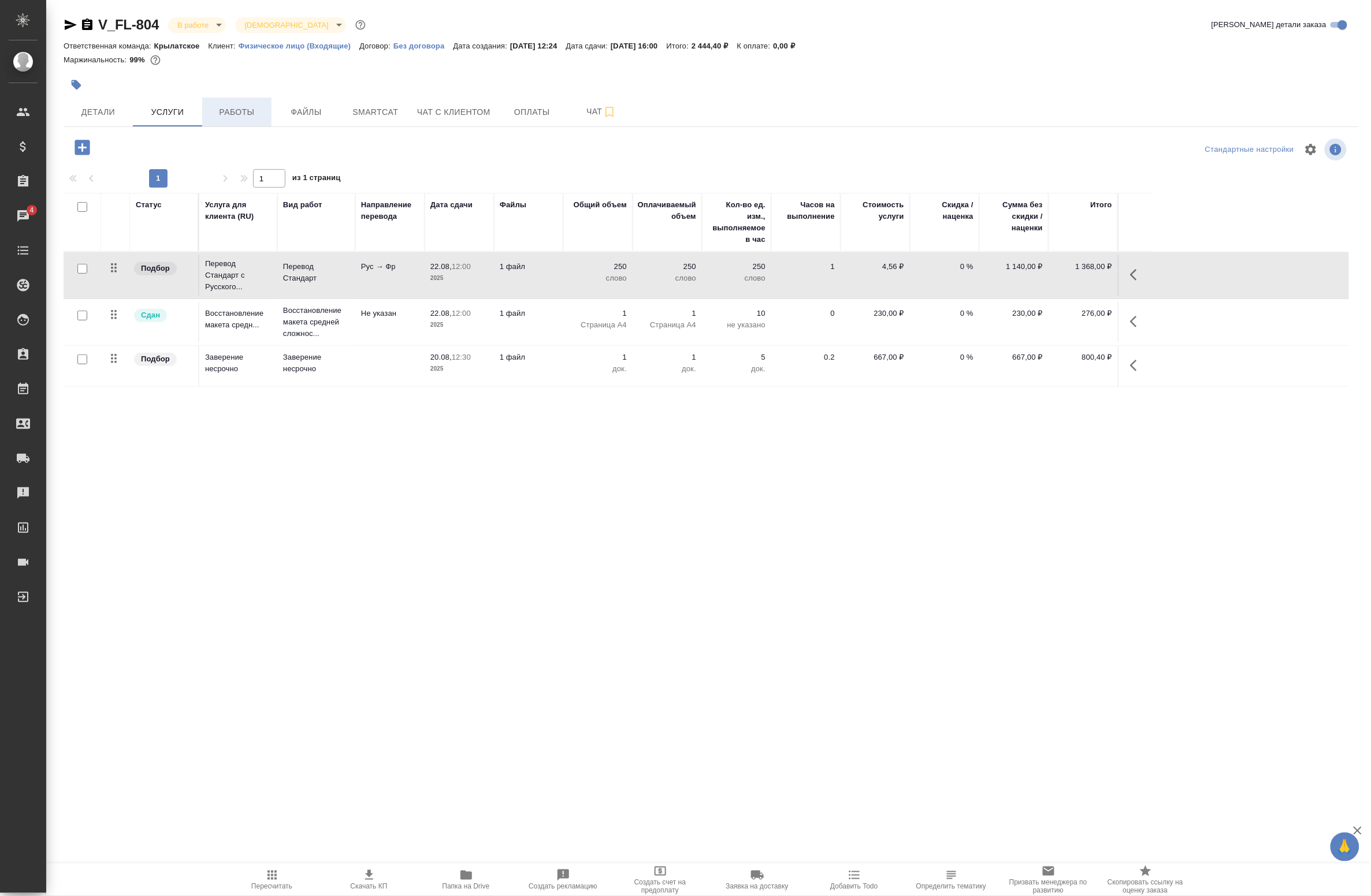
click at [218, 114] on span "Работы" at bounding box center [237, 112] width 55 height 14
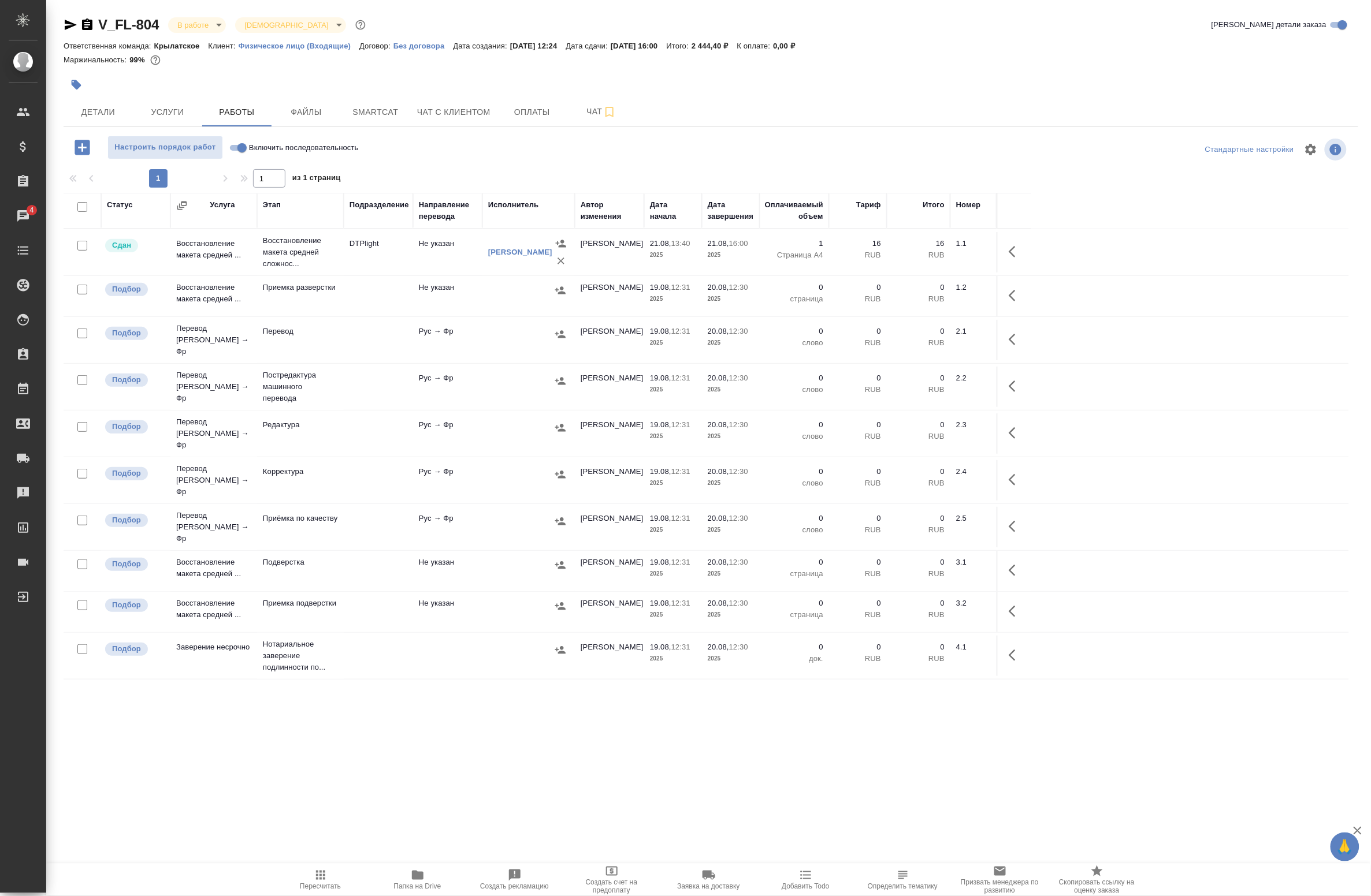
click at [379, 273] on td at bounding box center [378, 252] width 69 height 41
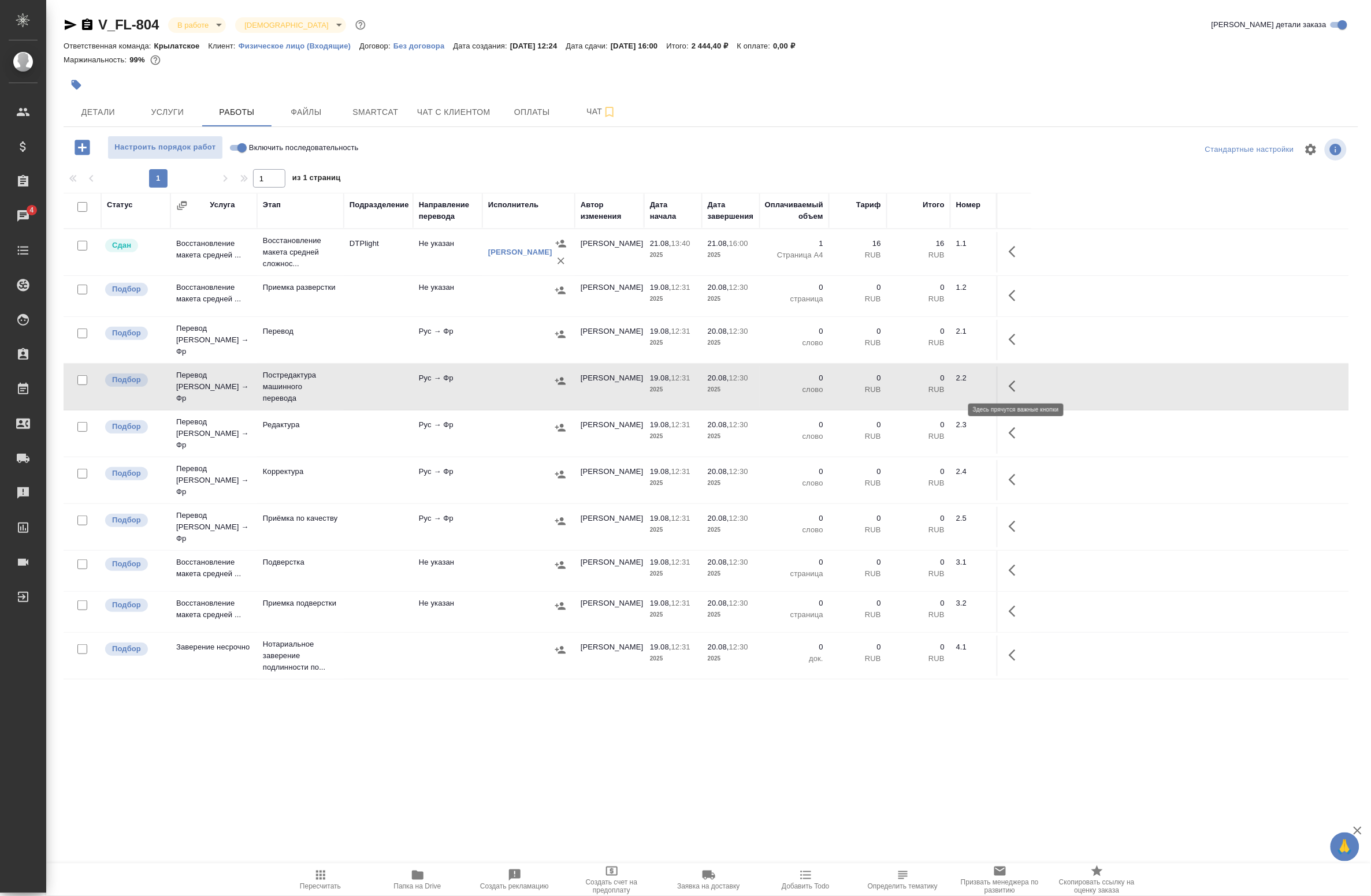
click at [1011, 380] on icon "button" at bounding box center [1012, 386] width 7 height 12
click at [931, 383] on icon "button" at bounding box center [931, 386] width 14 height 14
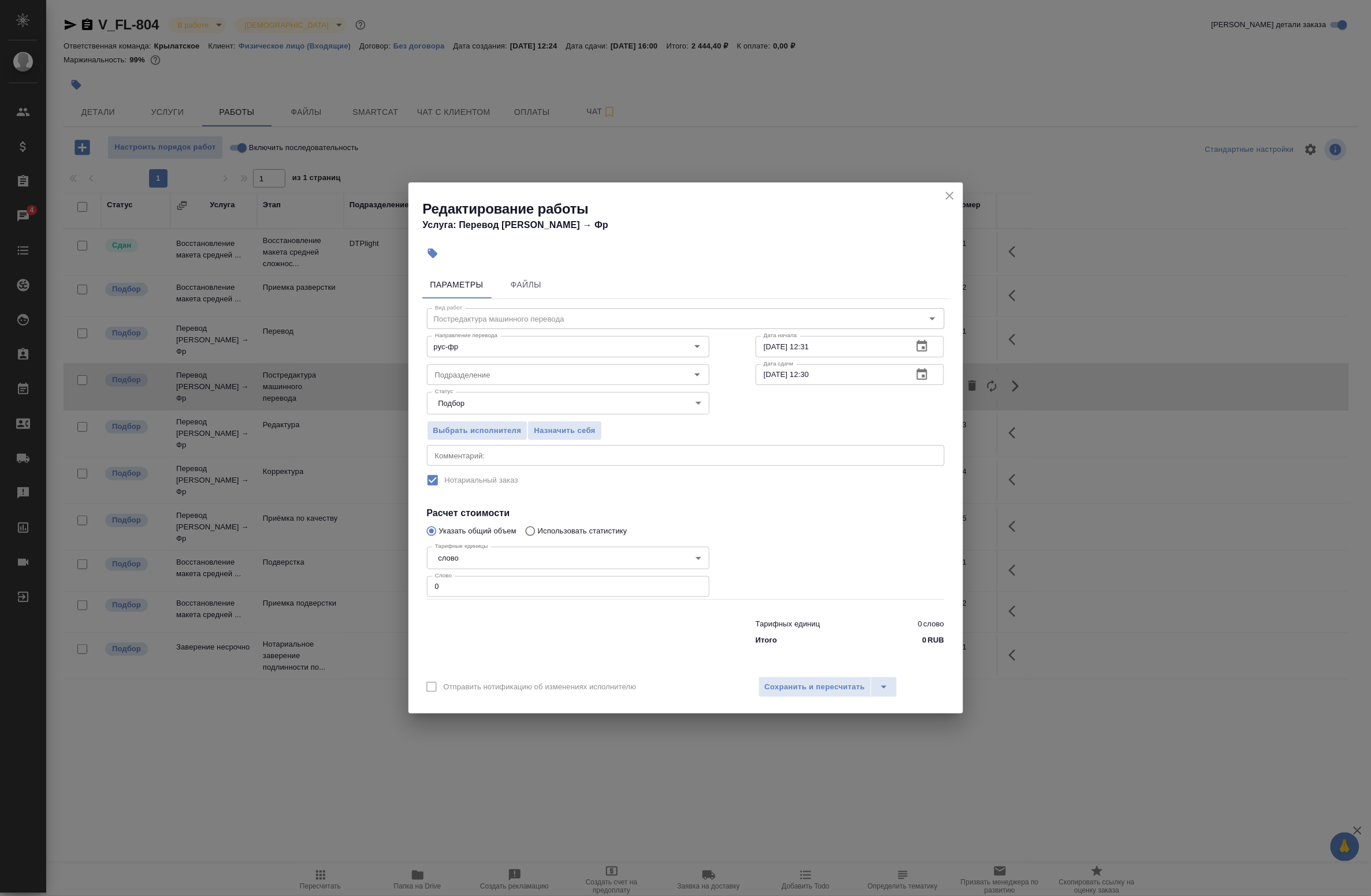
click at [480, 451] on div "x Комментарий:" at bounding box center [686, 456] width 518 height 21
paste textarea "156"
type textarea "156"
drag, startPoint x: 437, startPoint y: 582, endPoint x: 390, endPoint y: 573, distance: 47.9
click at [392, 575] on div "Редактирование работы Услуга: Перевод Стандарт Рус → Фр Параметры Файлы Вид раб…" at bounding box center [686, 448] width 1371 height 896
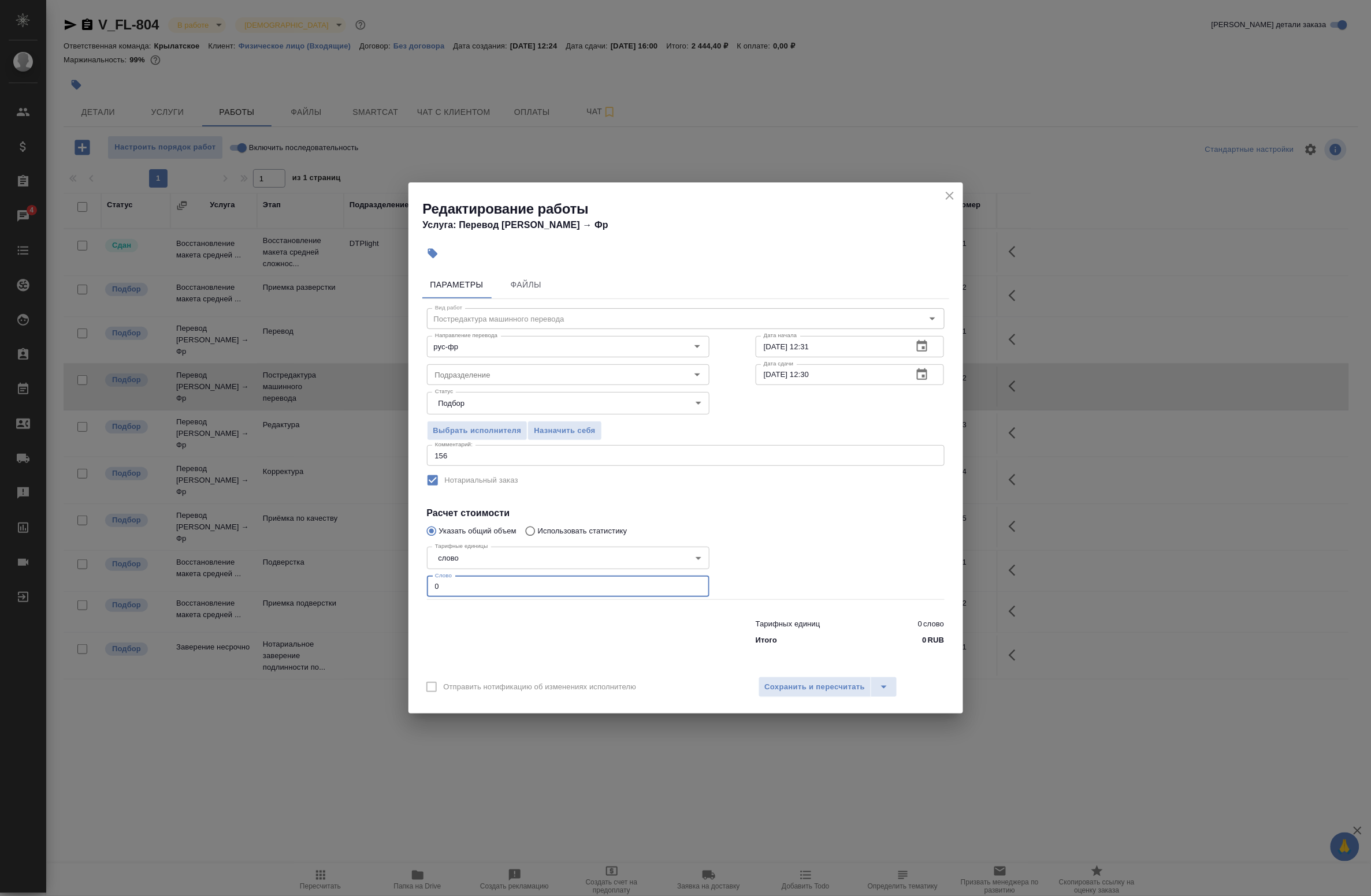
paste input "156"
type input "156"
drag, startPoint x: 428, startPoint y: 449, endPoint x: 362, endPoint y: 449, distance: 66.0
click at [362, 449] on div "Редактирование работы Услуга: Перевод Стандарт Рус → Фр Параметры Файлы Вид раб…" at bounding box center [686, 448] width 1371 height 896
drag, startPoint x: 362, startPoint y: 449, endPoint x: 466, endPoint y: 454, distance: 104.1
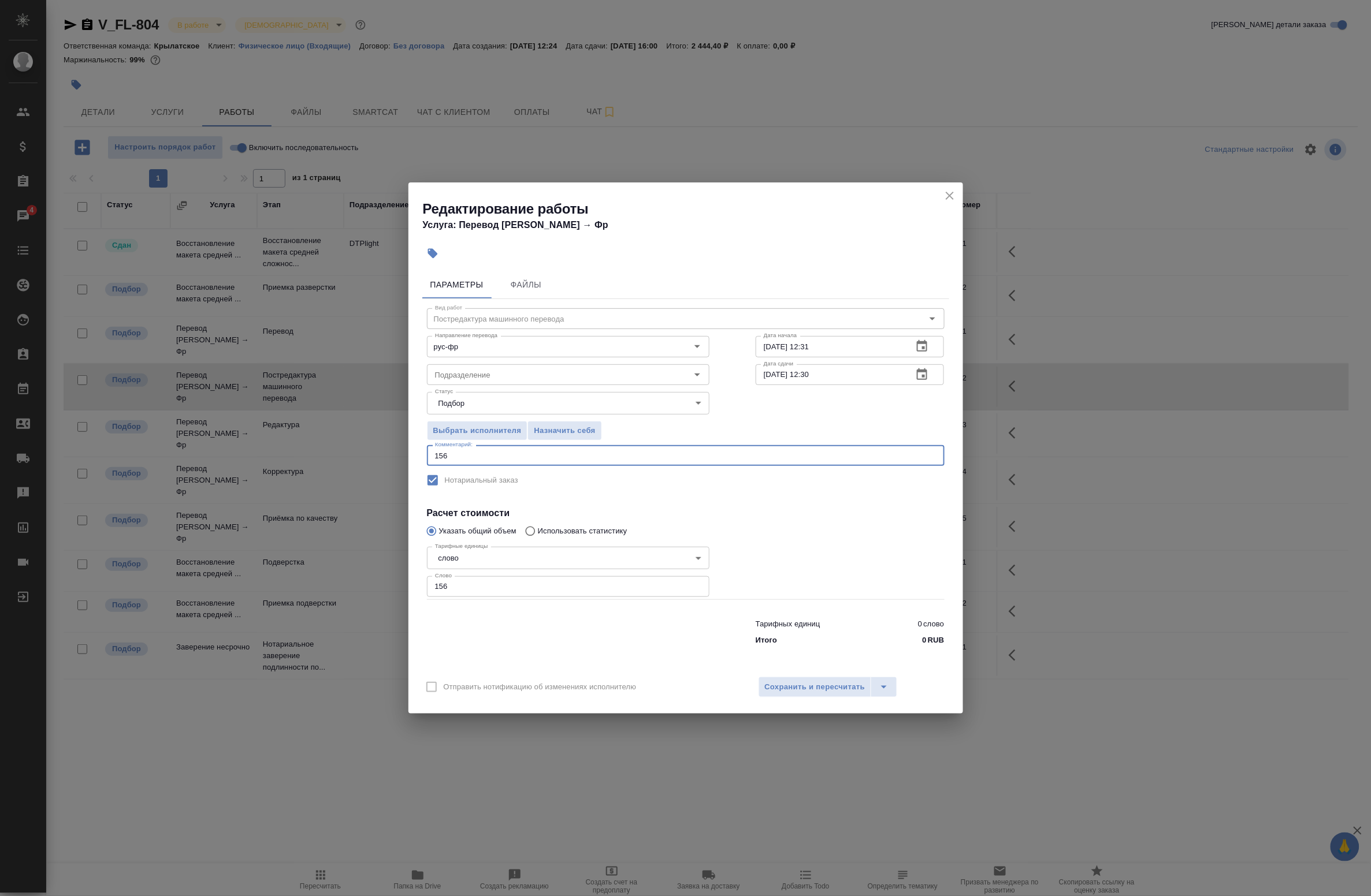
click at [487, 457] on textarea "156" at bounding box center [686, 455] width 501 height 9
drag, startPoint x: 464, startPoint y: 453, endPoint x: 385, endPoint y: 455, distance: 79.0
click at [385, 455] on div "Редактирование работы Услуга: Перевод Стандарт Рус → Фр Параметры Файлы Вид раб…" at bounding box center [686, 448] width 1371 height 896
type textarea "G"
type textarea "Под нот"
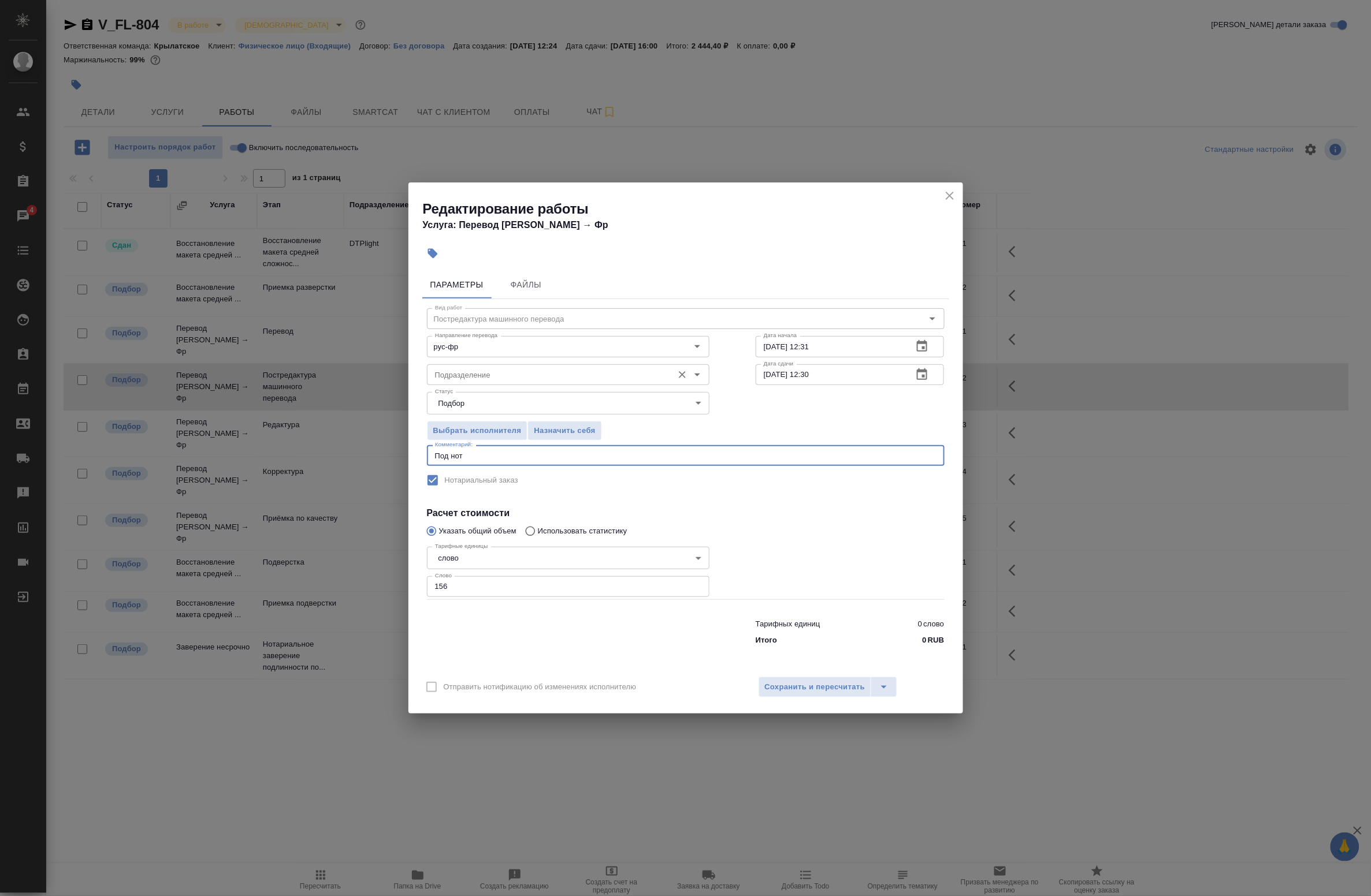
click at [505, 374] on input "Подразделение" at bounding box center [549, 374] width 237 height 14
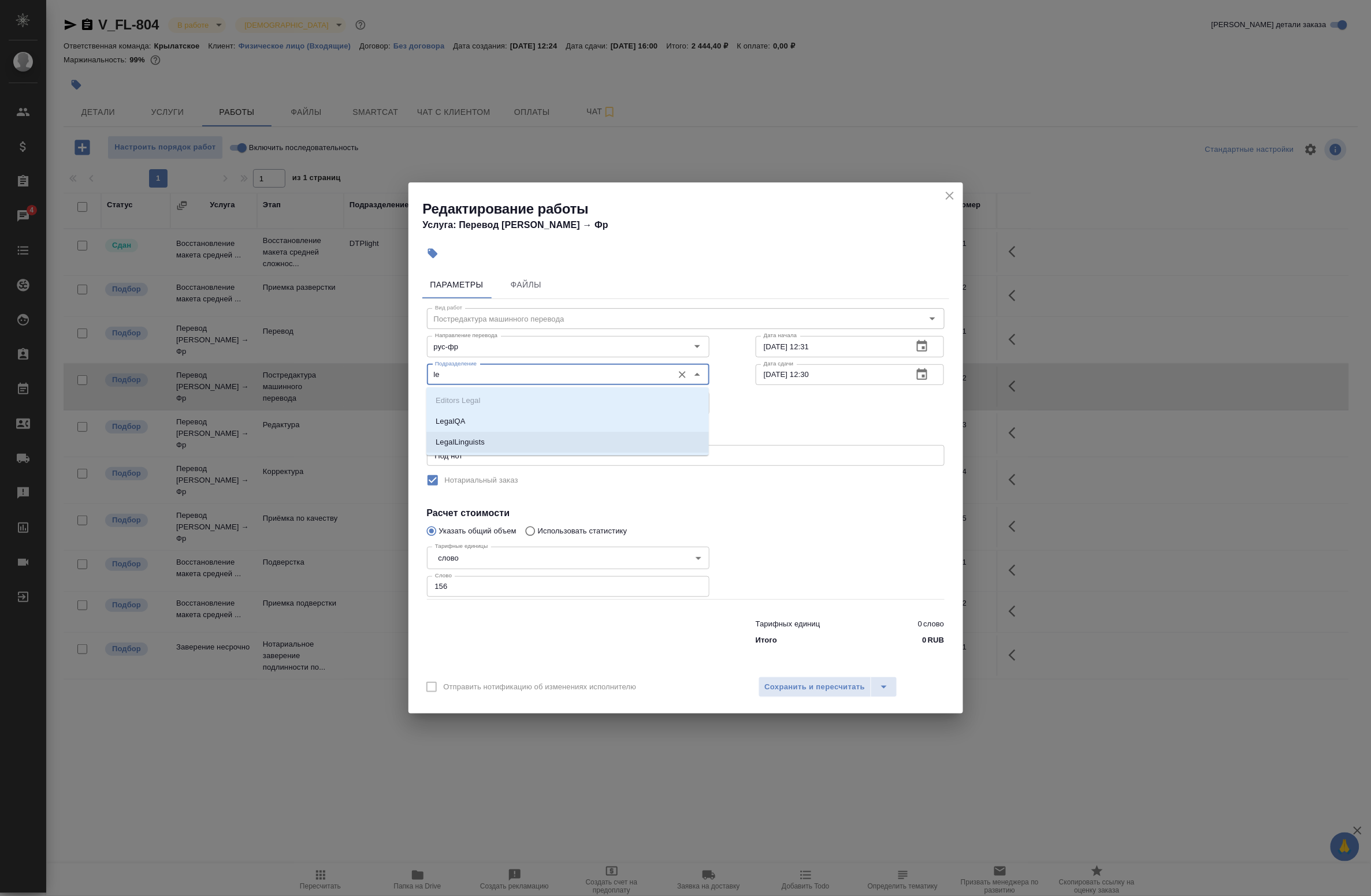
click at [509, 435] on li "LegalLinguists" at bounding box center [568, 443] width 283 height 21
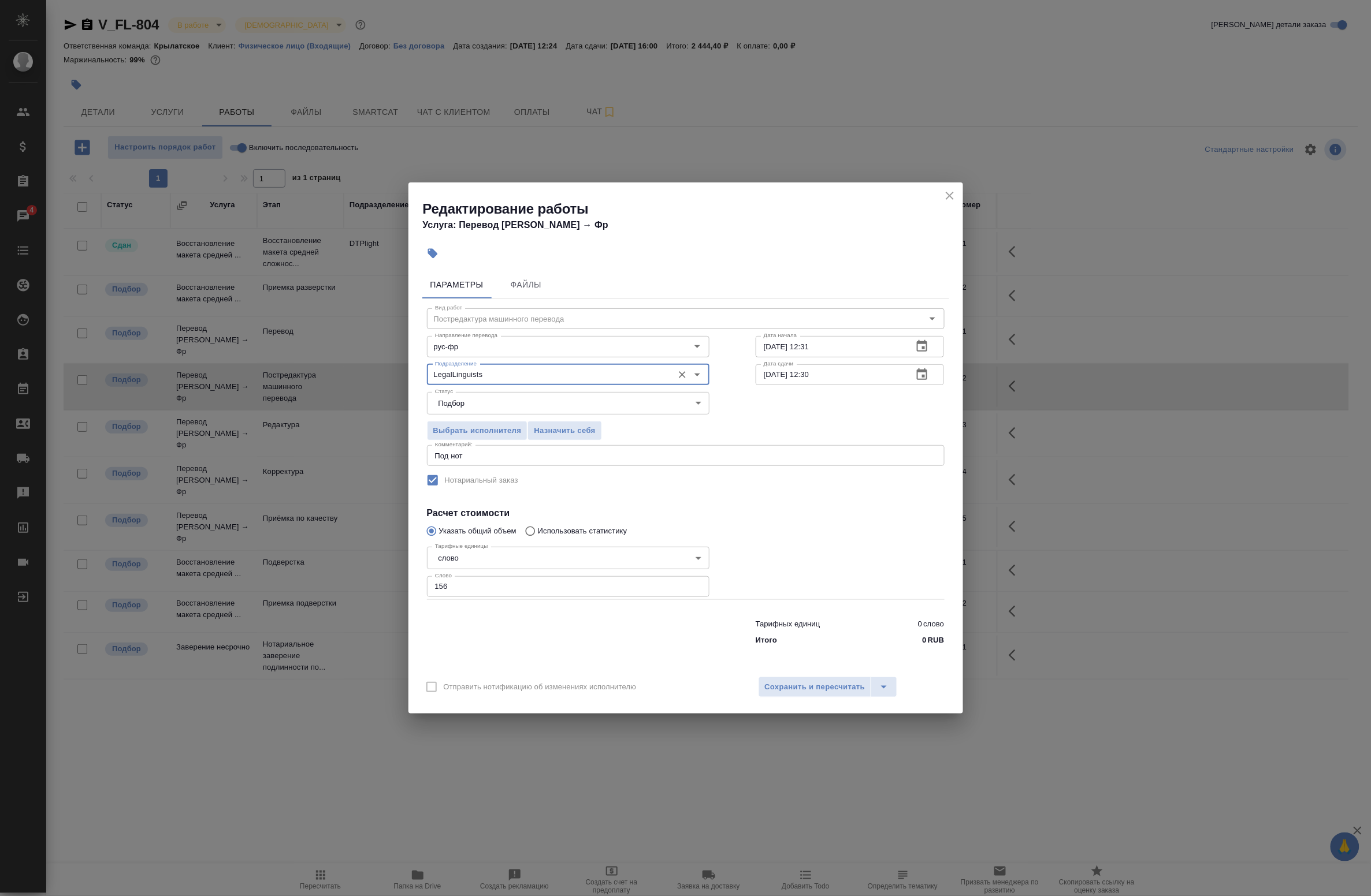
type input "LegalLinguists"
click at [741, 529] on div at bounding box center [850, 570] width 235 height 103
click at [803, 682] on span "Сохранить и пересчитать" at bounding box center [815, 687] width 101 height 13
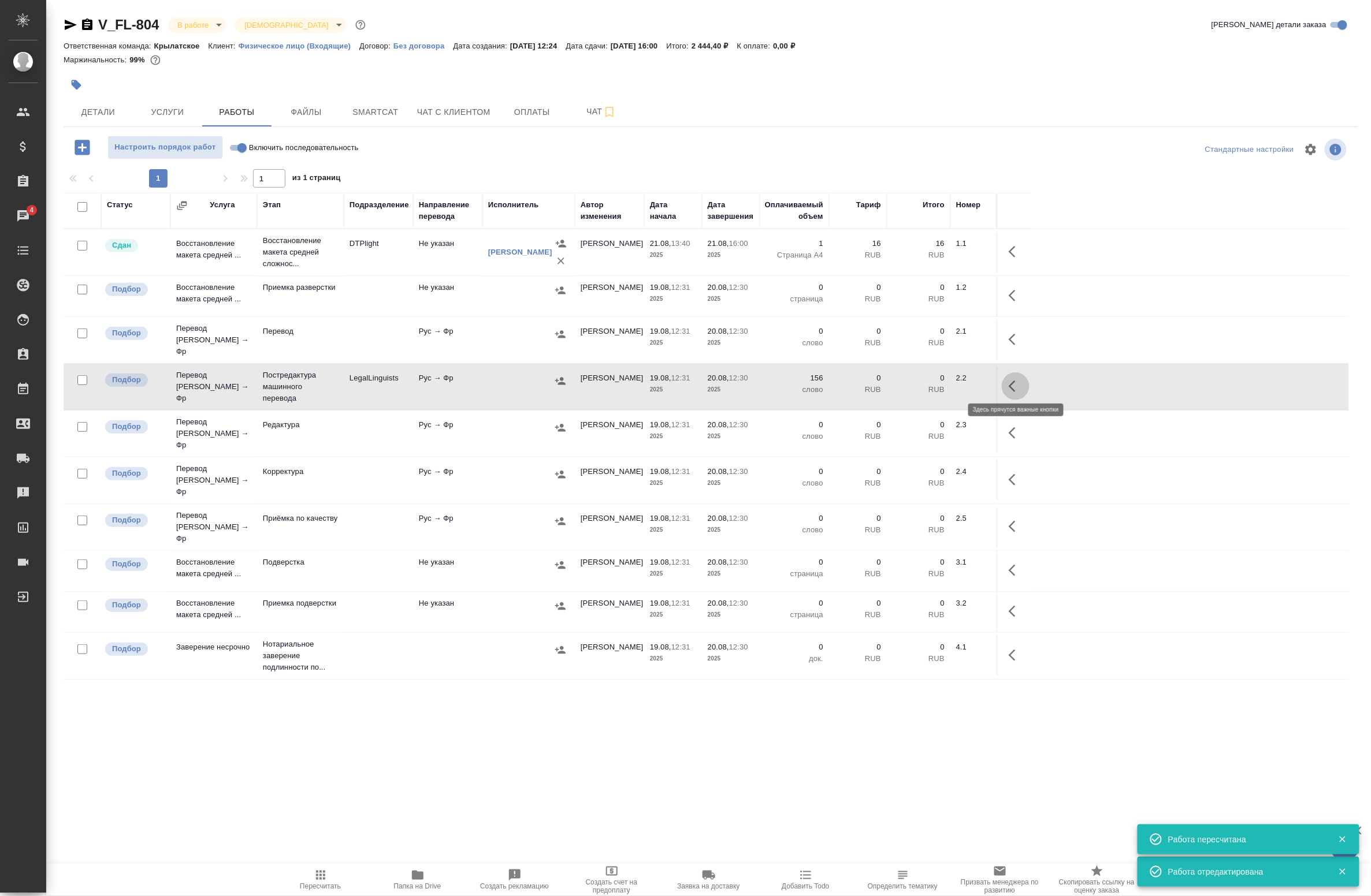
click at [1015, 389] on button "button" at bounding box center [1015, 386] width 28 height 28
click at [916, 384] on icon "button" at bounding box center [911, 386] width 14 height 14
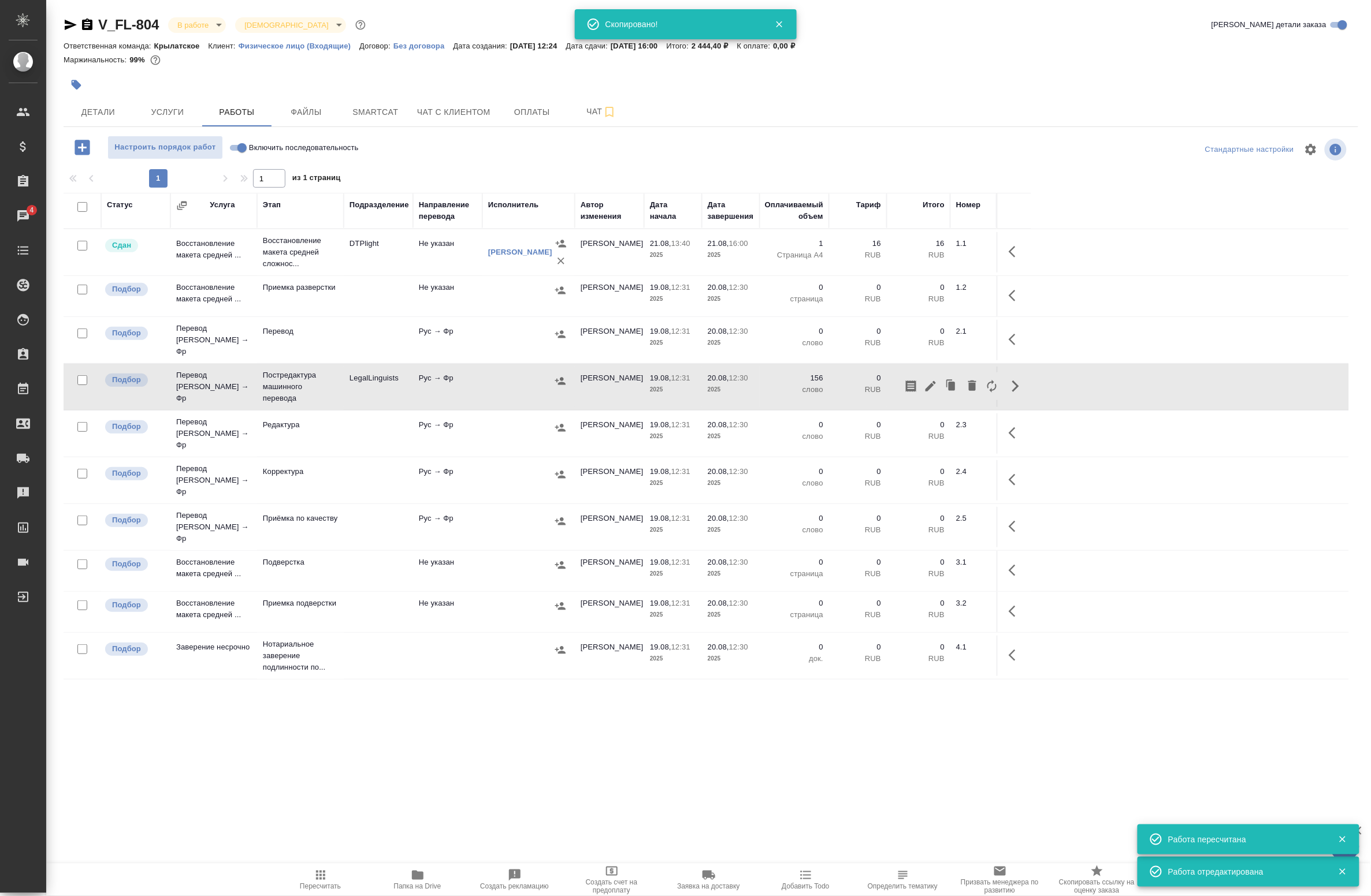
click at [139, 694] on div "Статус Услуга Этап Подразделение Направление перевода Исполнитель Автор изменен…" at bounding box center [707, 453] width 1286 height 520
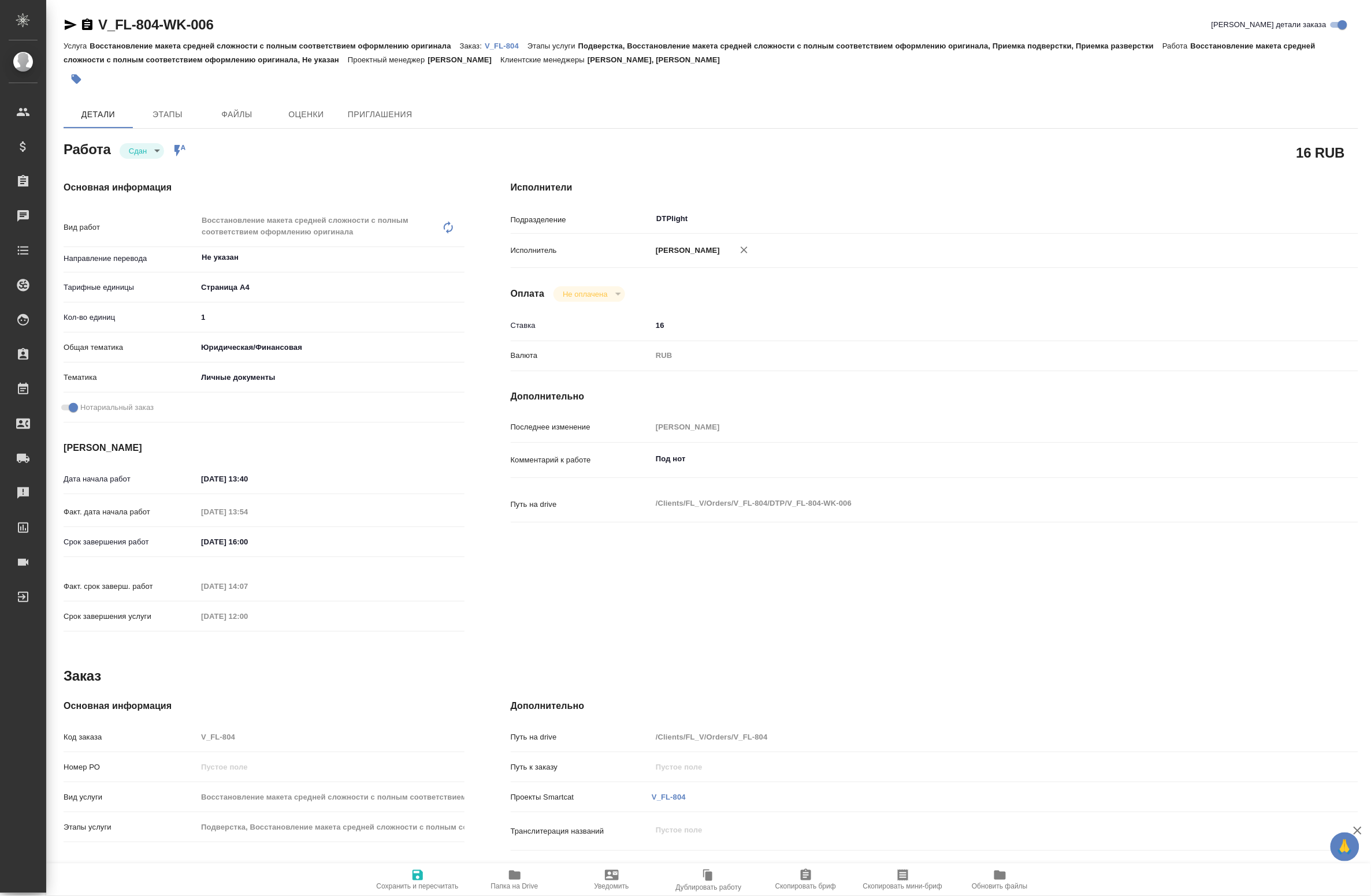
type textarea "x"
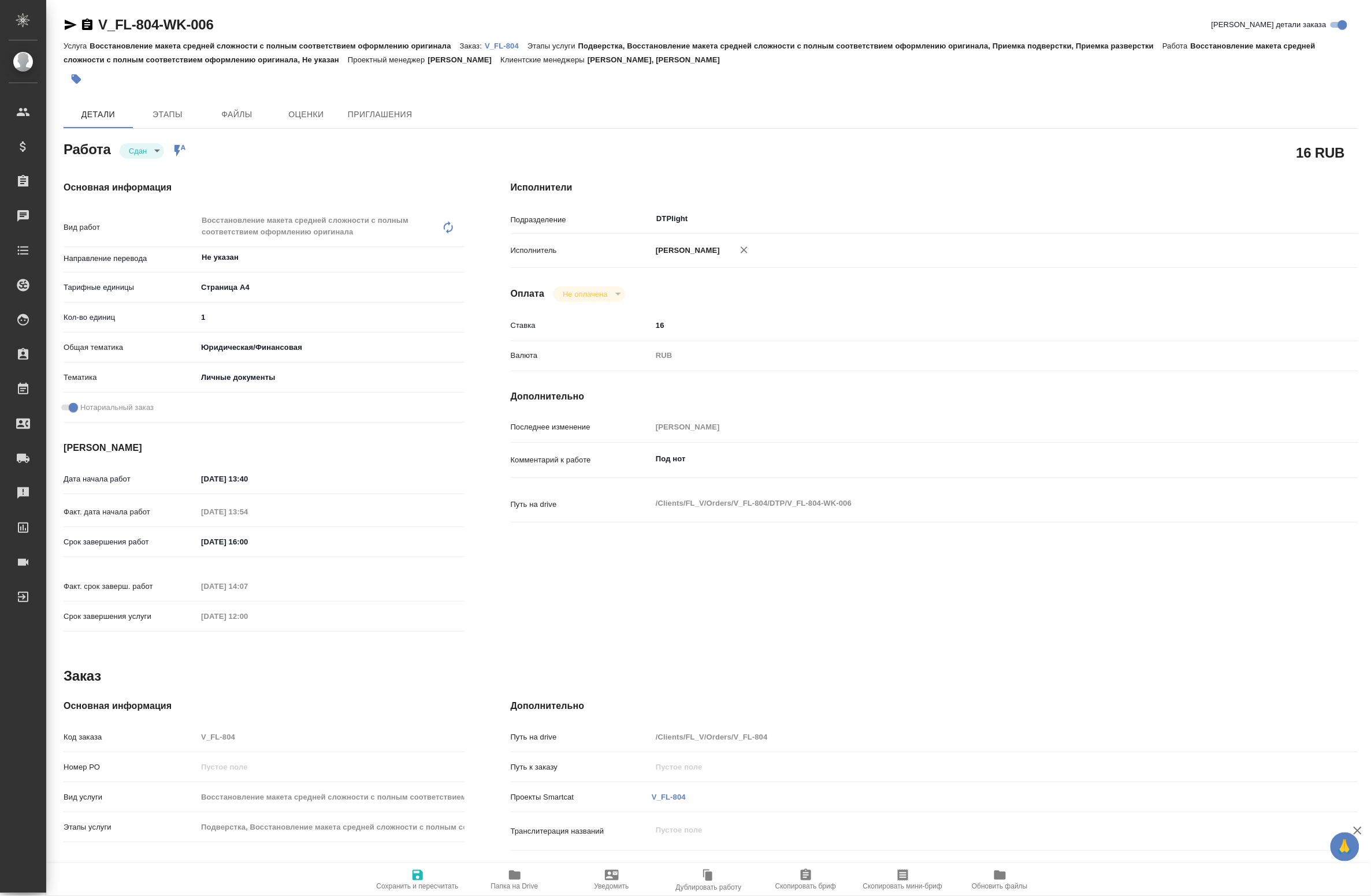
type textarea "x"
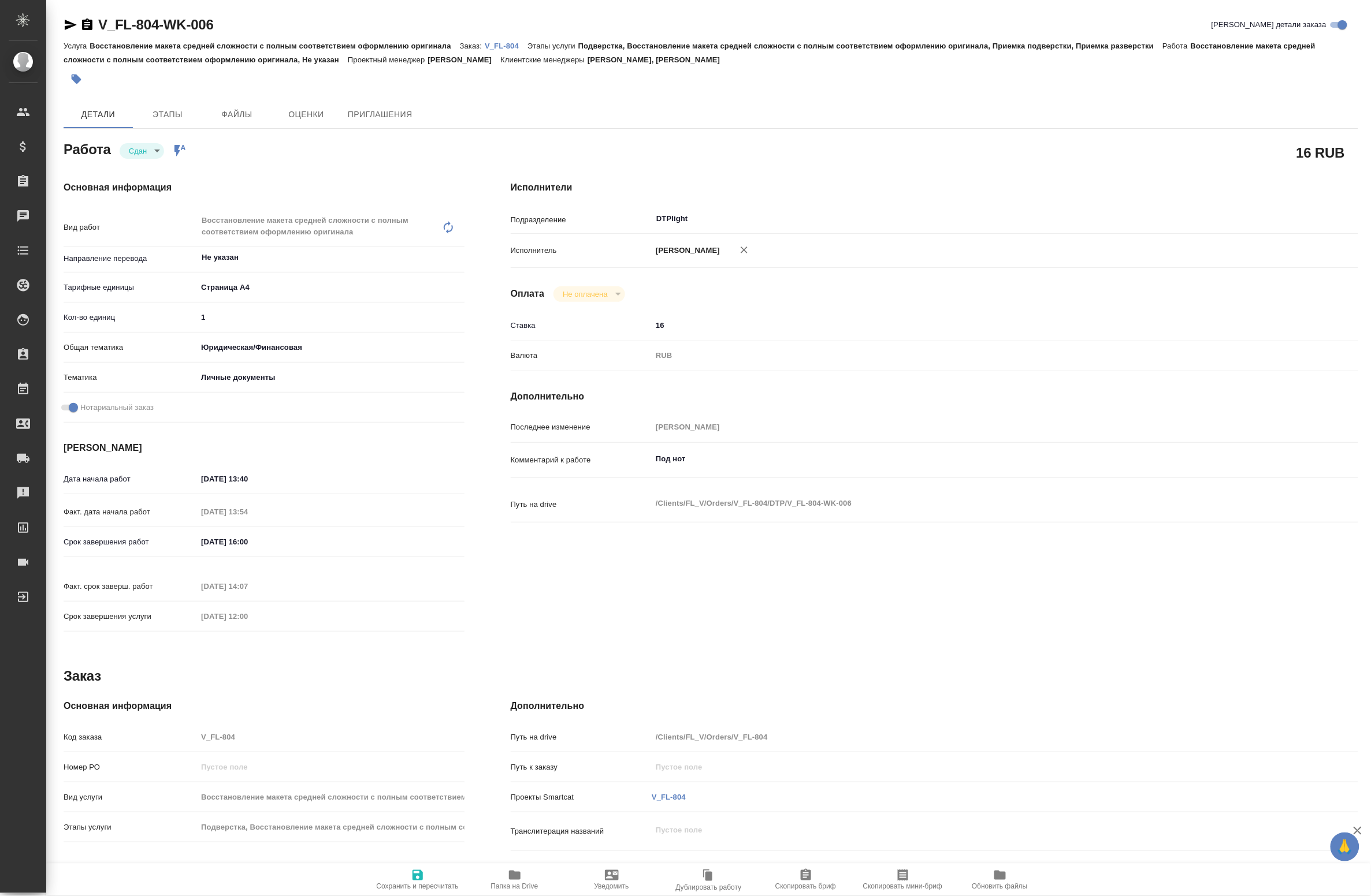
type textarea "x"
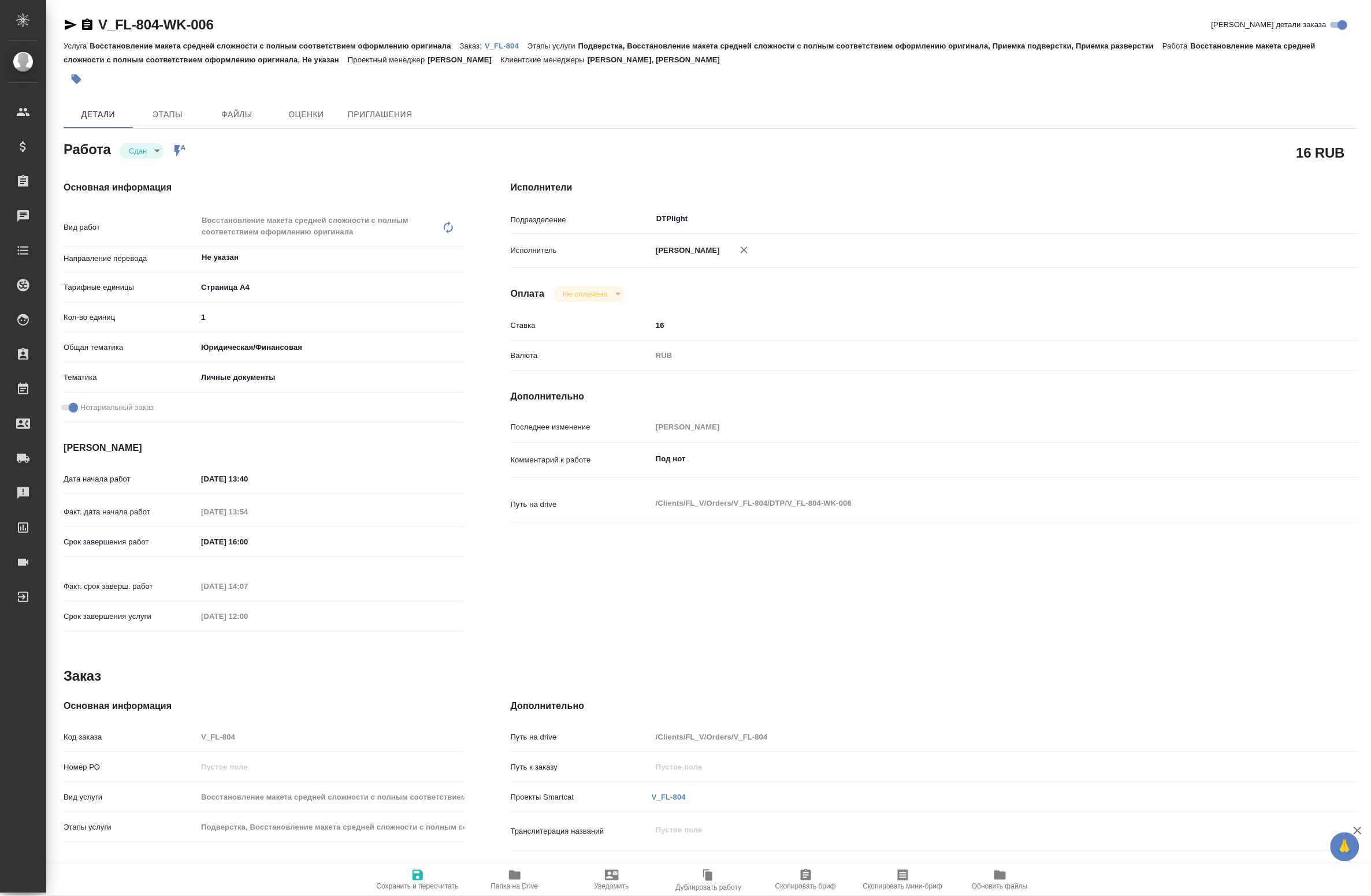
type textarea "x"
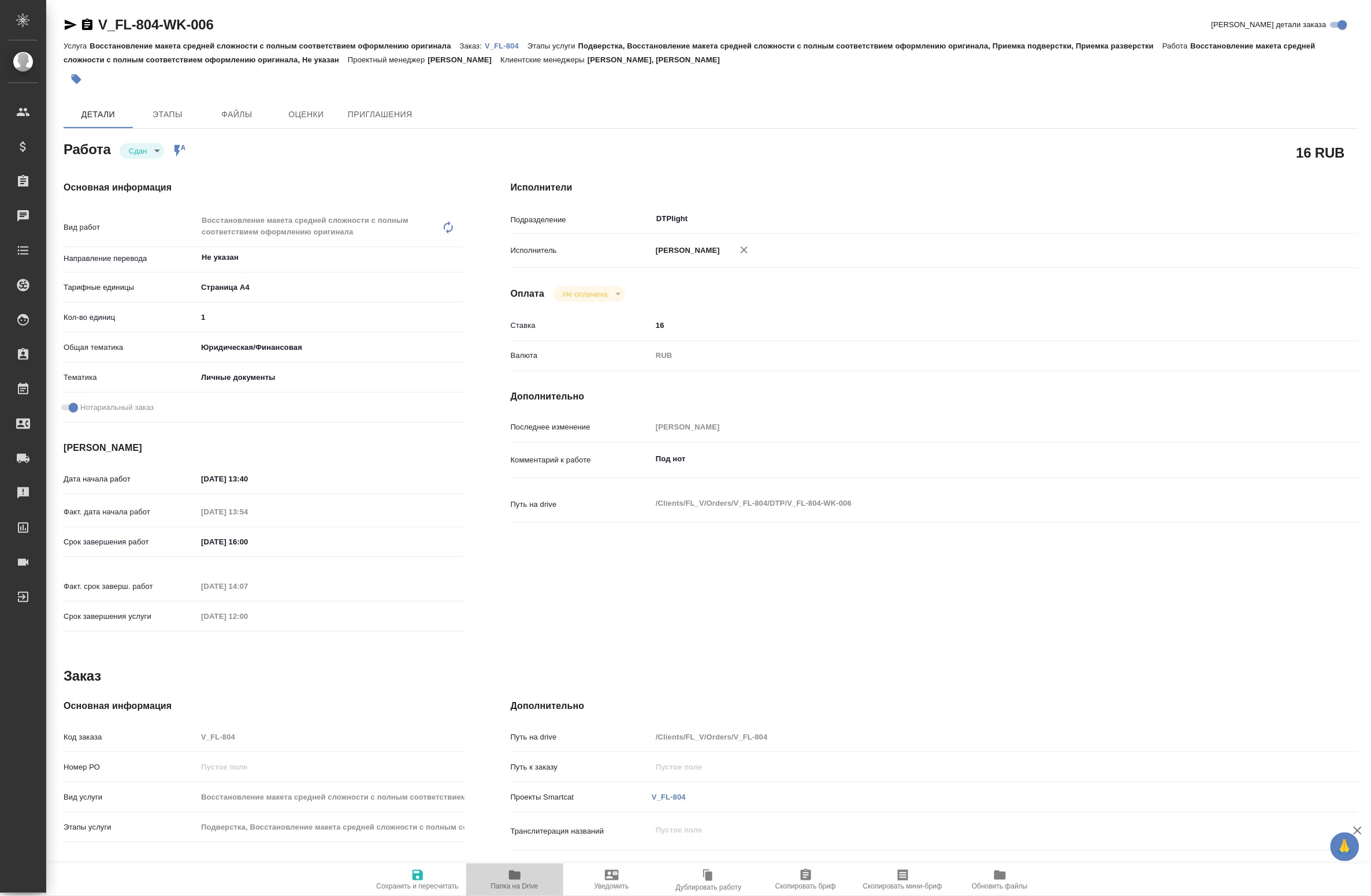
click at [485, 884] on span "Папка на Drive" at bounding box center [515, 879] width 83 height 22
type textarea "x"
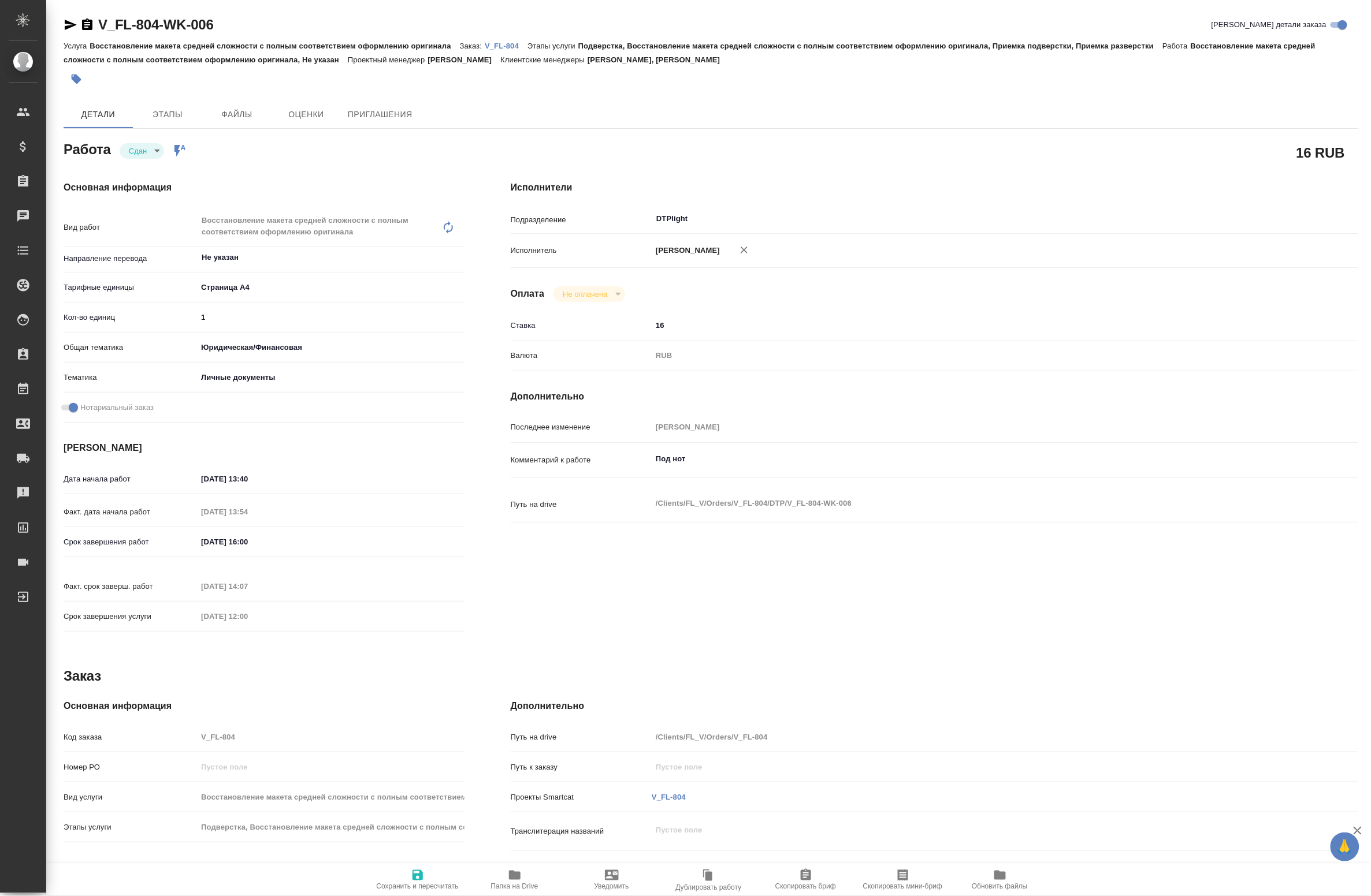
type textarea "x"
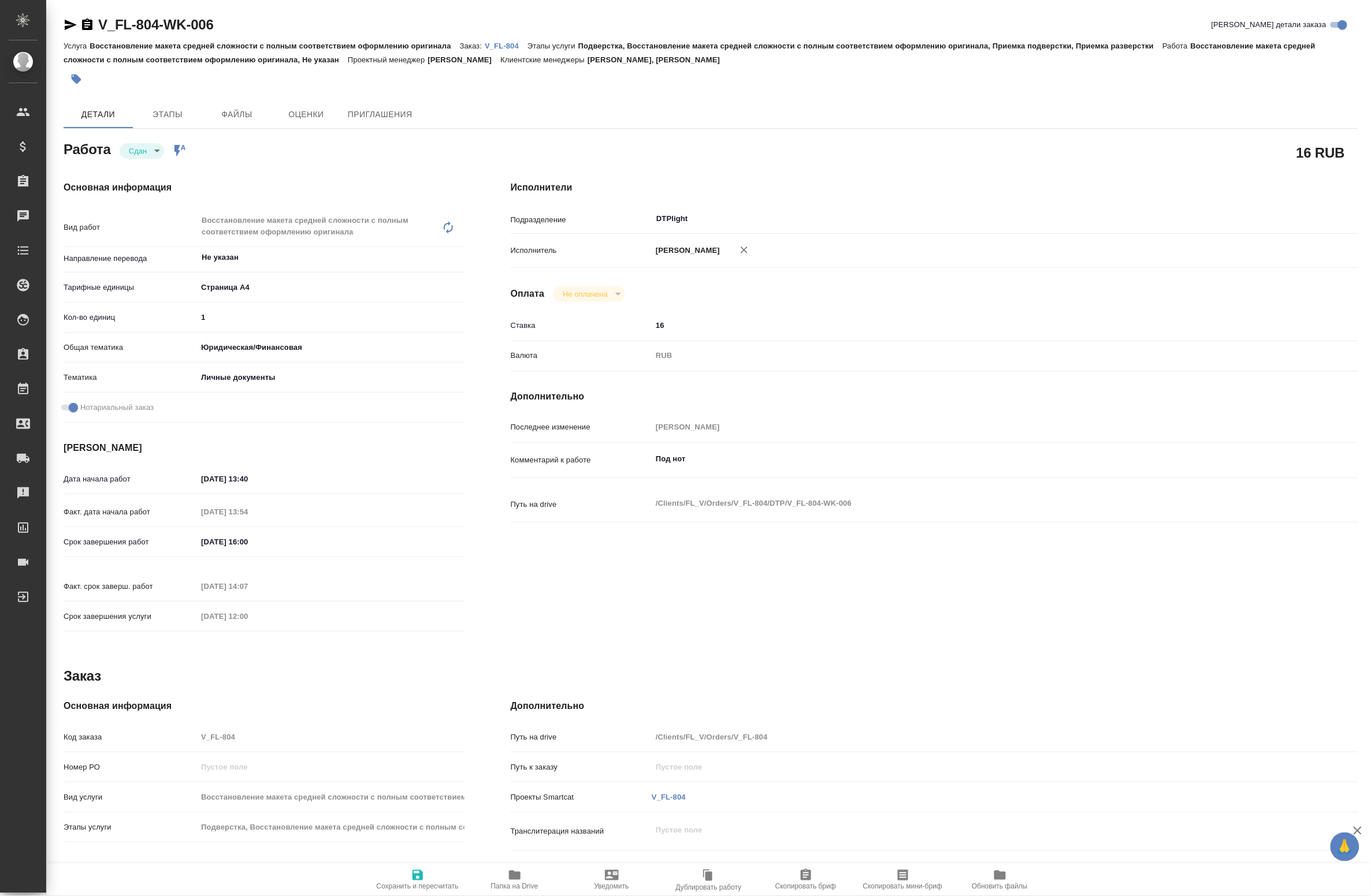
type textarea "x"
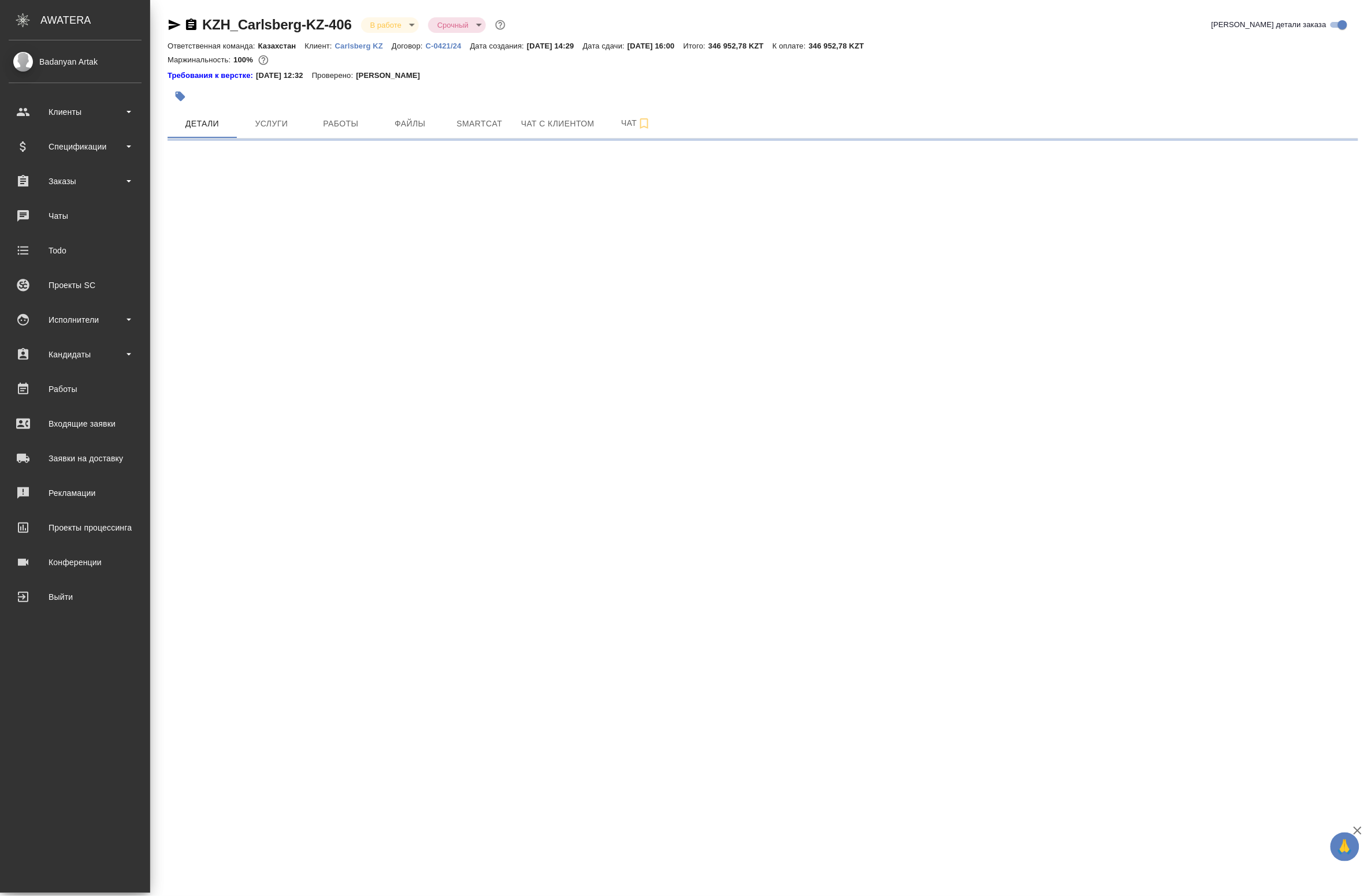
select select "RU"
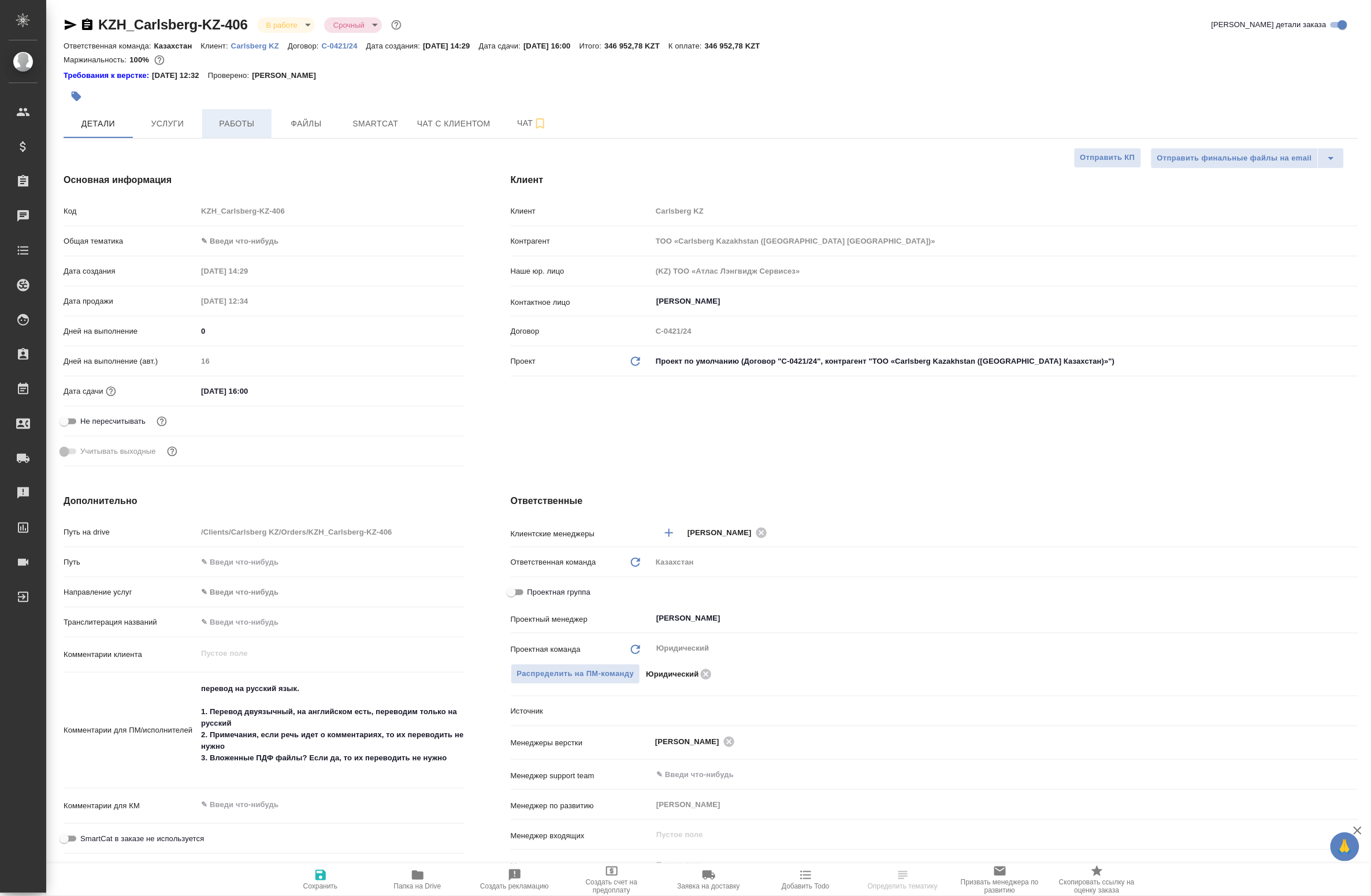
type textarea "x"
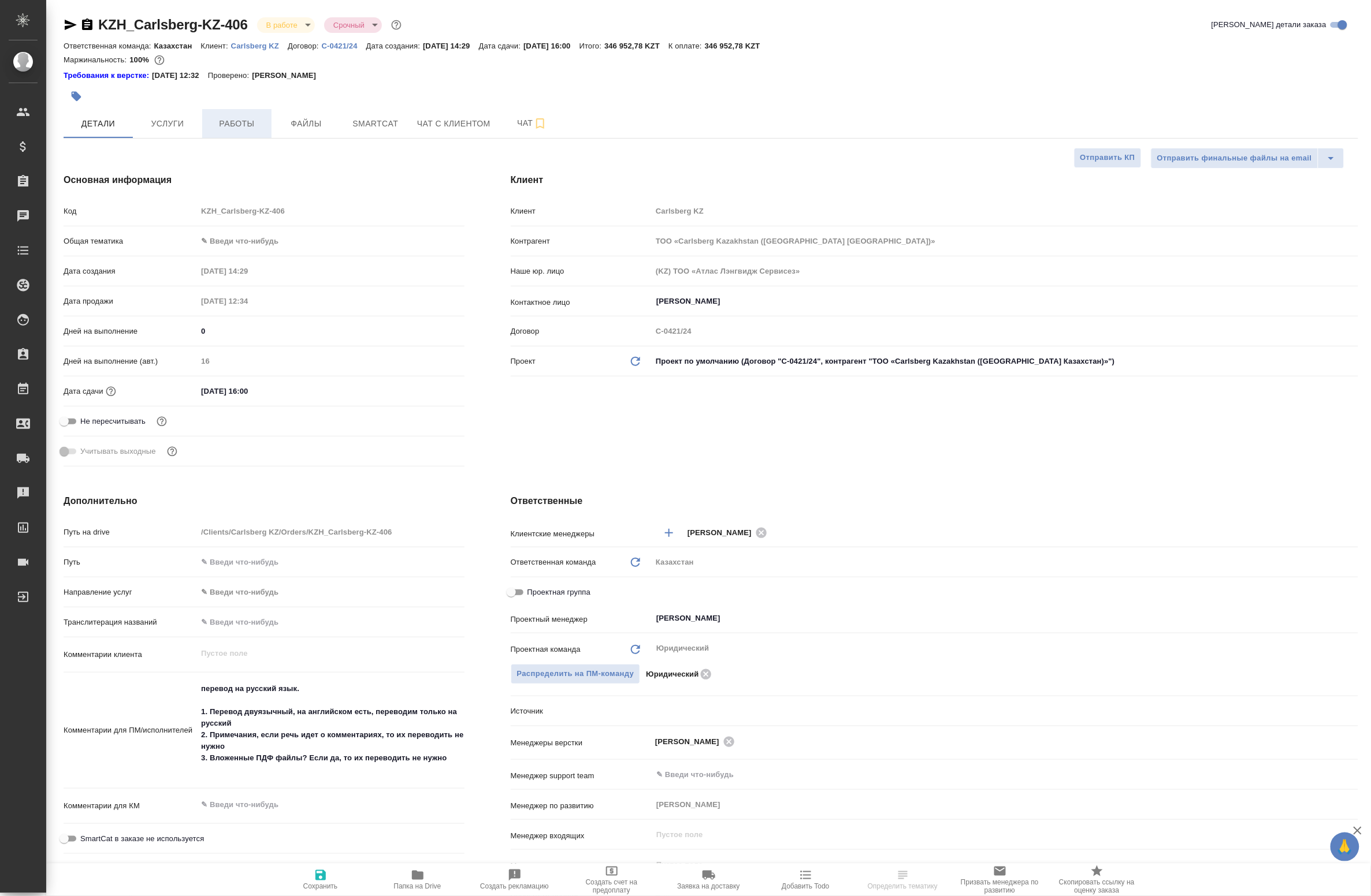
type textarea "x"
click at [260, 112] on button "Работы" at bounding box center [237, 123] width 69 height 29
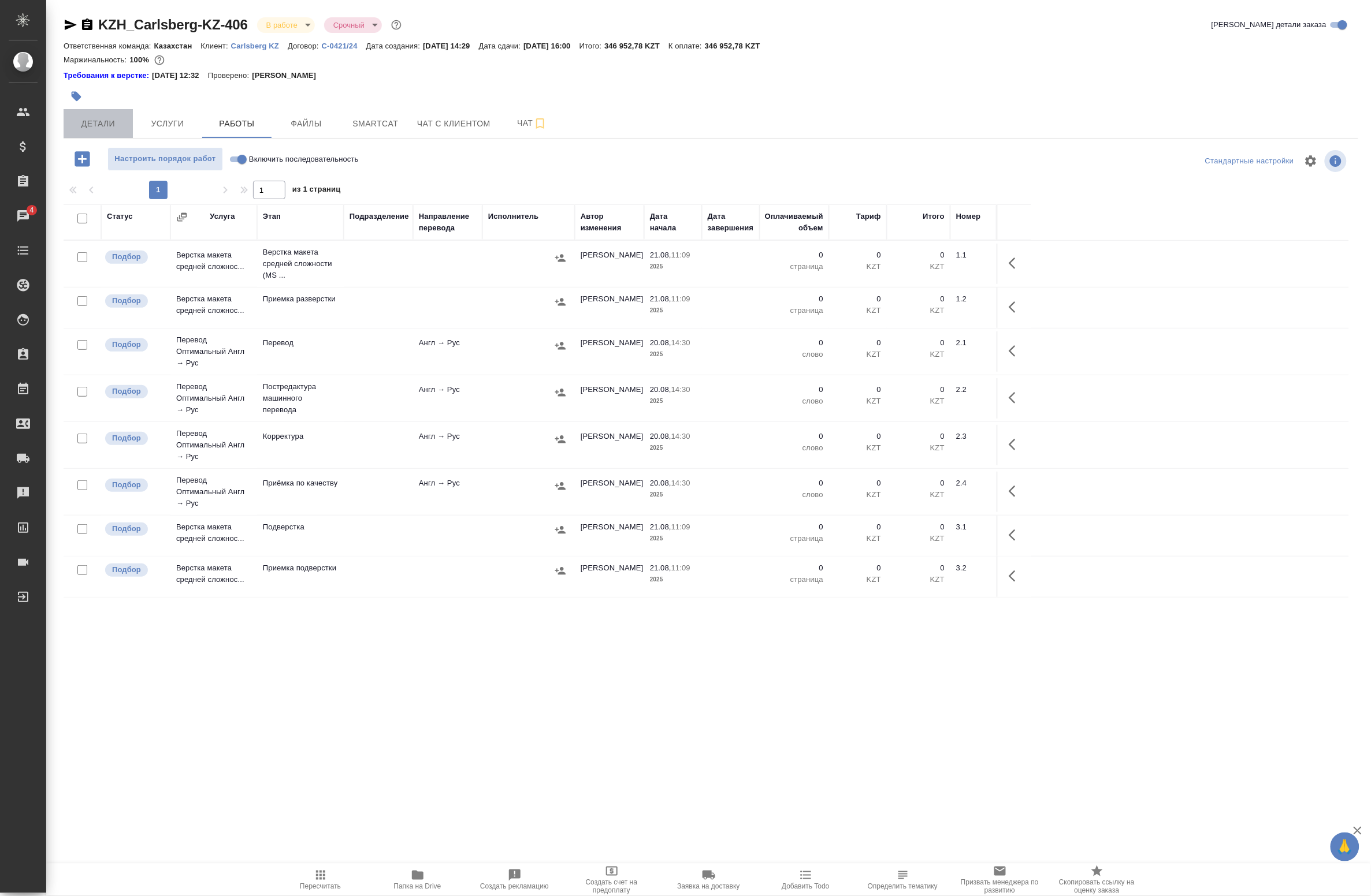
click at [107, 118] on span "Детали" at bounding box center [98, 124] width 55 height 14
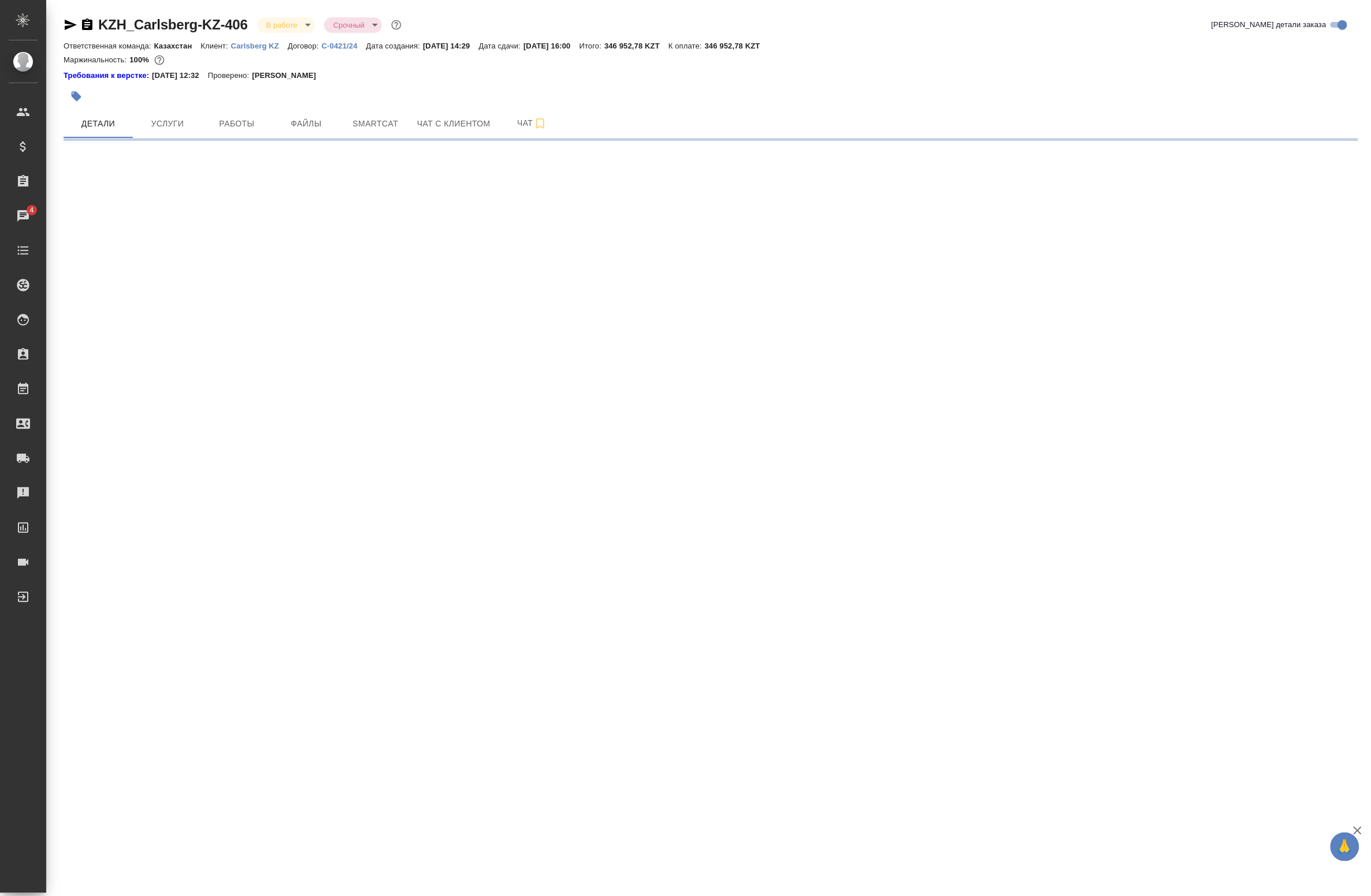
select select "RU"
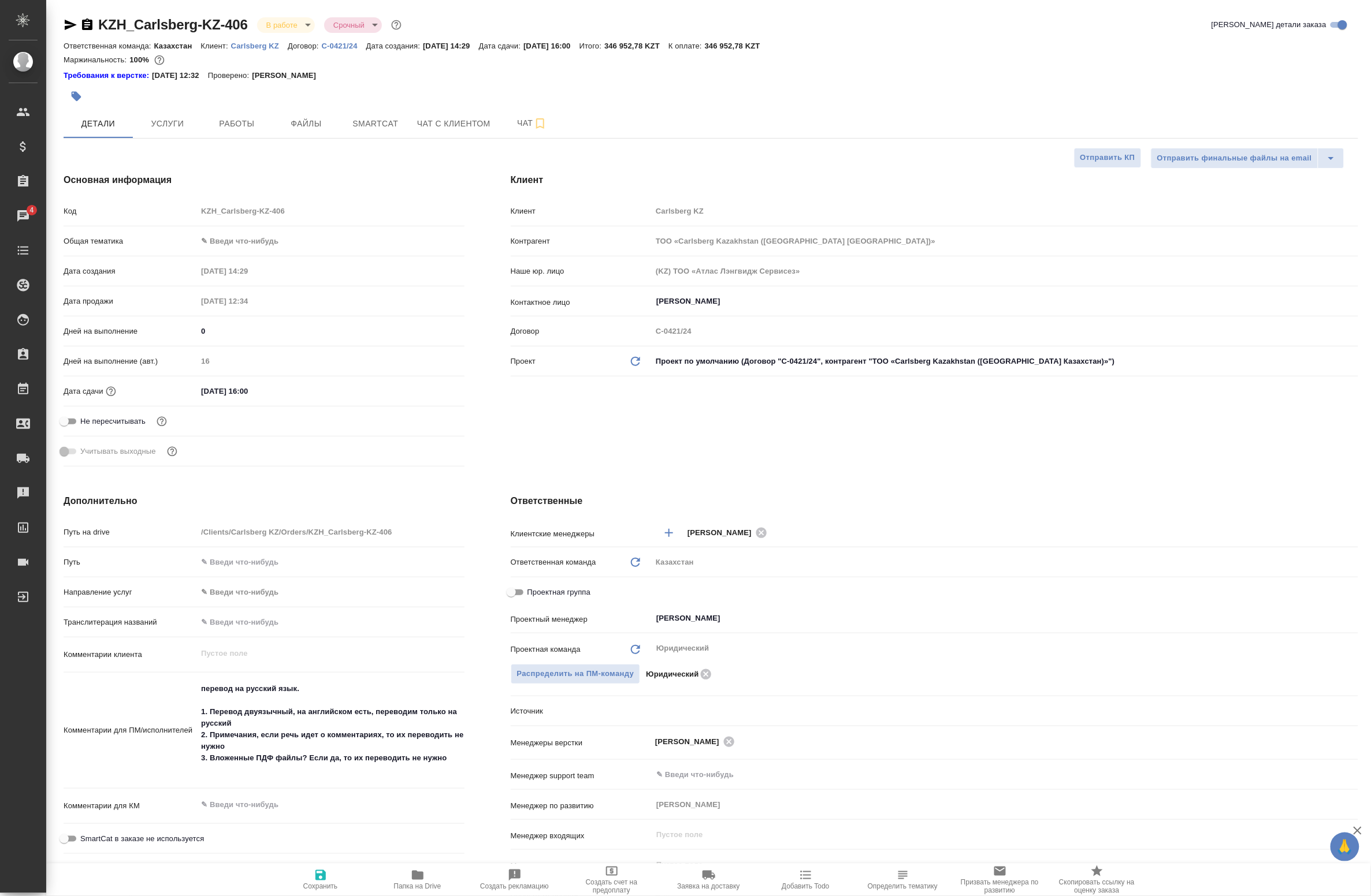
type textarea "x"
click at [267, 237] on body "🙏 .cls-1 fill:#fff; AWATERA Badanyan [PERSON_NAME] Спецификации Заказы 4 Чаты T…" at bounding box center [686, 448] width 1371 height 896
click at [258, 357] on li "Юридическая/Финансовая" at bounding box center [328, 352] width 265 height 18
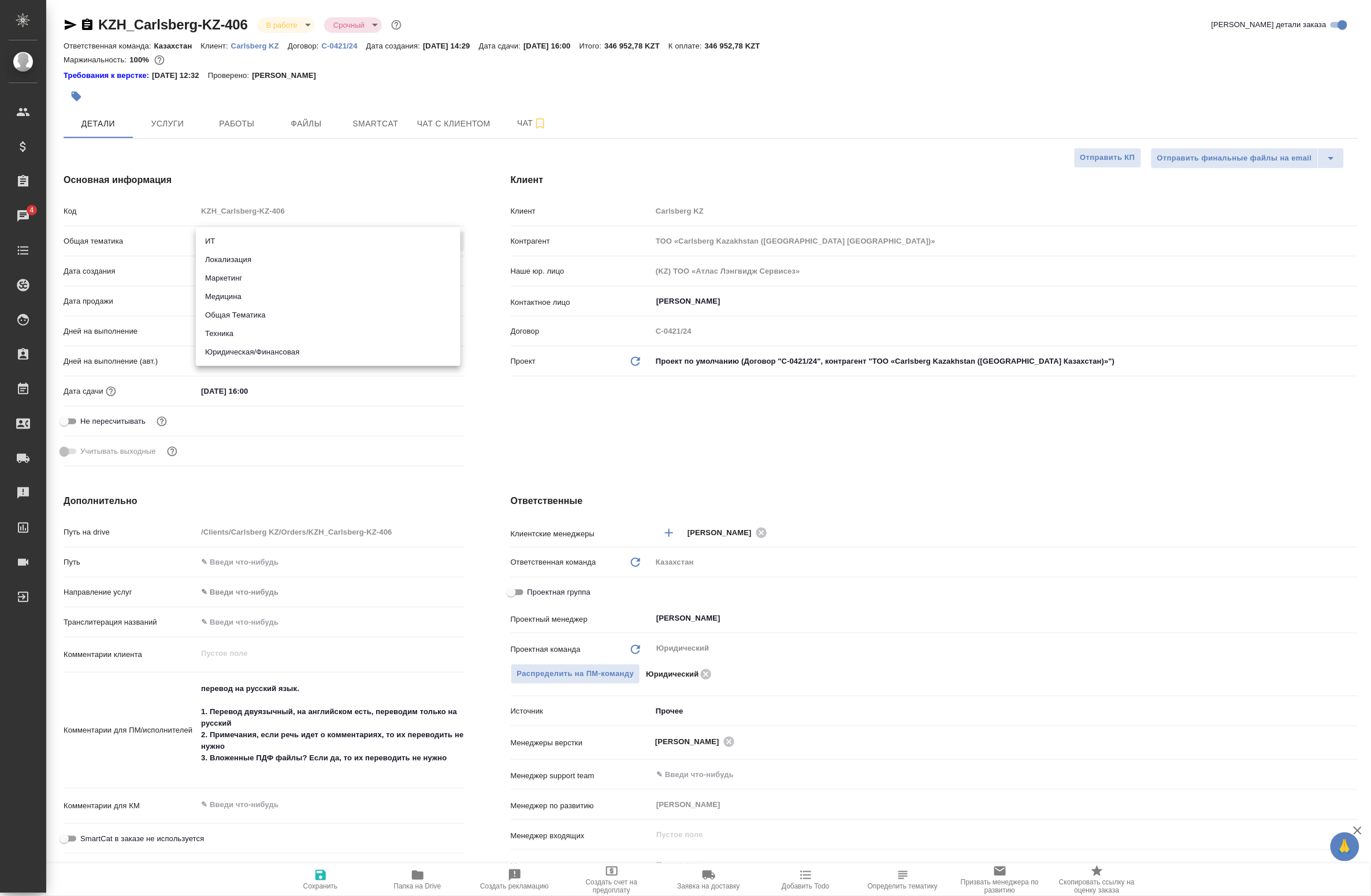
type input "yr-fn"
type textarea "x"
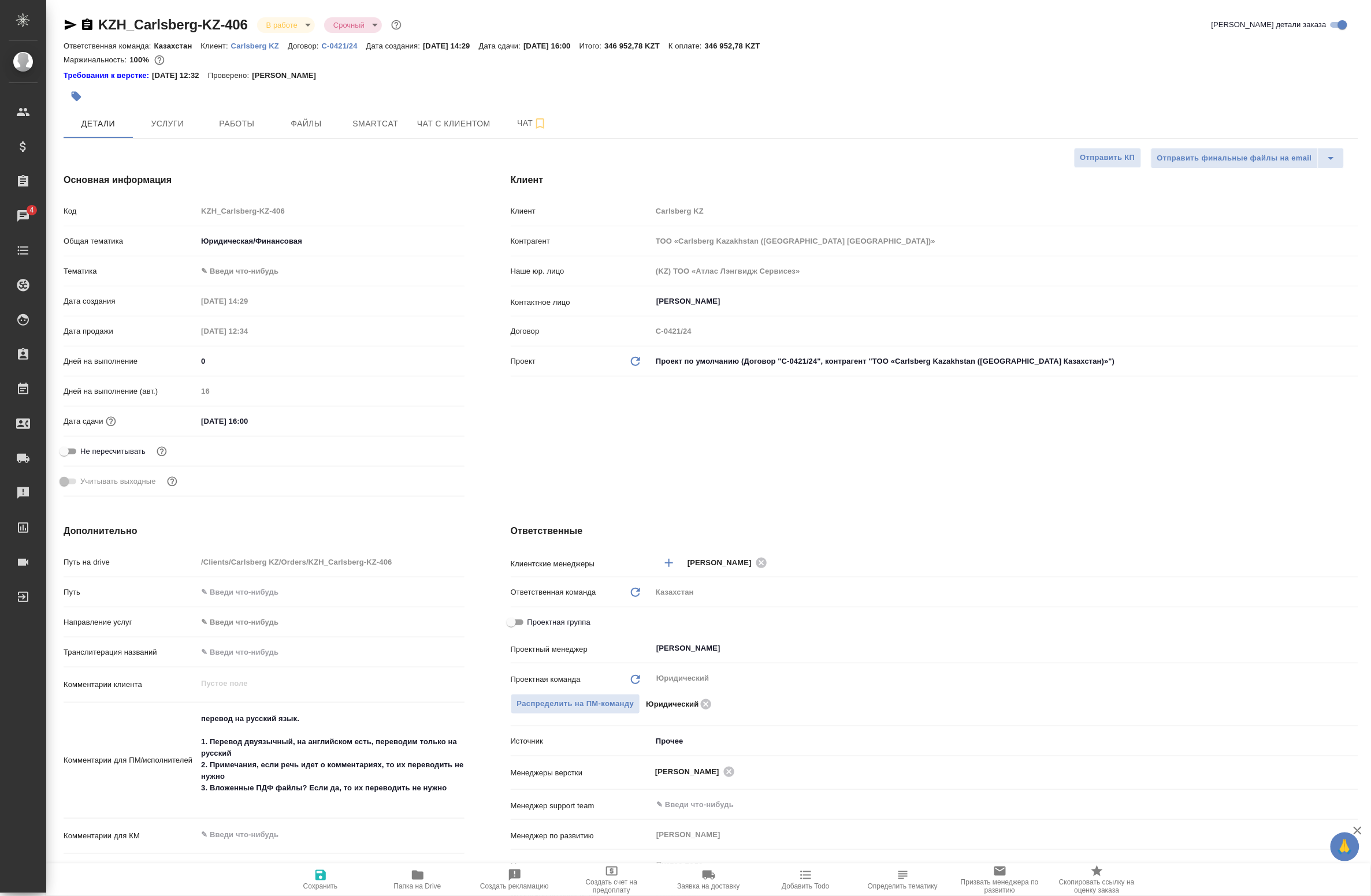
click at [244, 270] on body "🙏 .cls-1 fill:#fff; AWATERA Badanyan [PERSON_NAME] Спецификации Заказы 4 Чаты T…" at bounding box center [686, 448] width 1371 height 896
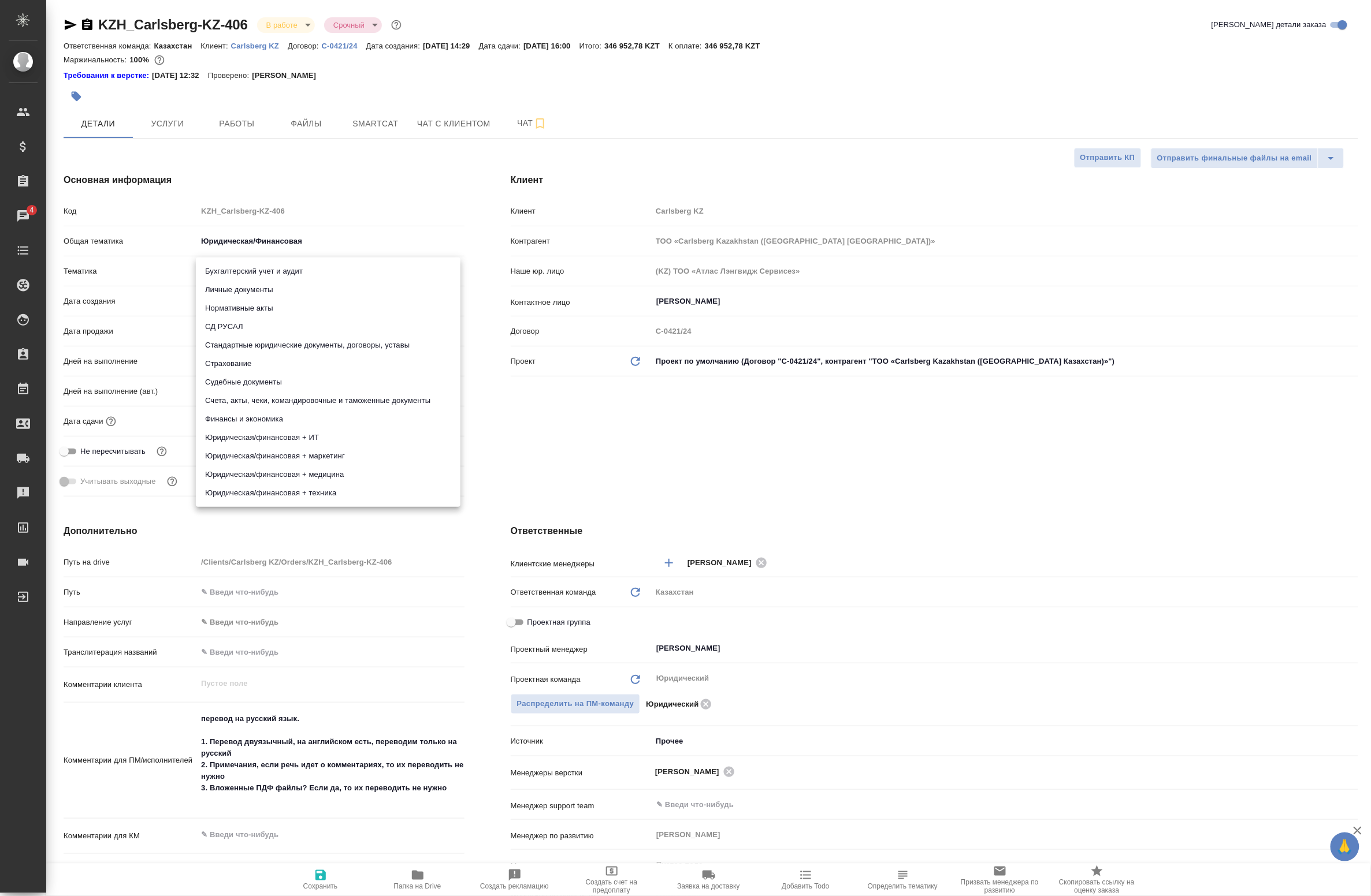
click at [308, 346] on li "Стандартные юридические документы, договоры, уставы" at bounding box center [328, 346] width 265 height 18
type textarea "x"
type input "5f647205b73bc97568ca66bf"
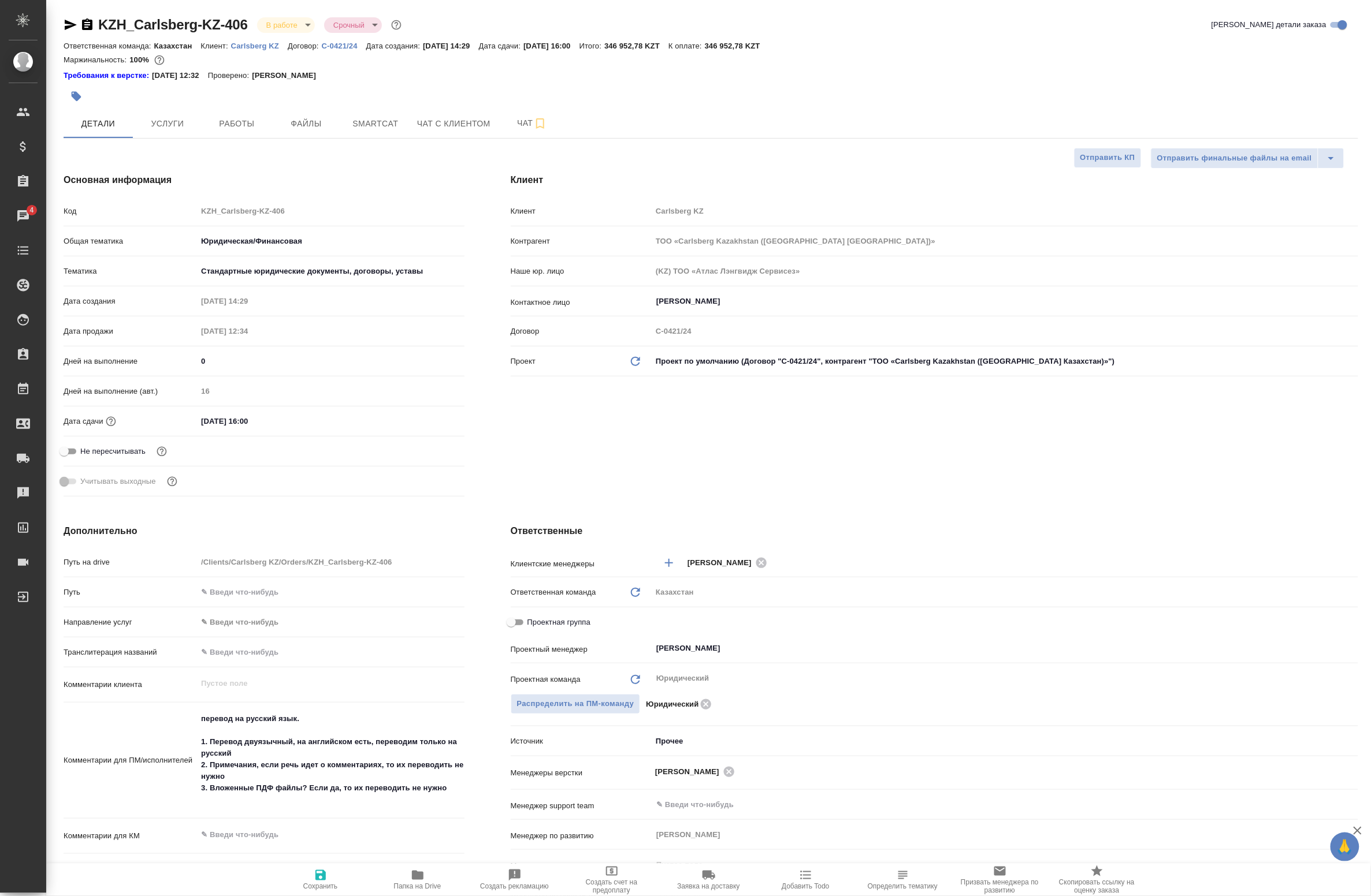
click at [321, 878] on icon "button" at bounding box center [320, 875] width 14 height 14
type textarea "x"
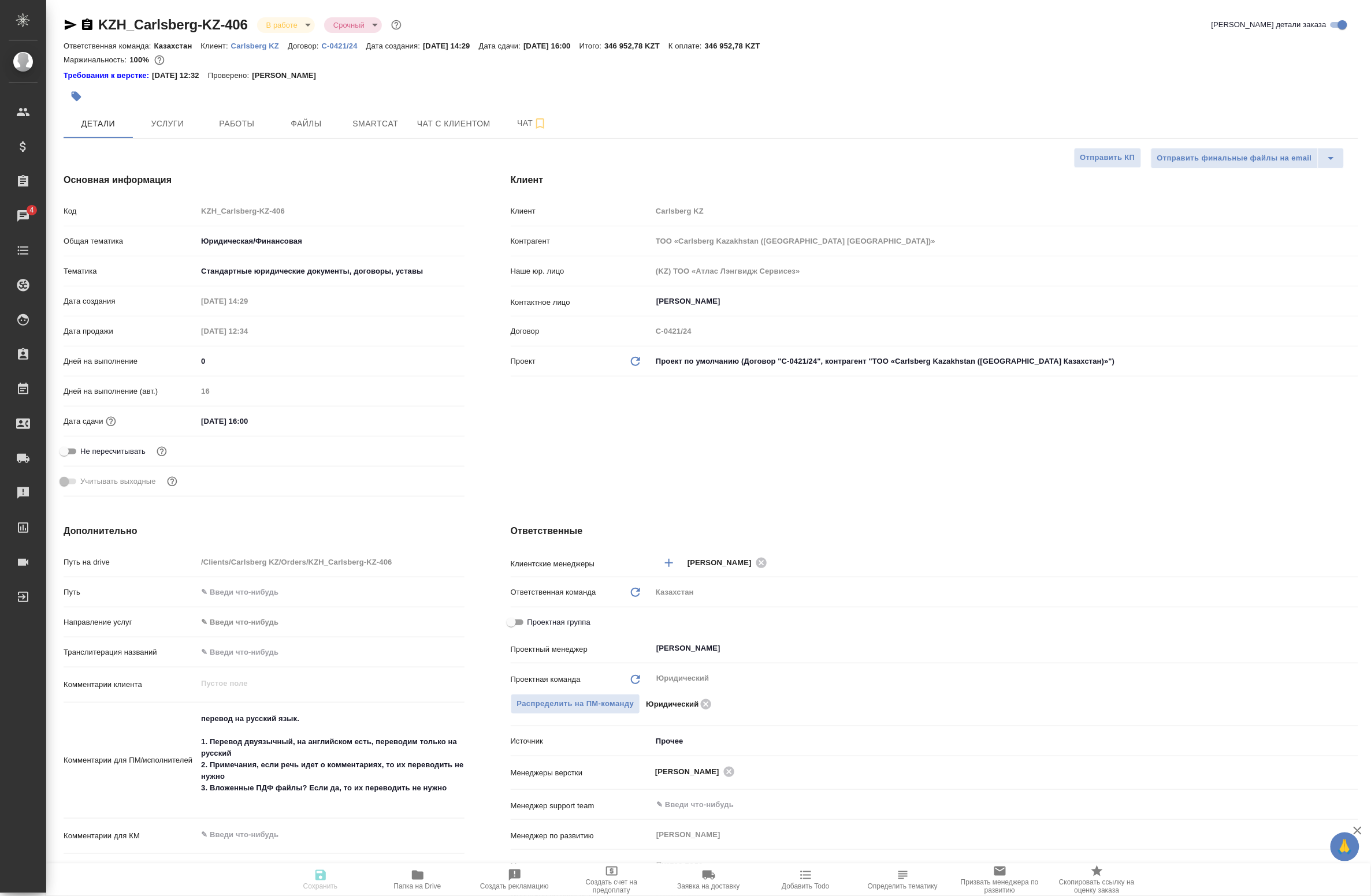
type textarea "x"
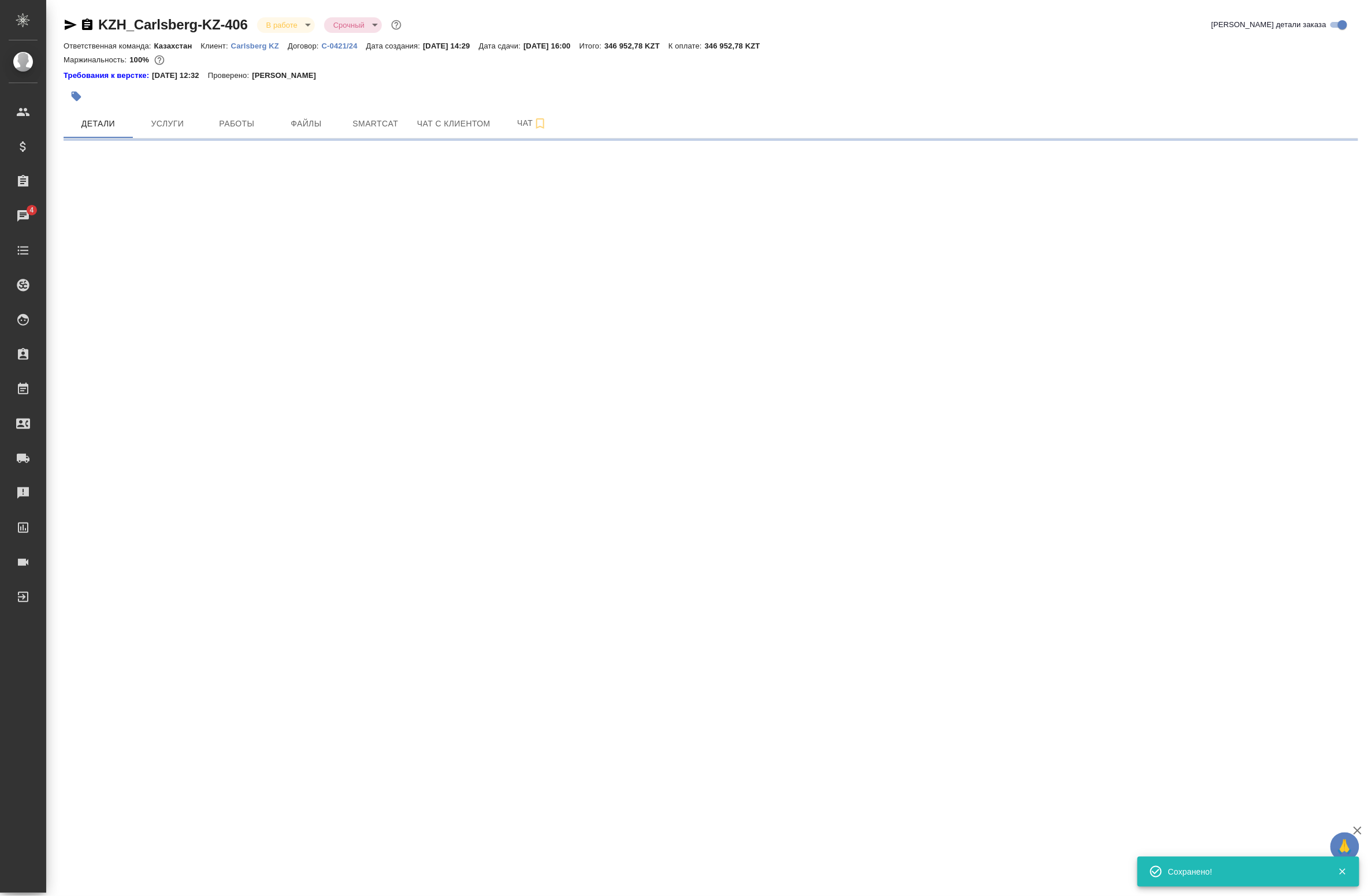
select select "RU"
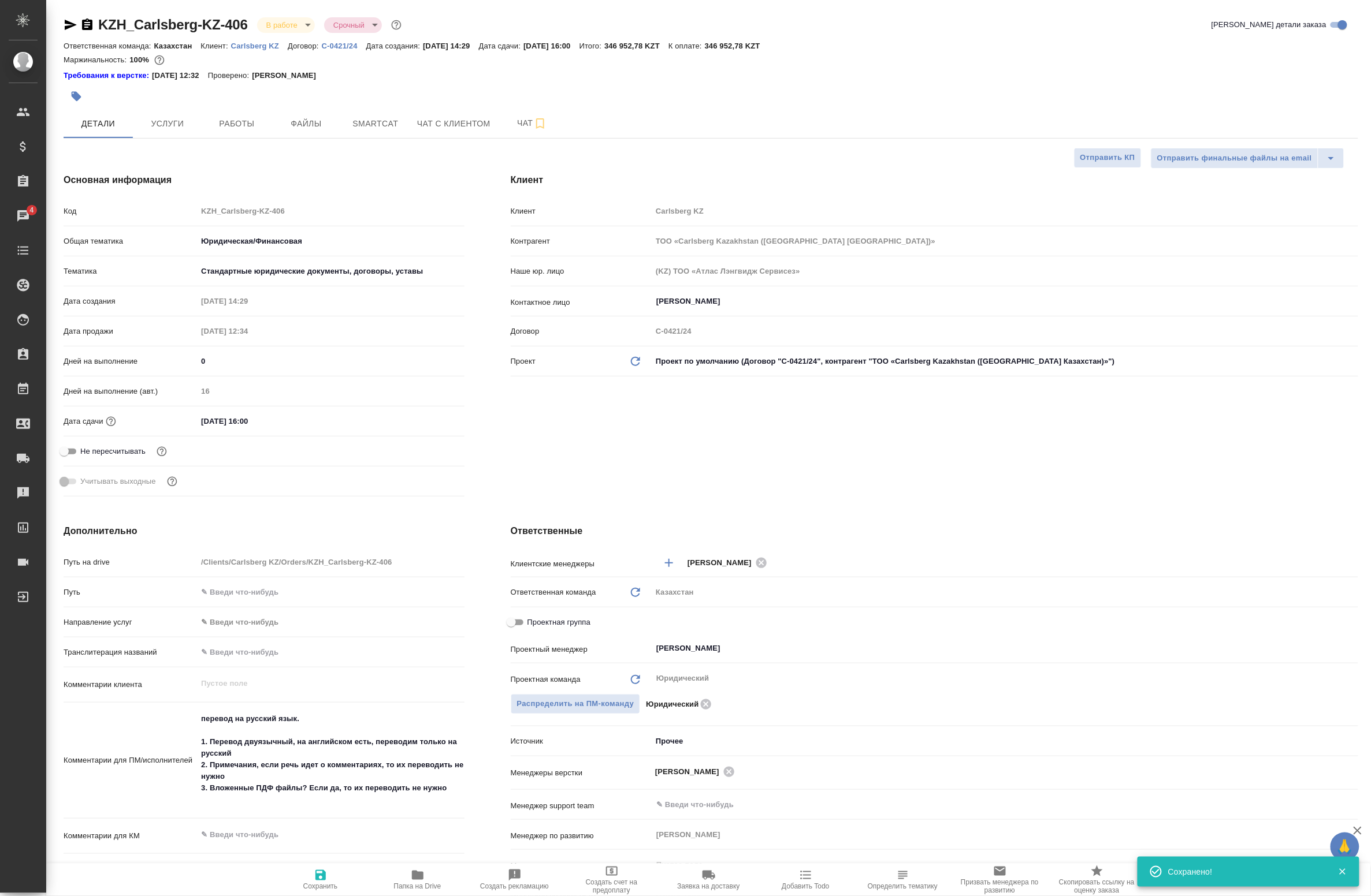
type textarea "x"
click at [373, 129] on span "Smartcat" at bounding box center [375, 124] width 55 height 14
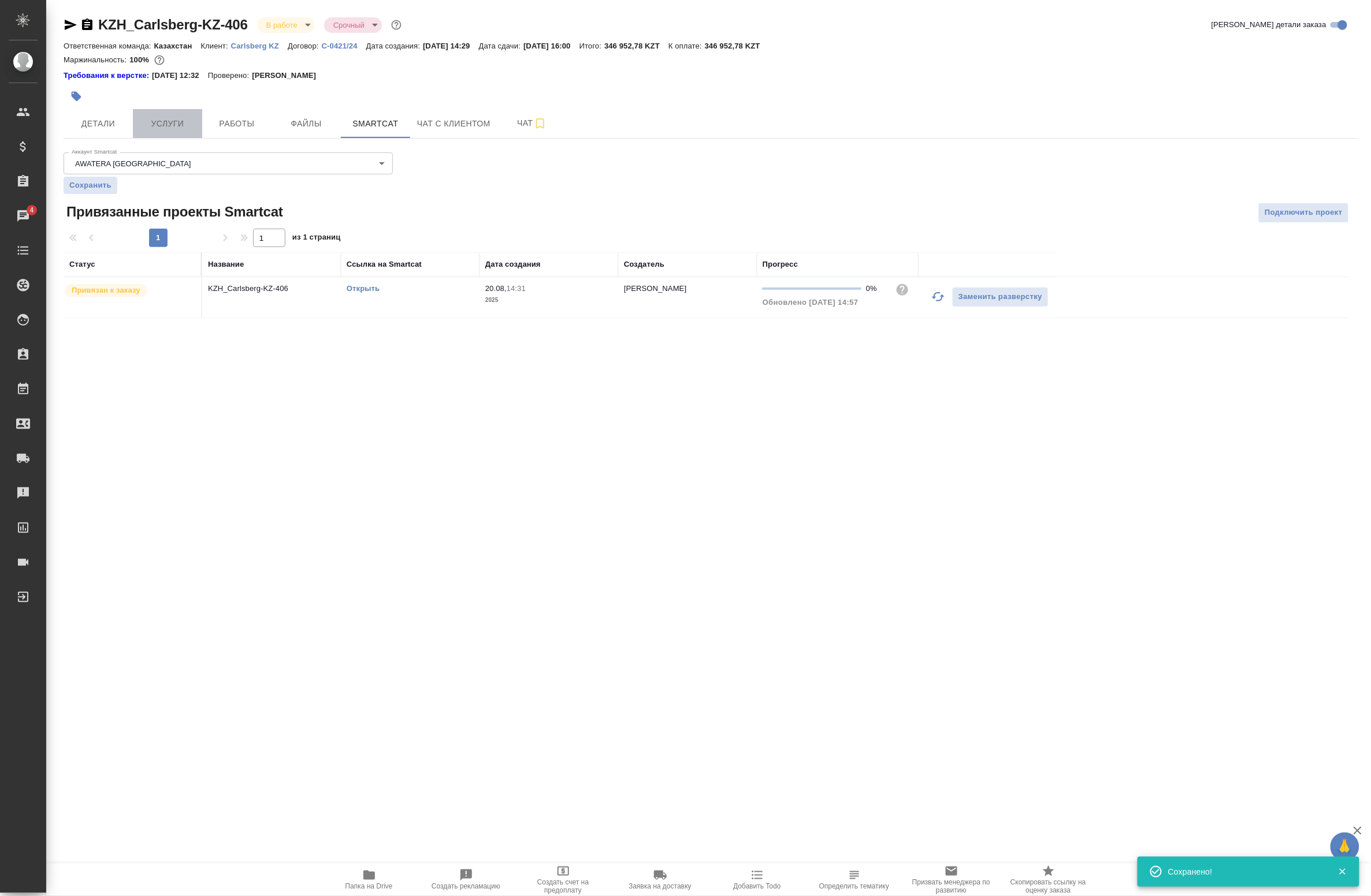
click at [174, 127] on span "Услуги" at bounding box center [168, 124] width 55 height 14
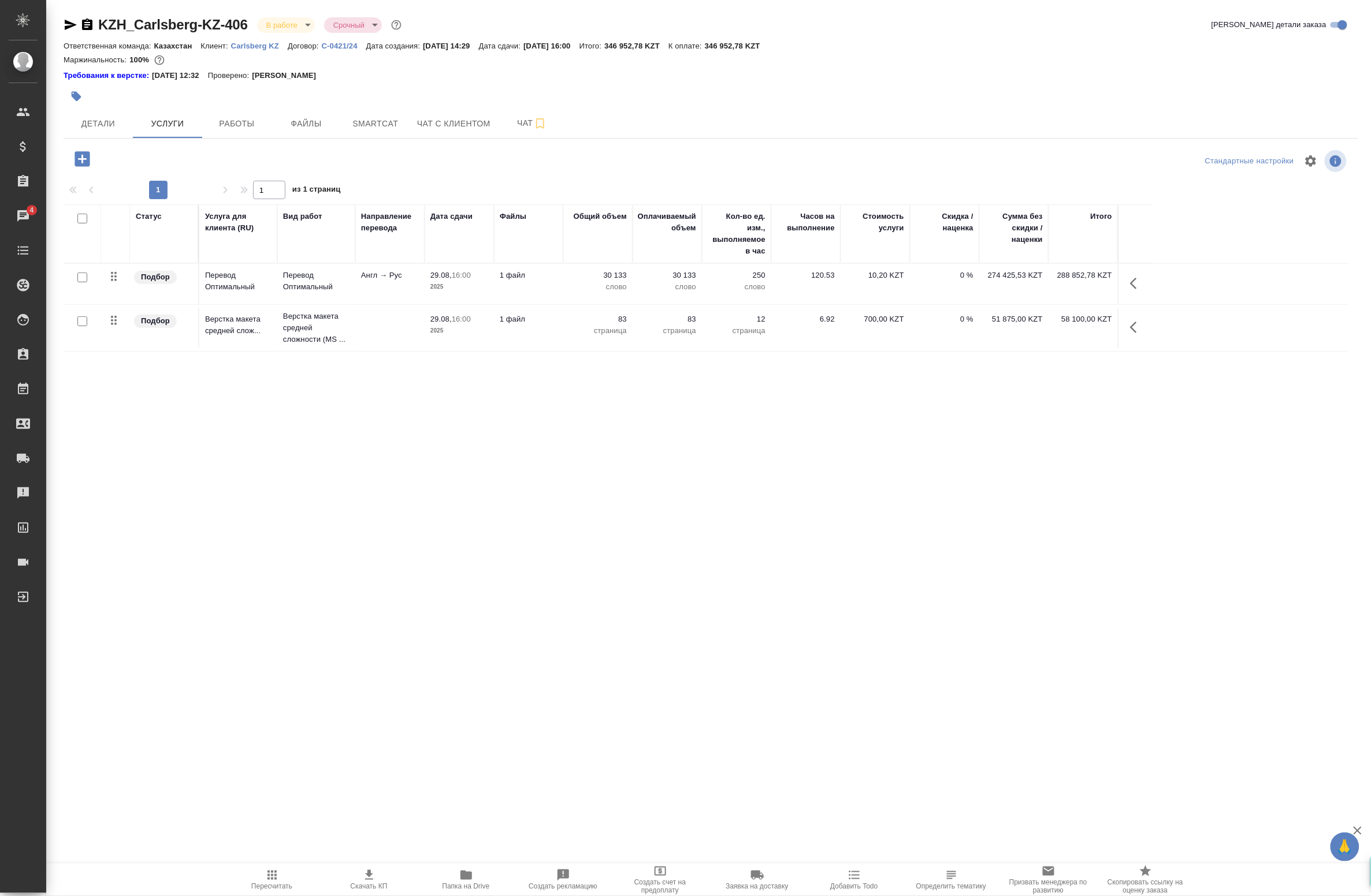
click at [1130, 284] on icon "button" at bounding box center [1133, 284] width 7 height 12
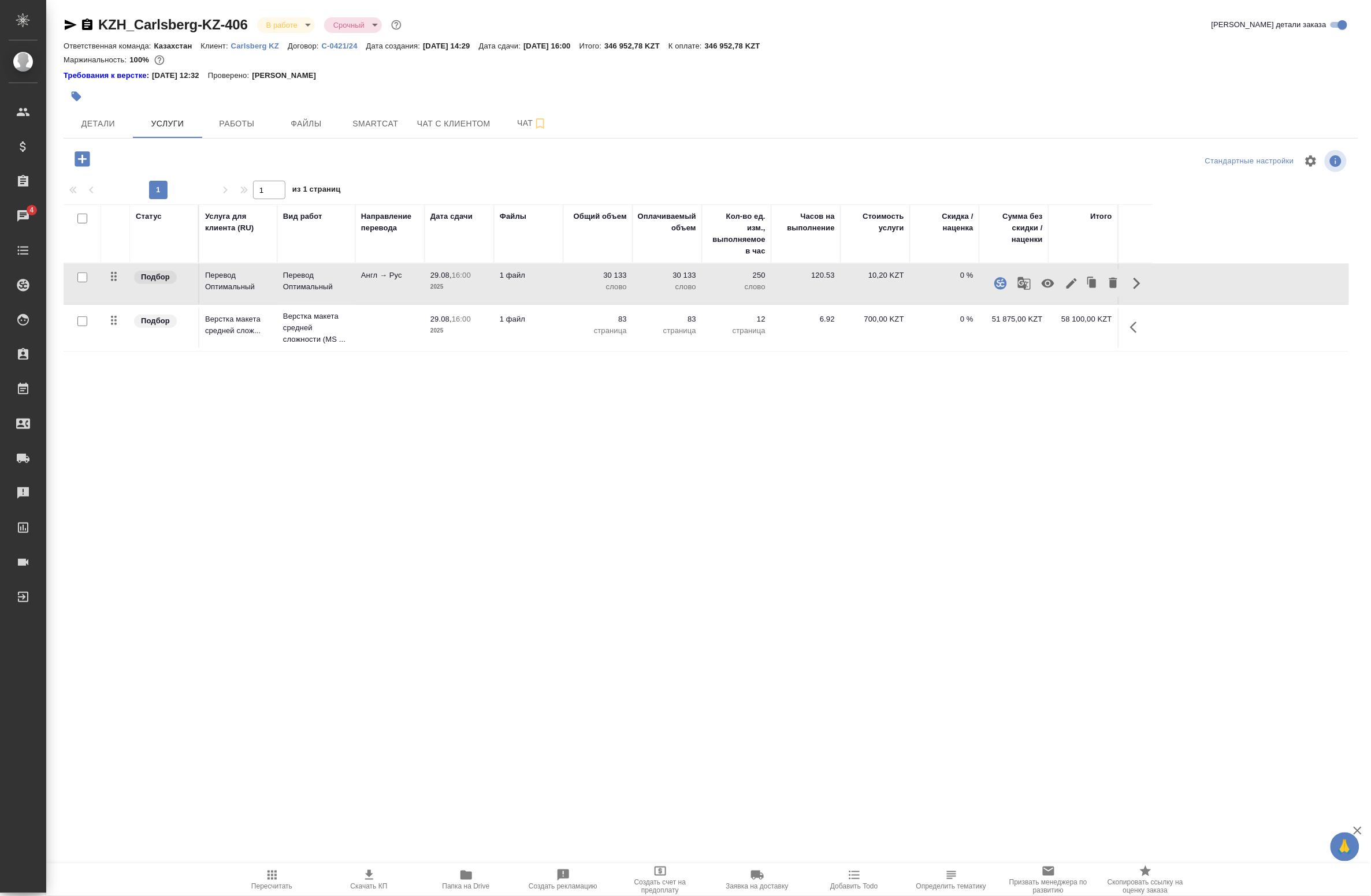
click at [1023, 286] on icon "button" at bounding box center [1024, 283] width 12 height 12
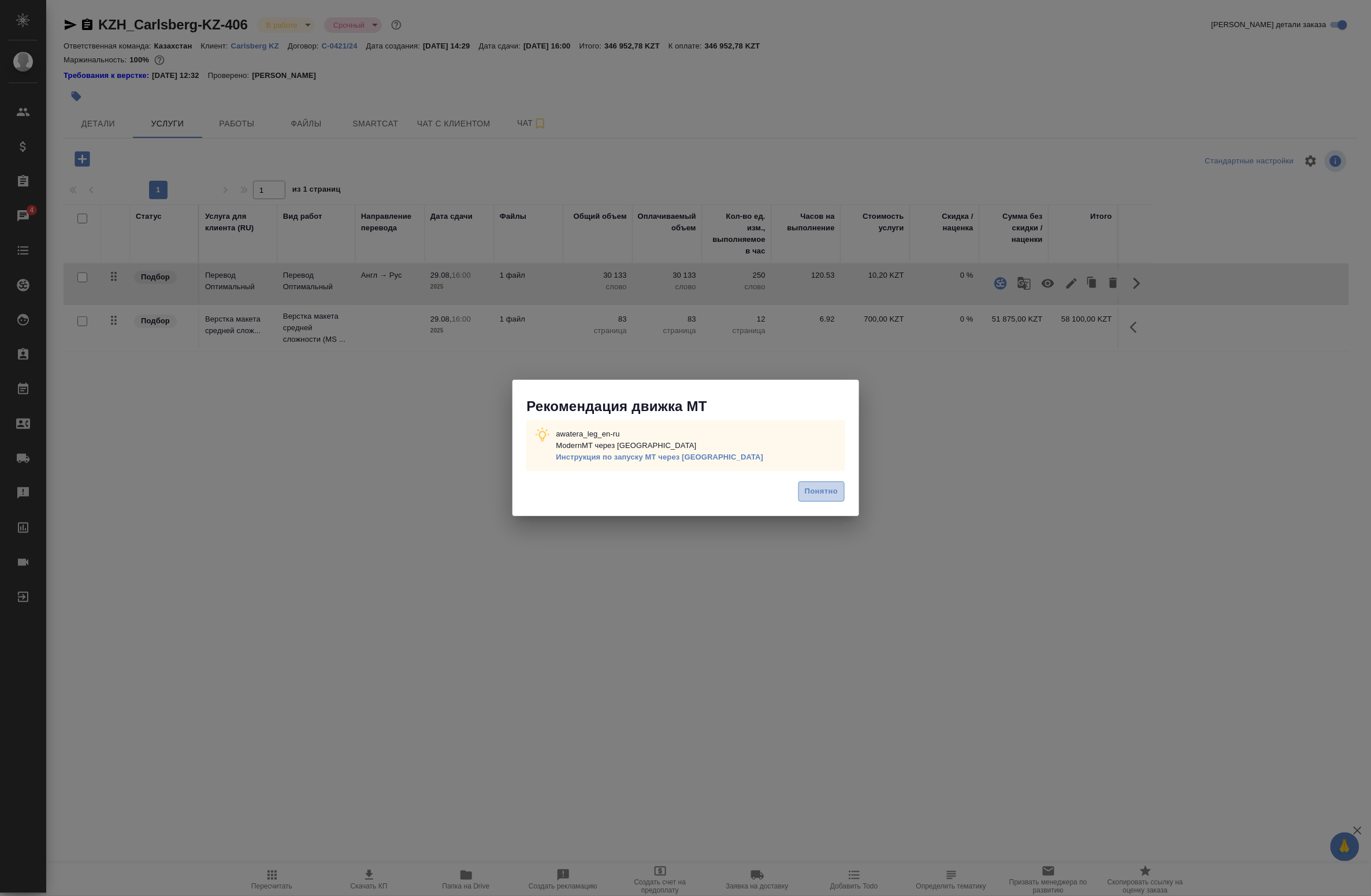
click at [838, 502] on button "Понятно" at bounding box center [821, 491] width 45 height 20
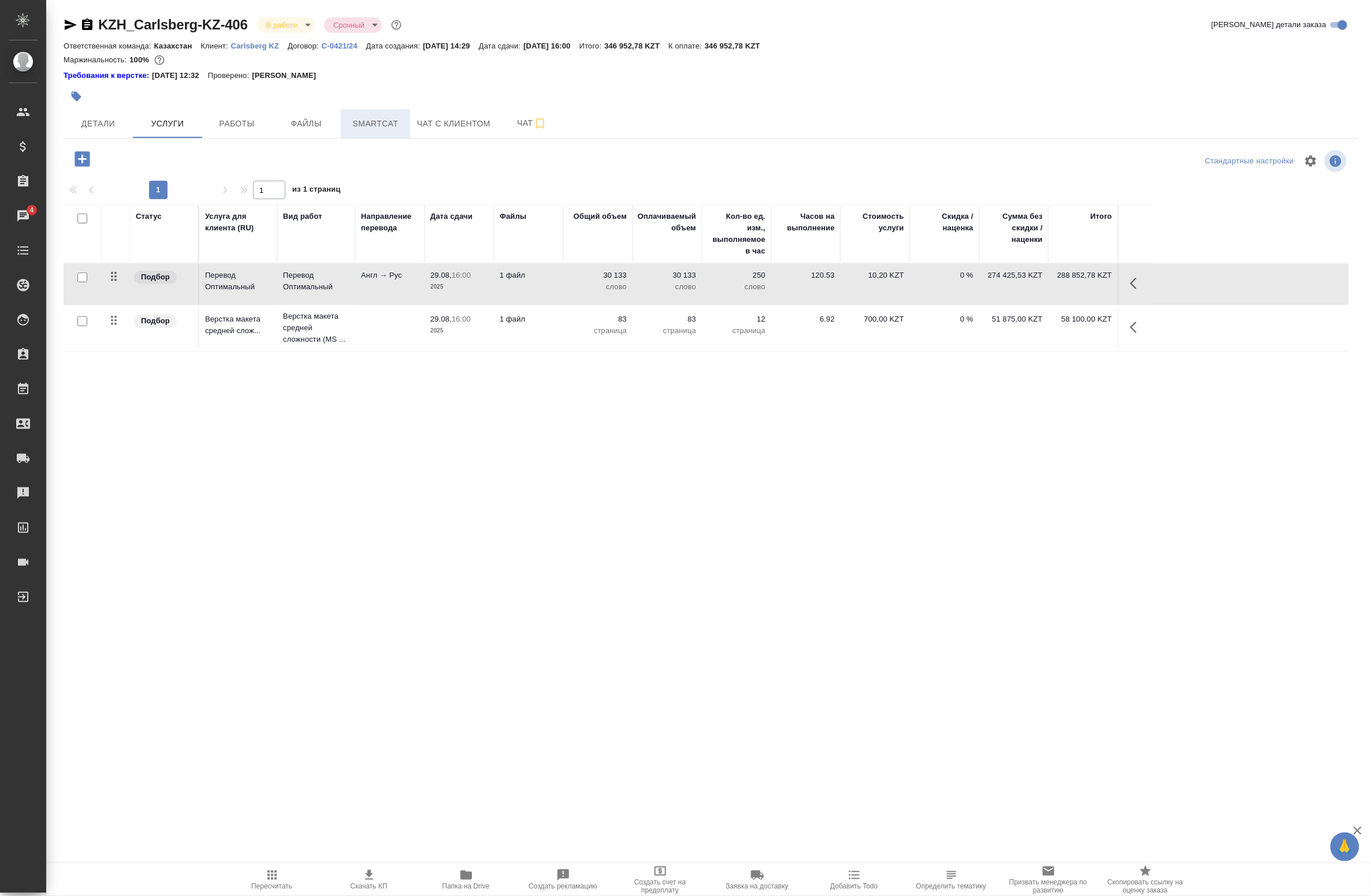
click at [394, 120] on span "Smartcat" at bounding box center [375, 124] width 55 height 14
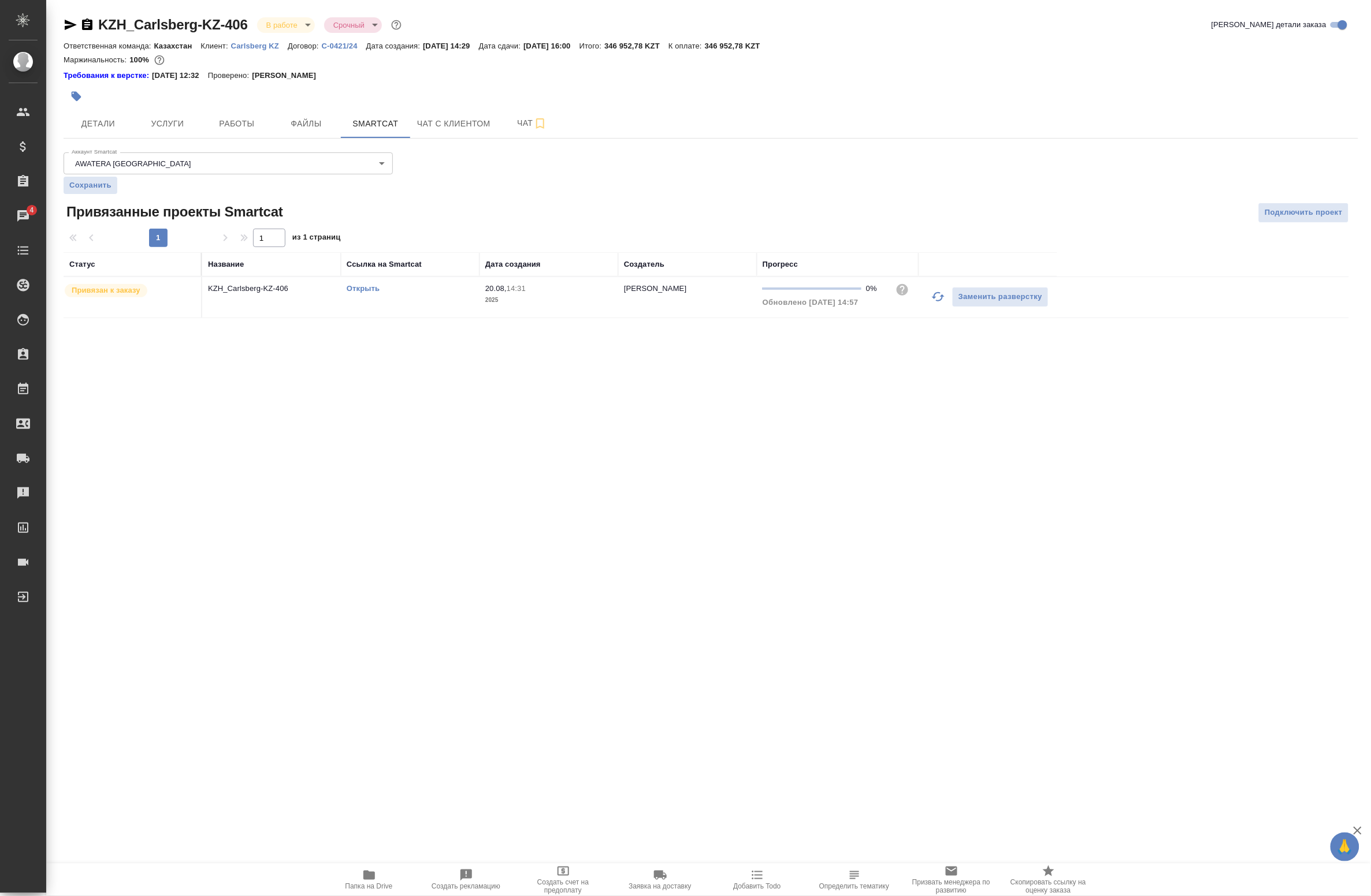
click at [285, 298] on td "KZH_Carlsberg-KZ-406" at bounding box center [271, 298] width 139 height 41
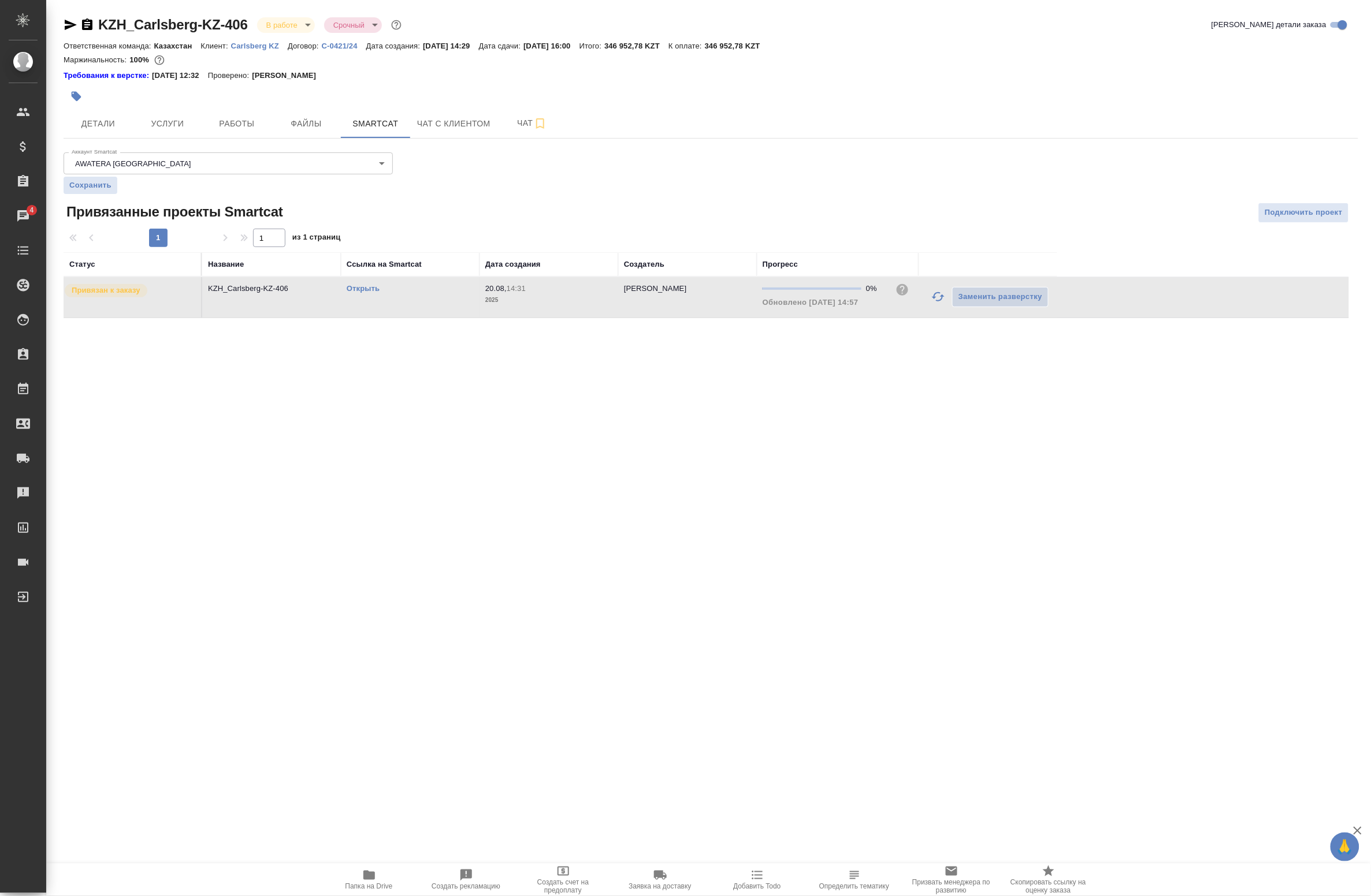
click at [285, 298] on td "KZH_Carlsberg-KZ-406" at bounding box center [271, 298] width 139 height 41
click at [157, 122] on span "Услуги" at bounding box center [168, 124] width 55 height 14
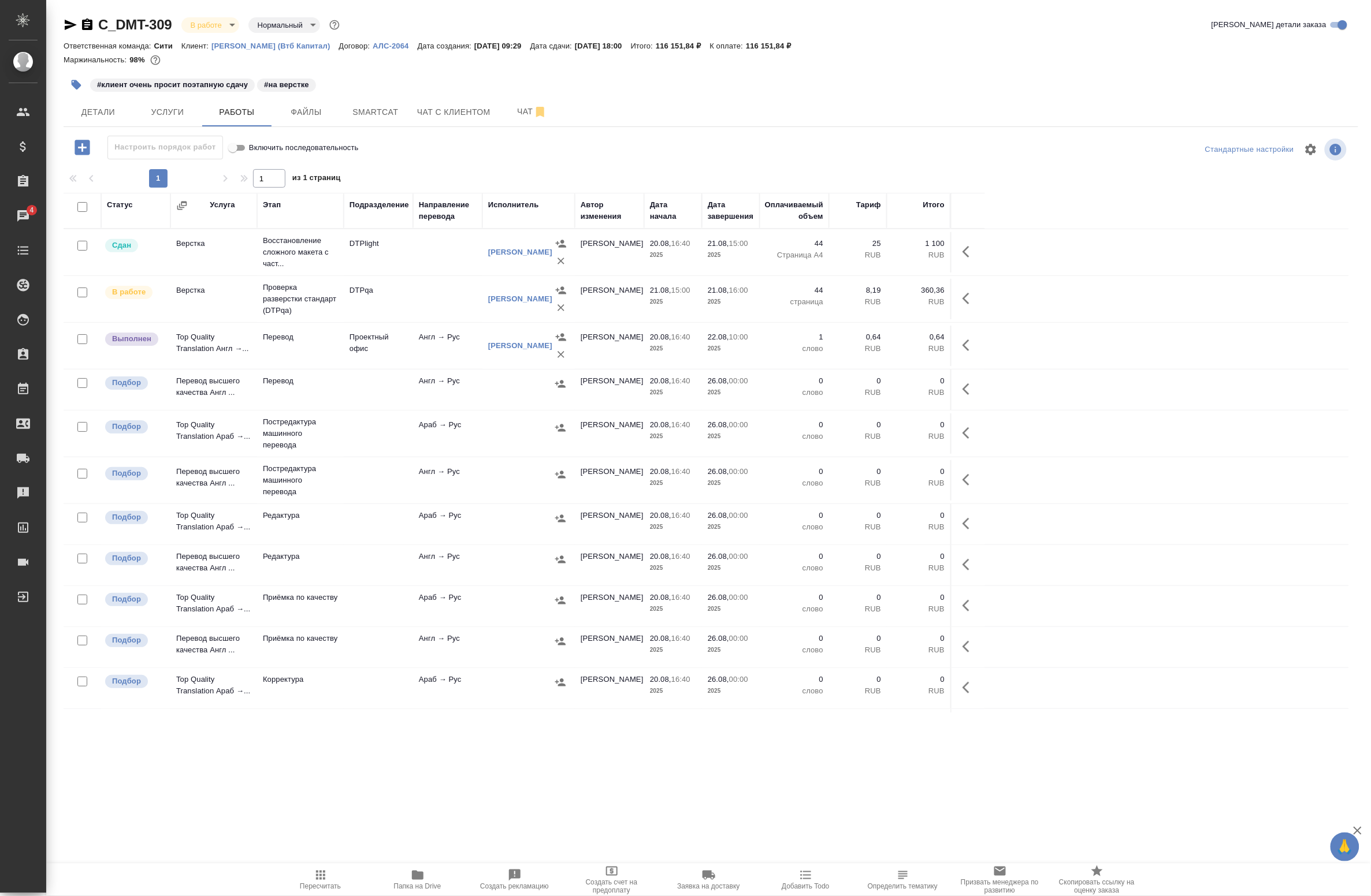
click at [400, 273] on td "Проектный офис" at bounding box center [378, 252] width 69 height 41
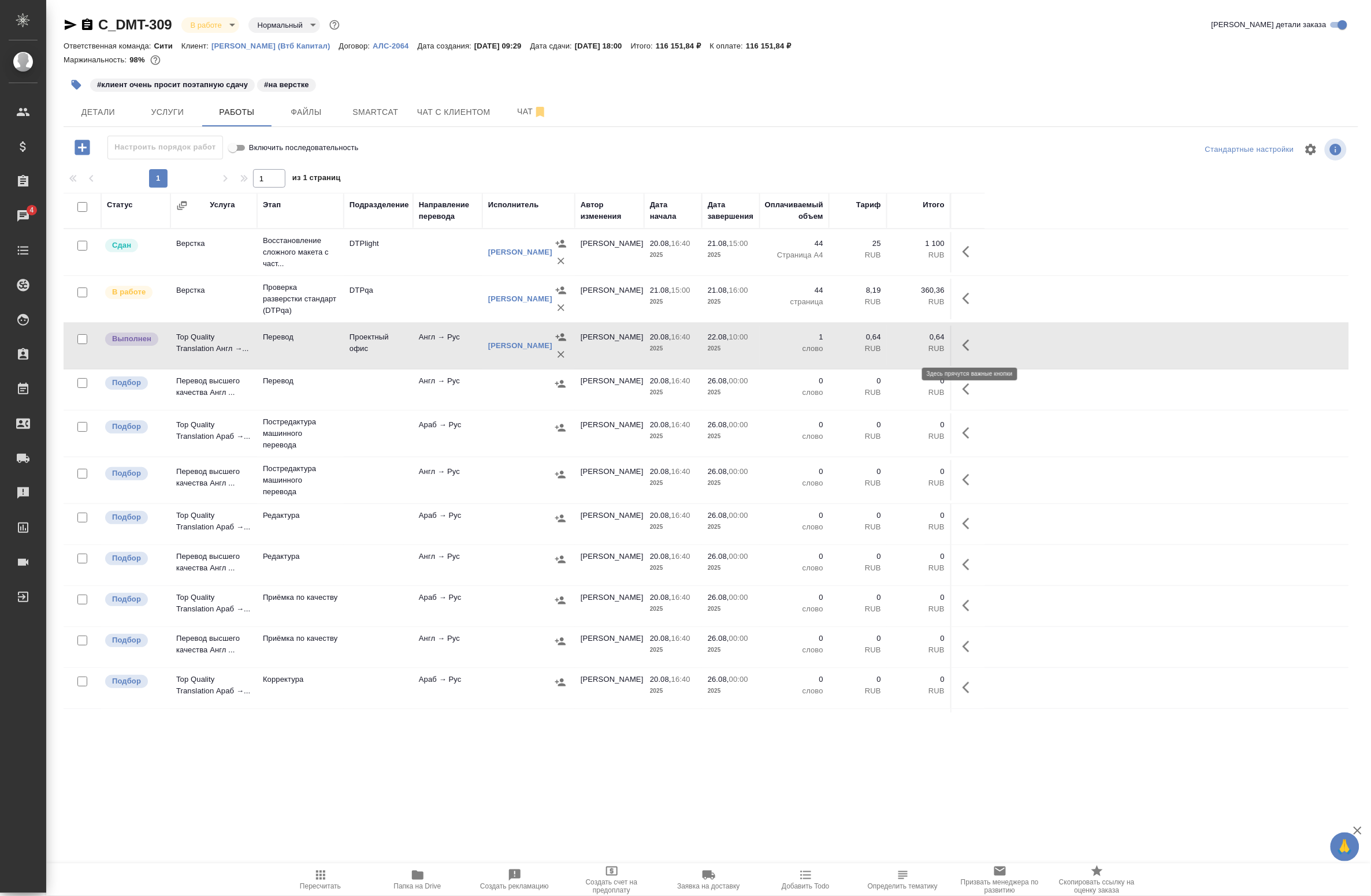
click at [968, 347] on icon "button" at bounding box center [969, 345] width 14 height 14
click at [885, 349] on icon "button" at bounding box center [884, 345] width 14 height 14
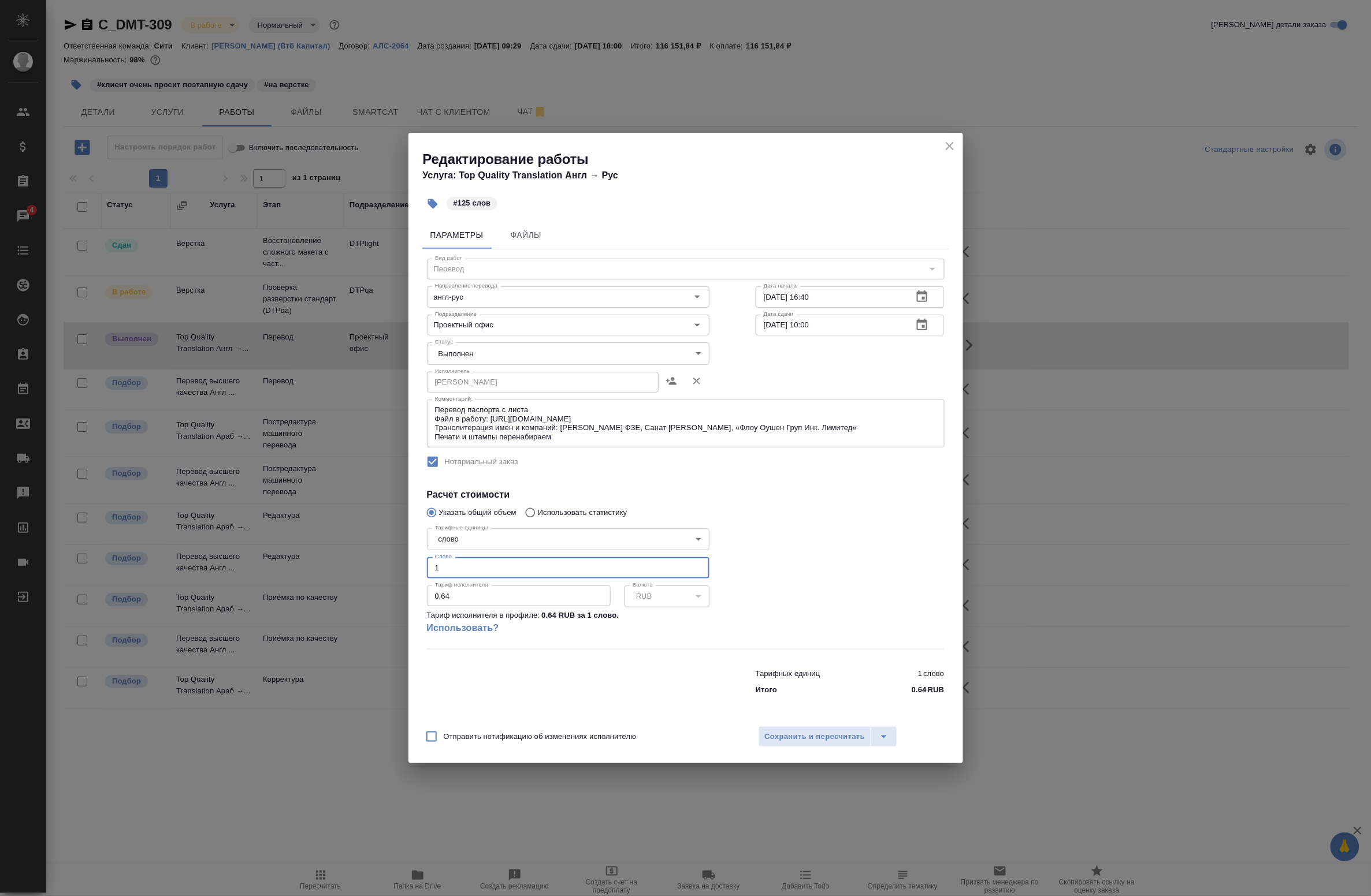
drag, startPoint x: 457, startPoint y: 571, endPoint x: 393, endPoint y: 567, distance: 64.1
click at [393, 567] on div "Редактирование работы Услуга: Top Quality Translation Англ → Рус #125 слов Пара…" at bounding box center [686, 448] width 1371 height 896
type input "125"
click at [784, 734] on span "Сохранить и пересчитать" at bounding box center [815, 737] width 101 height 13
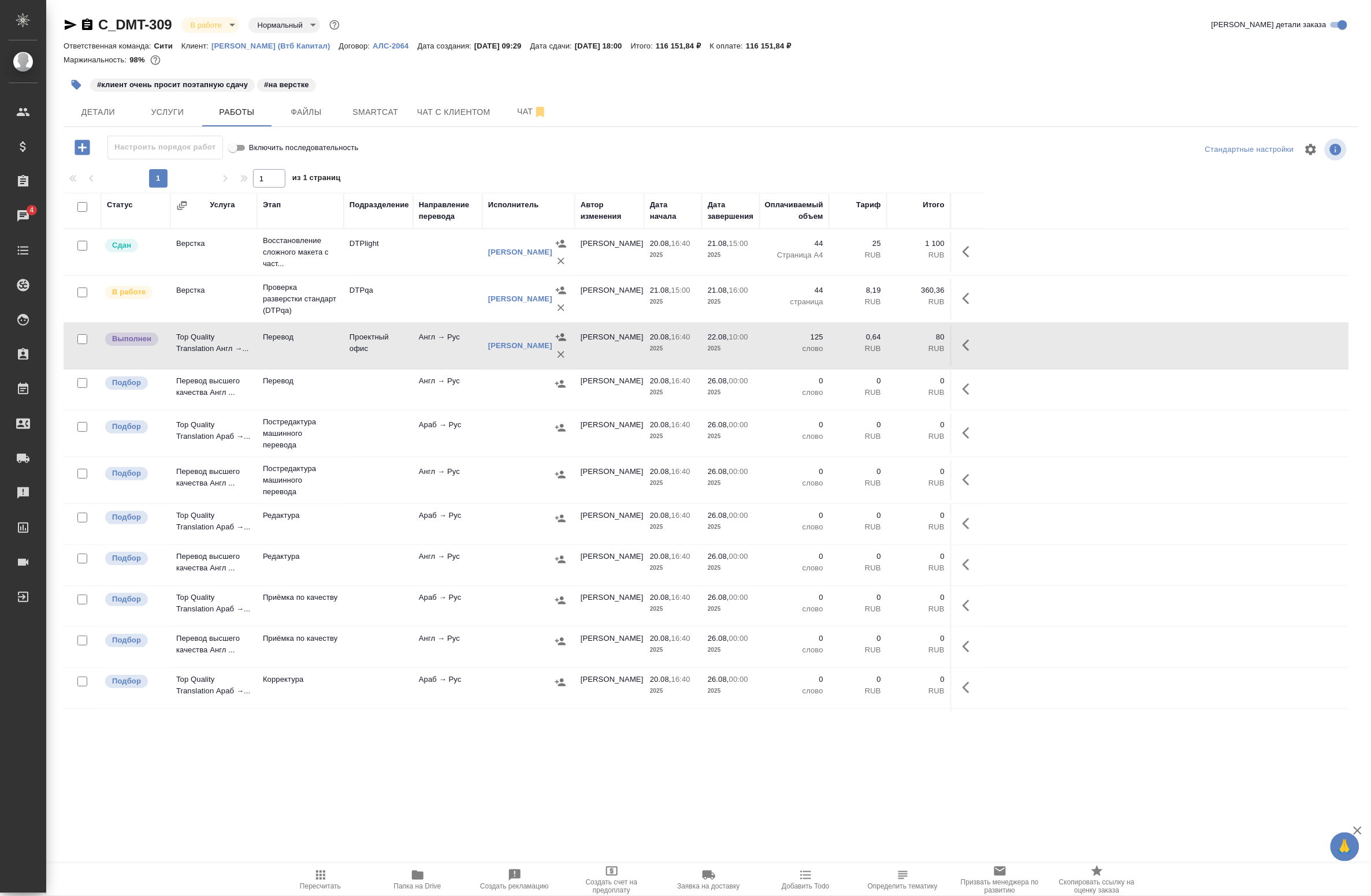
drag, startPoint x: 162, startPoint y: 744, endPoint x: 145, endPoint y: 723, distance: 27.0
click at [162, 744] on div ".cls-1 fill:#fff; AWATERA Badanyan Artak Клиенты Спецификации Заказы 4 Чаты Tod…" at bounding box center [686, 448] width 1371 height 896
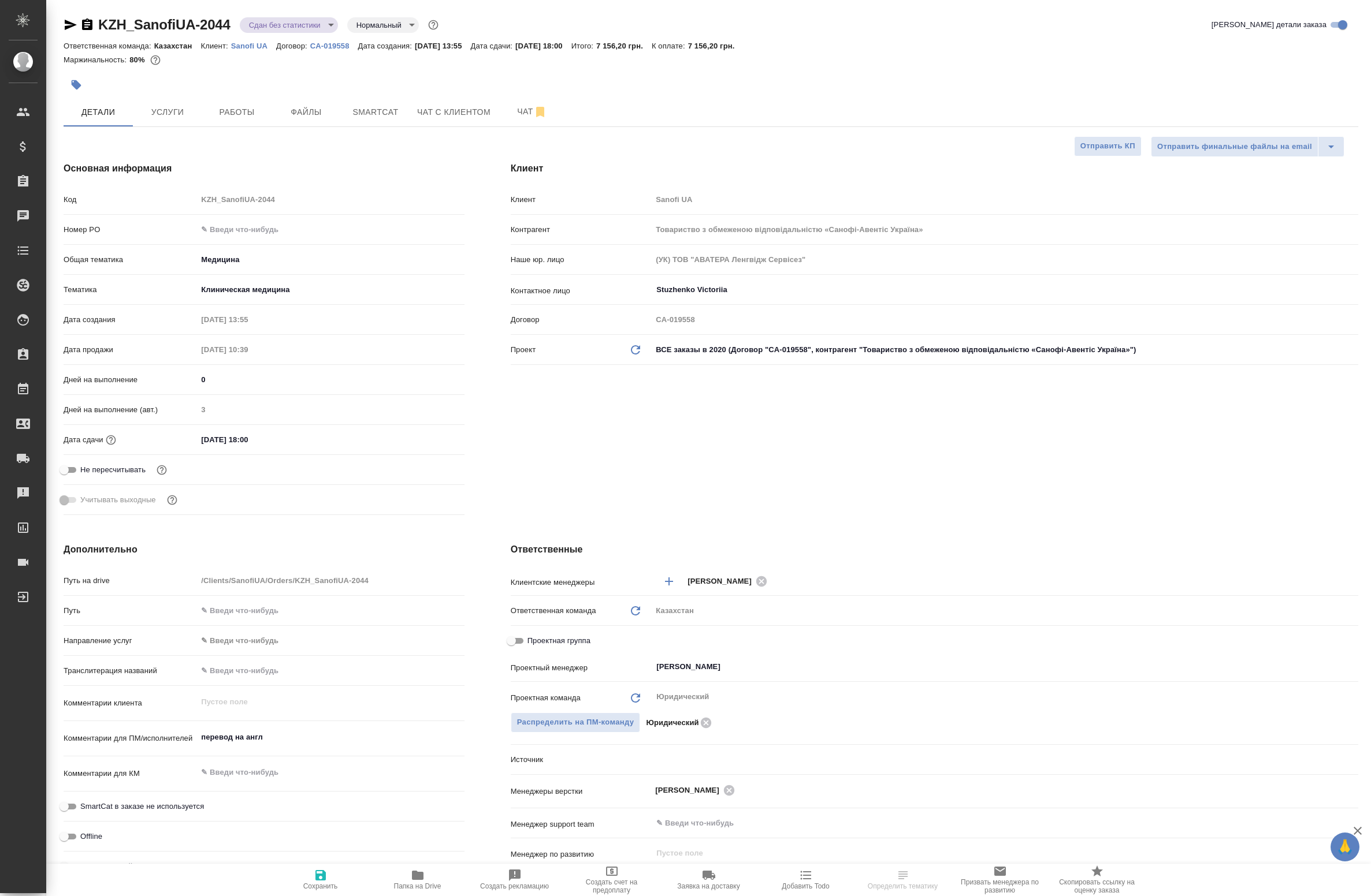
select select "RU"
type textarea "x"
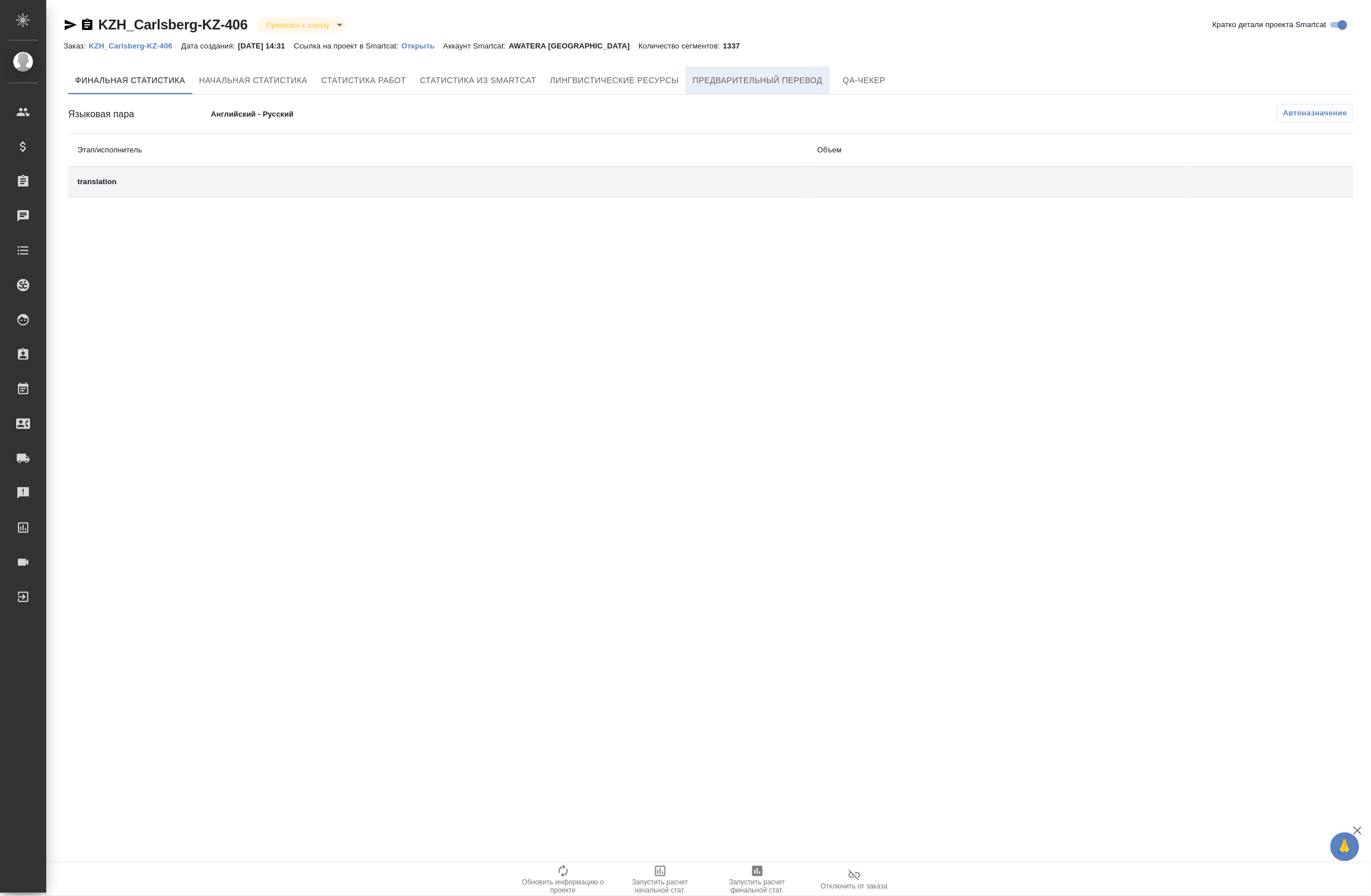
click at [733, 79] on span "Предварительный перевод" at bounding box center [758, 81] width 130 height 14
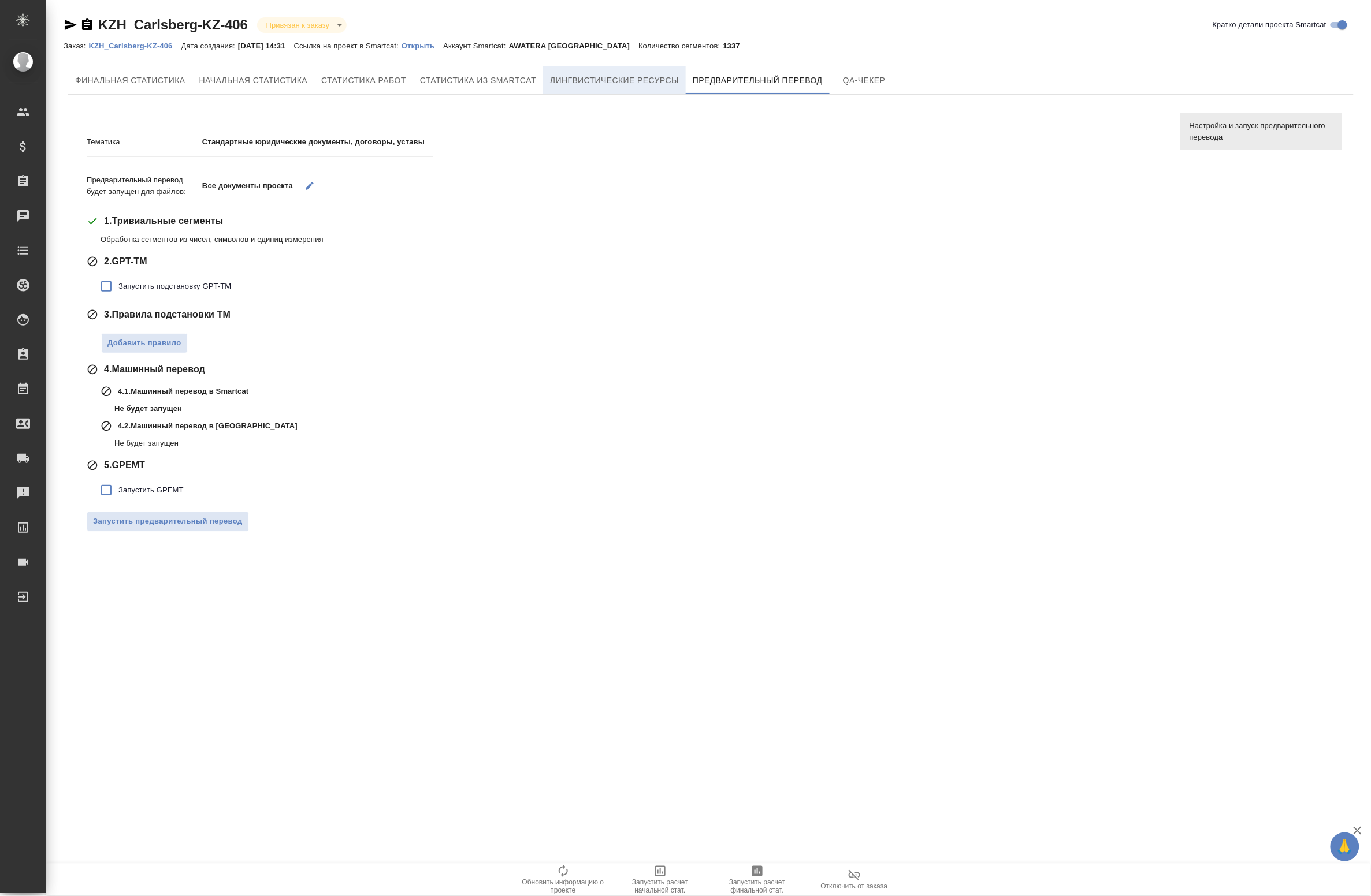
click at [638, 82] on span "Лингвистические ресурсы" at bounding box center [615, 81] width 129 height 14
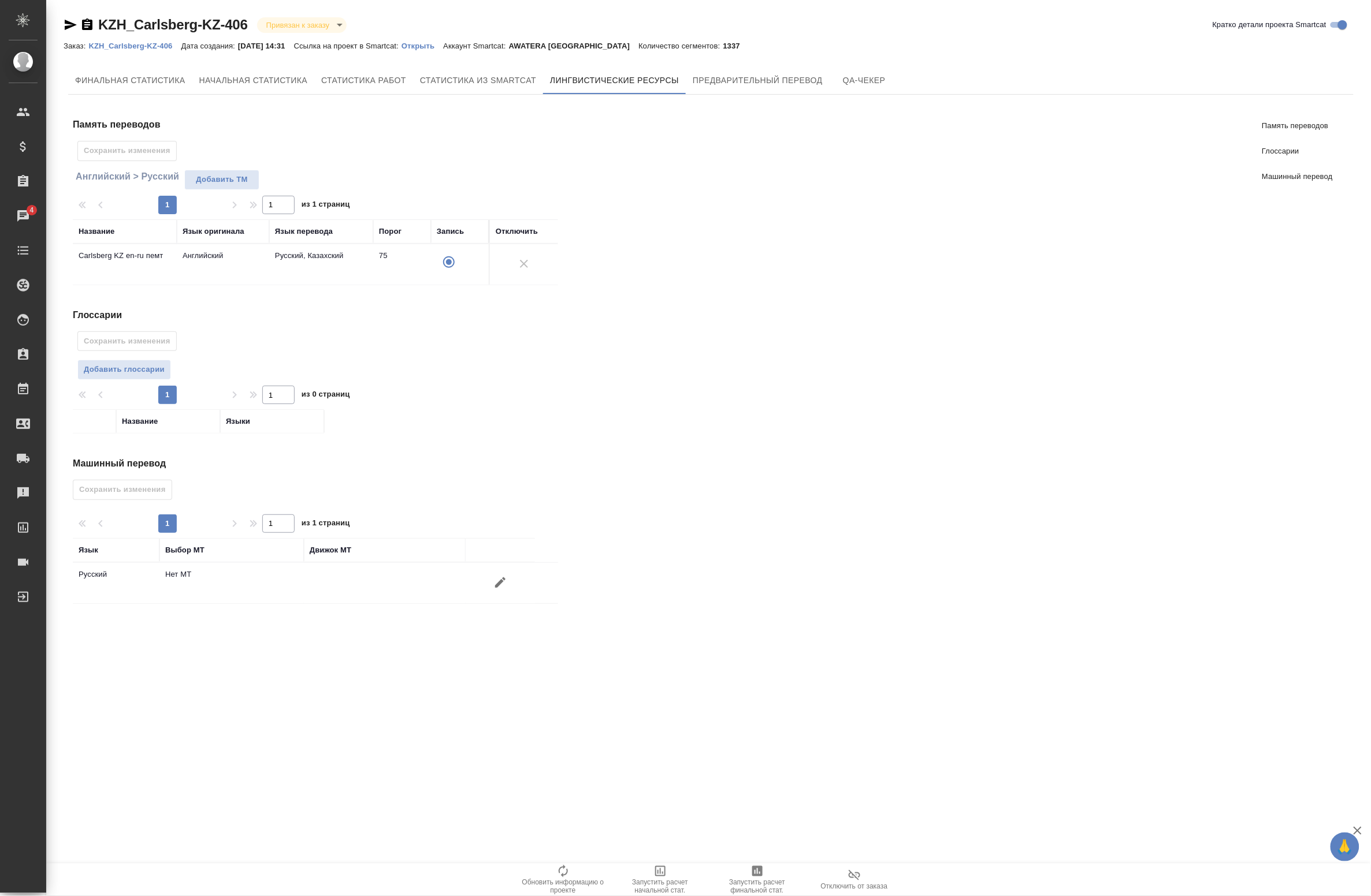
click at [496, 587] on icon "button" at bounding box center [500, 582] width 14 height 14
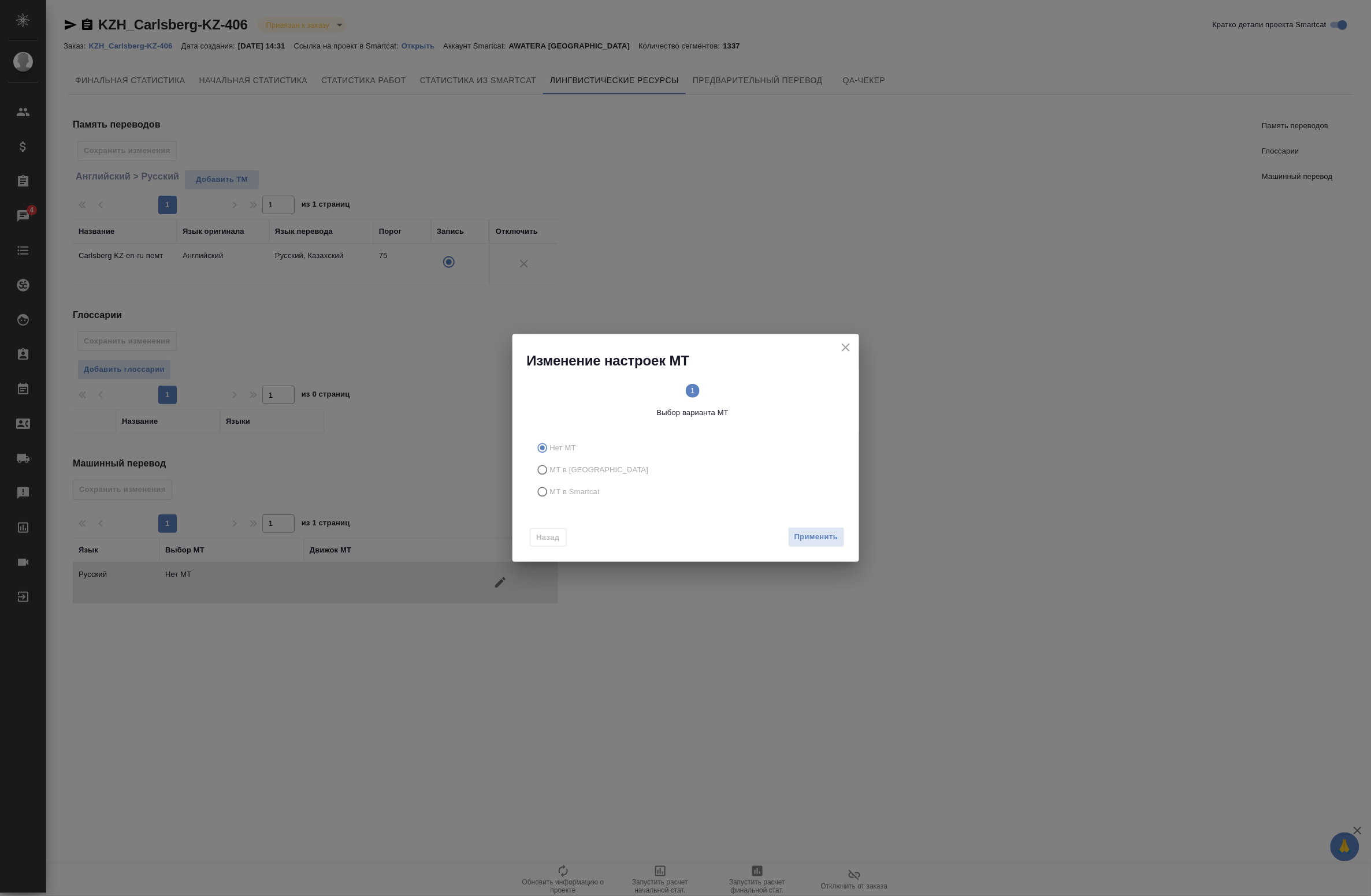
click at [572, 475] on span "МТ в [GEOGRAPHIC_DATA]" at bounding box center [599, 470] width 99 height 12
click at [550, 475] on input "МТ в [GEOGRAPHIC_DATA]" at bounding box center [541, 470] width 18 height 22
radio input "true"
click at [575, 491] on span "МТ в Smartcat" at bounding box center [575, 492] width 50 height 12
click at [550, 491] on input "МТ в Smartcat" at bounding box center [541, 491] width 18 height 22
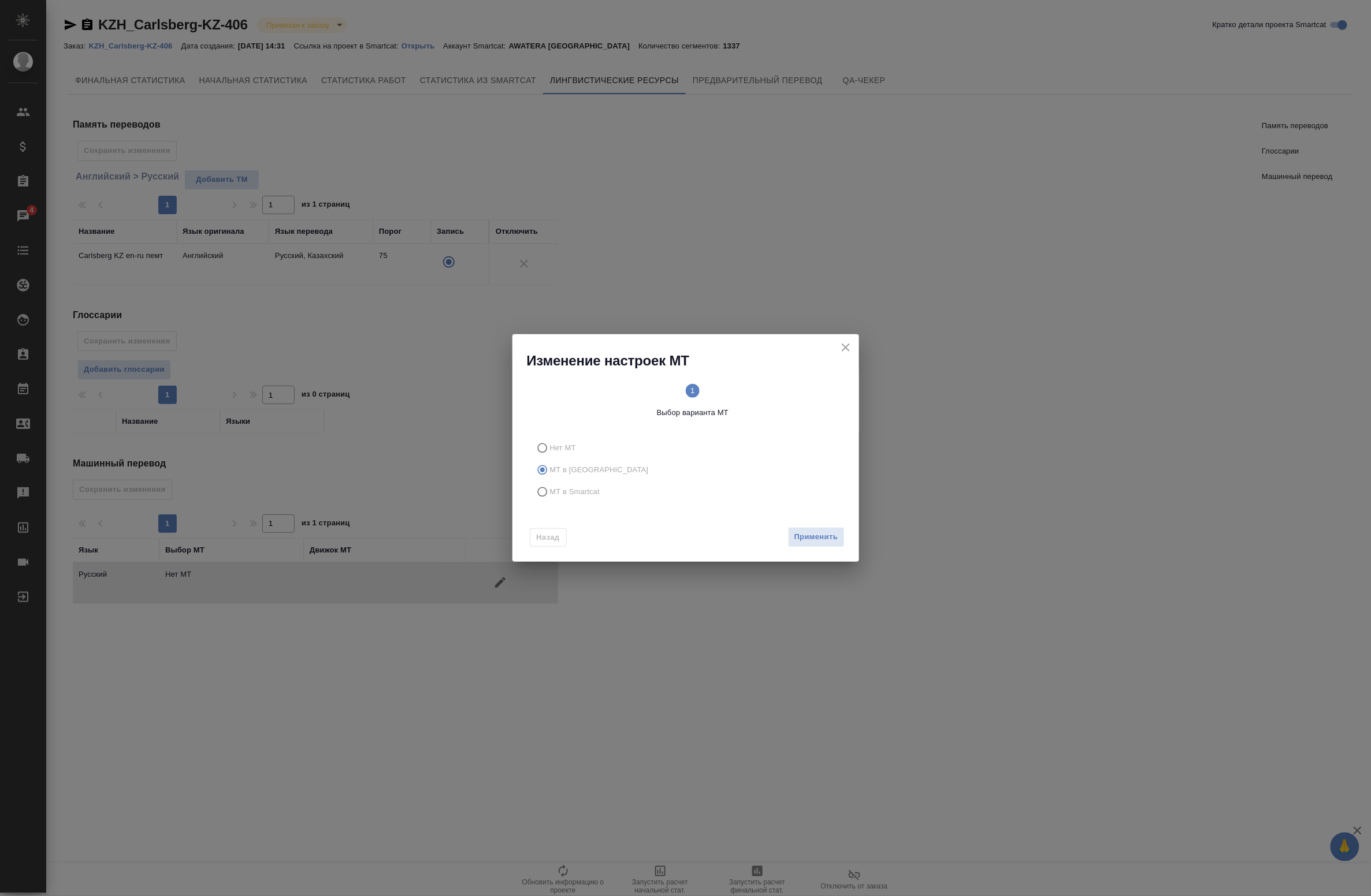
radio input "true"
click at [829, 537] on span "Вперед" at bounding box center [824, 537] width 29 height 13
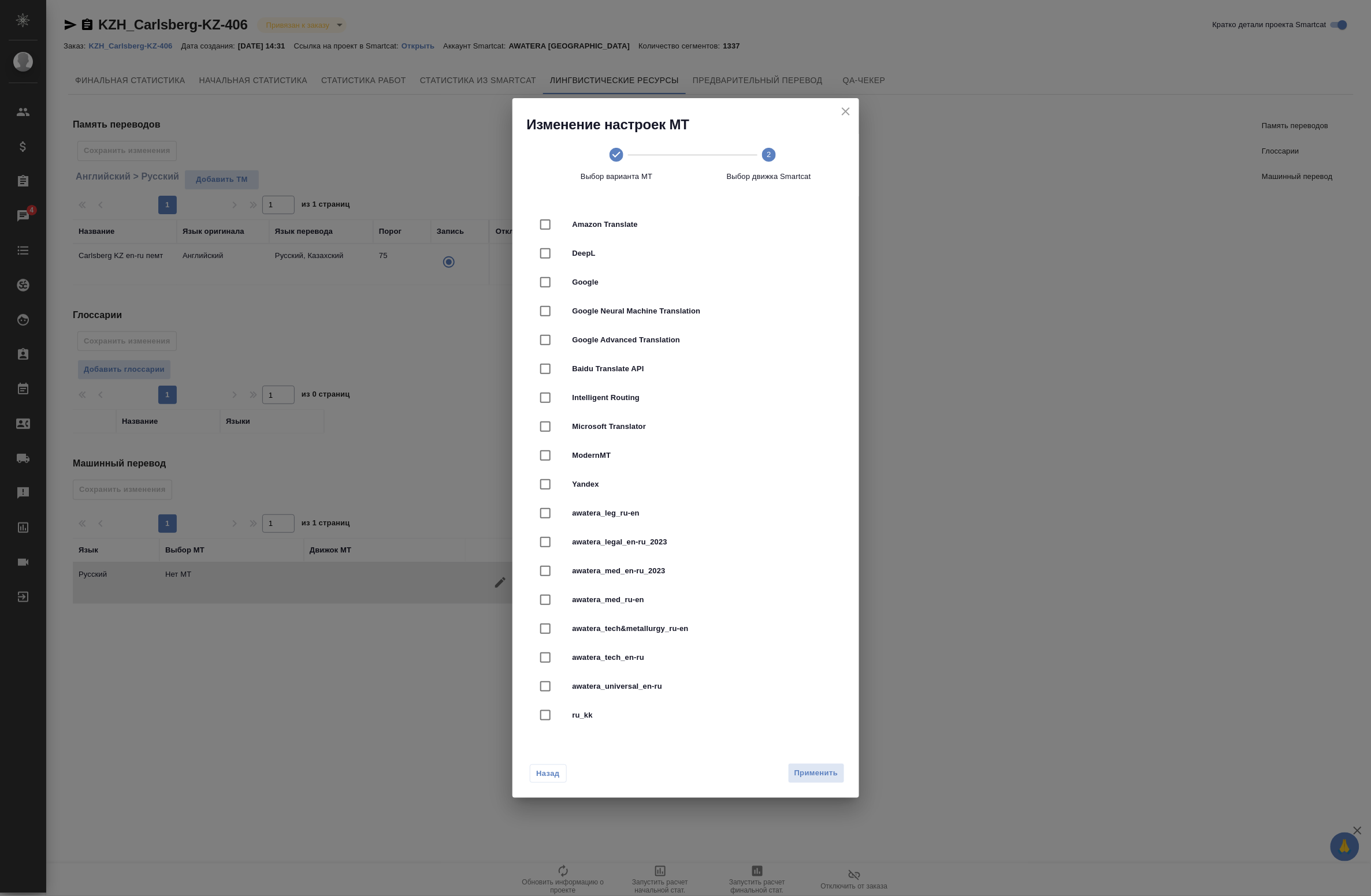
click at [693, 540] on span "awatera_legal_en-ru_2023" at bounding box center [702, 543] width 259 height 12
checkbox input "true"
click at [818, 774] on span "Применить" at bounding box center [816, 773] width 44 height 13
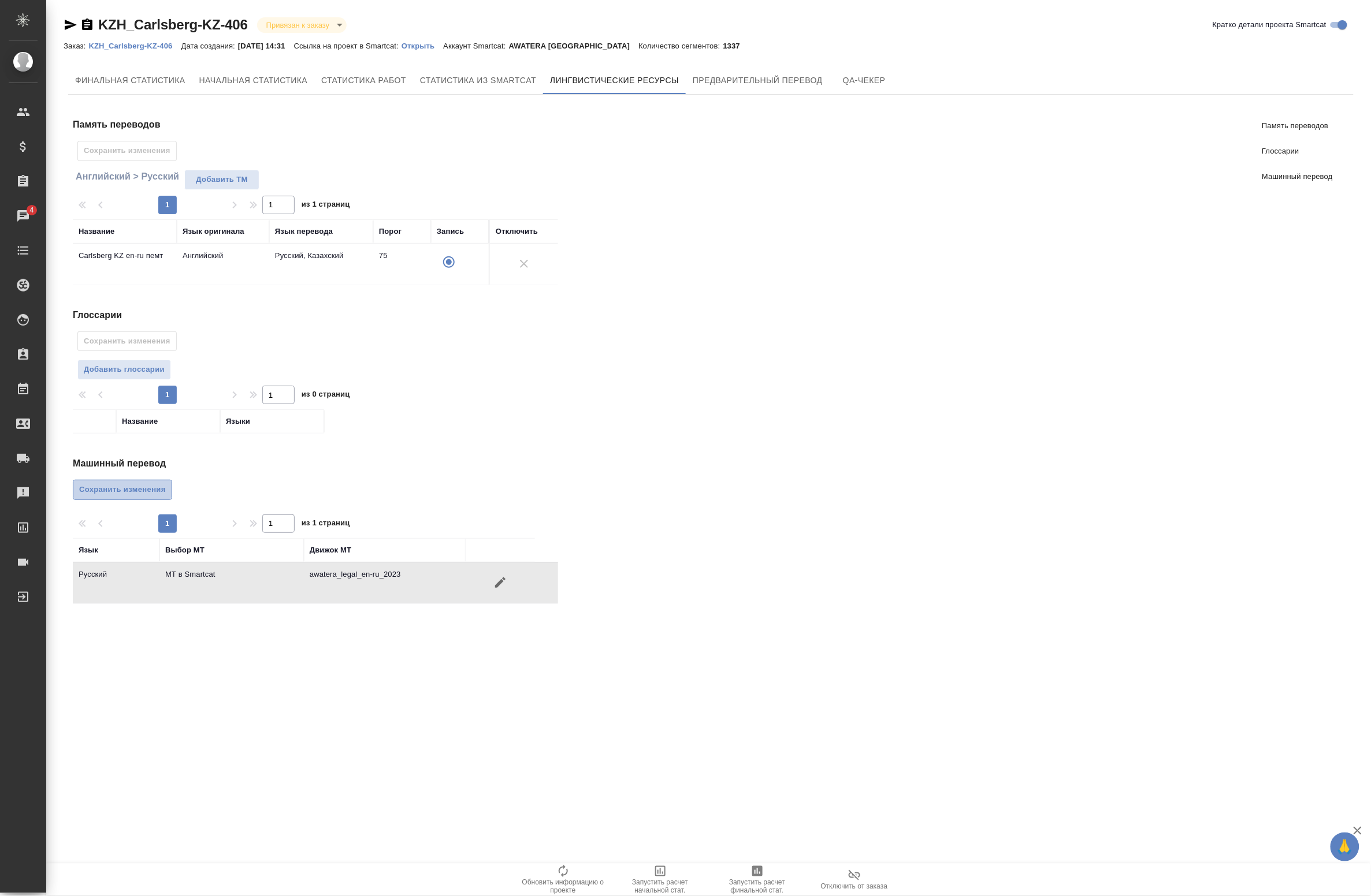
click at [122, 493] on span "Сохранить изменения" at bounding box center [122, 490] width 87 height 13
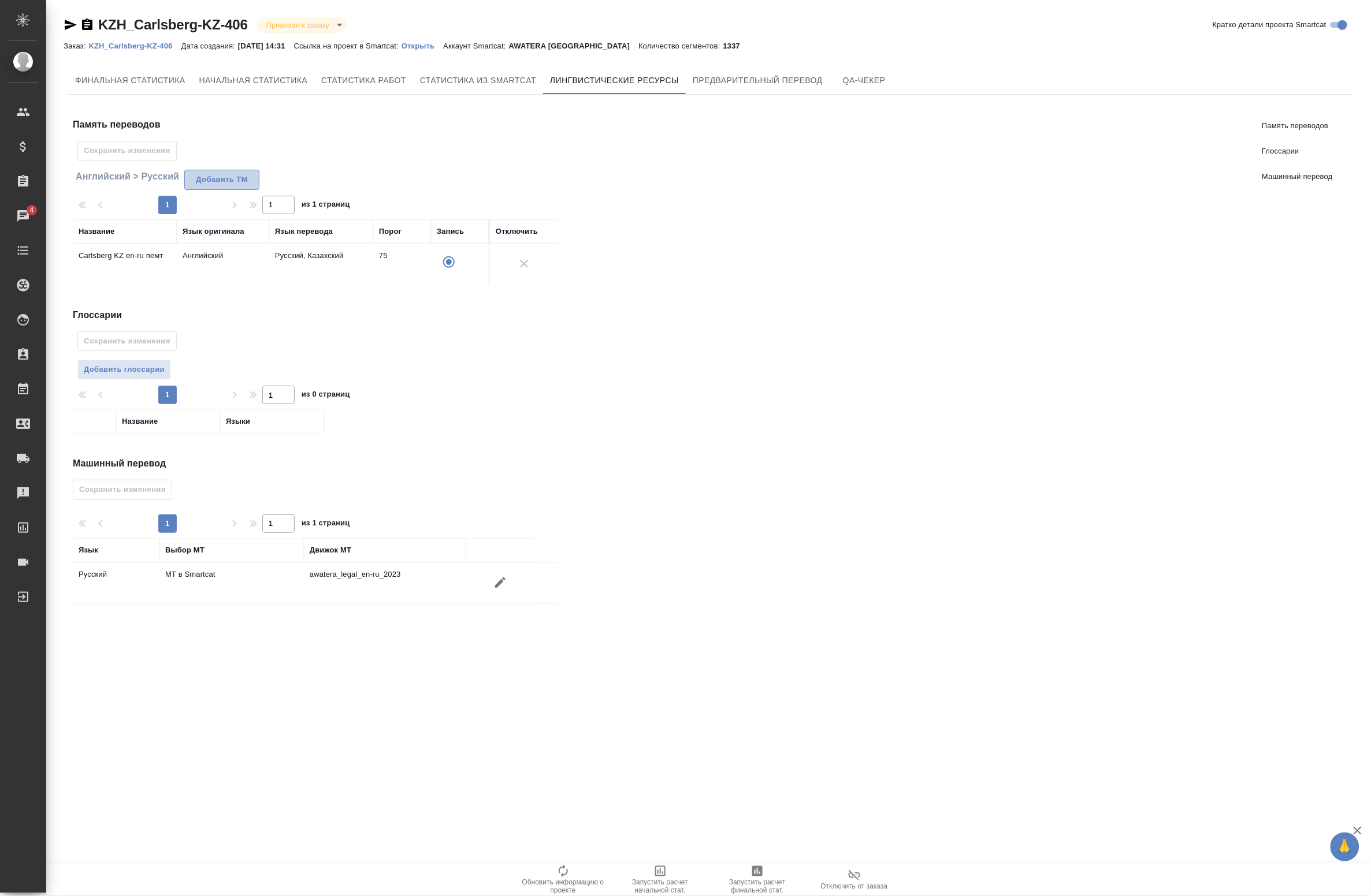
click at [218, 182] on span "Добавить TM" at bounding box center [221, 180] width 62 height 13
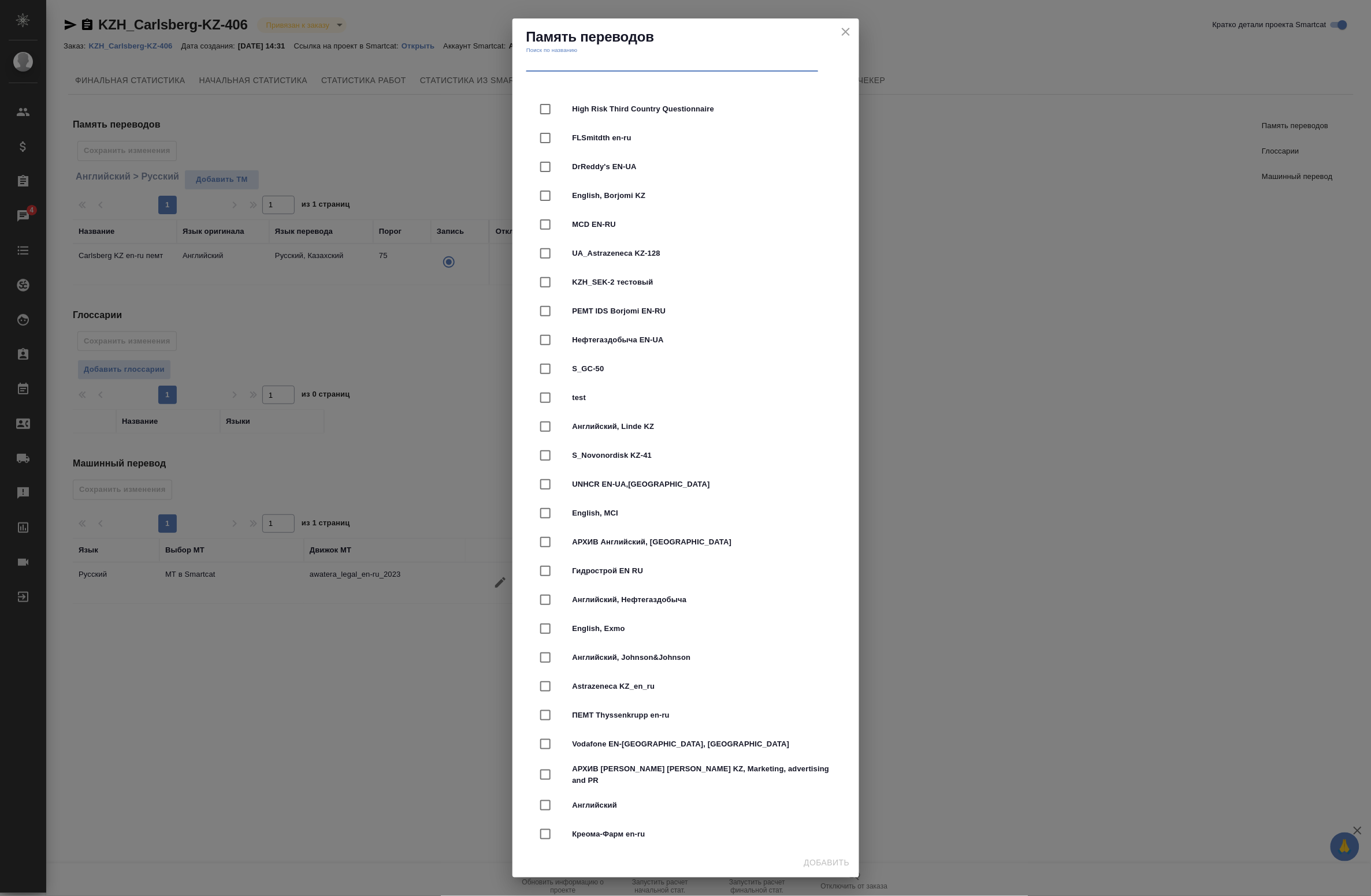
click at [605, 68] on input "text" at bounding box center [672, 63] width 292 height 16
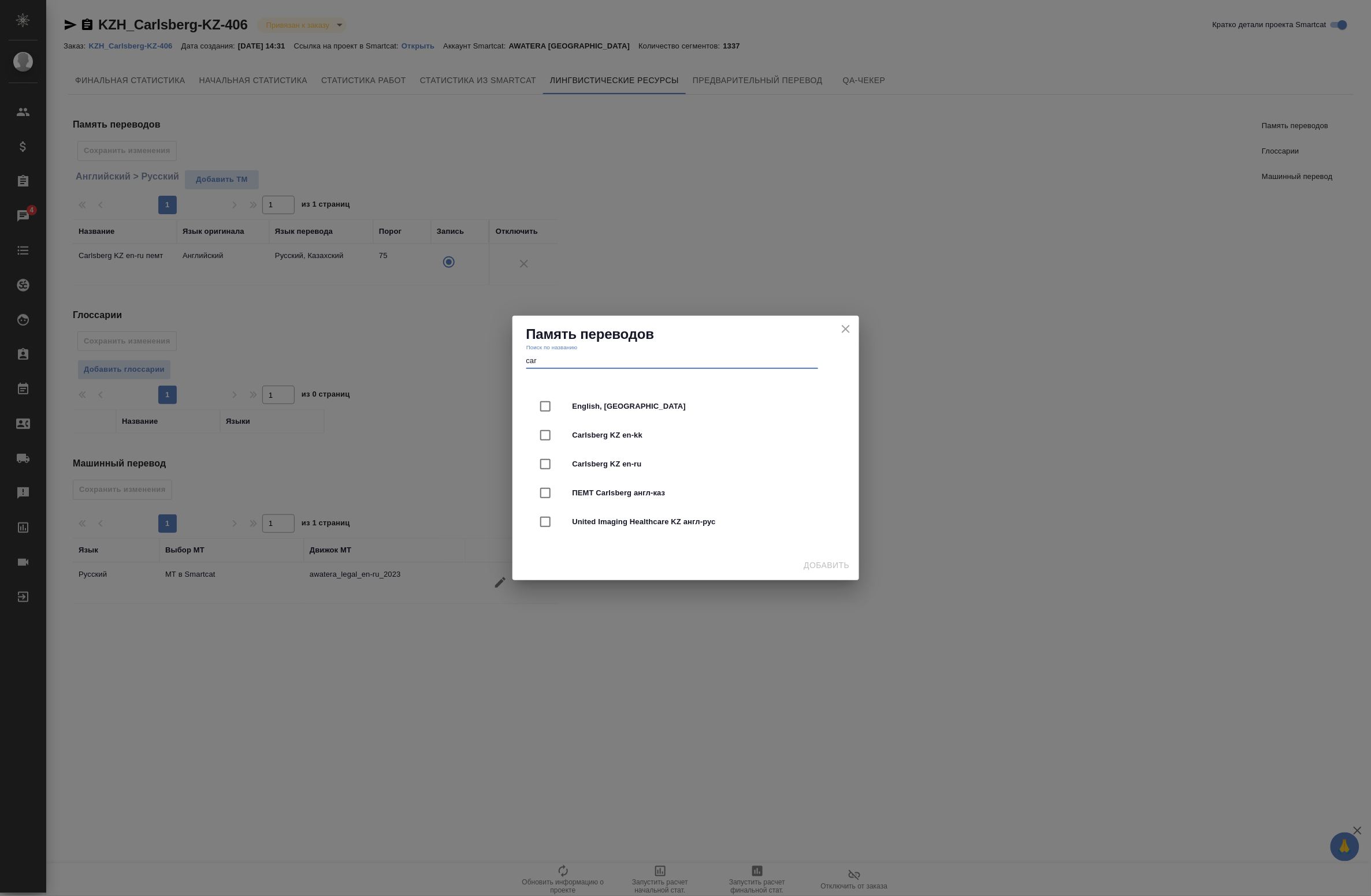
type input "car"
click at [540, 465] on input "checkbox" at bounding box center [545, 464] width 24 height 24
checkbox input "true"
click at [539, 523] on input "checkbox" at bounding box center [545, 522] width 24 height 24
click at [541, 520] on input "checkbox" at bounding box center [545, 522] width 24 height 24
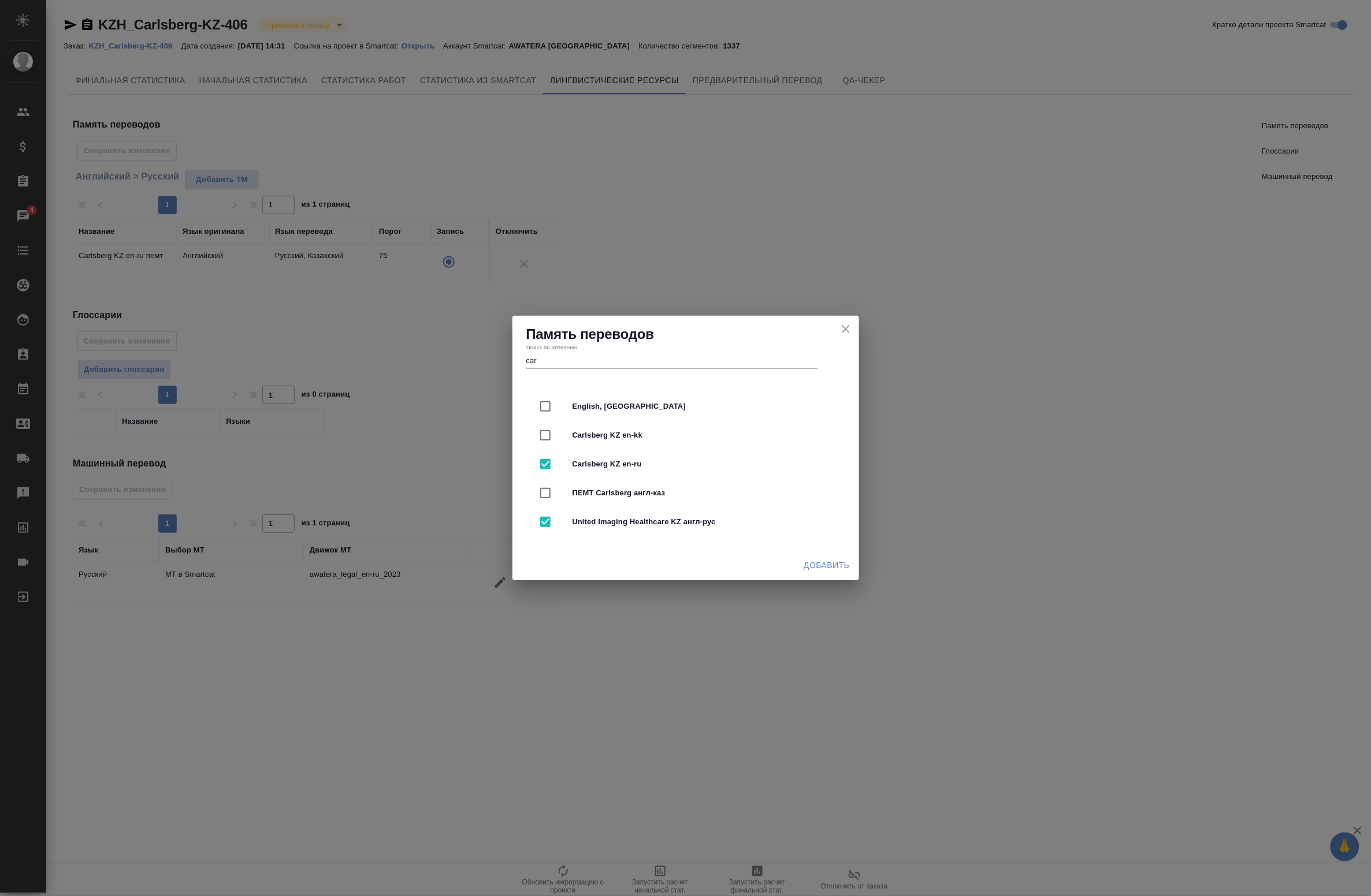
checkbox input "false"
click at [809, 571] on span "Добавить" at bounding box center [827, 566] width 45 height 14
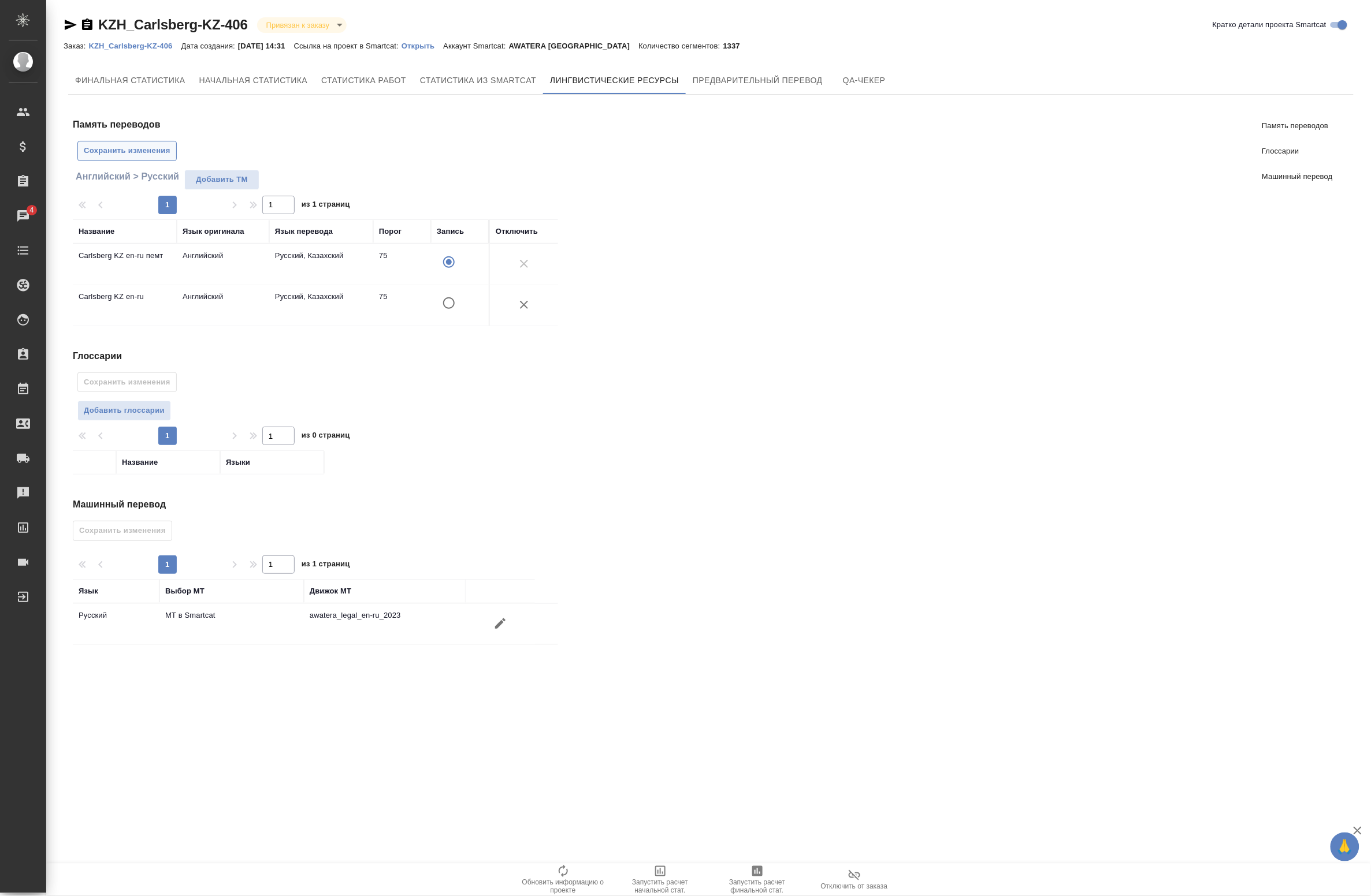
click at [160, 150] on span "Сохранить изменения" at bounding box center [127, 151] width 87 height 13
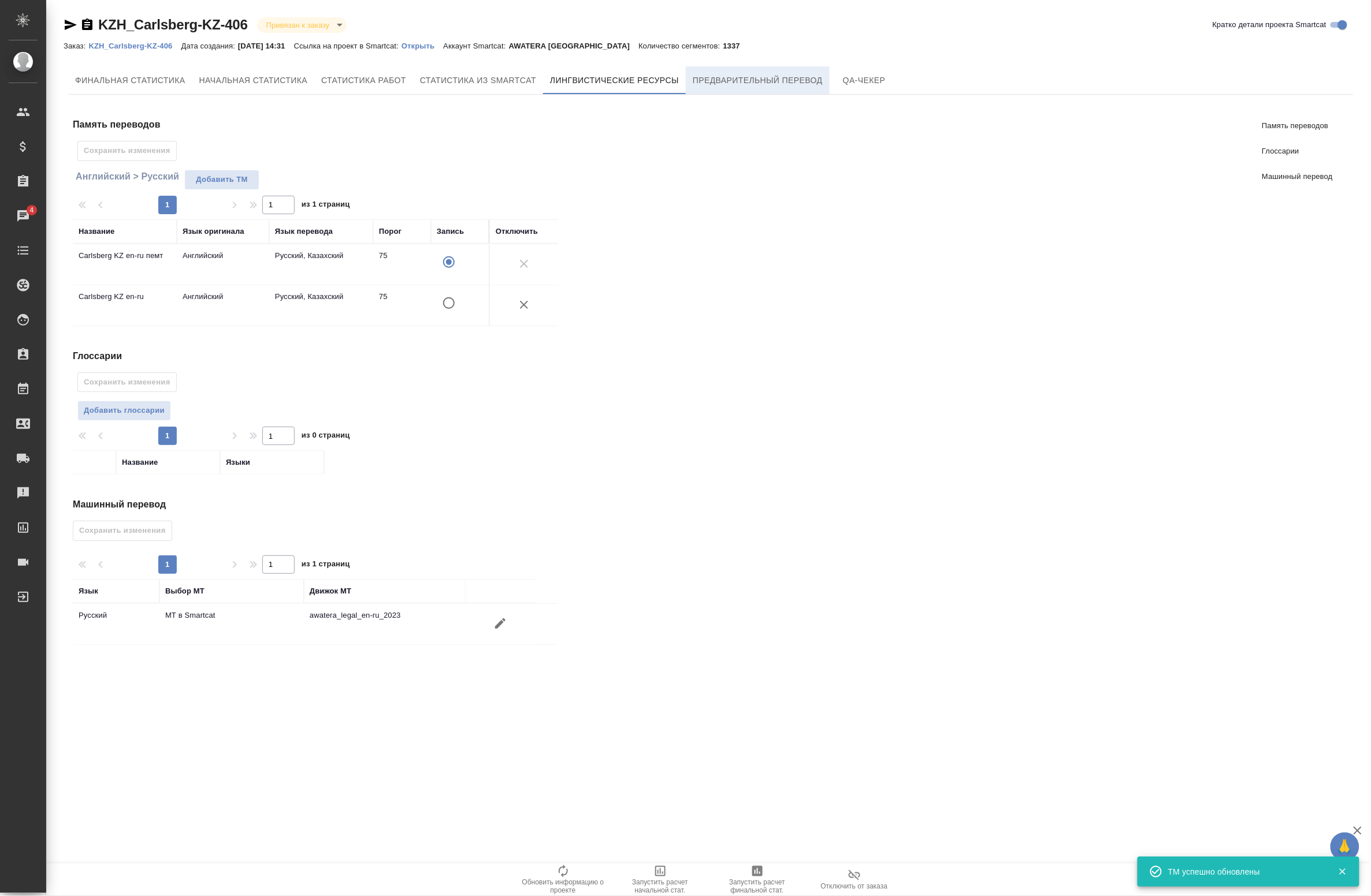
click at [750, 76] on span "Предварительный перевод" at bounding box center [758, 81] width 130 height 14
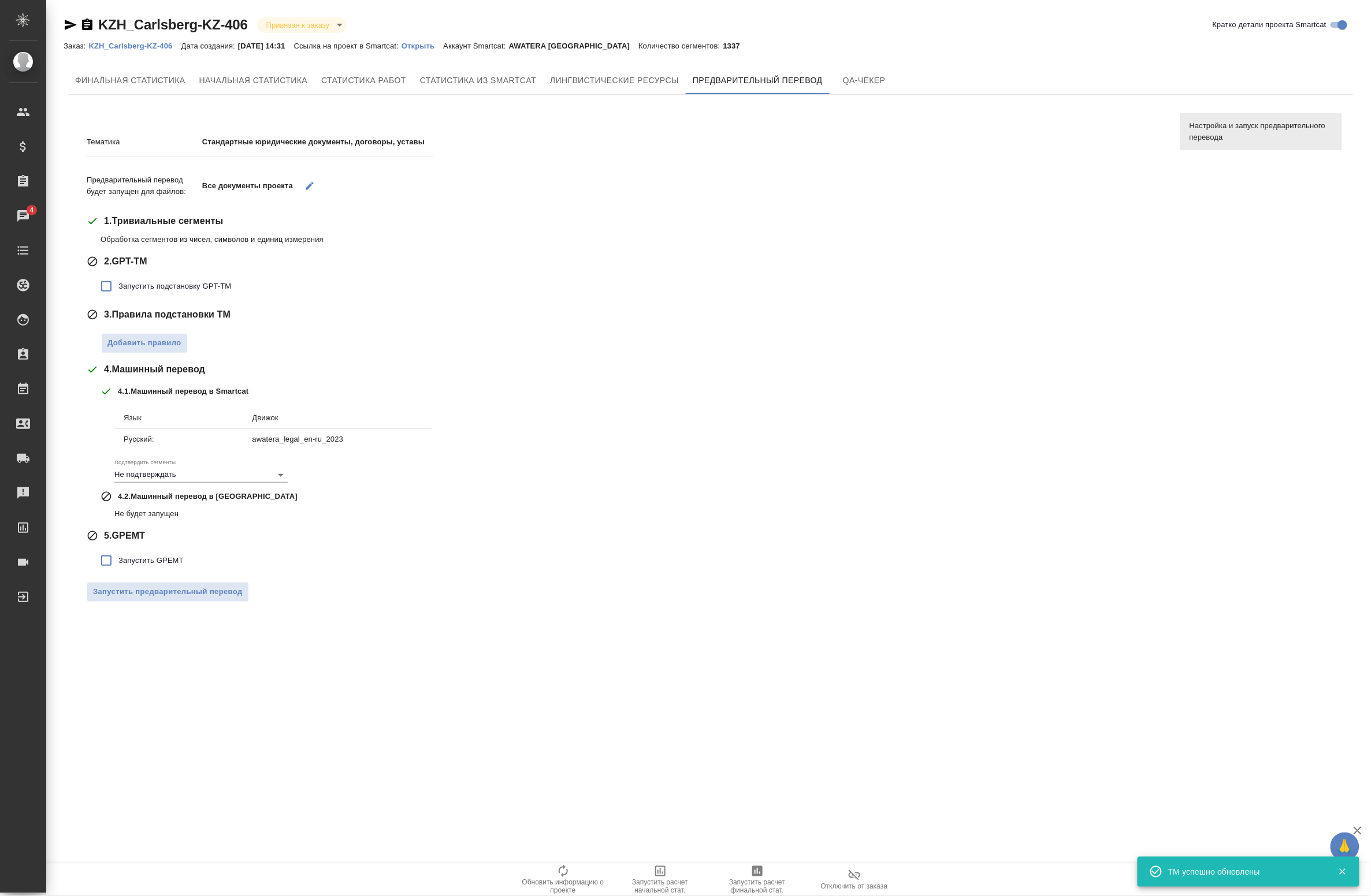
click at [119, 289] on span "Запустить подстановку GPT-TM" at bounding box center [174, 286] width 112 height 12
click at [118, 289] on input "Запустить подстановку GPT-TM" at bounding box center [106, 286] width 24 height 24
checkbox input "true"
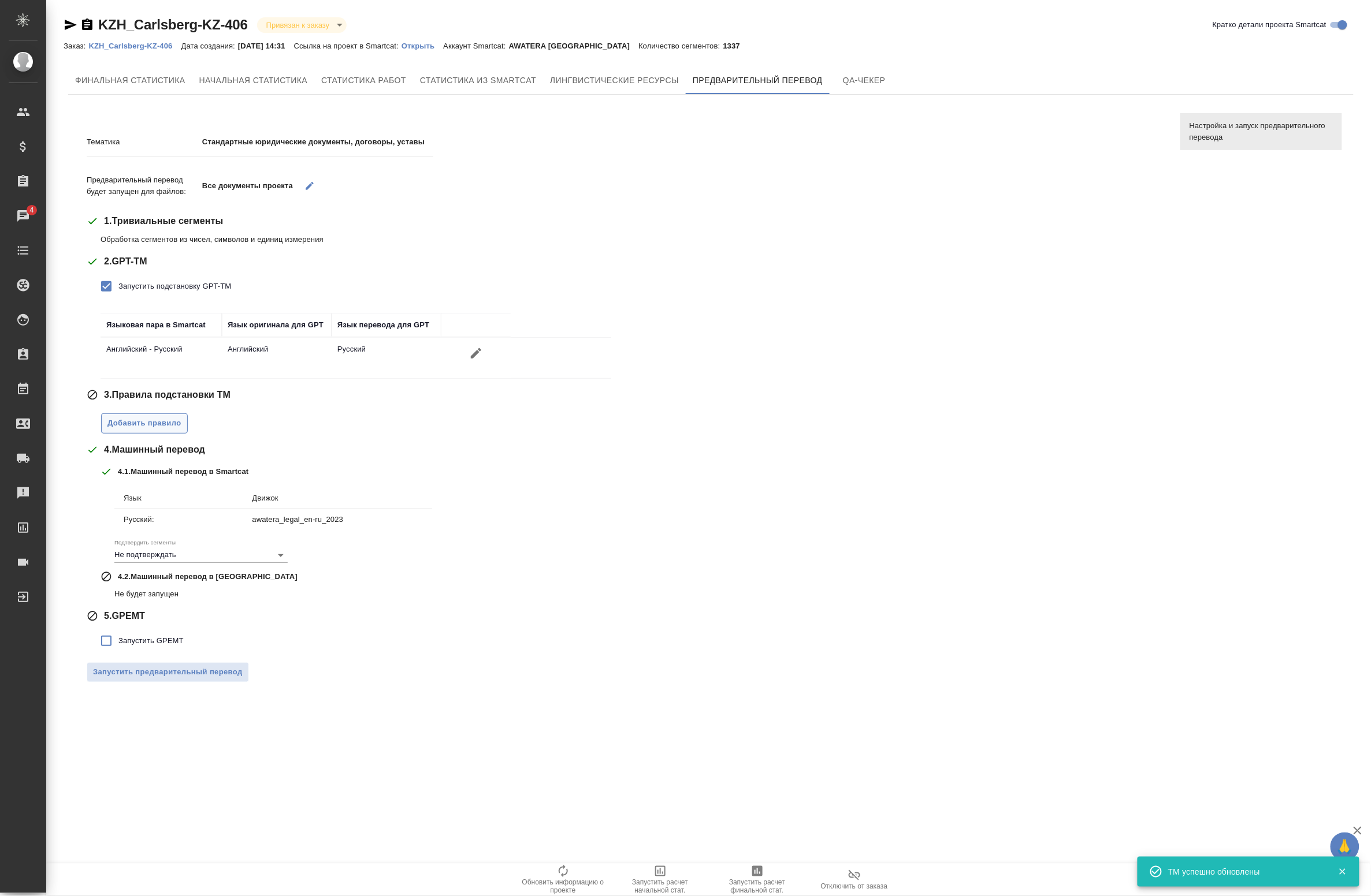
click at [124, 424] on span "Добавить правило" at bounding box center [145, 424] width 74 height 13
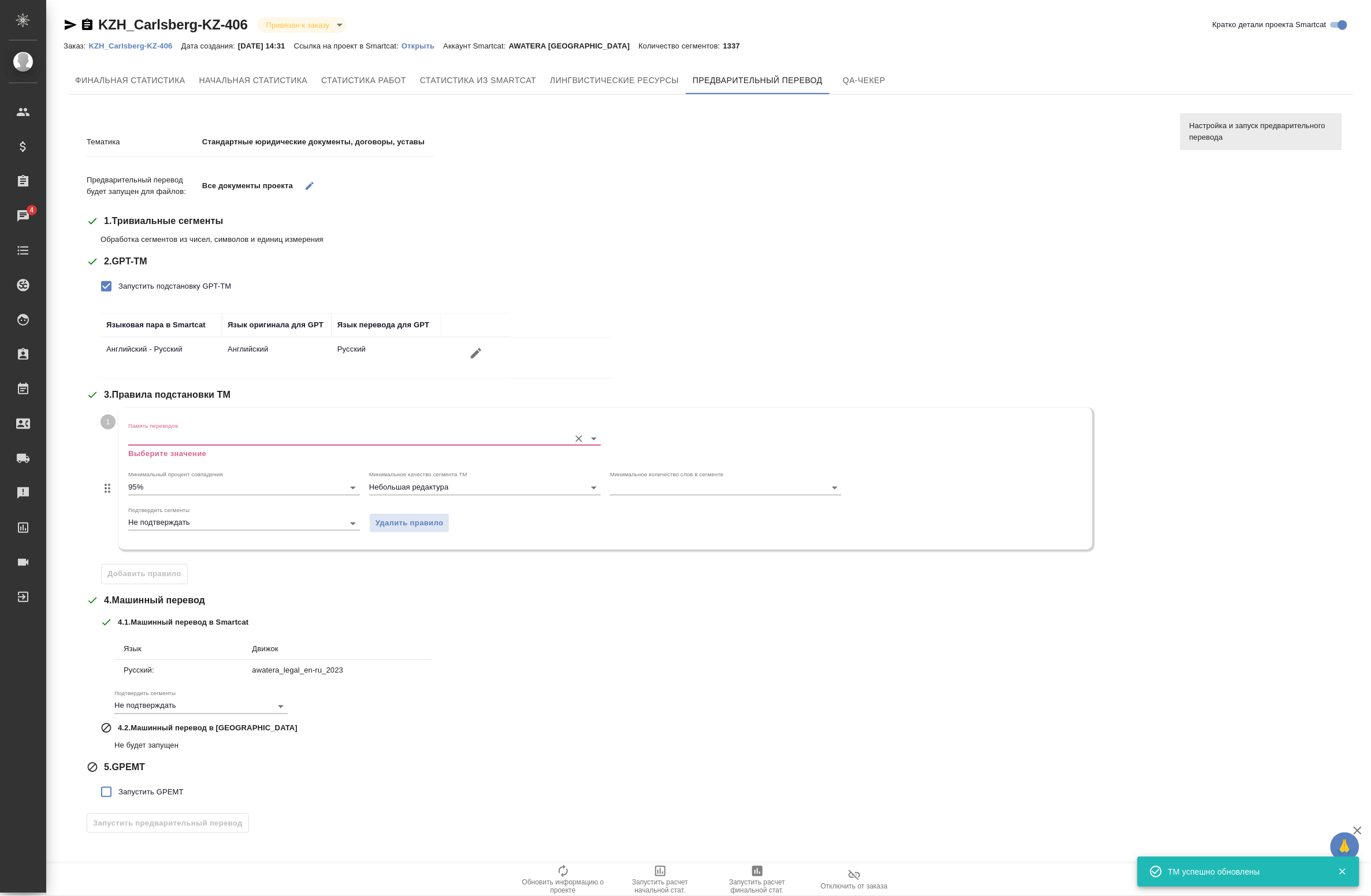
drag, startPoint x: 228, startPoint y: 452, endPoint x: 220, endPoint y: 439, distance: 15.3
click at [224, 452] on p "Выберите значение" at bounding box center [364, 454] width 473 height 12
click at [220, 439] on input "Память переводов" at bounding box center [346, 438] width 436 height 14
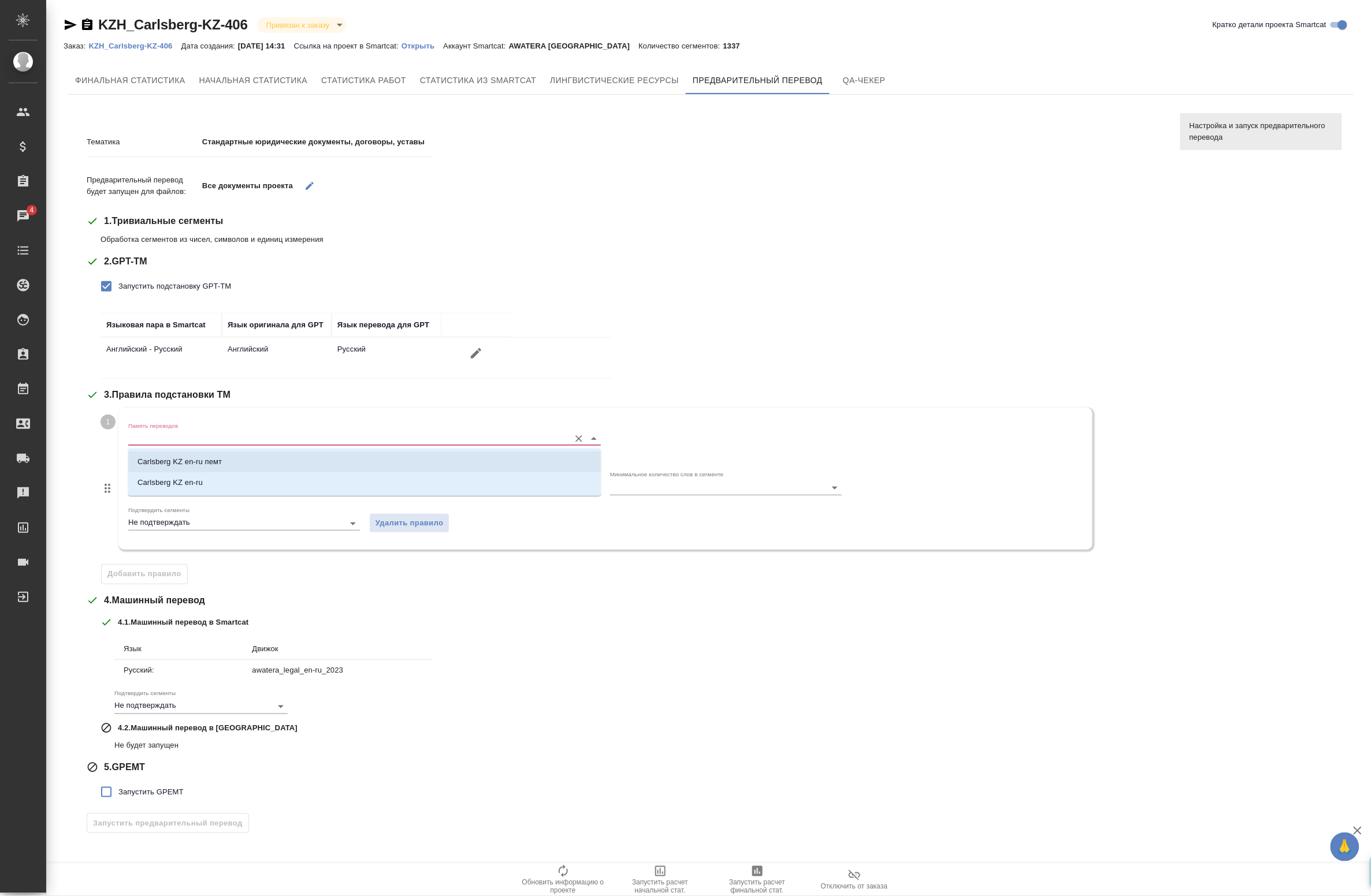
click at [194, 466] on p "Carlsberg KZ en-ru пемт" at bounding box center [179, 462] width 84 height 12
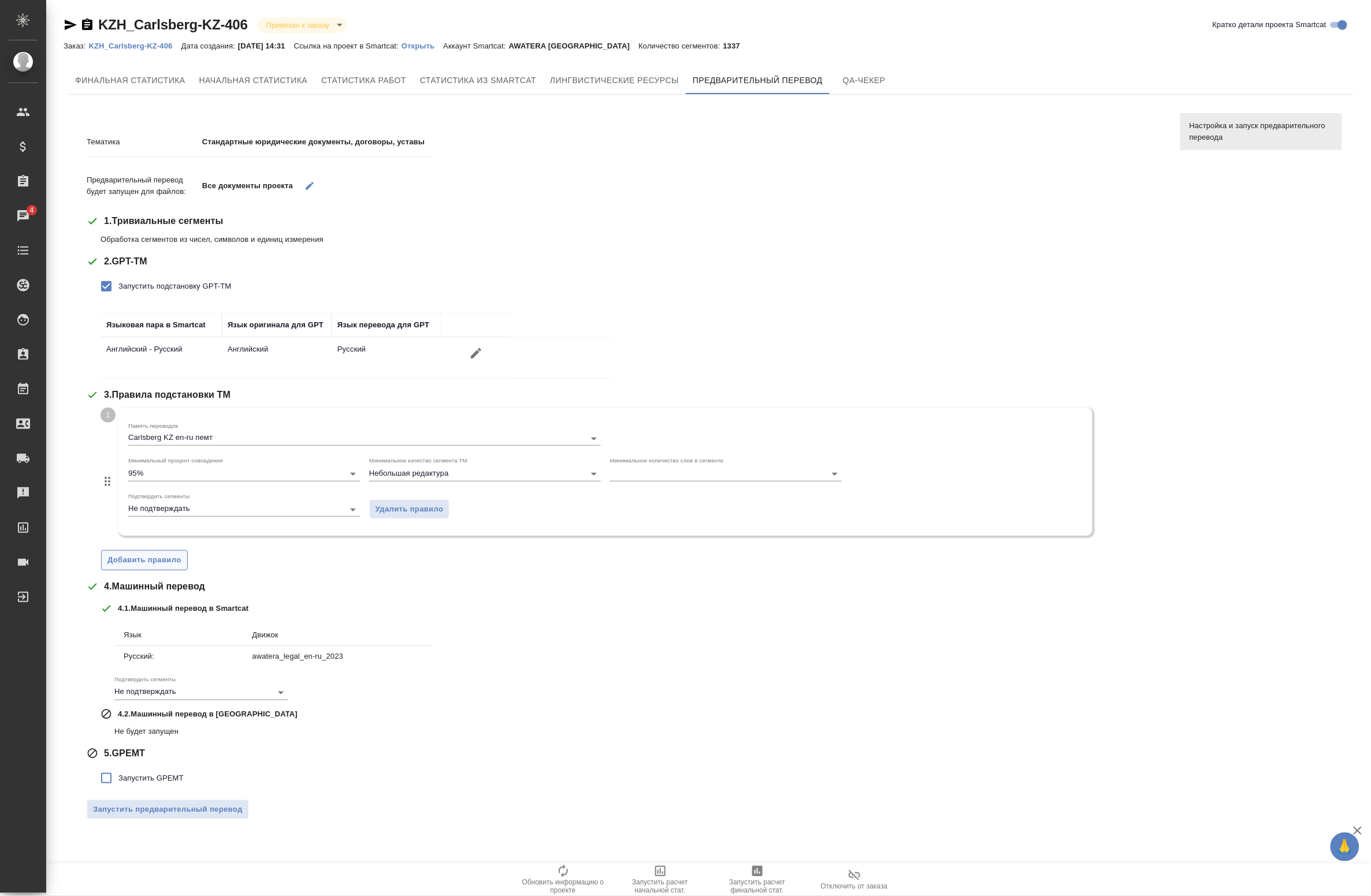
click at [152, 558] on span "Добавить правило" at bounding box center [145, 560] width 74 height 13
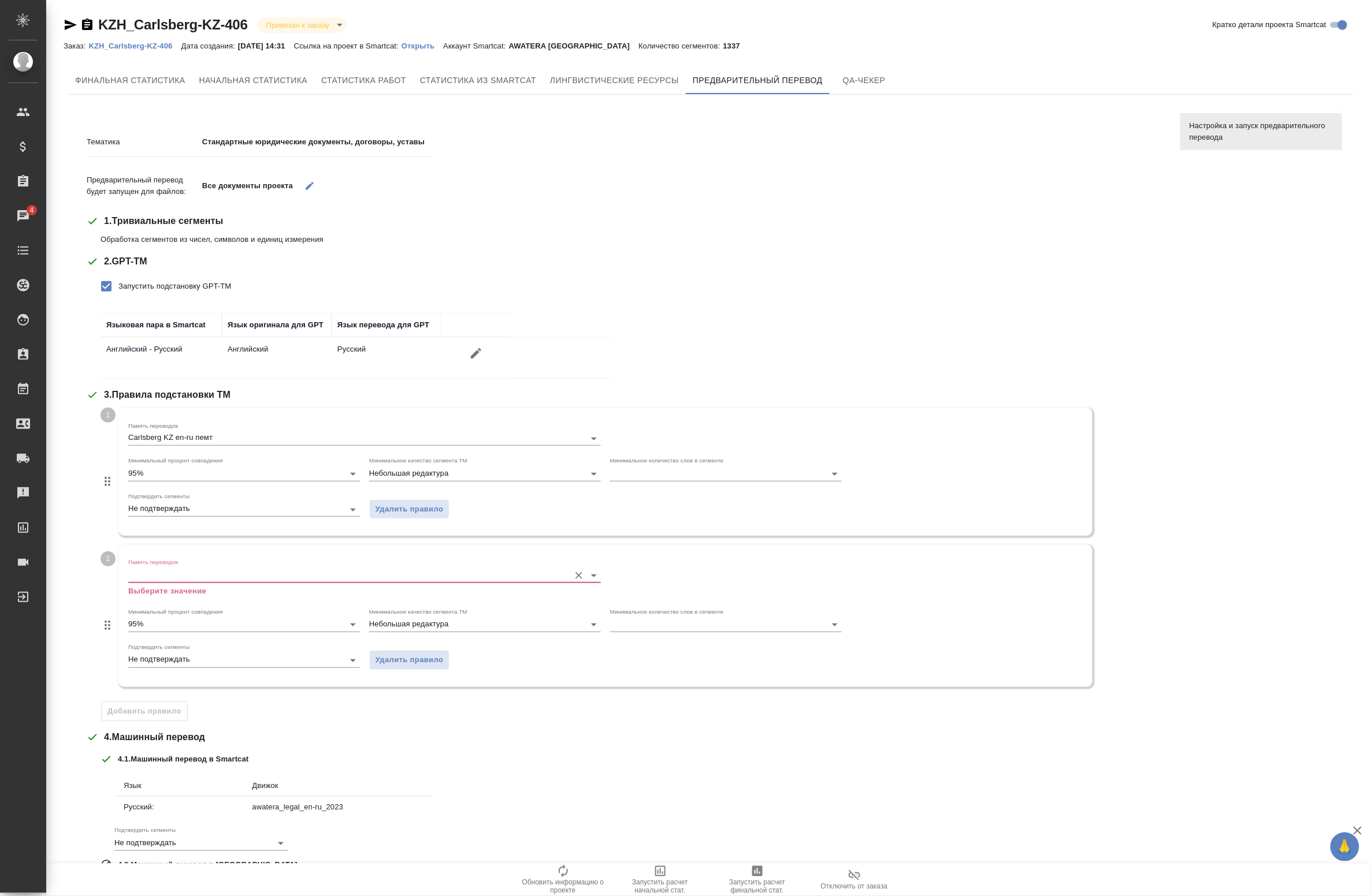
click at [168, 582] on input "Память переводов" at bounding box center [346, 575] width 436 height 14
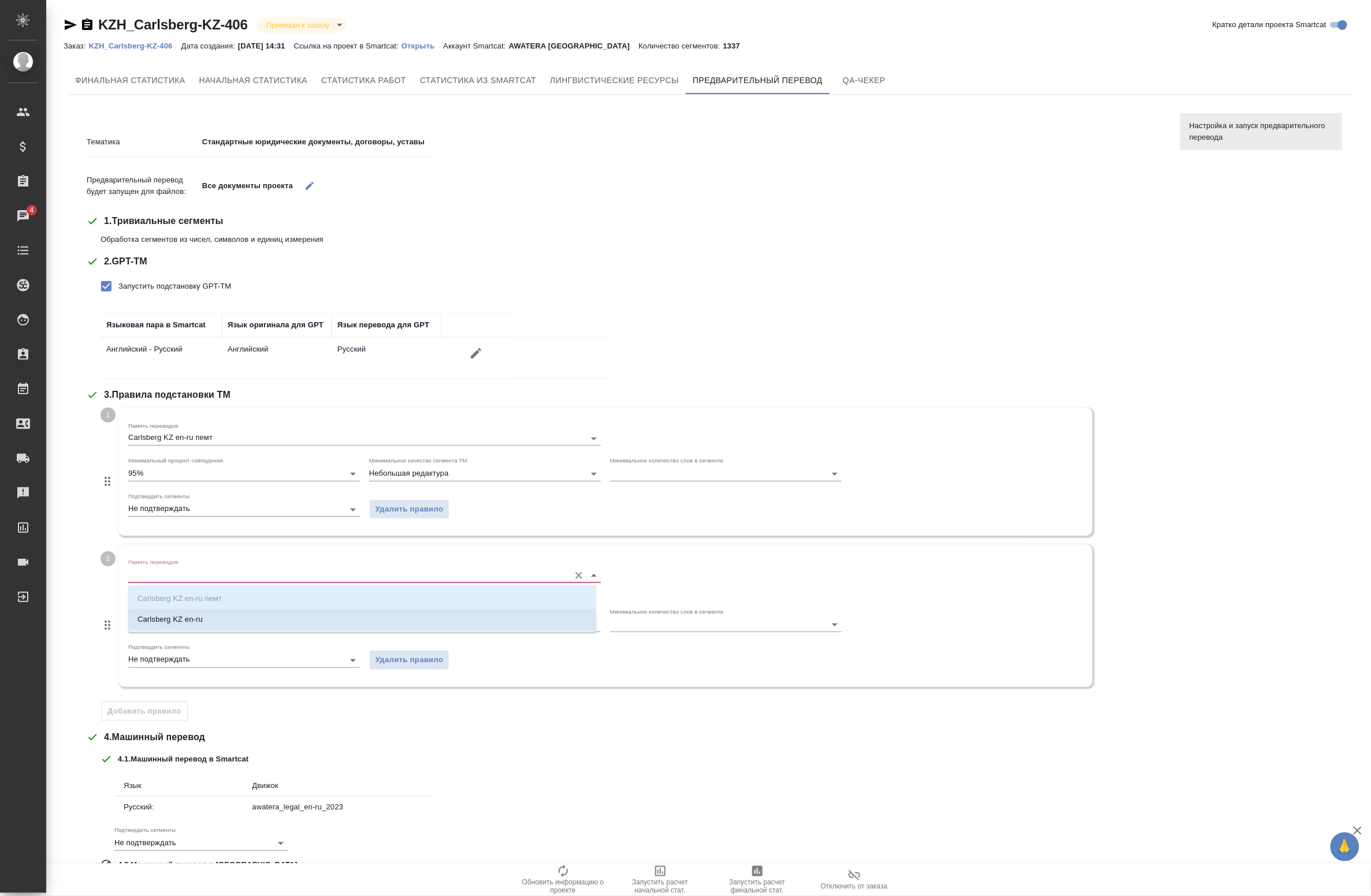
click at [160, 621] on p "Carlsberg KZ en-ru" at bounding box center [170, 619] width 65 height 12
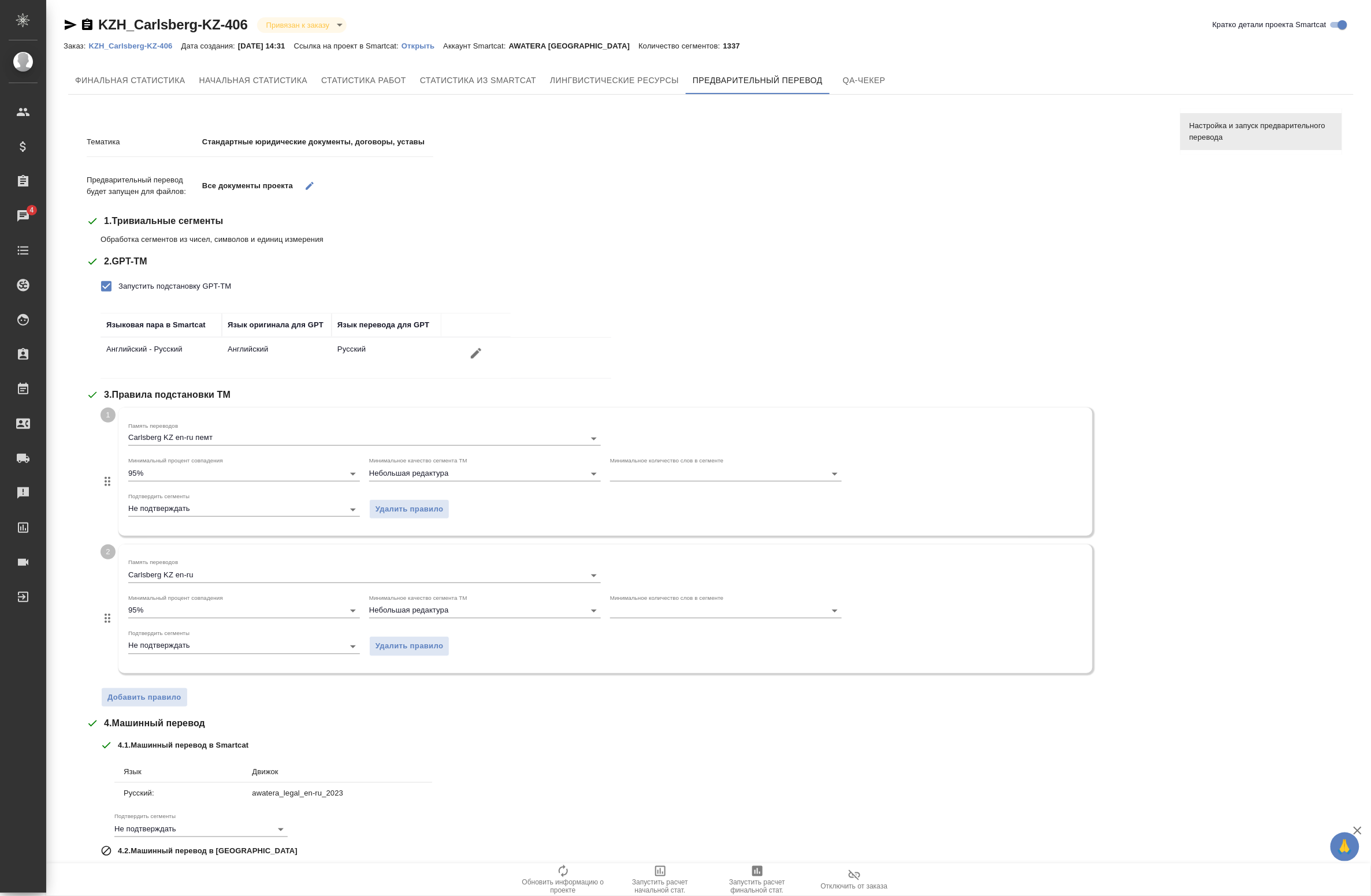
scroll to position [108, 0]
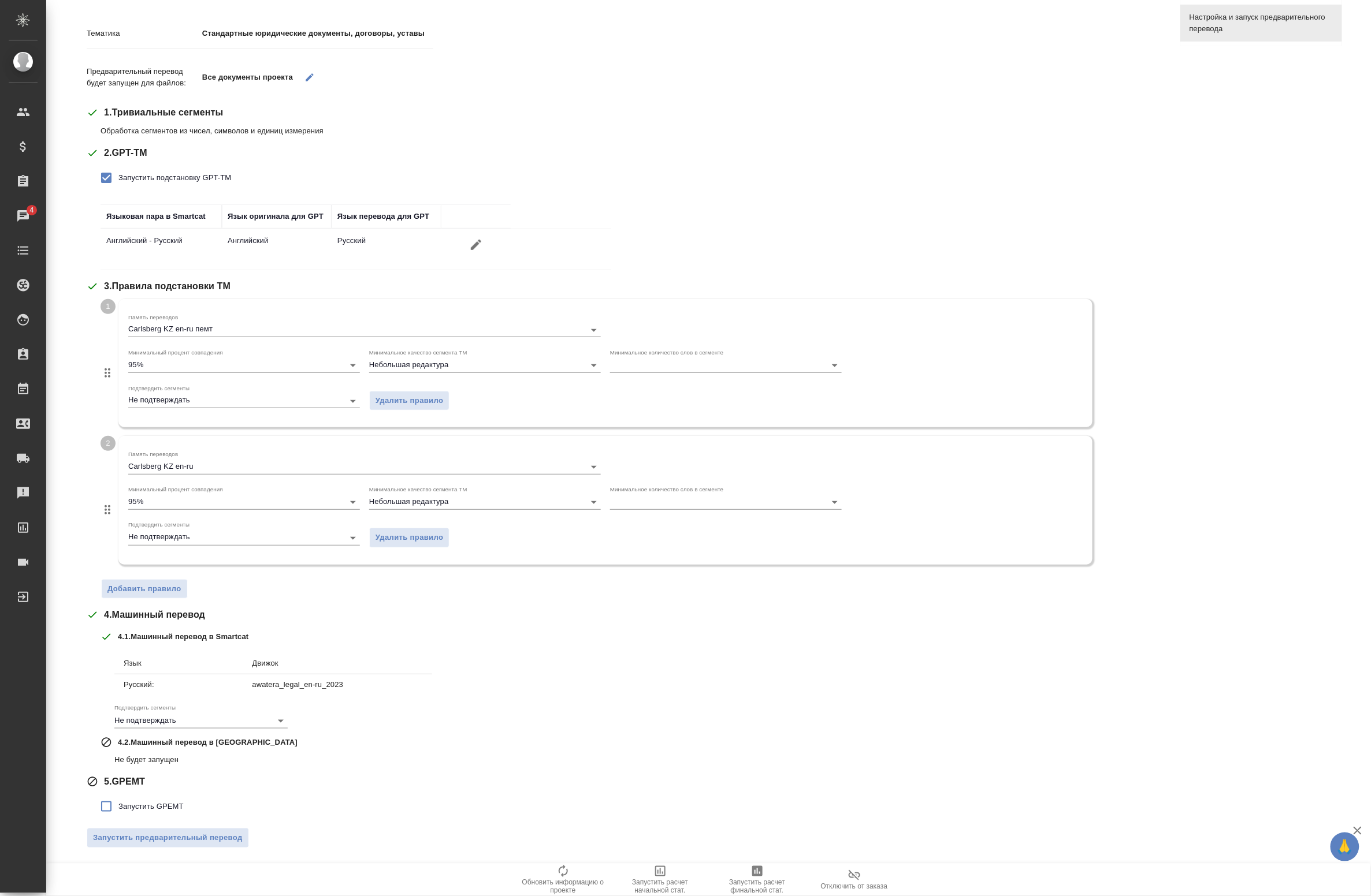
click at [114, 805] on input "Запустить GPEMT" at bounding box center [106, 807] width 24 height 24
checkbox input "true"
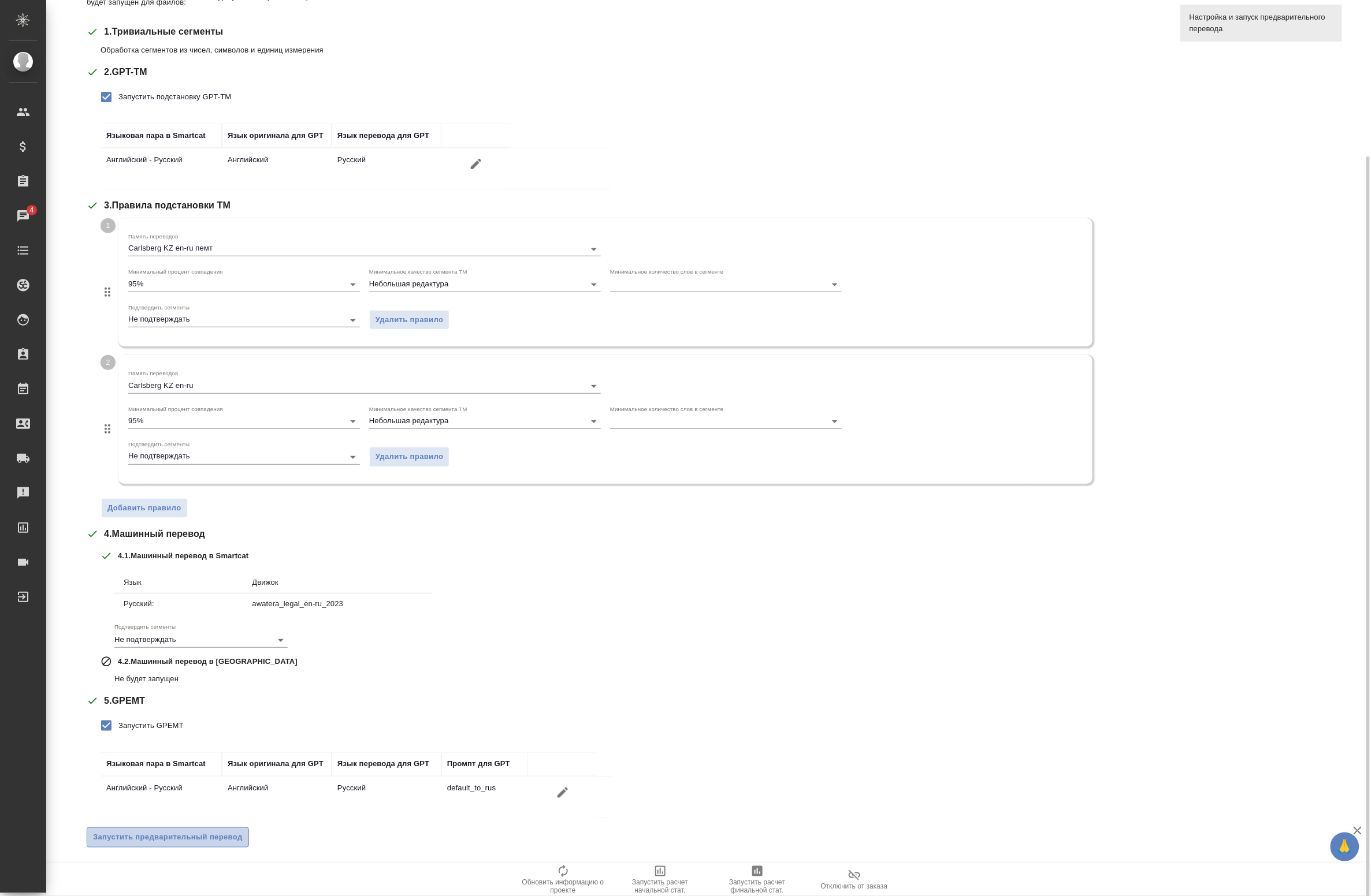
click at [181, 838] on span "Запустить предварительный перевод" at bounding box center [168, 838] width 150 height 13
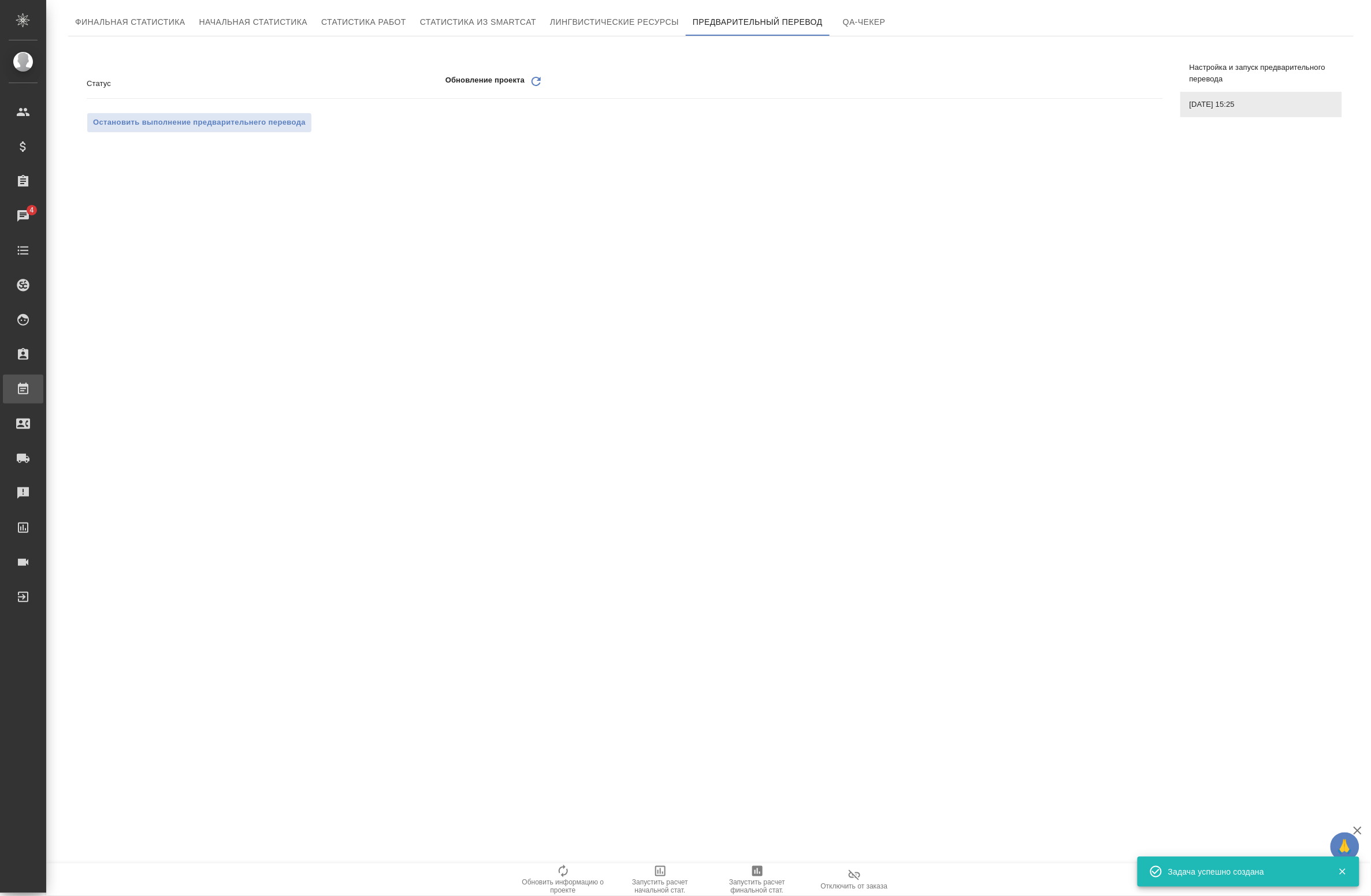
scroll to position [0, 0]
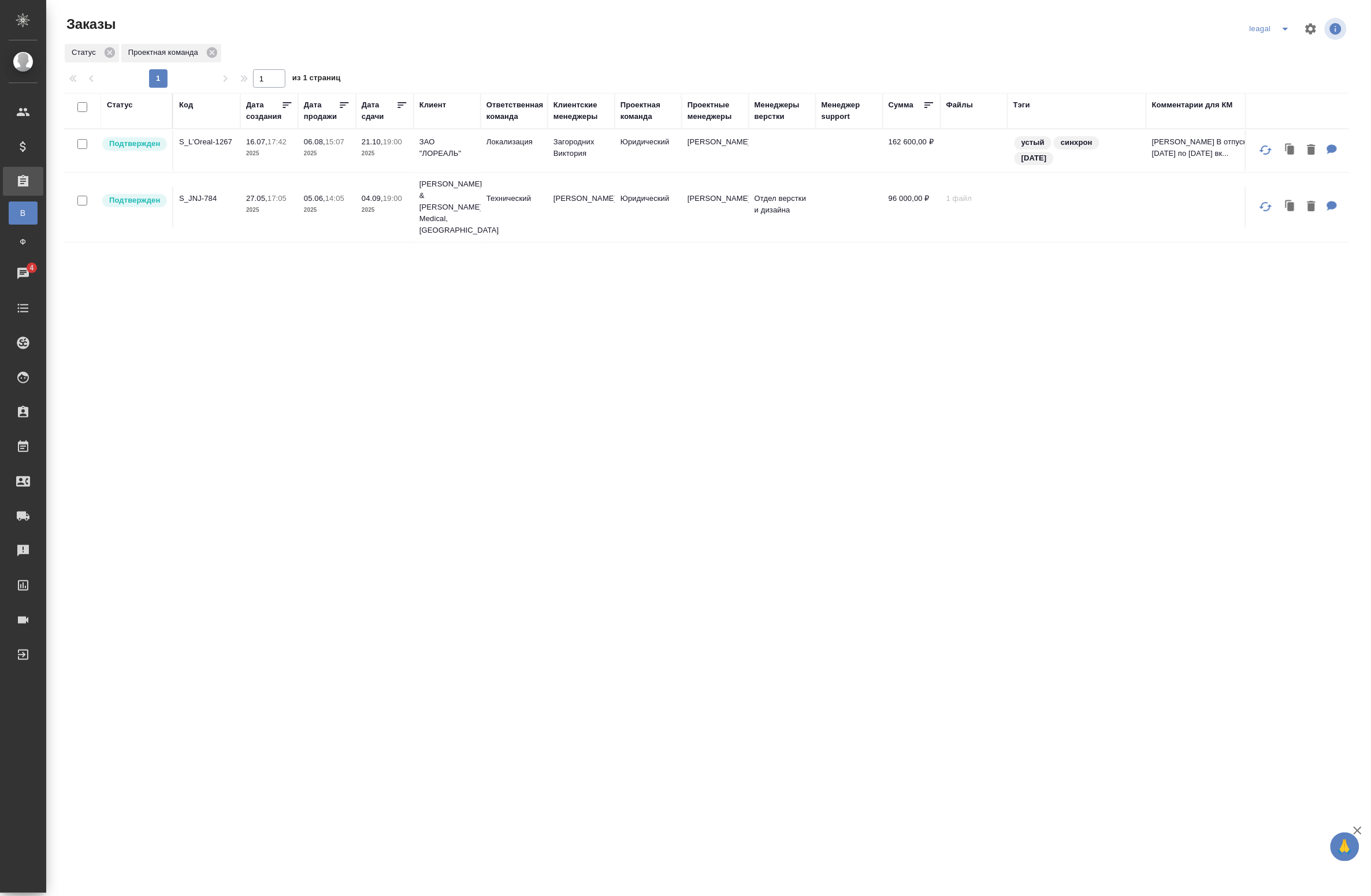
click at [1288, 30] on icon "split button" at bounding box center [1285, 28] width 14 height 14
click at [1272, 50] on li "Артак" at bounding box center [1272, 52] width 50 height 18
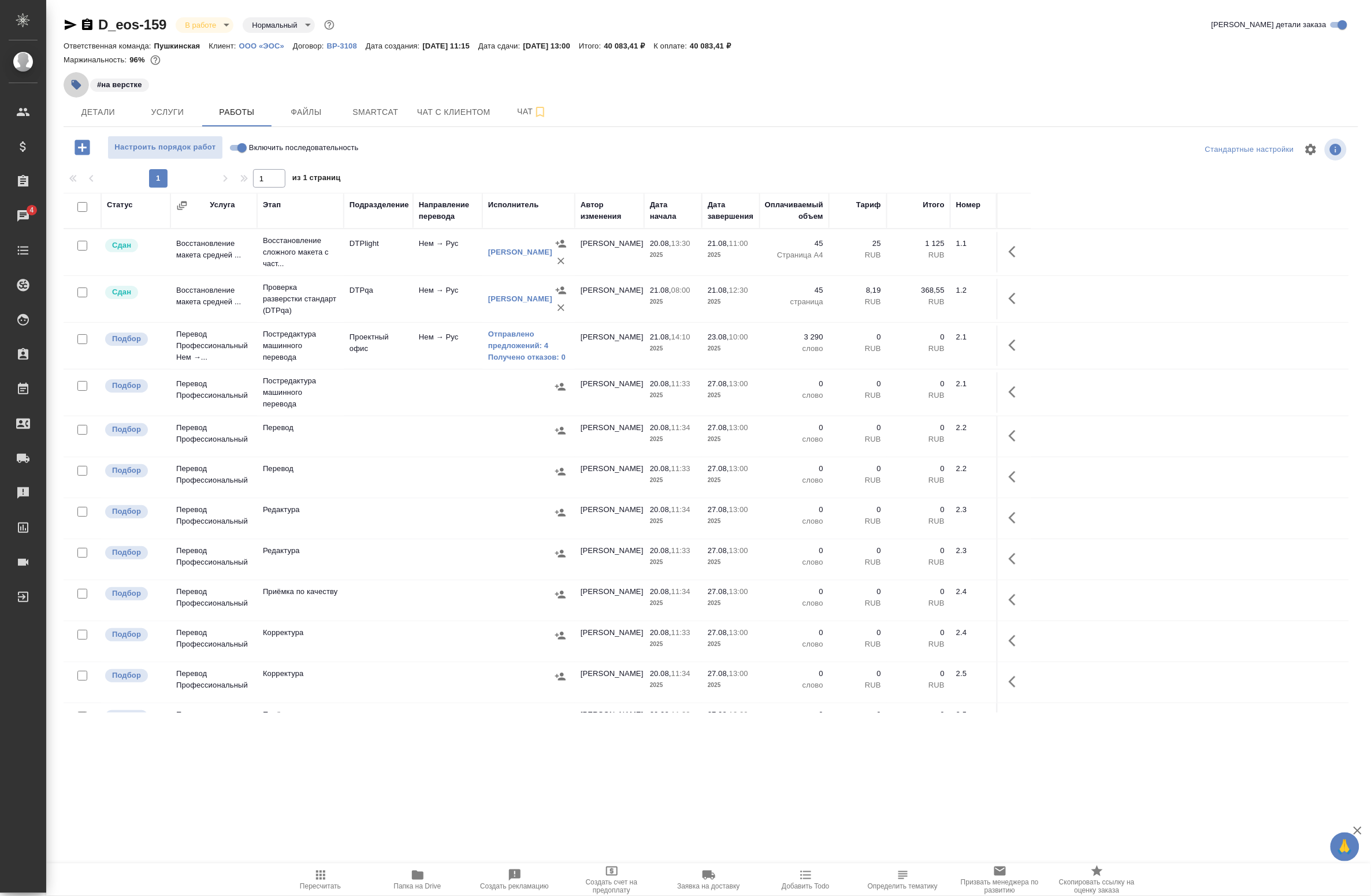
click at [76, 83] on icon "button" at bounding box center [76, 85] width 10 height 10
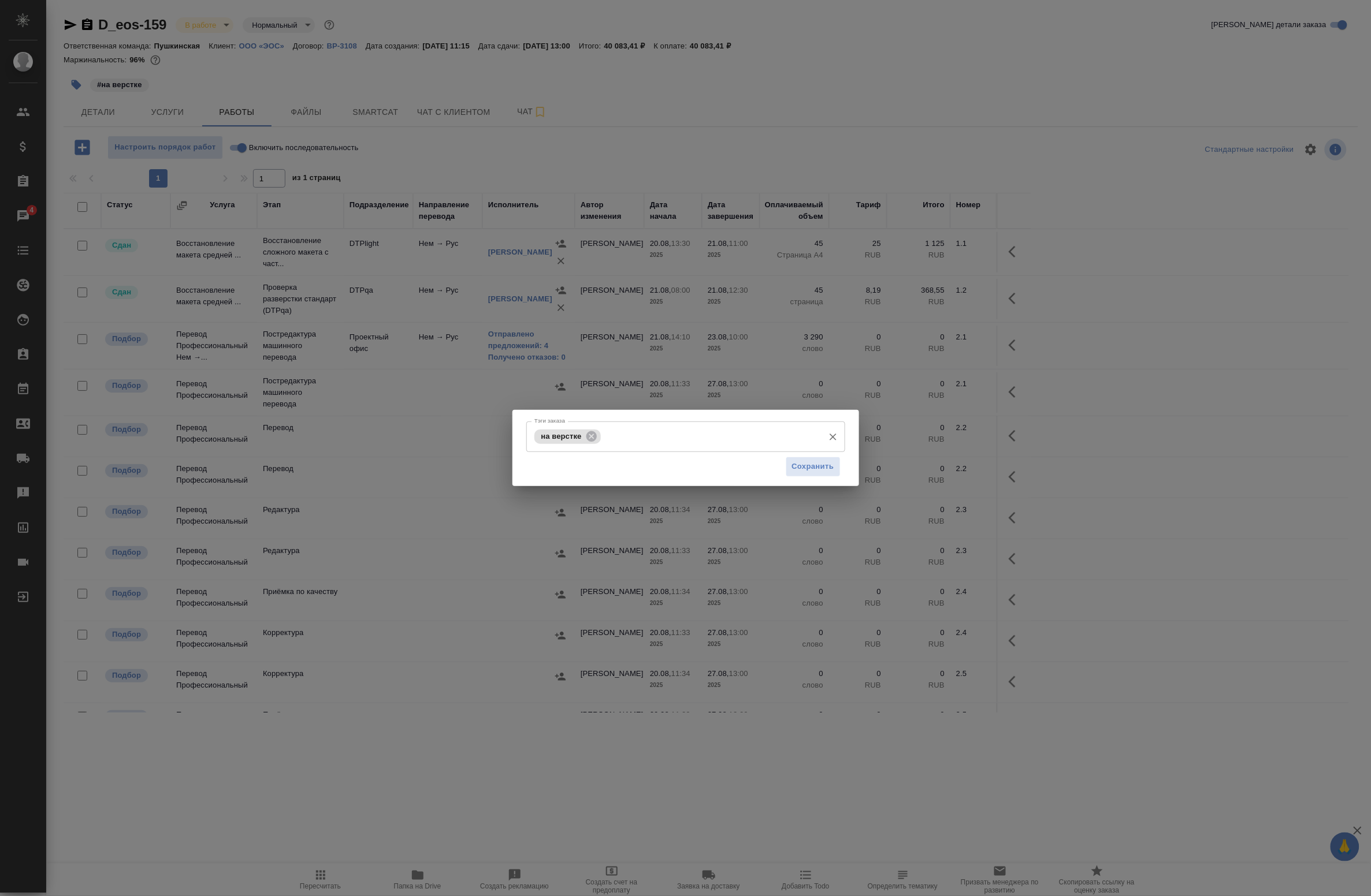
click at [624, 439] on input "Тэги заказа" at bounding box center [711, 437] width 214 height 20
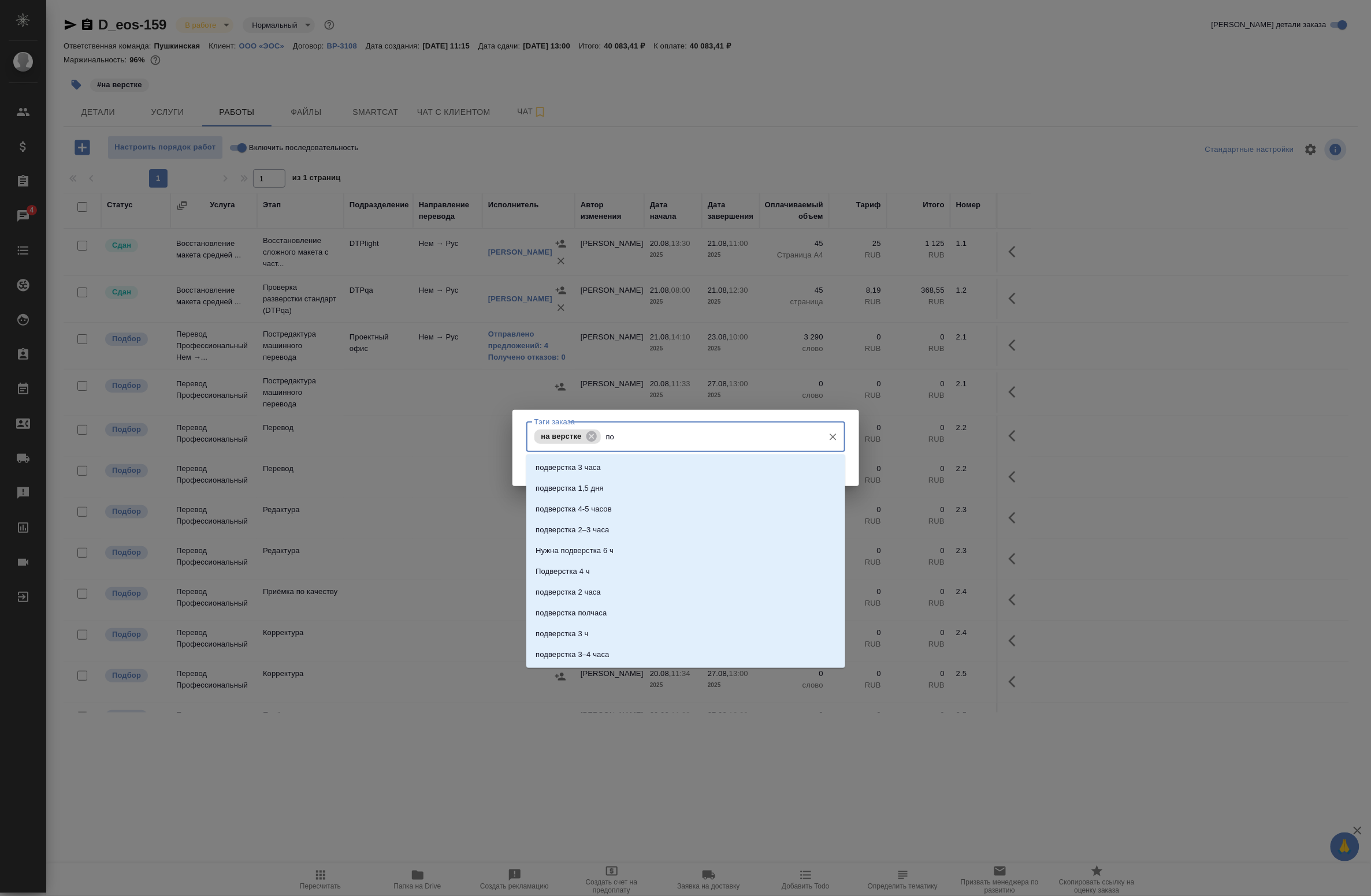
type input "п"
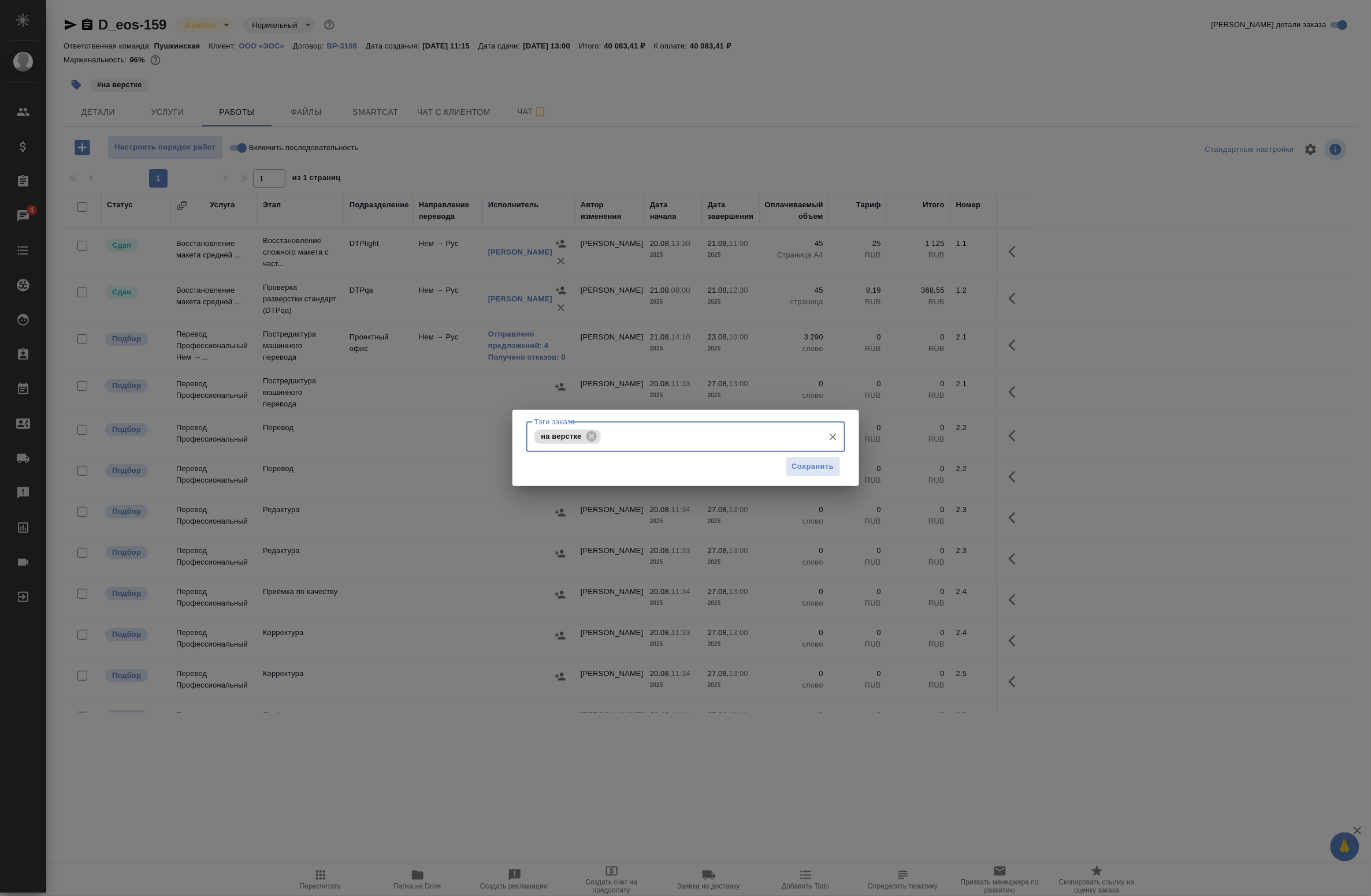
type input "🆎"
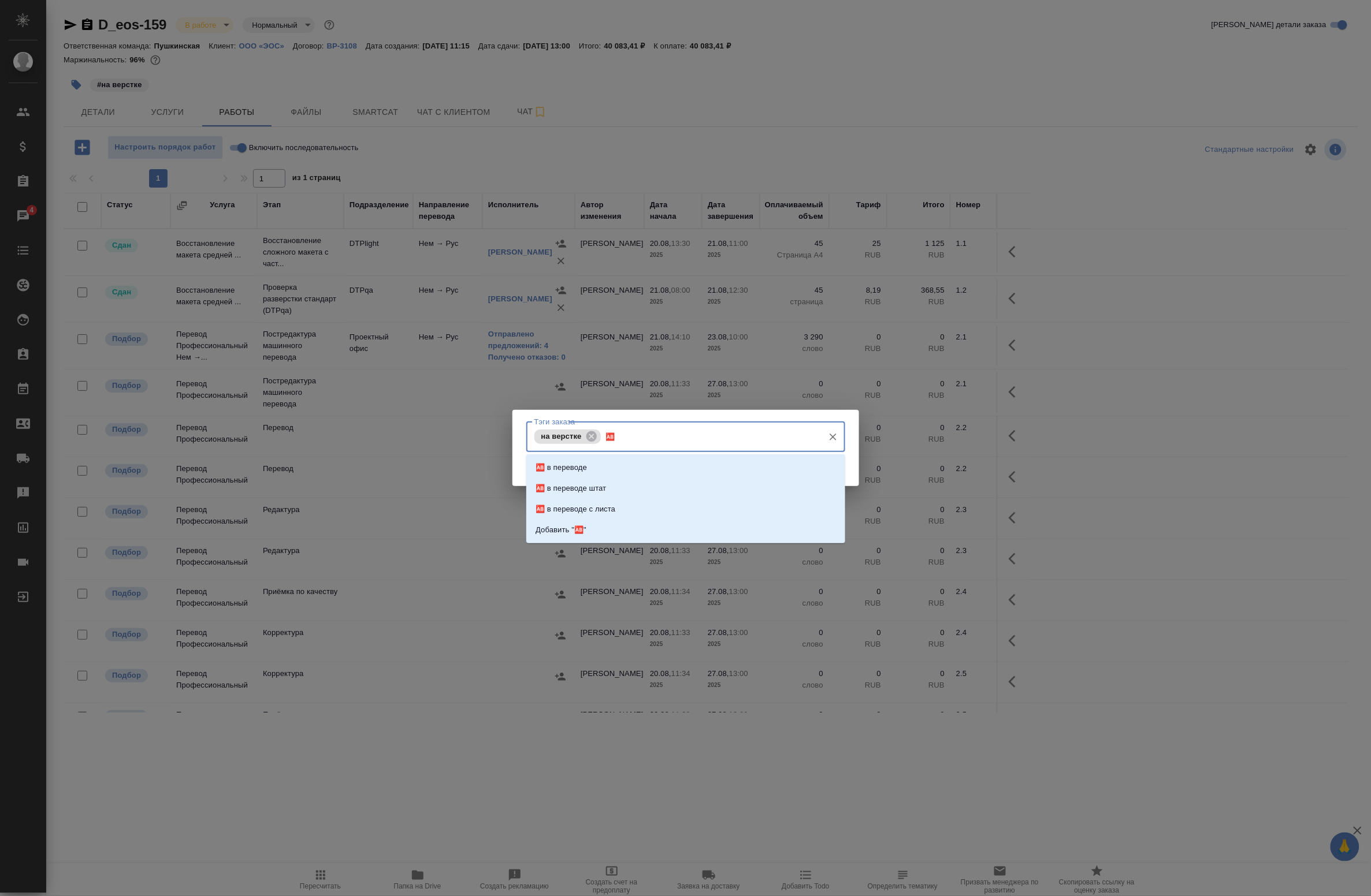
click at [666, 434] on input "🆎" at bounding box center [711, 437] width 214 height 20
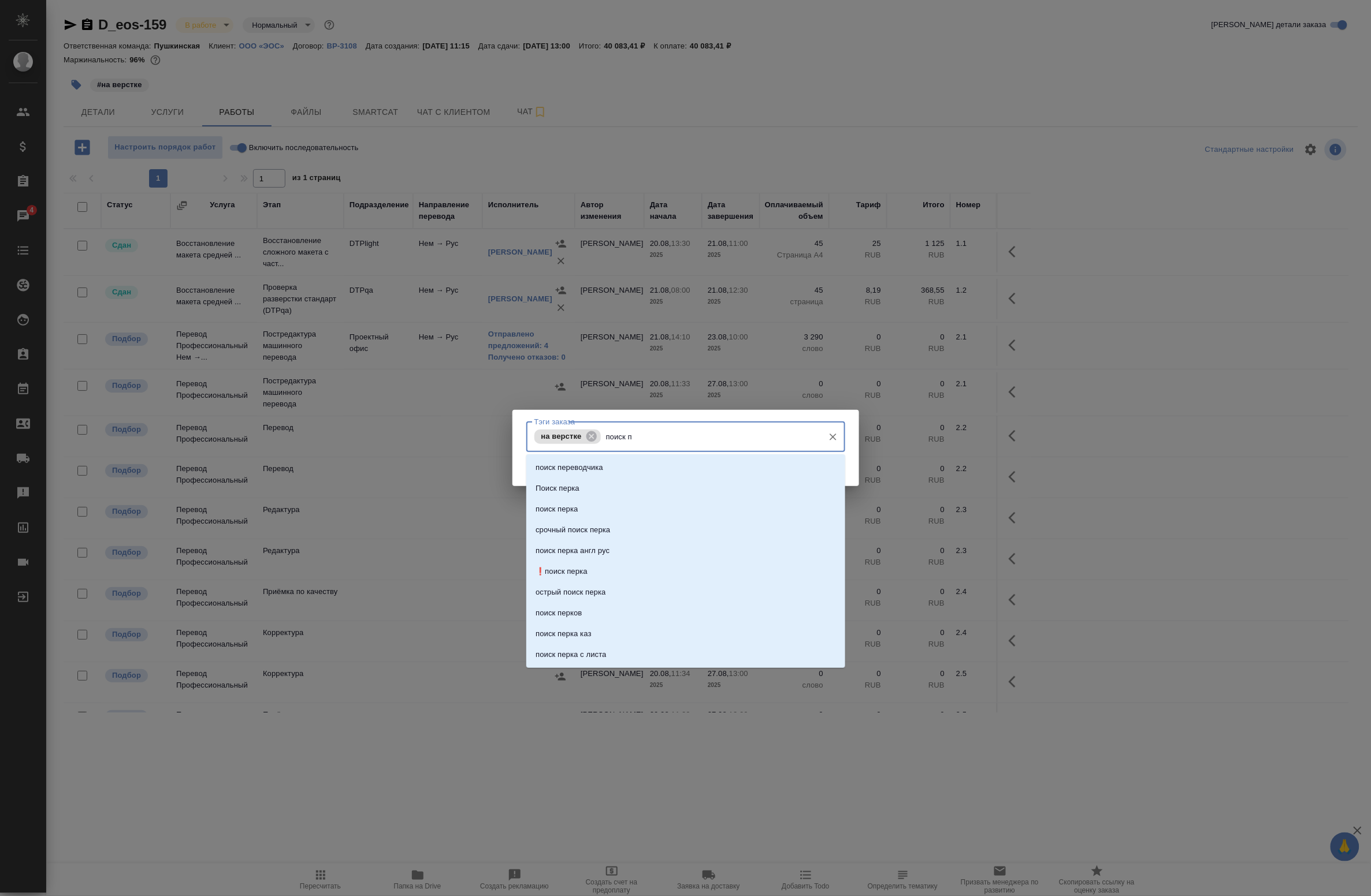
type input "поиск пе"
click at [597, 484] on li "Поиск перка" at bounding box center [686, 489] width 319 height 21
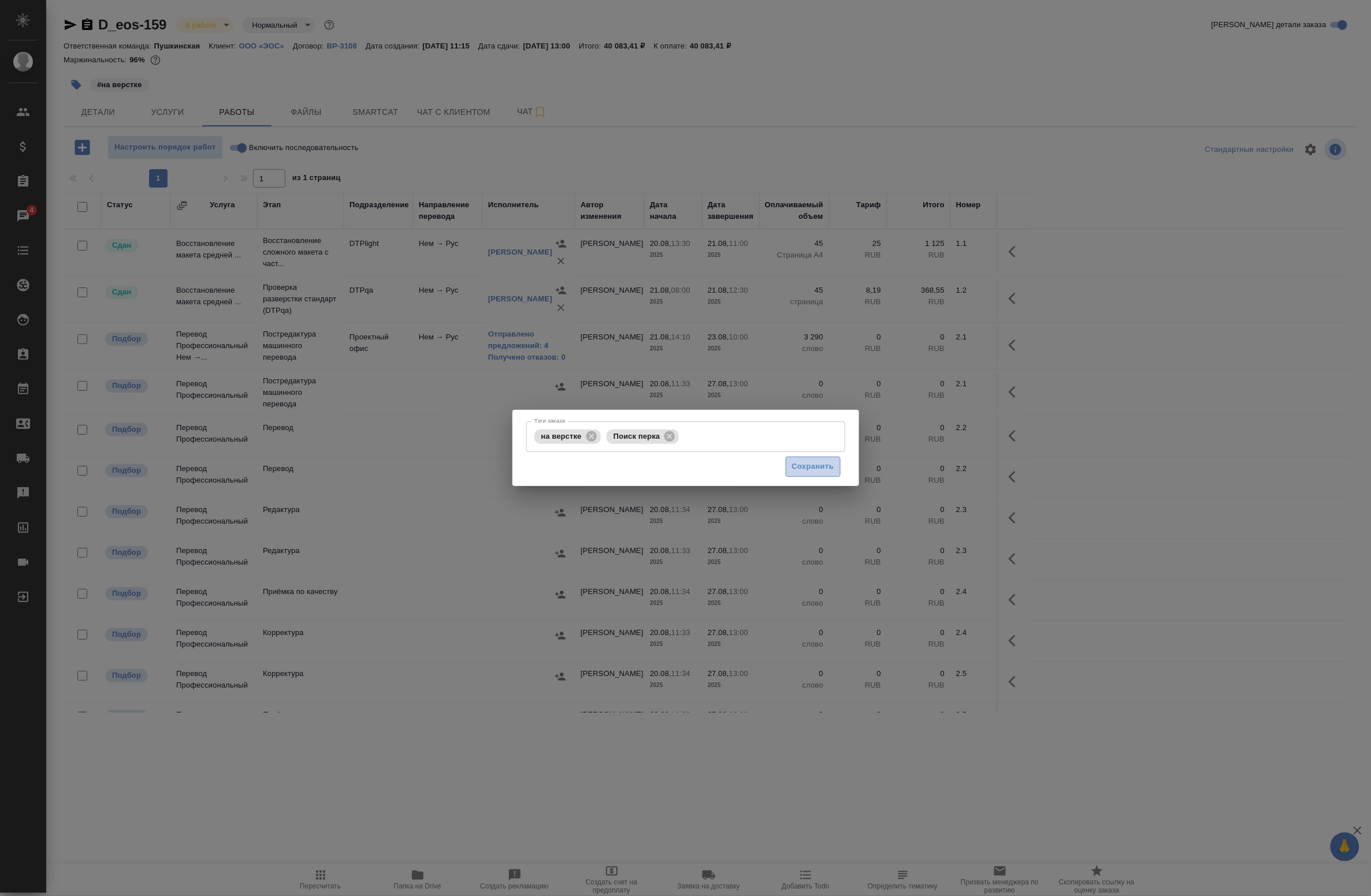
click at [812, 464] on span "Сохранить" at bounding box center [813, 467] width 42 height 13
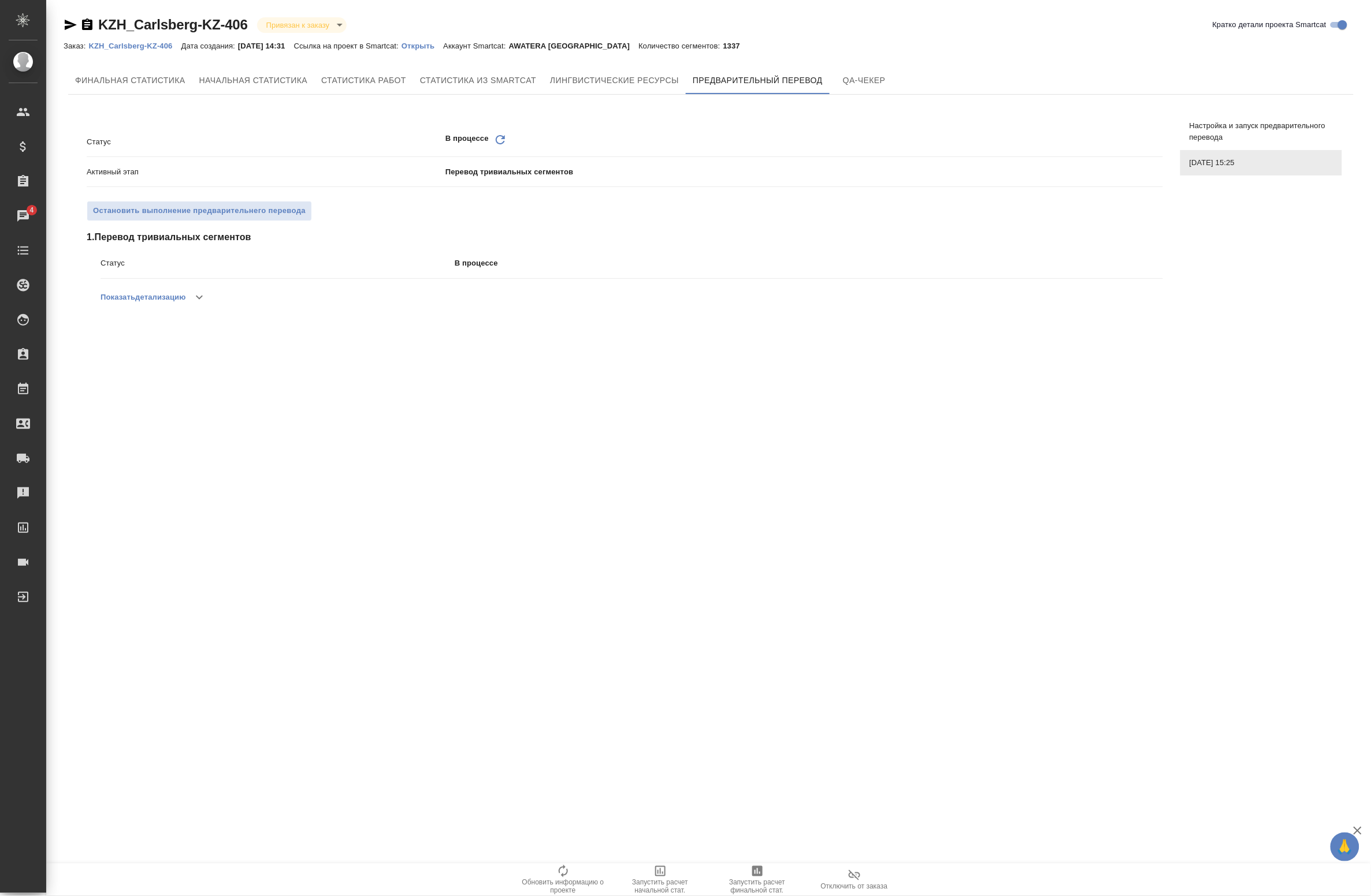
click at [501, 139] on icon "Обновить" at bounding box center [500, 139] width 14 height 14
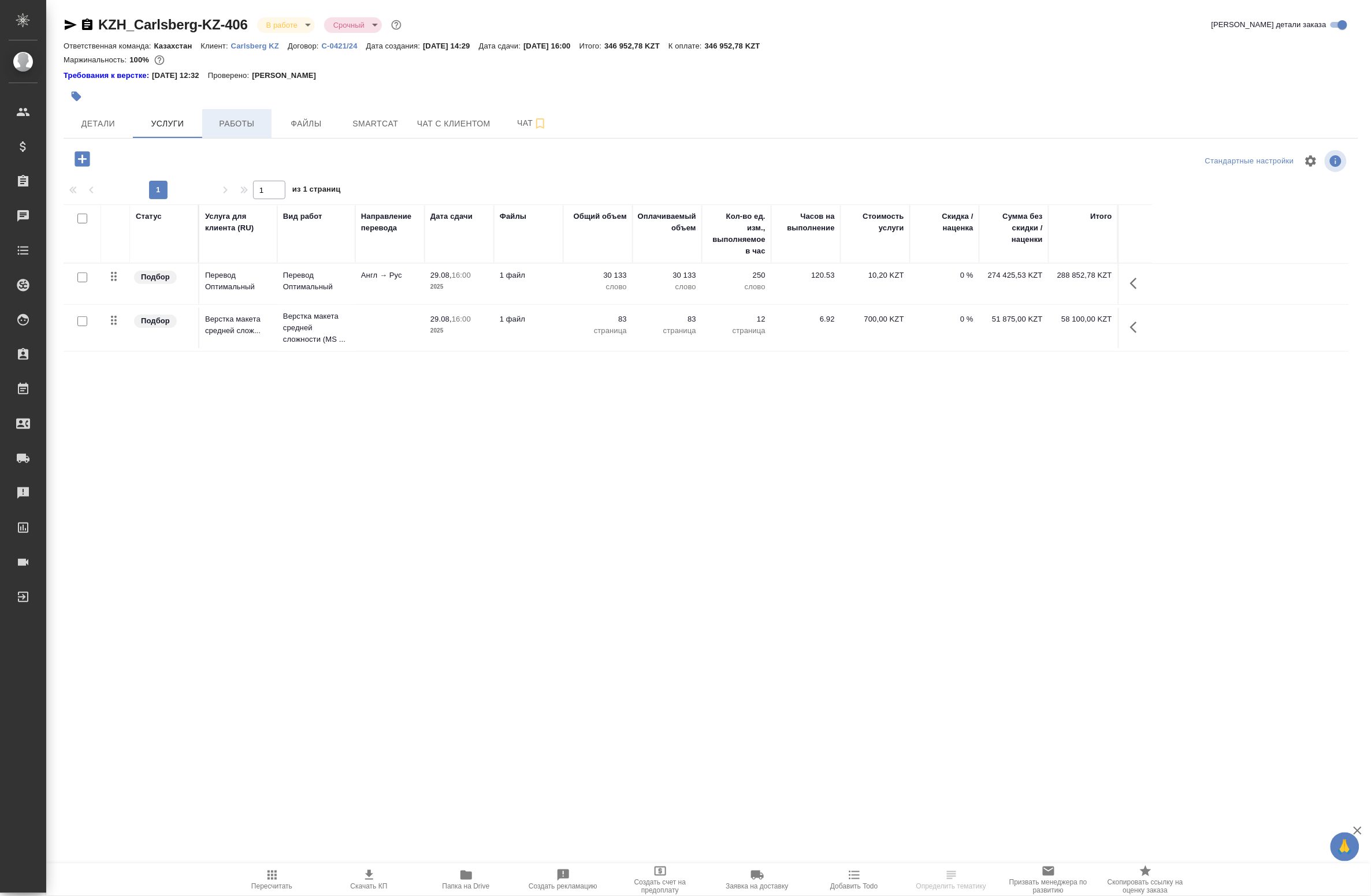
click at [254, 114] on button "Работы" at bounding box center [237, 123] width 69 height 29
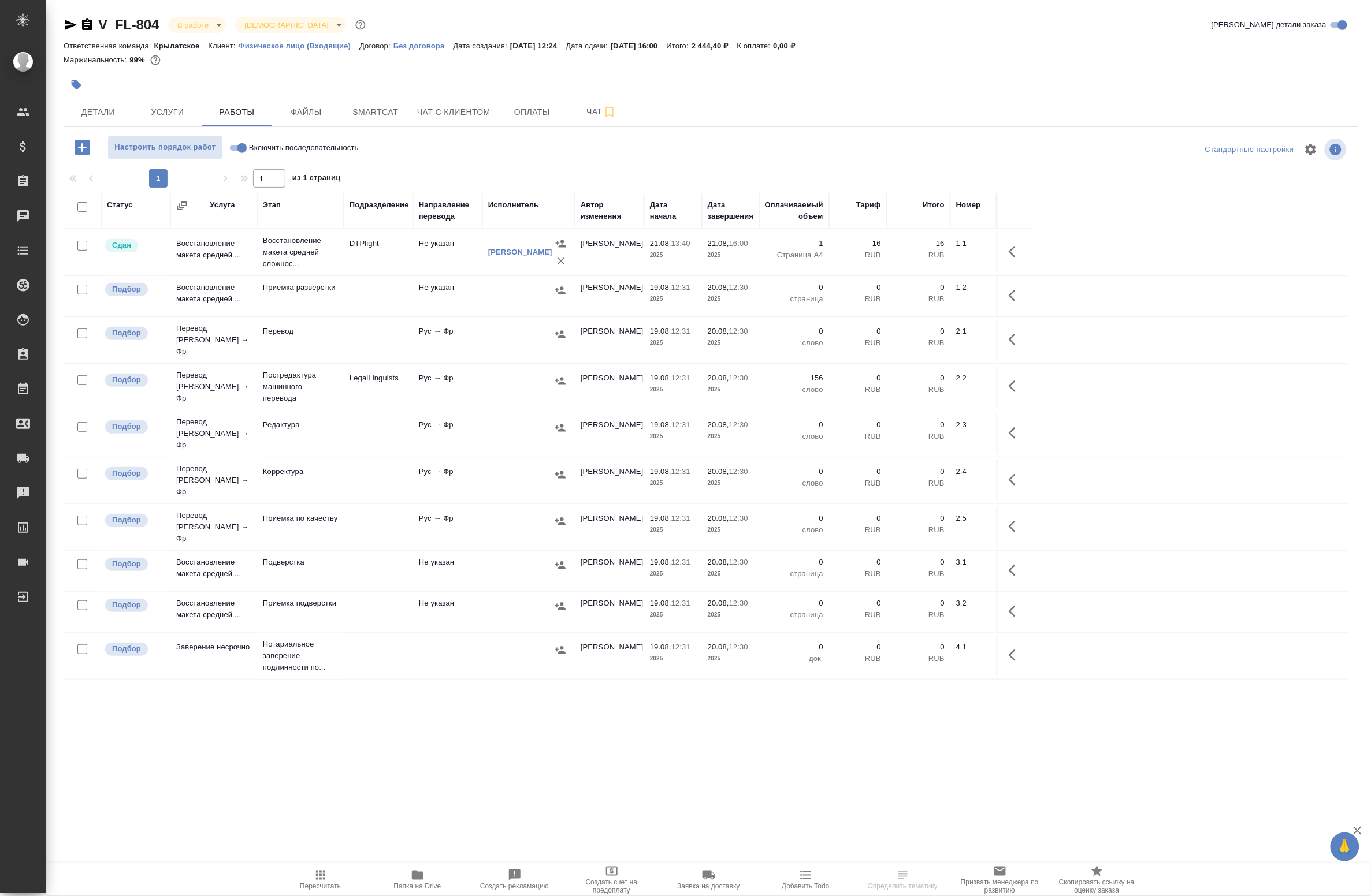
click at [1009, 380] on icon "button" at bounding box center [1015, 386] width 14 height 14
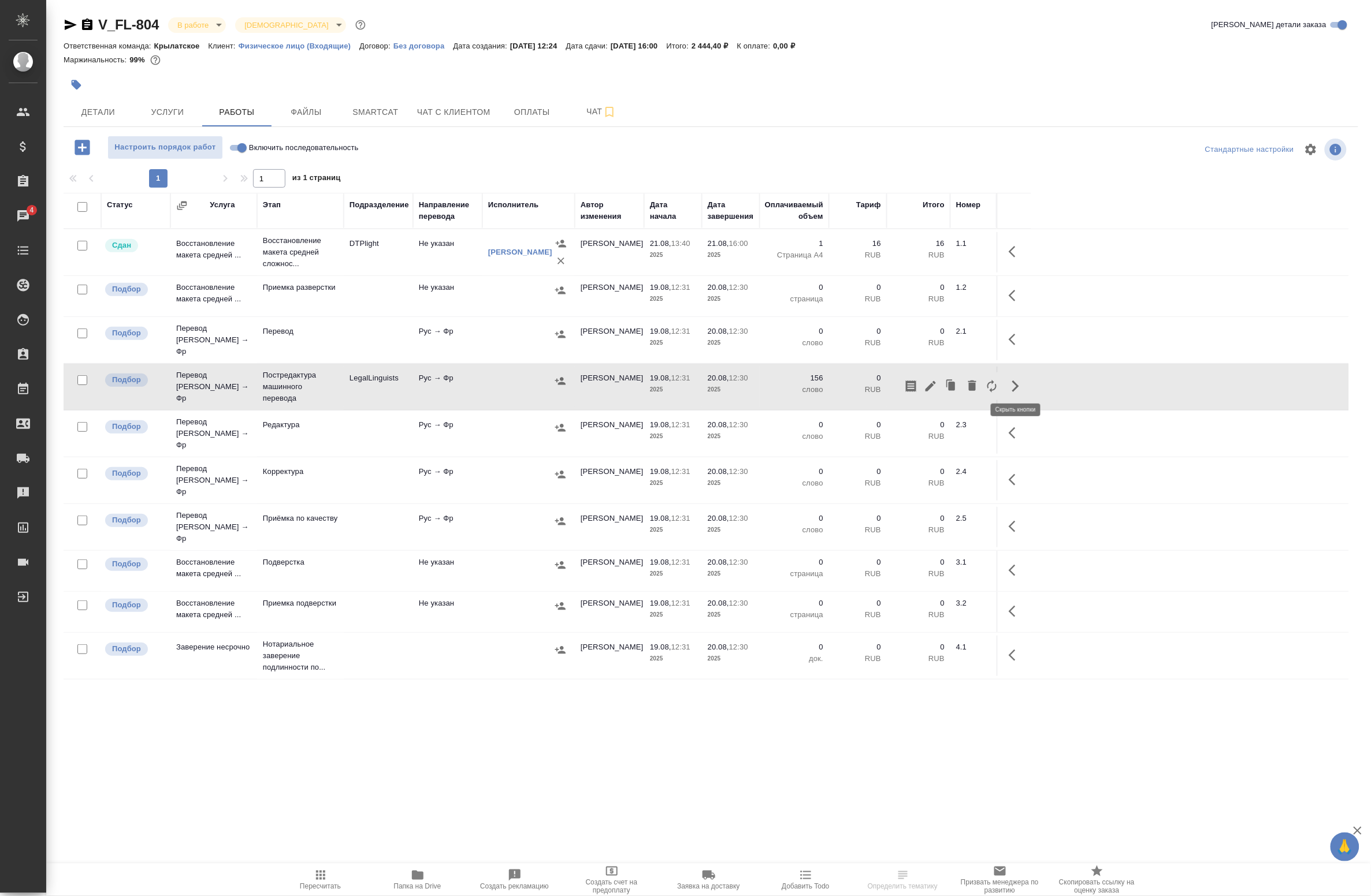
click at [1025, 376] on button "button" at bounding box center [1015, 386] width 28 height 28
drag, startPoint x: 1217, startPoint y: 423, endPoint x: 1132, endPoint y: 406, distance: 86.7
click at [1217, 423] on tr "Подбор Перевод Стандарт Рус → Фр Редактура Рус → Фр Шульгина Анна 19.08, 12:31 …" at bounding box center [707, 434] width 1286 height 47
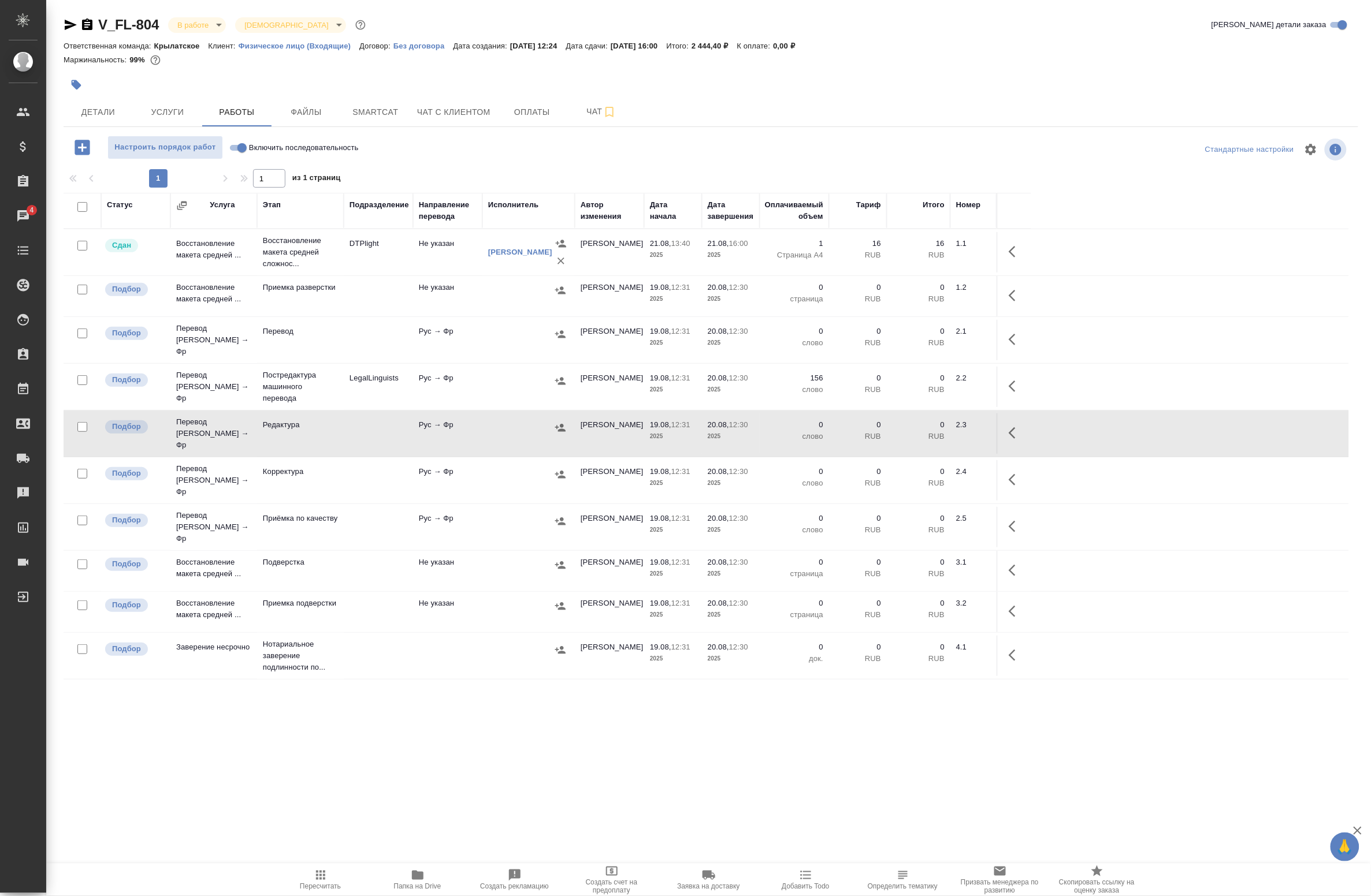
click at [1015, 380] on icon "button" at bounding box center [1015, 386] width 14 height 14
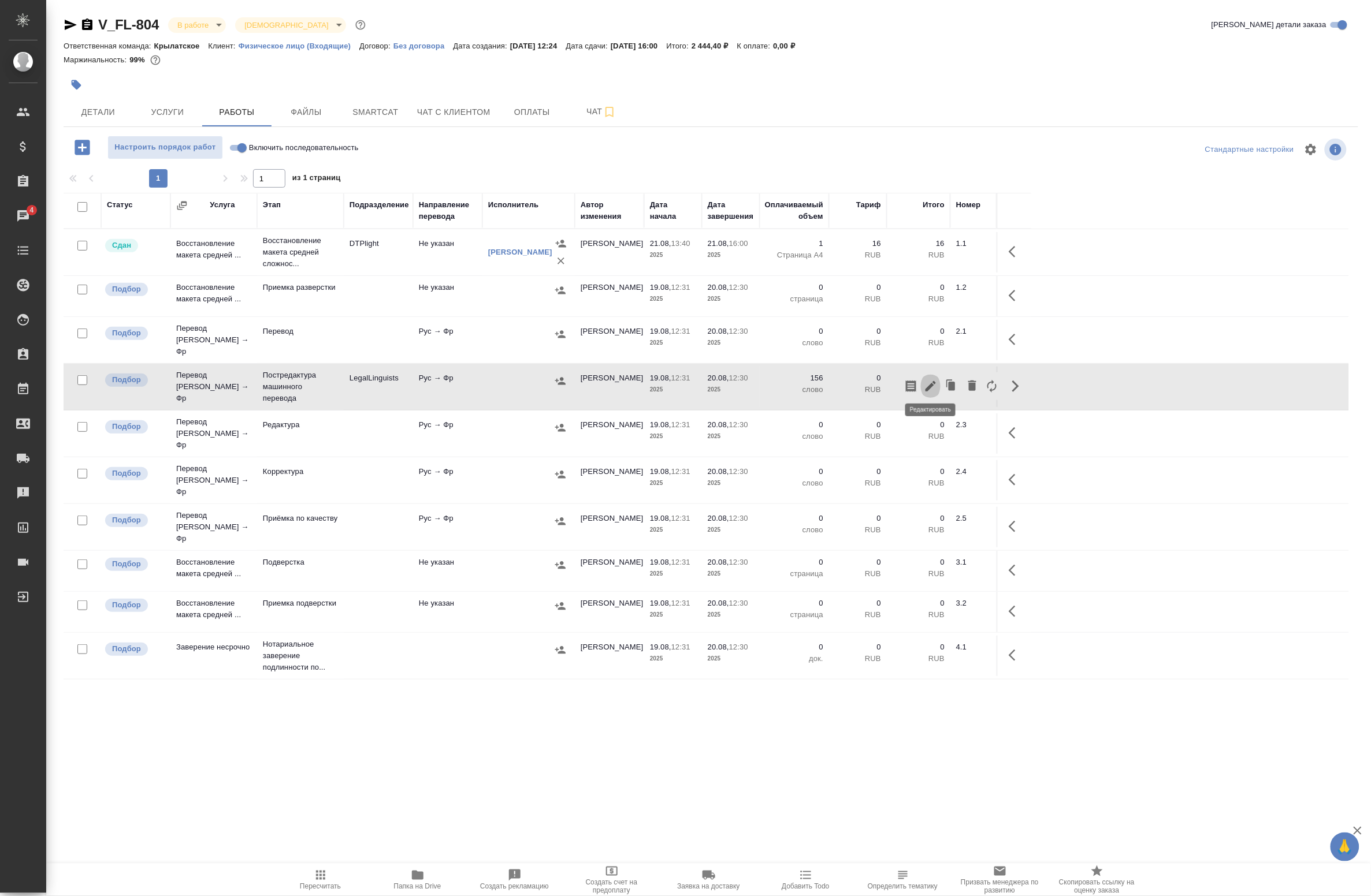
click at [925, 384] on icon "button" at bounding box center [931, 386] width 14 height 14
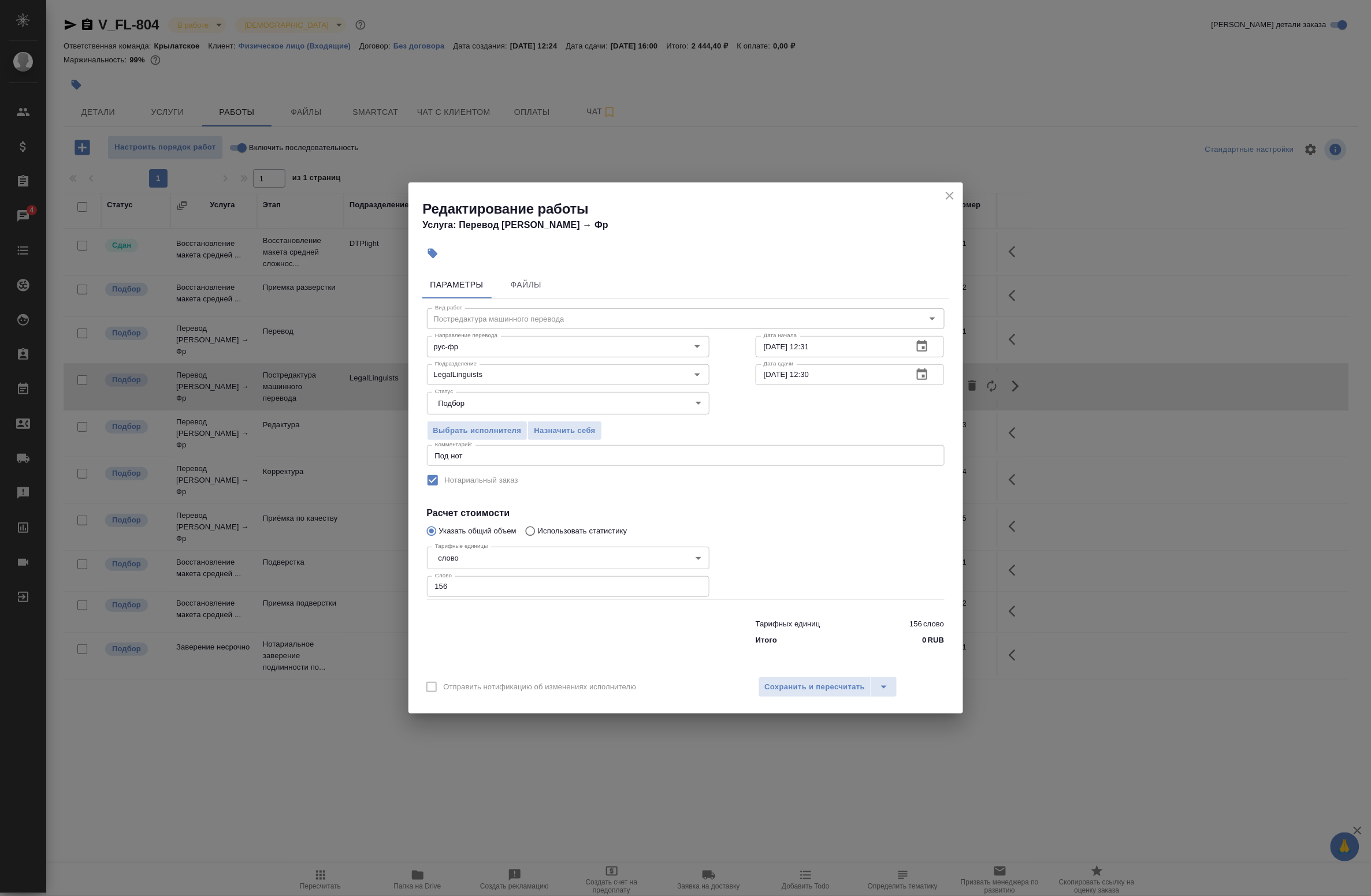
drag, startPoint x: 932, startPoint y: 331, endPoint x: 931, endPoint y: 342, distance: 11.0
click at [932, 333] on div "Дата начала 19.08.2025 12:31 Дата начала" at bounding box center [850, 345] width 235 height 74
click at [930, 344] on button "button" at bounding box center [922, 346] width 28 height 28
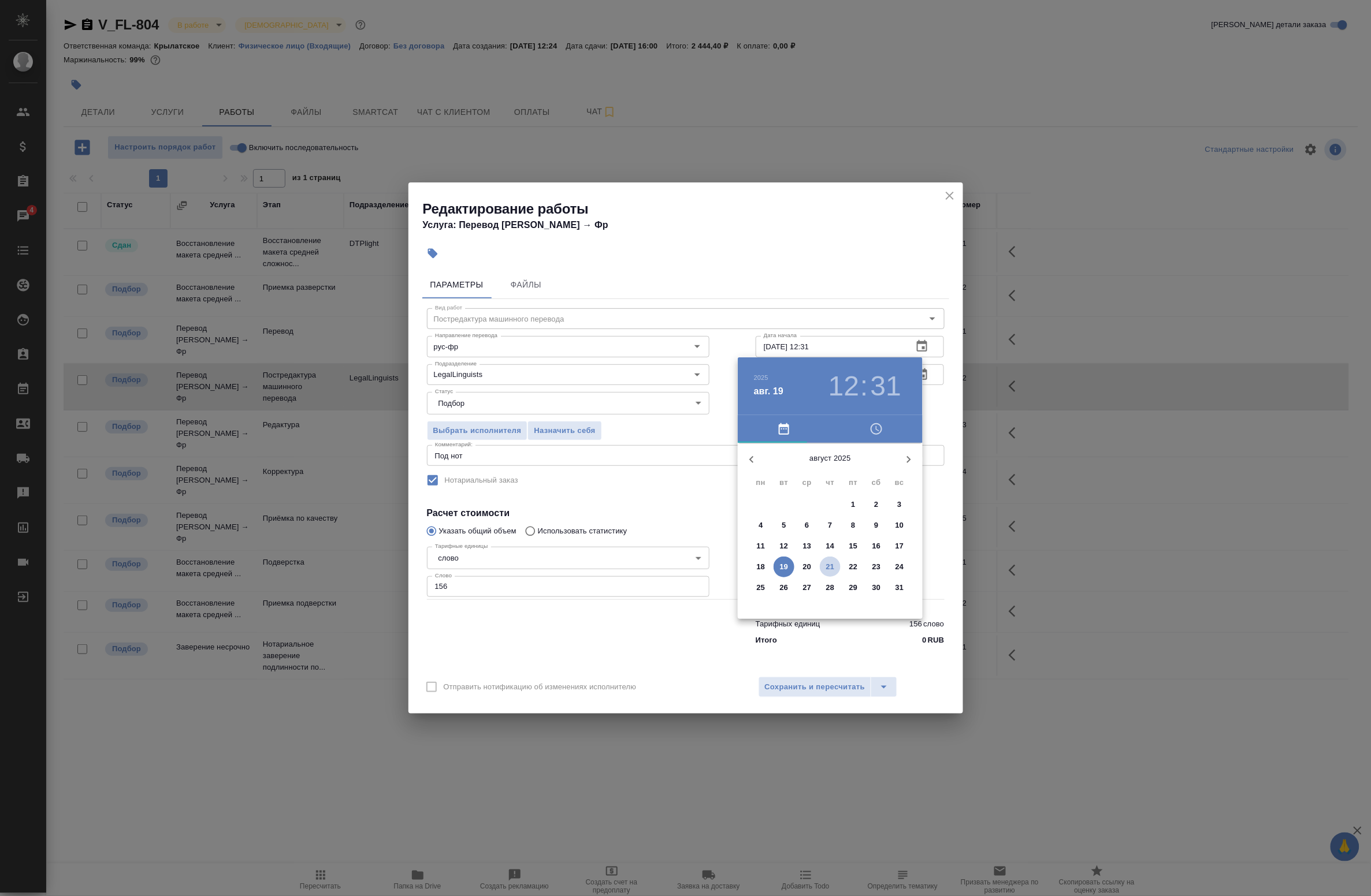
click at [829, 564] on p "21" at bounding box center [830, 567] width 9 height 12
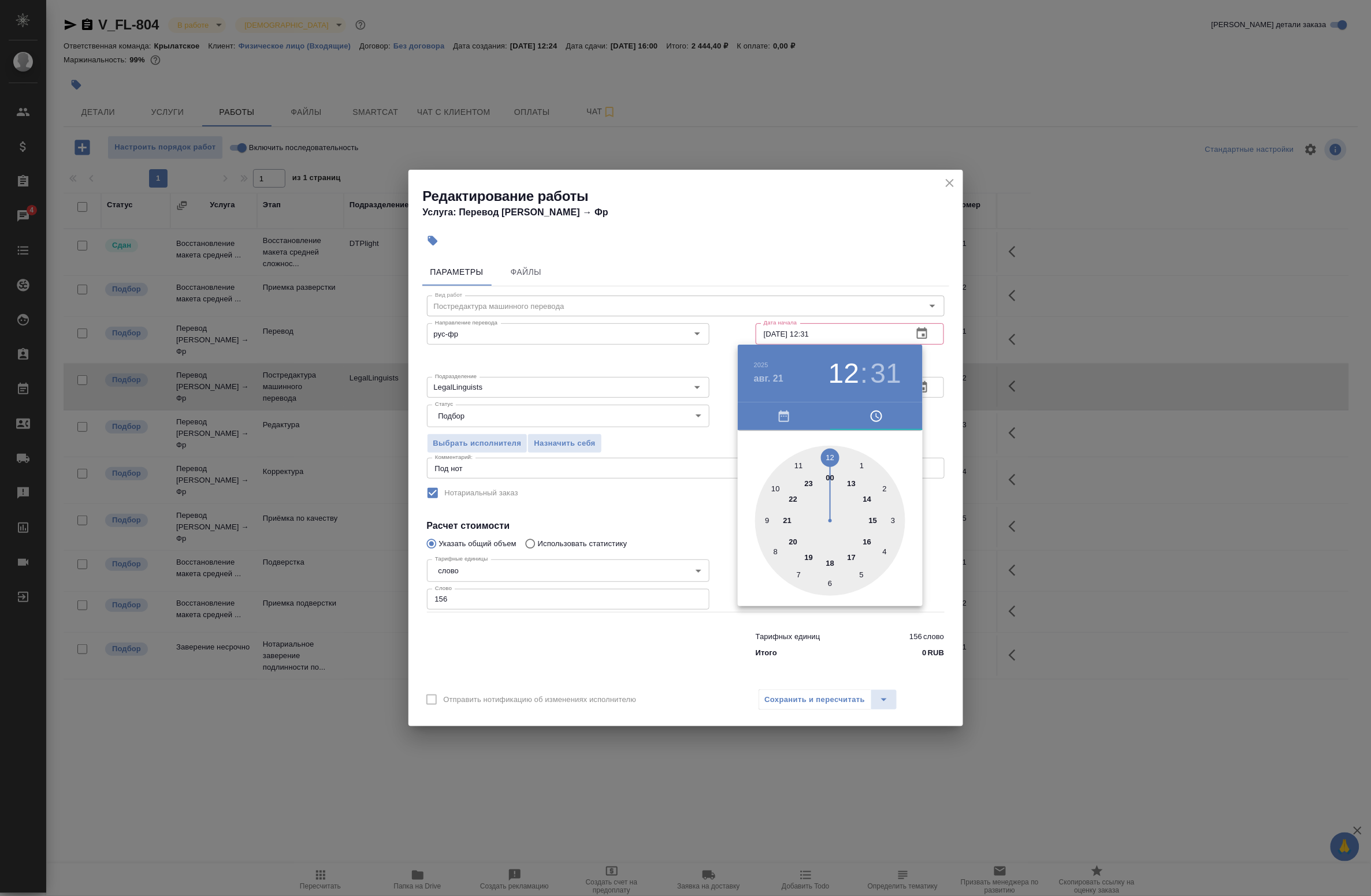
click at [871, 521] on div at bounding box center [830, 521] width 151 height 150
click at [828, 587] on div at bounding box center [830, 521] width 151 height 150
type input "21.08.2025 15:30"
drag, startPoint x: 953, startPoint y: 382, endPoint x: 940, endPoint y: 399, distance: 21.4
click at [954, 382] on div at bounding box center [686, 448] width 1371 height 896
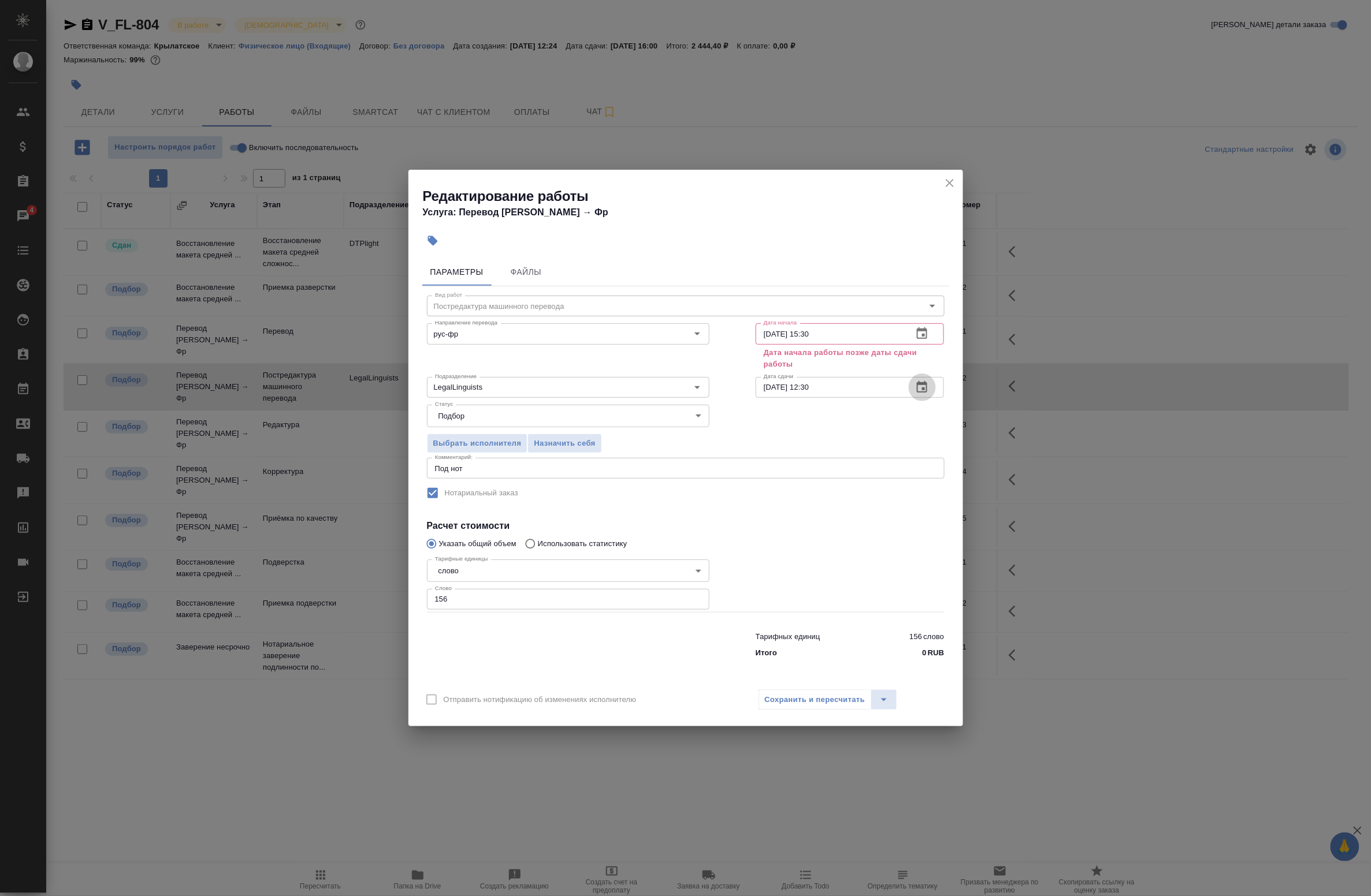
click at [925, 385] on icon "button" at bounding box center [921, 387] width 14 height 14
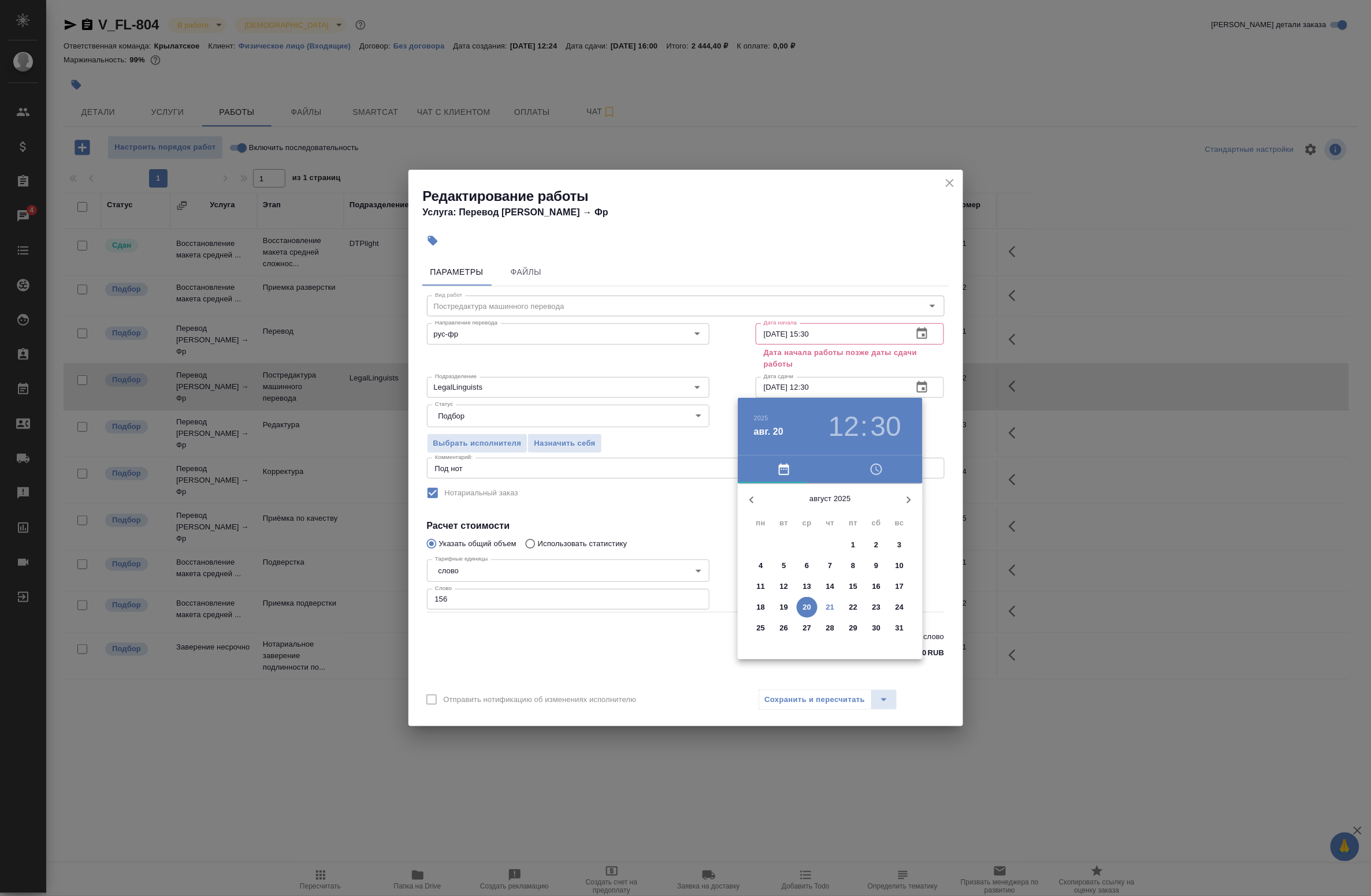
click at [859, 608] on span "22" at bounding box center [854, 608] width 21 height 12
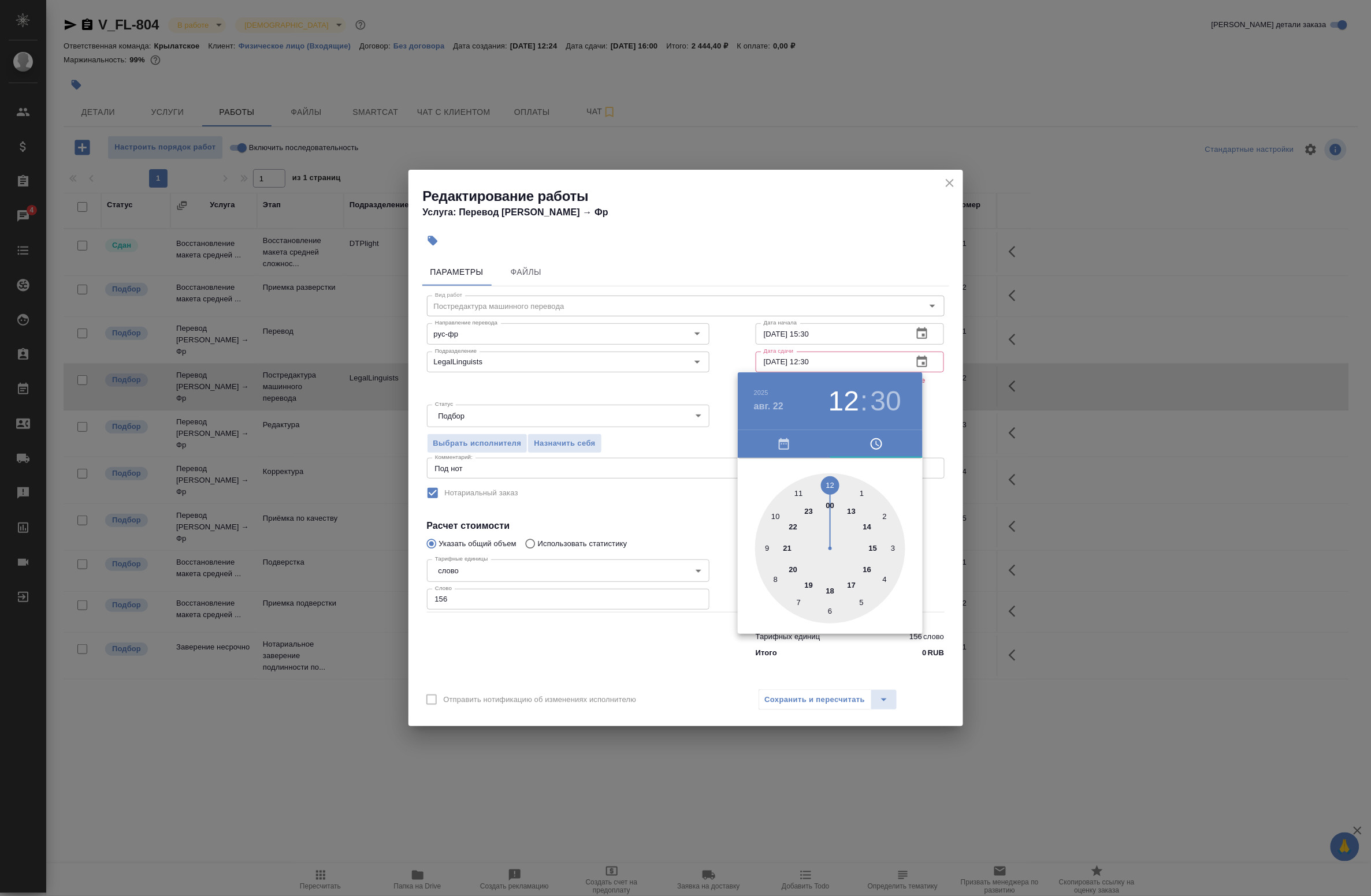
click at [778, 518] on div at bounding box center [830, 549] width 151 height 150
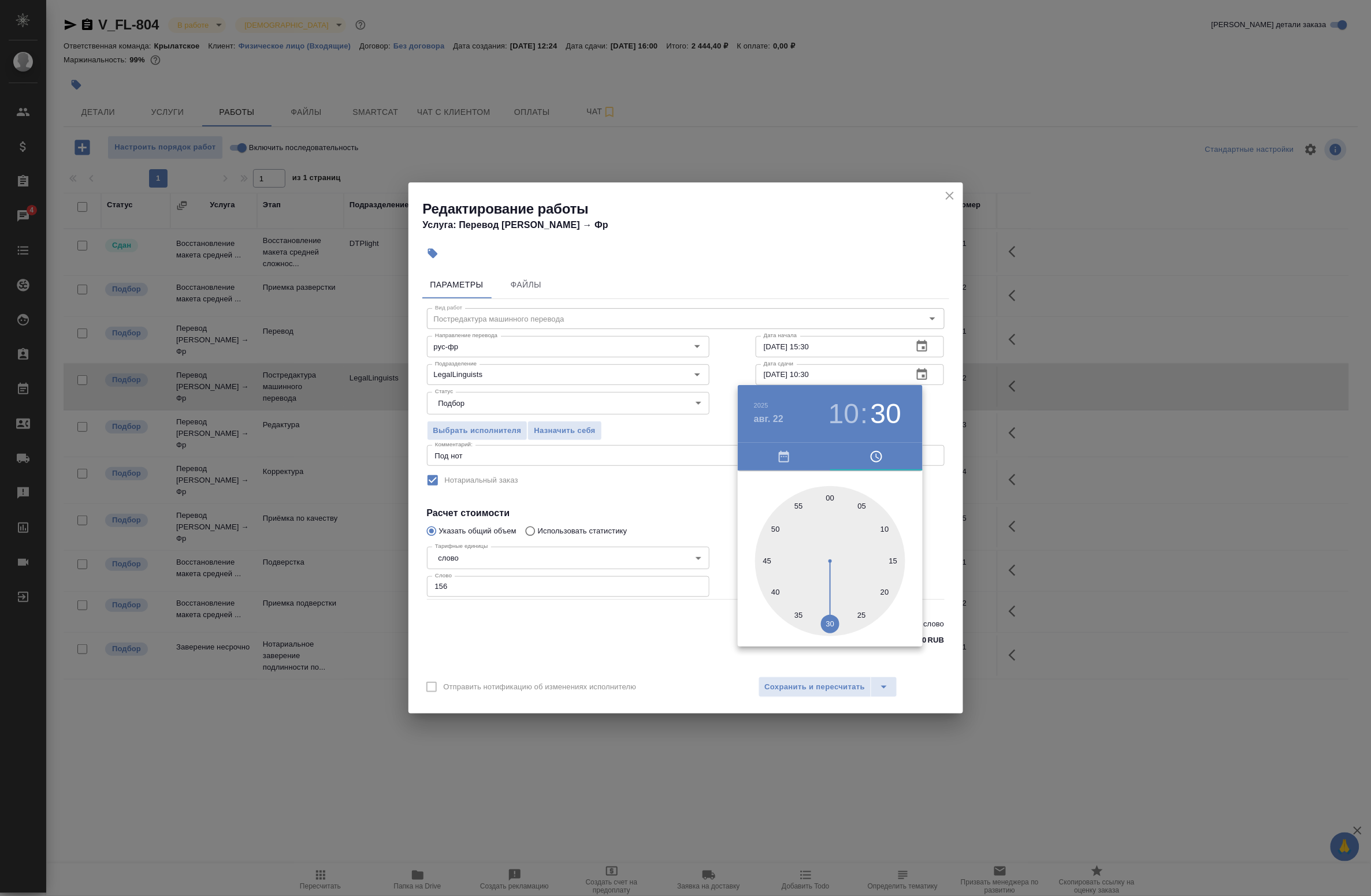
click at [832, 497] on div at bounding box center [830, 561] width 151 height 150
type input "22.08.2025 10:00"
click at [941, 404] on div at bounding box center [686, 448] width 1371 height 896
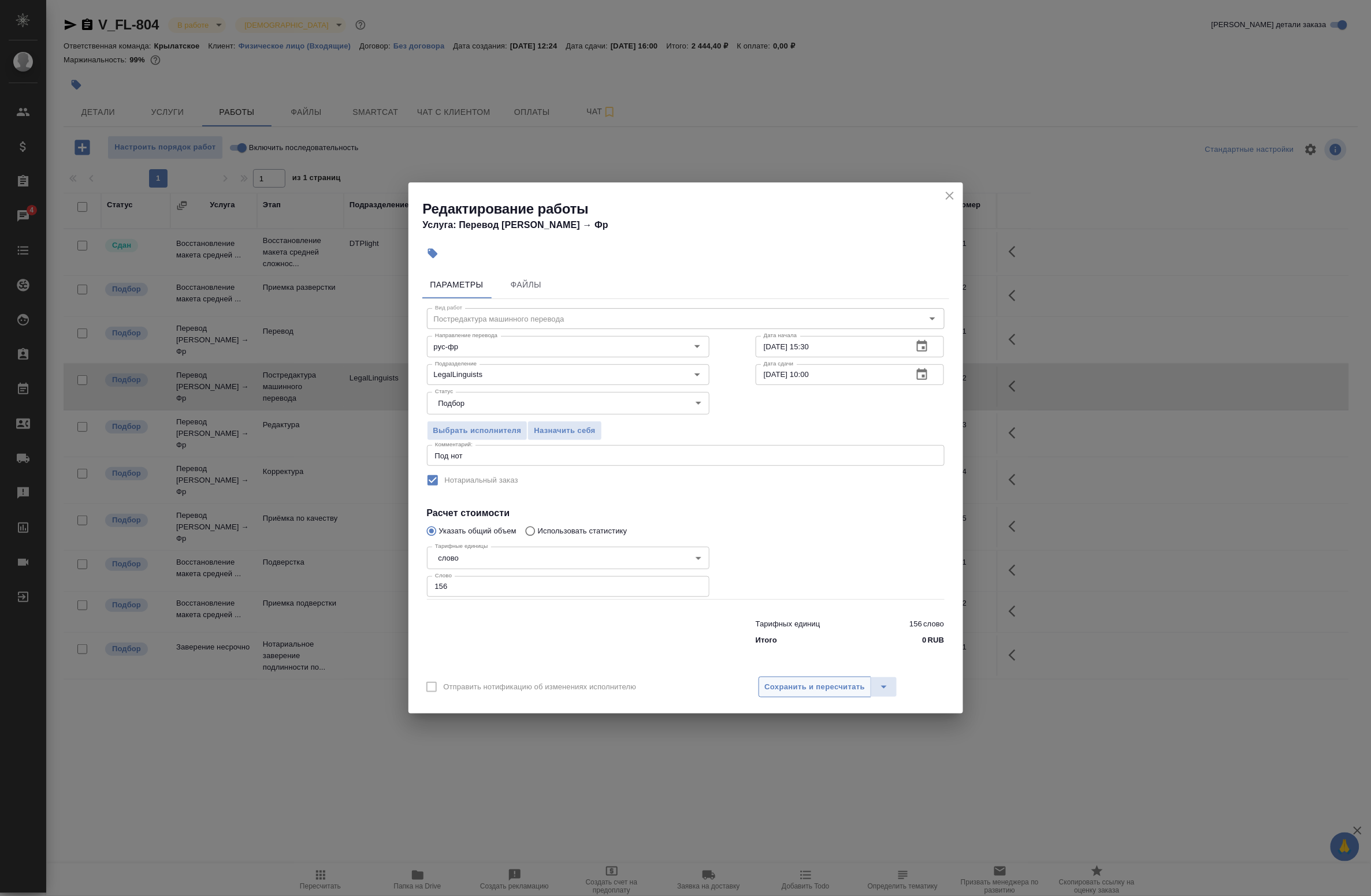
click at [802, 685] on span "Сохранить и пересчитать" at bounding box center [815, 687] width 101 height 13
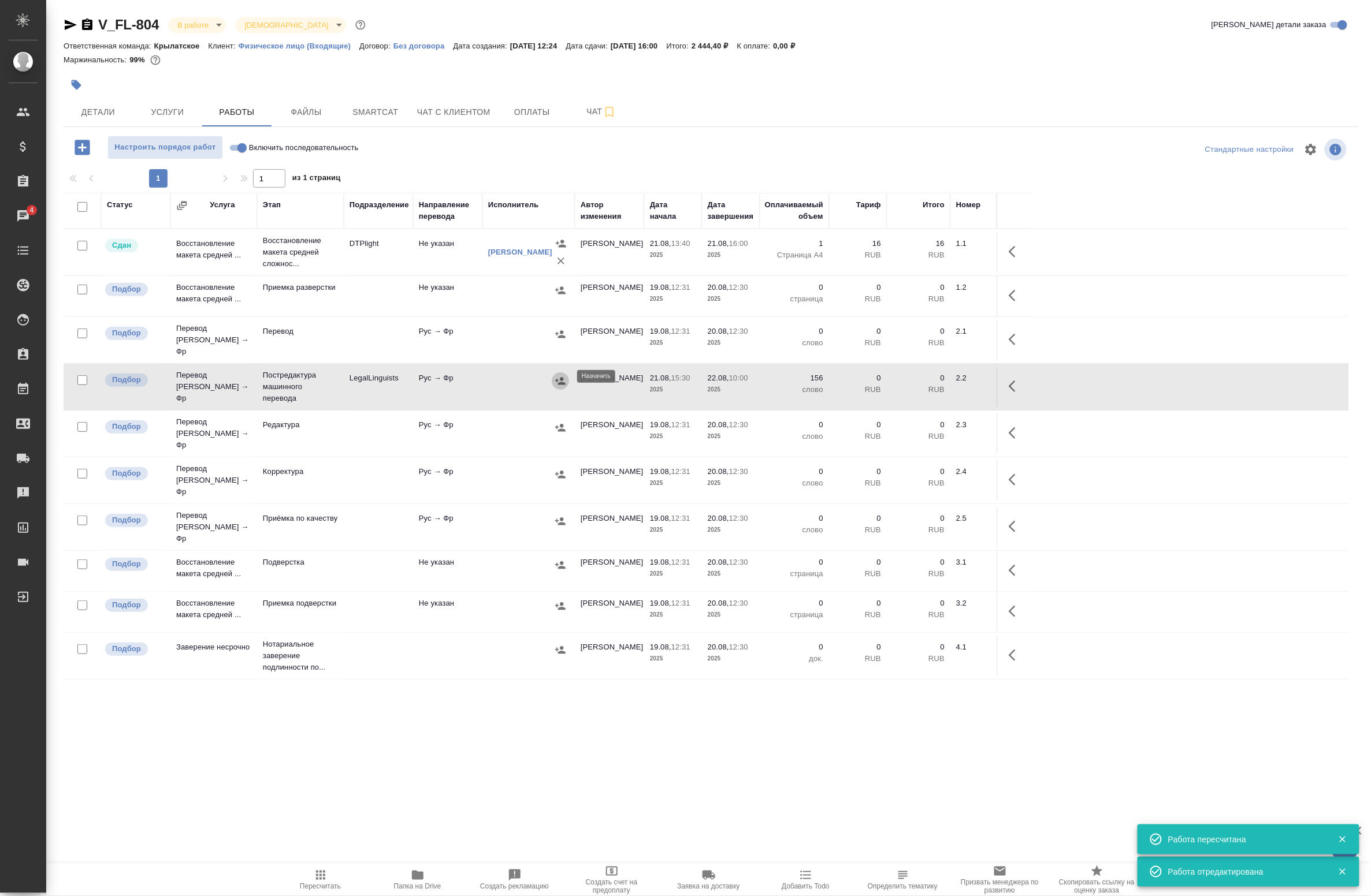
click at [561, 377] on icon "button" at bounding box center [561, 380] width 11 height 7
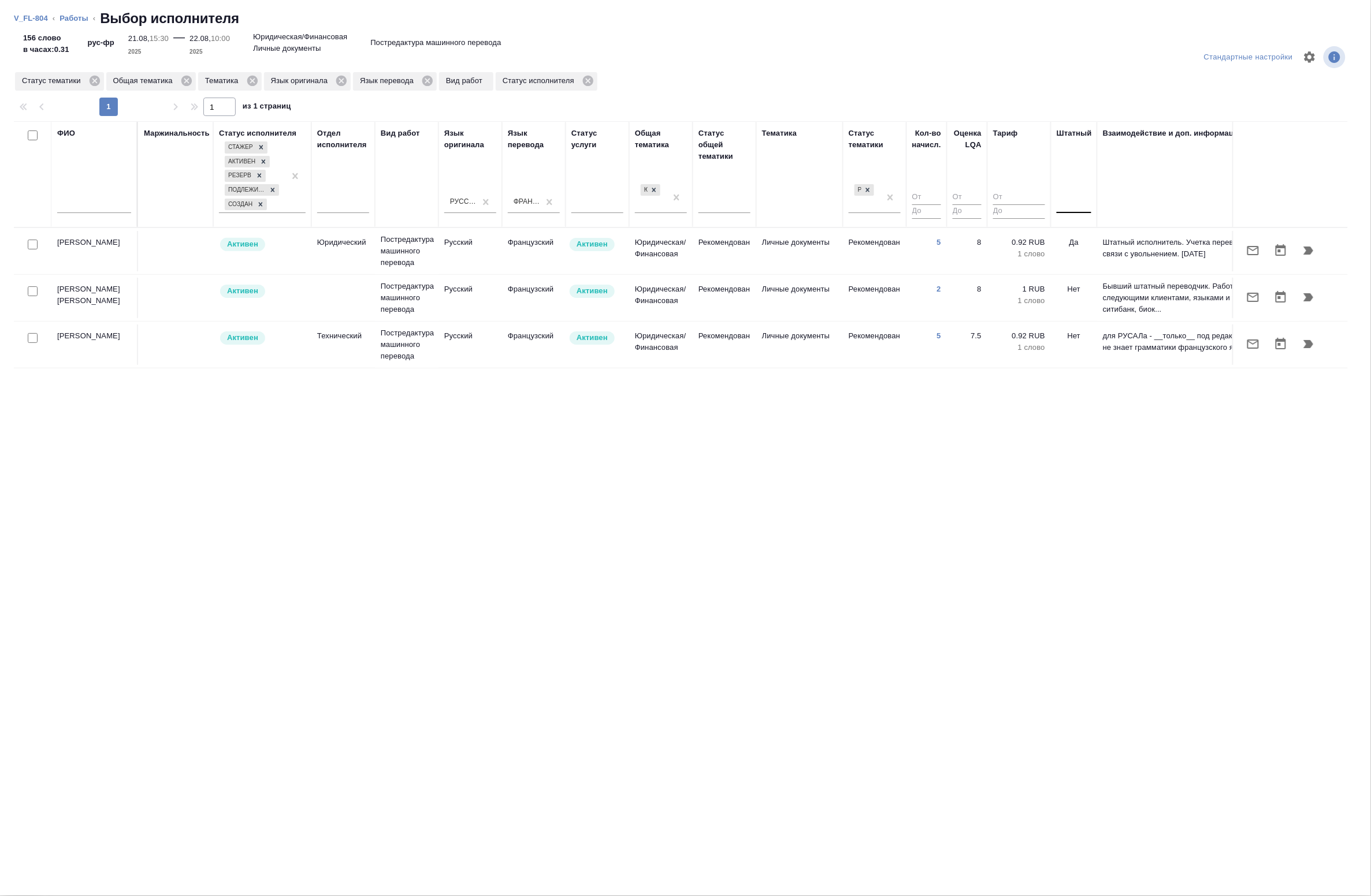
click at [1073, 206] on div at bounding box center [1074, 201] width 35 height 16
click at [1073, 238] on div "Нет" at bounding box center [1144, 238] width 174 height 21
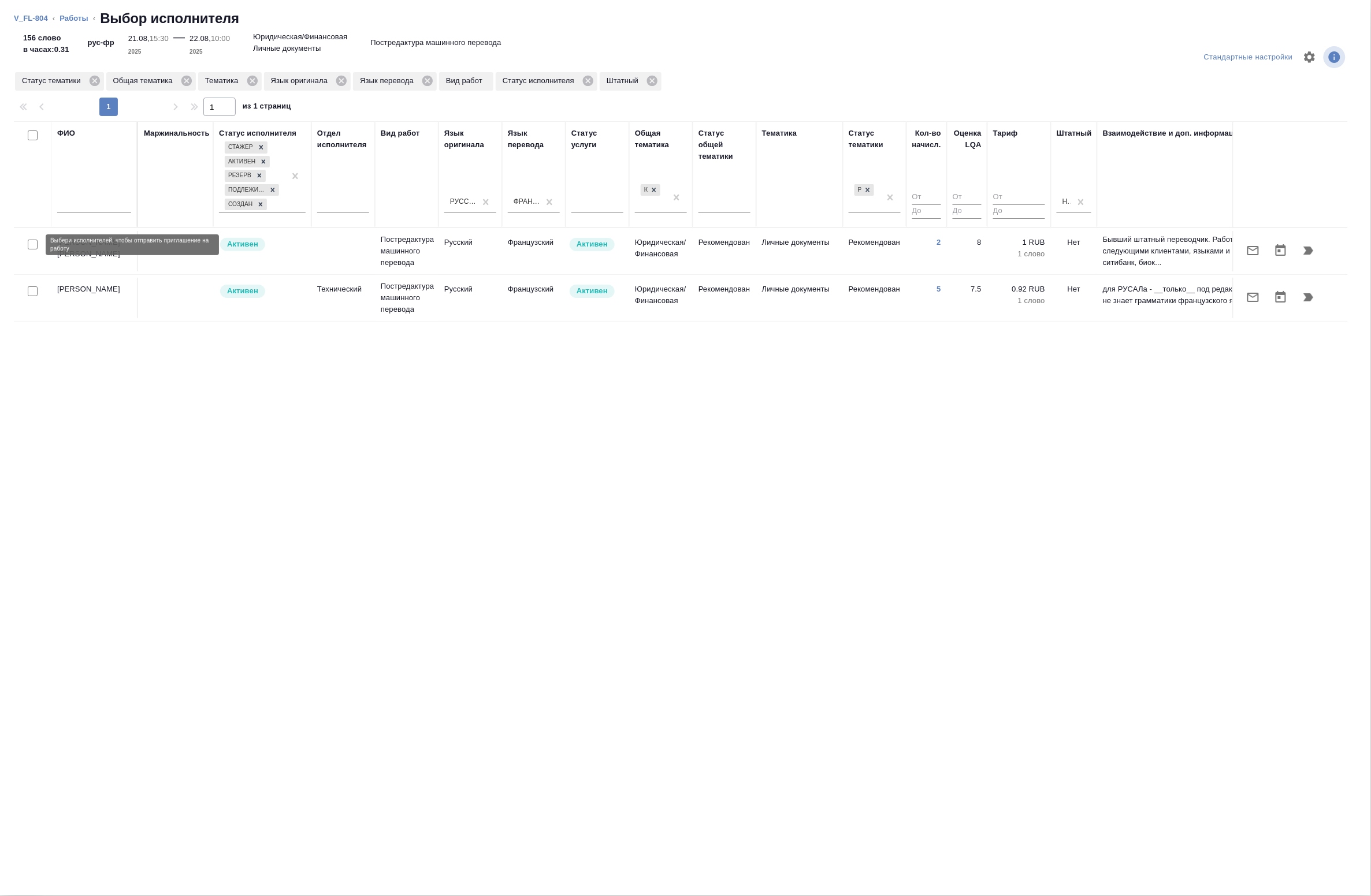
click at [33, 244] on input "checkbox" at bounding box center [32, 244] width 10 height 10
checkbox input "true"
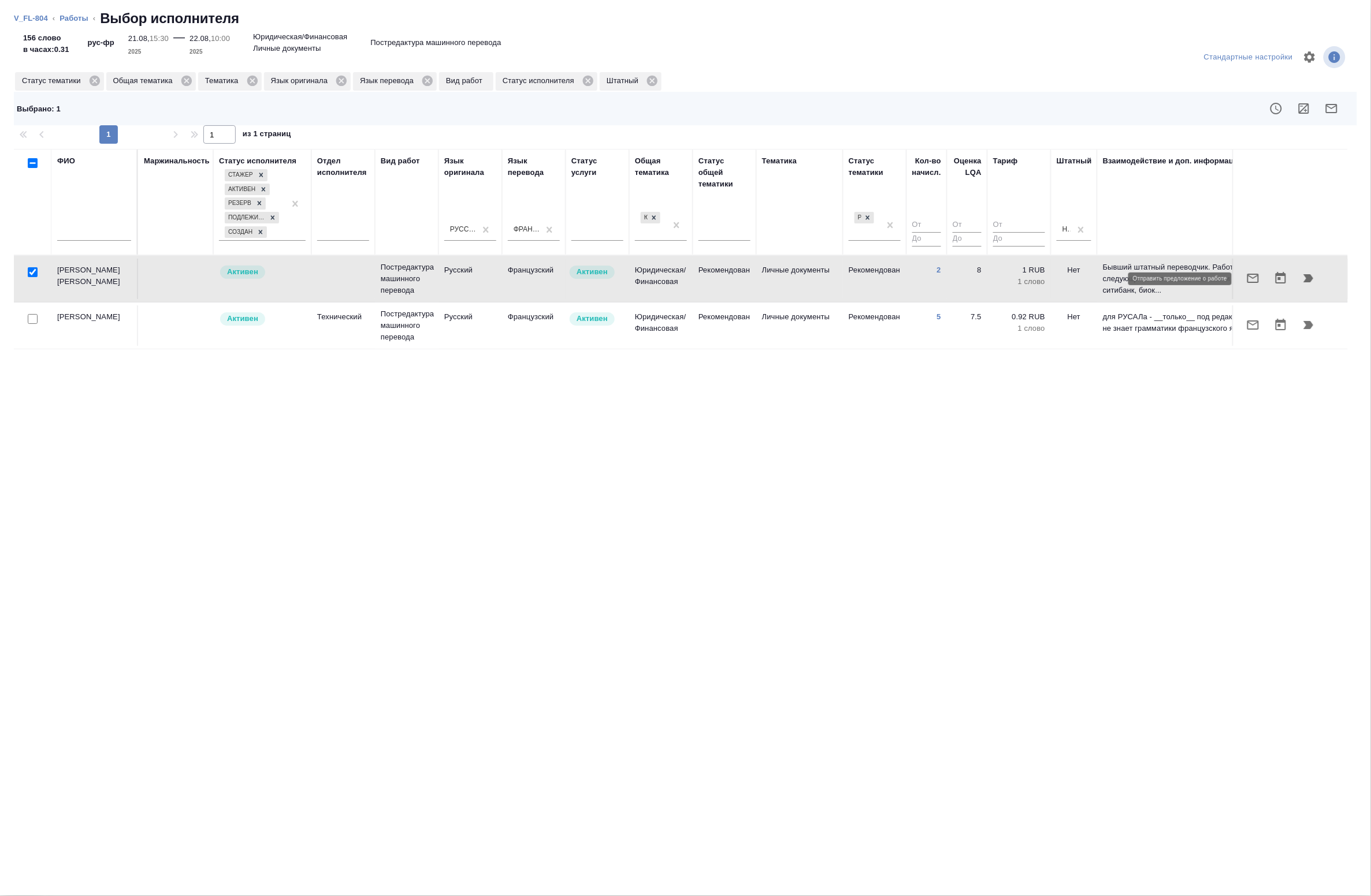
click at [1261, 280] on button "button" at bounding box center [1253, 279] width 28 height 28
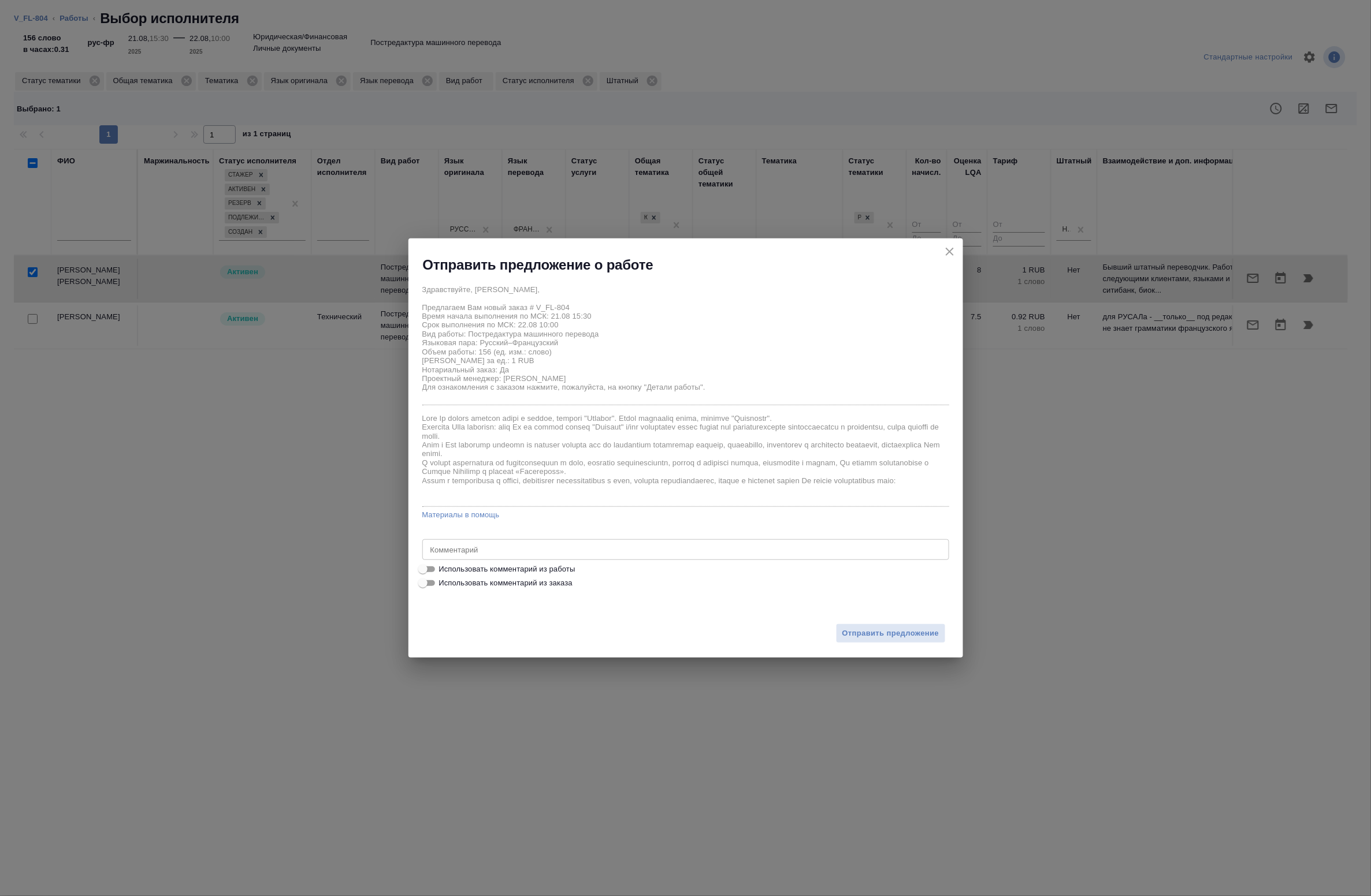
click at [472, 570] on span "Использовать комментарий из работы" at bounding box center [507, 570] width 136 height 12
click at [444, 570] on input "Использовать комментарий из работы" at bounding box center [423, 569] width 41 height 14
checkbox input "true"
type textarea "Под нот"
click at [873, 629] on span "Отправить предложение" at bounding box center [891, 634] width 97 height 13
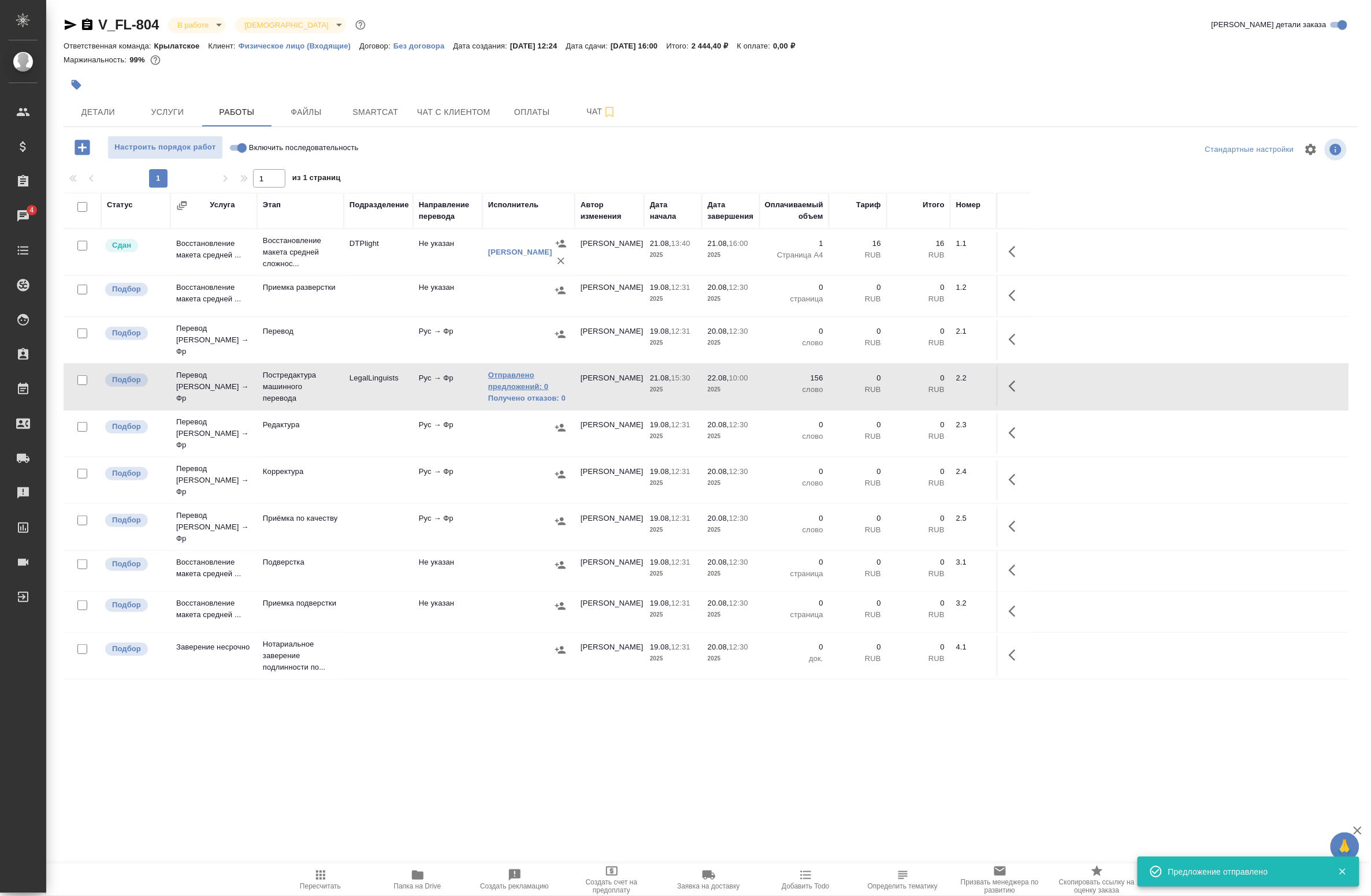
click at [509, 380] on link "Отправлено предложений: 0" at bounding box center [528, 381] width 81 height 23
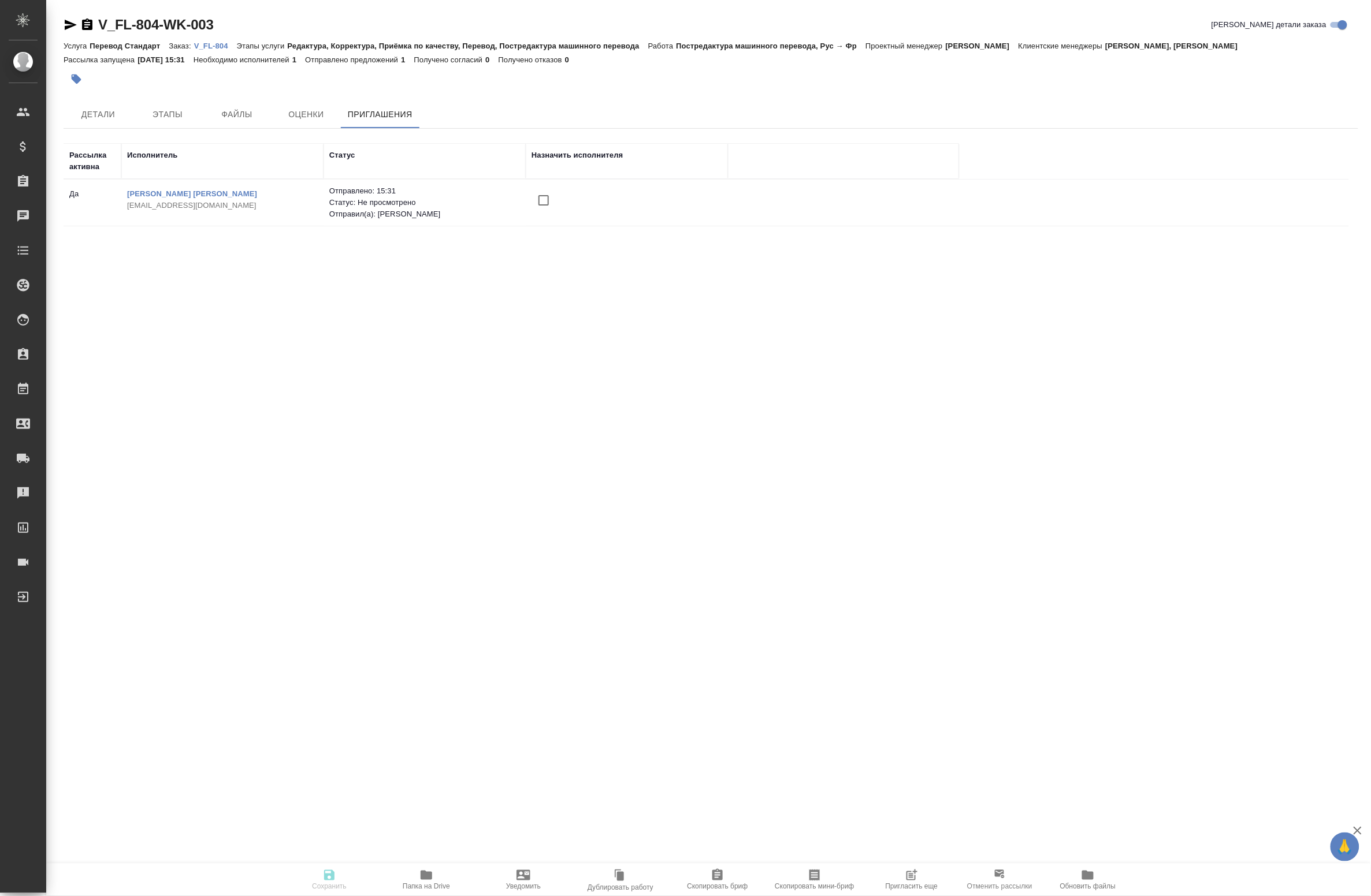
click at [908, 878] on icon "button" at bounding box center [912, 875] width 14 height 14
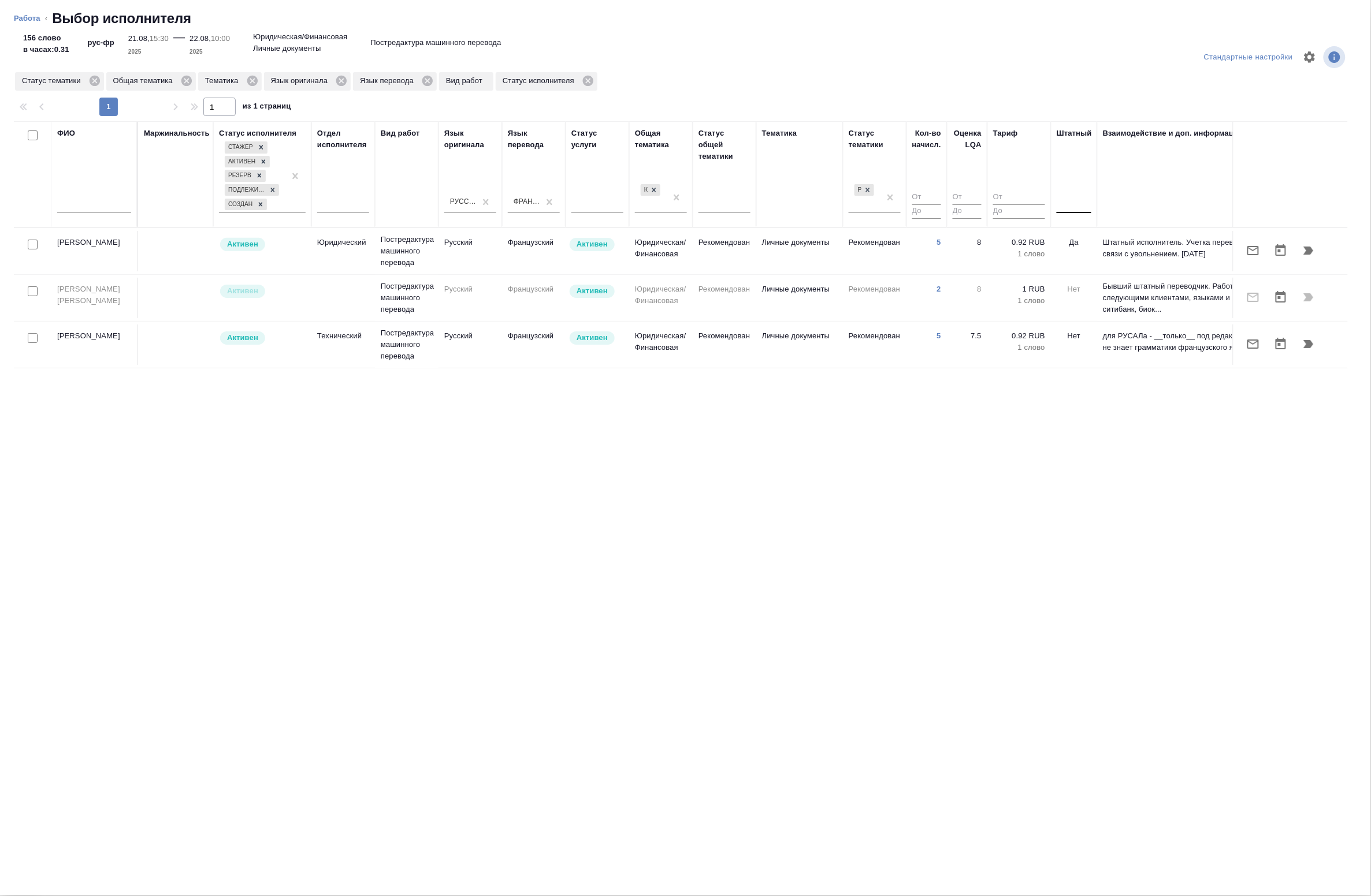
click at [1076, 208] on div at bounding box center [1074, 201] width 35 height 16
click at [1082, 238] on div "Нет" at bounding box center [1144, 238] width 174 height 21
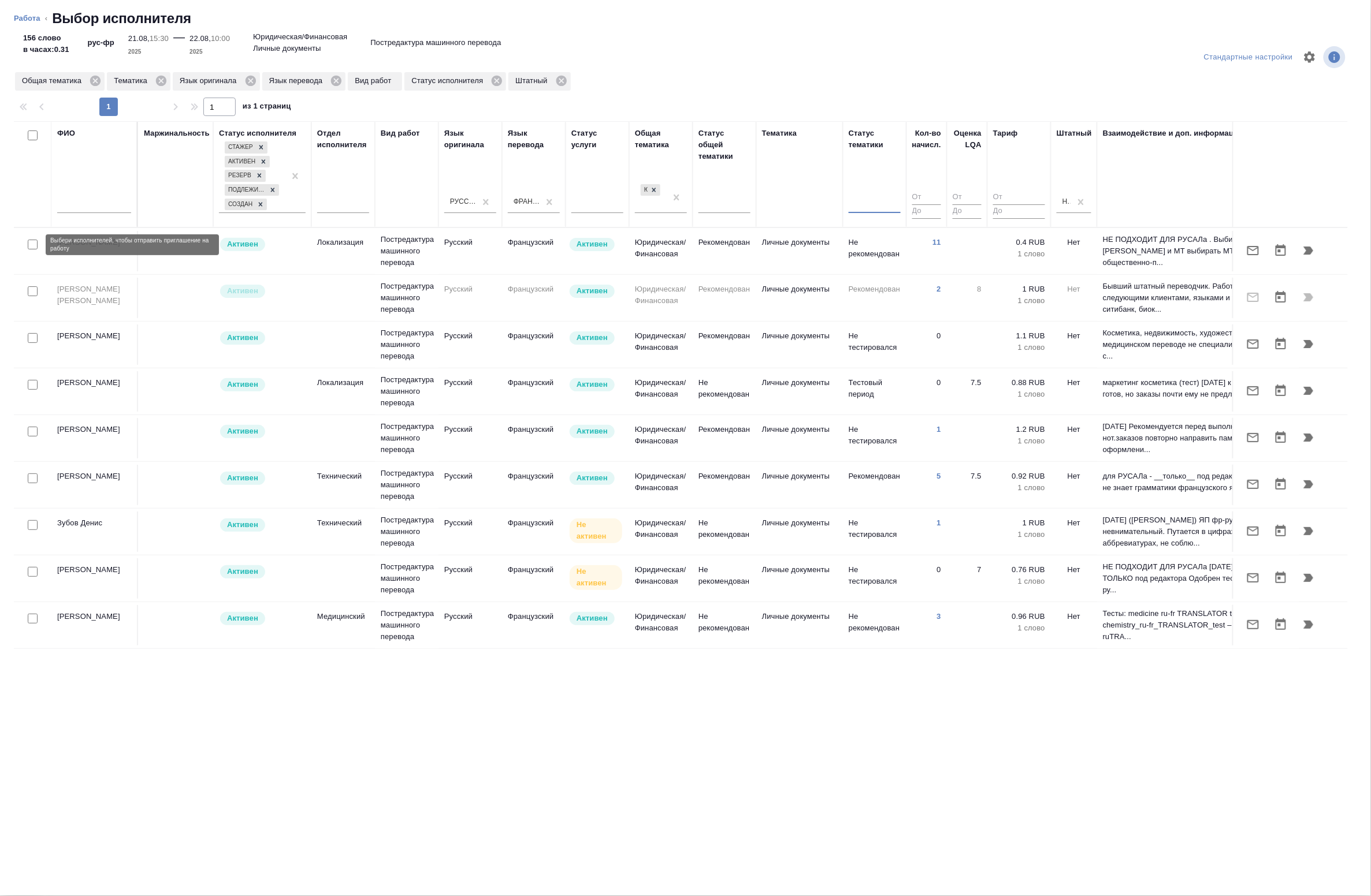
click at [35, 246] on input "checkbox" at bounding box center [32, 244] width 10 height 10
checkbox input "true"
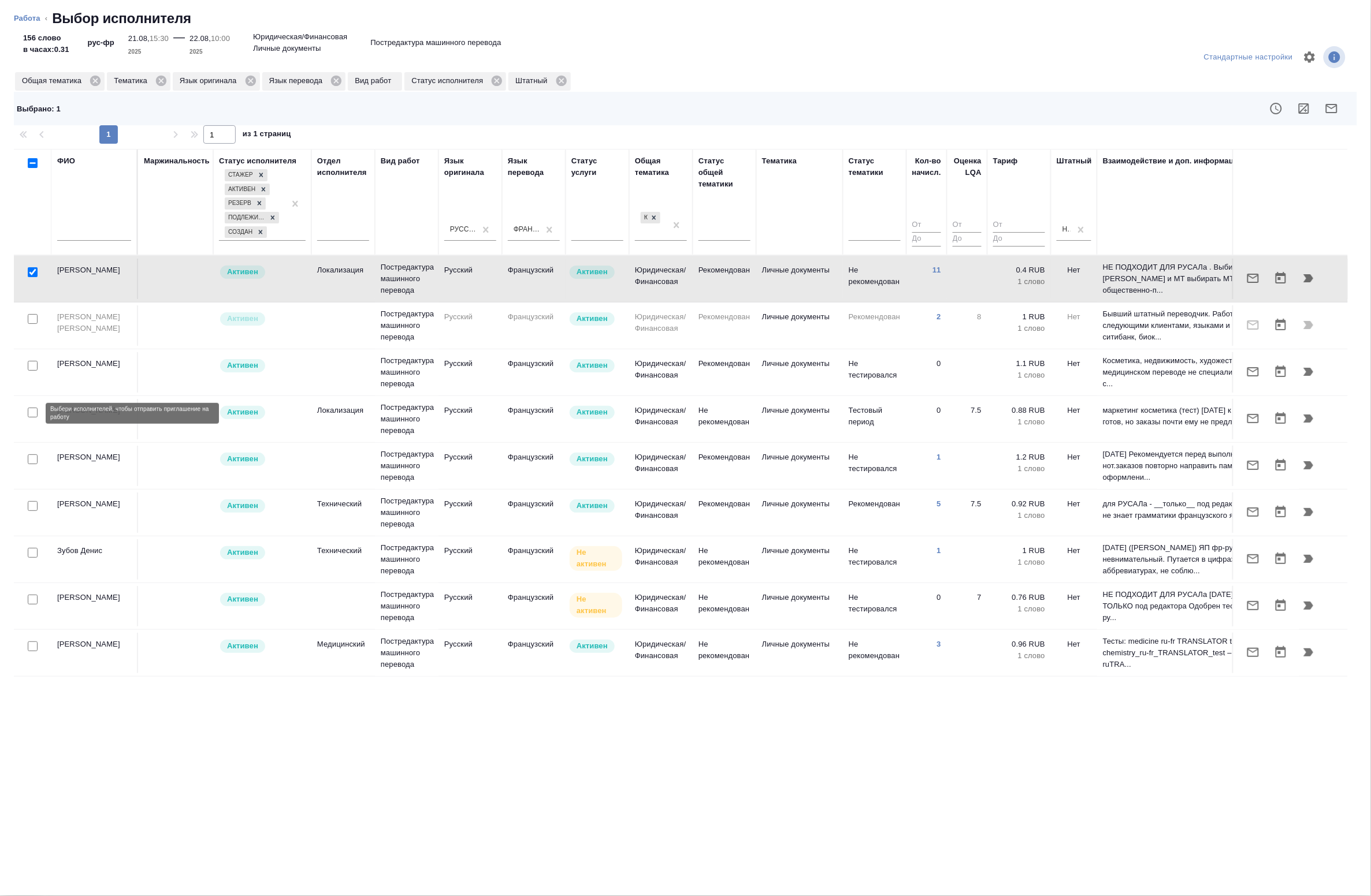
click at [31, 411] on input "checkbox" at bounding box center [32, 413] width 10 height 10
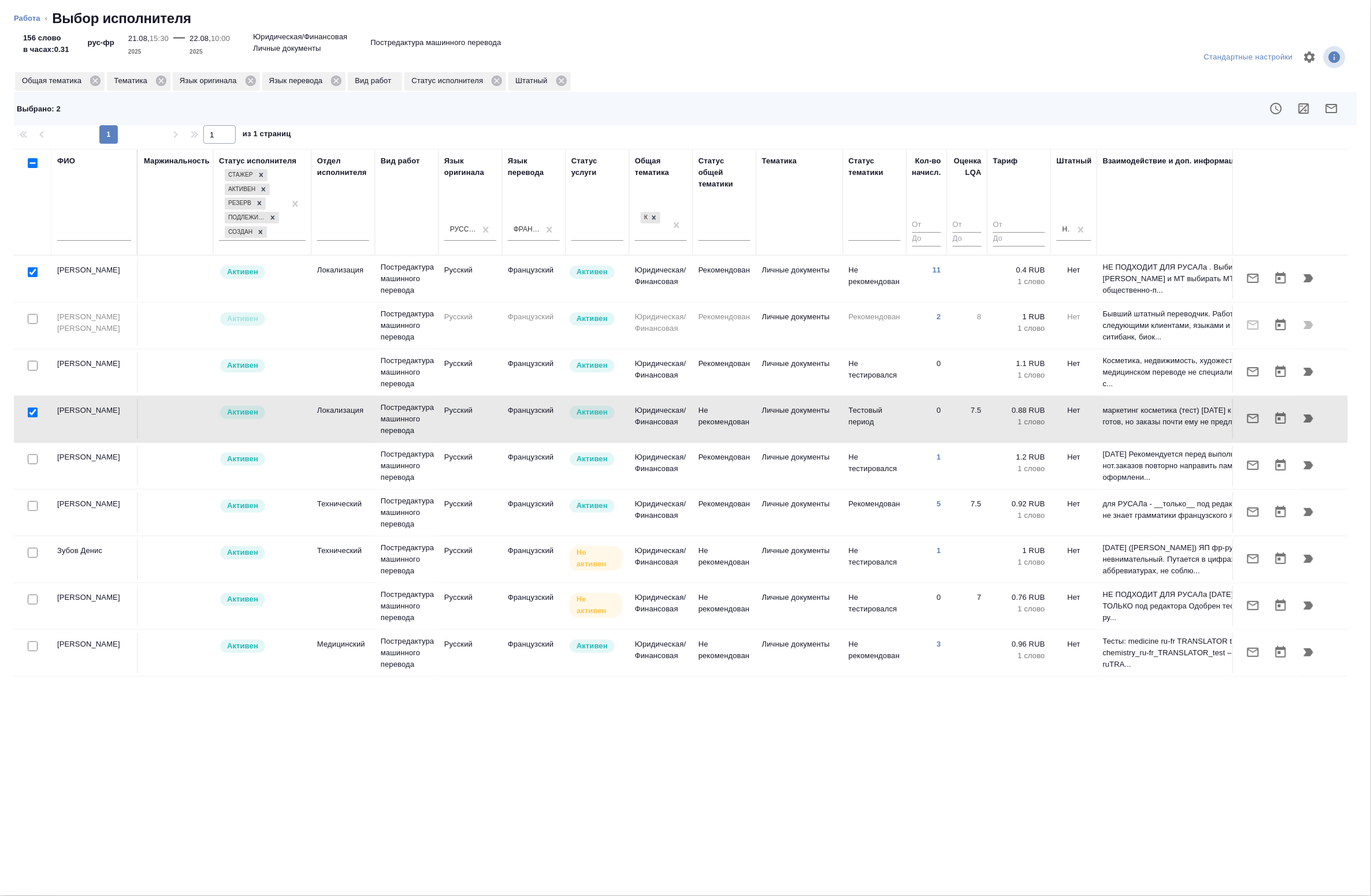
click at [30, 413] on input "checkbox" at bounding box center [32, 413] width 10 height 10
checkbox input "false"
click at [30, 508] on input "checkbox" at bounding box center [32, 506] width 10 height 10
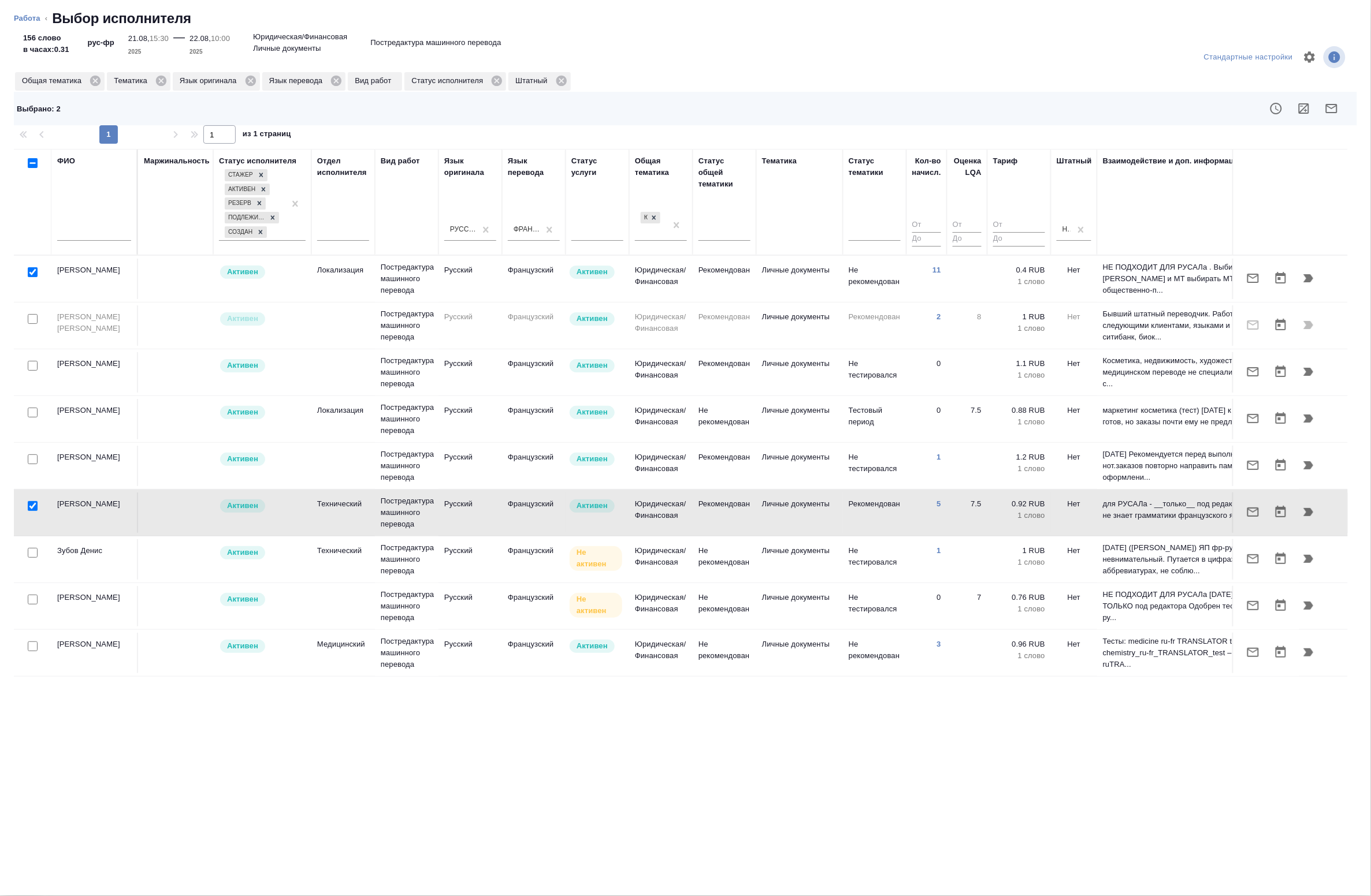
click at [30, 507] on input "checkbox" at bounding box center [32, 506] width 10 height 10
checkbox input "false"
click at [1249, 280] on icon "button" at bounding box center [1253, 278] width 14 height 14
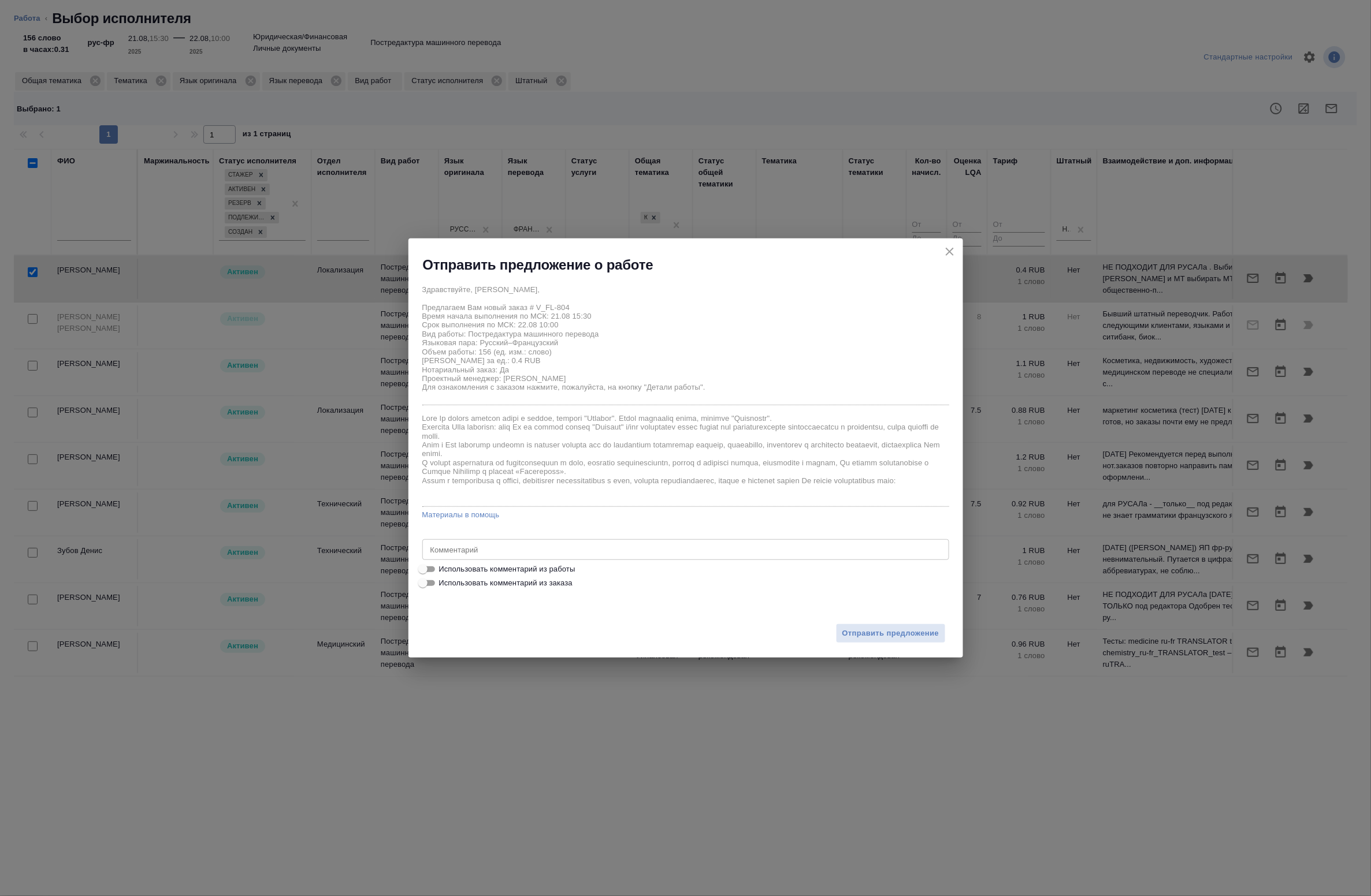
click at [486, 567] on span "Использовать комментарий из работы" at bounding box center [507, 570] width 136 height 12
click at [444, 567] on input "Использовать комментарий из работы" at bounding box center [423, 569] width 41 height 14
checkbox input "true"
type textarea "Под нот"
click at [871, 628] on span "Отправить предложение" at bounding box center [891, 634] width 97 height 13
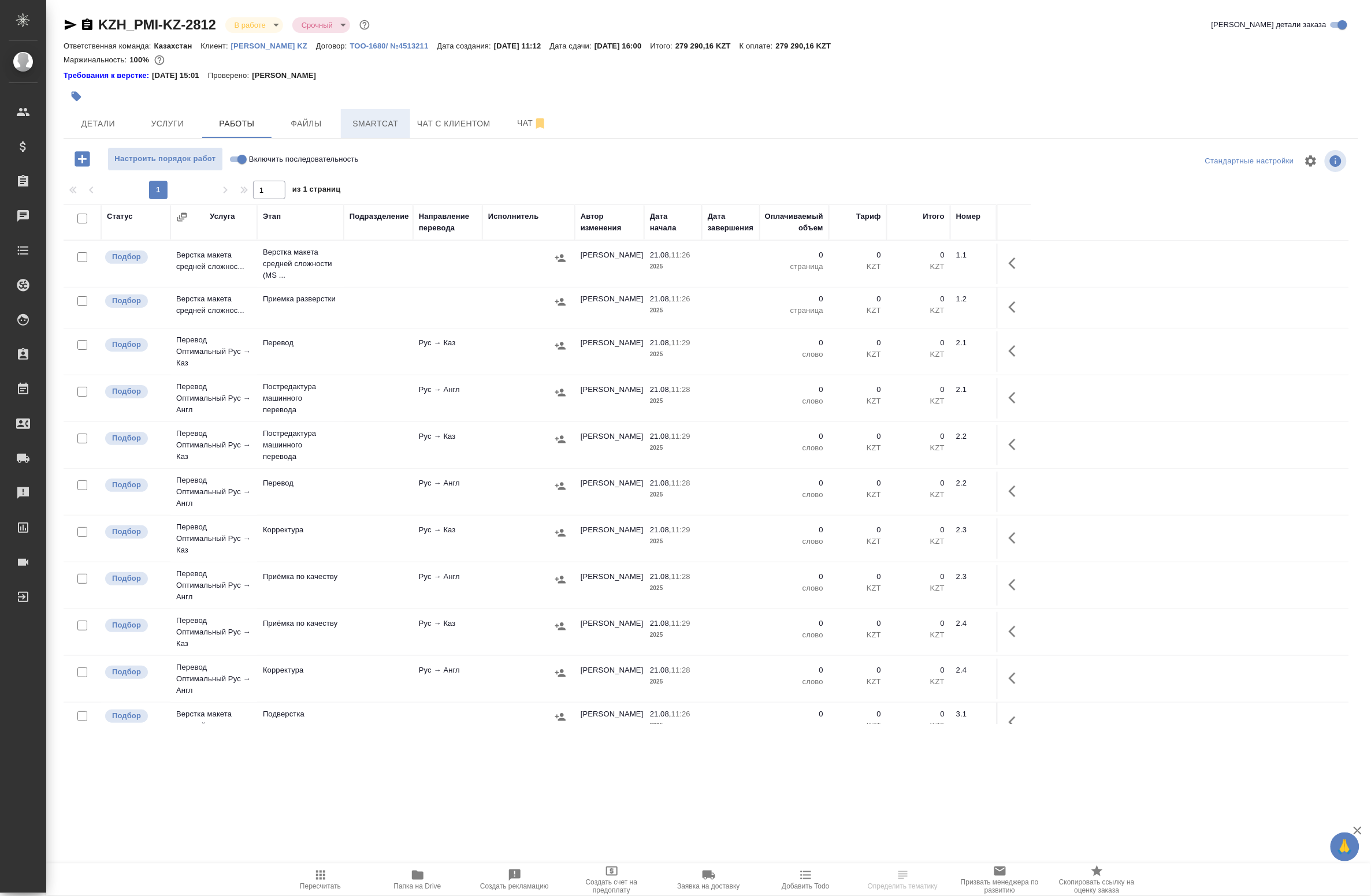
click at [388, 122] on span "Smartcat" at bounding box center [375, 124] width 55 height 14
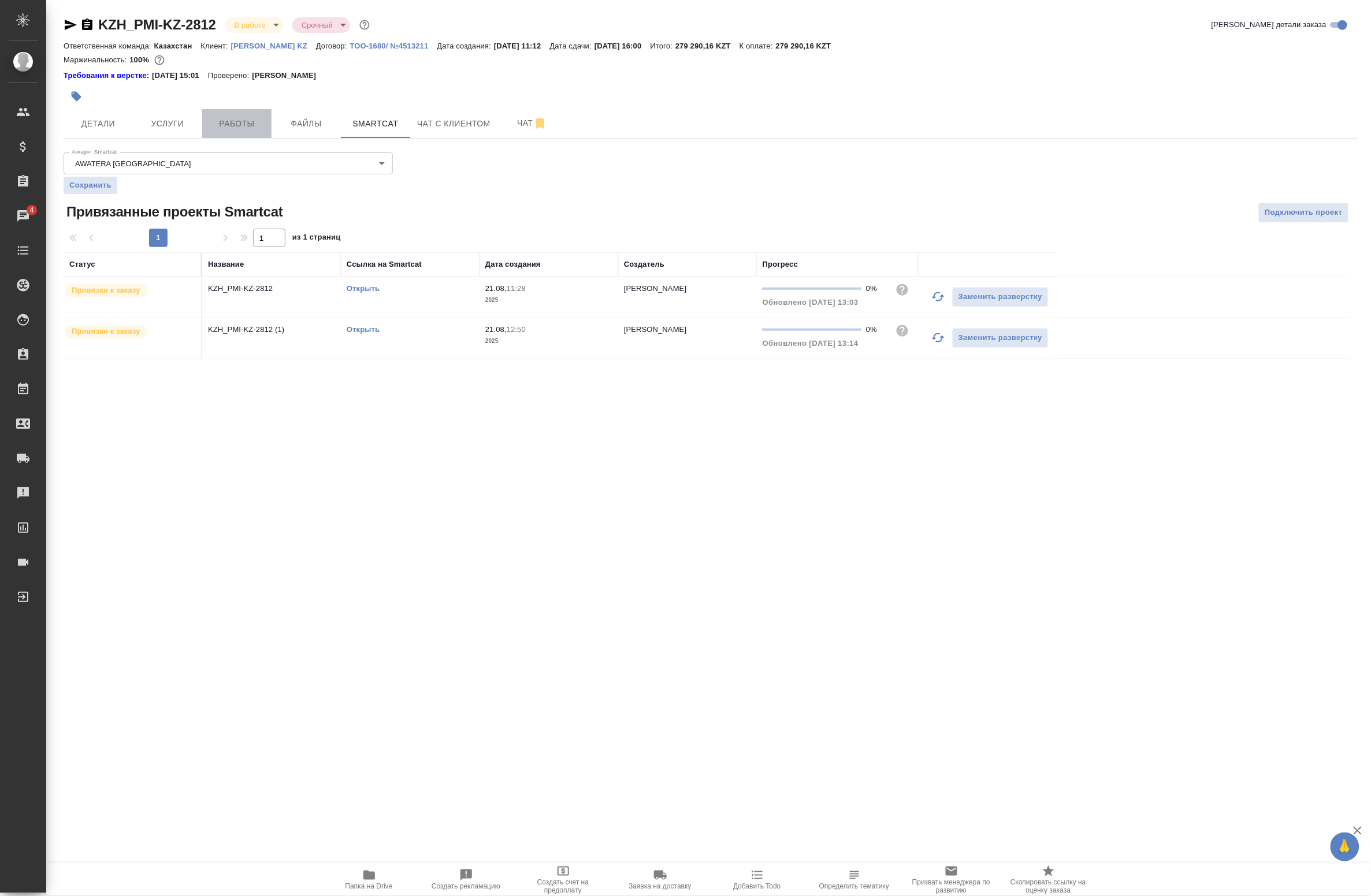
click at [247, 117] on span "Работы" at bounding box center [237, 124] width 55 height 14
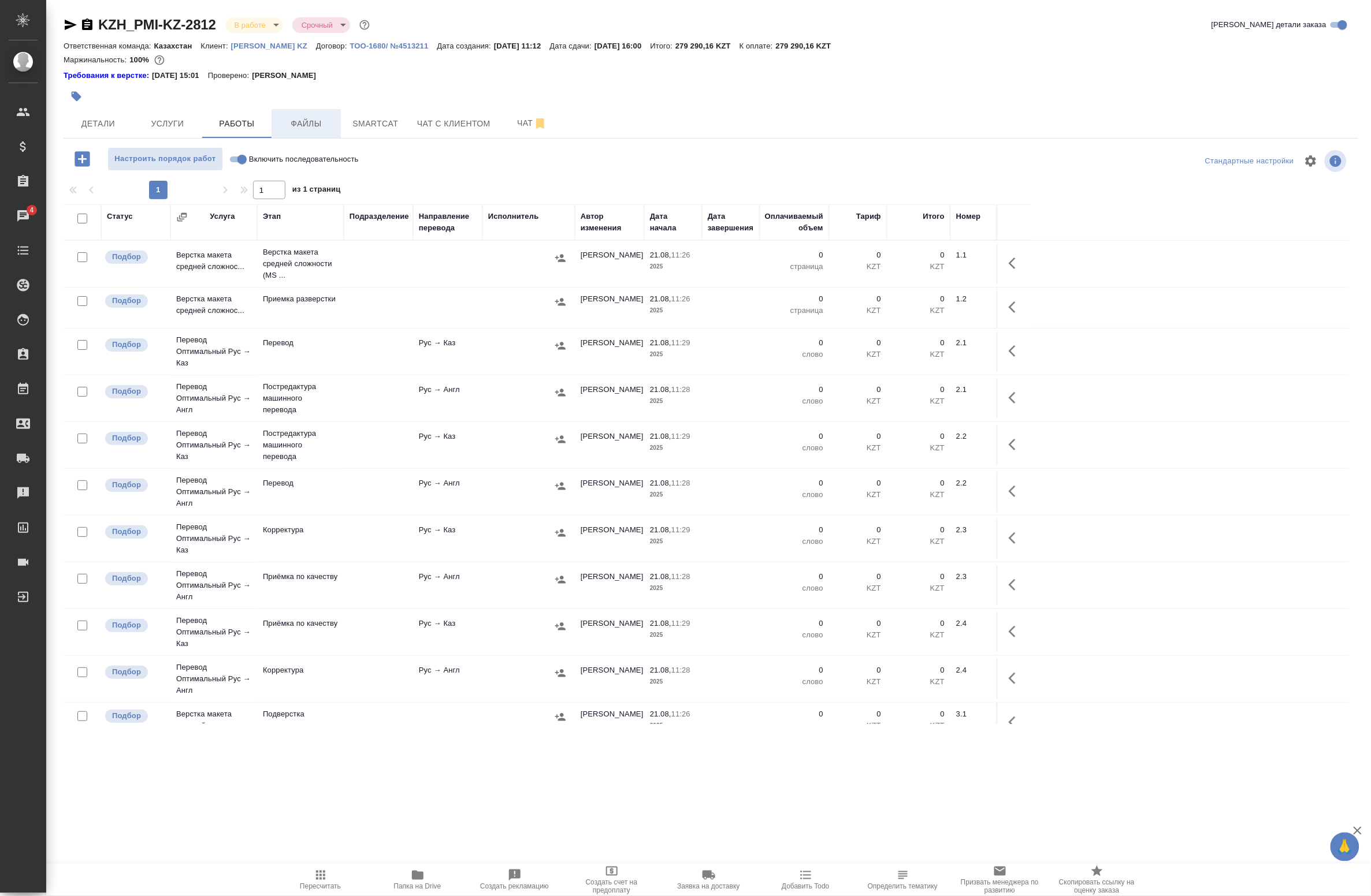
click at [305, 126] on span "Файлы" at bounding box center [306, 124] width 55 height 14
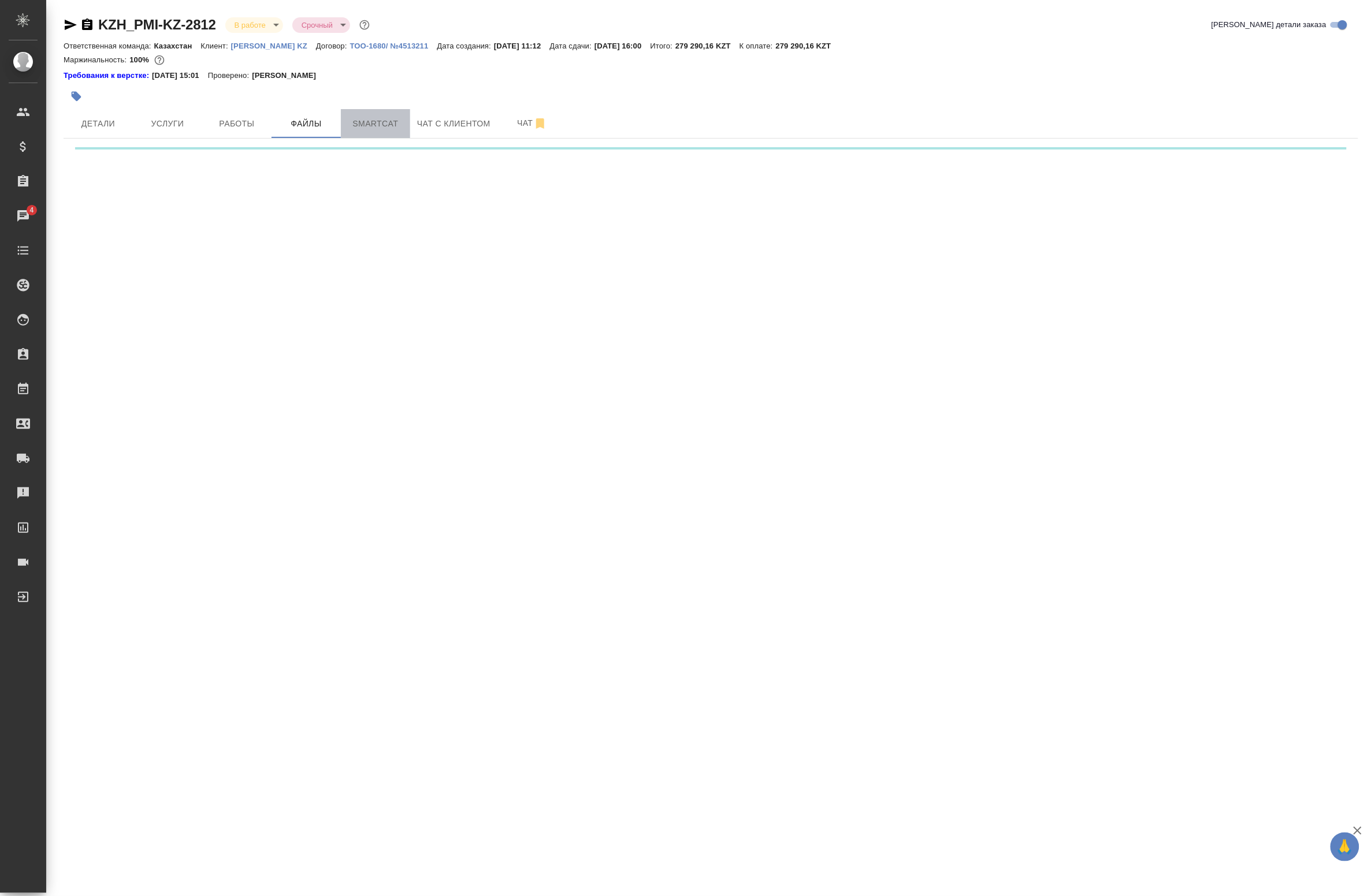
click at [353, 122] on span "Smartcat" at bounding box center [375, 124] width 55 height 14
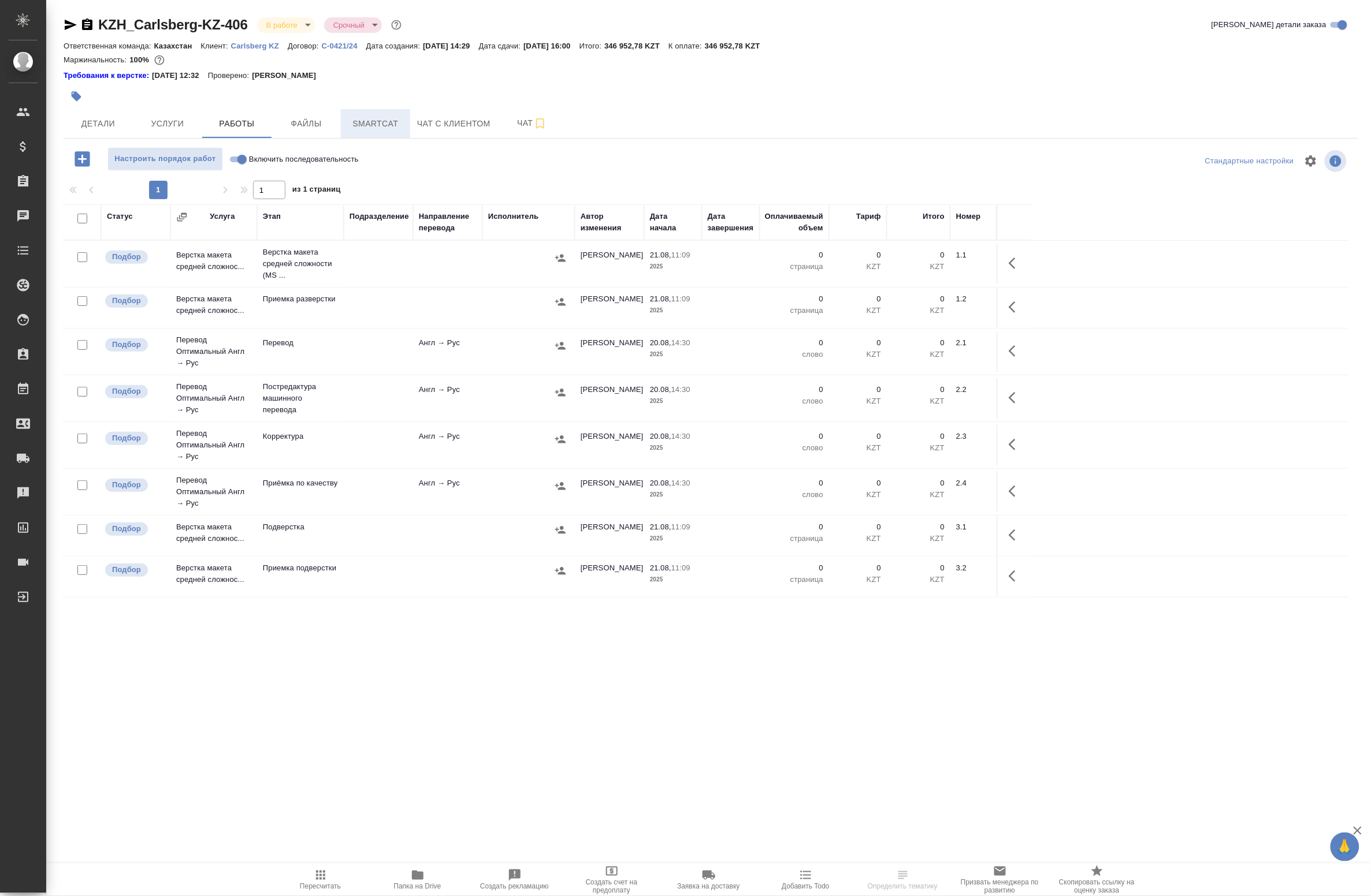
click at [388, 123] on span "Smartcat" at bounding box center [375, 124] width 55 height 14
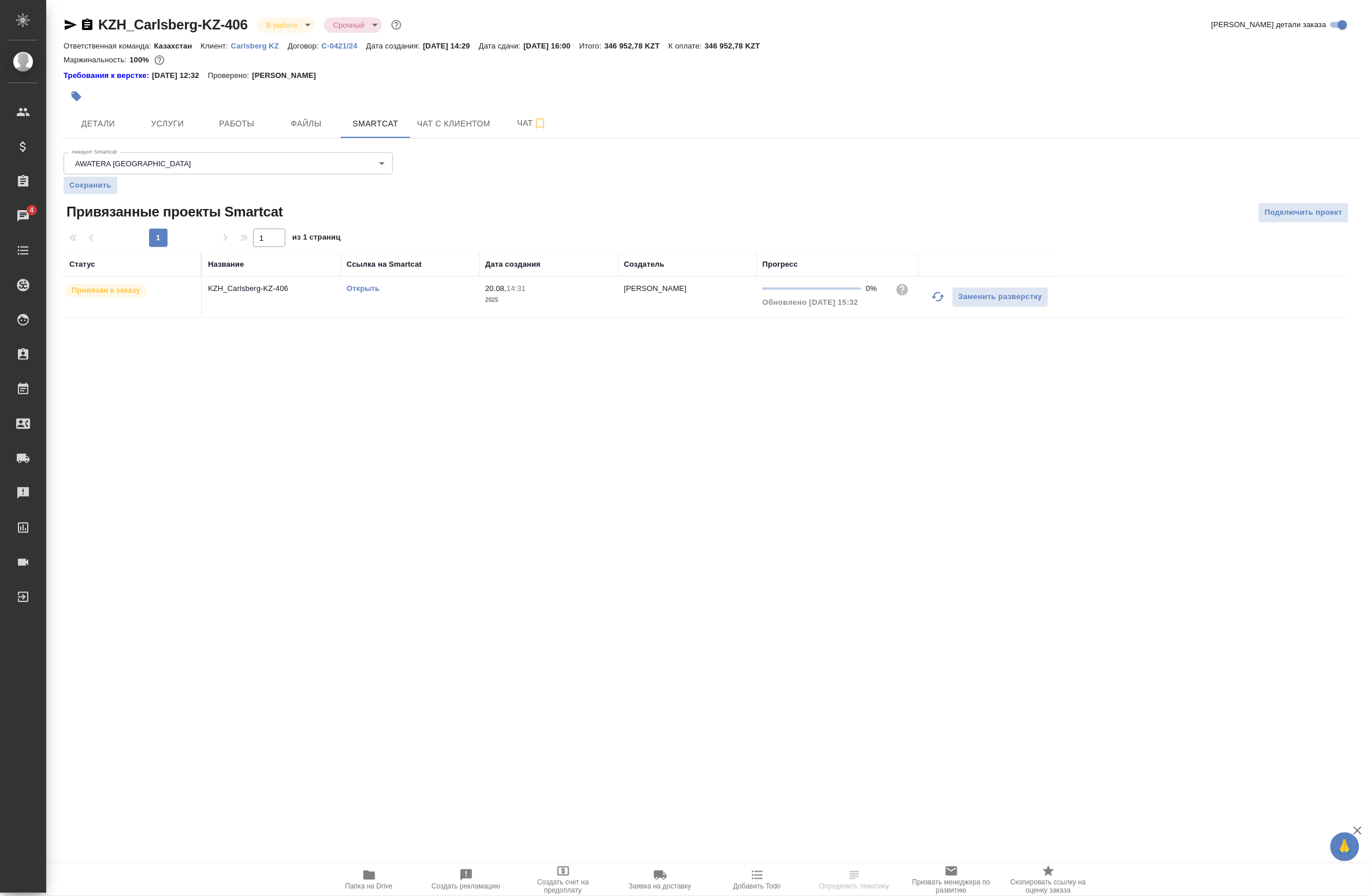
click at [362, 286] on link "Открыть" at bounding box center [363, 288] width 33 height 9
click at [298, 310] on td "KZH_Carlsberg-KZ-406" at bounding box center [271, 298] width 139 height 41
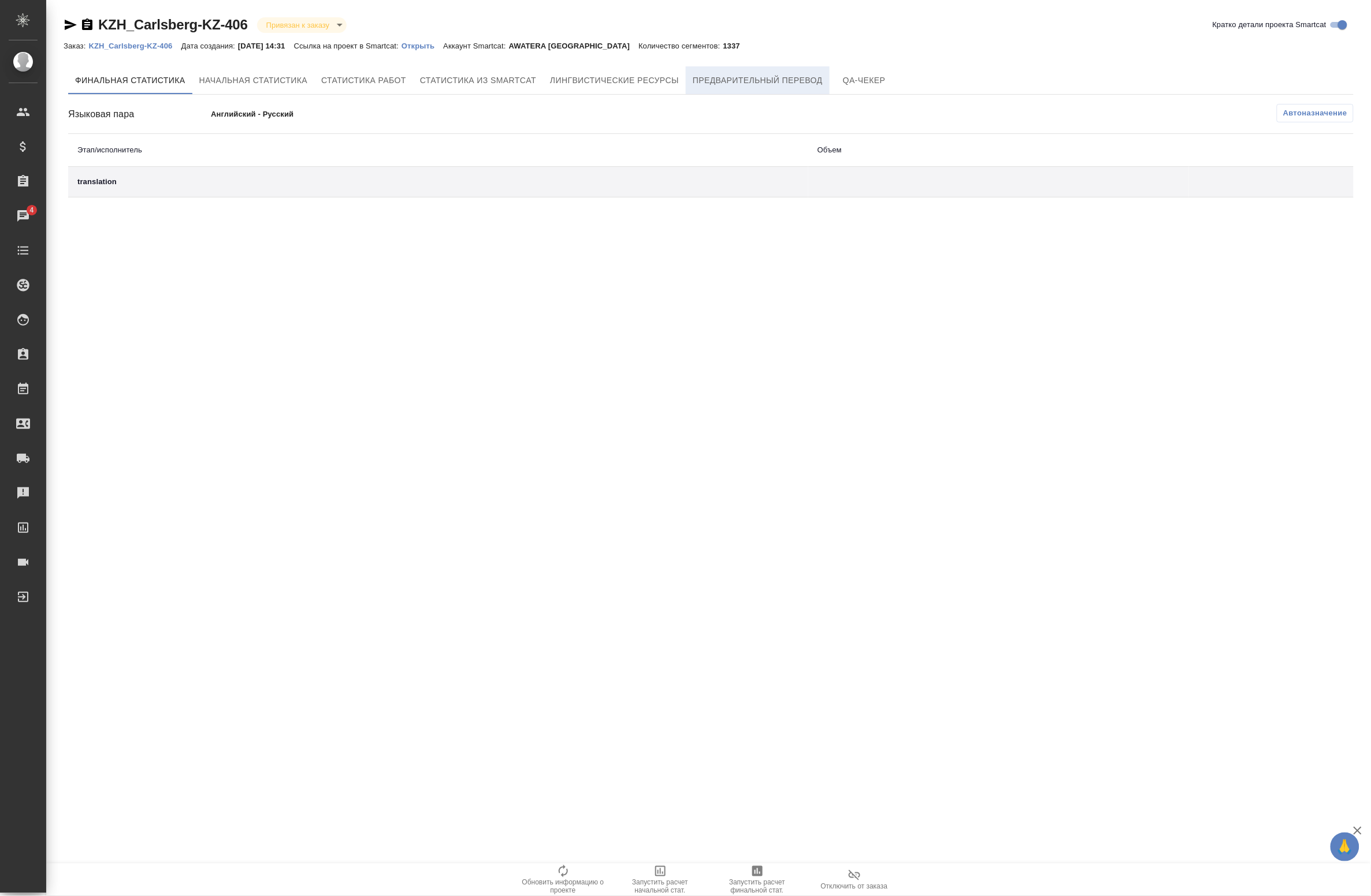
click at [726, 76] on span "Предварительный перевод" at bounding box center [758, 81] width 130 height 14
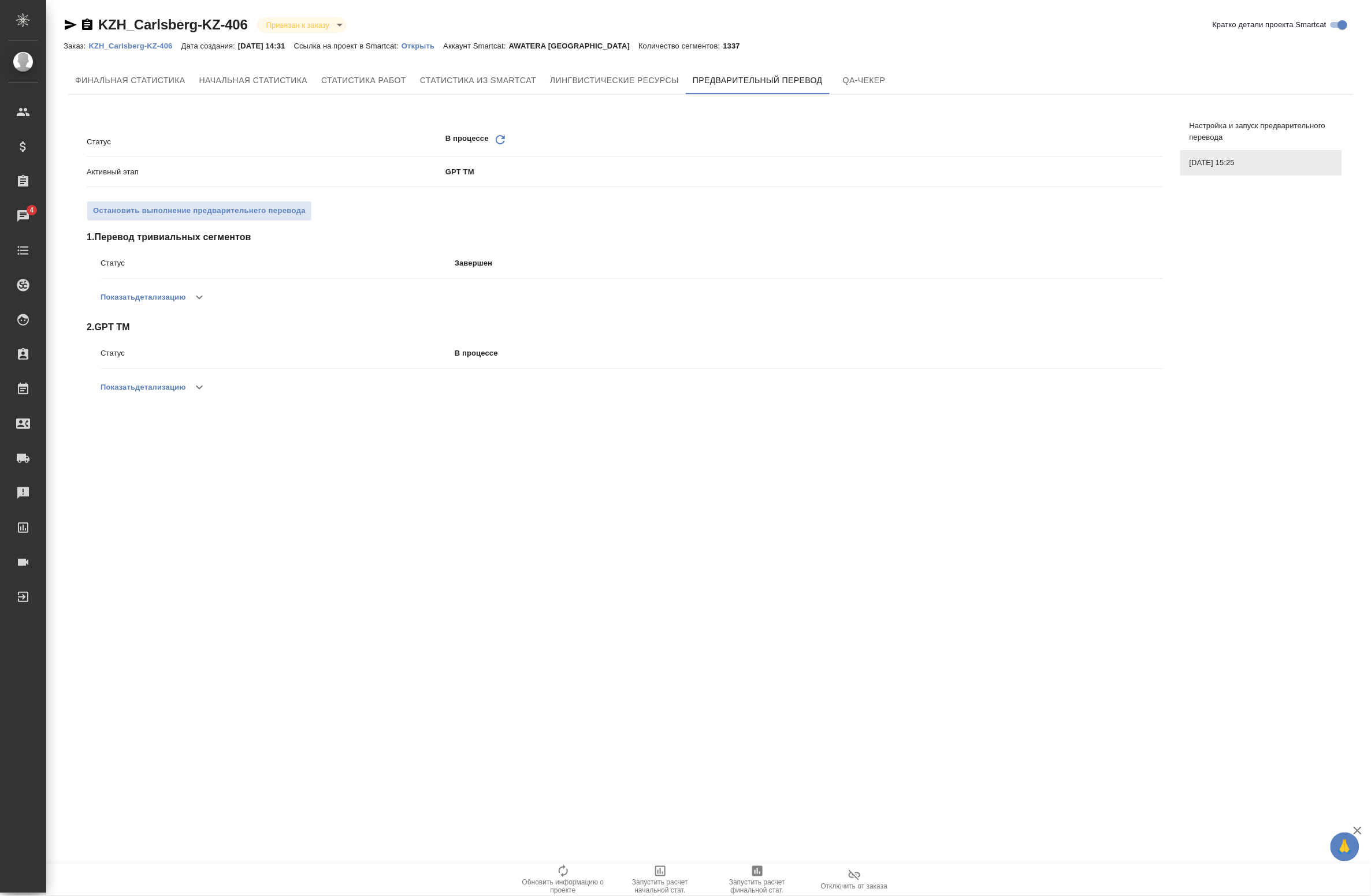
click at [498, 137] on icon "Обновить" at bounding box center [500, 139] width 14 height 14
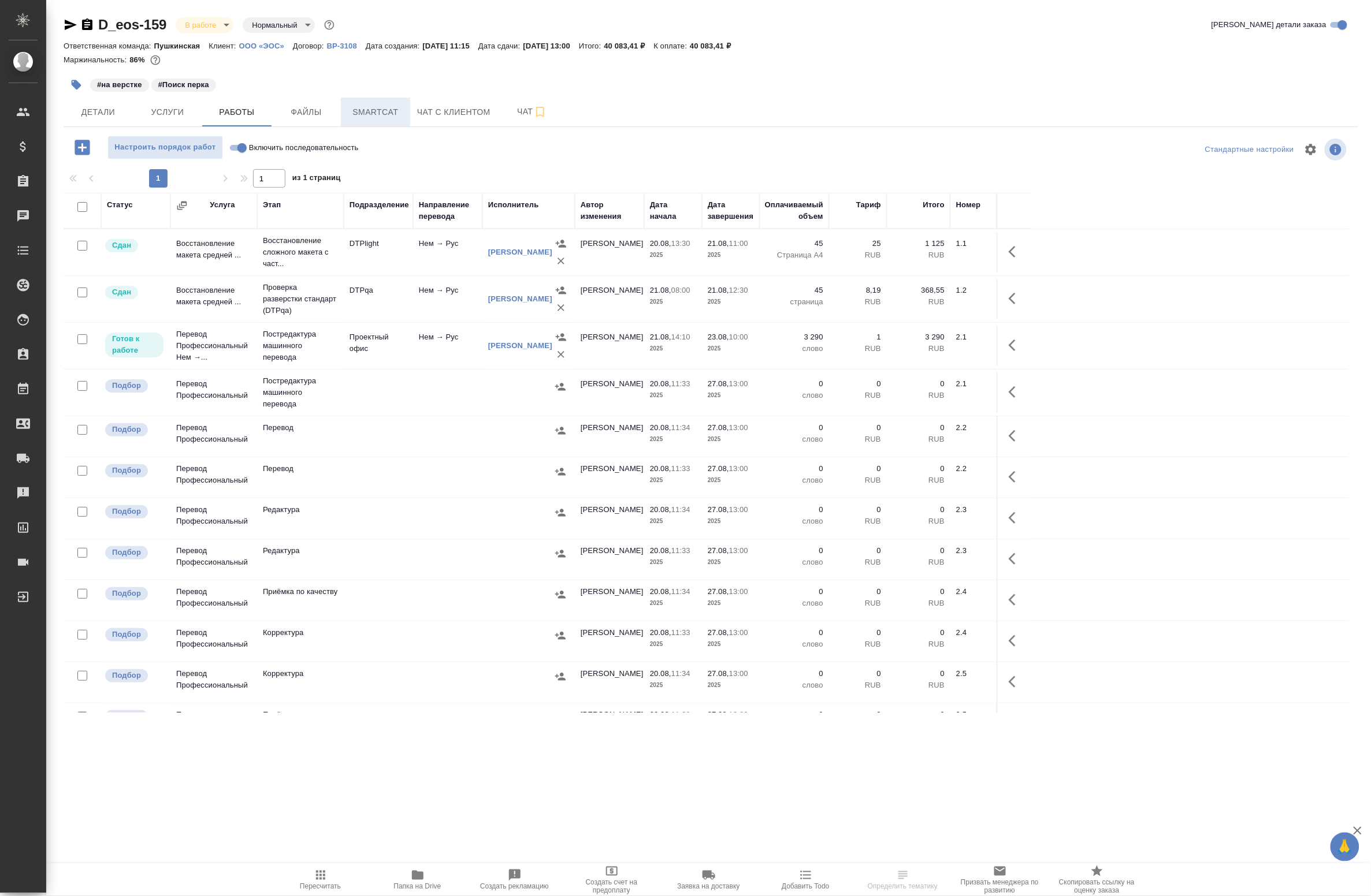
click at [394, 105] on span "Smartcat" at bounding box center [375, 112] width 55 height 14
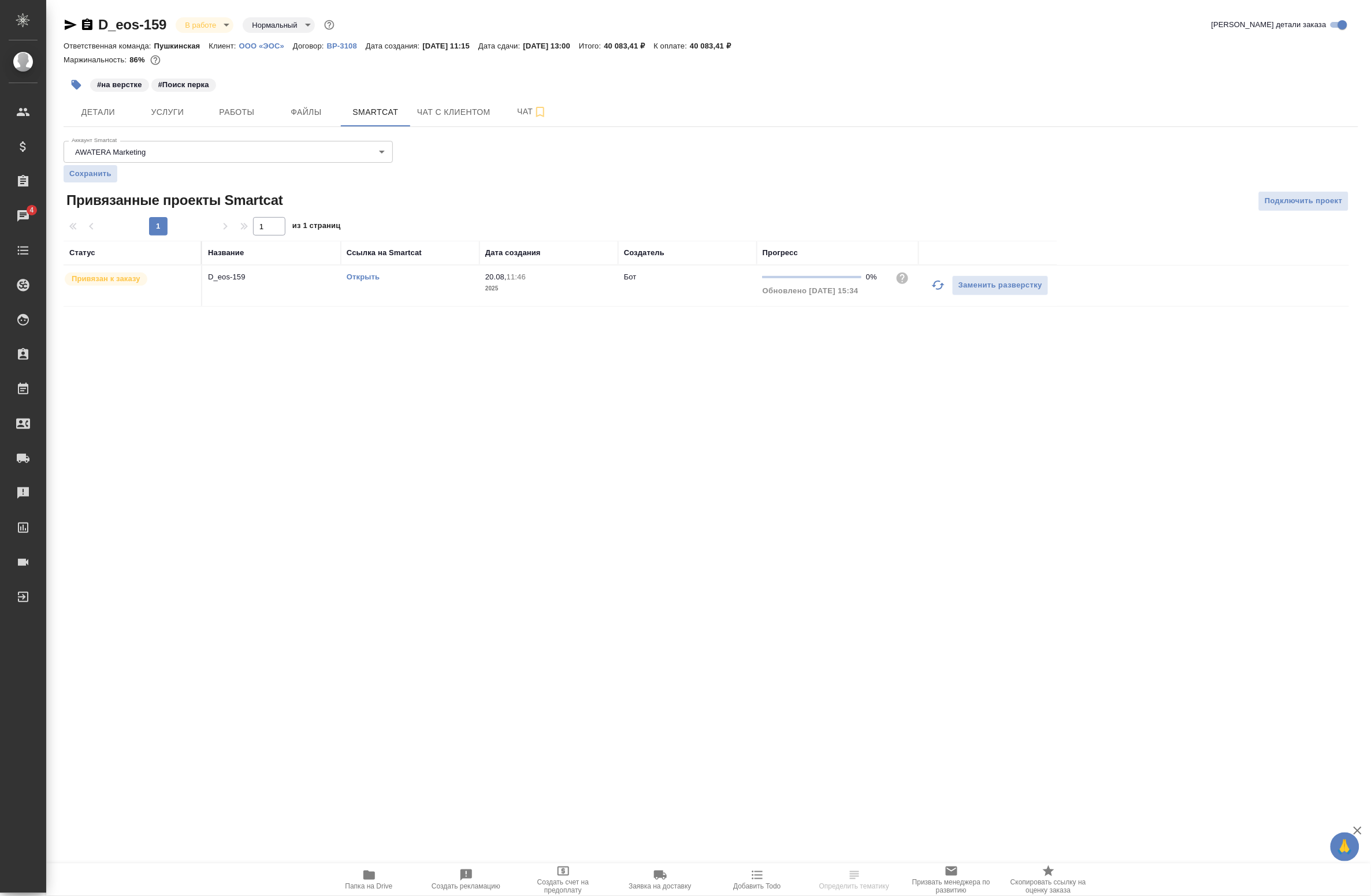
click at [373, 282] on div "Открыть" at bounding box center [409, 277] width 127 height 12
click at [368, 277] on link "Открыть" at bounding box center [363, 277] width 33 height 9
click at [236, 112] on span "Работы" at bounding box center [237, 112] width 55 height 14
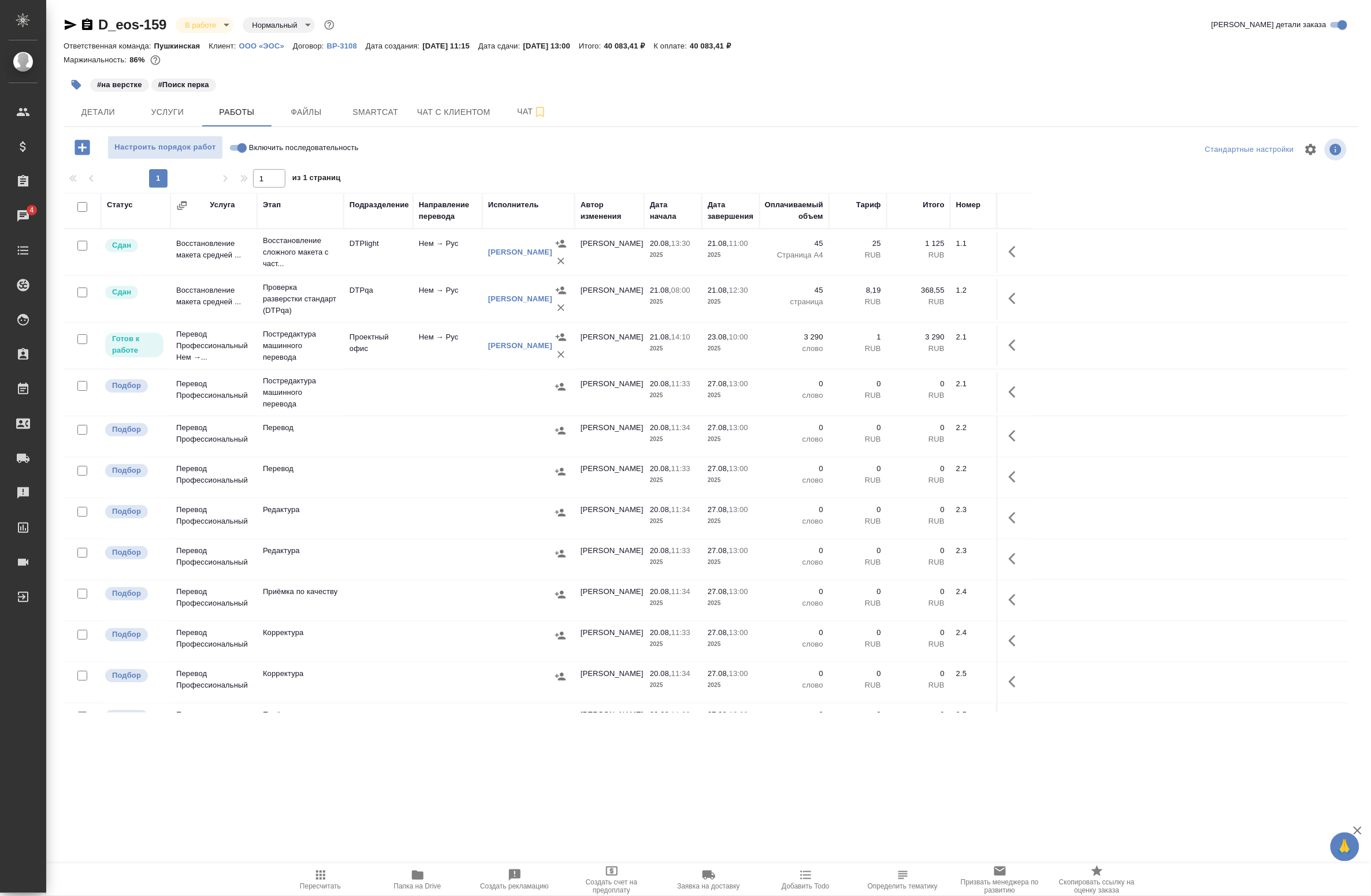
click at [1026, 348] on button "button" at bounding box center [1015, 346] width 28 height 28
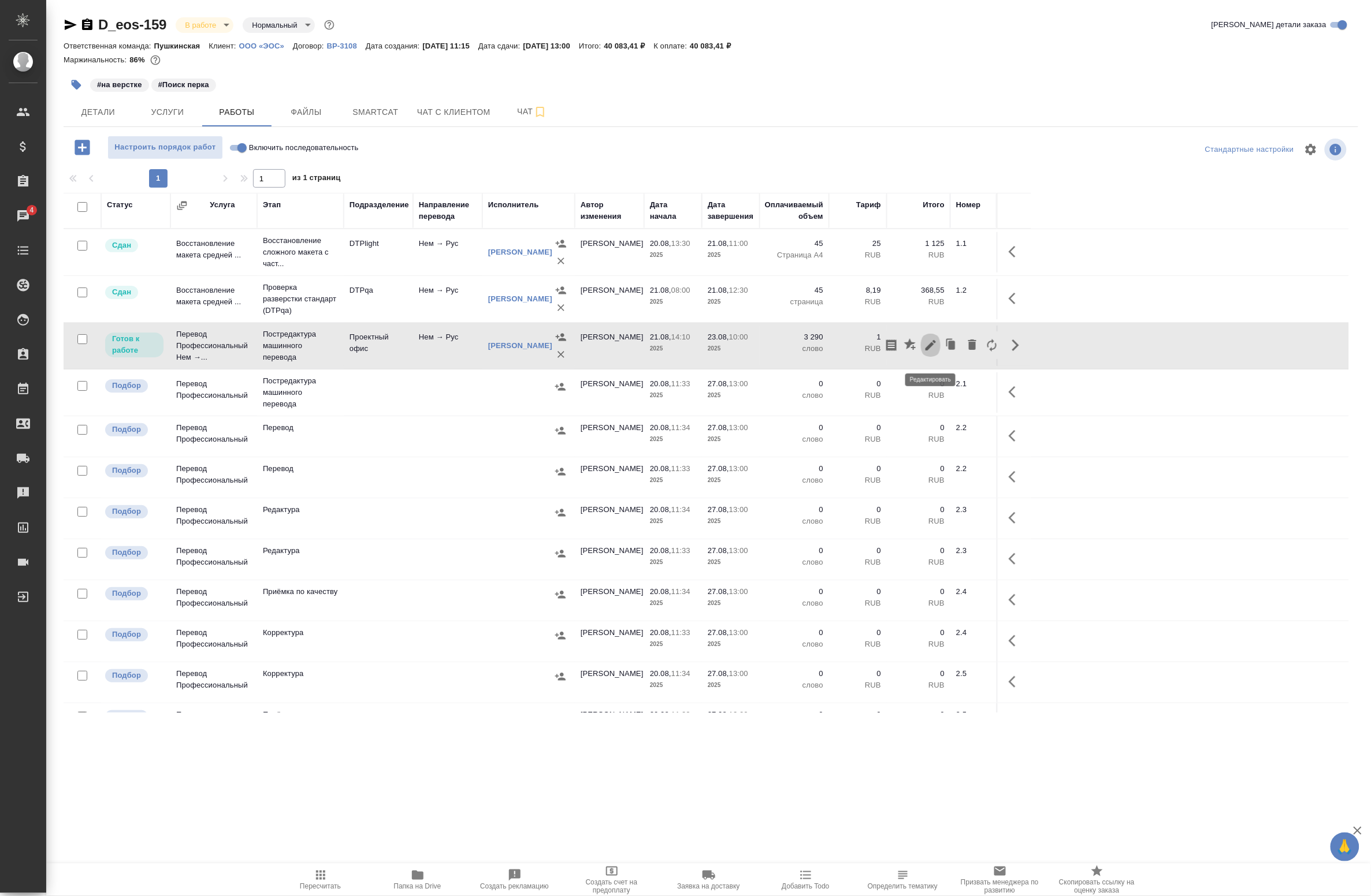
click at [929, 351] on icon "button" at bounding box center [931, 346] width 11 height 11
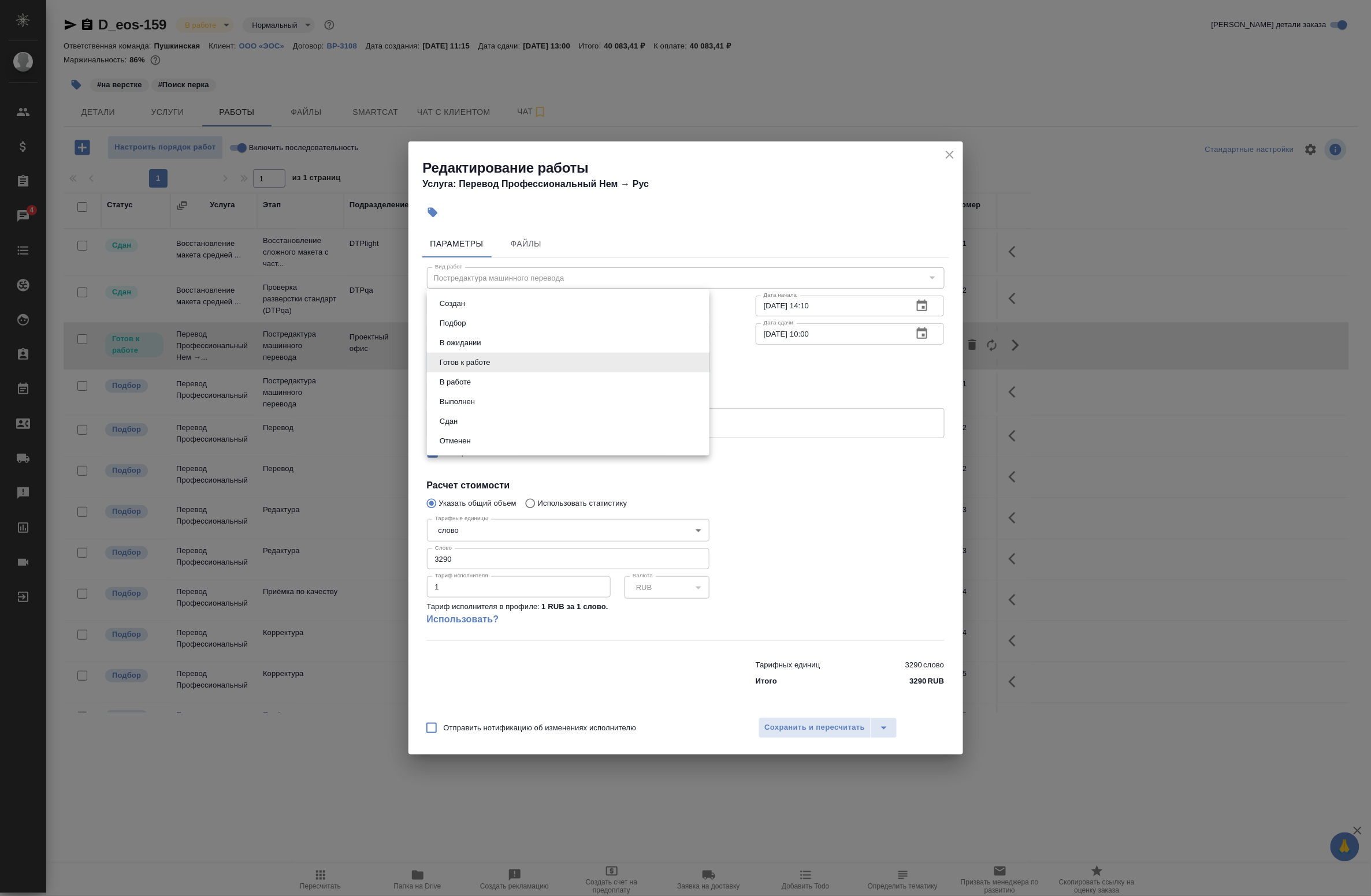
click at [500, 360] on body "🙏 .cls-1 fill:#fff; AWATERA Badanyan Artak Клиенты Спецификации Заказы 4 Чаты T…" at bounding box center [686, 448] width 1371 height 896
click at [493, 385] on li "В работе" at bounding box center [569, 382] width 283 height 20
type input "inProgress"
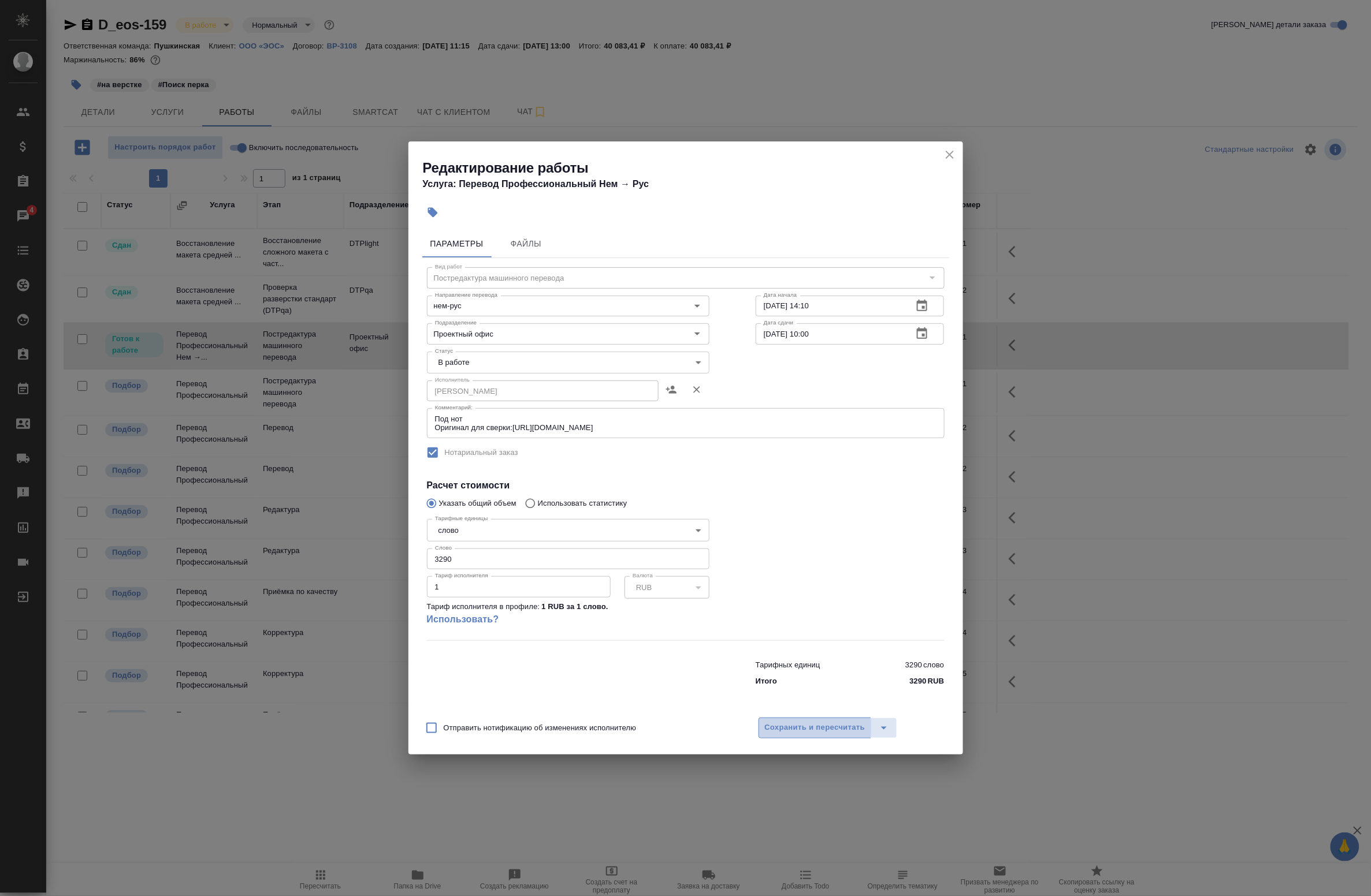
click at [781, 718] on button "Сохранить и пересчитать" at bounding box center [815, 728] width 113 height 21
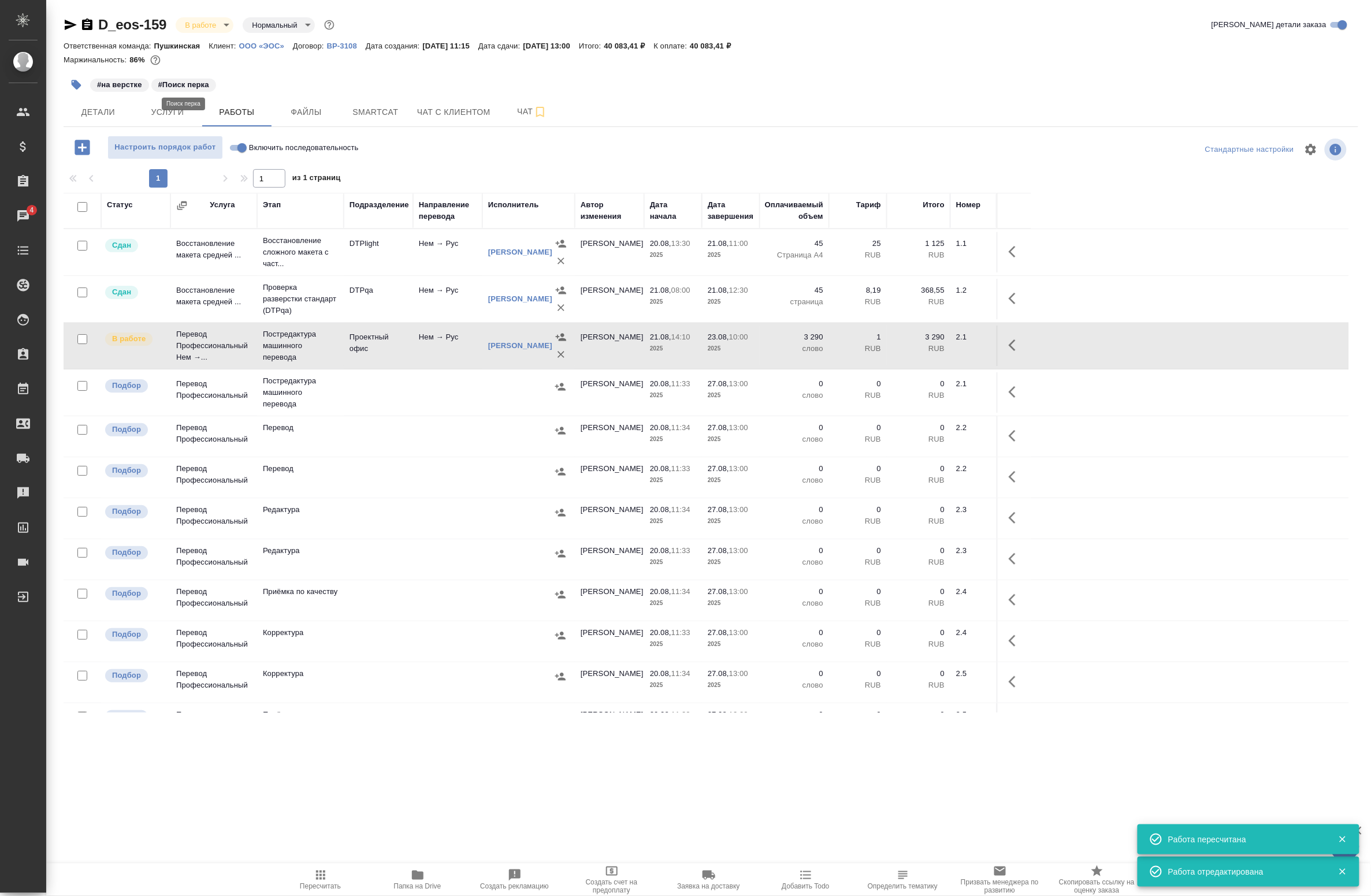
click at [178, 82] on p "#Поиск перка" at bounding box center [183, 85] width 51 height 12
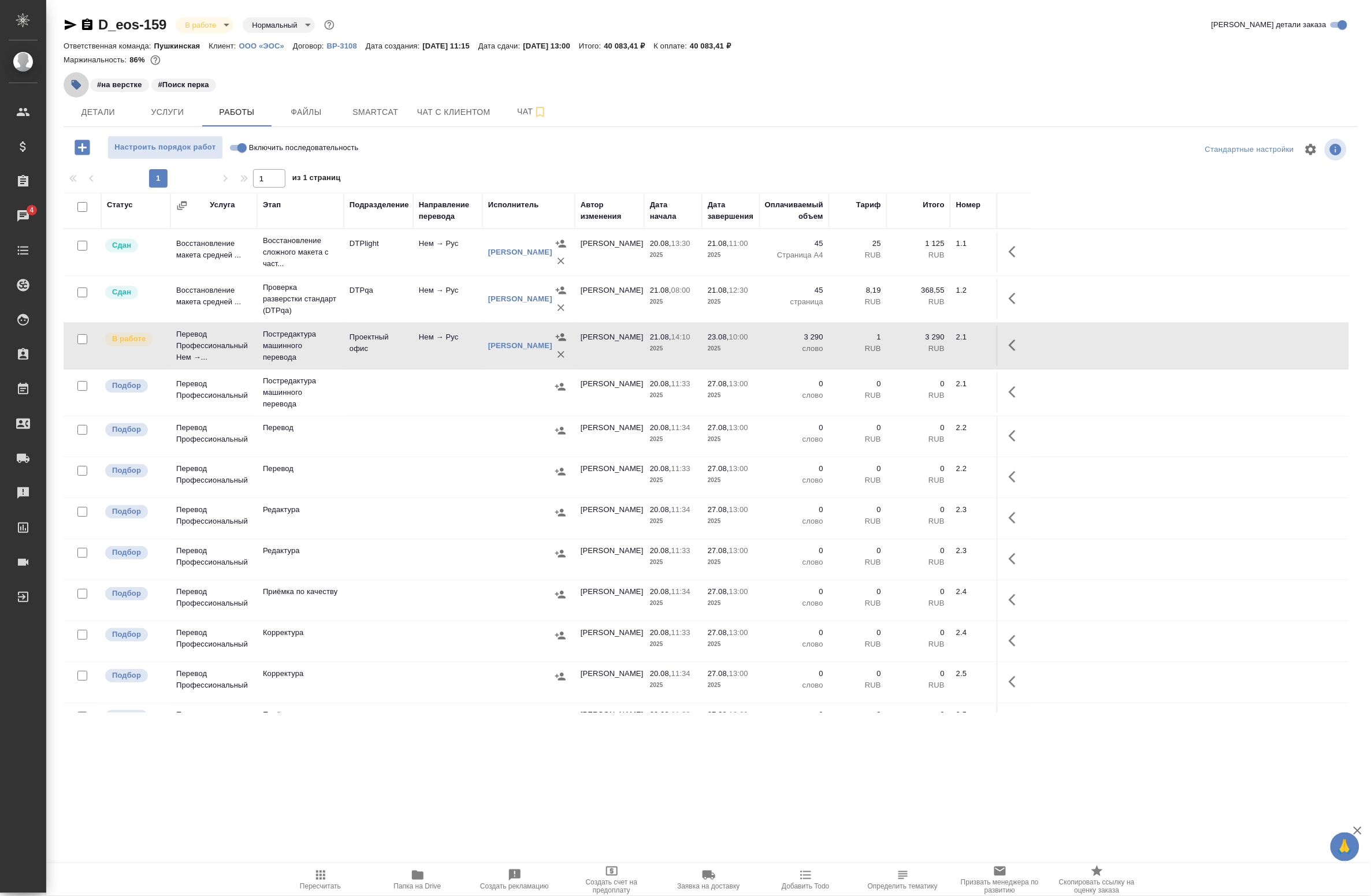
click at [68, 87] on button "button" at bounding box center [76, 85] width 26 height 26
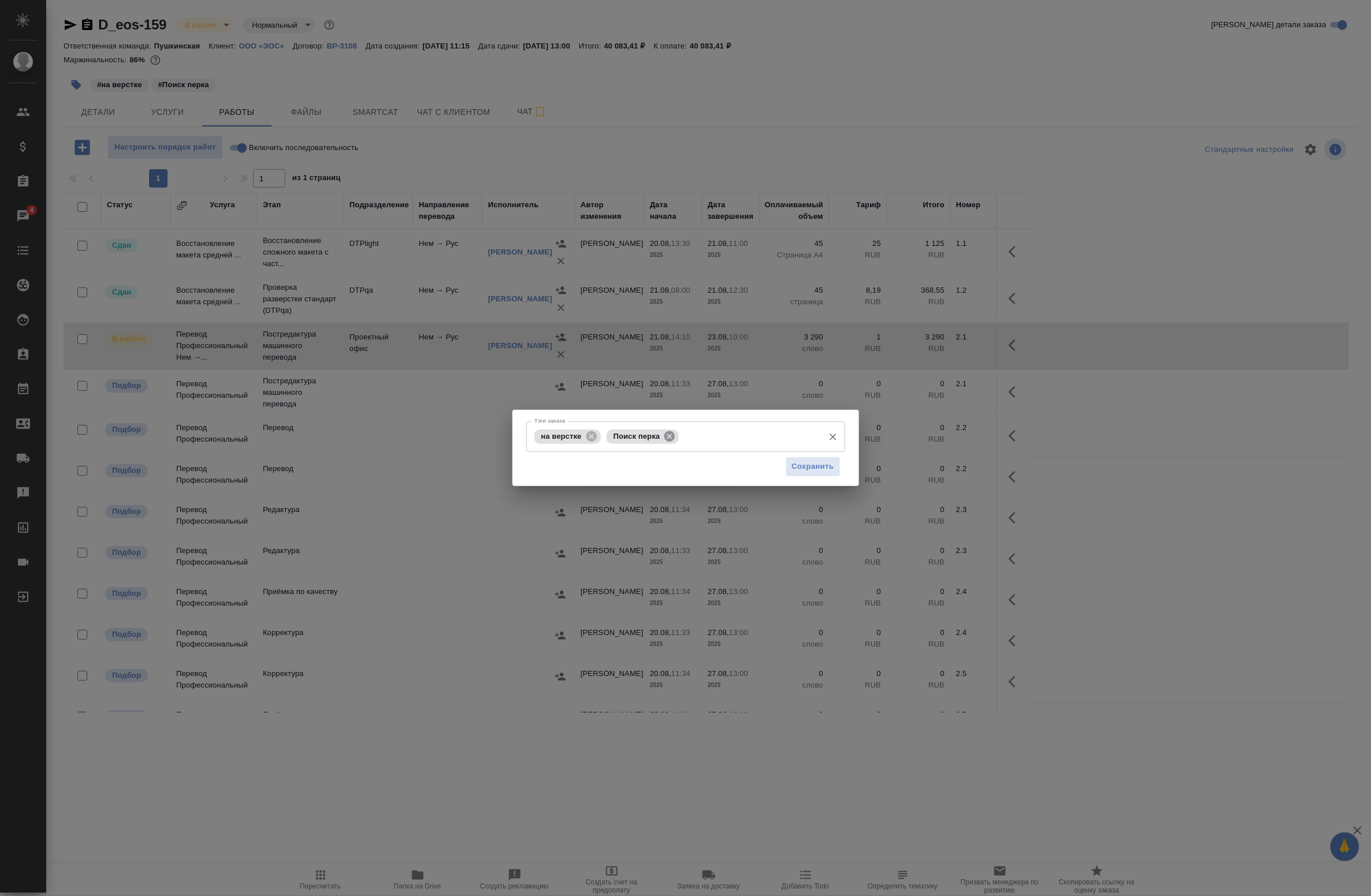
click at [666, 433] on icon at bounding box center [670, 436] width 11 height 11
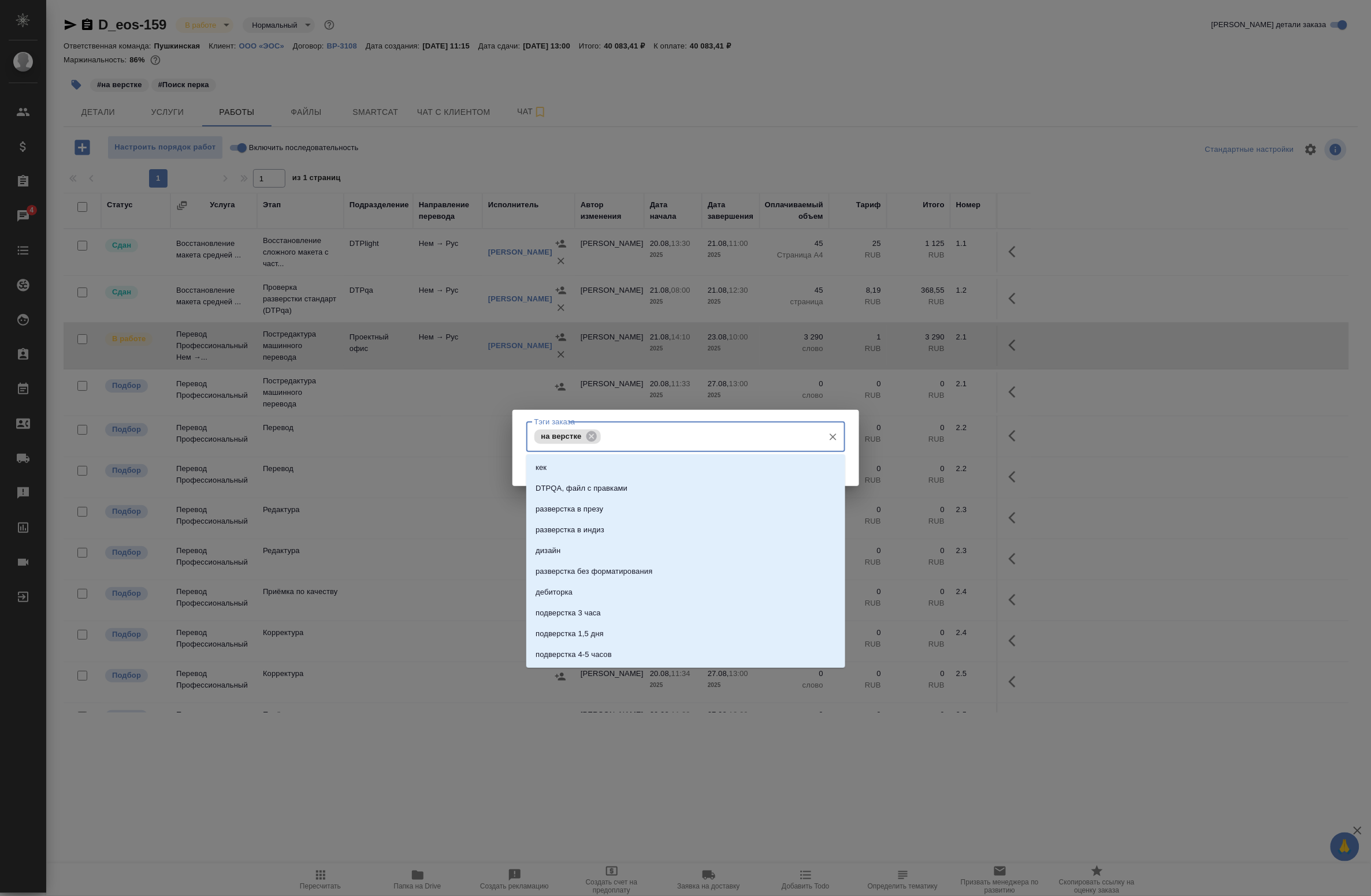
type input "🆎"
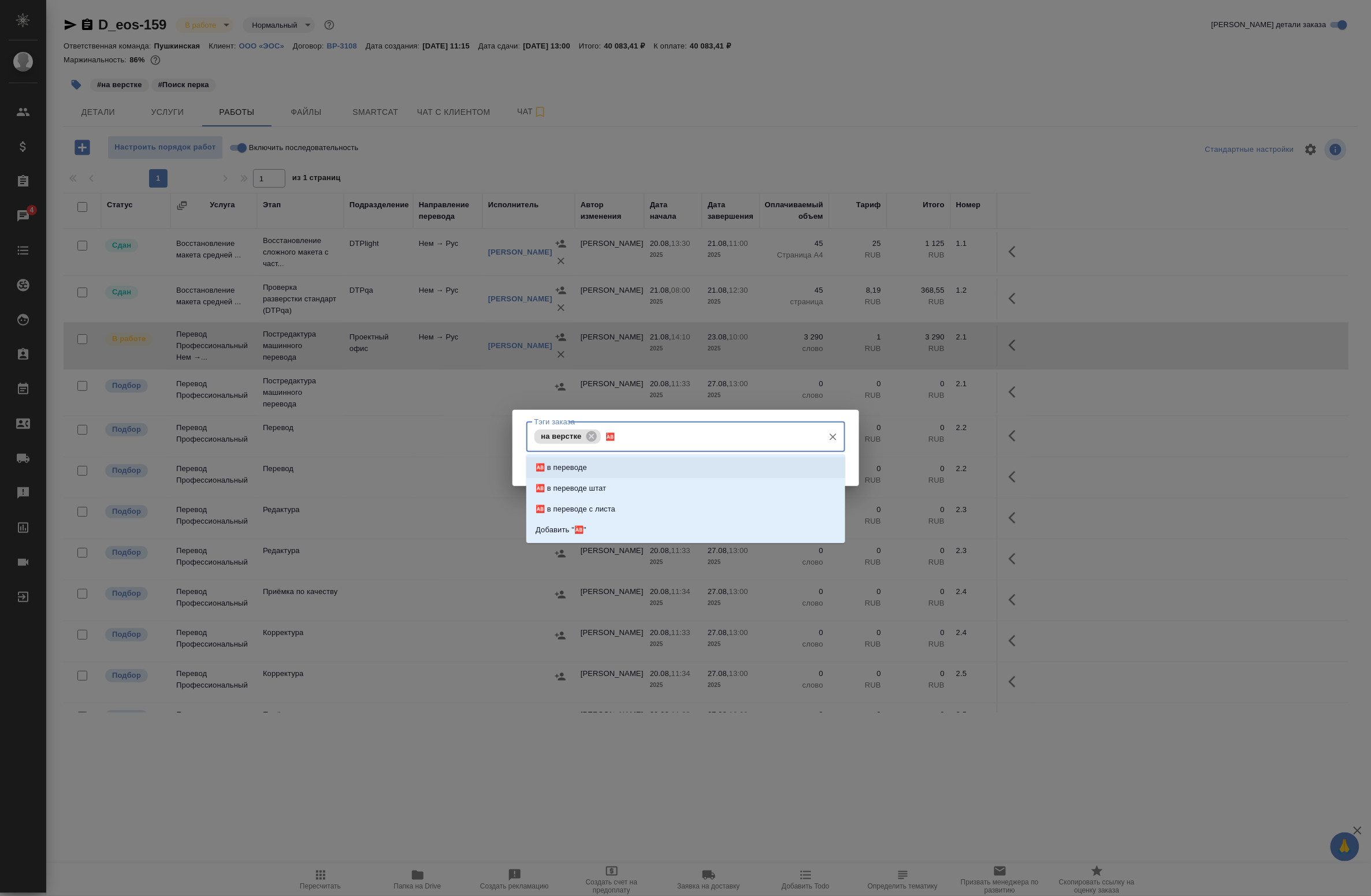
click at [623, 465] on li "🆎 в переводе" at bounding box center [686, 468] width 319 height 21
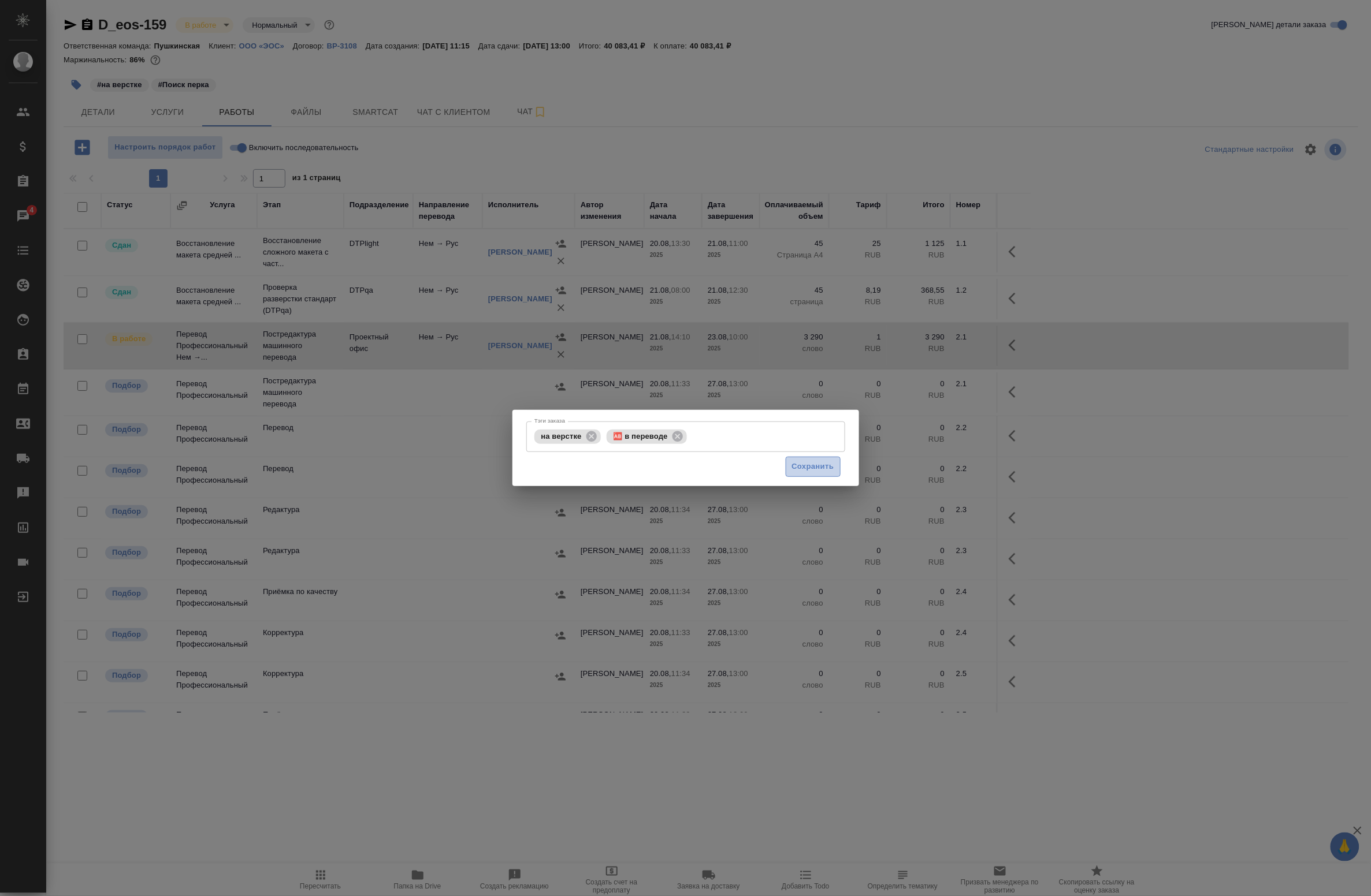
click at [816, 466] on span "Сохранить" at bounding box center [813, 467] width 42 height 13
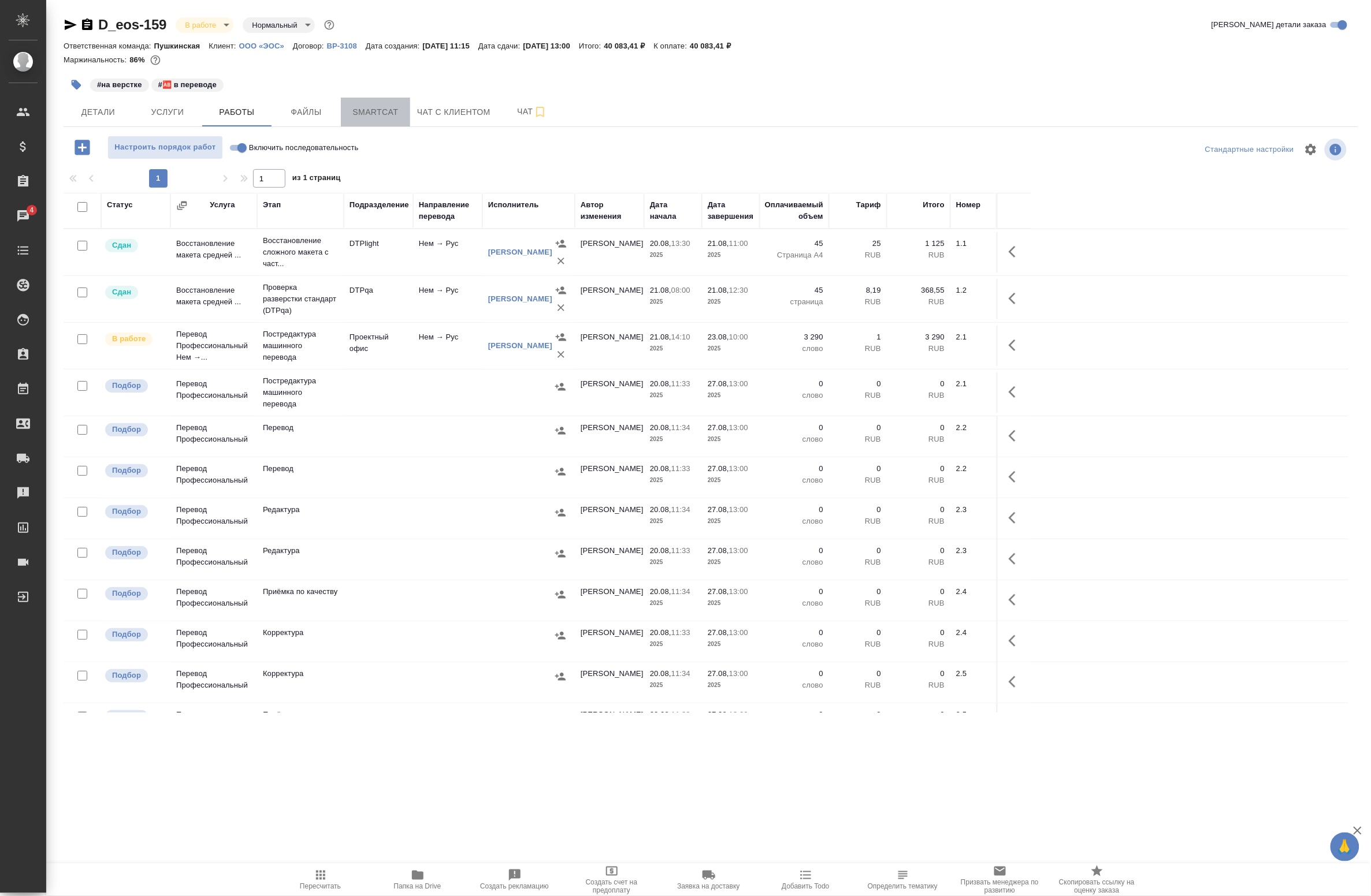
click at [377, 112] on span "Smartcat" at bounding box center [375, 112] width 55 height 14
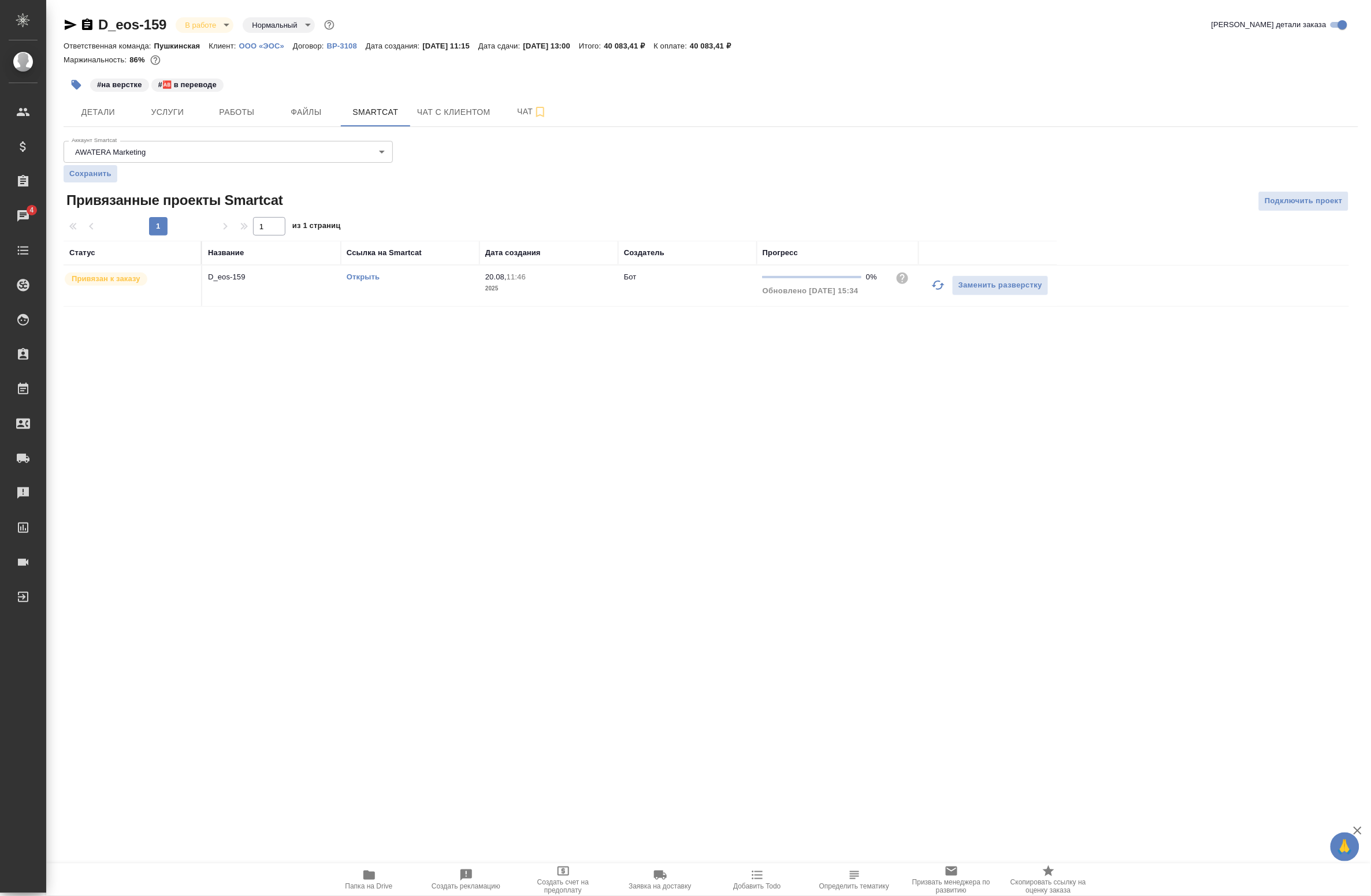
click at [293, 288] on td "D_eos-159" at bounding box center [271, 286] width 139 height 41
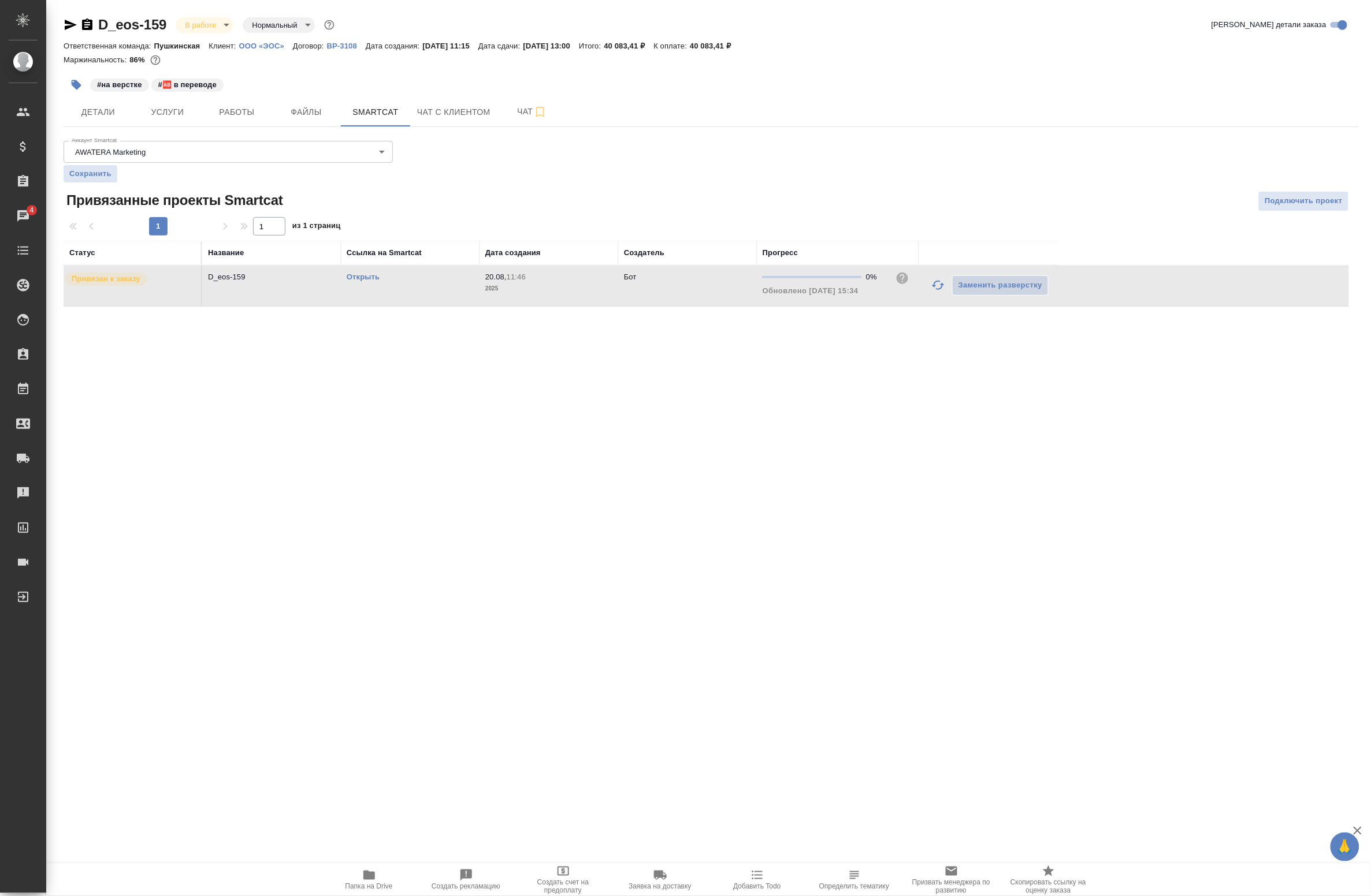
click at [294, 289] on td "D_eos-159" at bounding box center [271, 286] width 139 height 41
click at [358, 280] on link "Открыть" at bounding box center [363, 277] width 33 height 9
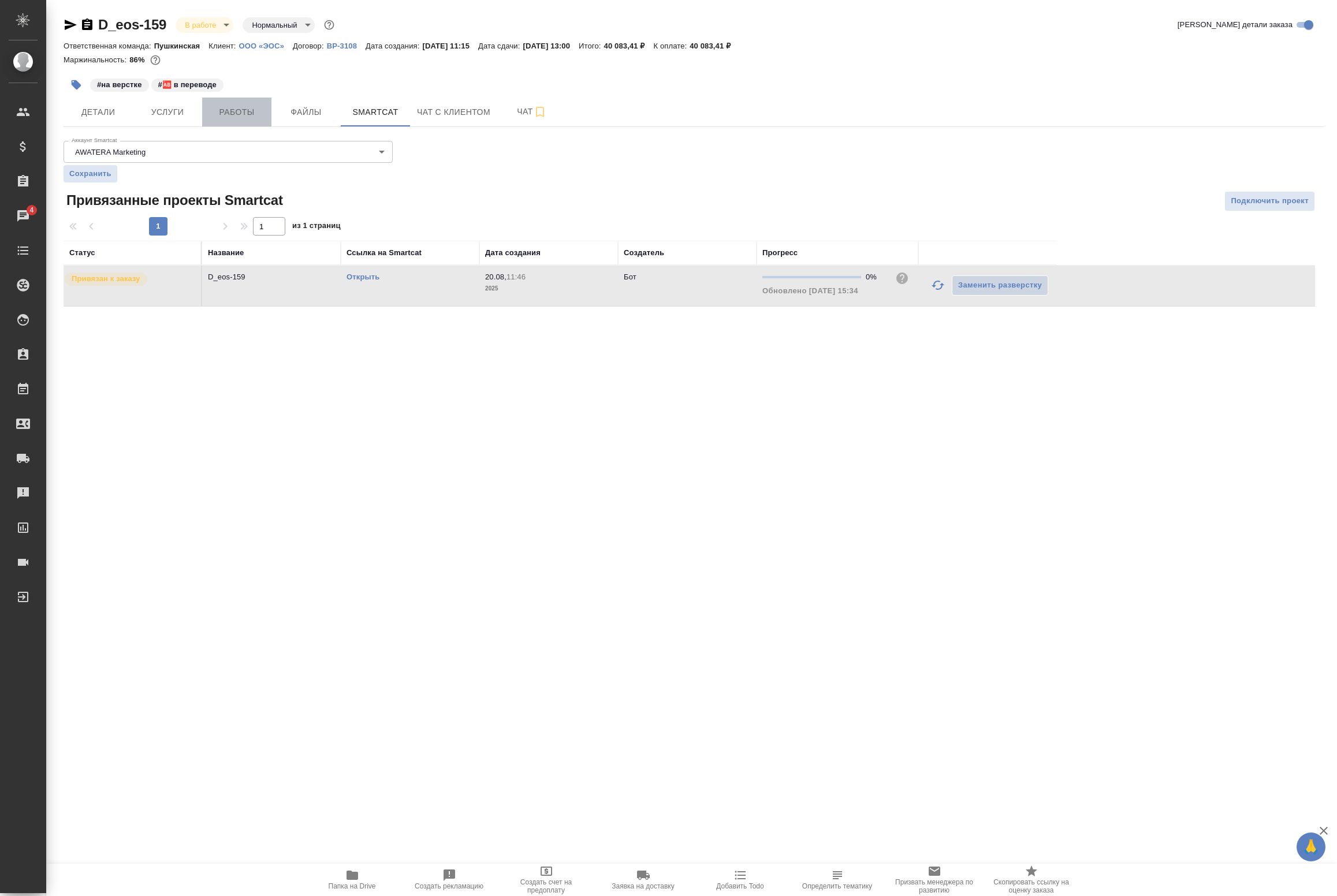
click at [254, 110] on span "Работы" at bounding box center [237, 112] width 55 height 14
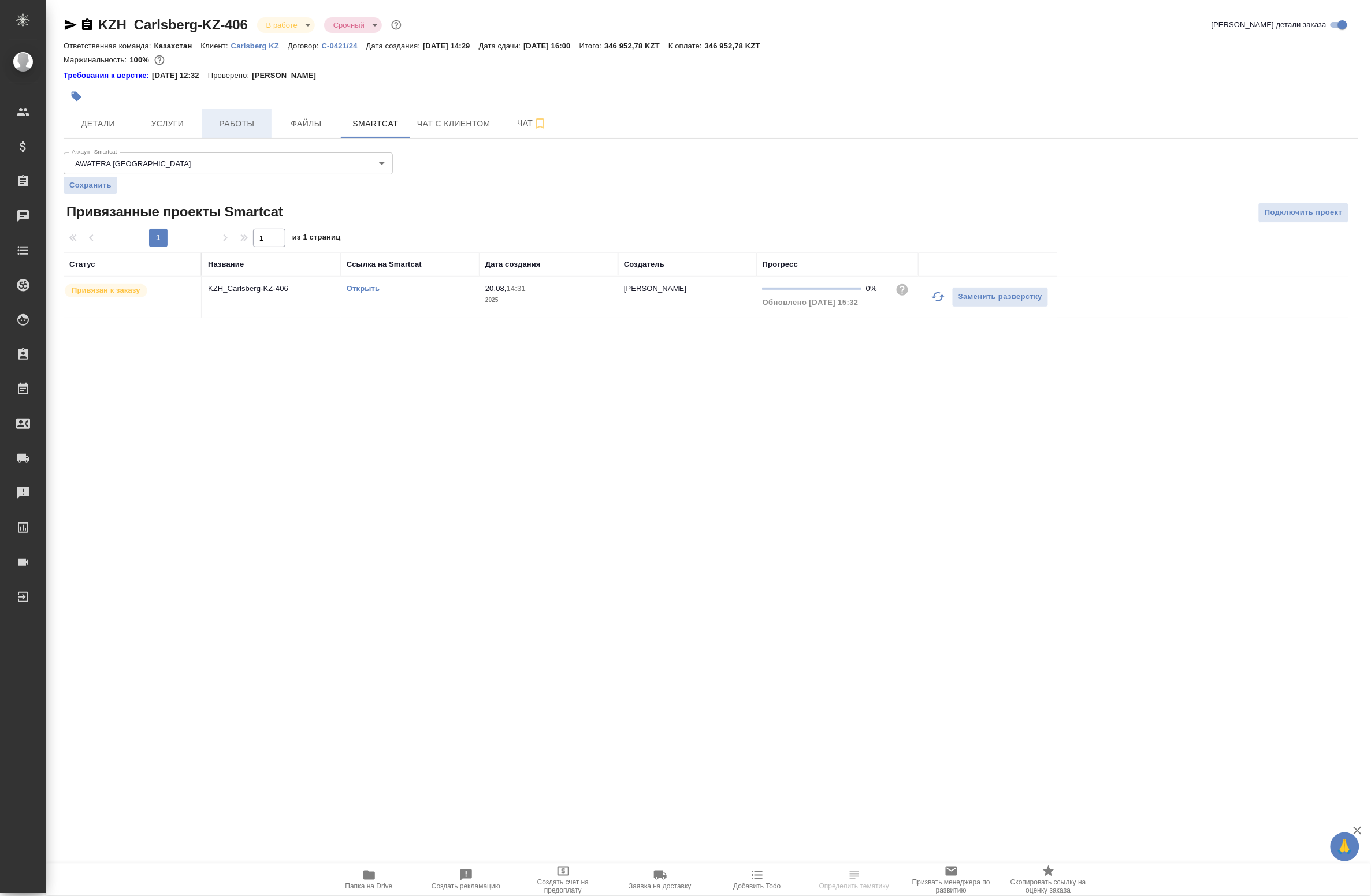
click at [237, 124] on span "Работы" at bounding box center [237, 124] width 55 height 14
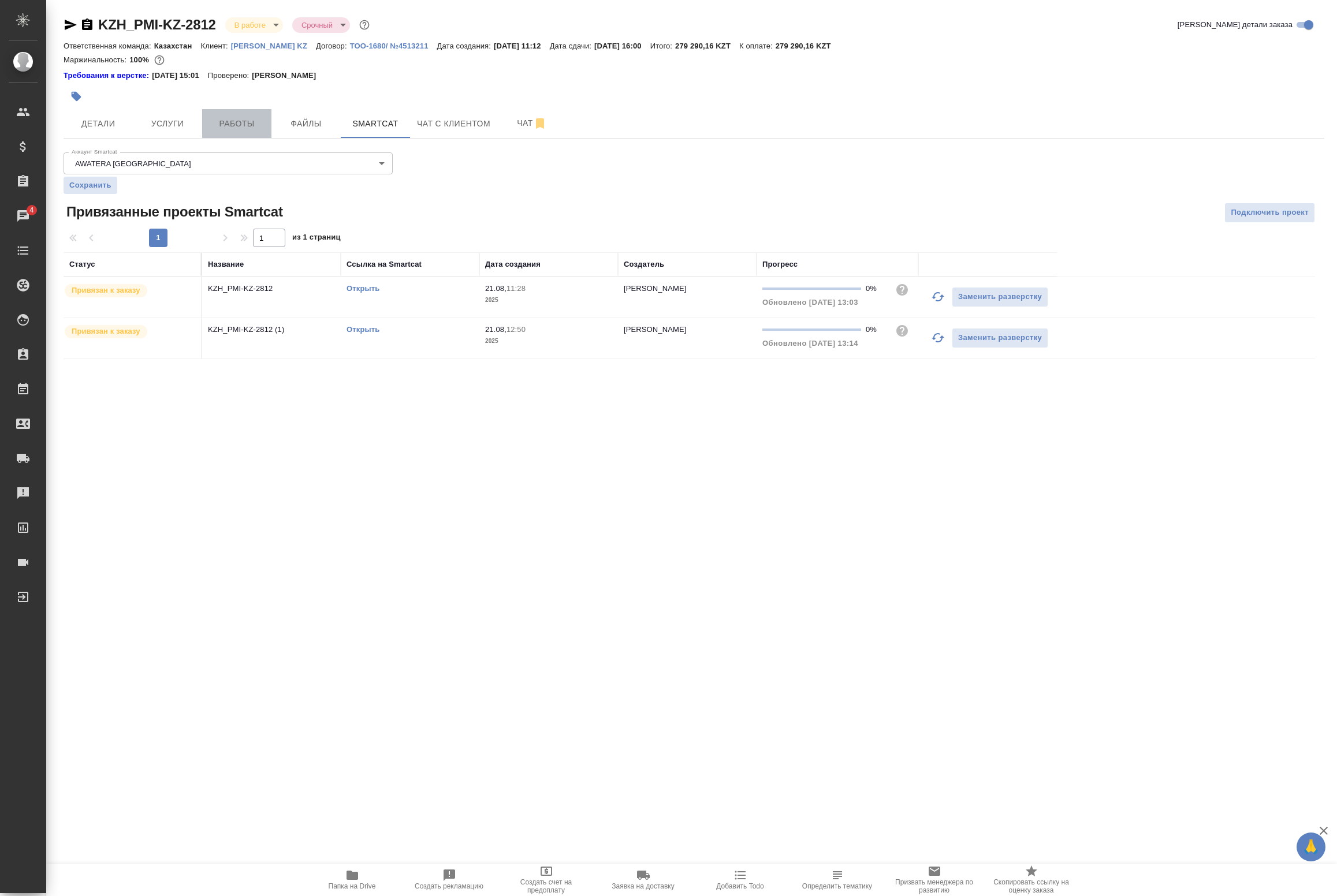
click at [266, 117] on button "Работы" at bounding box center [237, 123] width 69 height 29
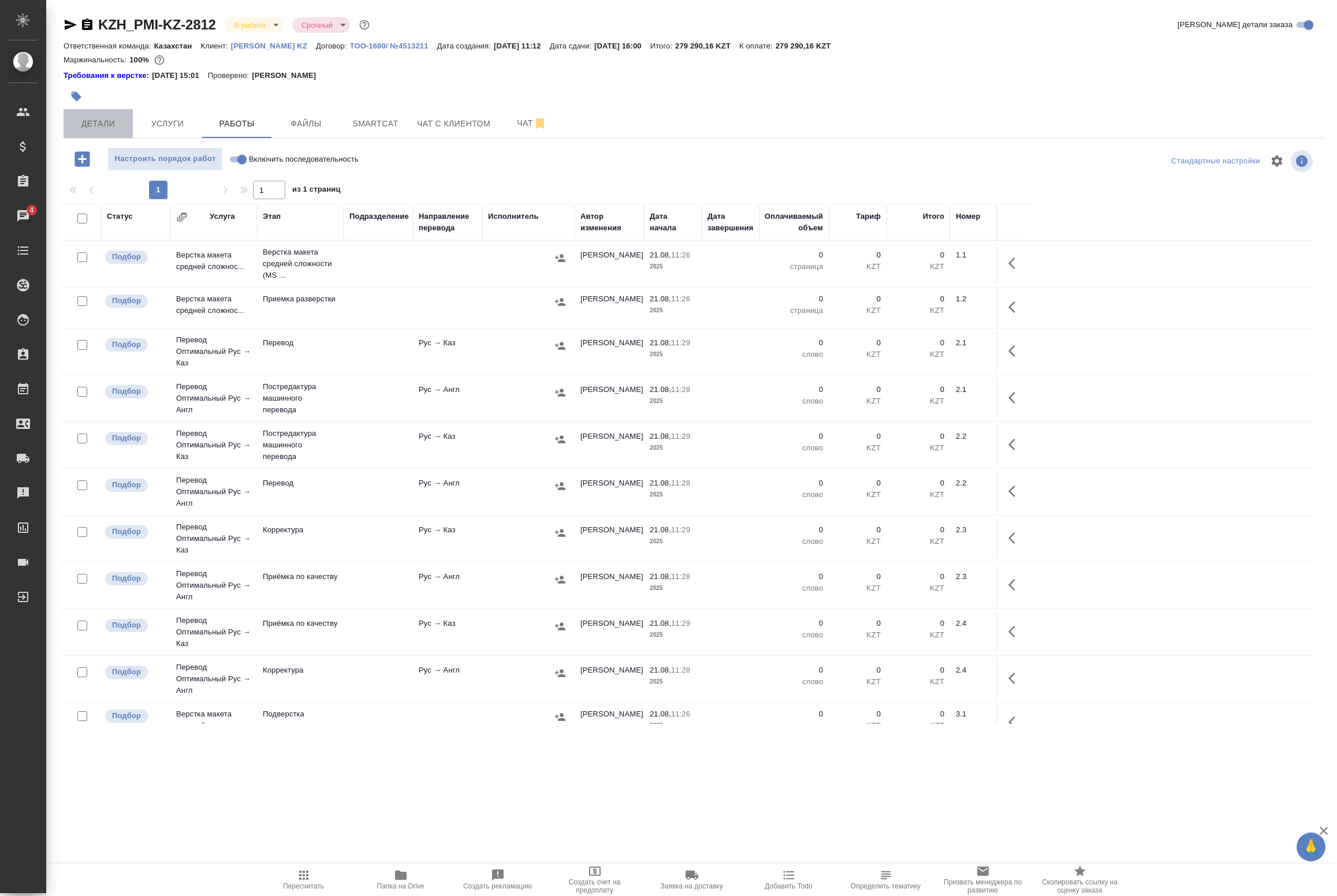
click at [112, 127] on span "Детали" at bounding box center [98, 124] width 55 height 14
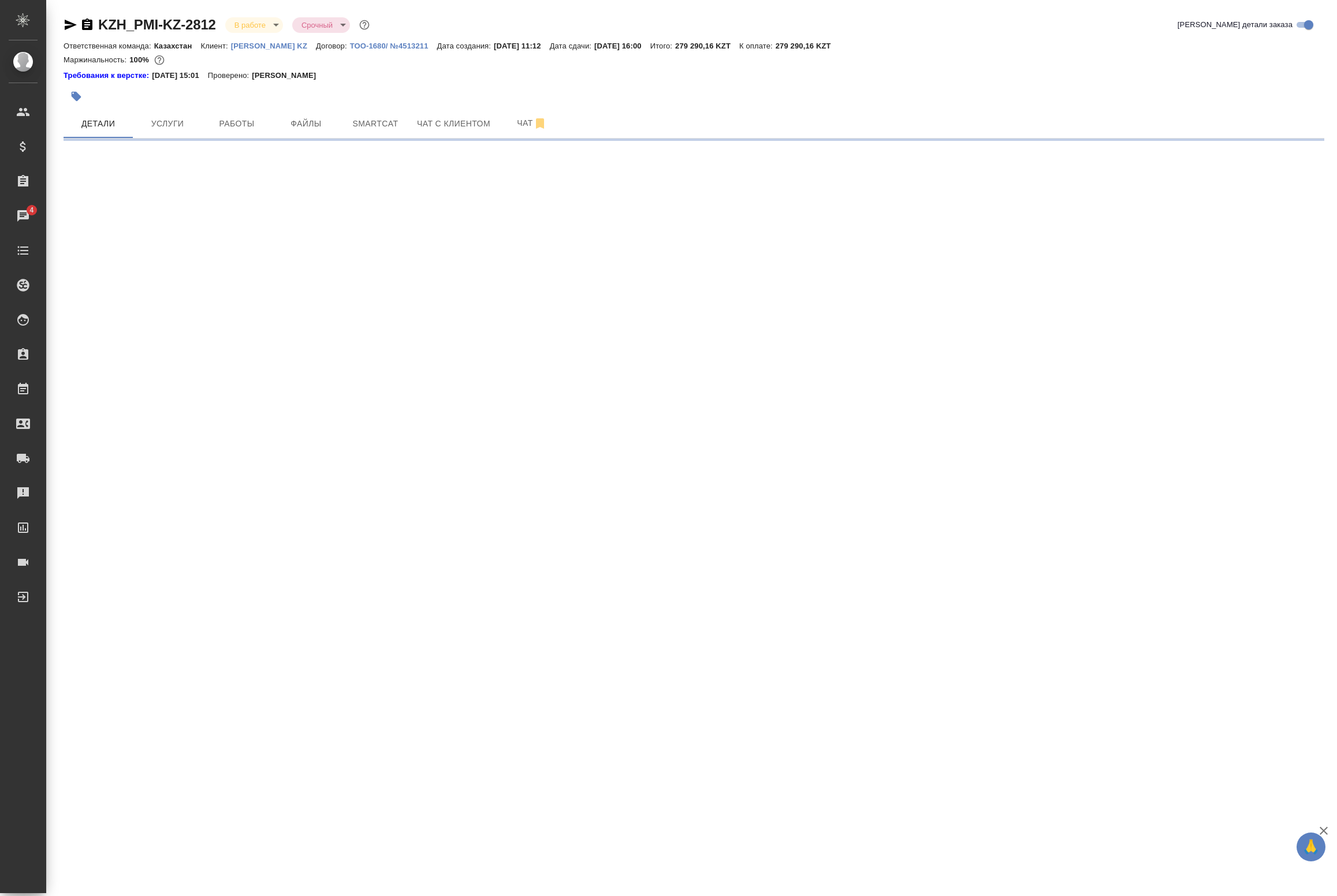
select select "RU"
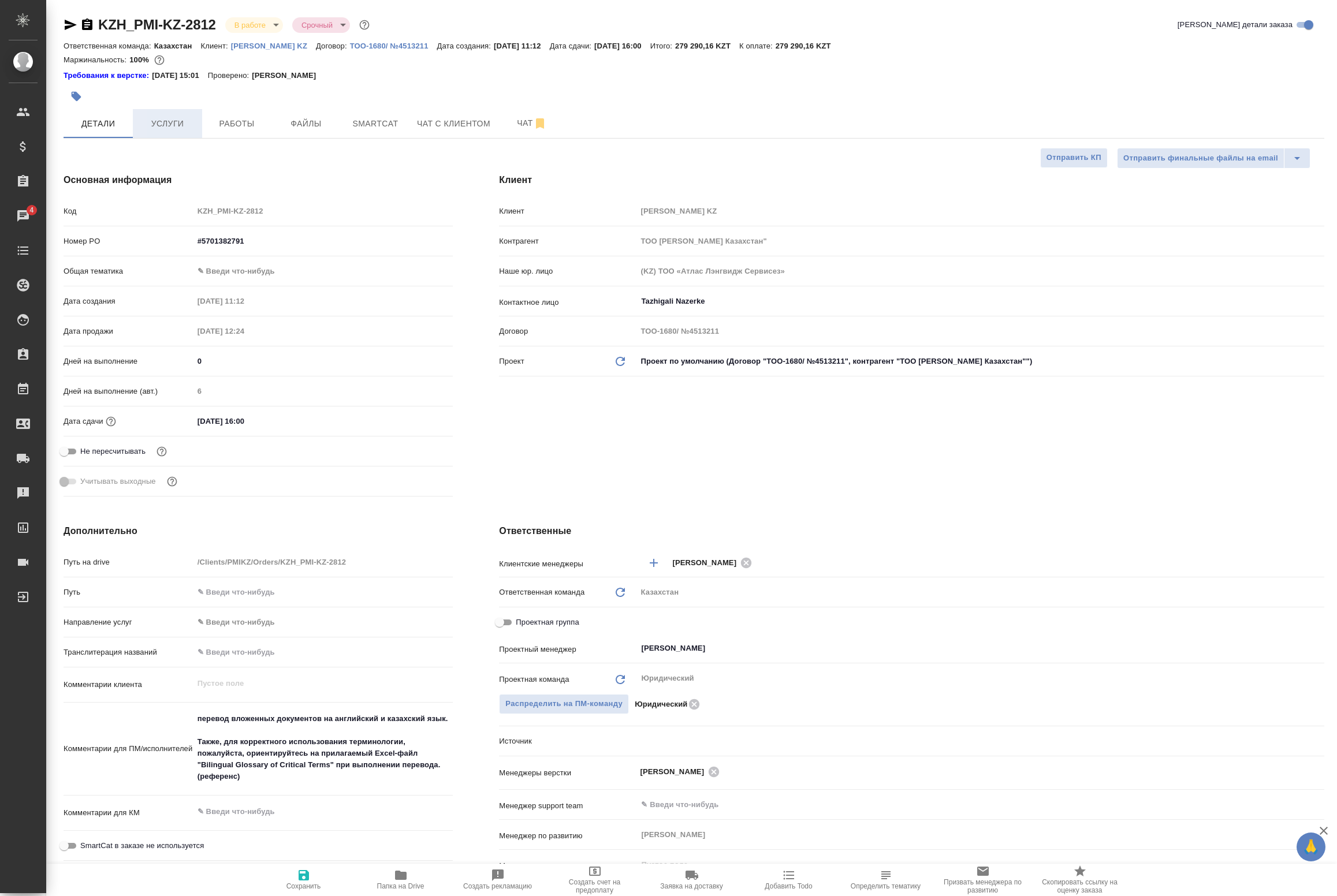
type textarea "x"
click at [257, 128] on span "Работы" at bounding box center [237, 124] width 55 height 14
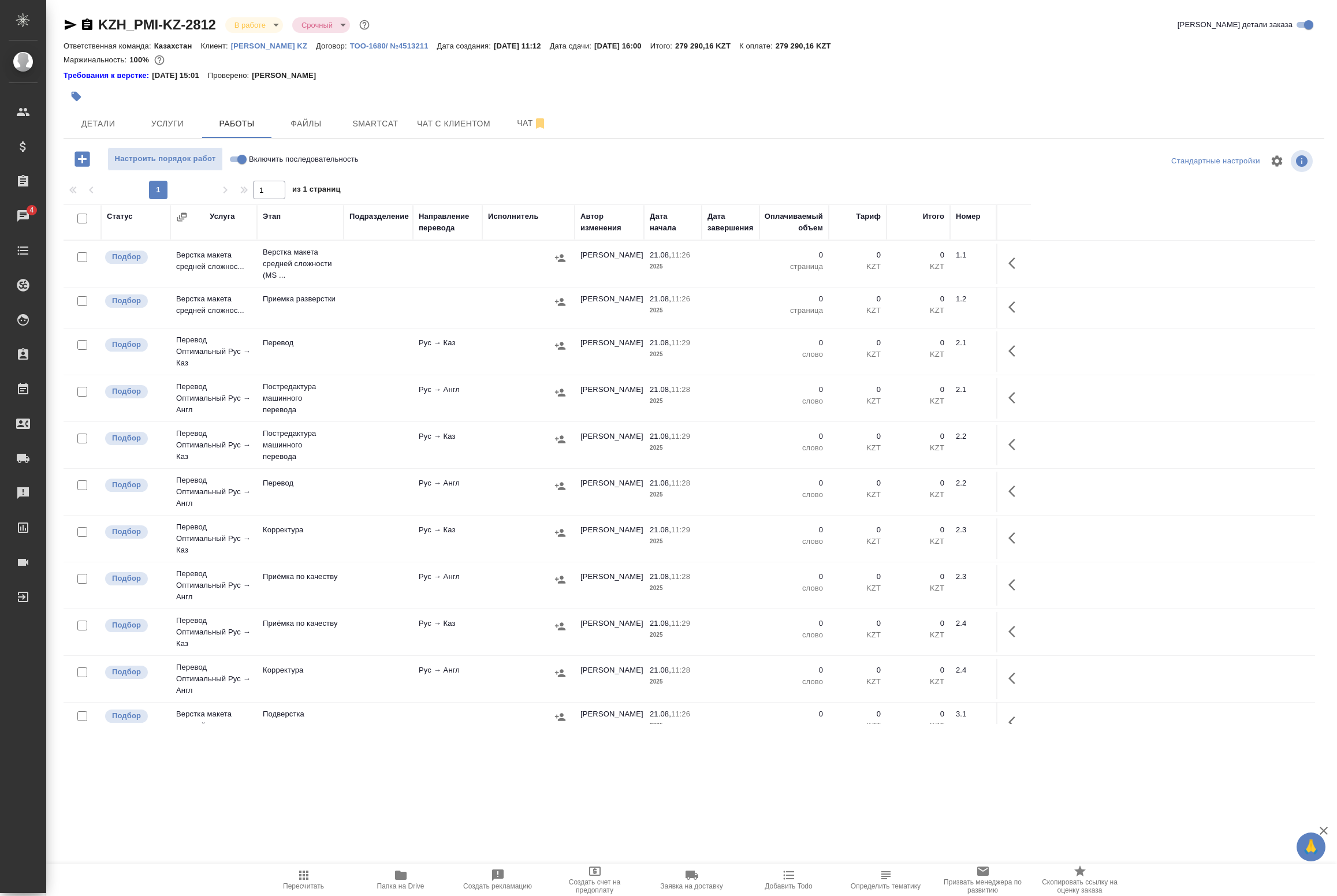
click at [406, 870] on icon "button" at bounding box center [401, 875] width 14 height 14
click at [387, 127] on span "Smartcat" at bounding box center [375, 124] width 55 height 14
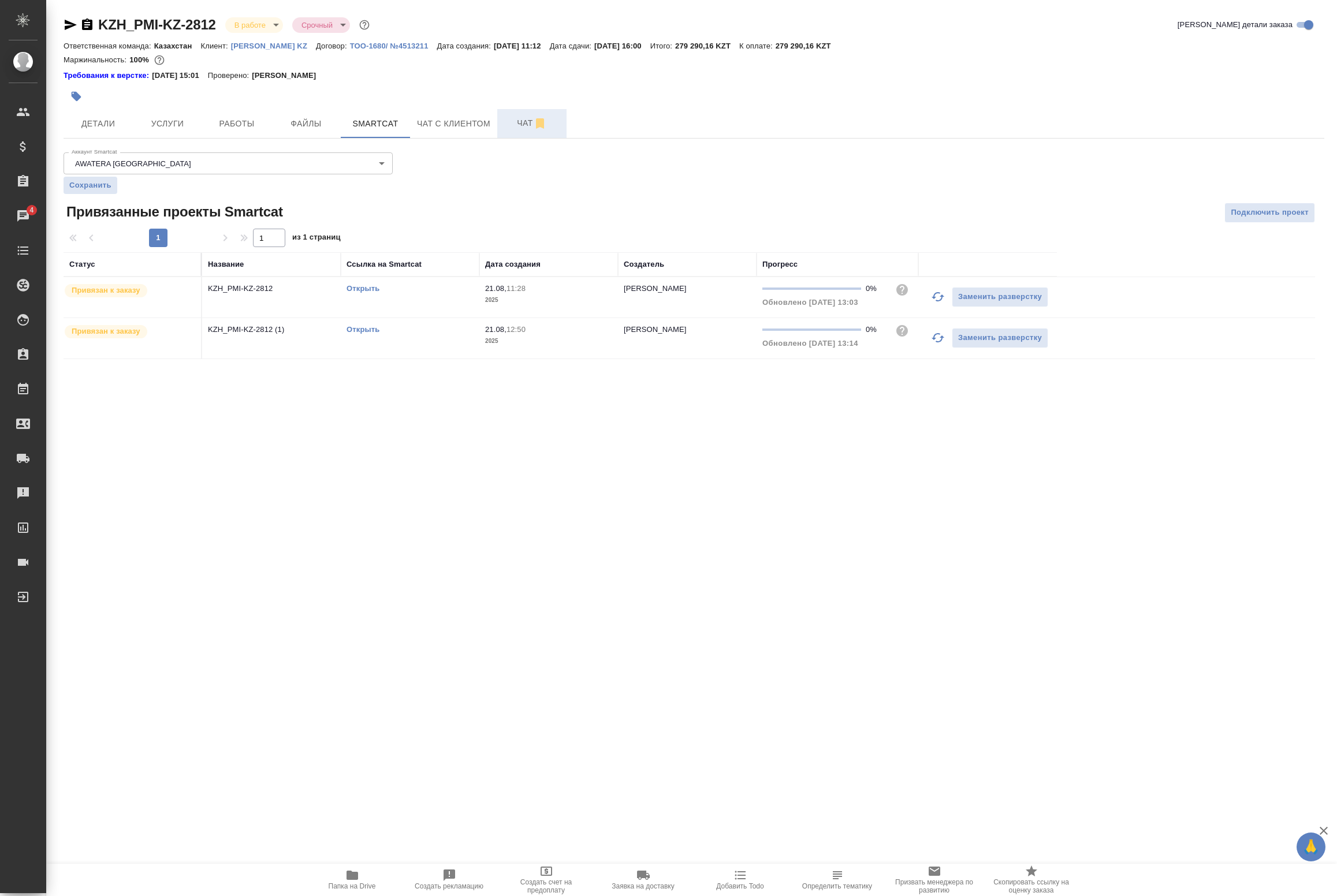
click at [514, 120] on span "Чат" at bounding box center [532, 123] width 55 height 14
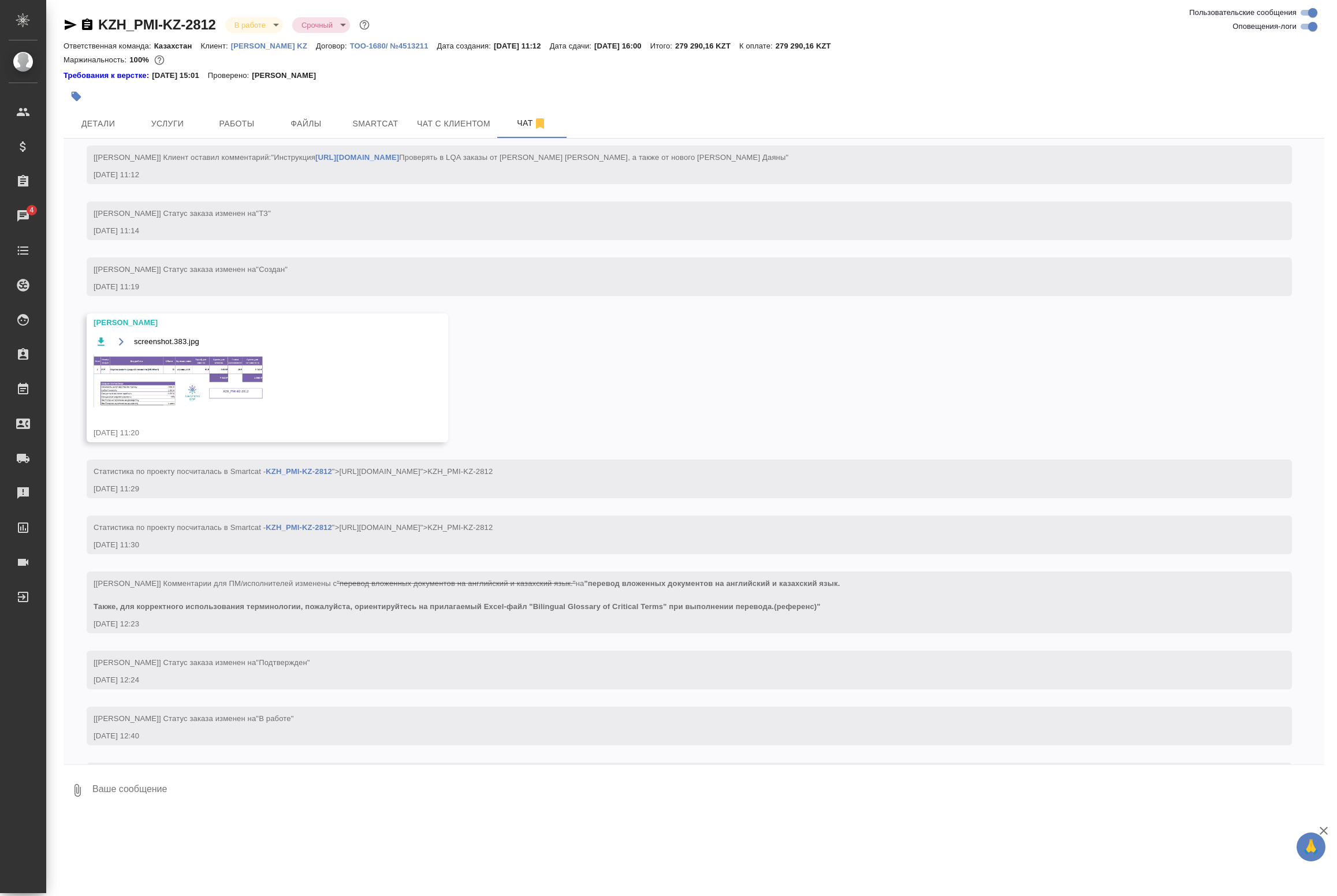
scroll to position [45, 0]
click at [171, 367] on img at bounding box center [180, 380] width 173 height 53
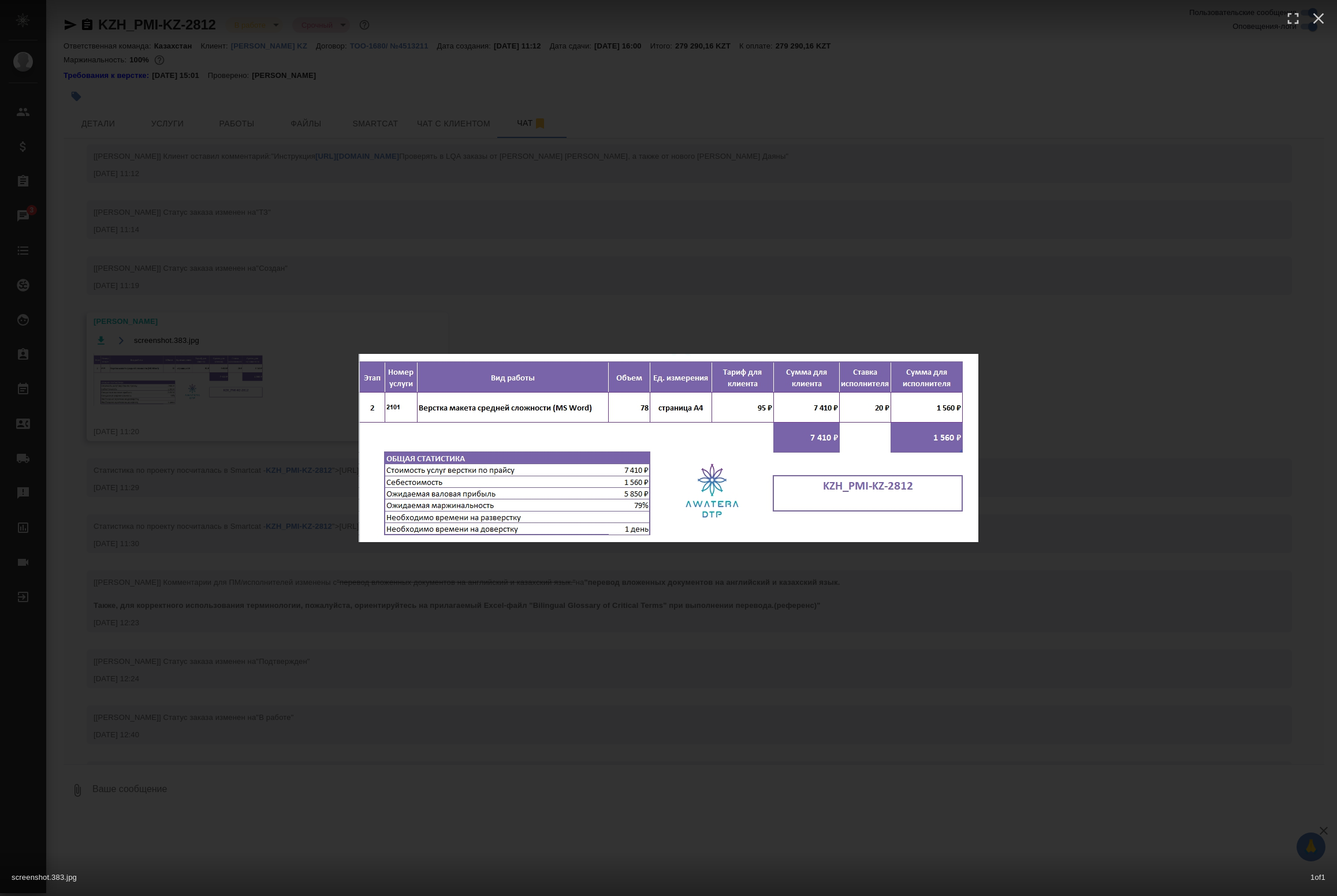
click at [170, 367] on div "screenshot.383.jpg 1 of 1" at bounding box center [668, 448] width 1337 height 896
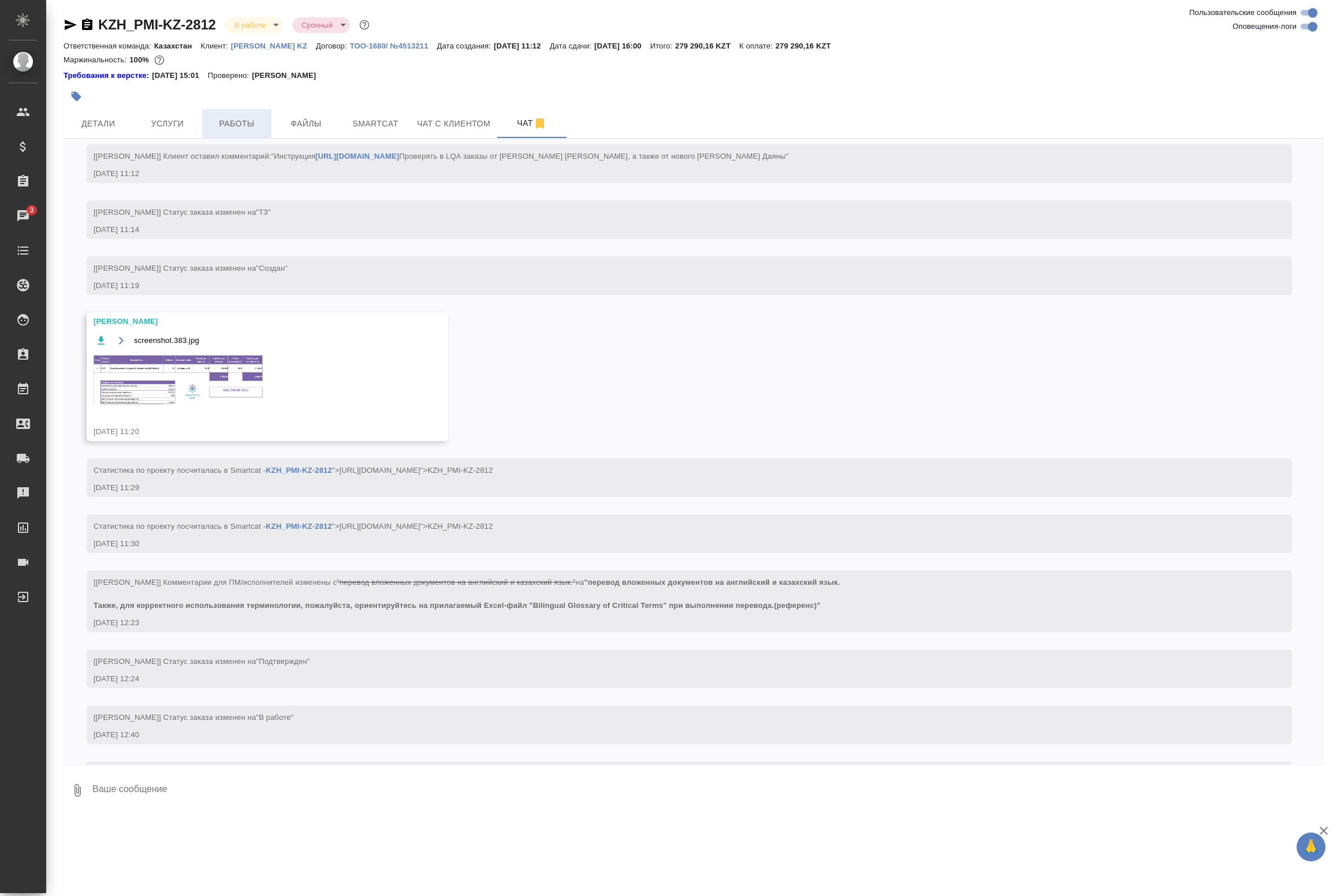
click at [244, 122] on span "Работы" at bounding box center [237, 124] width 55 height 14
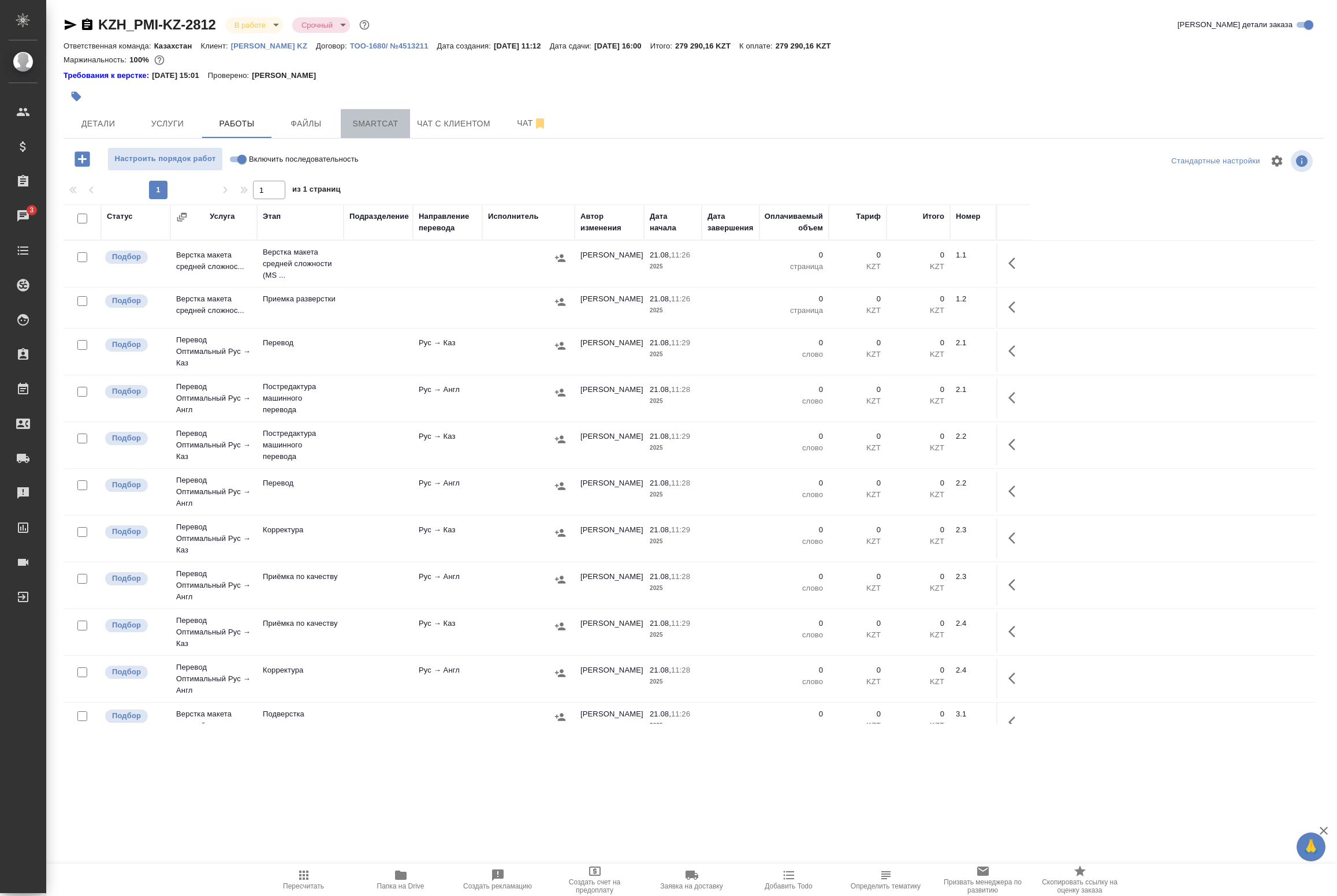
click at [389, 122] on span "Smartcat" at bounding box center [375, 124] width 55 height 14
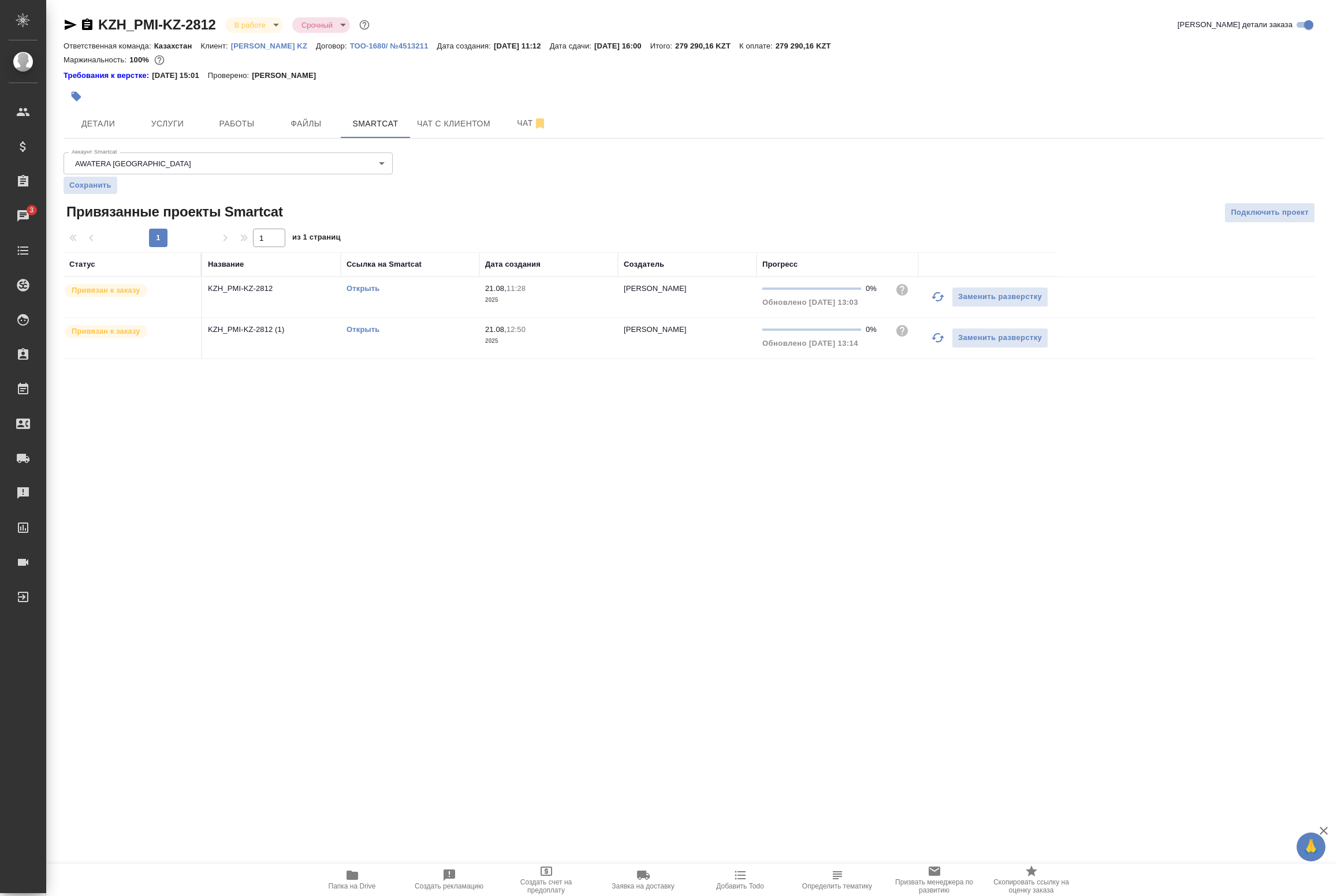
click at [361, 289] on link "Открыть" at bounding box center [363, 288] width 33 height 9
click at [307, 293] on p "KZH_PMI-KZ-2812" at bounding box center [271, 289] width 127 height 12
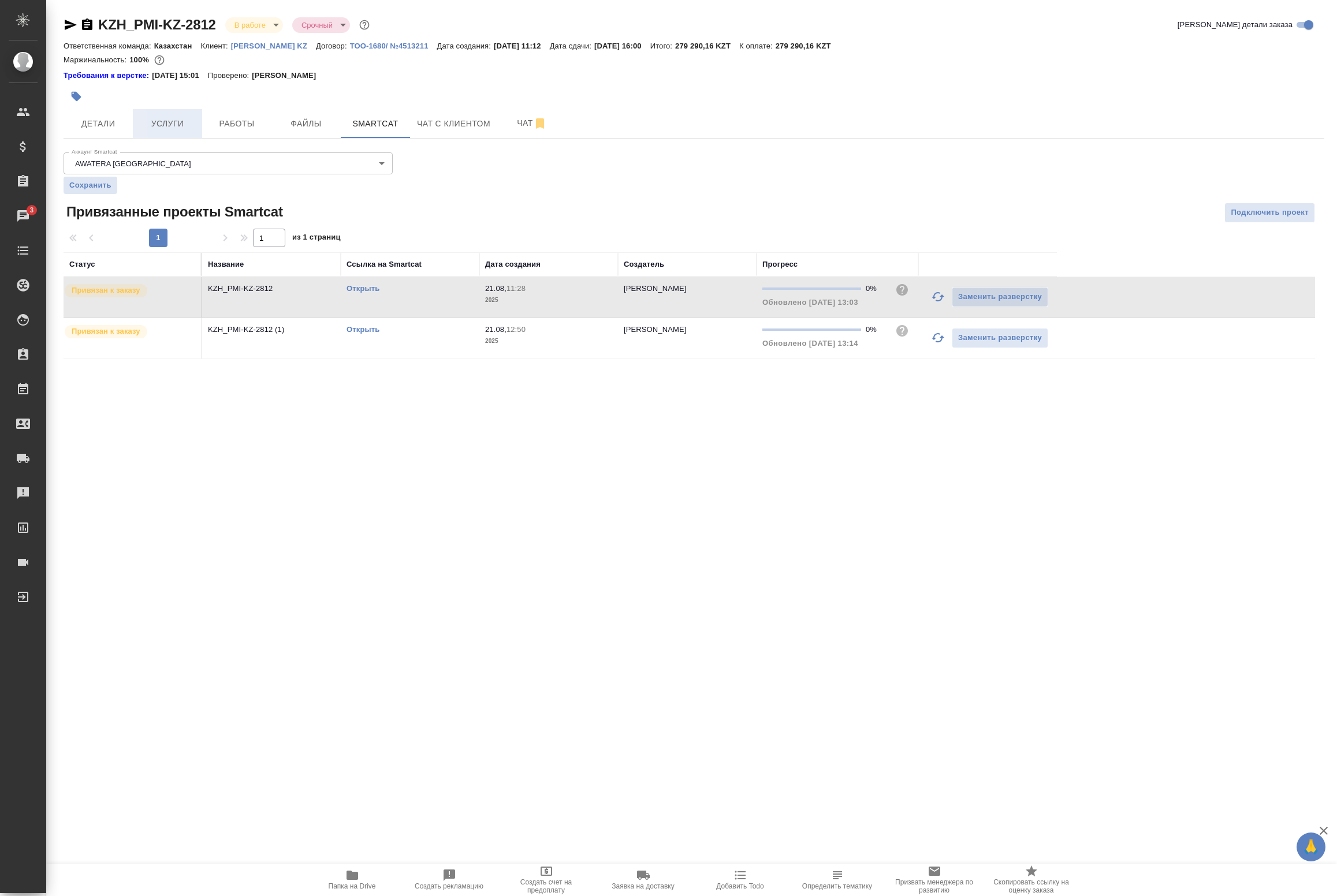
click at [158, 127] on span "Услуги" at bounding box center [168, 124] width 55 height 14
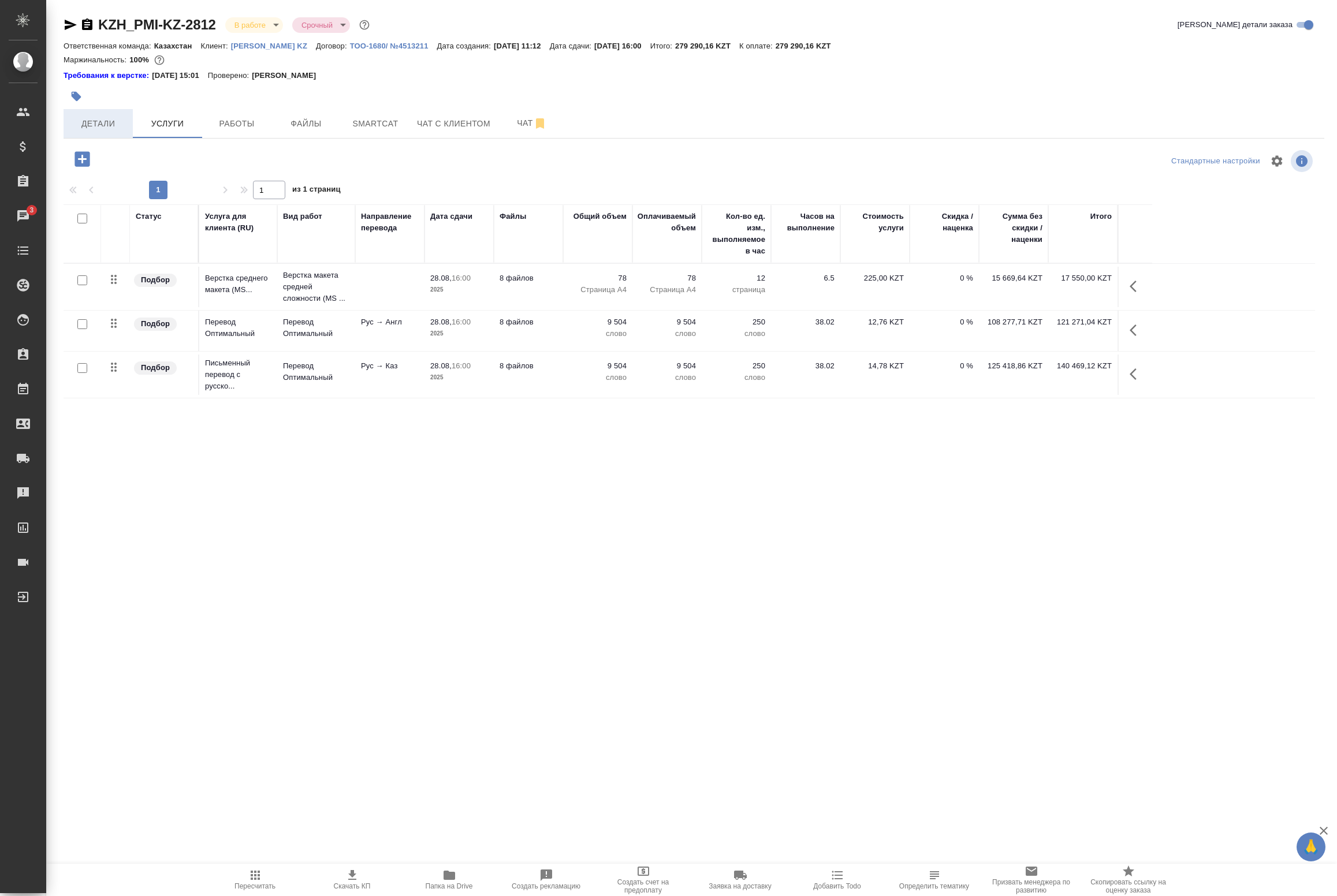
click at [95, 122] on span "Детали" at bounding box center [98, 124] width 55 height 14
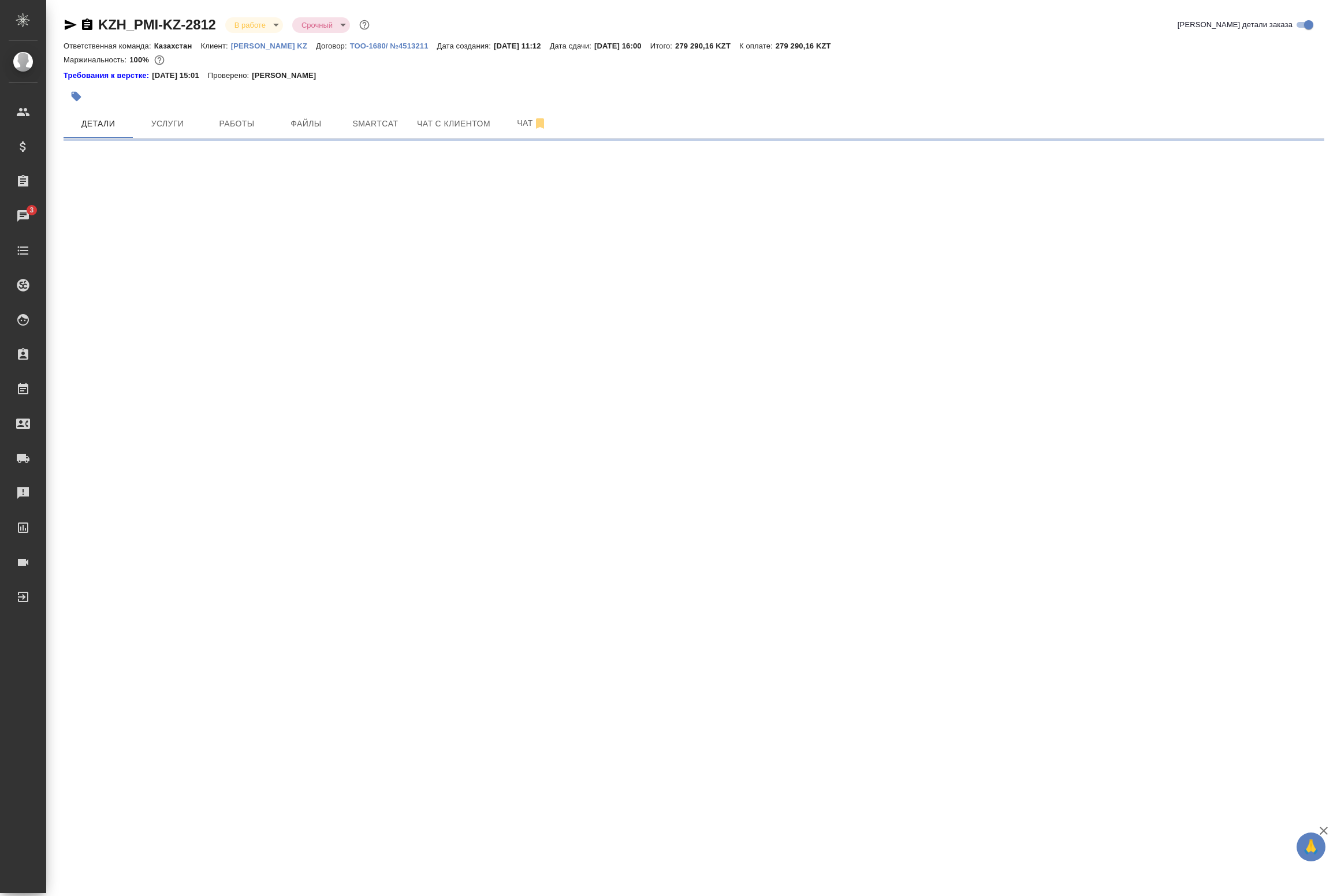
select select "RU"
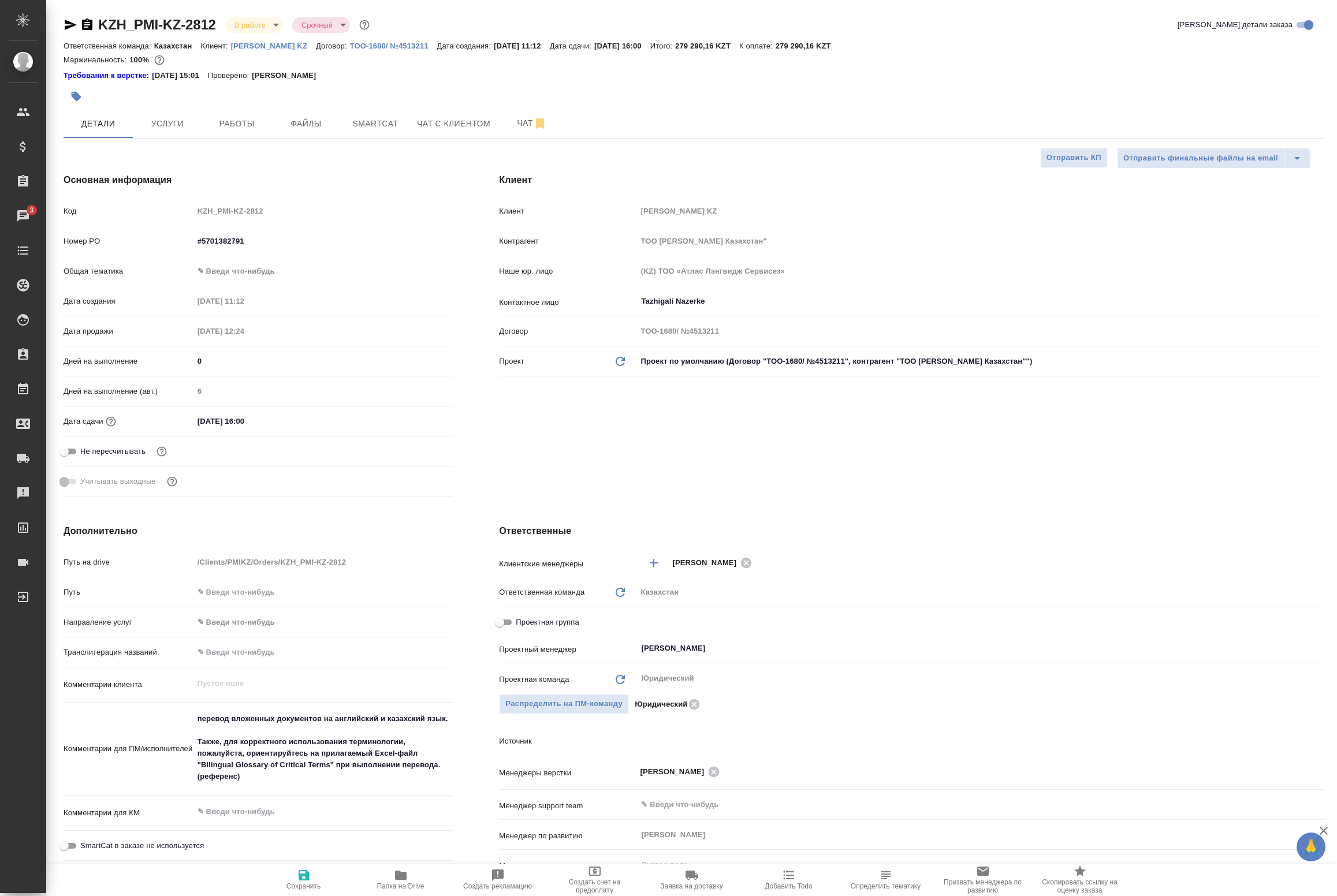
type textarea "x"
click at [235, 270] on body "🙏 .cls-1 fill:#fff; AWATERA Badanyan Artak Клиенты Спецификации Заказы 3 Чаты T…" at bounding box center [668, 448] width 1337 height 896
type textarea "x"
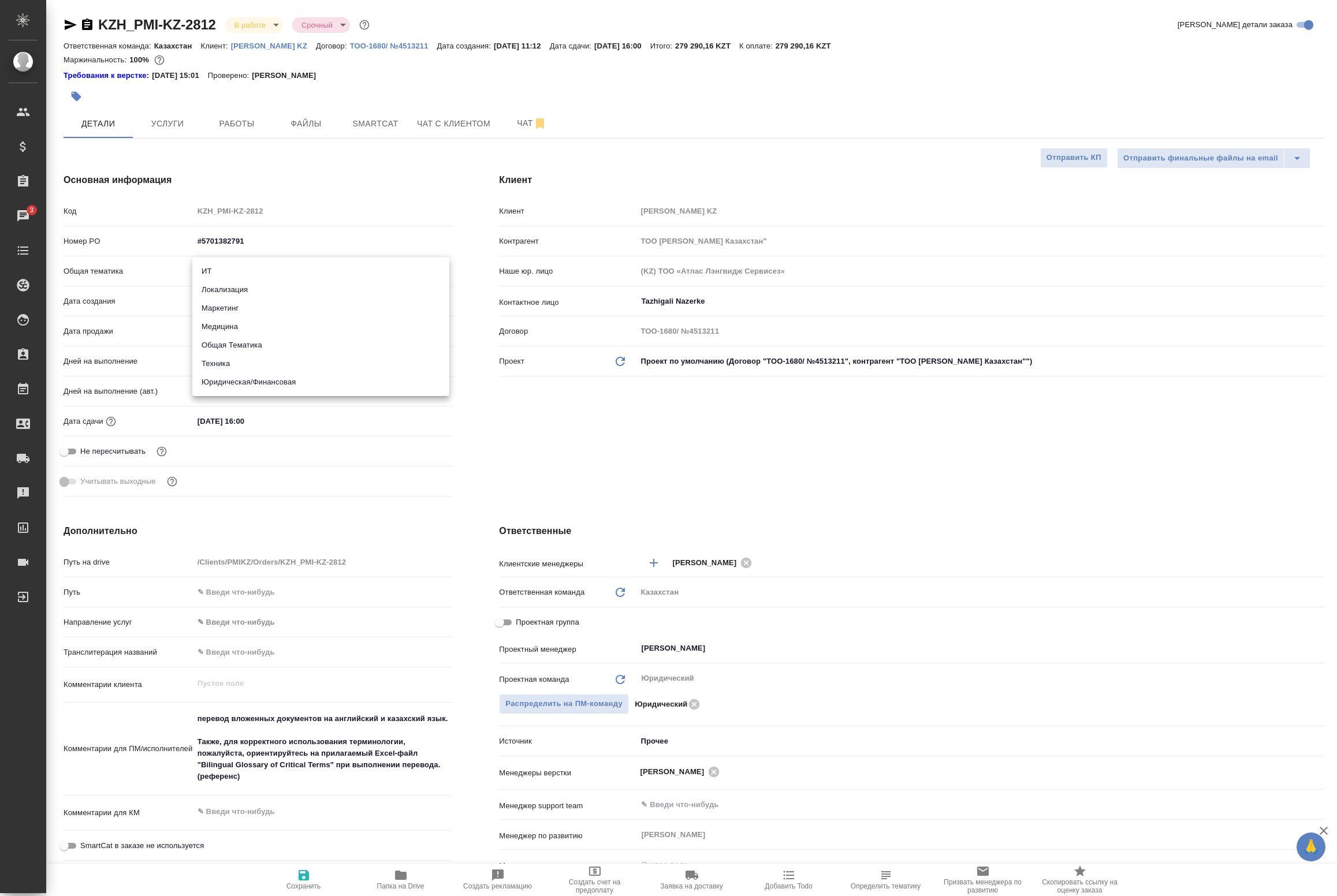
type textarea "x"
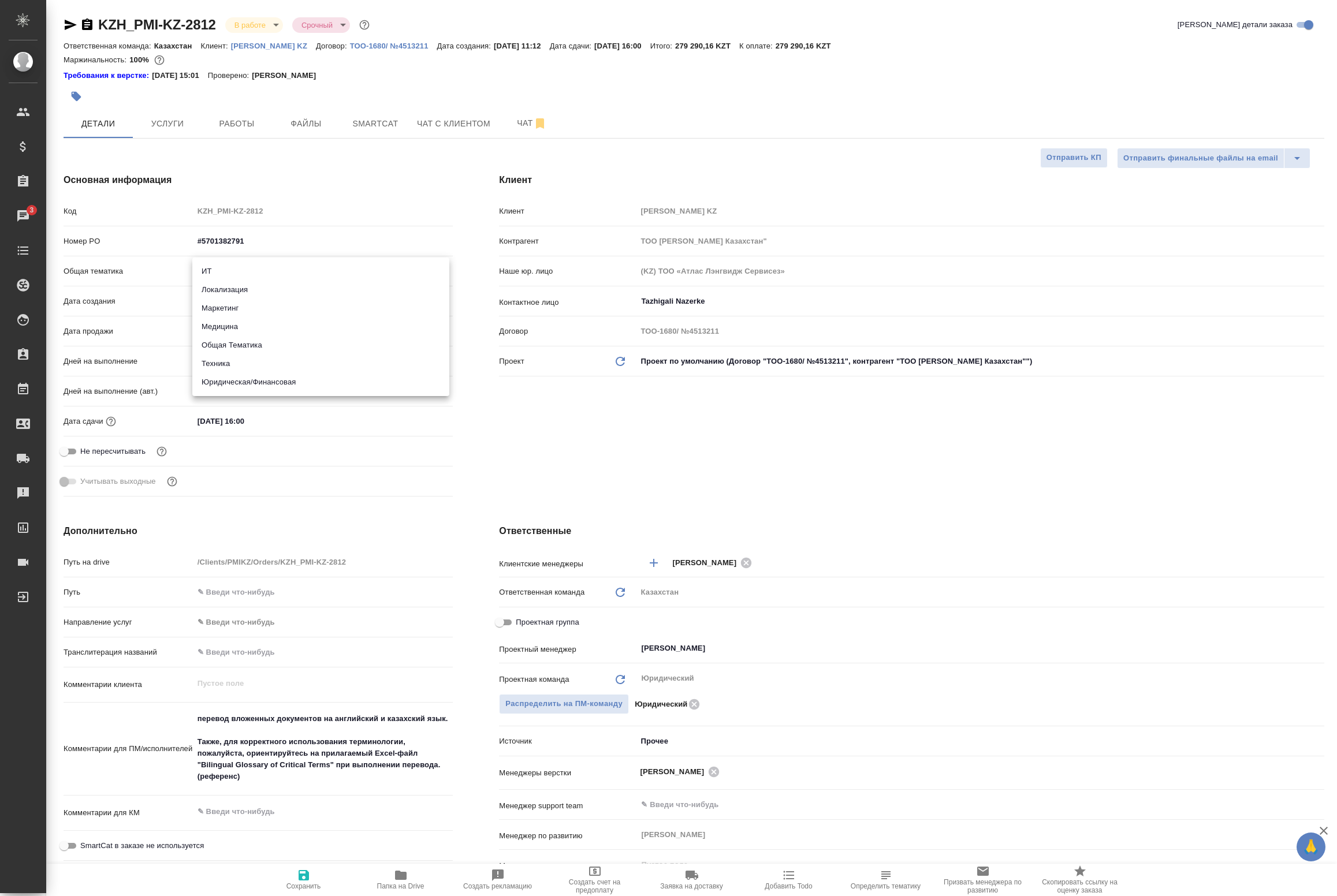
click at [263, 387] on li "Юридическая/Финансовая" at bounding box center [321, 382] width 257 height 18
type input "yr-fn"
type textarea "x"
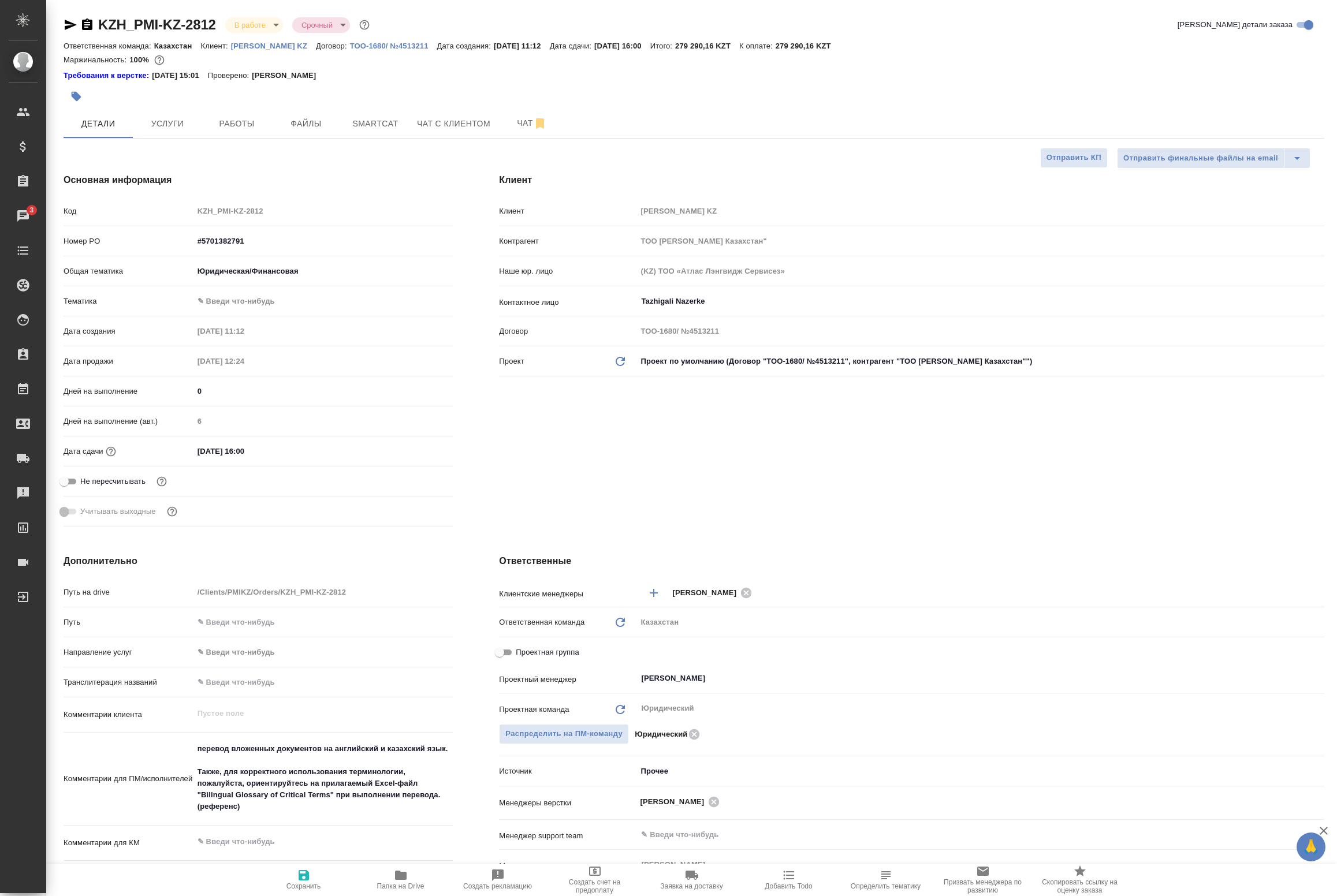
click at [250, 294] on body "🙏 .cls-1 fill:#fff; AWATERA Badanyan Artak Клиенты Спецификации Заказы 3 Чаты T…" at bounding box center [668, 448] width 1337 height 896
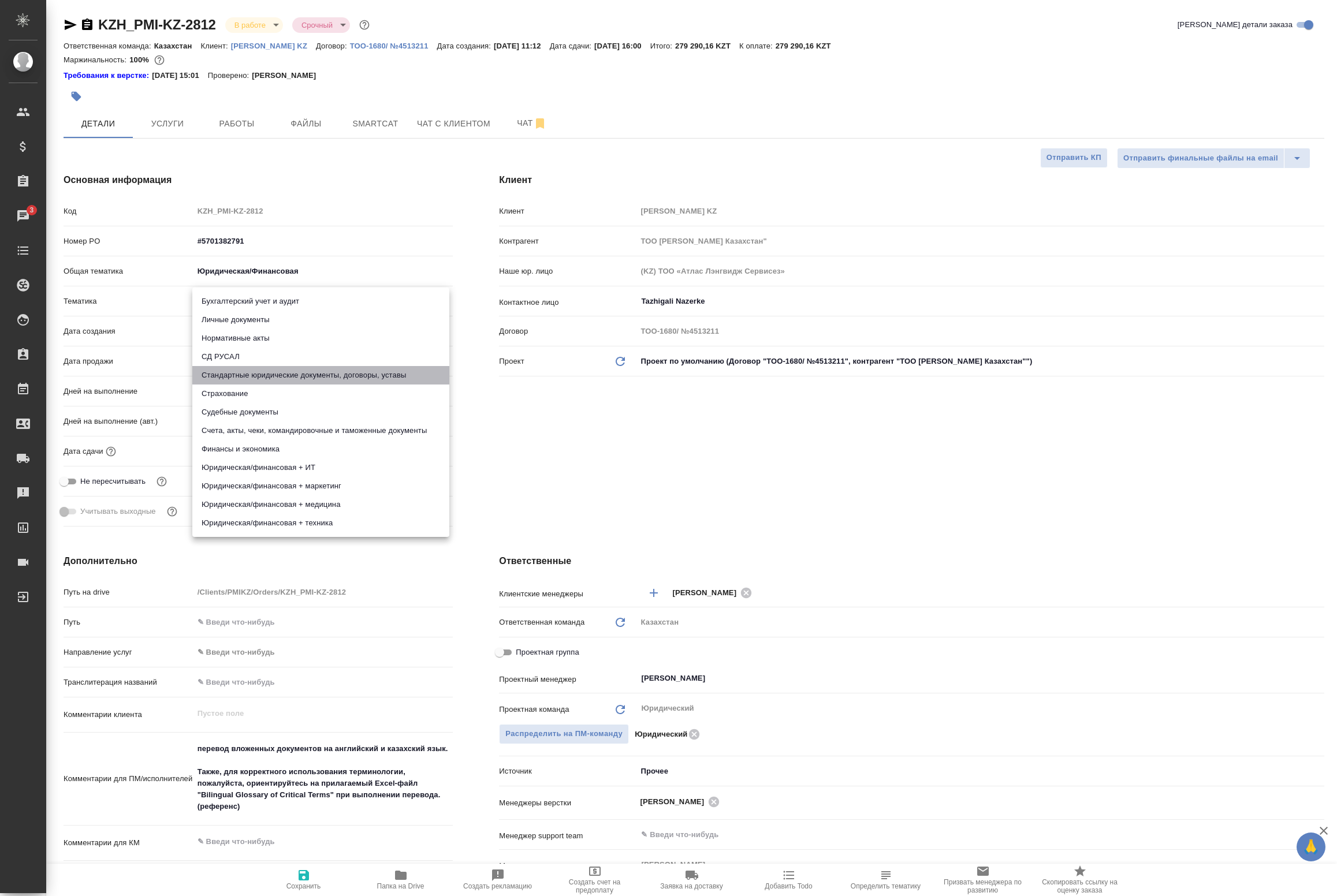
click at [241, 376] on li "Стандартные юридические документы, договоры, уставы" at bounding box center [321, 375] width 257 height 18
type textarea "x"
type input "5f647205b73bc97568ca66bf"
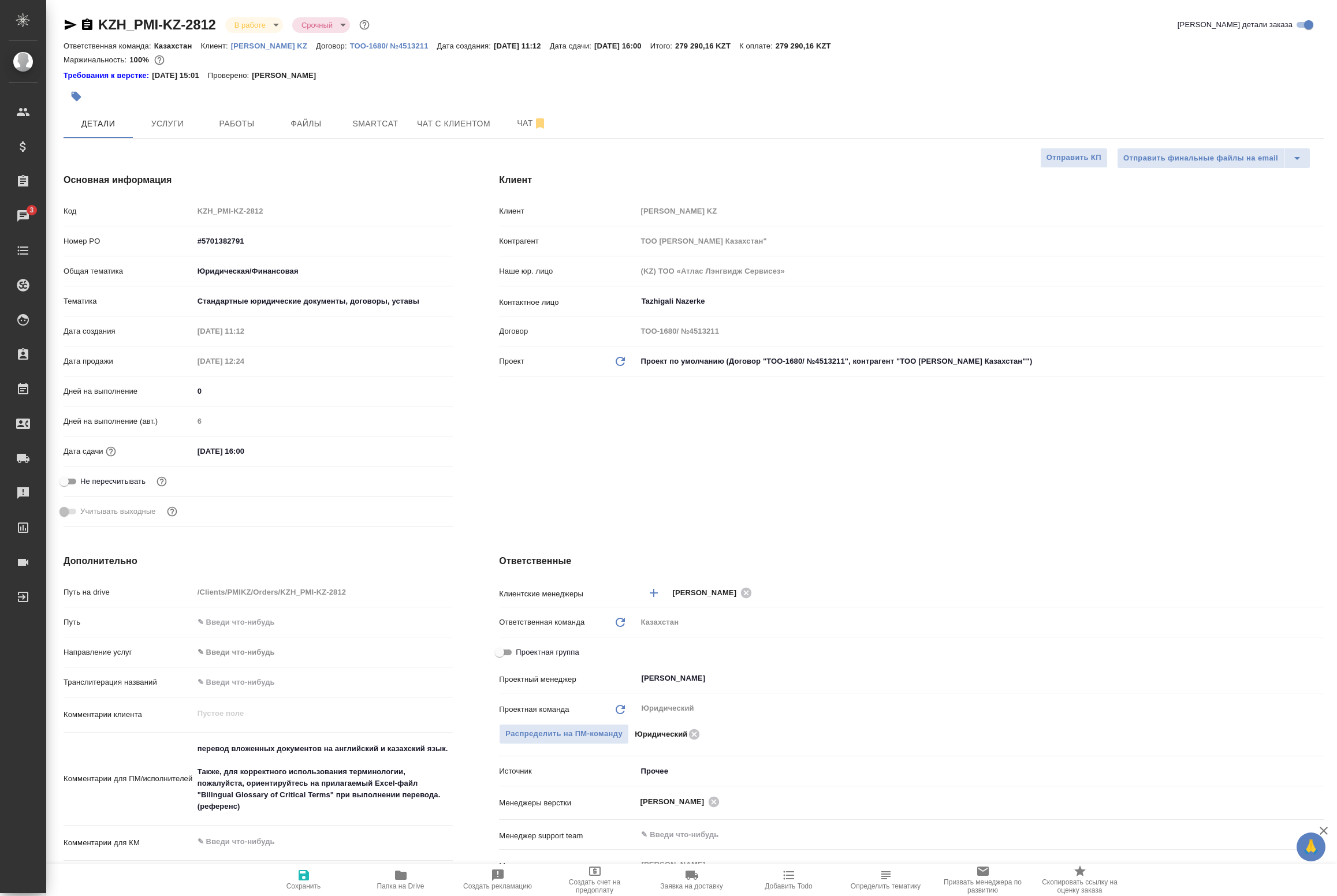
click at [304, 864] on div "Отправить финальные файлы на email Отправить КП Основная информация Код KZH_PMI…" at bounding box center [694, 683] width 1261 height 1069
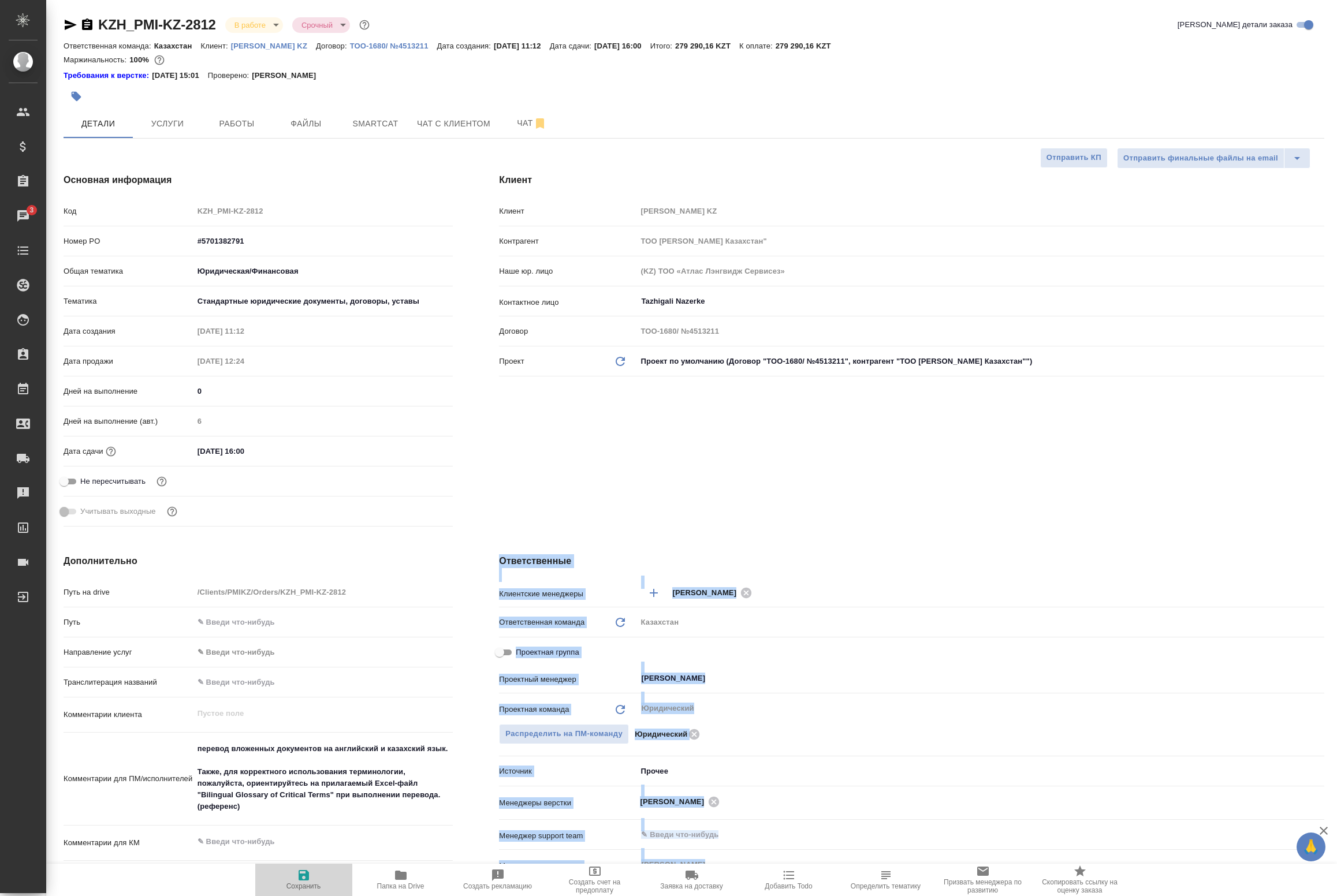
drag, startPoint x: 304, startPoint y: 864, endPoint x: 306, endPoint y: 876, distance: 12.2
click at [306, 876] on icon "button" at bounding box center [304, 876] width 11 height 11
type textarea "x"
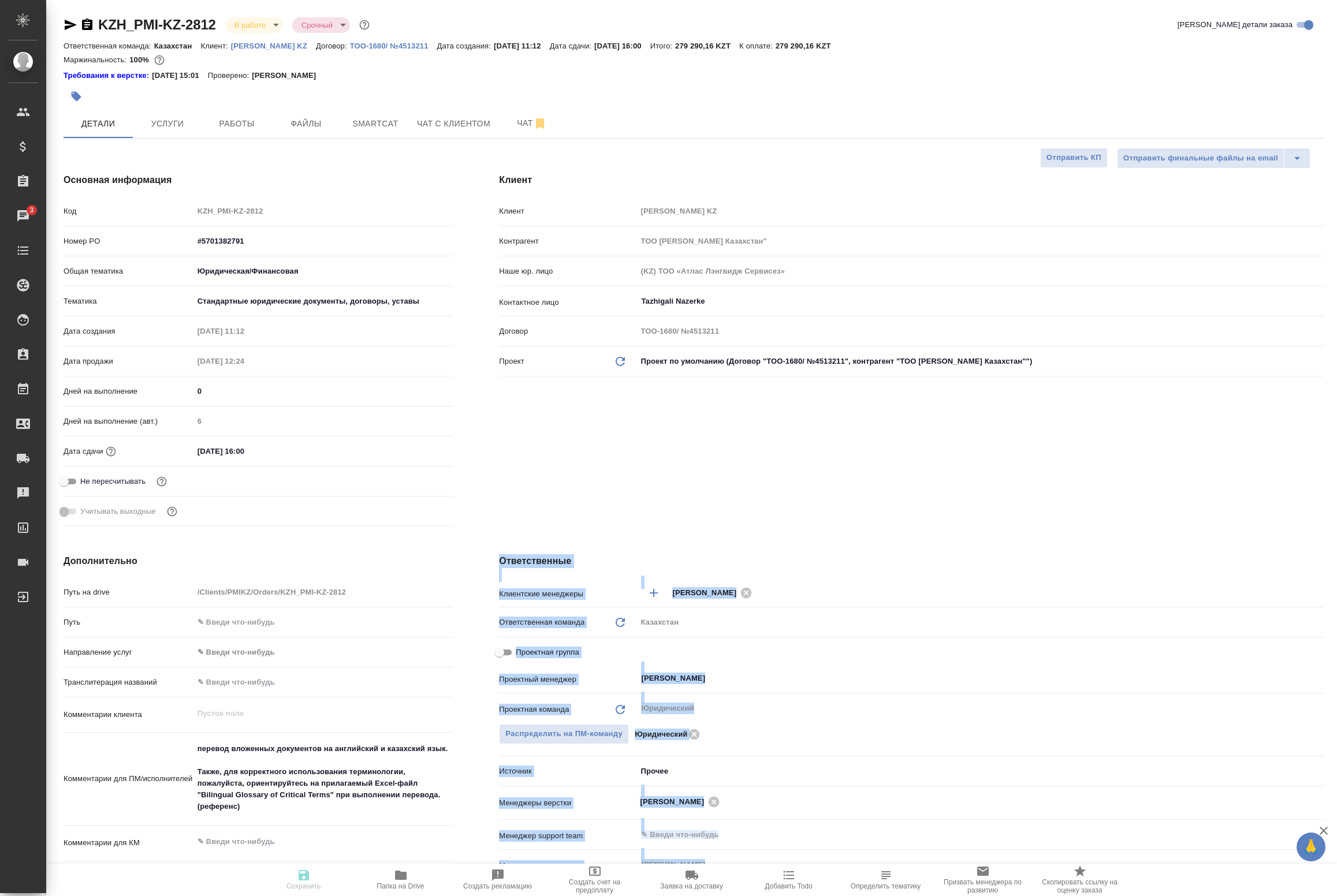
type textarea "x"
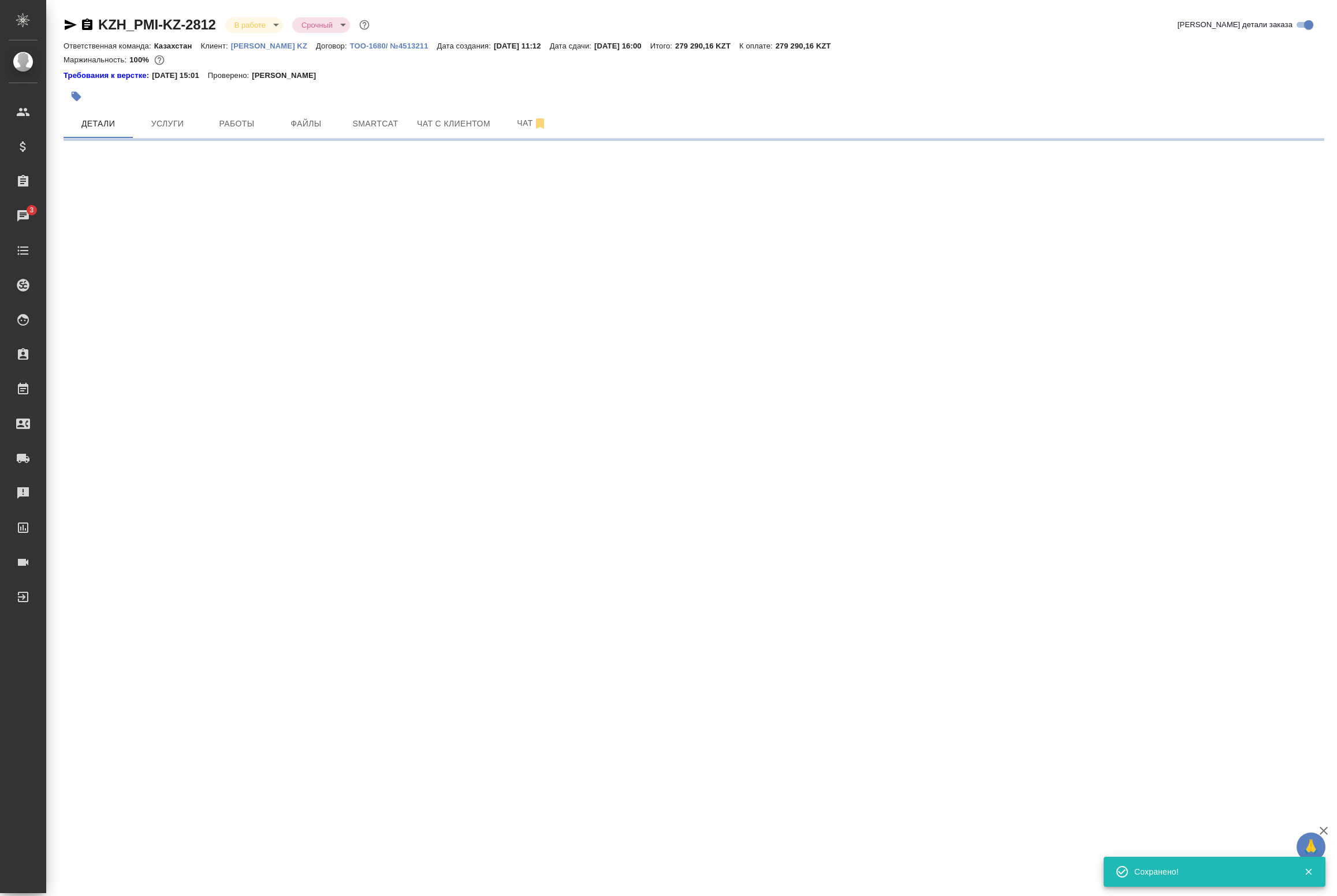
select select "RU"
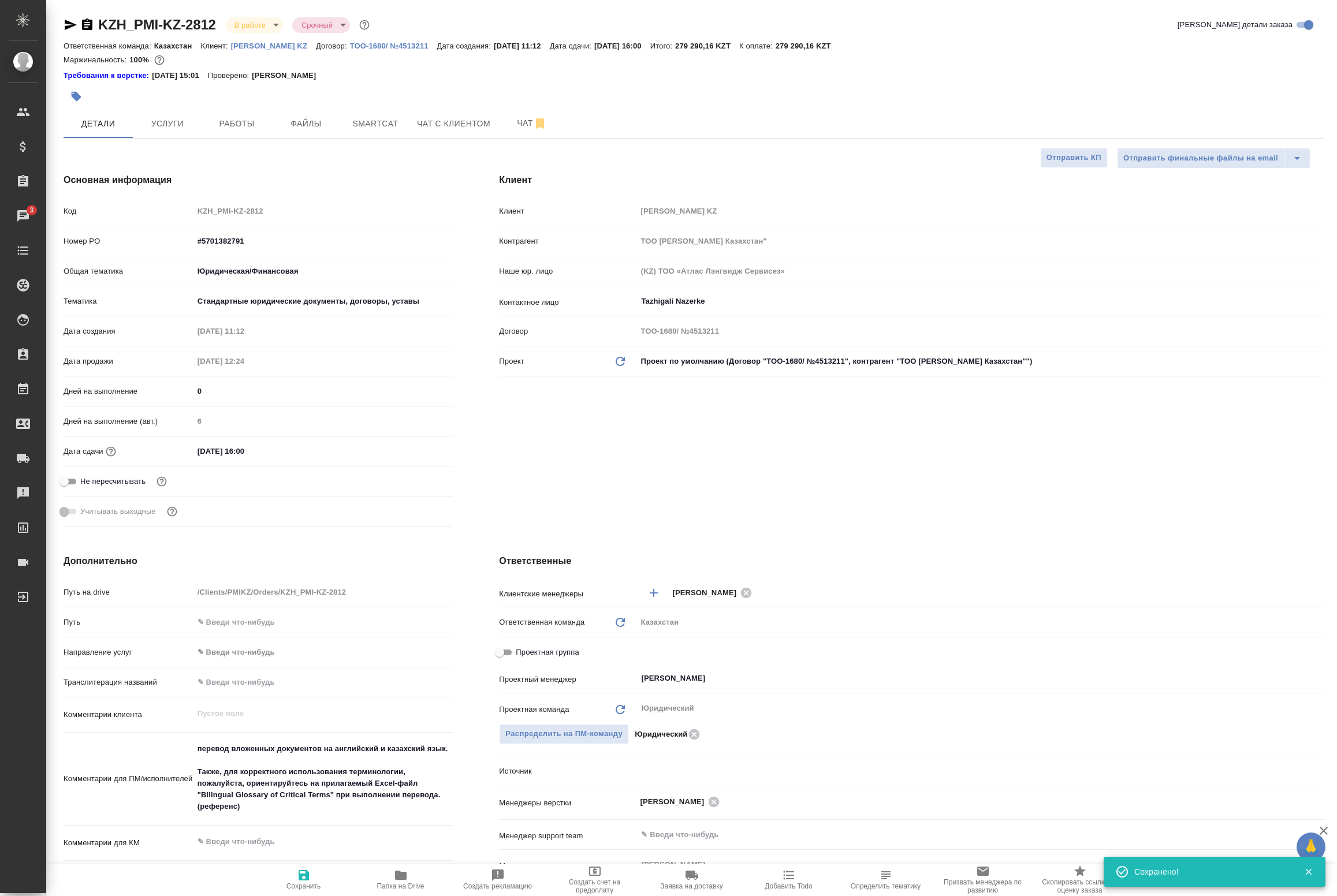
type textarea "x"
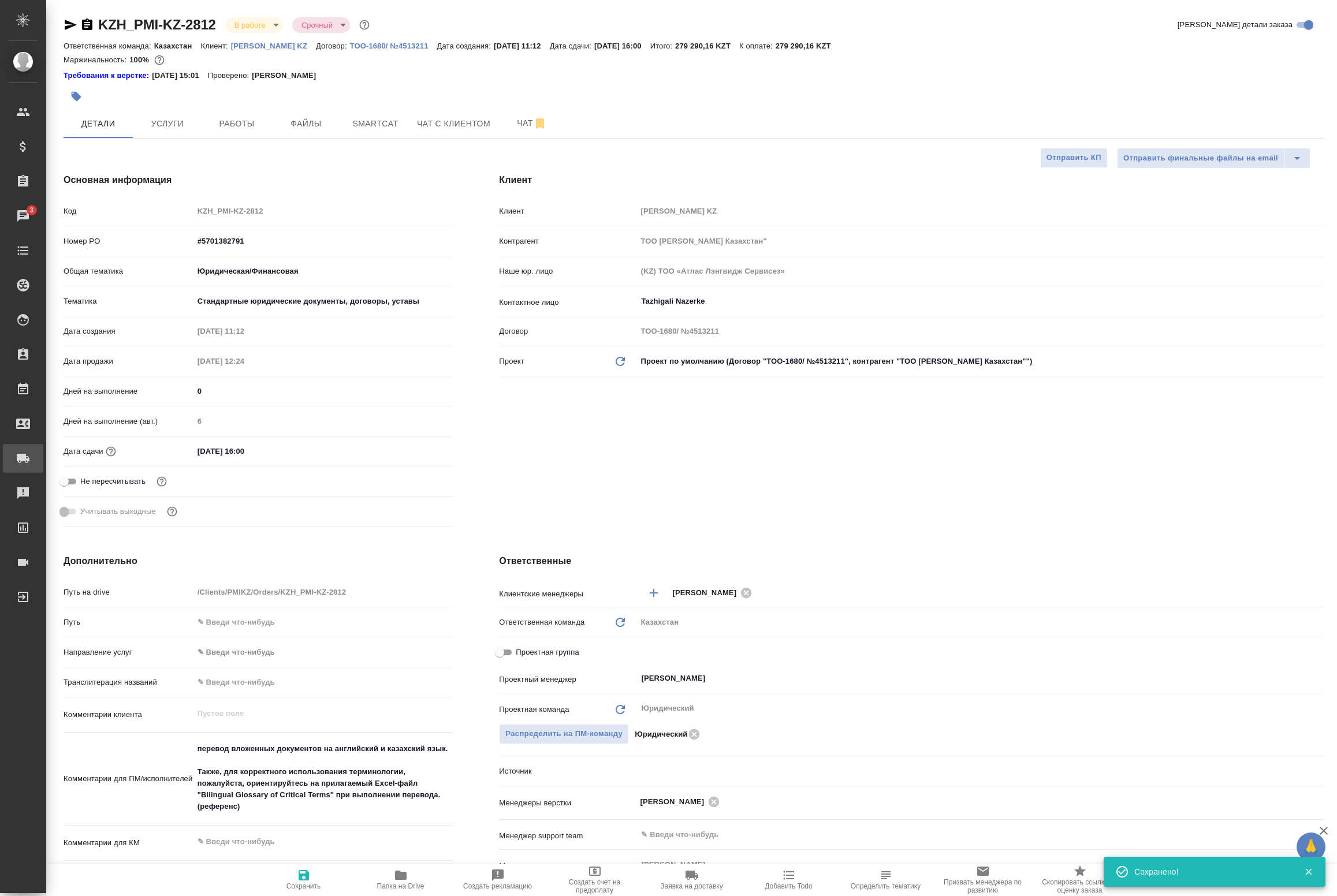
type textarea "x"
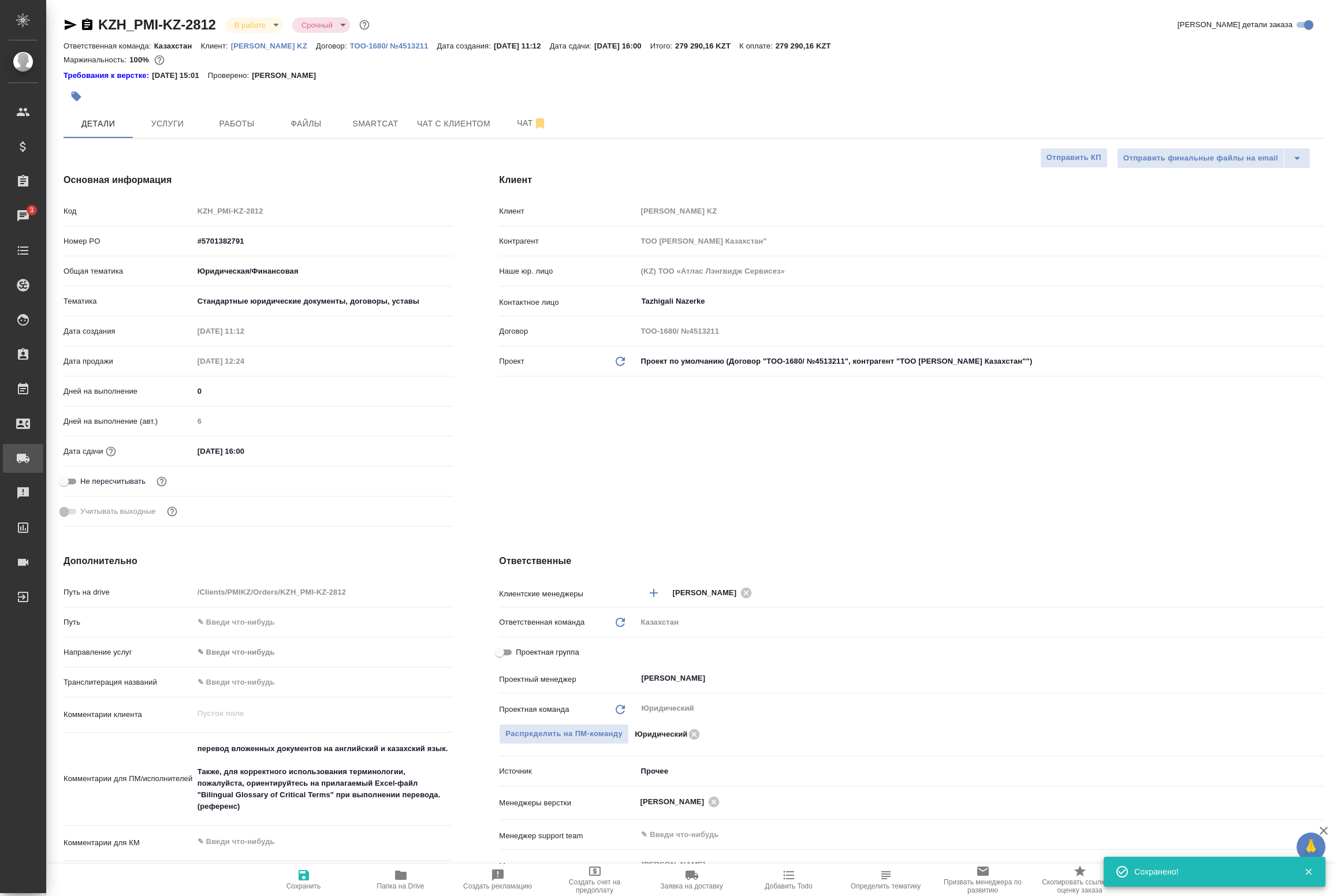
type textarea "x"
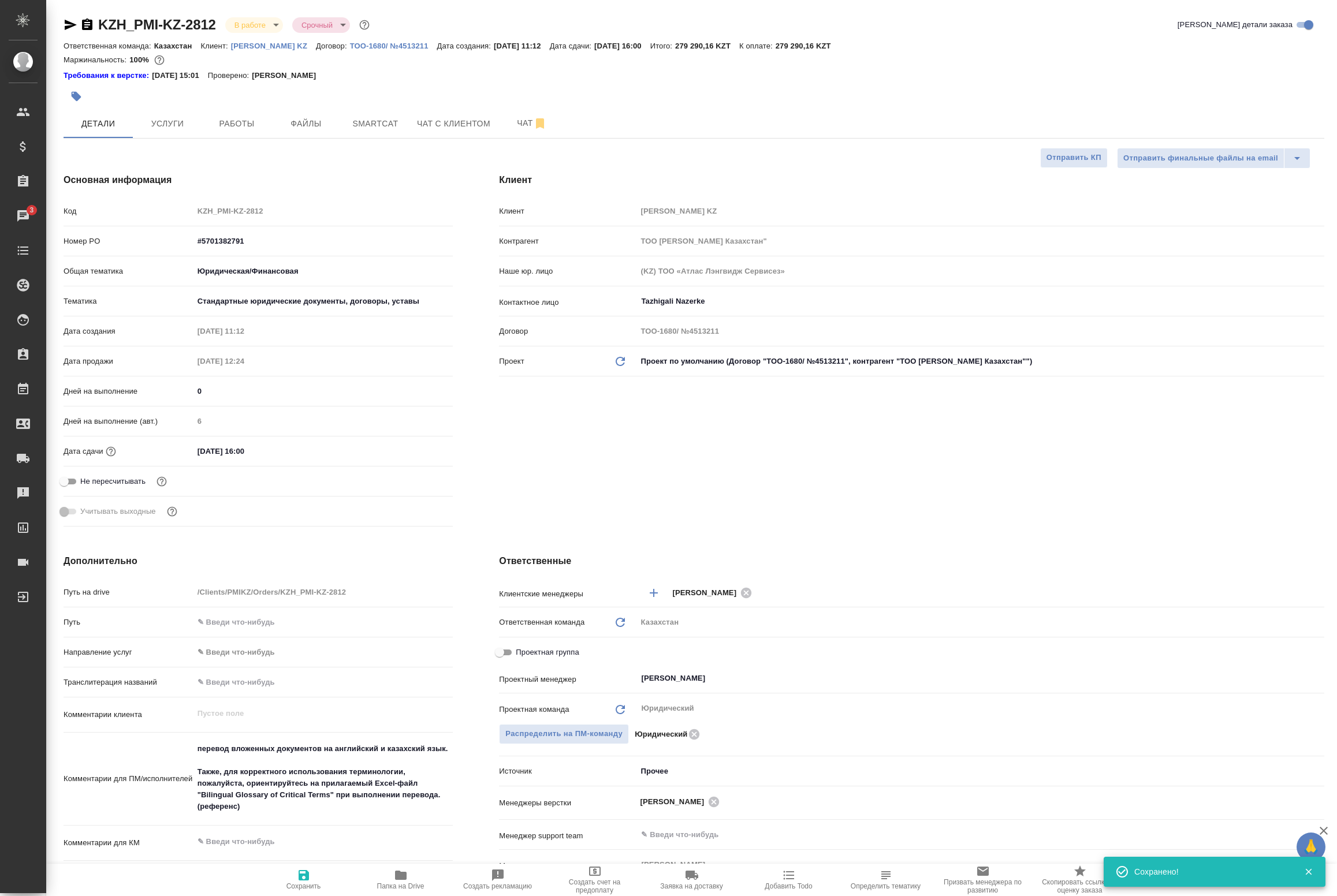
type textarea "x"
click at [373, 120] on span "Smartcat" at bounding box center [375, 124] width 55 height 14
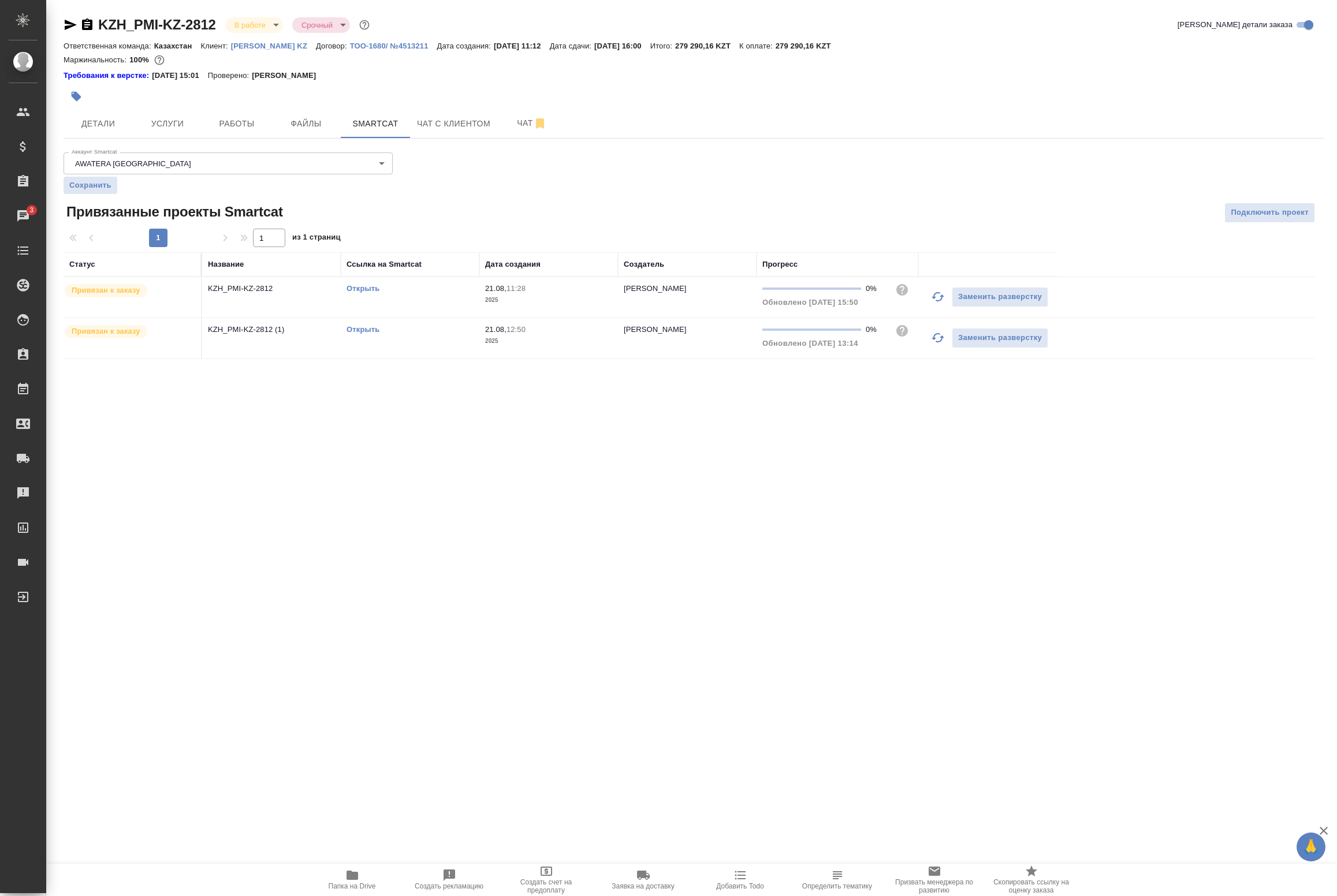
click at [269, 317] on td "KZH_PMI-KZ-2812 (1)" at bounding box center [271, 298] width 139 height 41
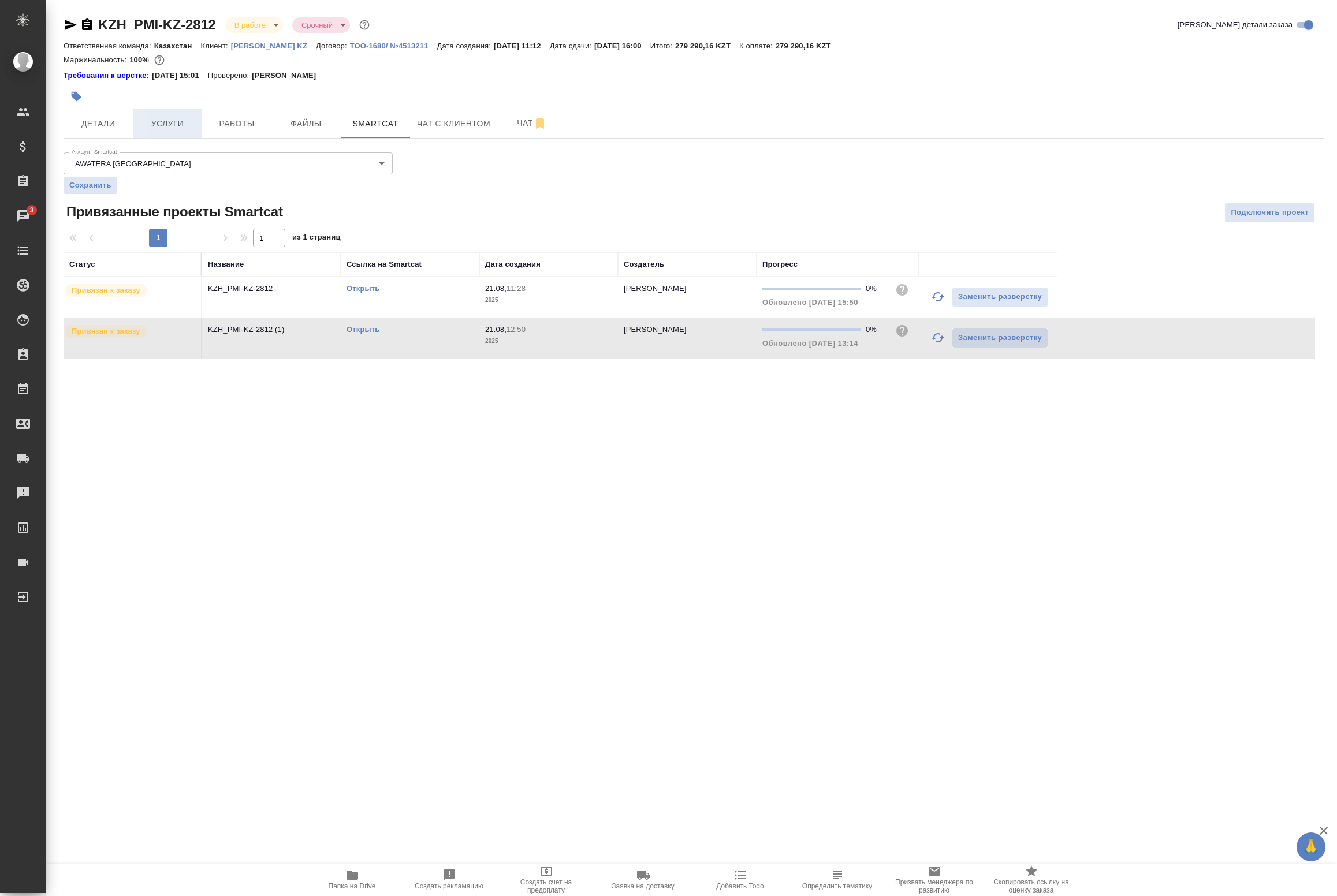
click at [182, 127] on span "Услуги" at bounding box center [168, 124] width 55 height 14
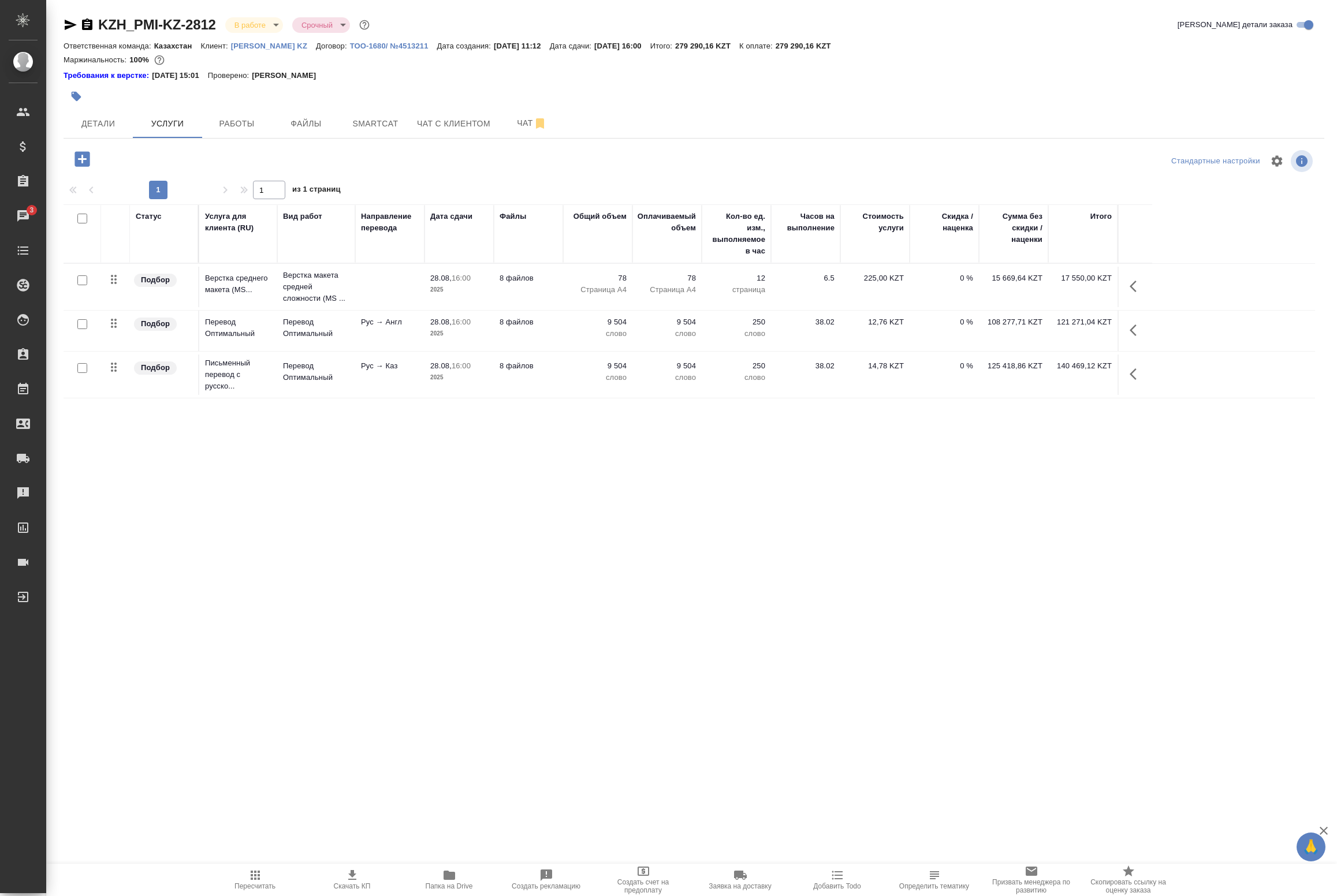
click at [1127, 379] on button "button" at bounding box center [1137, 374] width 28 height 28
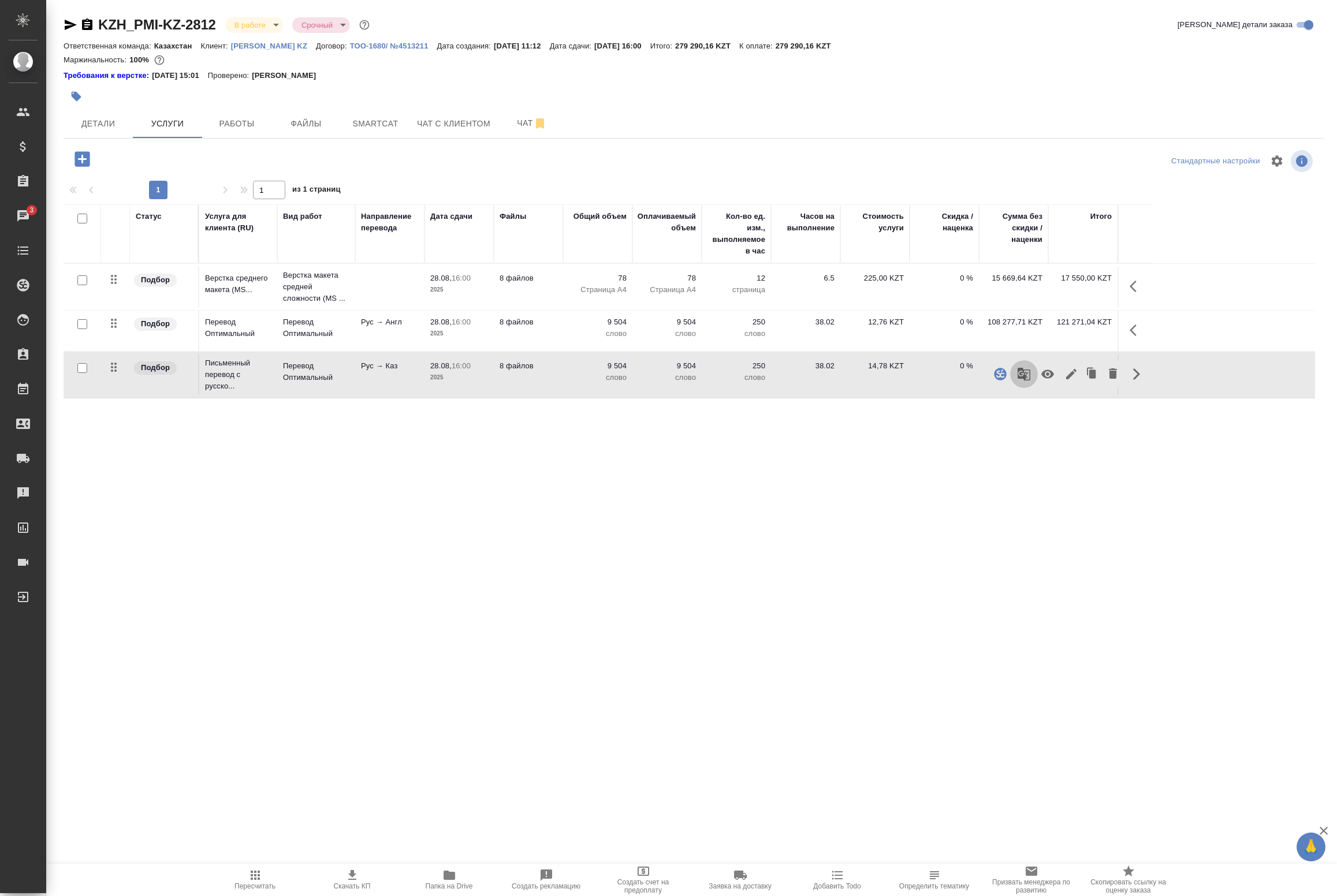
click at [1021, 373] on icon "button" at bounding box center [1024, 374] width 12 height 12
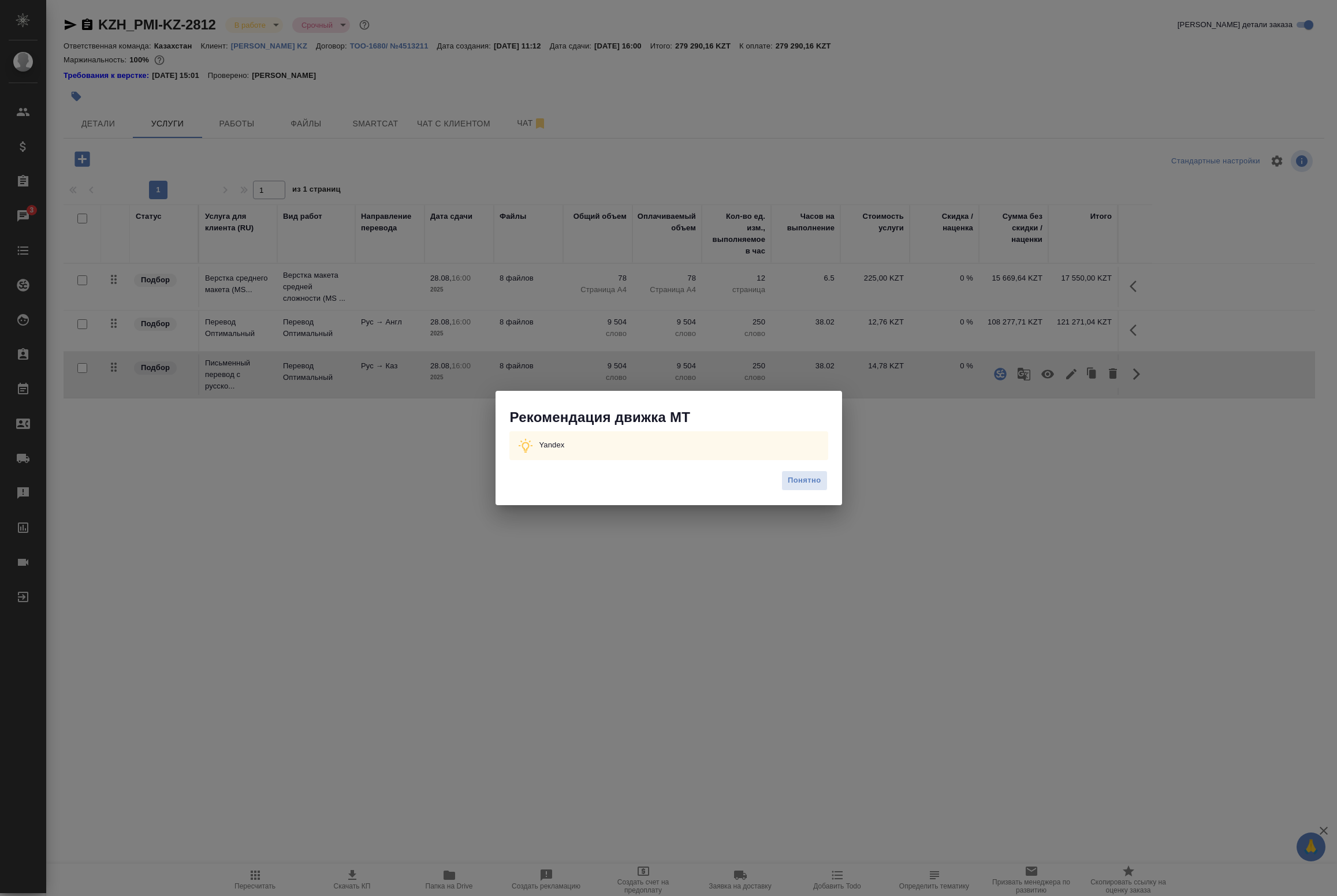
click at [809, 480] on span "Понятно" at bounding box center [804, 481] width 33 height 13
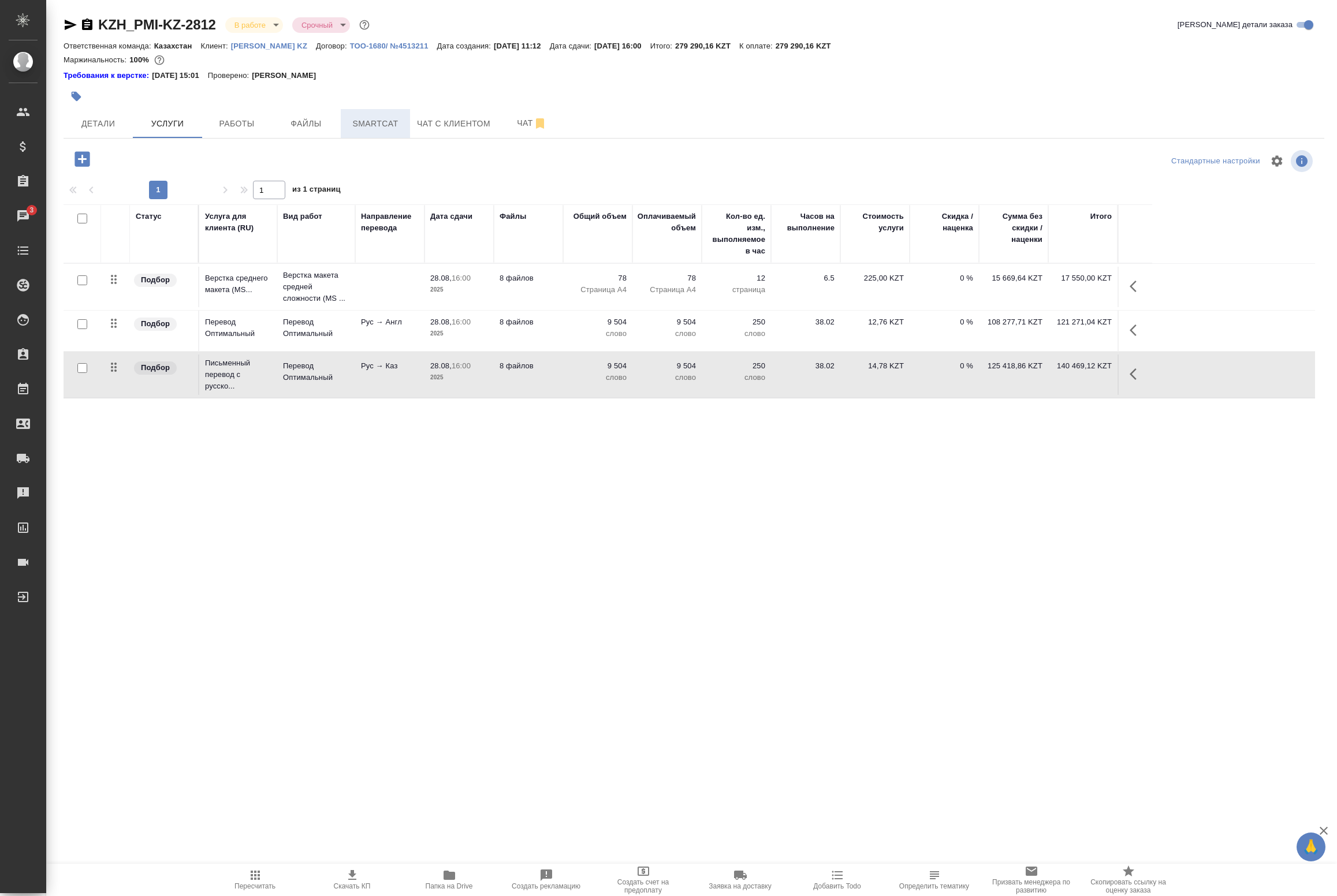
click at [355, 129] on span "Smartcat" at bounding box center [375, 124] width 55 height 14
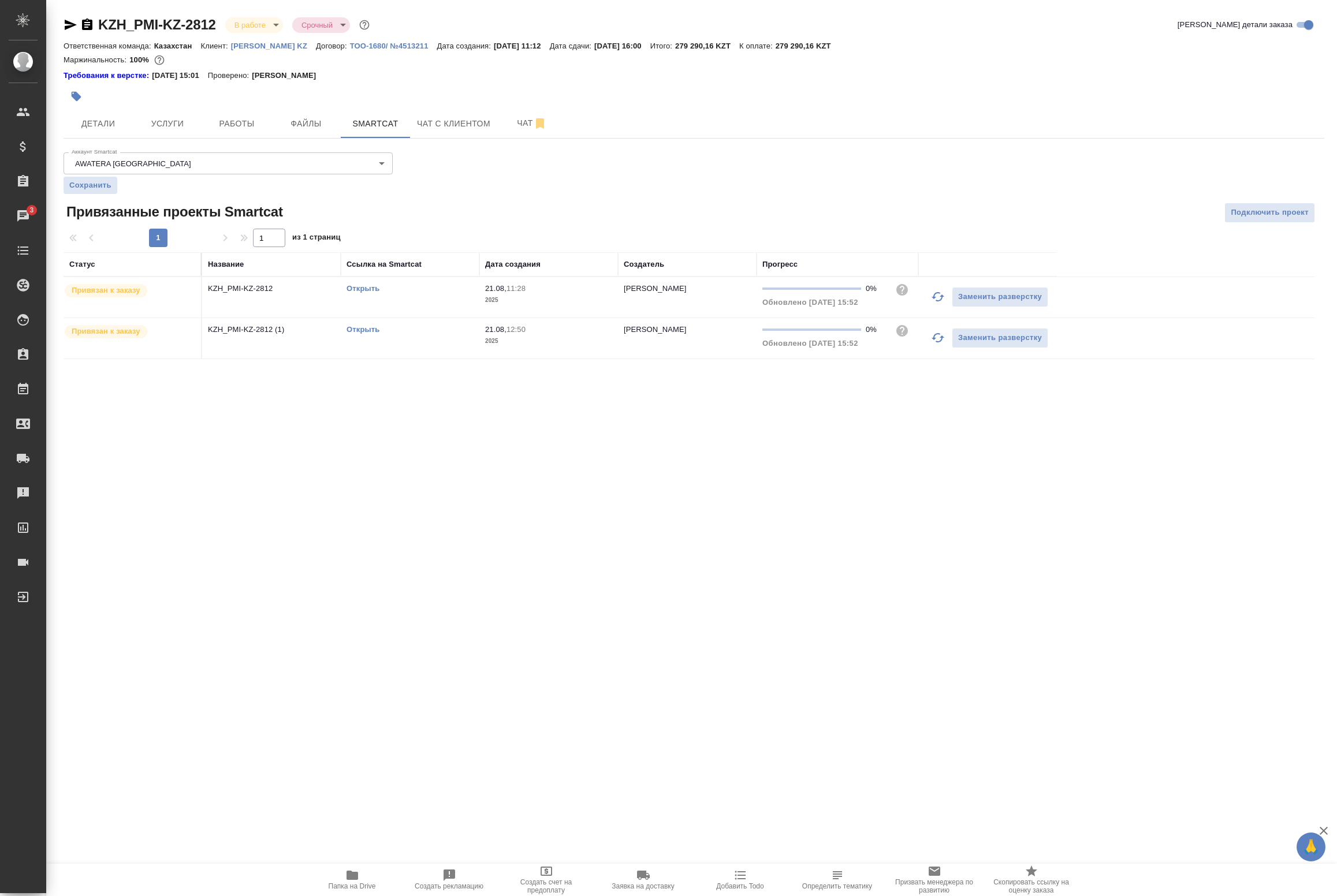
click at [356, 326] on link "Открыть" at bounding box center [363, 329] width 33 height 9
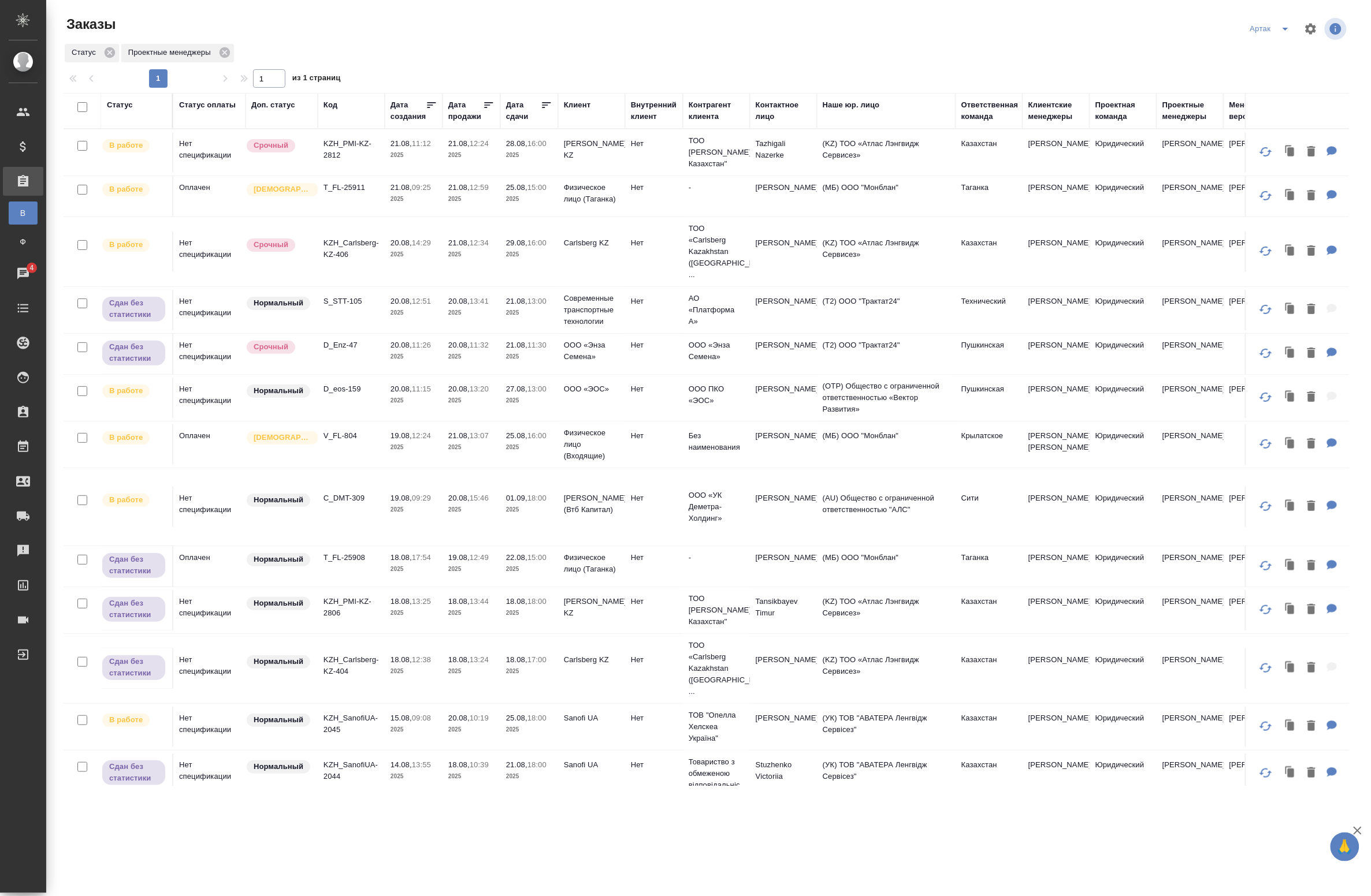
drag, startPoint x: 795, startPoint y: 861, endPoint x: 724, endPoint y: 895, distance: 78.7
click at [791, 866] on div ".cls-1 fill:#fff; AWATERA Badanyan Artak Клиенты Спецификации Заказы В Все зака…" at bounding box center [686, 448] width 1371 height 896
click at [131, 827] on div ".cls-1 fill:#fff; AWATERA Badanyan Artak Клиенты Спецификации Заказы В Все зака…" at bounding box center [686, 448] width 1371 height 896
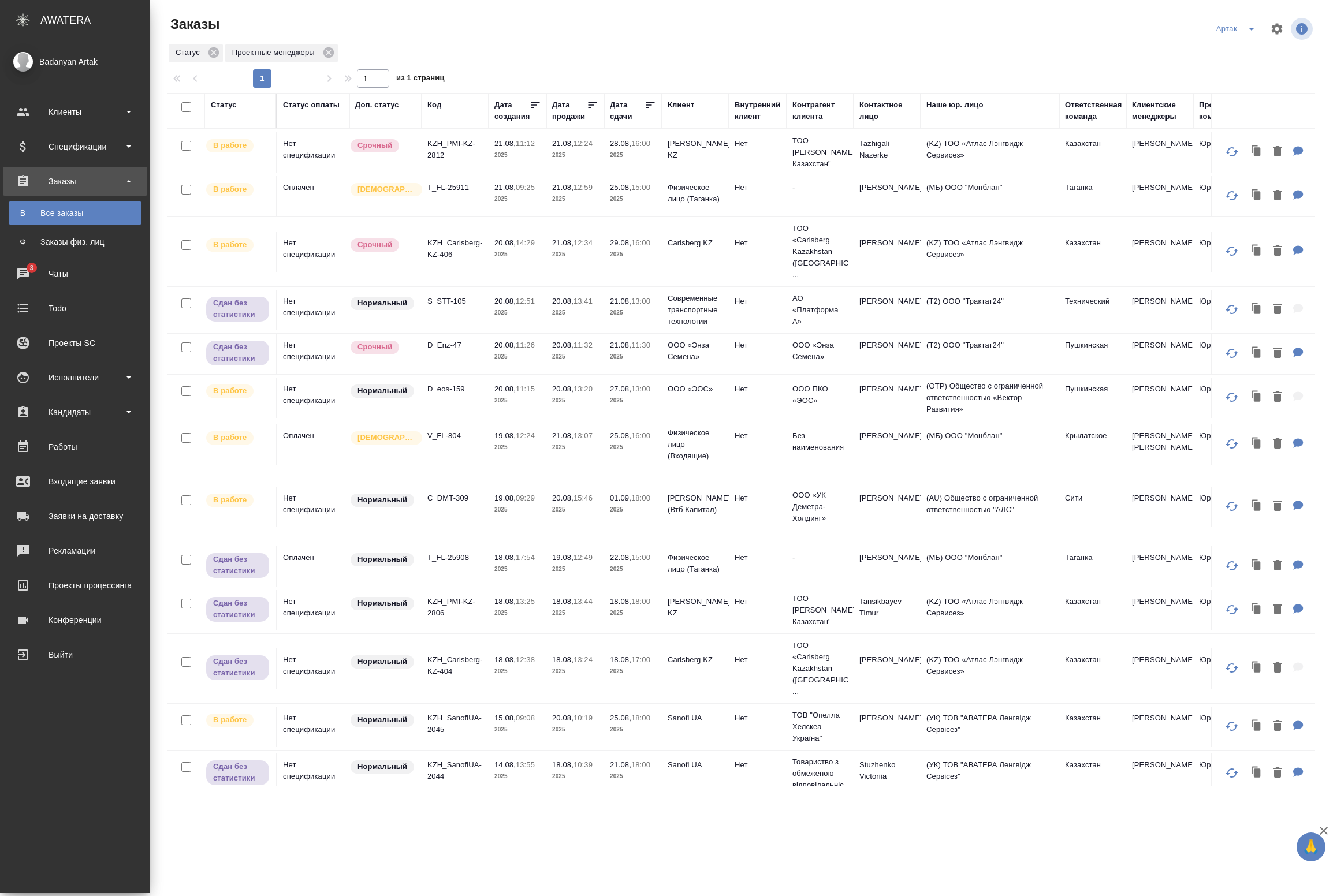
click at [1244, 27] on icon "split button" at bounding box center [1251, 28] width 14 height 14
click at [1232, 50] on li "leagal" at bounding box center [1238, 52] width 50 height 18
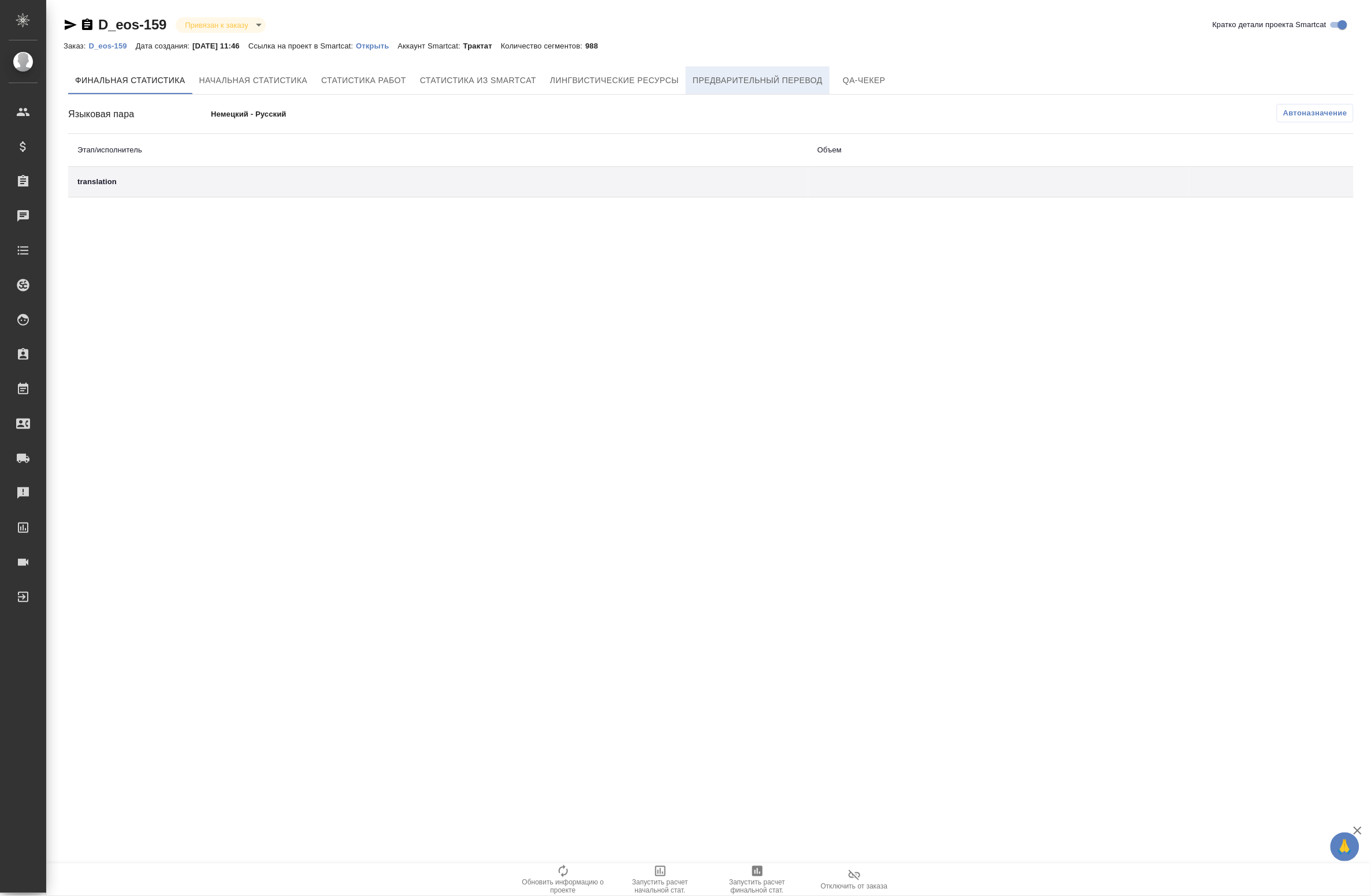
click at [762, 79] on span "Предварительный перевод" at bounding box center [758, 81] width 130 height 14
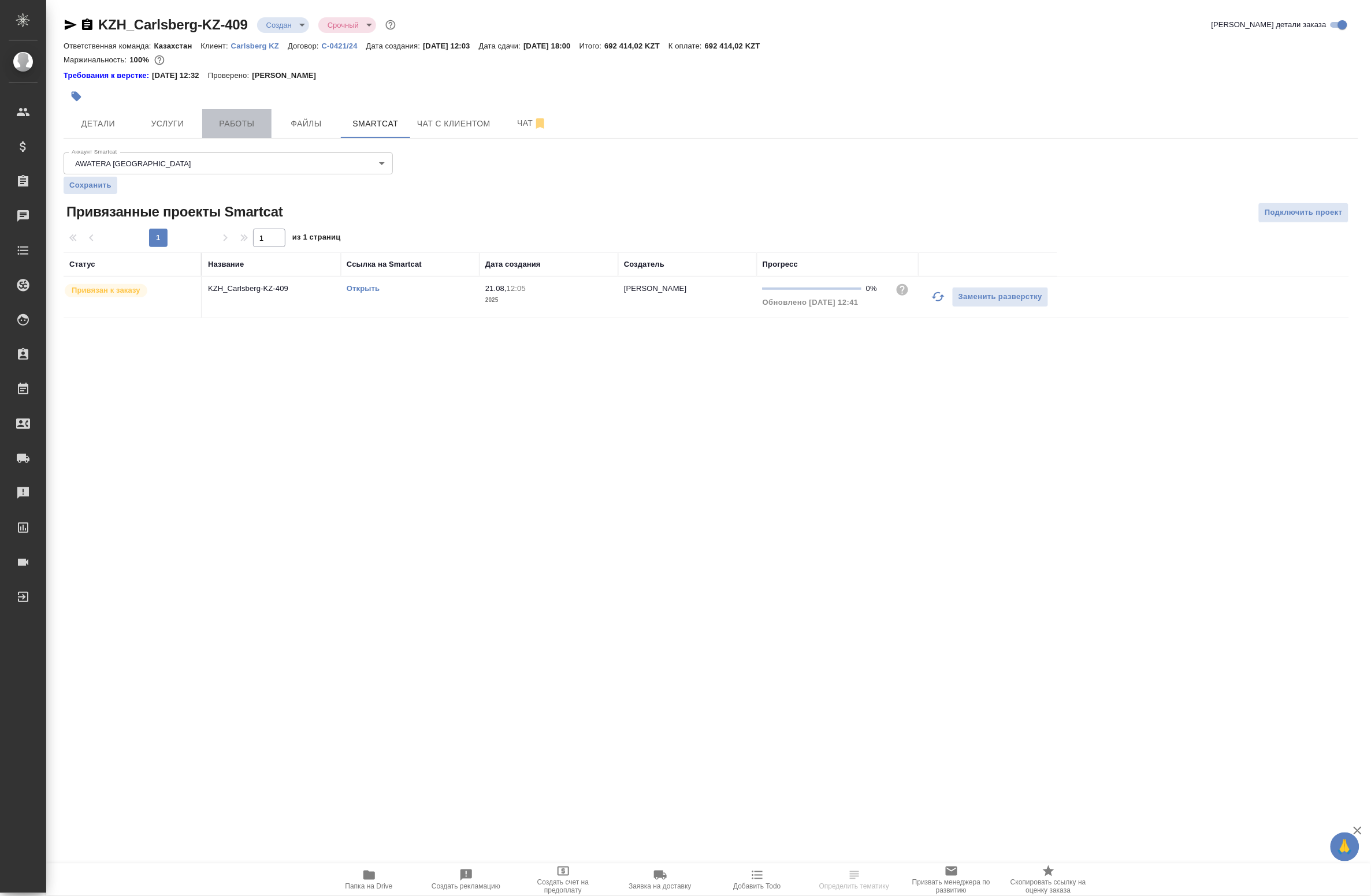
click at [234, 123] on span "Работы" at bounding box center [237, 124] width 55 height 14
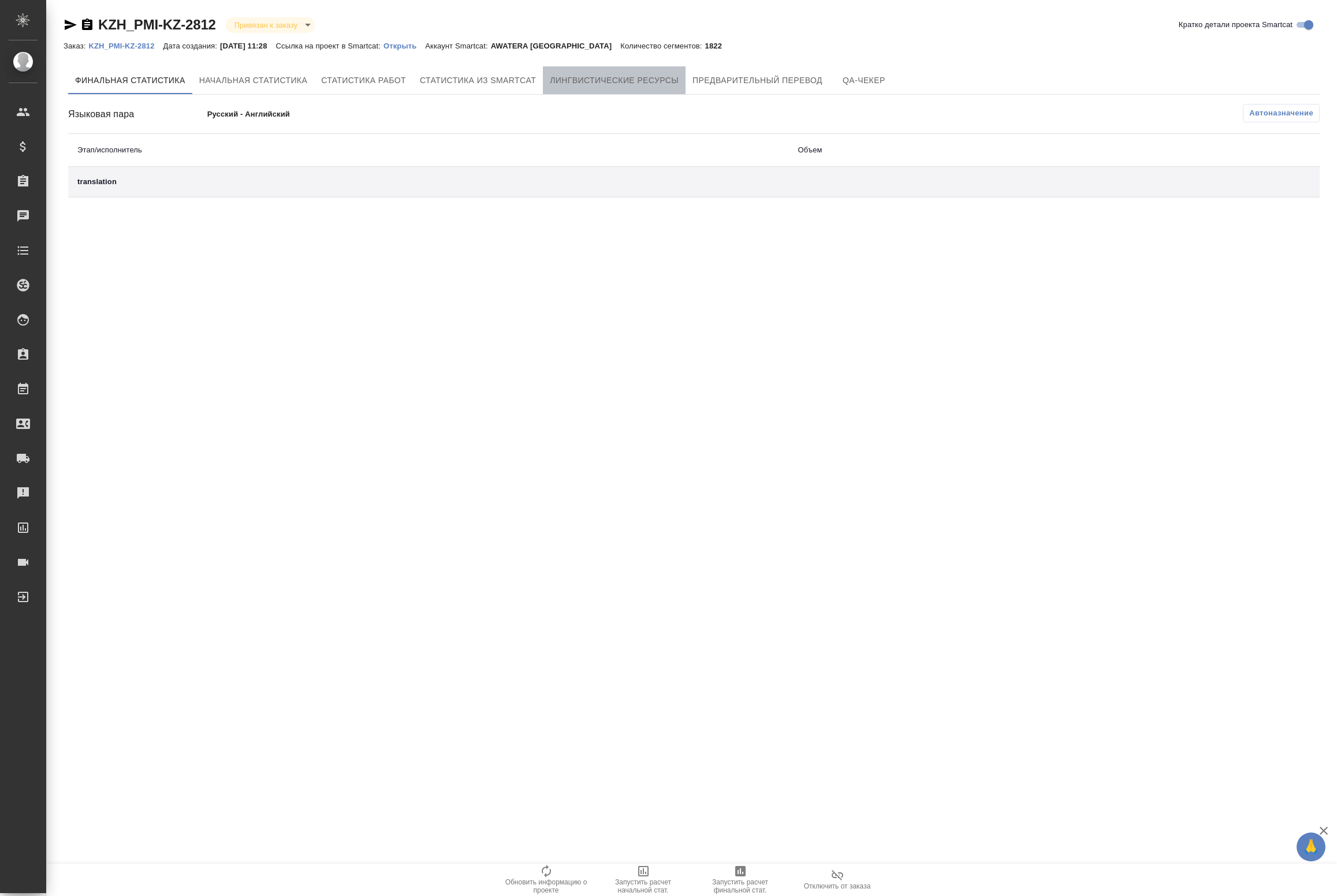
click at [622, 87] on span "Лингвистические ресурсы" at bounding box center [614, 81] width 129 height 14
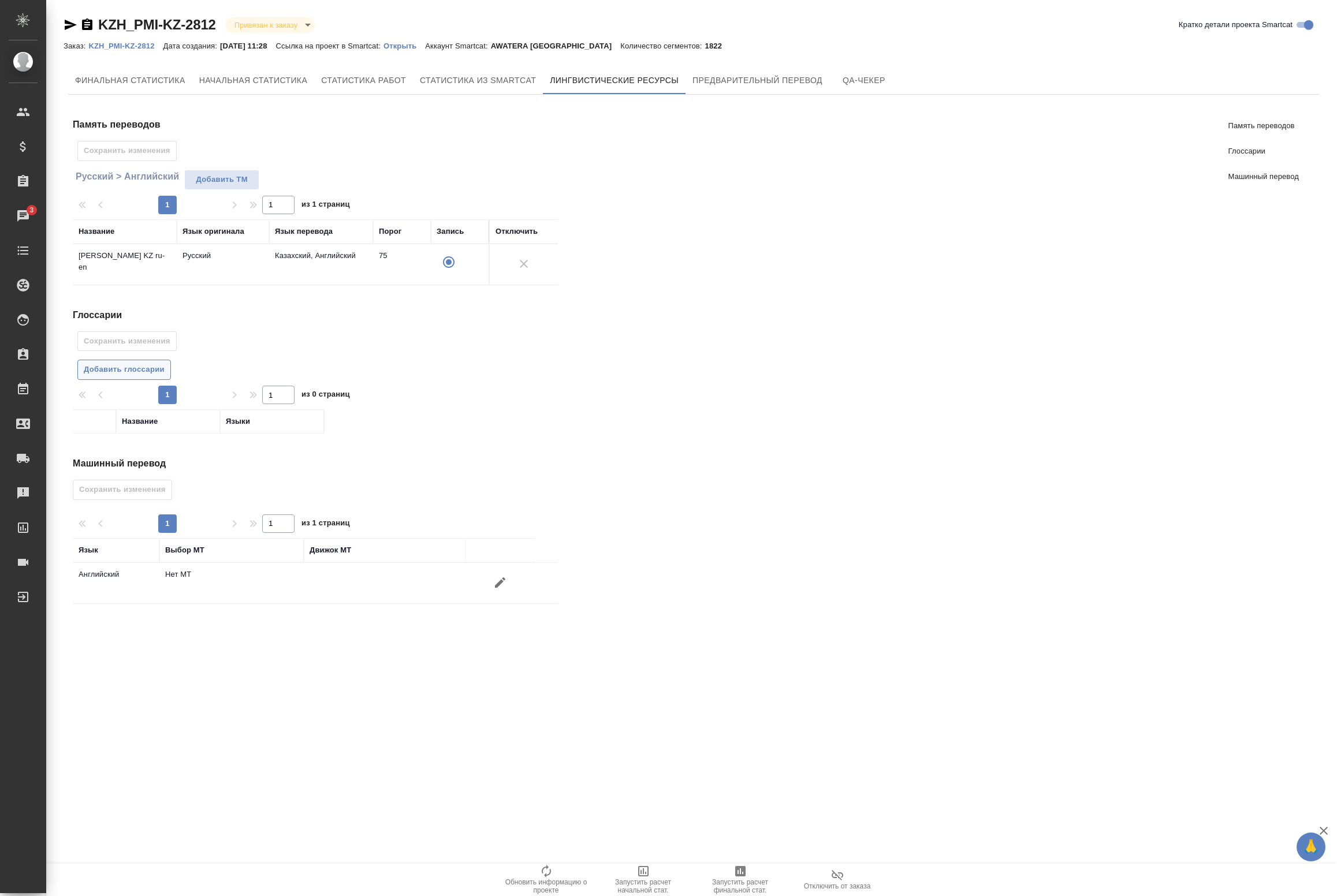
click at [151, 370] on span "Добавить глоссарии" at bounding box center [124, 370] width 81 height 13
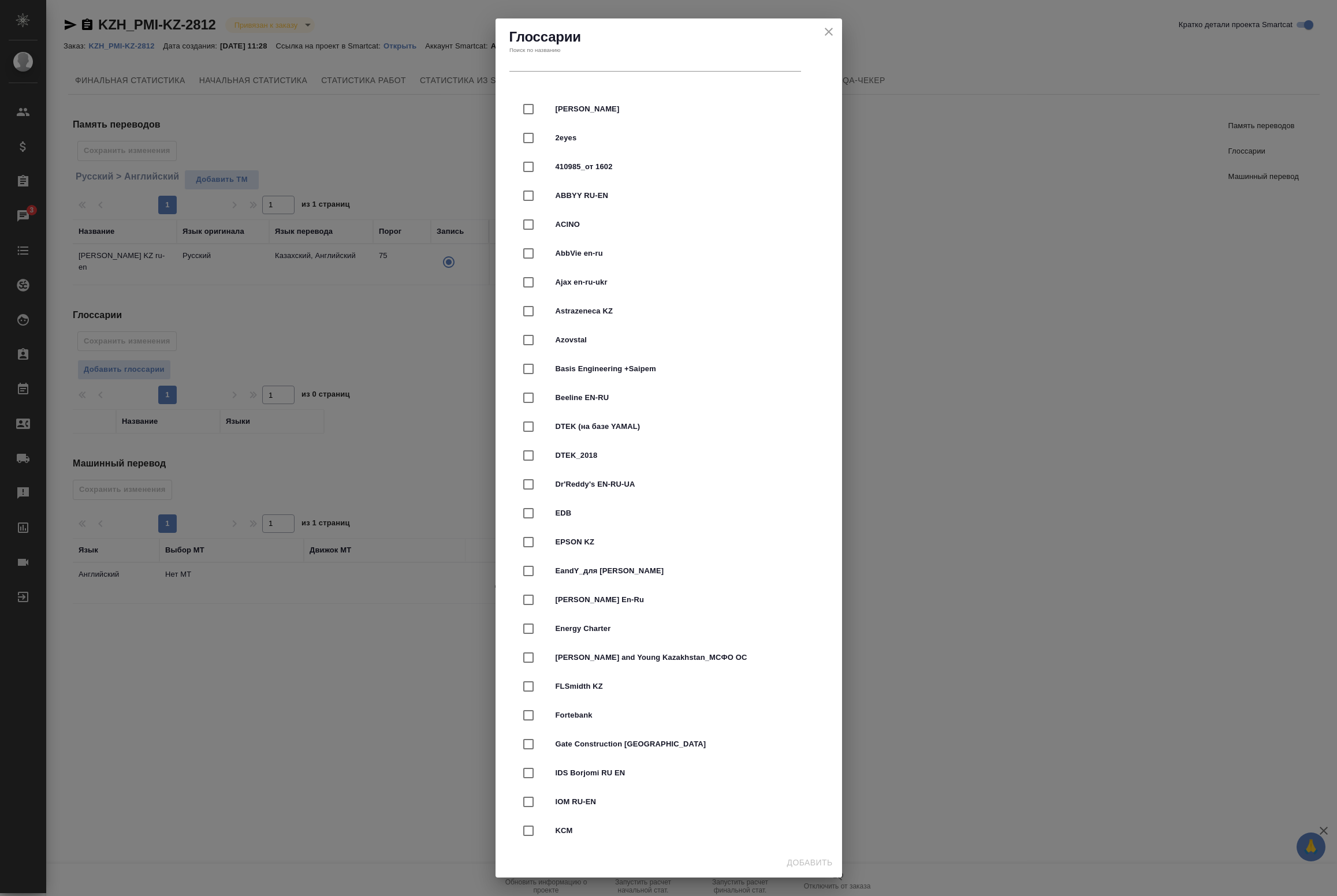
click at [576, 424] on input "text" at bounding box center [655, 432] width 292 height 16
click at [579, 60] on input "text" at bounding box center [655, 63] width 292 height 16
type input "з"
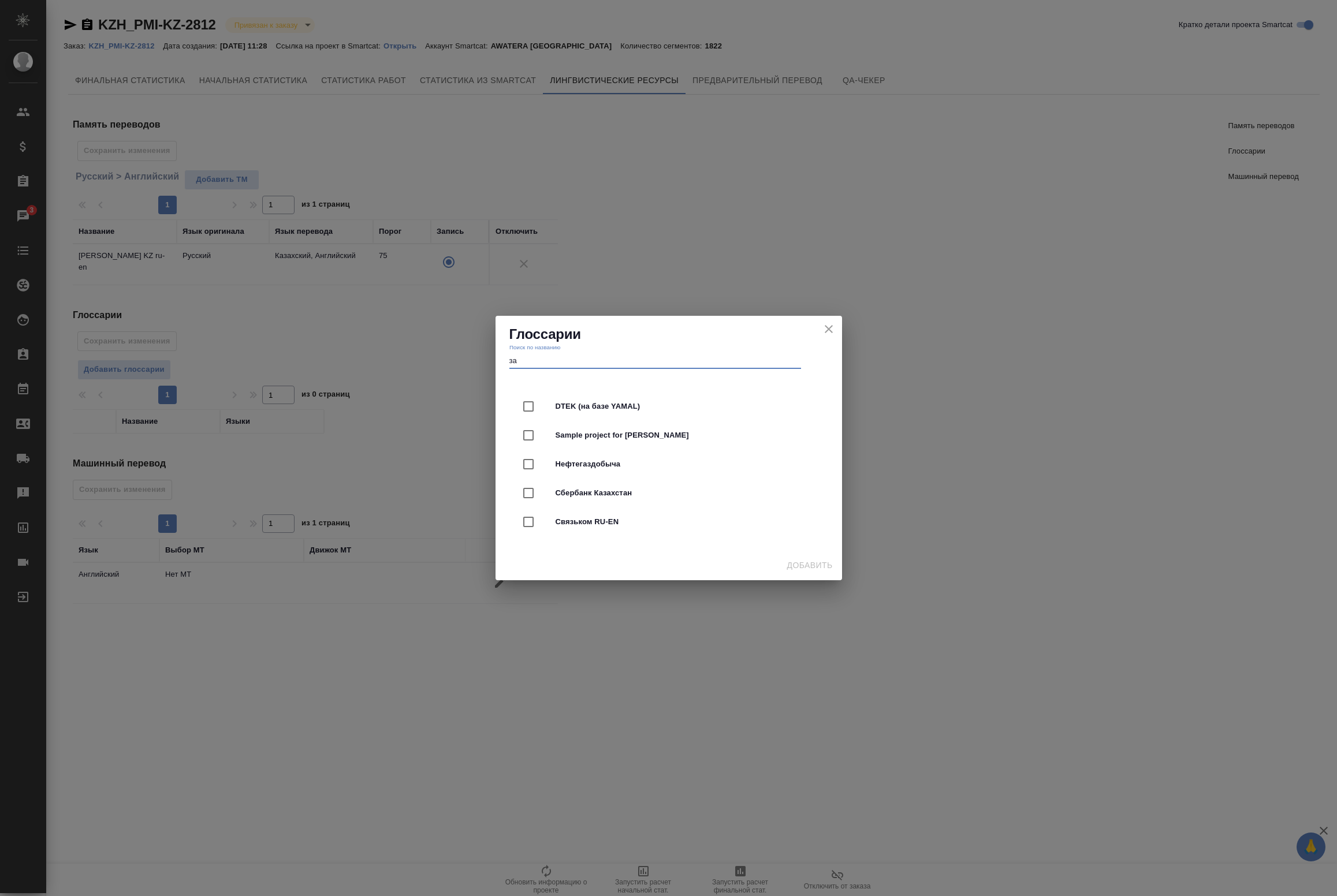
type input "з"
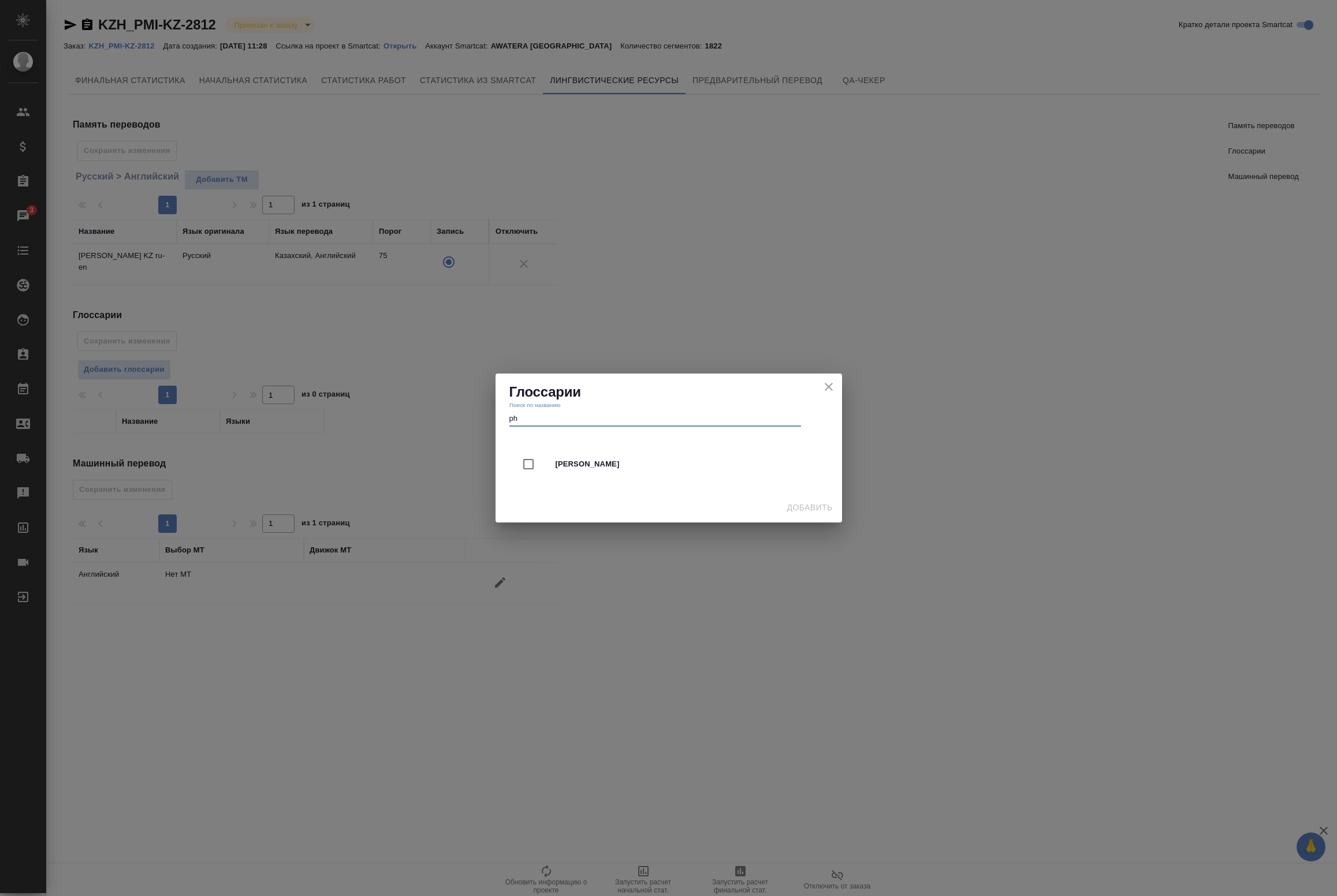
type input "ph"
click at [539, 459] on input "checkbox" at bounding box center [528, 464] width 24 height 24
checkbox input "true"
click at [800, 508] on span "Добавить" at bounding box center [809, 508] width 45 height 14
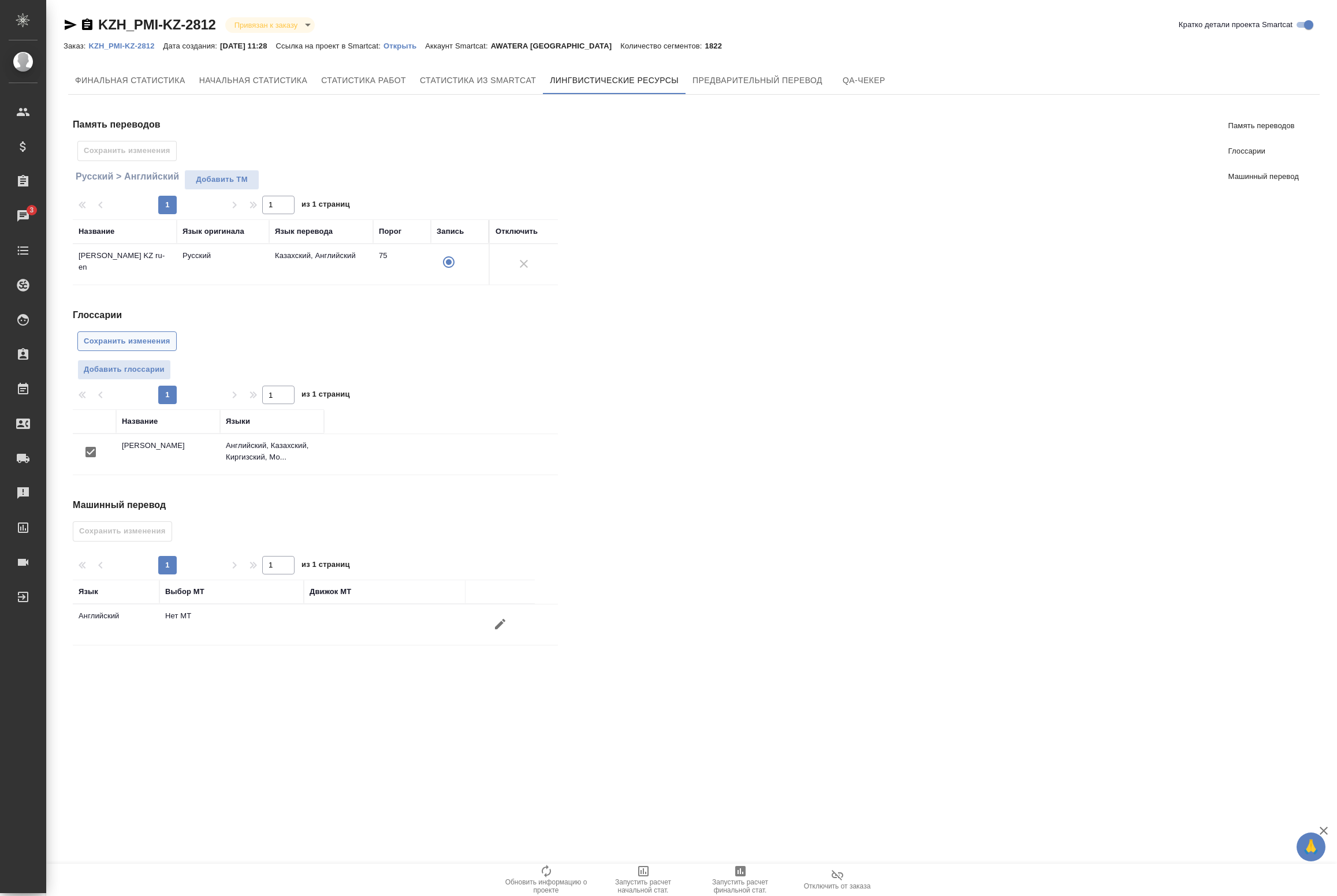
click at [139, 347] on span "Сохранить изменения" at bounding box center [127, 342] width 87 height 13
click at [507, 630] on button "button" at bounding box center [500, 624] width 28 height 28
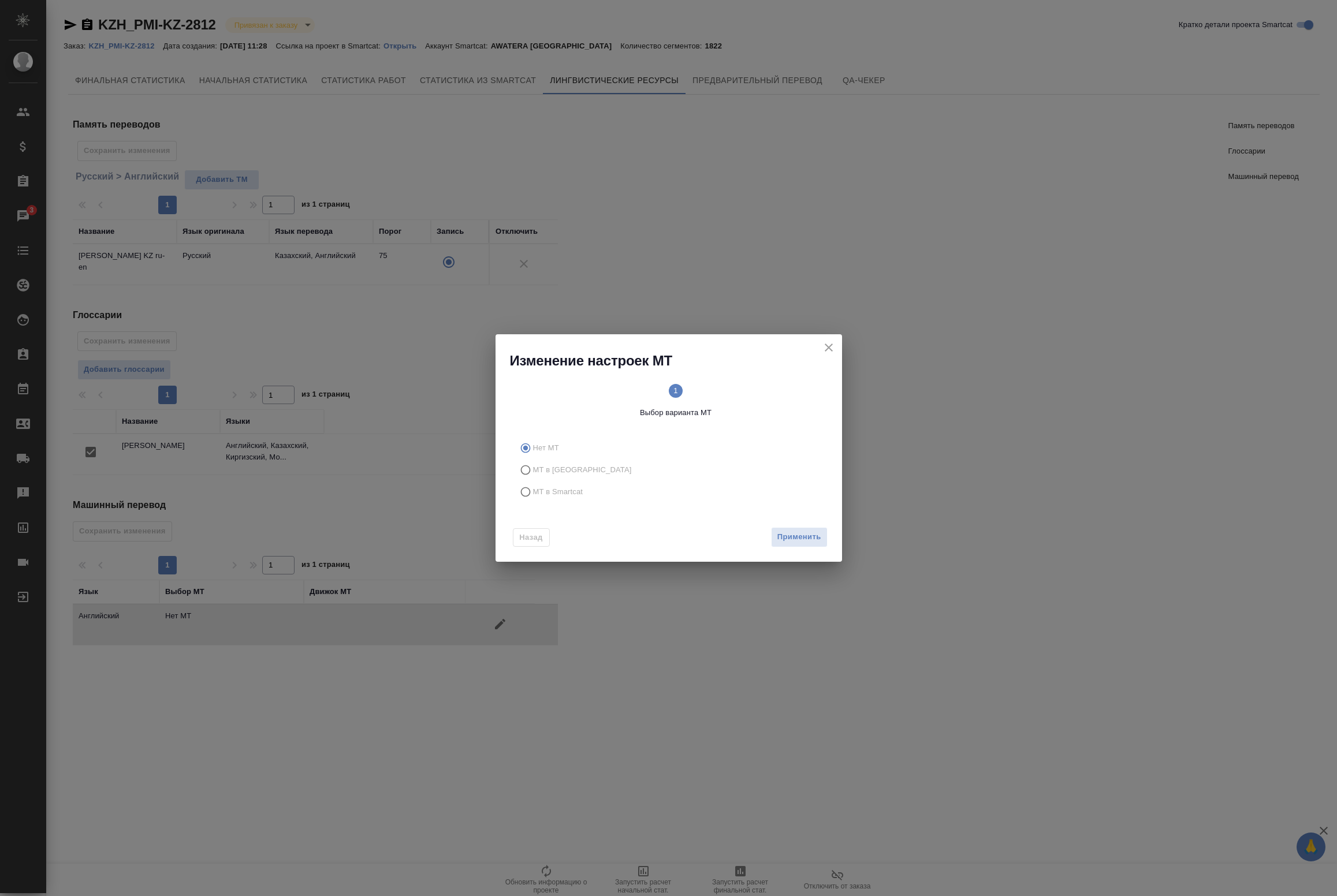
click at [564, 489] on span "МТ в Smartcat" at bounding box center [558, 492] width 50 height 12
click at [533, 489] on input "МТ в Smartcat" at bounding box center [524, 491] width 18 height 22
radio input "true"
click at [830, 549] on div "Назад Вперед" at bounding box center [668, 535] width 346 height 55
click at [821, 544] on button "Вперед" at bounding box center [806, 537] width 41 height 20
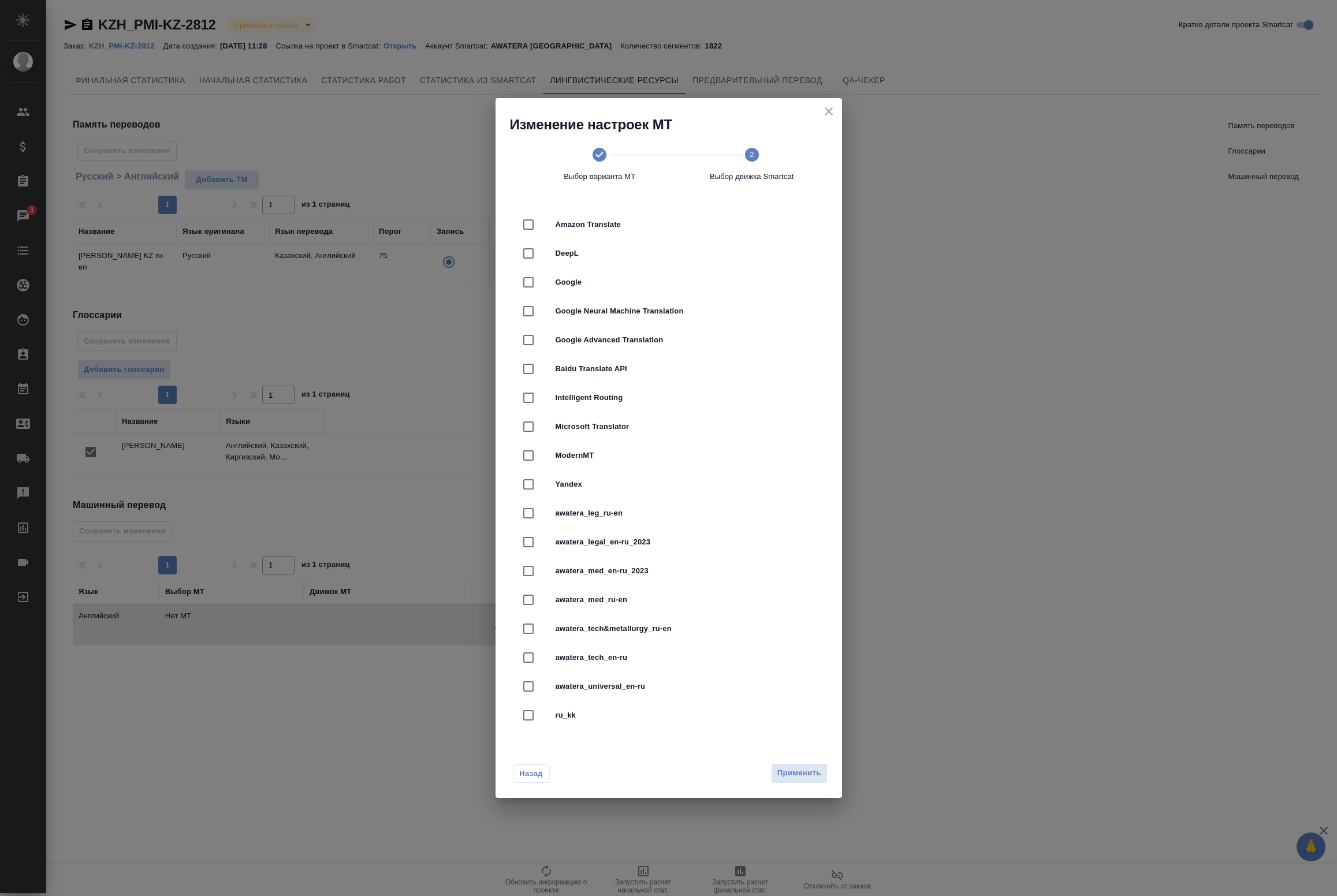
click at [675, 523] on div "awatera_leg_ru-en" at bounding box center [668, 514] width 309 height 29
checkbox input "true"
click at [799, 770] on span "Применить" at bounding box center [799, 773] width 44 height 13
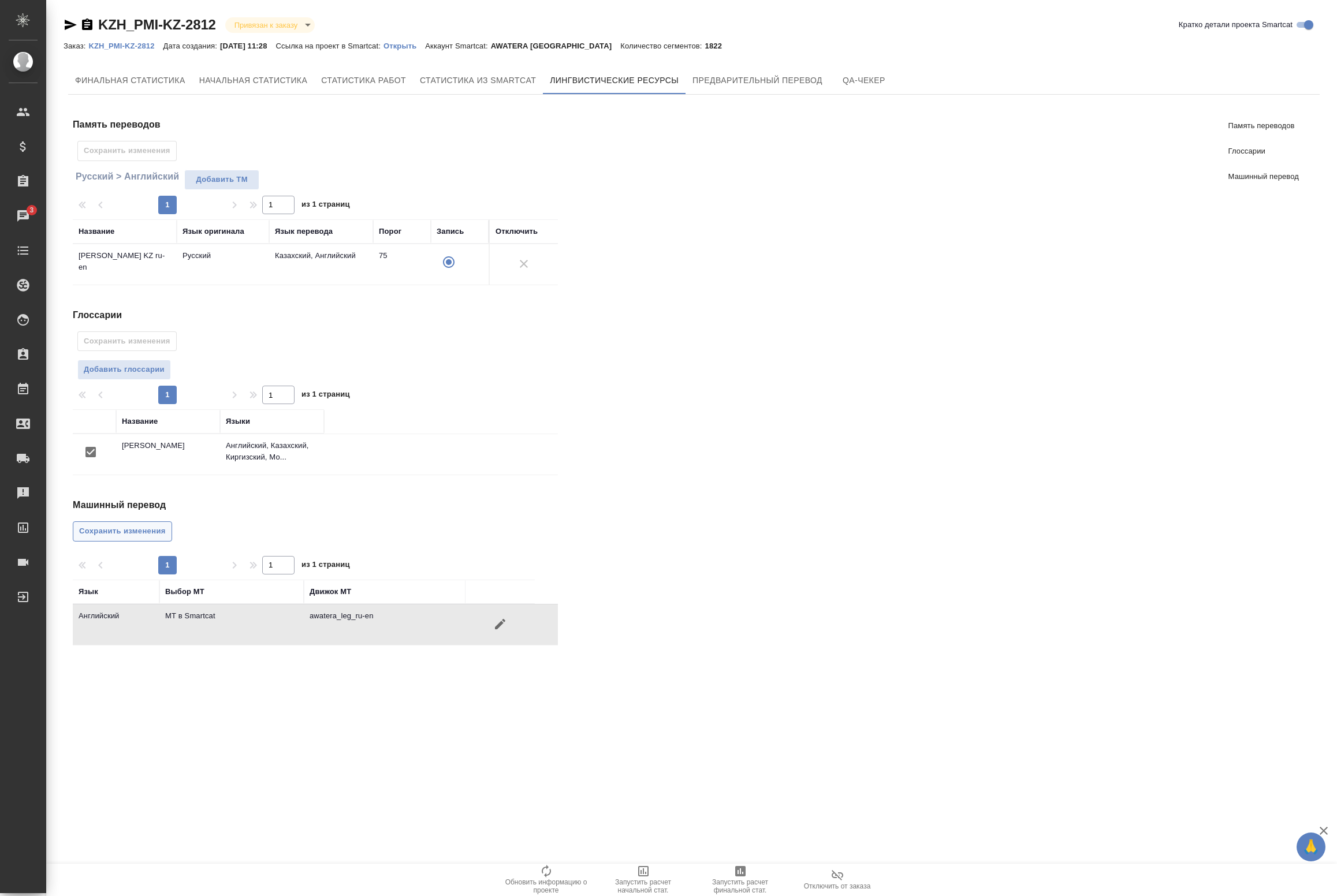
click at [130, 534] on span "Сохранить изменения" at bounding box center [122, 531] width 87 height 13
click at [728, 85] on span "Предварительный перевод" at bounding box center [758, 81] width 130 height 14
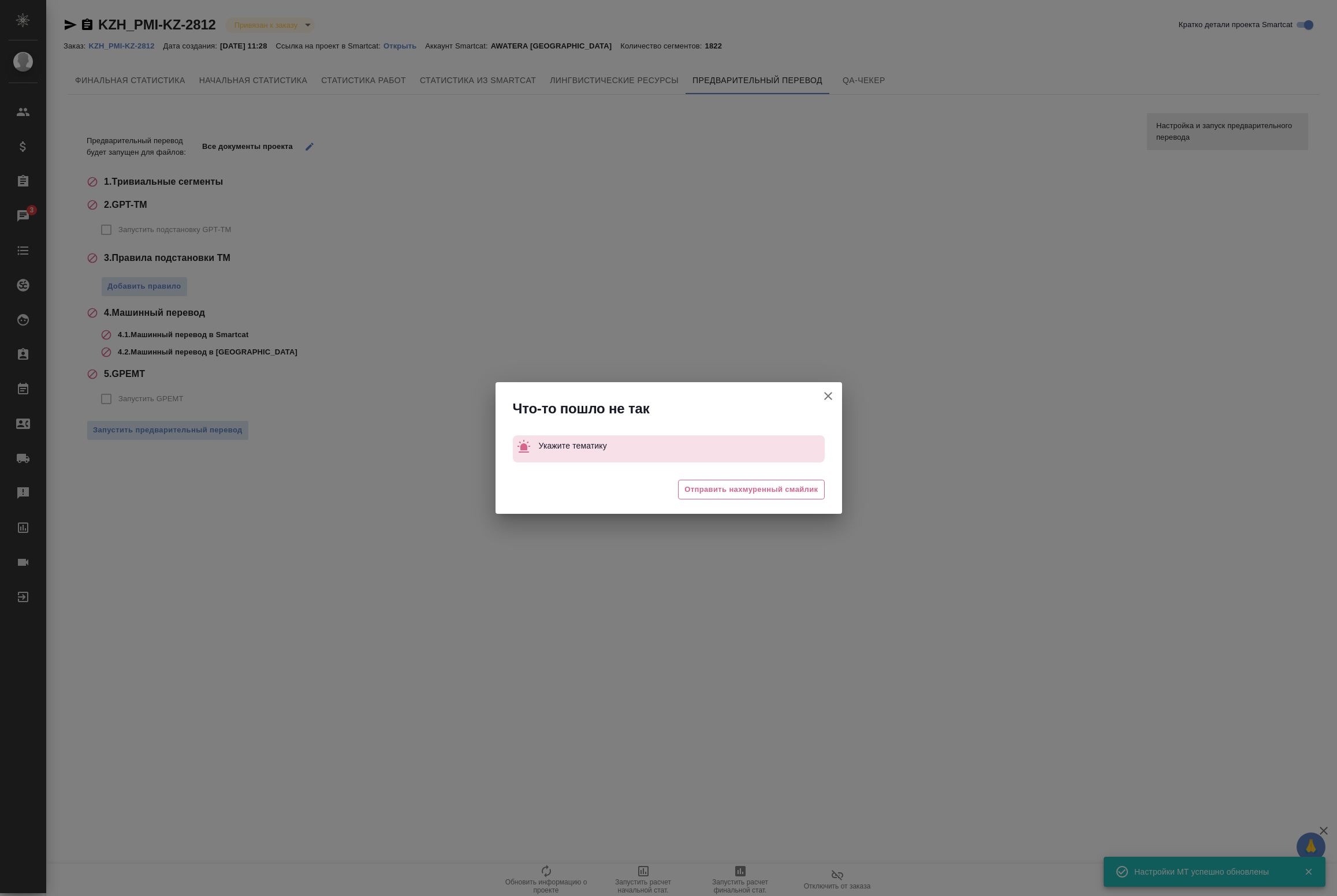
click at [826, 396] on icon "button" at bounding box center [828, 395] width 14 height 14
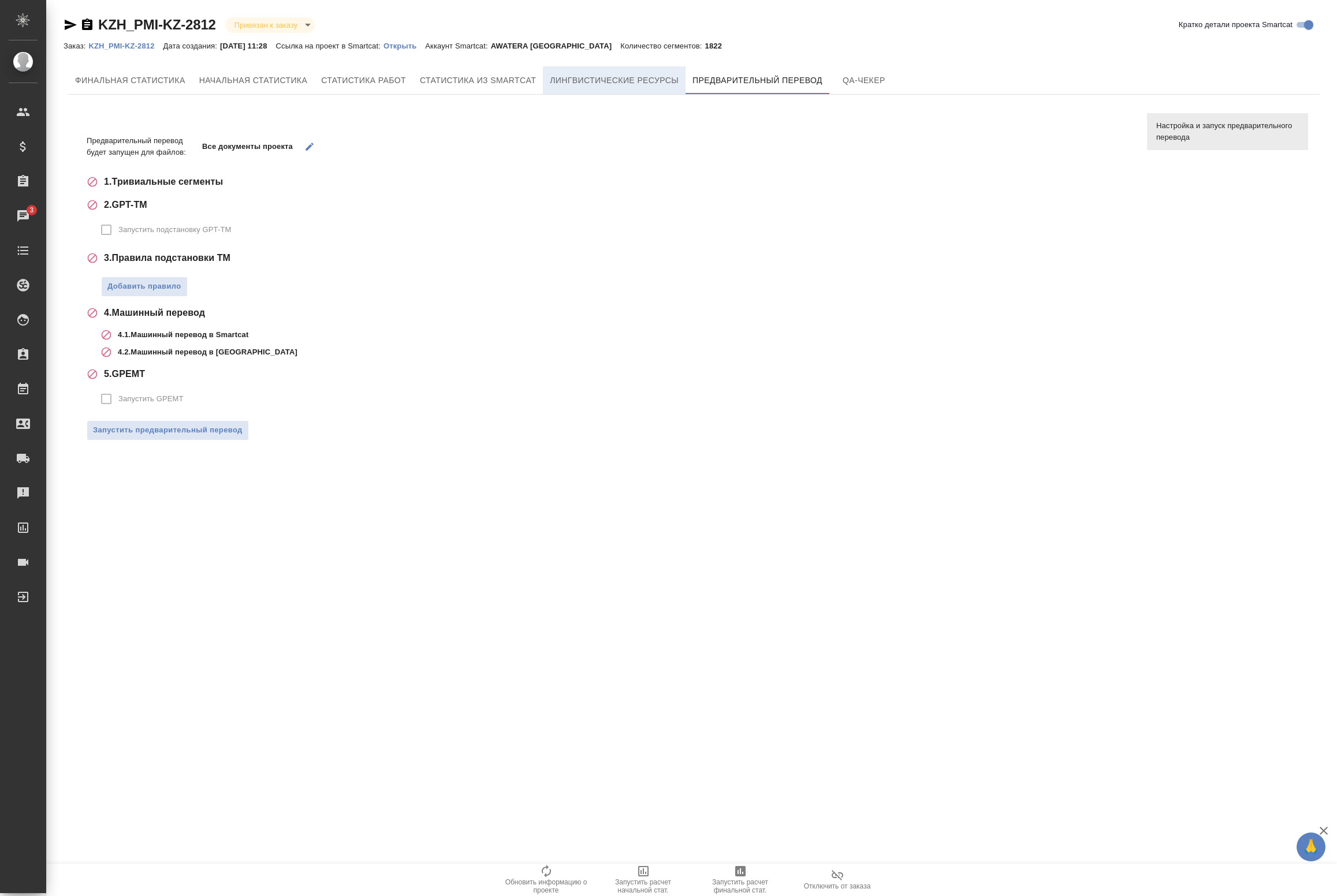
click at [639, 84] on span "Лингвистические ресурсы" at bounding box center [614, 81] width 129 height 14
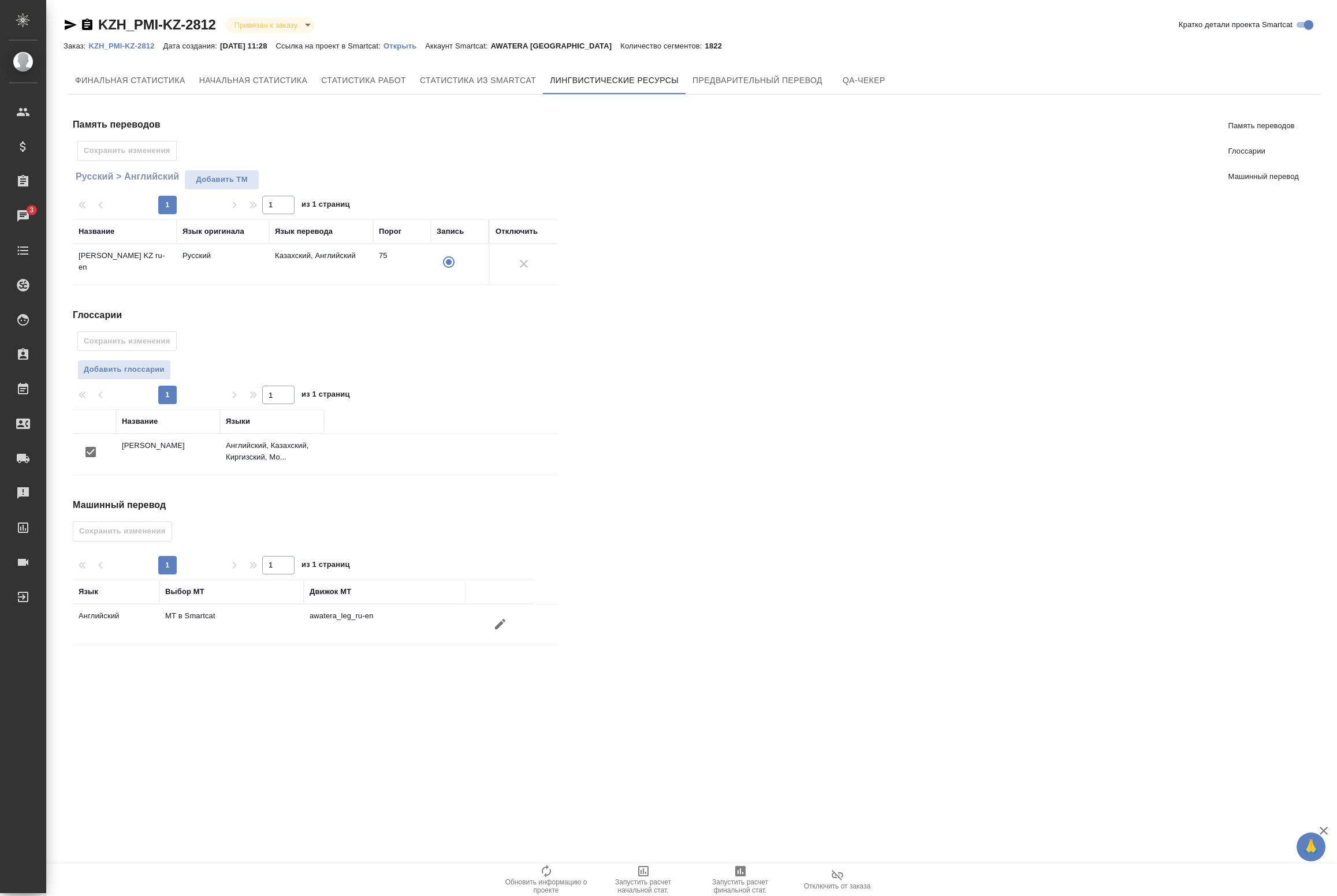
click at [742, 47] on div "Заказ: KZH_PMI-KZ-2812 Дата создания: 21.08.2025, 11:28 Ссылка на проект в Smar…" at bounding box center [694, 45] width 1261 height 14
click at [709, 79] on span "Предварительный перевод" at bounding box center [758, 81] width 130 height 14
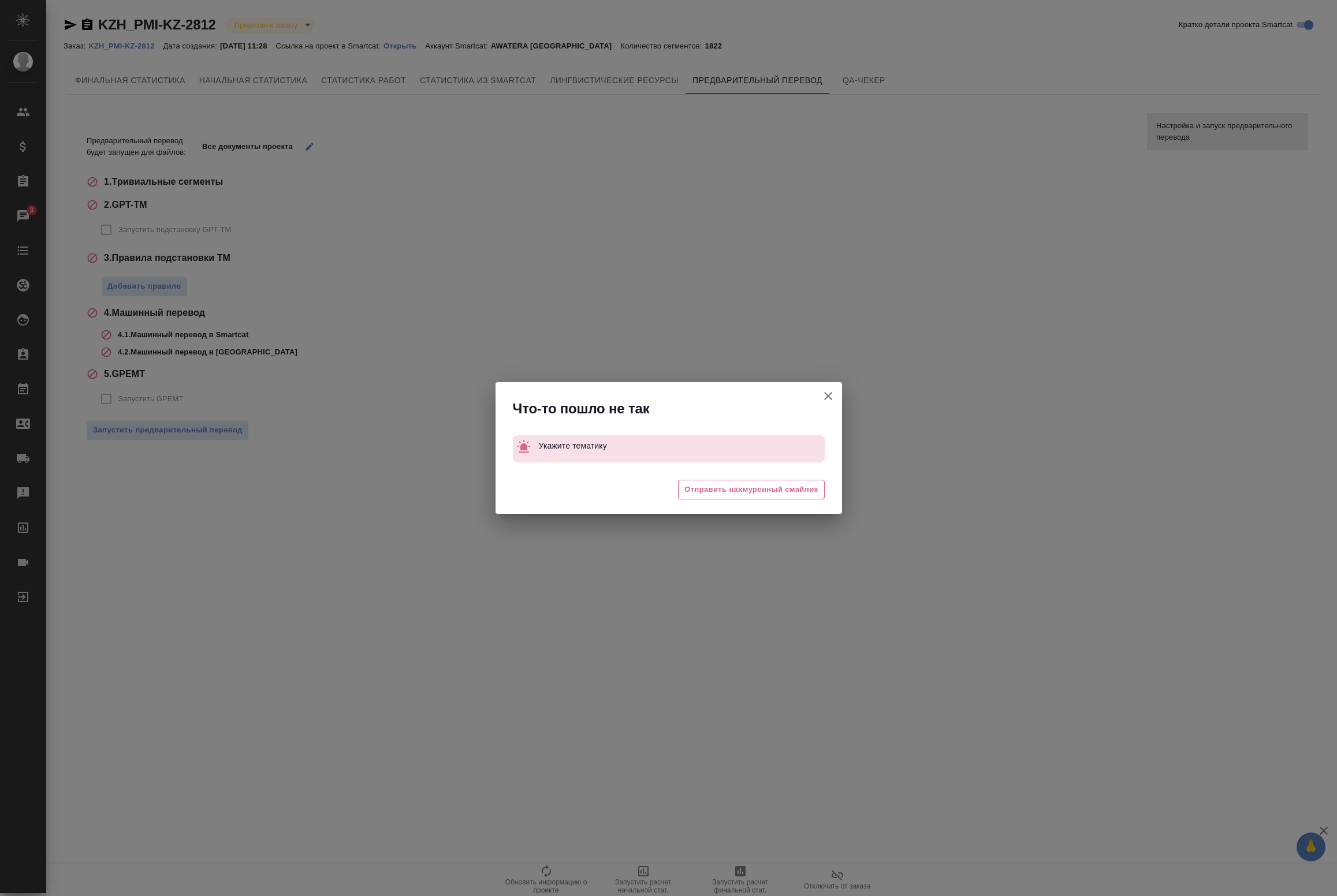
click at [827, 395] on icon "button" at bounding box center [828, 396] width 8 height 8
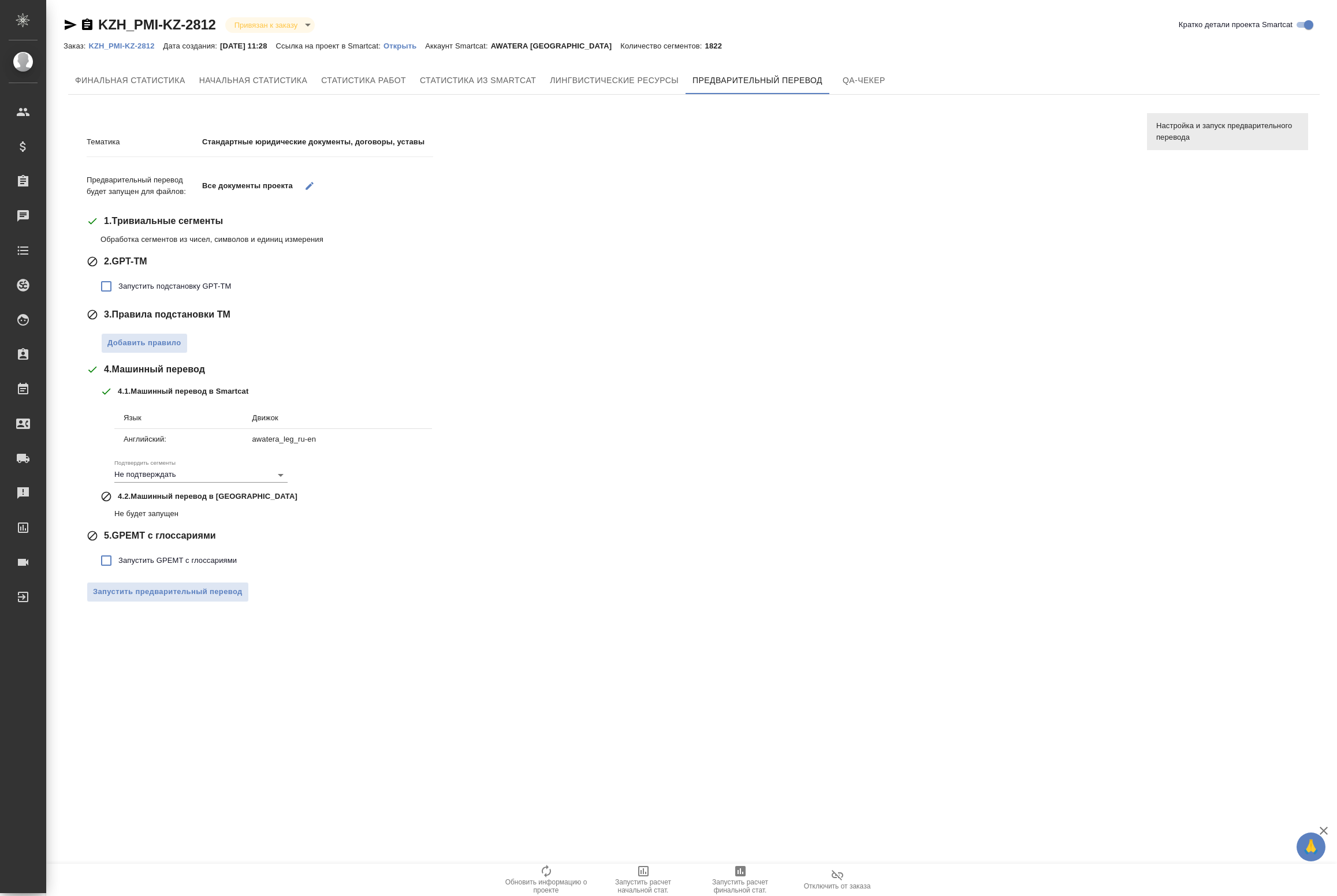
click at [166, 283] on span "Запустить подстановку GPT-TM" at bounding box center [174, 286] width 112 height 12
click at [118, 283] on input "Запустить подстановку GPT-TM" at bounding box center [106, 286] width 24 height 24
checkbox input "true"
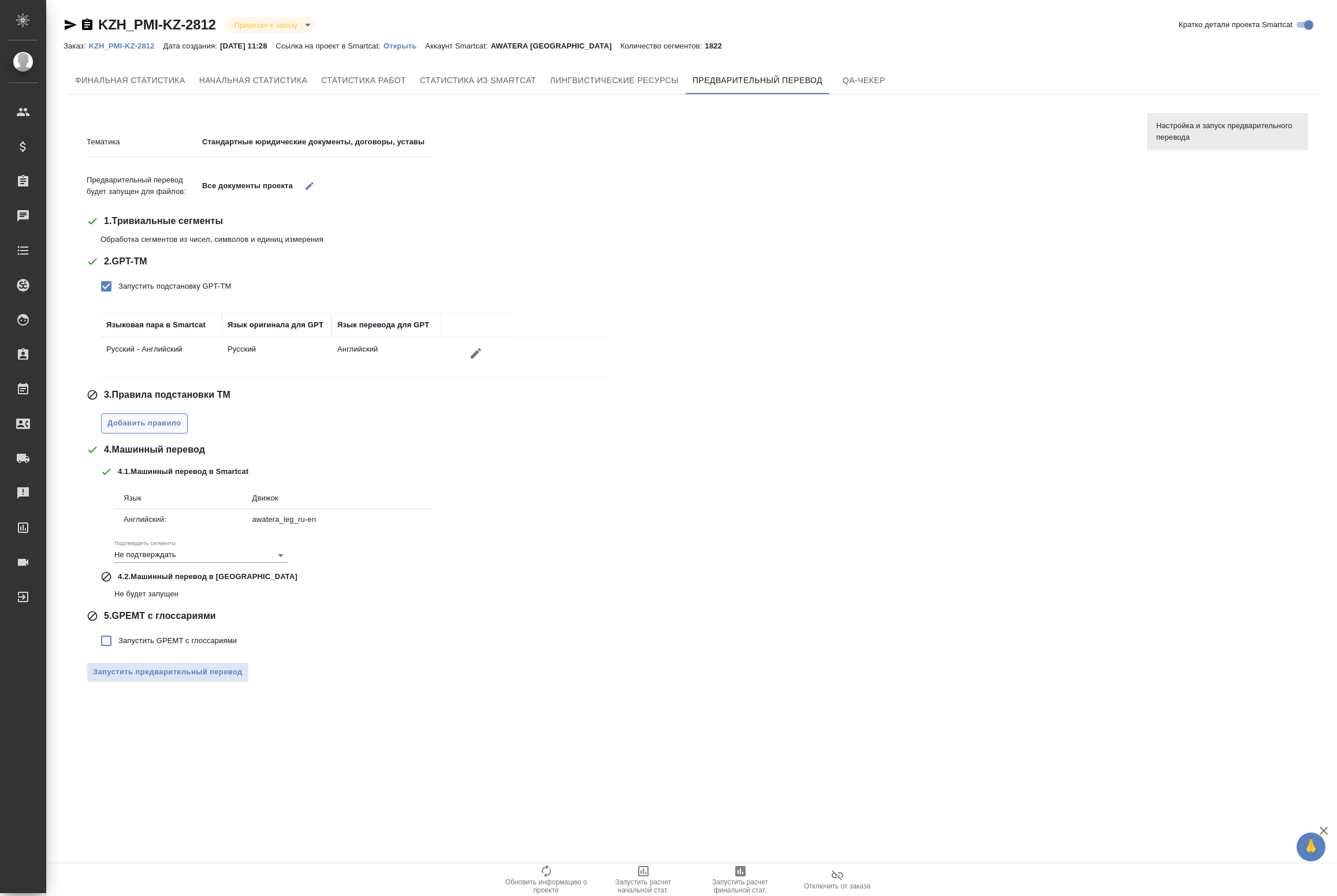
click at [155, 428] on span "Добавить правило" at bounding box center [145, 424] width 74 height 13
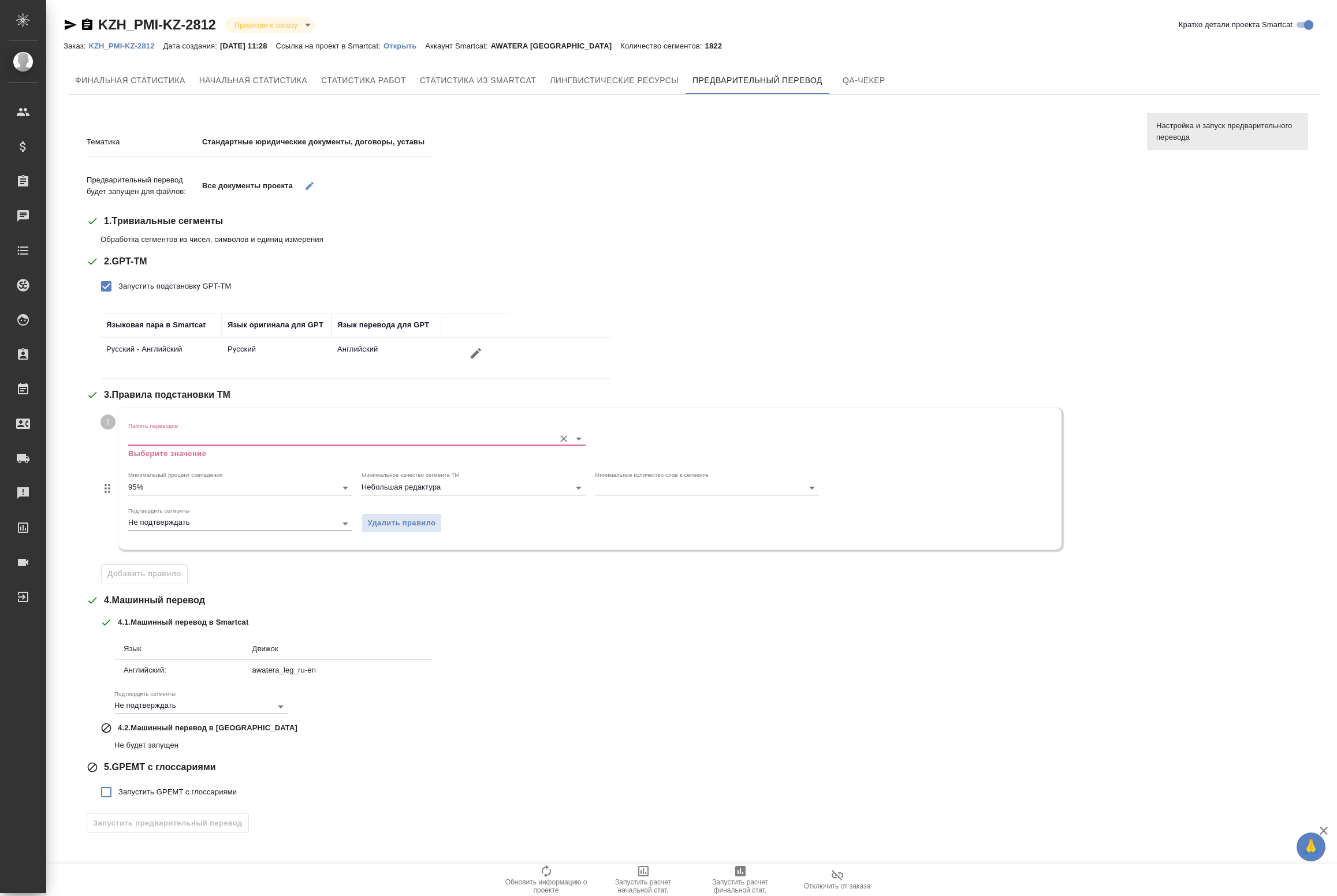
click at [203, 441] on input "Память переводов" at bounding box center [338, 438] width 420 height 14
click at [193, 466] on li "[PERSON_NAME] KZ ru-en" at bounding box center [357, 462] width 457 height 21
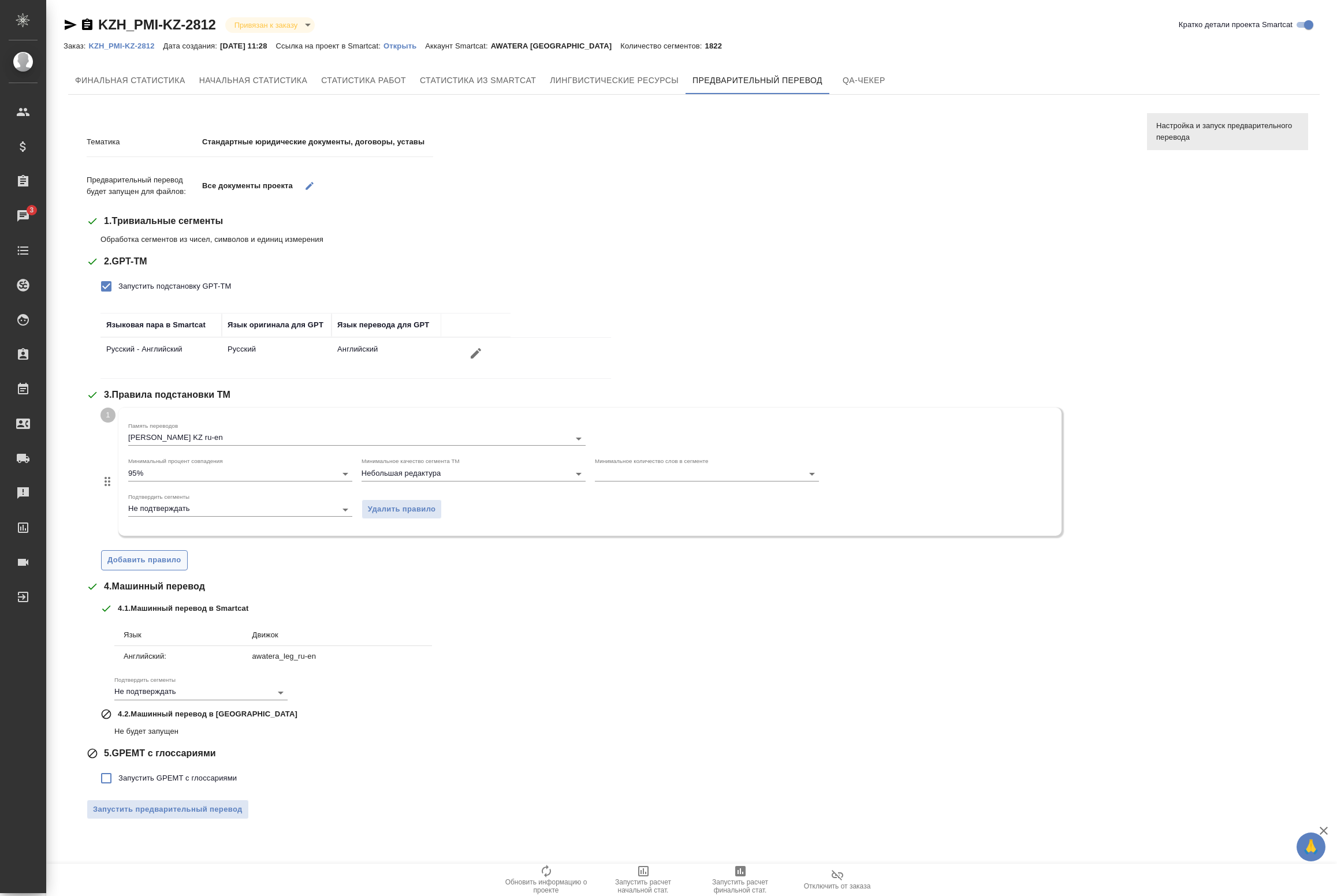
click at [153, 564] on span "Добавить правило" at bounding box center [145, 560] width 74 height 13
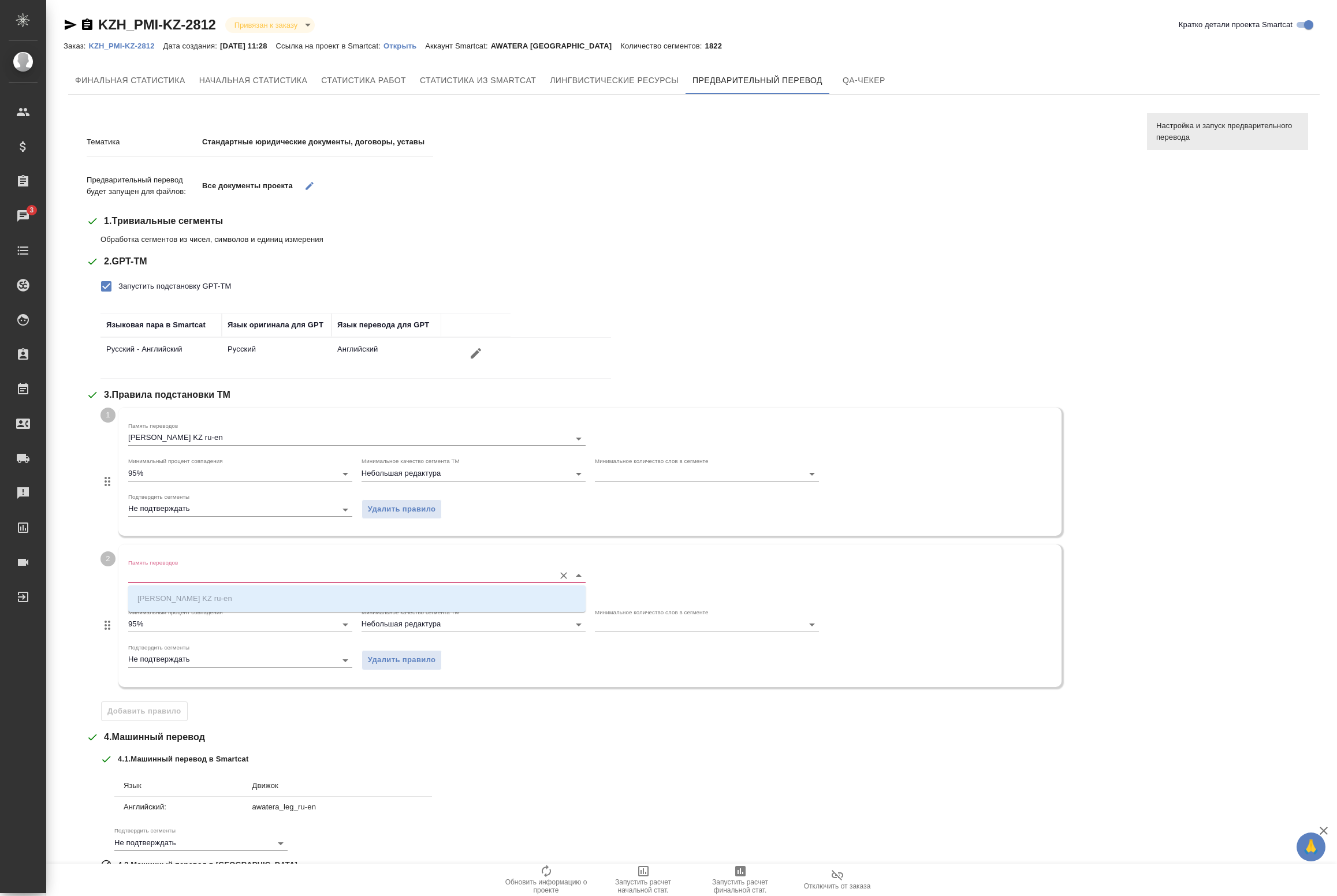
click at [176, 577] on input "Память переводов" at bounding box center [338, 575] width 420 height 14
drag, startPoint x: 518, startPoint y: 549, endPoint x: 406, endPoint y: 596, distance: 121.5
click at [518, 549] on div "Память переводов Выберите значение Минимальный процент совпадения 95% Минимальн…" at bounding box center [590, 616] width 943 height 142
click at [420, 659] on span "Удалить правило" at bounding box center [402, 660] width 68 height 13
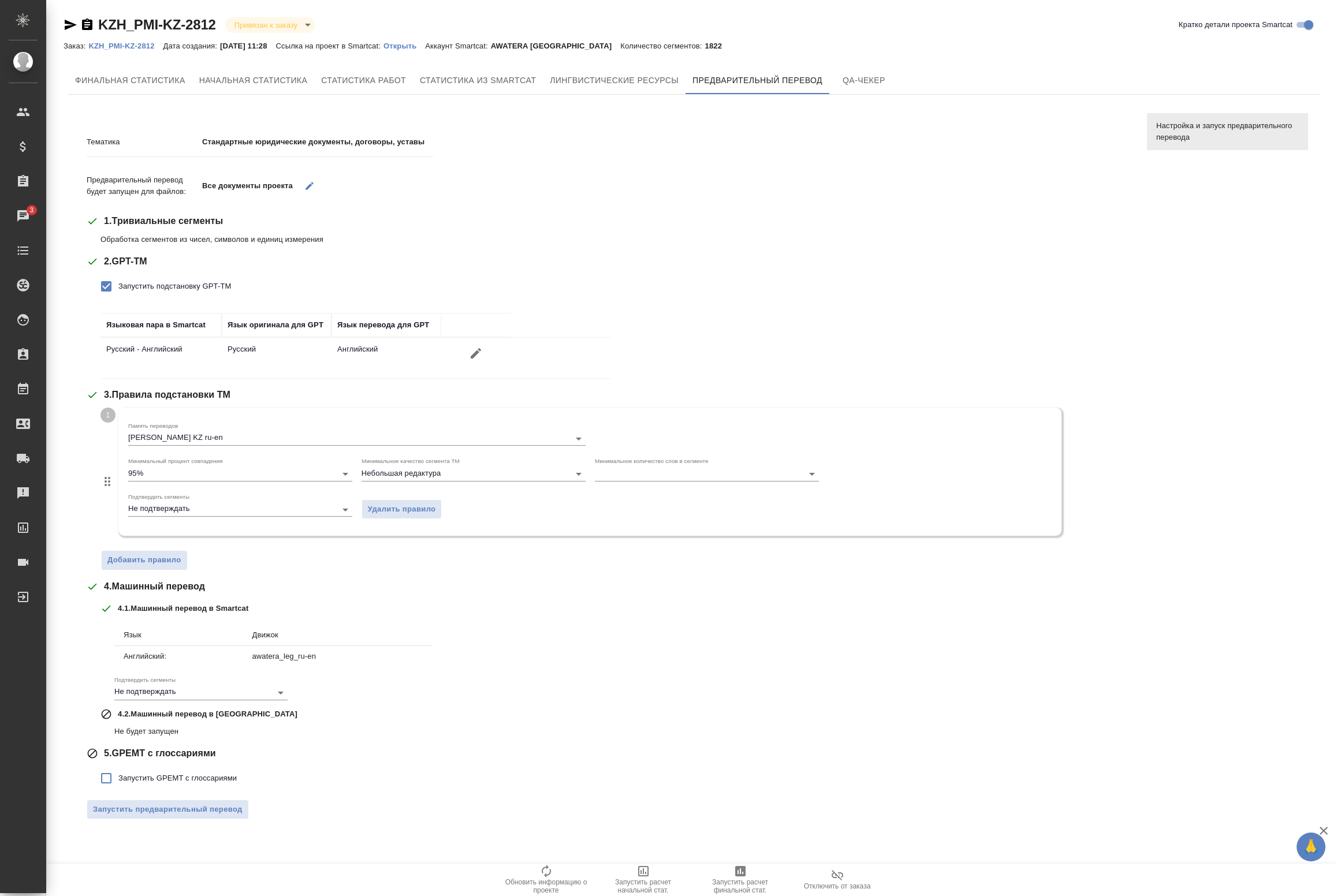
click at [125, 776] on span "Запустить GPEMT с глоссариями" at bounding box center [177, 778] width 118 height 12
click at [118, 776] on input "Запустить GPEMT с глоссариями" at bounding box center [106, 778] width 24 height 24
checkbox input "true"
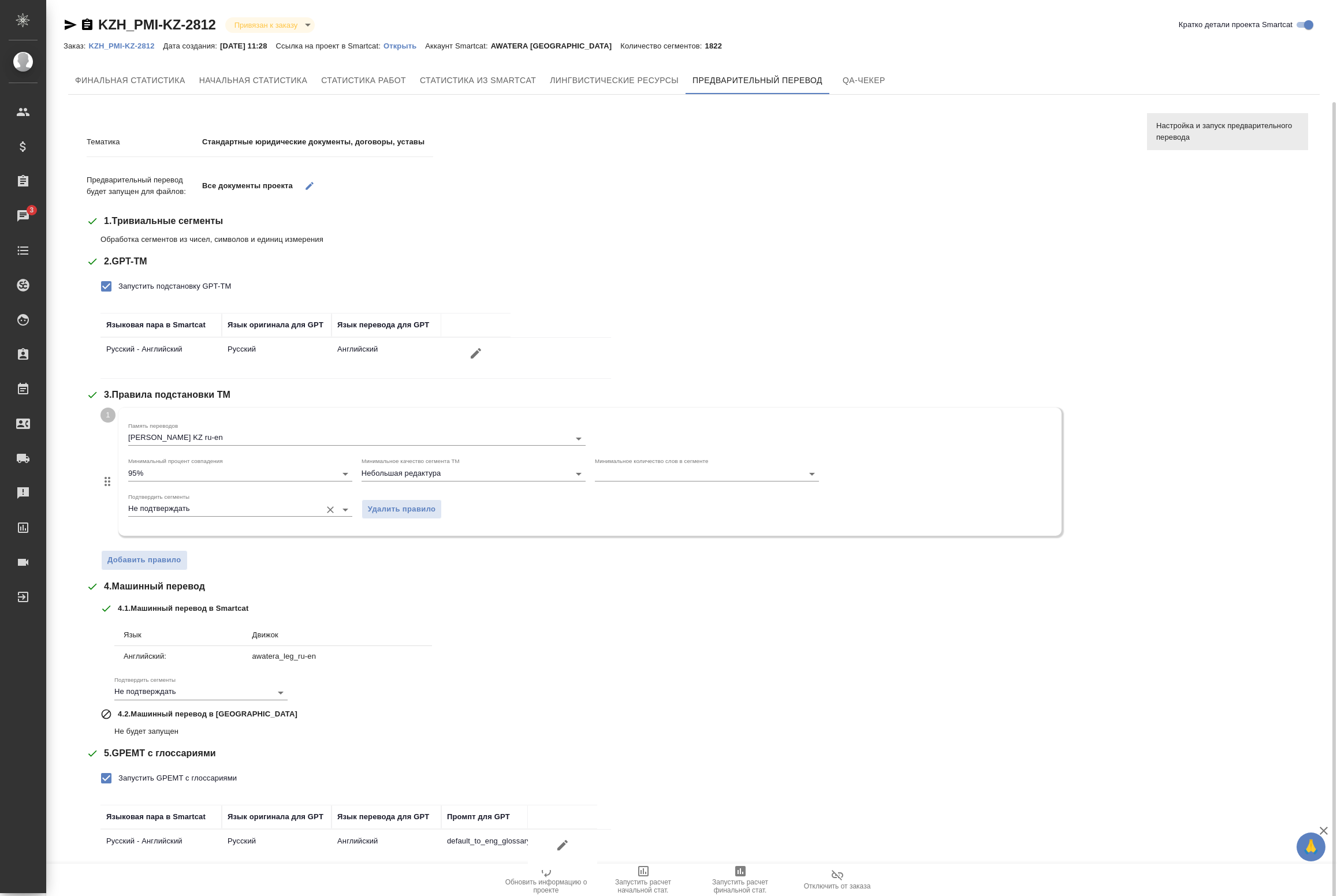
scroll to position [53, 0]
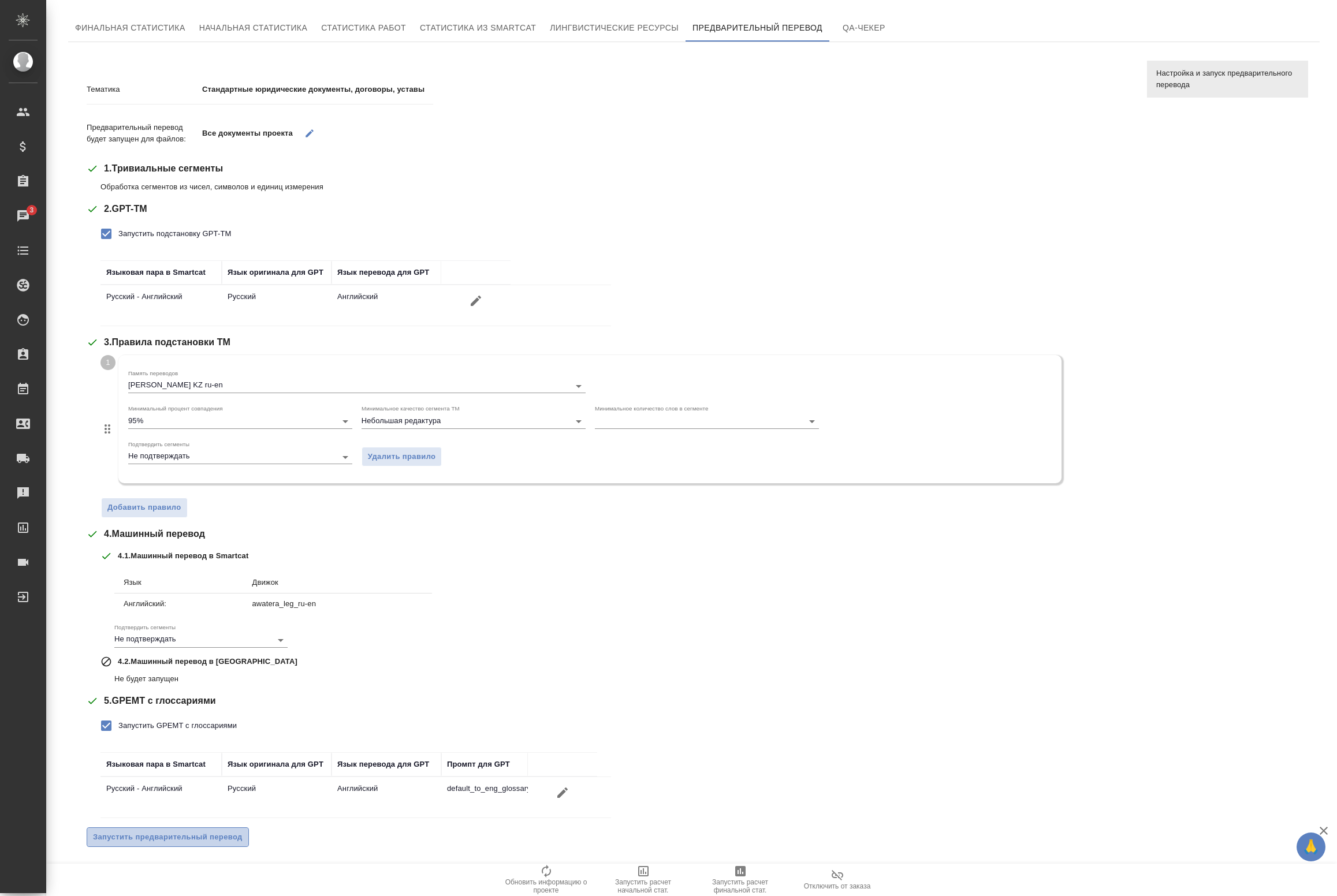
click at [194, 838] on span "Запустить предварительный перевод" at bounding box center [168, 838] width 150 height 13
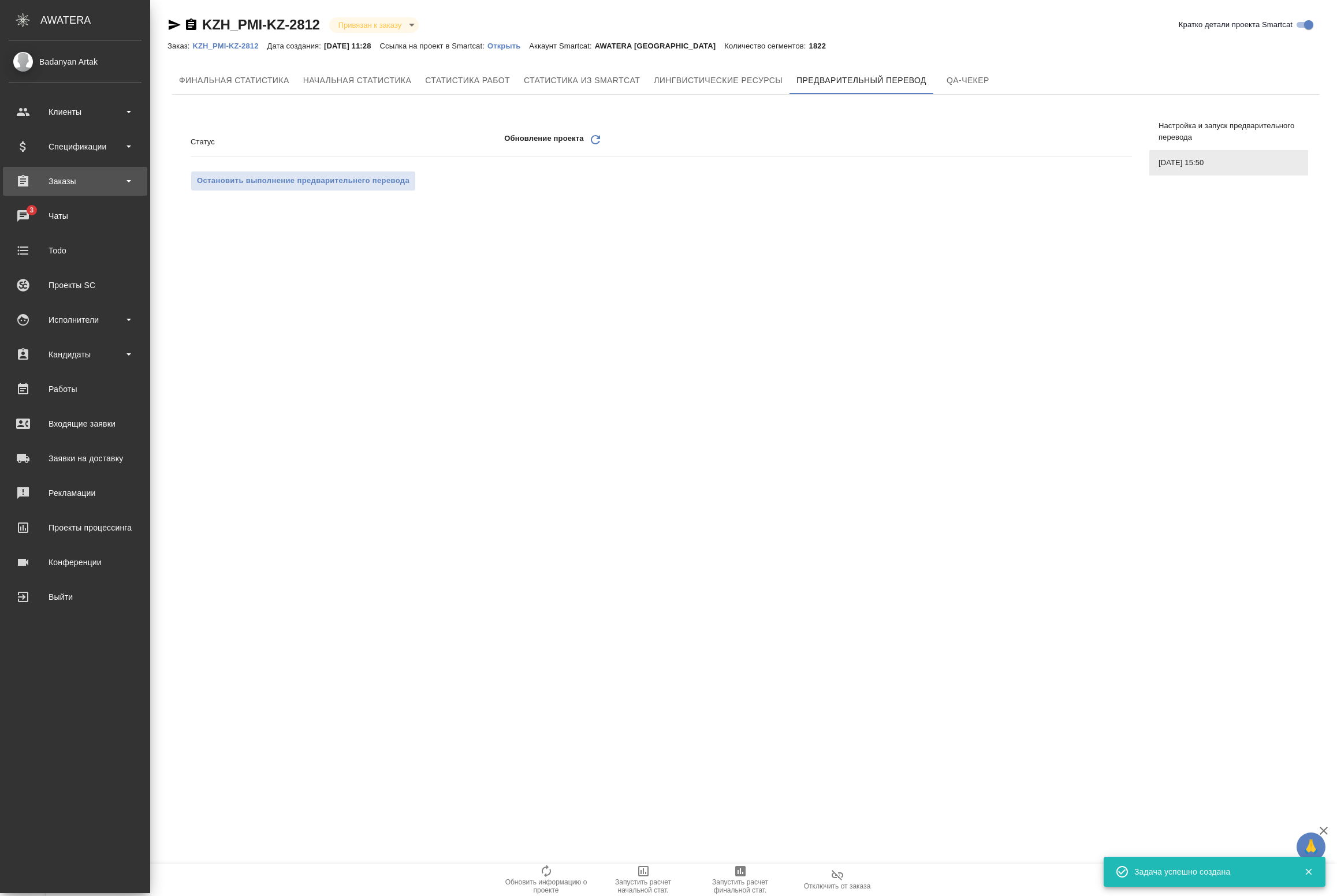
scroll to position [0, 0]
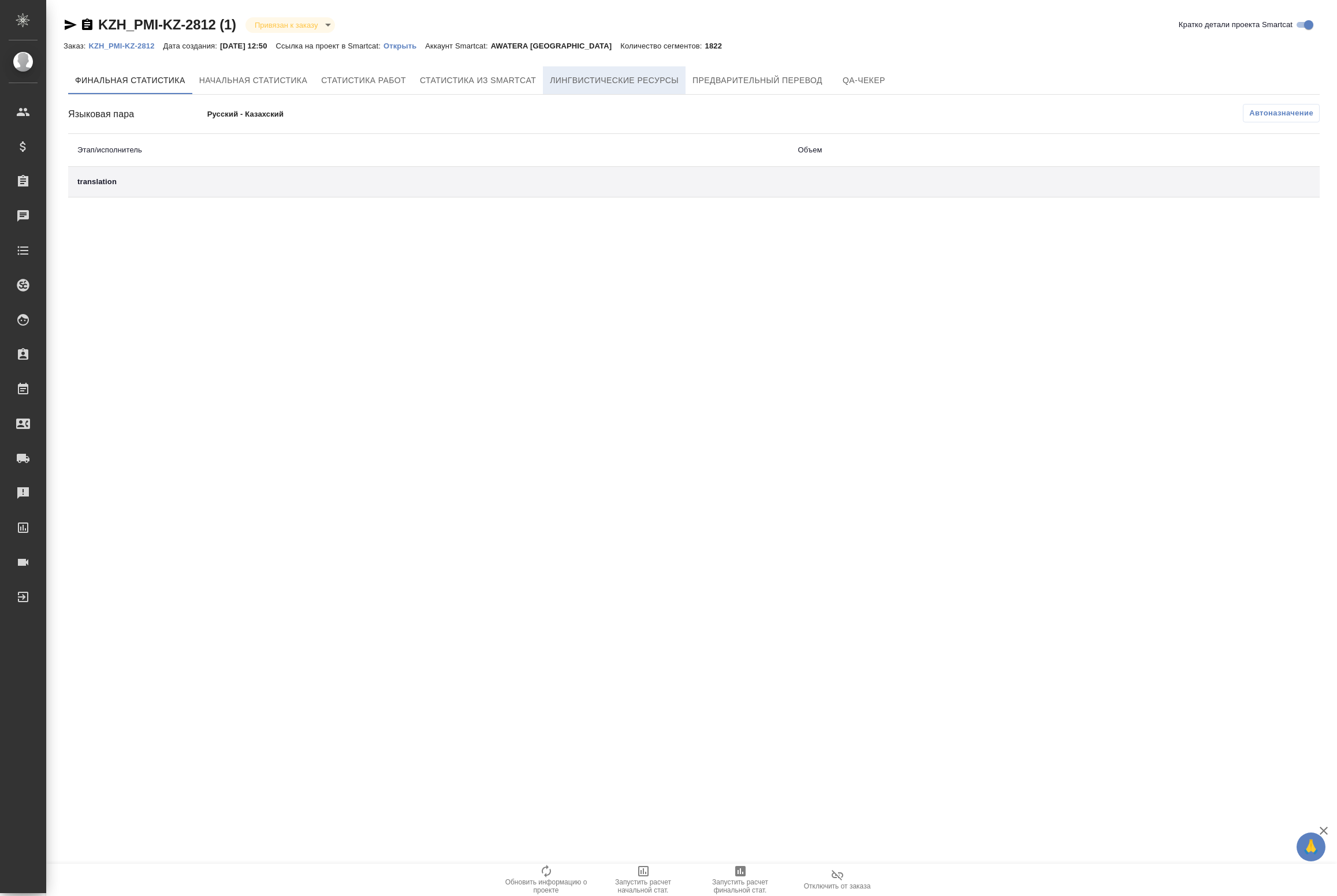
click at [613, 84] on span "Лингвистические ресурсы" at bounding box center [614, 81] width 129 height 14
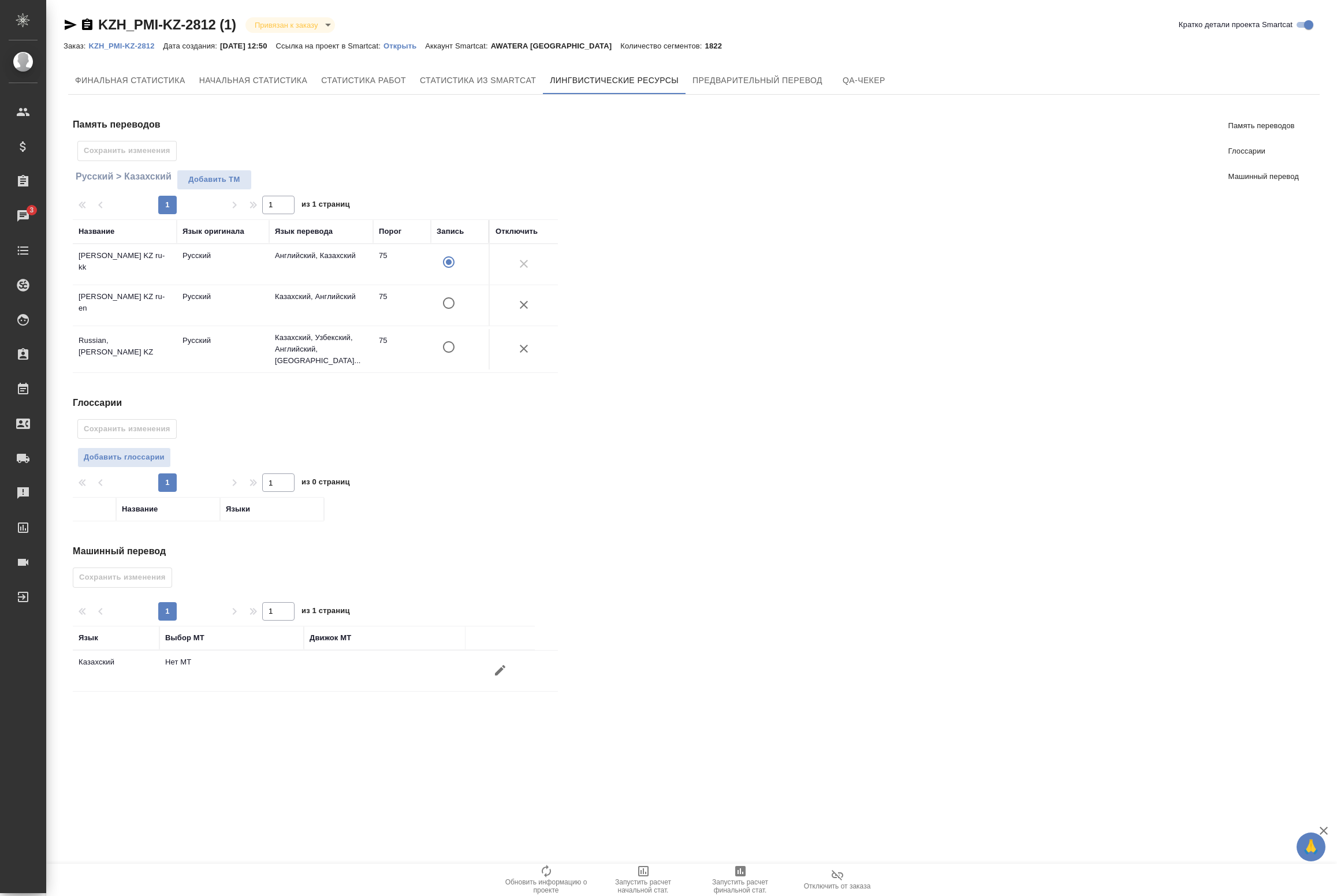
click at [457, 275] on input "A" at bounding box center [449, 262] width 24 height 24
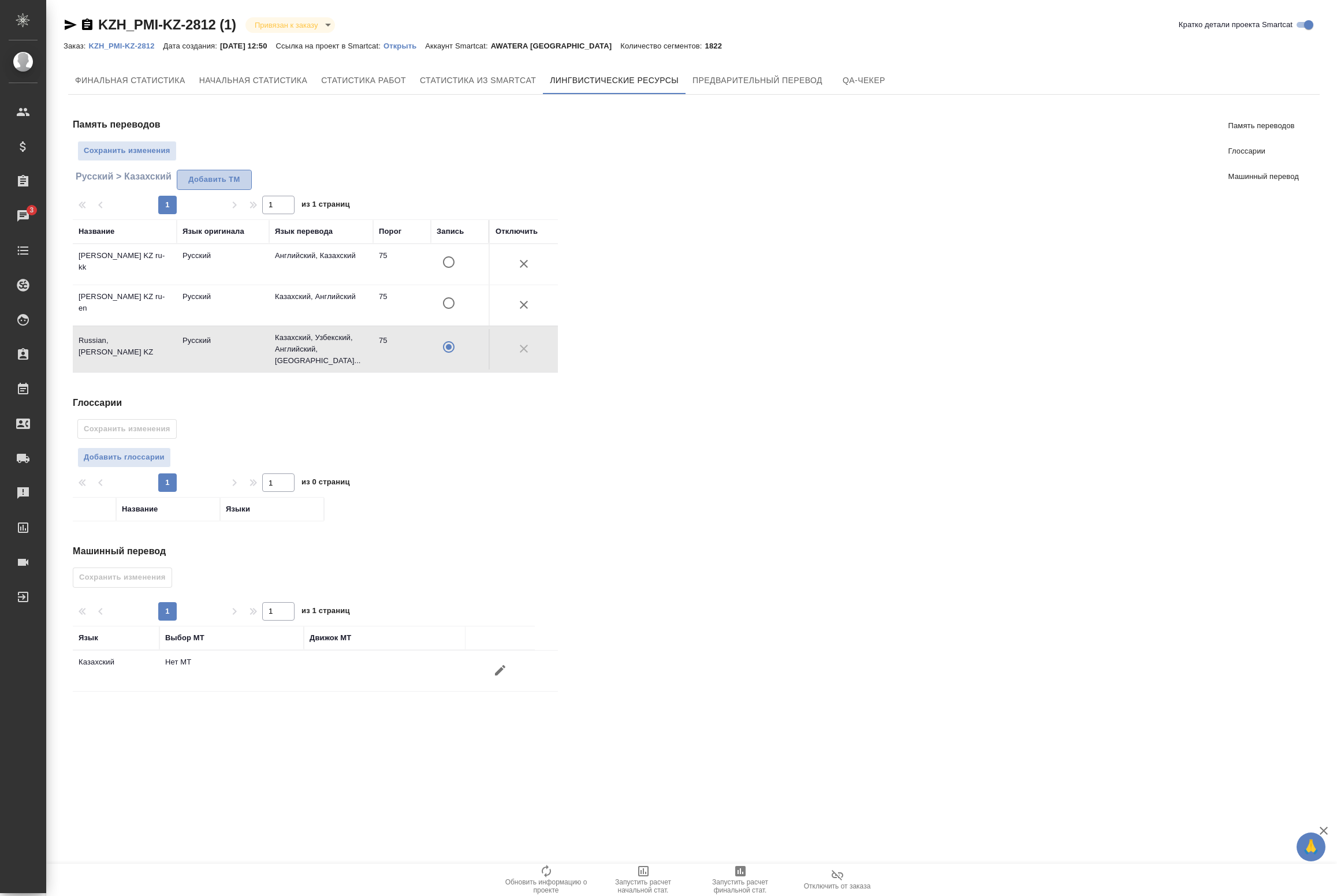
click at [223, 181] on span "Добавить TM" at bounding box center [214, 180] width 62 height 13
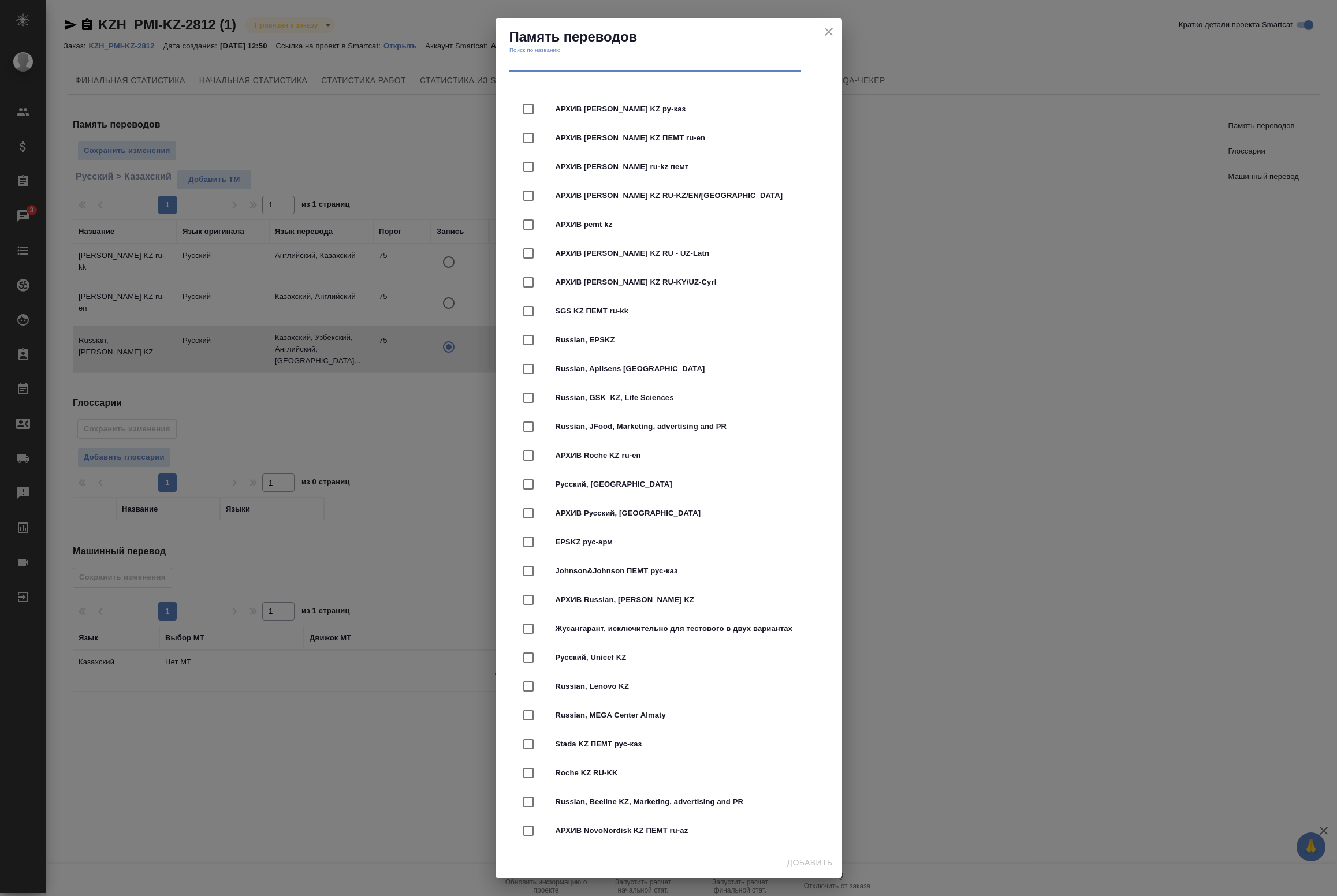
click at [604, 58] on input "text" at bounding box center [655, 63] width 292 height 16
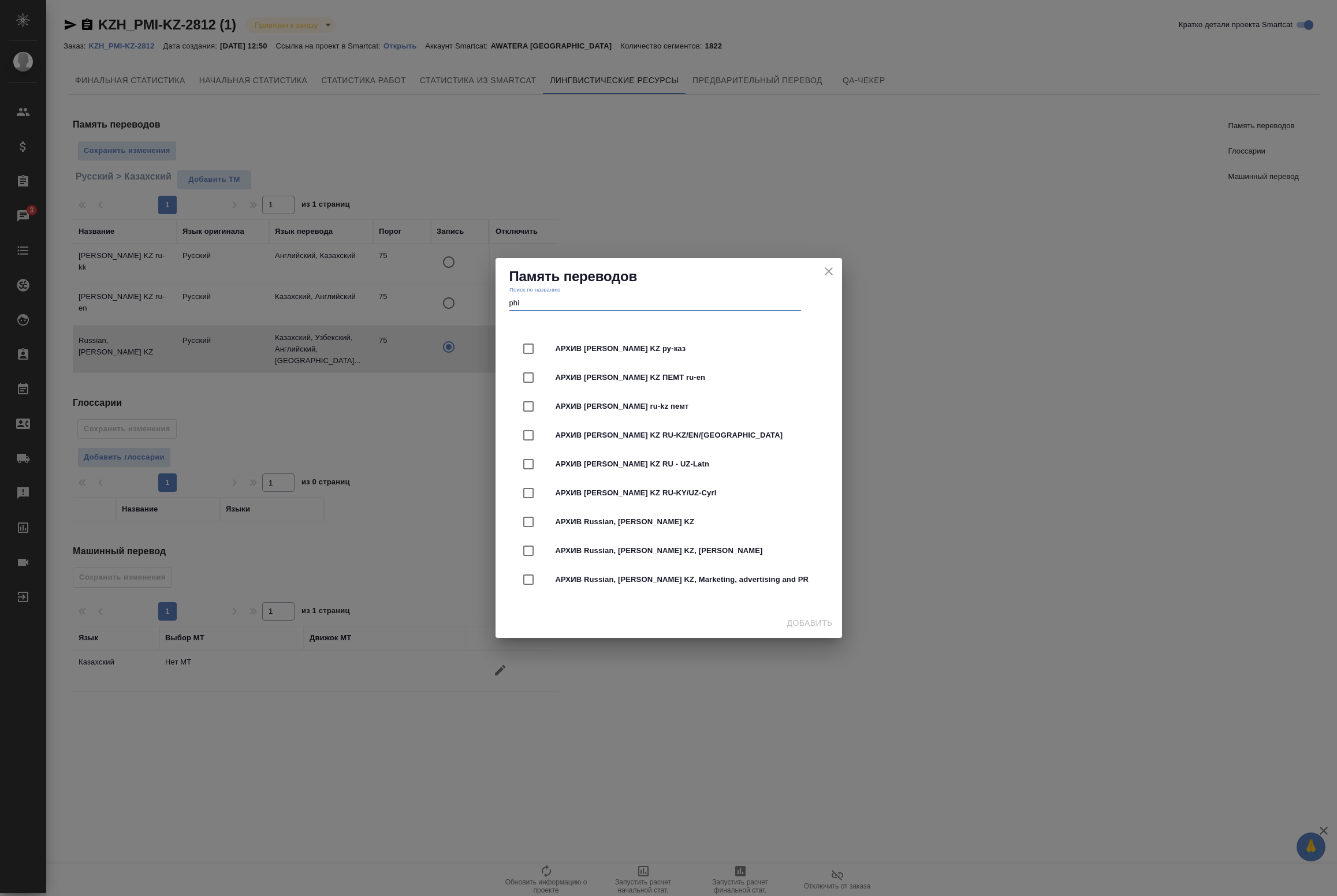
type input "phi"
click at [827, 396] on icon "close" at bounding box center [828, 400] width 8 height 8
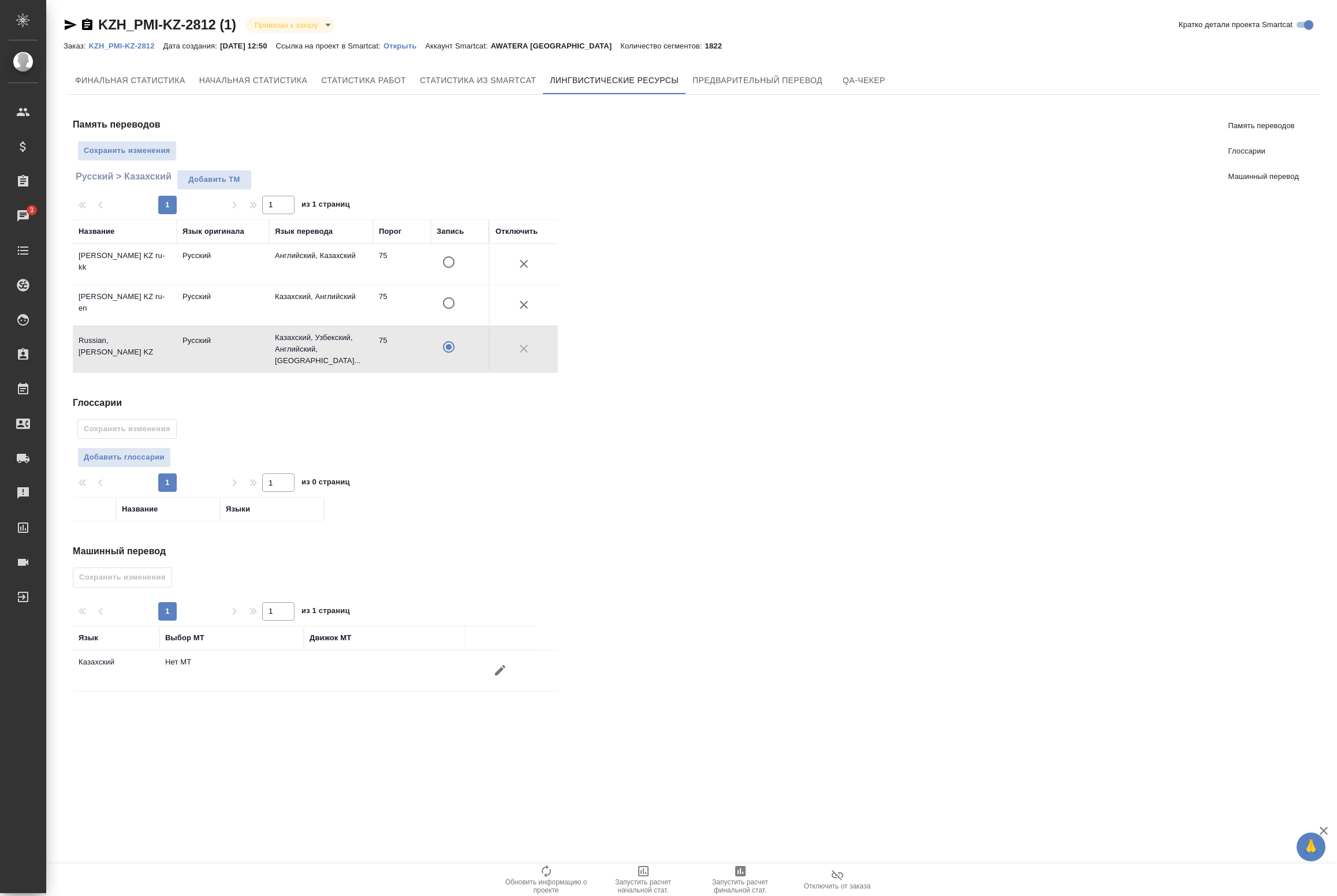
click at [447, 263] on input "A" at bounding box center [449, 262] width 24 height 24
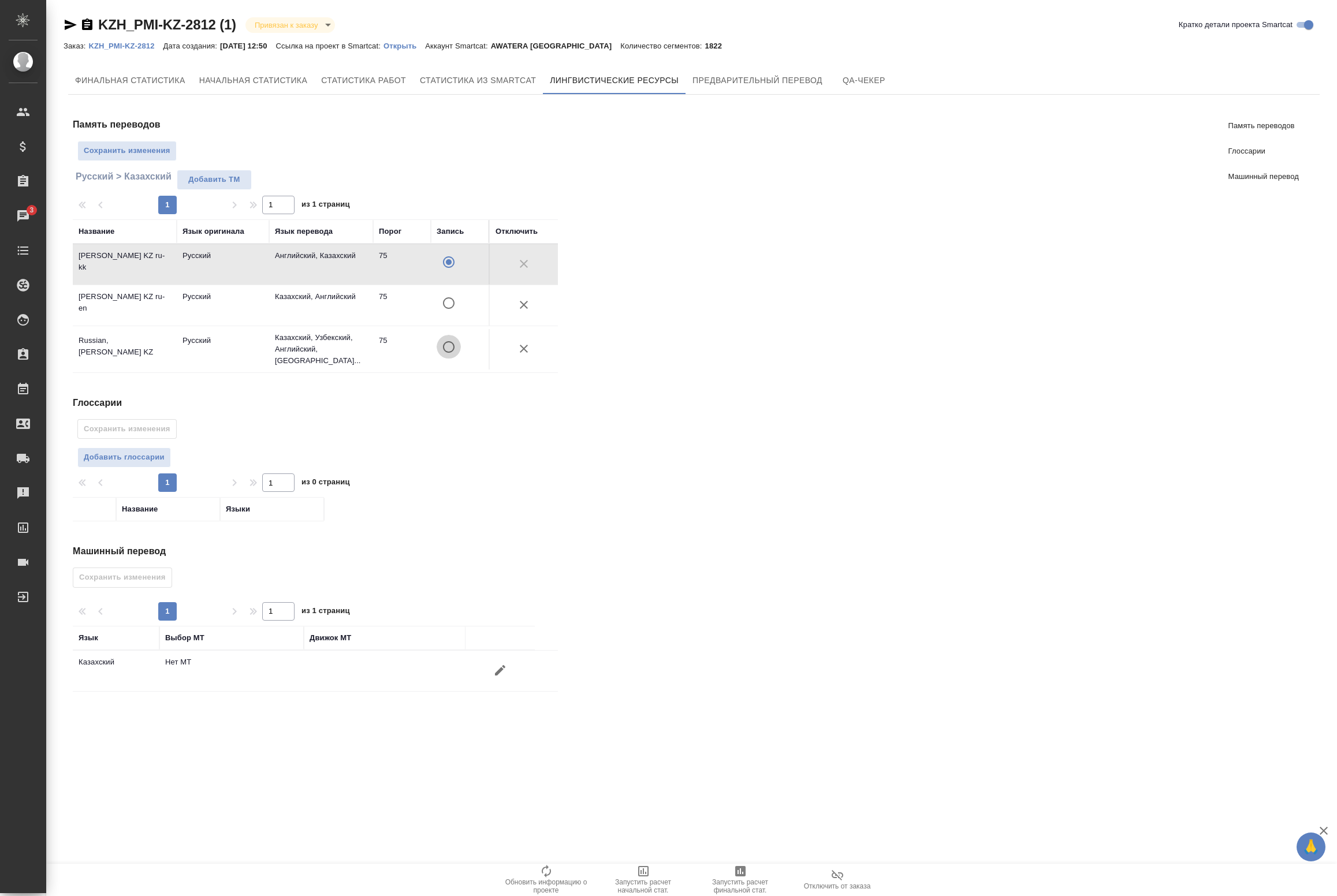
click at [445, 275] on input "A" at bounding box center [449, 262] width 24 height 24
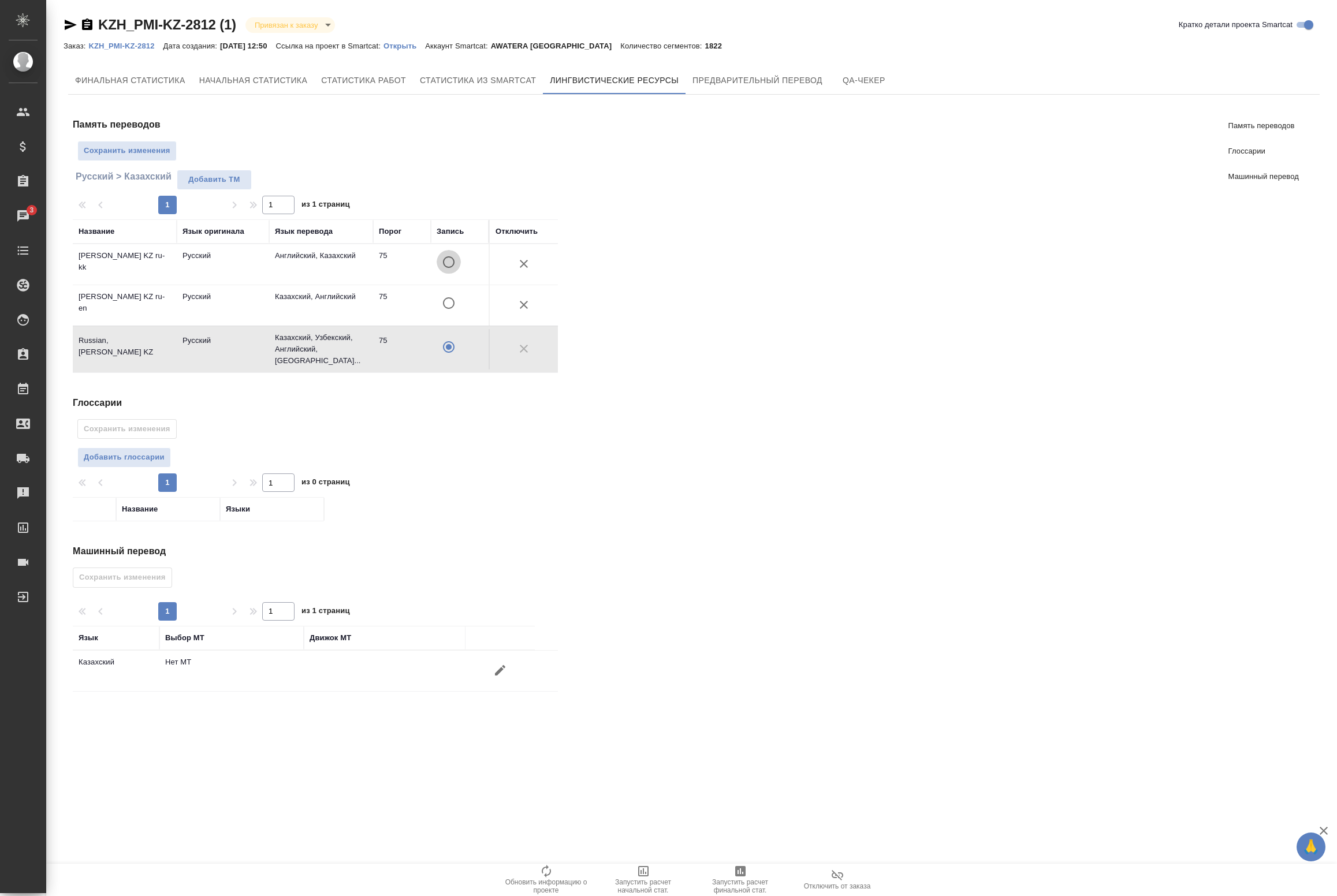
click at [447, 263] on input "A" at bounding box center [449, 262] width 24 height 24
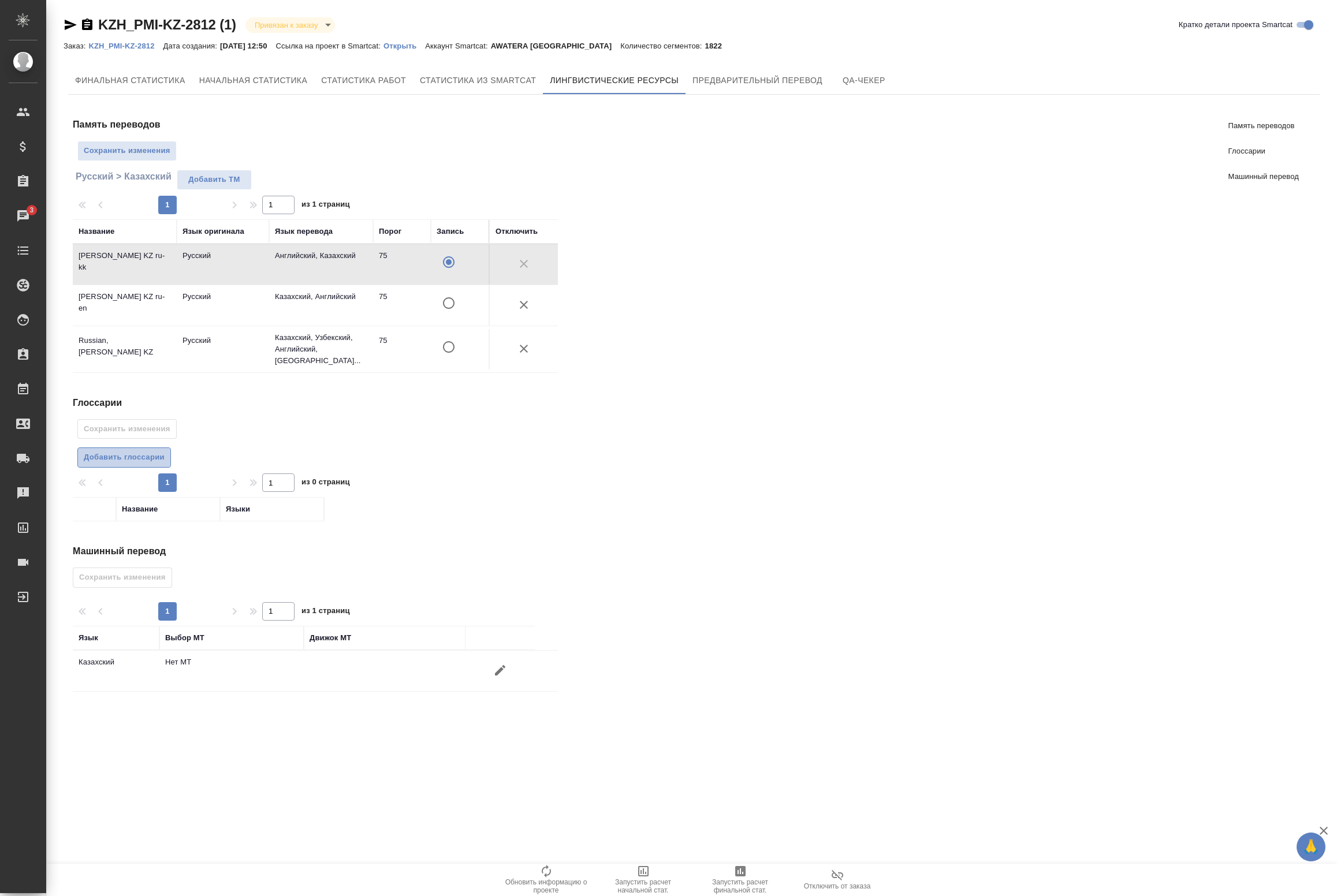
click at [160, 452] on span "Добавить глоссарии" at bounding box center [124, 458] width 81 height 13
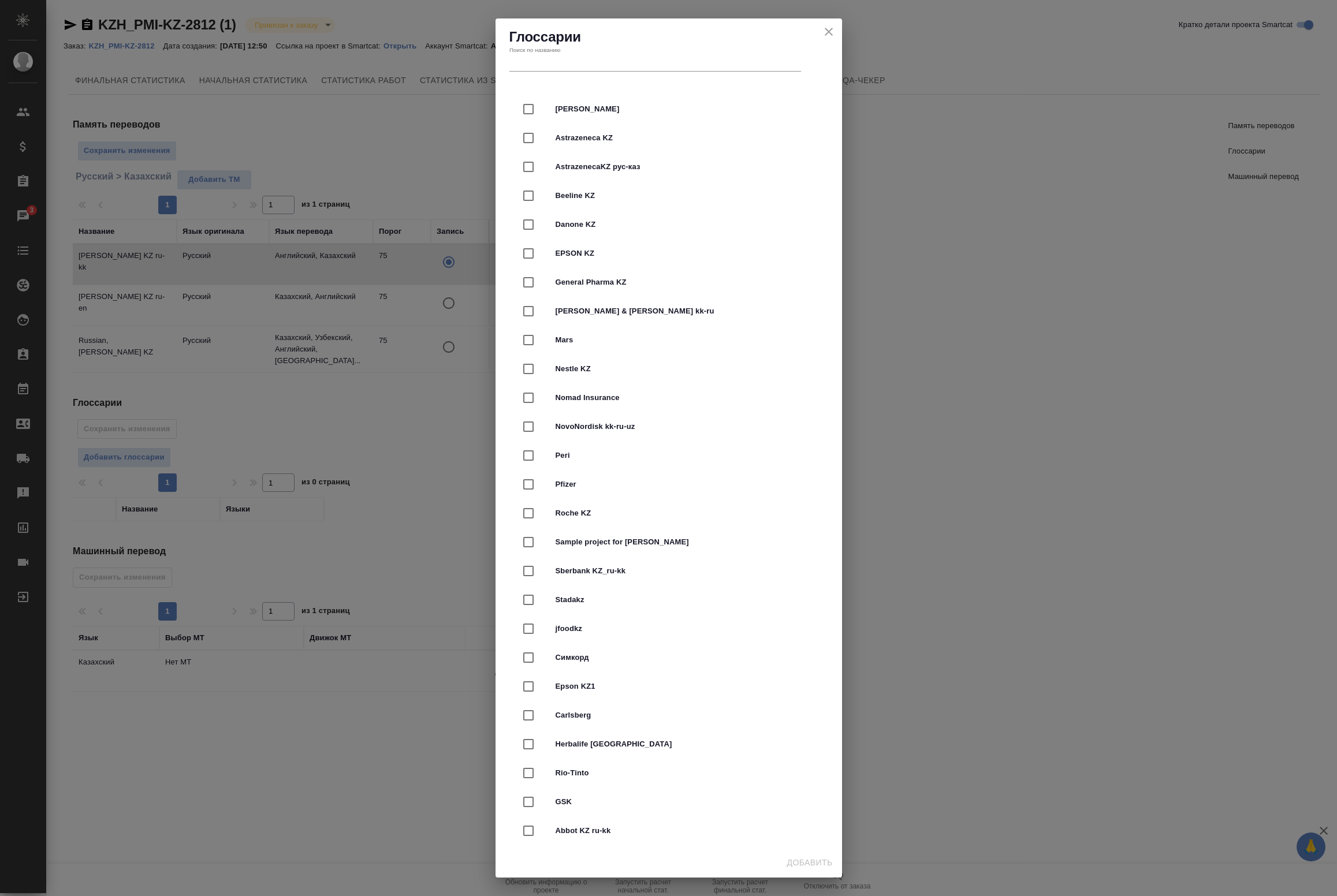
click at [566, 61] on input "text" at bounding box center [655, 63] width 292 height 16
click at [524, 112] on input "checkbox" at bounding box center [528, 109] width 24 height 24
checkbox input "true"
click at [570, 64] on input "text" at bounding box center [655, 63] width 292 height 16
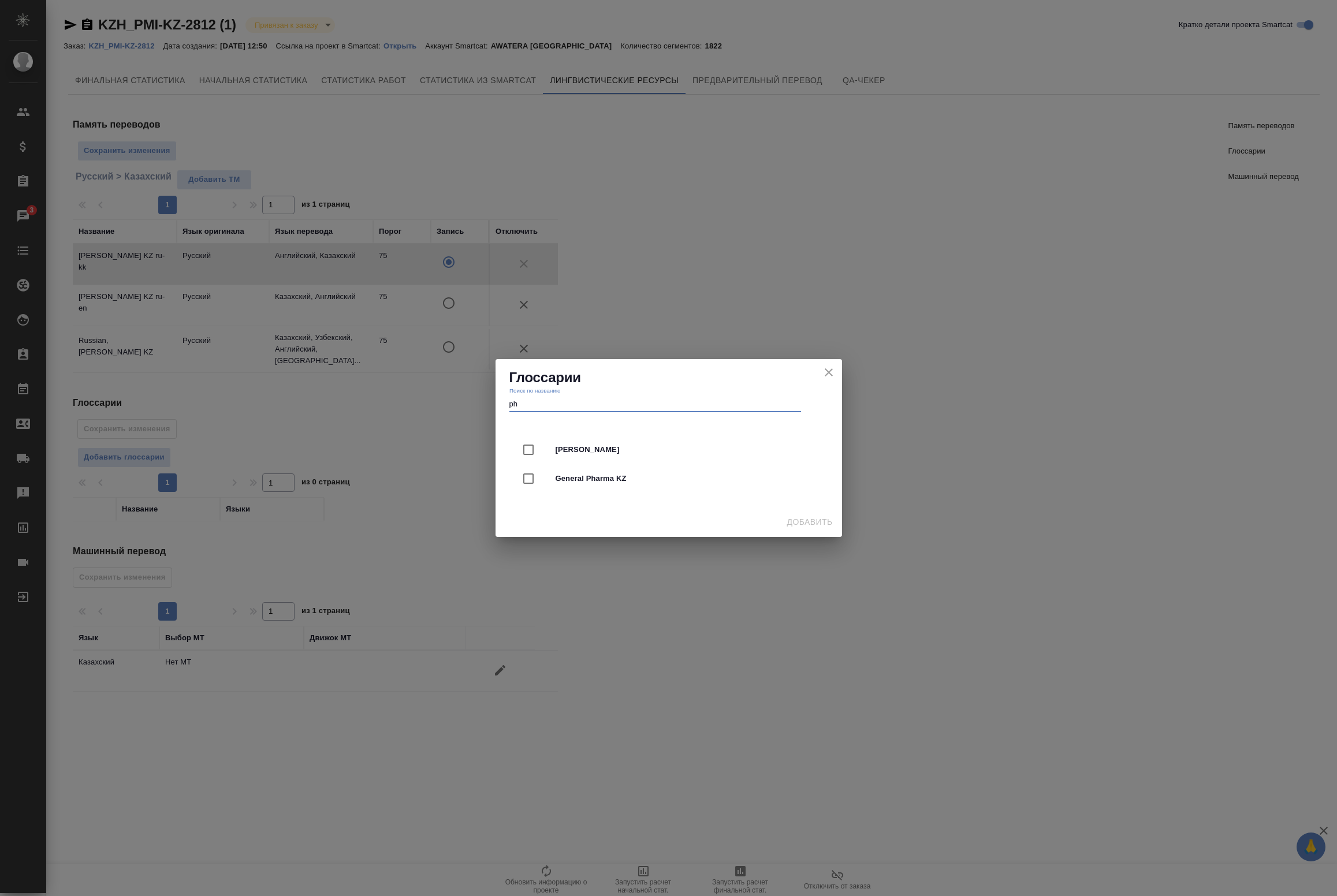
type input "ph"
click at [526, 451] on input "checkbox" at bounding box center [528, 449] width 24 height 24
checkbox input "true"
click at [800, 526] on span "Добавить" at bounding box center [809, 522] width 45 height 14
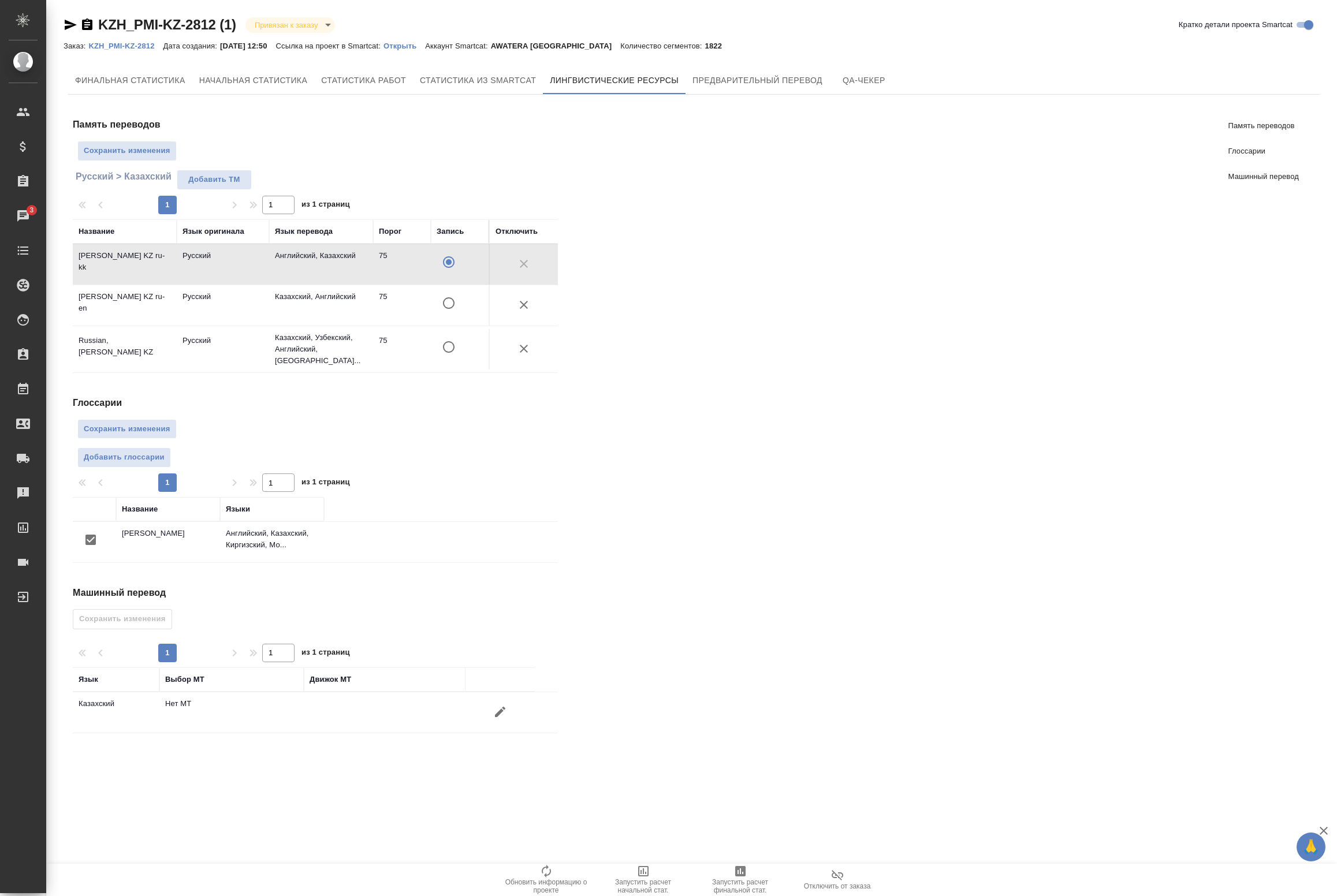
click at [497, 714] on icon "button" at bounding box center [500, 712] width 11 height 11
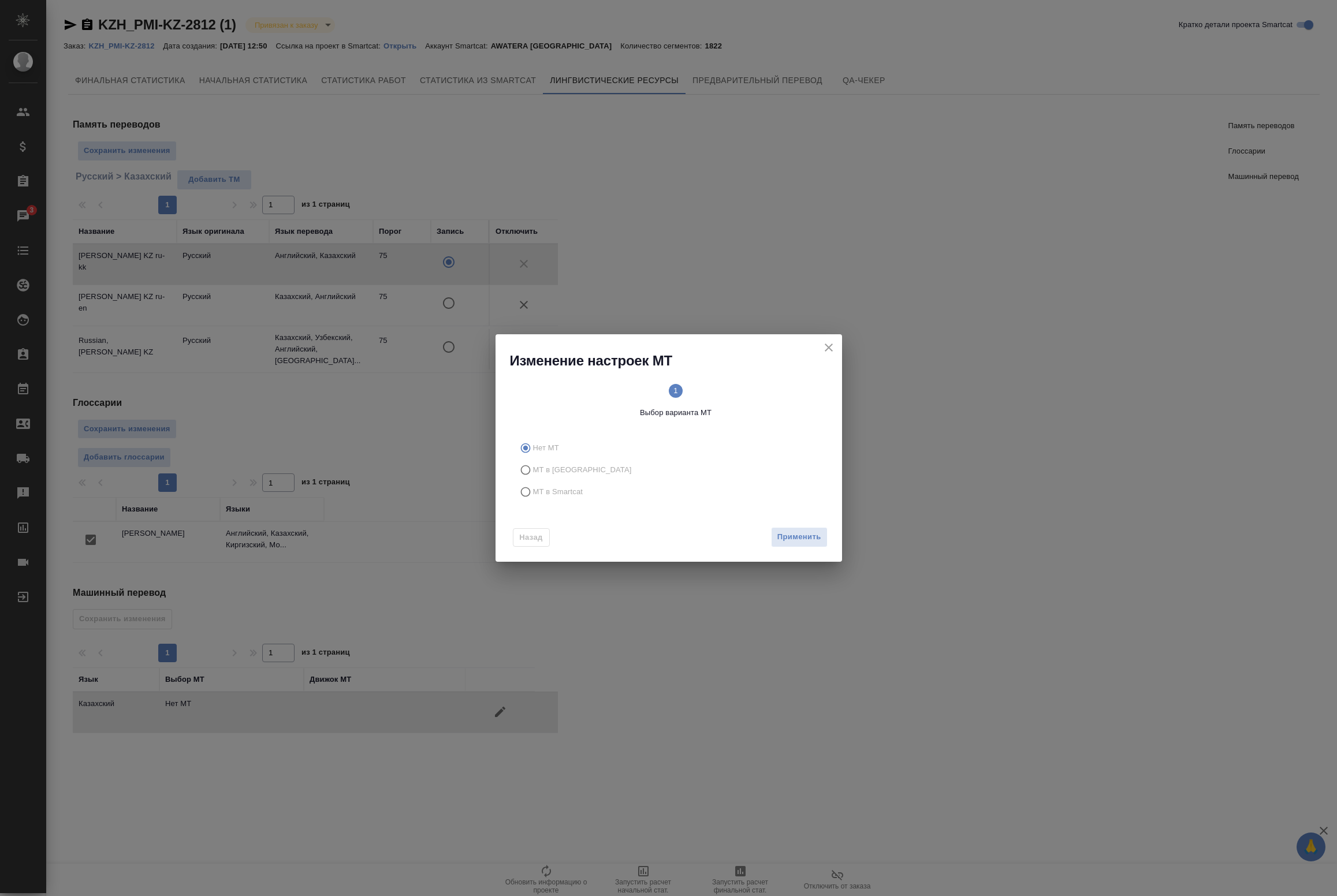
click at [549, 486] on span "МТ в Smartcat" at bounding box center [558, 492] width 50 height 12
click at [533, 485] on input "МТ в Smartcat" at bounding box center [524, 491] width 18 height 22
radio input "true"
click at [833, 348] on icon "close" at bounding box center [828, 347] width 14 height 14
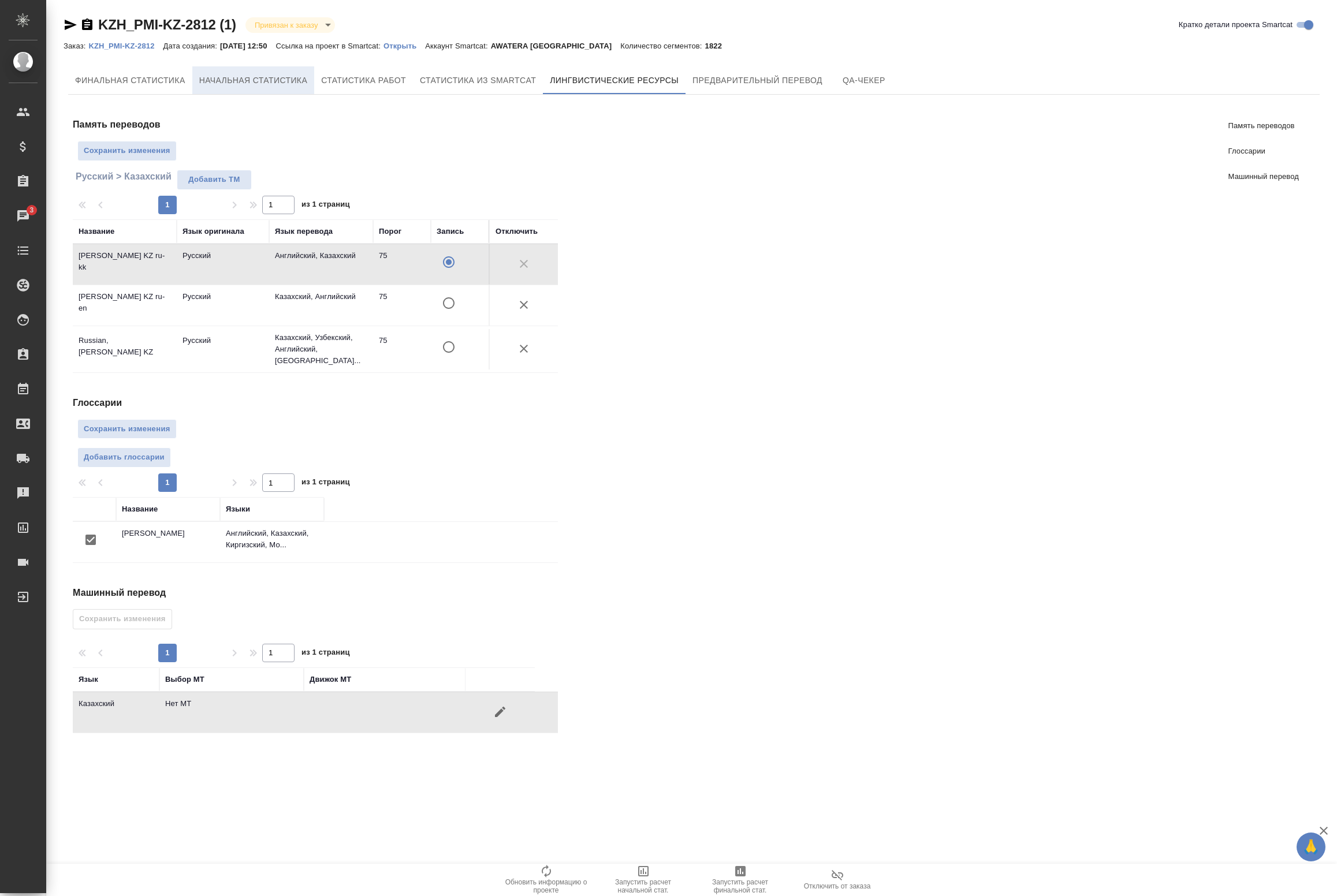
click at [230, 84] on span "Начальная статистика" at bounding box center [253, 81] width 108 height 14
click at [127, 423] on span "Сохранить изменения" at bounding box center [127, 429] width 87 height 13
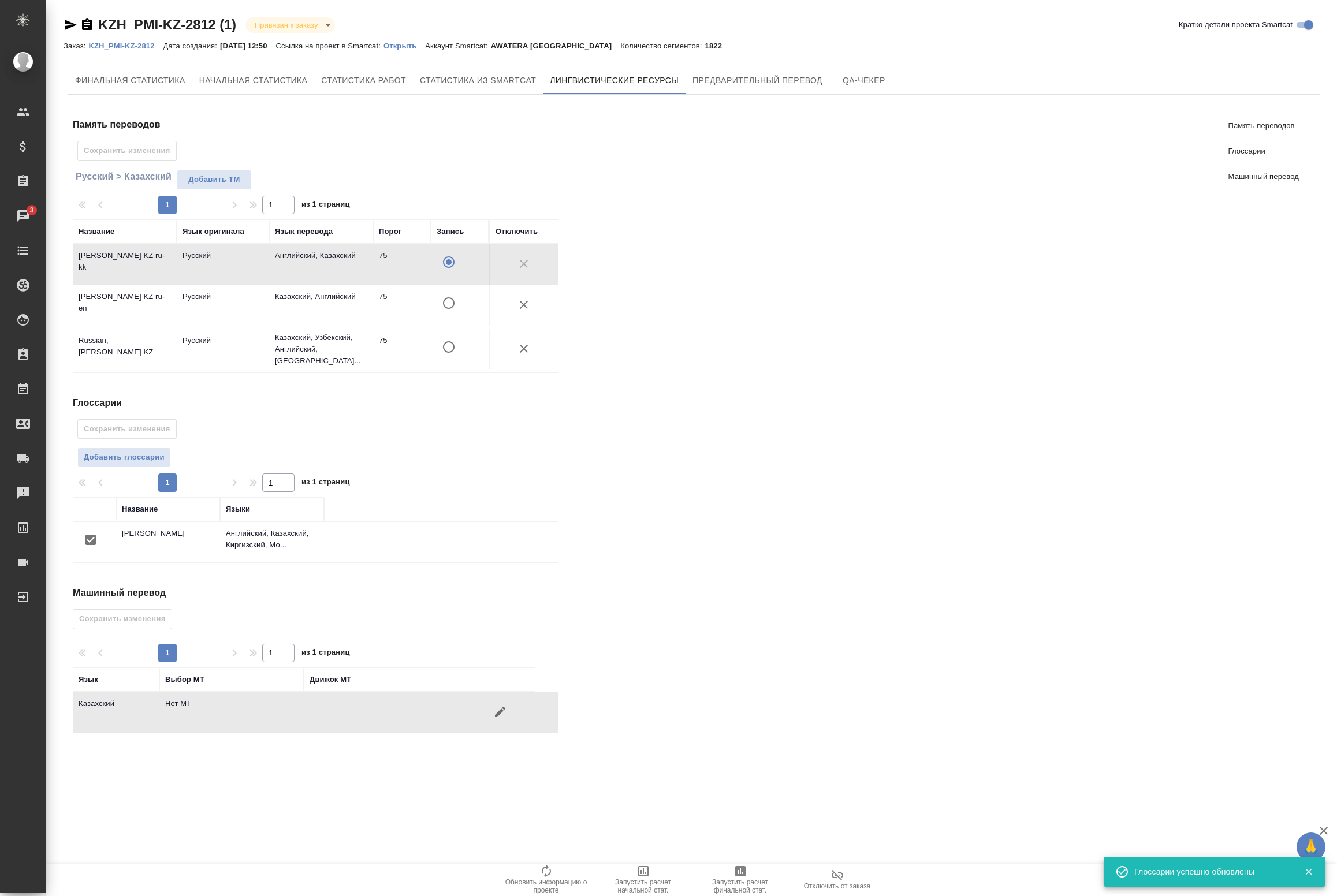
click at [124, 154] on div "Сохранить изменения" at bounding box center [322, 150] width 489 height 20
click at [497, 712] on icon "button" at bounding box center [500, 712] width 11 height 11
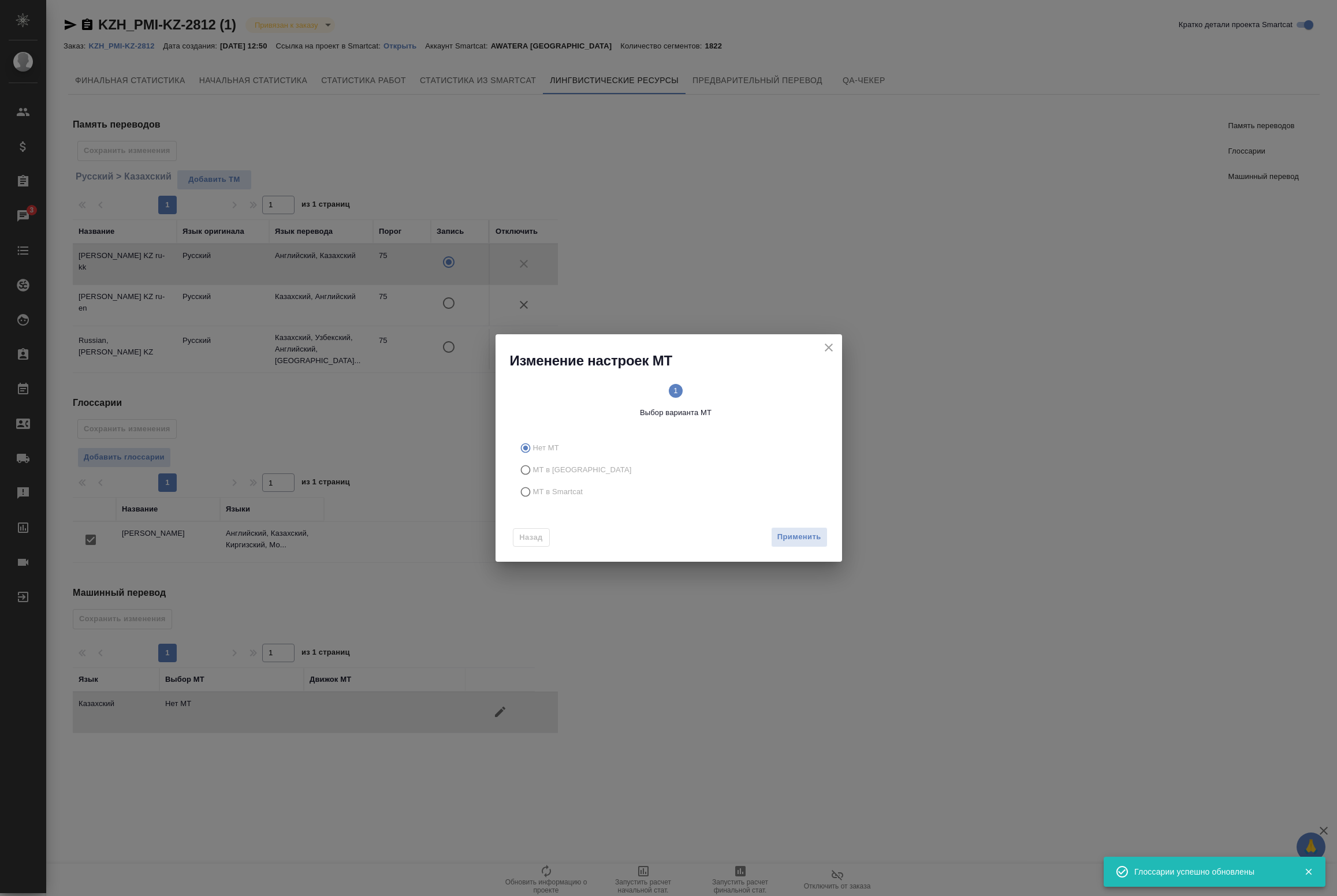
click at [543, 489] on span "МТ в Smartcat" at bounding box center [558, 492] width 50 height 12
click at [533, 489] on input "МТ в Smartcat" at bounding box center [524, 491] width 18 height 22
radio input "true"
click at [832, 537] on div "Назад Вперед" at bounding box center [668, 535] width 346 height 55
click at [821, 539] on button "Вперед" at bounding box center [806, 537] width 41 height 20
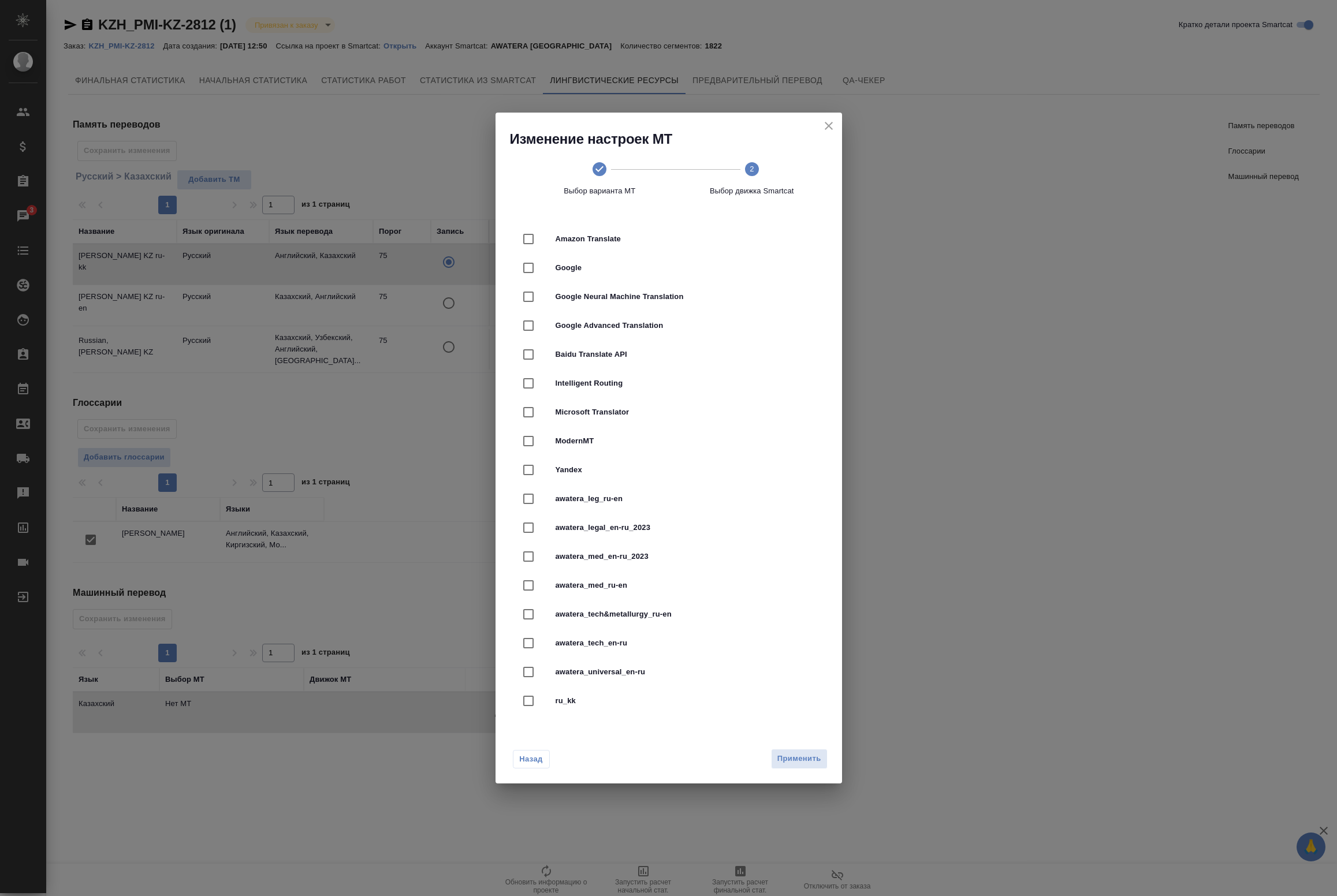
click at [631, 472] on span "Yandex" at bounding box center [685, 470] width 259 height 12
checkbox input "true"
click at [800, 763] on span "Применить" at bounding box center [799, 759] width 44 height 13
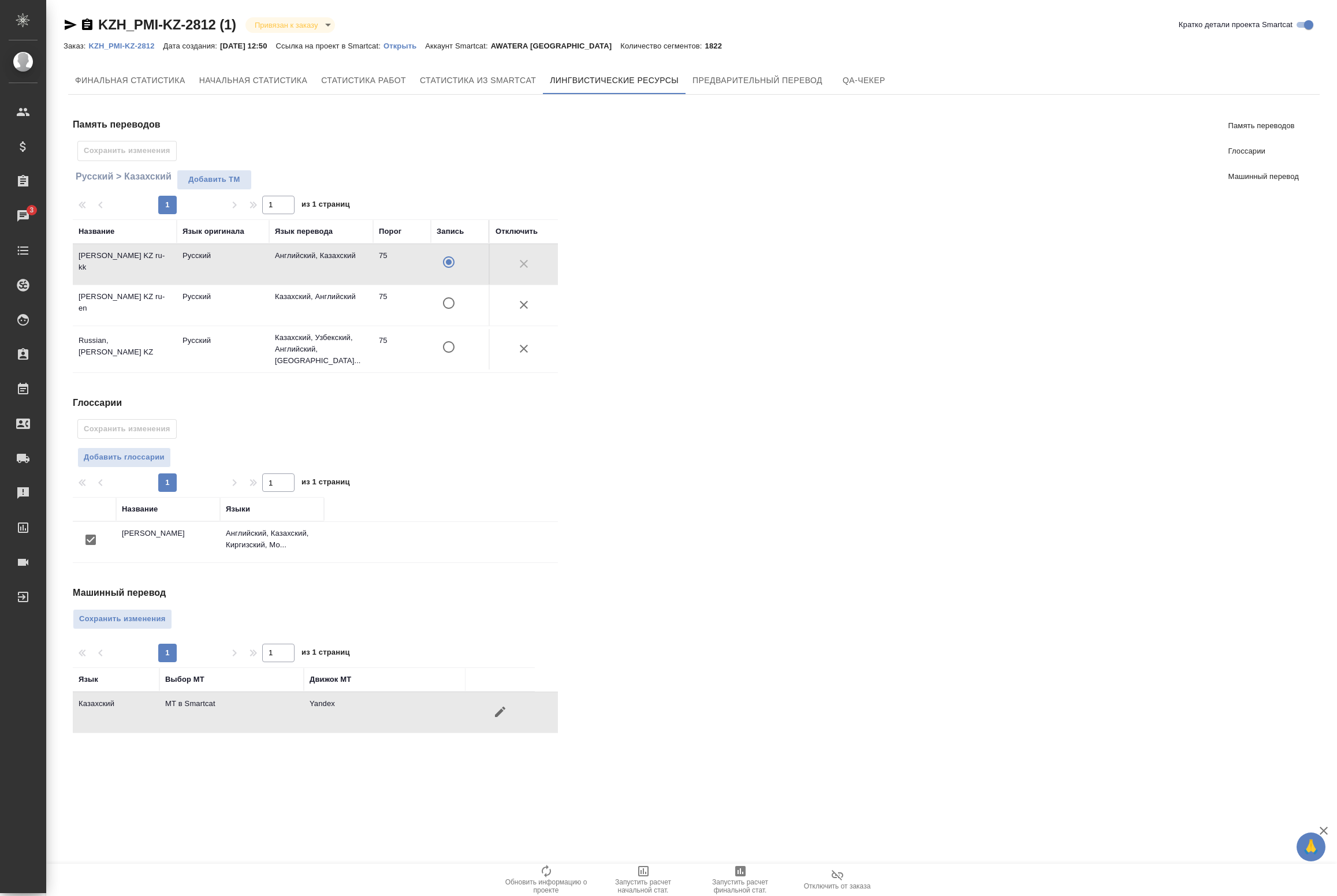
click at [141, 627] on div "Машинный перевод Сохранить изменения 1 1 из 1 страниц Язык Выбор МТ Движок МТ К…" at bounding box center [320, 660] width 494 height 147
click at [141, 621] on span "Сохранить изменения" at bounding box center [122, 619] width 87 height 13
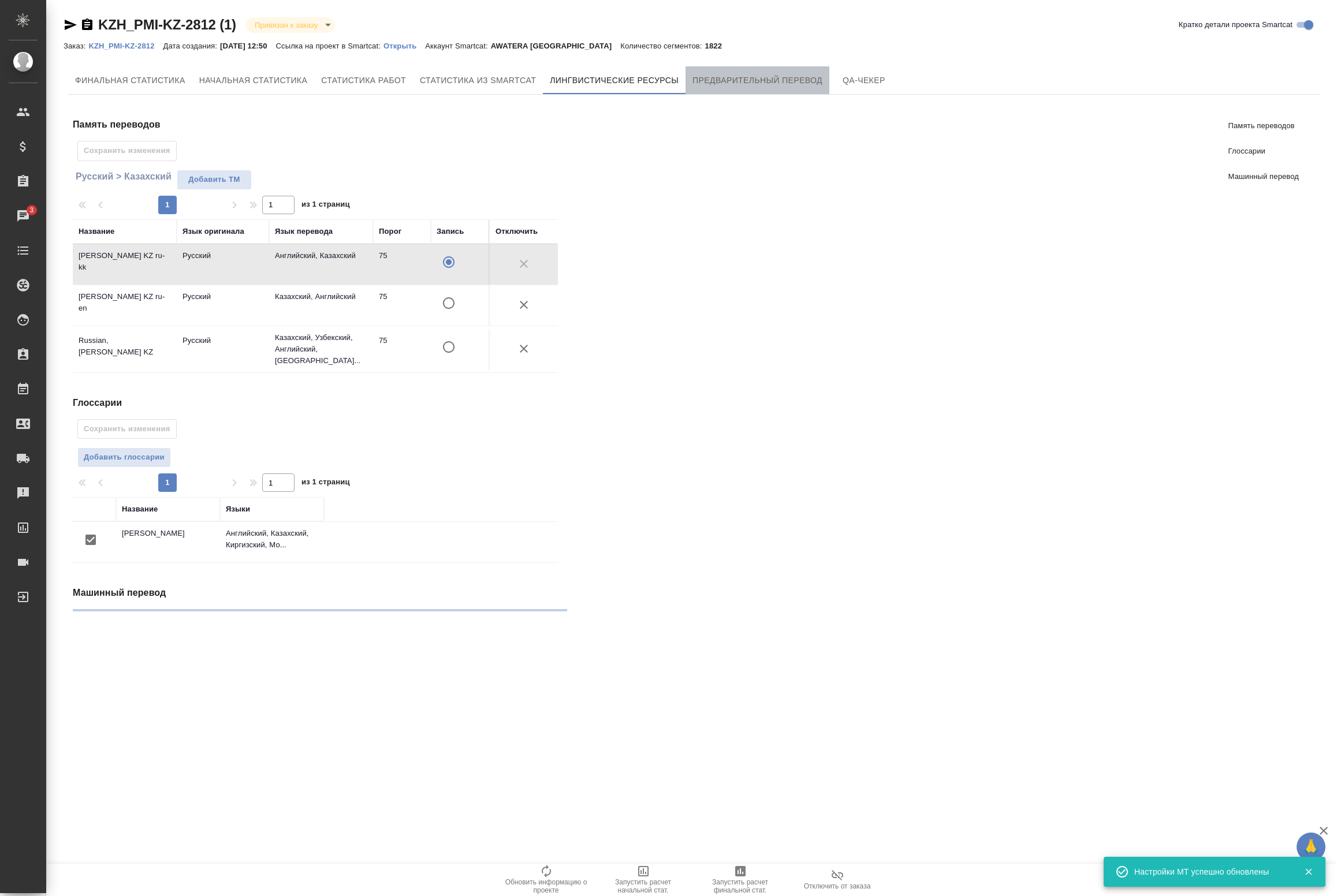
click at [743, 81] on span "Предварительный перевод" at bounding box center [758, 81] width 130 height 14
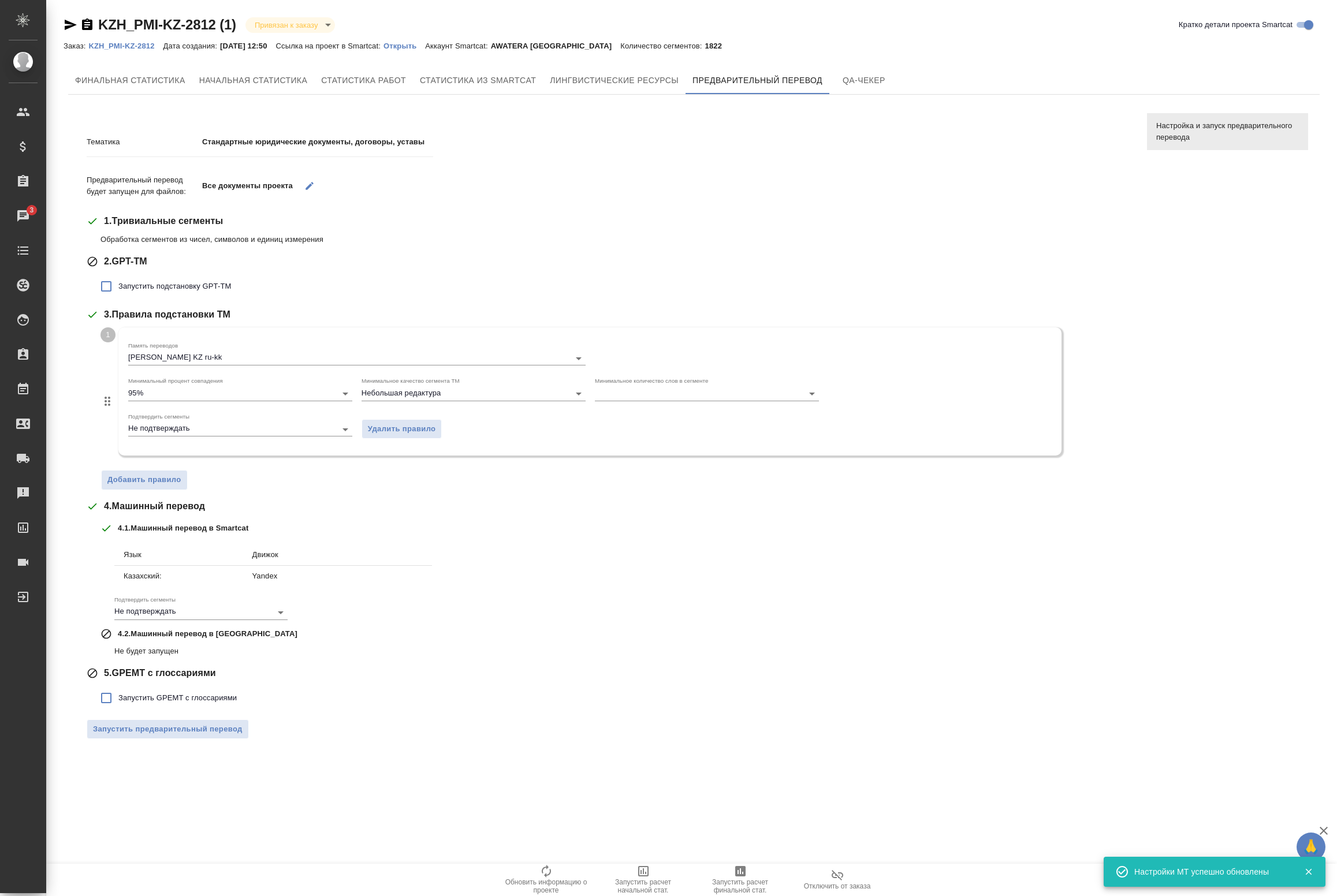
drag, startPoint x: 133, startPoint y: 279, endPoint x: 135, endPoint y: 303, distance: 24.1
click at [133, 280] on label "Запустить подстановку GPT-TM" at bounding box center [162, 286] width 137 height 24
click at [118, 280] on input "Запустить подстановку GPT-TM" at bounding box center [106, 286] width 24 height 24
checkbox input "true"
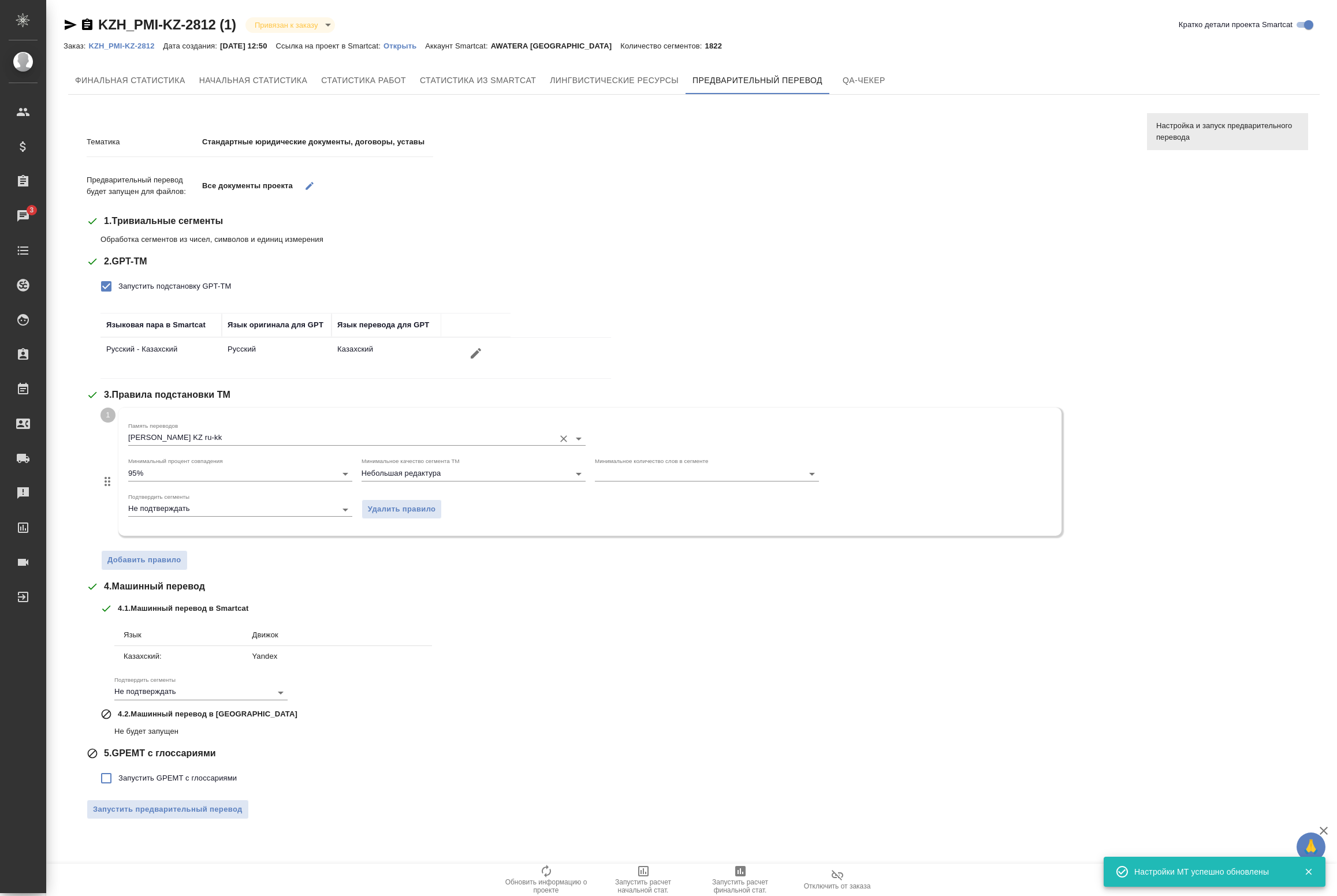
click at [168, 445] on input "Philip Morris KZ ru-kk" at bounding box center [338, 438] width 420 height 14
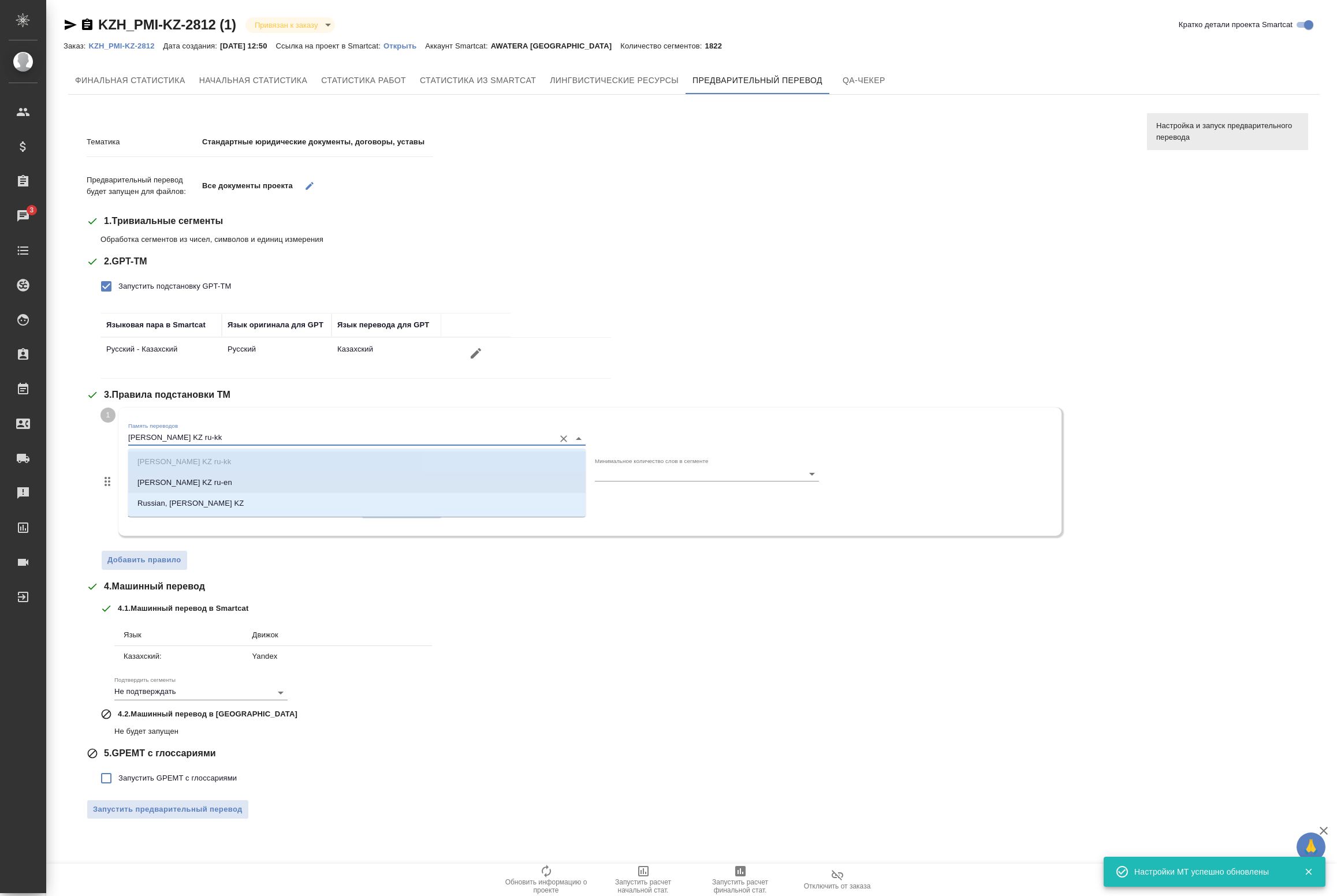
click at [254, 413] on div "Память переводов Philip Morris KZ ru-kk" at bounding box center [357, 433] width 466 height 40
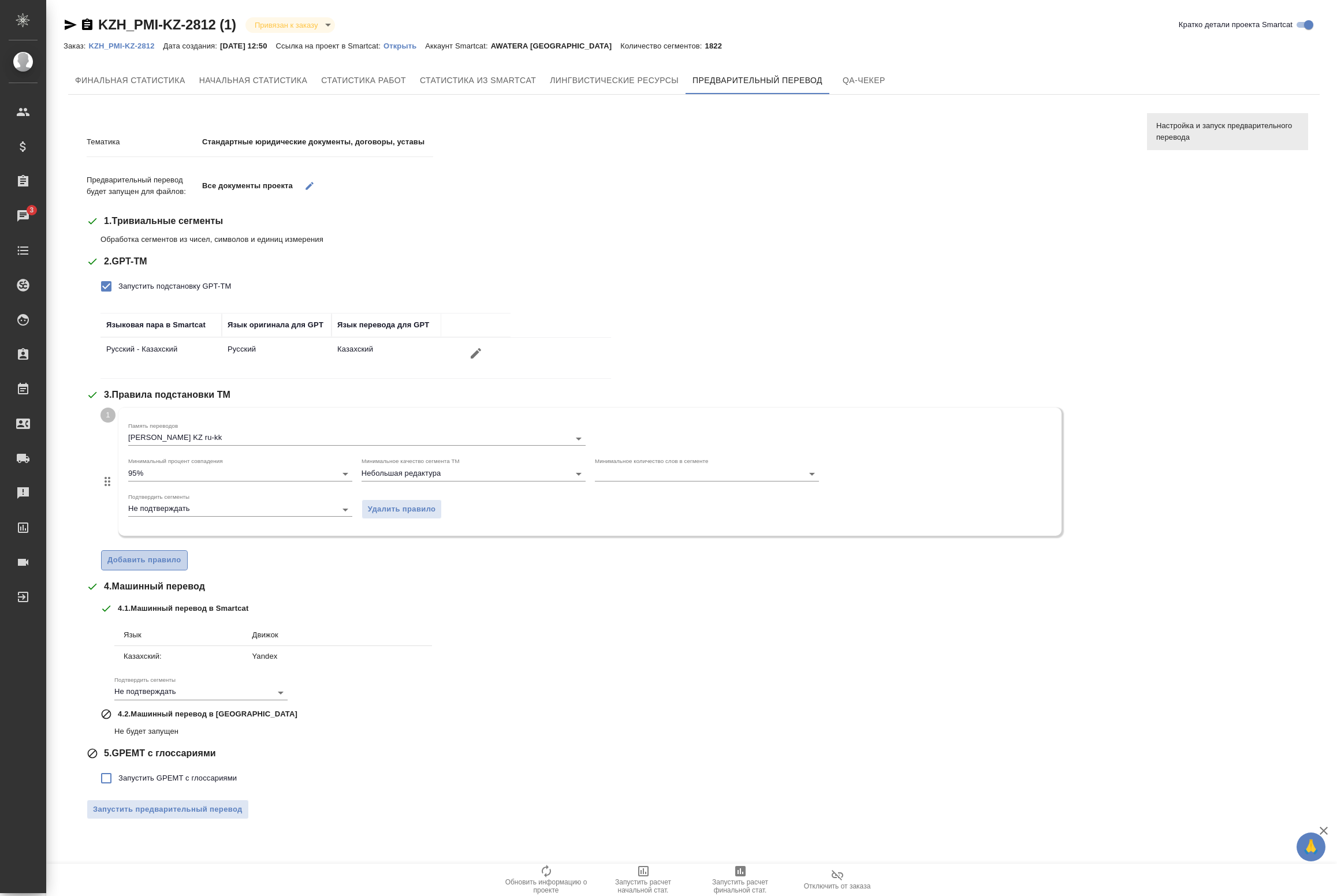
click at [141, 552] on button "Добавить правило" at bounding box center [145, 560] width 87 height 20
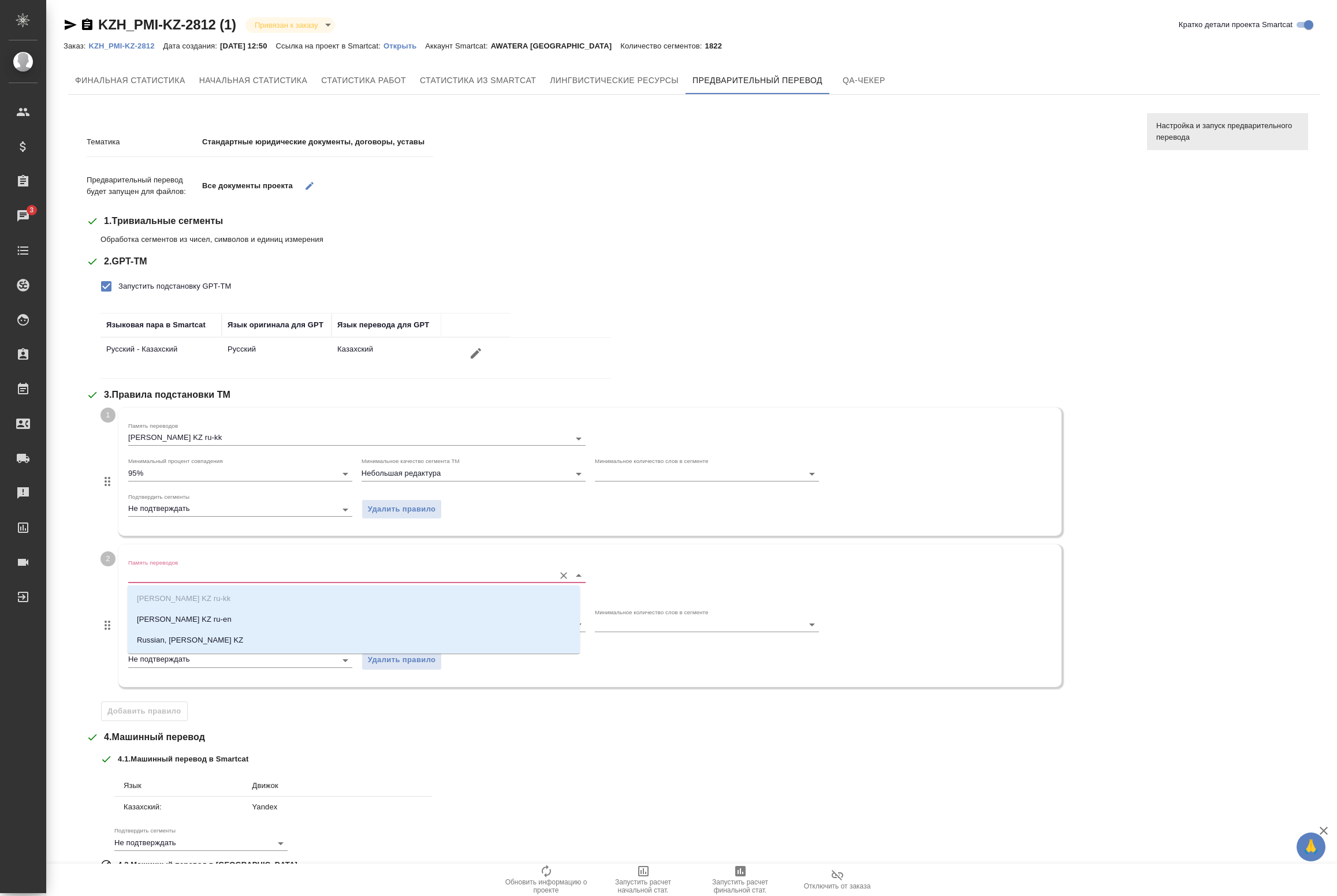
drag, startPoint x: 170, startPoint y: 572, endPoint x: 158, endPoint y: 608, distance: 37.9
click at [170, 572] on input "Память переводов" at bounding box center [338, 575] width 420 height 14
click at [157, 621] on p "Philip Morris KZ ru-en" at bounding box center [184, 619] width 95 height 12
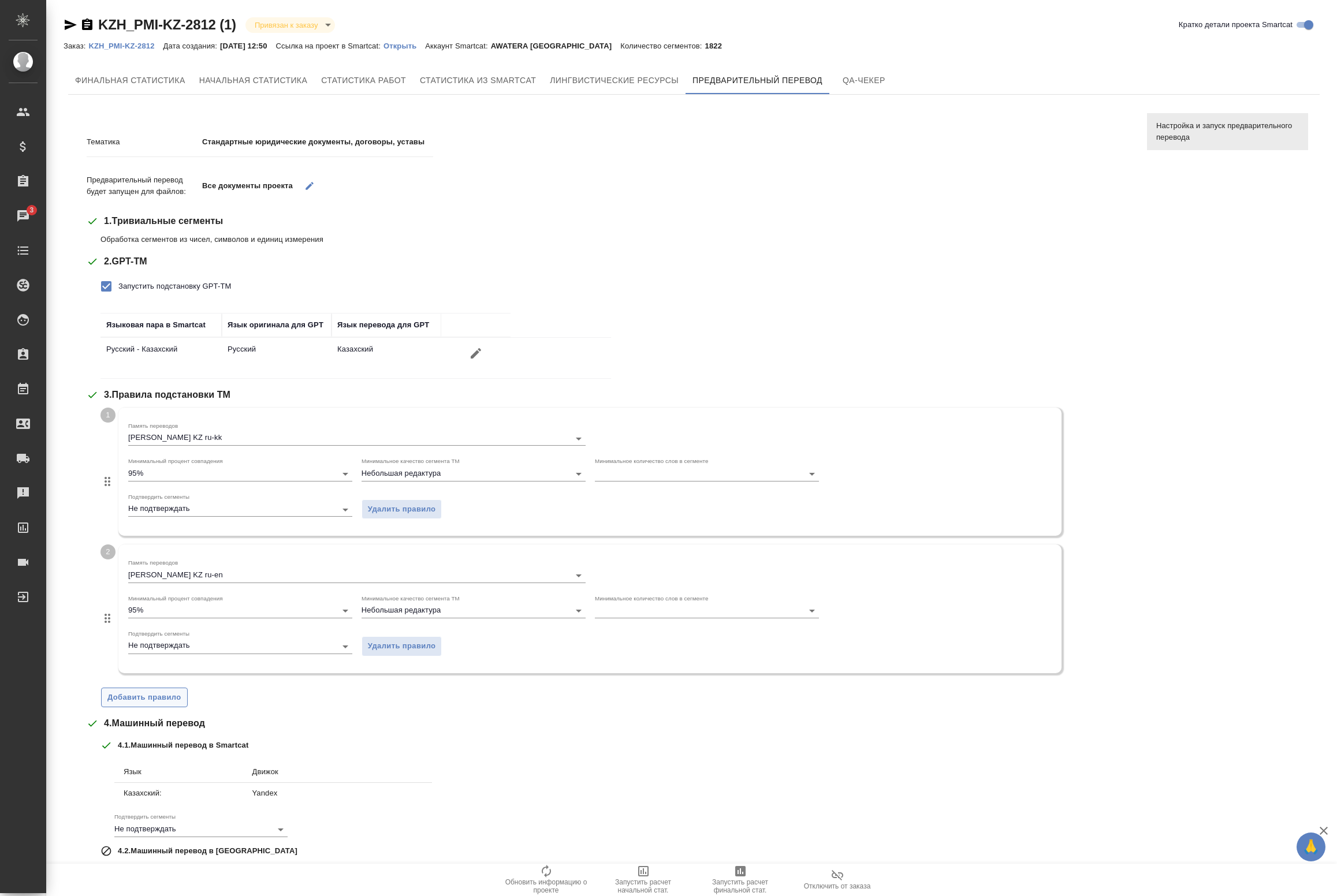
click at [141, 688] on div "1 Память переводов Philip Morris KZ ru-kk Минимальный процент совпадения 95% Ми…" at bounding box center [615, 558] width 1029 height 300
click at [148, 702] on span "Добавить правило" at bounding box center [145, 698] width 74 height 13
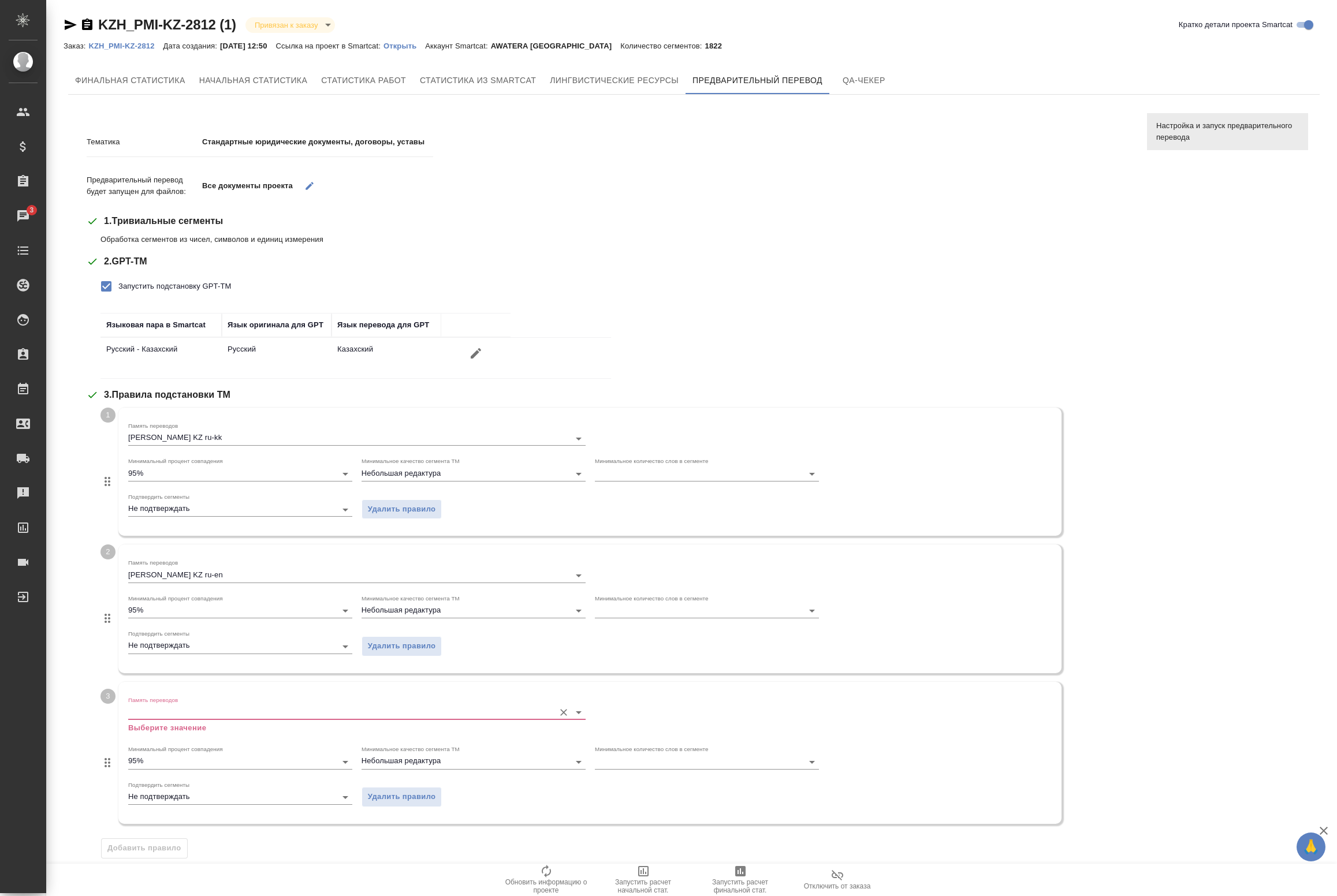
click at [198, 723] on p "Выберите значение" at bounding box center [357, 728] width 457 height 12
click at [198, 714] on input "Память переводов" at bounding box center [338, 712] width 420 height 14
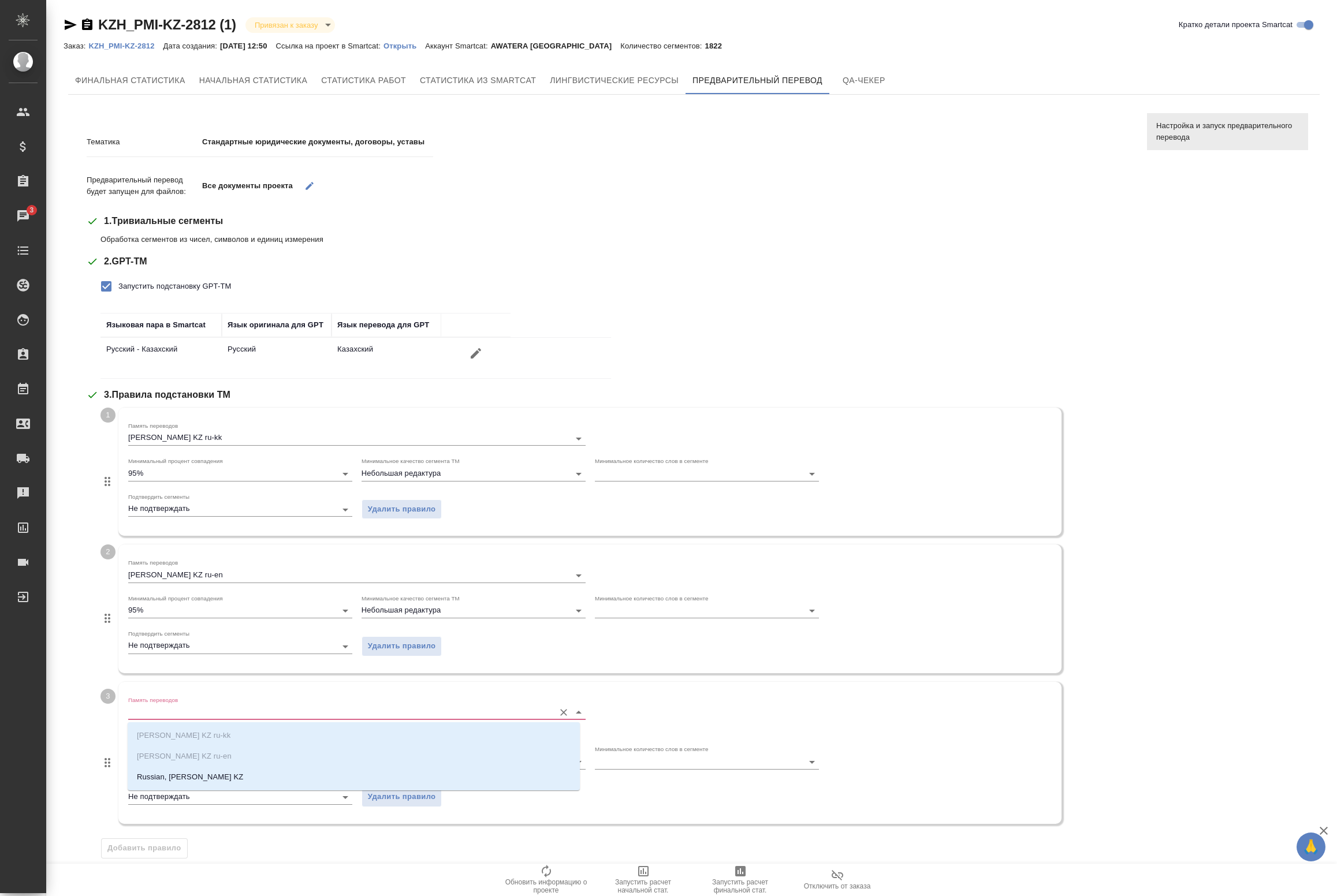
click at [171, 771] on p "Russian, Philip Morris KZ" at bounding box center [190, 777] width 106 height 12
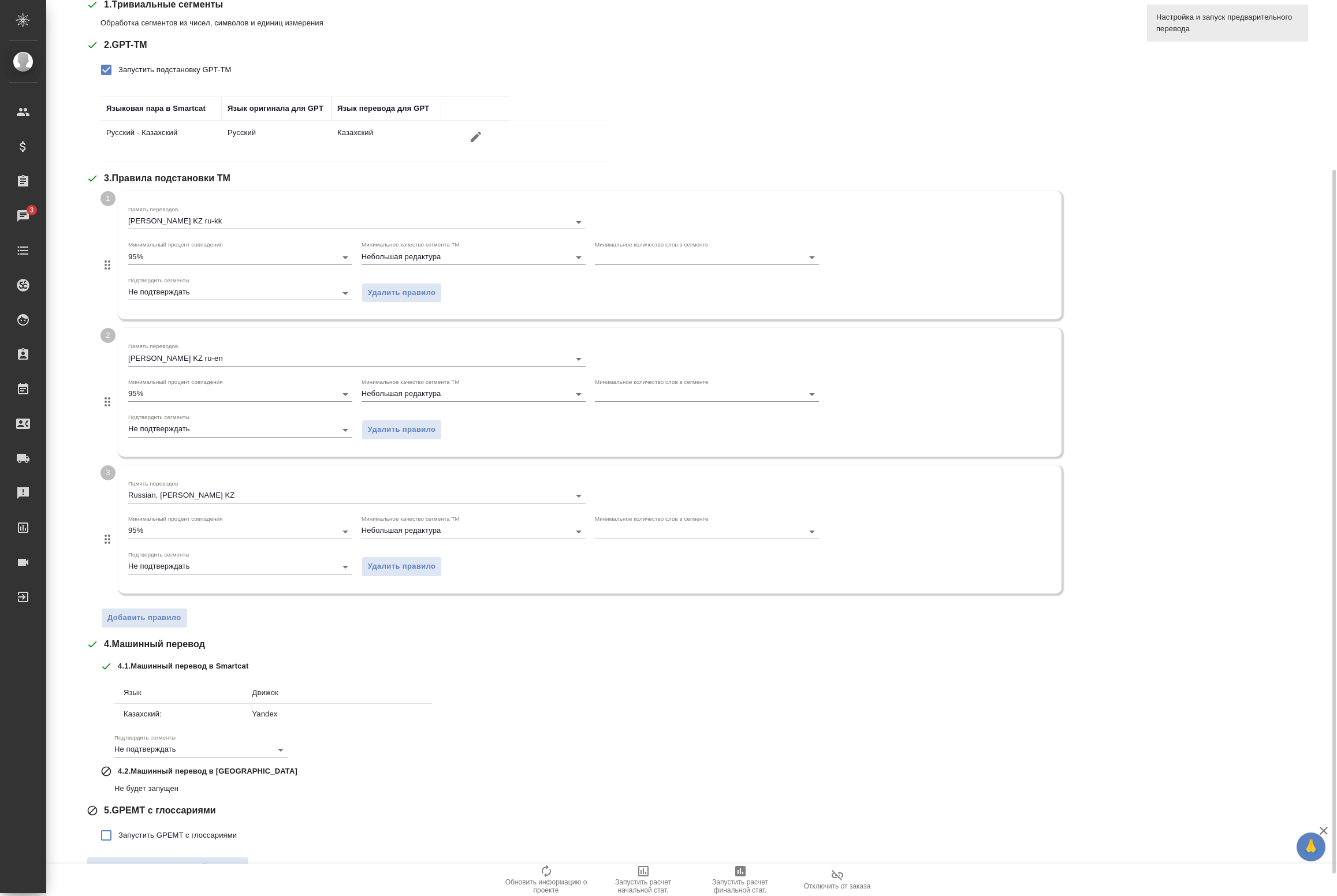
scroll to position [246, 0]
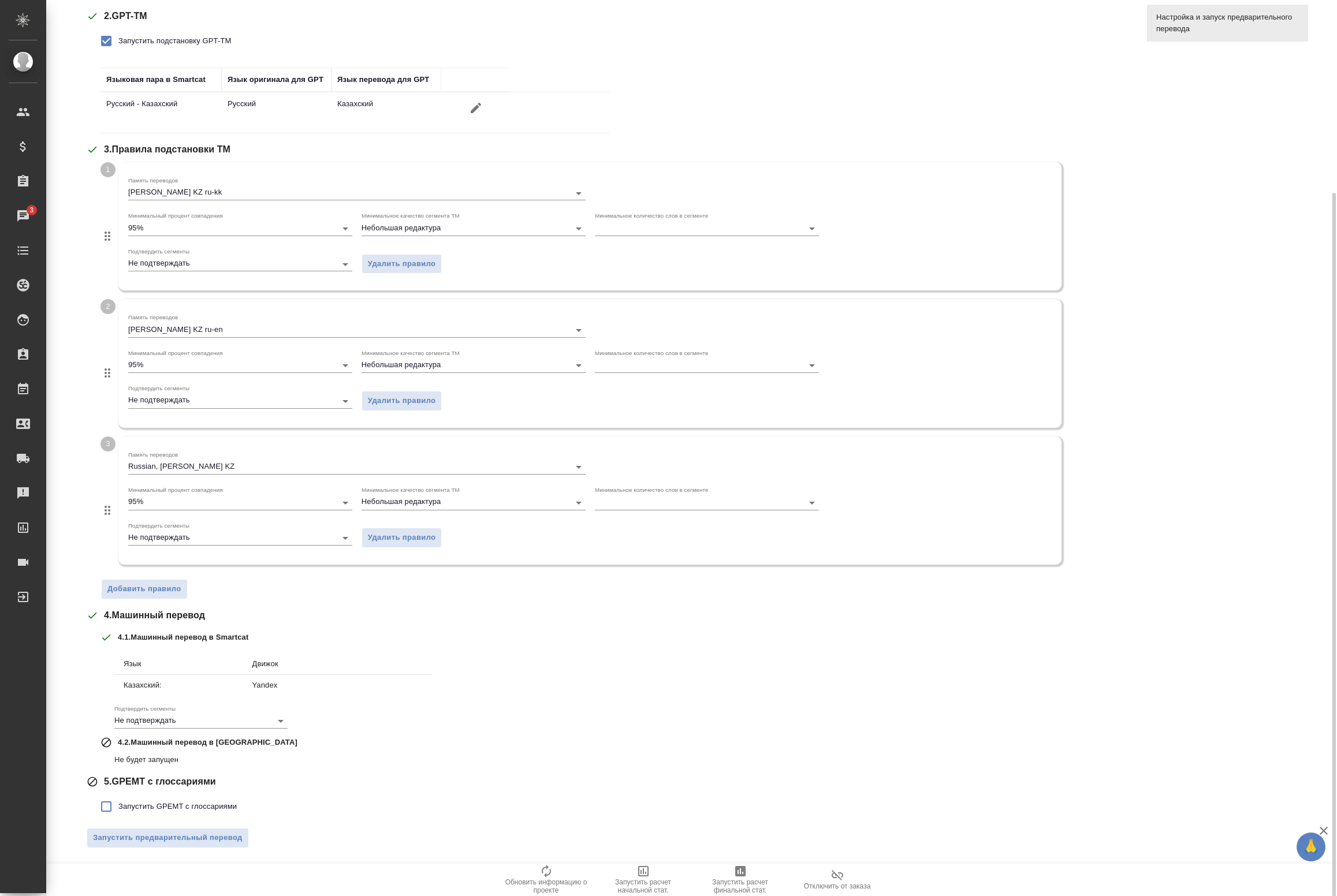
click at [113, 811] on input "Запустить GPEMT с глоссариями" at bounding box center [106, 807] width 24 height 24
checkbox input "true"
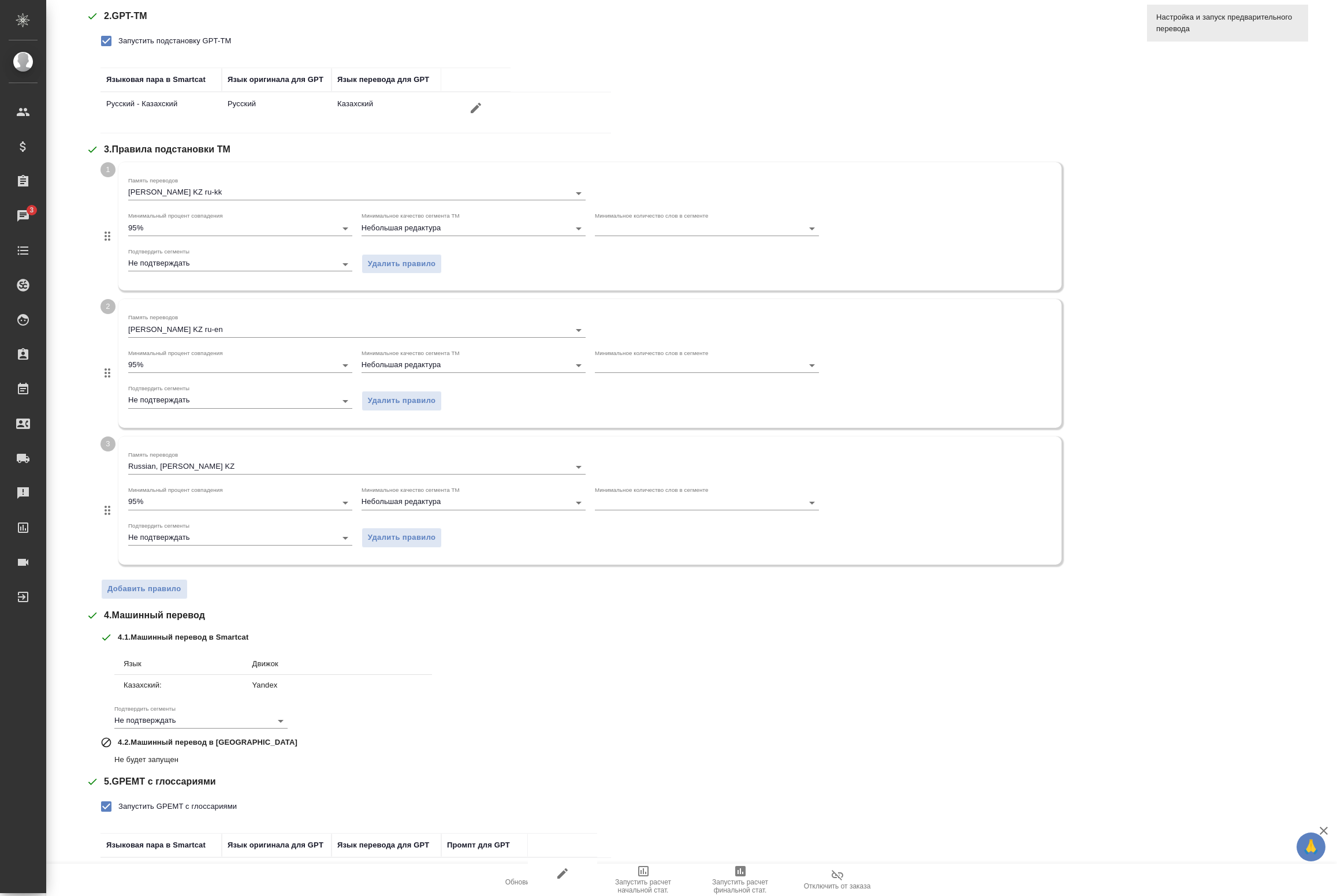
scroll to position [326, 0]
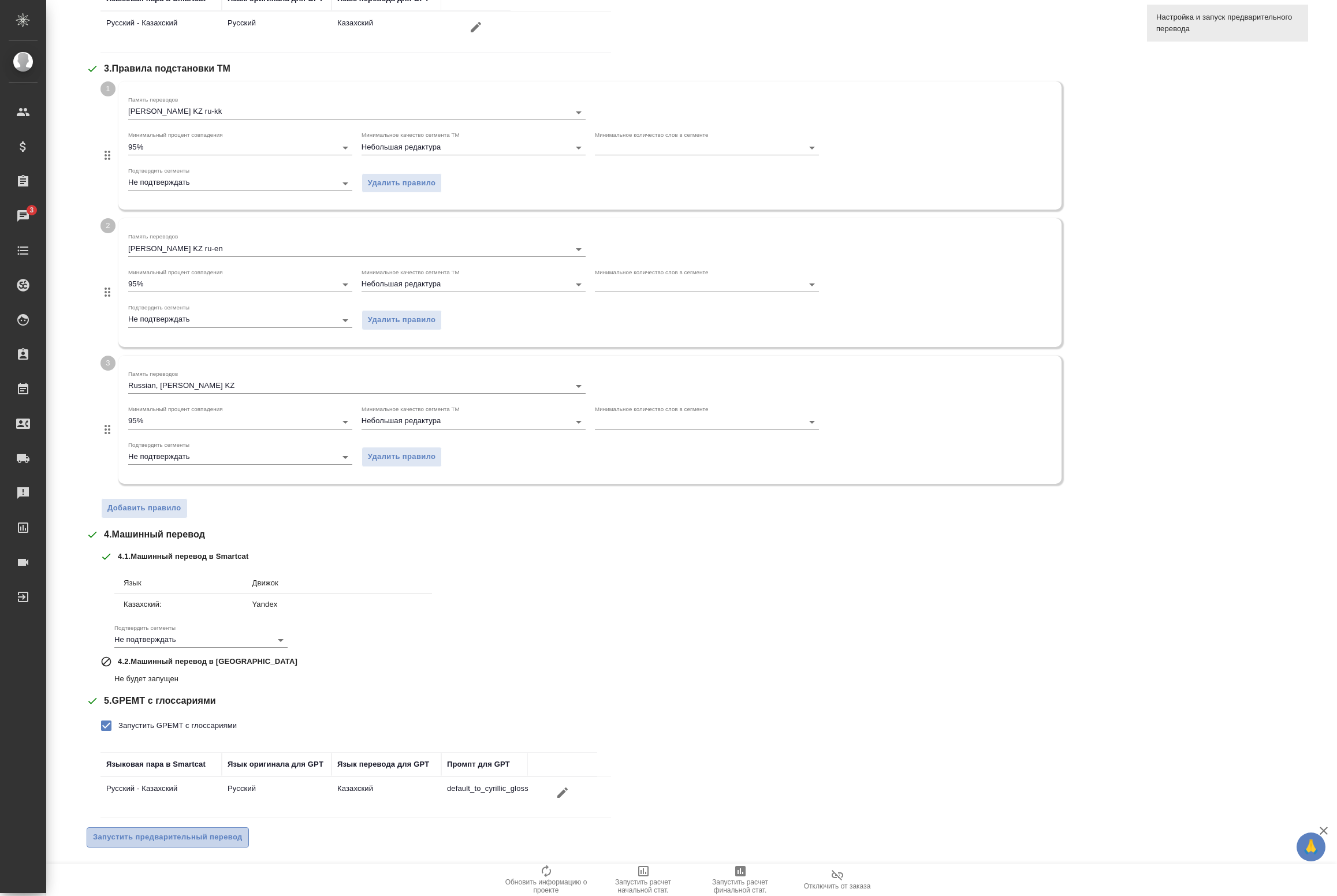
click at [170, 838] on span "Запустить предварительный перевод" at bounding box center [168, 838] width 150 height 13
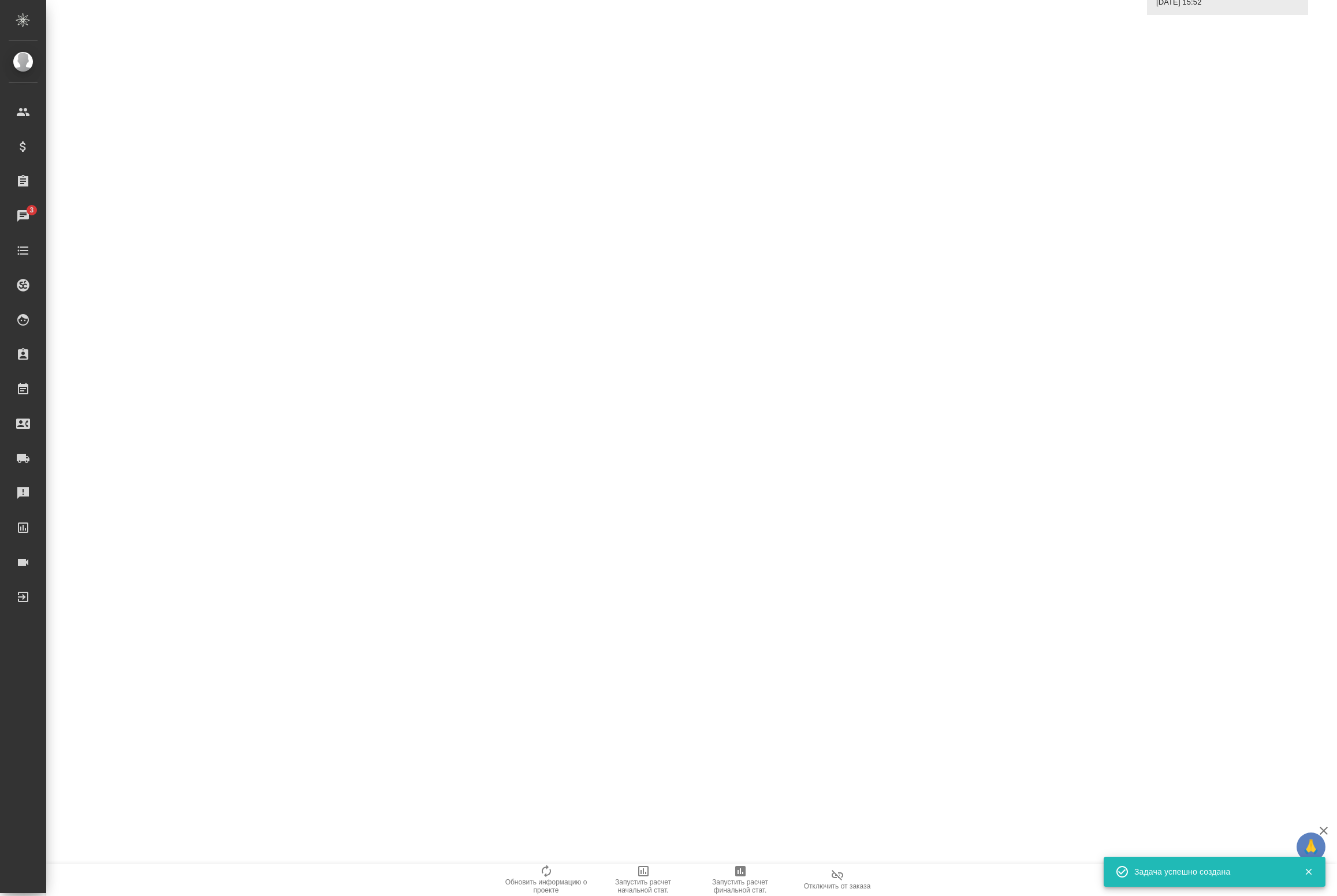
scroll to position [0, 0]
